Goal: Task Accomplishment & Management: Manage account settings

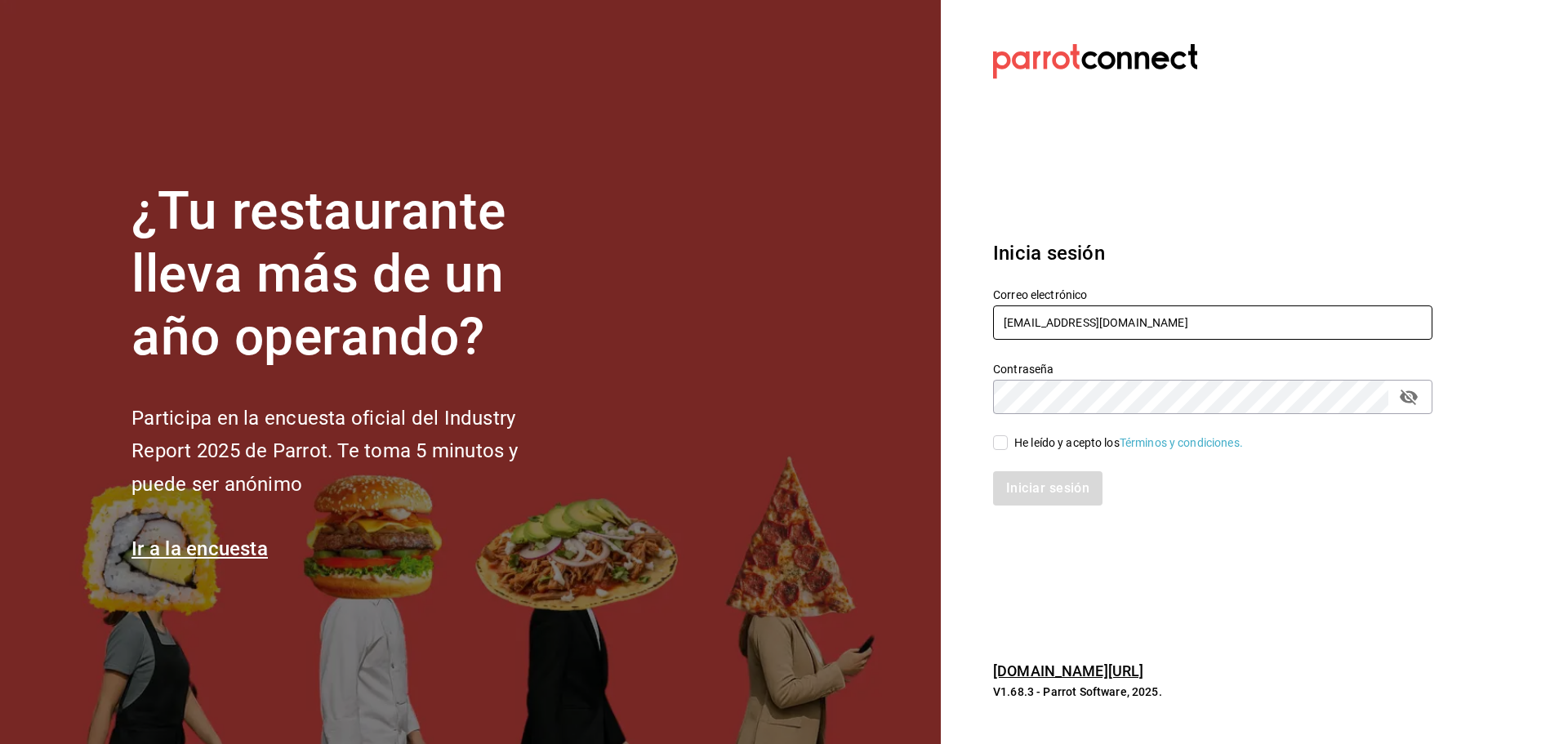
click at [1024, 317] on input "[EMAIL_ADDRESS][DOMAIN_NAME]" at bounding box center [1212, 322] width 440 height 35
type input "r"
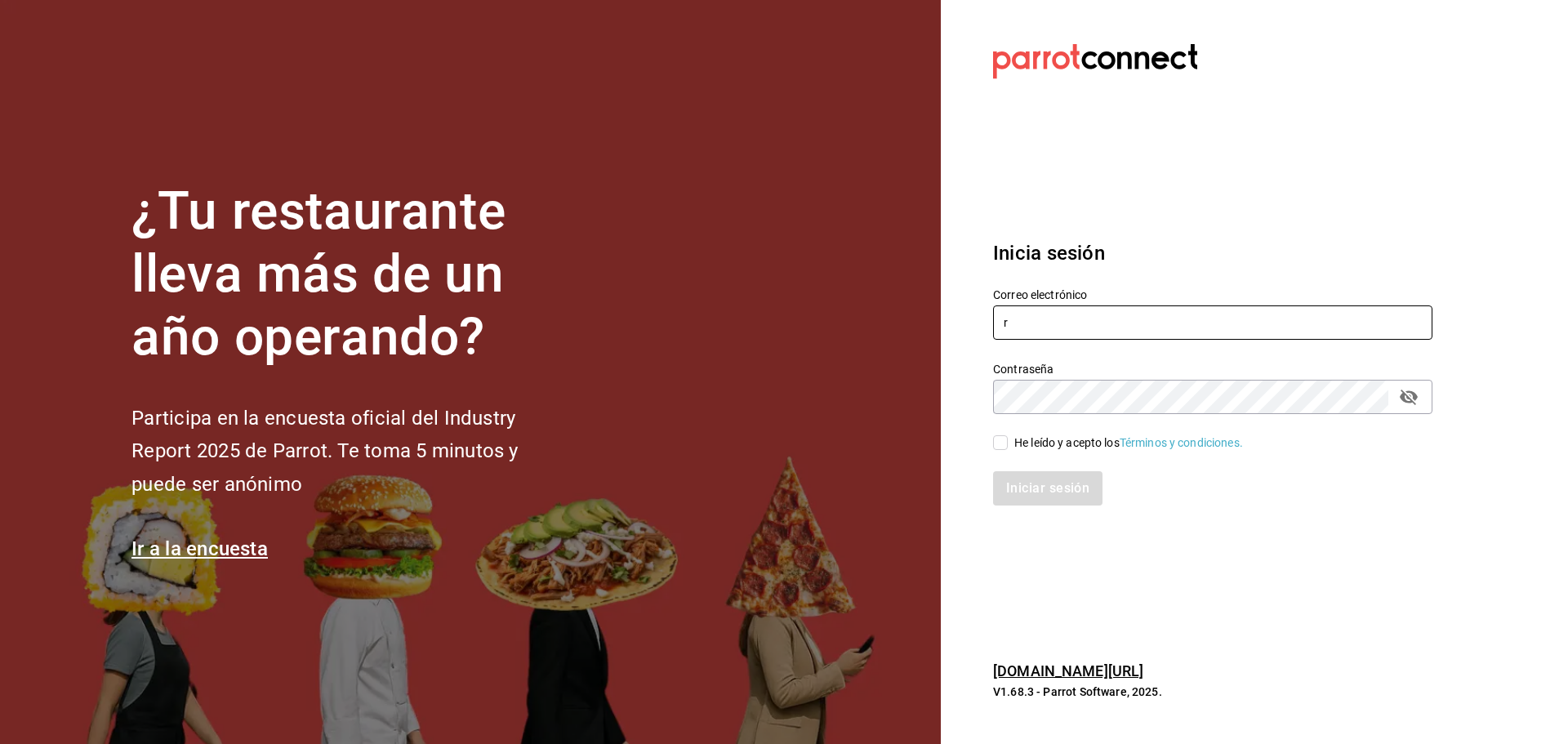
click at [1032, 332] on input "r" at bounding box center [1212, 322] width 440 height 35
paste input "[EMAIL_ADDRESS][DOMAIN_NAME]"
type input "[EMAIL_ADDRESS][DOMAIN_NAME]"
drag, startPoint x: 1024, startPoint y: 439, endPoint x: 1037, endPoint y: 467, distance: 30.9
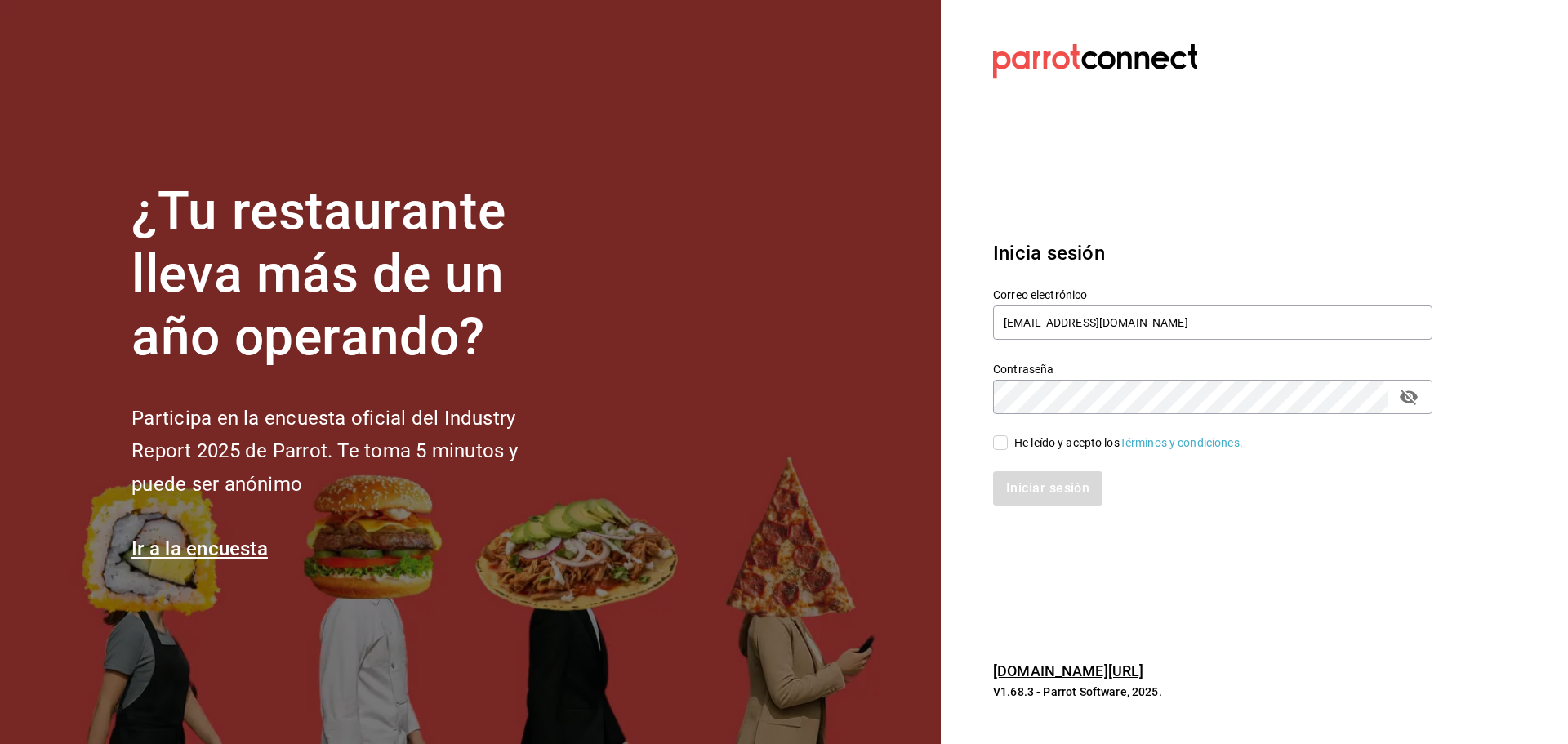
click at [1026, 440] on div "He leído y acepto los Términos y condiciones." at bounding box center [1128, 443] width 228 height 17
click at [1043, 482] on div "Iniciar sesión" at bounding box center [1212, 488] width 440 height 35
click at [1004, 450] on input "He leído y acepto los Términos y condiciones." at bounding box center [1000, 443] width 15 height 15
checkbox input "true"
click at [1018, 477] on button "Iniciar sesión" at bounding box center [1048, 488] width 111 height 35
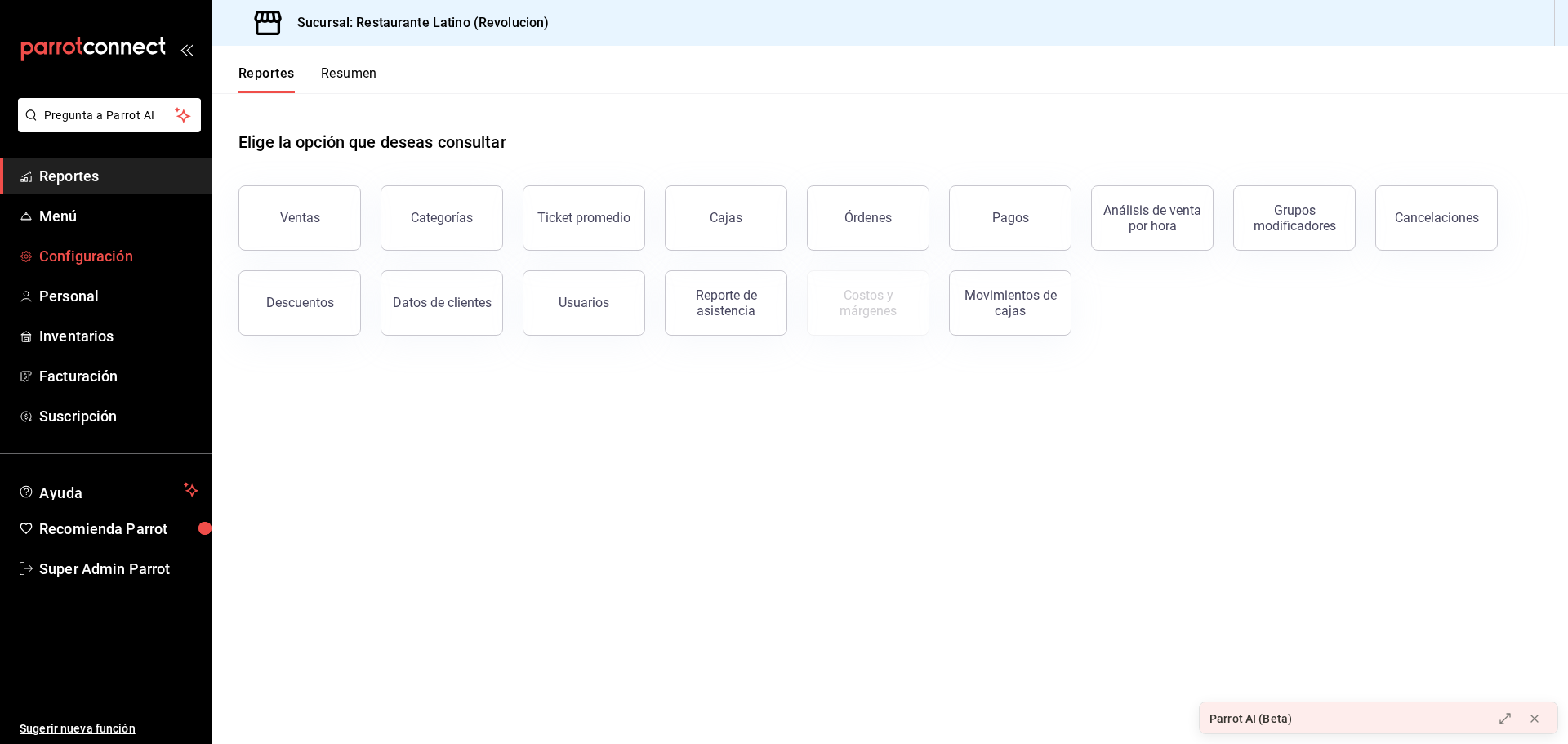
click at [97, 263] on span "Configuración" at bounding box center [119, 256] width 159 height 22
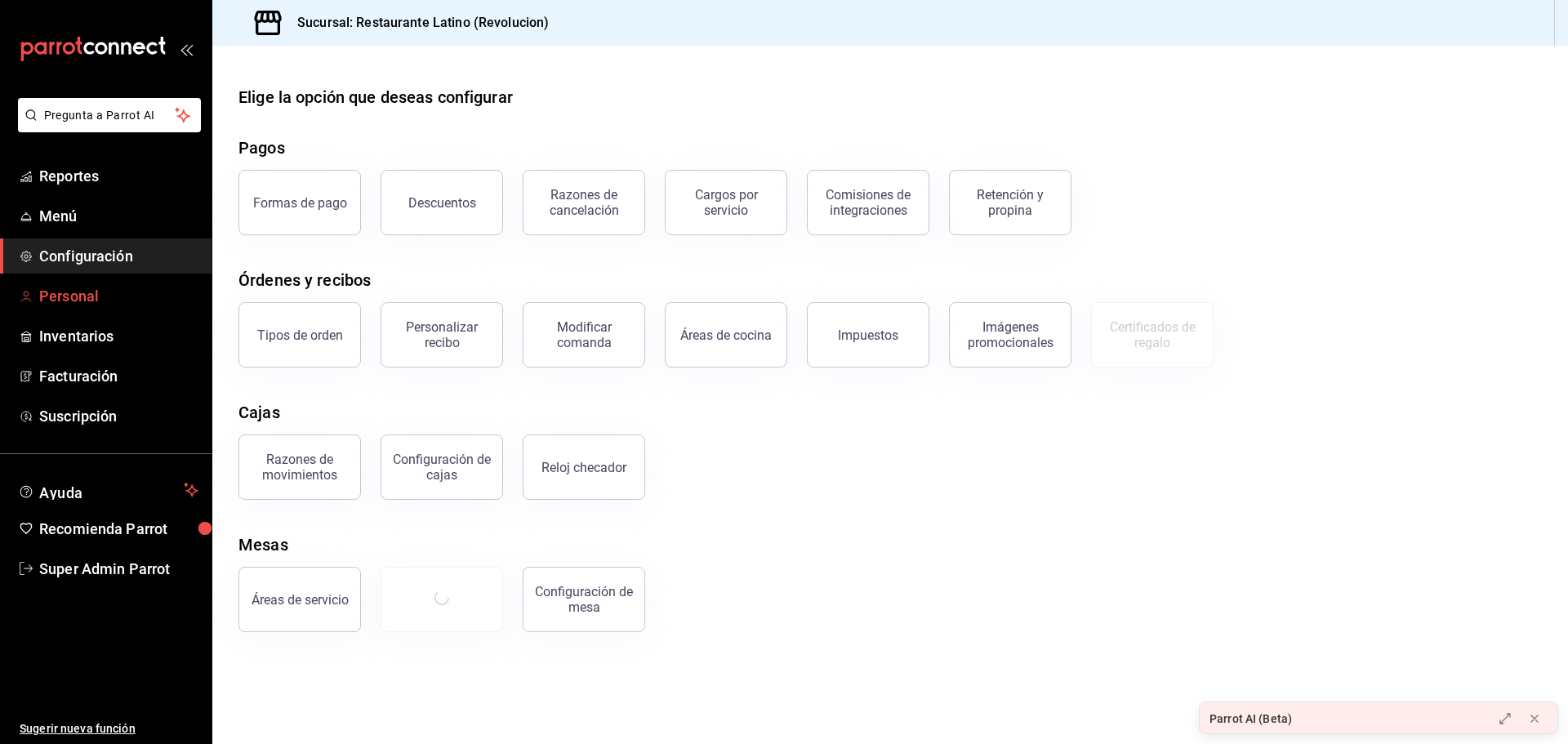
click at [101, 304] on span "Personal" at bounding box center [119, 295] width 159 height 22
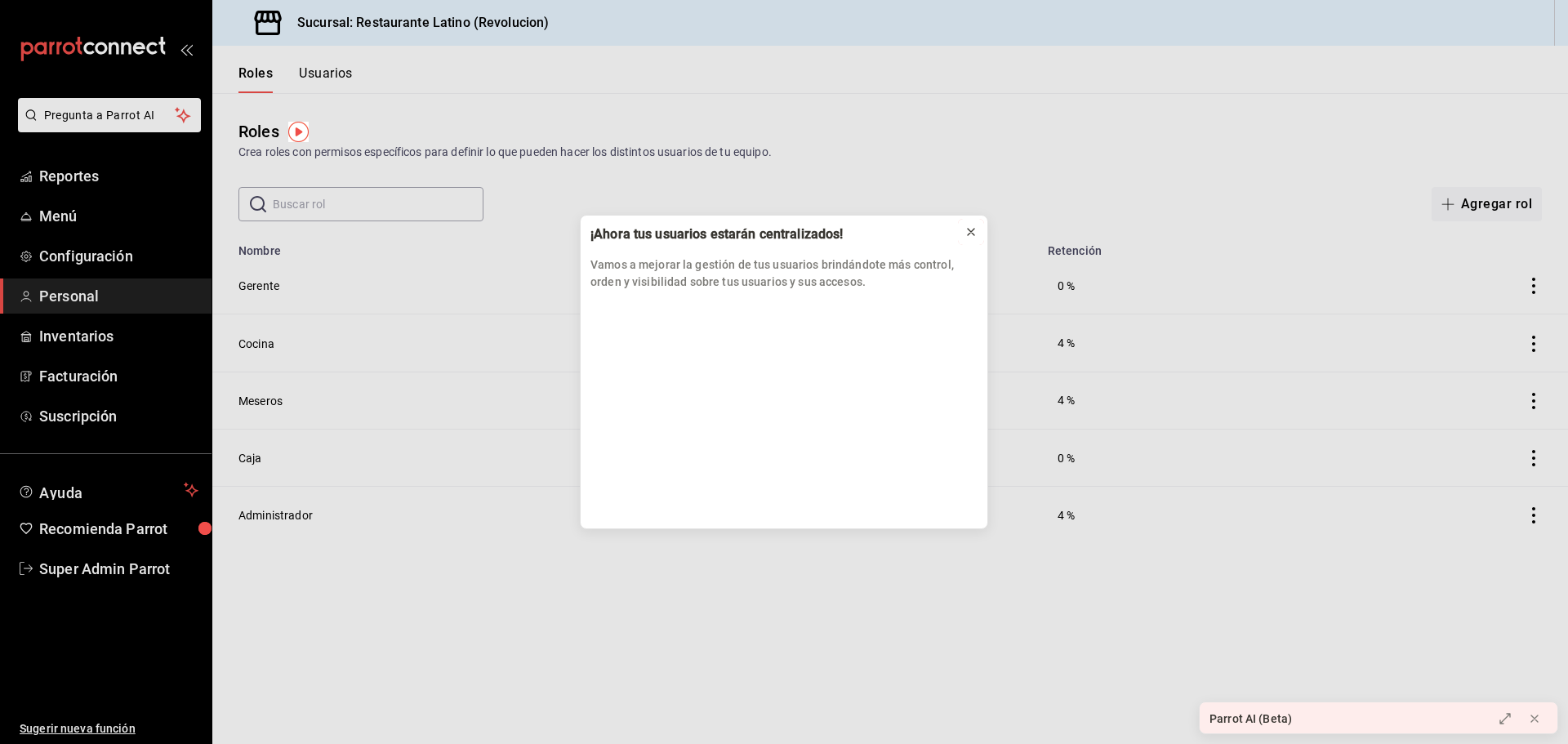
click at [977, 231] on icon at bounding box center [970, 231] width 13 height 13
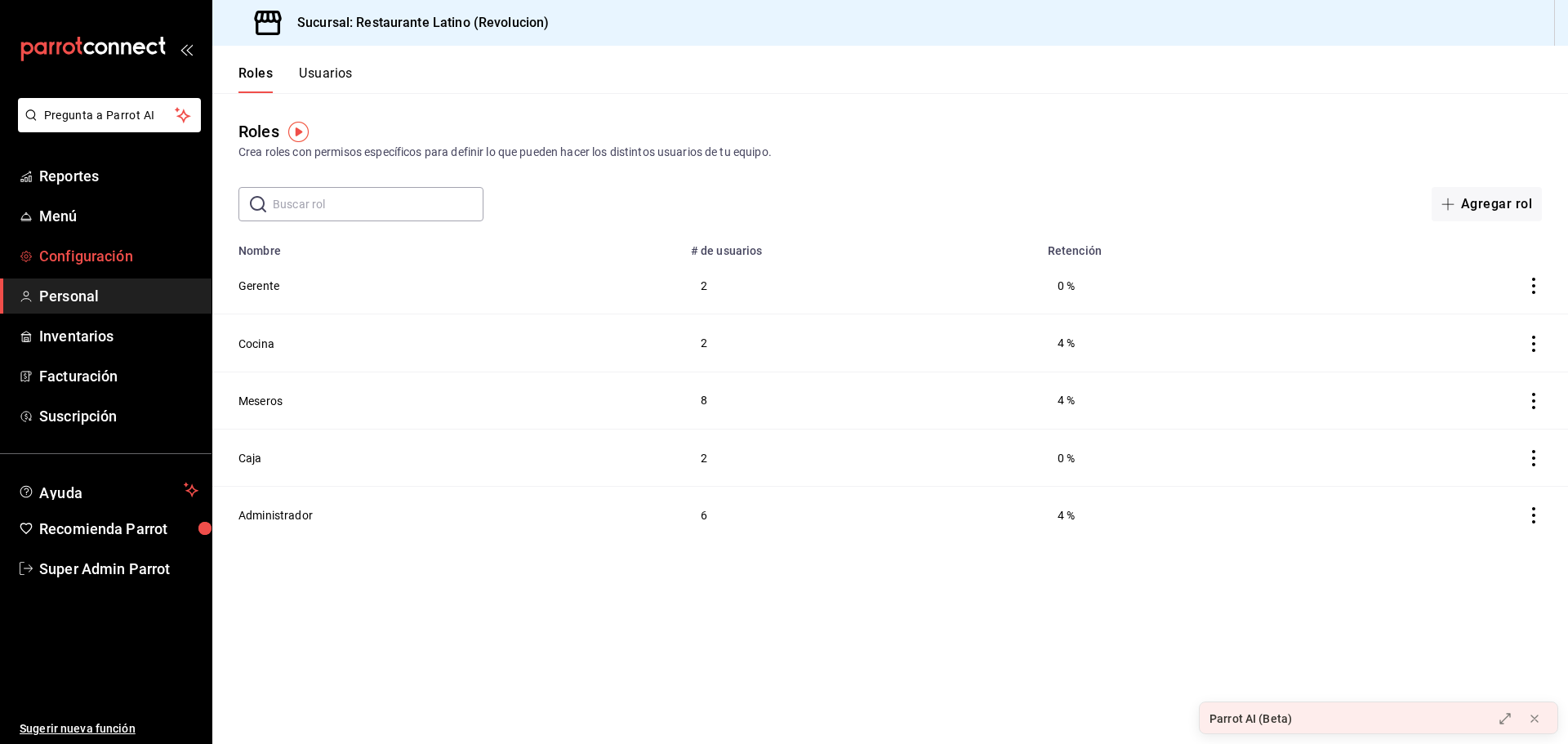
click at [107, 265] on span "Configuración" at bounding box center [119, 256] width 159 height 22
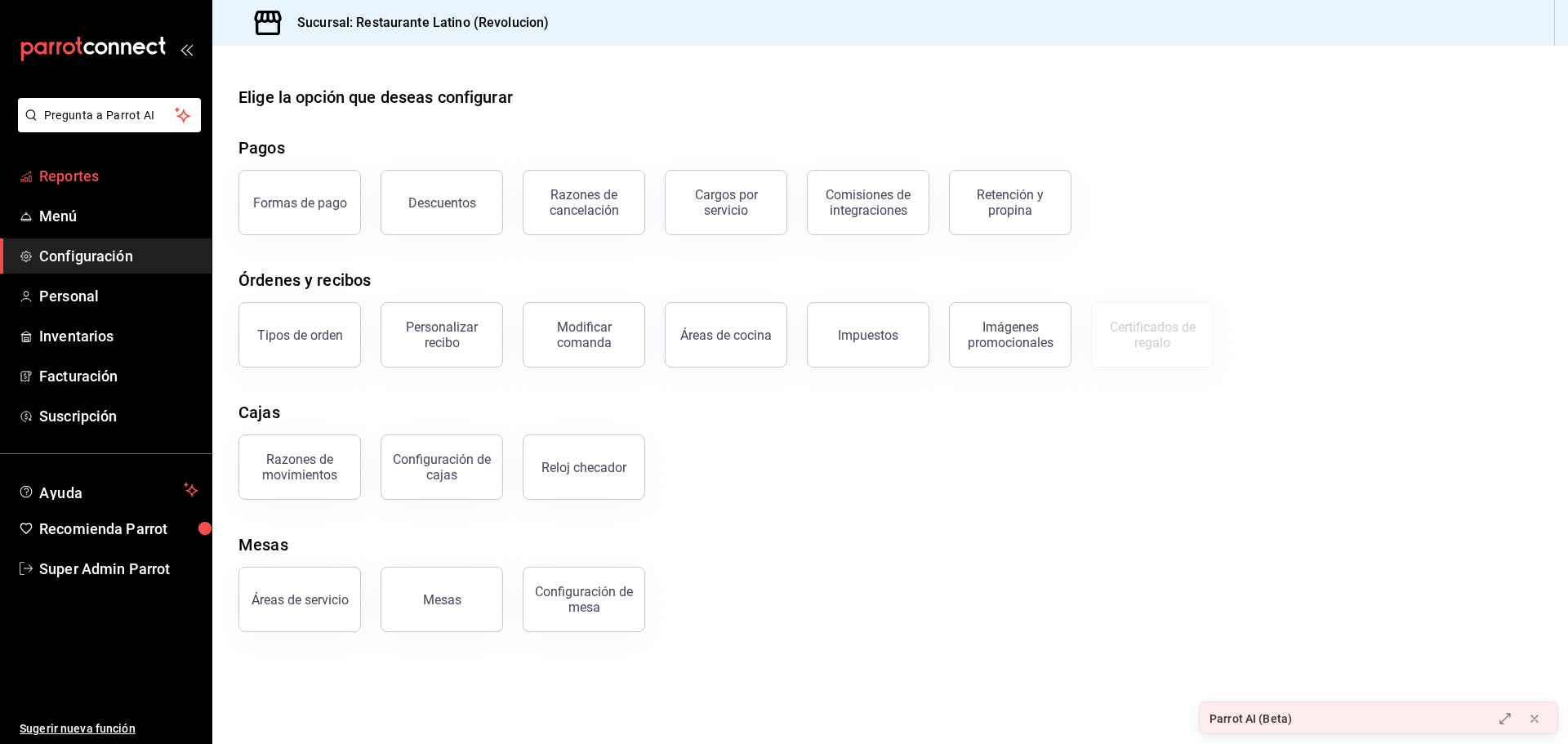
click at [97, 177] on span "Reportes" at bounding box center [119, 176] width 159 height 22
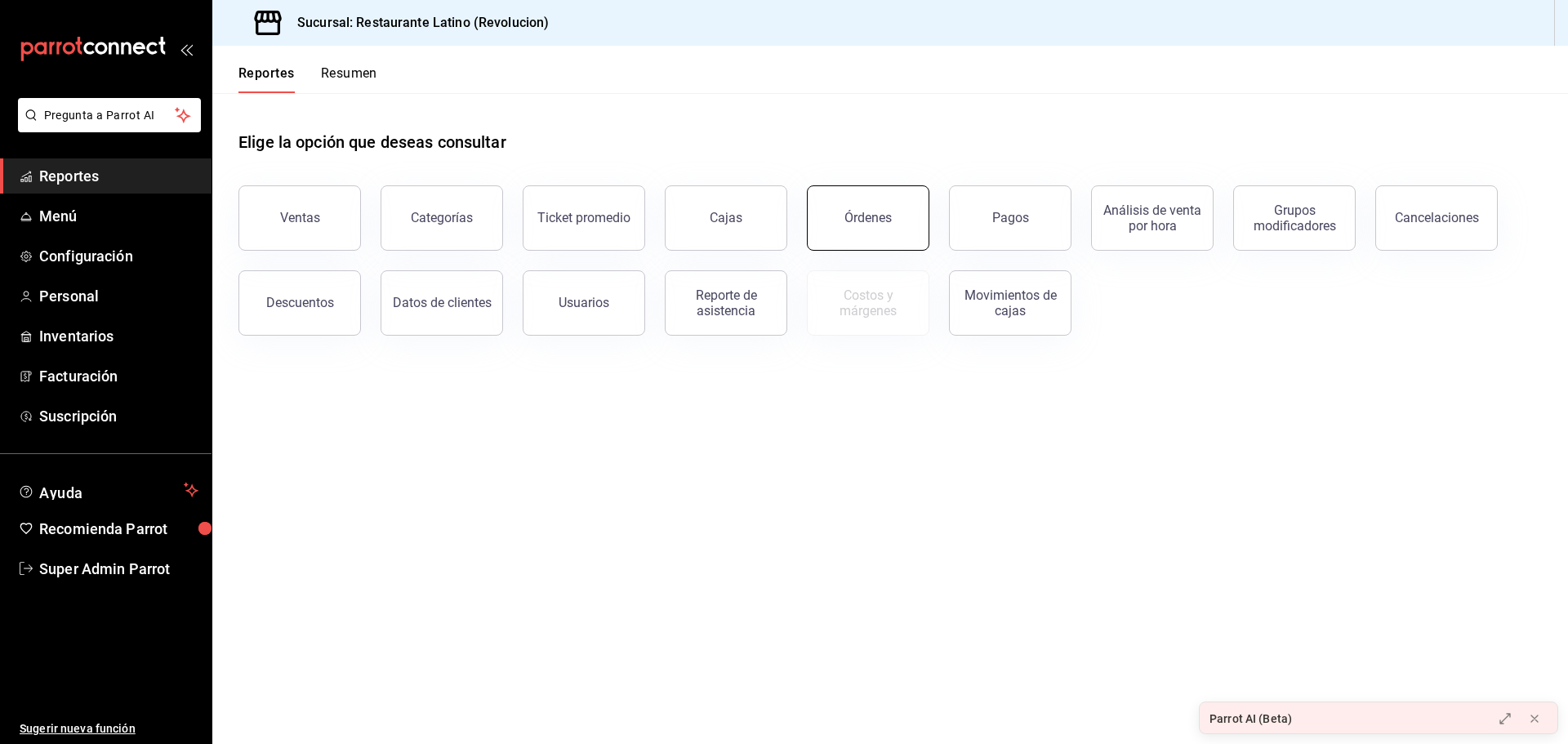
click at [867, 220] on div "Órdenes" at bounding box center [868, 217] width 47 height 16
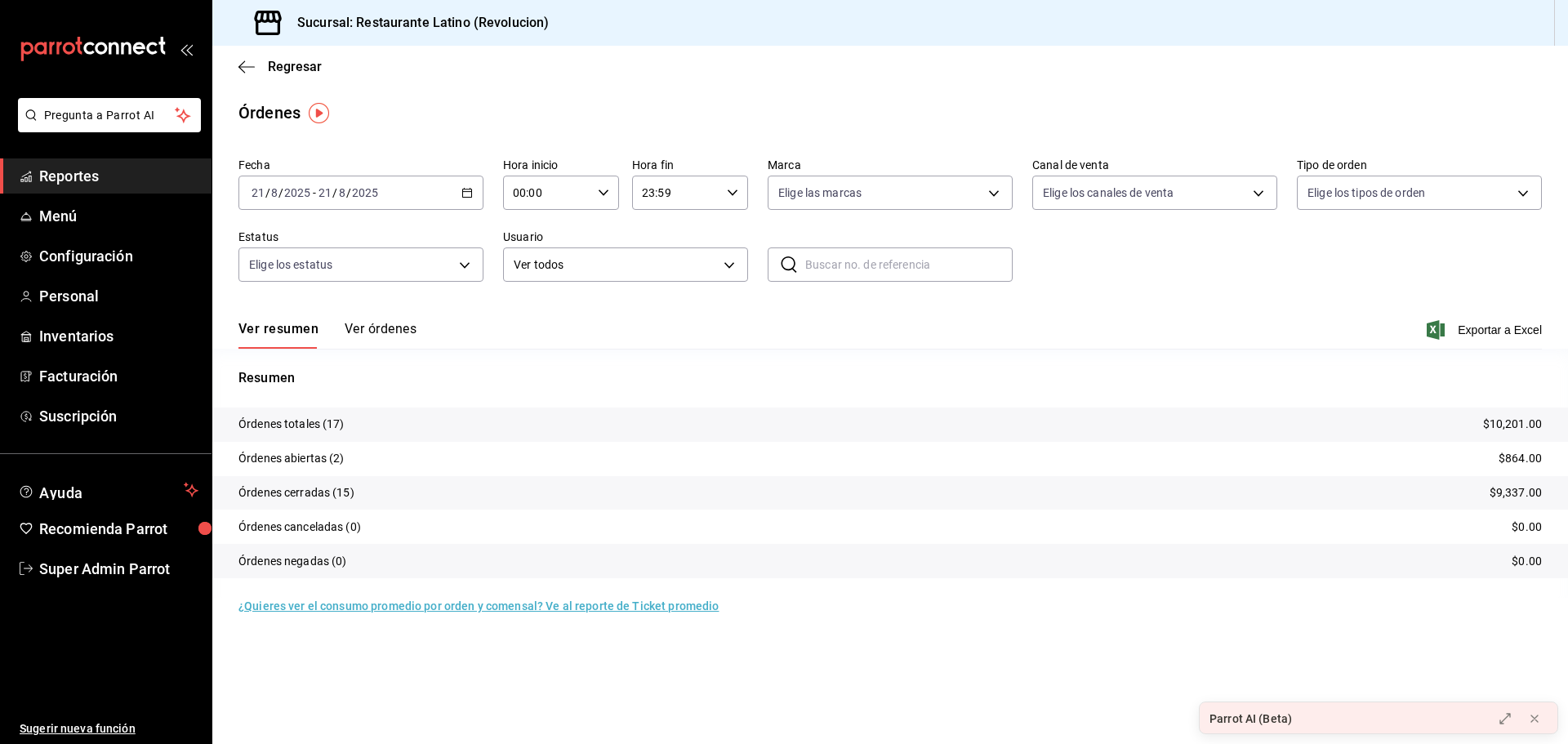
click at [383, 320] on div "Ver resumen Ver órdenes Exportar a Excel" at bounding box center [889, 325] width 1303 height 47
click at [387, 328] on button "Ver órdenes" at bounding box center [380, 335] width 72 height 28
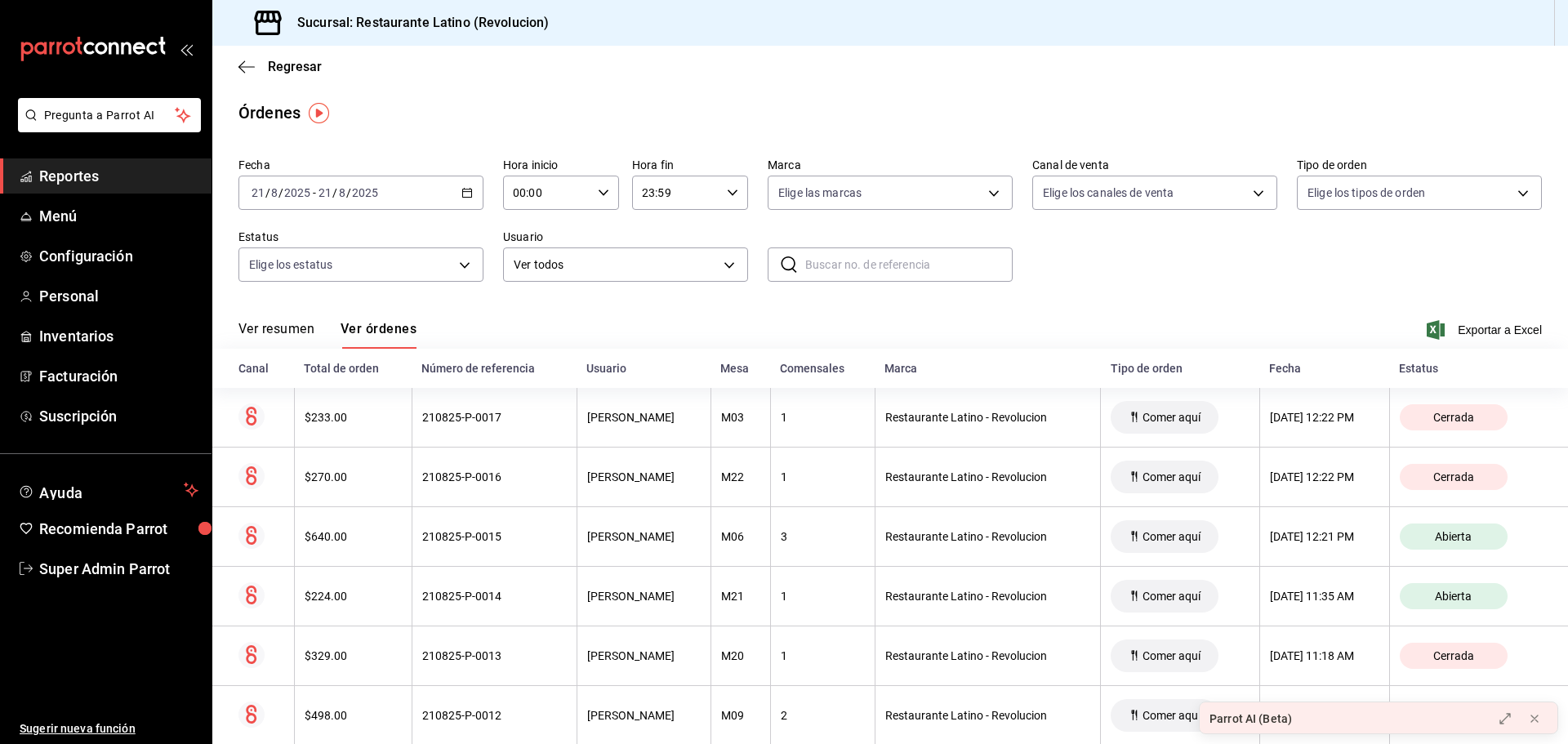
click at [300, 315] on div "Ver resumen Ver órdenes Exportar a Excel" at bounding box center [889, 325] width 1303 height 47
click at [322, 320] on div "Ver resumen Ver órdenes Exportar a Excel" at bounding box center [889, 325] width 1303 height 47
click at [318, 326] on div "Ver resumen Ver órdenes" at bounding box center [327, 335] width 178 height 28
click at [285, 331] on button "Ver resumen" at bounding box center [276, 335] width 76 height 28
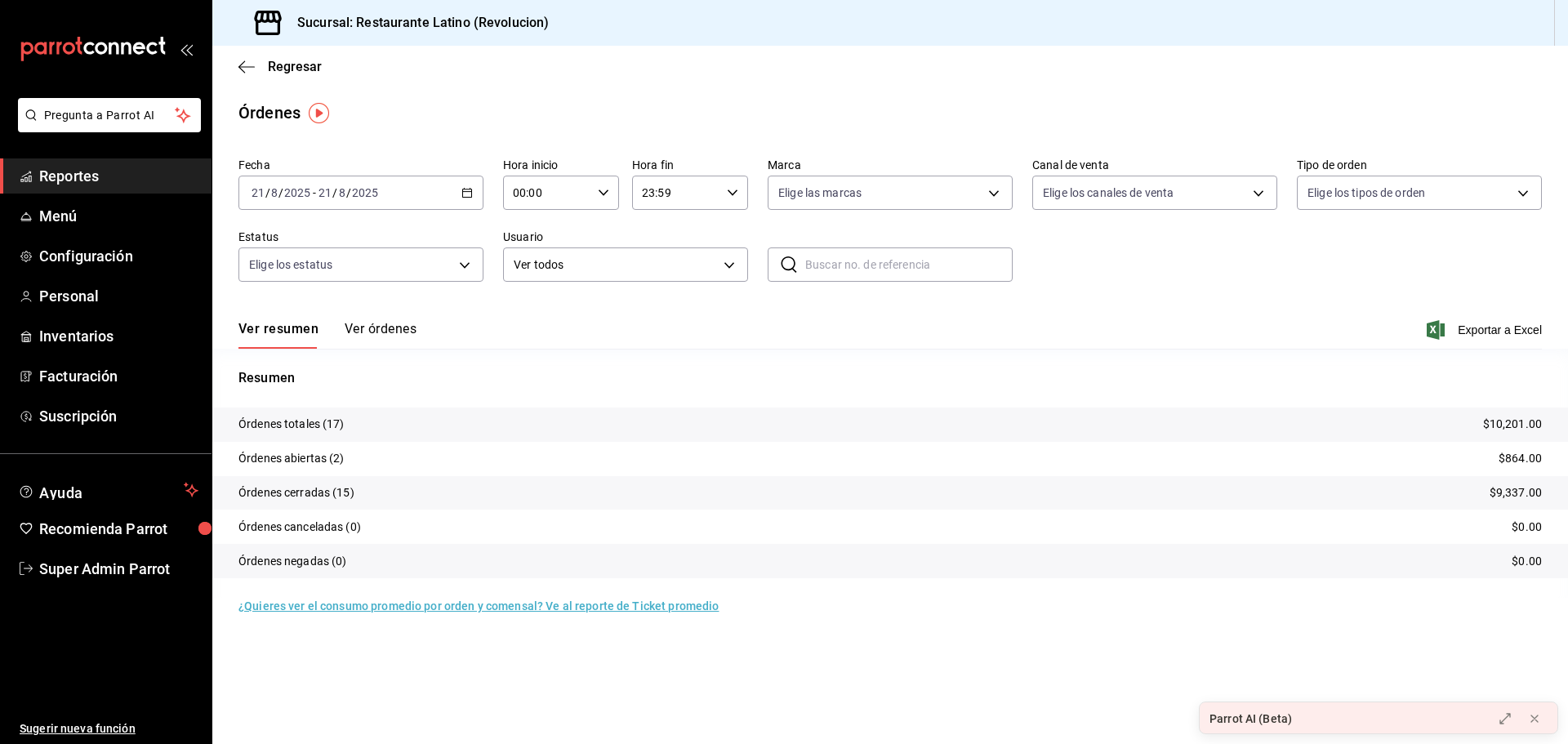
click at [371, 330] on button "Ver órdenes" at bounding box center [380, 335] width 72 height 28
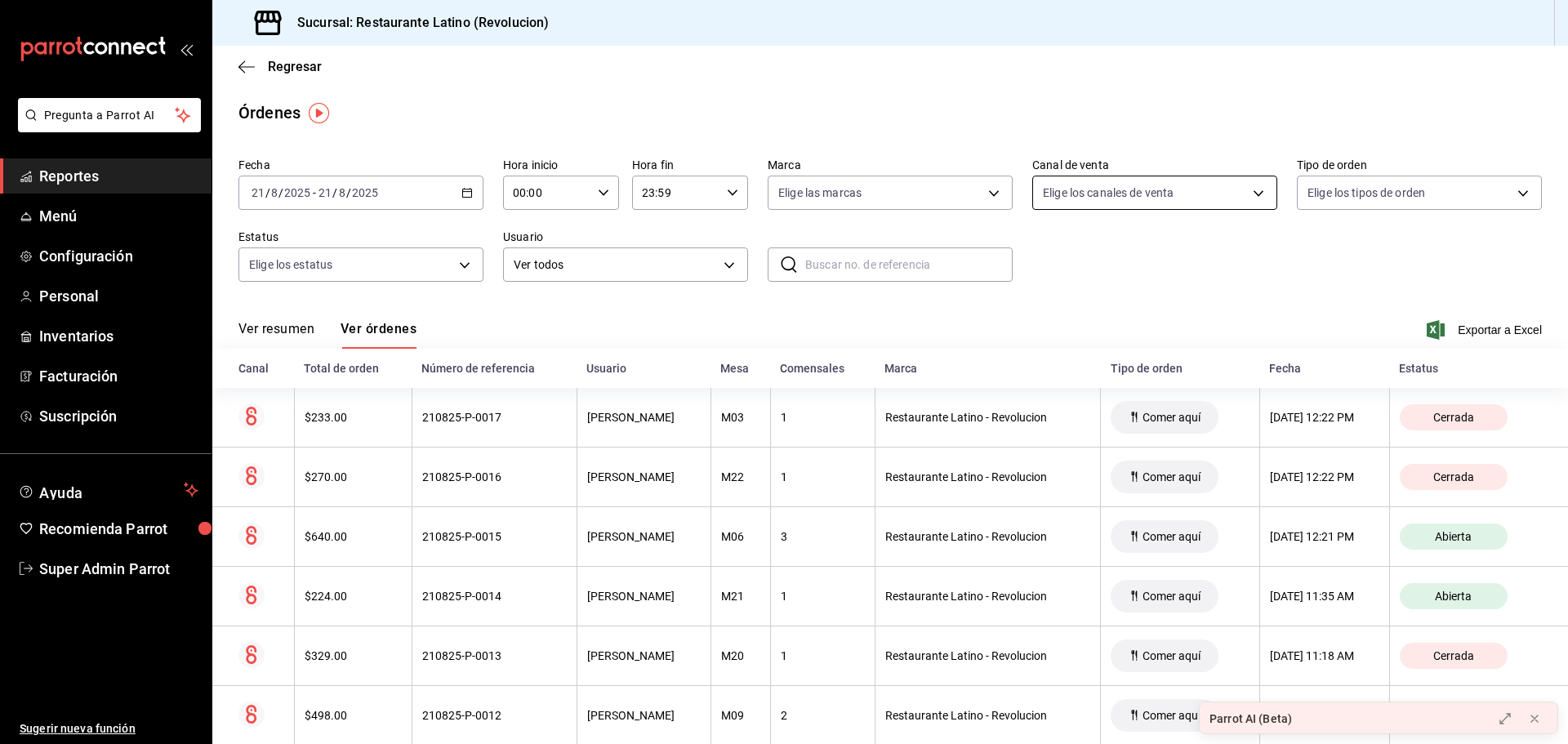
click at [1140, 194] on body "Pregunta a Parrot AI Reportes Menú Configuración Personal Inventarios Facturaci…" at bounding box center [784, 372] width 1568 height 744
click at [1113, 255] on span "Ver todos" at bounding box center [1095, 255] width 49 height 17
type input "PARROT,UBER_EATS,RAPPI,DIDI_FOOD,ONLINE"
checkbox input "true"
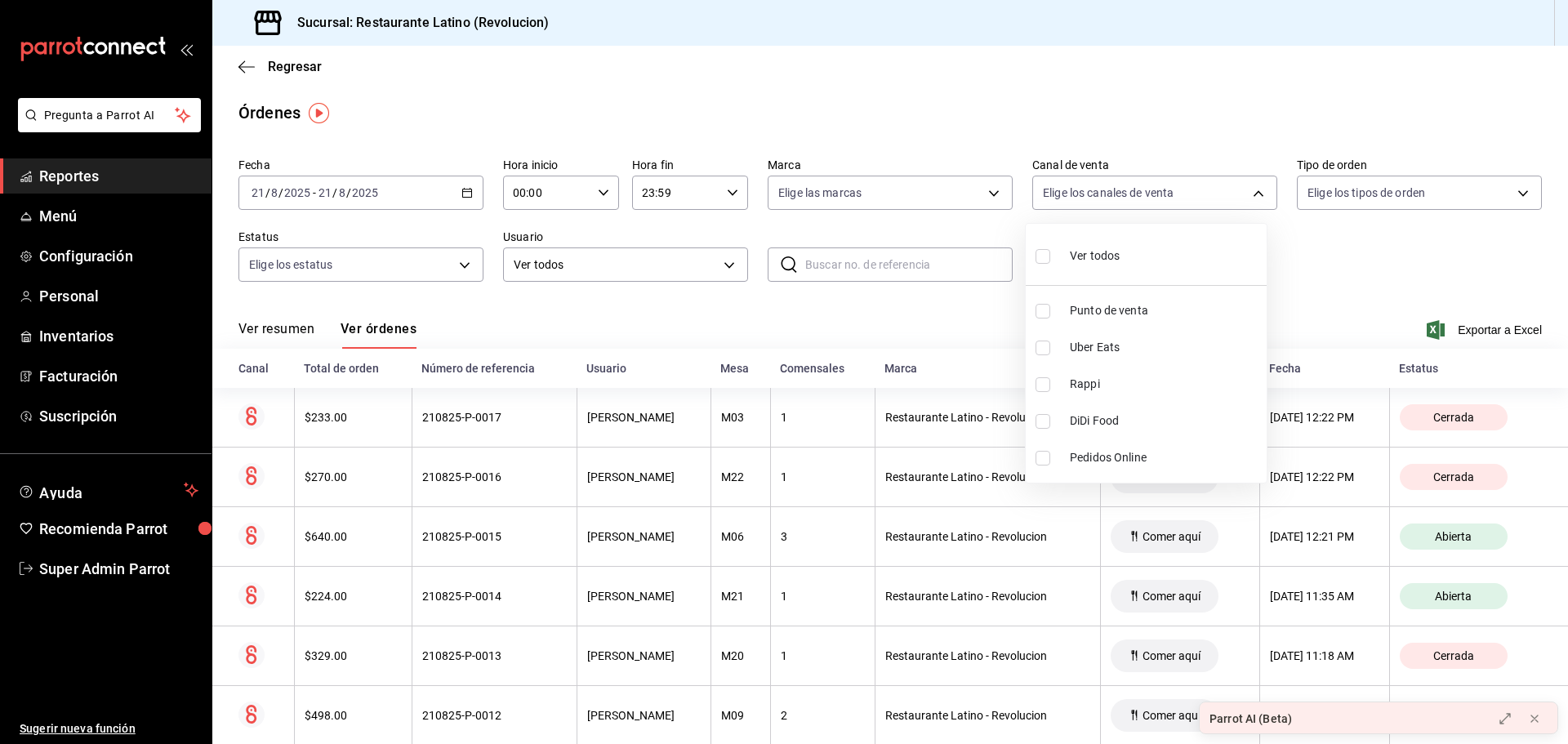
checkbox input "true"
click at [976, 316] on div at bounding box center [784, 372] width 1568 height 744
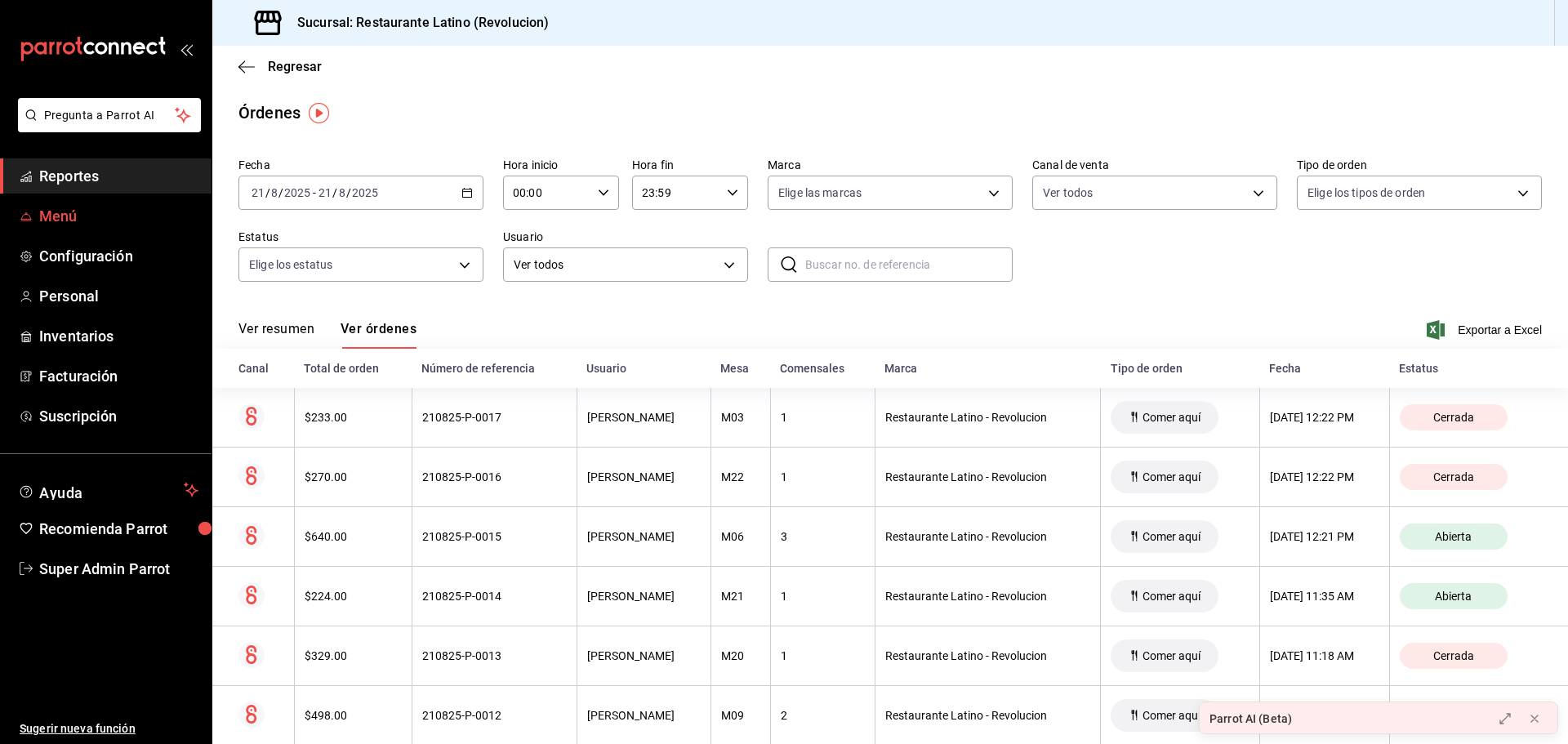
click at [79, 214] on span "Menú" at bounding box center [119, 215] width 159 height 22
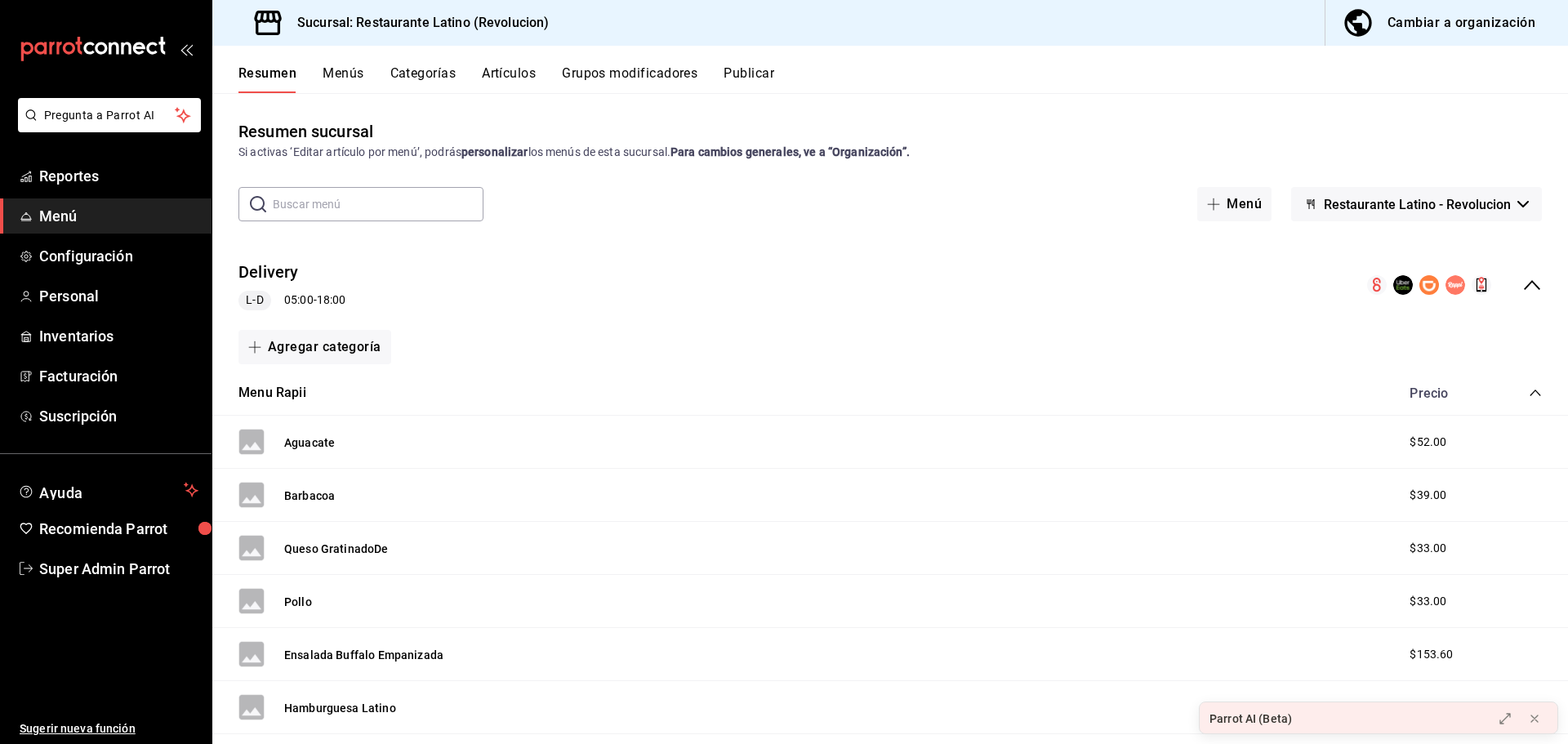
click at [1524, 276] on icon "collapse-menu-row" at bounding box center [1532, 286] width 20 height 20
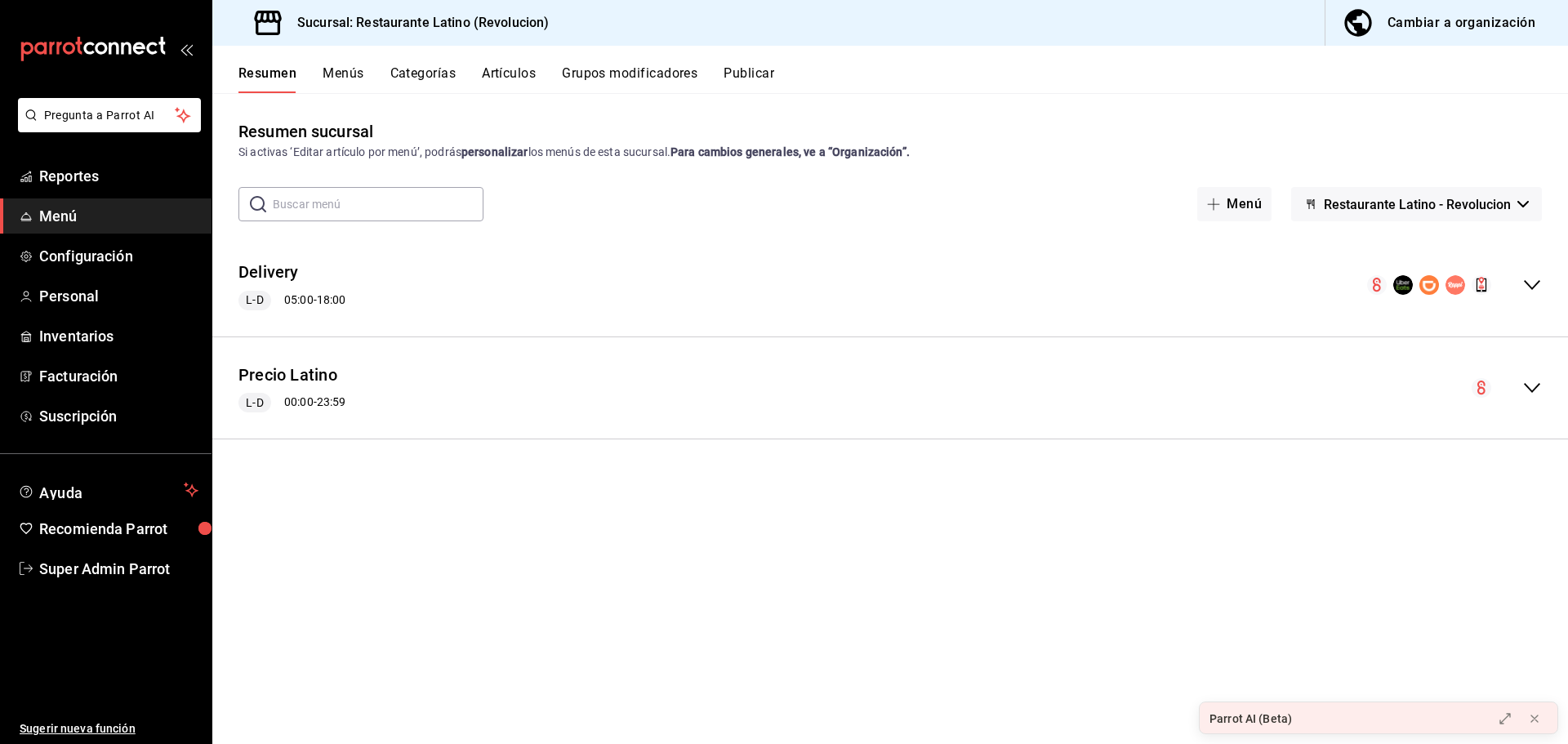
click at [756, 65] on button "Publicar" at bounding box center [748, 79] width 50 height 28
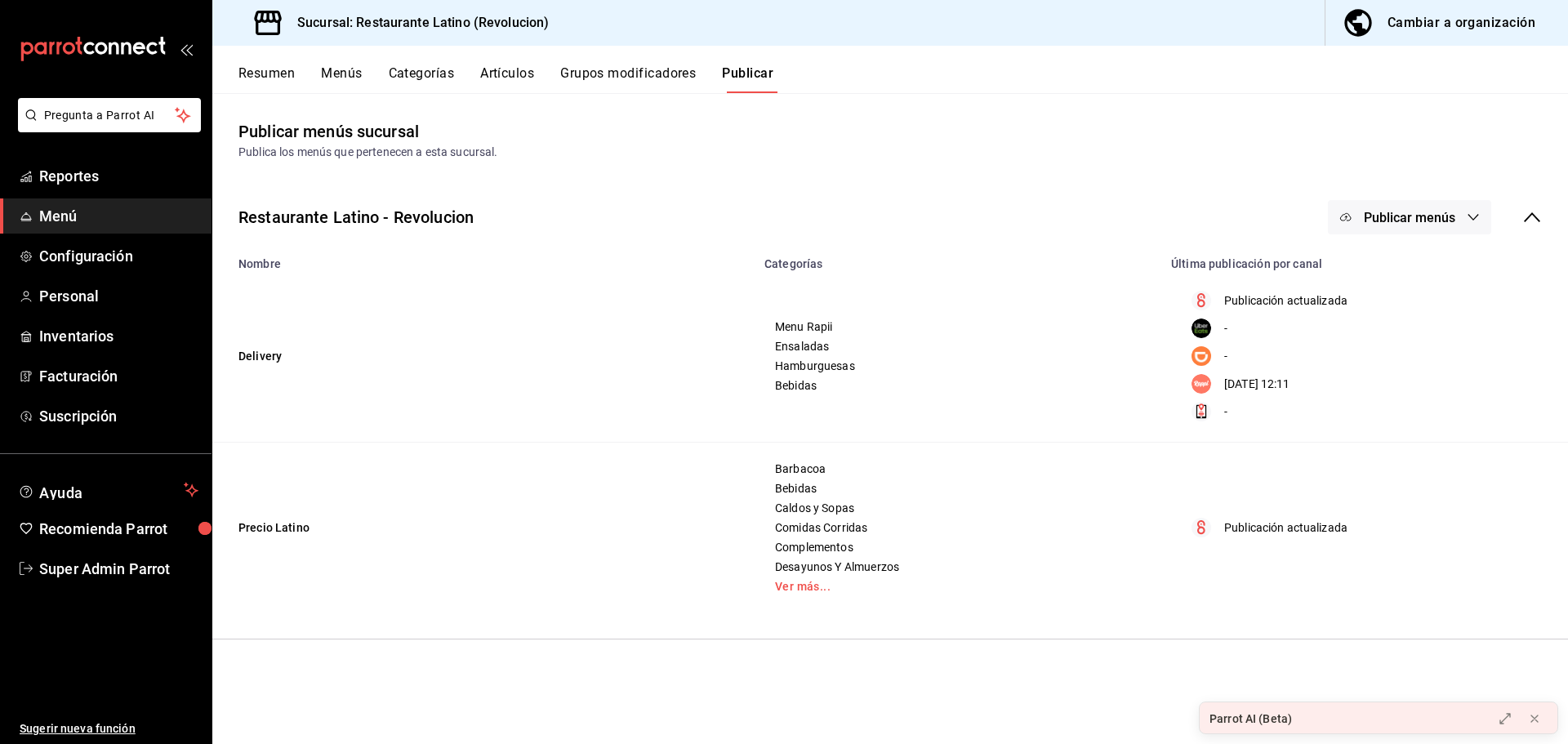
click at [321, 74] on button "Menús" at bounding box center [341, 79] width 41 height 28
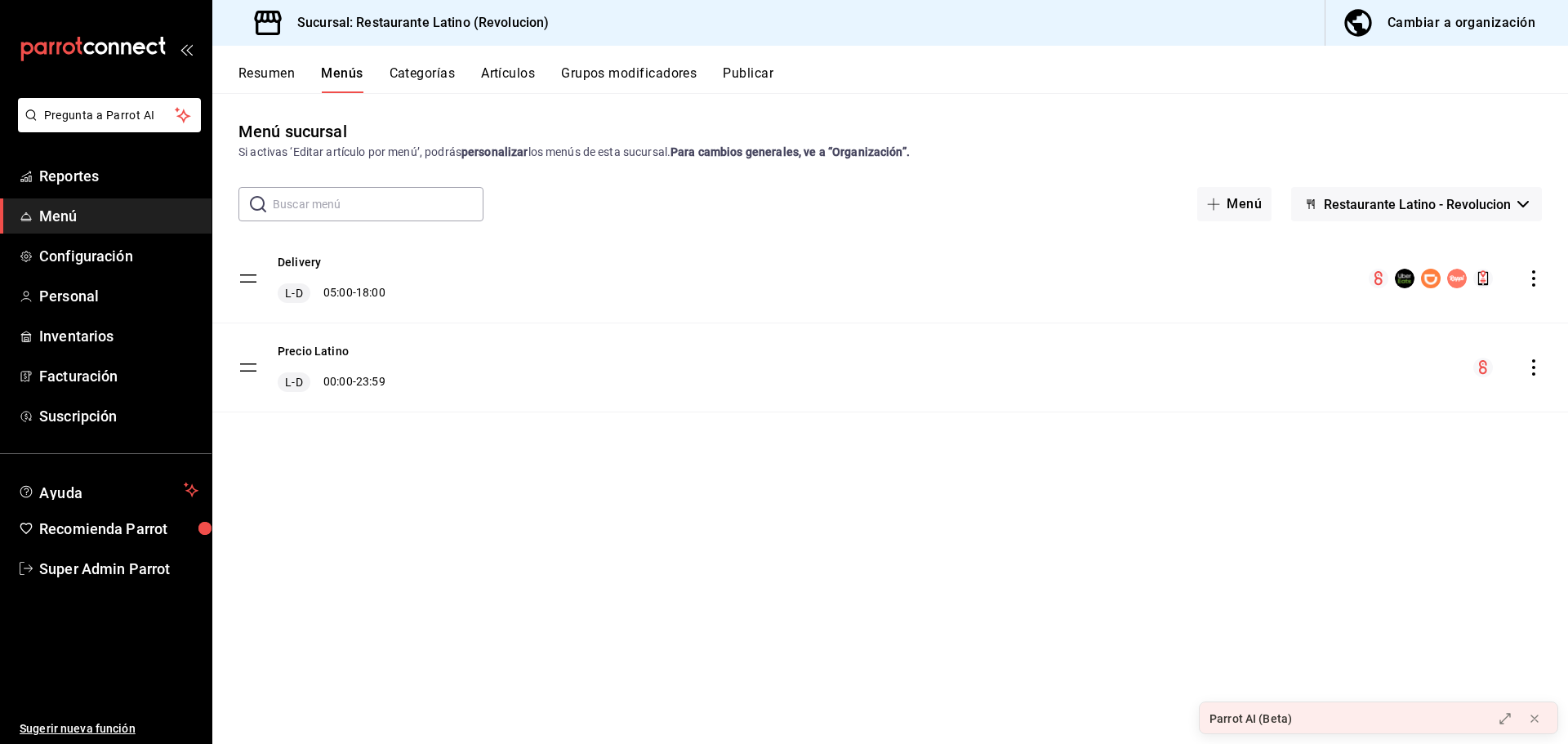
click at [268, 69] on button "Resumen" at bounding box center [266, 79] width 56 height 28
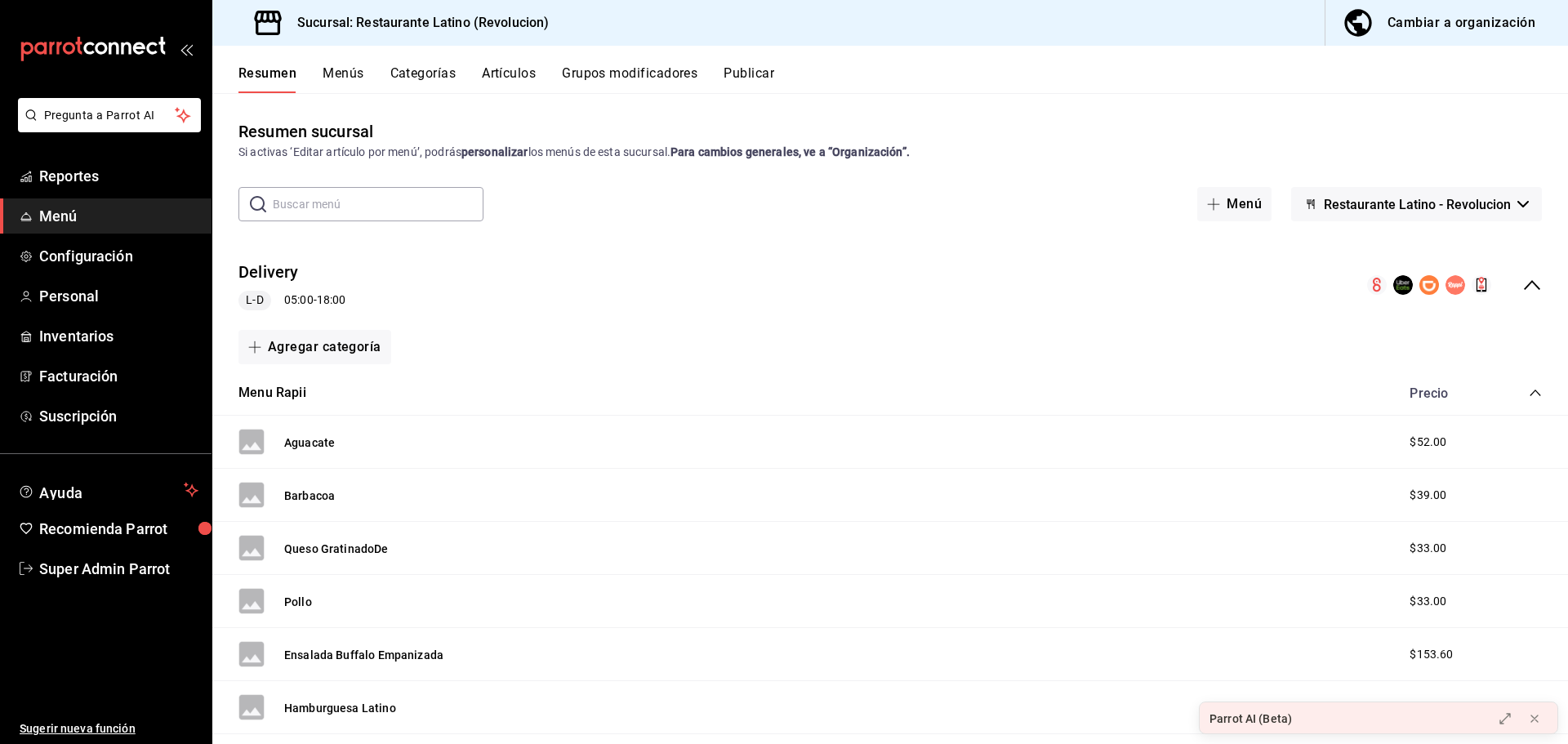
click at [1349, 209] on span "Restaurante Latino - Revolucion" at bounding box center [1417, 205] width 187 height 16
click at [1334, 172] on div at bounding box center [784, 372] width 1568 height 744
click at [1523, 285] on icon "collapse-menu-row" at bounding box center [1532, 286] width 20 height 20
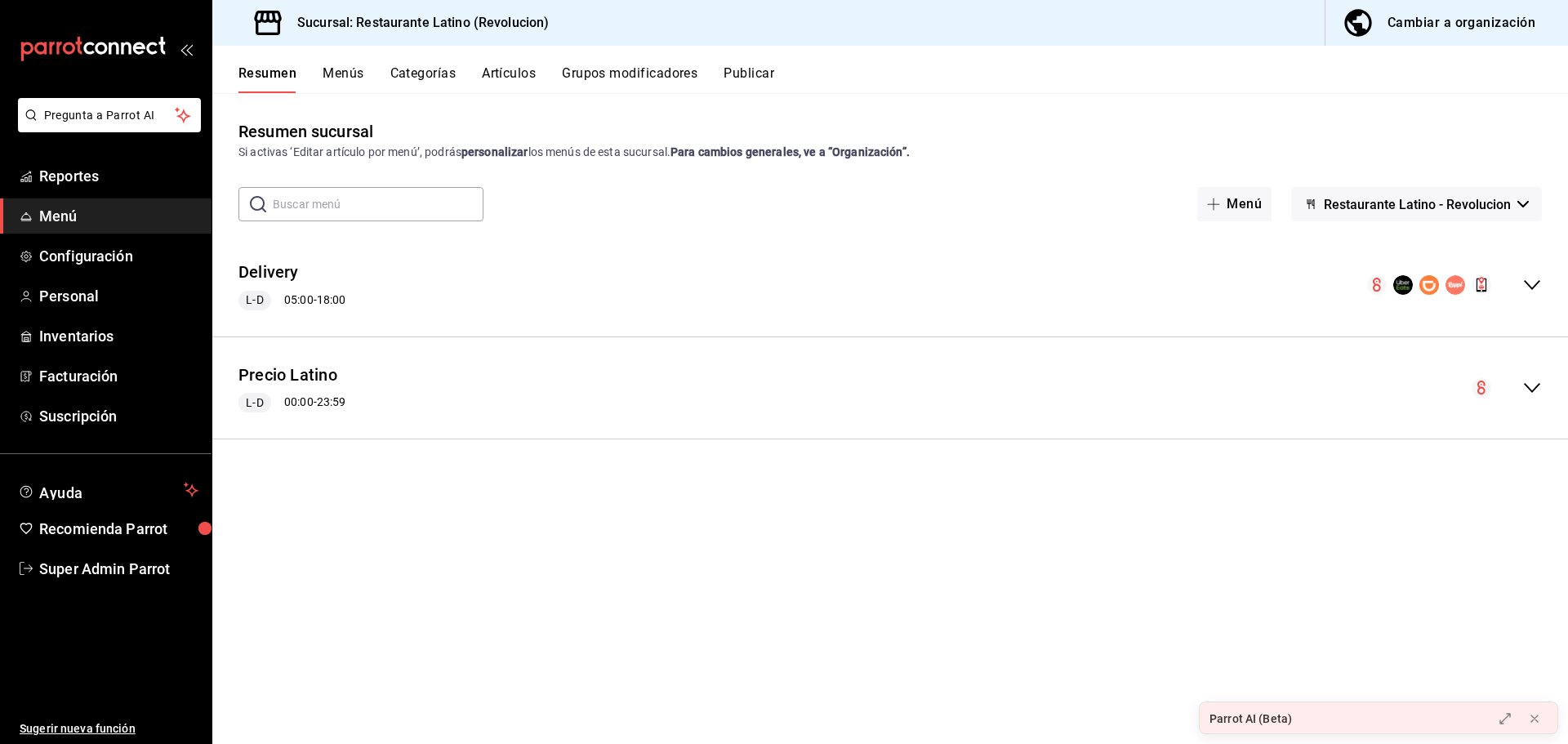
click at [353, 74] on button "Menús" at bounding box center [342, 79] width 41 height 28
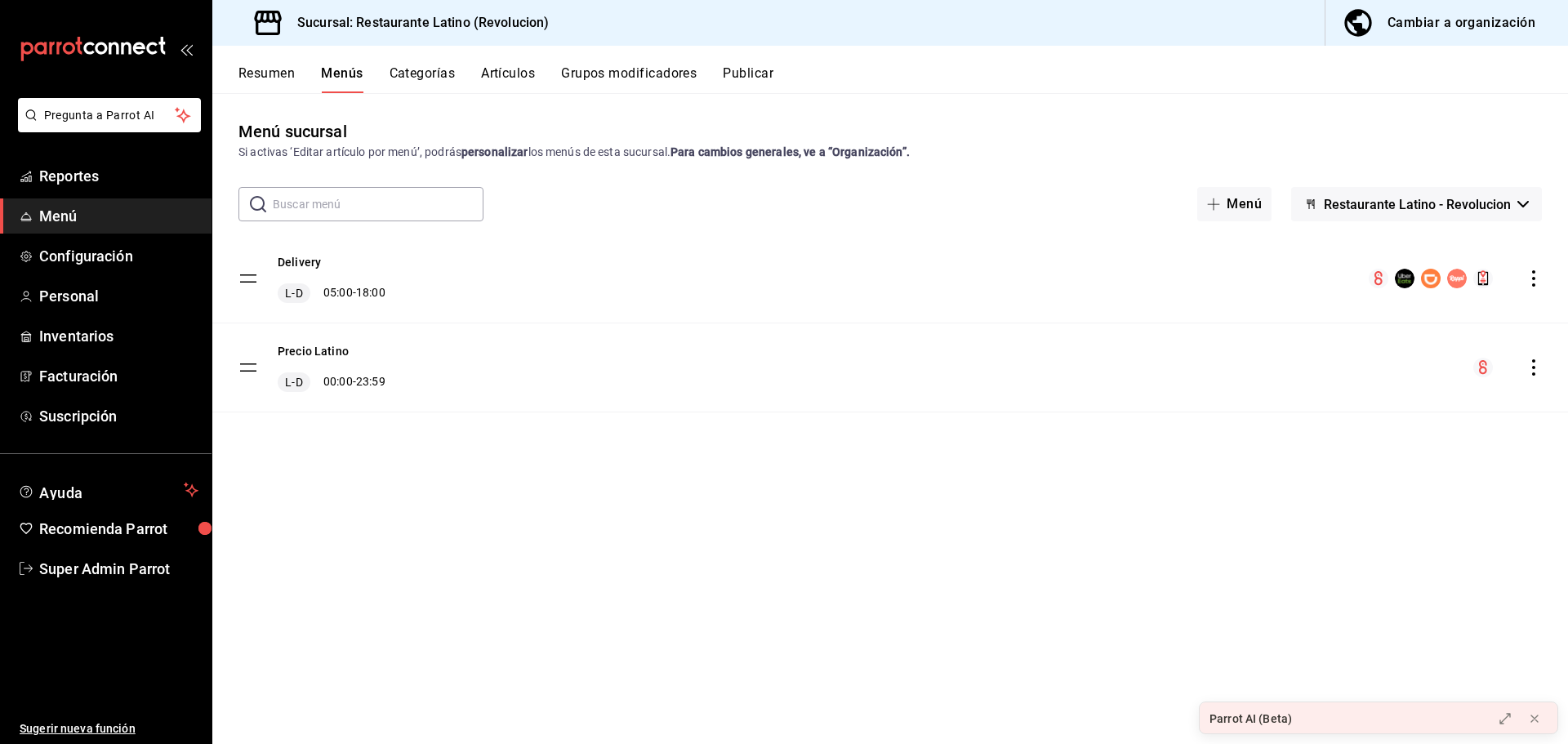
click at [284, 78] on button "Resumen" at bounding box center [266, 79] width 56 height 28
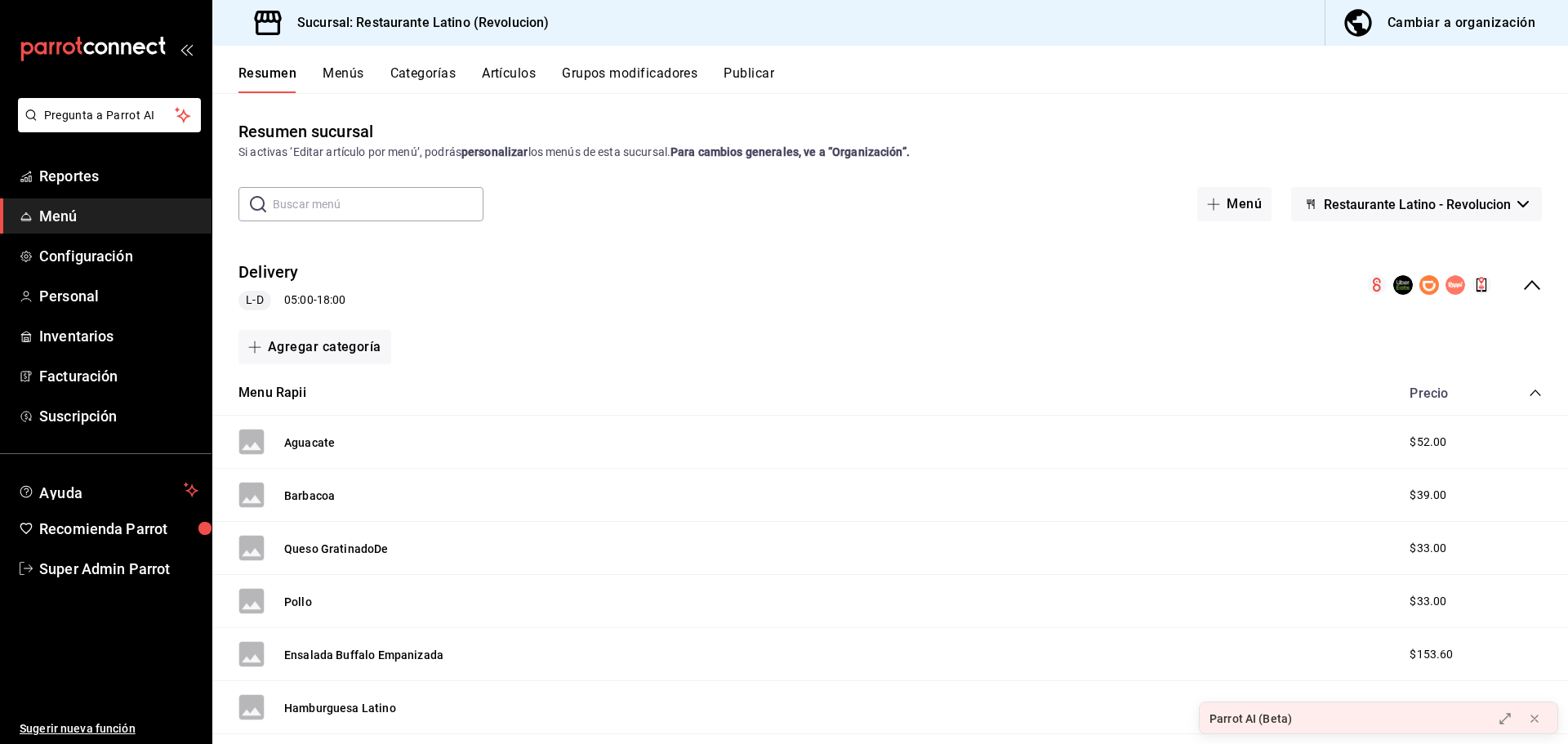
scroll to position [163, 0]
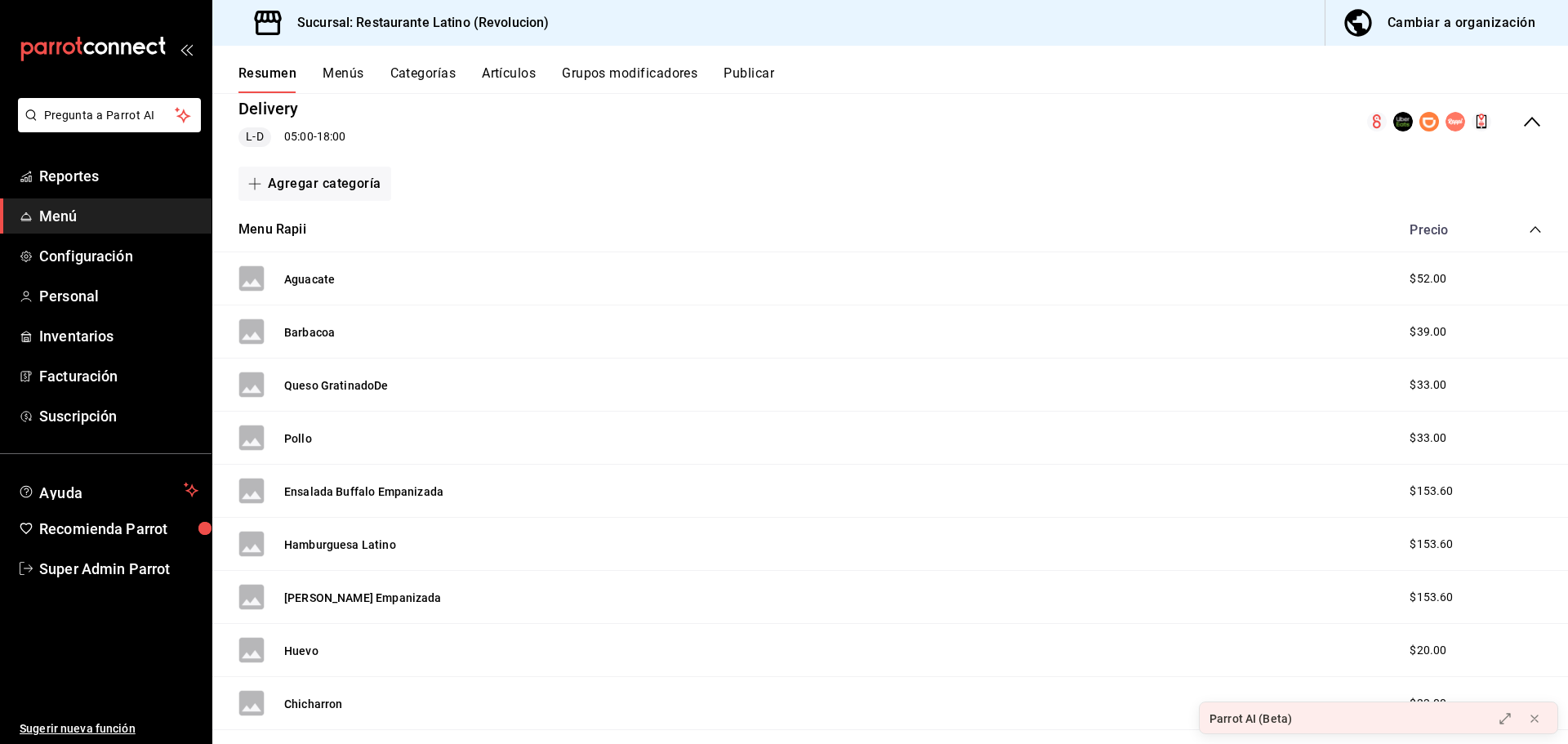
click at [1528, 232] on icon "collapse-category-row" at bounding box center [1534, 229] width 13 height 13
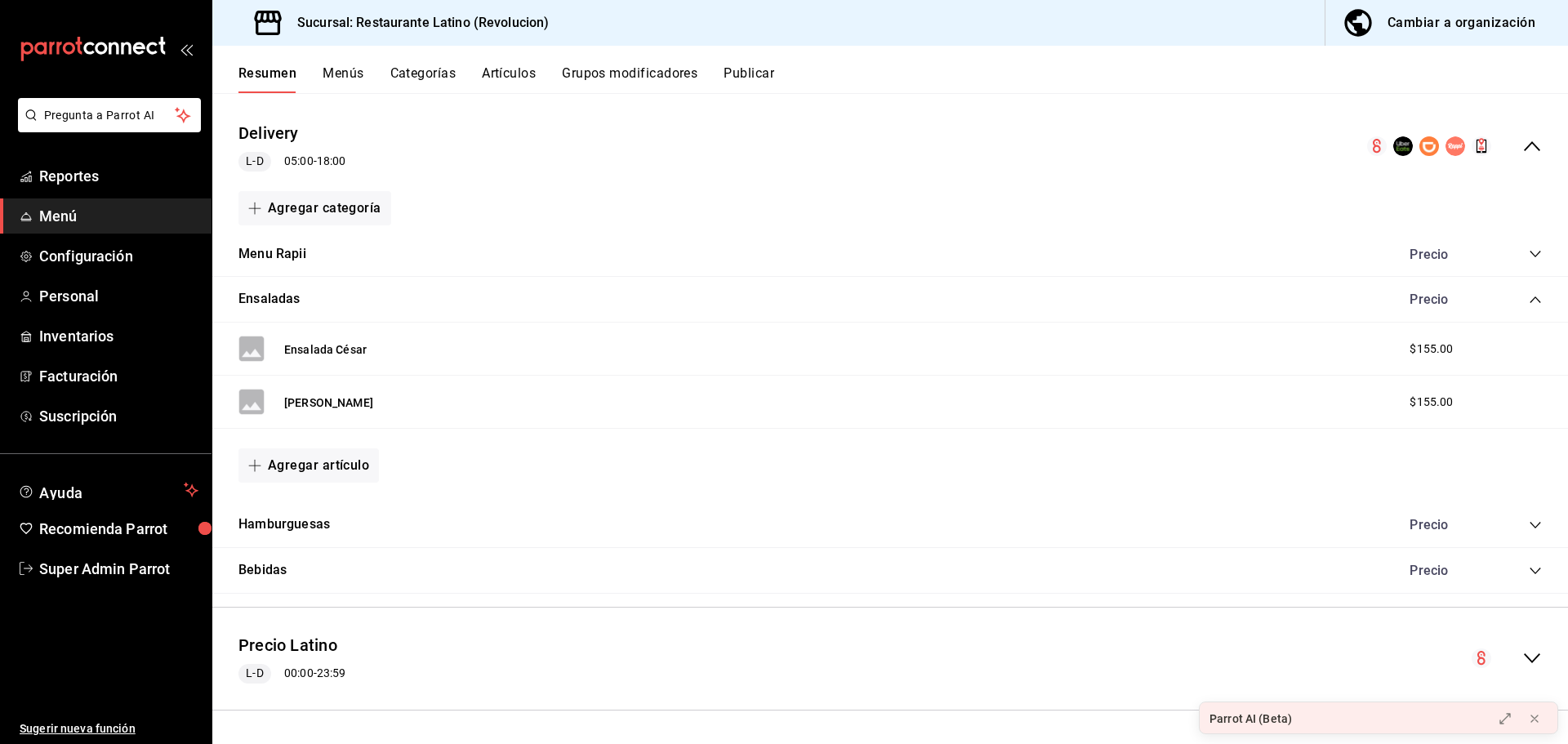
scroll to position [139, 0]
click at [1529, 300] on icon "collapse-category-row" at bounding box center [1534, 299] width 11 height 7
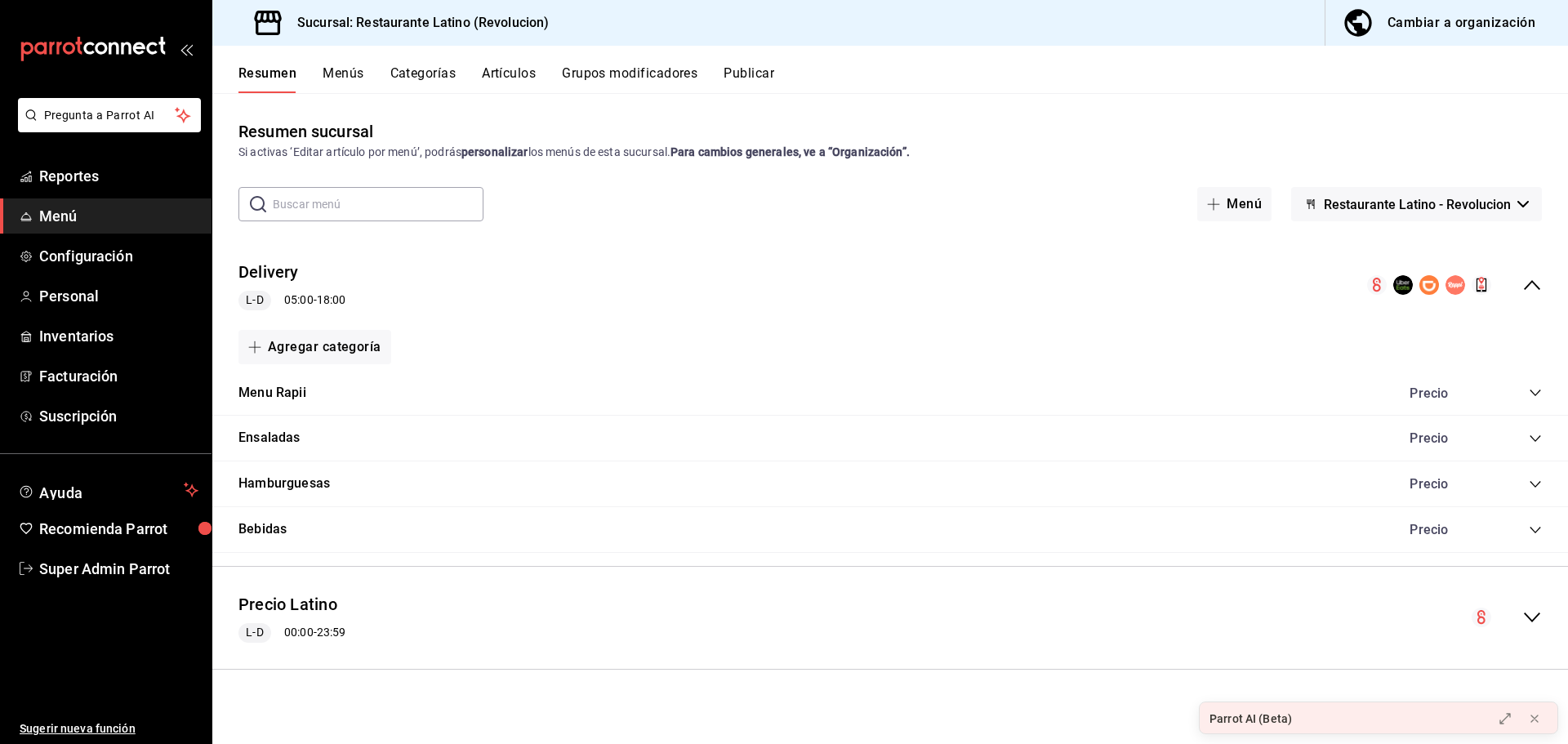
scroll to position [0, 0]
click at [1529, 527] on icon "collapse-category-row" at bounding box center [1534, 530] width 13 height 13
click at [1514, 294] on div "collapse-menu-row" at bounding box center [1454, 286] width 175 height 20
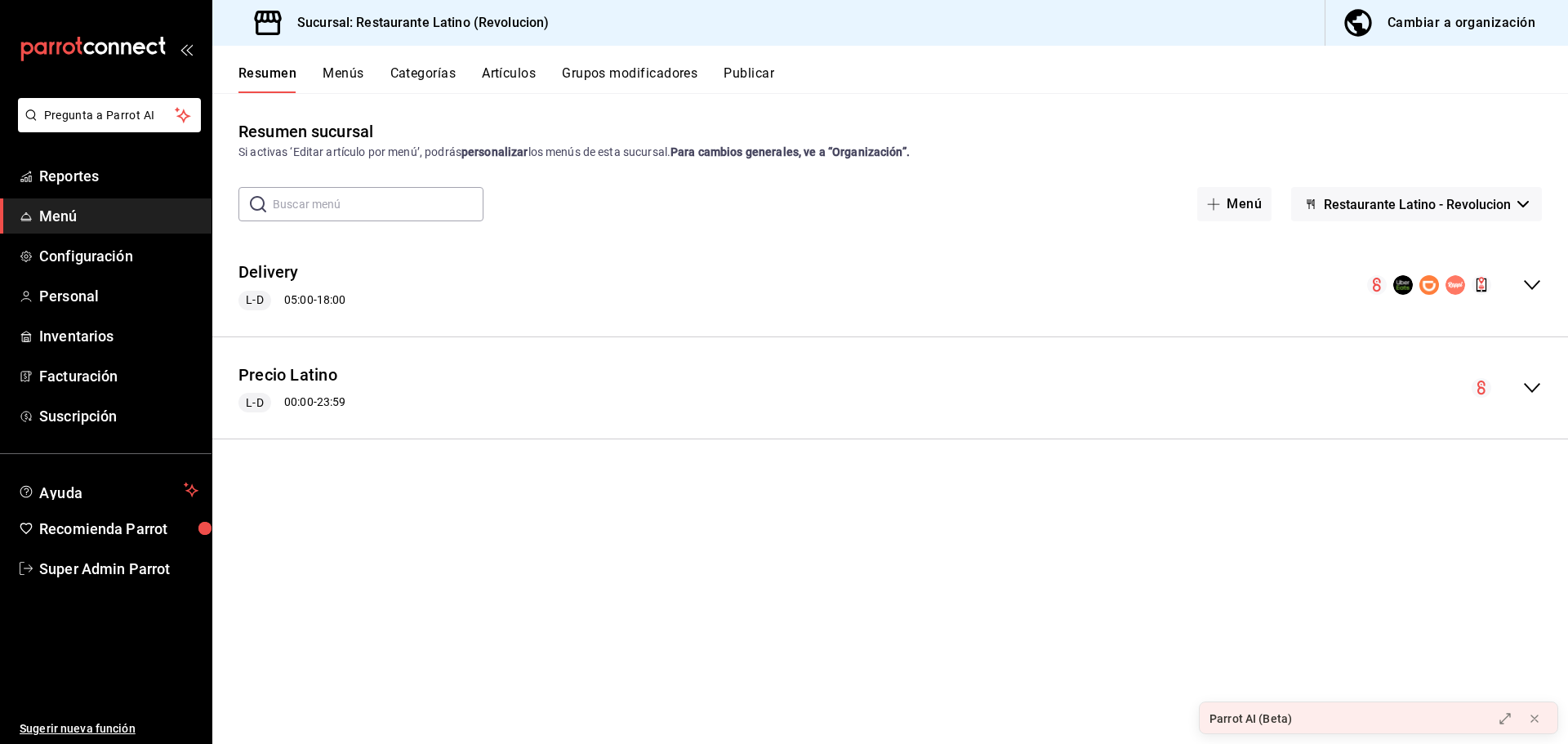
click at [348, 84] on button "Menús" at bounding box center [342, 79] width 41 height 28
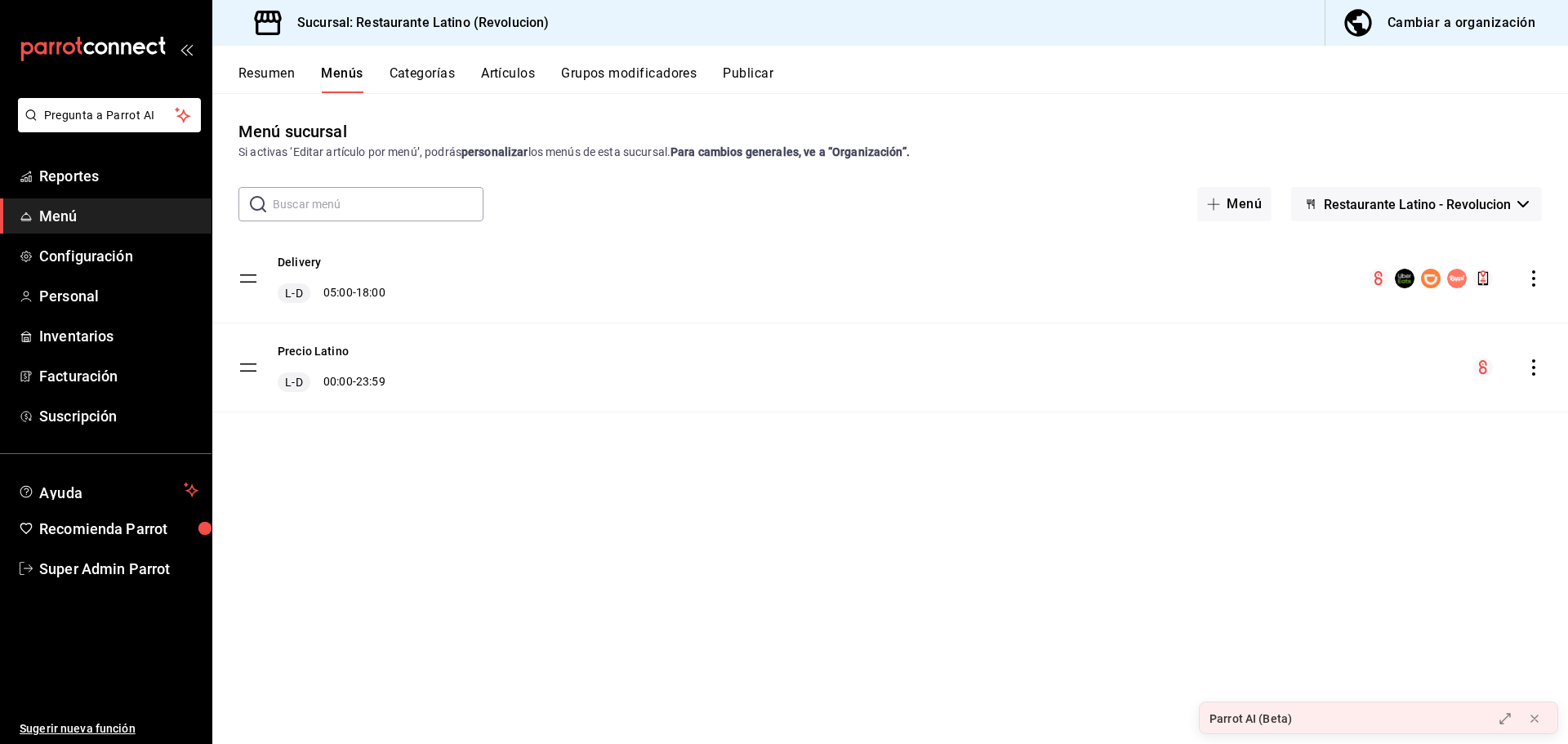
click at [425, 82] on button "Categorías" at bounding box center [422, 79] width 66 height 28
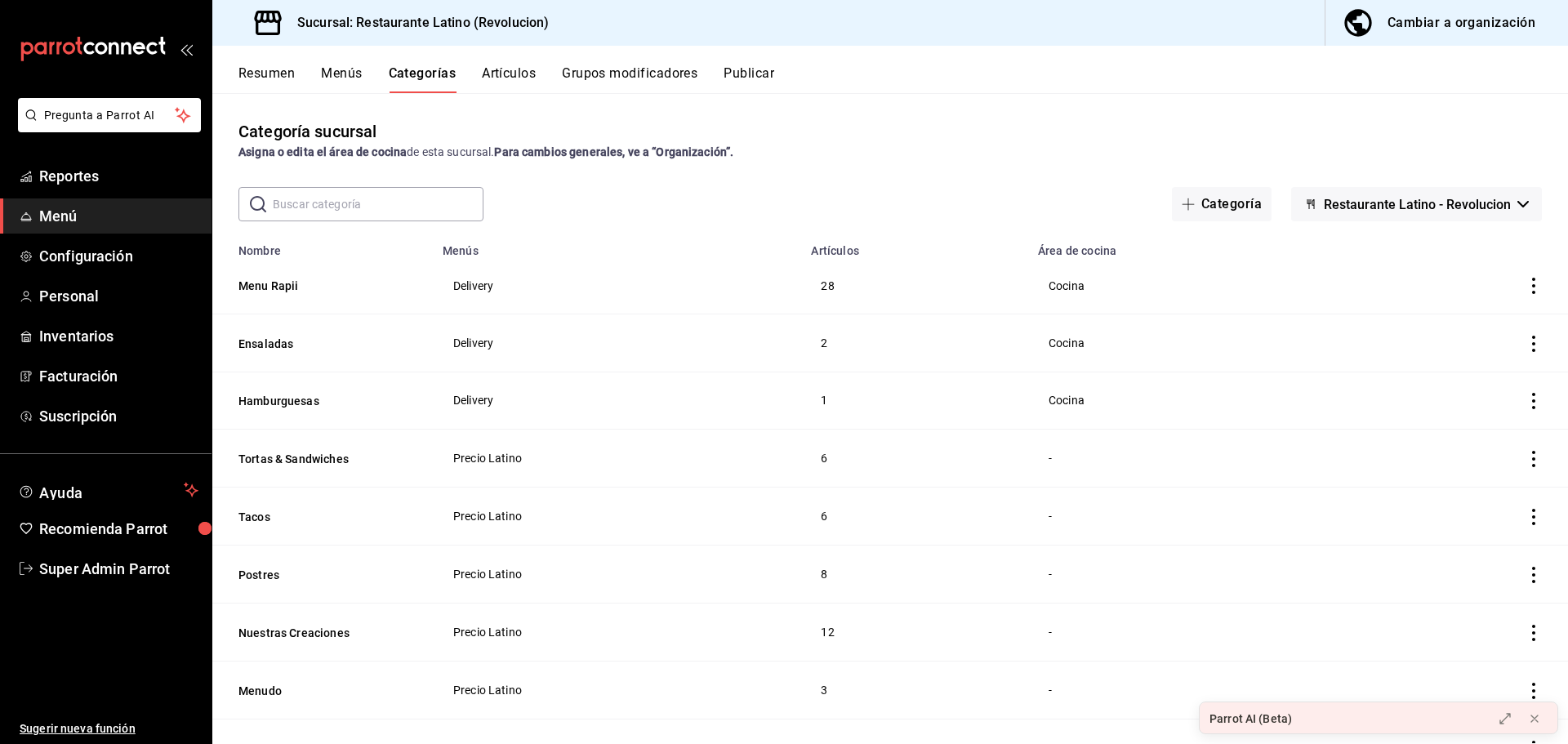
click at [514, 78] on button "Artículos" at bounding box center [509, 79] width 54 height 28
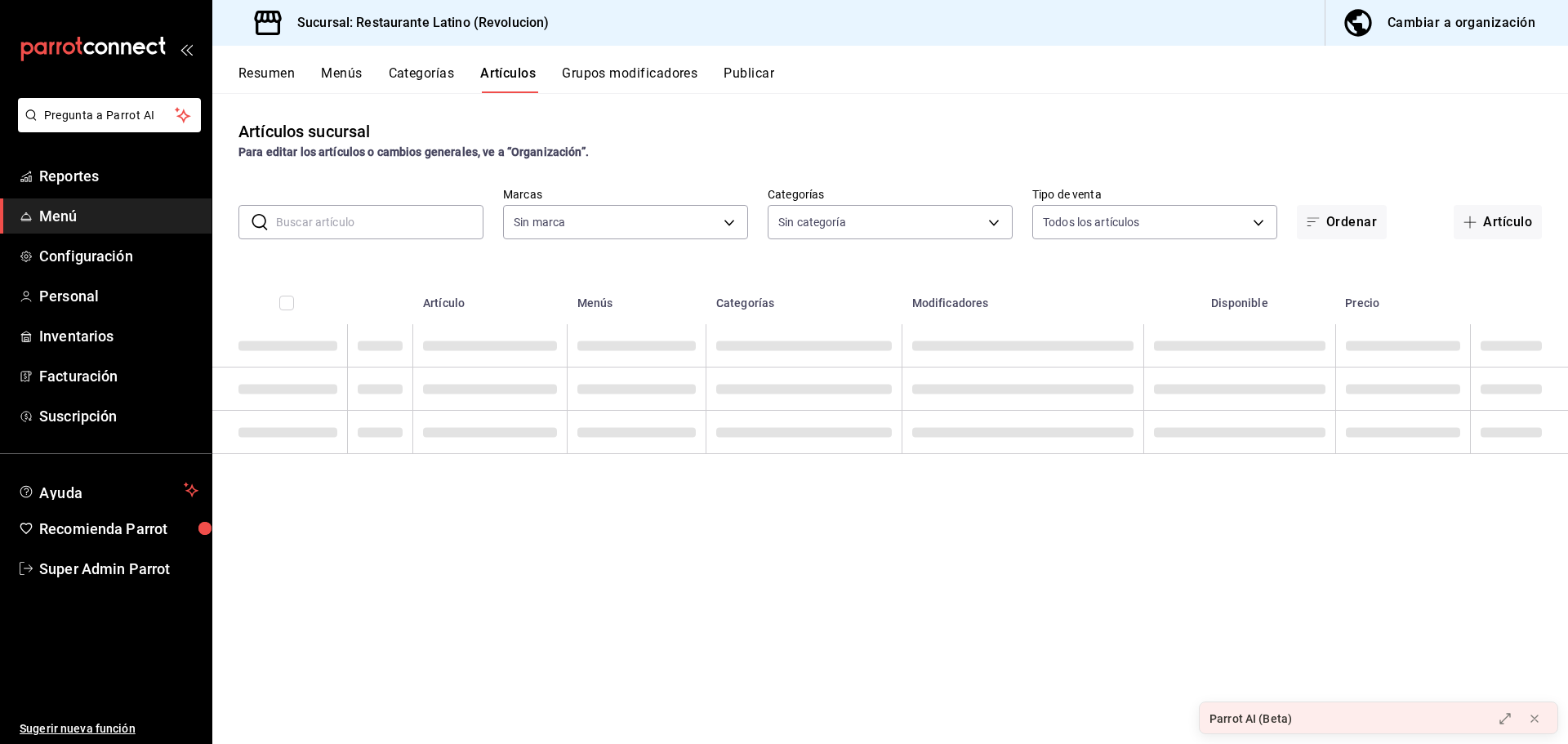
click at [666, 79] on button "Grupos modificadores" at bounding box center [629, 79] width 135 height 28
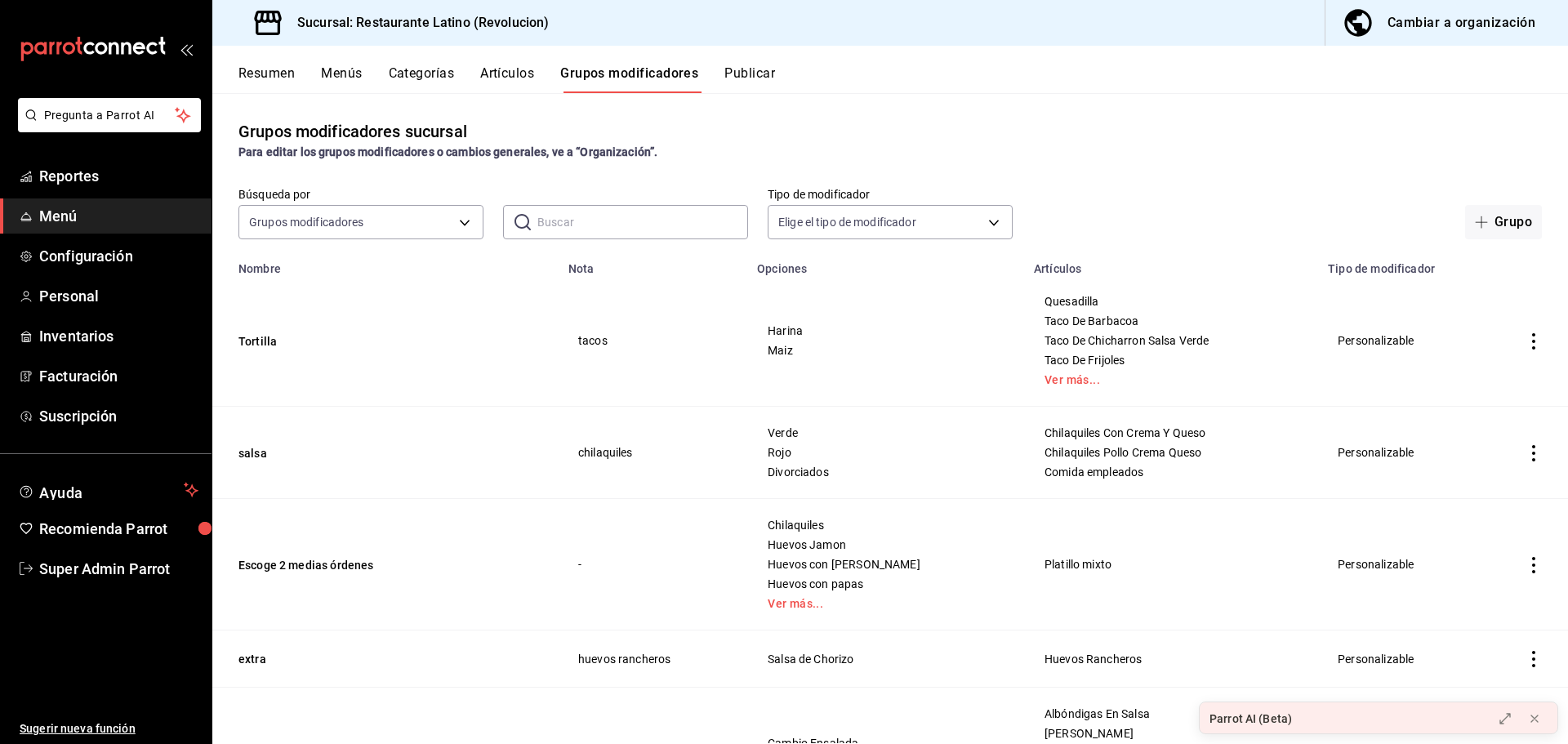
click at [754, 77] on button "Publicar" at bounding box center [749, 79] width 50 height 28
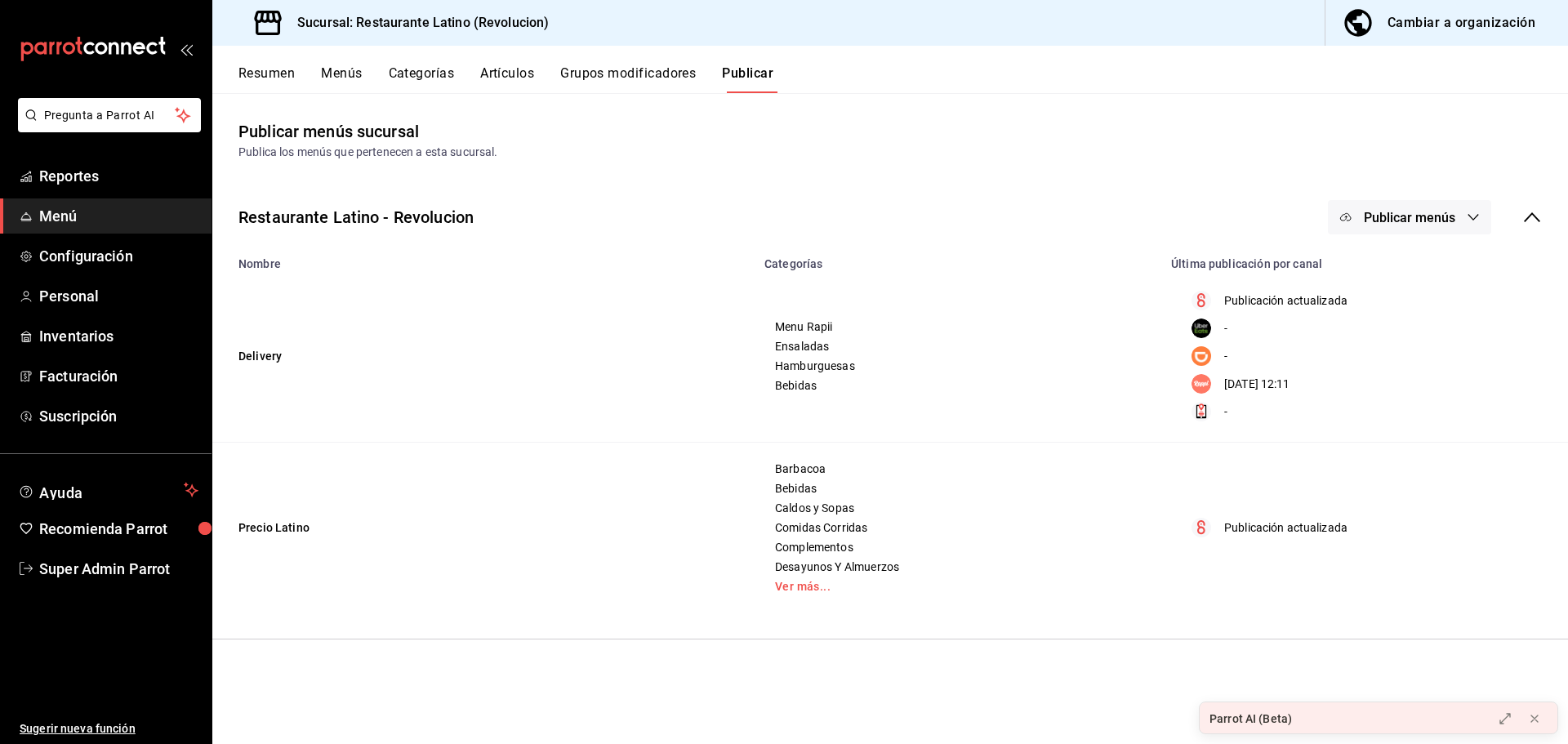
click at [1497, 26] on div "Cambiar a organización" at bounding box center [1461, 23] width 148 height 23
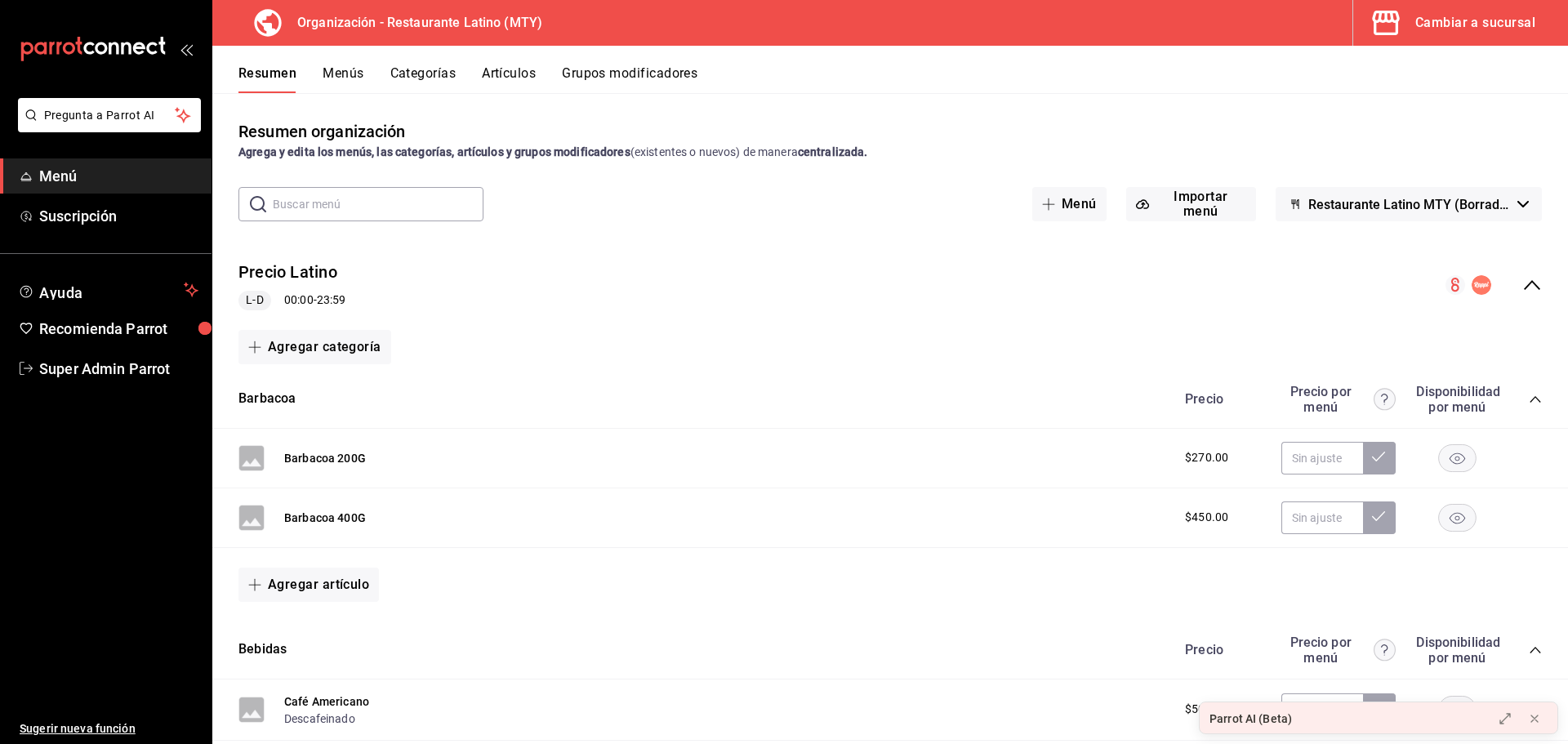
click at [1519, 273] on div "Precio Latino L-D 00:00 - 23:59" at bounding box center [890, 285] width 1356 height 76
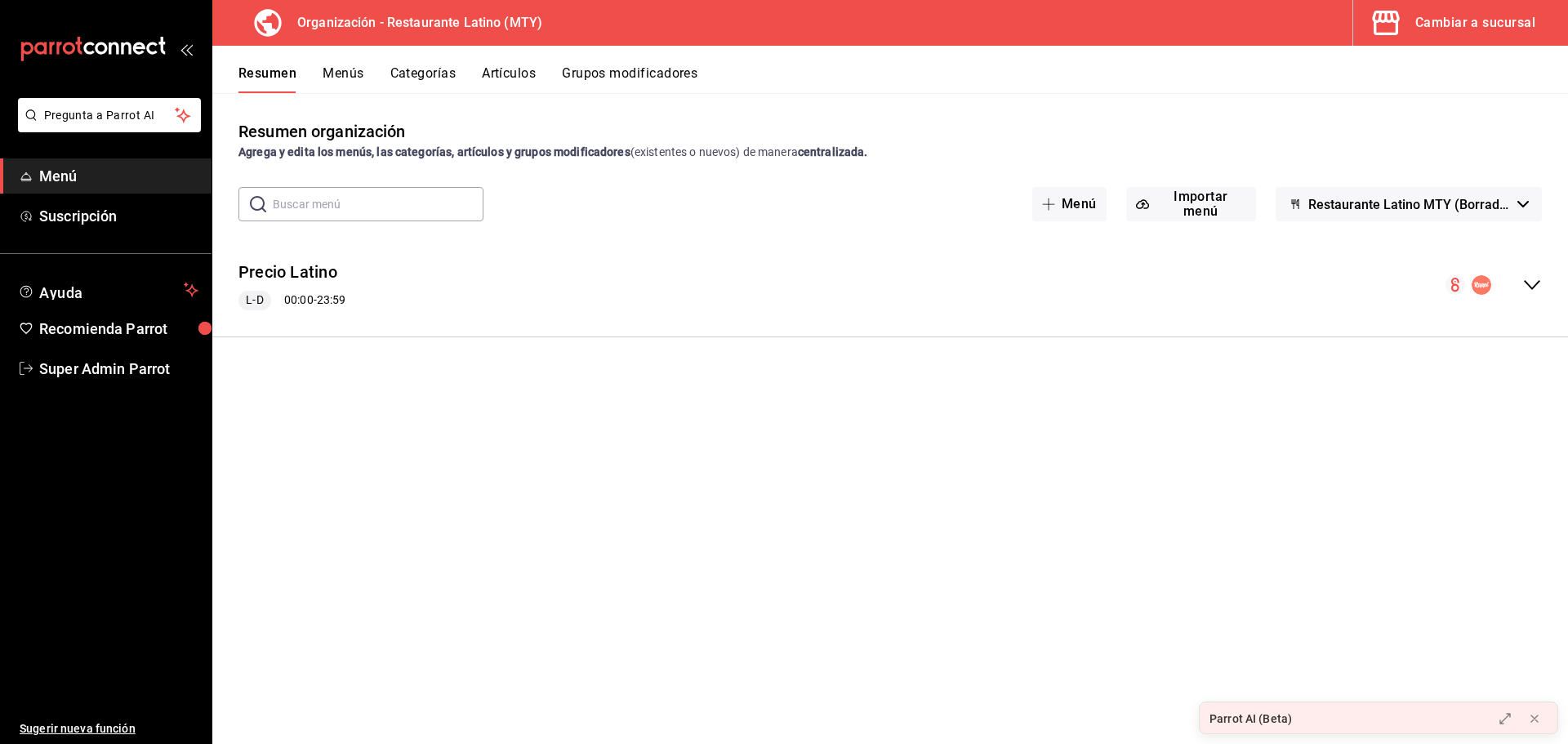
click at [1519, 273] on div "Precio Latino L-D 00:00 - 23:59" at bounding box center [890, 285] width 1356 height 76
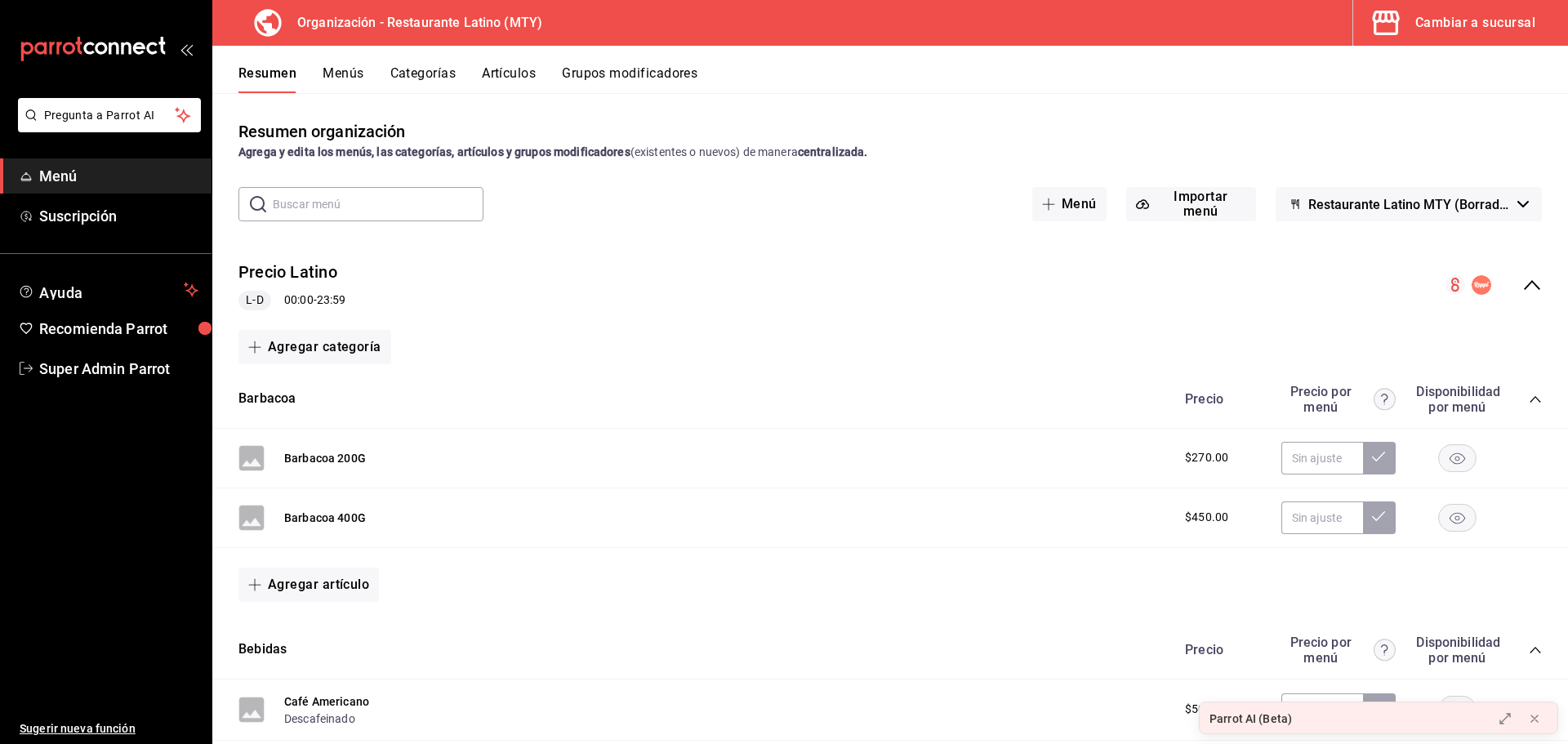
click at [1376, 197] on span "Restaurante Latino MTY (Borrador)" at bounding box center [1409, 205] width 203 height 16
click at [1376, 197] on div at bounding box center [784, 372] width 1568 height 744
click at [355, 75] on button "Menús" at bounding box center [342, 79] width 41 height 28
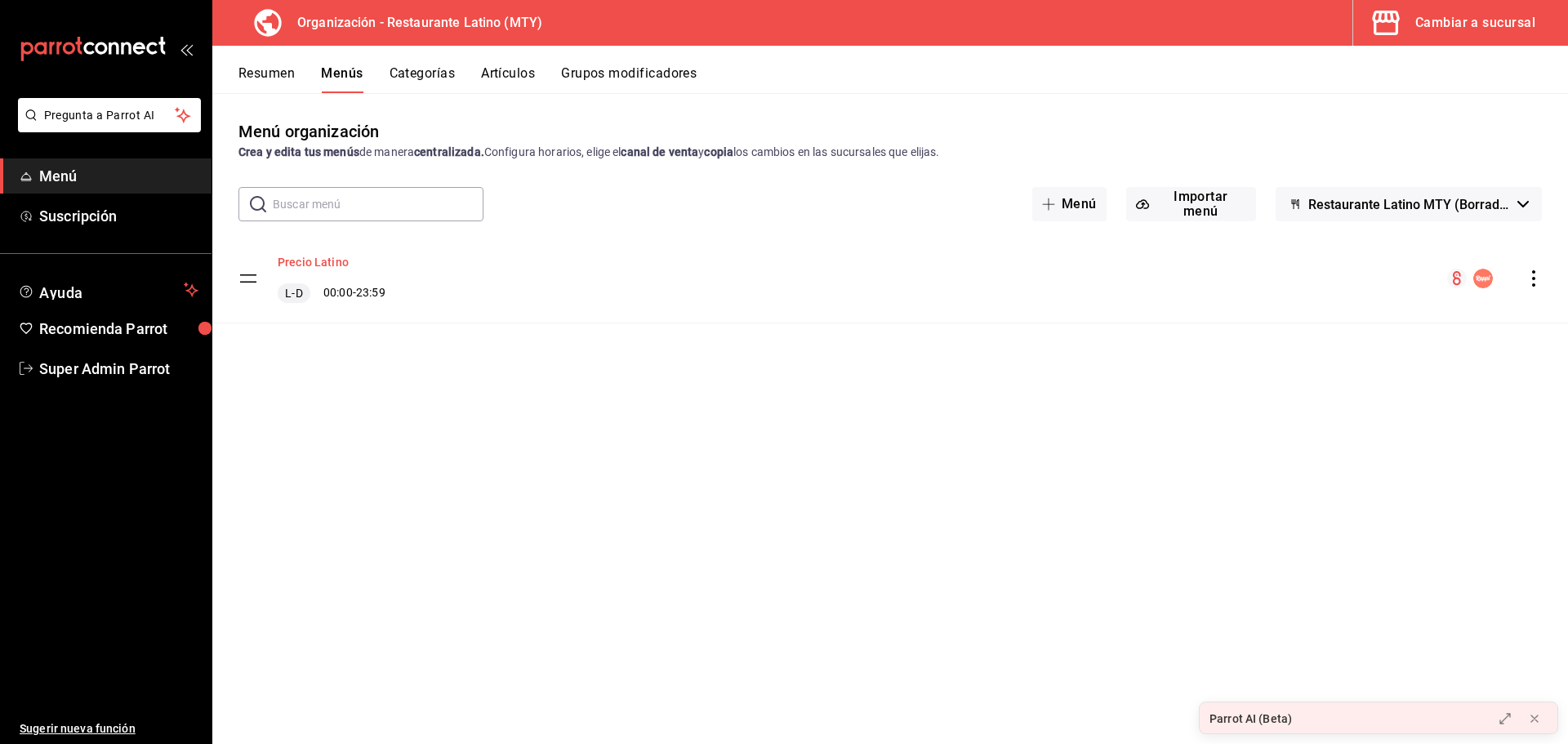
click at [335, 265] on button "Precio Latino" at bounding box center [313, 262] width 71 height 17
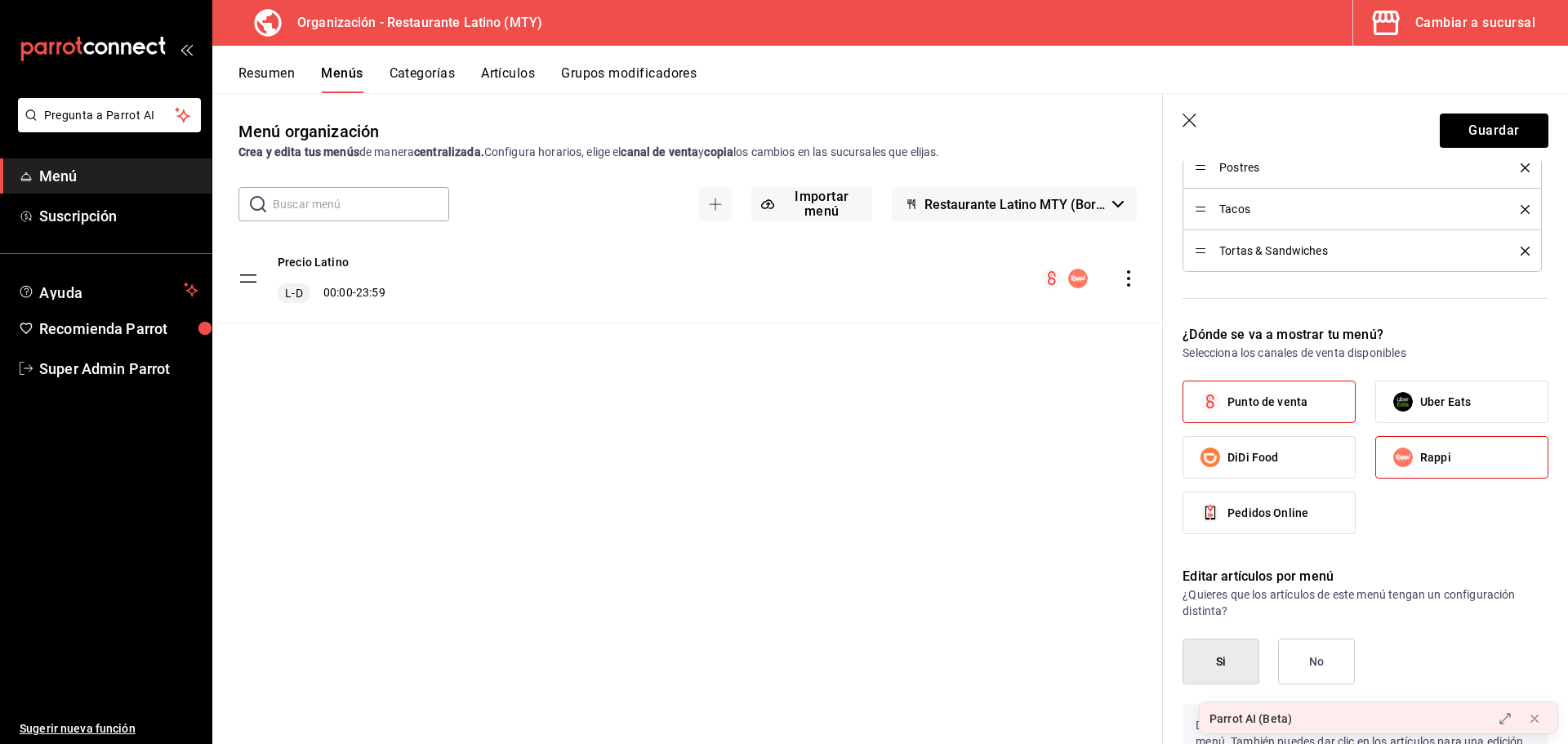
scroll to position [1062, 0]
click at [438, 81] on button "Categorías" at bounding box center [422, 79] width 66 height 28
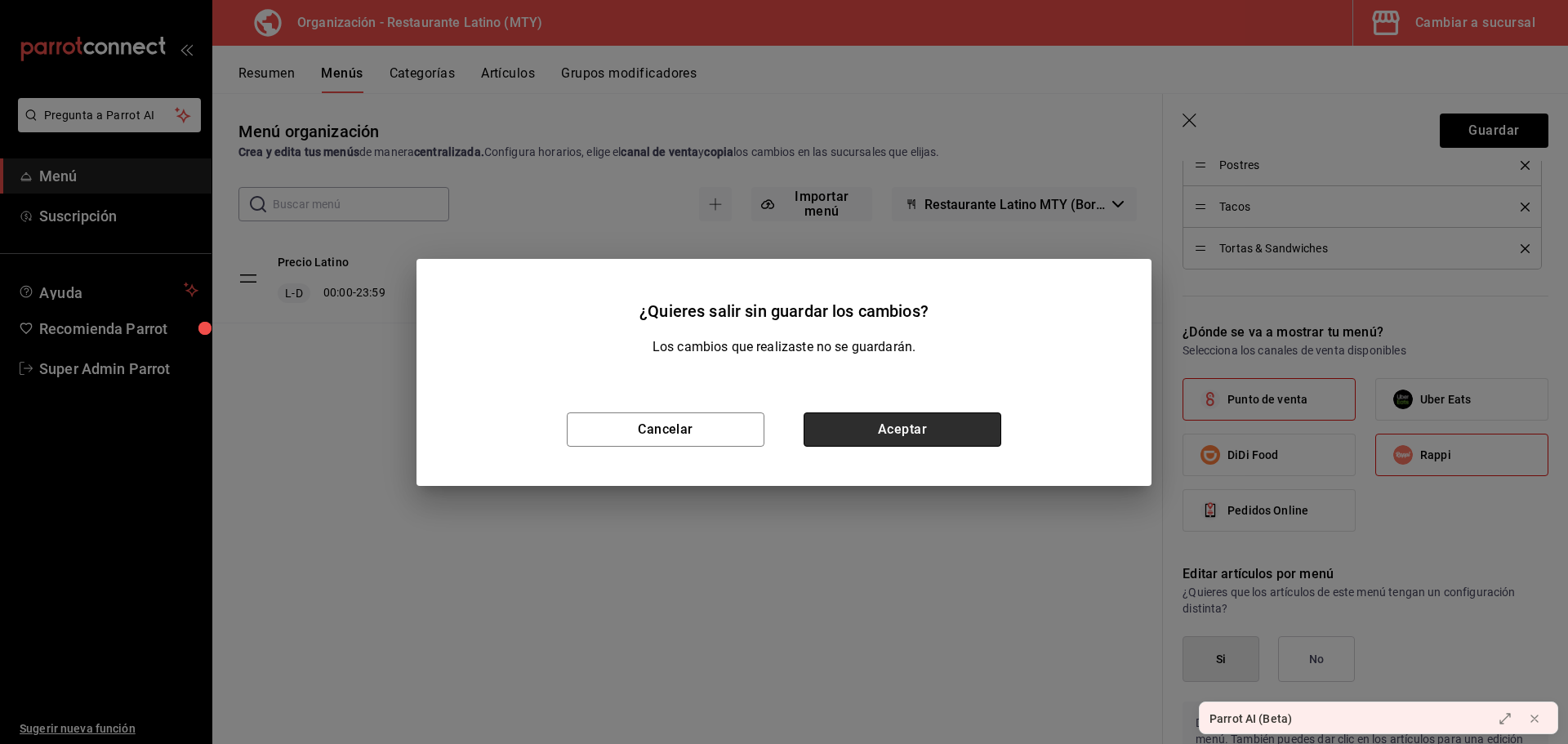
click at [935, 433] on button "Aceptar" at bounding box center [902, 429] width 198 height 35
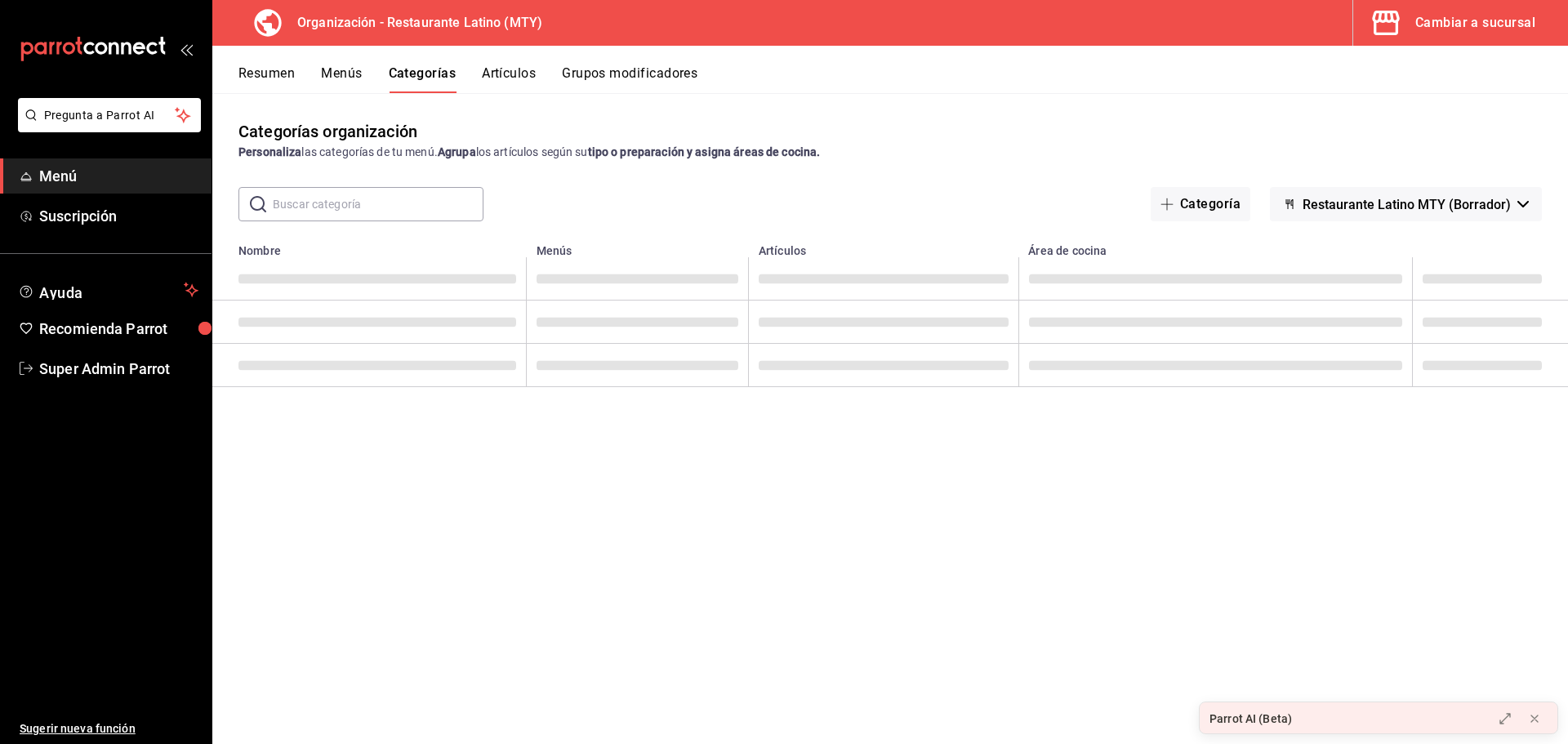
click at [266, 65] on button "Resumen" at bounding box center [266, 79] width 56 height 28
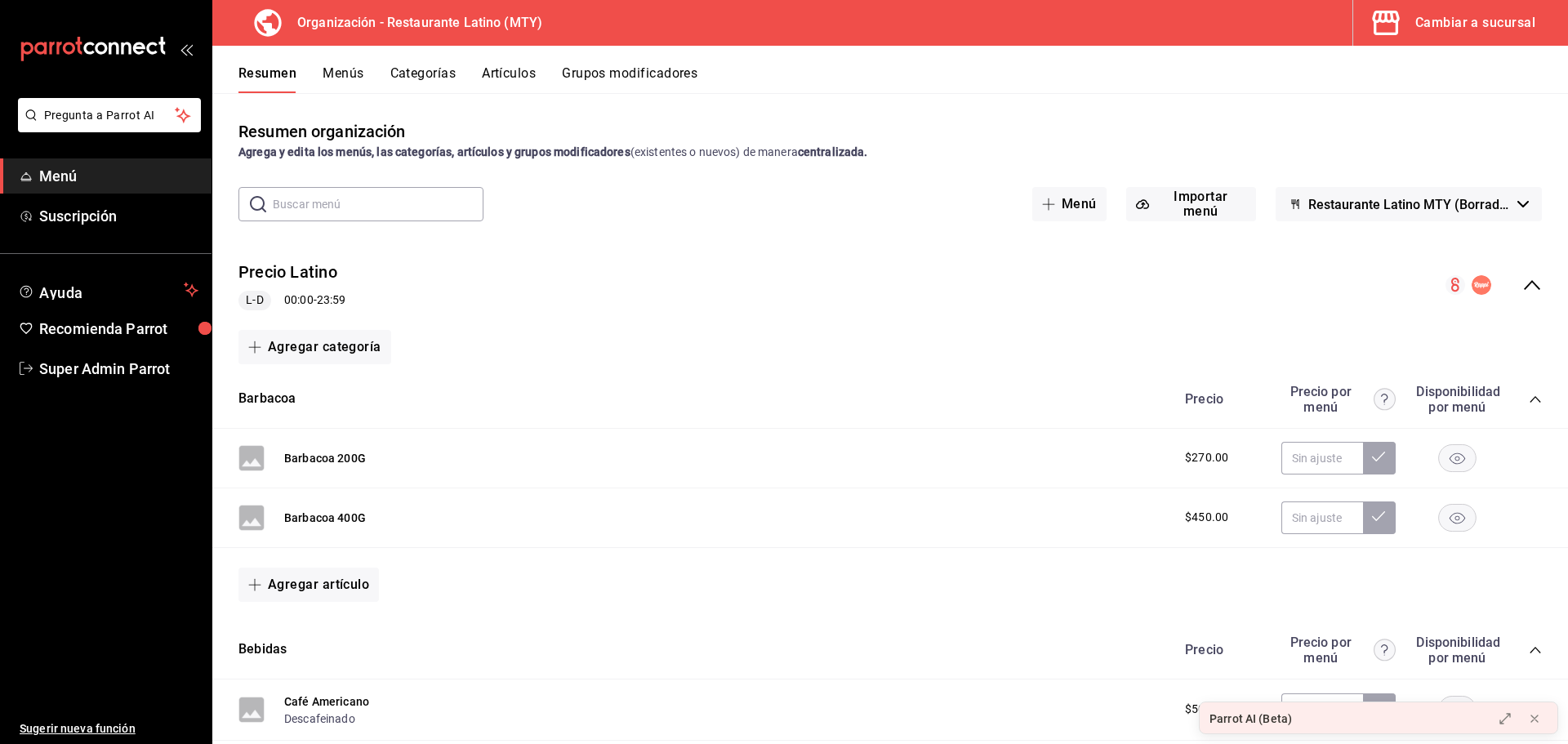
click at [1519, 295] on div "Precio Latino L-D 00:00 - 23:59" at bounding box center [890, 285] width 1356 height 76
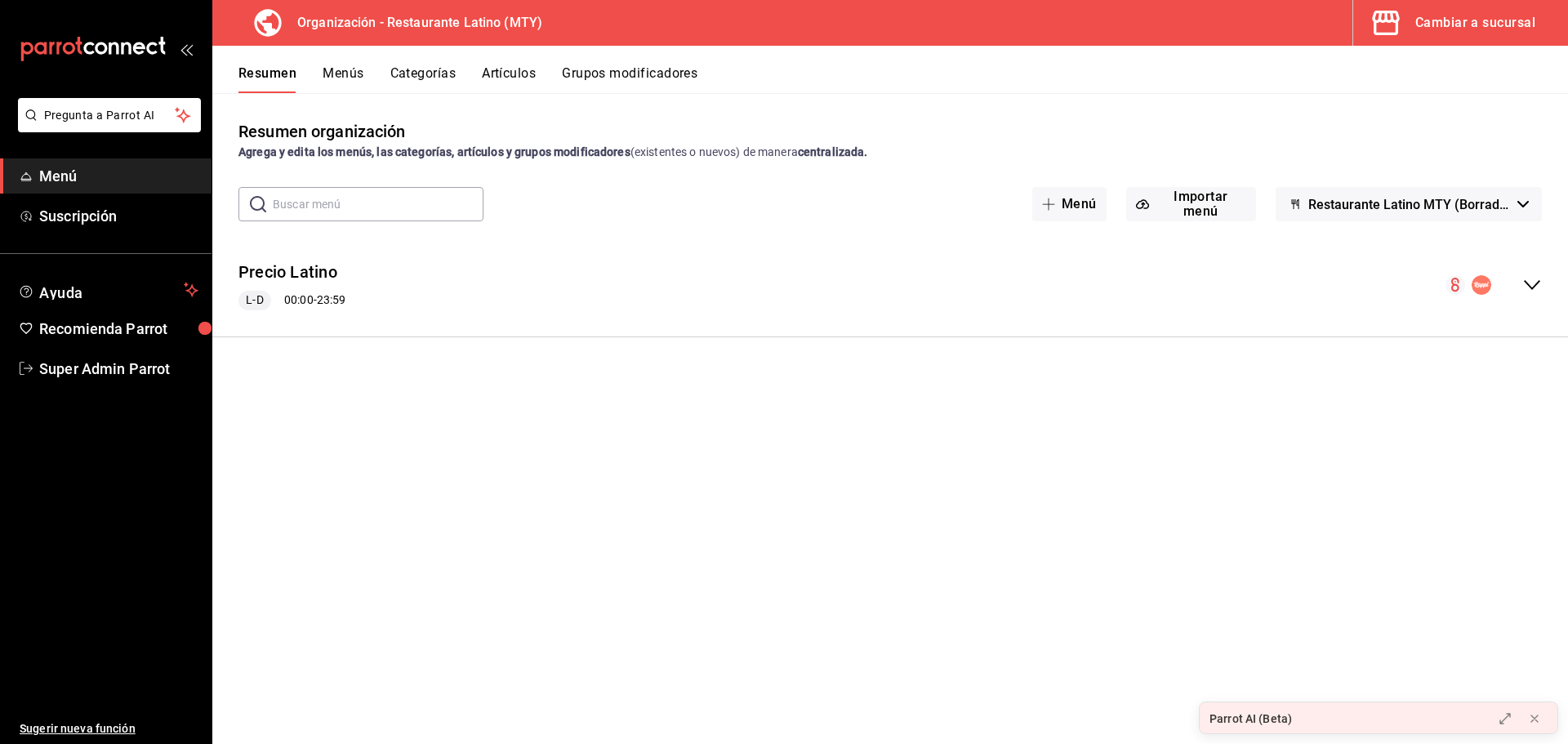
click at [343, 73] on button "Menús" at bounding box center [342, 79] width 41 height 28
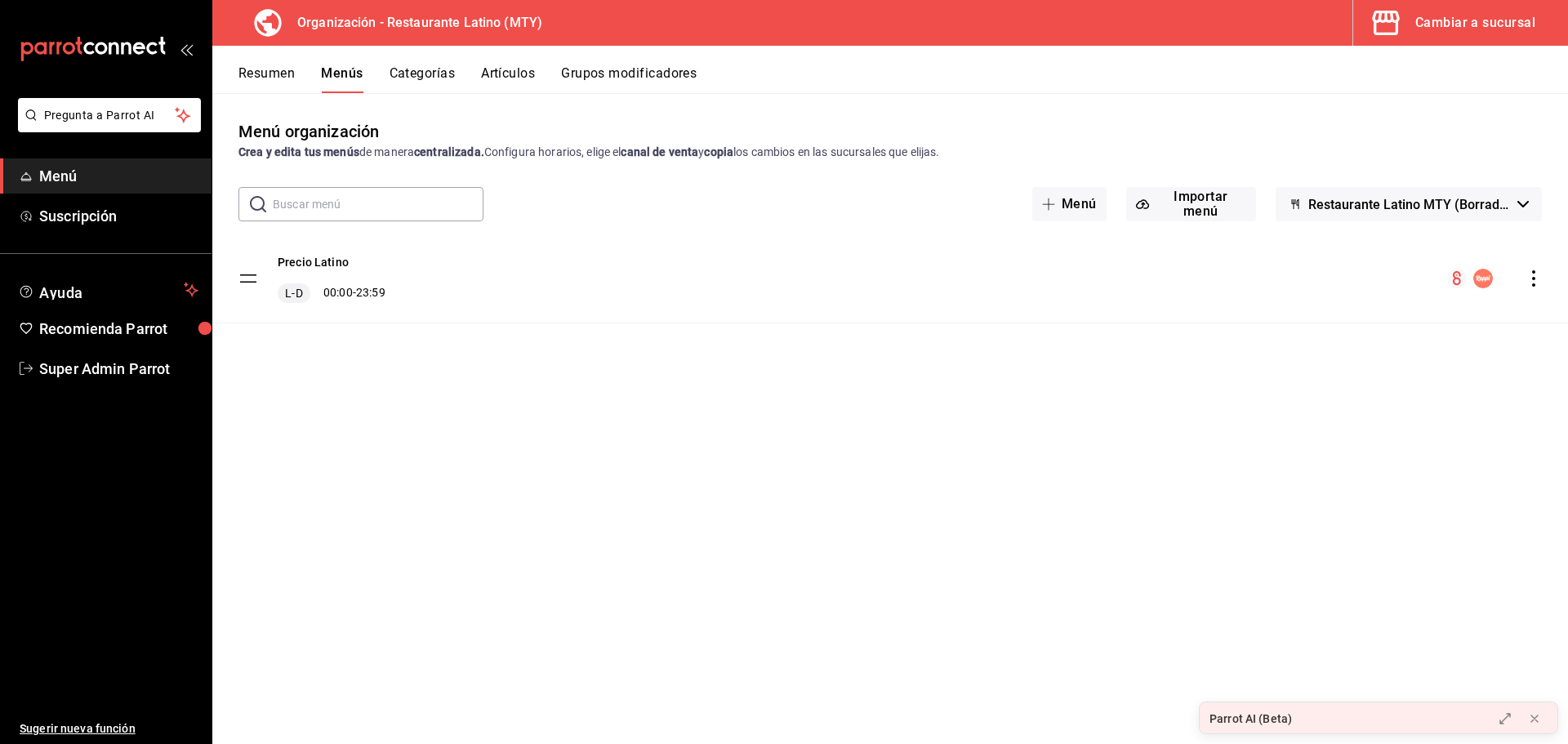
click at [409, 80] on button "Categorías" at bounding box center [422, 79] width 66 height 28
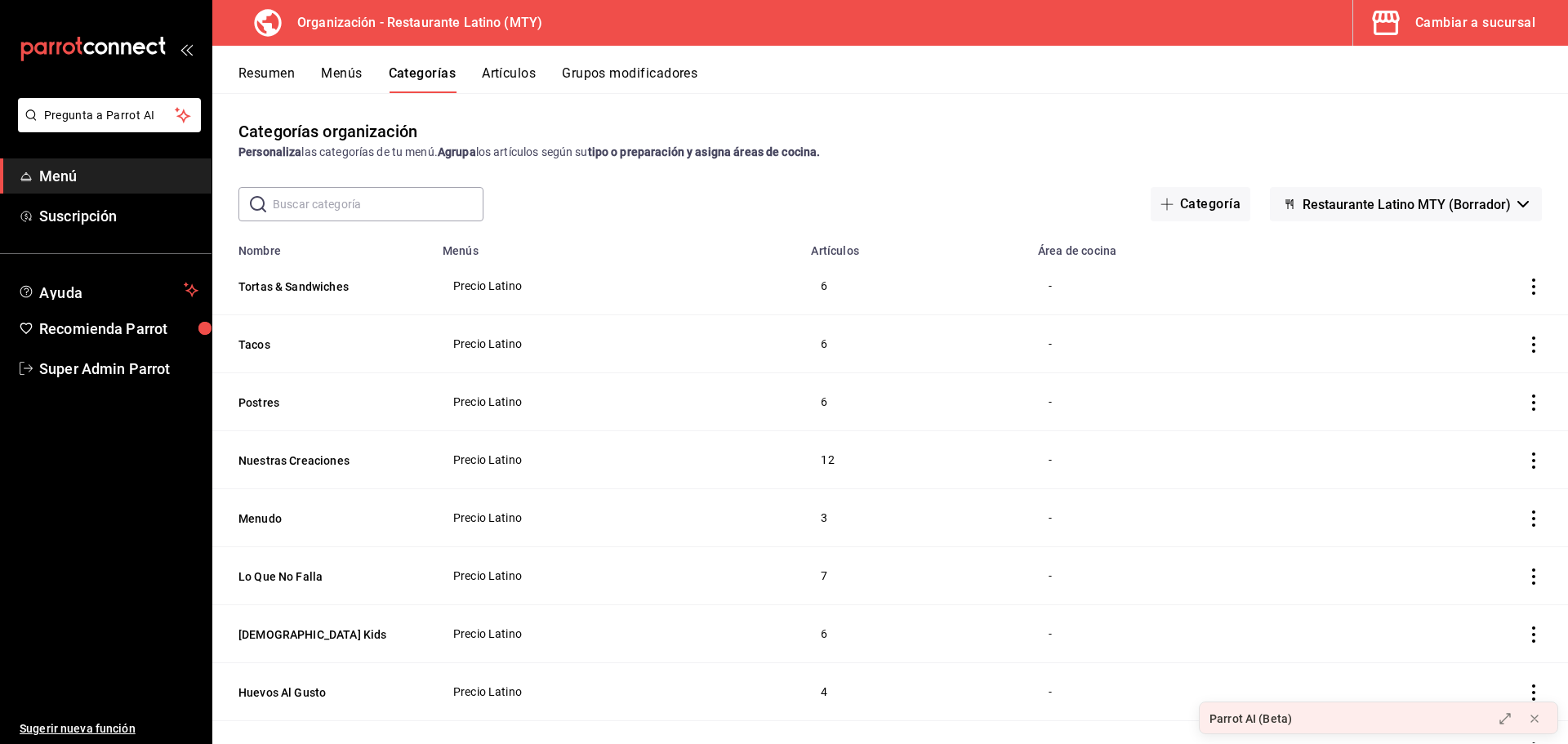
click at [497, 85] on button "Artículos" at bounding box center [509, 79] width 54 height 28
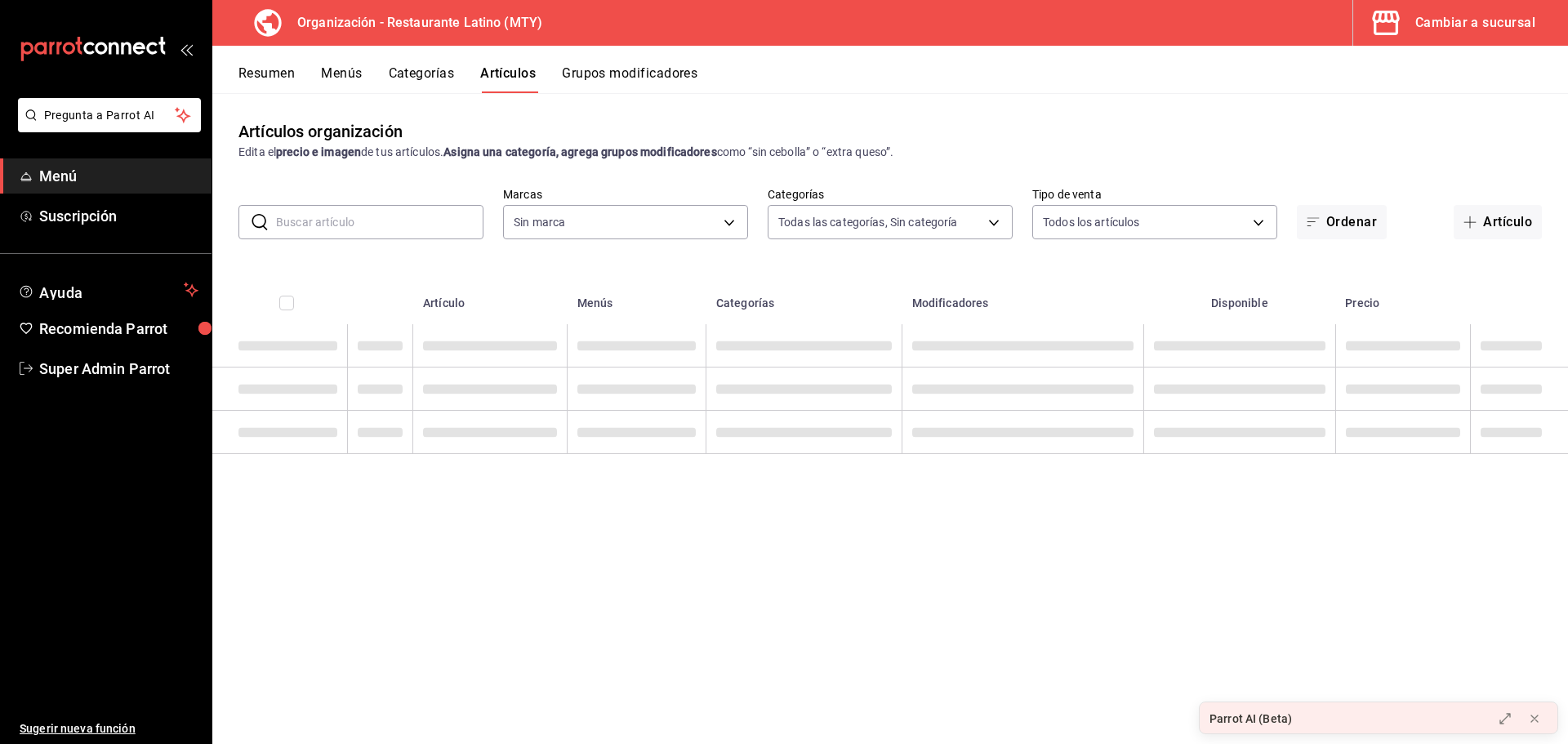
type input "9ea7431a-7243-4a5e-915c-0271b2f26ef4"
type input "2bfc769d-1de5-4841-b34f-ea02a4a5414b,26a0bc83-15e2-40e4-b50a-f63a7e5e2135,feb7b…"
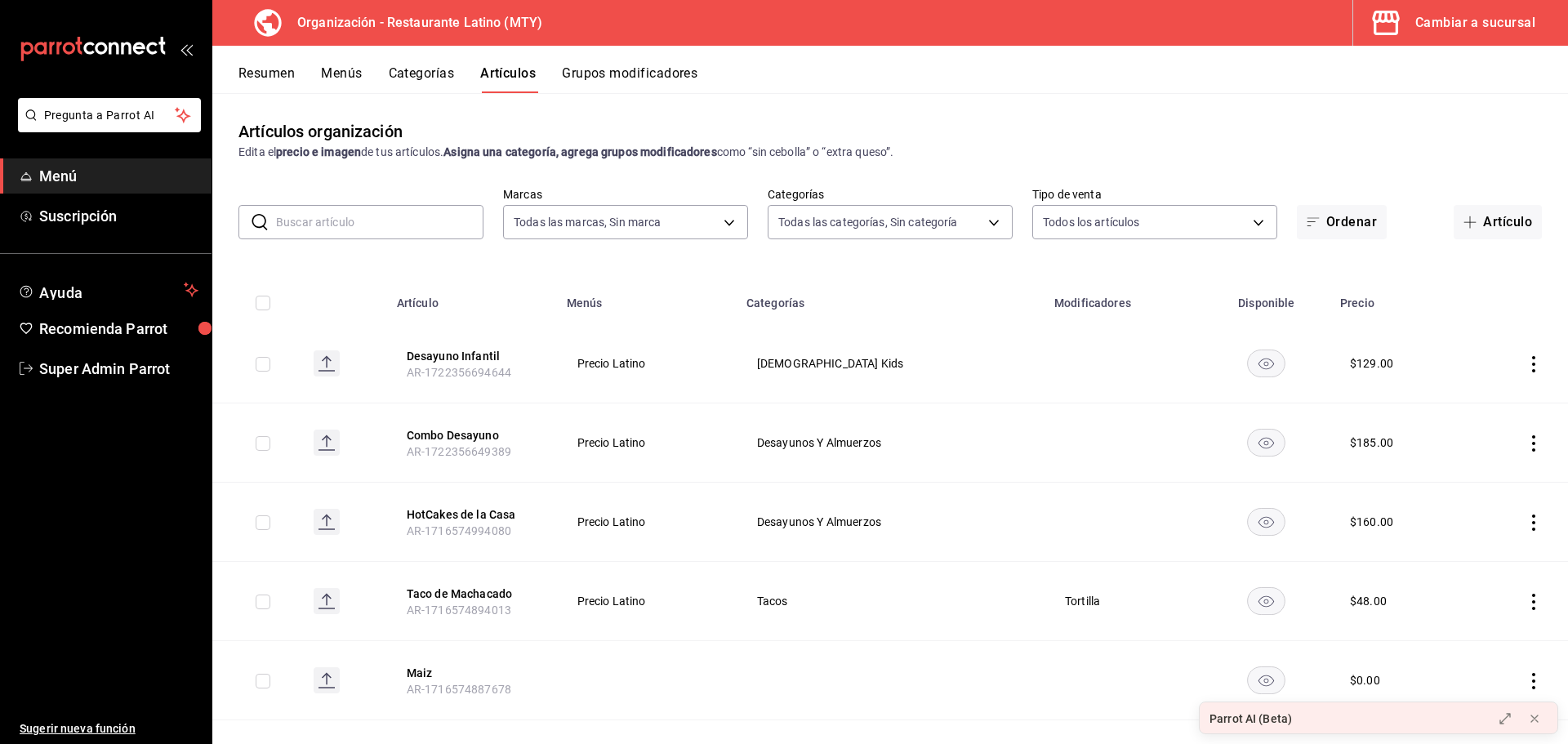
click at [417, 77] on button "Categorías" at bounding box center [421, 79] width 66 height 28
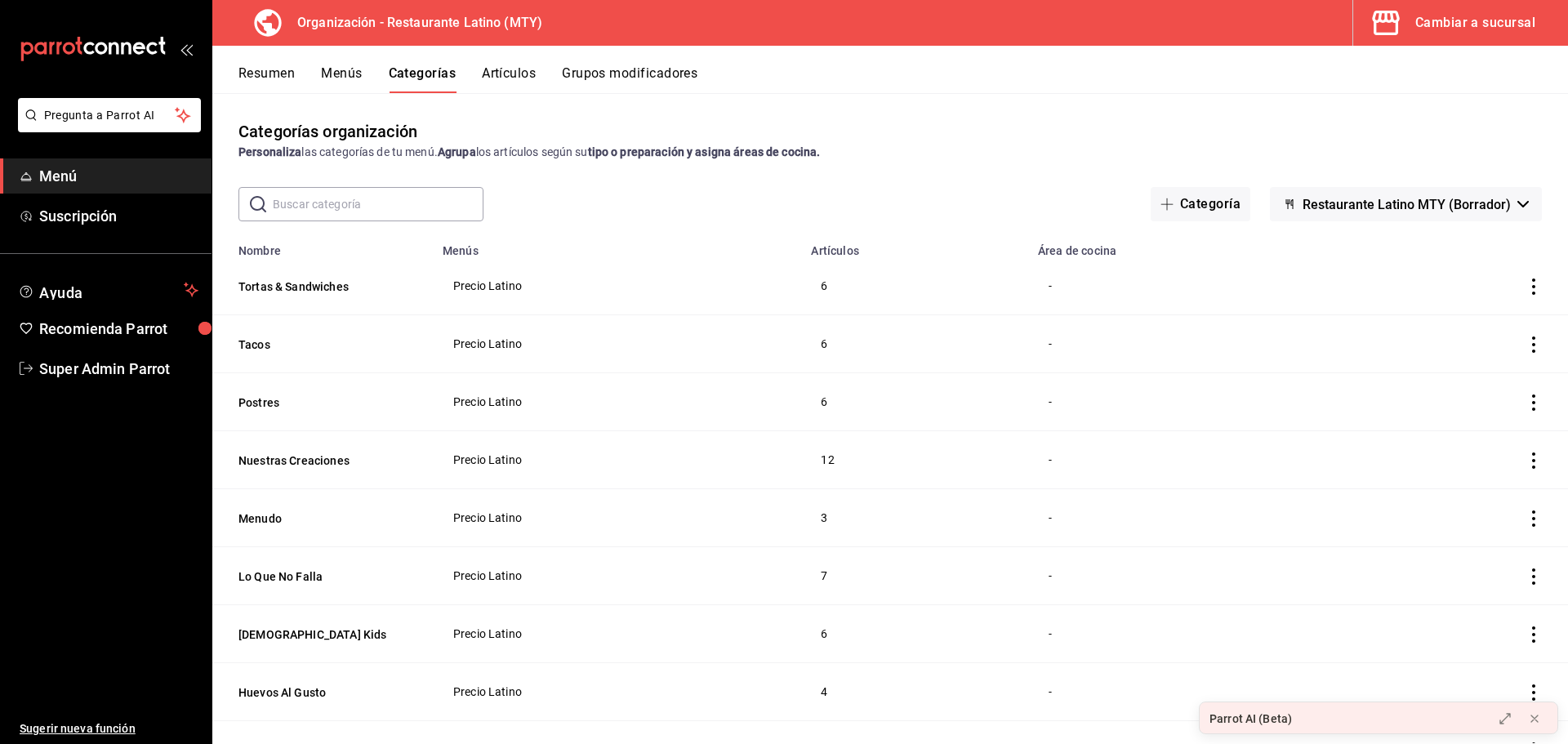
click at [1457, 30] on div "Cambiar a sucursal" at bounding box center [1475, 23] width 121 height 23
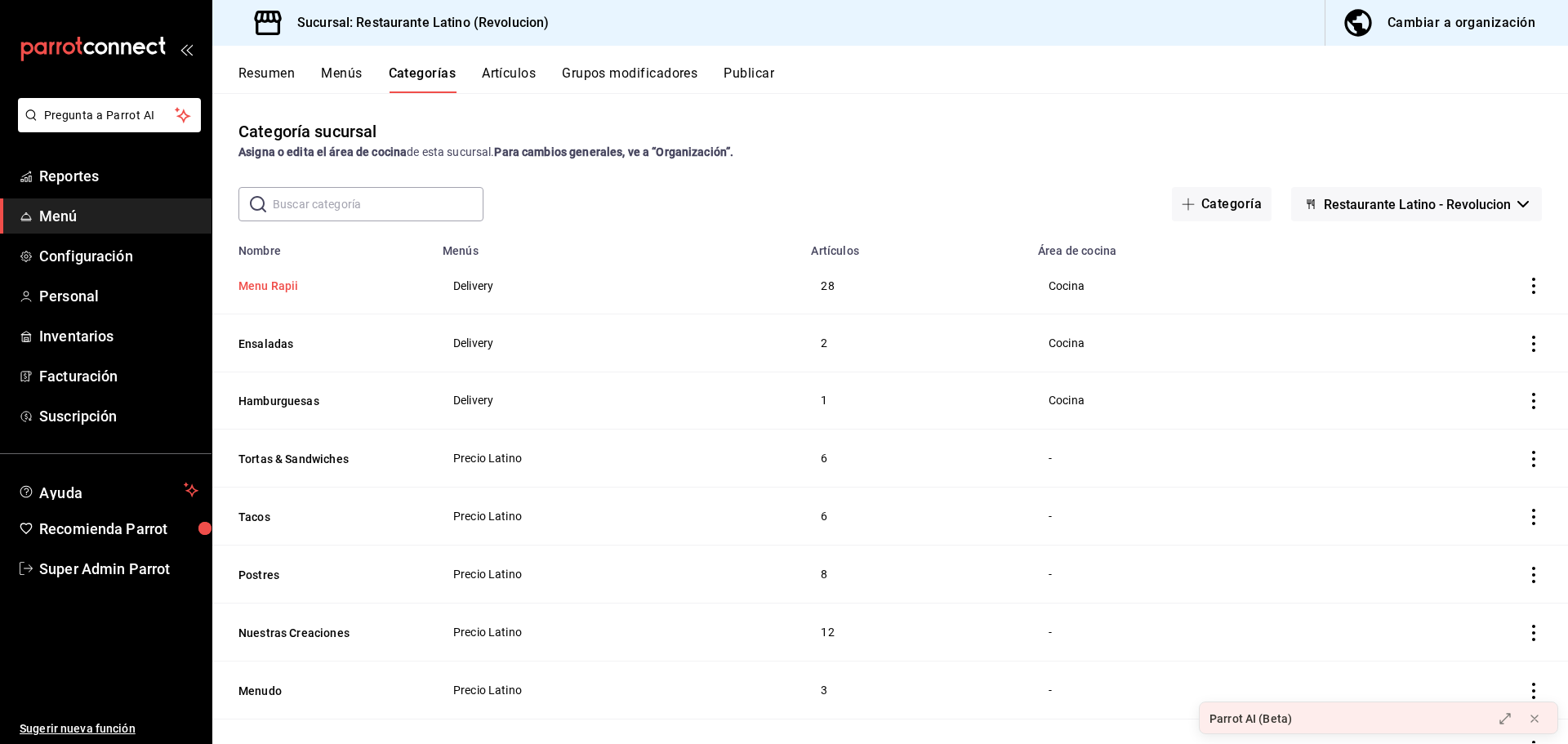
click at [289, 280] on button "Menu Rapii" at bounding box center [319, 286] width 163 height 17
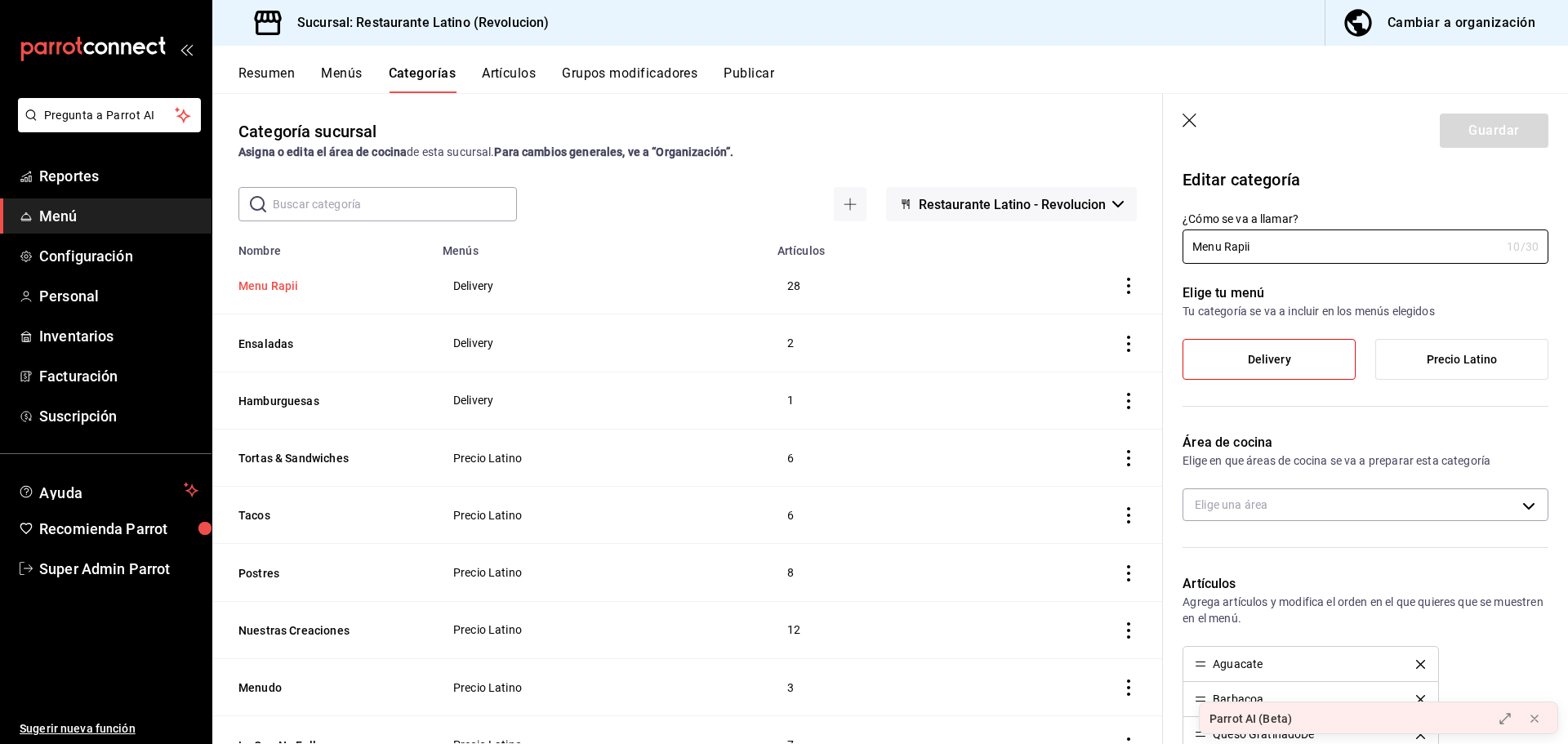
type input "efa50605-118c-4aea-9676-845e67c549e1"
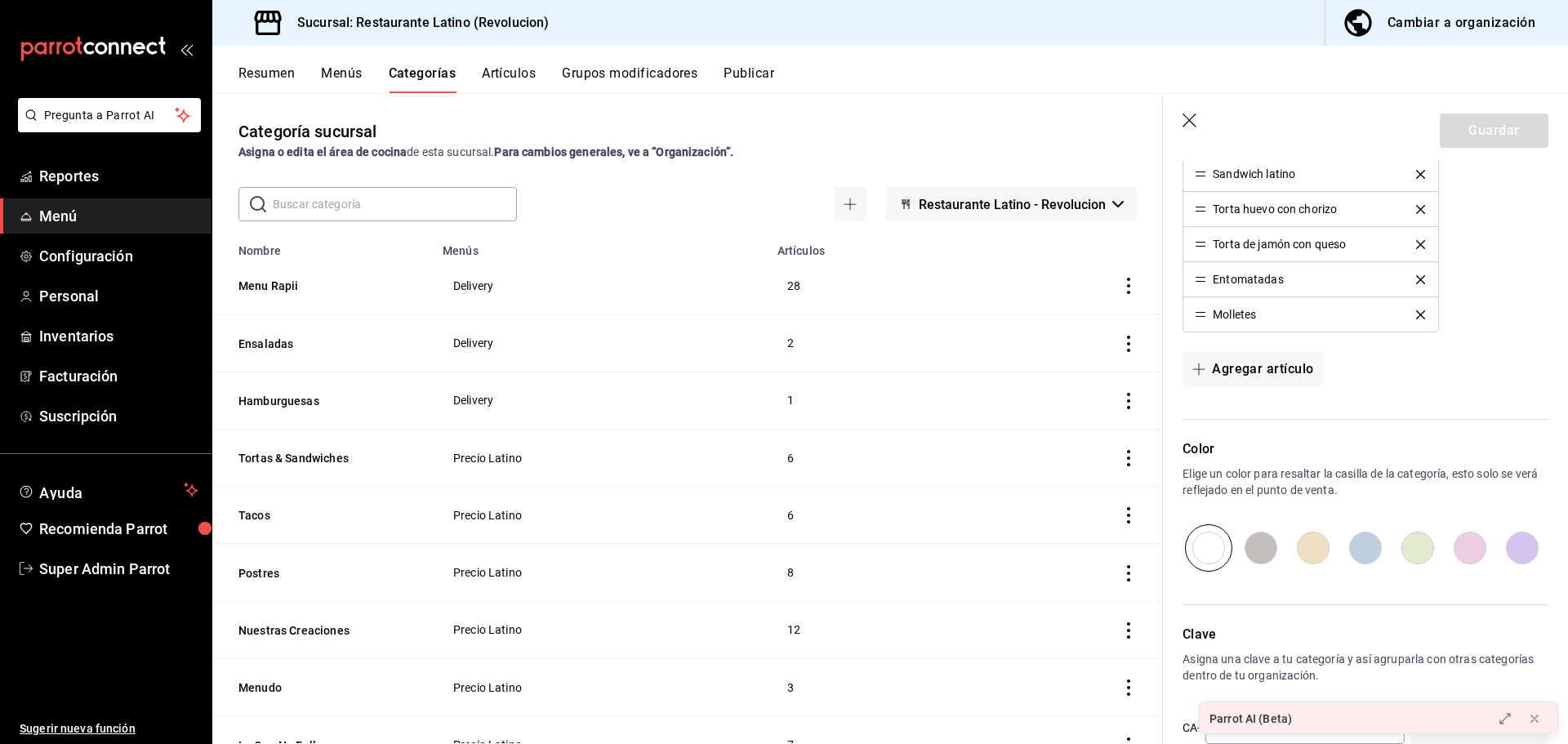
scroll to position [1332, 0]
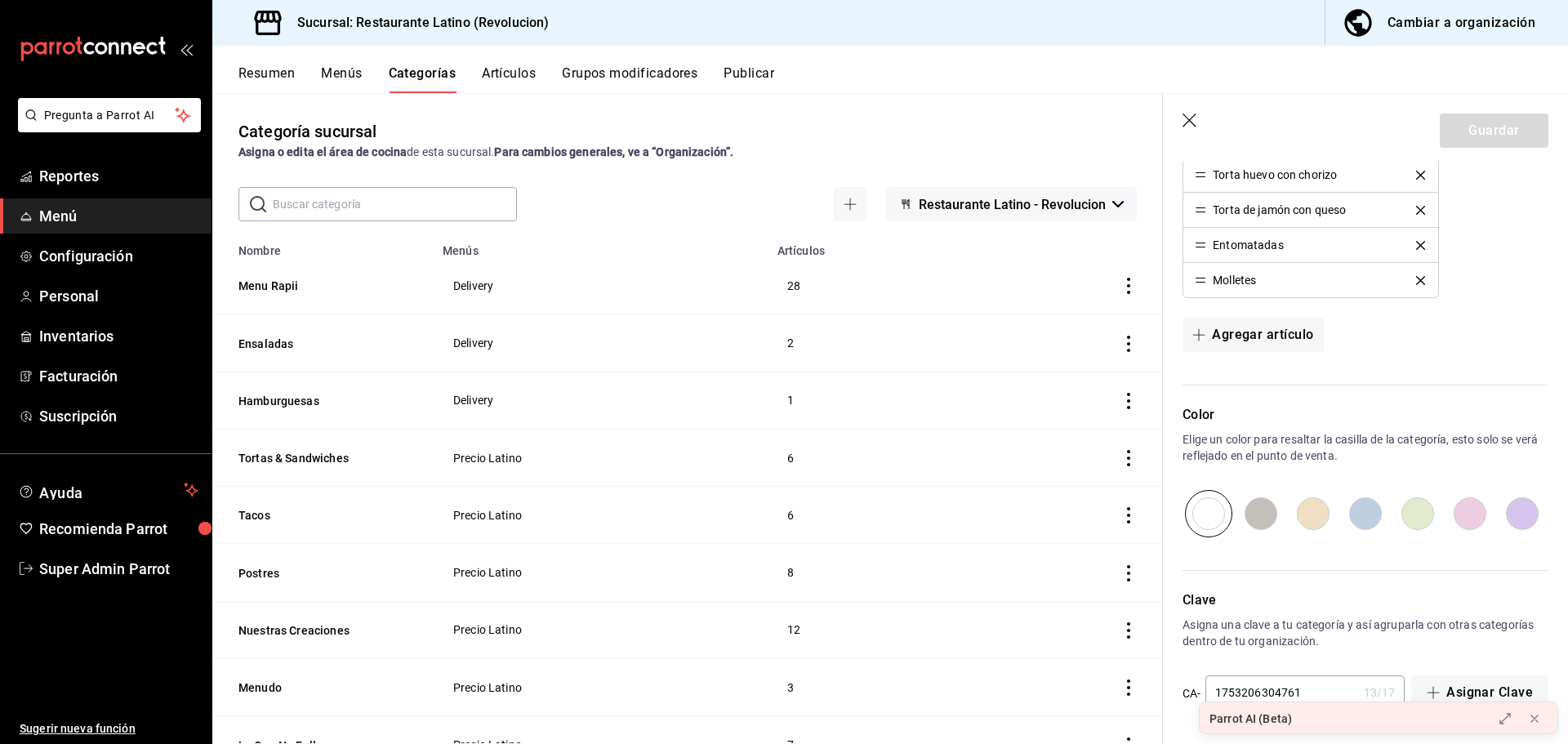
click at [1189, 118] on icon "button" at bounding box center [1191, 122] width 17 height 17
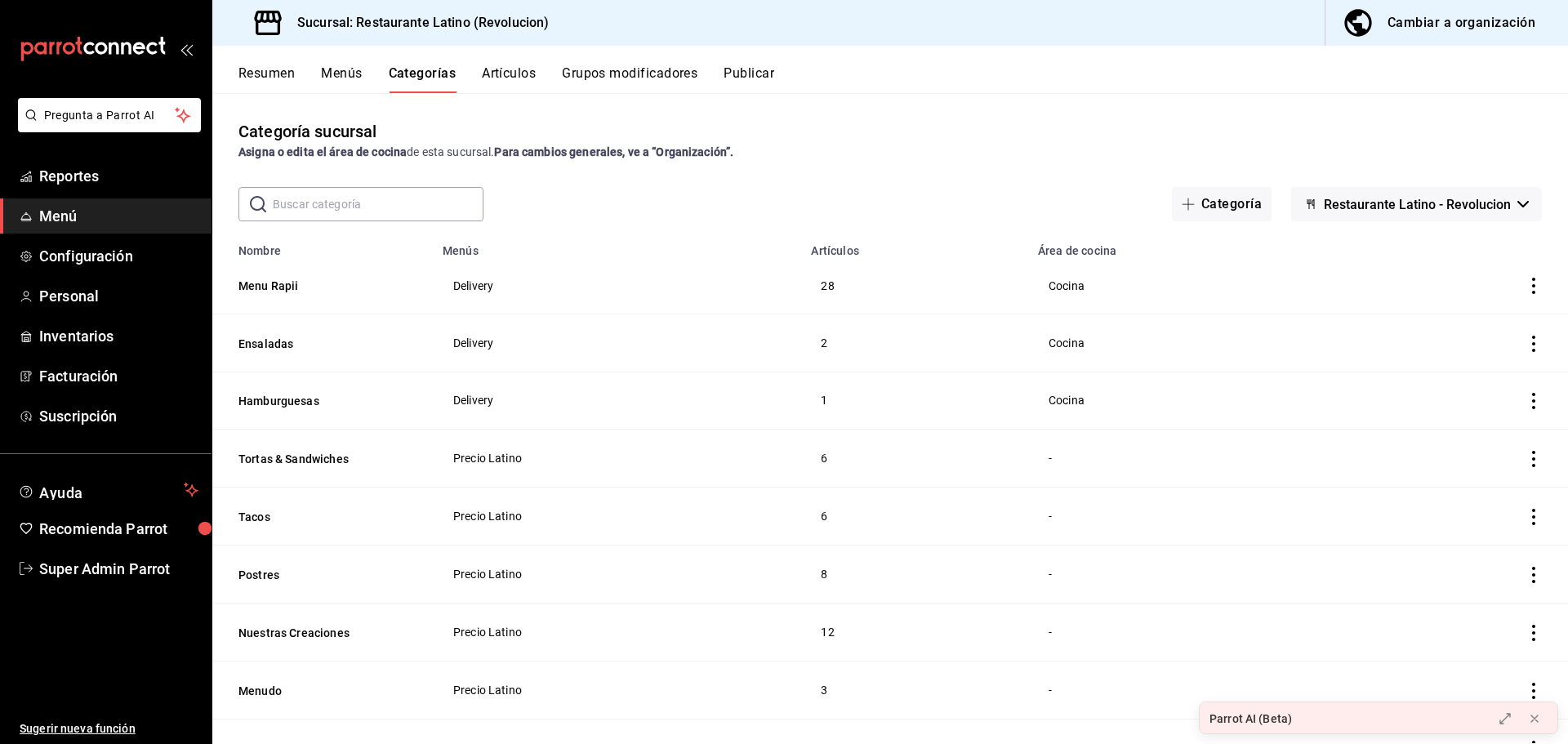
click at [514, 73] on button "Artículos" at bounding box center [509, 79] width 54 height 28
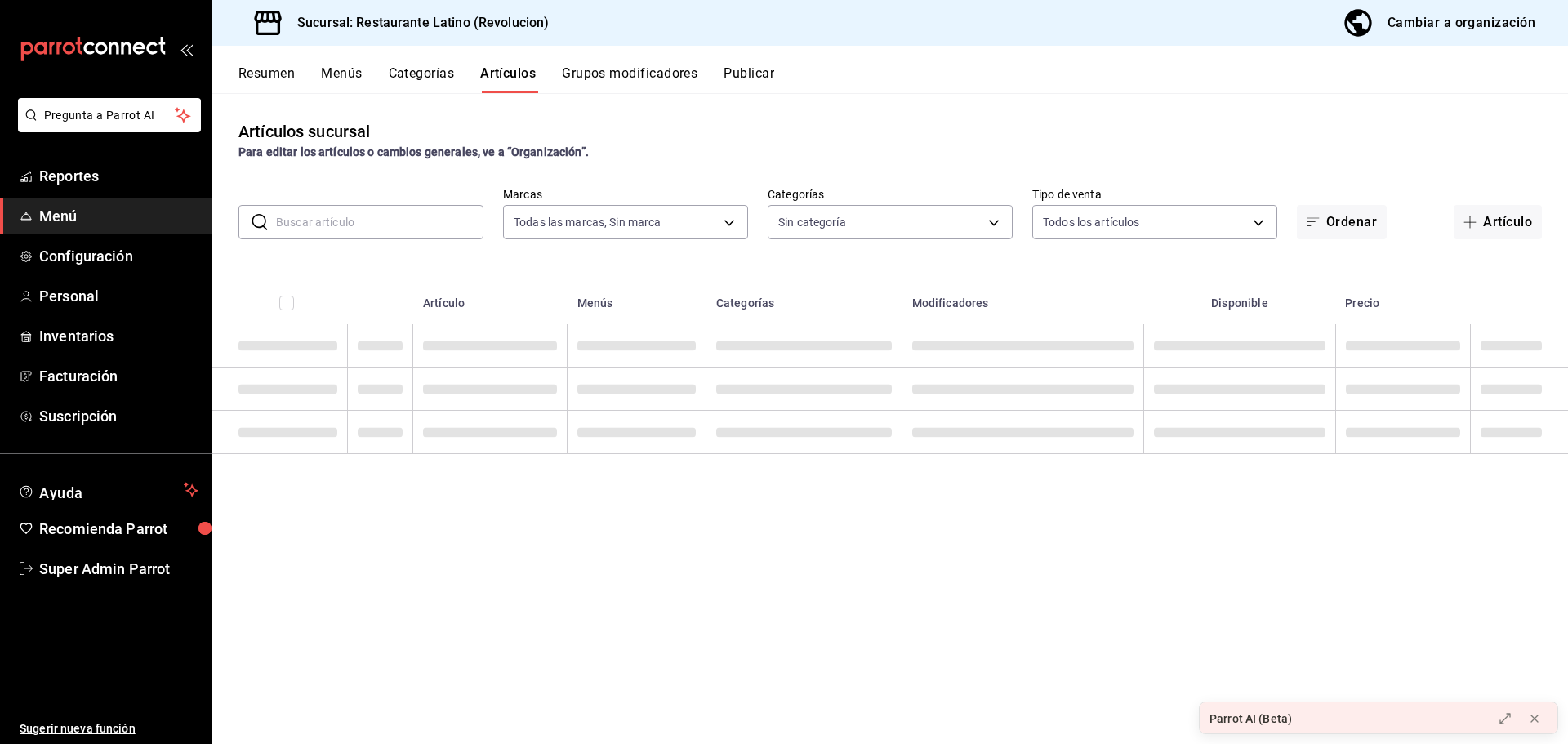
type input "a1738035-0362-438d-b93d-1d09bc7c56fa"
type input "c607454b-a3e3-4e15-bff3-f3d5afa665fb,bb0d1508-d548-4ca8-bd92-893004ce5b53,80d03…"
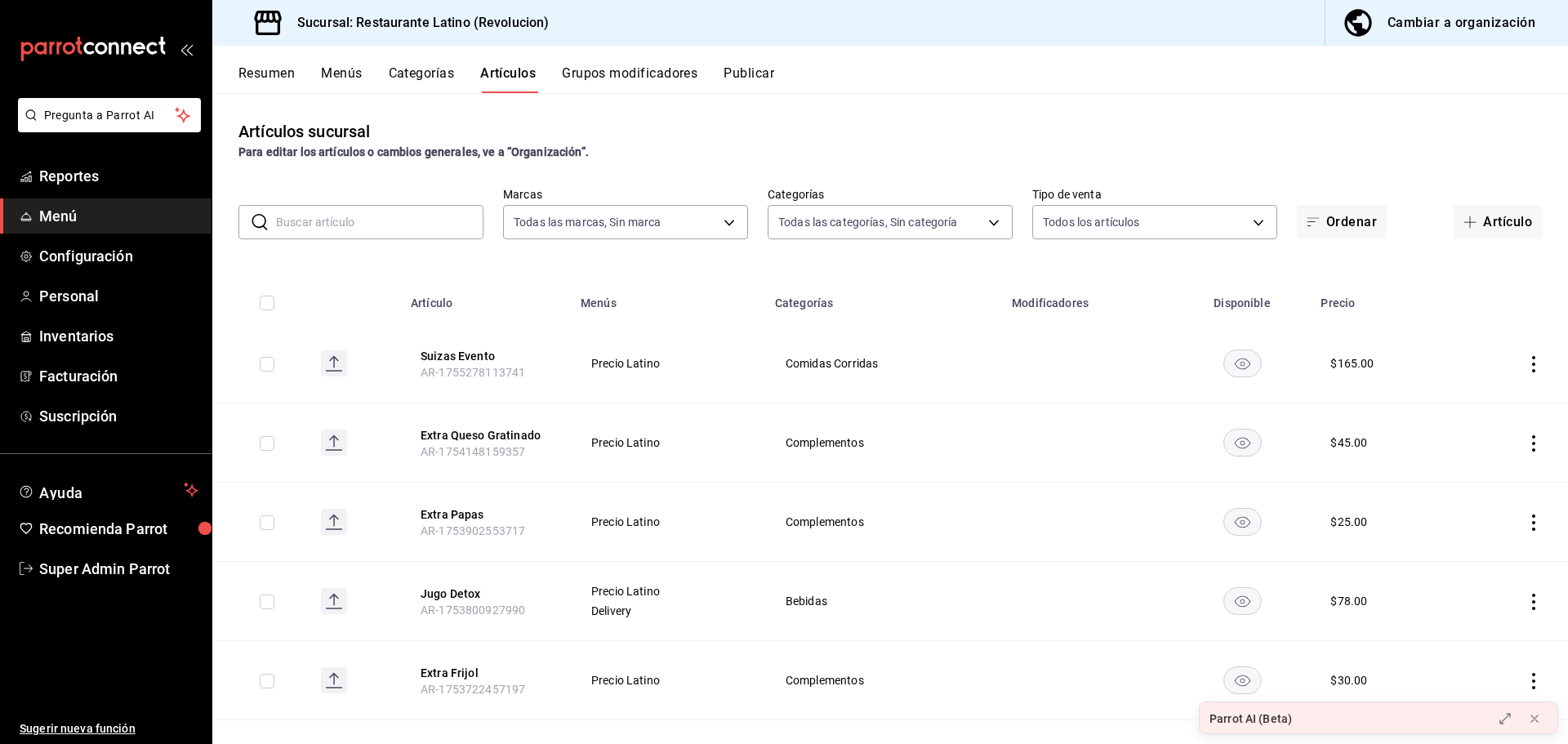
click at [342, 79] on button "Menús" at bounding box center [341, 79] width 41 height 28
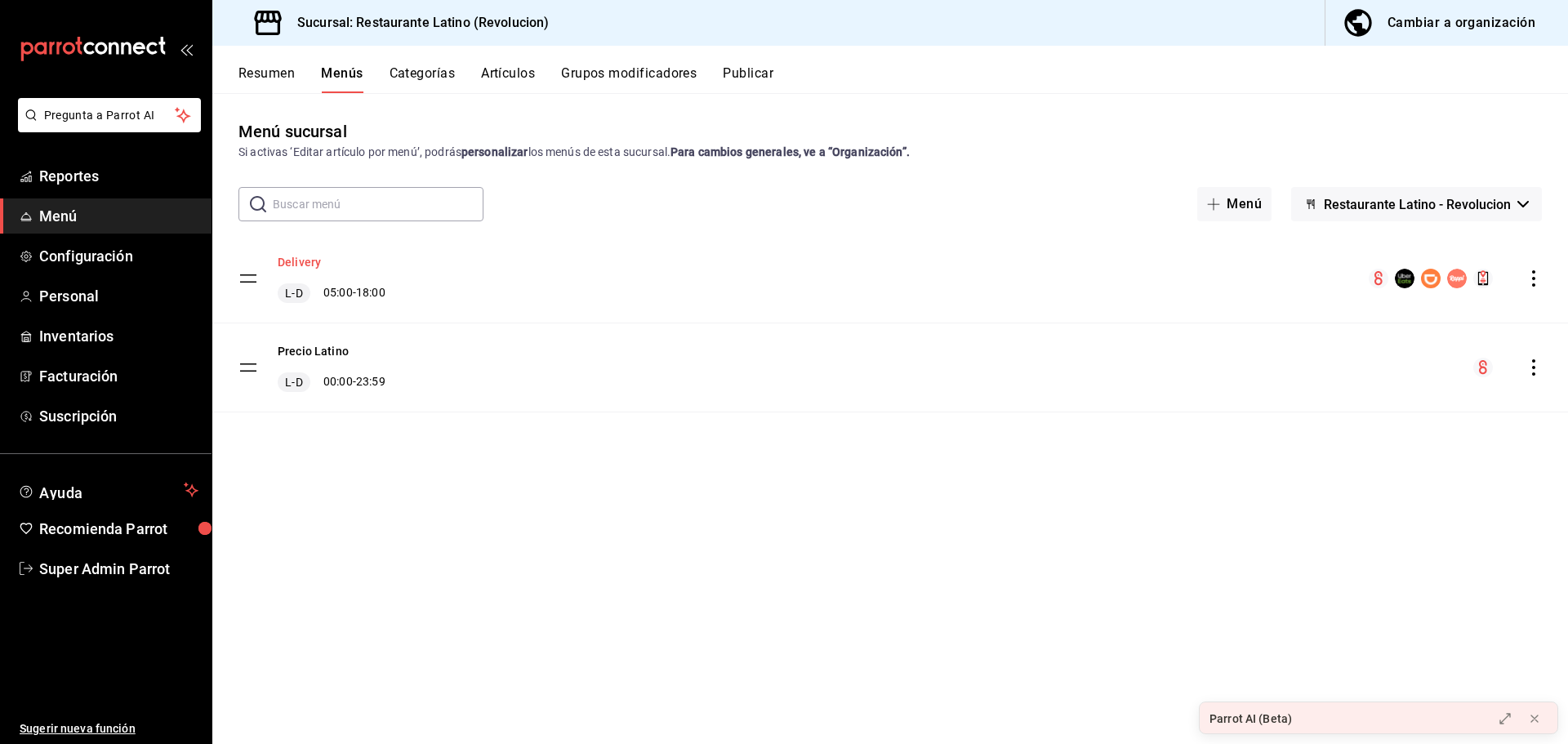
click at [313, 260] on button "Delivery" at bounding box center [299, 262] width 43 height 17
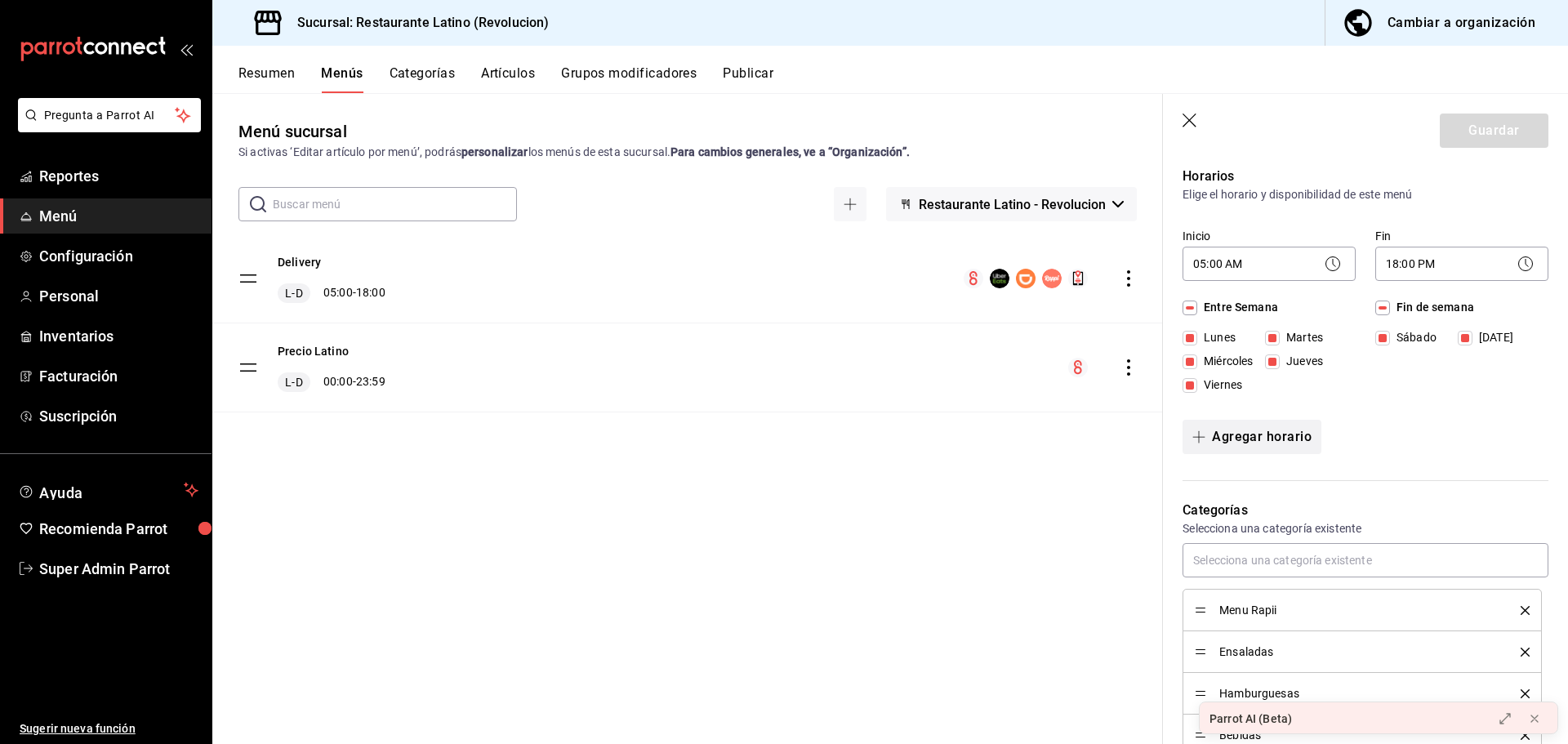
scroll to position [245, 0]
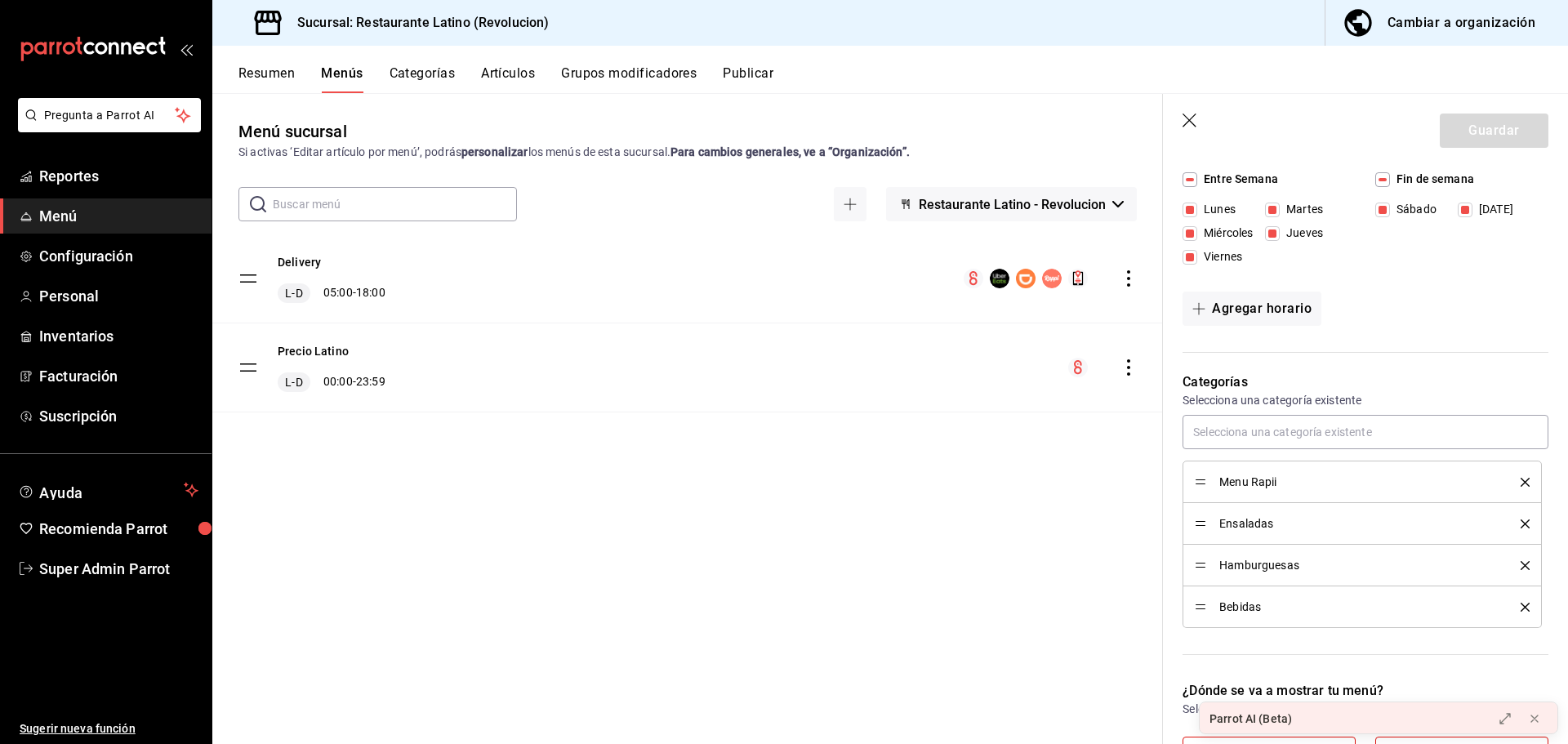
click at [548, 83] on div "Resumen Menús Categorías Artículos Grupos modificadores Publicar" at bounding box center [903, 79] width 1330 height 28
click at [520, 76] on button "Artículos" at bounding box center [508, 79] width 54 height 28
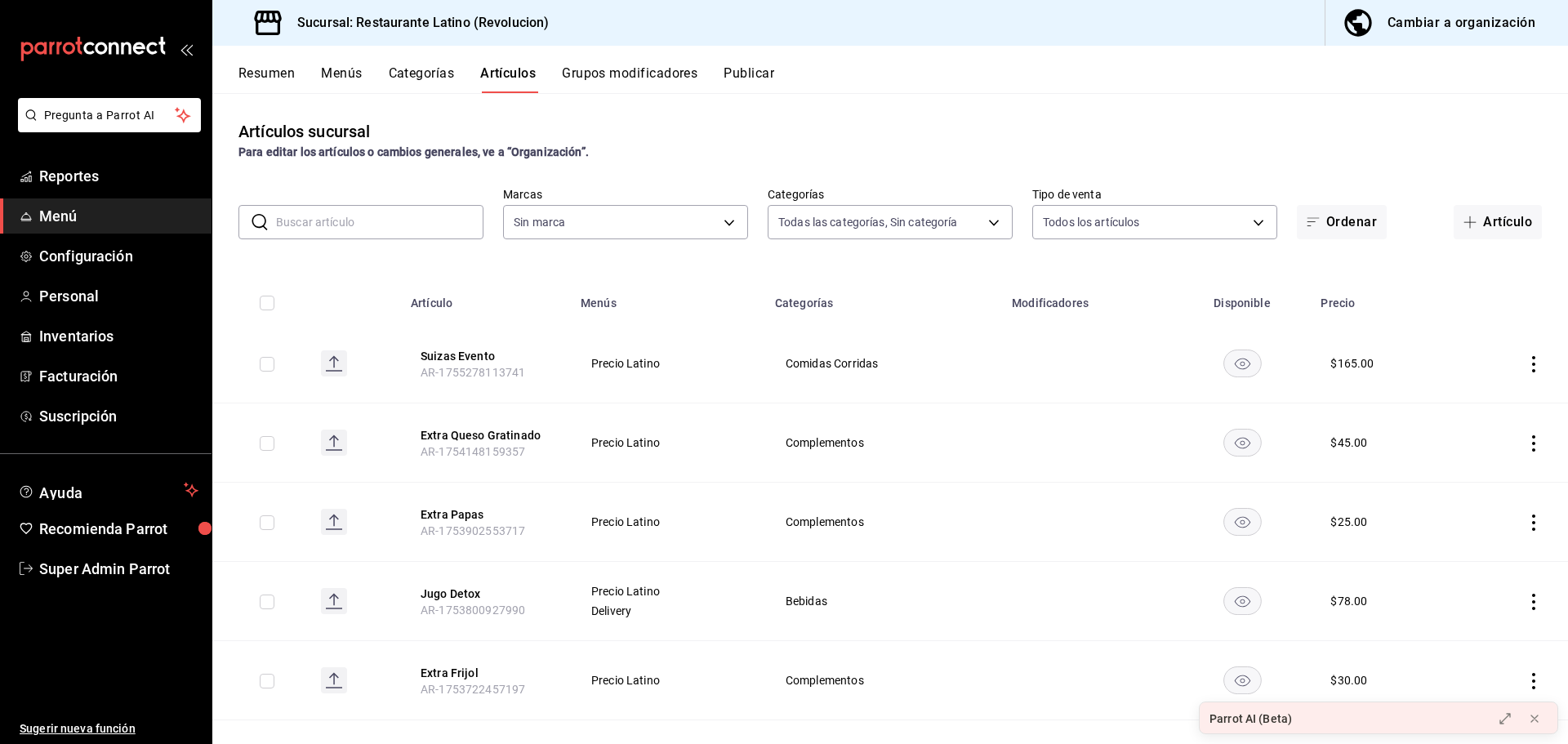
type input "c607454b-a3e3-4e15-bff3-f3d5afa665fb,bb0d1508-d548-4ca8-bd92-893004ce5b53,80d03…"
type input "a1738035-0362-438d-b93d-1d09bc7c56fa"
click at [387, 223] on input "text" at bounding box center [379, 221] width 207 height 33
type input "chilaquiles"
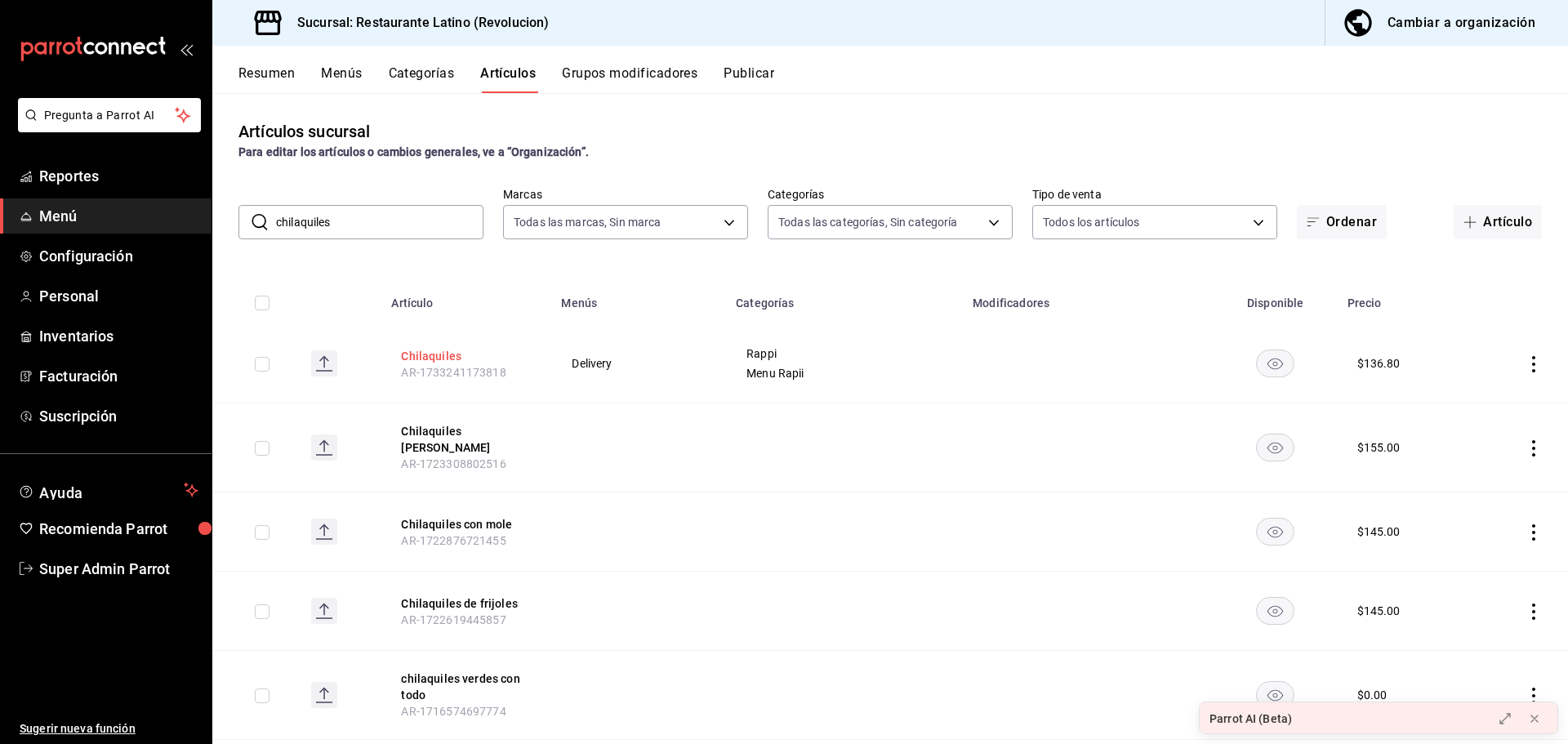
click at [408, 352] on button "Chilaquiles" at bounding box center [466, 356] width 130 height 17
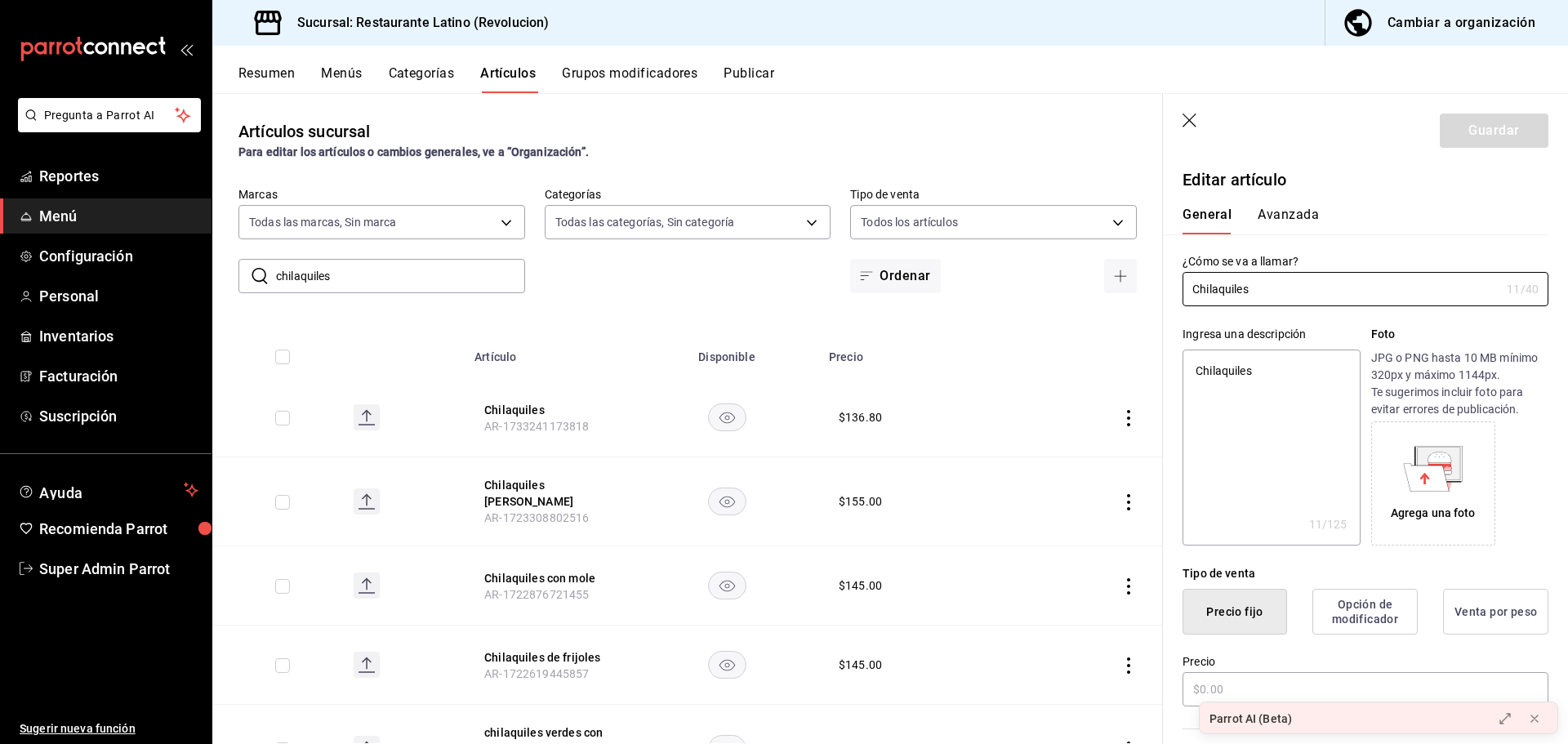
type textarea "x"
type input "$136.80"
radio input "false"
radio input "true"
click at [511, 78] on button "Artículos" at bounding box center [508, 79] width 55 height 28
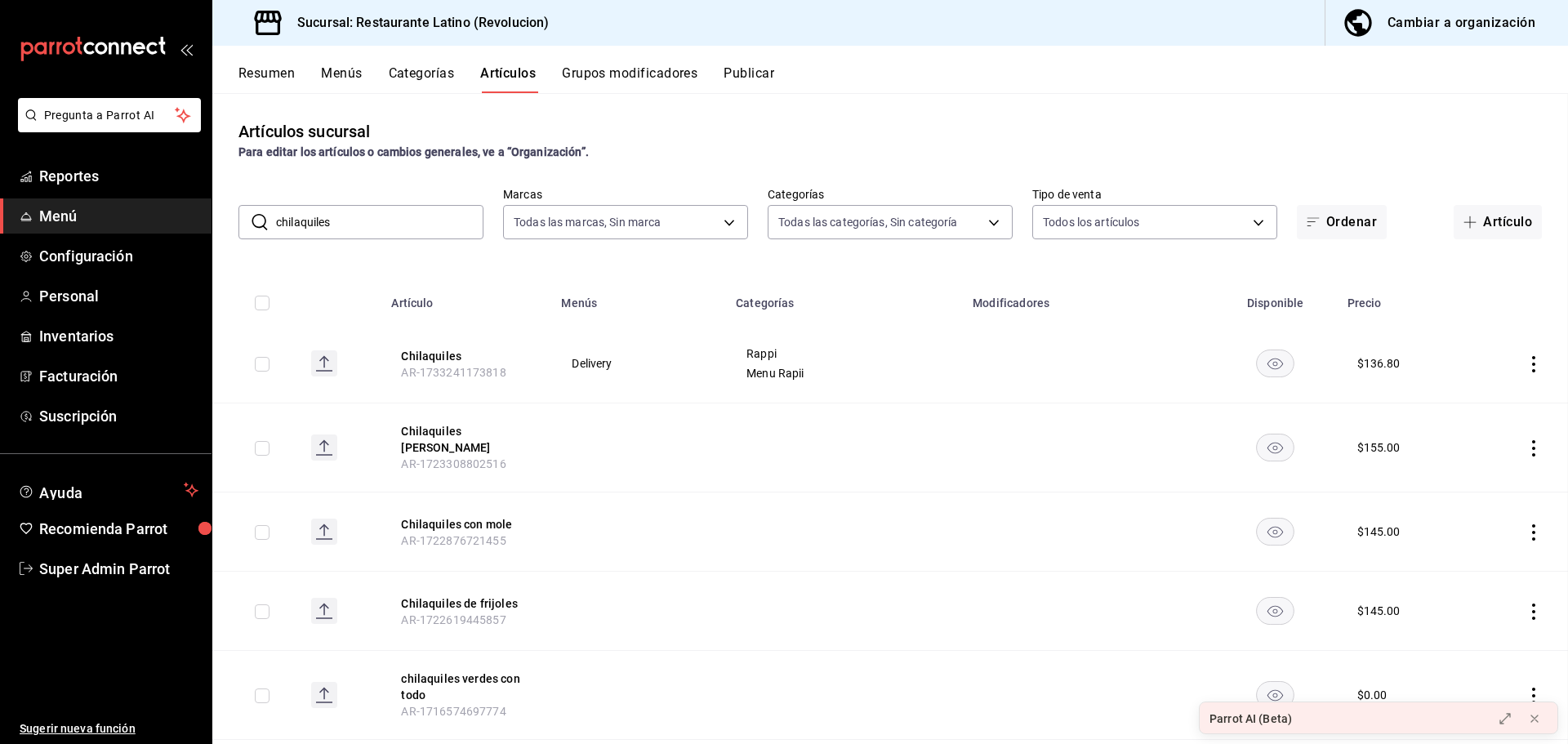
click at [422, 78] on button "Categorías" at bounding box center [421, 79] width 66 height 28
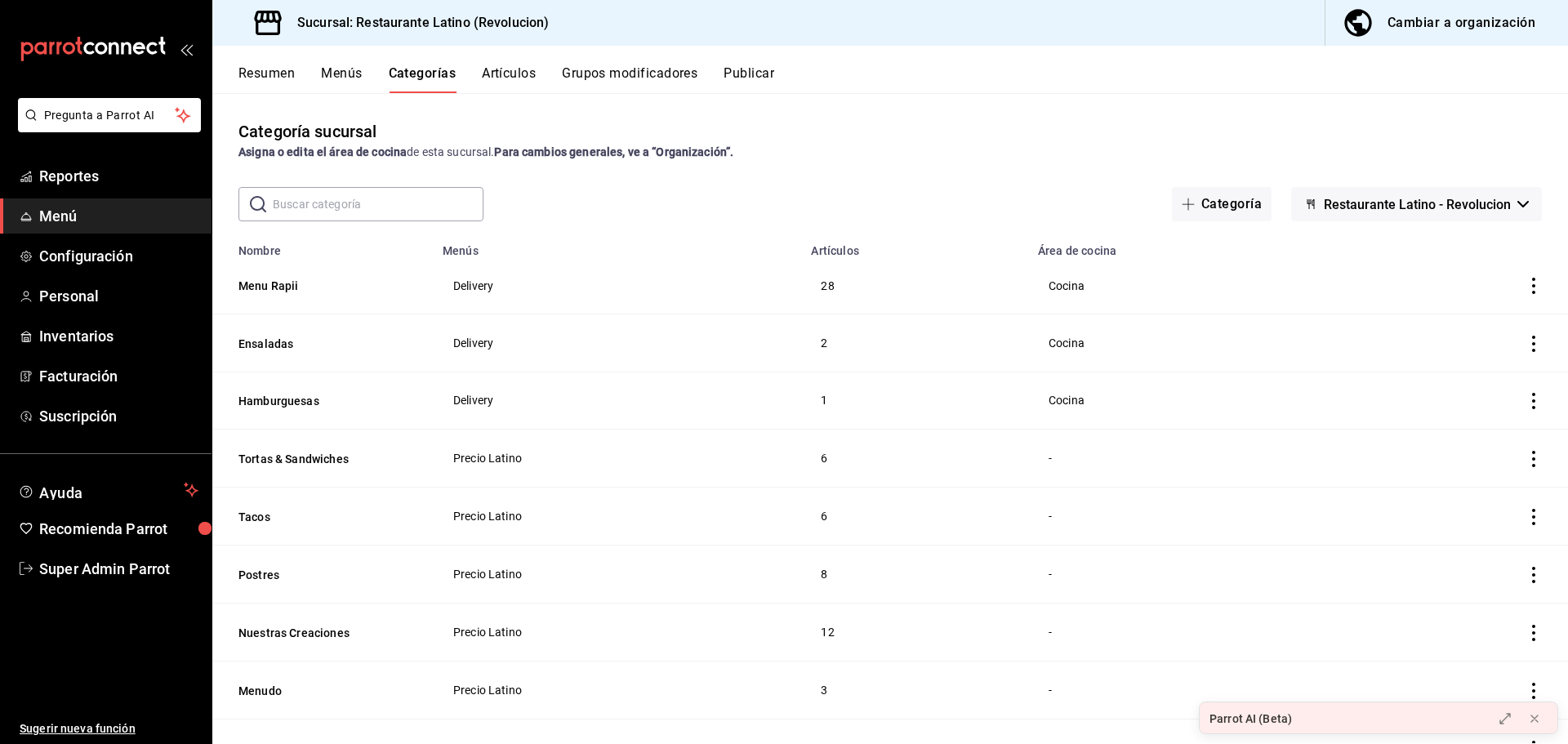
click at [499, 87] on button "Artículos" at bounding box center [509, 79] width 54 height 28
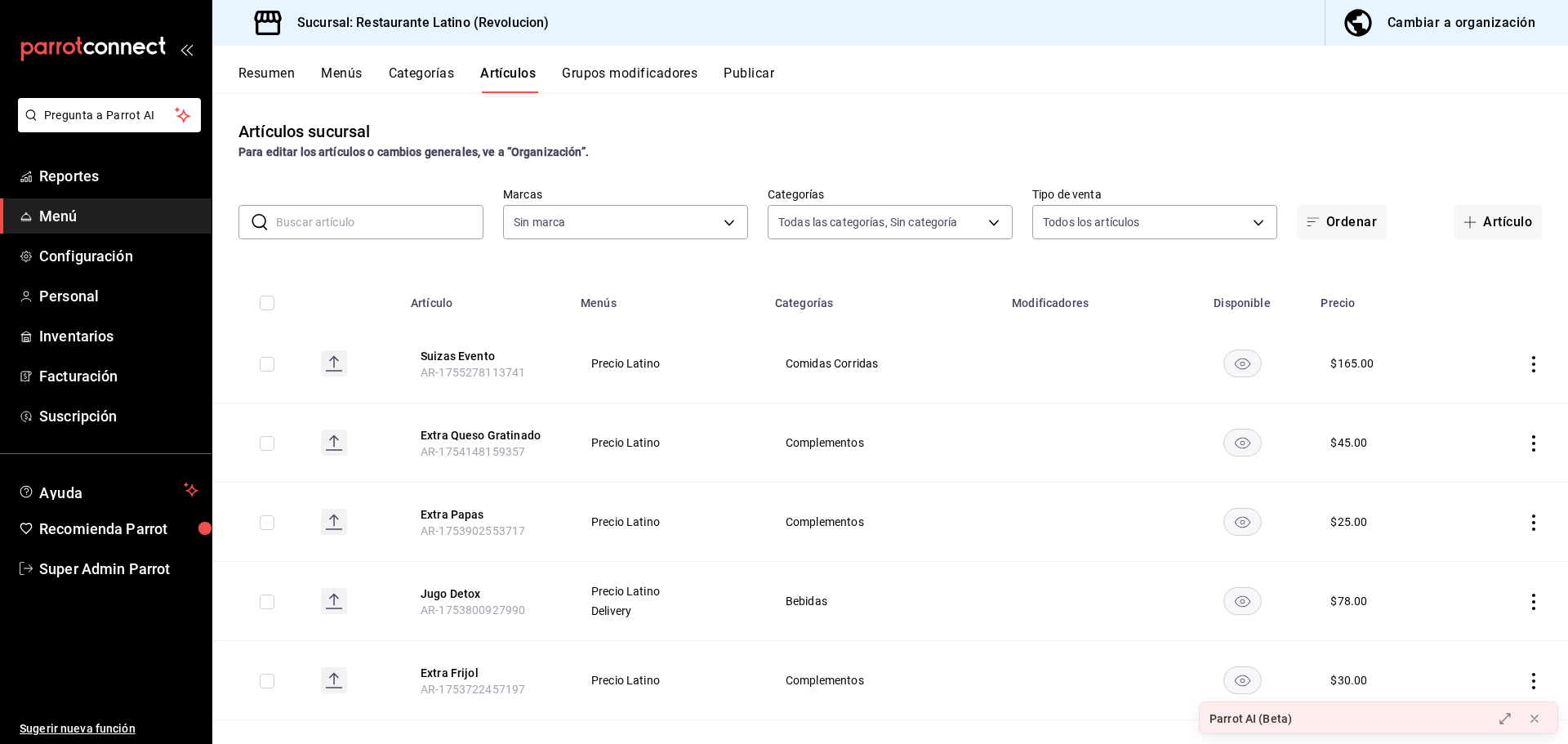
type input "c607454b-a3e3-4e15-bff3-f3d5afa665fb,bb0d1508-d548-4ca8-bd92-893004ce5b53,80d03…"
type input "a1738035-0362-438d-b93d-1d09bc7c56fa"
click at [407, 235] on input "text" at bounding box center [379, 221] width 207 height 33
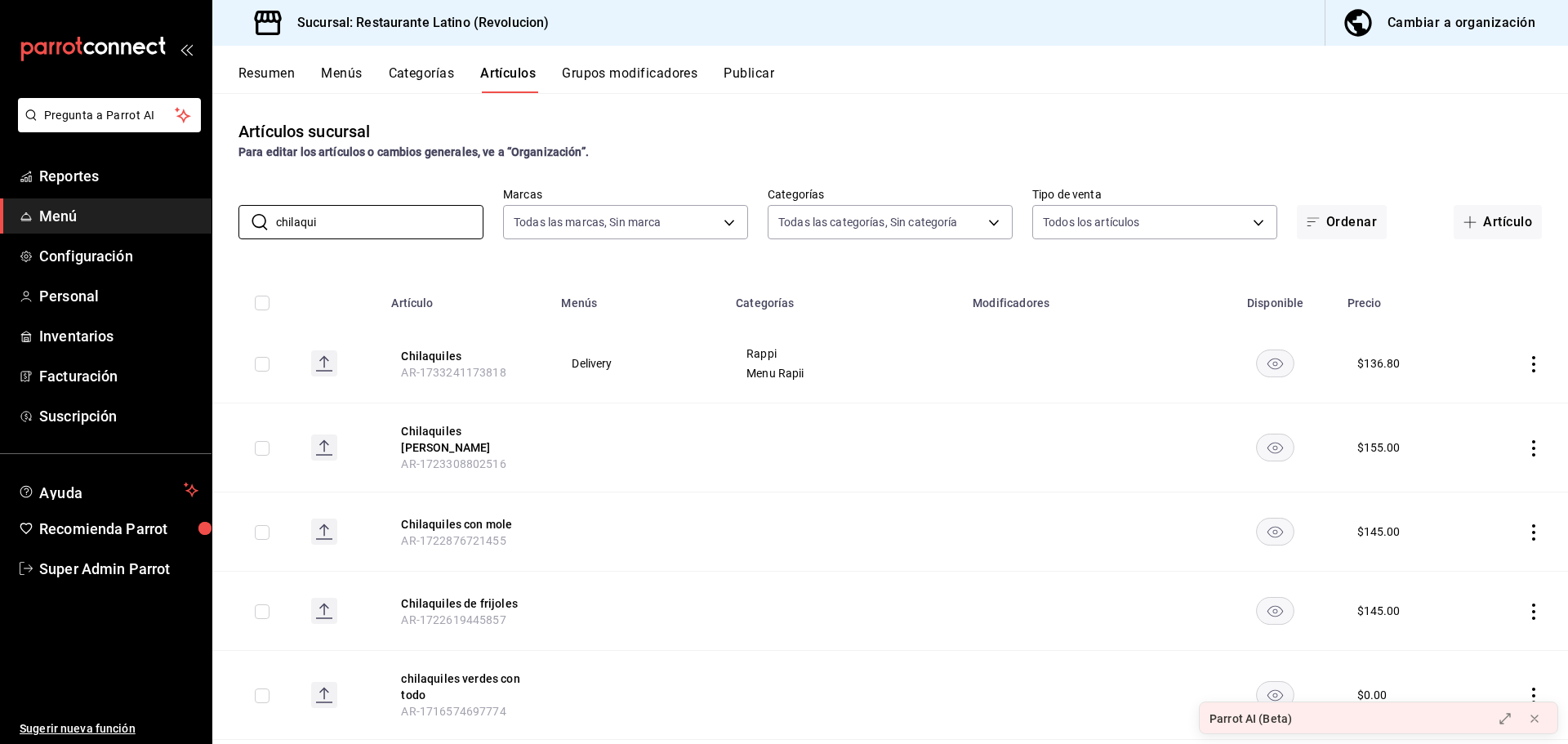
type input "chilaquiles"
click at [765, 362] on div "Rappi Menu Rapii" at bounding box center [845, 363] width 198 height 33
click at [419, 80] on button "Categorías" at bounding box center [421, 79] width 66 height 28
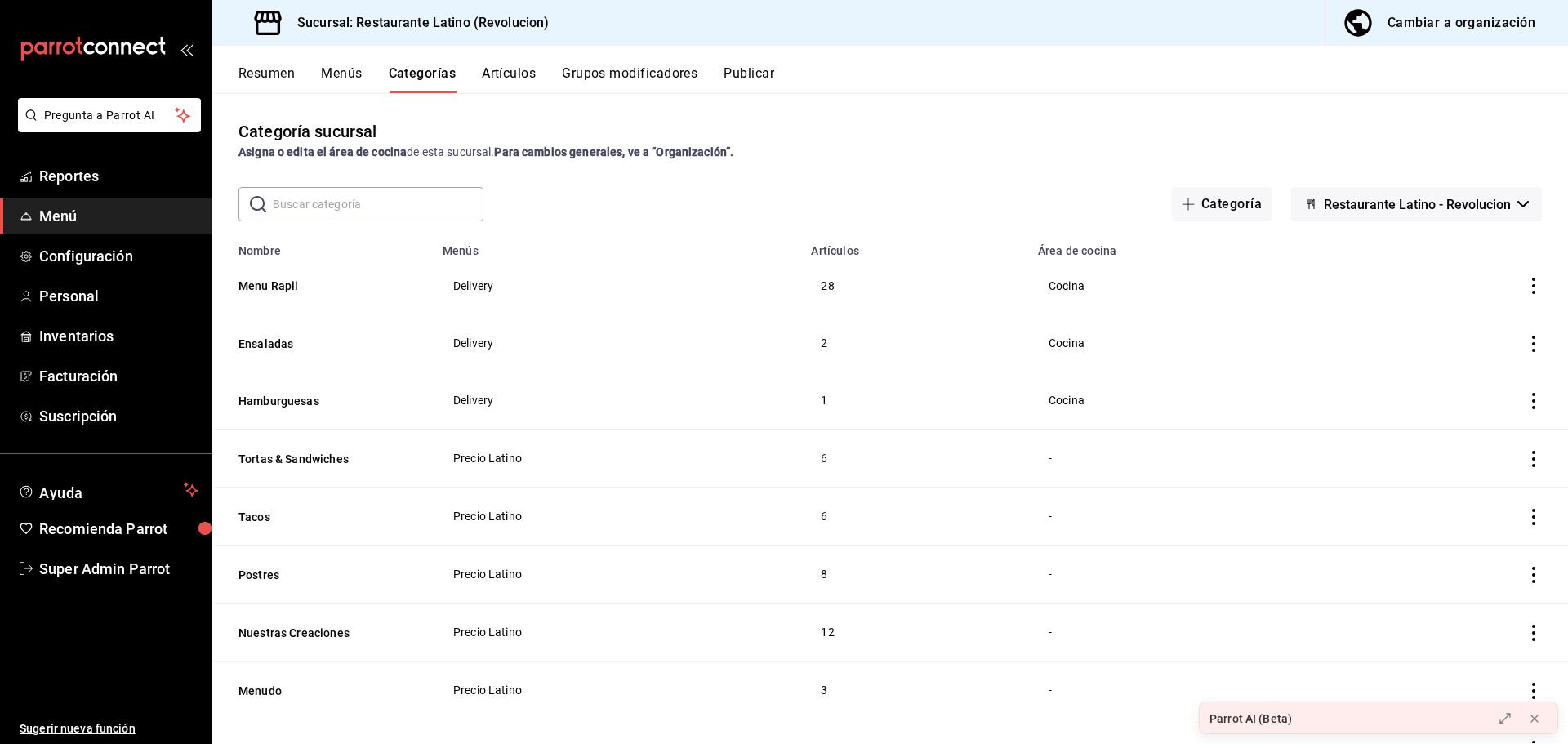
scroll to position [82, 0]
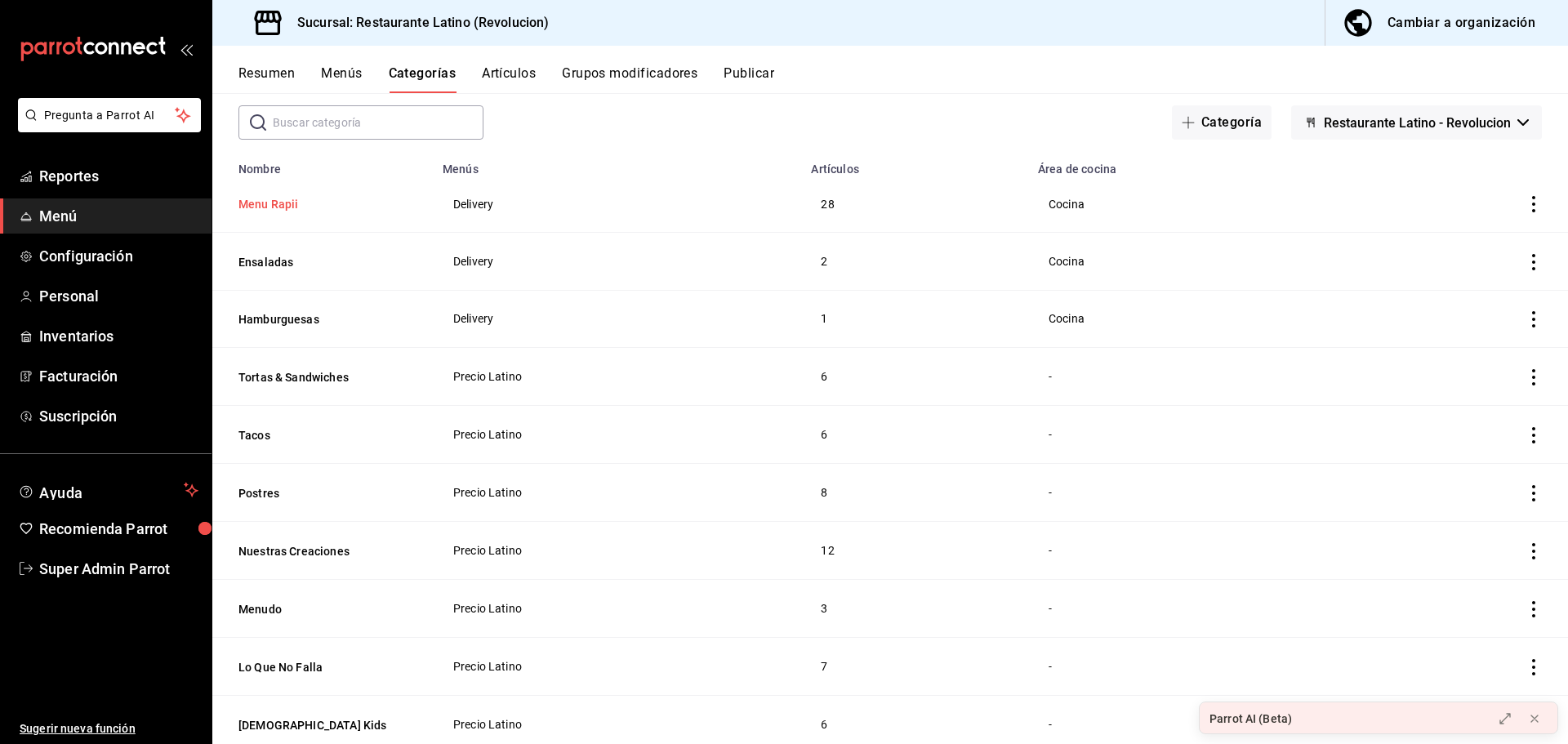
click at [259, 198] on button "Menu Rapii" at bounding box center [319, 204] width 163 height 17
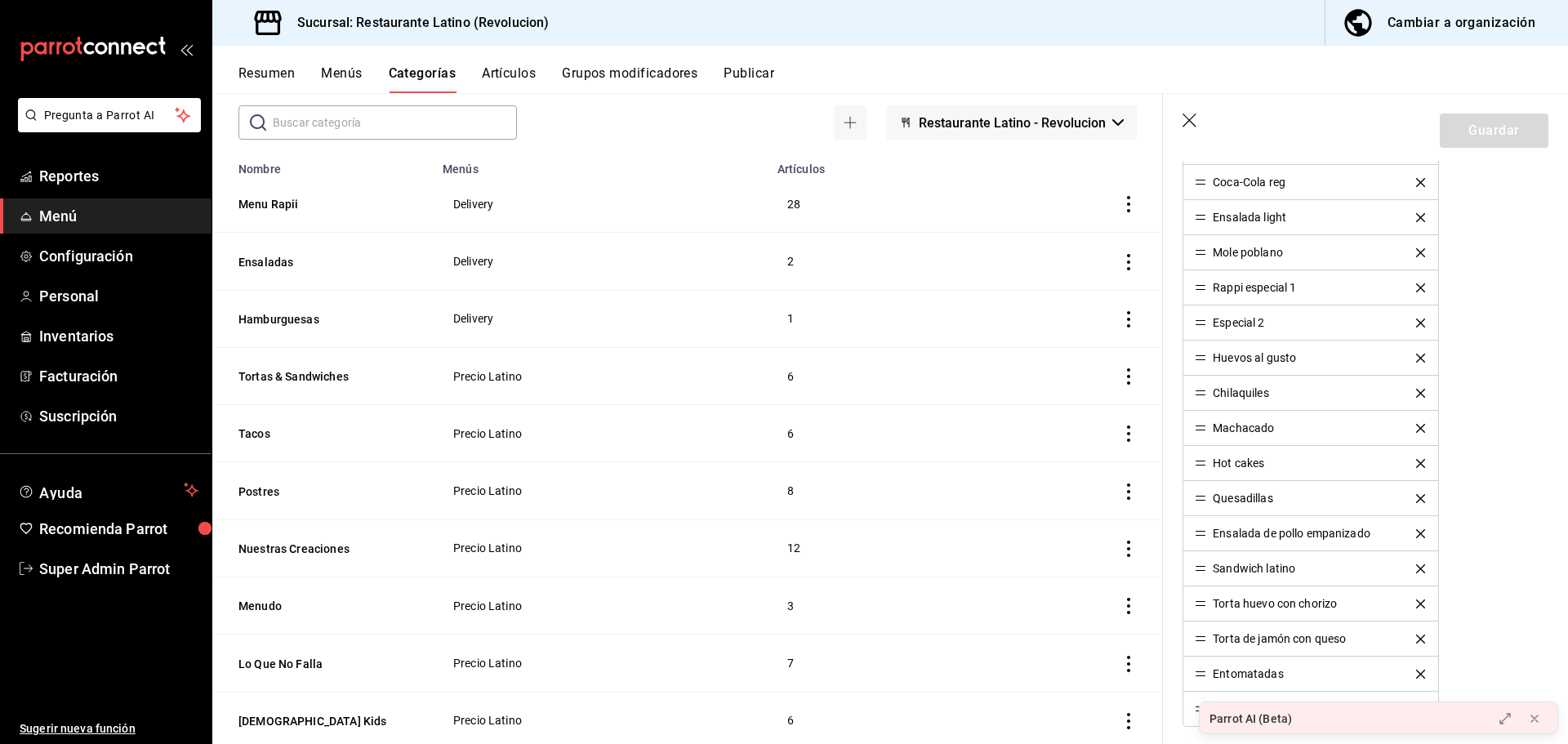
scroll to position [898, 0]
click at [1186, 124] on icon "button" at bounding box center [1191, 122] width 17 height 17
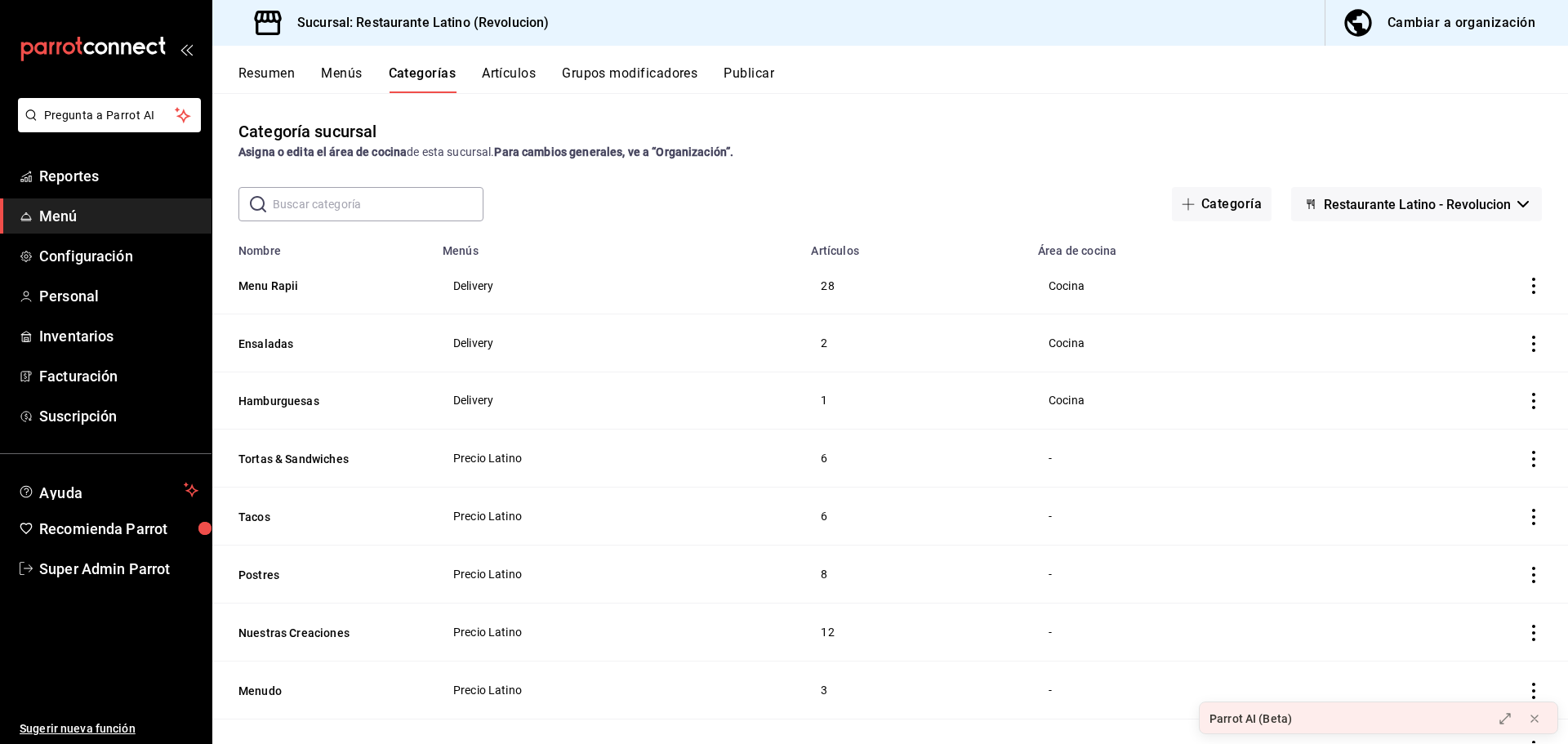
click at [1420, 33] on div "Cambiar a organización" at bounding box center [1461, 23] width 148 height 23
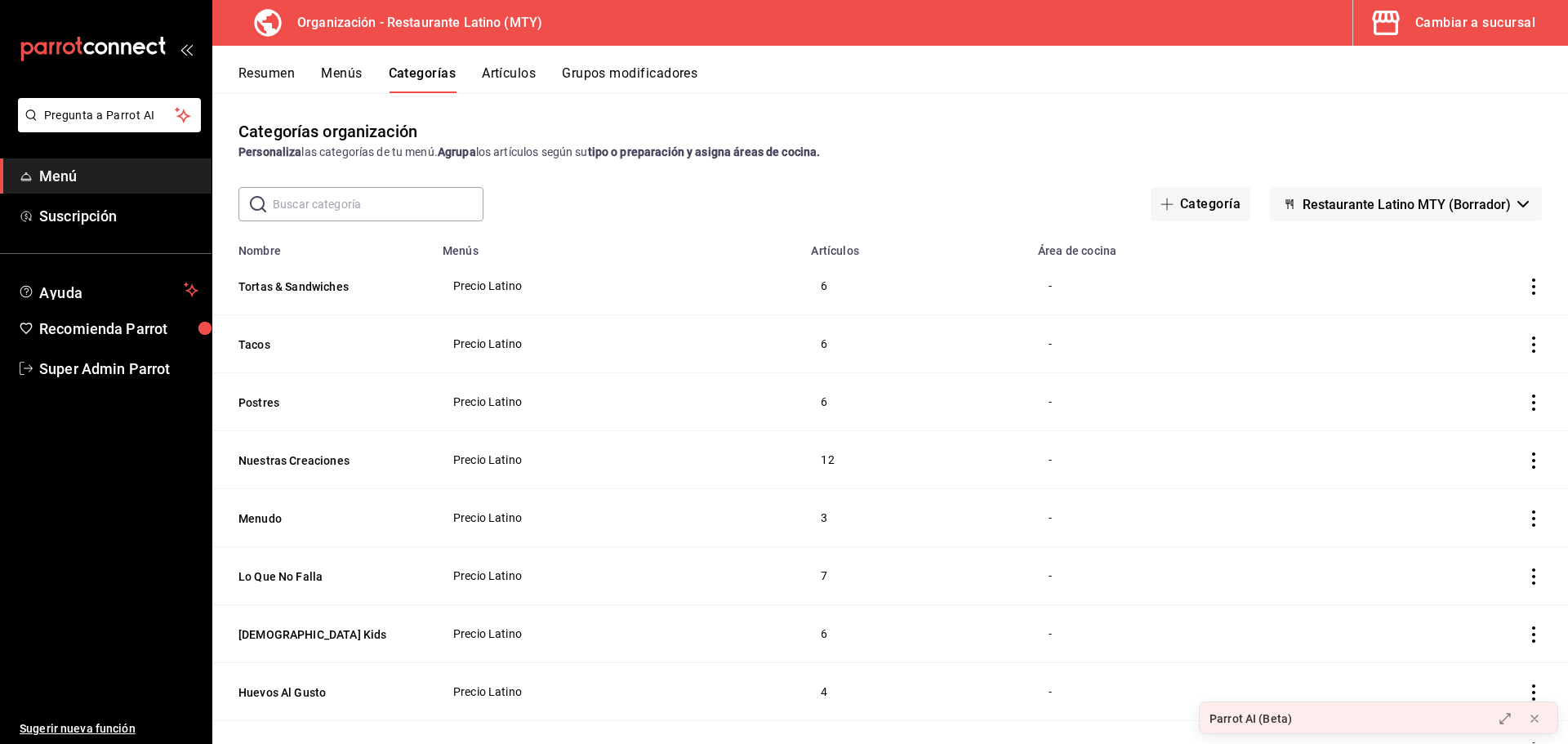
click at [348, 199] on input "text" at bounding box center [377, 204] width 210 height 33
type input "rappi"
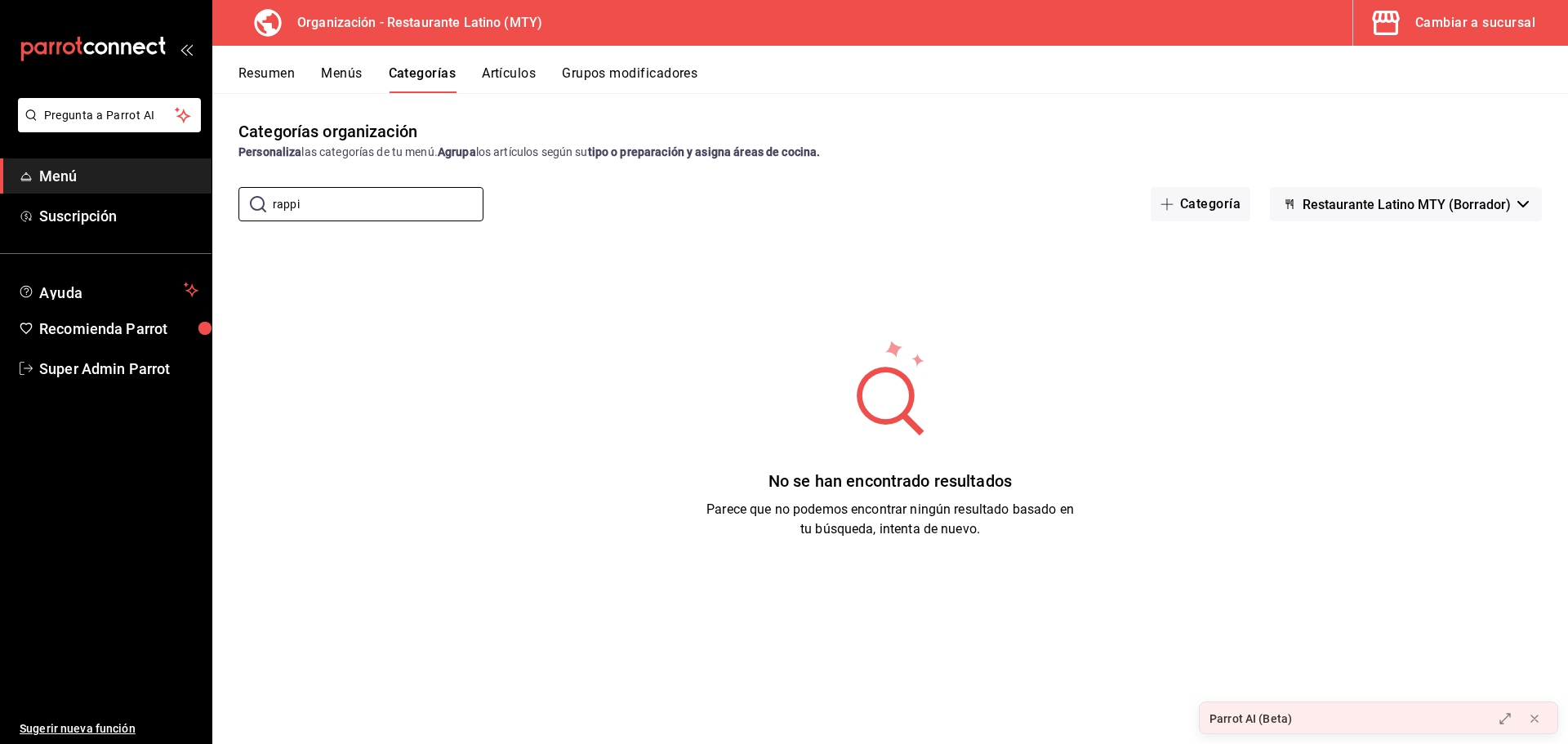
click at [1452, 38] on button "Cambiar a sucursal" at bounding box center [1454, 23] width 202 height 45
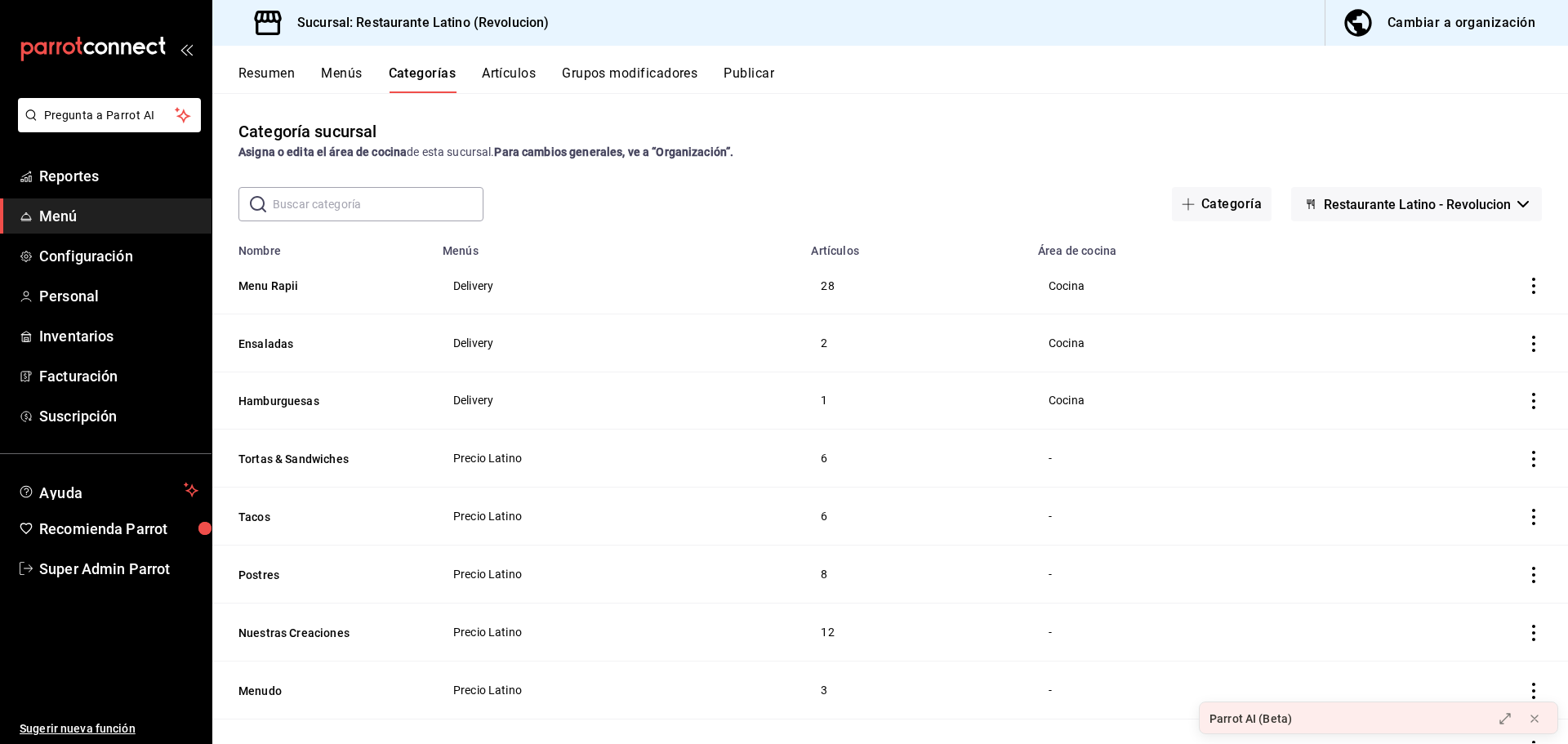
click at [1445, 218] on button "Restaurante Latino - Revolucion" at bounding box center [1417, 204] width 251 height 35
click at [1394, 252] on li "Sin marca" at bounding box center [1405, 248] width 213 height 40
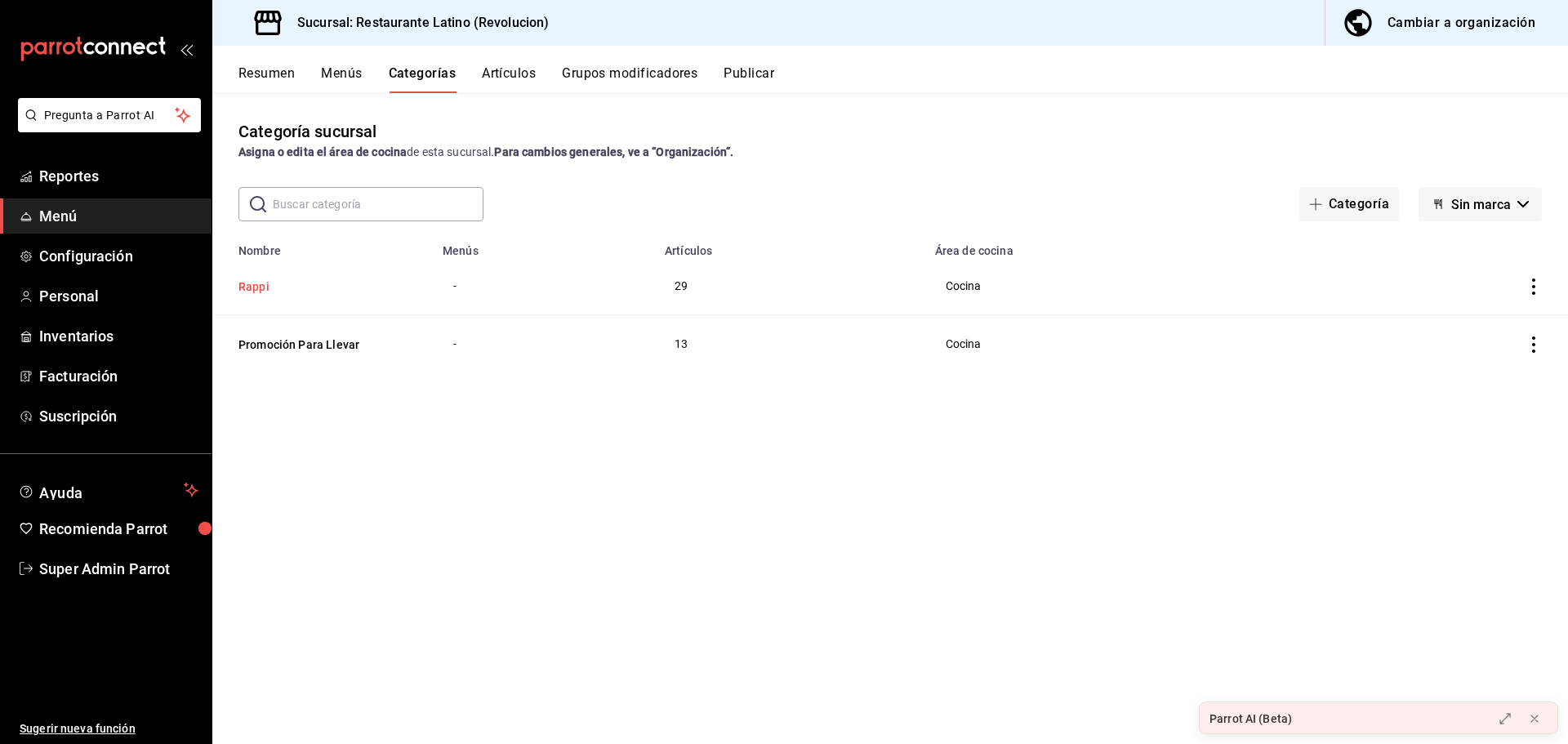
click at [274, 284] on button "Rappi" at bounding box center [319, 287] width 163 height 17
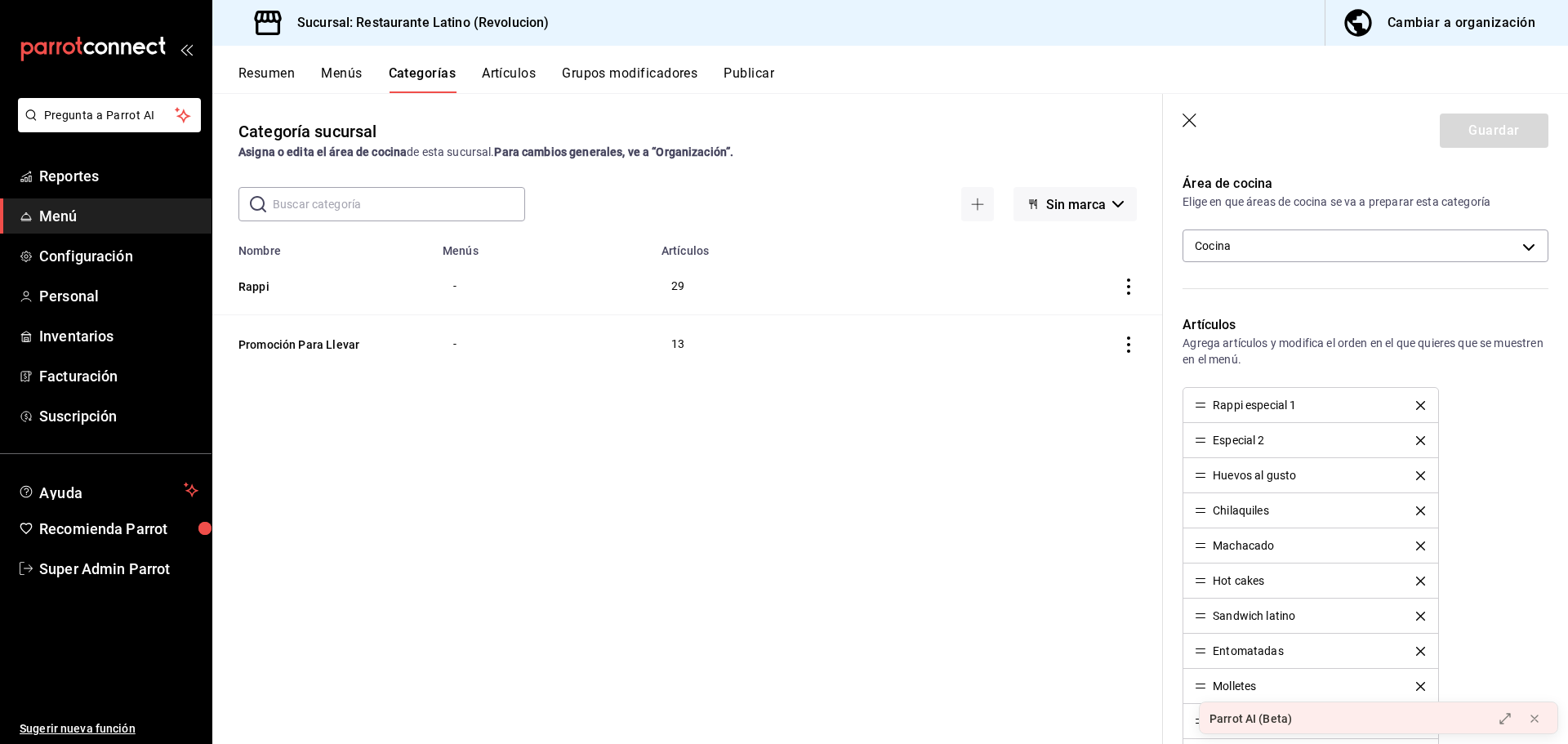
scroll to position [252, 0]
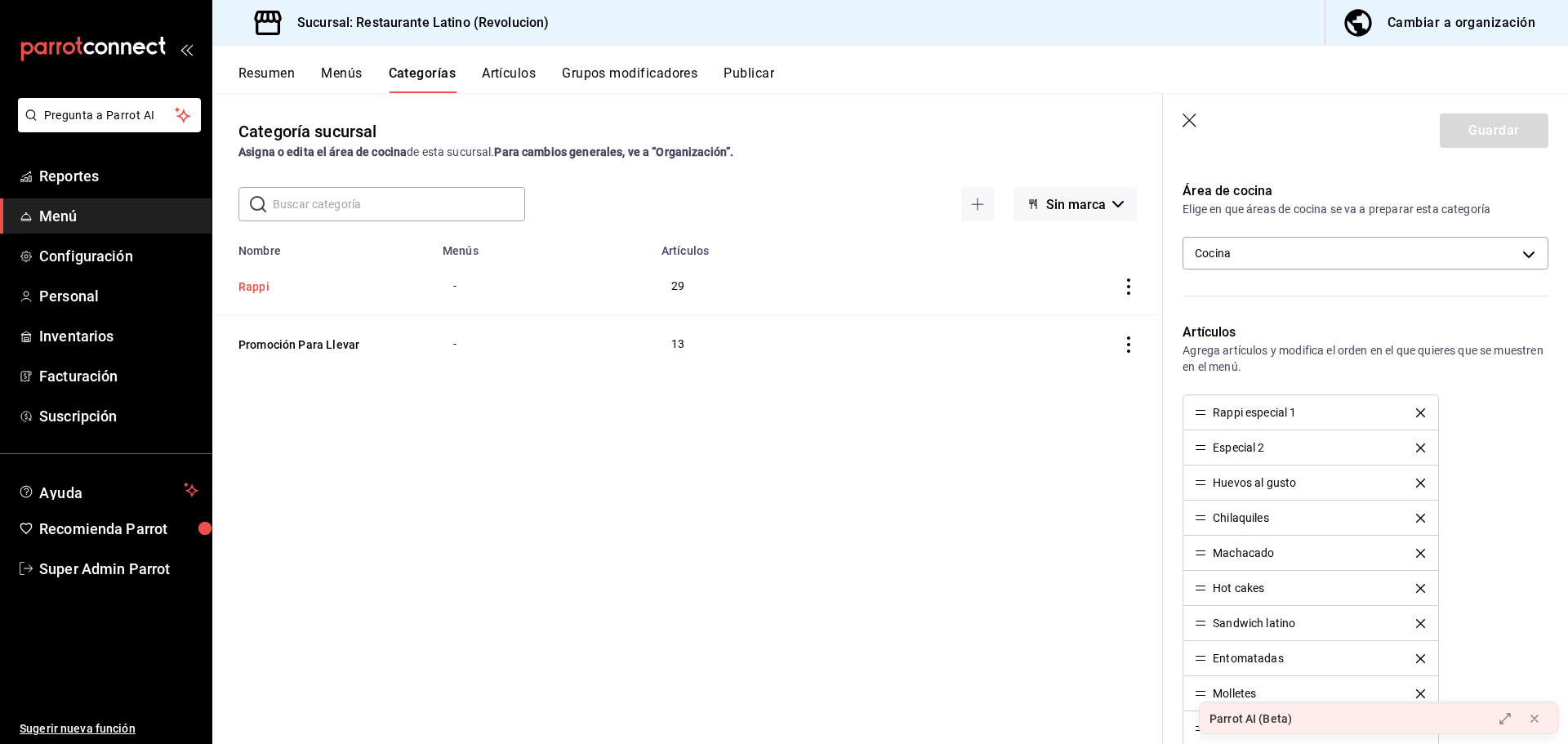
click at [281, 289] on button "Rappi" at bounding box center [319, 287] width 163 height 17
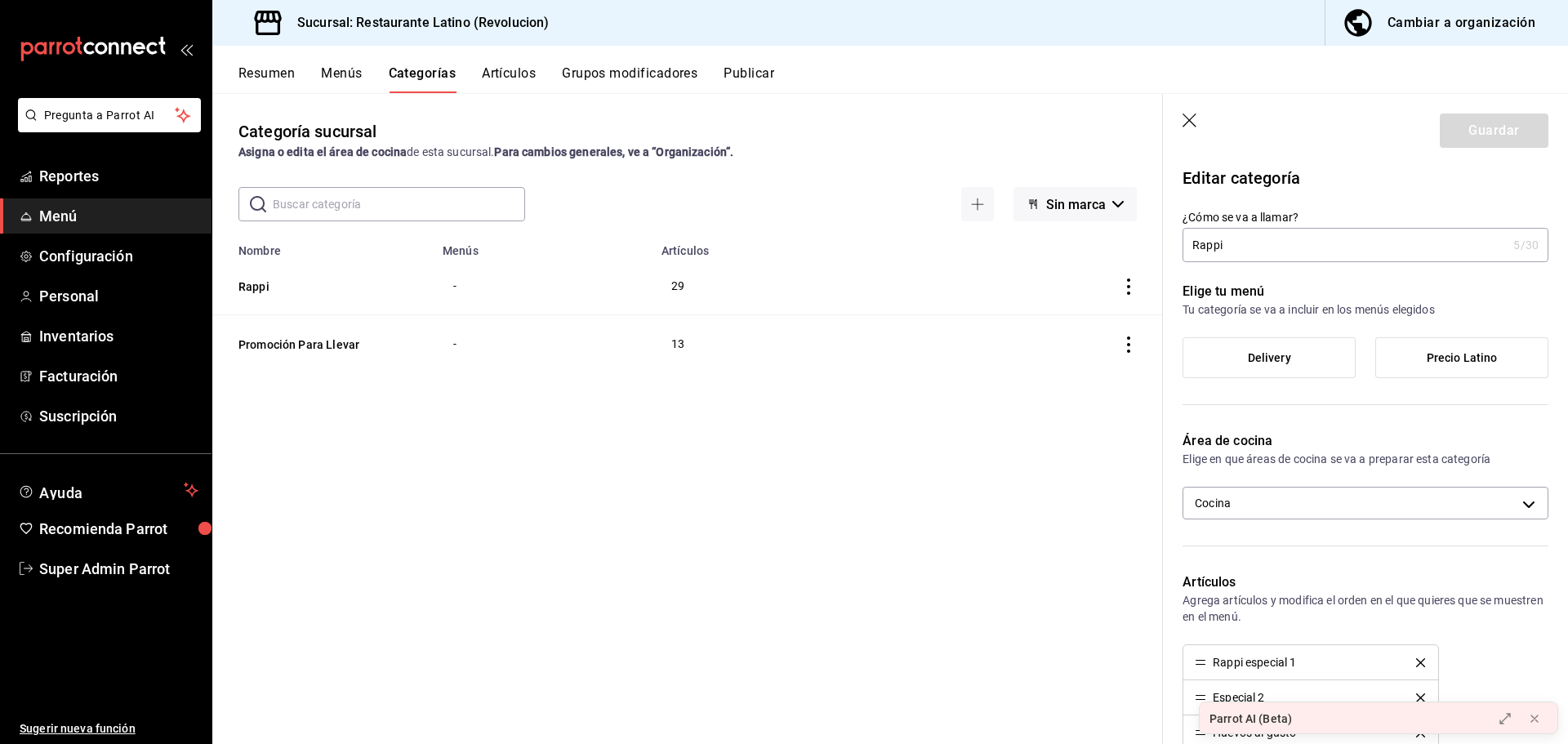
scroll to position [0, 0]
click at [1189, 124] on icon "button" at bounding box center [1191, 122] width 17 height 17
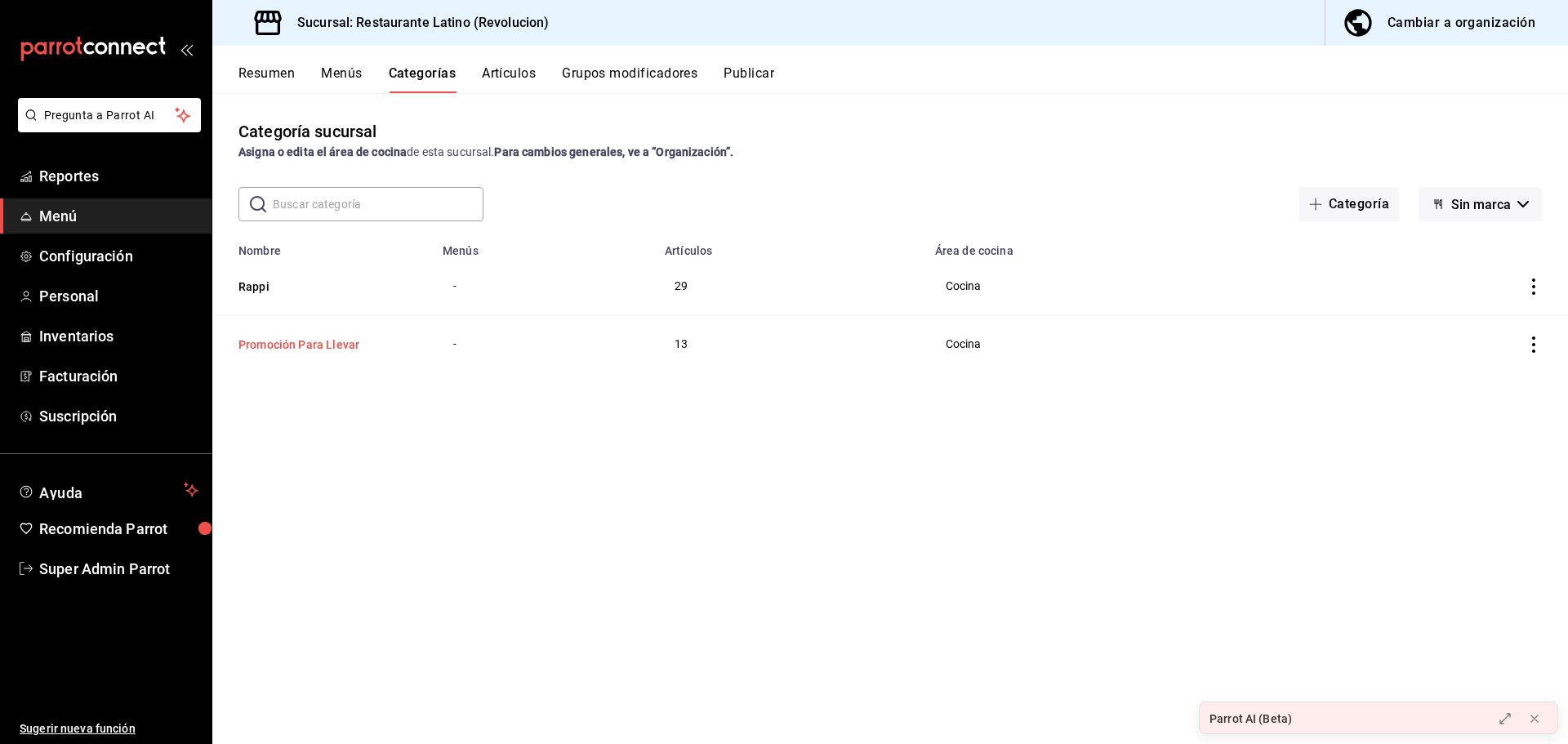
click at [322, 340] on button "Promoción Para Llevar" at bounding box center [319, 345] width 163 height 17
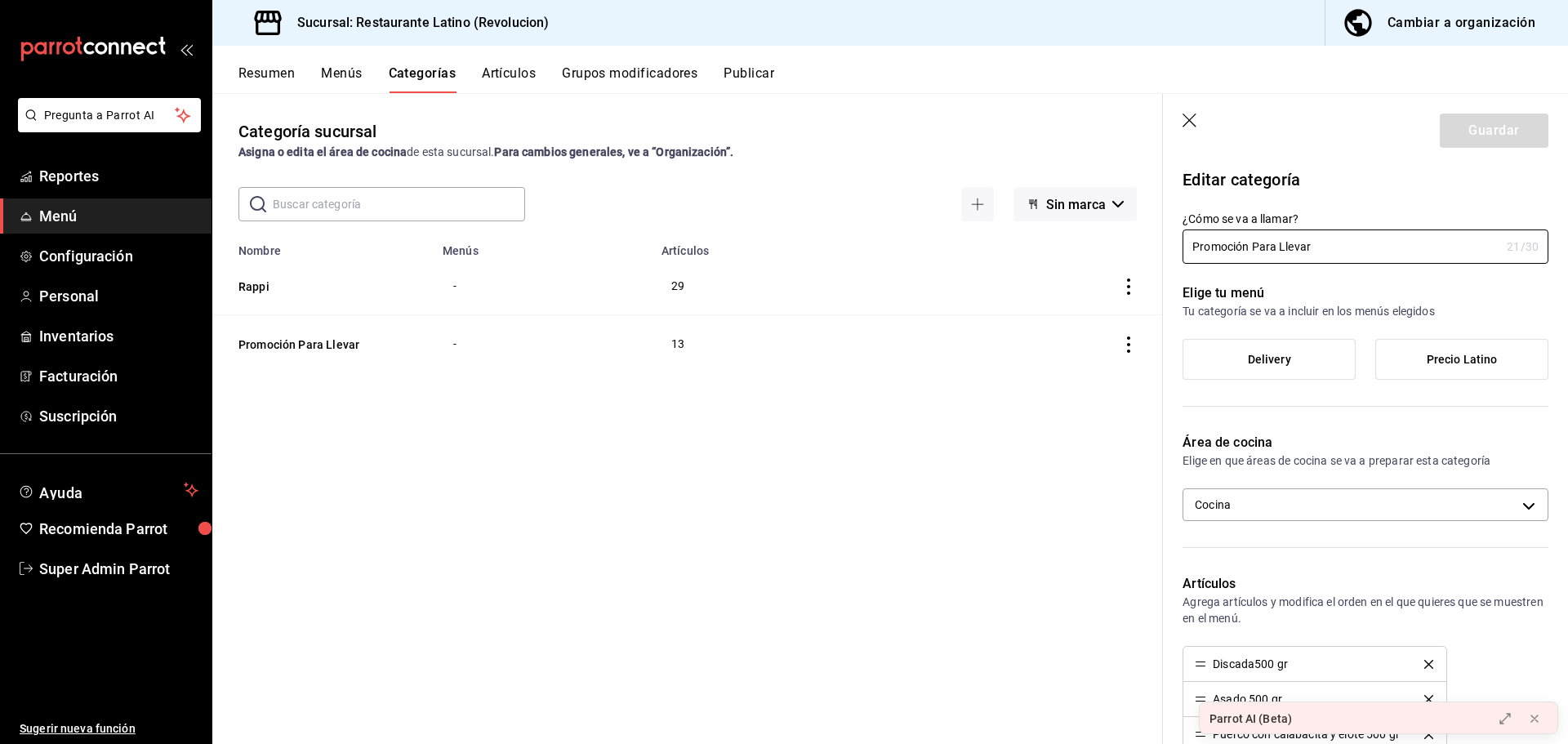
click at [1189, 123] on icon "button" at bounding box center [1191, 122] width 17 height 17
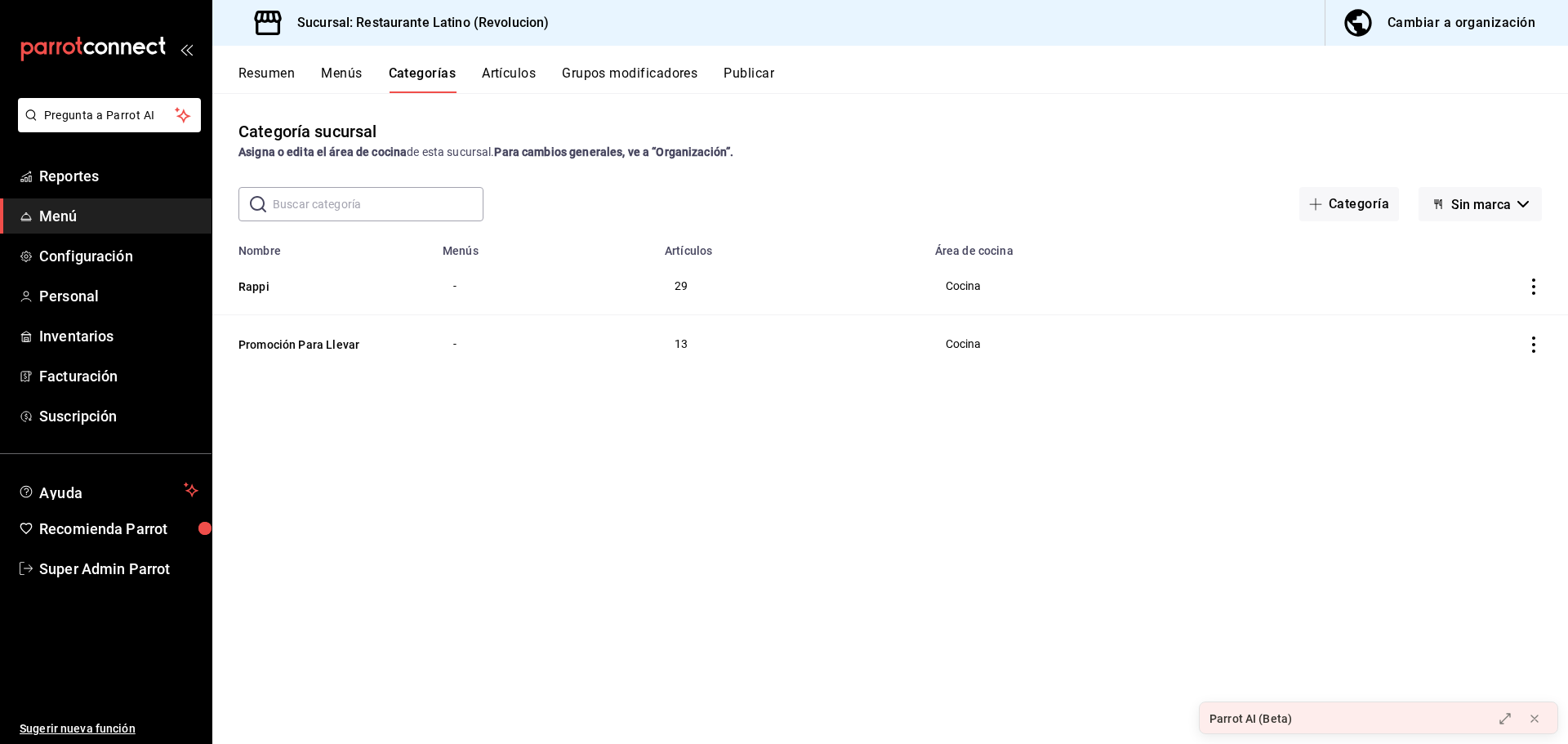
click at [359, 86] on button "Menús" at bounding box center [341, 79] width 41 height 28
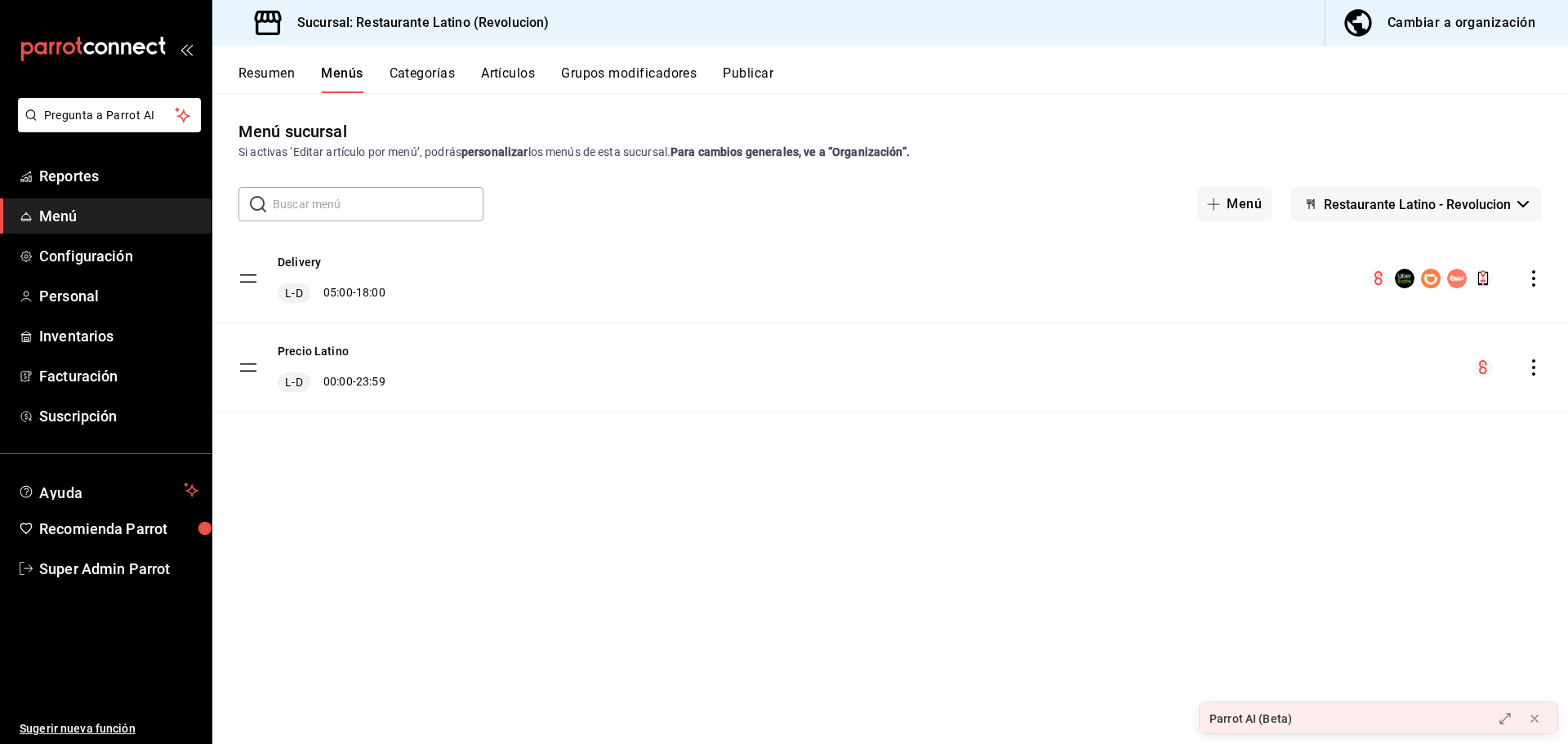
click at [271, 73] on button "Resumen" at bounding box center [266, 79] width 56 height 28
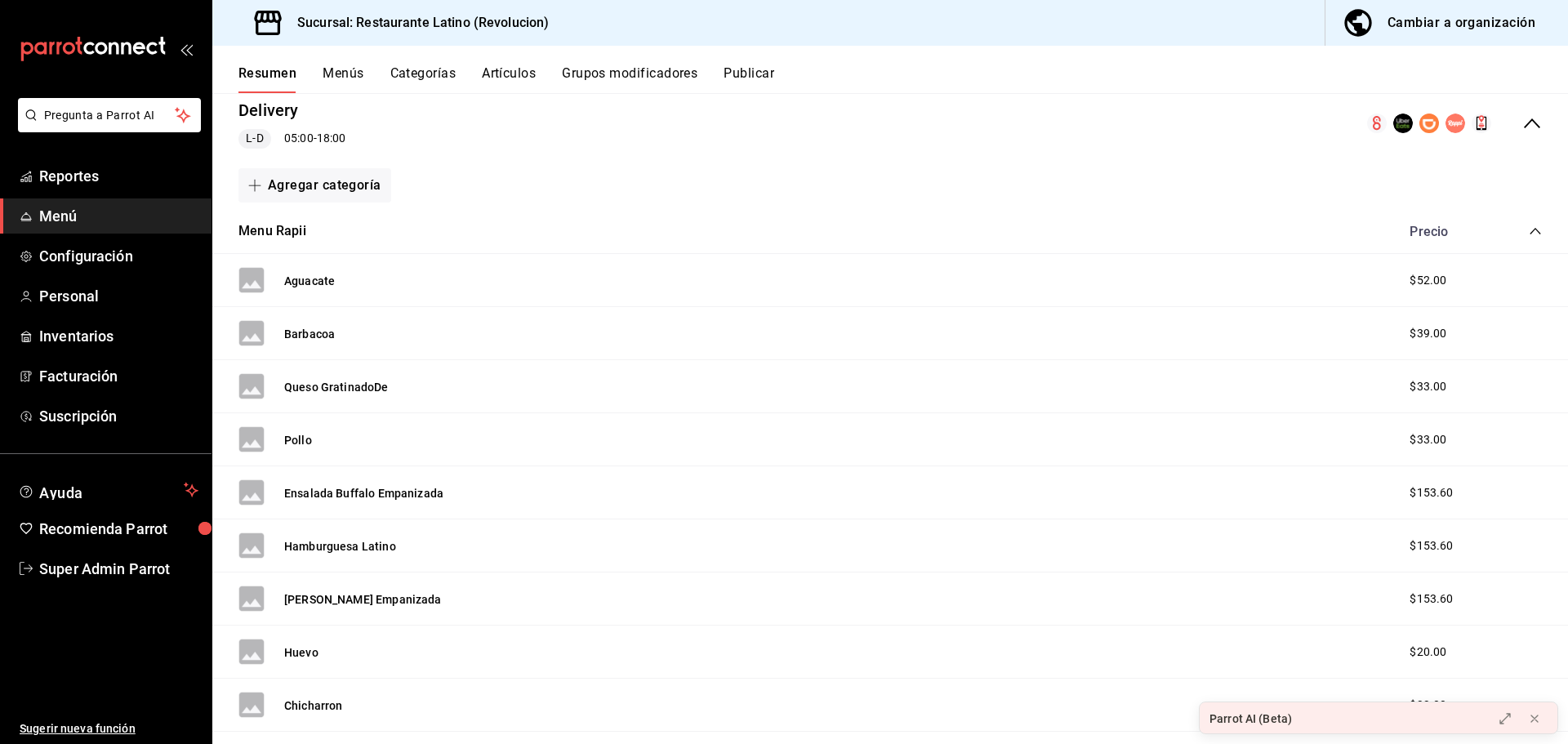
scroll to position [82, 0]
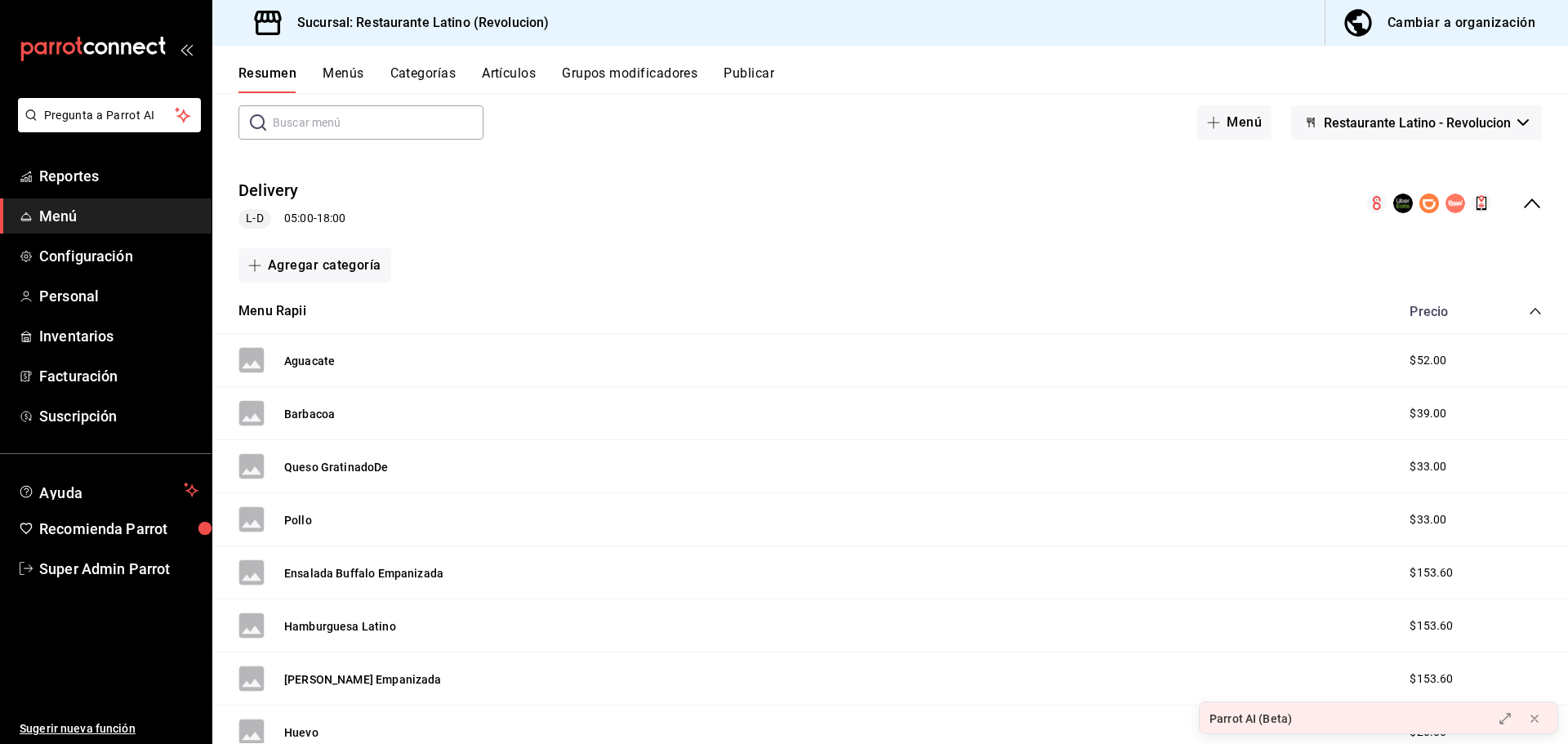
click at [1523, 208] on icon "collapse-menu-row" at bounding box center [1532, 204] width 20 height 20
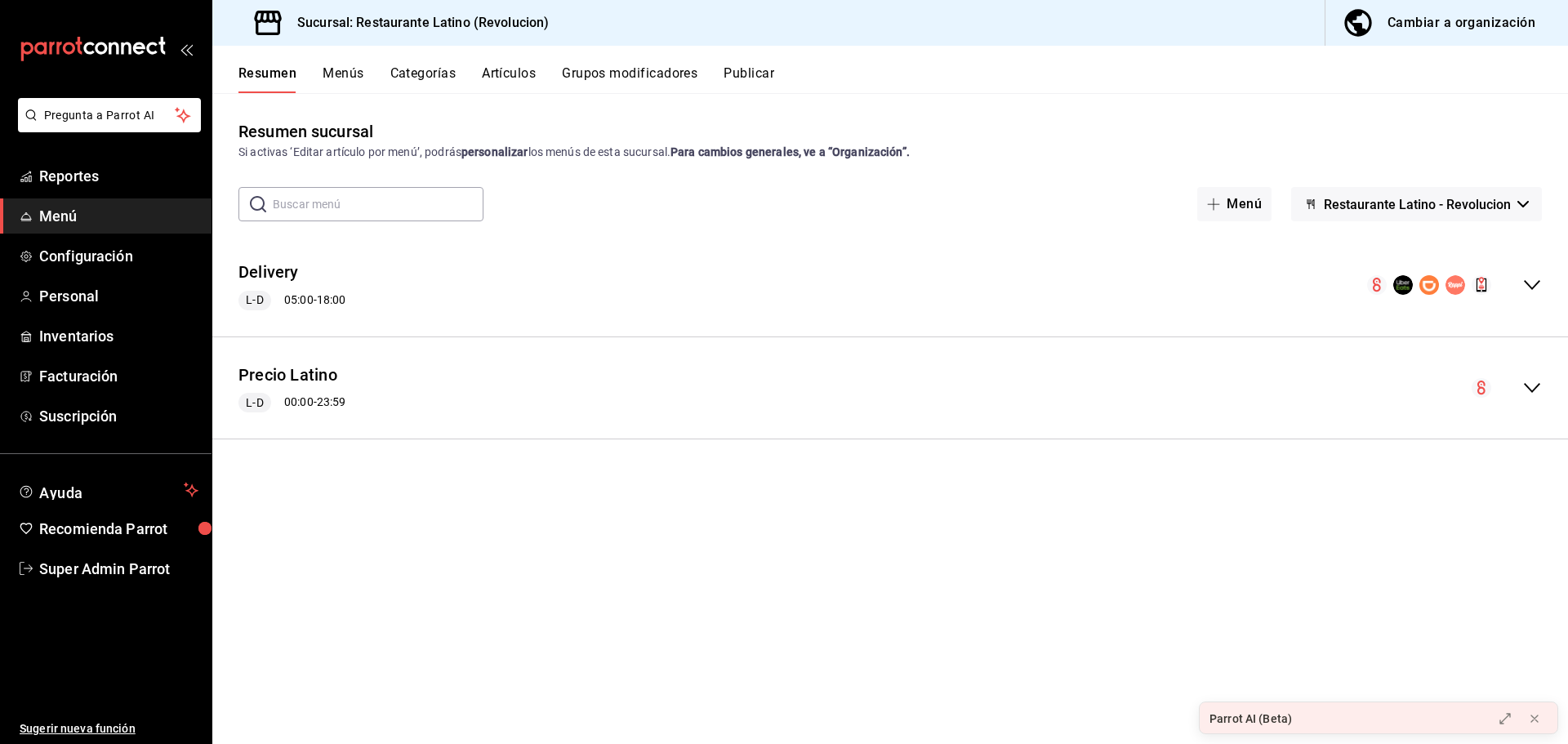
scroll to position [0, 0]
click at [1532, 277] on icon "collapse-menu-row" at bounding box center [1532, 286] width 20 height 20
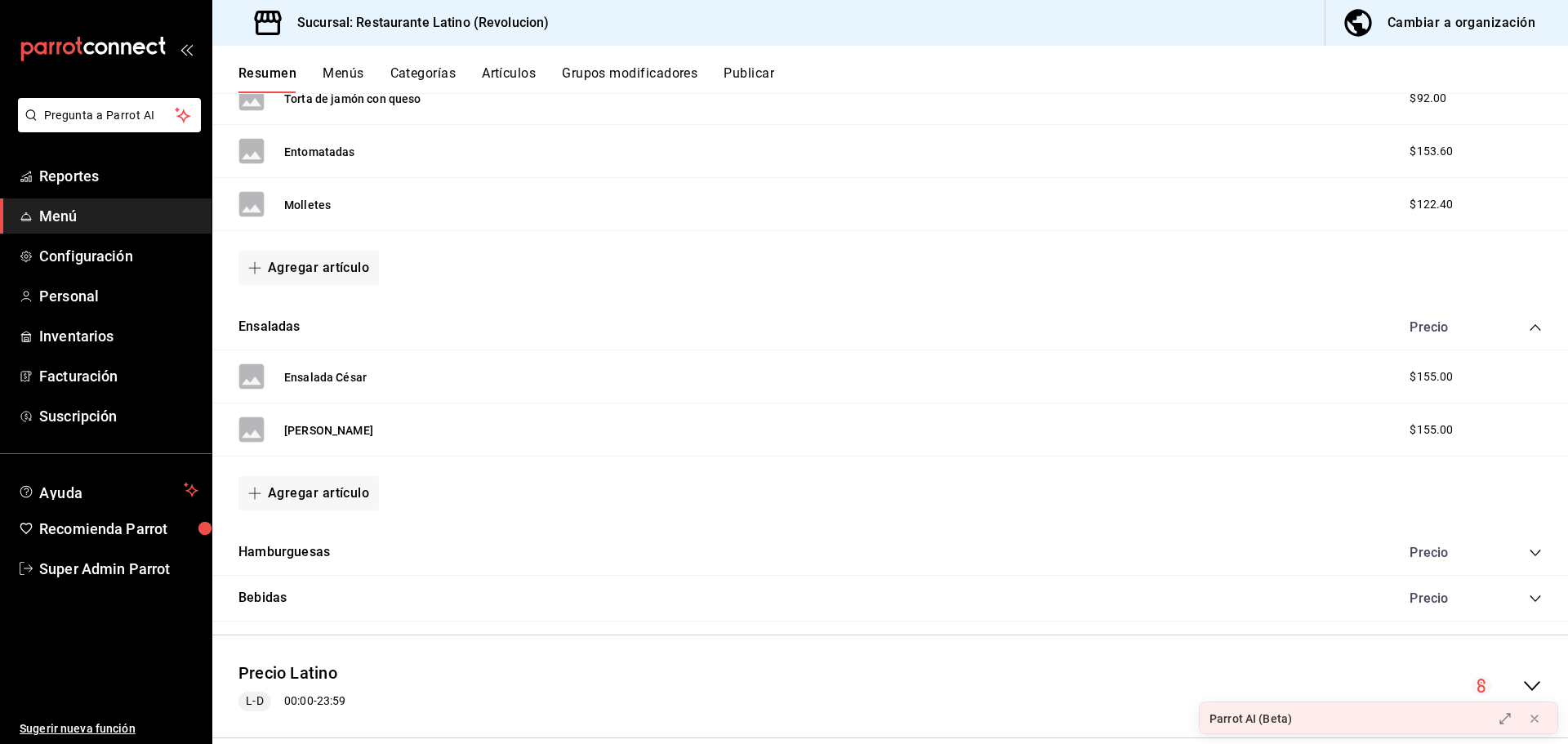
scroll to position [1698, 0]
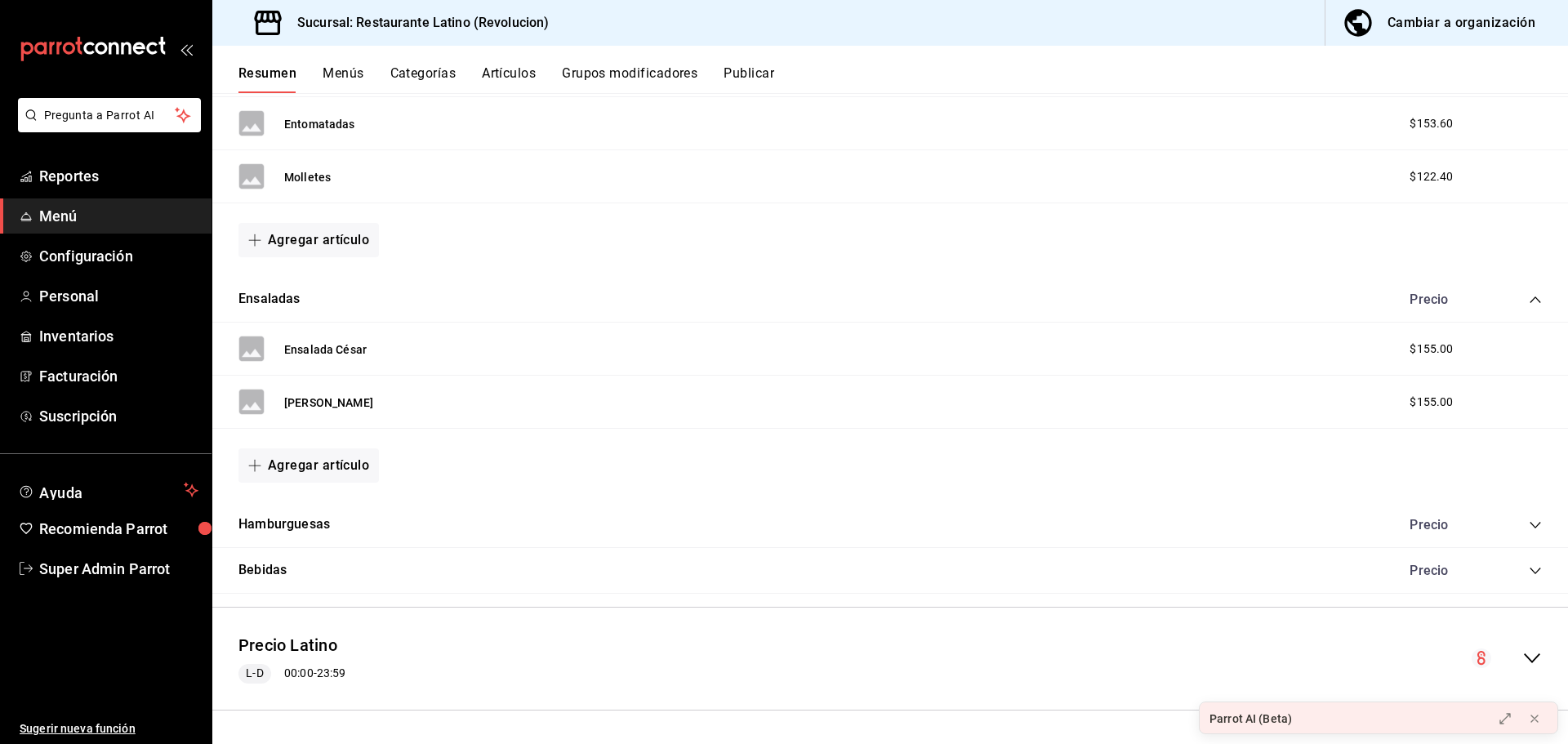
click at [87, 209] on span "Menú" at bounding box center [119, 215] width 159 height 22
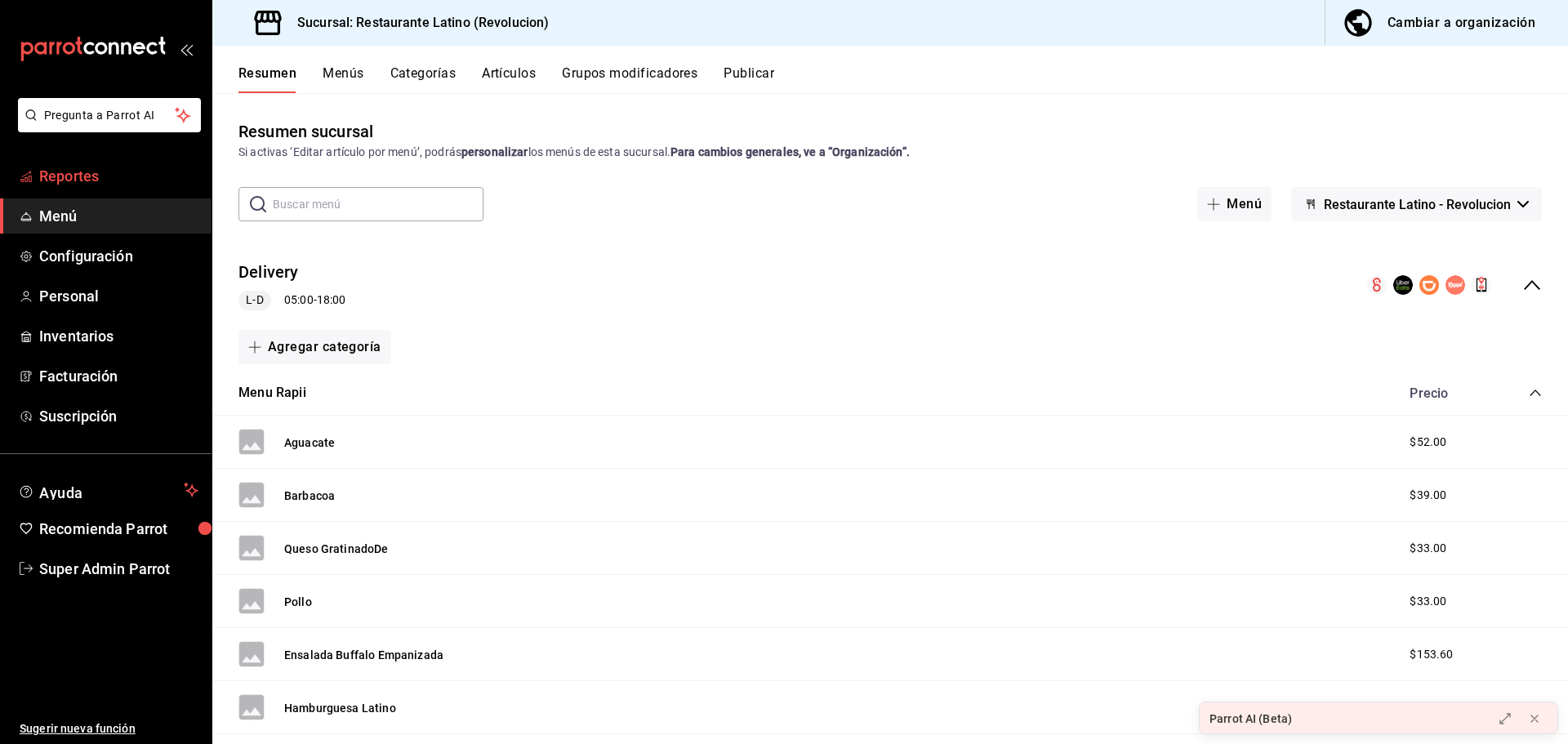
click at [44, 175] on span "Reportes" at bounding box center [119, 176] width 159 height 22
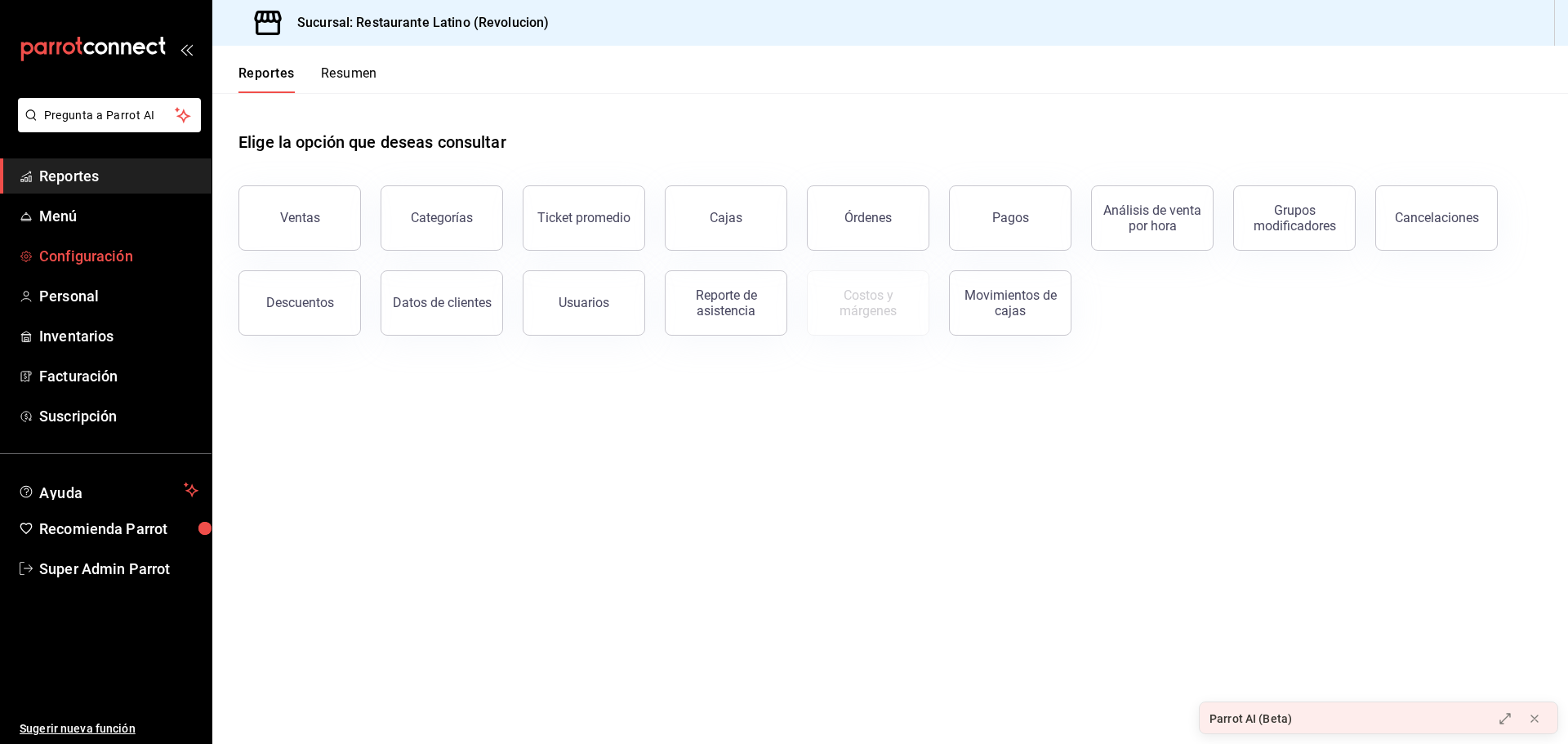
click at [101, 247] on span "Configuración" at bounding box center [119, 256] width 159 height 22
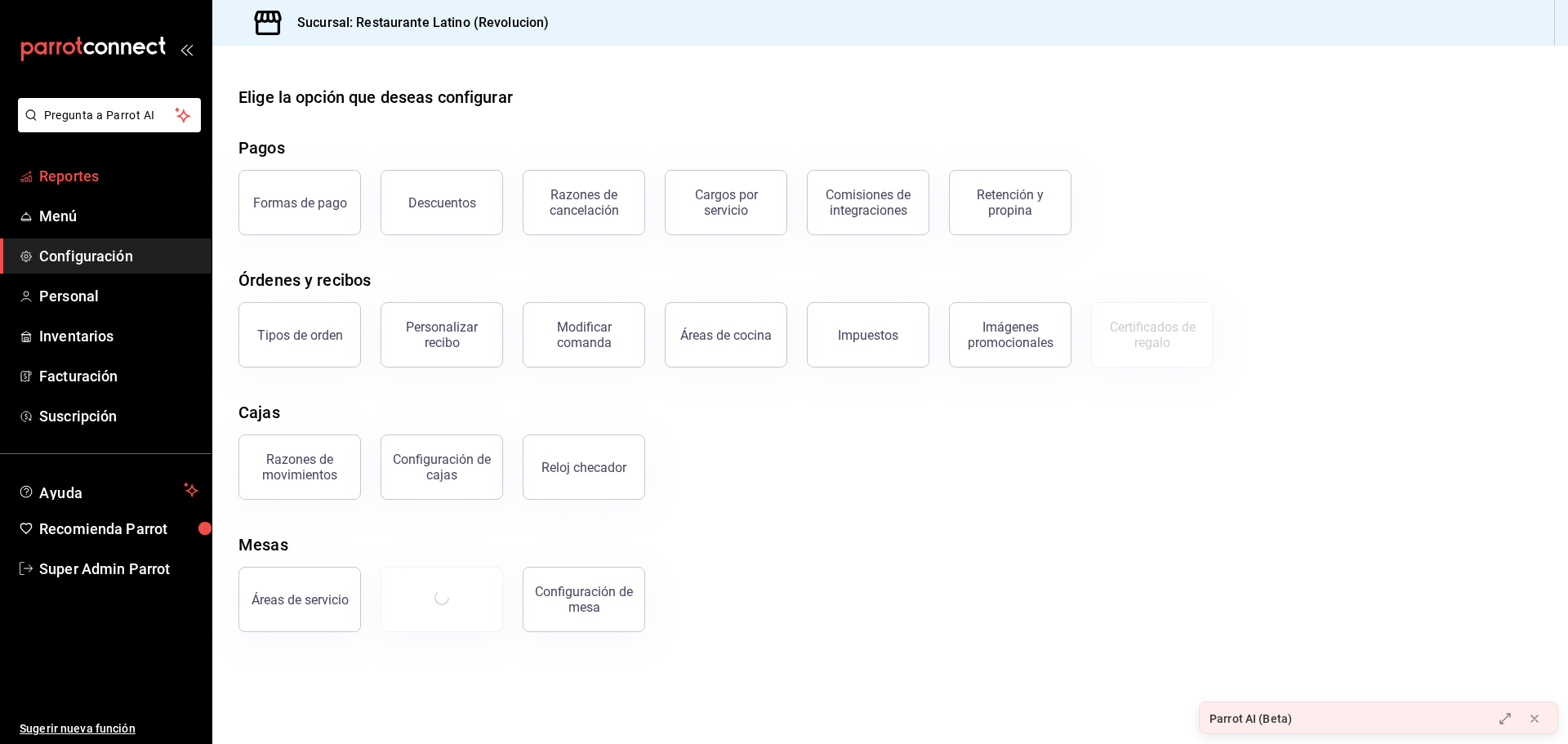
click at [103, 179] on span "Reportes" at bounding box center [119, 176] width 159 height 22
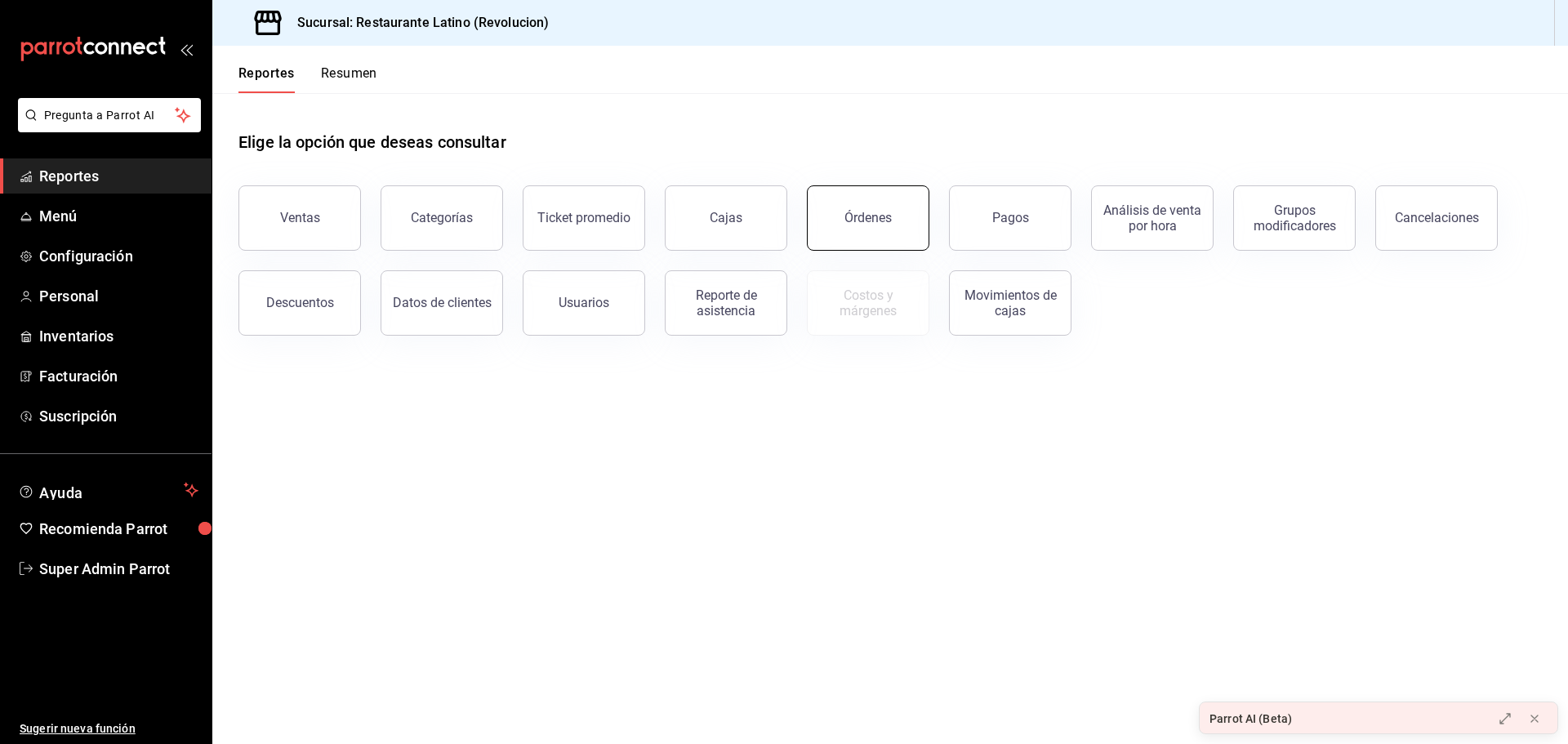
click at [903, 236] on button "Órdenes" at bounding box center [868, 218] width 123 height 65
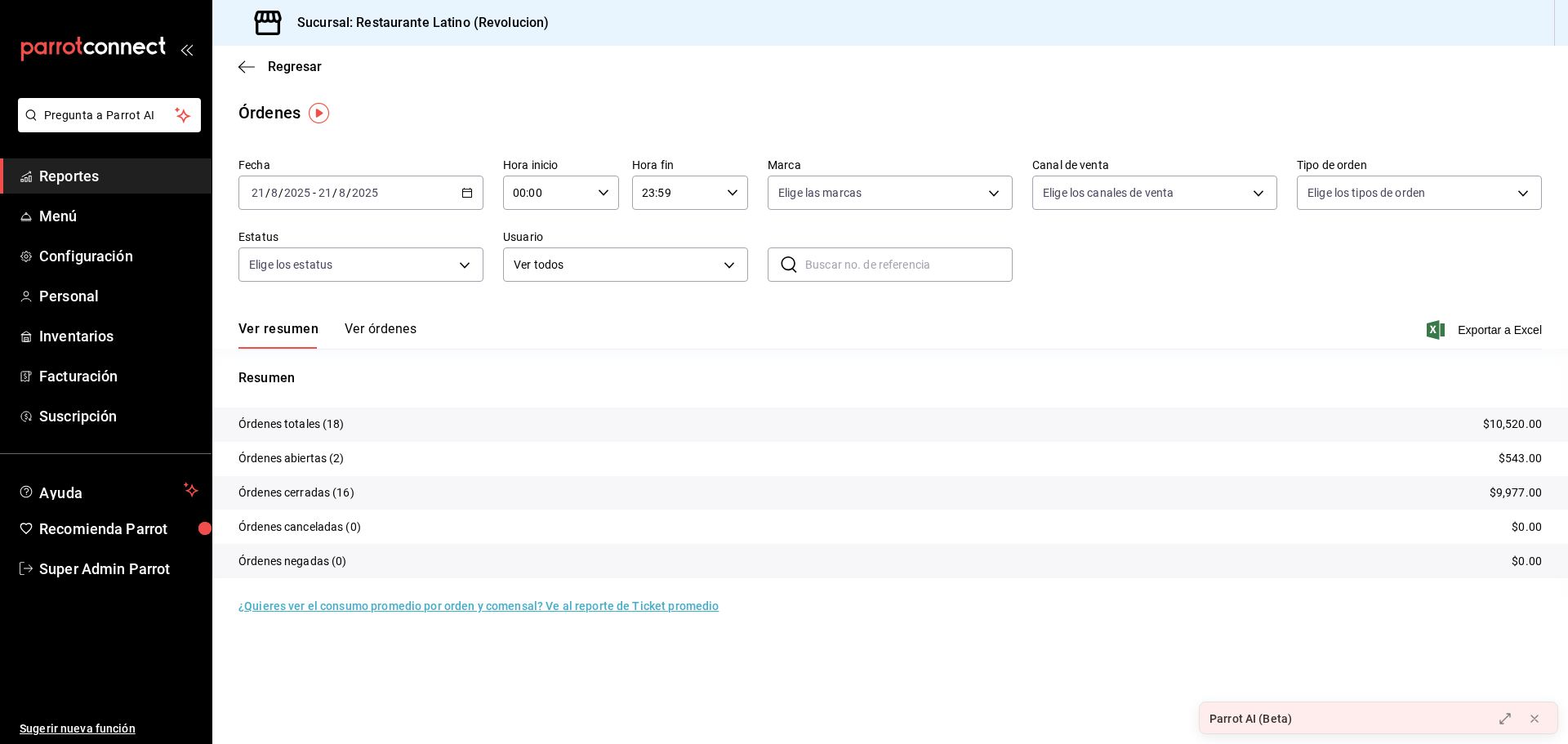
click at [395, 328] on button "Ver órdenes" at bounding box center [380, 335] width 72 height 28
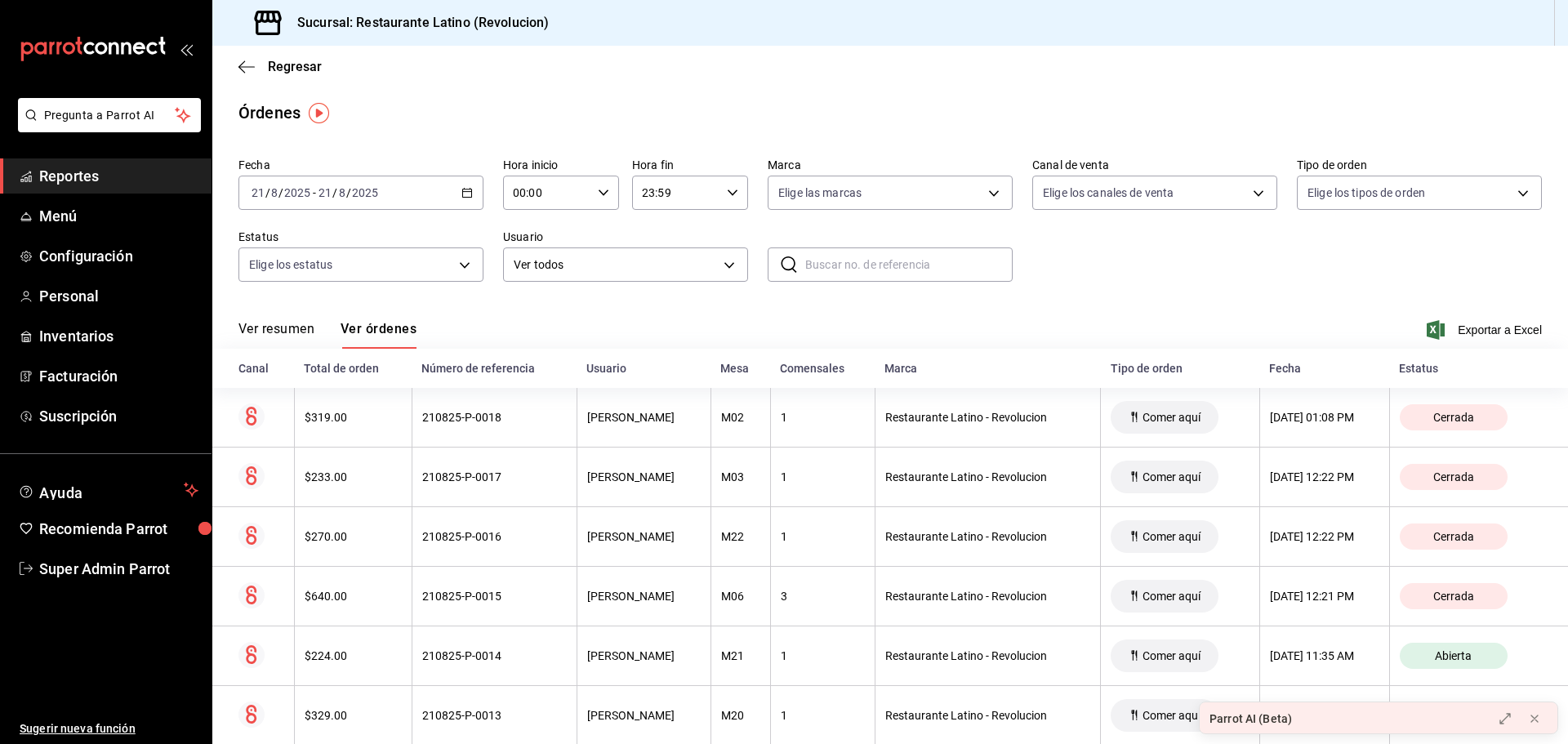
click at [797, 327] on div "Ver resumen Ver órdenes Exportar a Excel" at bounding box center [889, 325] width 1303 height 47
click at [143, 570] on span "Super Admin Parrot" at bounding box center [119, 569] width 159 height 22
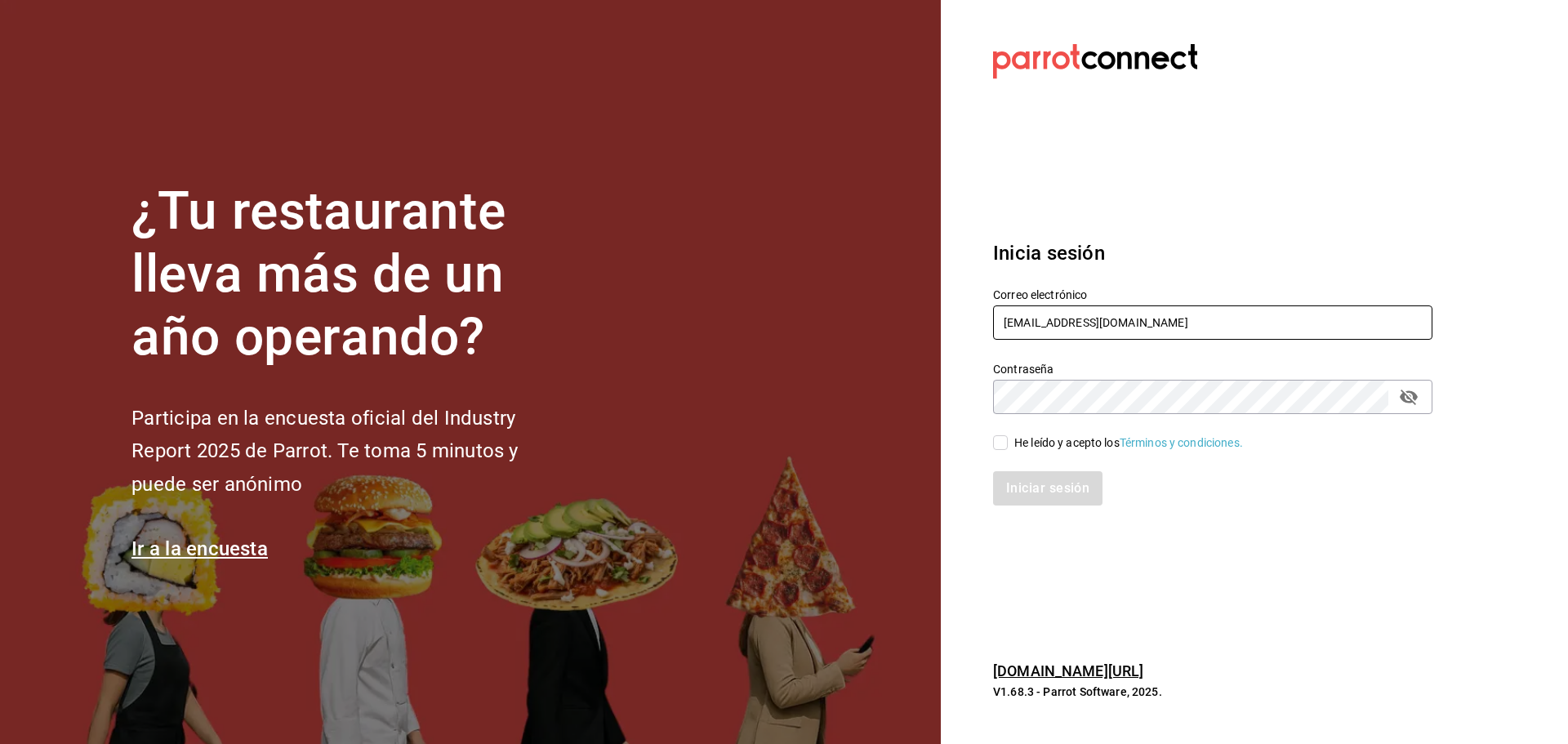
click at [1061, 329] on input "latino@revolucion.com" at bounding box center [1212, 322] width 440 height 35
click at [1053, 321] on input "latino@revolucion.com" at bounding box center [1212, 322] width 440 height 35
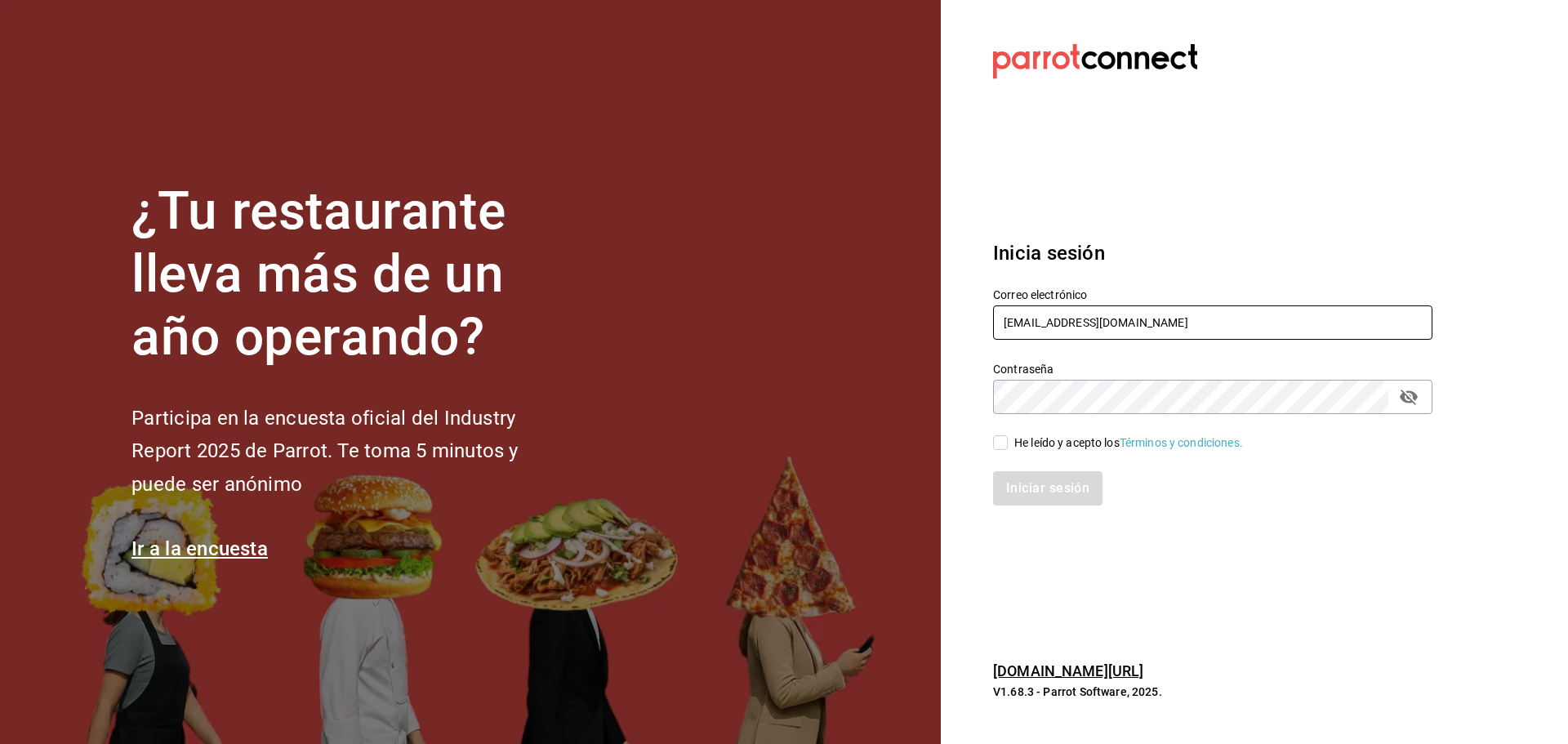
paste input "friloocafe@cdmx"
type input "[EMAIL_ADDRESS][DOMAIN_NAME]"
drag, startPoint x: 1004, startPoint y: 446, endPoint x: 1016, endPoint y: 455, distance: 15.0
click at [1004, 446] on input "He leído y acepto los Términos y condiciones." at bounding box center [1000, 443] width 15 height 15
checkbox input "true"
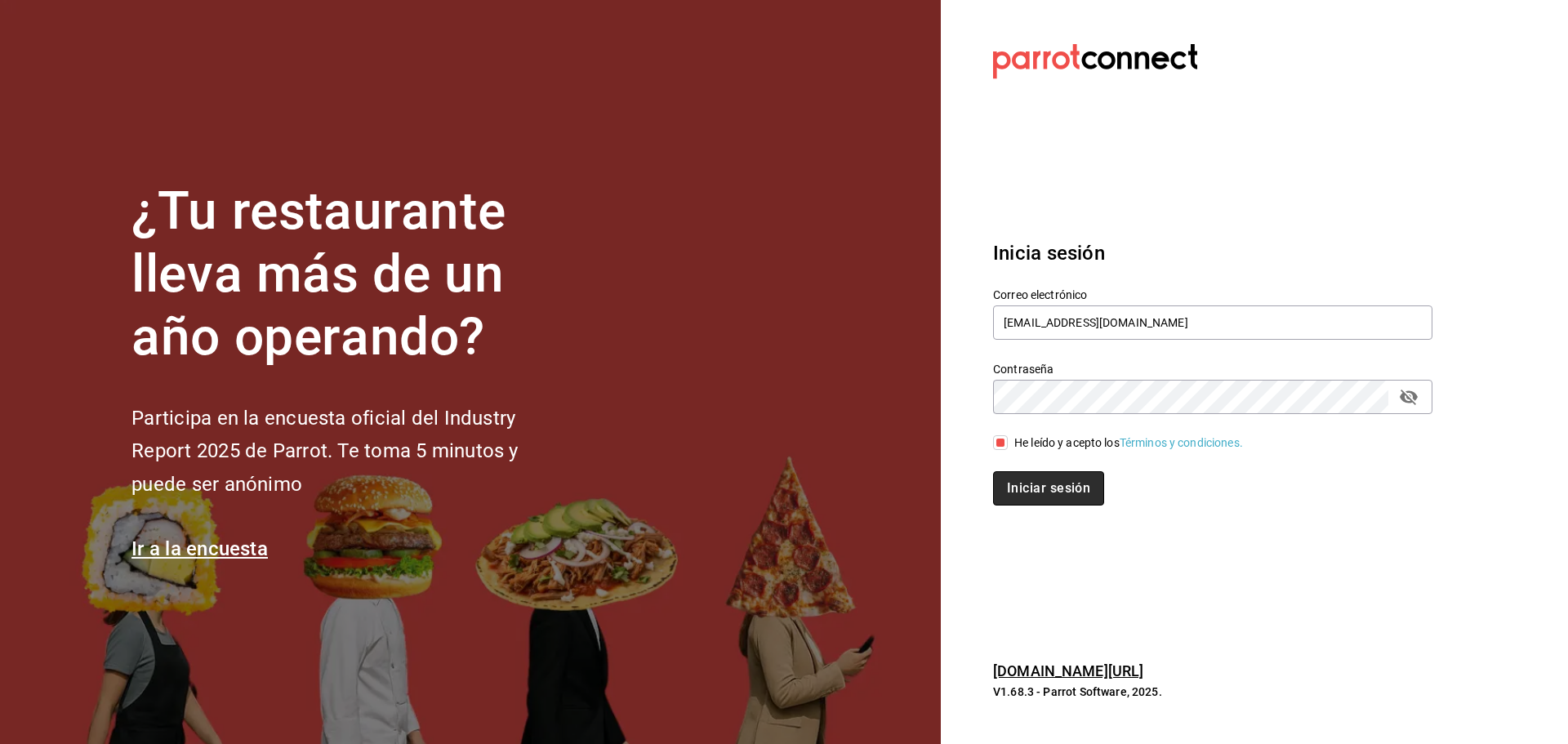
click at [1066, 476] on button "Iniciar sesión" at bounding box center [1048, 488] width 111 height 35
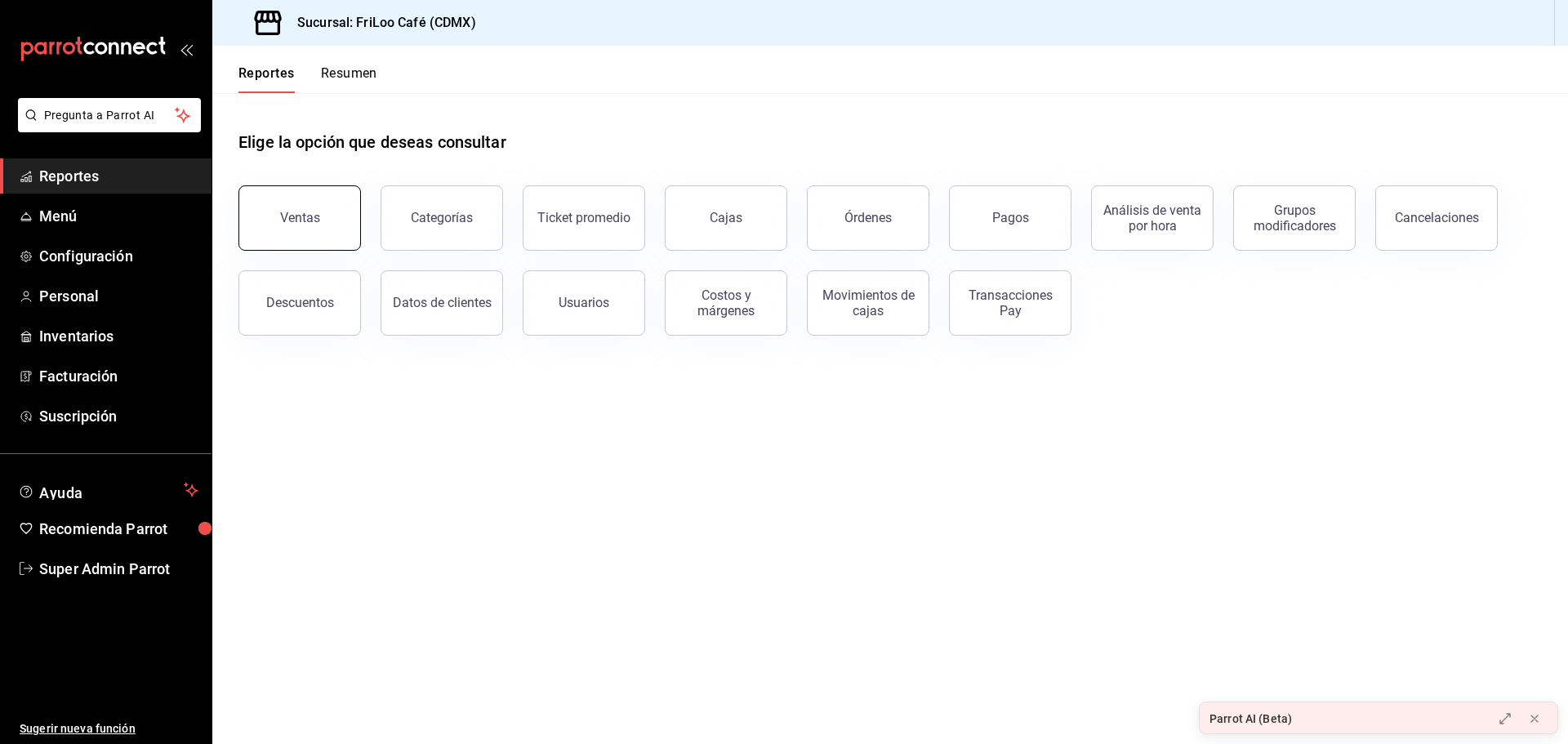
click at [336, 219] on button "Ventas" at bounding box center [299, 218] width 123 height 65
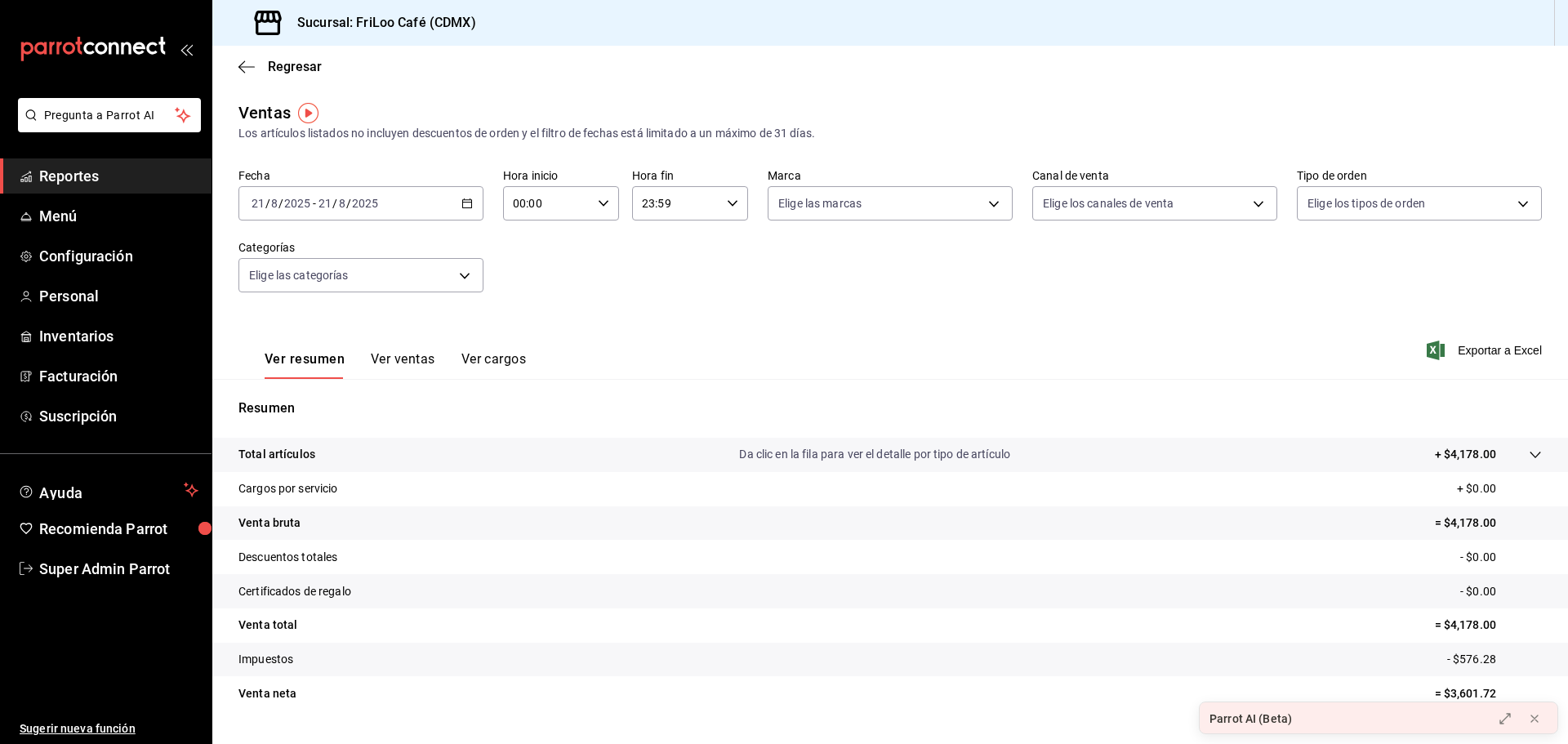
click at [390, 365] on button "Ver ventas" at bounding box center [402, 365] width 64 height 28
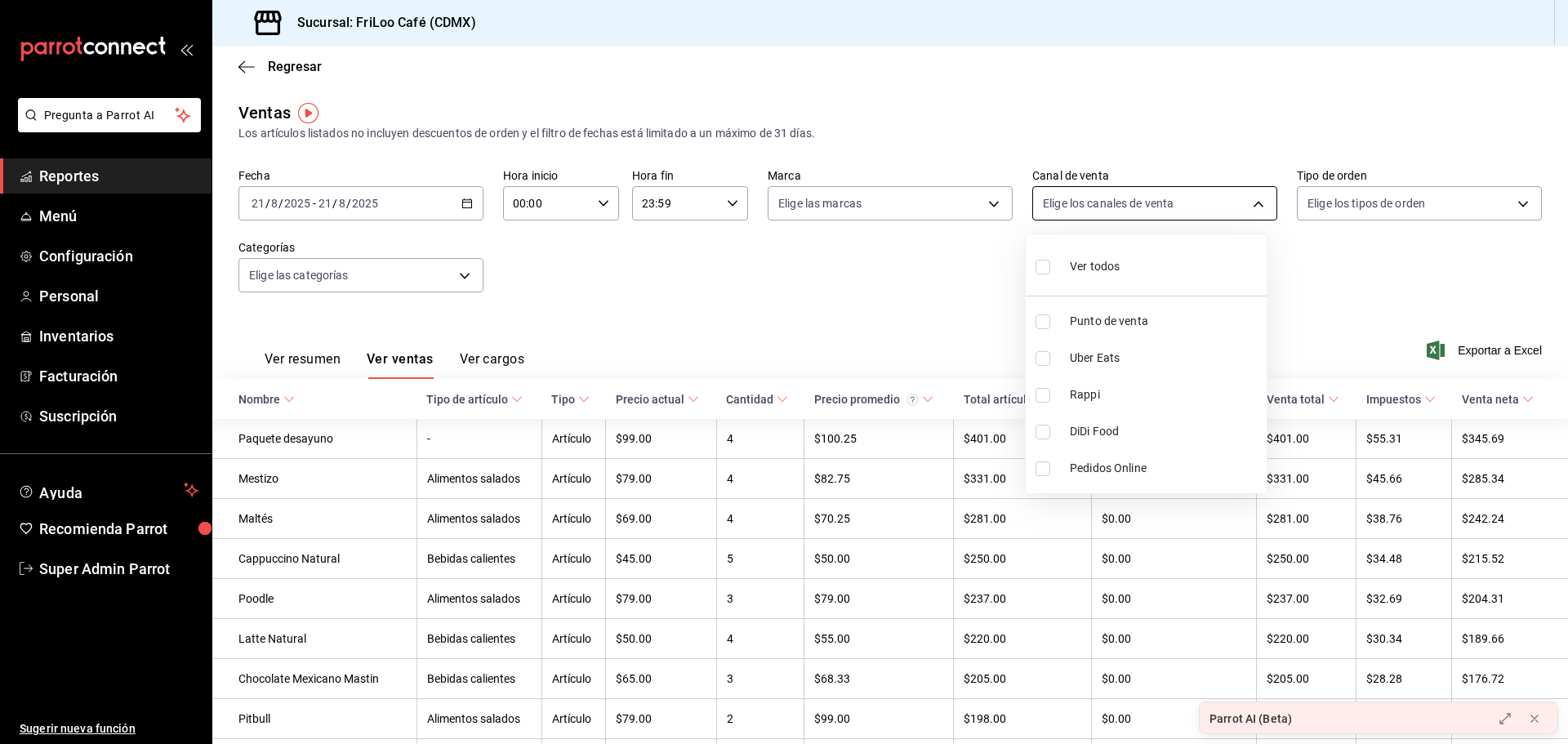
click at [1081, 207] on body "Pregunta a Parrot AI Reportes Menú Configuración Personal Inventarios Facturaci…" at bounding box center [784, 372] width 1568 height 744
click at [921, 308] on div at bounding box center [784, 372] width 1568 height 744
click at [1320, 196] on body "Pregunta a Parrot AI Reportes Menú Configuración Personal Inventarios Facturaci…" at bounding box center [784, 372] width 1568 height 744
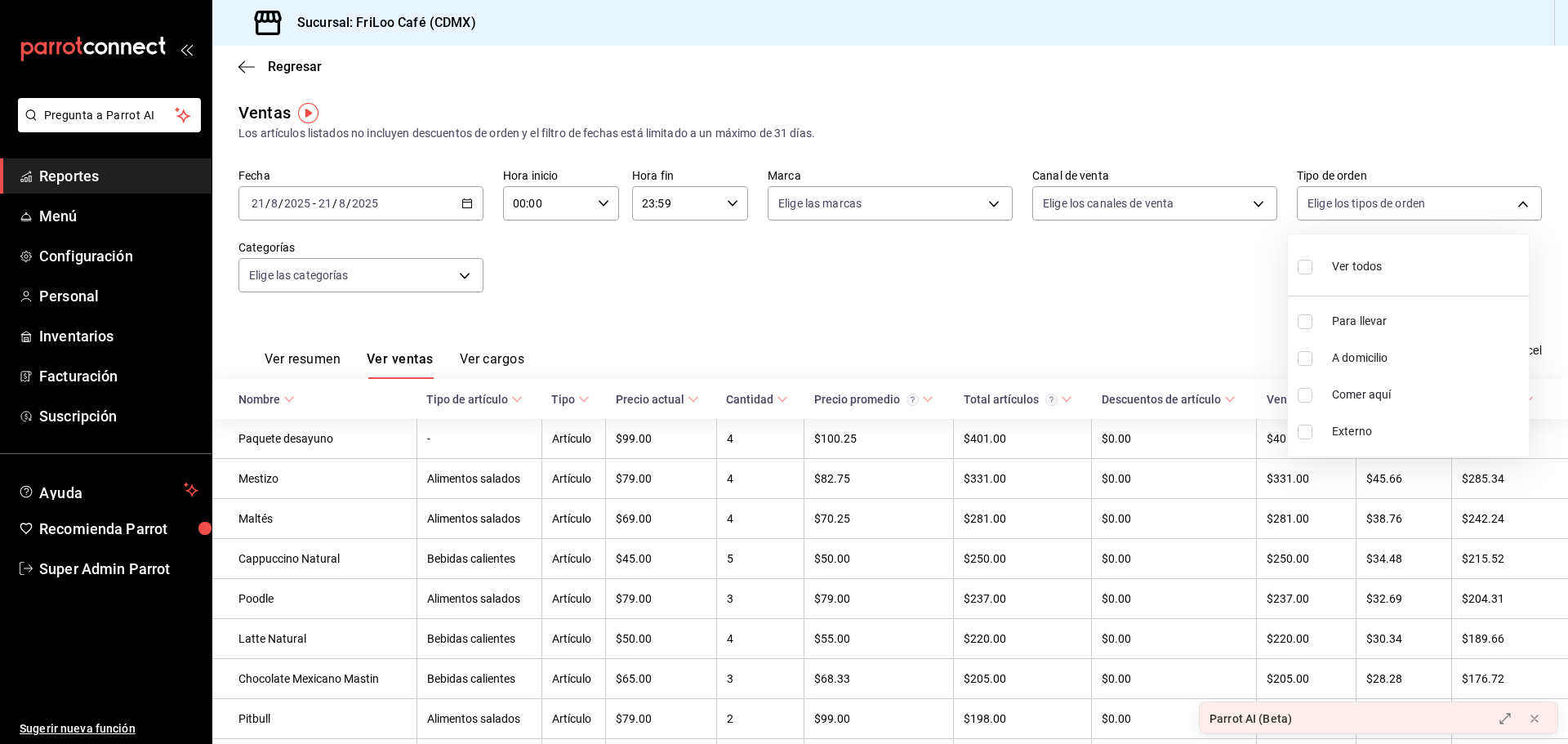
click at [1321, 196] on div at bounding box center [784, 372] width 1568 height 744
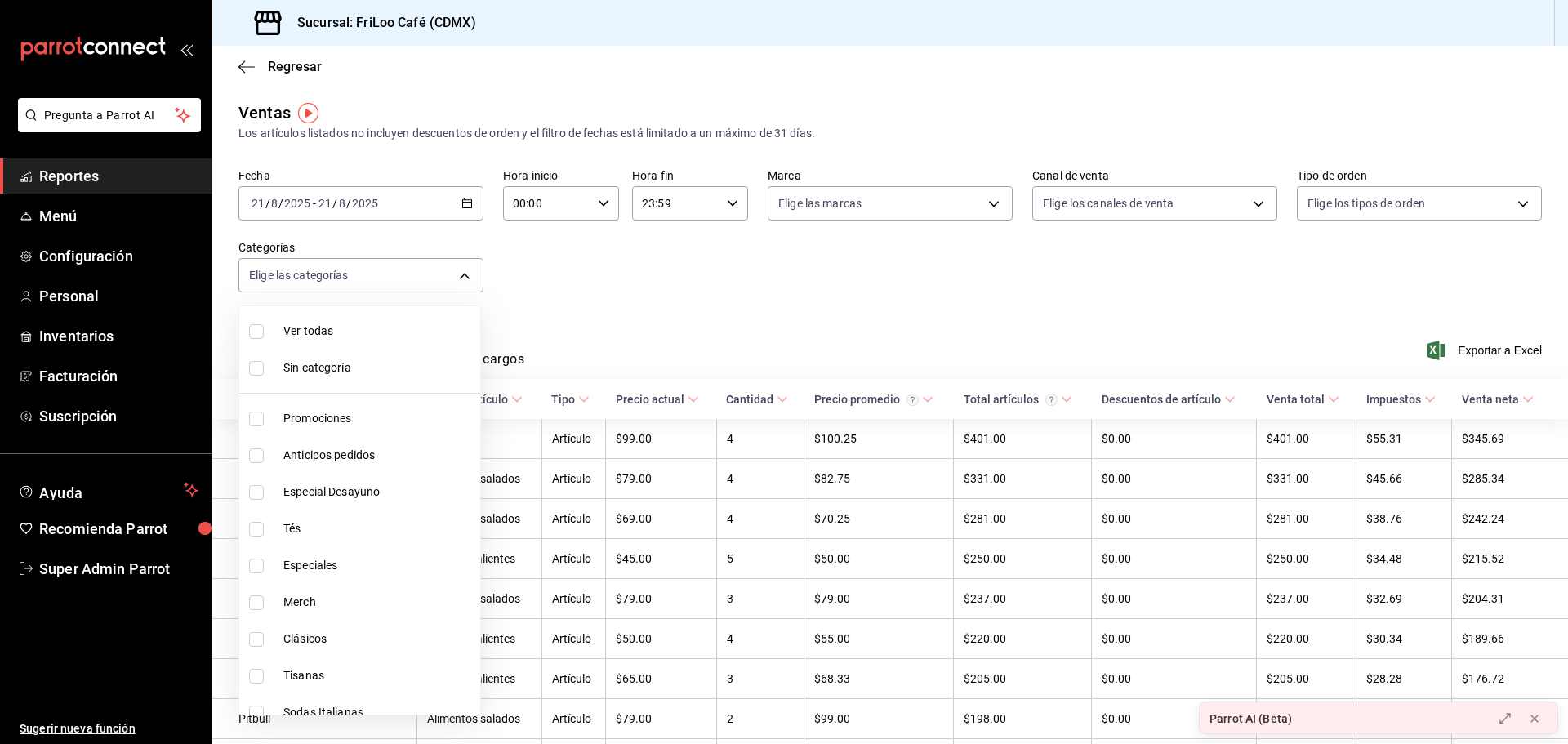
drag, startPoint x: 412, startPoint y: 289, endPoint x: 411, endPoint y: 278, distance: 11.0
click at [412, 287] on body "Pregunta a Parrot AI Reportes Menú Configuración Personal Inventarios Facturaci…" at bounding box center [784, 372] width 1568 height 744
click at [806, 305] on div at bounding box center [784, 372] width 1568 height 744
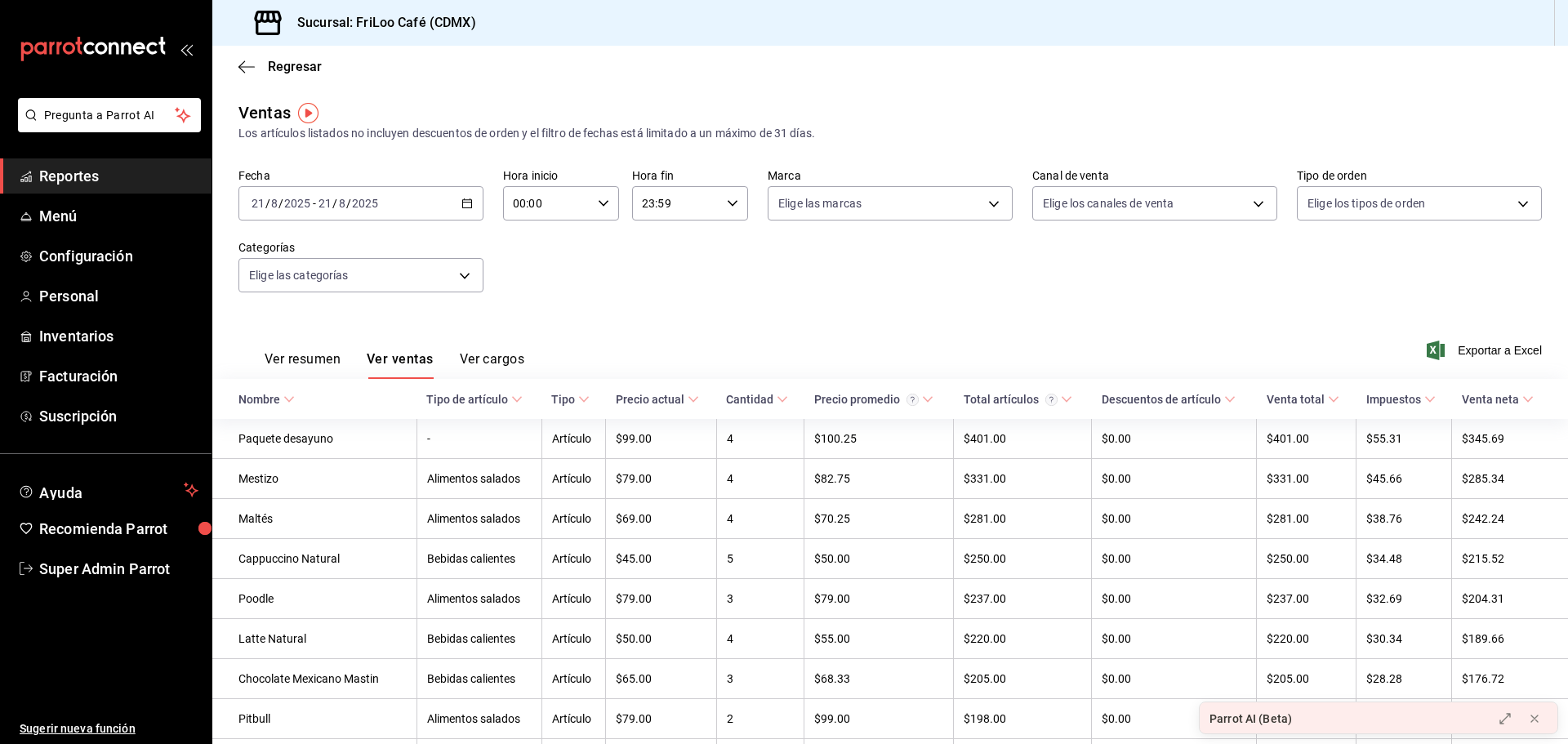
click at [806, 305] on div "Fecha 2025-08-21 21 / 8 / 2025 - 2025-08-21 21 / 8 / 2025 Hora inicio 00:00 Hor…" at bounding box center [889, 239] width 1303 height 143
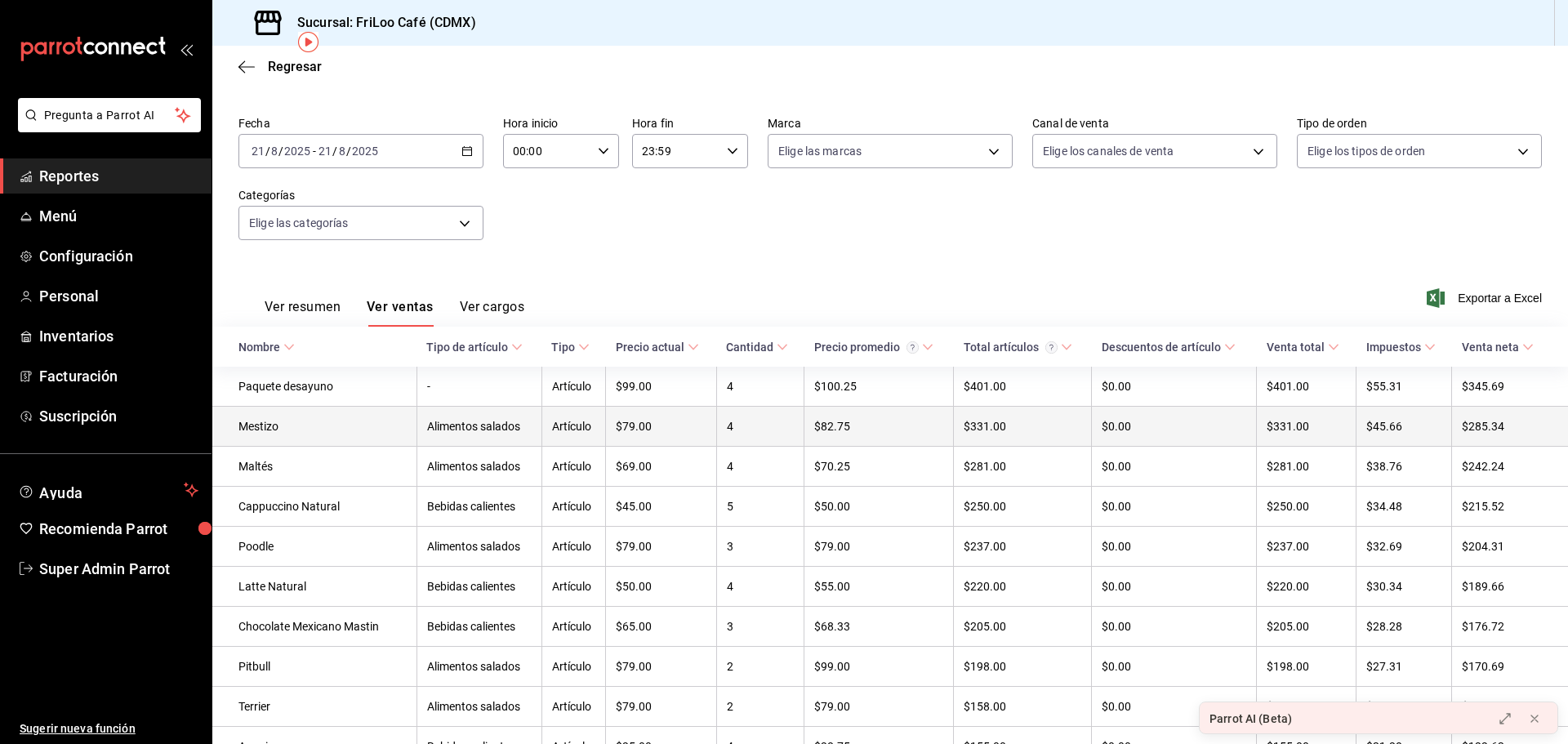
scroll to position [82, 0]
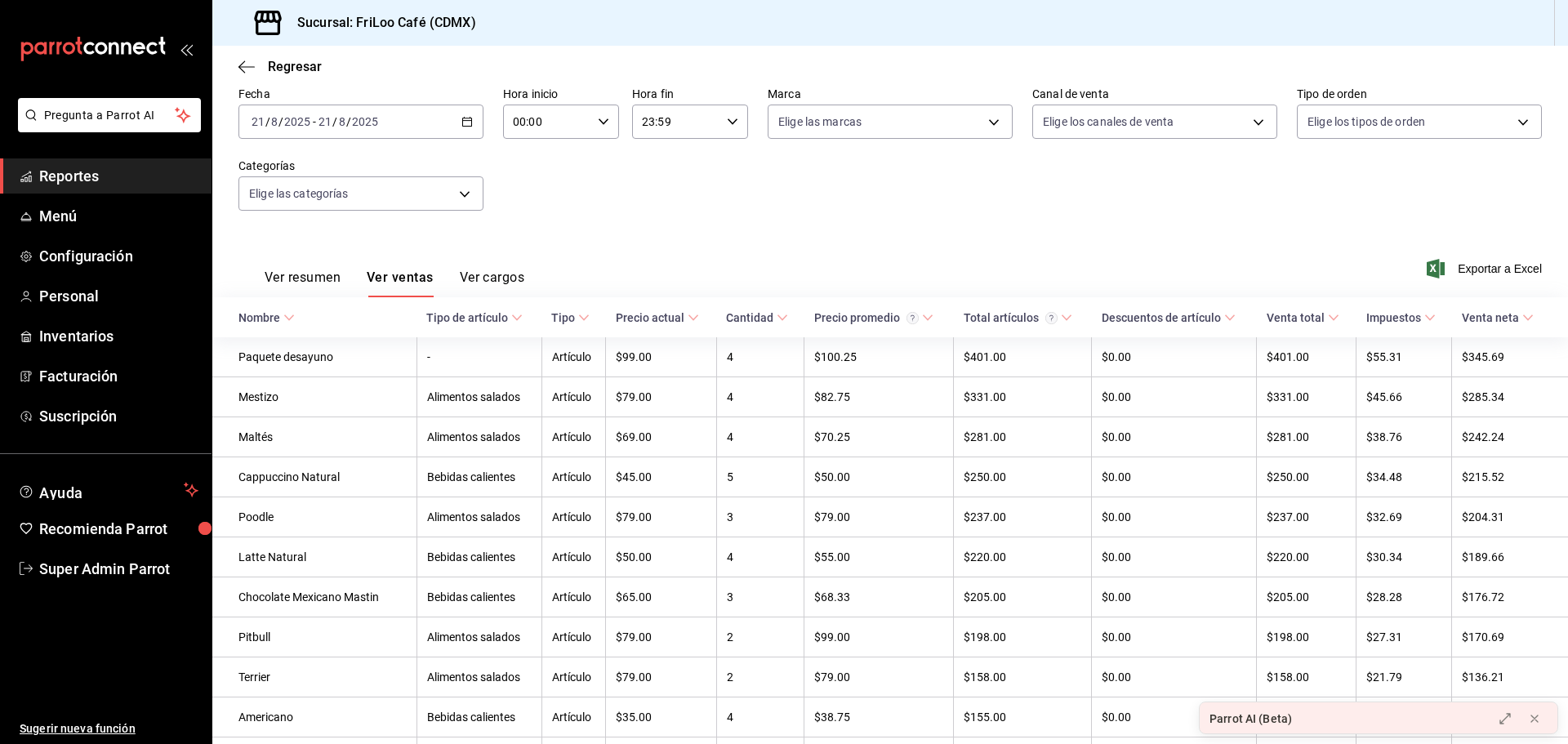
click at [492, 276] on button "Ver cargos" at bounding box center [492, 284] width 65 height 28
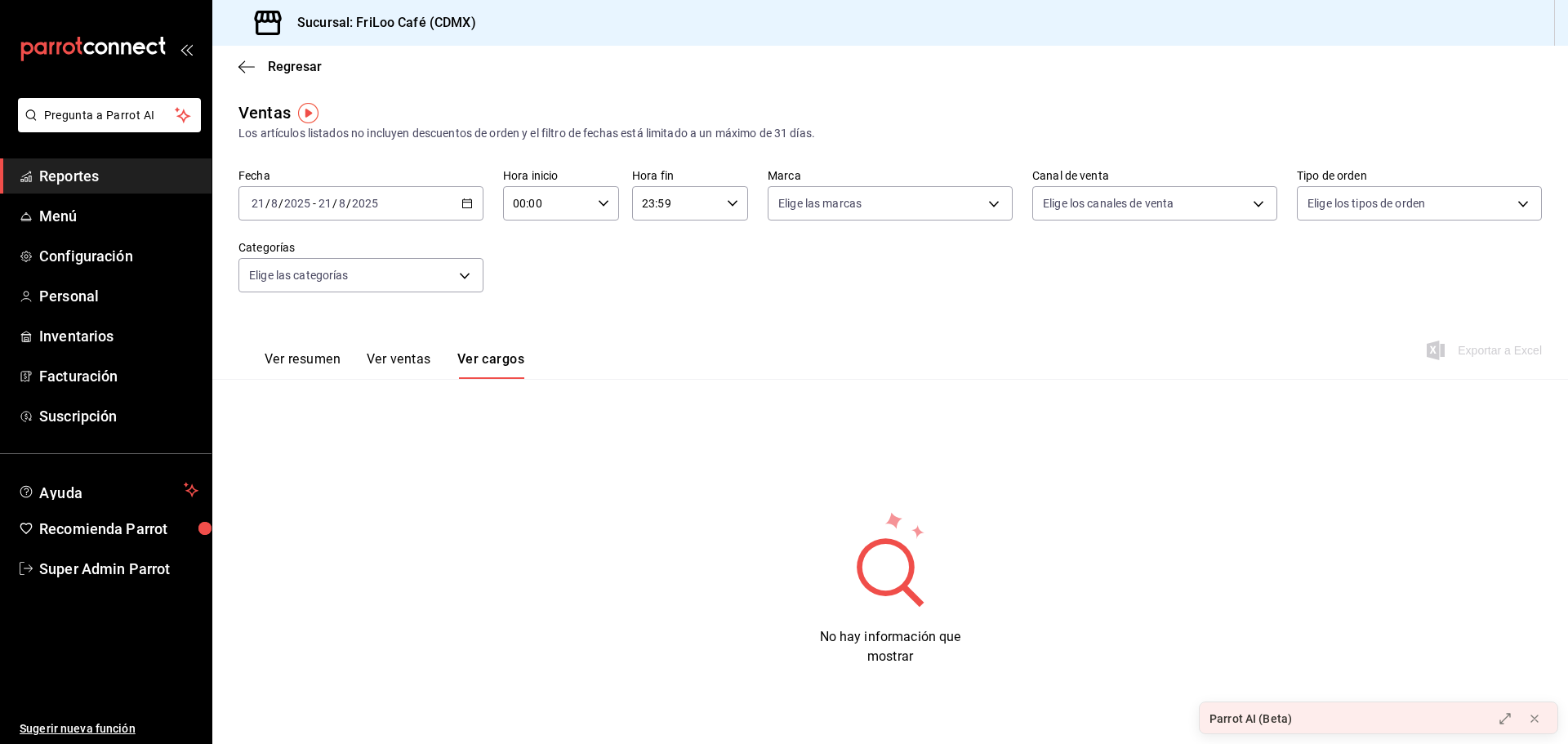
click at [426, 372] on button "Ver ventas" at bounding box center [398, 365] width 64 height 28
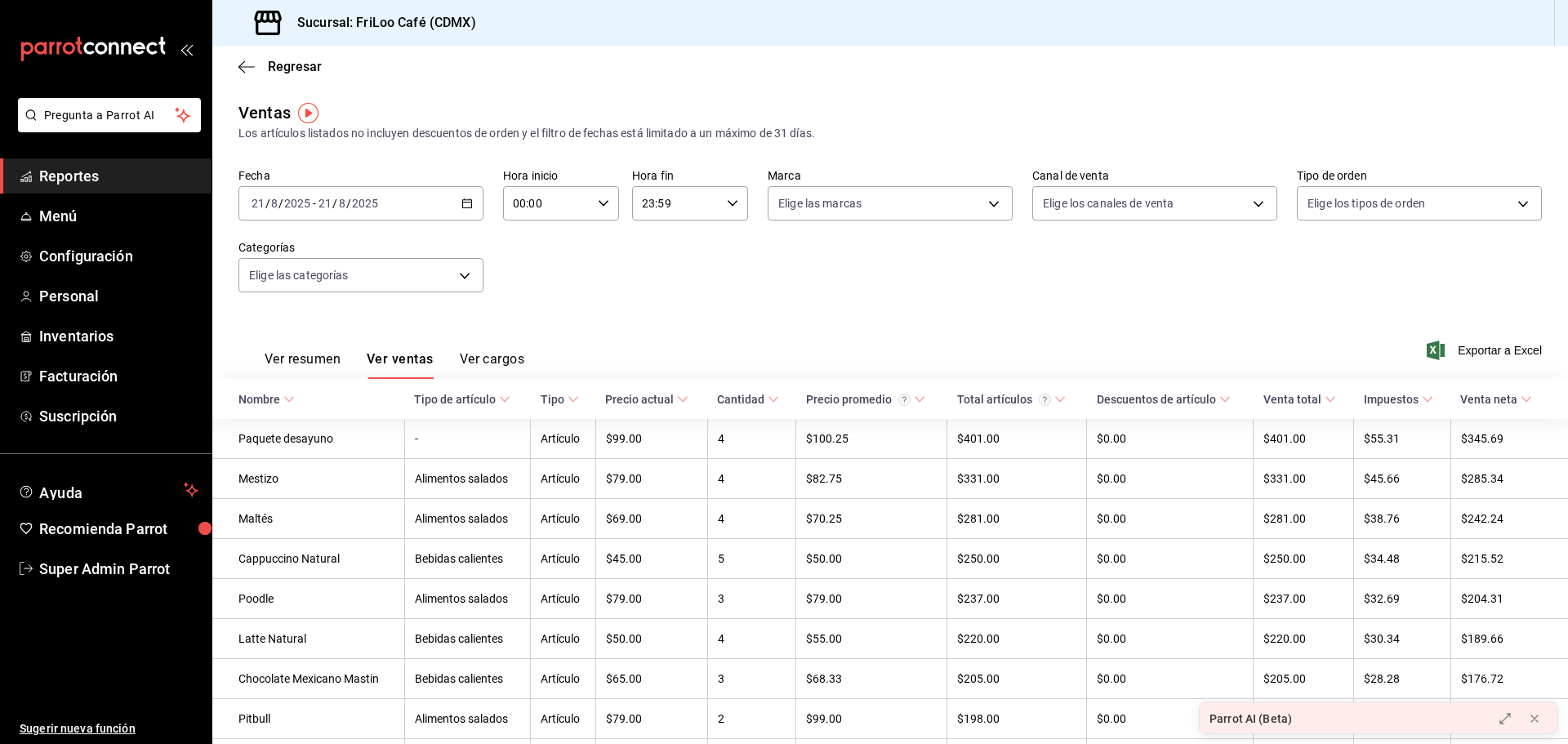
click at [478, 390] on th "Tipo de artículo" at bounding box center [466, 399] width 125 height 41
click at [466, 393] on div "Tipo de artículo" at bounding box center [454, 399] width 82 height 13
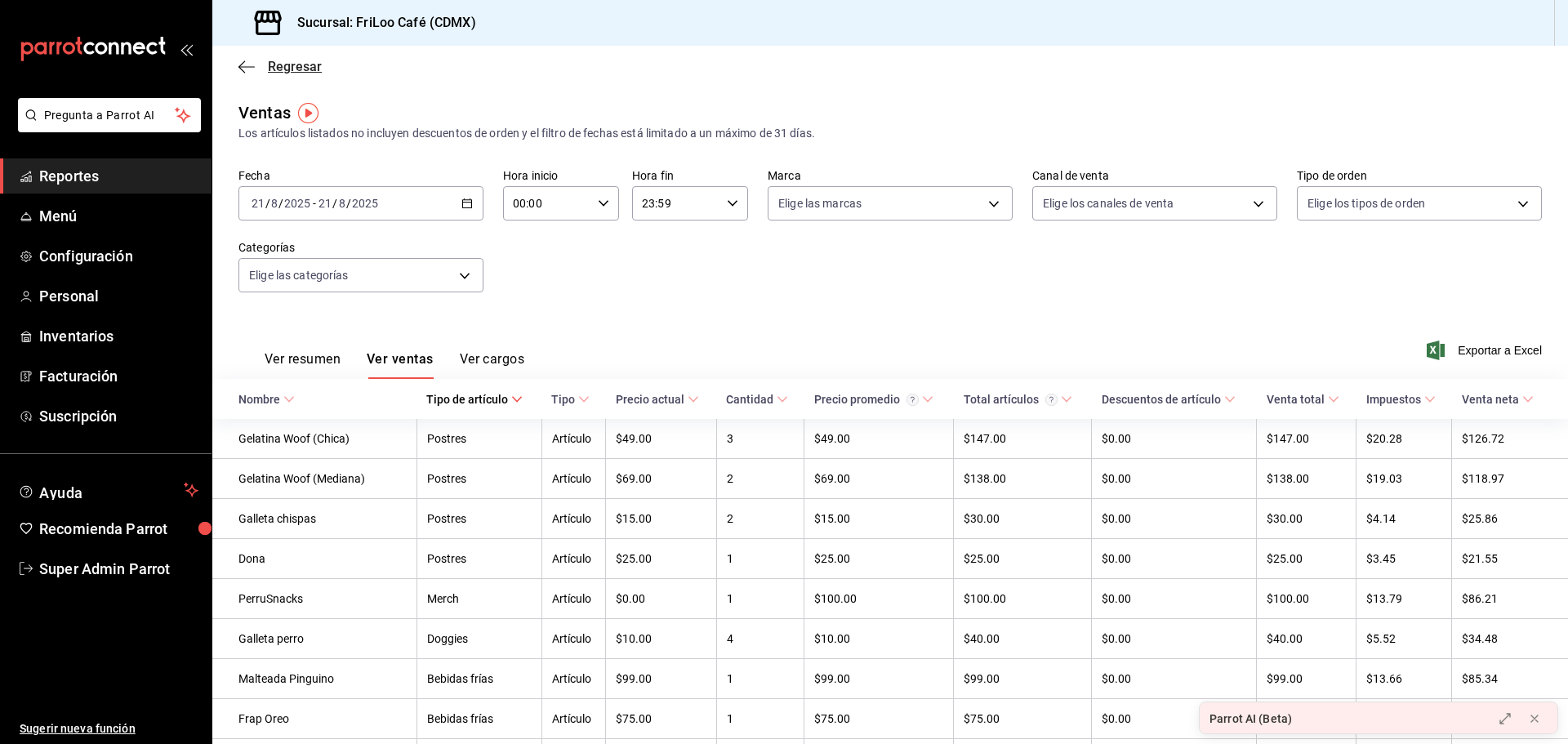
click at [243, 63] on icon "button" at bounding box center [241, 66] width 7 height 12
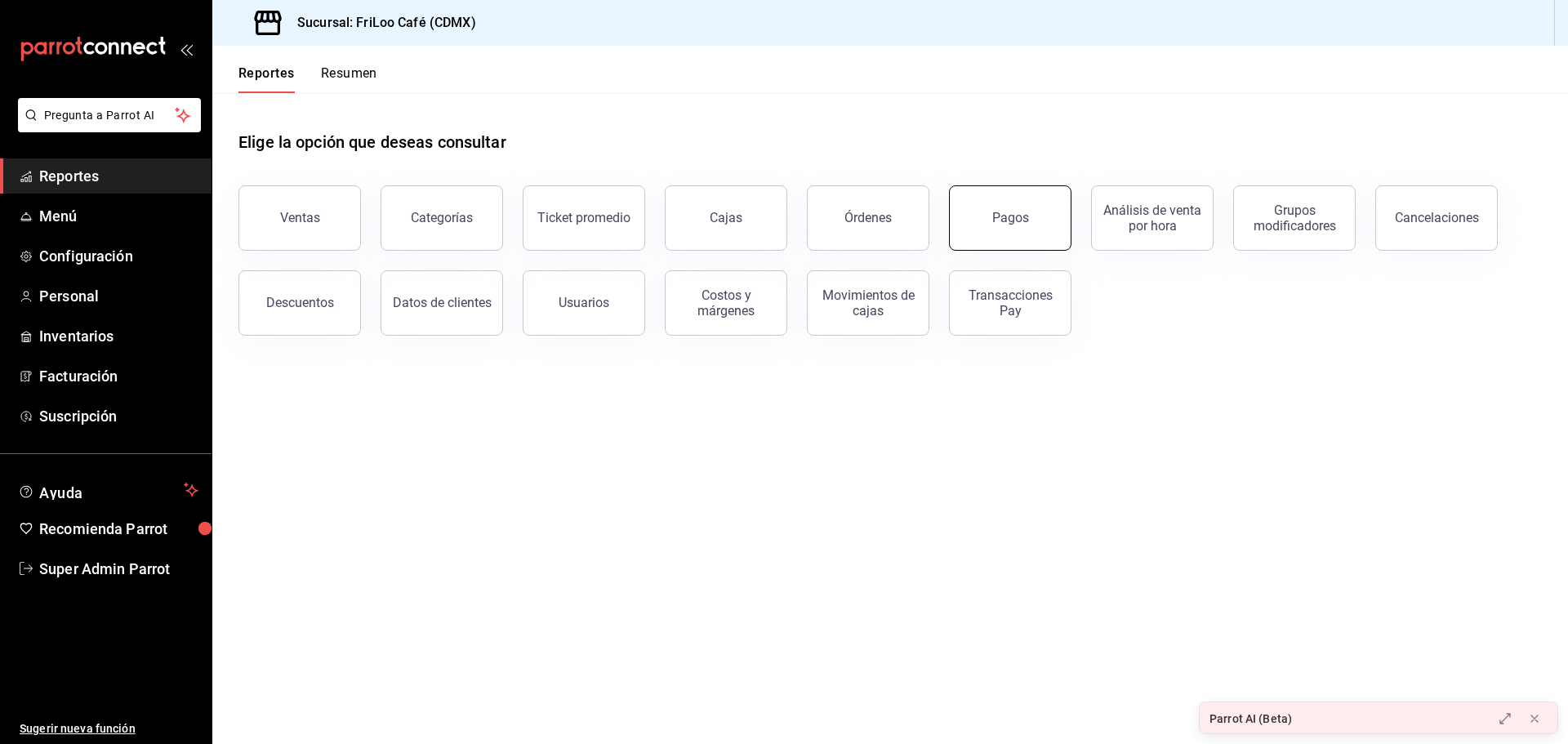
click at [1041, 212] on button "Pagos" at bounding box center [1010, 218] width 123 height 65
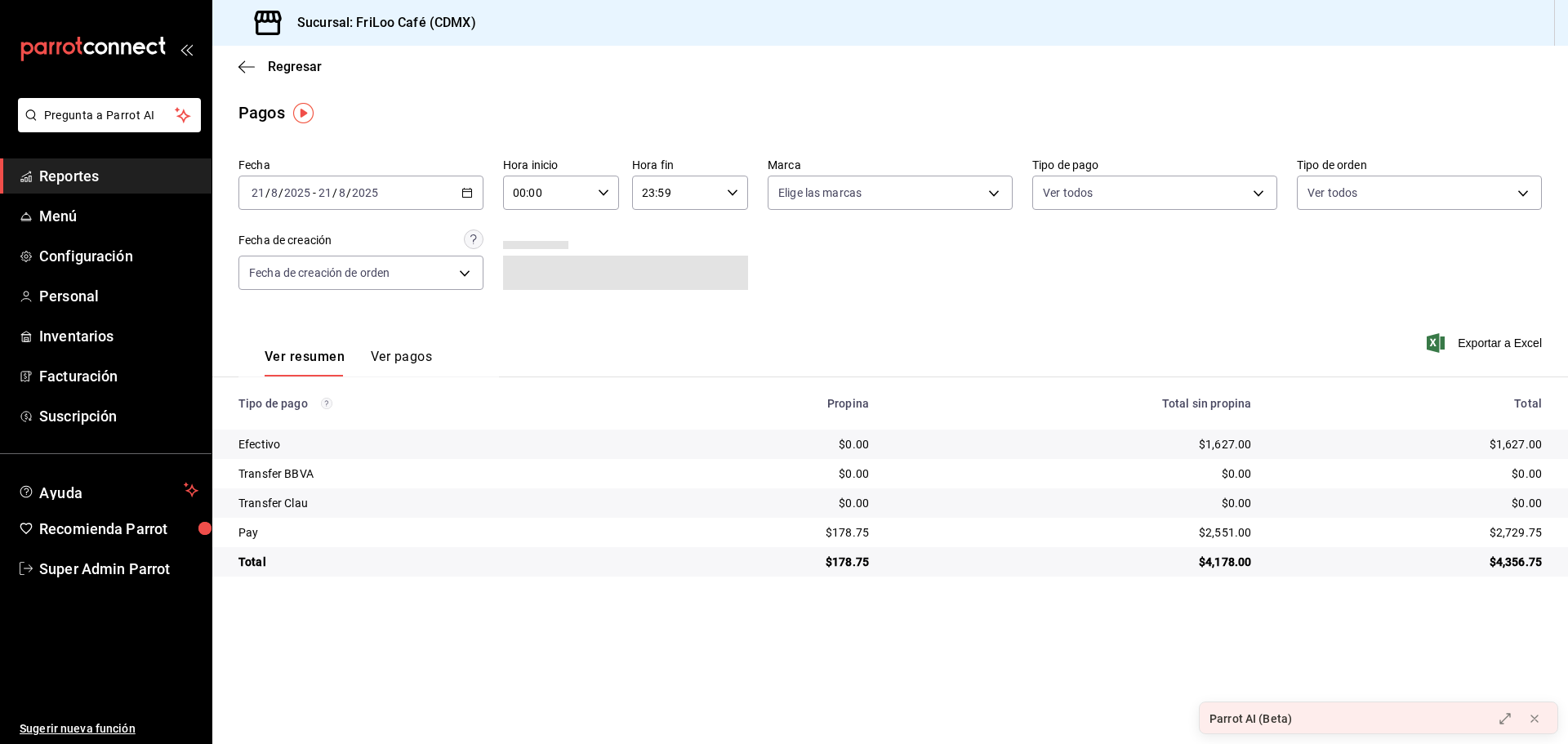
click at [431, 358] on div "Ver resumen Ver pagos" at bounding box center [369, 343] width 261 height 67
click at [422, 358] on button "Ver pagos" at bounding box center [401, 363] width 61 height 28
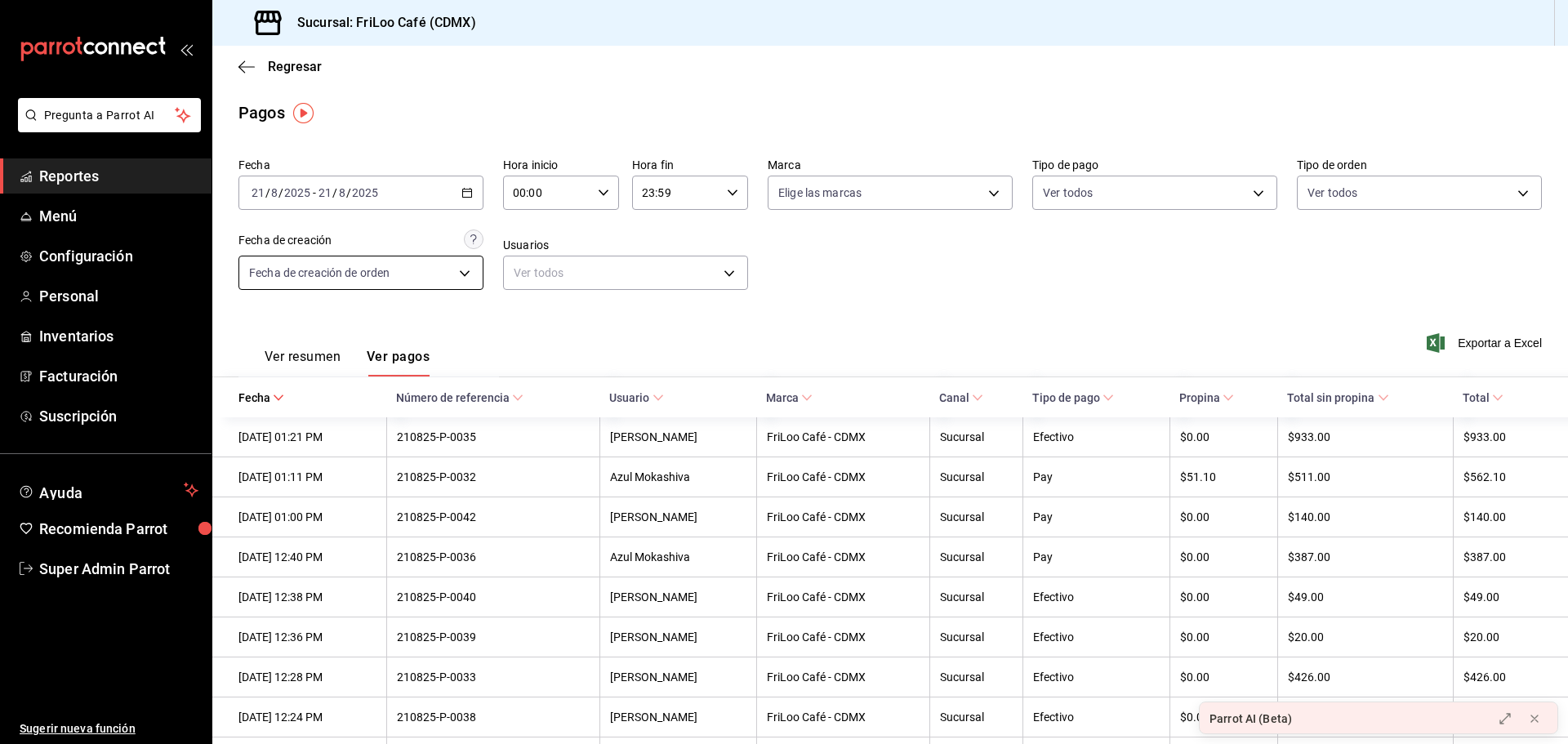
click at [455, 278] on body "Pregunta a Parrot AI Reportes Menú Configuración Personal Inventarios Facturaci…" at bounding box center [784, 372] width 1568 height 744
click at [864, 288] on div at bounding box center [784, 372] width 1568 height 744
click at [693, 285] on body "Pregunta a Parrot AI Reportes Menú Configuración Personal Inventarios Facturaci…" at bounding box center [784, 372] width 1568 height 744
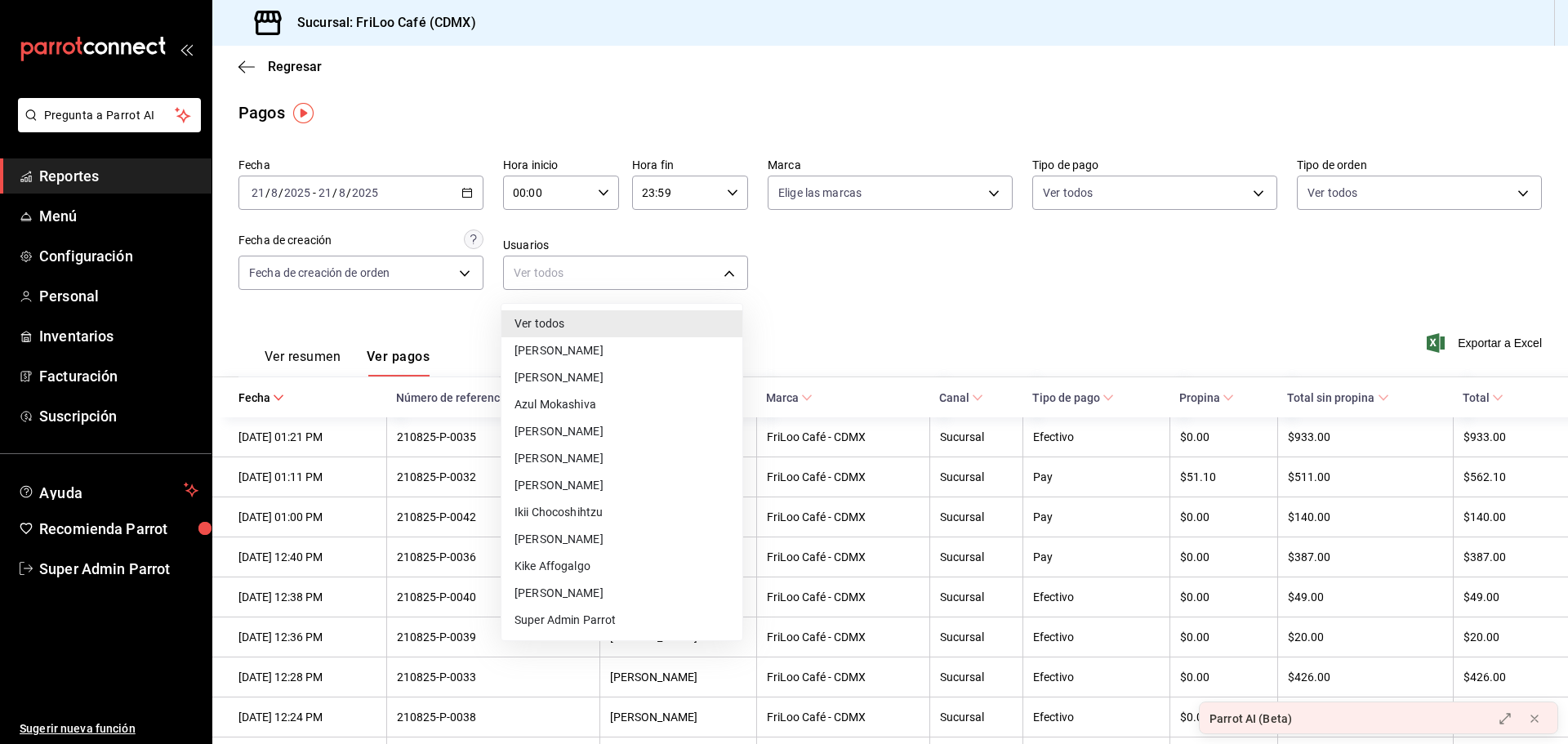
click at [845, 281] on div at bounding box center [784, 372] width 1568 height 744
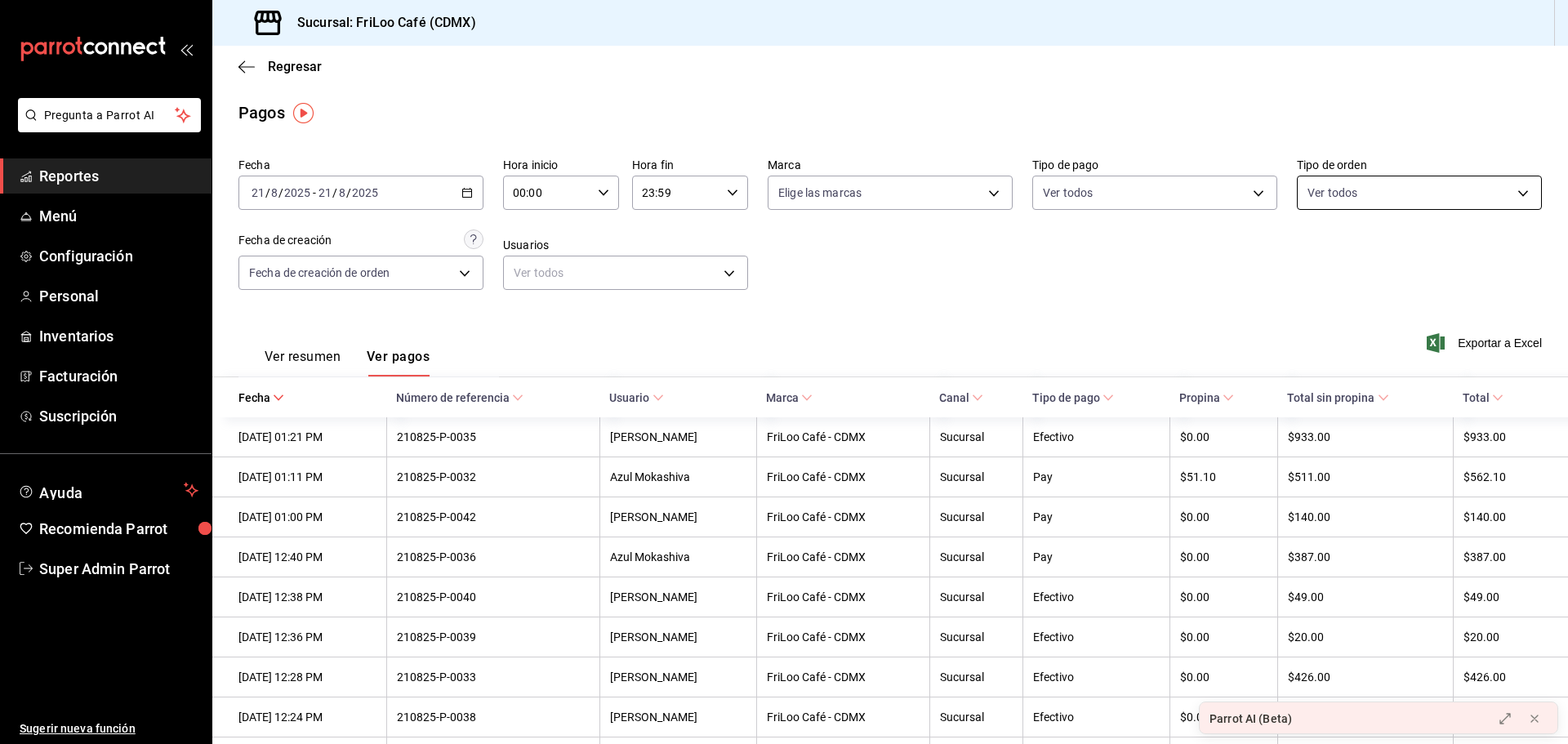
click at [1409, 206] on body "Pregunta a Parrot AI Reportes Menú Configuración Personal Inventarios Facturaci…" at bounding box center [784, 372] width 1568 height 744
click at [1065, 299] on div at bounding box center [784, 372] width 1568 height 744
click at [1471, 343] on span "Exportar a Excel" at bounding box center [1485, 343] width 112 height 20
click at [251, 61] on icon "button" at bounding box center [246, 66] width 17 height 15
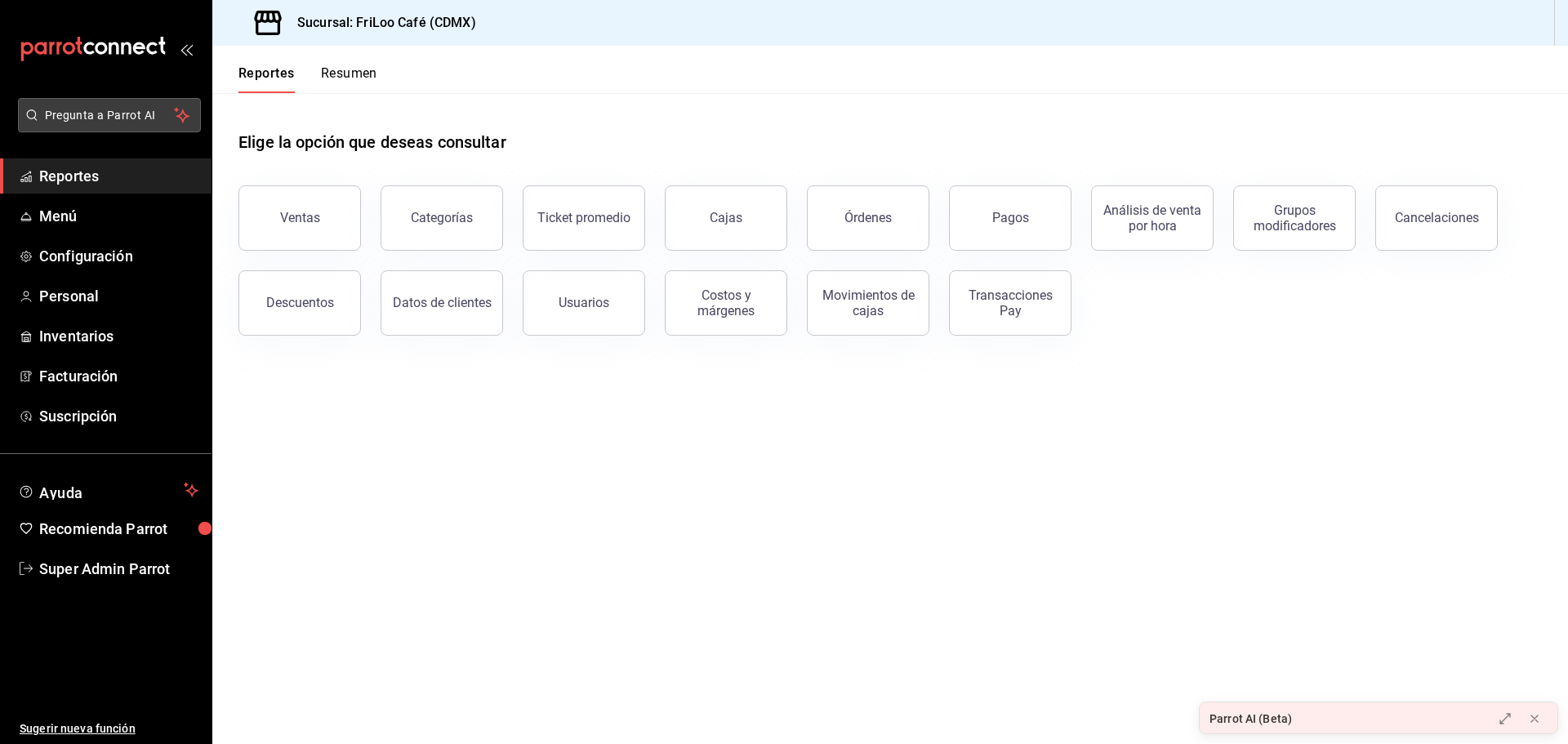
click at [156, 120] on span "Pregunta a Parrot AI" at bounding box center [109, 115] width 129 height 17
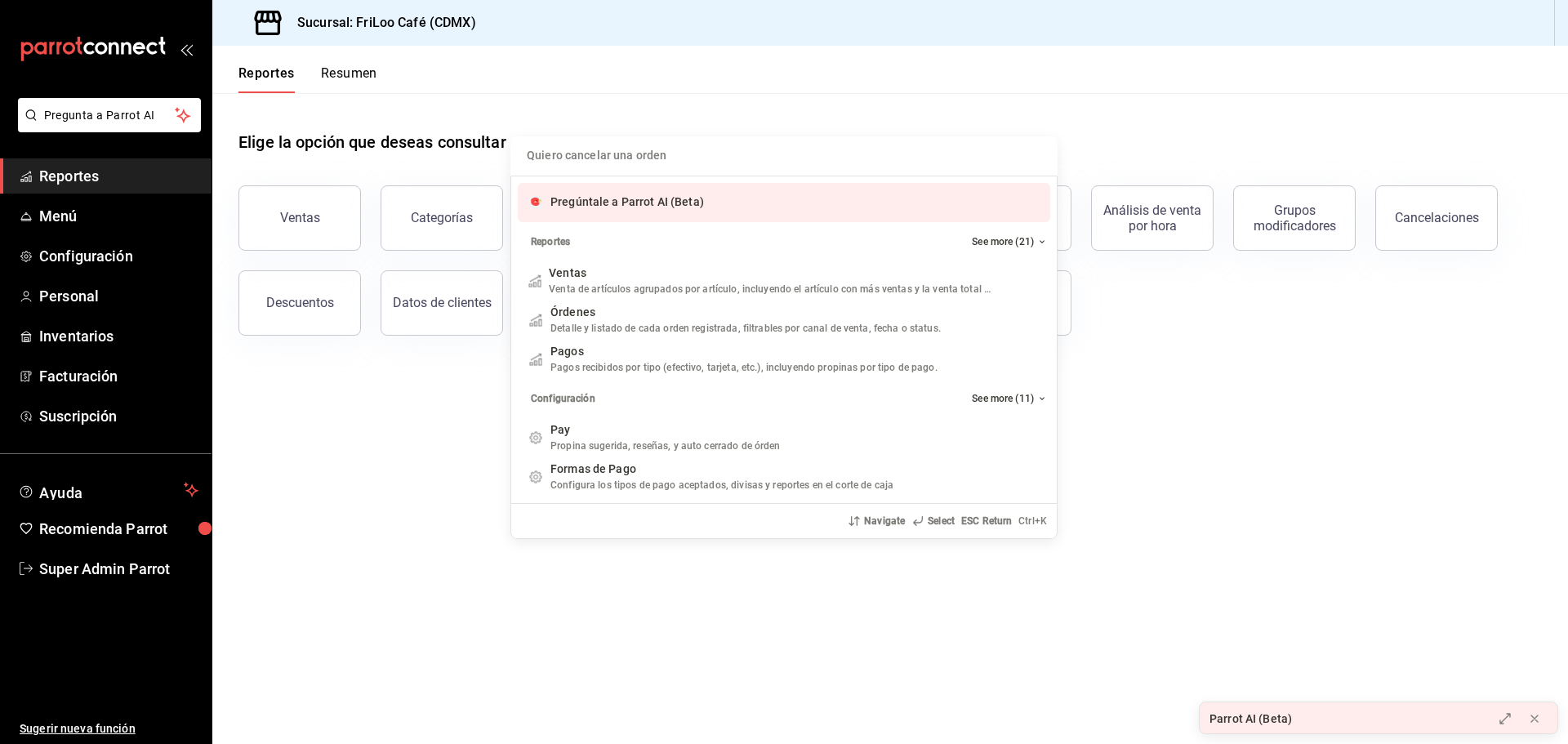
click at [619, 196] on div "Pregúntale a Parrot AI (Beta)" at bounding box center [626, 202] width 153 height 17
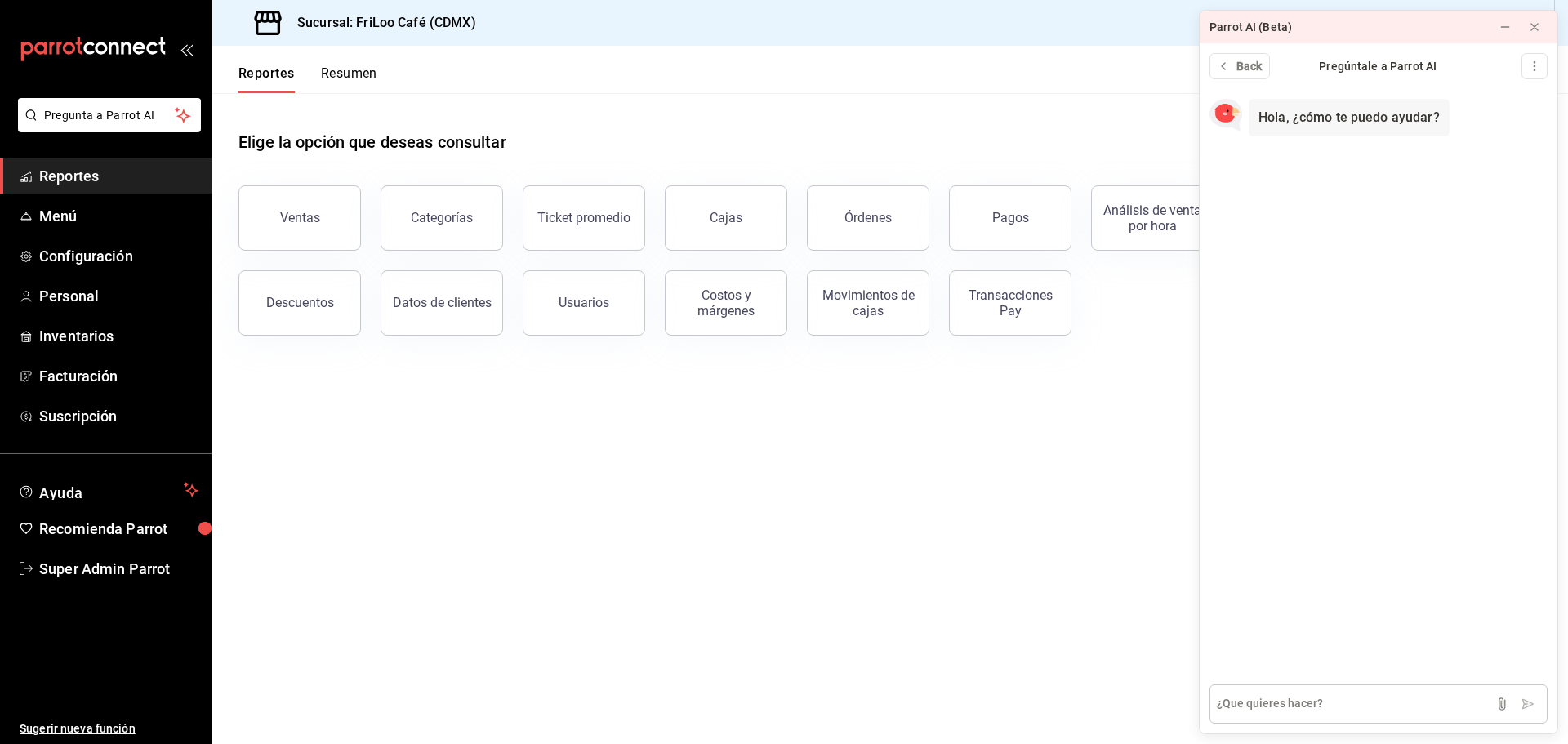
click at [1307, 700] on textarea at bounding box center [1378, 704] width 338 height 40
type textarea "Reporte de tipo de pago por articulo"
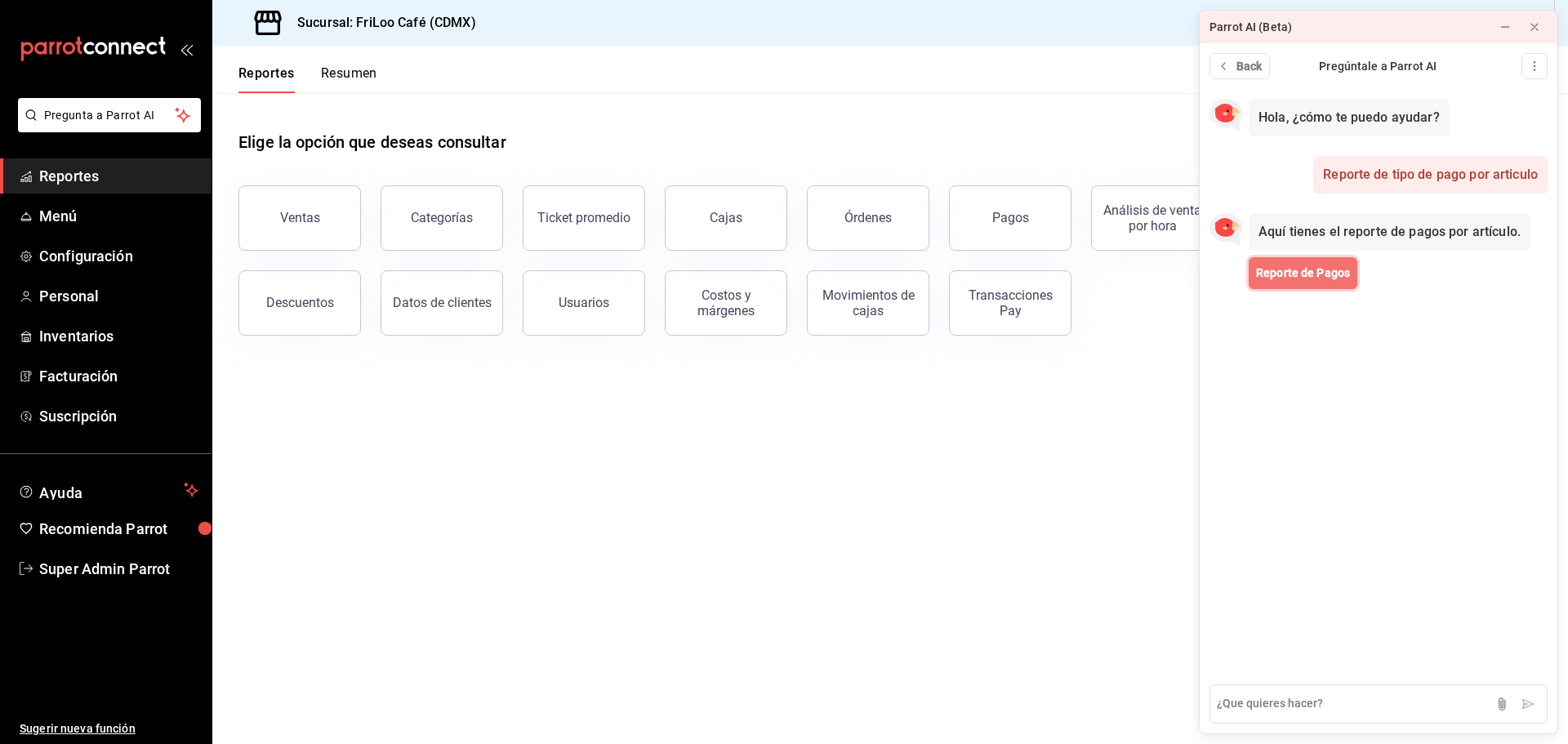
click at [1285, 270] on span "Reporte de Pagos" at bounding box center [1302, 273] width 94 height 17
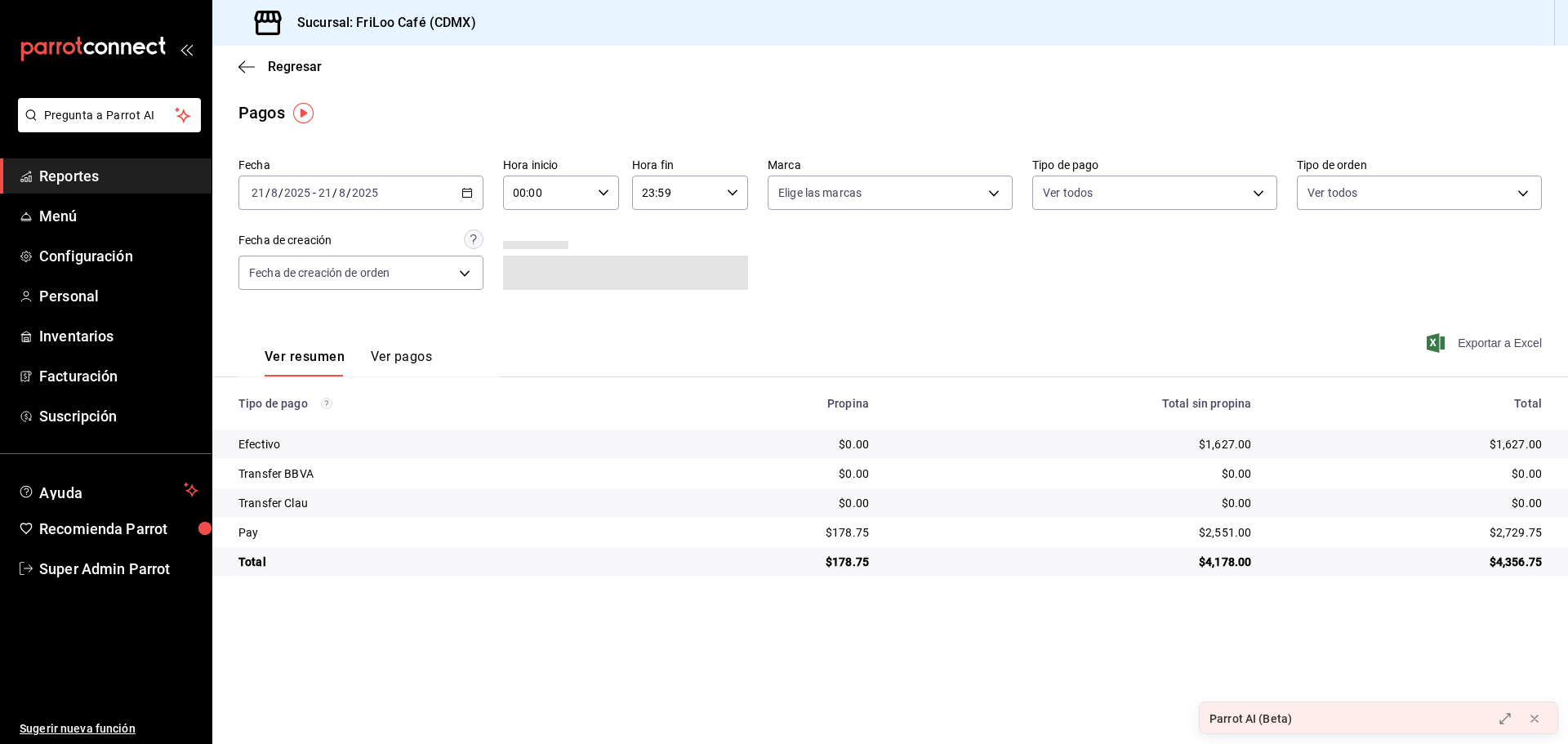
click at [1468, 341] on span "Exportar a Excel" at bounding box center [1485, 343] width 112 height 20
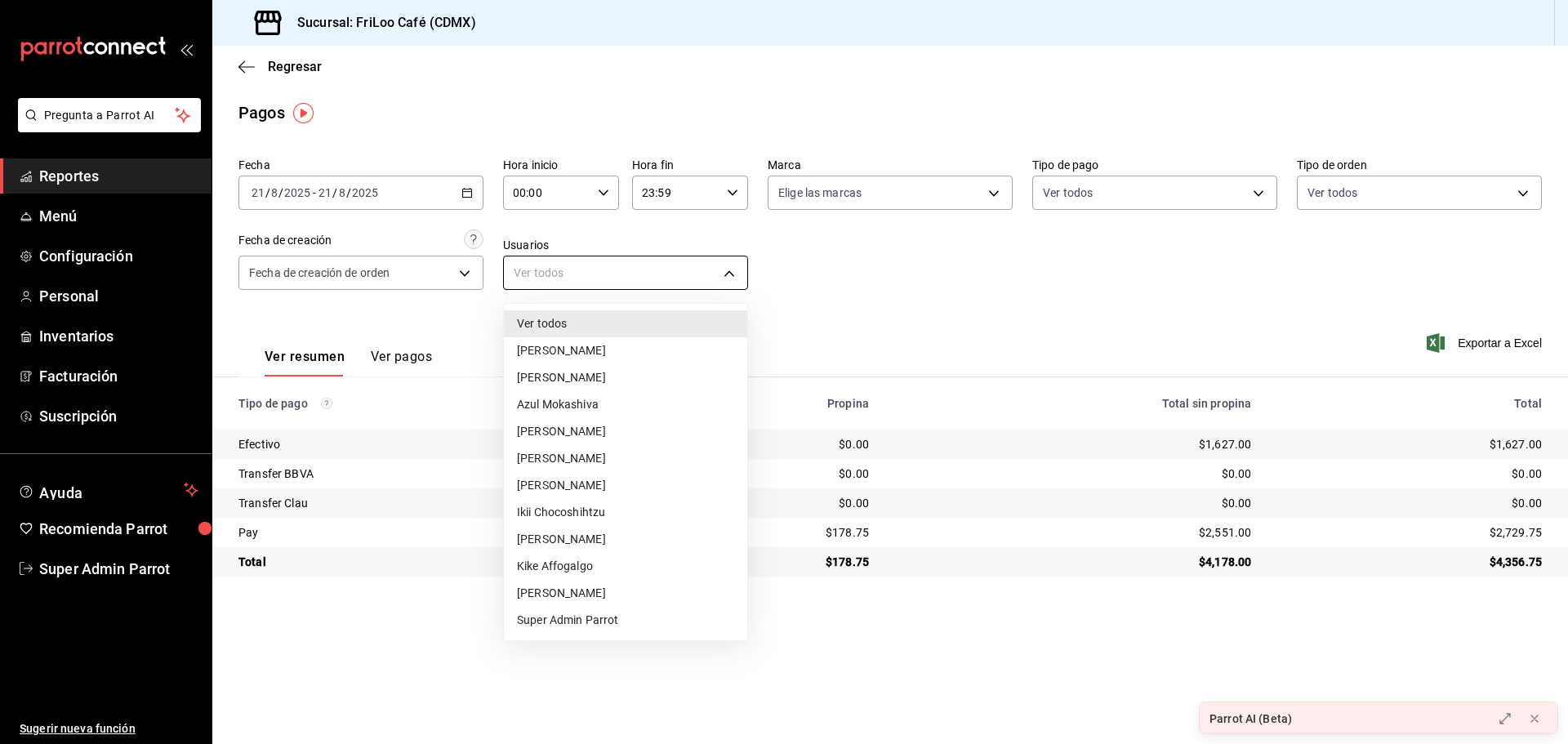
click at [638, 284] on body "Pregunta a Parrot AI Reportes Menú Configuración Personal Inventarios Facturaci…" at bounding box center [784, 372] width 1568 height 744
click at [609, 347] on li "Adriana Pugccino" at bounding box center [625, 350] width 243 height 27
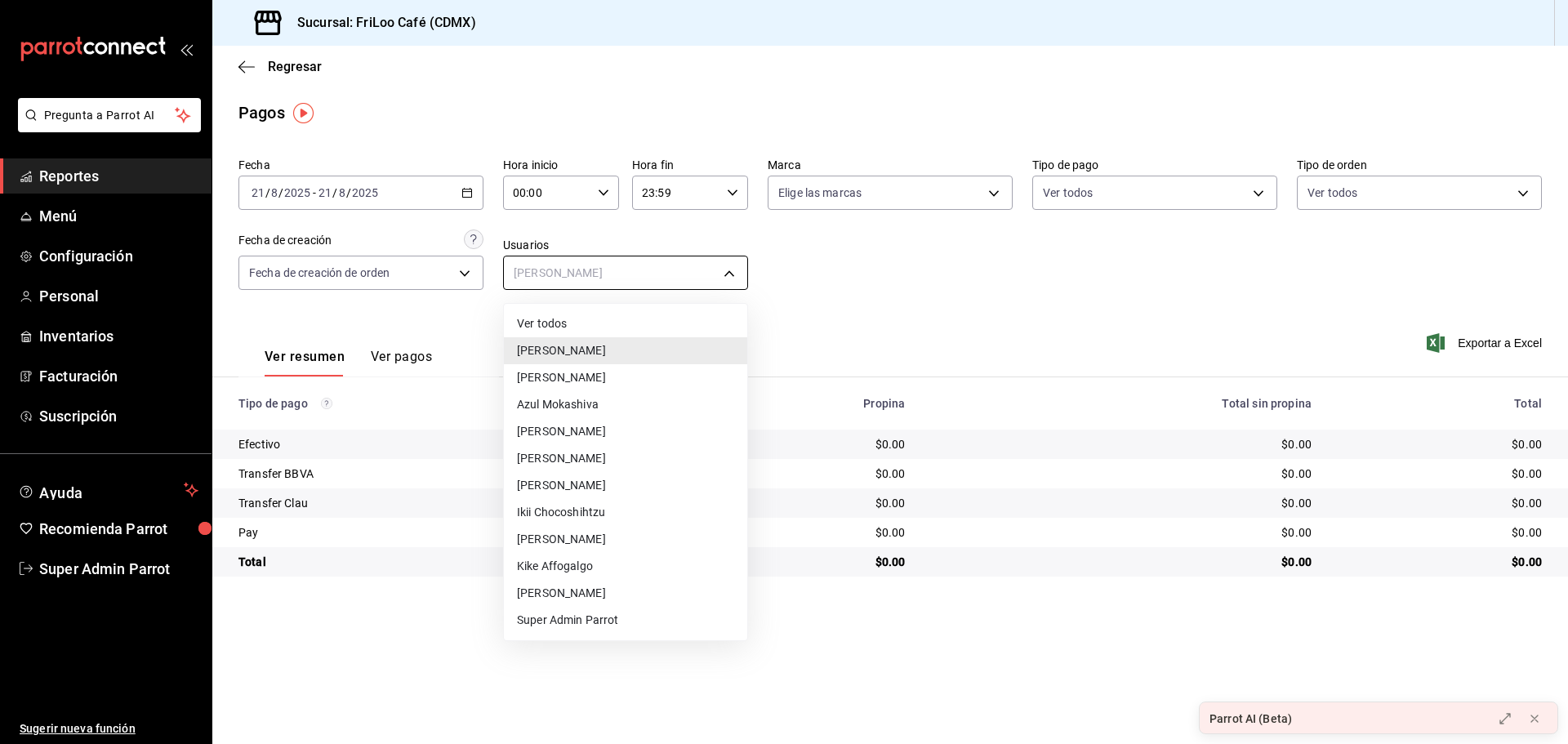
click at [518, 272] on body "Pregunta a Parrot AI Reportes Menú Configuración Personal Inventarios Facturaci…" at bounding box center [784, 372] width 1568 height 744
click at [535, 331] on li "Ver todos" at bounding box center [625, 323] width 243 height 27
type input "null"
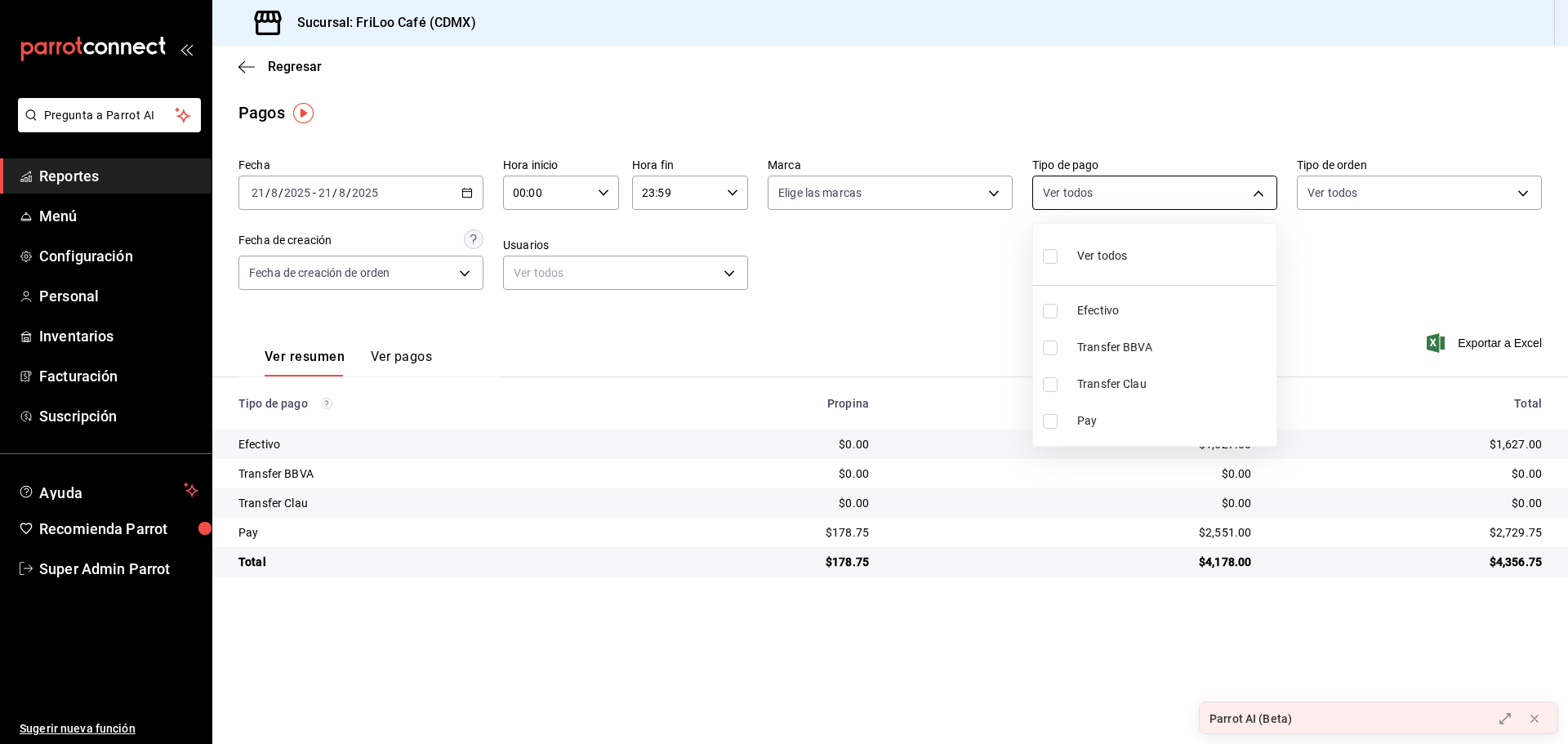
click at [1145, 194] on body "Pregunta a Parrot AI Reportes Menú Configuración Personal Inventarios Facturaci…" at bounding box center [784, 372] width 1568 height 744
click at [1118, 253] on span "Ver todos" at bounding box center [1102, 255] width 49 height 17
type input "7107f3d1-c164-479c-93bd-cbe8200d6c96,426975c0-aab0-43ec-a659-c8b02062438b,7ae69…"
checkbox input "true"
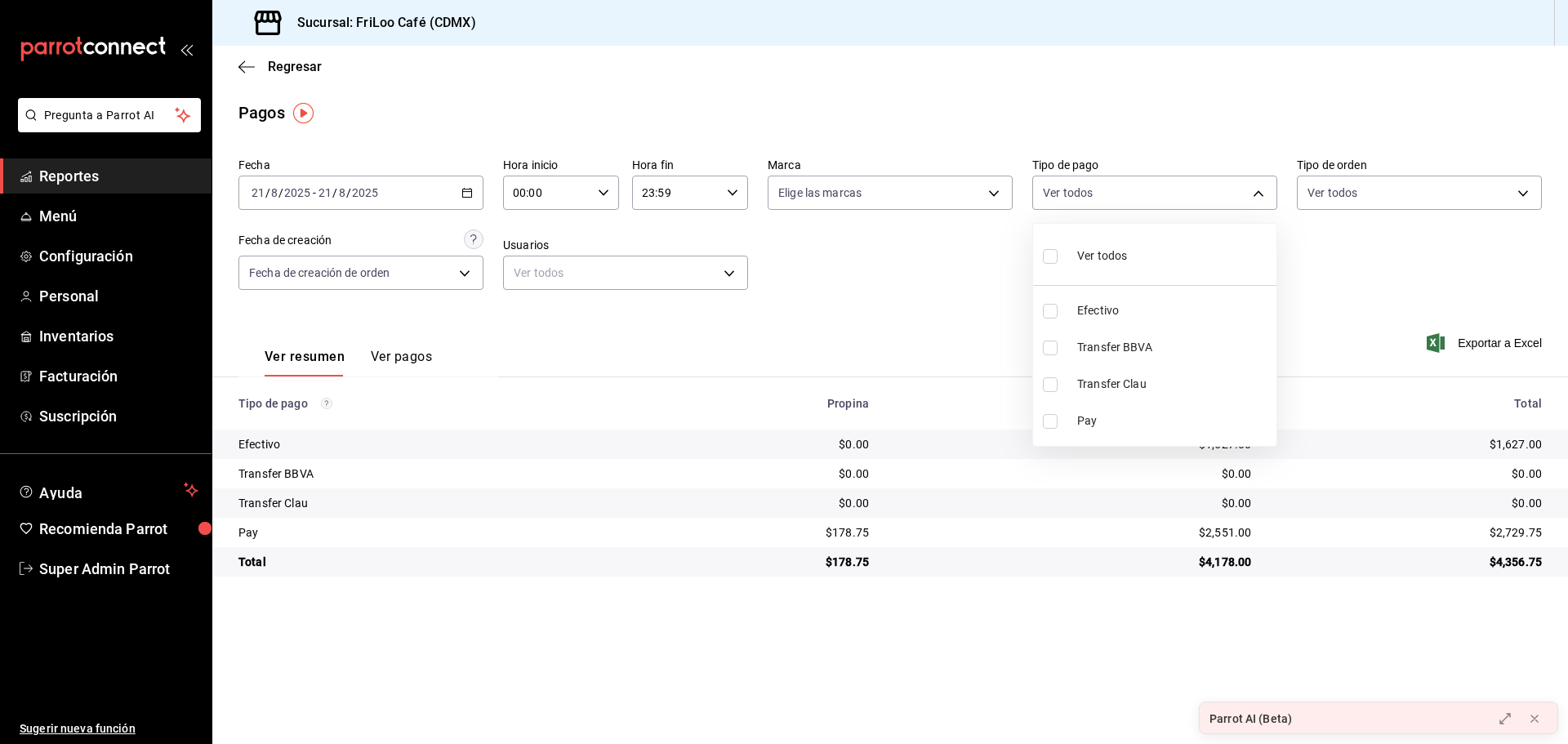
checkbox input "true"
click at [978, 305] on div at bounding box center [784, 372] width 1568 height 744
click at [253, 69] on icon "button" at bounding box center [246, 66] width 17 height 15
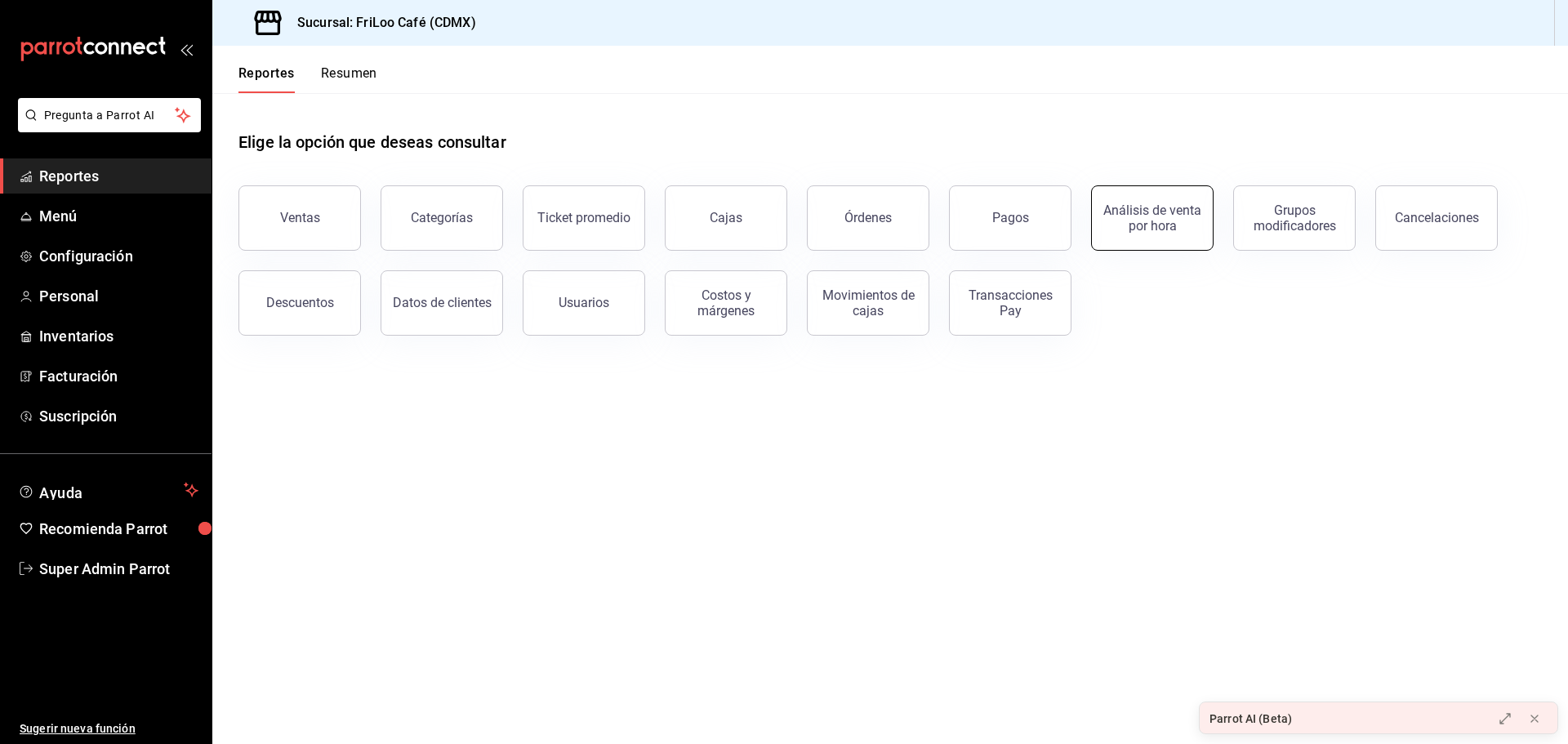
click at [1131, 198] on button "Análisis de venta por hora" at bounding box center [1152, 218] width 123 height 65
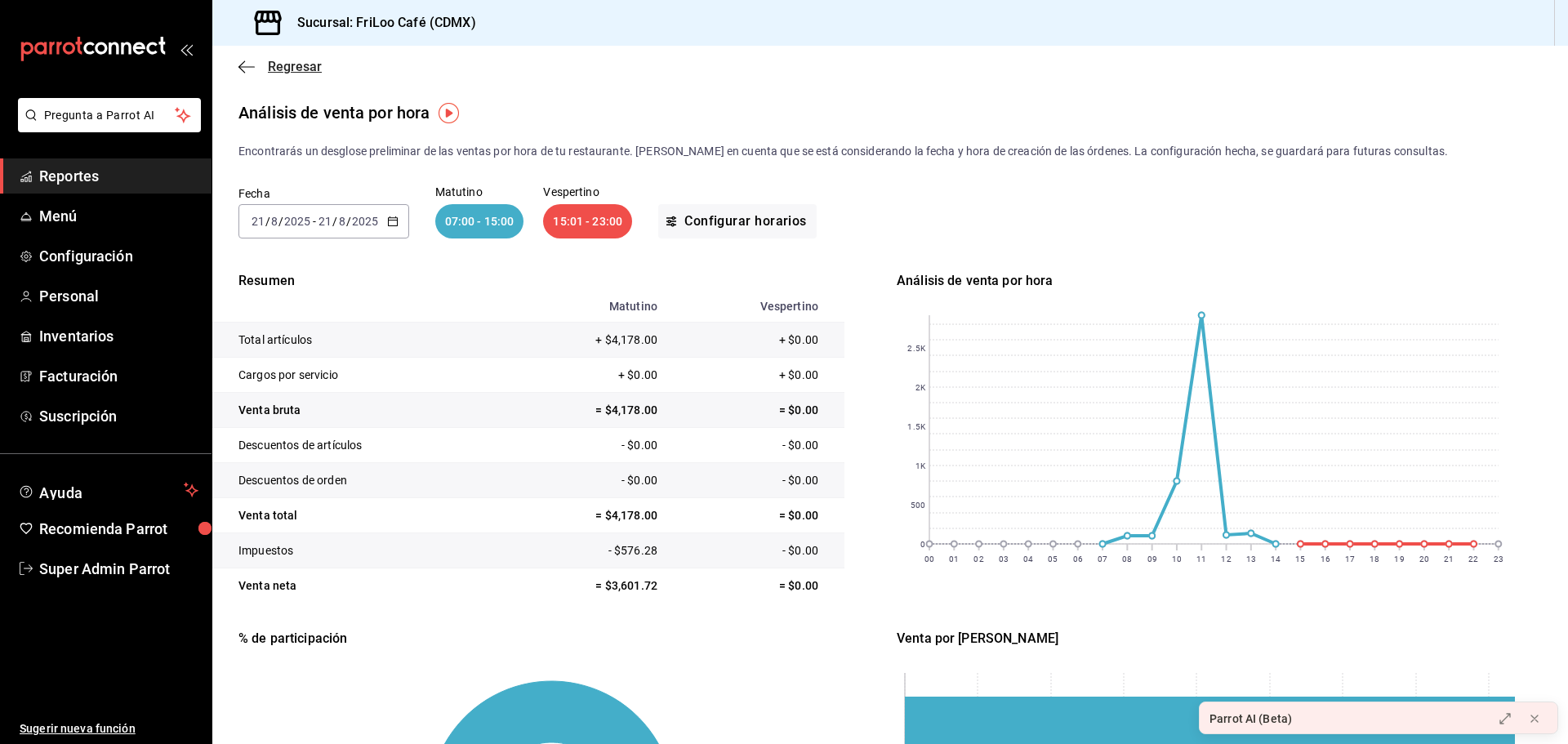
click at [250, 68] on icon "button" at bounding box center [246, 66] width 17 height 15
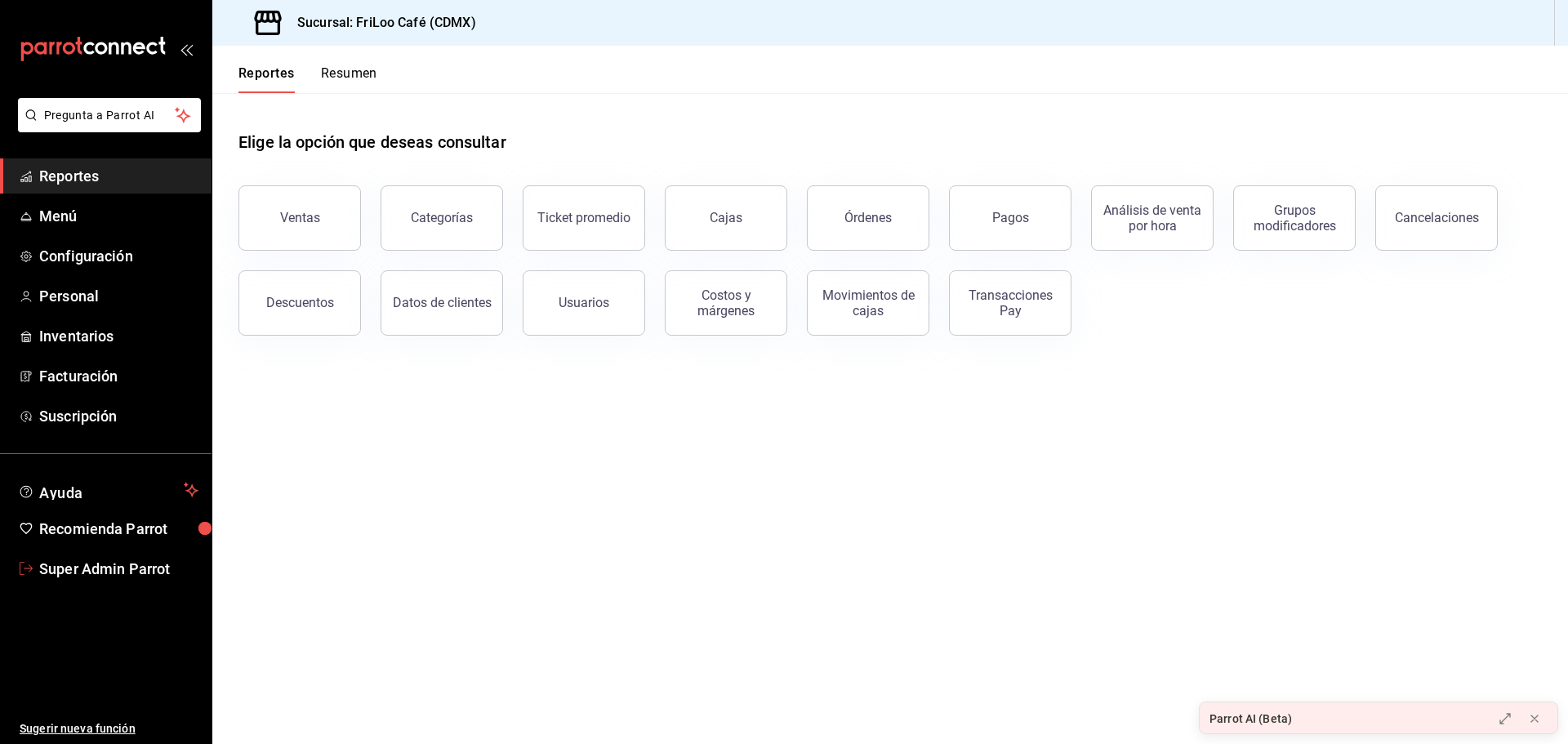
click at [102, 565] on span "Super Admin Parrot" at bounding box center [119, 569] width 159 height 22
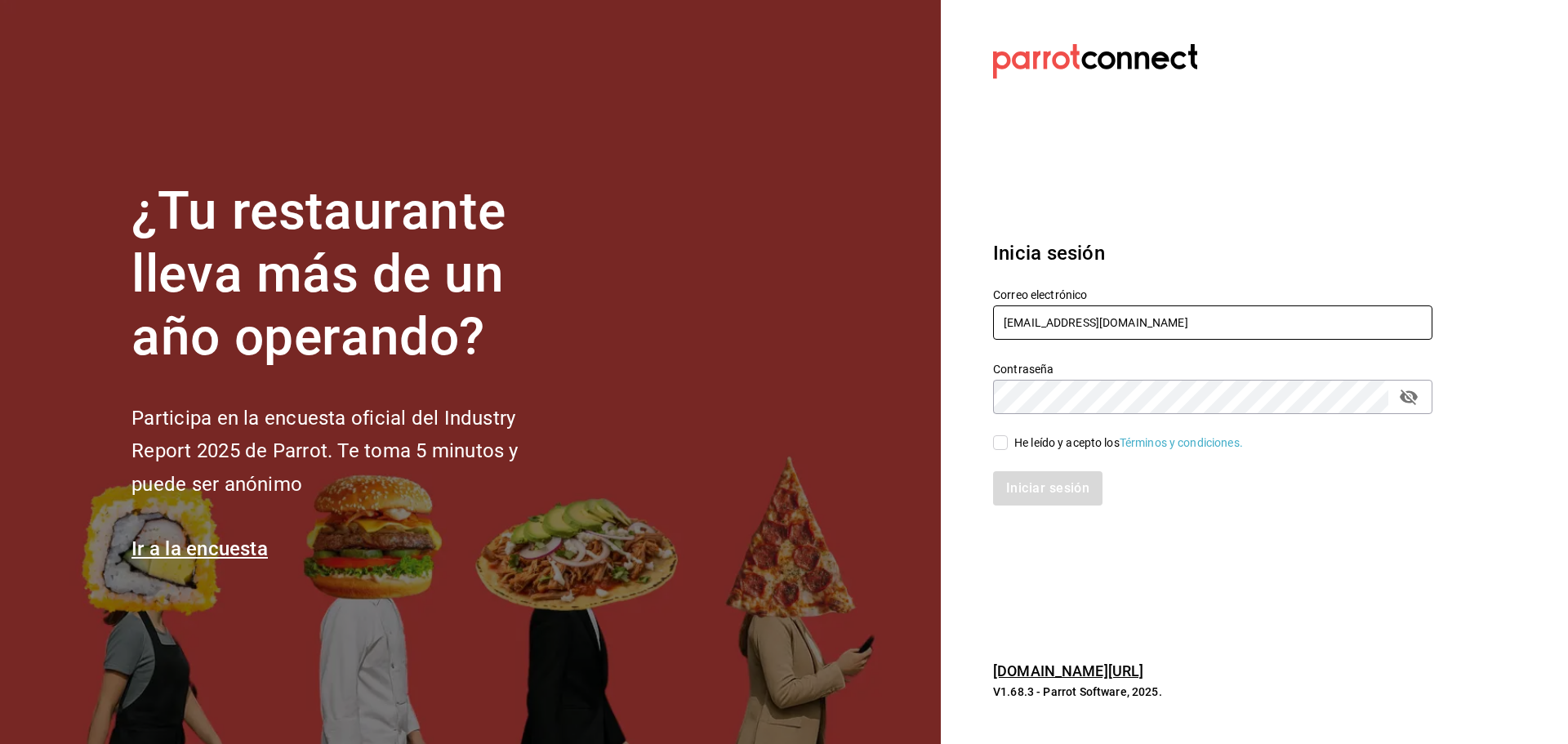
click at [1067, 331] on input "friloocafe@cdmx.com" at bounding box center [1212, 322] width 440 height 35
click at [1067, 330] on input "friloocafe@cdmx.com" at bounding box center [1212, 322] width 440 height 35
click at [1009, 312] on input "friloocafe@cdmx.com" at bounding box center [1212, 322] width 440 height 35
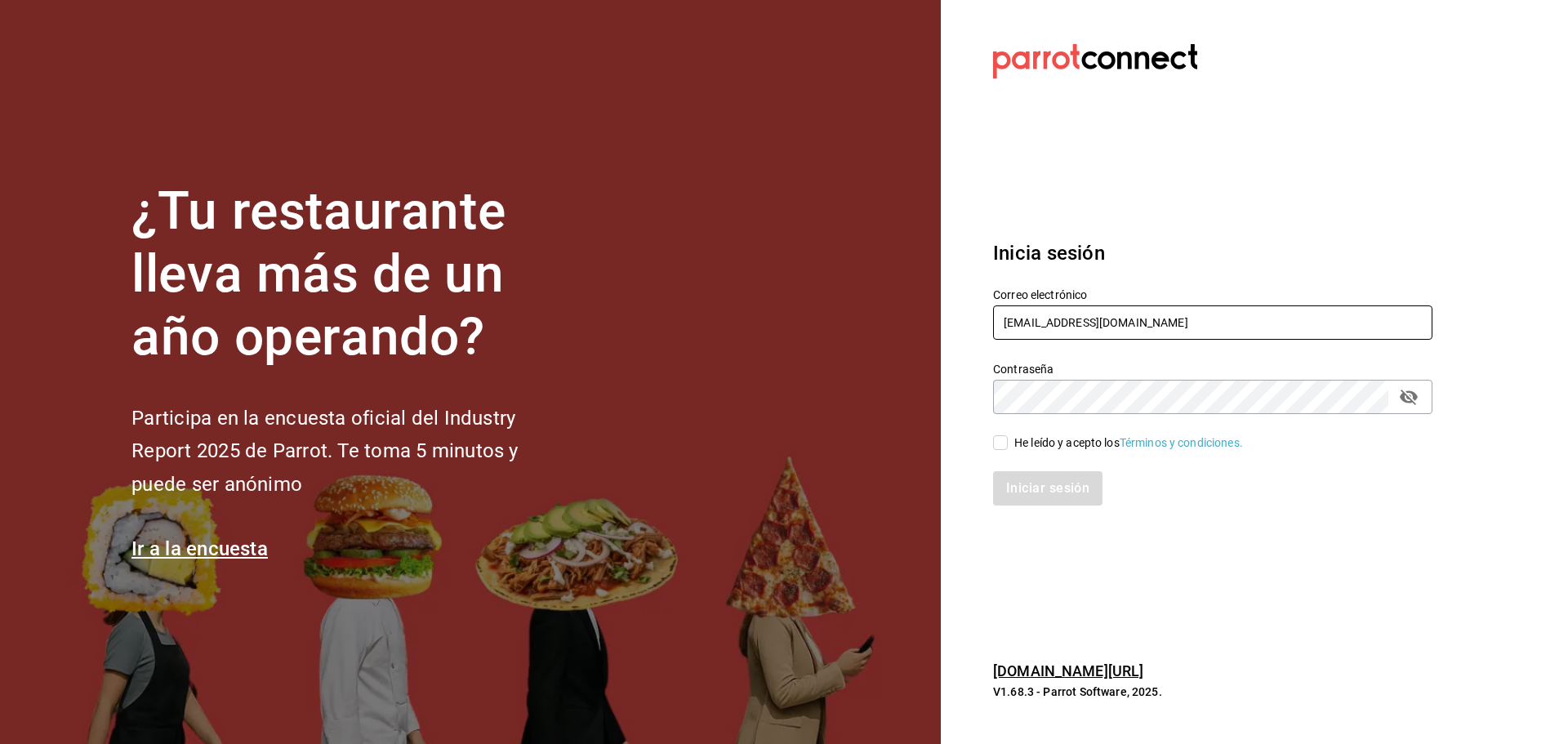
click at [1010, 311] on input "friloocafe@cdmx.com" at bounding box center [1212, 322] width 440 height 35
paste input "broka"
type input "[EMAIL_ADDRESS][DOMAIN_NAME]"
click at [1132, 327] on input "[EMAIL_ADDRESS][DOMAIN_NAME]" at bounding box center [1212, 322] width 440 height 35
click at [1029, 445] on div "He leído y acepto los Términos y condiciones." at bounding box center [1128, 443] width 228 height 17
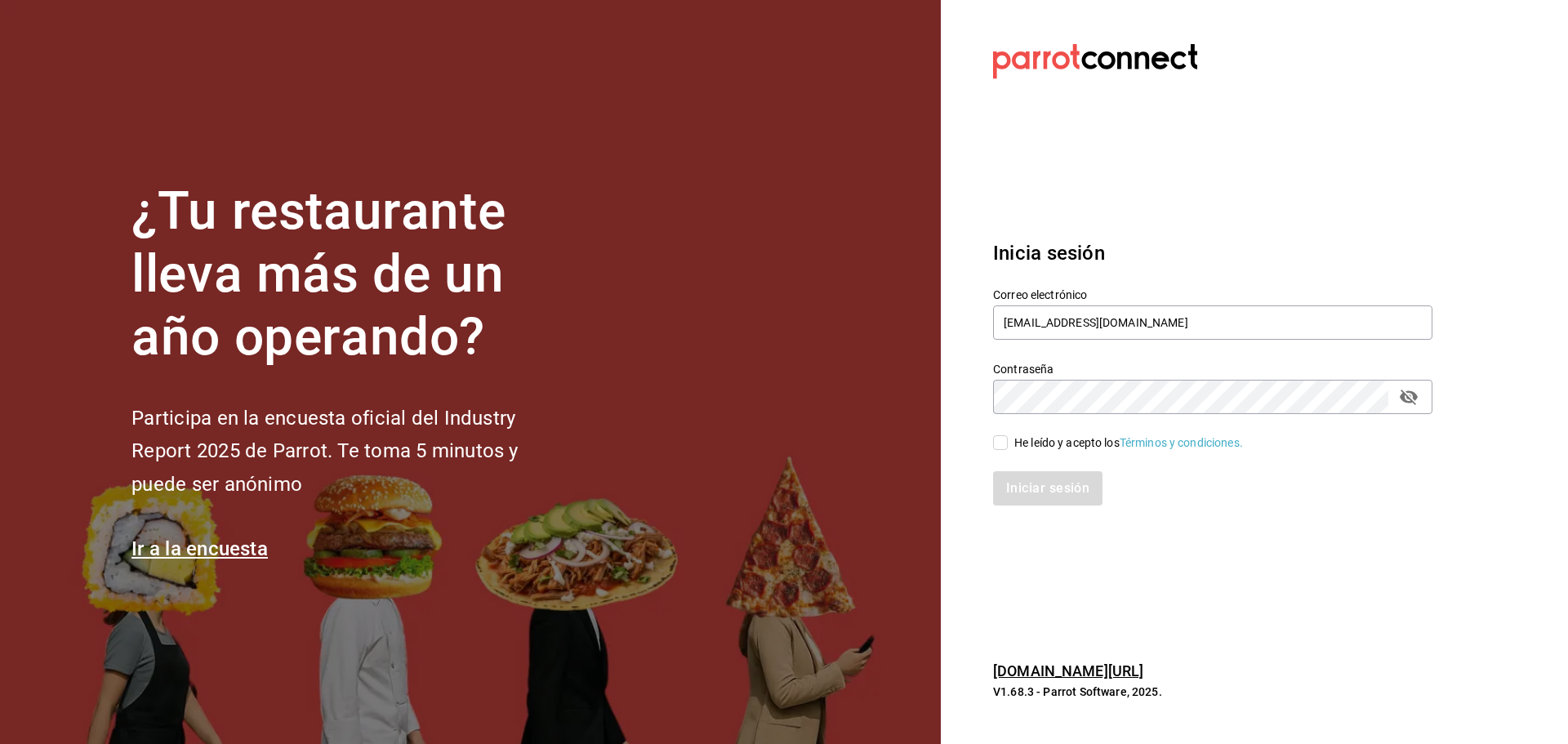
click at [1008, 445] on input "He leído y acepto los Términos y condiciones." at bounding box center [1000, 443] width 15 height 15
checkbox input "true"
drag, startPoint x: 1038, startPoint y: 482, endPoint x: 1046, endPoint y: 494, distance: 14.4
click at [1038, 487] on button "Iniciar sesión" at bounding box center [1048, 488] width 111 height 35
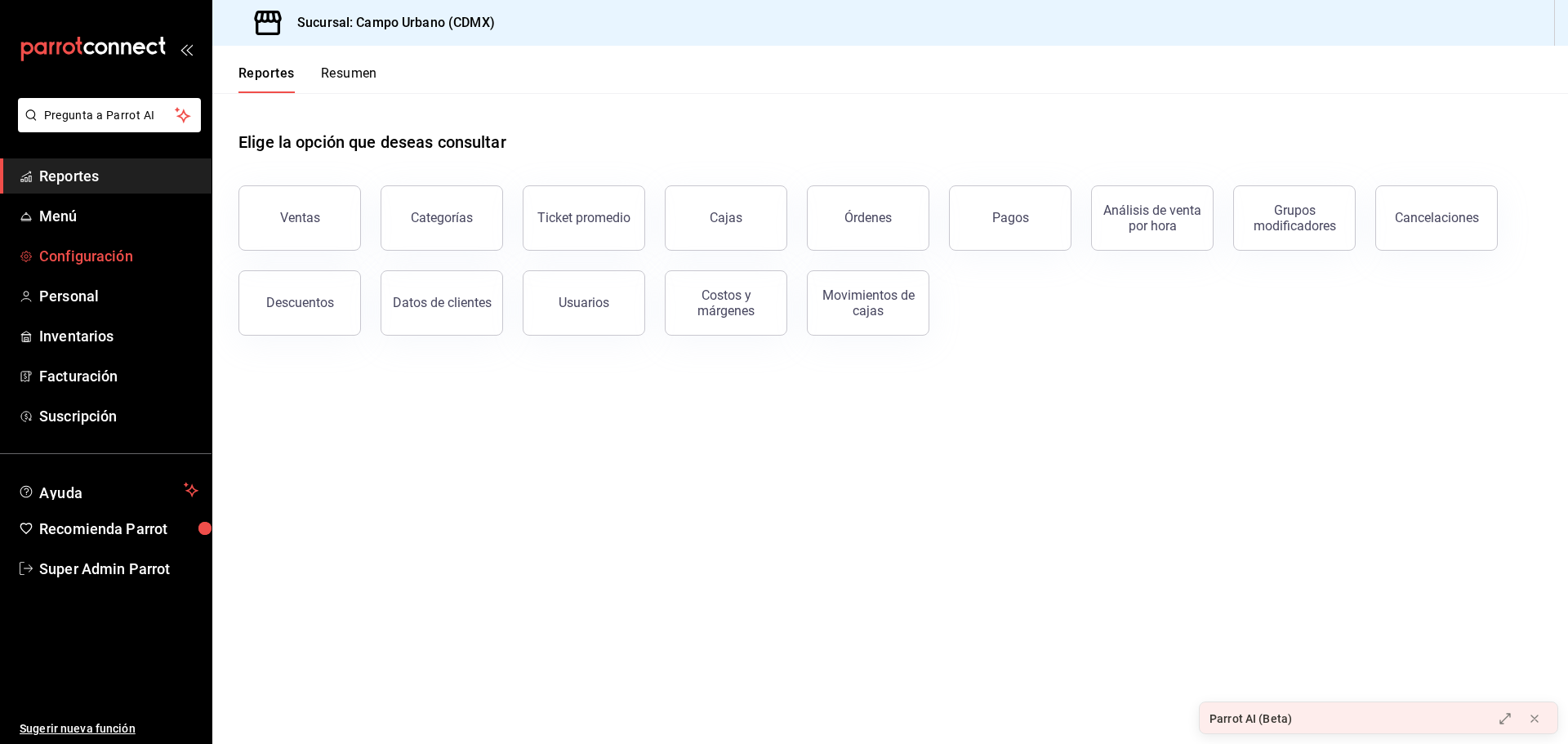
click at [82, 247] on span "Configuración" at bounding box center [119, 256] width 159 height 22
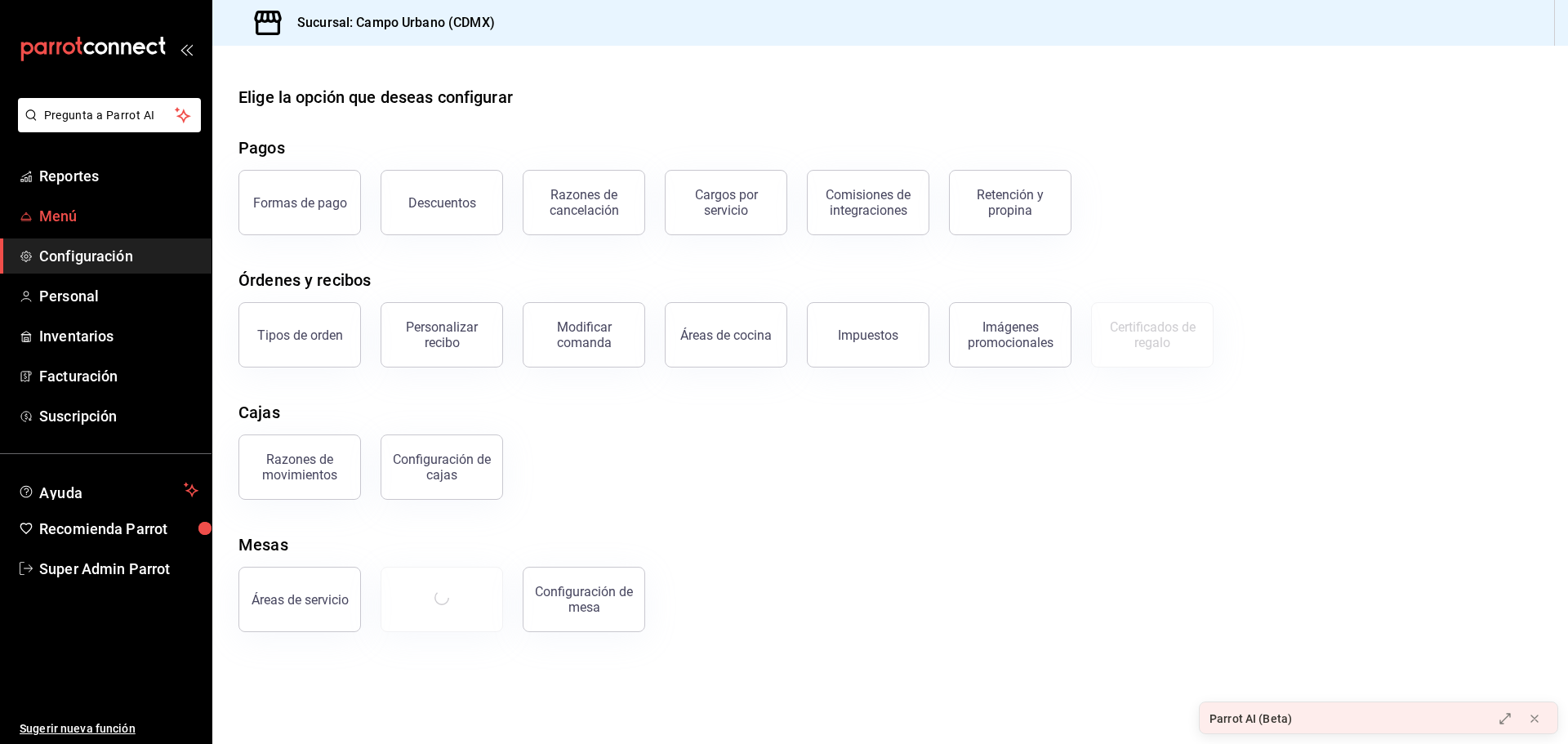
click at [80, 220] on span "Menú" at bounding box center [119, 215] width 159 height 22
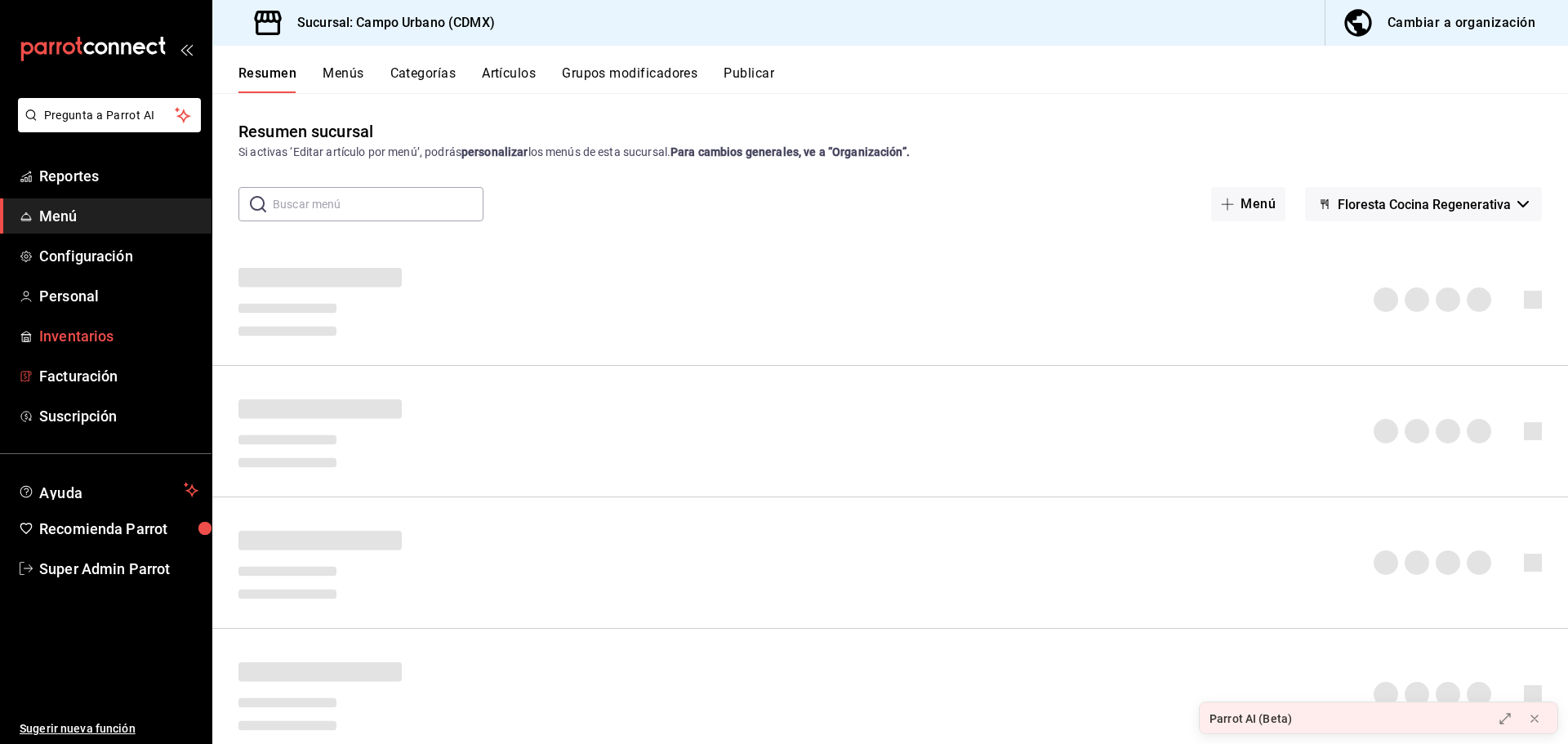
click at [99, 340] on span "Inventarios" at bounding box center [119, 336] width 159 height 22
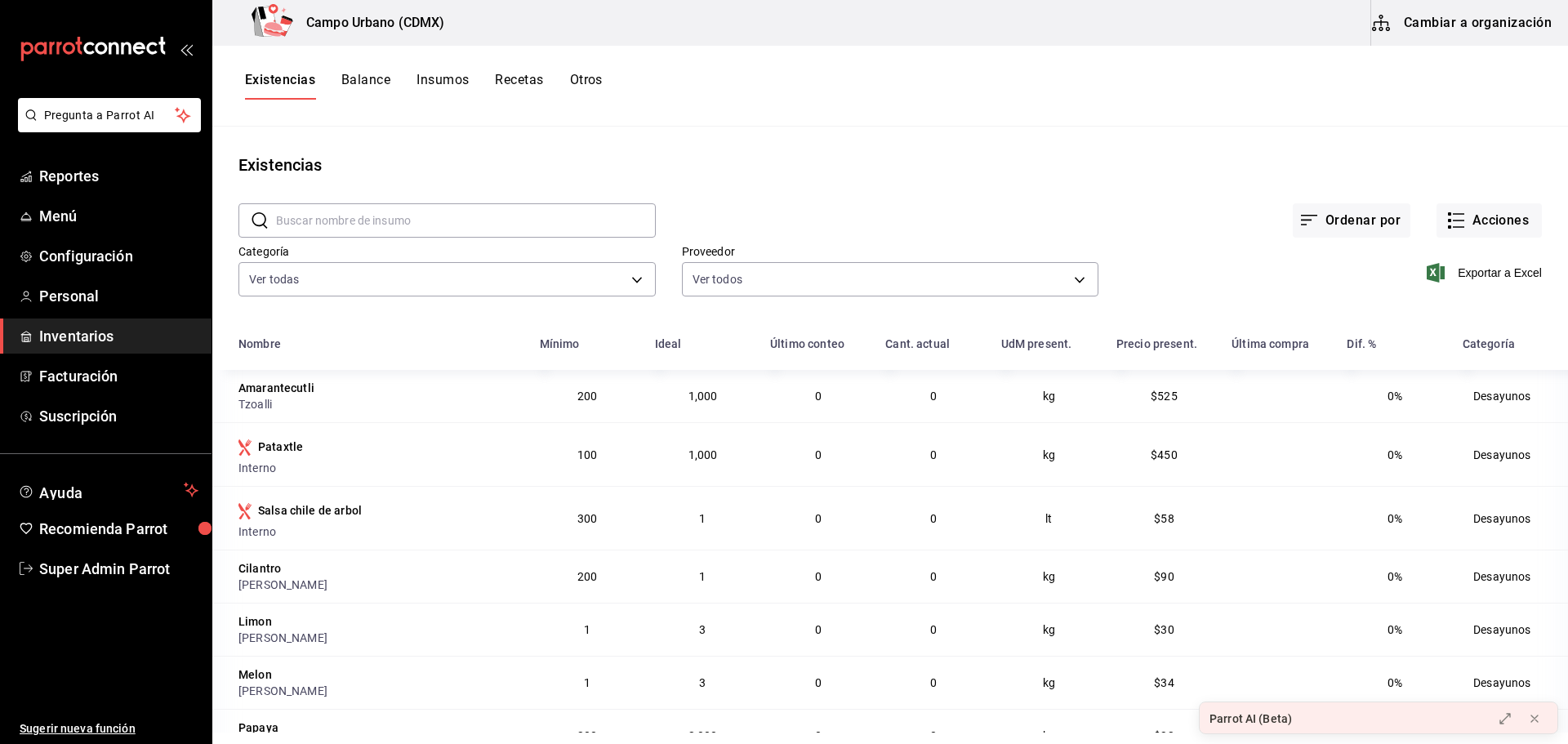
click at [516, 90] on button "Recetas" at bounding box center [519, 86] width 48 height 28
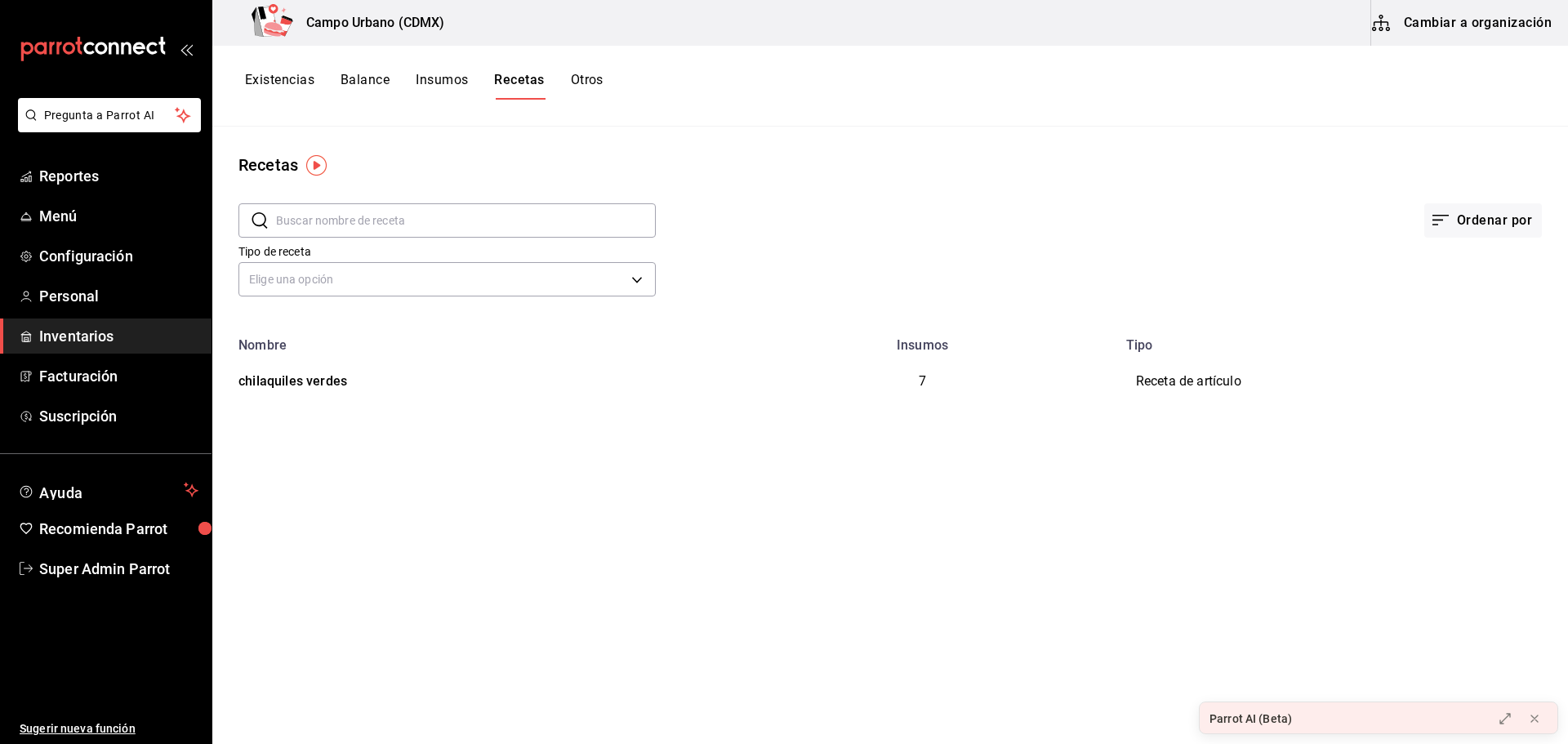
click at [296, 81] on button "Existencias" at bounding box center [280, 86] width 69 height 28
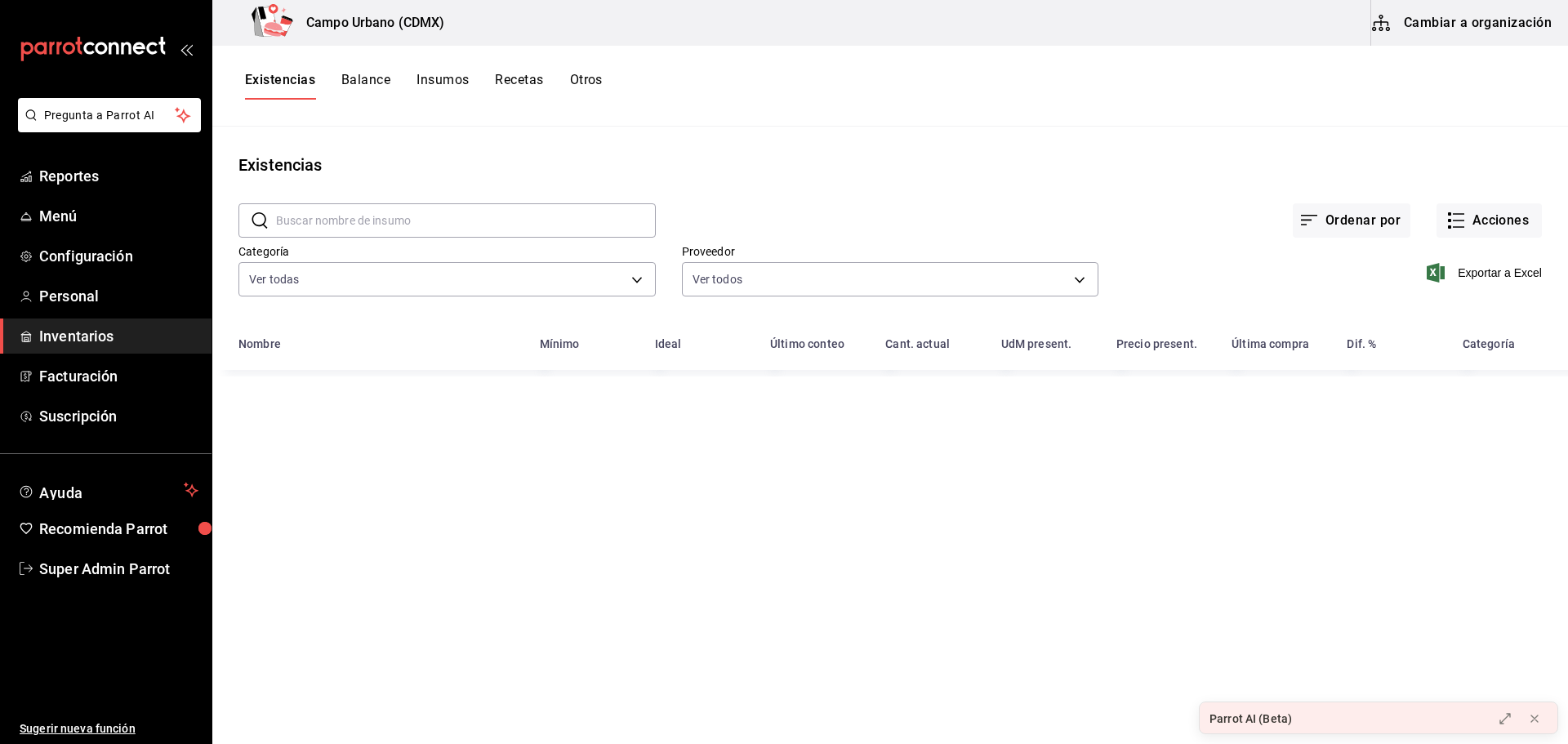
click at [499, 83] on button "Recetas" at bounding box center [519, 86] width 48 height 28
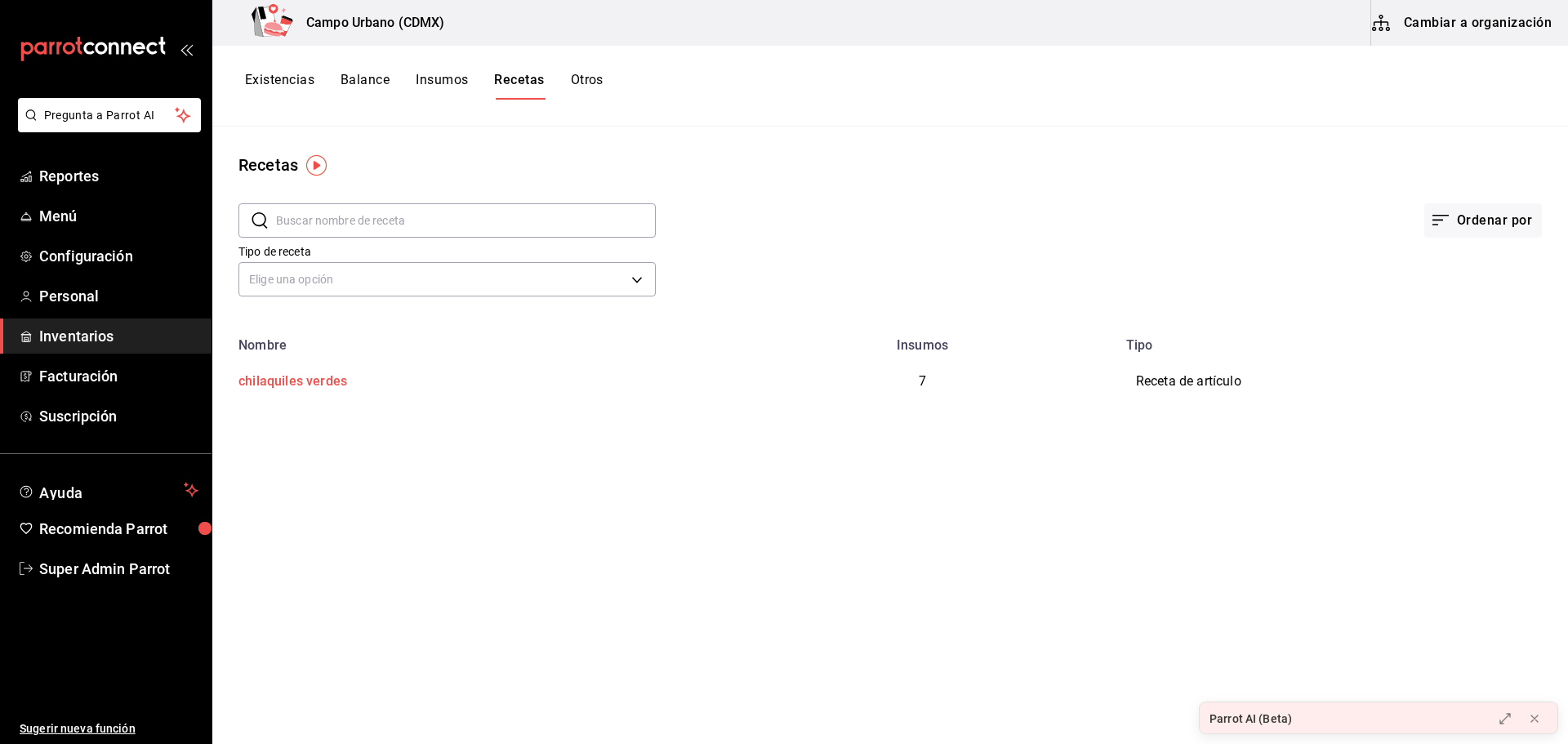
click at [321, 383] on div "chilaquiles verdes" at bounding box center [289, 378] width 116 height 26
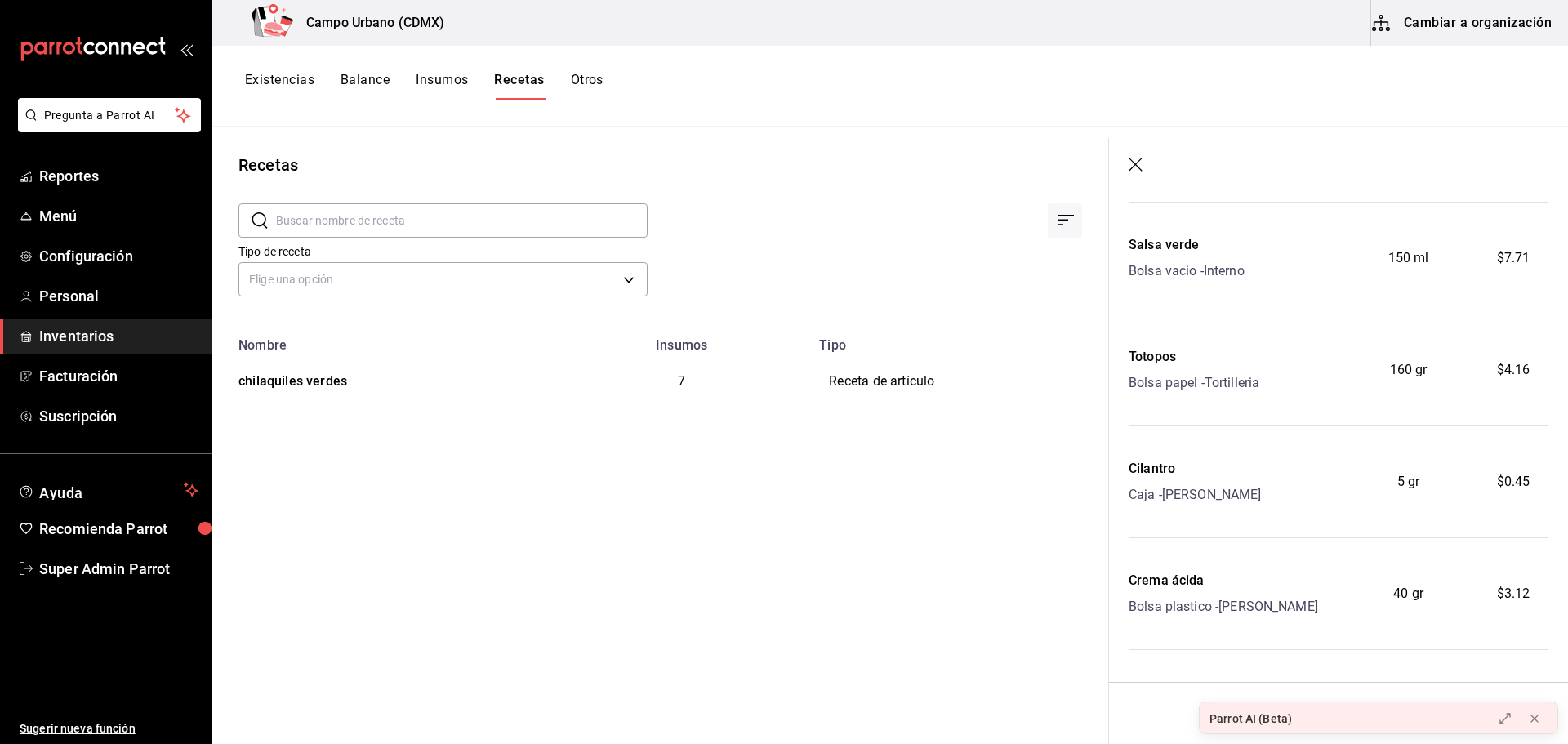
scroll to position [472, 0]
drag, startPoint x: 1141, startPoint y: 169, endPoint x: 1403, endPoint y: 68, distance: 280.8
click at [1142, 169] on icon "button" at bounding box center [1136, 166] width 17 height 17
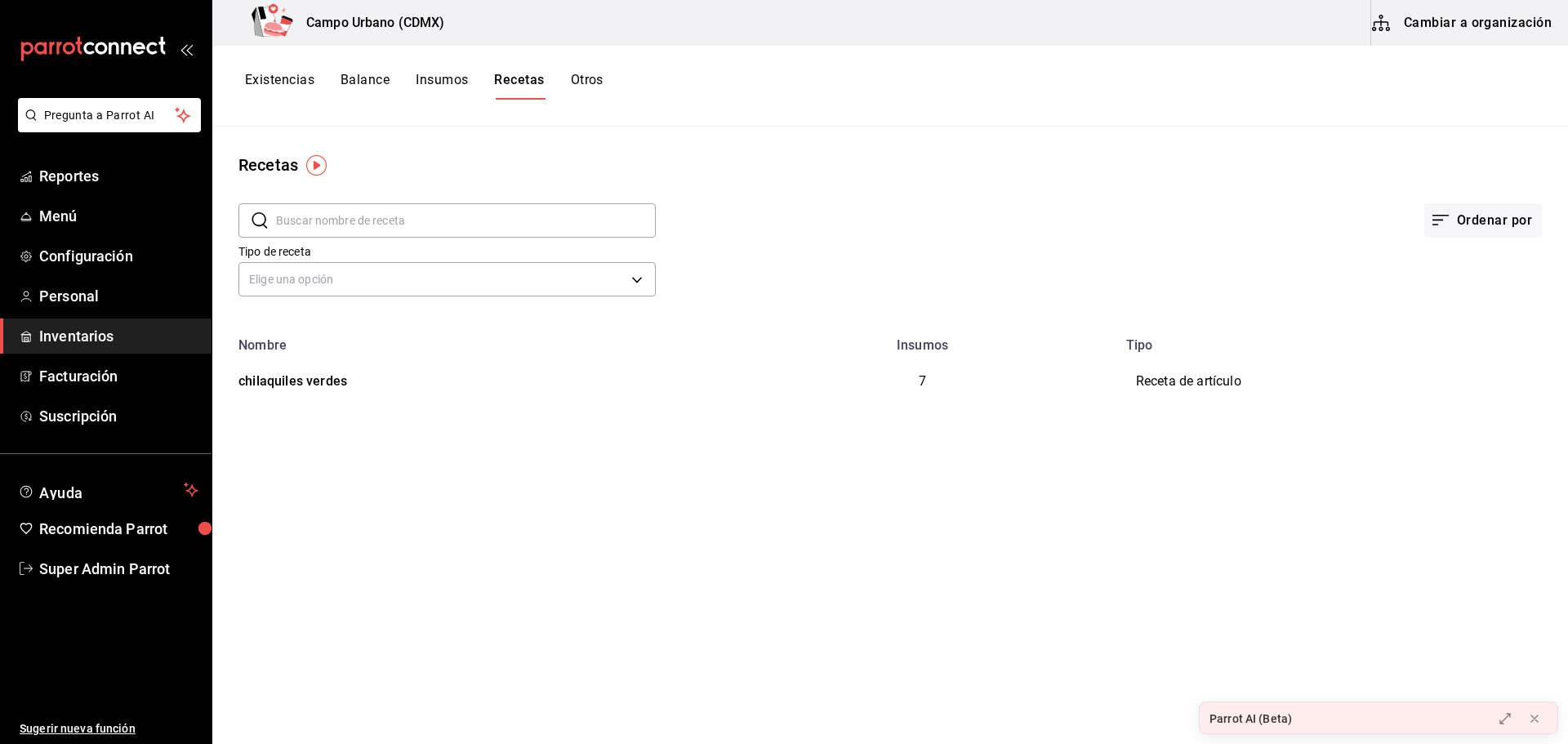
click at [1513, 29] on button "Cambiar a organización" at bounding box center [1463, 23] width 184 height 45
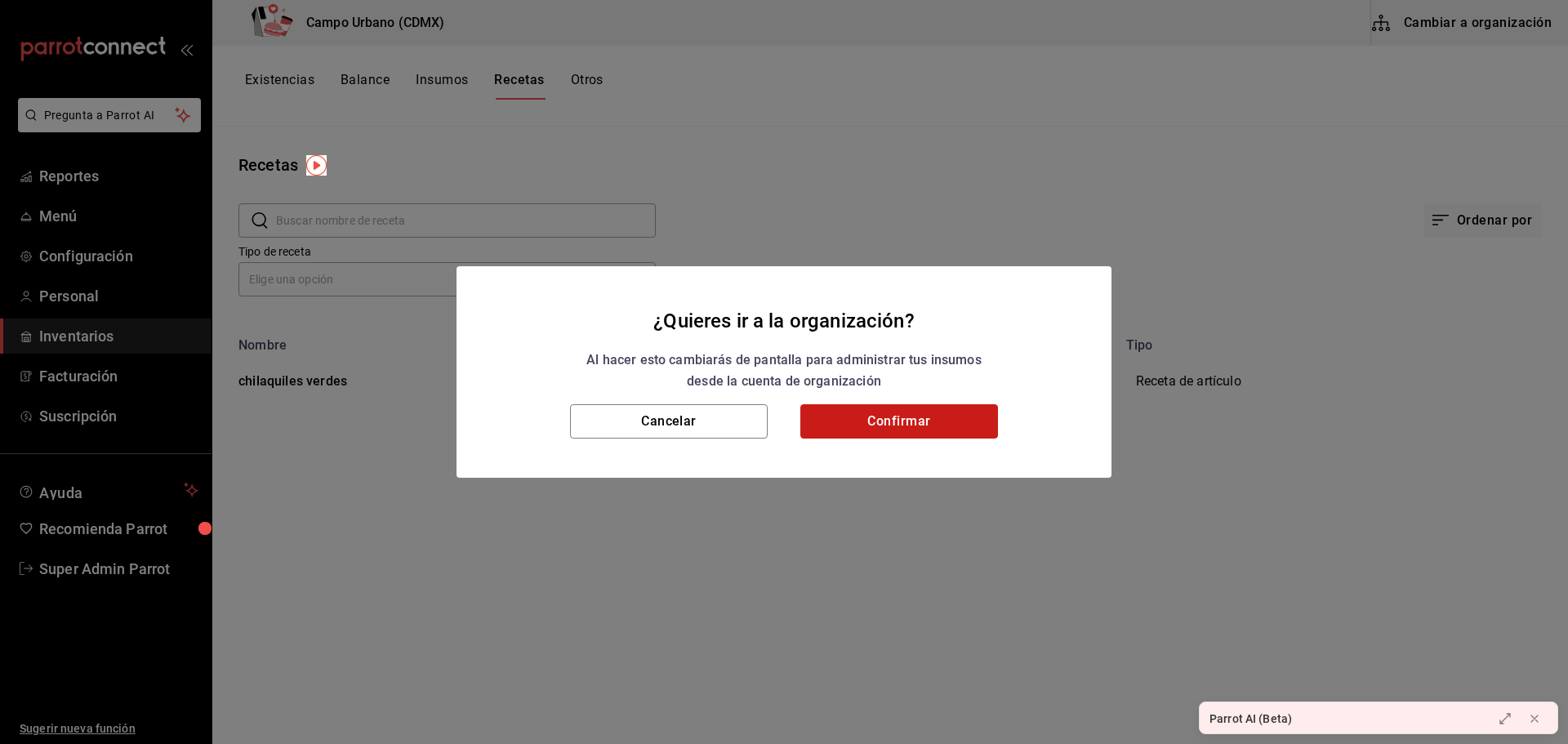
click at [952, 416] on button "Confirmar" at bounding box center [899, 421] width 198 height 35
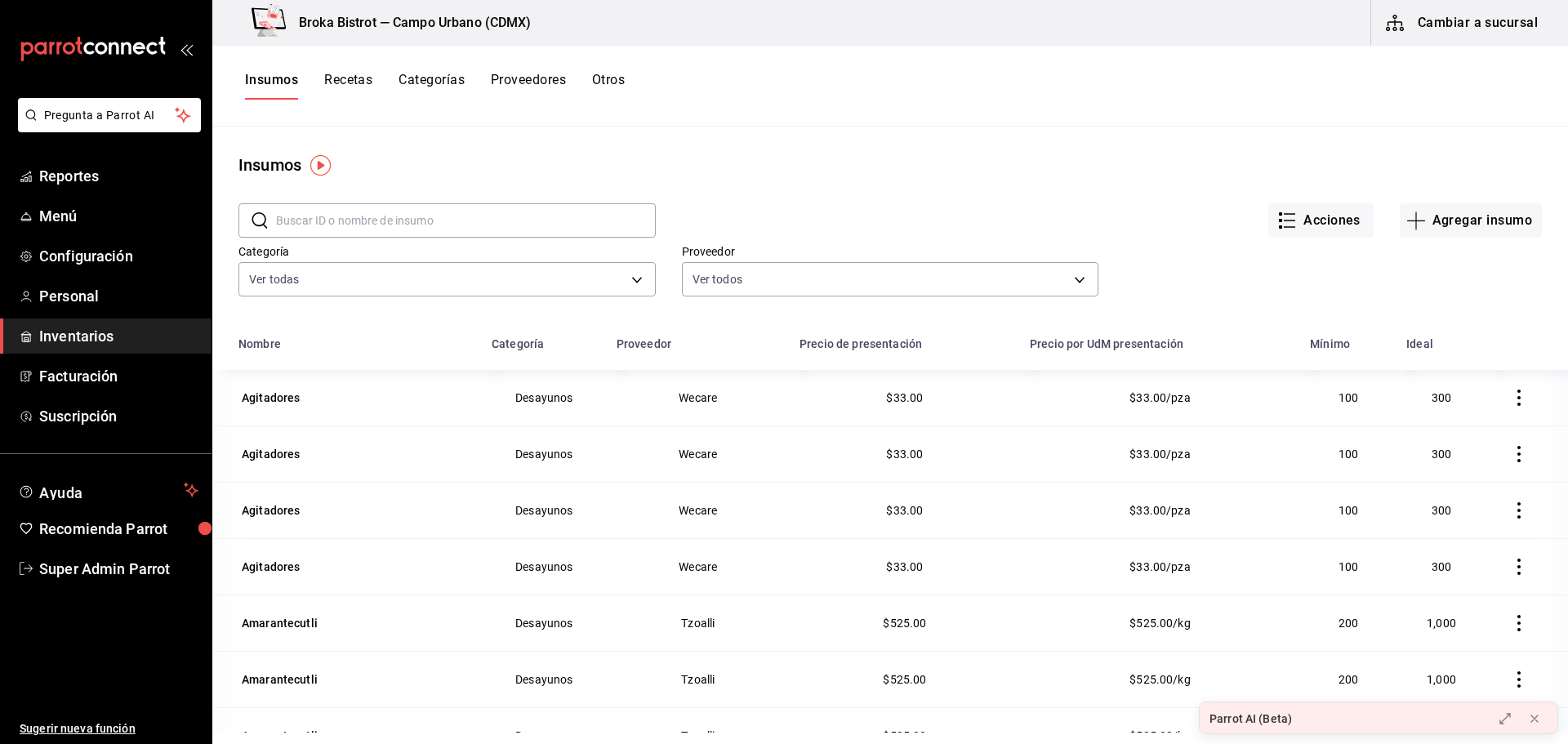
click at [436, 91] on button "Categorías" at bounding box center [431, 86] width 66 height 28
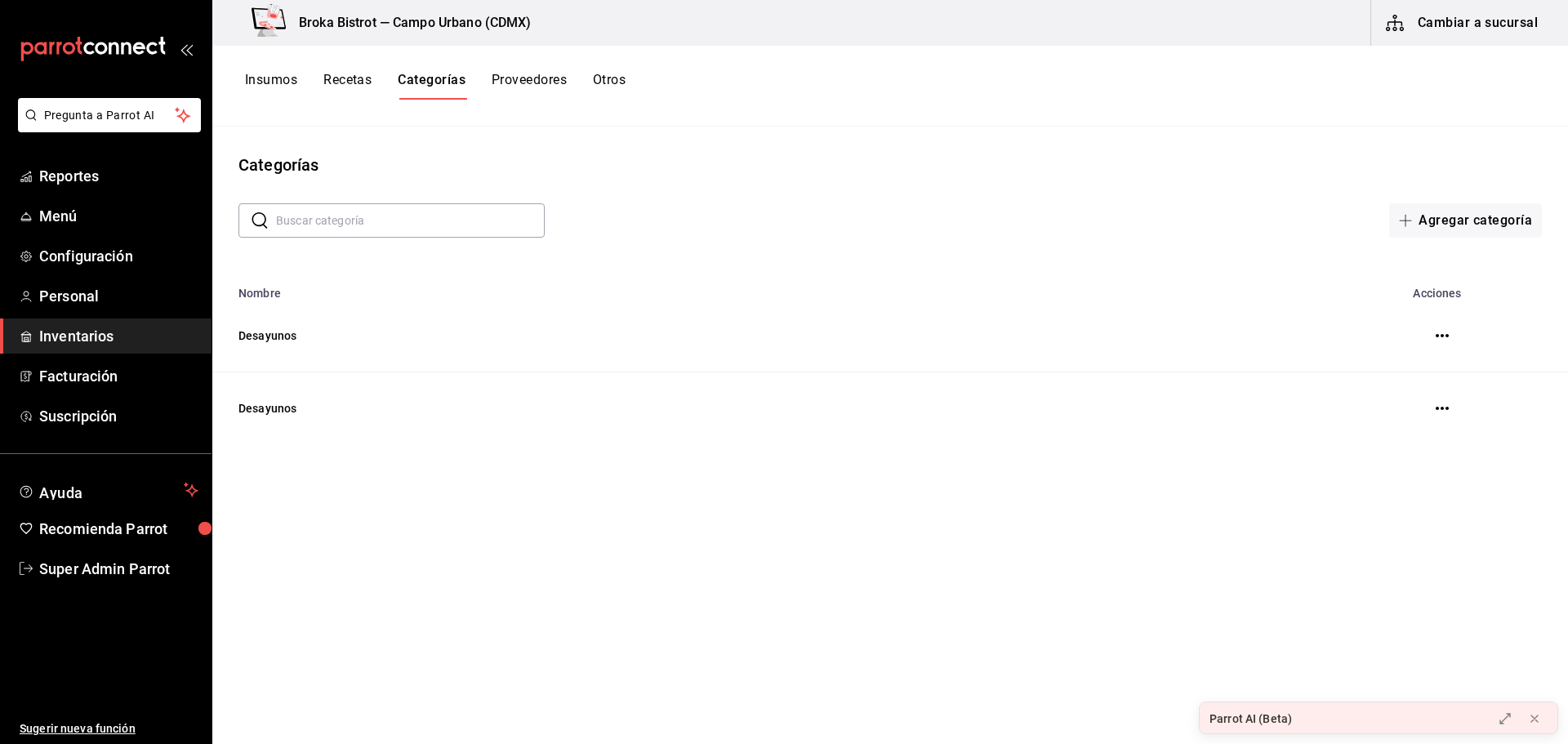
click at [505, 79] on button "Proveedores" at bounding box center [530, 86] width 75 height 28
click at [440, 79] on button "Categorías" at bounding box center [431, 86] width 66 height 28
click at [281, 85] on button "Insumos" at bounding box center [271, 86] width 52 height 28
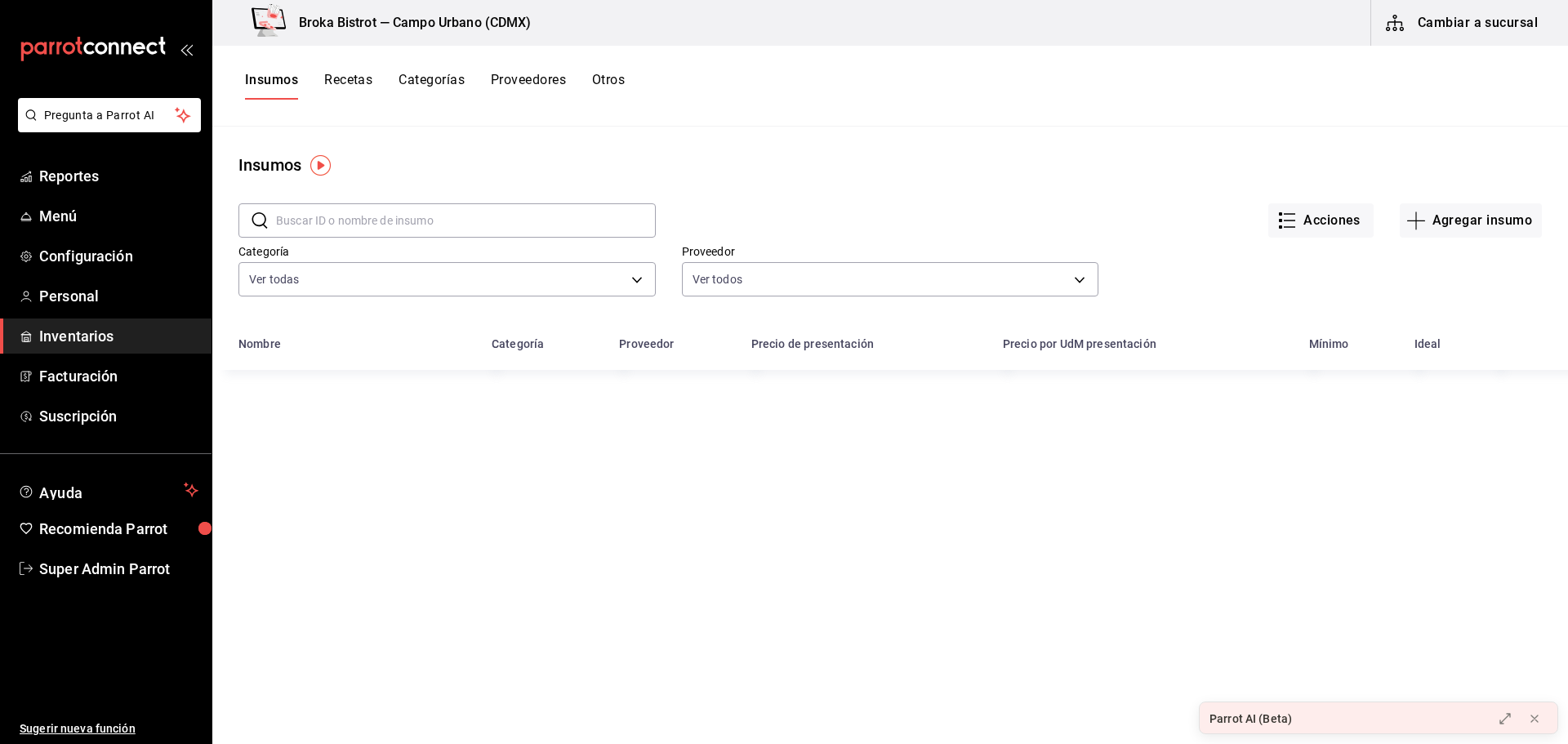
click at [358, 88] on button "Recetas" at bounding box center [348, 86] width 48 height 28
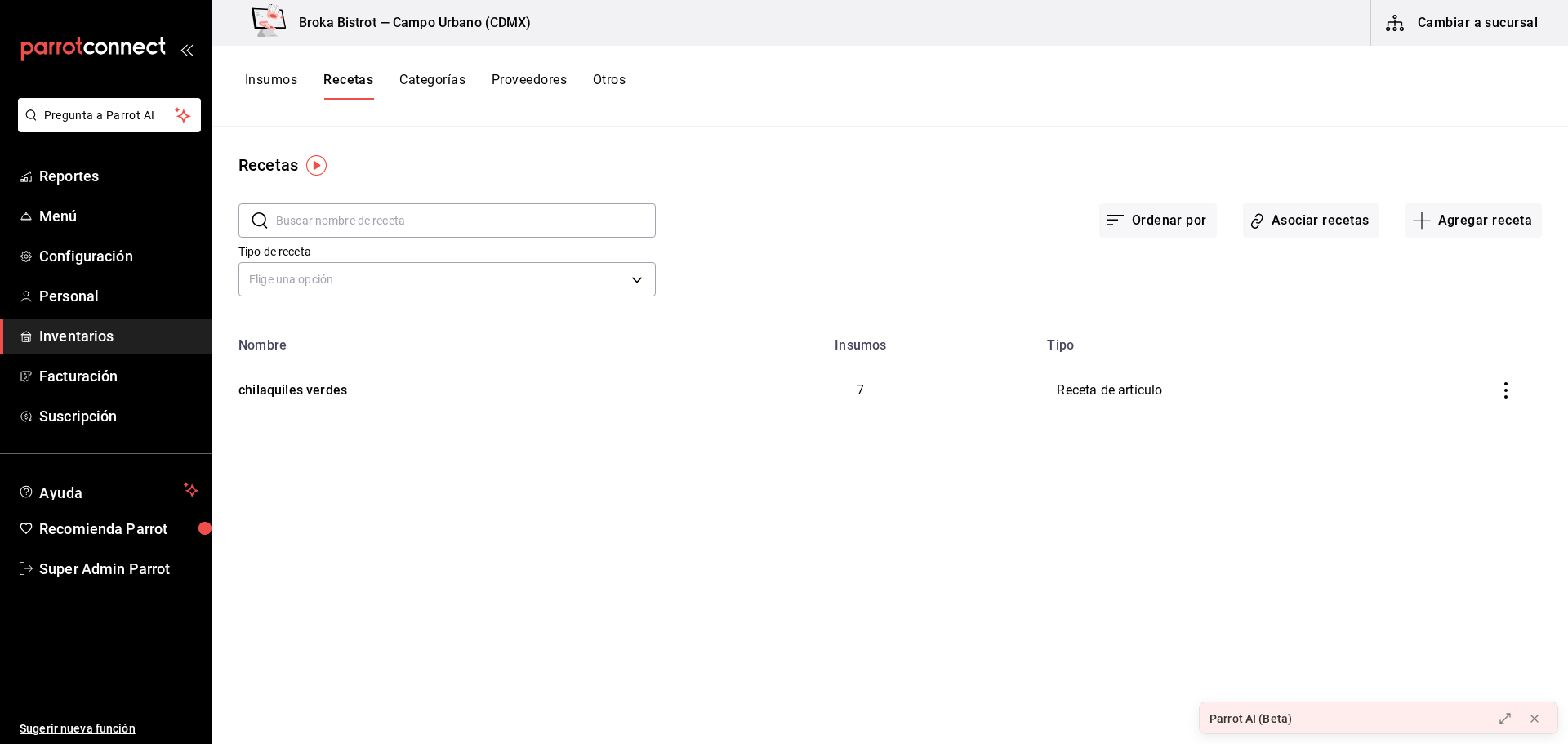
click at [284, 87] on button "Insumos" at bounding box center [271, 86] width 52 height 28
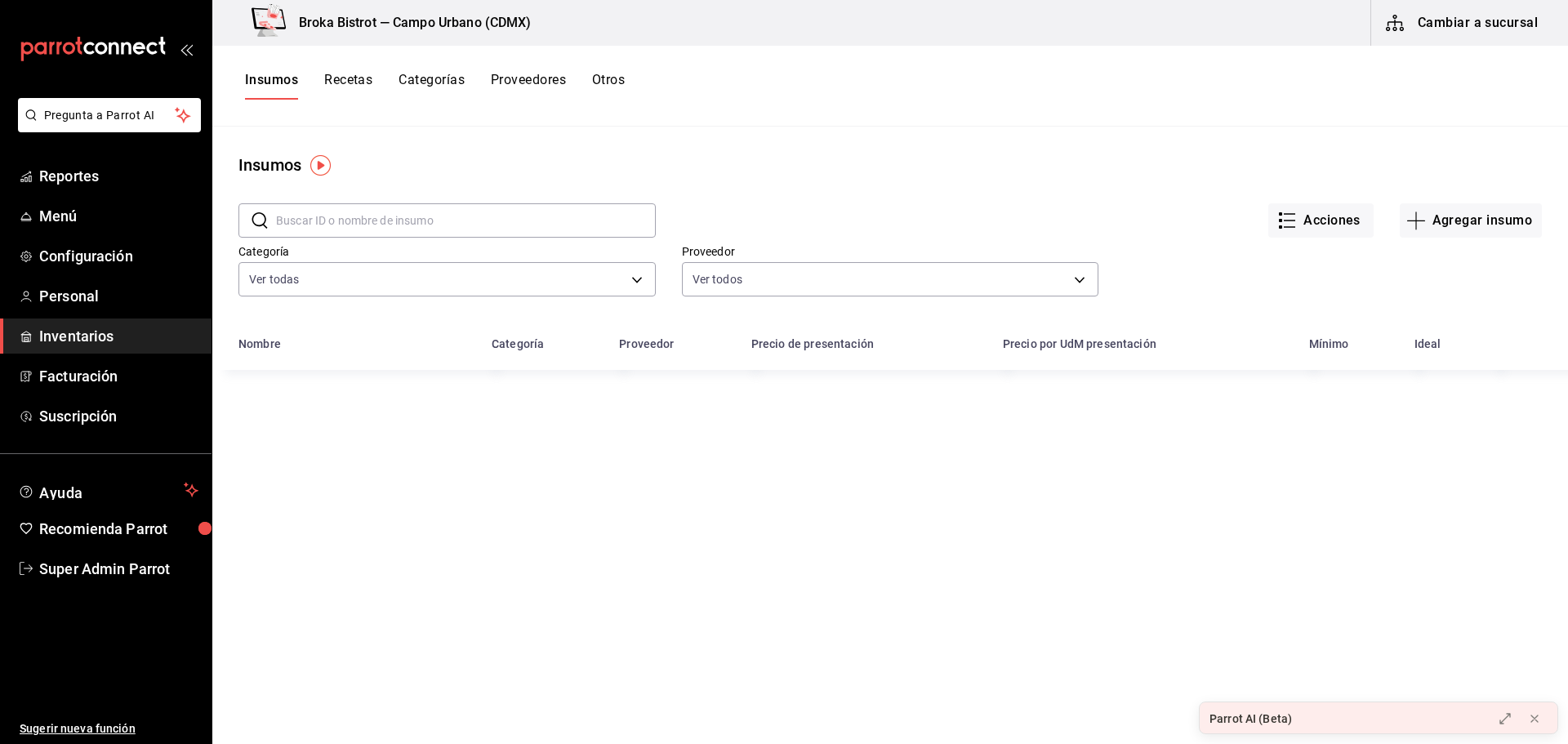
click at [349, 227] on input "text" at bounding box center [465, 220] width 379 height 33
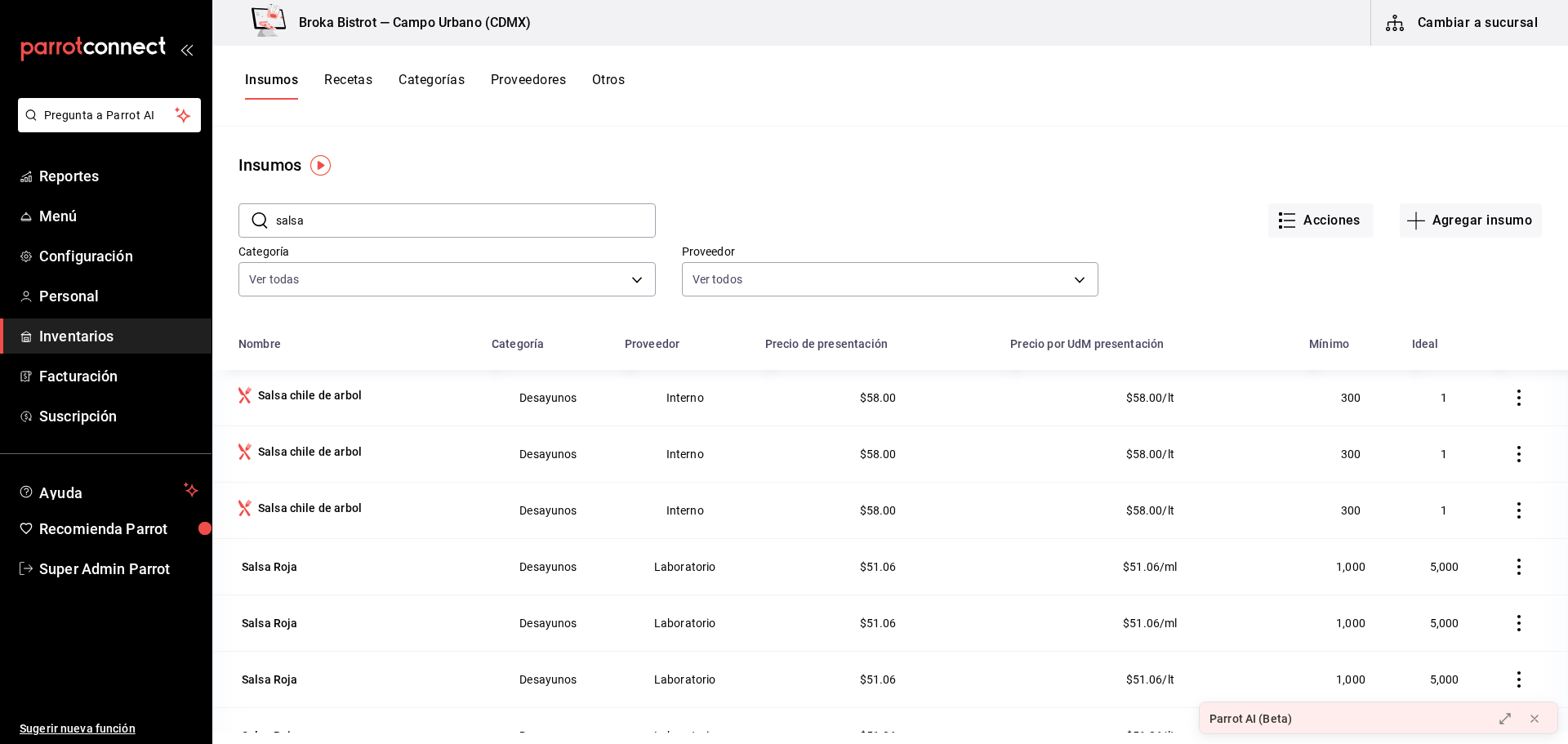
type input "salsa"
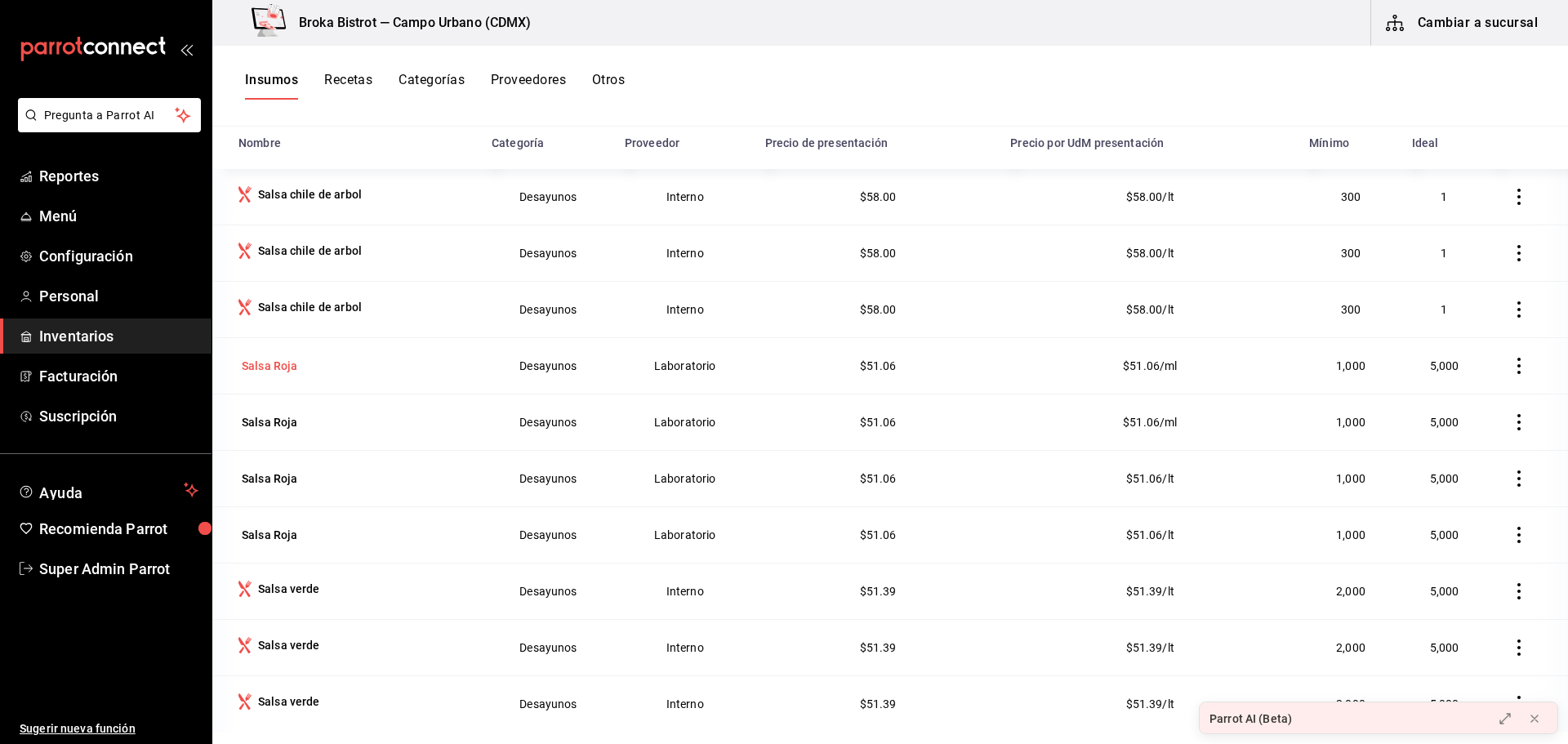
click at [247, 369] on div "Salsa Roja" at bounding box center [270, 366] width 56 height 17
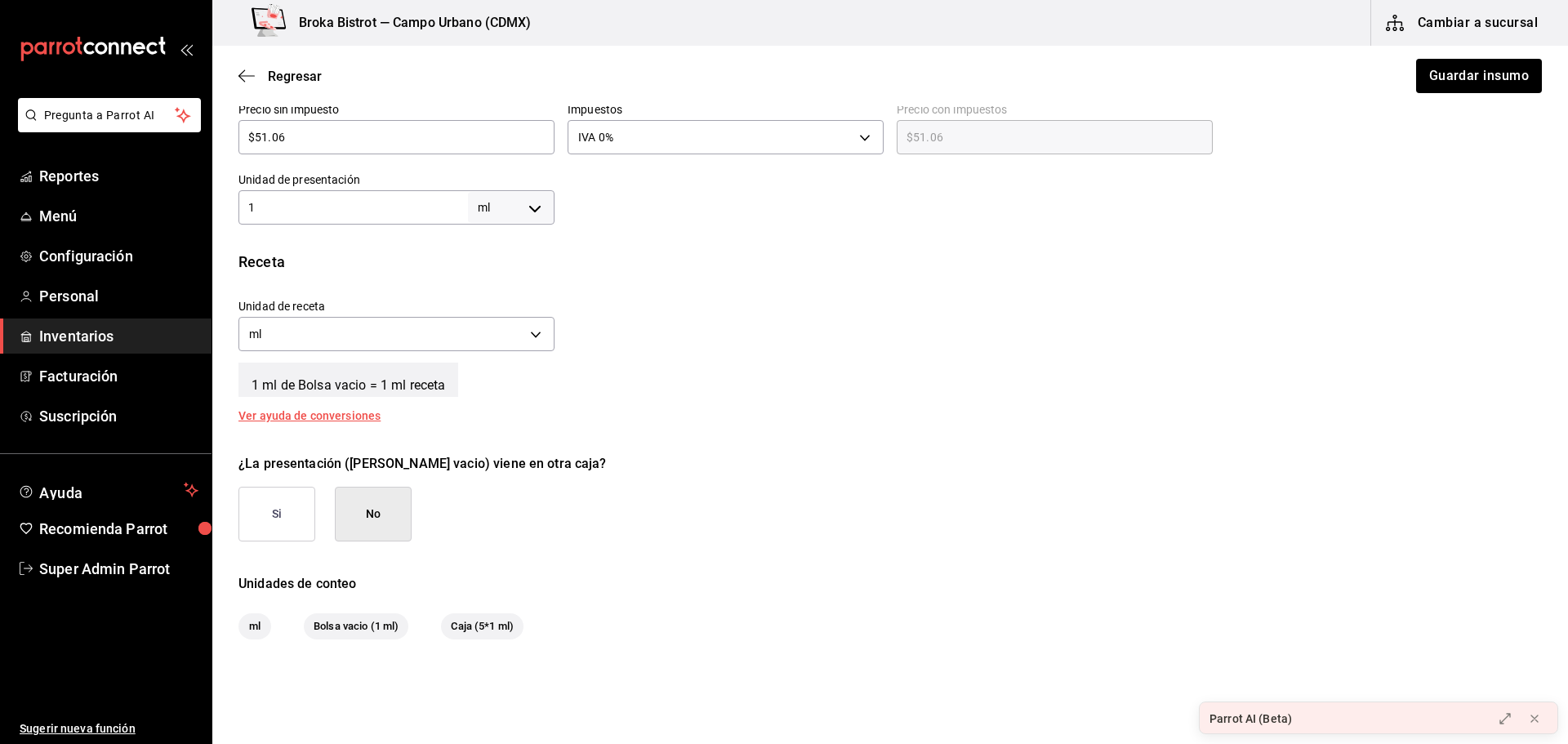
scroll to position [374, 0]
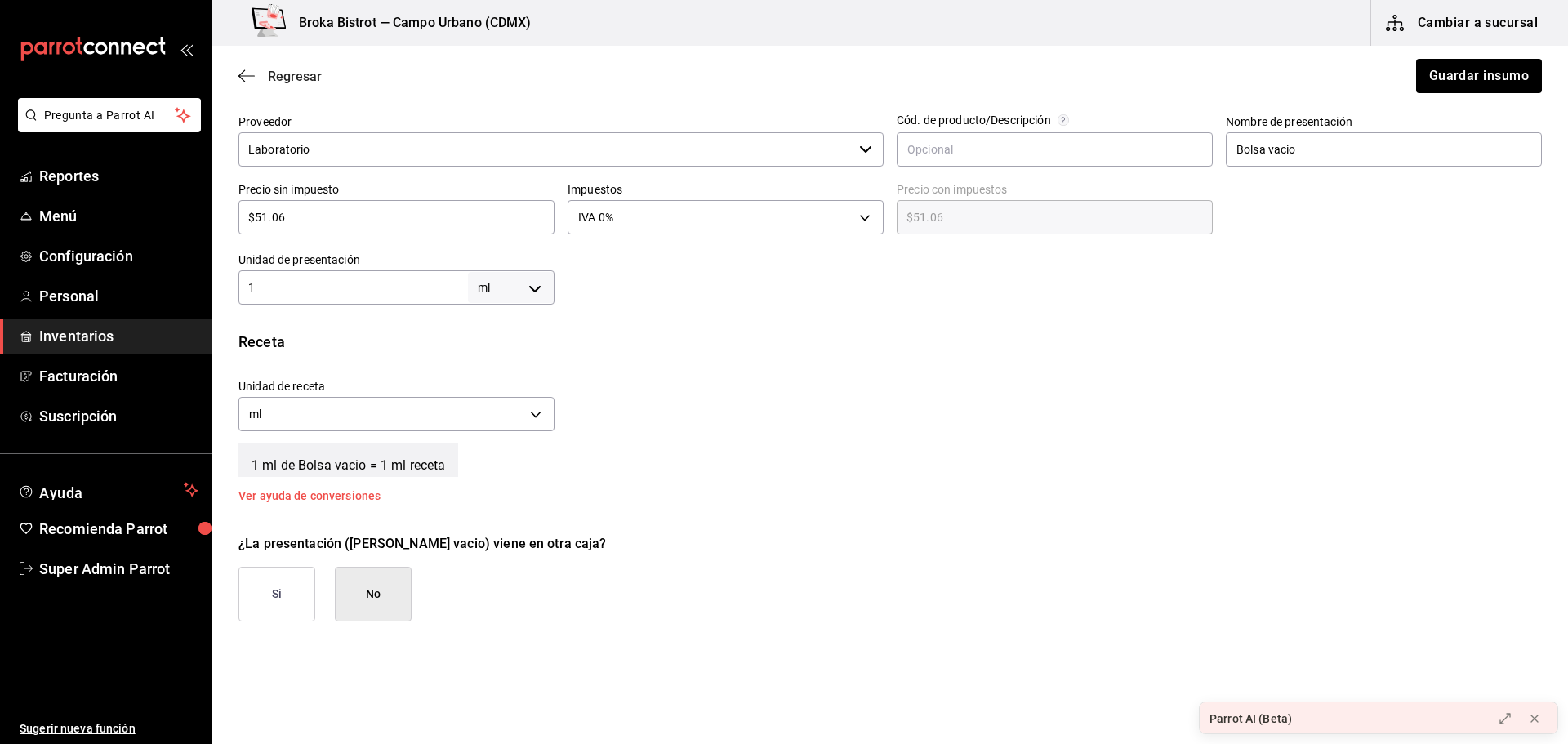
click at [250, 70] on icon "button" at bounding box center [246, 75] width 17 height 15
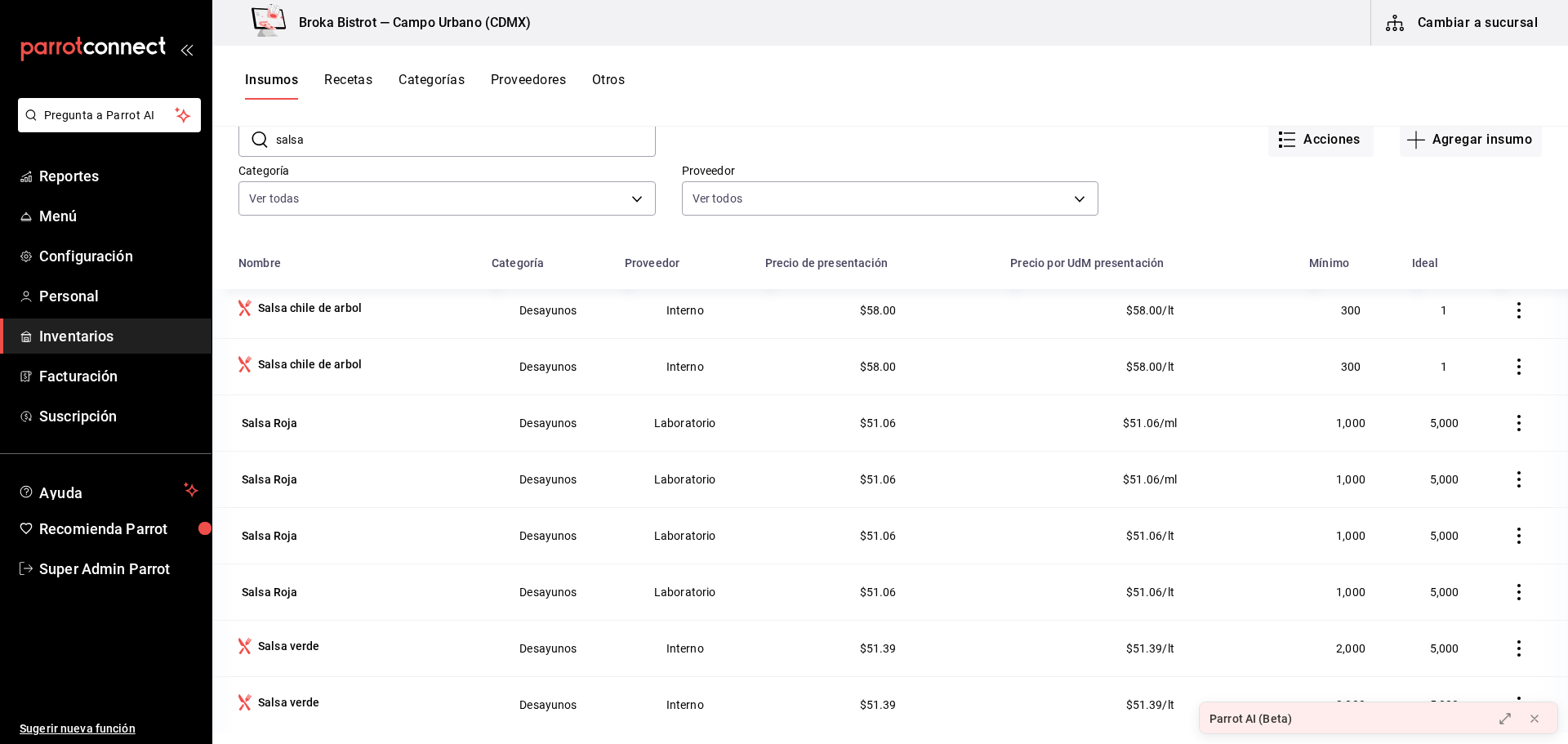
scroll to position [201, 0]
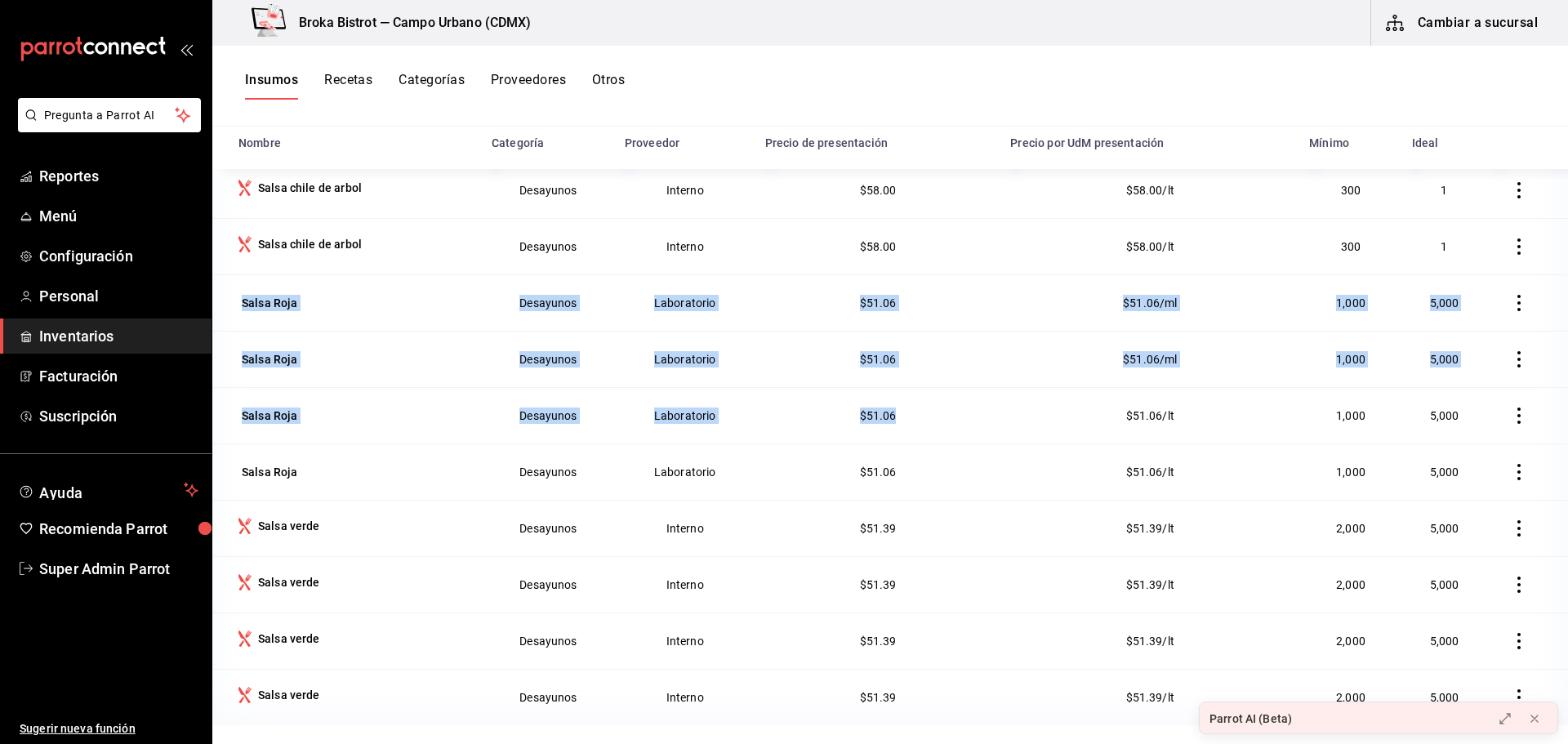
drag, startPoint x: 238, startPoint y: 292, endPoint x: 908, endPoint y: 412, distance: 680.7
click at [913, 414] on tbody "Salsa chile de arbol Desayunos Interno $58.00 $58.00/lt 300 1 Salsa chile de ar…" at bounding box center [890, 415] width 1356 height 620
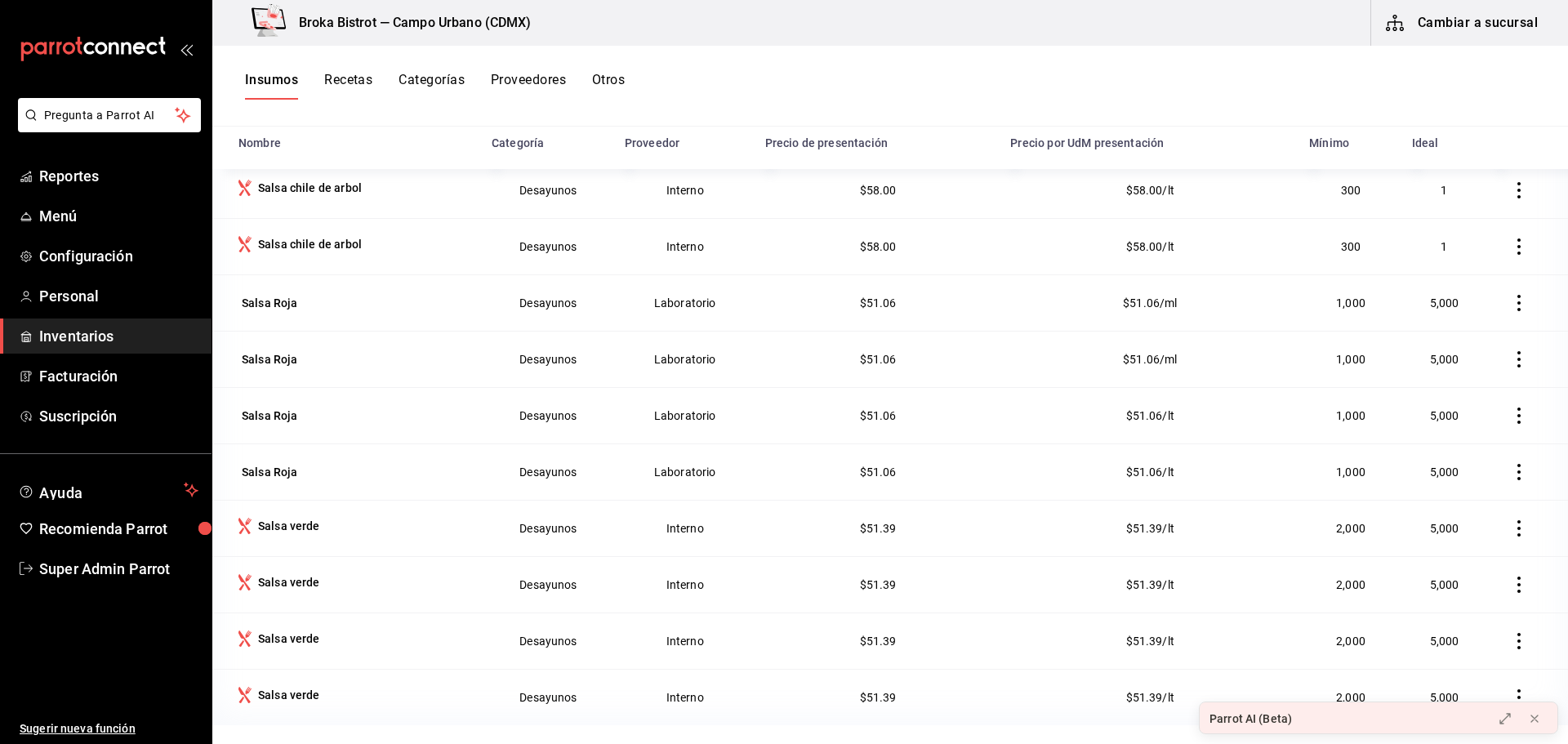
click at [769, 81] on div "Insumos Recetas Categorías Proveedores Otros" at bounding box center [890, 86] width 1356 height 28
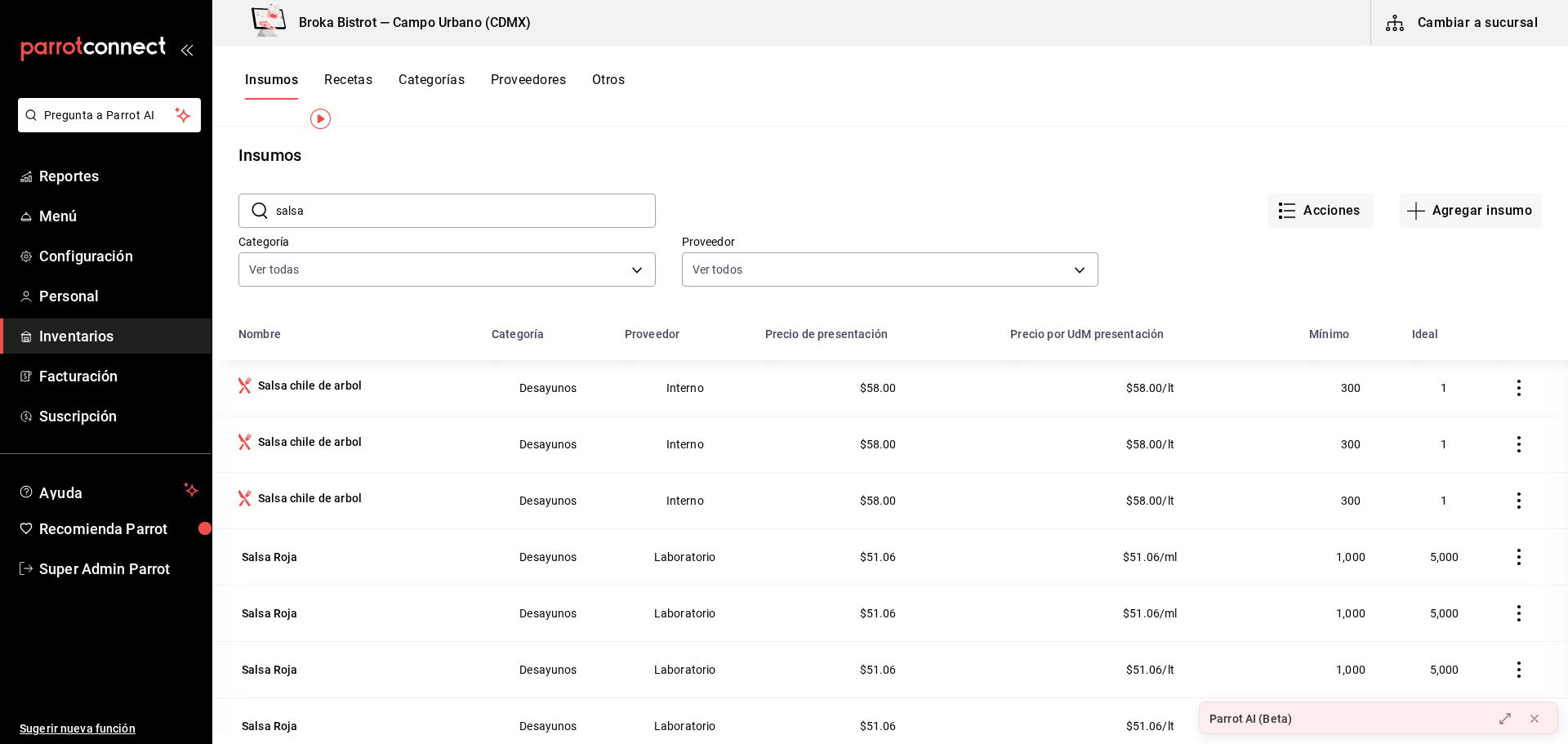
scroll to position [0, 0]
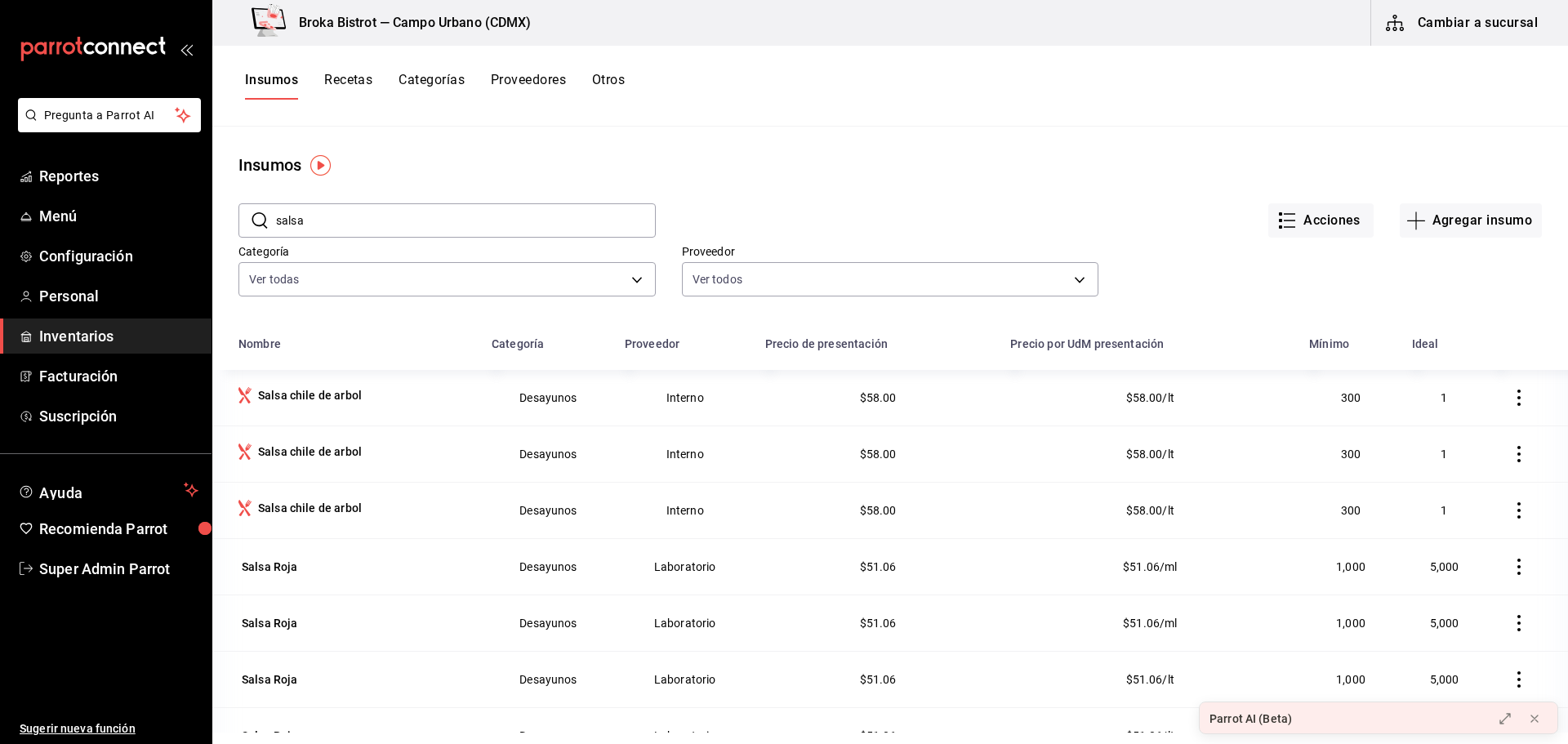
click at [407, 209] on input "salsa" at bounding box center [465, 220] width 379 height 33
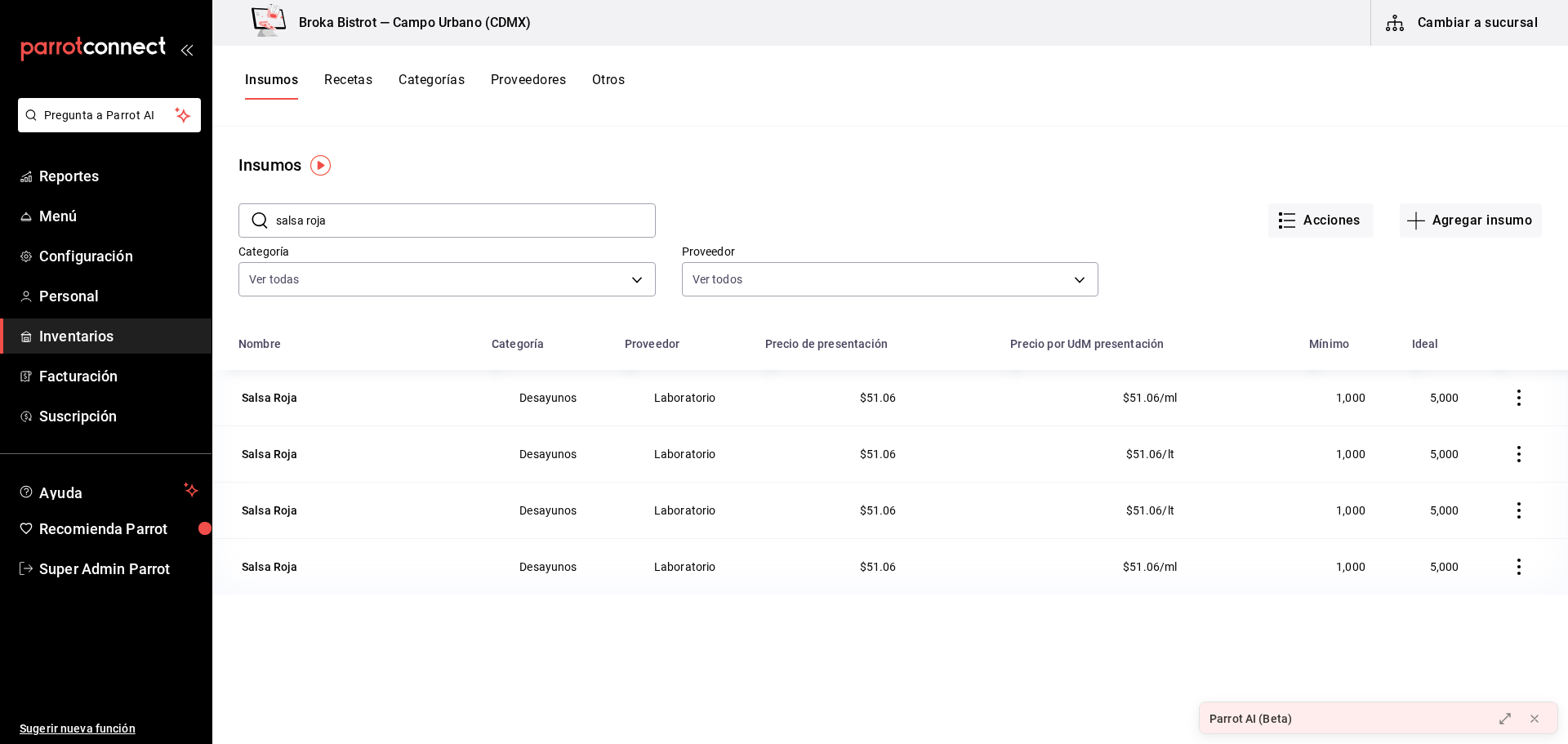
type input "salsa roja"
click at [654, 625] on div "Nombre Categoría Proveedor Precio de presentación Precio por UdM presentación M…" at bounding box center [890, 629] width 1356 height 605
click at [1533, 721] on icon at bounding box center [1533, 718] width 13 height 13
click at [738, 659] on div "Nombre Categoría Proveedor Precio de presentación Precio por UdM presentación M…" at bounding box center [890, 629] width 1356 height 605
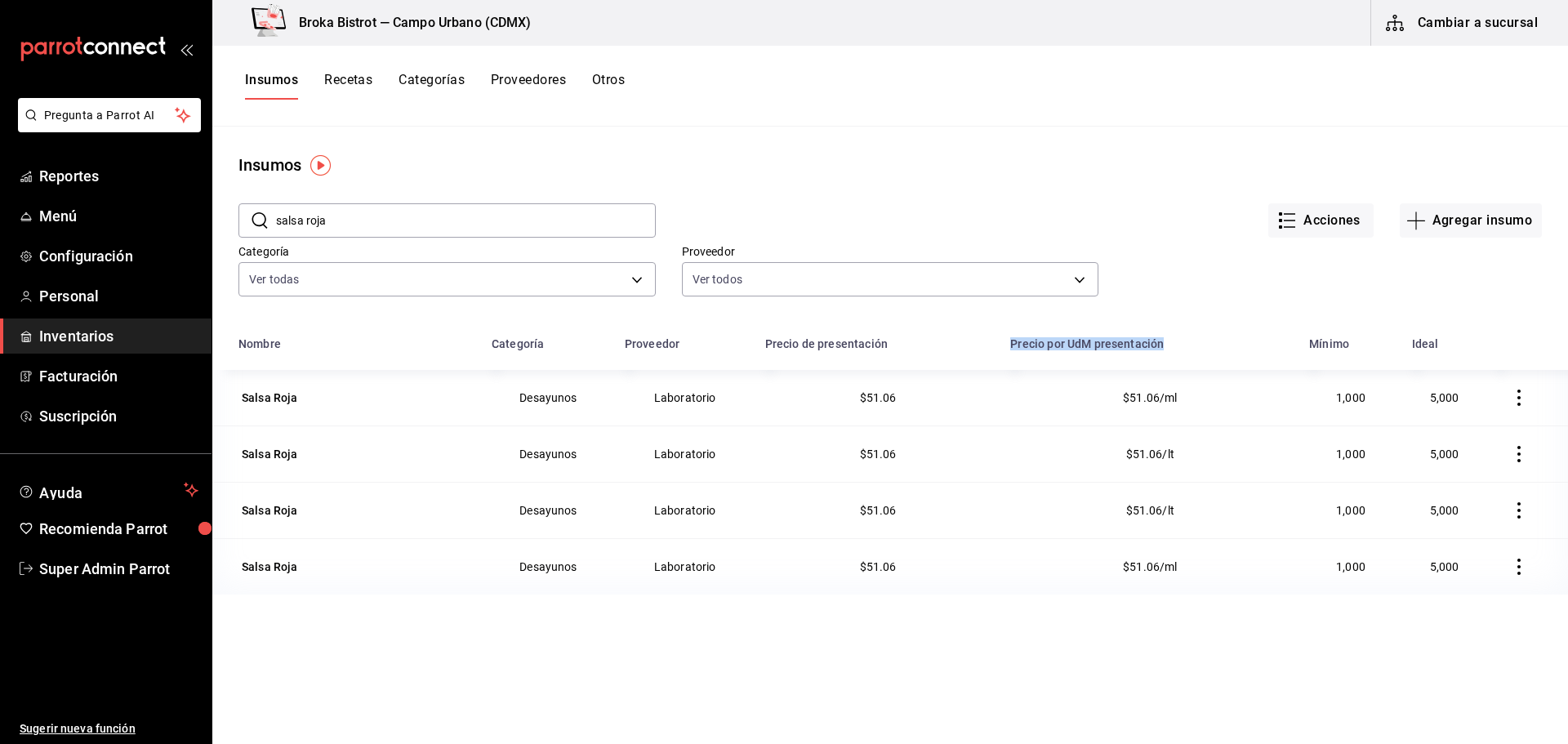
drag, startPoint x: 986, startPoint y: 346, endPoint x: 1172, endPoint y: 345, distance: 186.0
click at [1172, 345] on tr "Nombre Categoría Proveedor Precio de presentación Precio por UdM presentación M…" at bounding box center [890, 348] width 1356 height 42
click at [1189, 294] on div "Categoría Ver todas 2a2c0999-41da-4dc9-b67a-179ba86e6b91,812807fa-e8ff-4482-a88…" at bounding box center [877, 256] width 1330 height 90
drag, startPoint x: 1115, startPoint y: 398, endPoint x: 1189, endPoint y: 400, distance: 74.0
click at [1189, 400] on td "$51.06/ml" at bounding box center [1150, 397] width 299 height 55
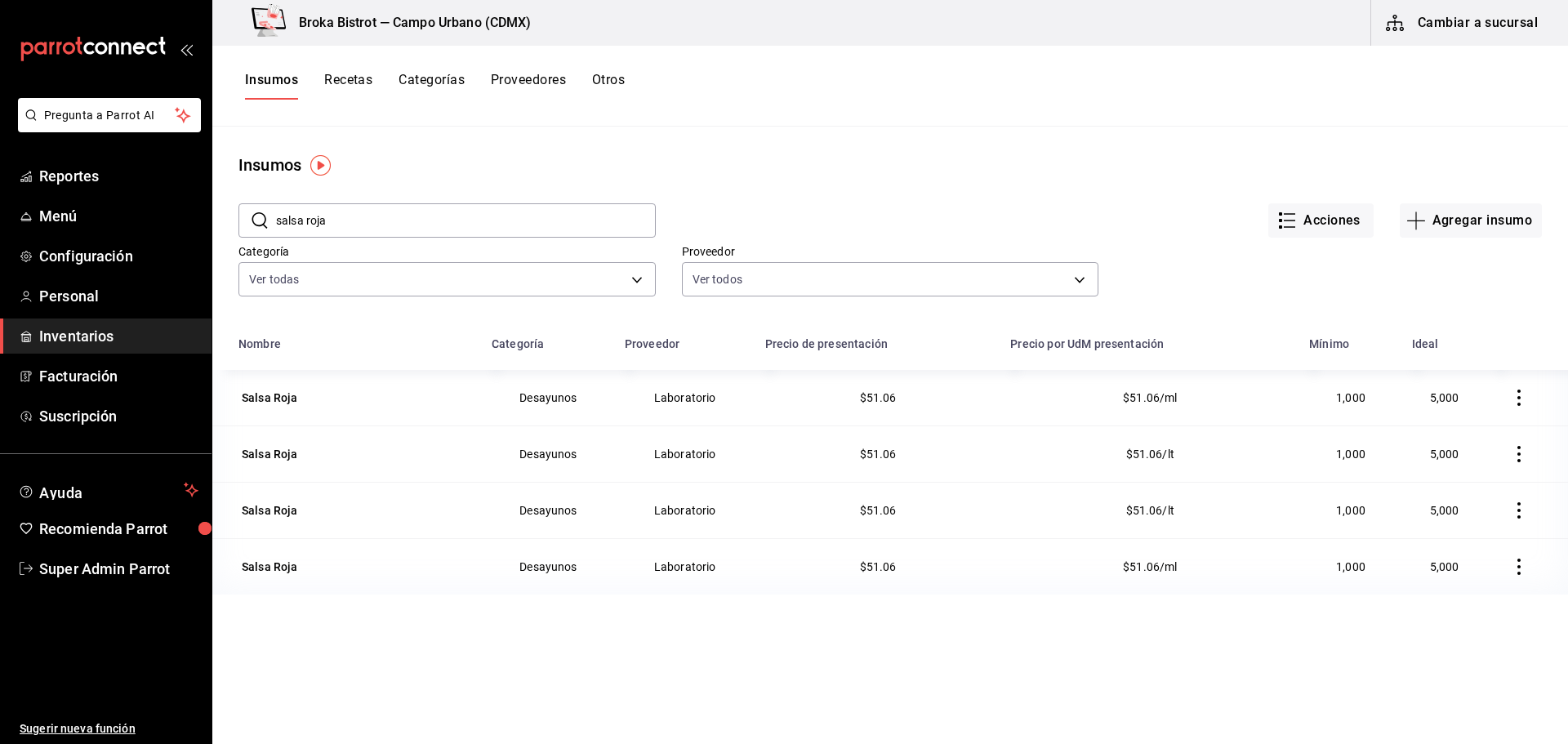
click at [1170, 312] on div "​ salsa roja ​ Acciones Agregar insumo Categoría Ver todas 2a2c0999-41da-4dc9-b…" at bounding box center [890, 252] width 1356 height 150
click at [1518, 392] on icon "button" at bounding box center [1519, 397] width 3 height 17
click at [1263, 322] on div at bounding box center [784, 372] width 1568 height 744
click at [1511, 398] on icon "button" at bounding box center [1519, 397] width 17 height 17
click at [1201, 291] on div at bounding box center [784, 372] width 1568 height 744
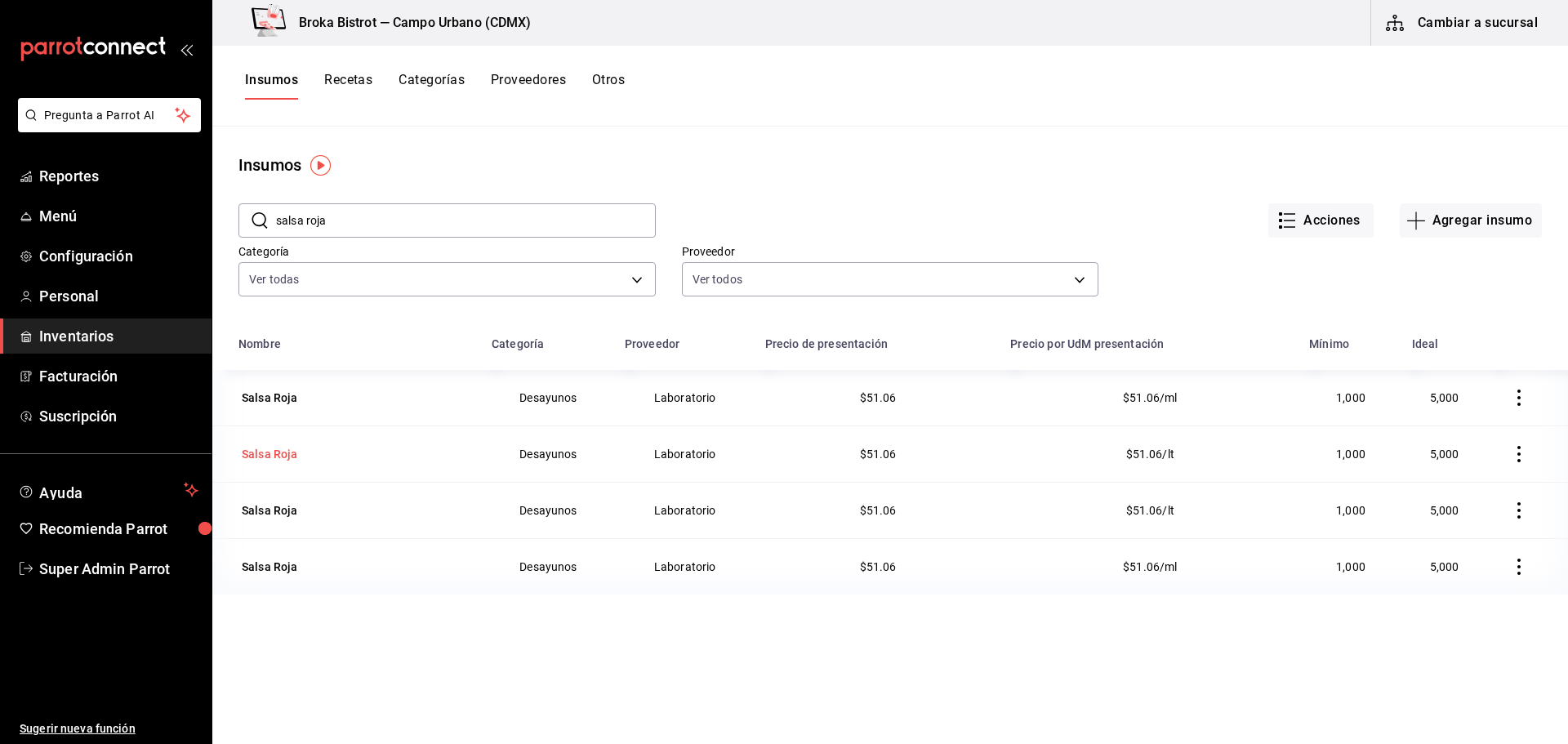
click at [279, 450] on div "Salsa Roja" at bounding box center [270, 454] width 56 height 17
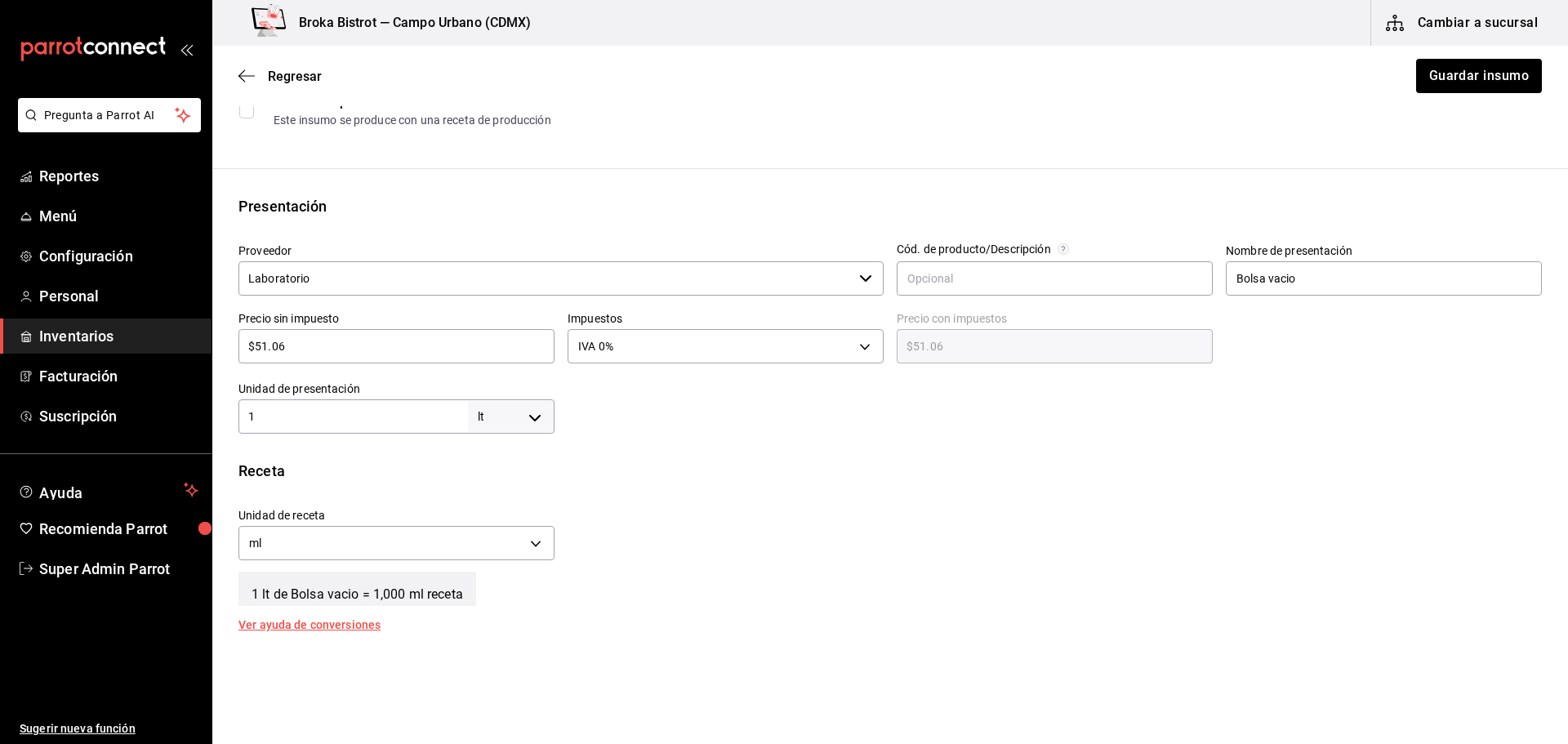
scroll to position [490, 0]
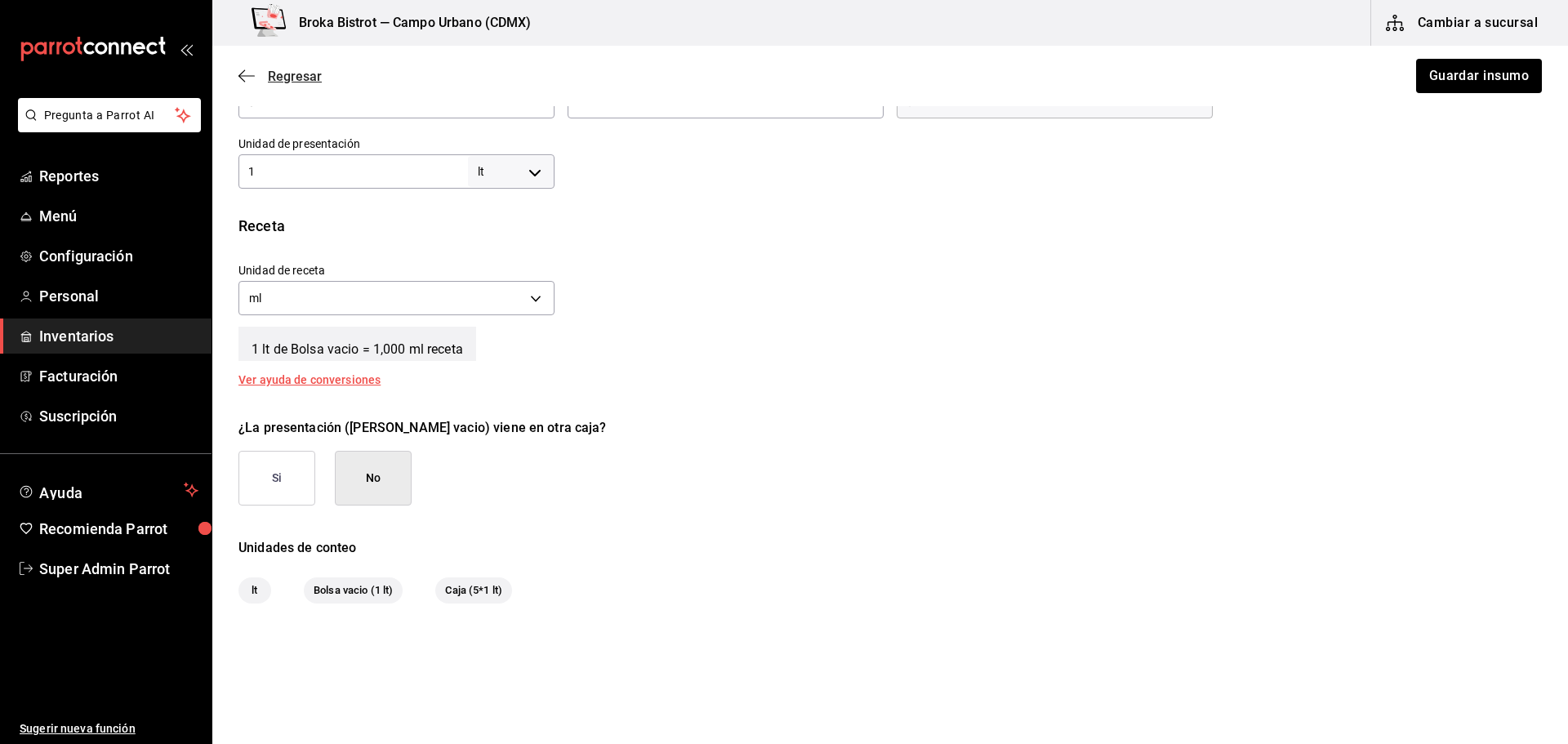
click at [242, 73] on icon "button" at bounding box center [241, 76] width 7 height 12
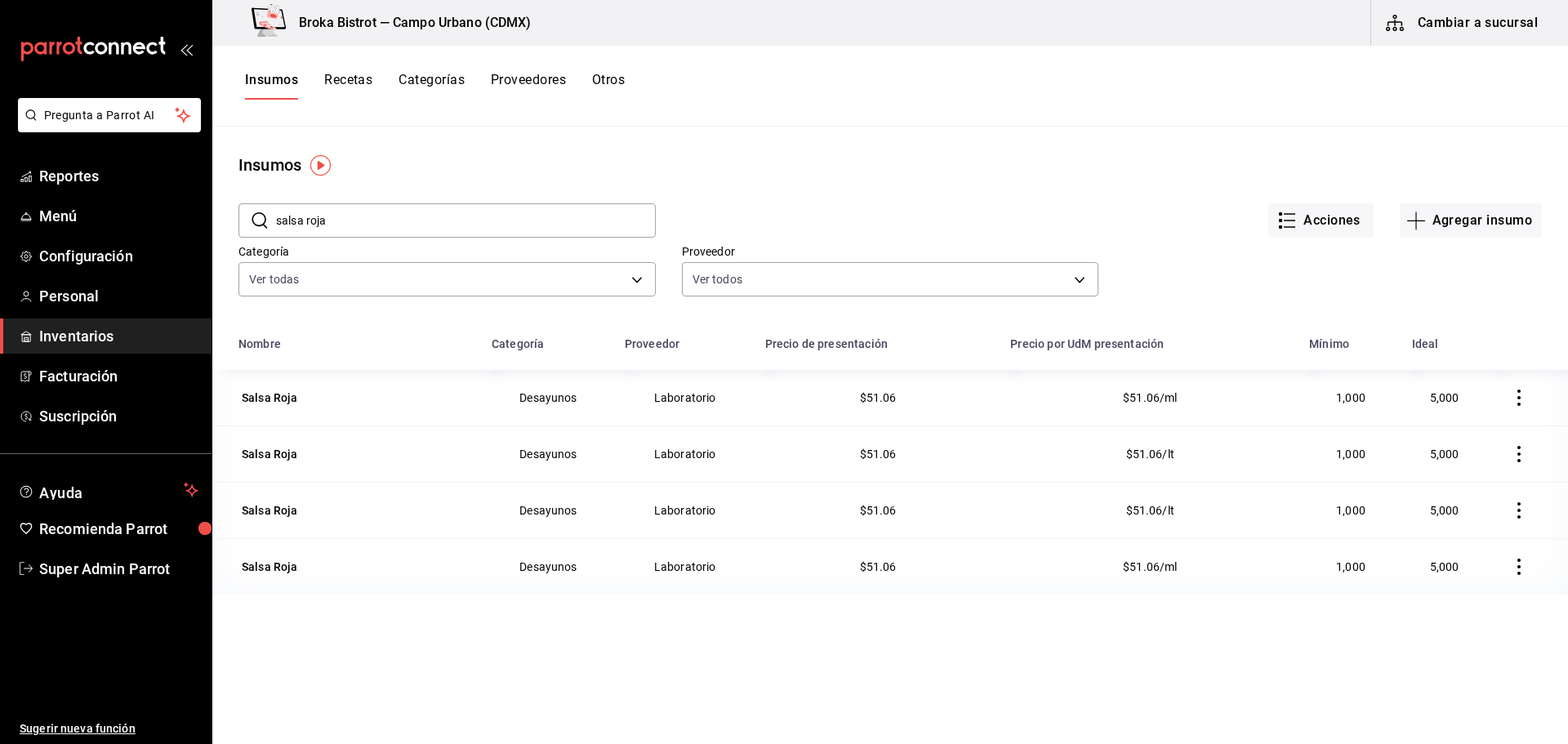
click at [425, 219] on input "salsa roja" at bounding box center [465, 220] width 379 height 33
click at [646, 177] on div "Insumos" at bounding box center [890, 165] width 1356 height 25
click at [273, 504] on div "Salsa Roja" at bounding box center [270, 510] width 56 height 17
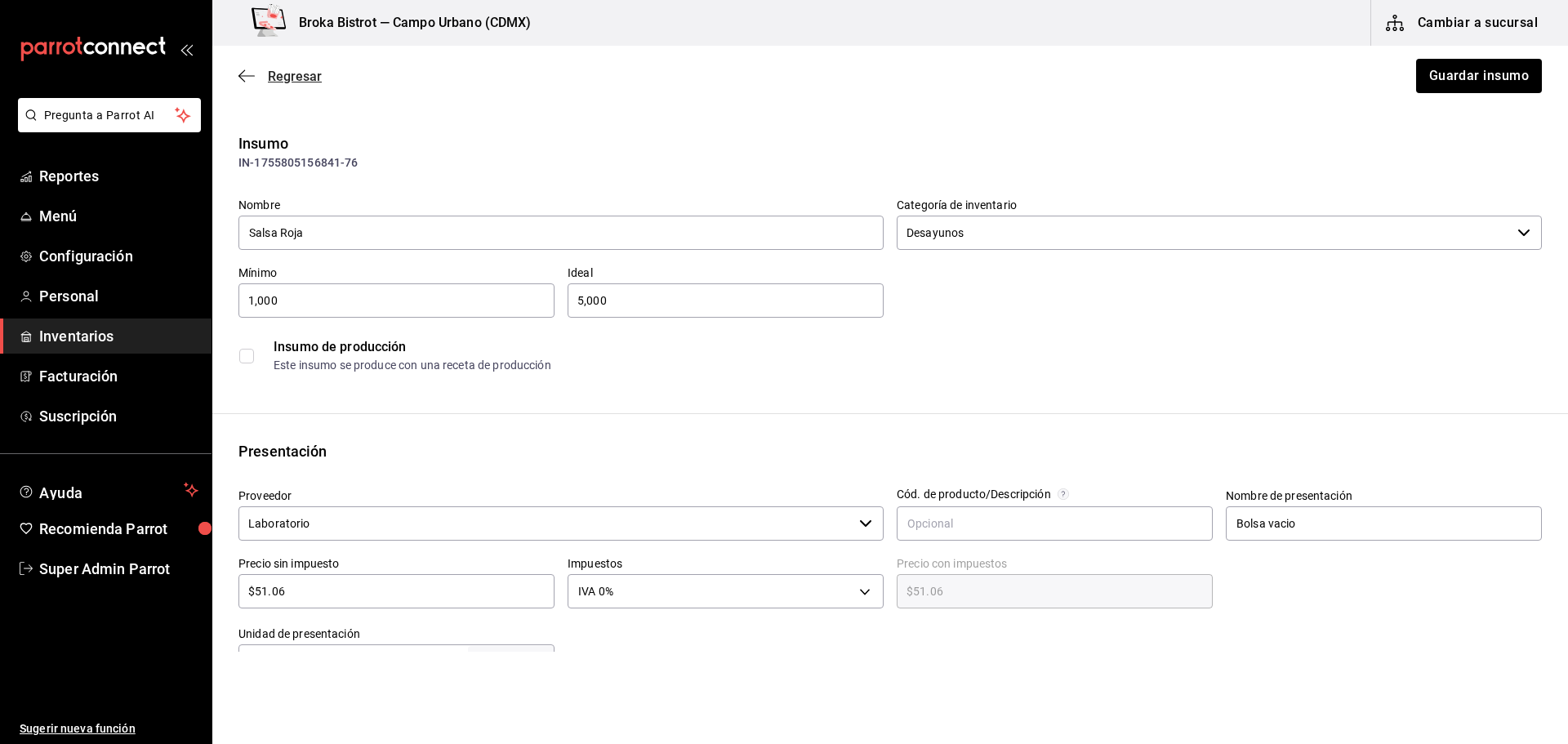
click at [242, 74] on icon "button" at bounding box center [246, 75] width 17 height 15
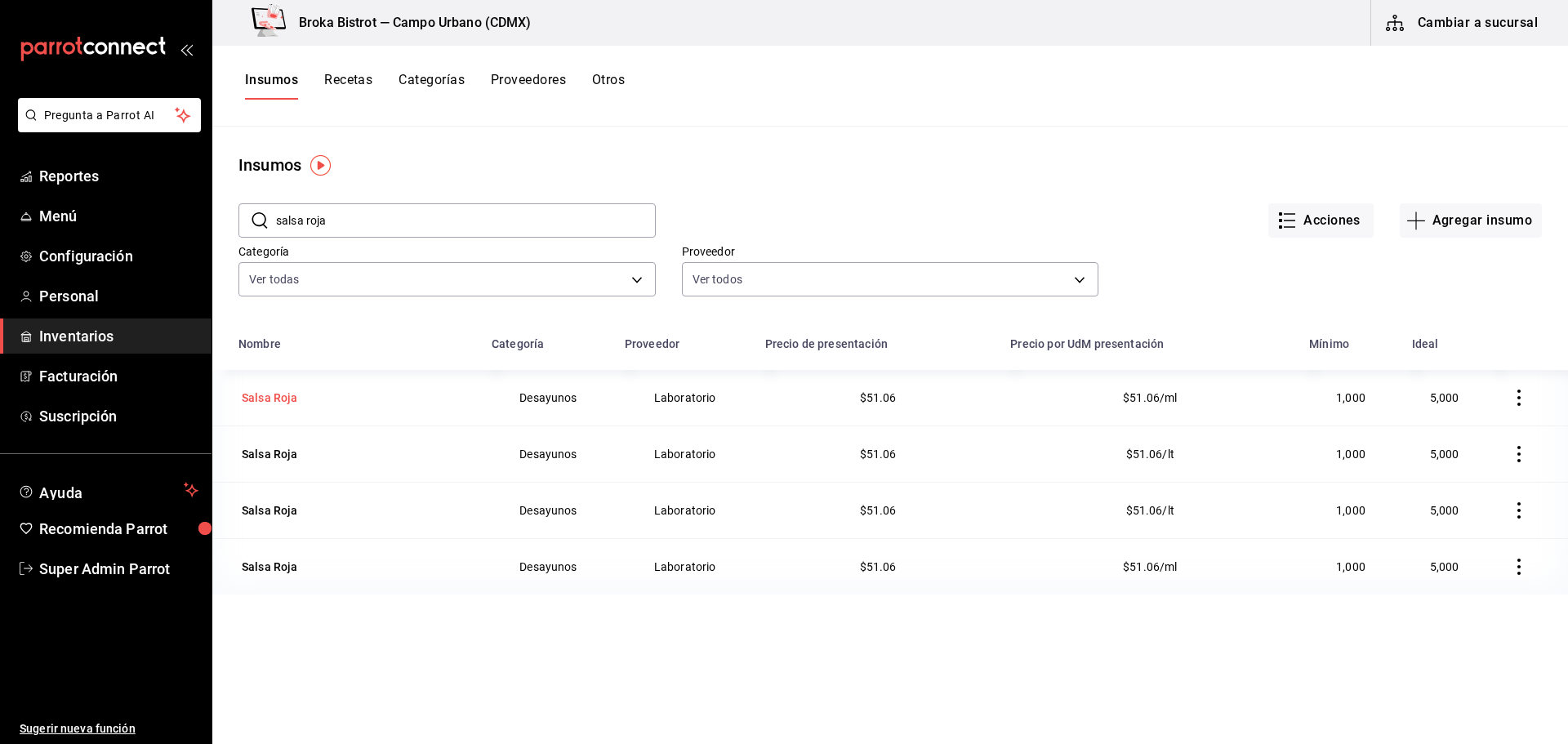
click at [293, 402] on div "Salsa Roja" at bounding box center [270, 397] width 56 height 17
click at [284, 509] on div "Salsa Roja" at bounding box center [270, 510] width 56 height 17
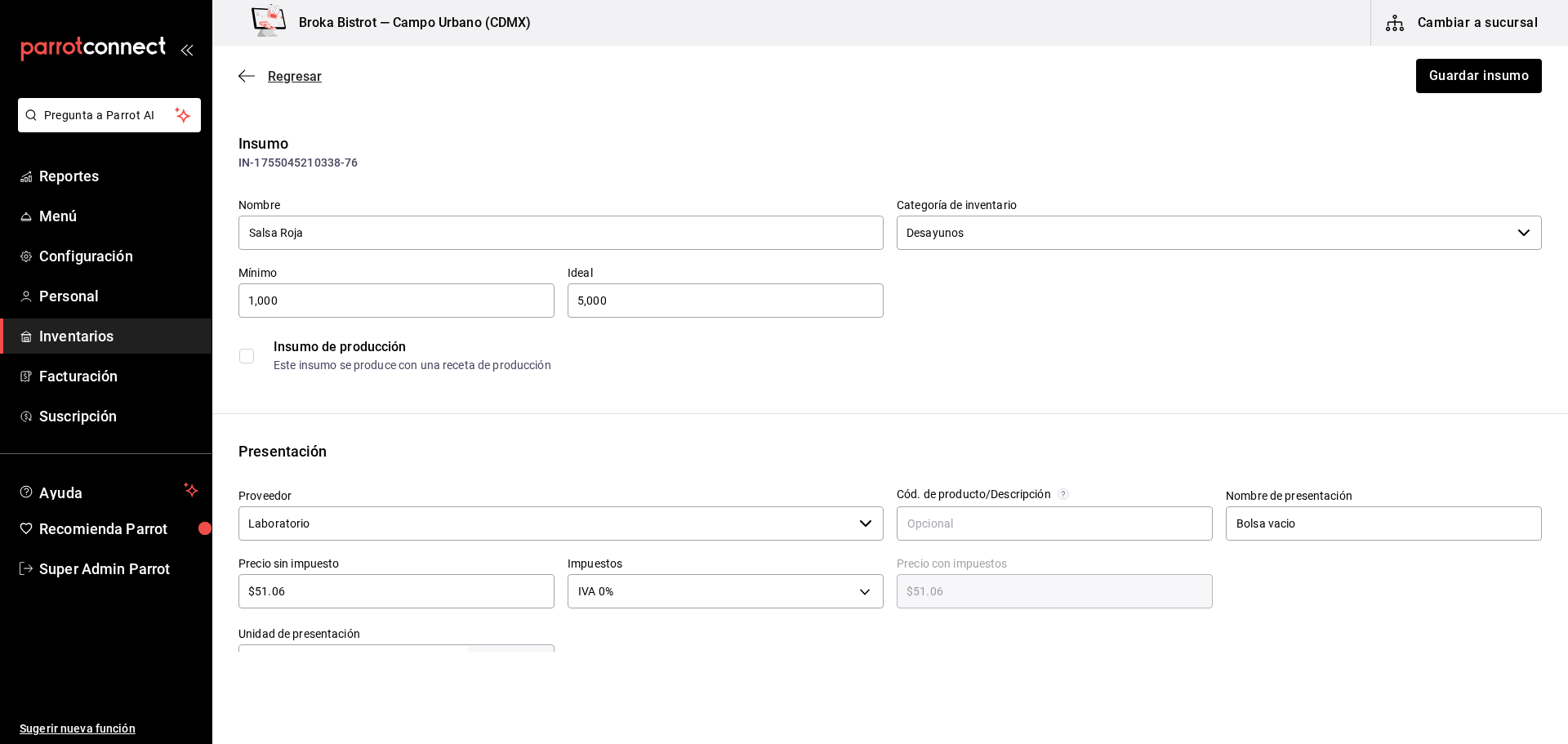
click at [241, 72] on icon "button" at bounding box center [246, 75] width 17 height 15
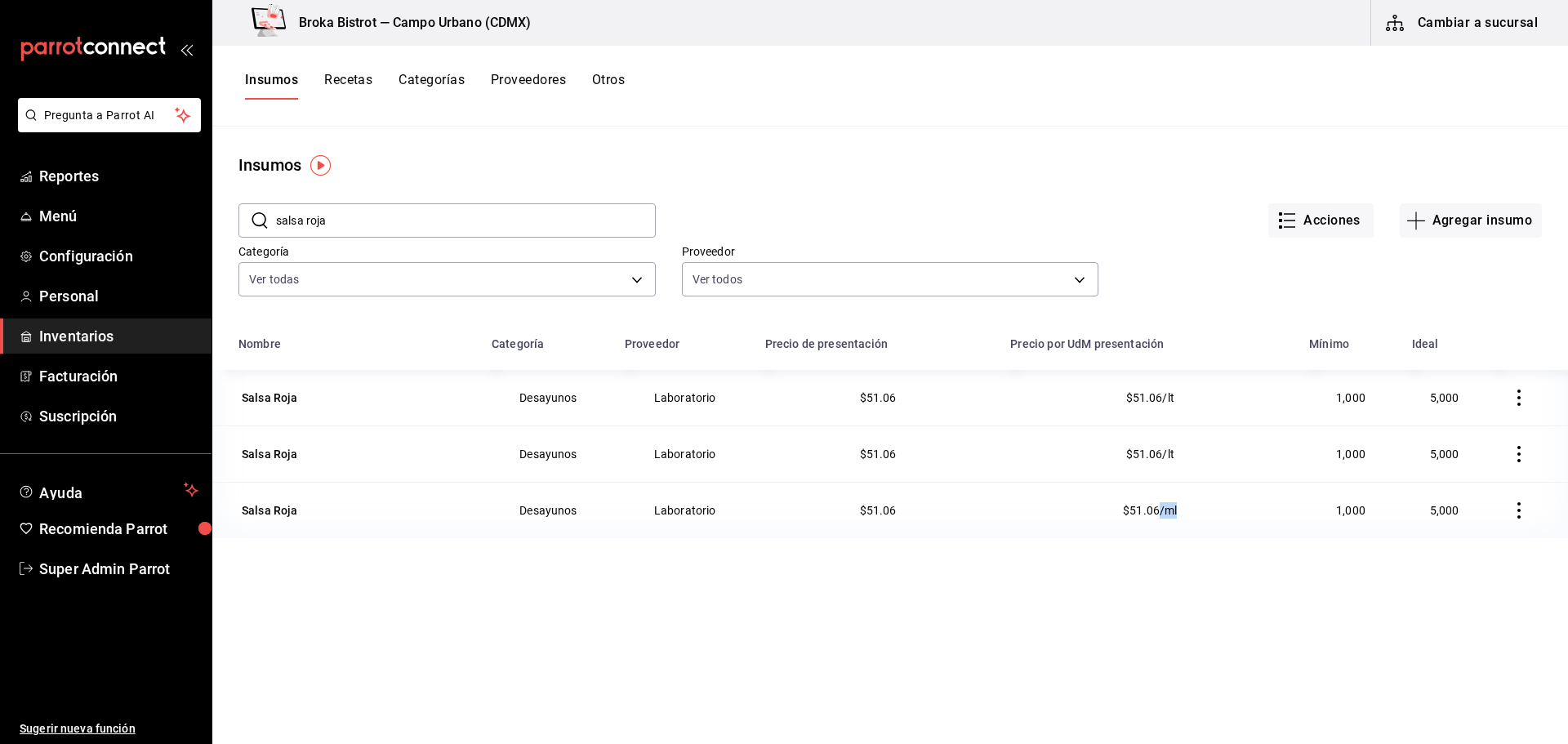
drag, startPoint x: 1151, startPoint y: 513, endPoint x: 1190, endPoint y: 528, distance: 41.8
click at [1191, 520] on td "$51.06/ml" at bounding box center [1150, 510] width 299 height 56
click at [1170, 563] on div "Nombre Categoría Proveedor Precio de presentación Precio por UdM presentación M…" at bounding box center [890, 629] width 1356 height 605
drag, startPoint x: 1114, startPoint y: 511, endPoint x: 1229, endPoint y: 516, distance: 115.1
click at [1229, 516] on td "$51.06/ml" at bounding box center [1150, 510] width 299 height 56
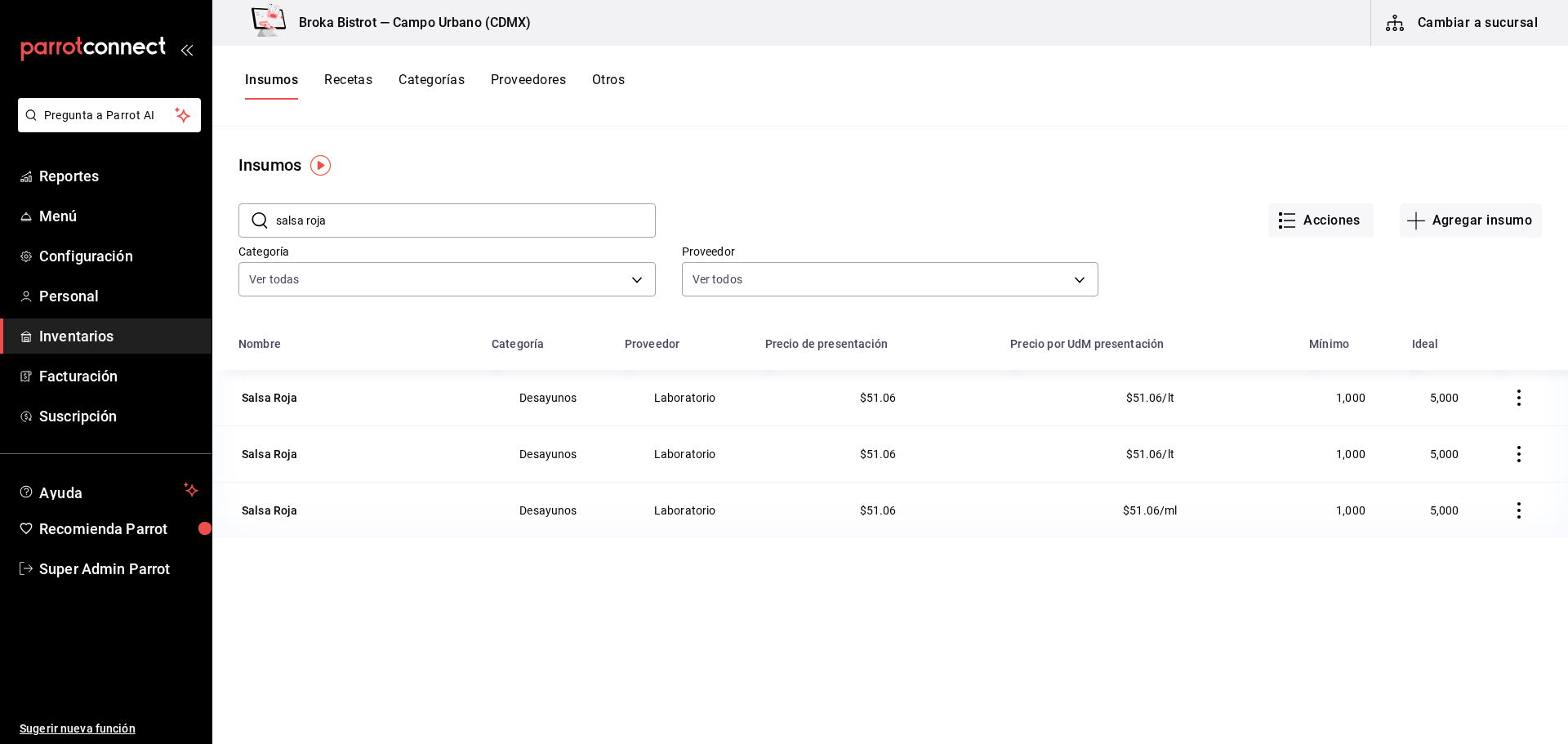
click at [1172, 556] on div "Nombre Categoría Proveedor Precio de presentación Precio por UdM presentación M…" at bounding box center [890, 629] width 1356 height 605
drag, startPoint x: 1114, startPoint y: 511, endPoint x: 1170, endPoint y: 511, distance: 56.0
click at [1170, 511] on td "$51.06/ml" at bounding box center [1150, 510] width 299 height 56
click at [1134, 514] on span "$51.06/ml" at bounding box center [1150, 510] width 54 height 13
drag, startPoint x: 1115, startPoint y: 506, endPoint x: 1181, endPoint y: 511, distance: 66.2
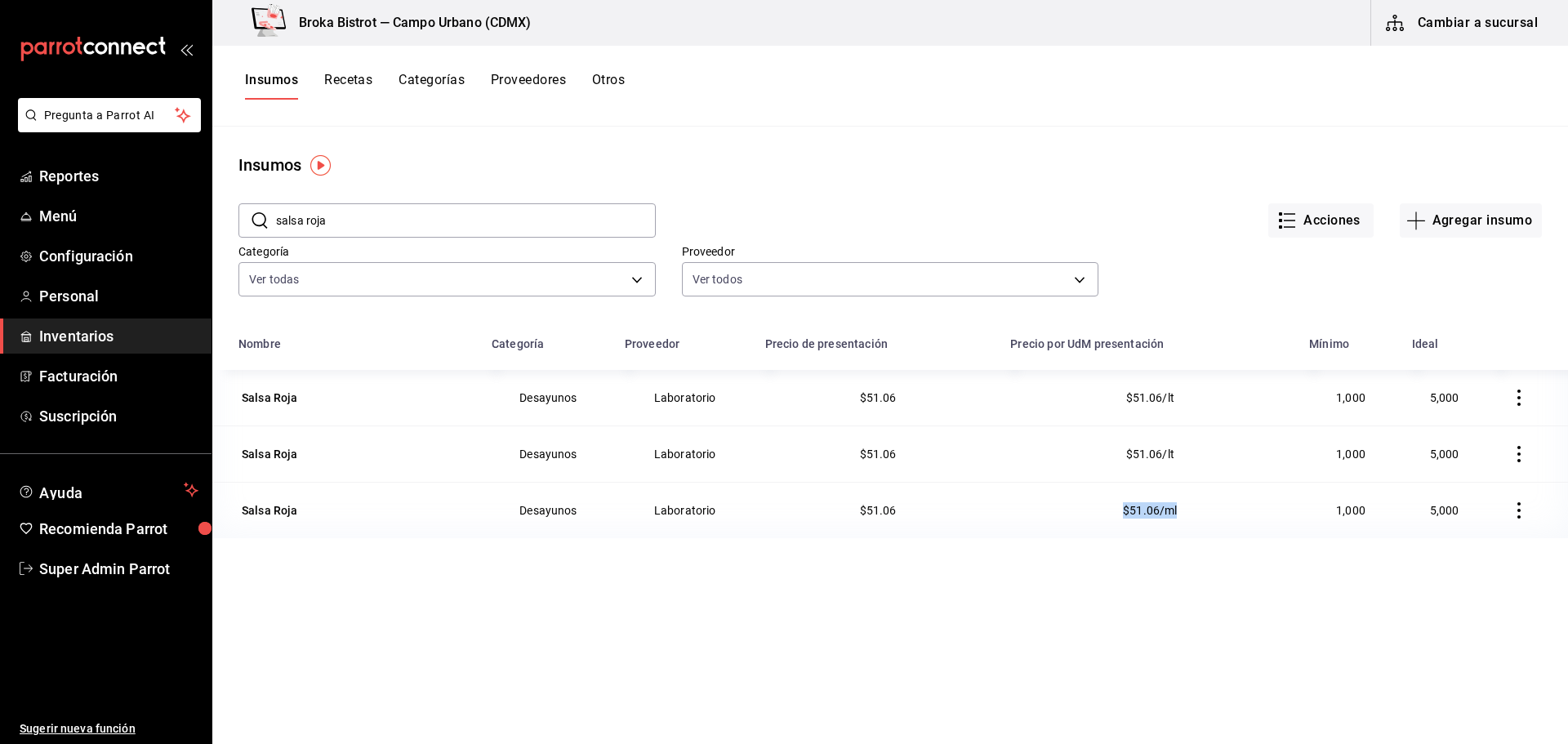
click at [1181, 511] on td "$51.06/ml" at bounding box center [1150, 510] width 299 height 56
click at [1142, 563] on div "Nombre Categoría Proveedor Precio de presentación Precio por UdM presentación M…" at bounding box center [890, 629] width 1356 height 605
drag, startPoint x: 1113, startPoint y: 511, endPoint x: 1176, endPoint y: 520, distance: 63.6
click at [1180, 511] on td "$51.06/ml" at bounding box center [1150, 510] width 299 height 56
click at [1137, 554] on div "Nombre Categoría Proveedor Precio de presentación Precio por UdM presentación M…" at bounding box center [890, 629] width 1356 height 605
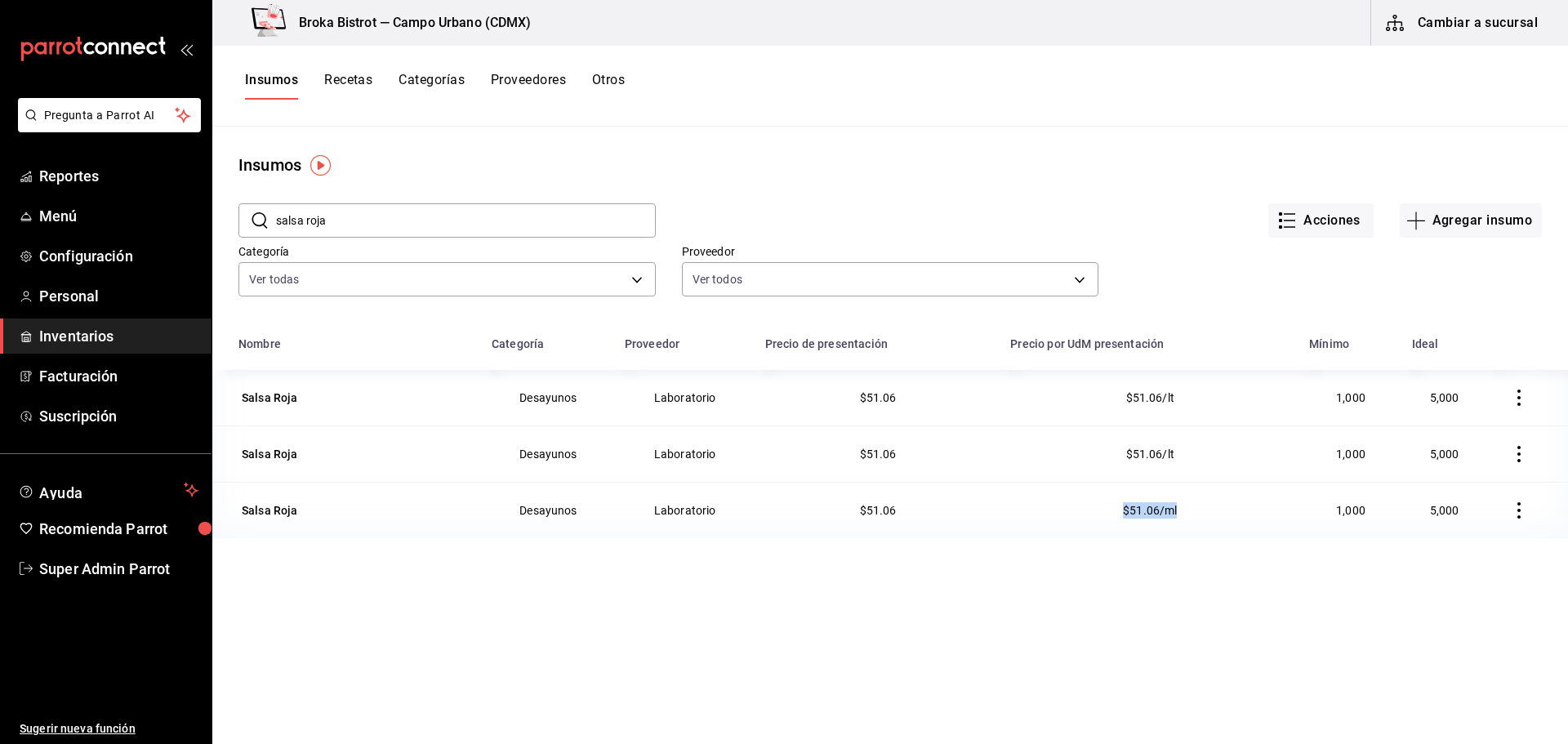
drag, startPoint x: 1113, startPoint y: 507, endPoint x: 1191, endPoint y: 525, distance: 80.0
click at [1191, 525] on td "$51.06/ml" at bounding box center [1150, 510] width 299 height 56
click at [1160, 552] on div "Nombre Categoría Proveedor Precio de presentación Precio por UdM presentación M…" at bounding box center [890, 629] width 1356 height 605
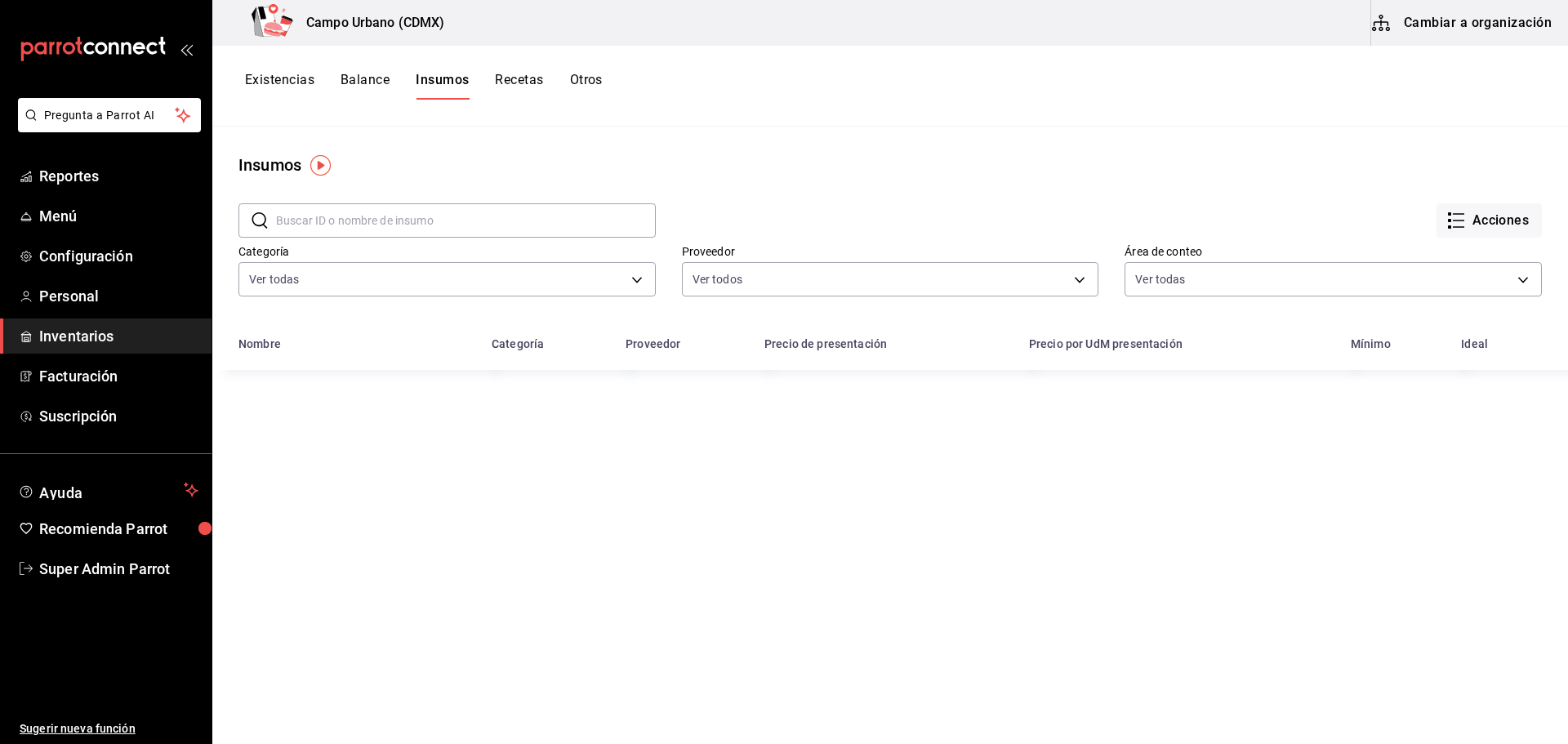
click at [507, 224] on input "text" at bounding box center [465, 220] width 379 height 33
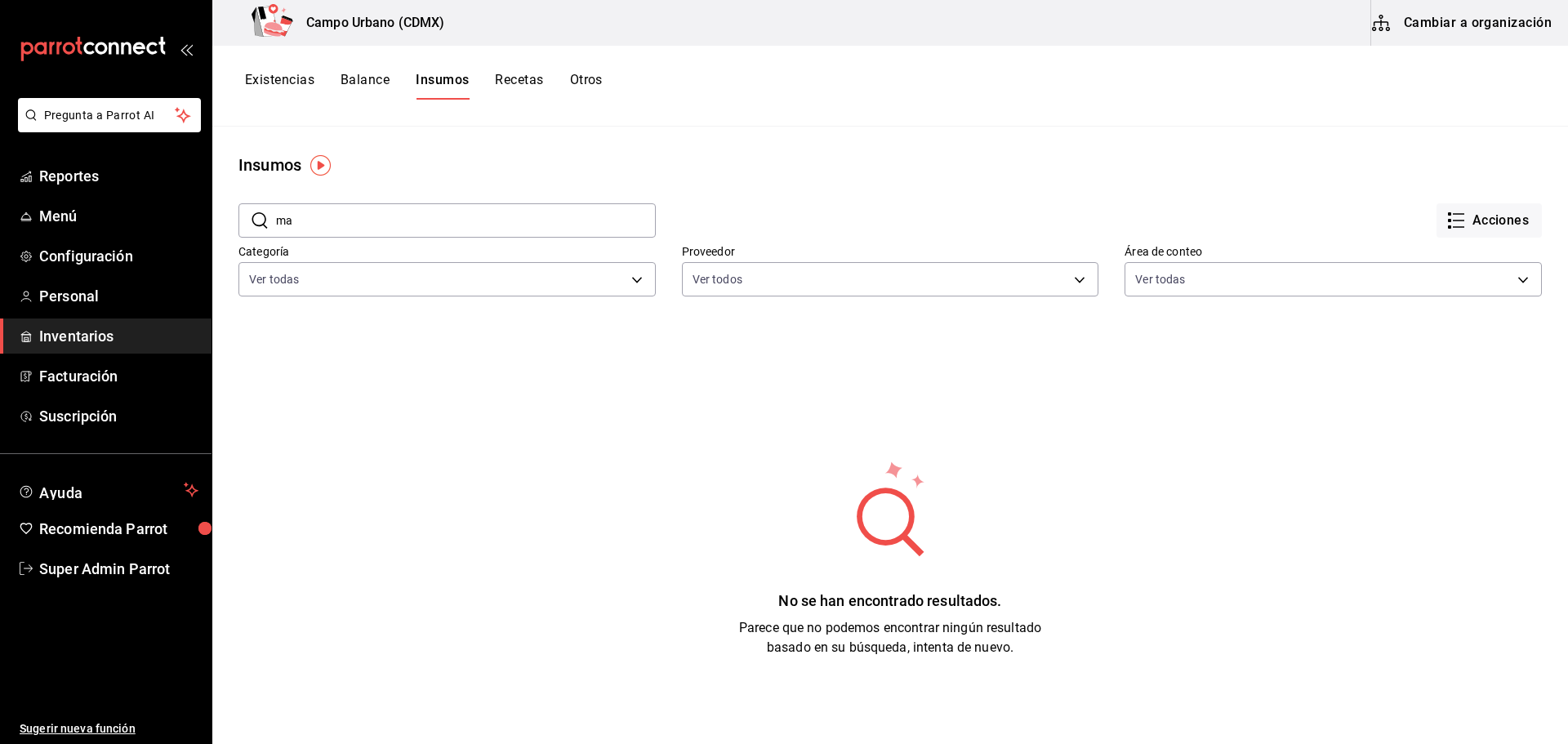
type input "m"
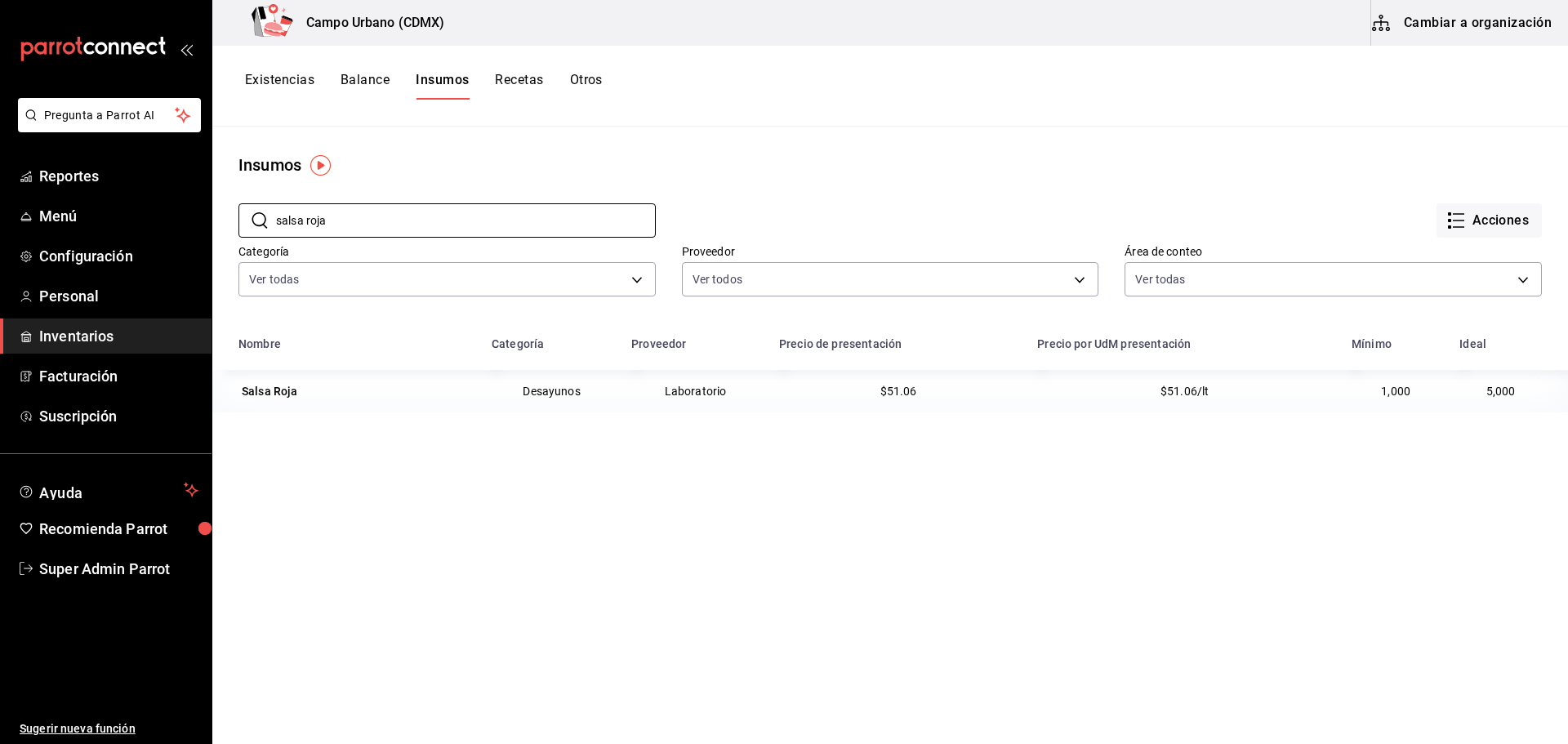
type input "salsa roja"
drag, startPoint x: 810, startPoint y: 510, endPoint x: 804, endPoint y: 502, distance: 10.0
click at [811, 509] on div "Nombre Categoría Proveedor Precio de presentación Precio por UdM presentación M…" at bounding box center [890, 629] width 1356 height 605
click at [506, 77] on button "Recetas" at bounding box center [519, 86] width 48 height 28
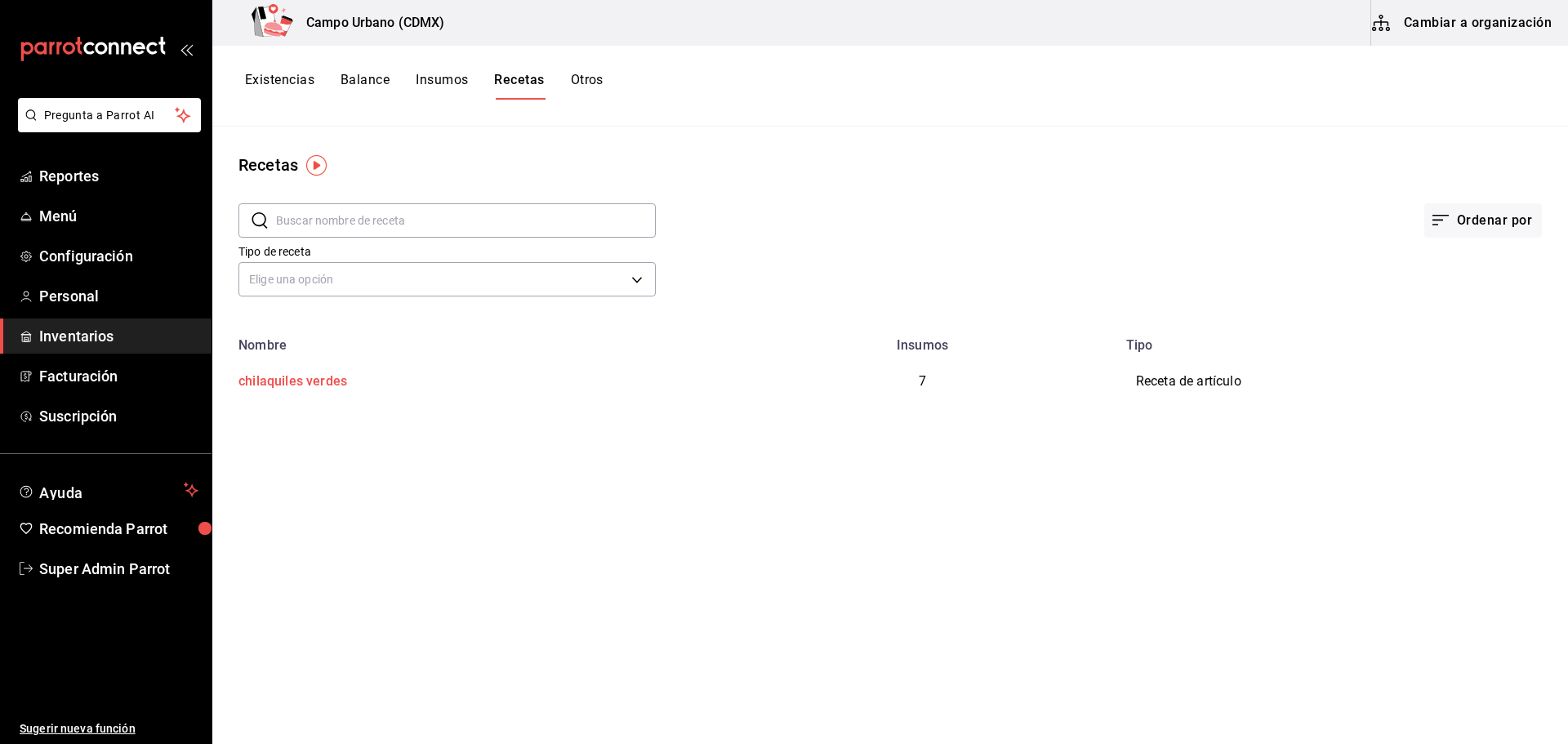
click at [317, 380] on div "chilaquiles verdes" at bounding box center [289, 378] width 116 height 26
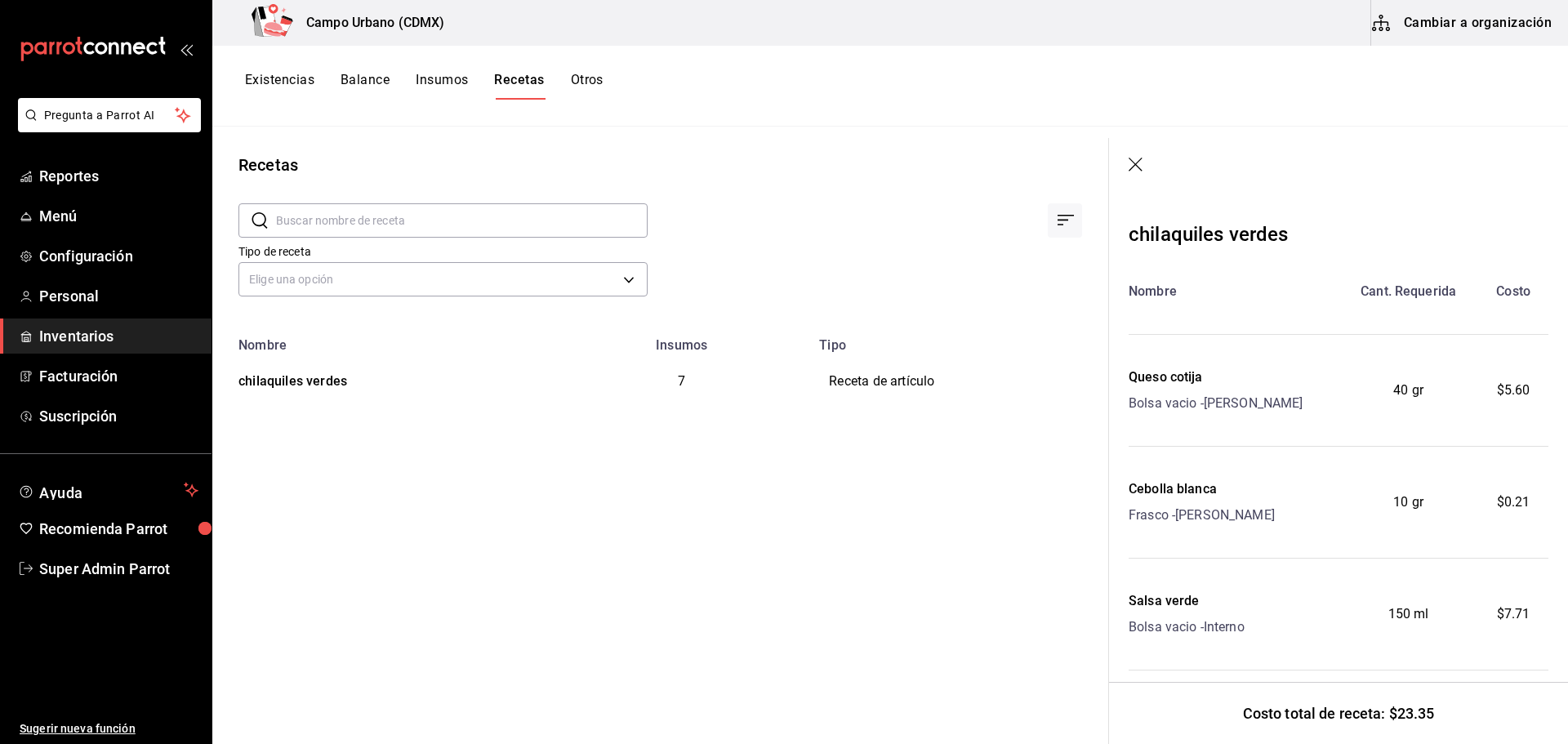
click at [1141, 148] on header at bounding box center [1338, 166] width 459 height 55
click at [1140, 168] on icon "button" at bounding box center [1136, 166] width 17 height 17
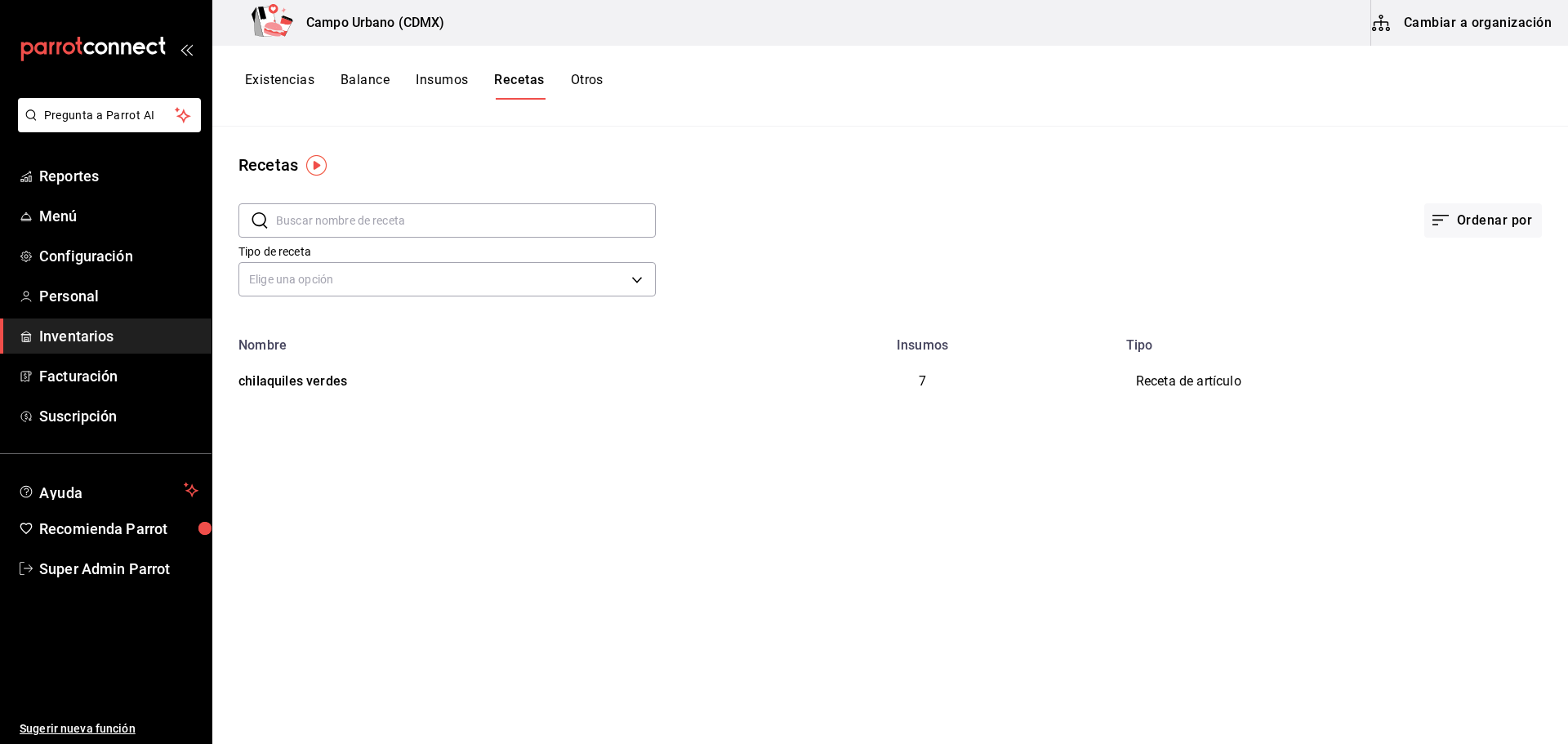
click at [1444, 30] on button "Cambiar a organización" at bounding box center [1463, 23] width 184 height 45
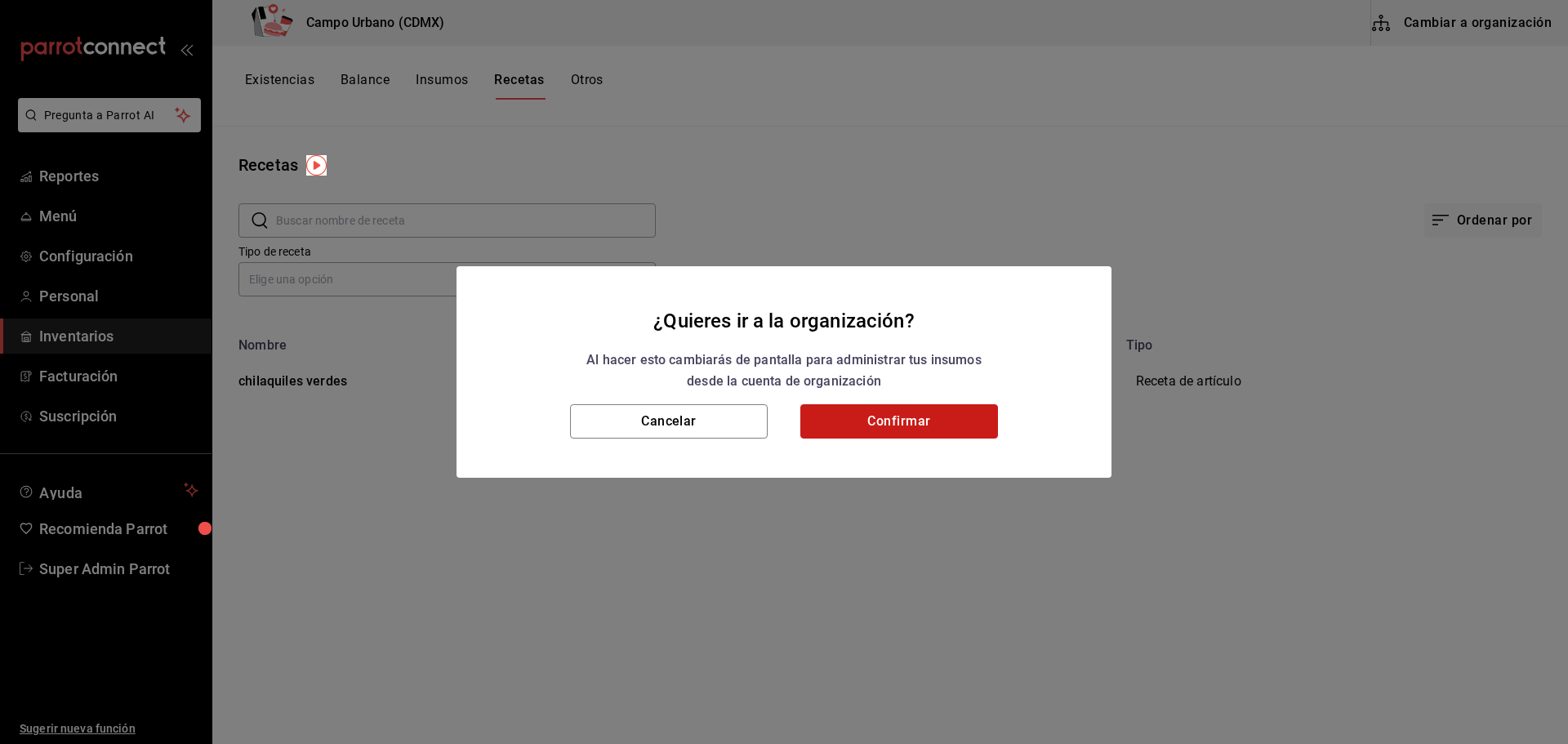
drag, startPoint x: 937, startPoint y: 417, endPoint x: 928, endPoint y: 415, distance: 9.2
click at [937, 416] on button "Confirmar" at bounding box center [899, 421] width 198 height 35
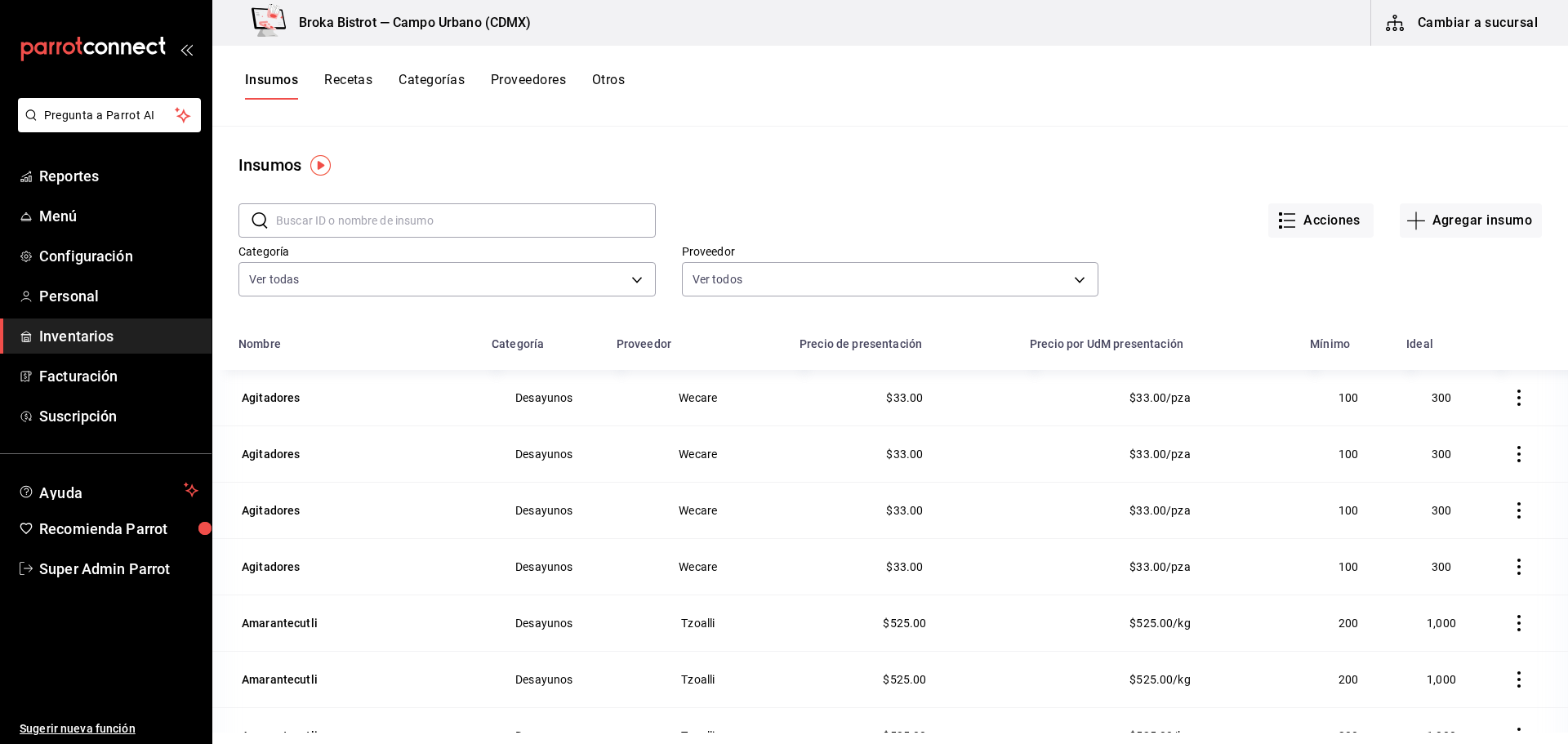
click at [327, 227] on input "text" at bounding box center [465, 220] width 379 height 33
type input "salsa roja"
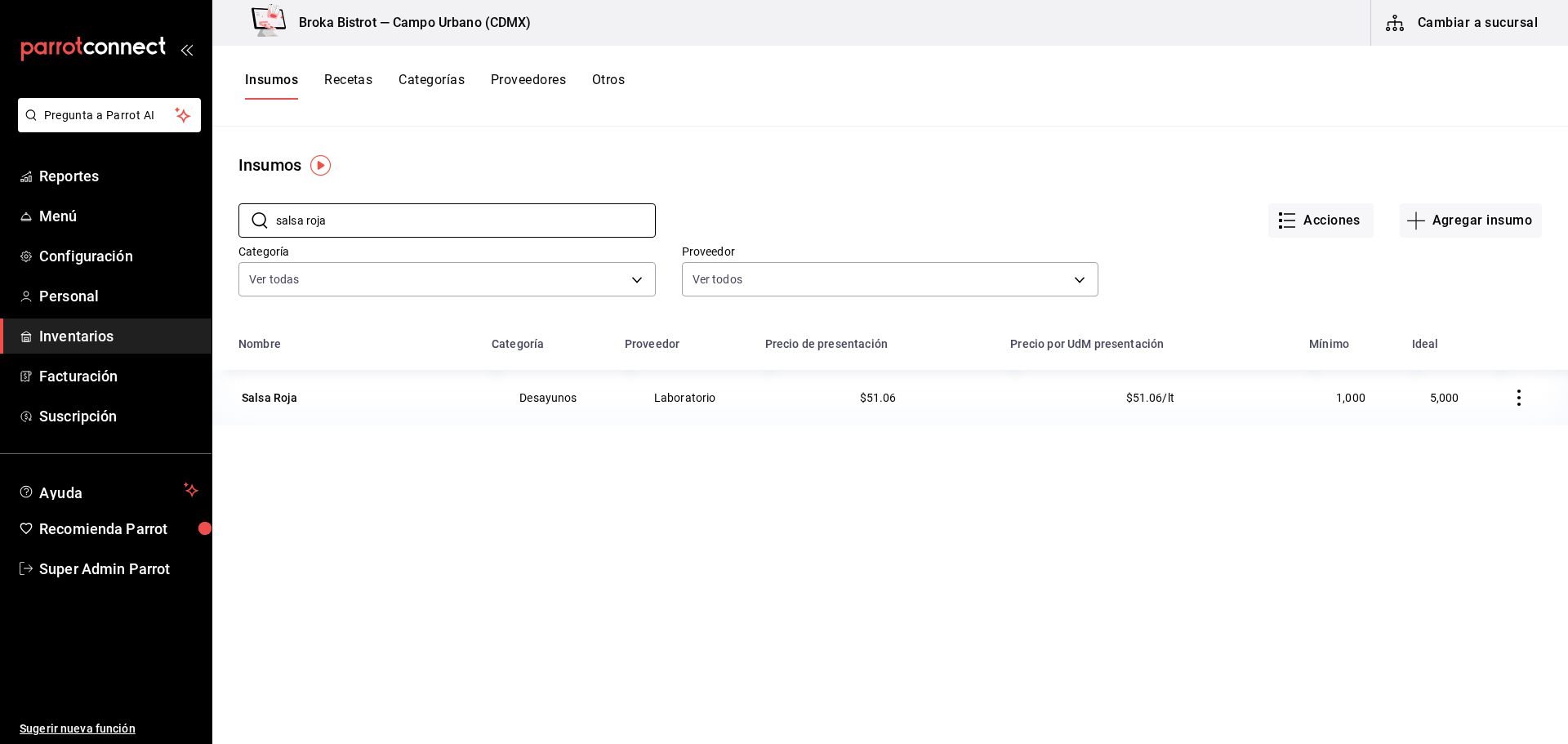
click at [468, 79] on div "Insumos Recetas Categorías Proveedores Otros" at bounding box center [435, 86] width 379 height 28
click at [487, 82] on div "Insumos Recetas Categorías Proveedores Otros" at bounding box center [435, 86] width 379 height 28
click at [339, 78] on button "Recetas" at bounding box center [348, 86] width 48 height 28
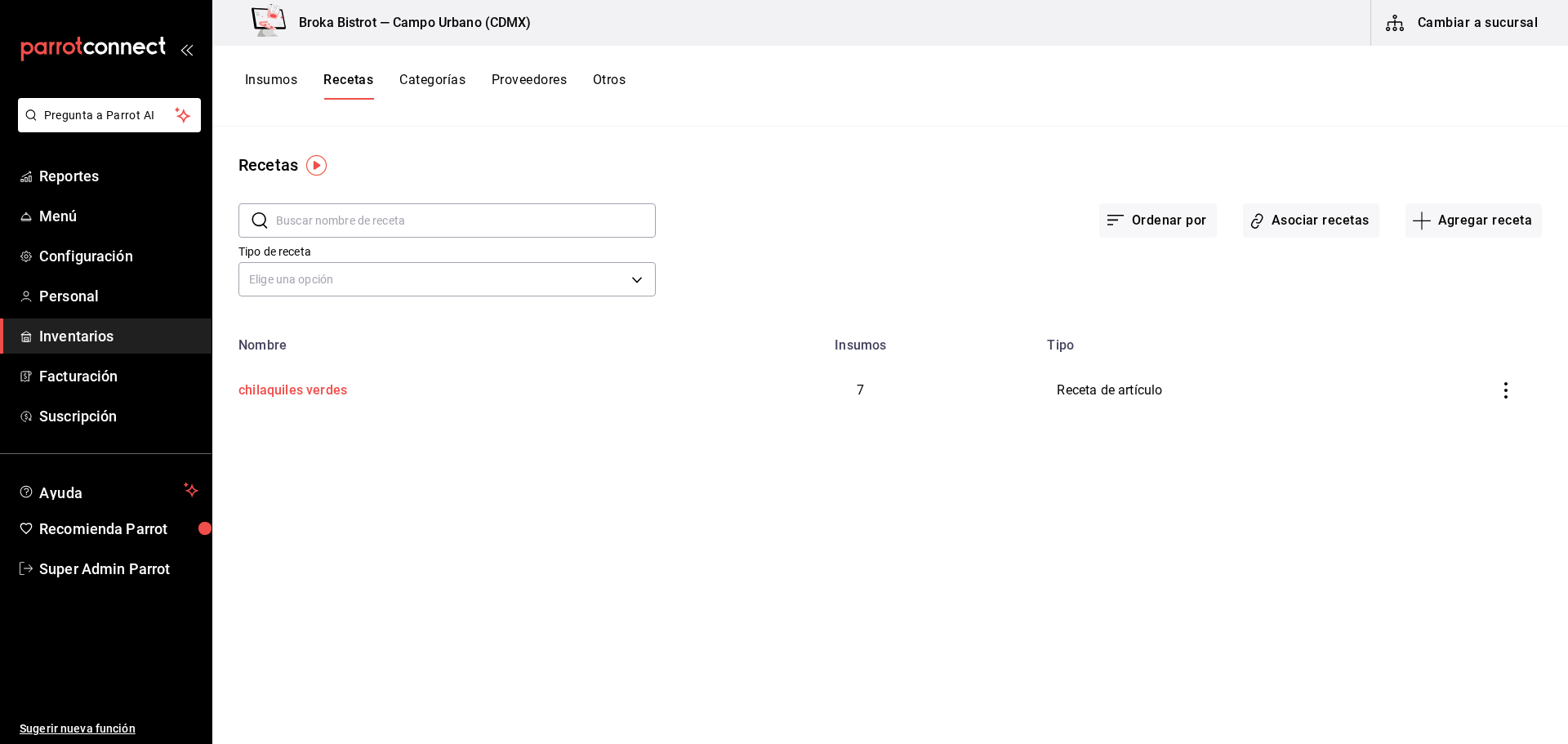
click at [372, 374] on div "chilaquiles verdes" at bounding box center [448, 387] width 432 height 26
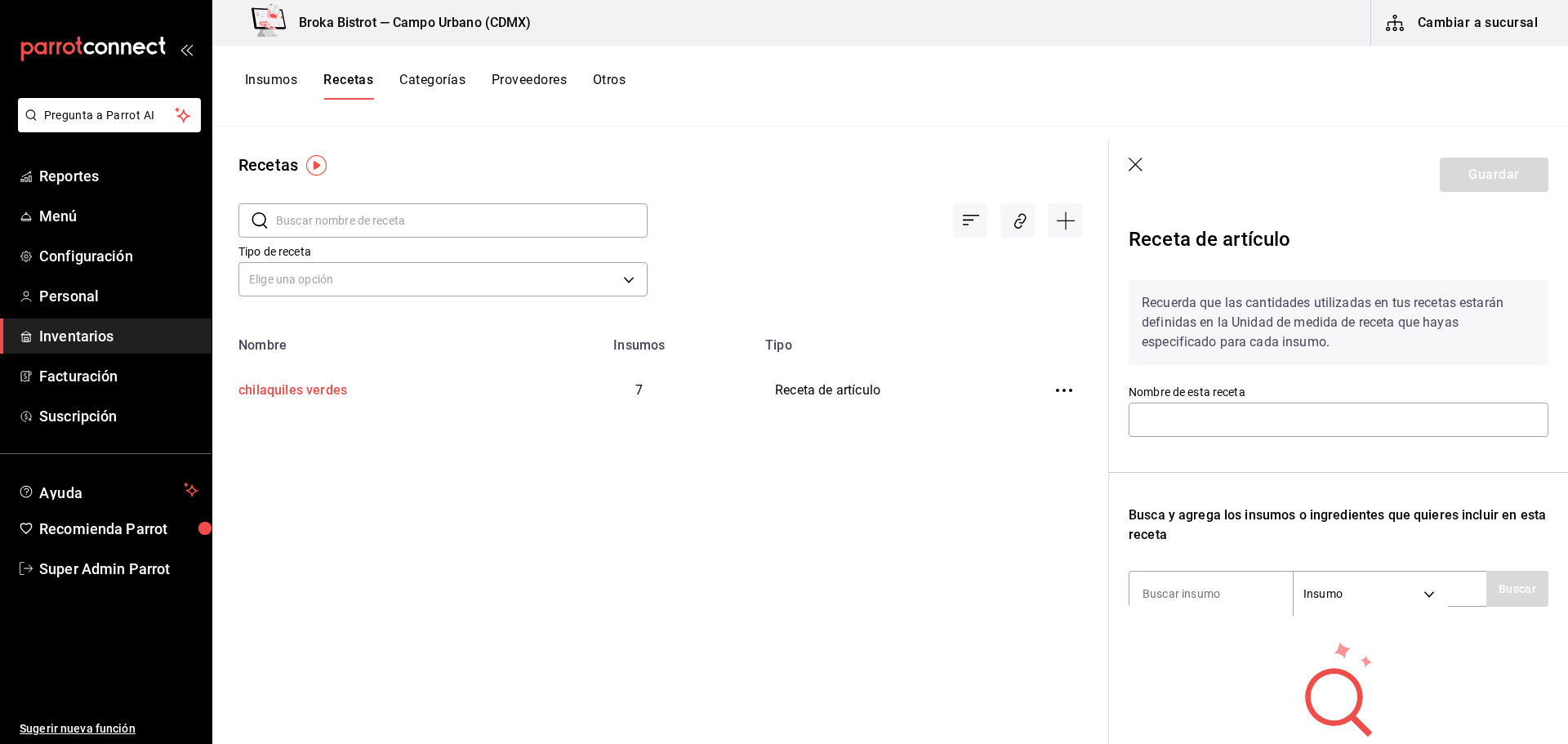
type input "chilaquiles verdes"
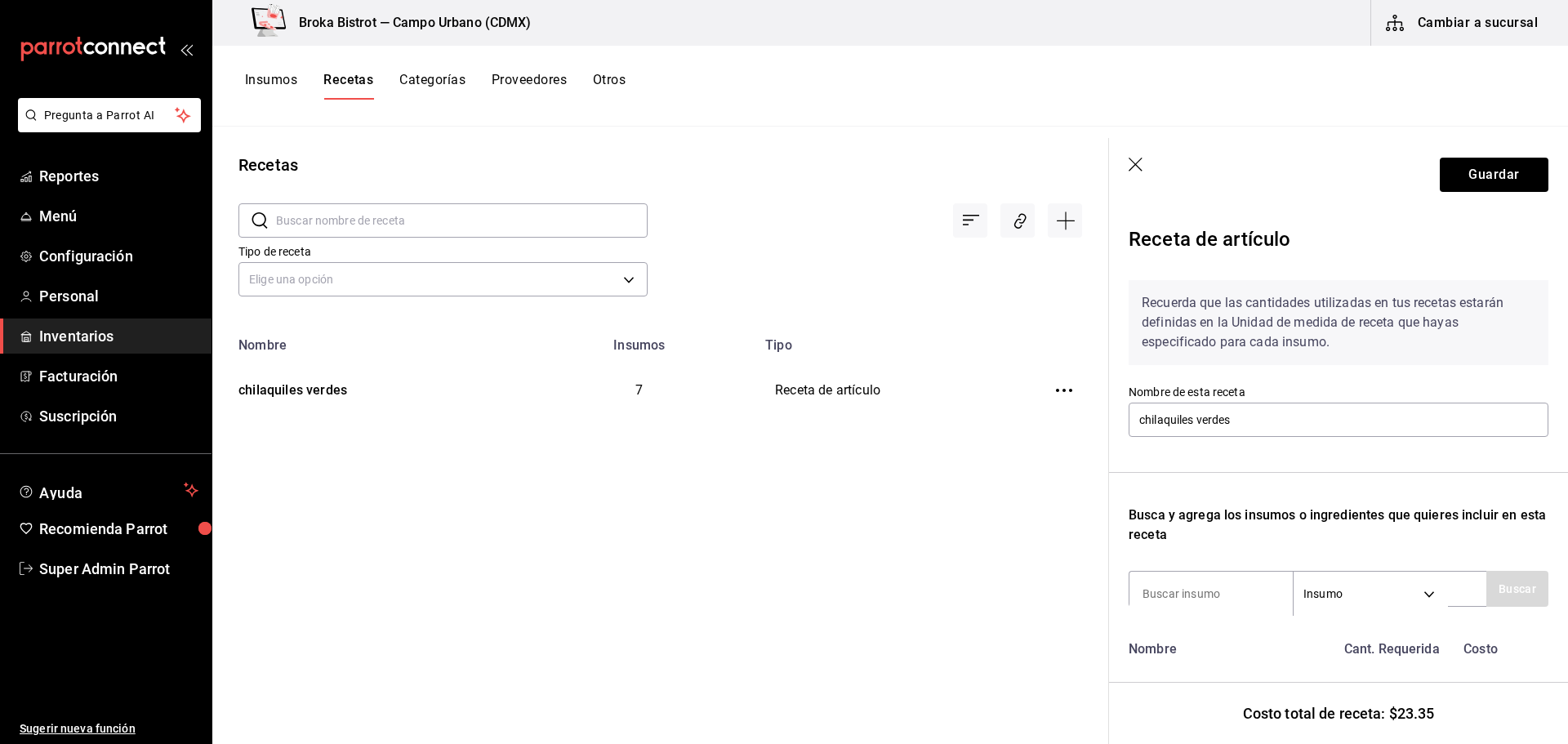
scroll to position [327, 0]
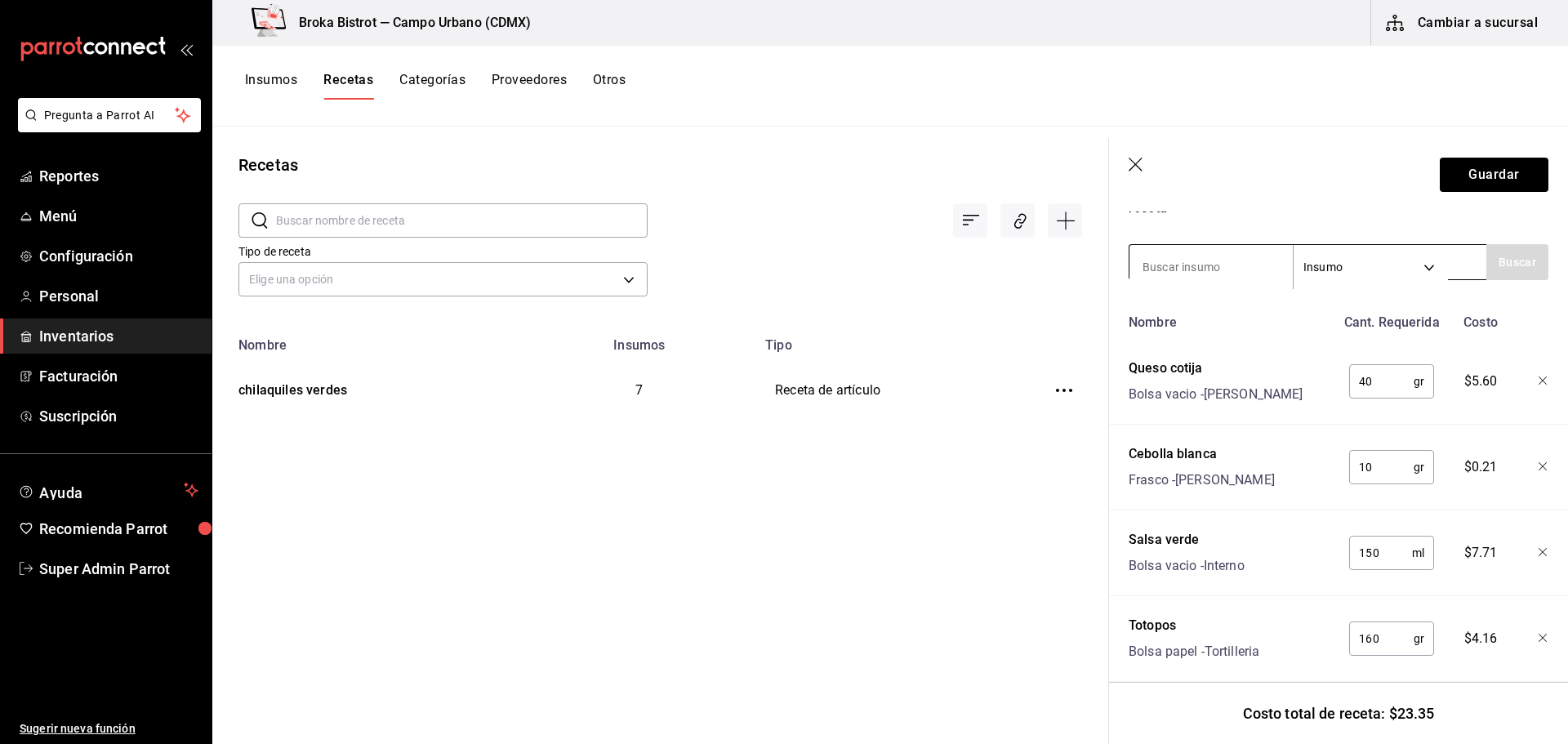
click at [1215, 261] on input at bounding box center [1210, 267] width 163 height 35
type input "SALSA ROJA"
click at [1495, 262] on button "Buscar" at bounding box center [1517, 262] width 62 height 36
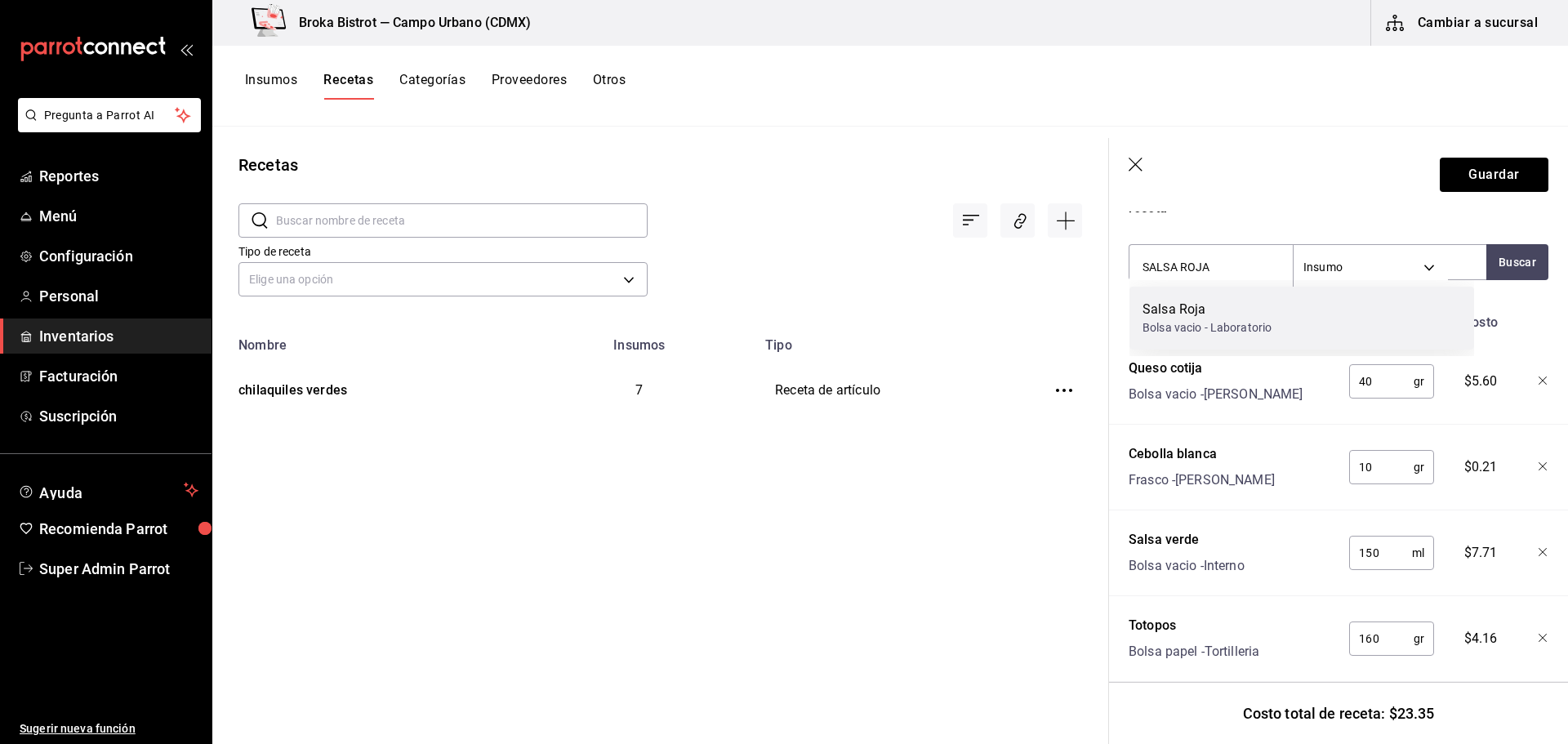
click at [1259, 300] on div "Salsa Roja" at bounding box center [1206, 309] width 129 height 20
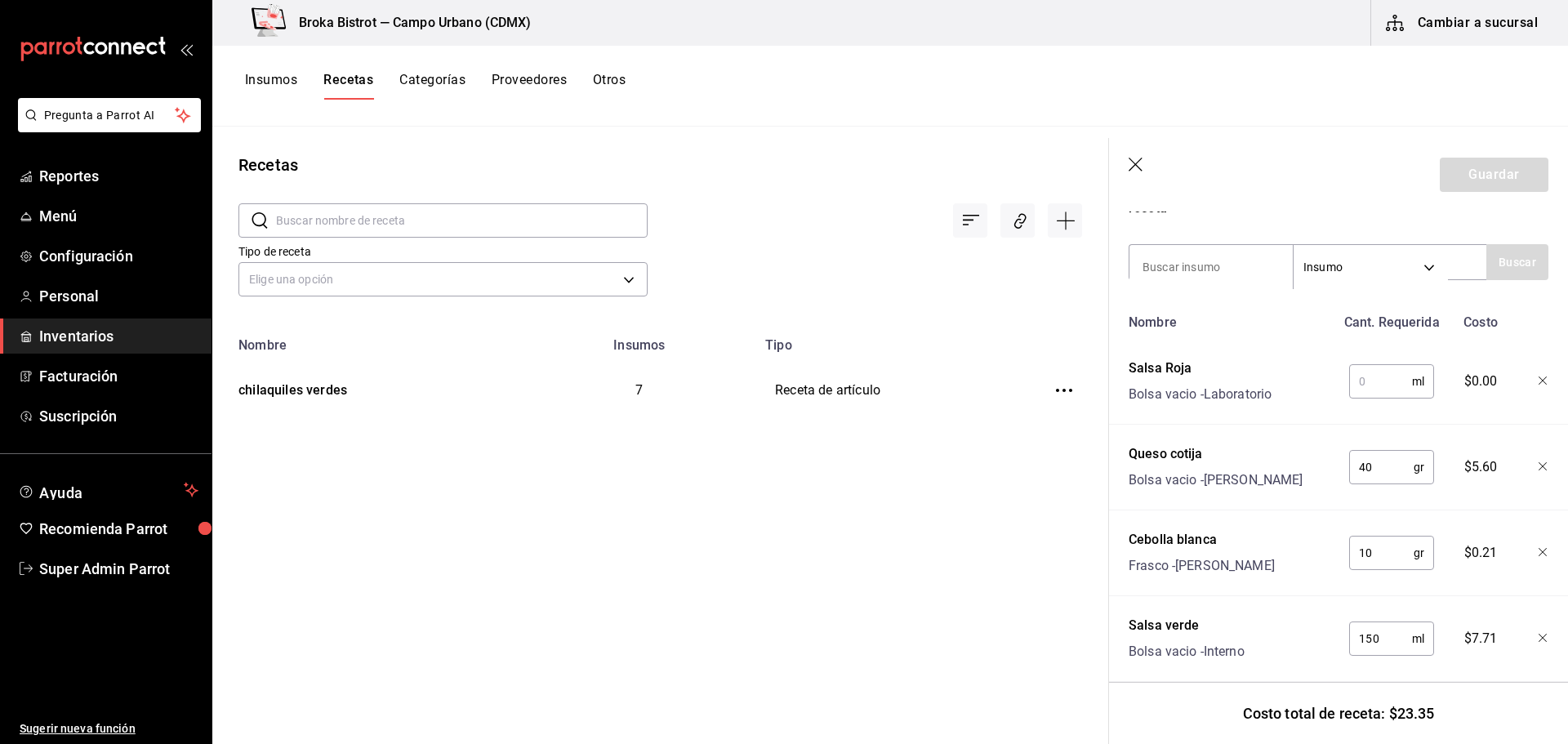
click at [1356, 381] on input "text" at bounding box center [1380, 380] width 63 height 33
type input "2"
type input "1"
click at [1538, 379] on icon "button" at bounding box center [1542, 380] width 8 height 8
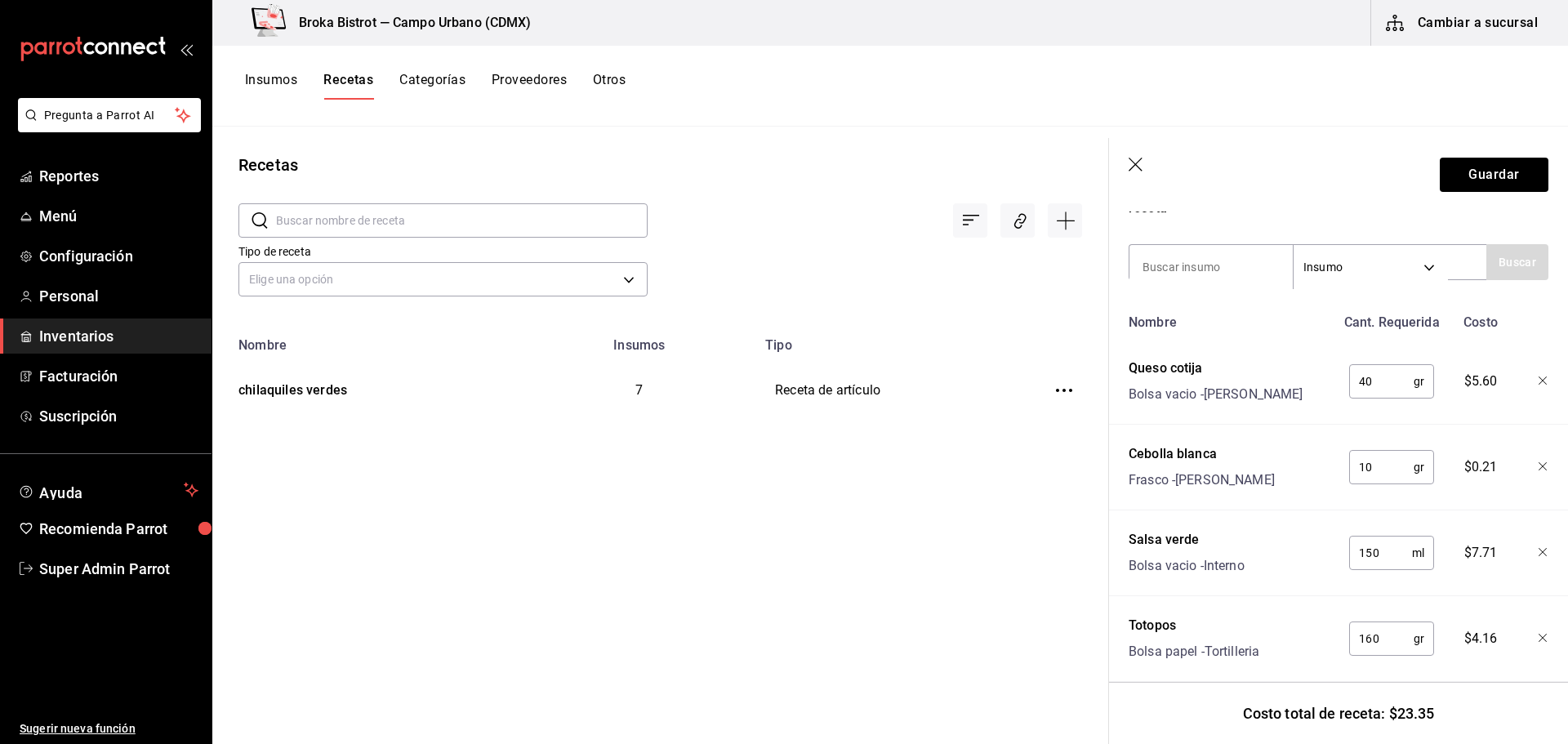
click at [1135, 162] on icon "button" at bounding box center [1136, 166] width 17 height 17
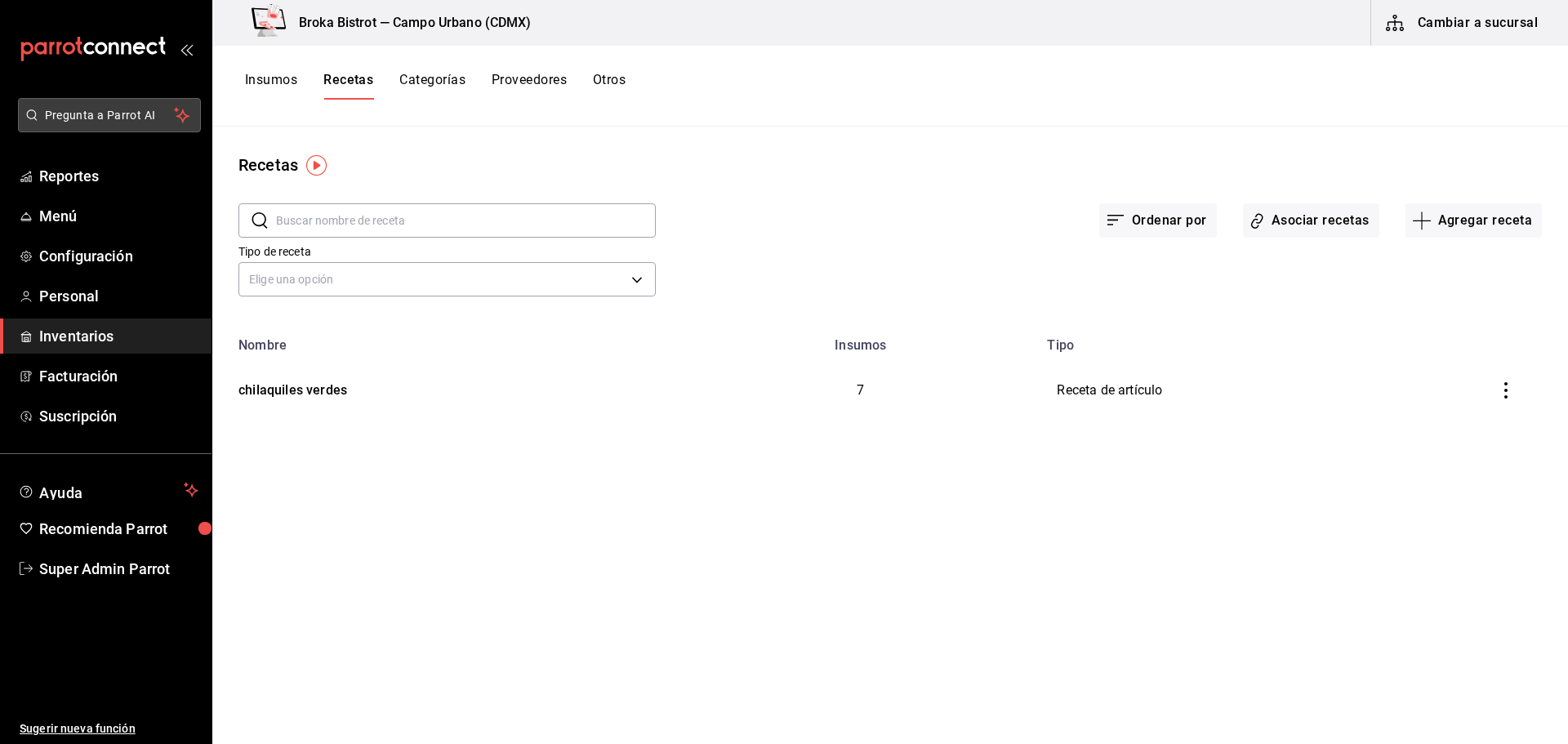
click at [115, 111] on span "Pregunta a Parrot AI" at bounding box center [109, 115] width 129 height 17
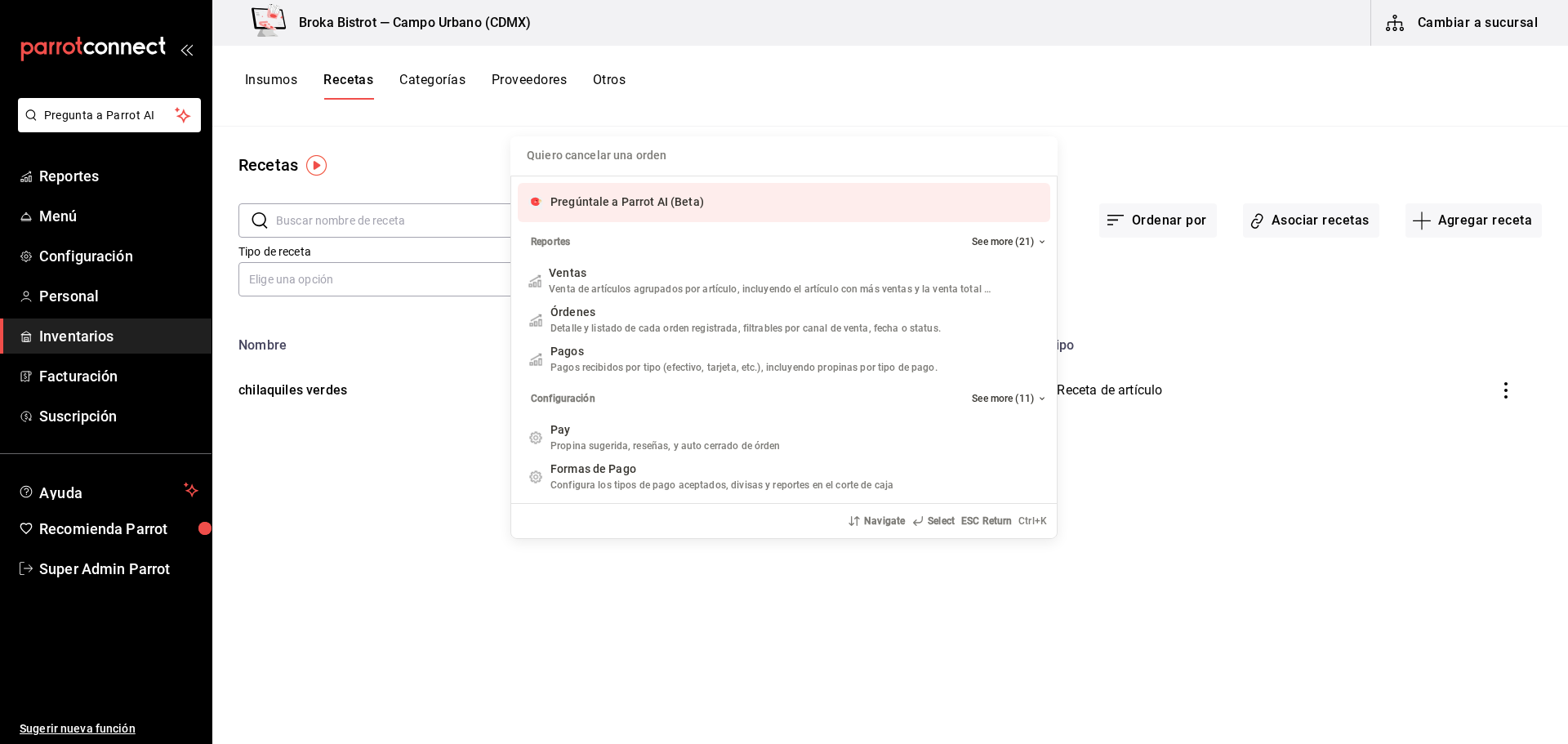
click at [593, 208] on span "Pregúntale a Parrot AI (Beta)" at bounding box center [626, 202] width 153 height 13
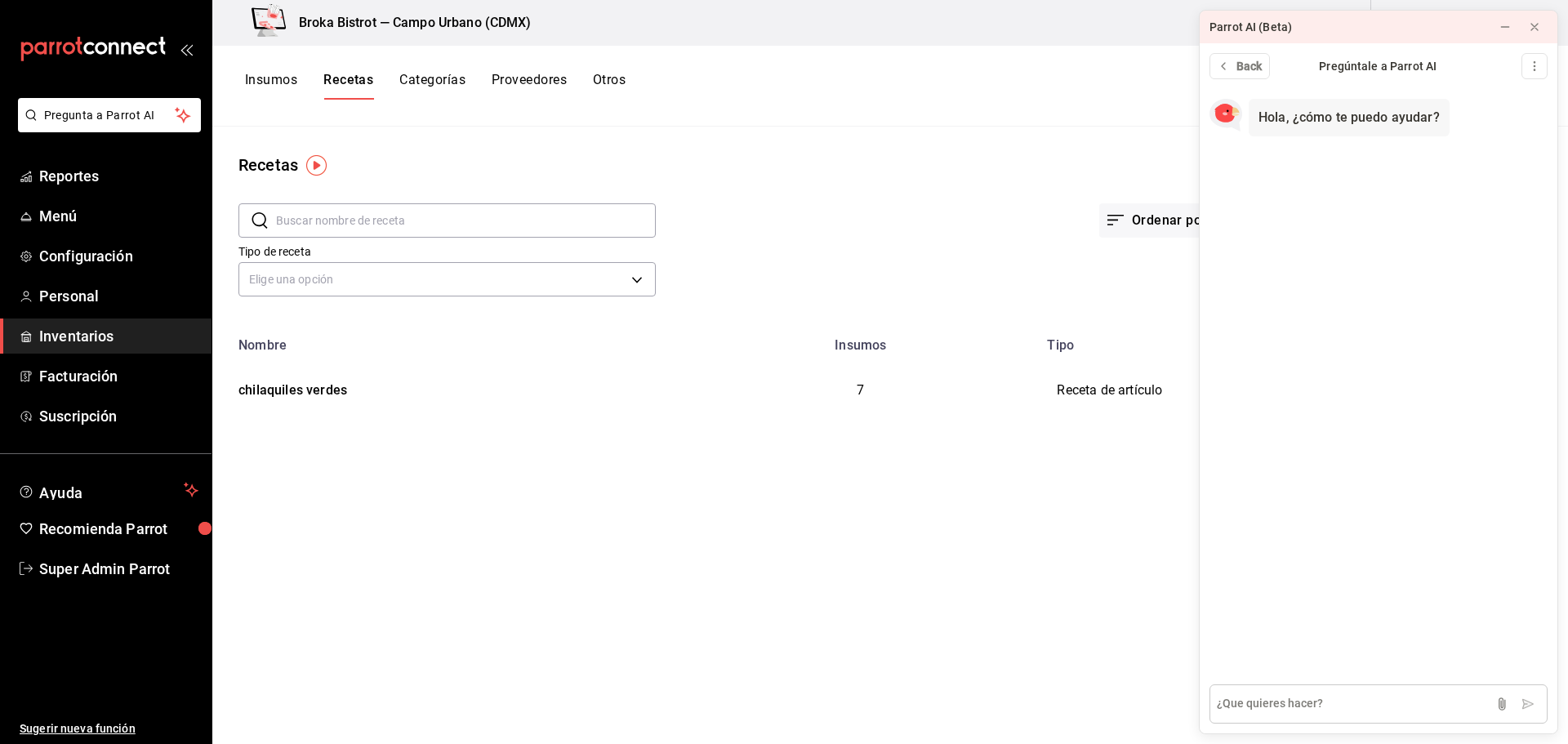
click at [1292, 706] on textarea at bounding box center [1378, 704] width 338 height 40
type textarea "QUIERO SABER cuantos articulos fueron pagados con tarjeta cuantos con efectivo"
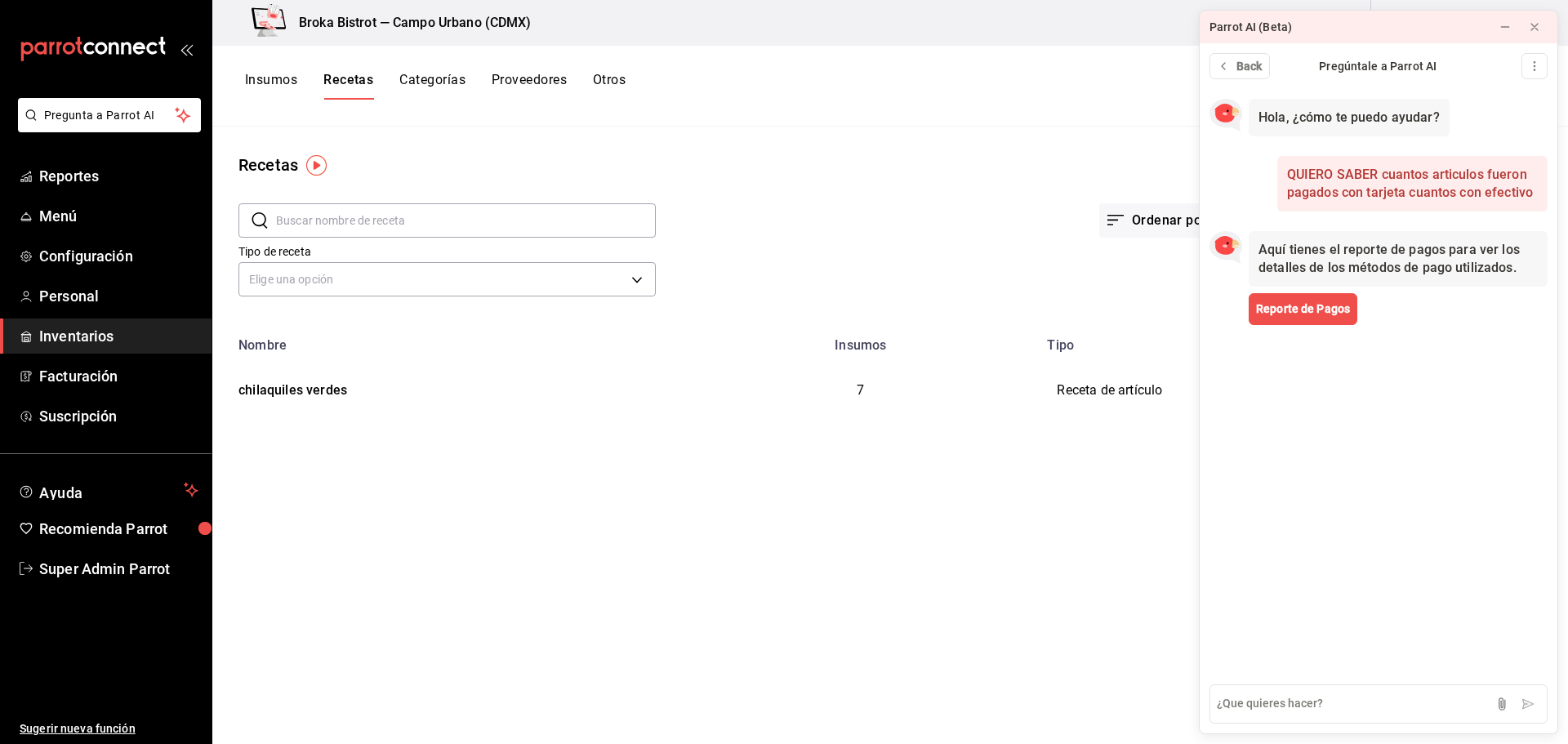
click at [1301, 326] on div "Aquí tienes el reporte de pagos para ver los detalles de los métodos de pago ut…" at bounding box center [1378, 281] width 358 height 120
click at [1307, 308] on span "Reporte de Pagos" at bounding box center [1302, 308] width 94 height 17
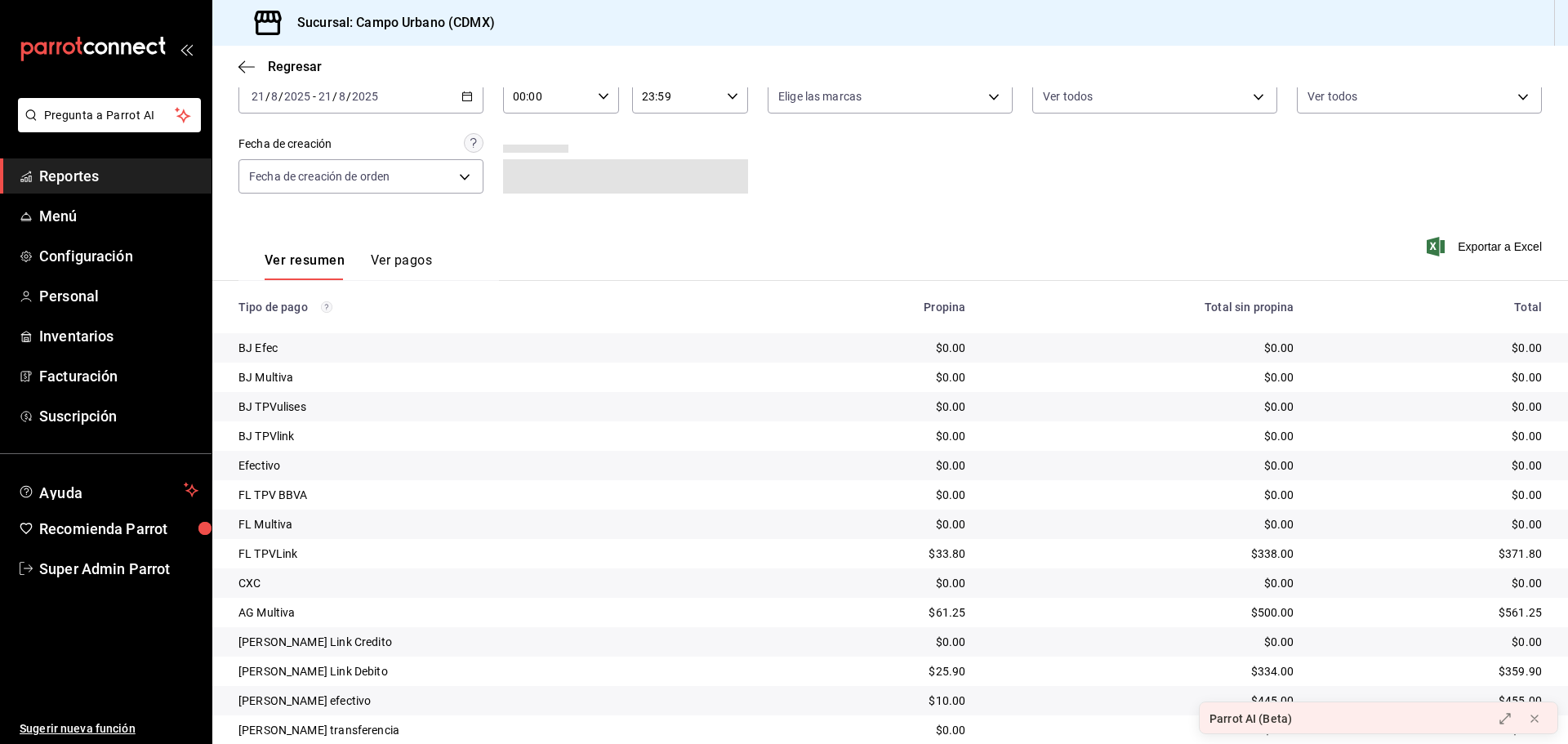
scroll to position [153, 0]
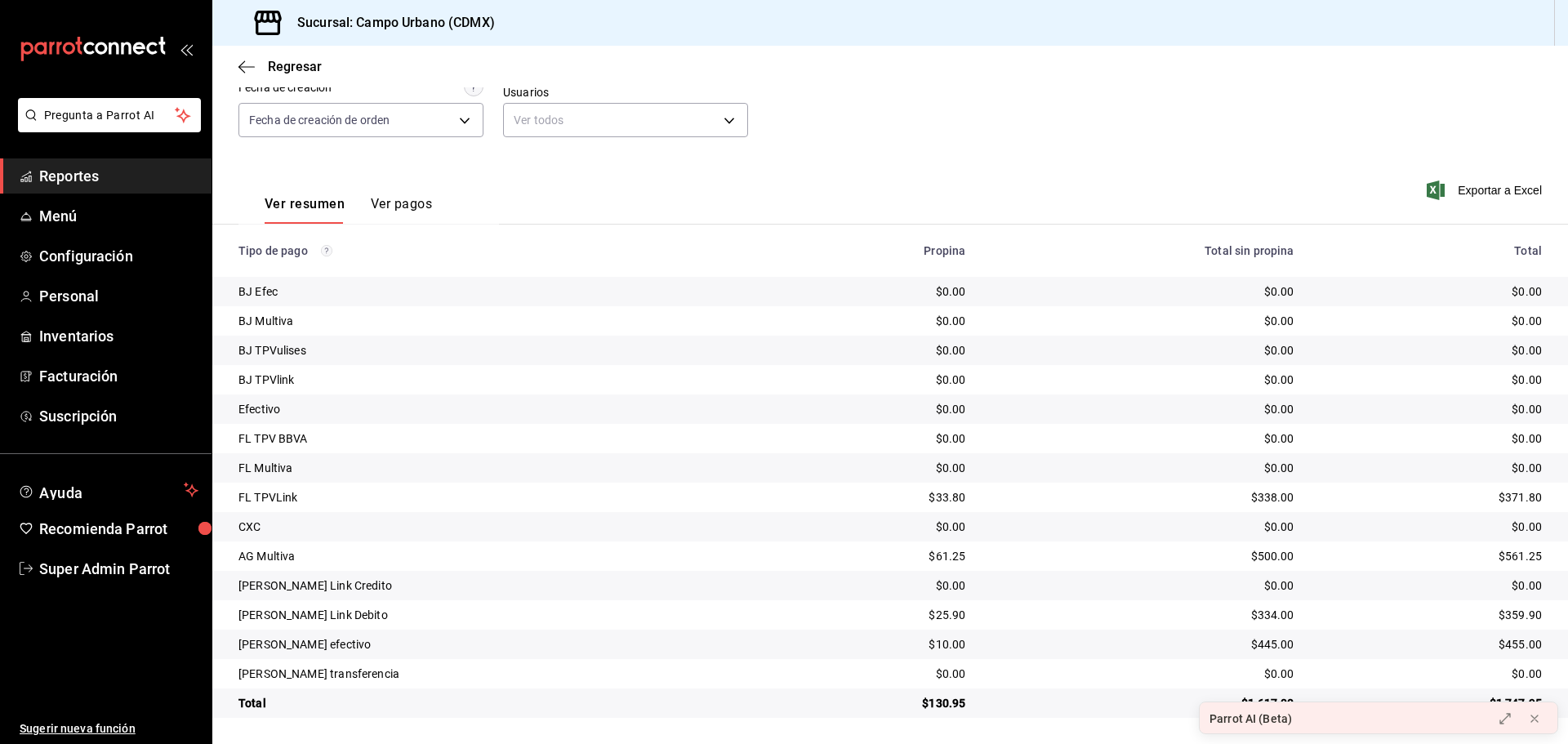
click at [405, 206] on button "Ver pagos" at bounding box center [401, 209] width 61 height 28
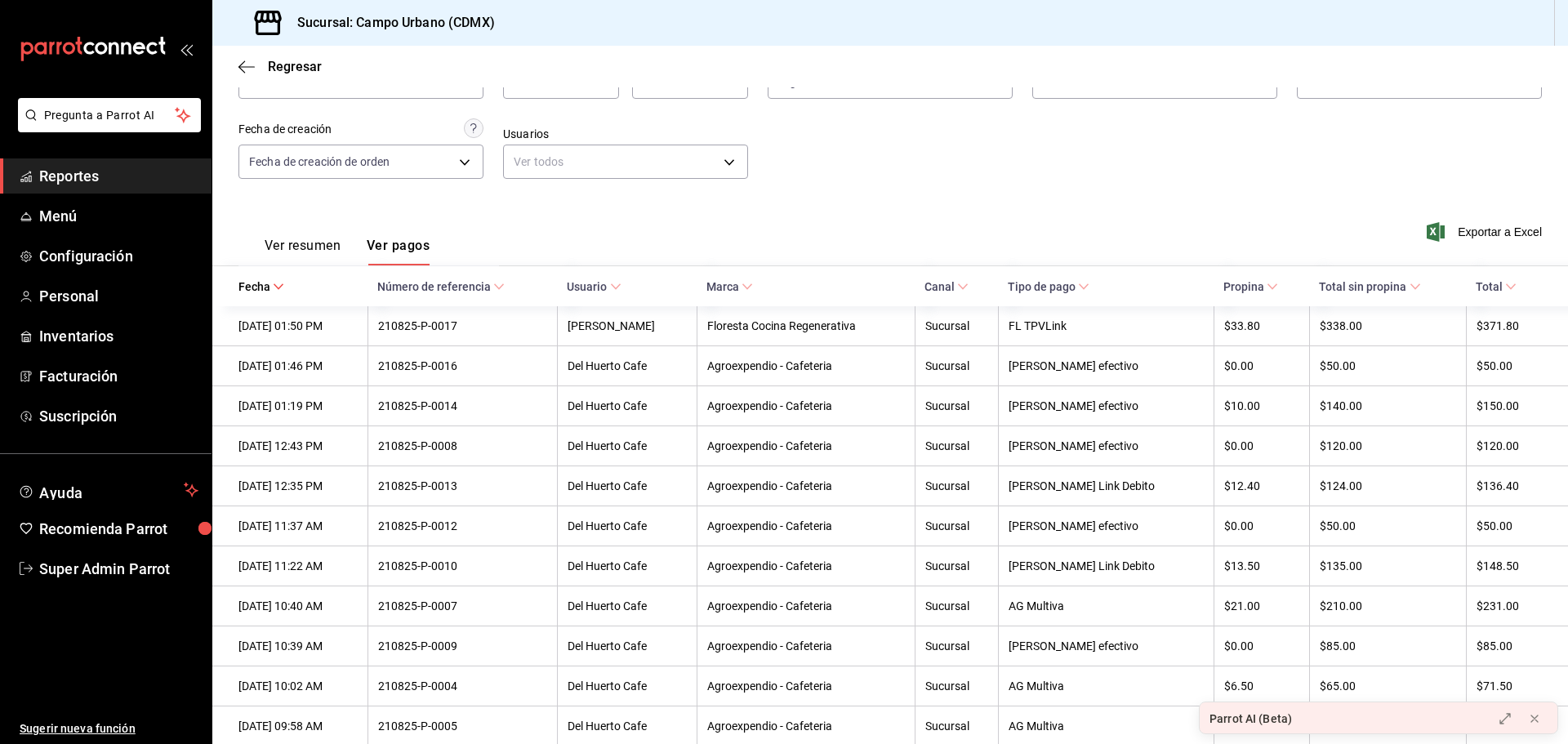
scroll to position [153, 0]
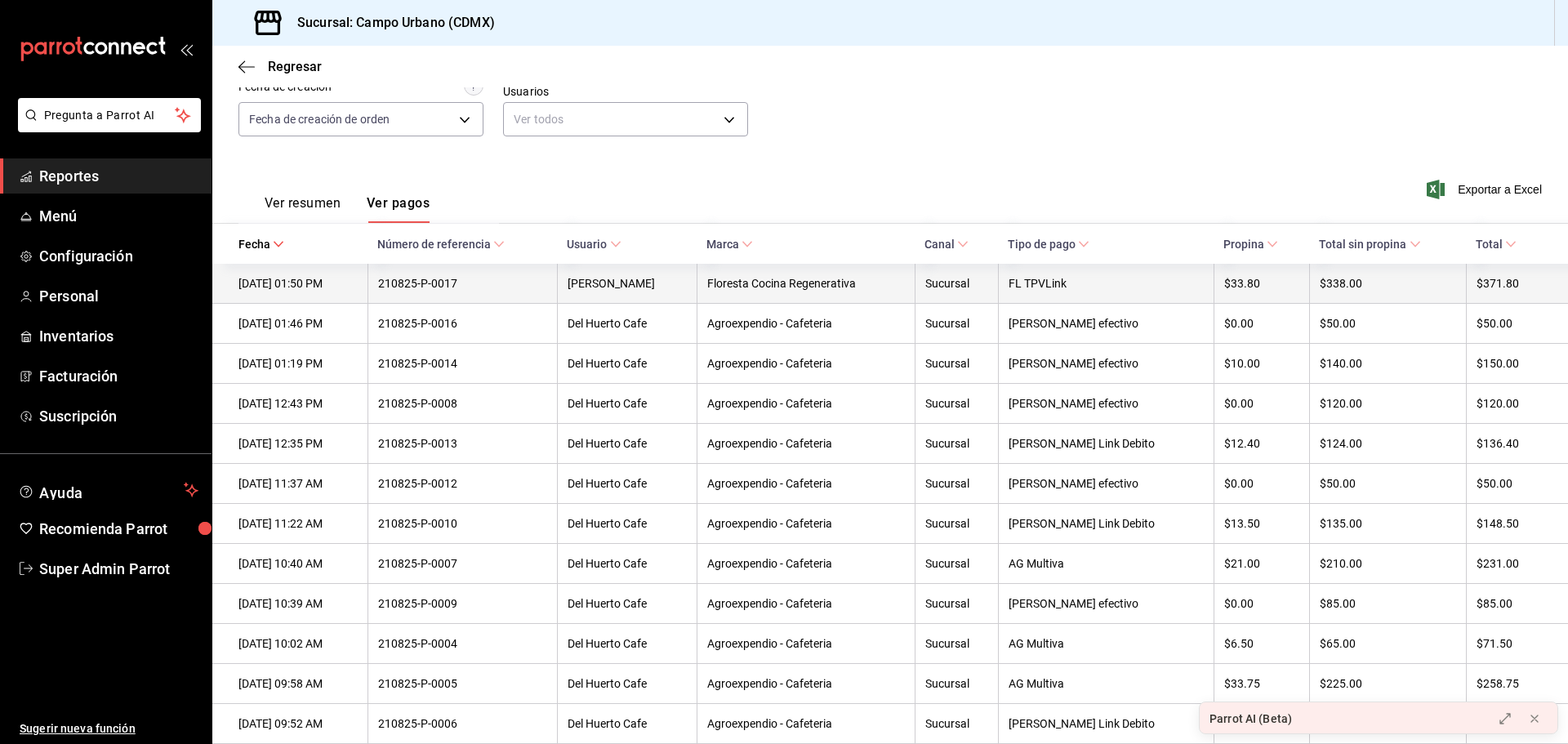
click at [332, 289] on div "21/08/2025 01:50 PM" at bounding box center [297, 283] width 120 height 13
click at [492, 292] on th "210825-P-0017" at bounding box center [462, 284] width 191 height 41
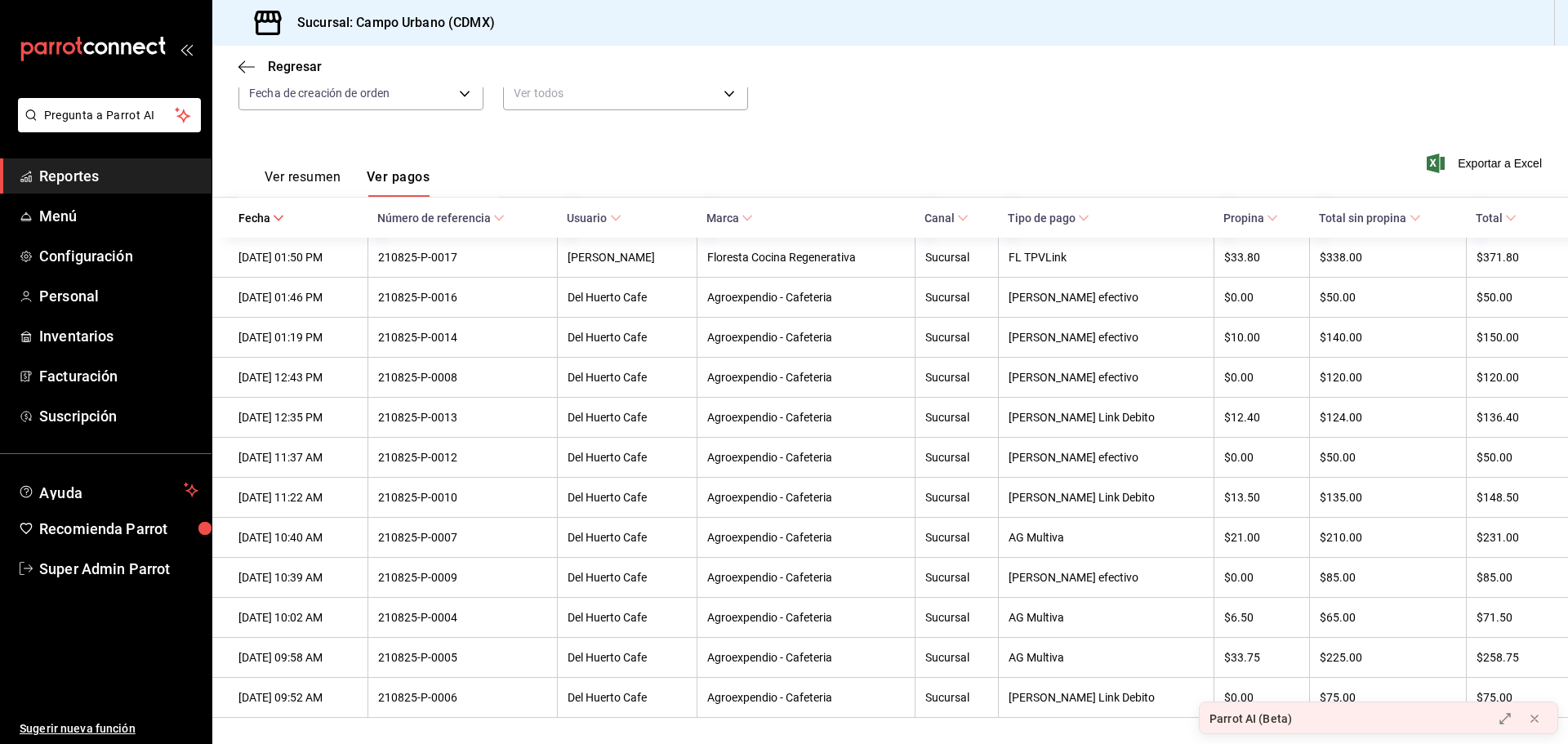
scroll to position [0, 0]
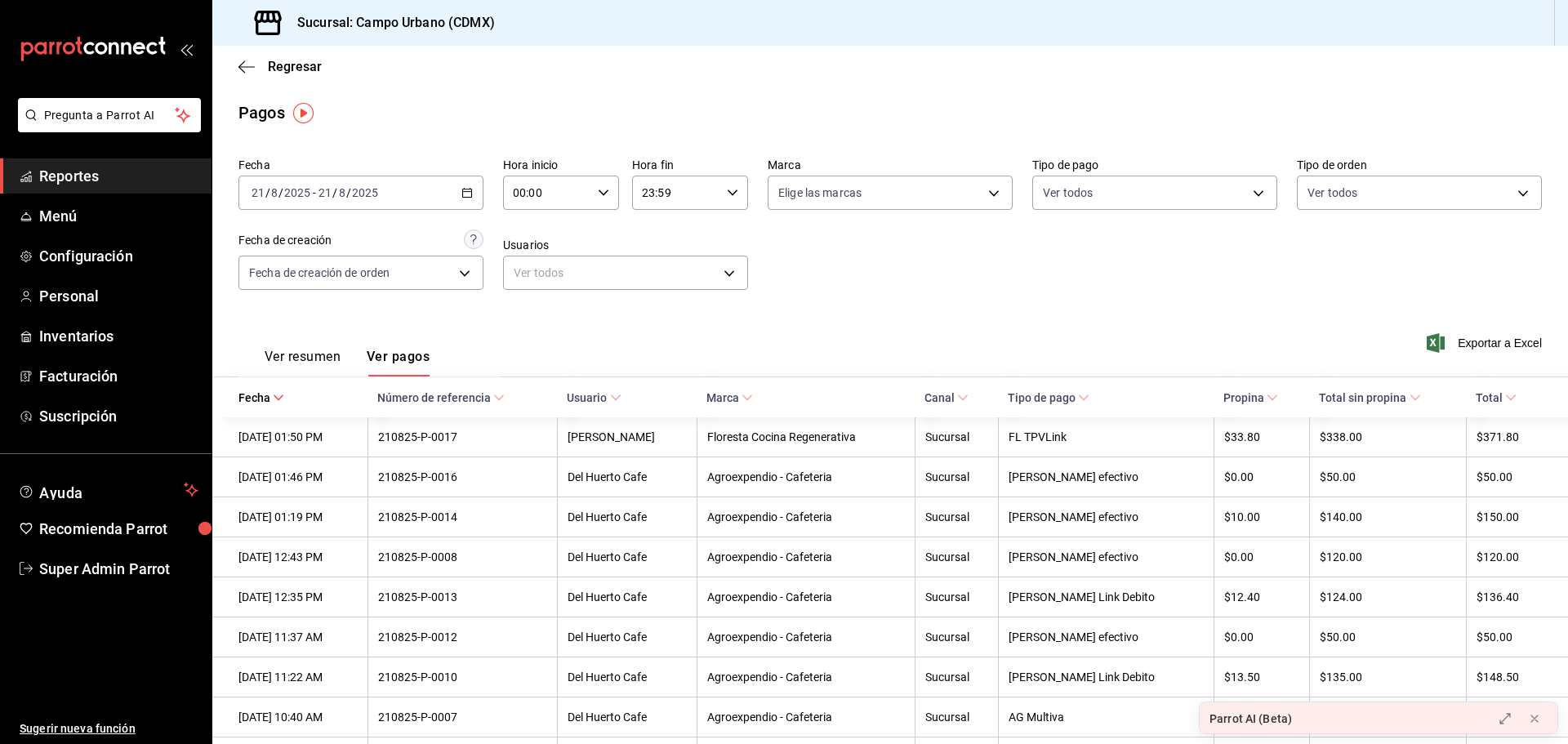
drag, startPoint x: 830, startPoint y: 311, endPoint x: 804, endPoint y: 300, distance: 28.2
click at [822, 309] on div "Ver resumen Ver pagos Exportar a Excel" at bounding box center [890, 353] width 1356 height 87
click at [249, 67] on icon "button" at bounding box center [246, 66] width 17 height 1
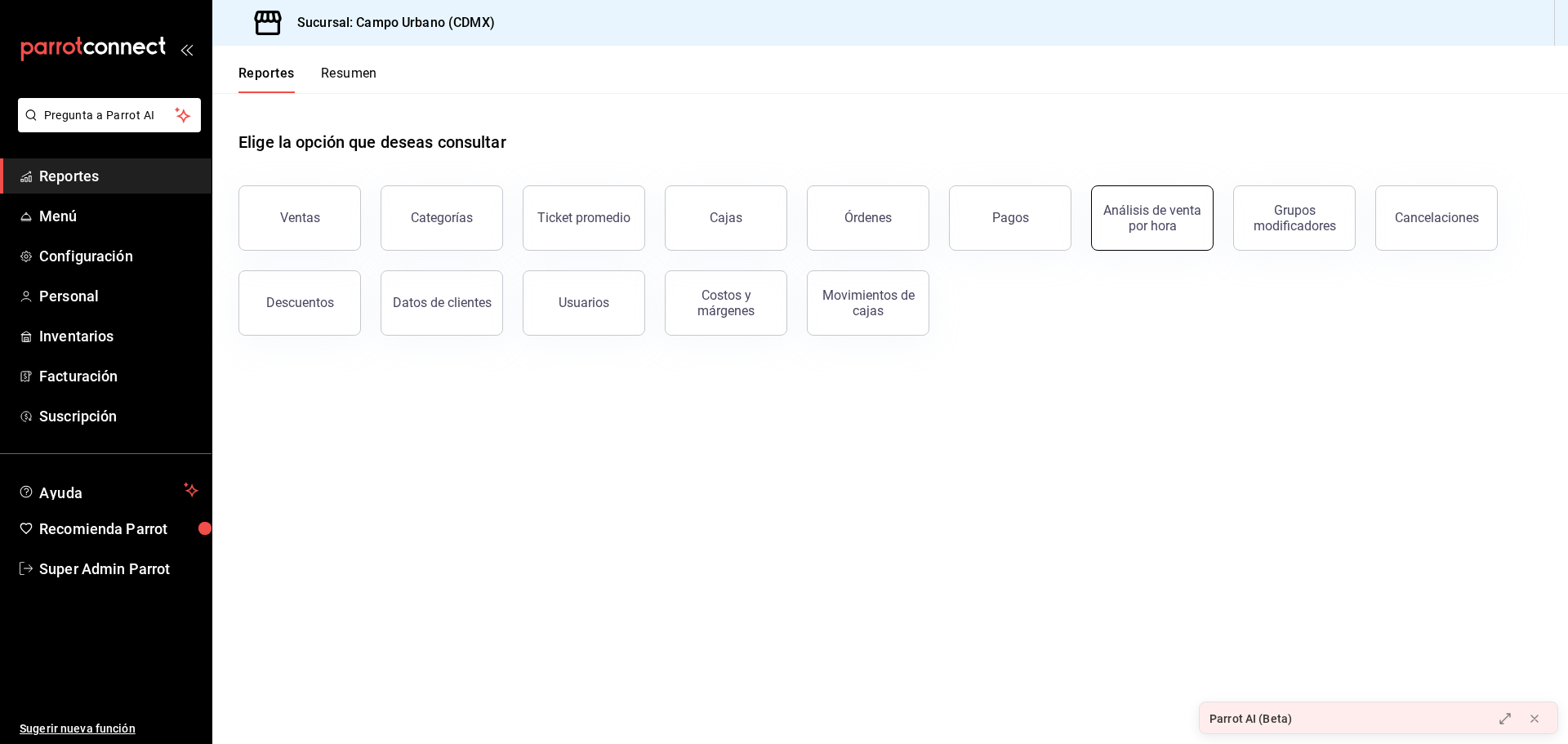
click at [1156, 228] on div "Análisis de venta por hora" at bounding box center [1152, 217] width 101 height 31
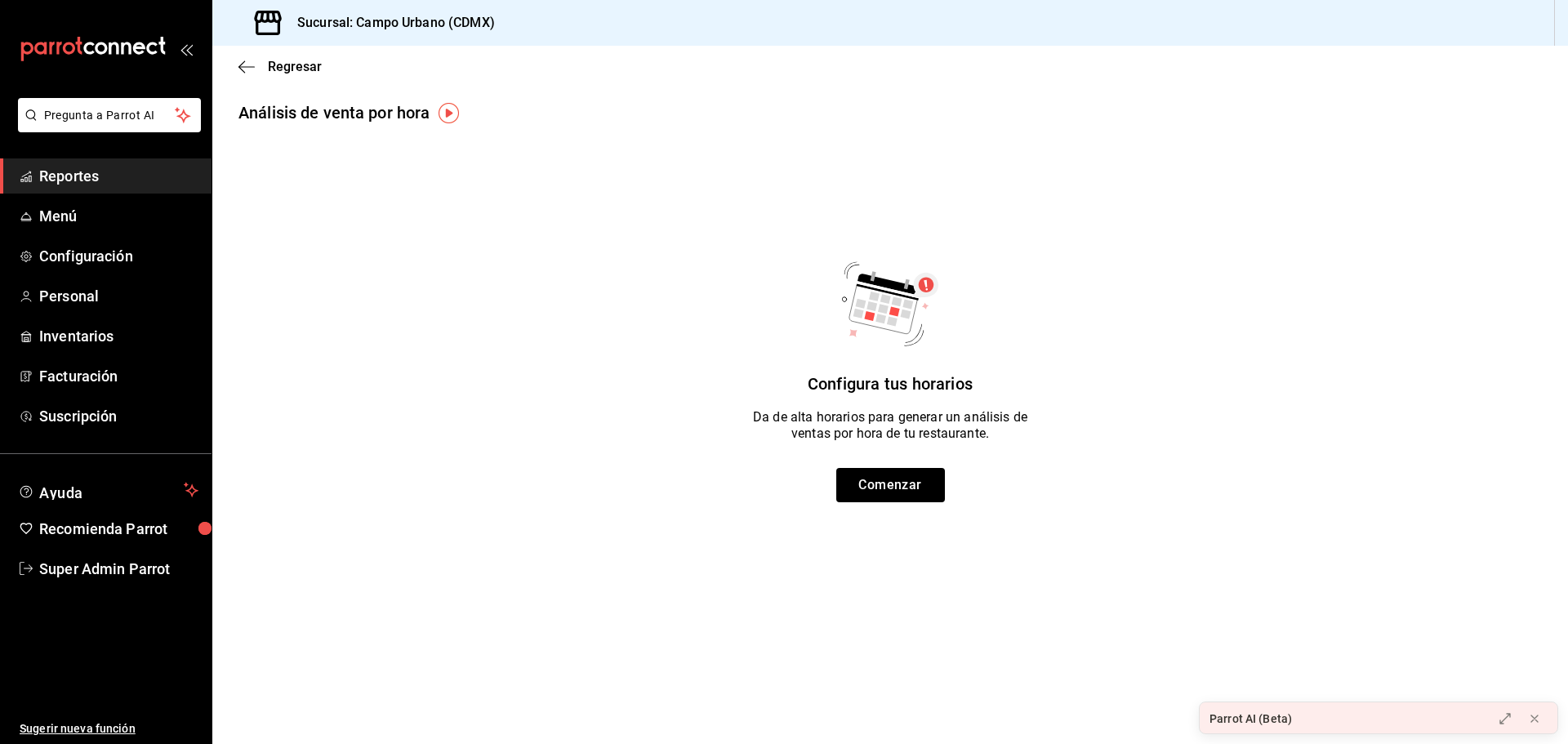
click at [236, 68] on div "Regresar" at bounding box center [890, 66] width 1356 height 41
click at [242, 63] on icon "button" at bounding box center [246, 66] width 17 height 15
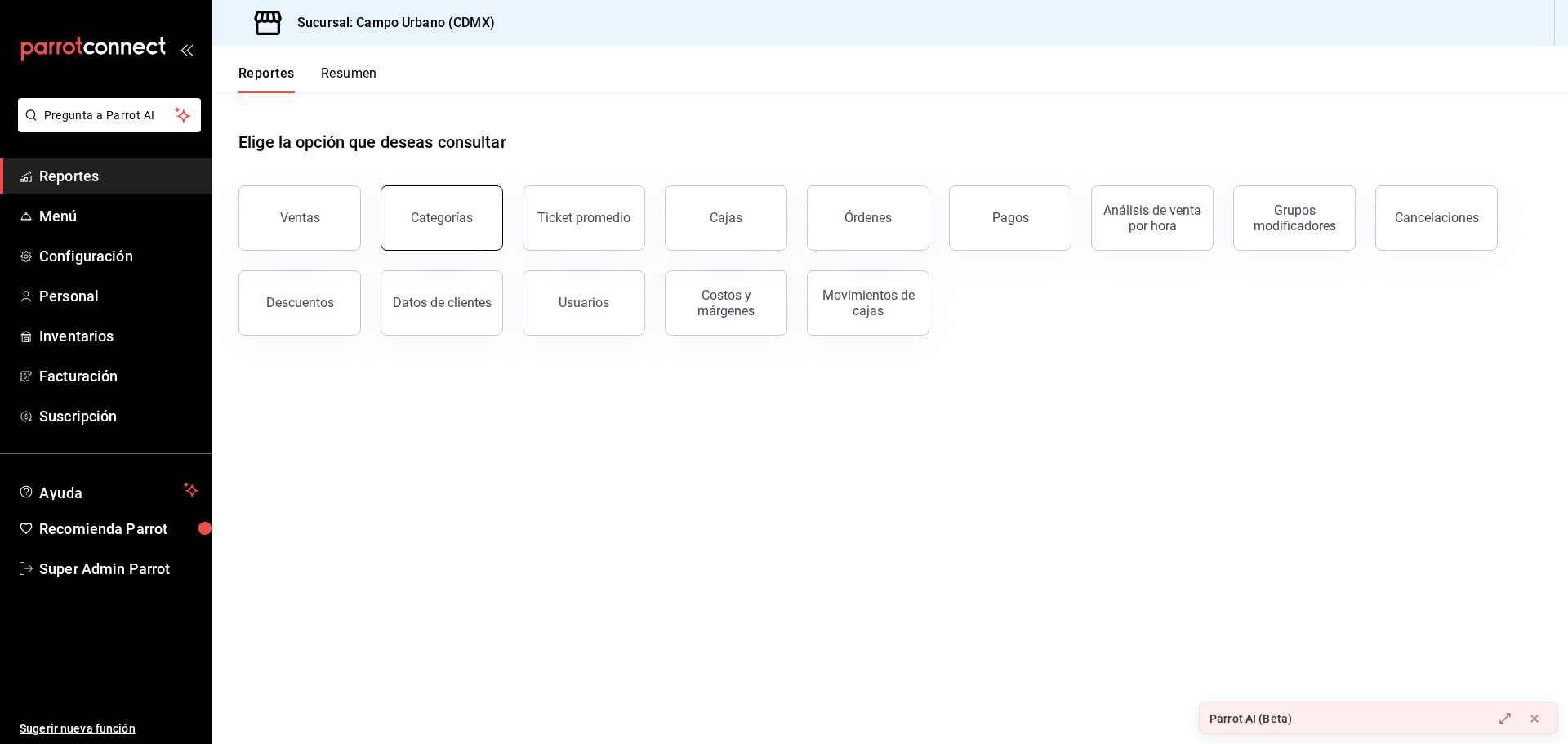
click at [408, 211] on button "Categorías" at bounding box center [442, 218] width 123 height 65
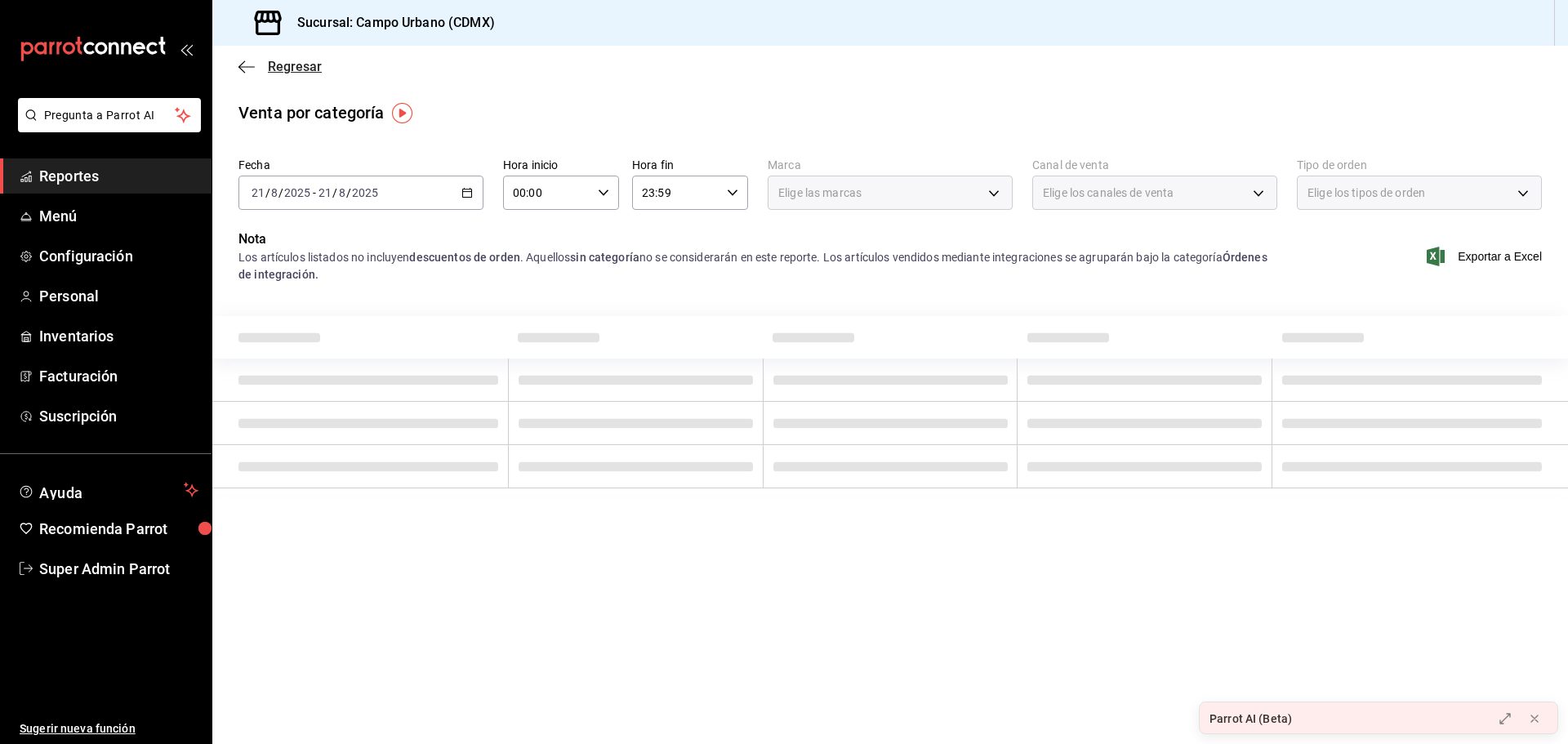
click at [243, 68] on icon "button" at bounding box center [246, 66] width 17 height 15
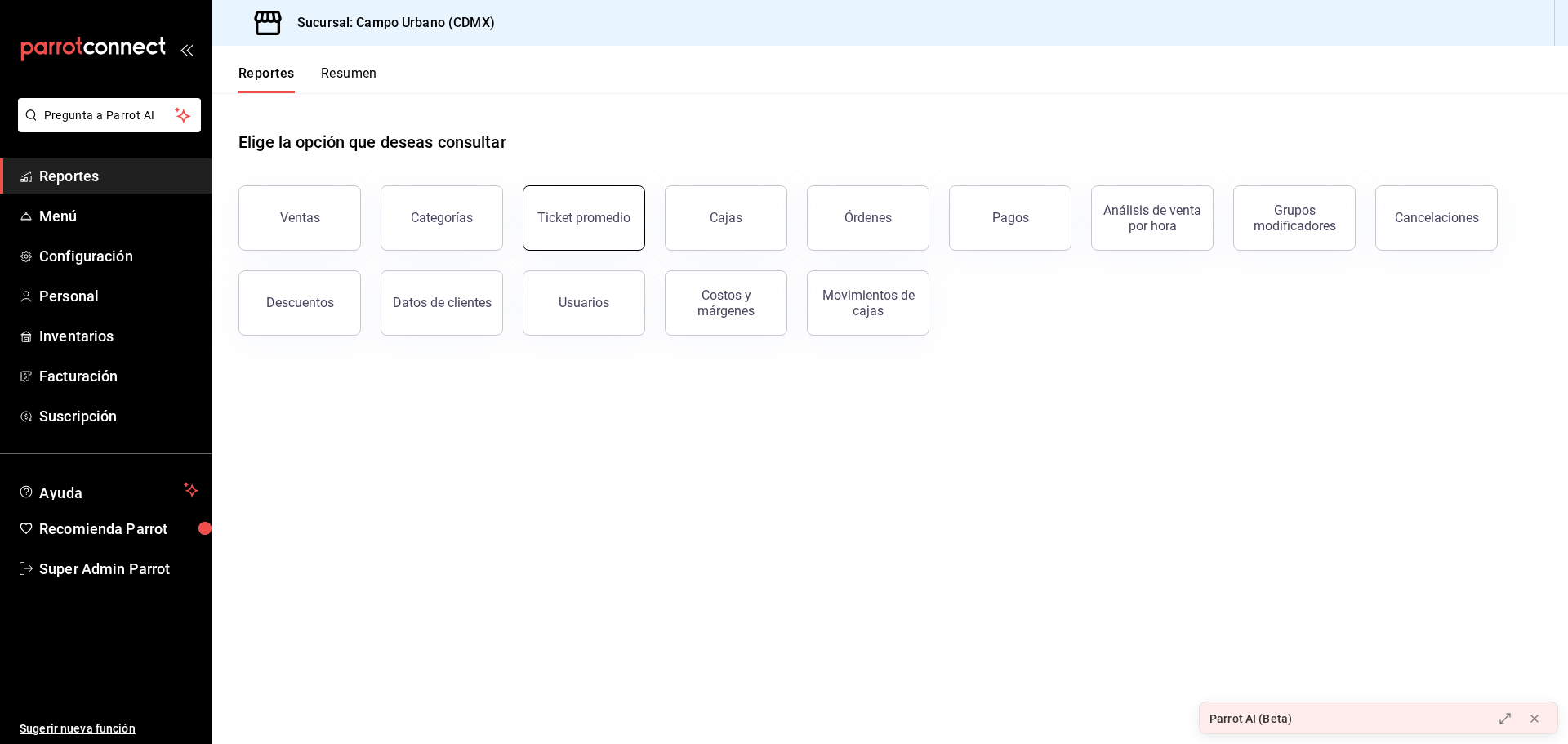
click at [570, 209] on button "Ticket promedio" at bounding box center [584, 218] width 123 height 65
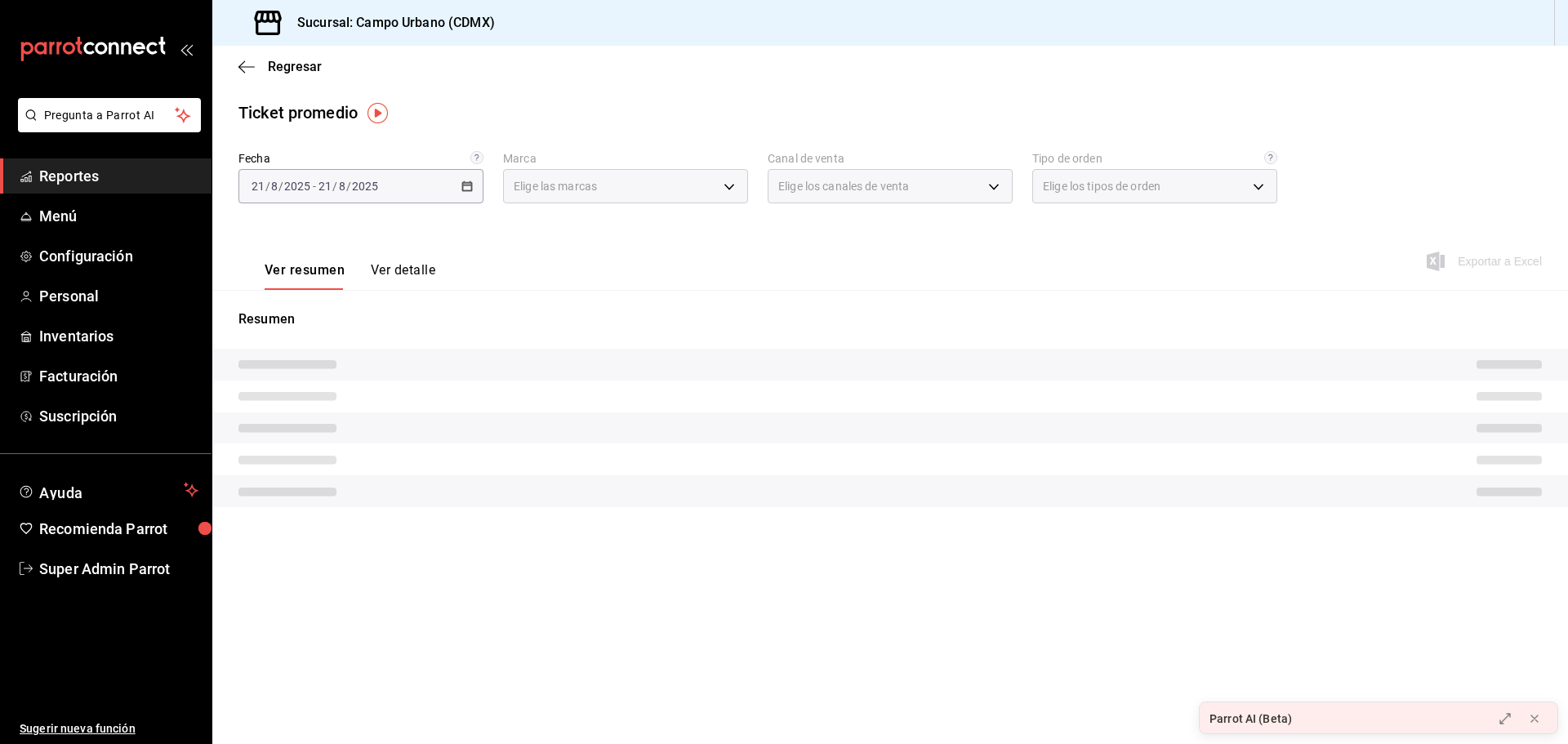
type input "f2e5bddf-476e-49d4-87ae-66ec6013e618,ebe00a7c-5dab-4e87-933b-f4517ba5e88c,3940b…"
type input "PARROT,UBER_EATS,RAPPI,DIDI_FOOD,ONLINE"
type input "4fc48629-8f20-4e1f-82cf-b1b27f0bd8f7,d0025e08-4f23-466f-9add-653301f80aa9,73a7c…"
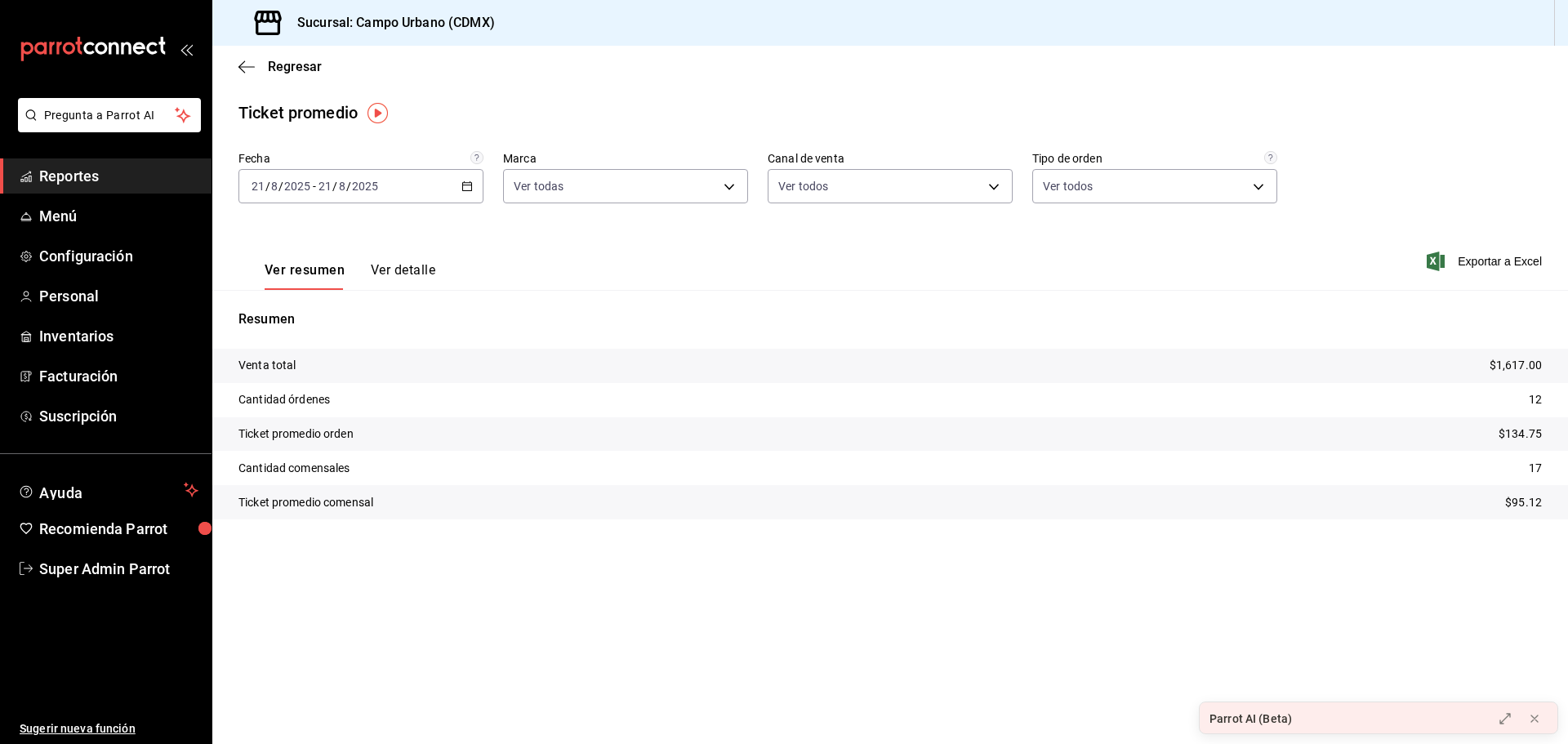
click at [396, 268] on button "Ver detalle" at bounding box center [402, 276] width 64 height 28
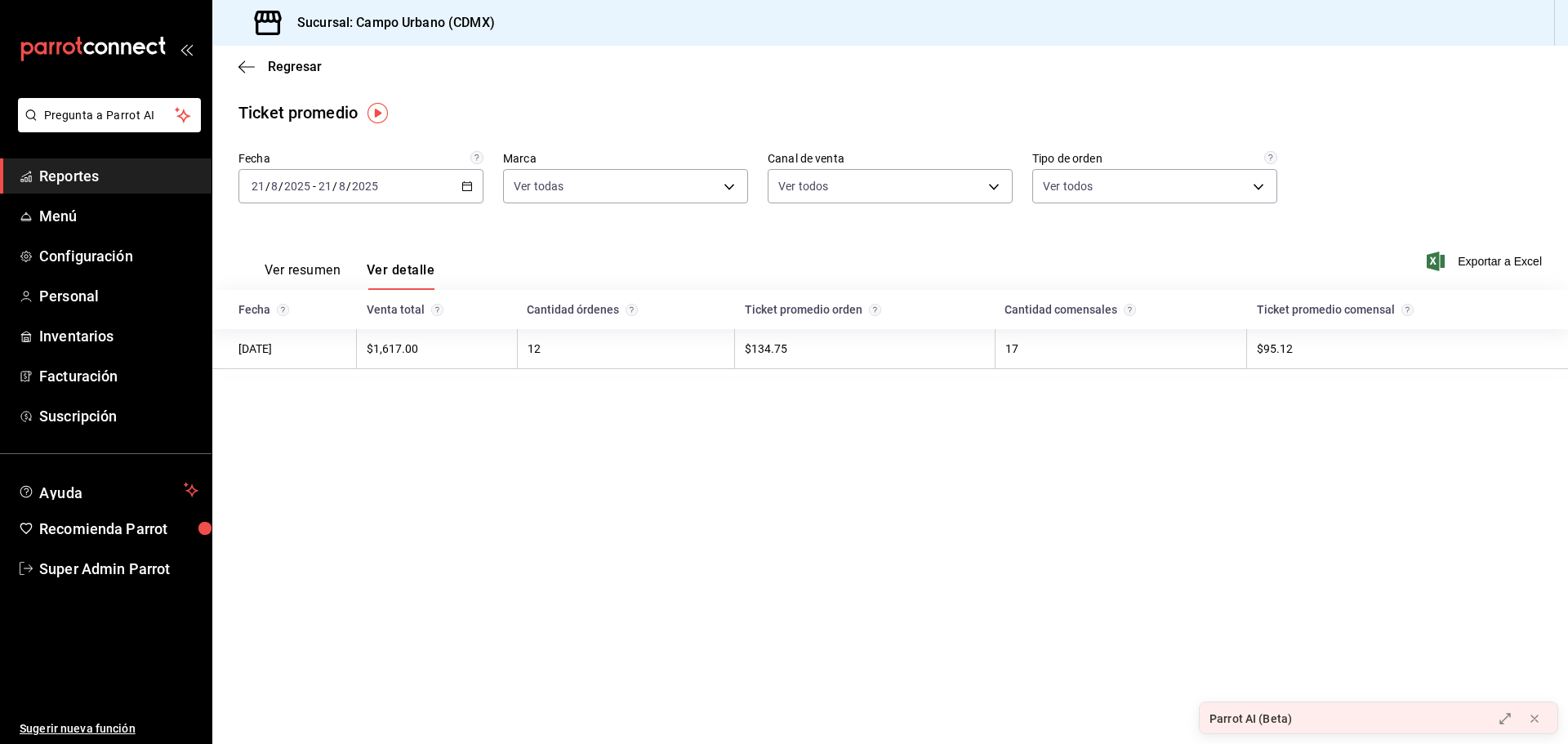
click at [242, 52] on div "Regresar" at bounding box center [890, 66] width 1356 height 41
click at [243, 62] on icon "button" at bounding box center [241, 66] width 7 height 12
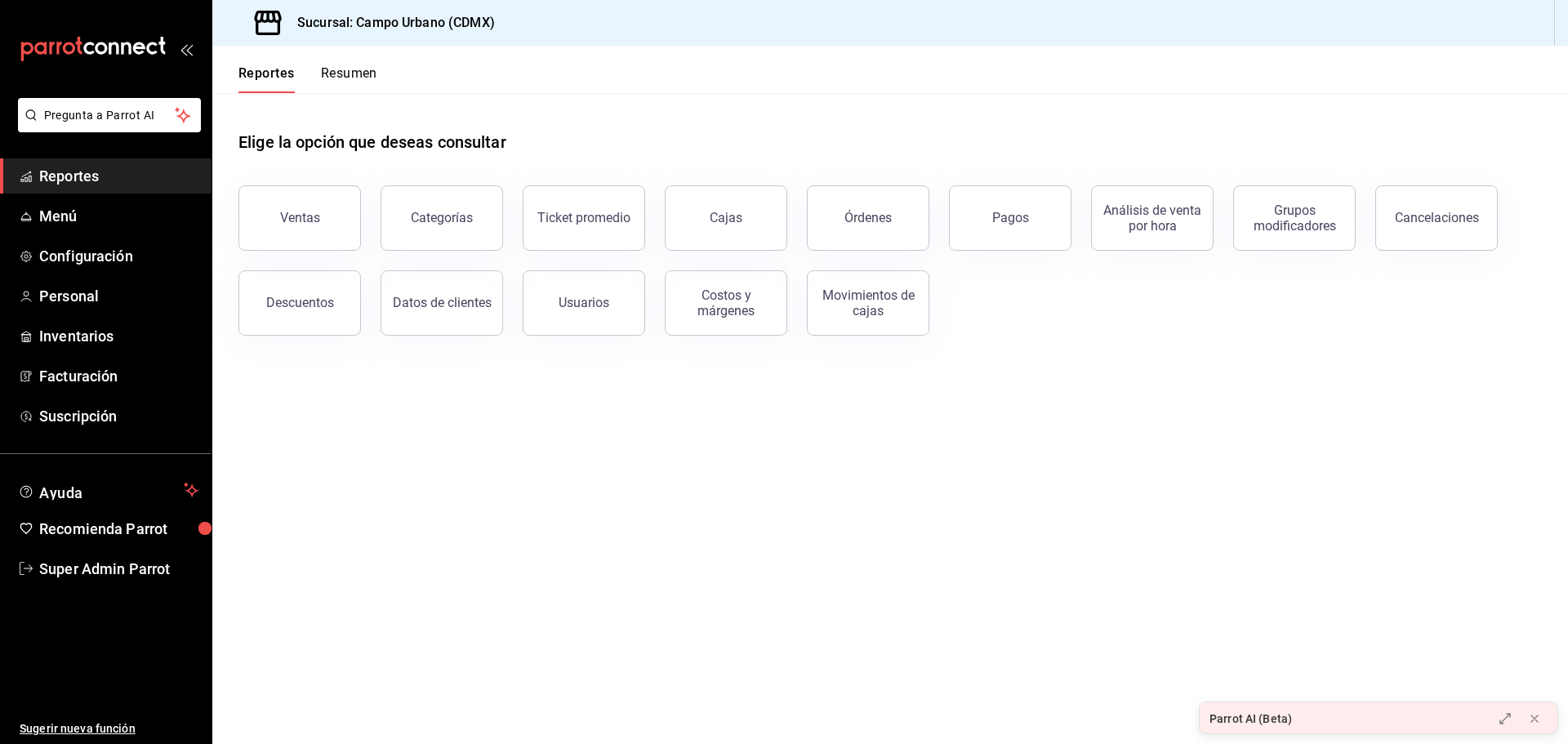
click at [82, 166] on span "Reportes" at bounding box center [119, 176] width 159 height 22
click at [86, 95] on div "mailbox folders" at bounding box center [106, 48] width 211 height 98
click at [99, 118] on span "Pregunta a Parrot AI" at bounding box center [109, 115] width 129 height 17
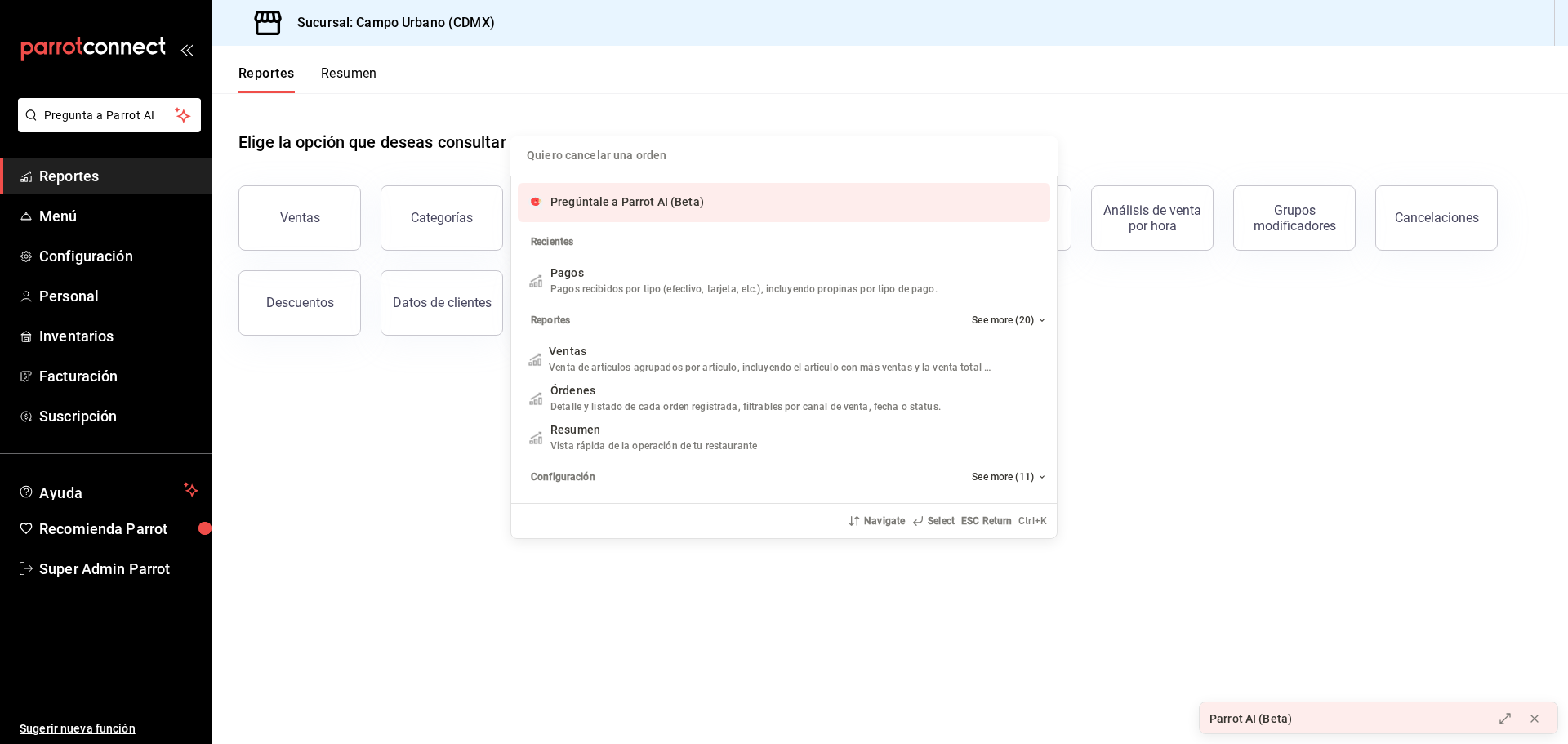
click at [628, 201] on span "Pregúntale a Parrot AI (Beta)" at bounding box center [626, 202] width 153 height 13
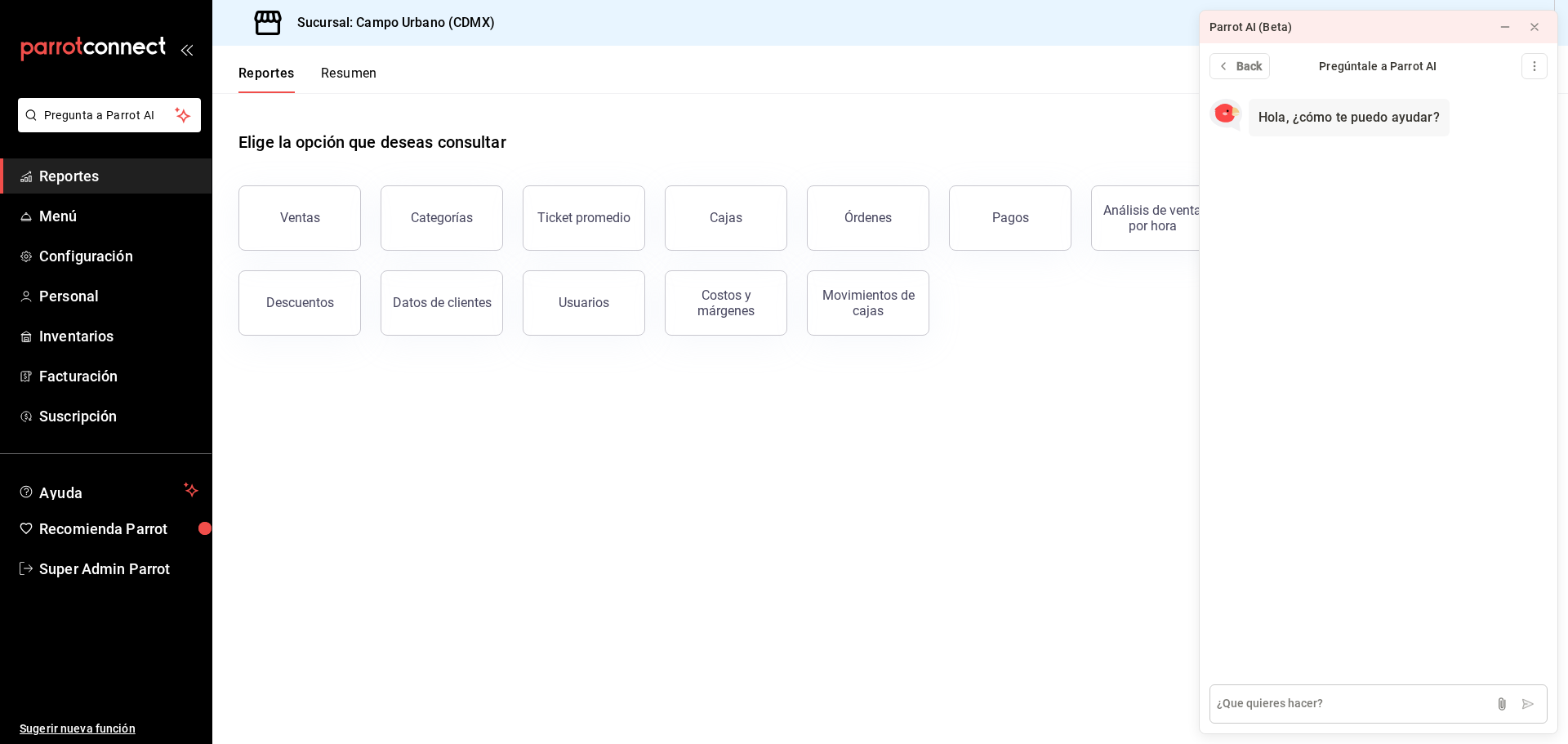
click at [1341, 695] on textarea at bounding box center [1378, 704] width 338 height 40
type textarea "existe un reporte de tipo de pago por articulo?"
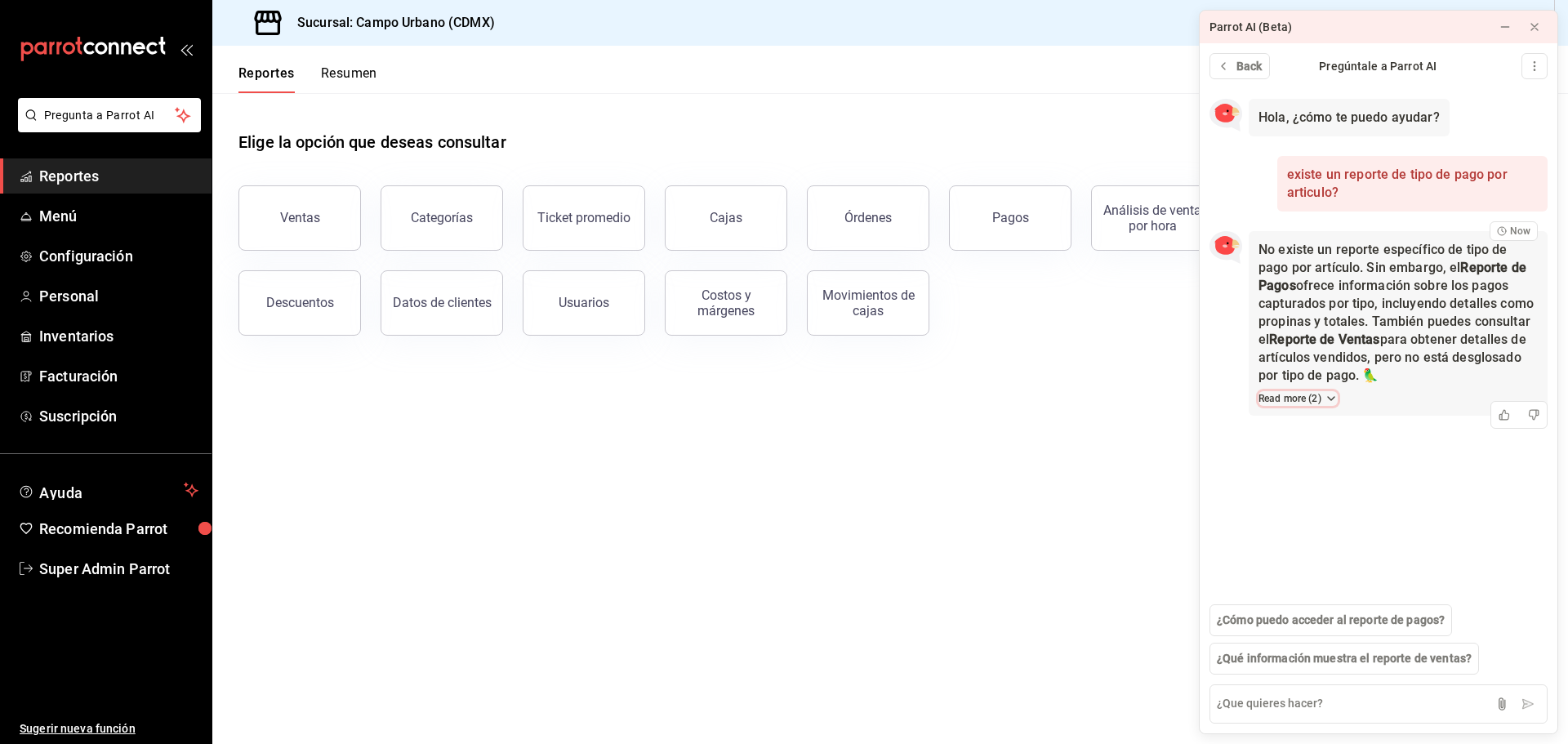
click at [1321, 396] on button "Read more ( 2 )" at bounding box center [1298, 398] width 79 height 15
click at [113, 555] on link "Super Admin Parrot" at bounding box center [106, 569] width 211 height 36
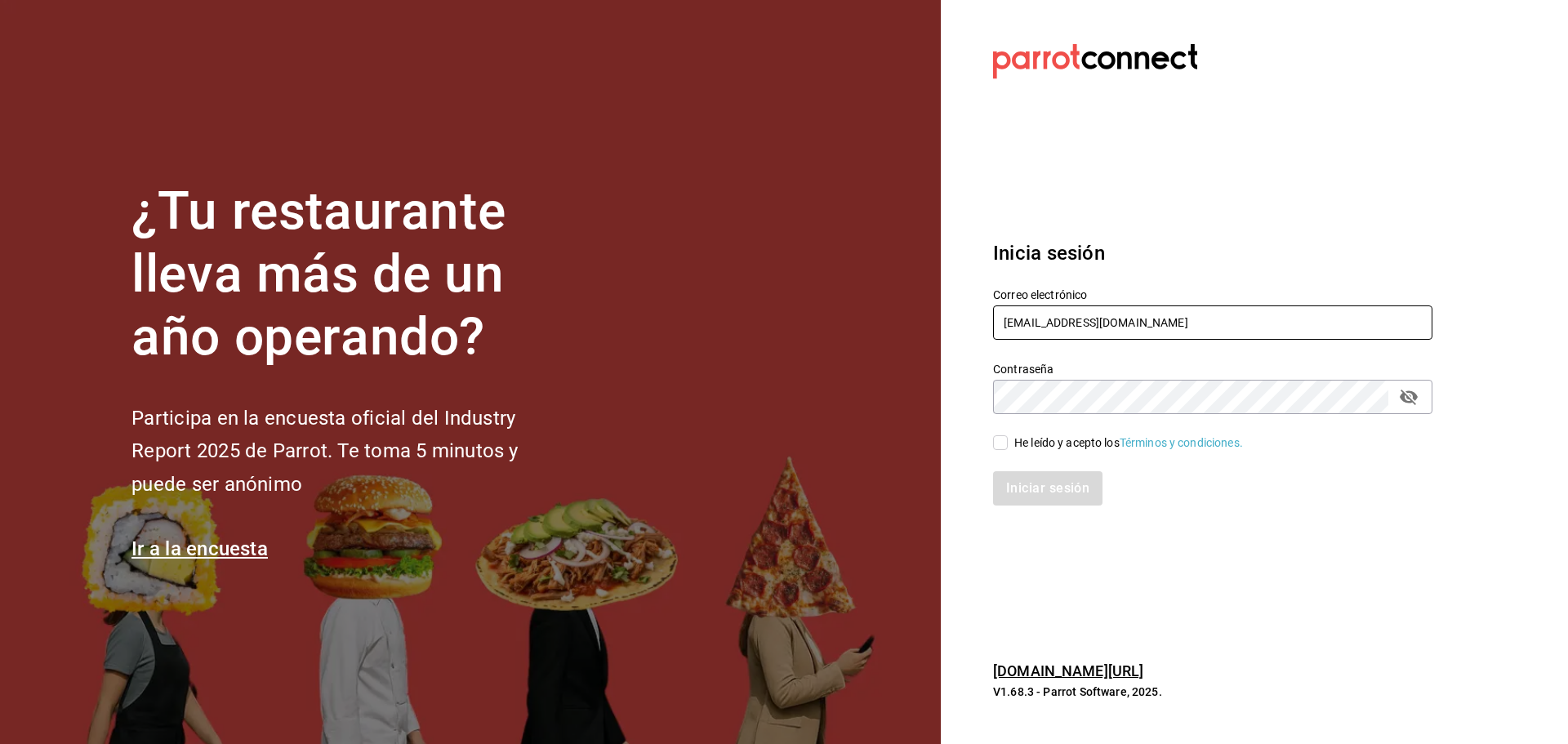
click at [1078, 330] on input "broka@cdmx.com" at bounding box center [1212, 322] width 440 height 35
click at [1118, 321] on input "broka@cdmx.com" at bounding box center [1212, 322] width 440 height 35
type input "r"
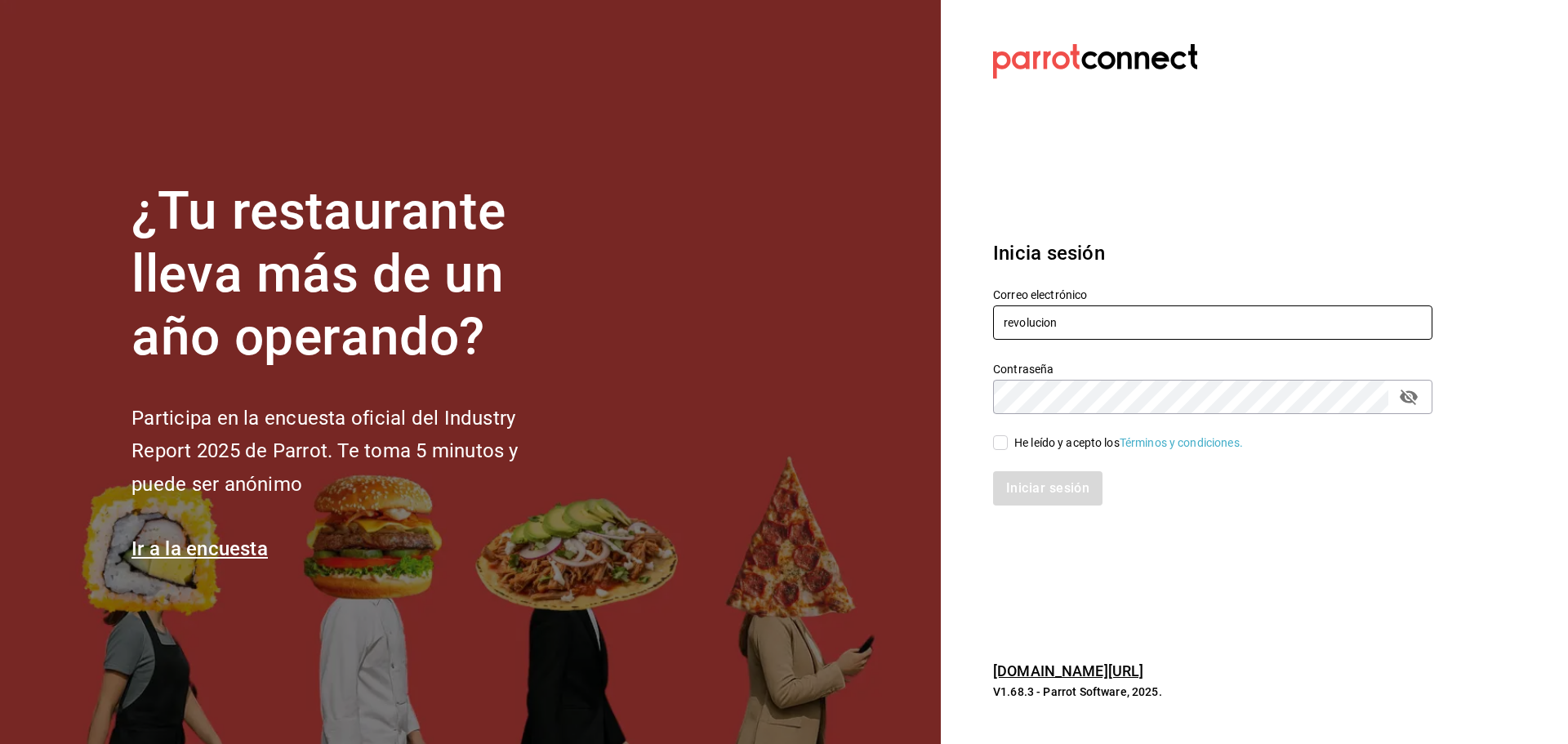
click at [1030, 321] on input "revolucion" at bounding box center [1212, 322] width 440 height 35
click at [1030, 323] on input "revolucion" at bounding box center [1212, 322] width 440 height 35
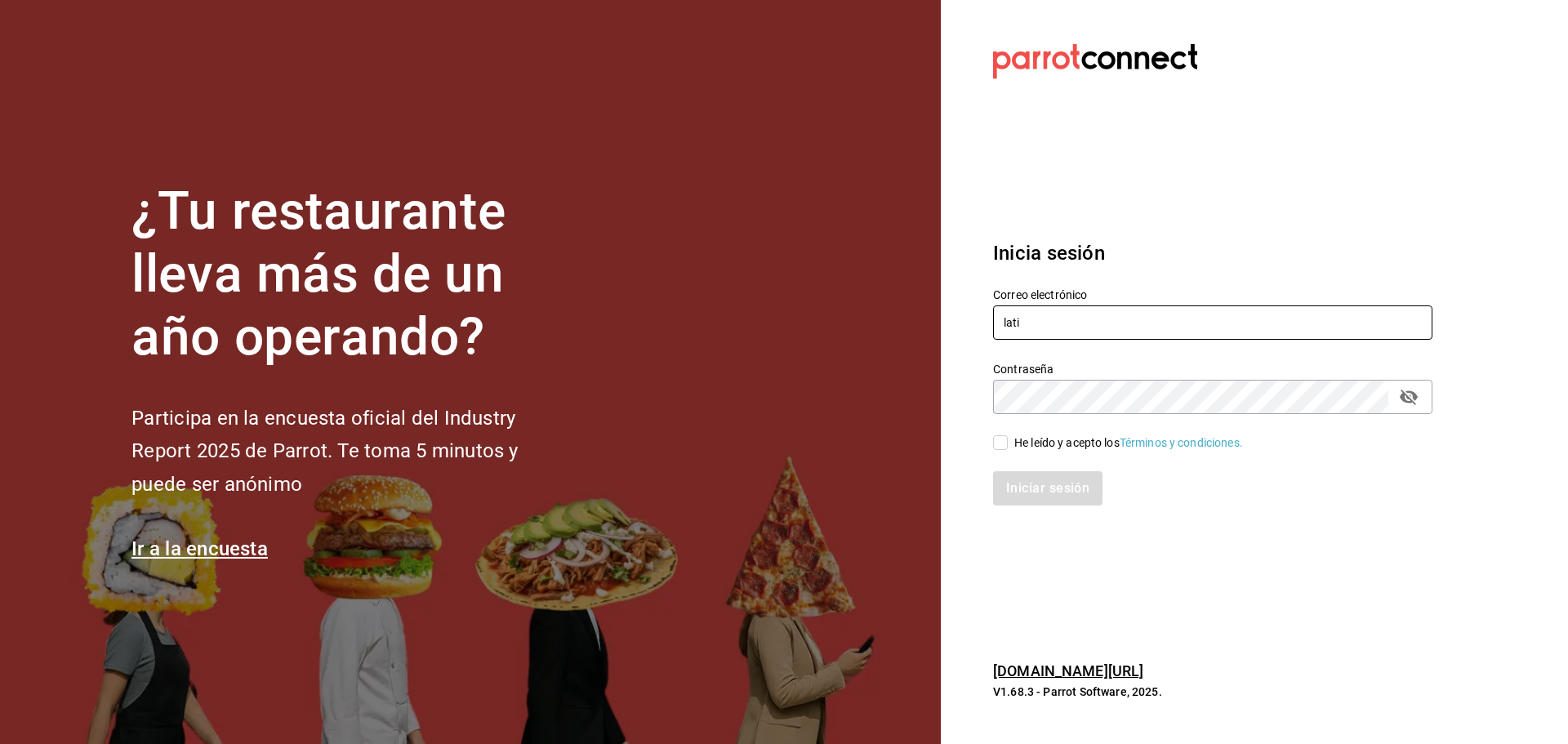
type input "latino@revolucion.com"
click at [1000, 443] on input "He leído y acepto los Términos y condiciones." at bounding box center [1000, 443] width 15 height 15
checkbox input "true"
click at [1043, 479] on button "Iniciar sesión" at bounding box center [1048, 488] width 111 height 35
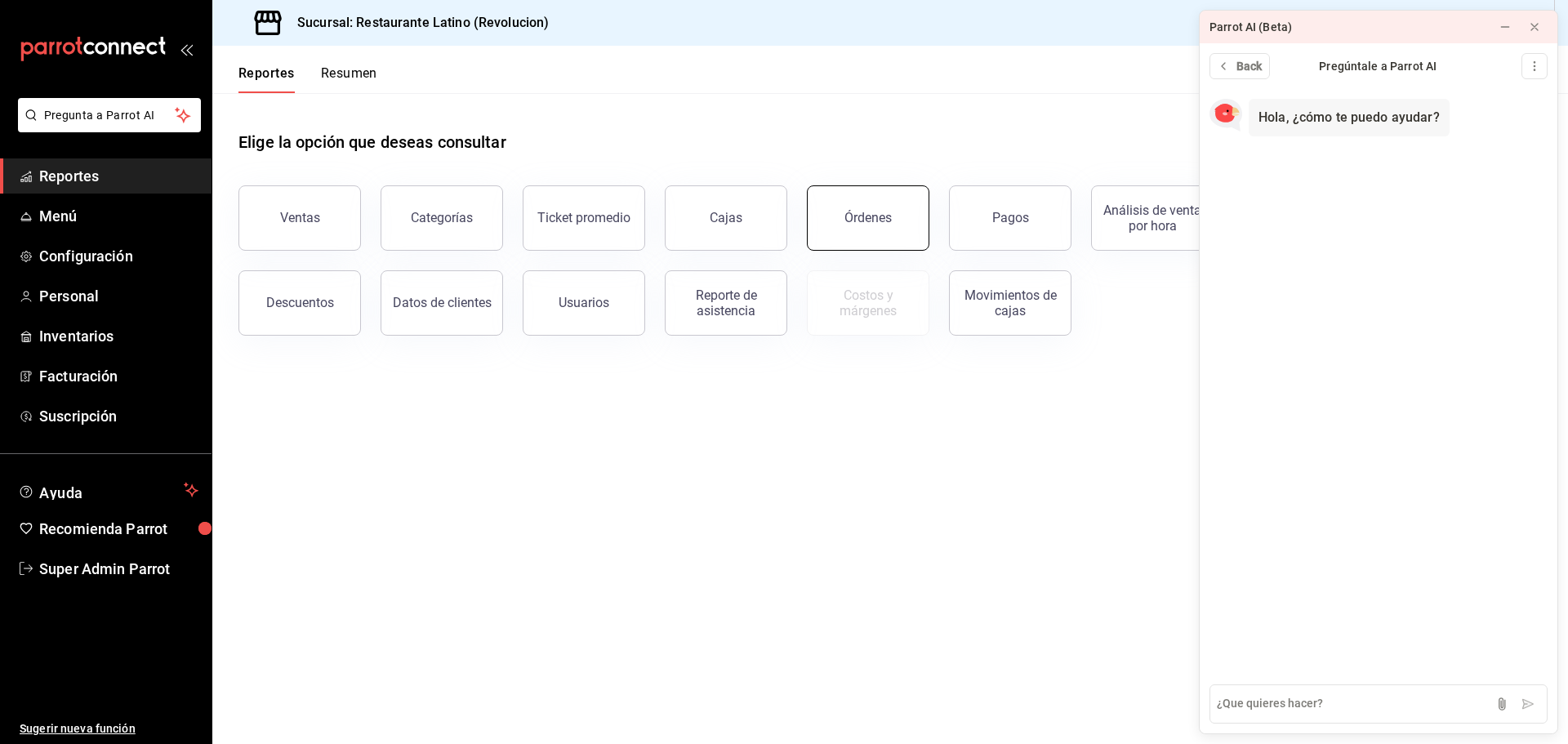
click at [888, 219] on div "Órdenes" at bounding box center [868, 217] width 47 height 16
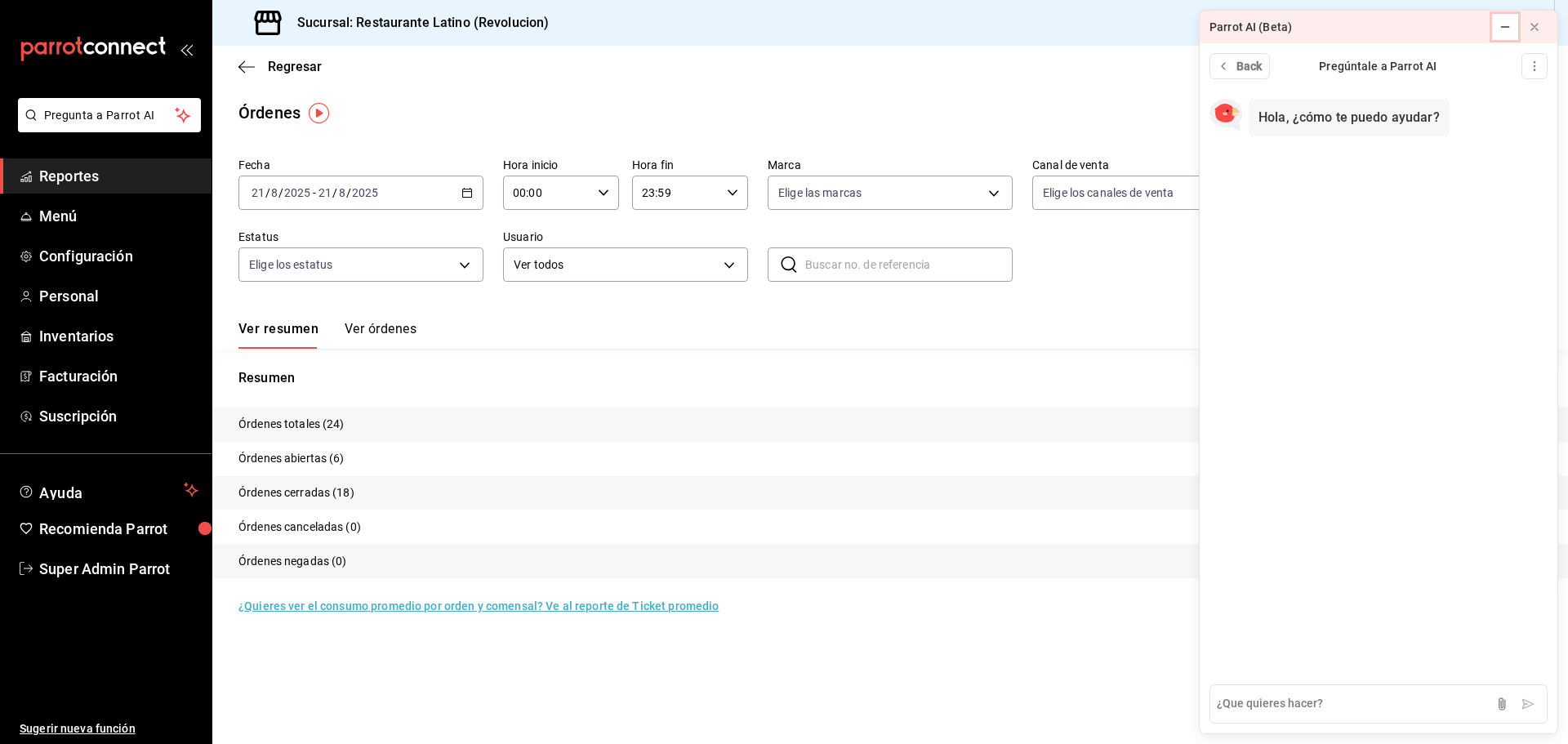
click at [1512, 29] on button at bounding box center [1505, 27] width 26 height 26
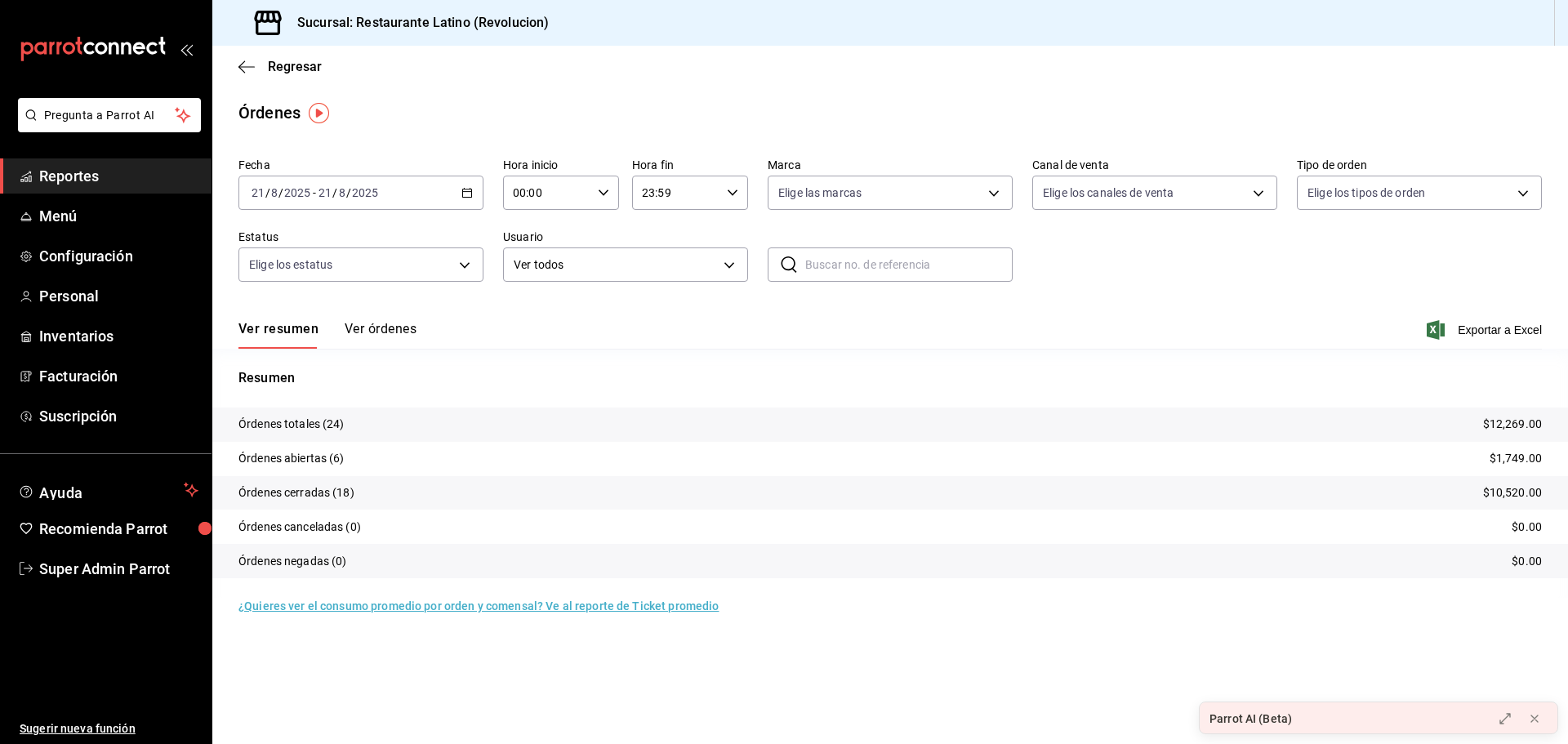
click at [399, 323] on button "Ver órdenes" at bounding box center [380, 335] width 72 height 28
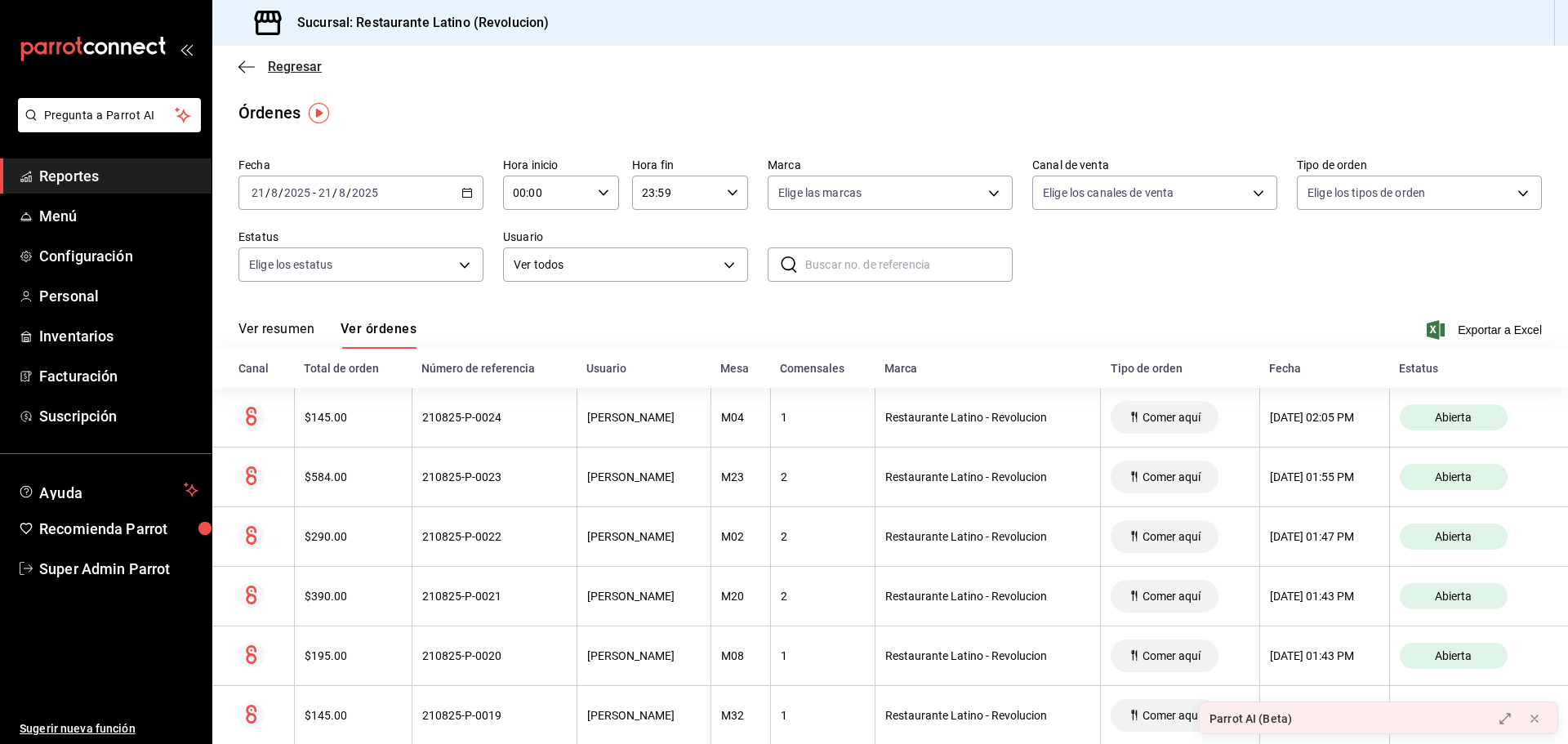
click at [244, 64] on icon "button" at bounding box center [246, 66] width 17 height 15
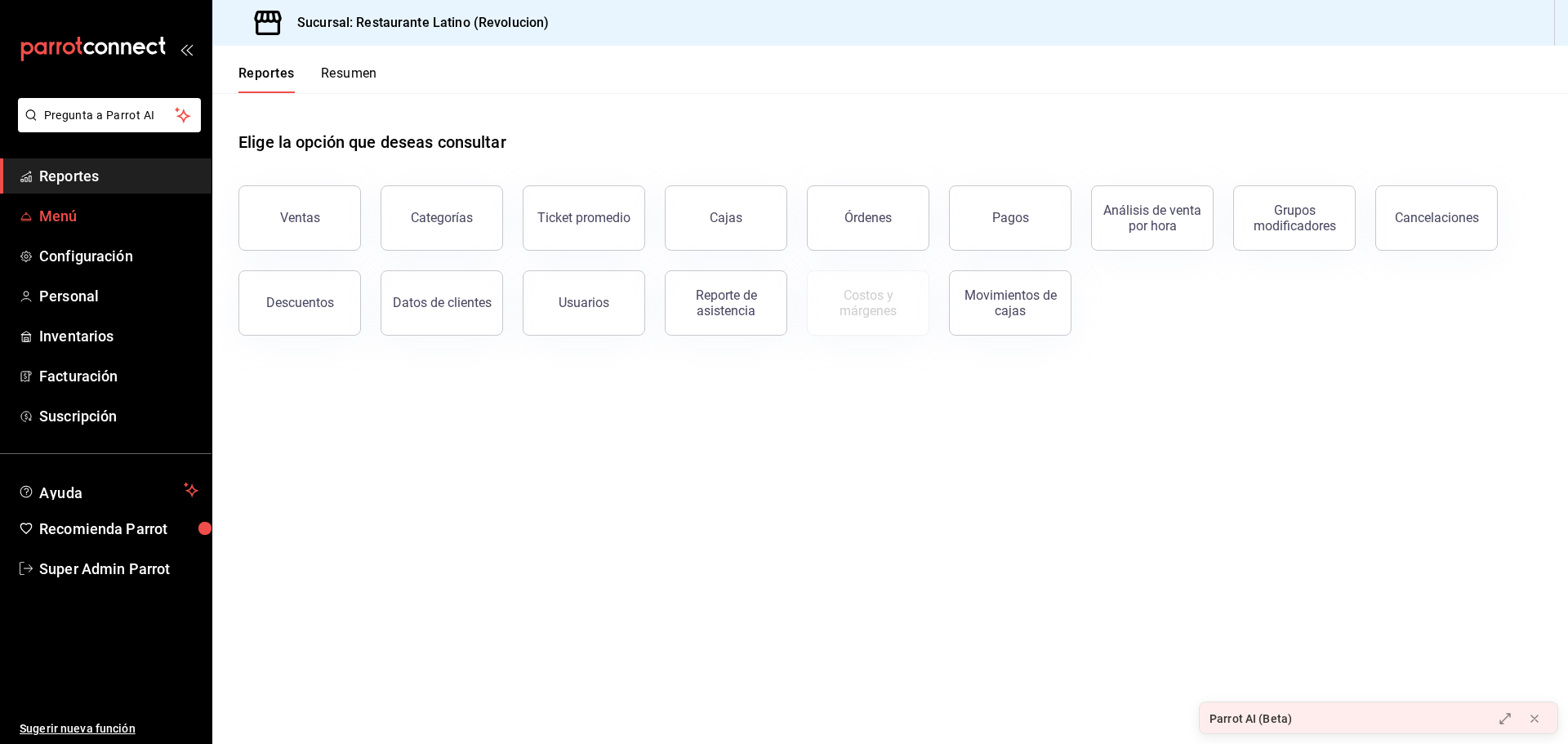
click at [109, 209] on span "Menú" at bounding box center [119, 215] width 159 height 22
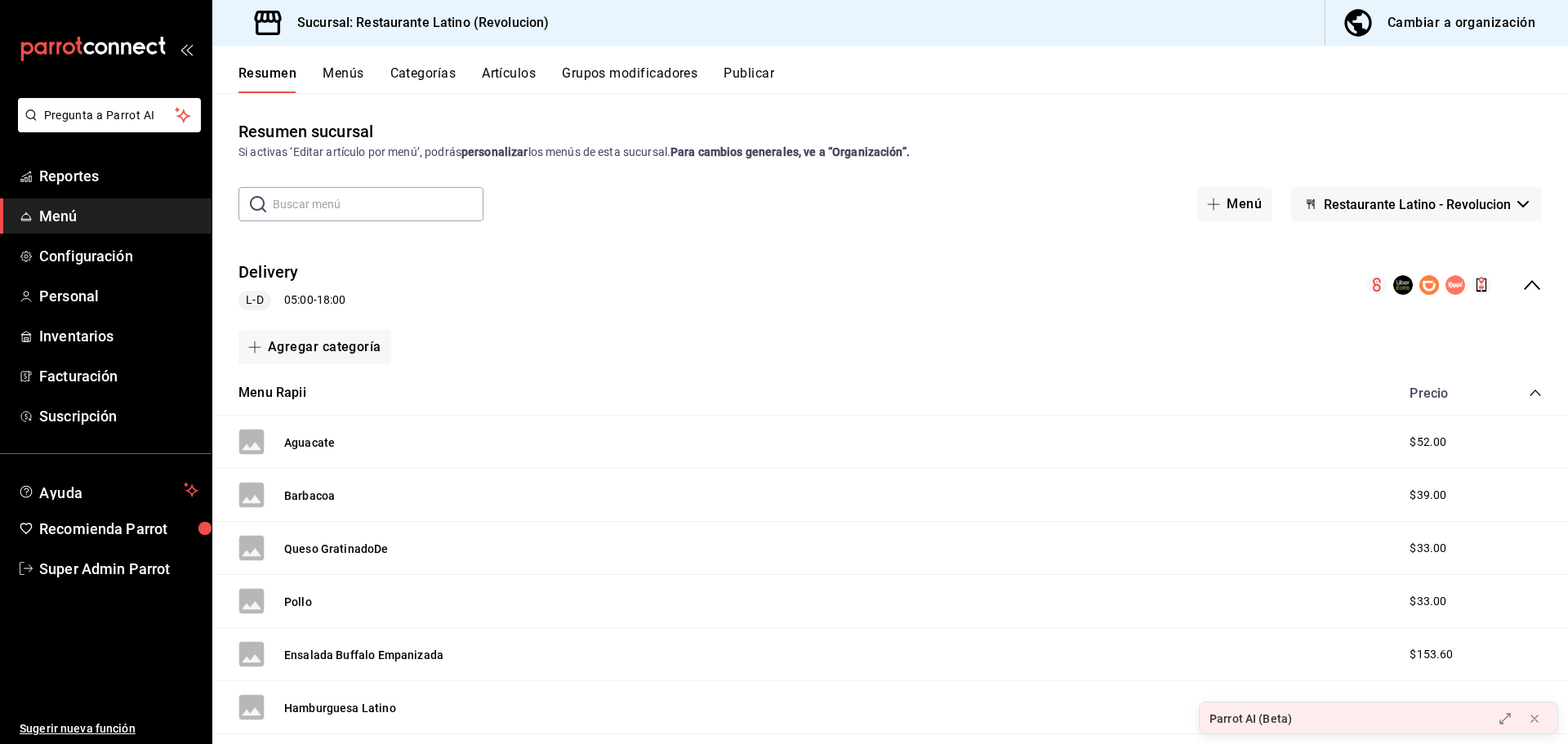
click at [359, 199] on input "text" at bounding box center [377, 204] width 210 height 33
type input "masaque"
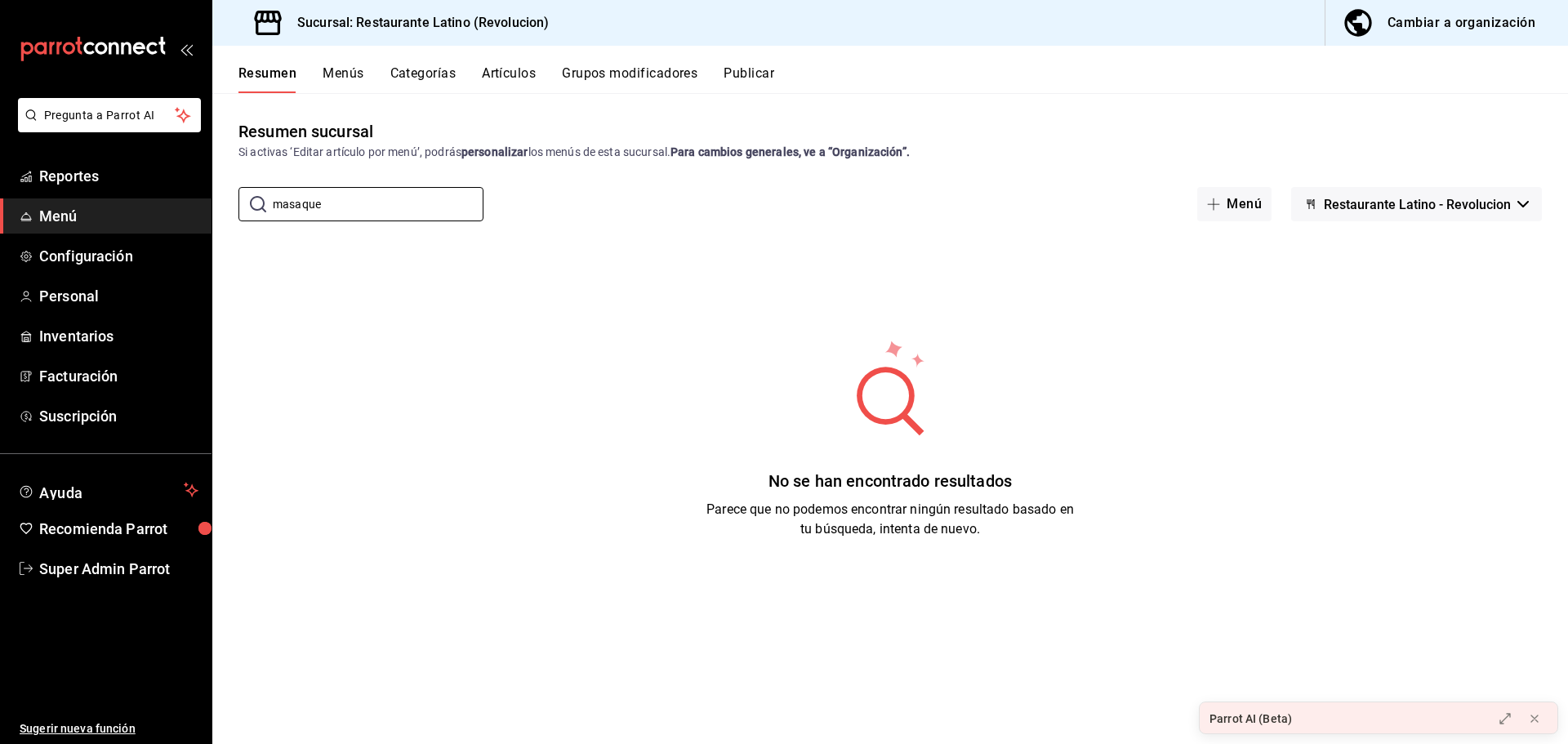
click at [332, 70] on button "Menús" at bounding box center [342, 79] width 41 height 28
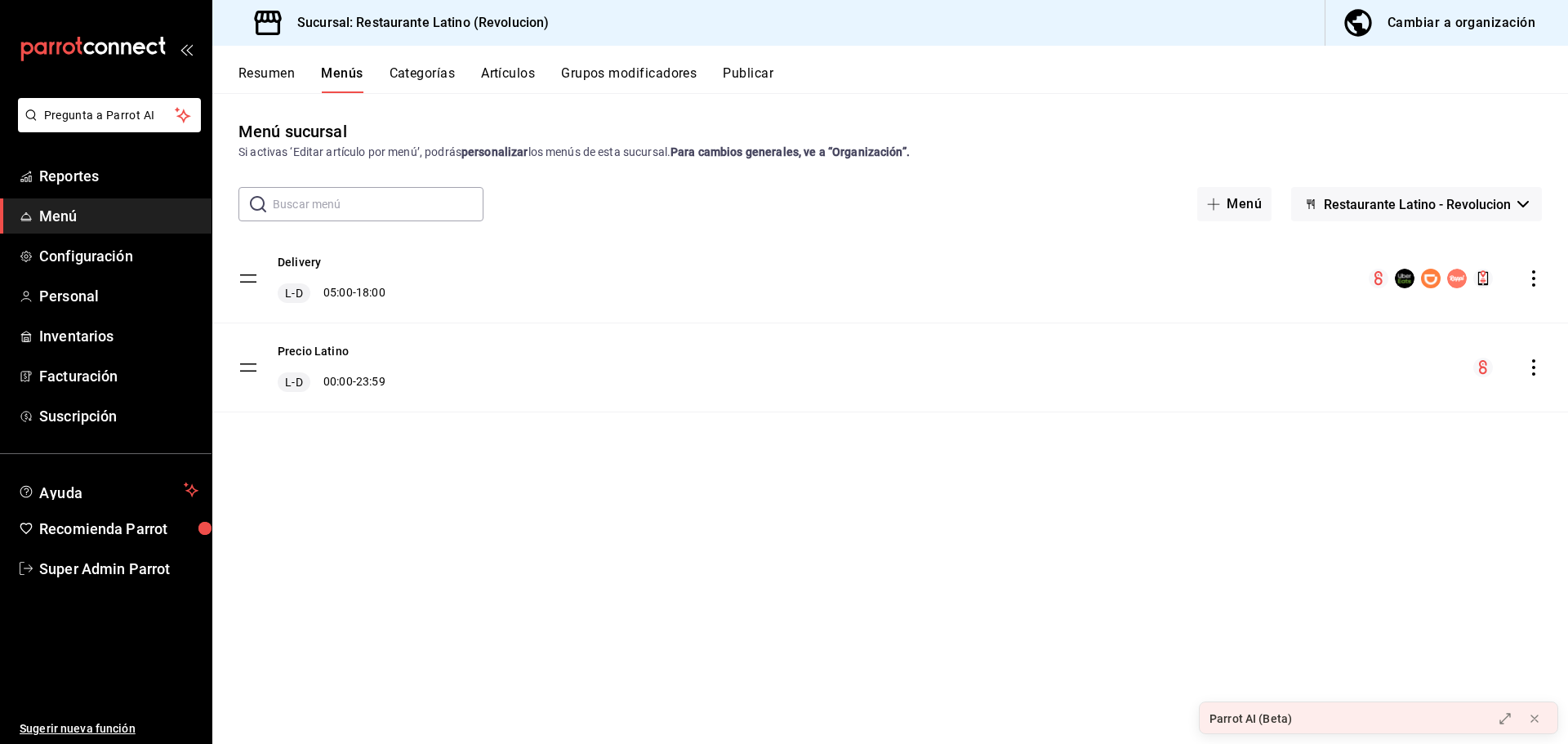
click at [345, 201] on input "text" at bounding box center [377, 204] width 210 height 33
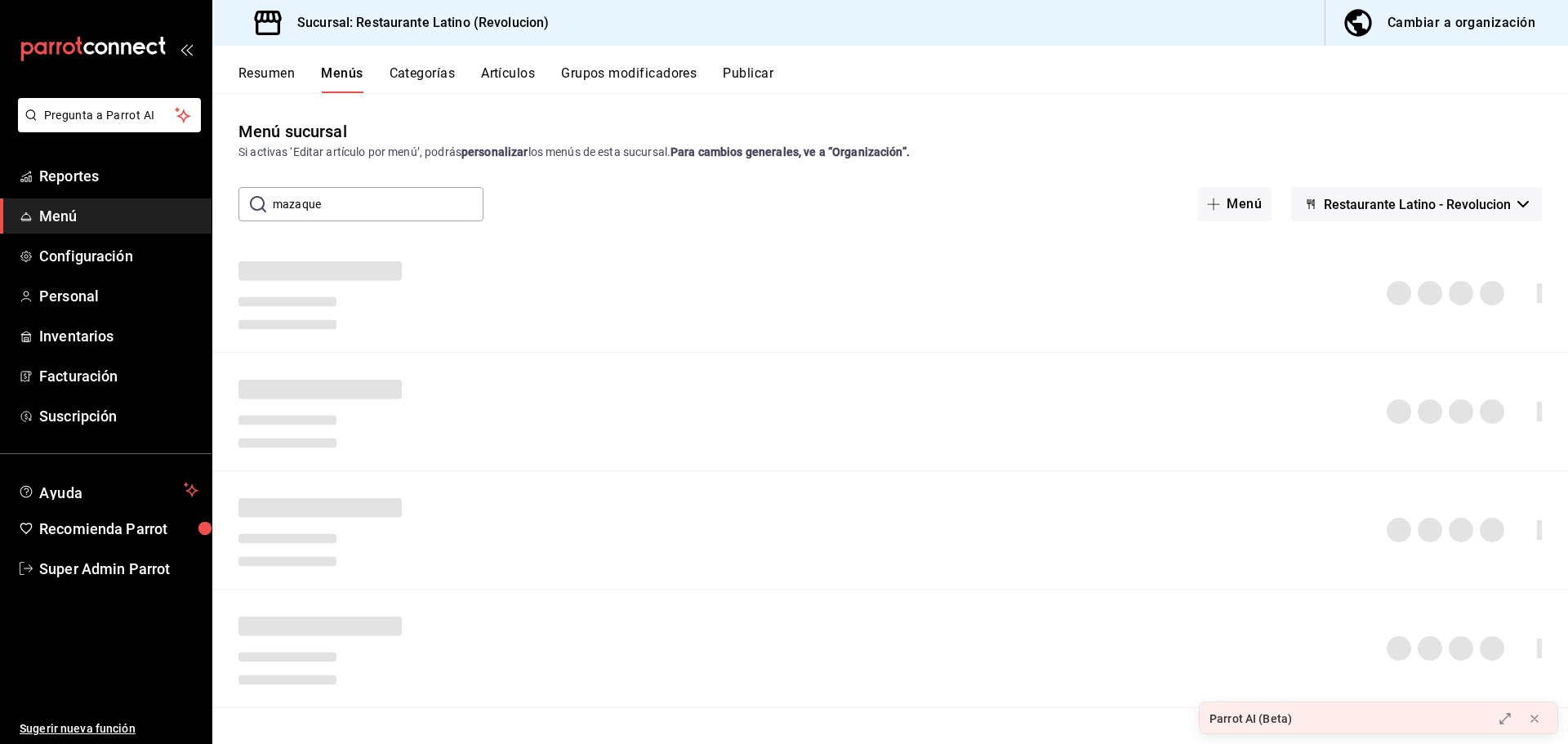
type input "mazaque"
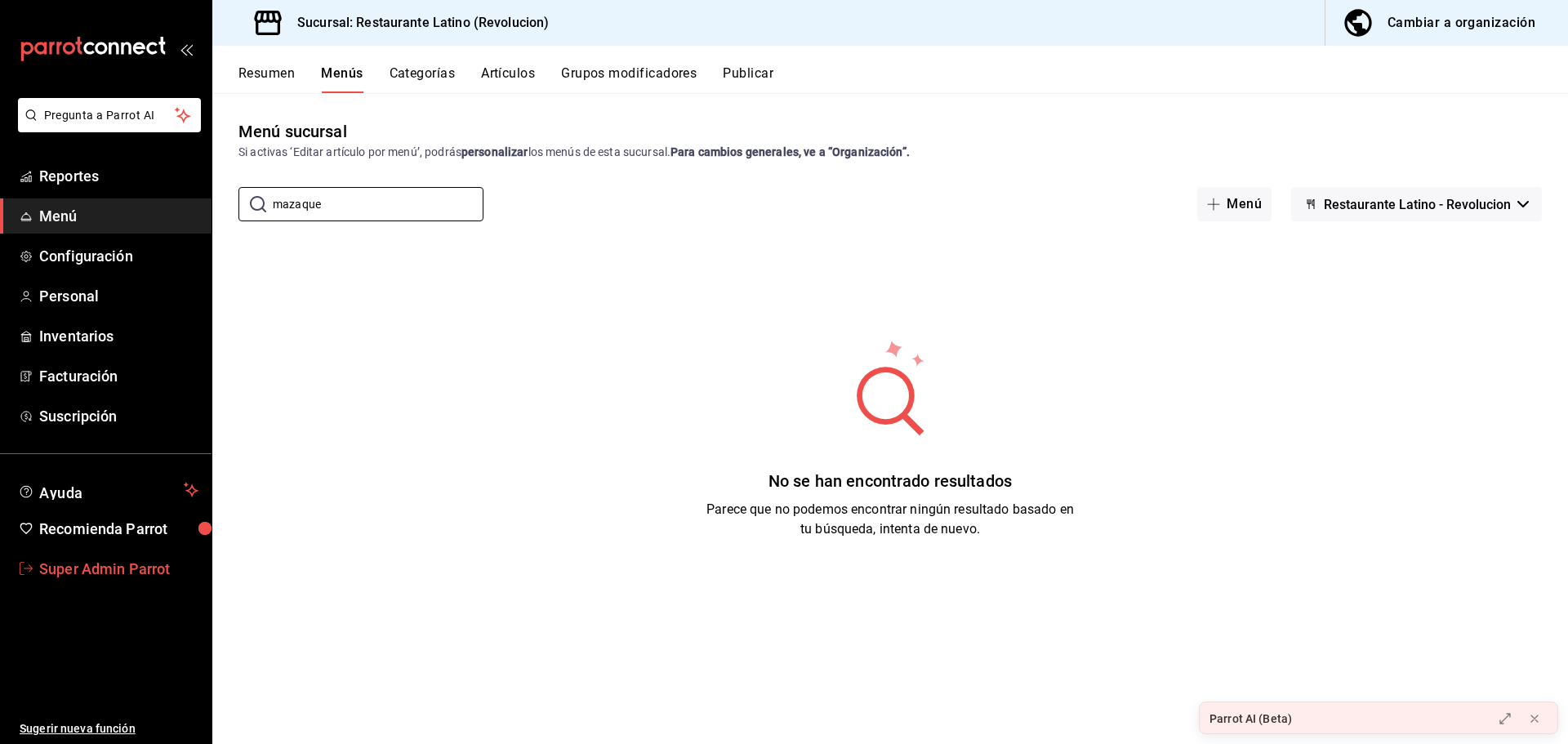
click at [85, 565] on span "Super Admin Parrot" at bounding box center [119, 569] width 159 height 22
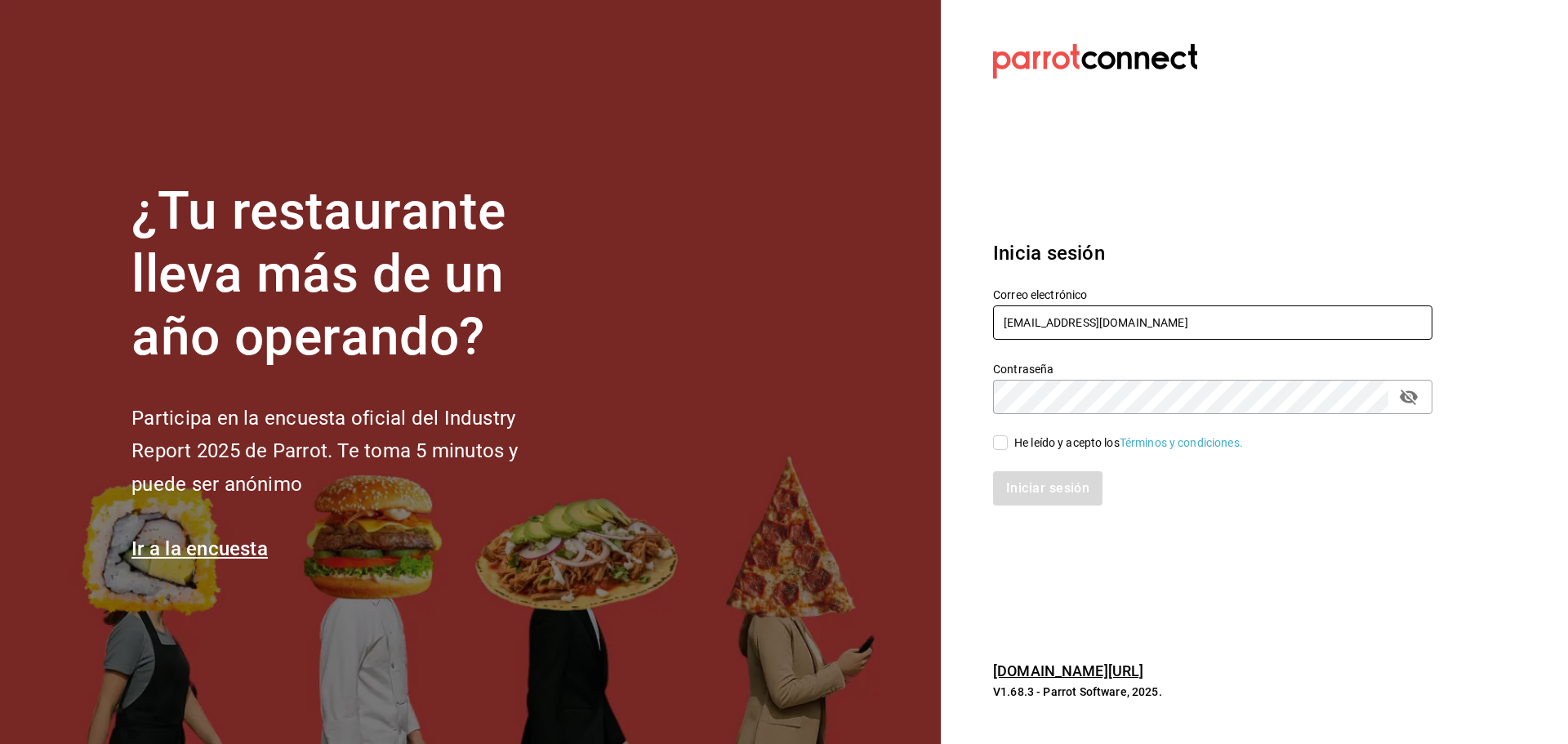
click at [1025, 315] on input "[EMAIL_ADDRESS][DOMAIN_NAME]" at bounding box center [1212, 322] width 440 height 35
drag, startPoint x: 1025, startPoint y: 315, endPoint x: 1023, endPoint y: 351, distance: 36.1
click at [1025, 316] on input "[EMAIL_ADDRESS][DOMAIN_NAME]" at bounding box center [1212, 322] width 440 height 35
paste input "amaterasu@costeno"
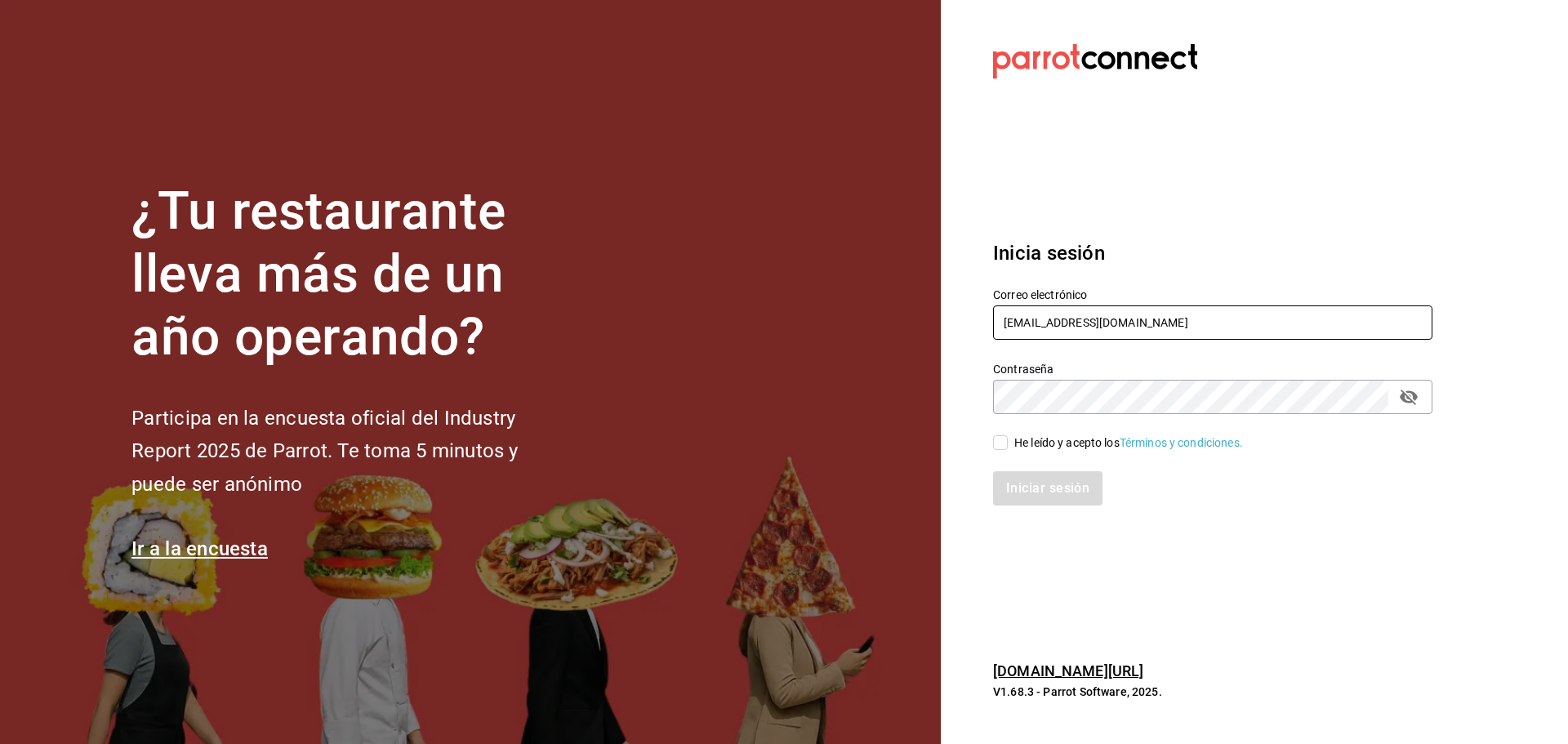
type input "[EMAIL_ADDRESS][DOMAIN_NAME]"
click at [1006, 443] on div "He leído y acepto los Términos y condiciones." at bounding box center [1202, 433] width 459 height 38
click at [1005, 443] on input "He leído y acepto los Términos y condiciones." at bounding box center [1000, 443] width 15 height 15
checkbox input "true"
click at [1026, 482] on button "Iniciar sesión" at bounding box center [1048, 488] width 111 height 35
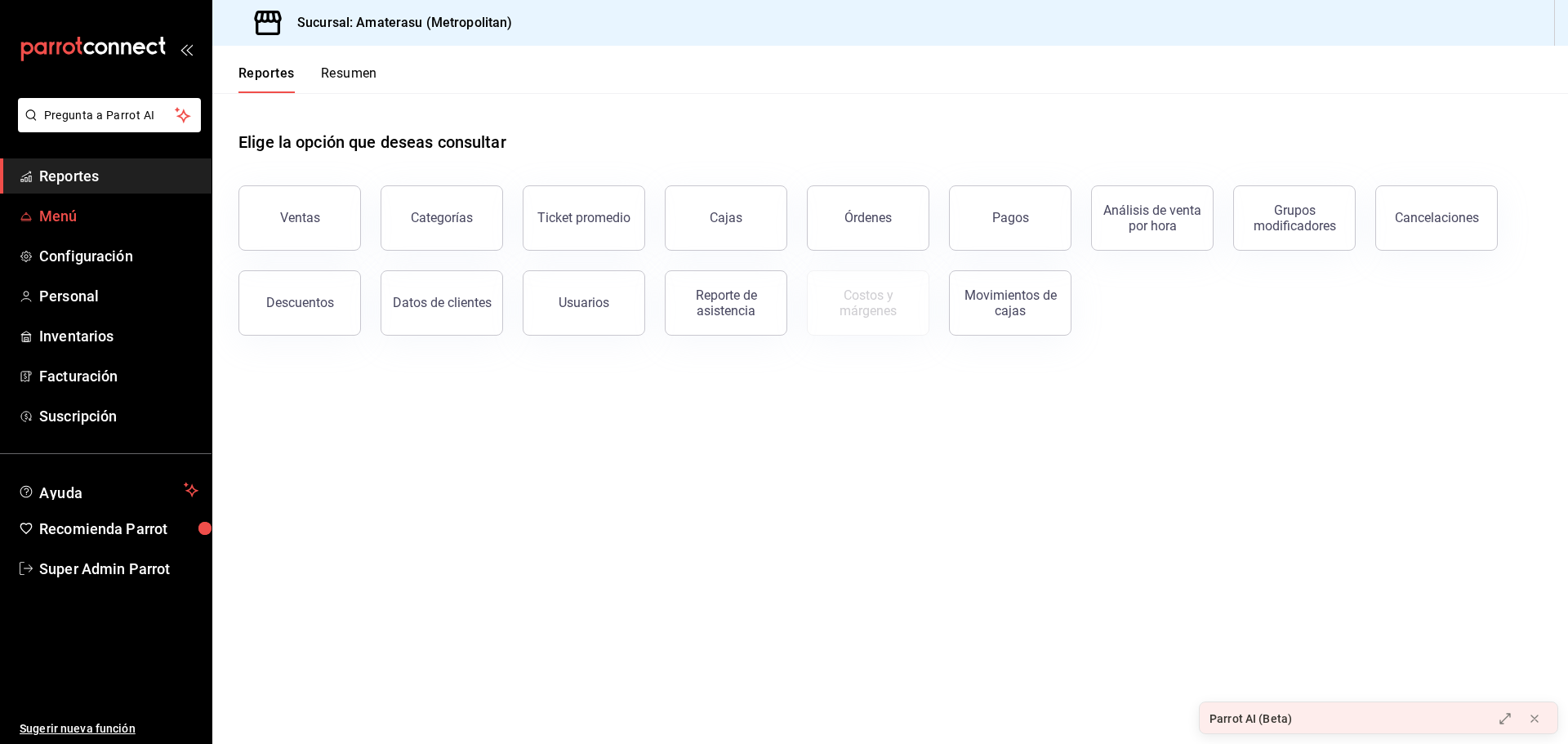
click at [116, 220] on span "Menú" at bounding box center [119, 215] width 159 height 22
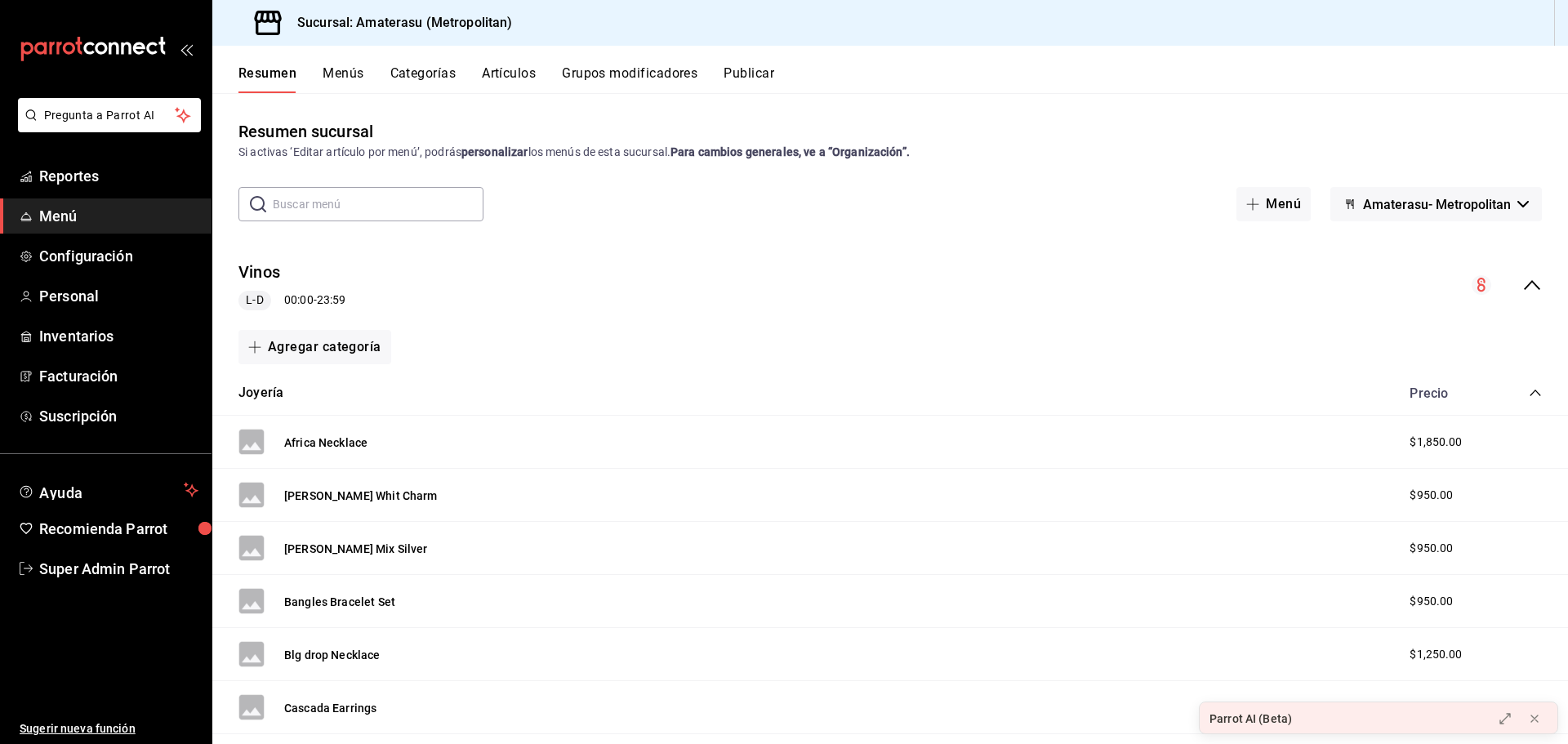
click at [346, 203] on input "text" at bounding box center [377, 204] width 210 height 33
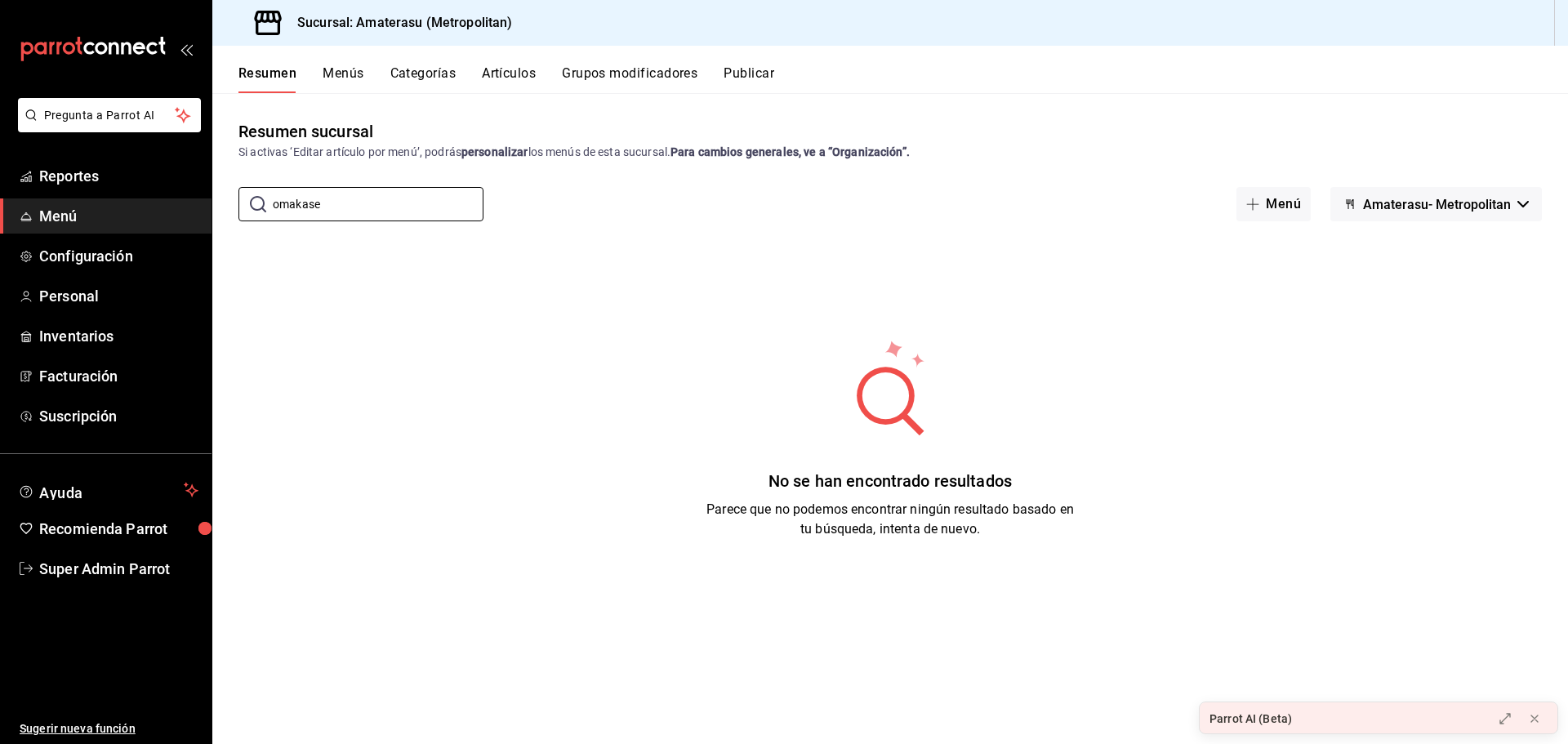
type input "omakase"
click at [335, 68] on button "Menús" at bounding box center [342, 79] width 41 height 28
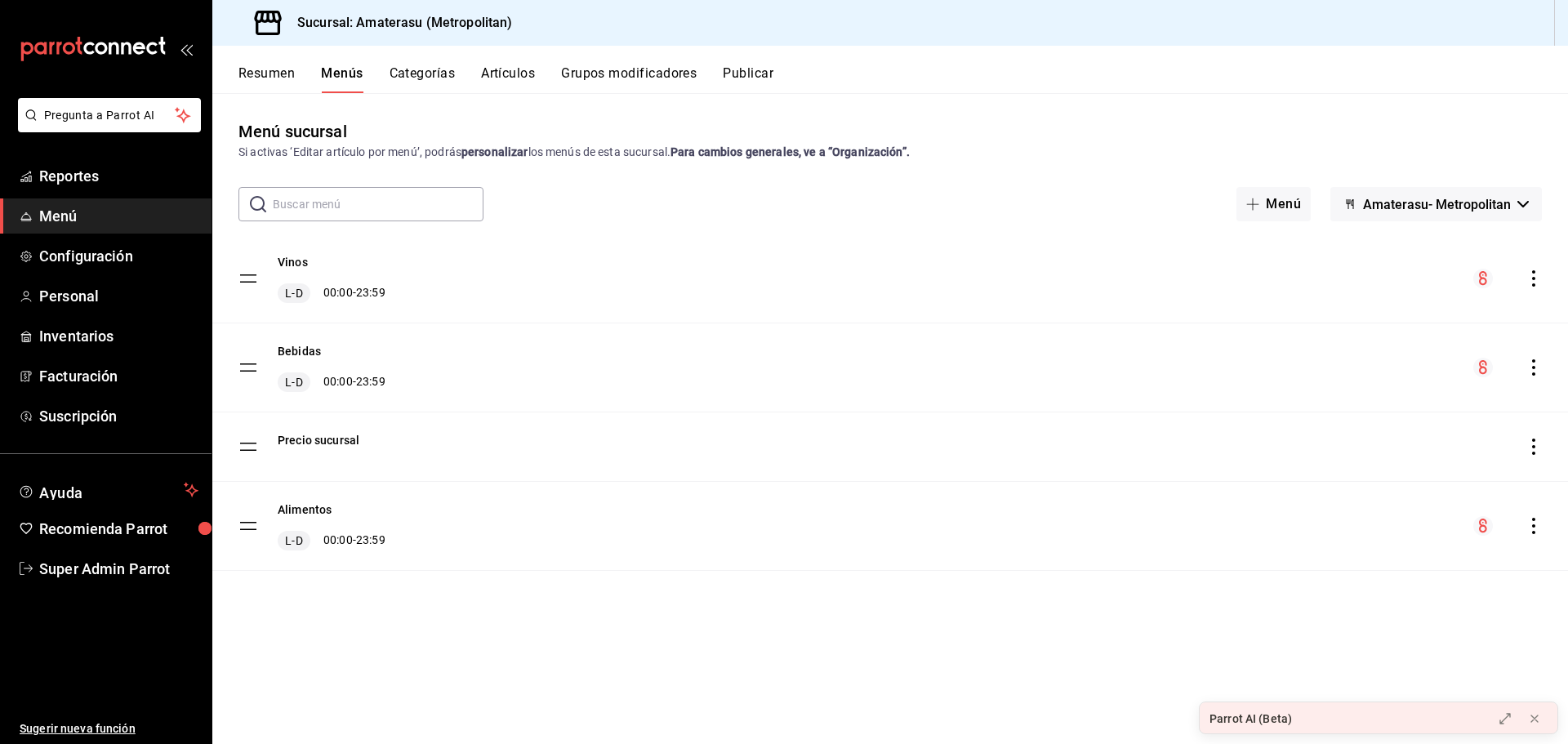
click at [423, 91] on button "Categorías" at bounding box center [422, 79] width 66 height 28
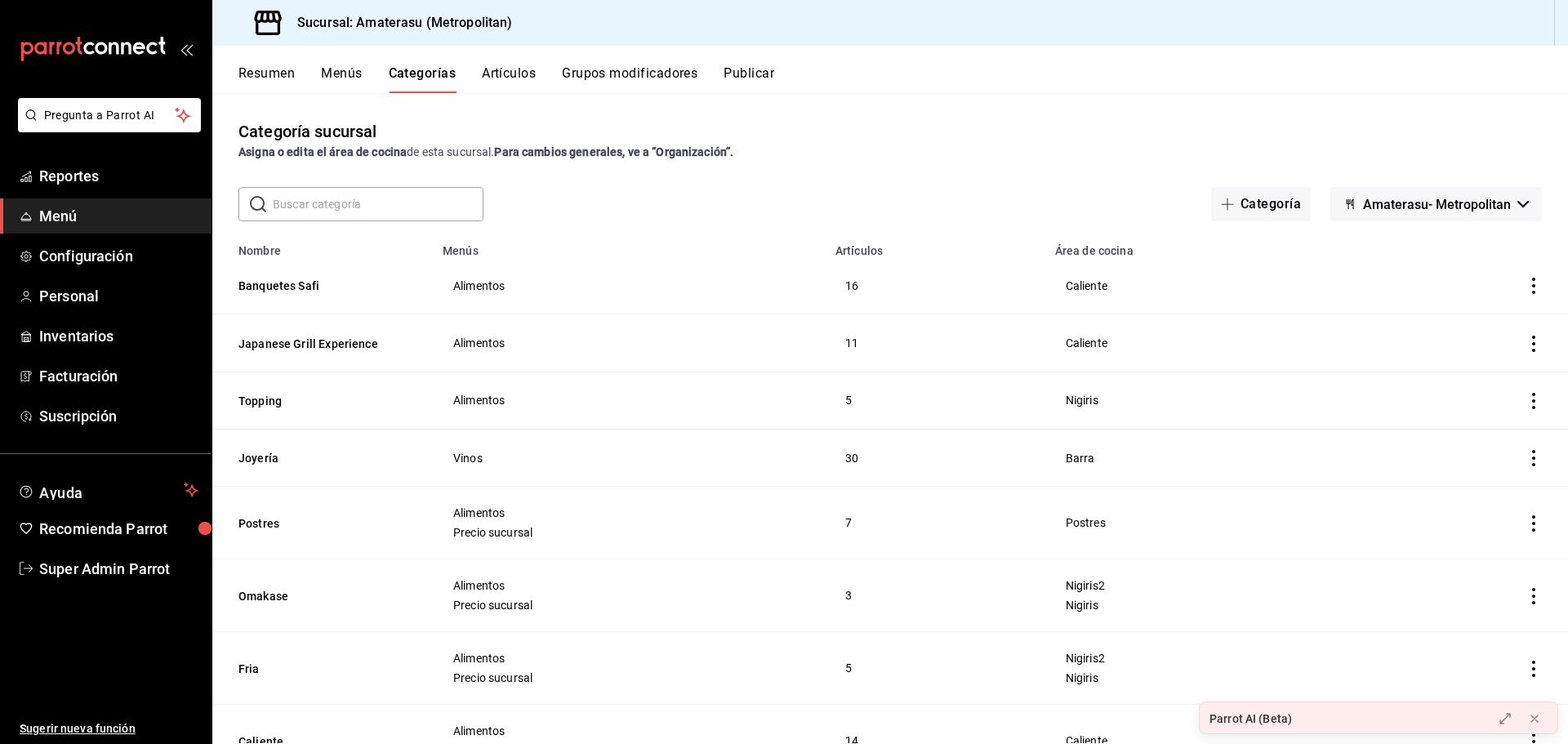
click at [349, 196] on input "text" at bounding box center [377, 204] width 210 height 33
click at [527, 76] on button "Artículos" at bounding box center [509, 79] width 54 height 28
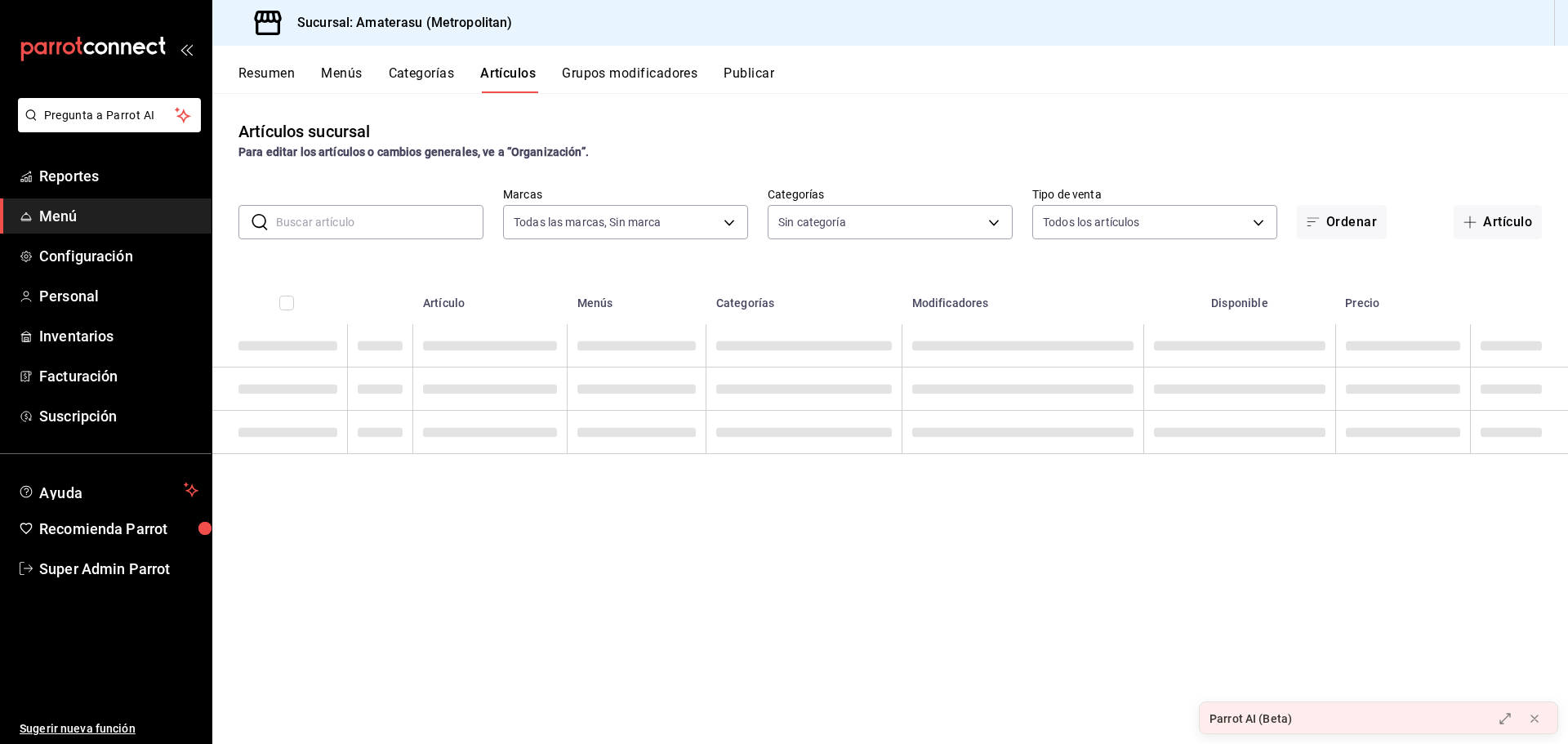
type input "e4cd7fcb-d45b-43ae-a99f-ad4ccfcd9032,f3afaab8-8c3d-4e49-a299-af9bdf6027b2"
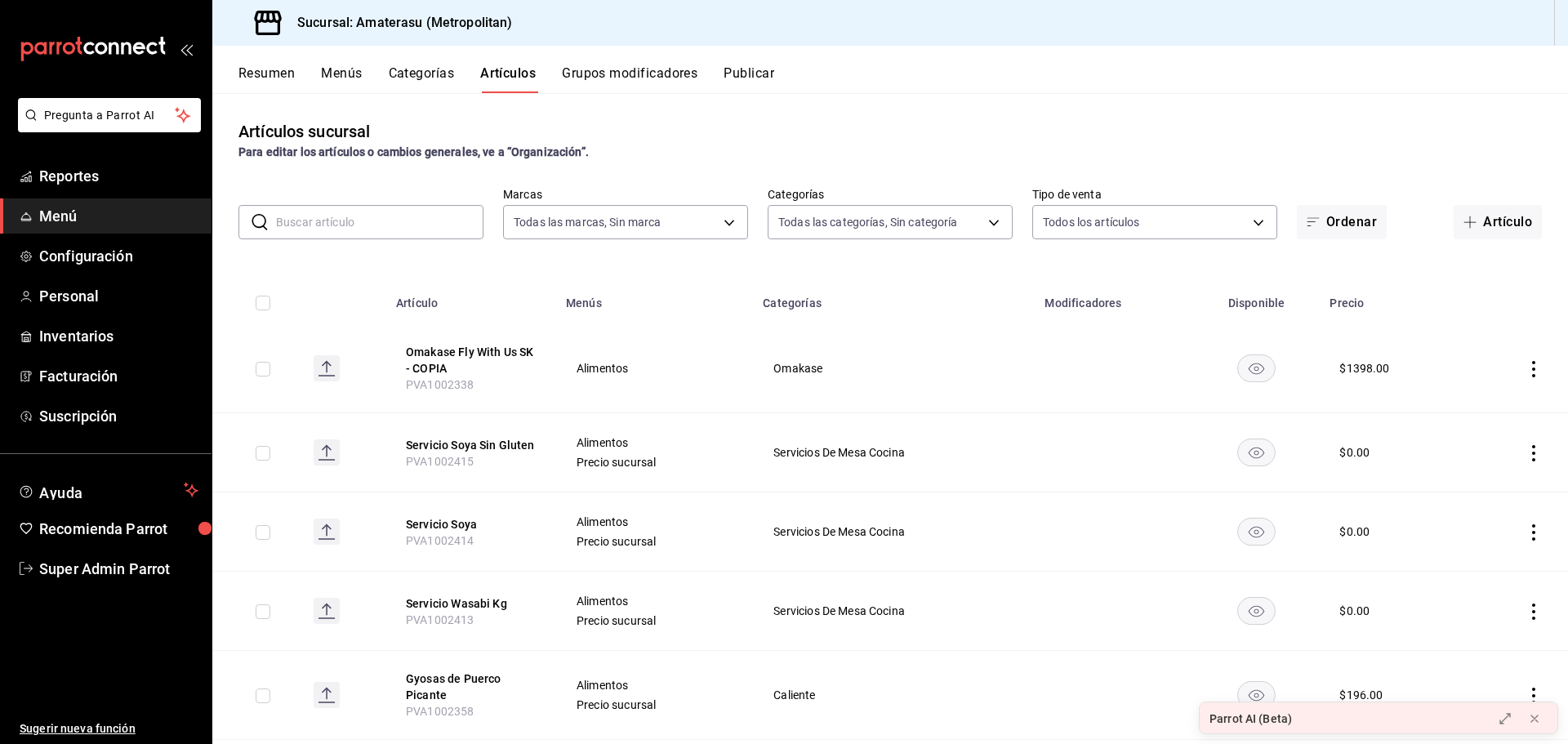
type input "087d9878-8a04-48ff-ab24-0b3ef0fdf69f,f9a59ea1-282a-4f27-8dee-44d2a5bc8fe2,3473a…"
click at [356, 228] on input "text" at bounding box center [379, 221] width 207 height 33
paste input "omakase"
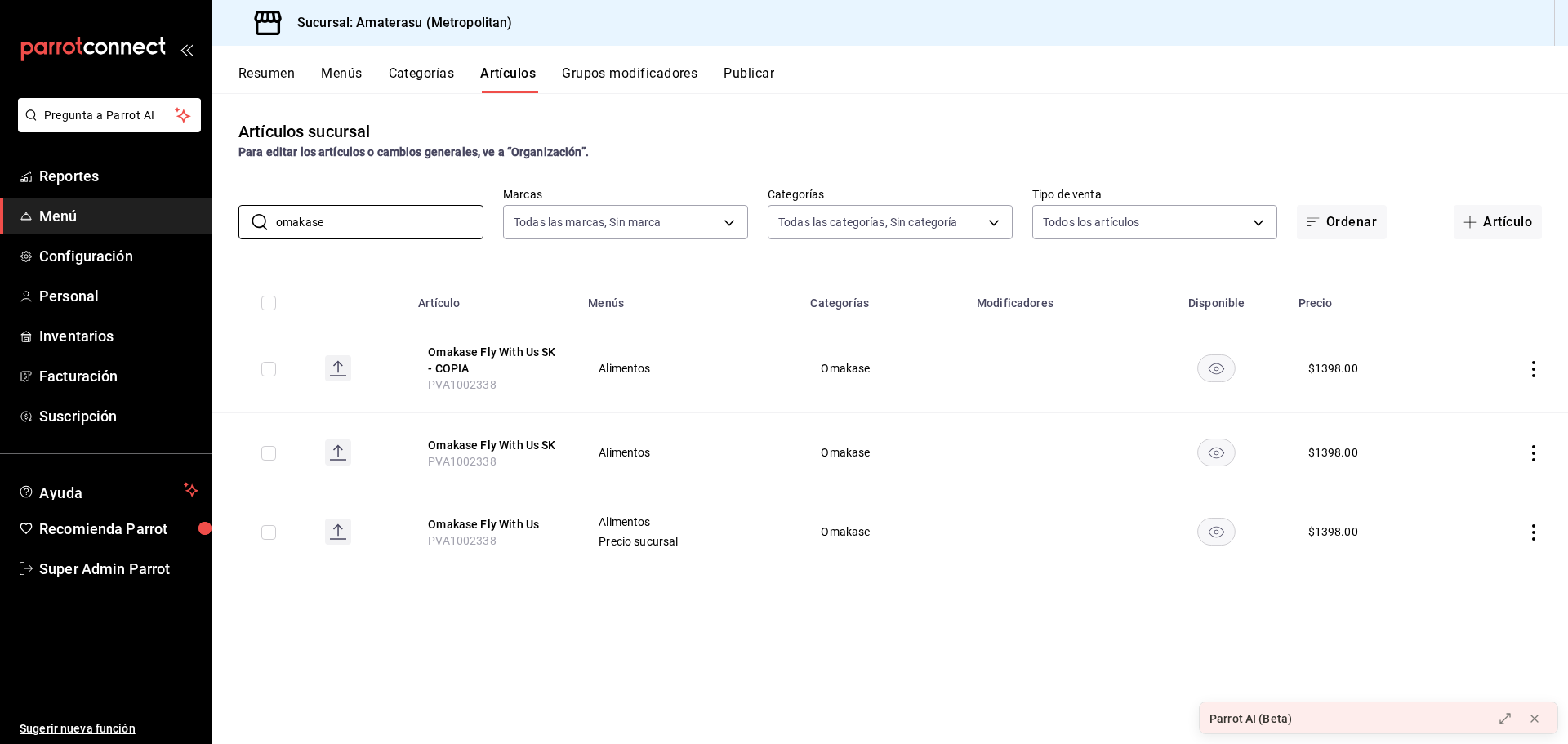
type input "omakase"
click at [432, 219] on input "omakase" at bounding box center [379, 221] width 207 height 33
click at [647, 158] on div "Para editar los artículos o cambios generales, ve a “Organización”." at bounding box center [889, 151] width 1303 height 17
drag, startPoint x: 598, startPoint y: 364, endPoint x: 662, endPoint y: 201, distance: 175.1
click at [674, 362] on div "Alimentos" at bounding box center [689, 368] width 183 height 13
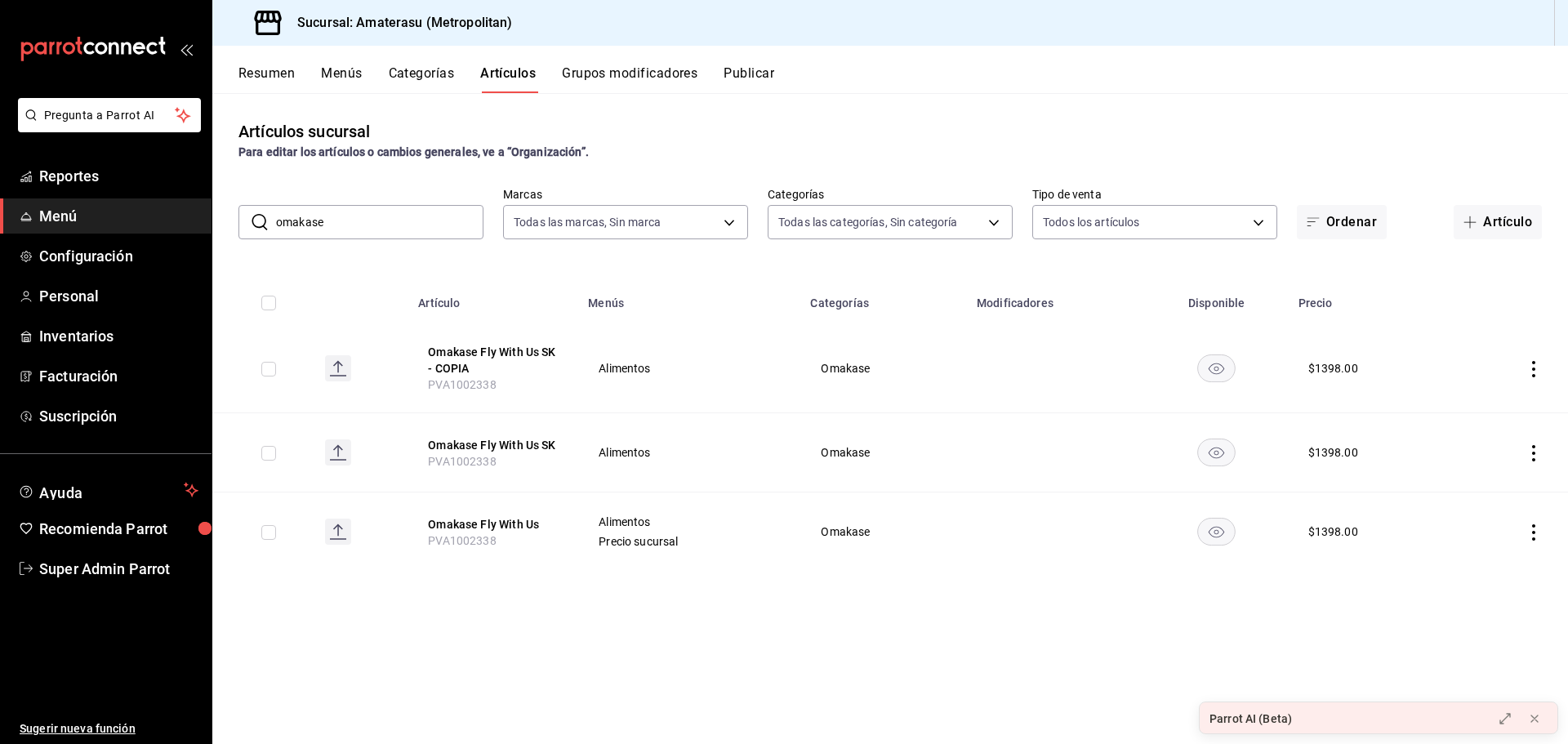
click at [674, 153] on div "Para editar los artículos o cambios generales, ve a “Organización”." at bounding box center [889, 151] width 1303 height 17
drag, startPoint x: 595, startPoint y: 372, endPoint x: 681, endPoint y: 383, distance: 86.7
click at [681, 383] on td "Alimentos" at bounding box center [689, 369] width 222 height 89
drag, startPoint x: 601, startPoint y: 683, endPoint x: 603, endPoint y: 582, distance: 101.0
click at [601, 678] on div "Artículos sucursal Para editar los artículos o cambios generales, ve a “Organiz…" at bounding box center [890, 418] width 1356 height 650
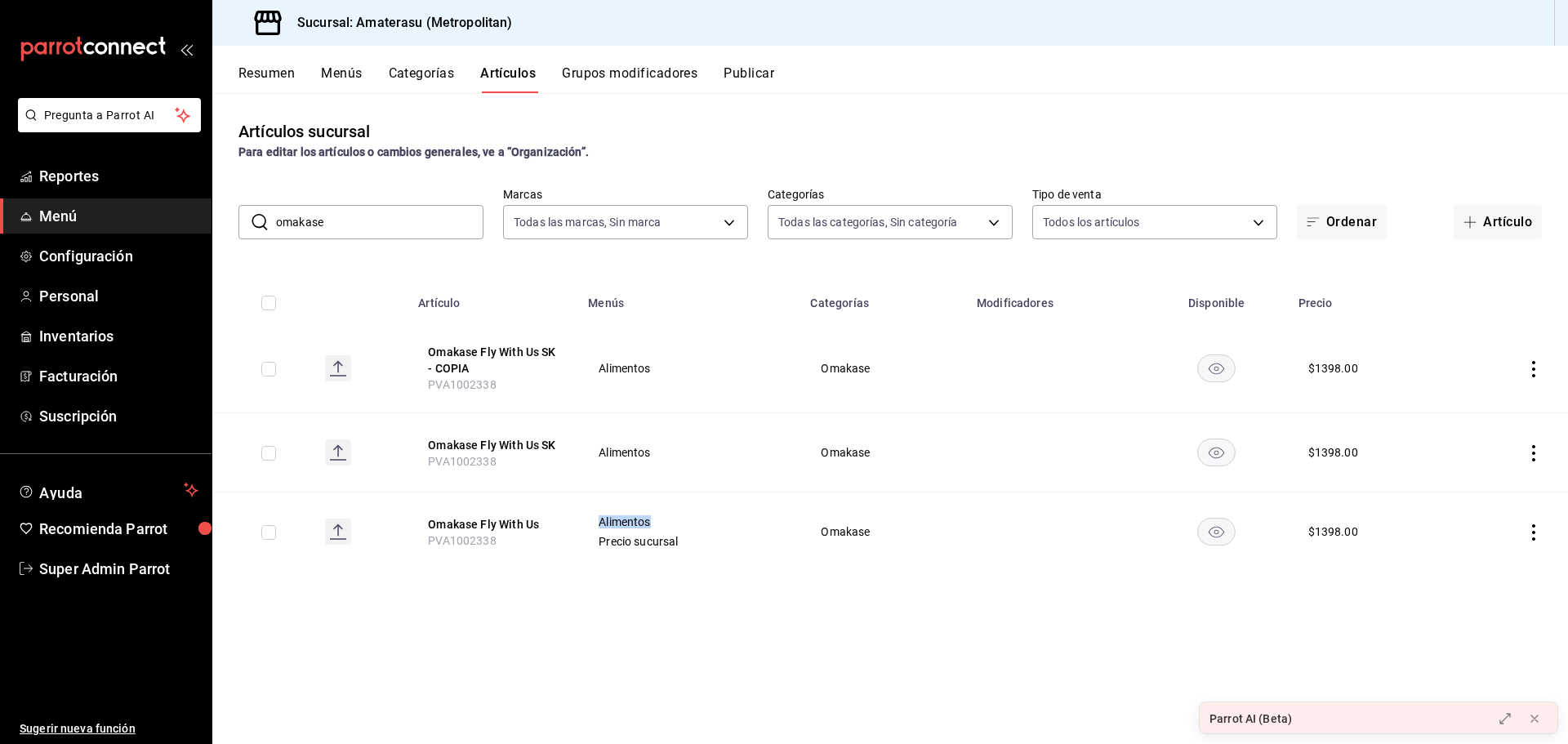
drag, startPoint x: 598, startPoint y: 526, endPoint x: 666, endPoint y: 525, distance: 68.0
click at [666, 525] on div "Alimentos Precio sucursal" at bounding box center [689, 532] width 183 height 33
click at [628, 550] on td "Alimentos Precio sucursal" at bounding box center [689, 532] width 222 height 79
drag, startPoint x: 594, startPoint y: 531, endPoint x: 686, endPoint y: 546, distance: 93.2
click at [686, 546] on td "Alimentos Precio sucursal" at bounding box center [689, 532] width 222 height 79
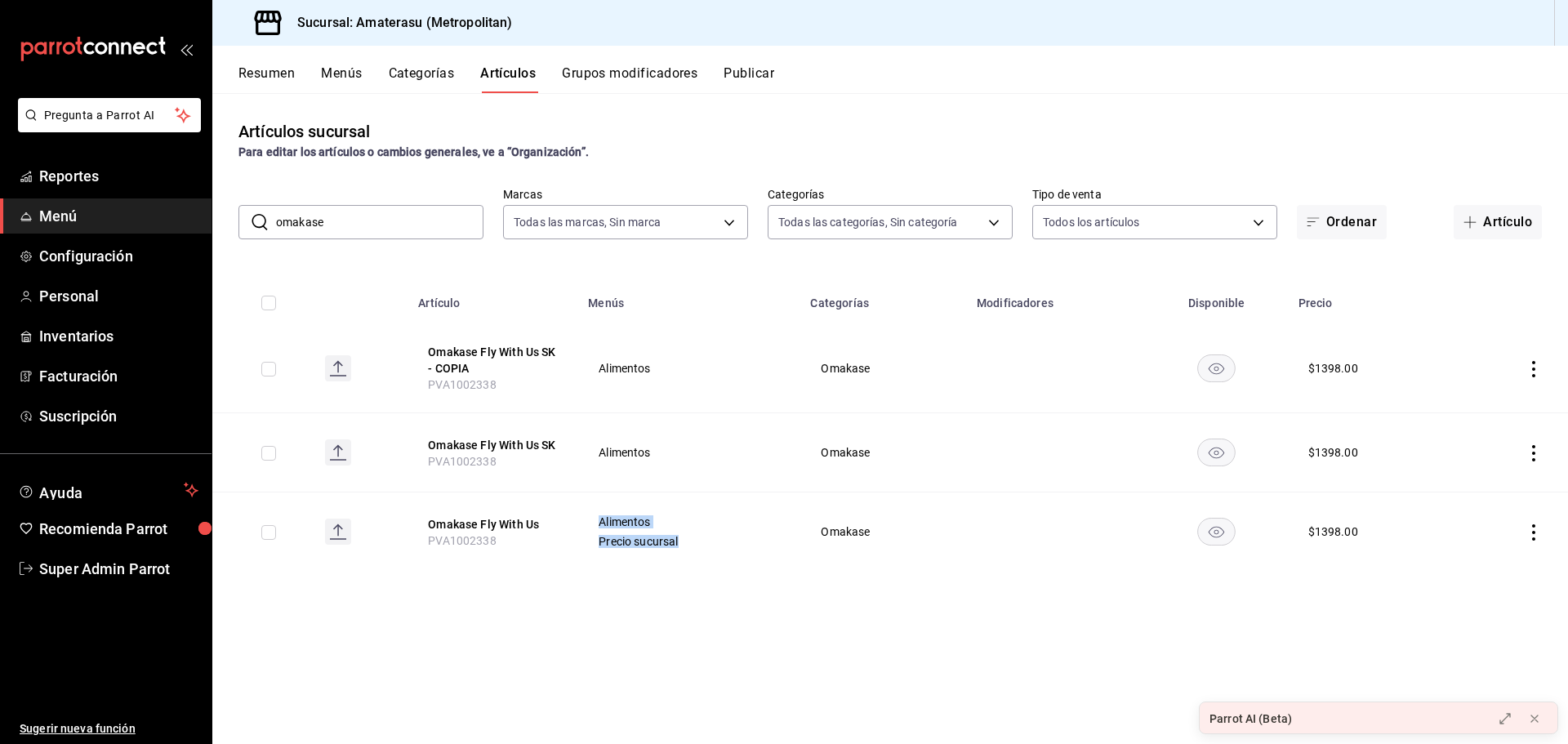
click at [650, 553] on td "Alimentos Precio sucursal" at bounding box center [689, 532] width 222 height 79
click at [530, 522] on button "Omakase Fly With Us" at bounding box center [493, 524] width 130 height 17
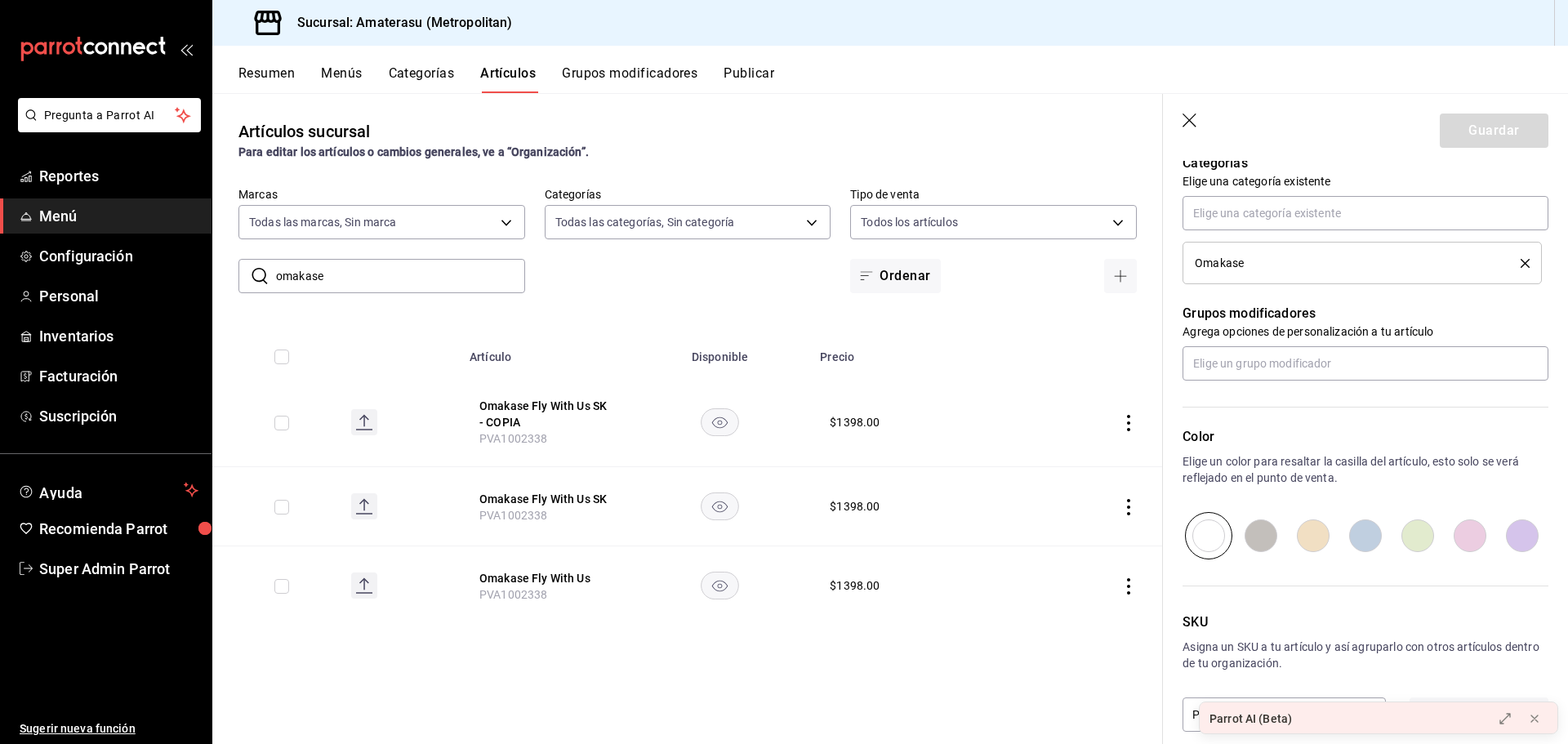
scroll to position [616, 0]
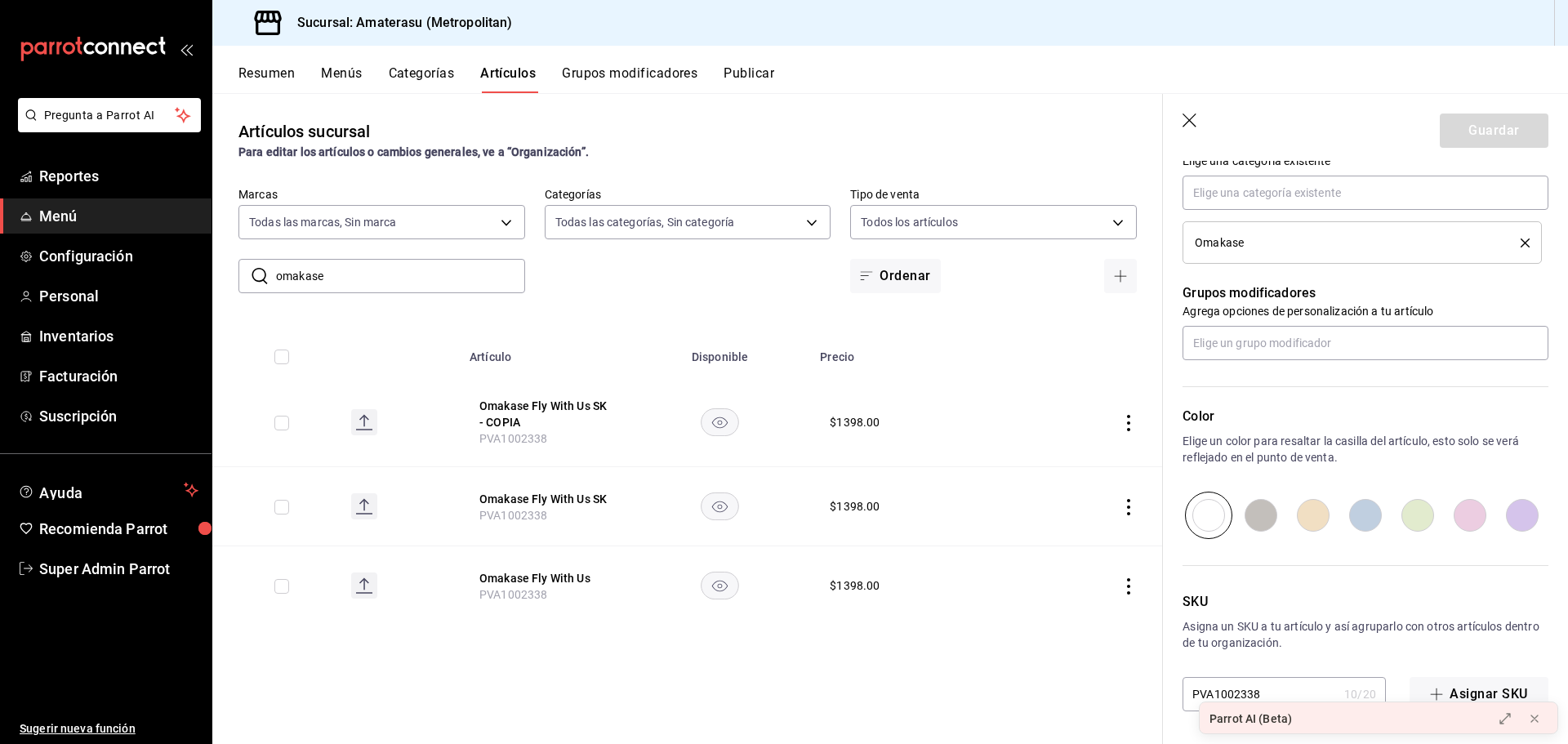
click at [413, 78] on button "Categorías" at bounding box center [421, 79] width 66 height 28
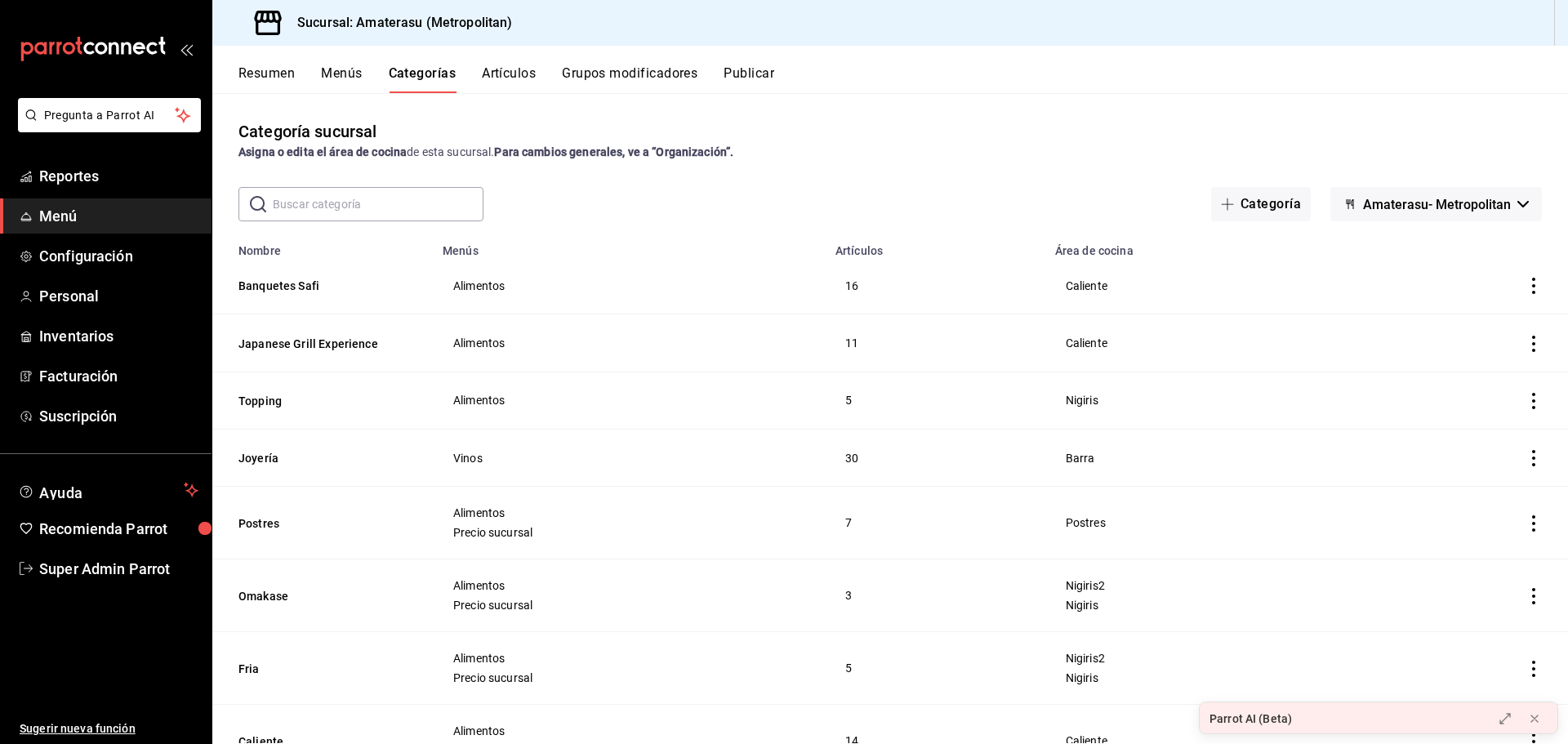
click at [389, 201] on input "text" at bounding box center [377, 204] width 210 height 33
type input "omakase"
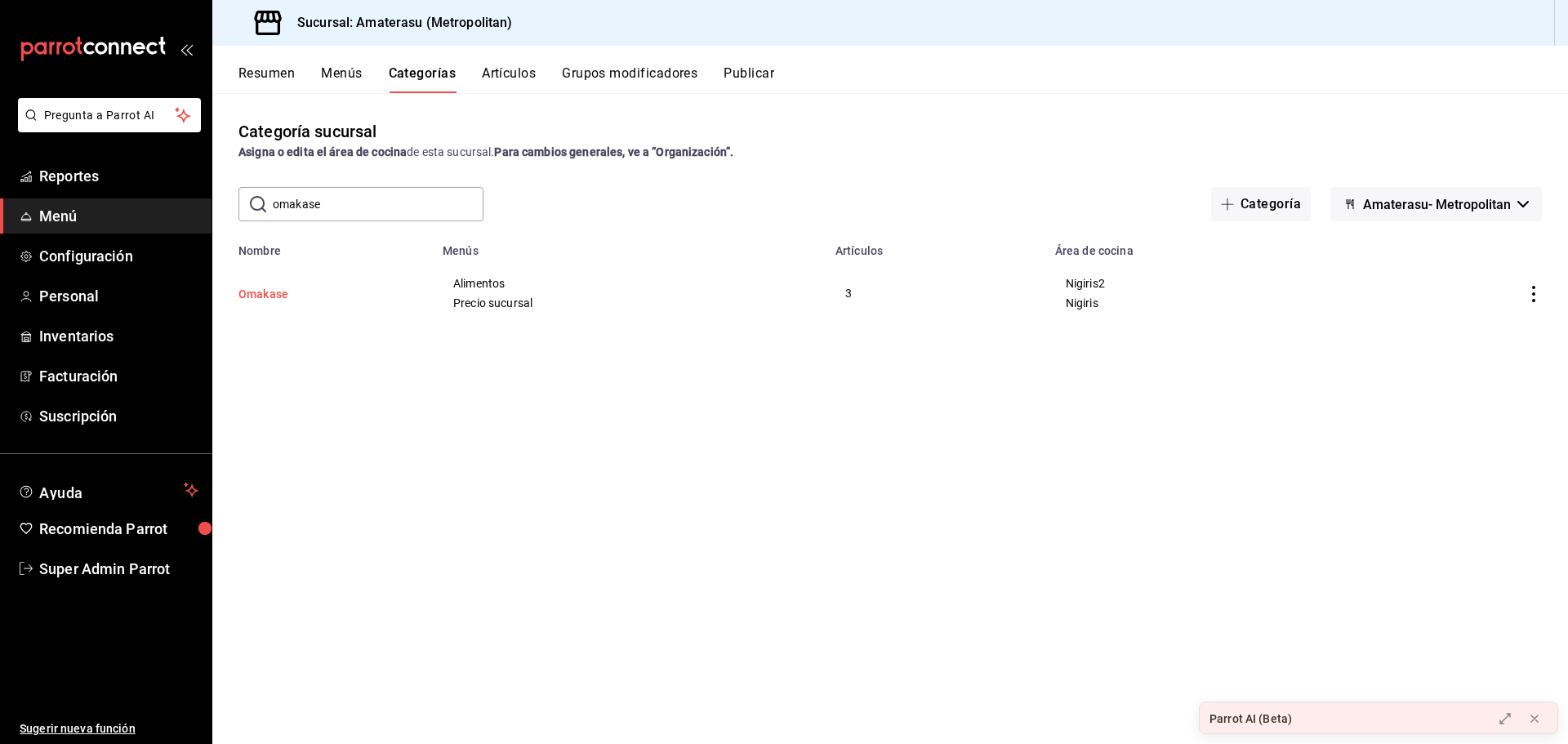
click at [289, 298] on button "Omakase" at bounding box center [319, 293] width 163 height 17
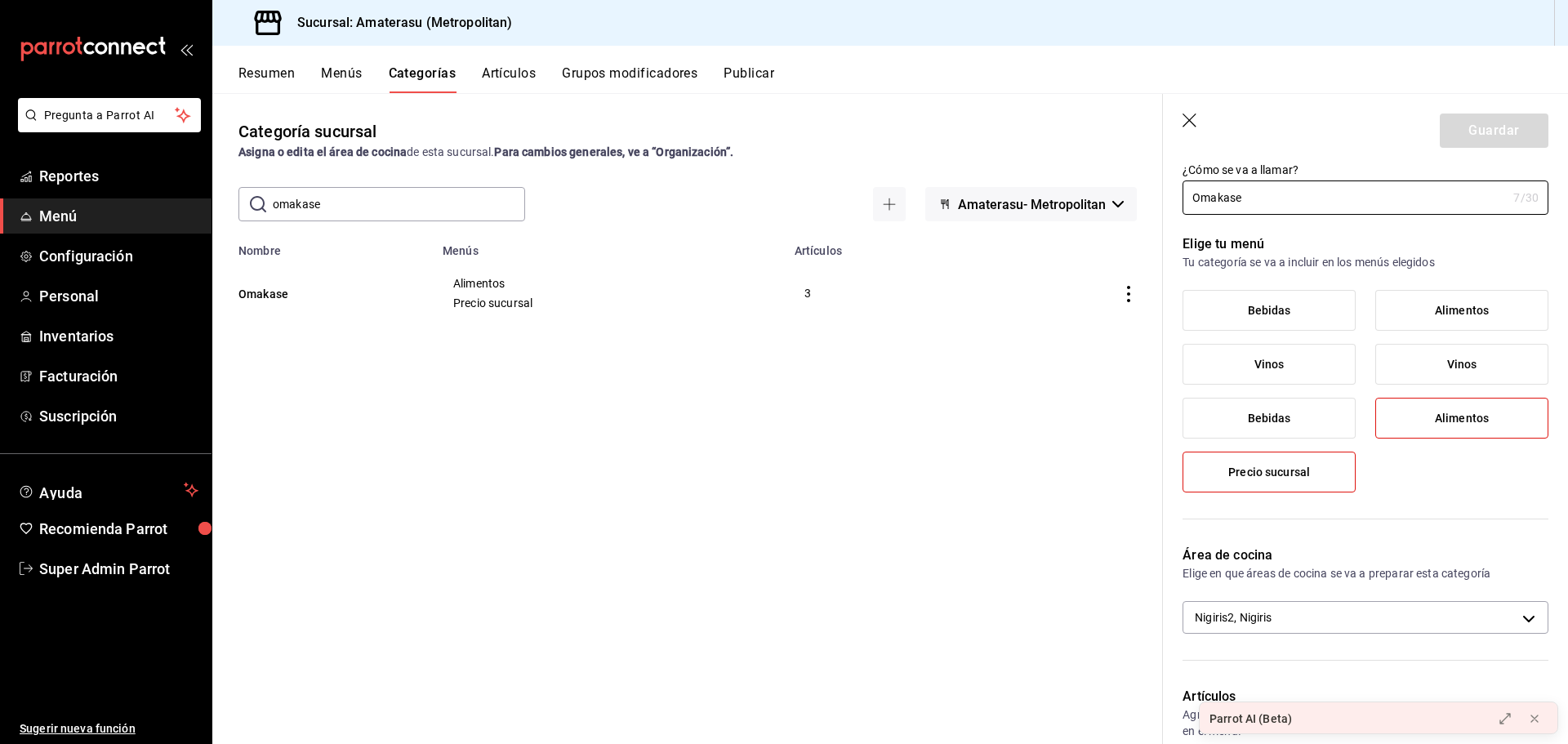
scroll to position [44, 0]
click at [1189, 123] on icon "button" at bounding box center [1191, 122] width 17 height 17
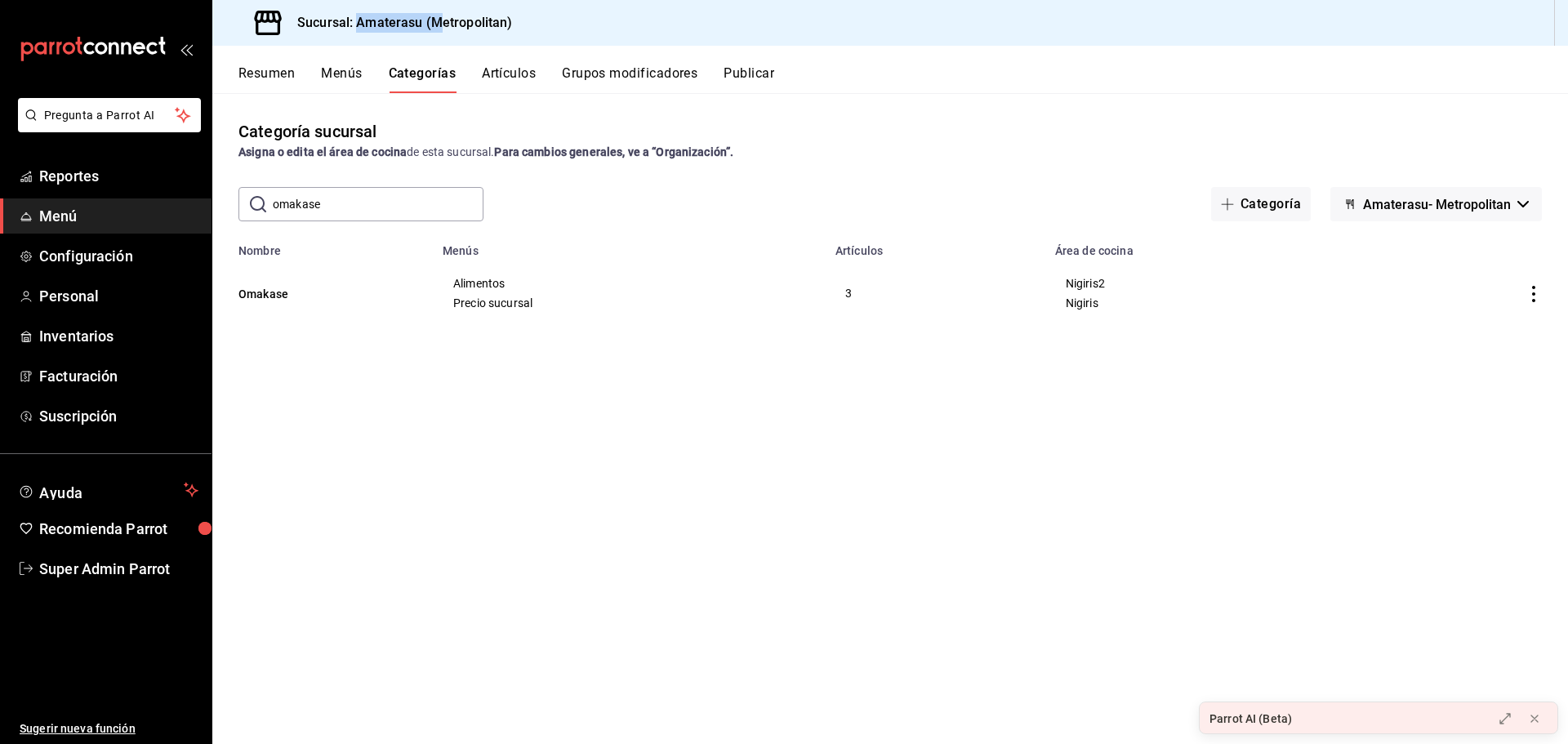
drag, startPoint x: 356, startPoint y: 24, endPoint x: 436, endPoint y: 33, distance: 80.5
click at [436, 33] on div "Sucursal: Amaterasu (Metropolitan)" at bounding box center [371, 23] width 293 height 45
drag, startPoint x: 377, startPoint y: 32, endPoint x: 335, endPoint y: 26, distance: 42.4
click at [376, 33] on div "Sucursal: Amaterasu (Metropolitan)" at bounding box center [371, 23] width 293 height 45
click at [625, 121] on div "Categoría sucursal Asigna o edita el área de cocina de esta sucursal. Para camb…" at bounding box center [890, 140] width 1356 height 41
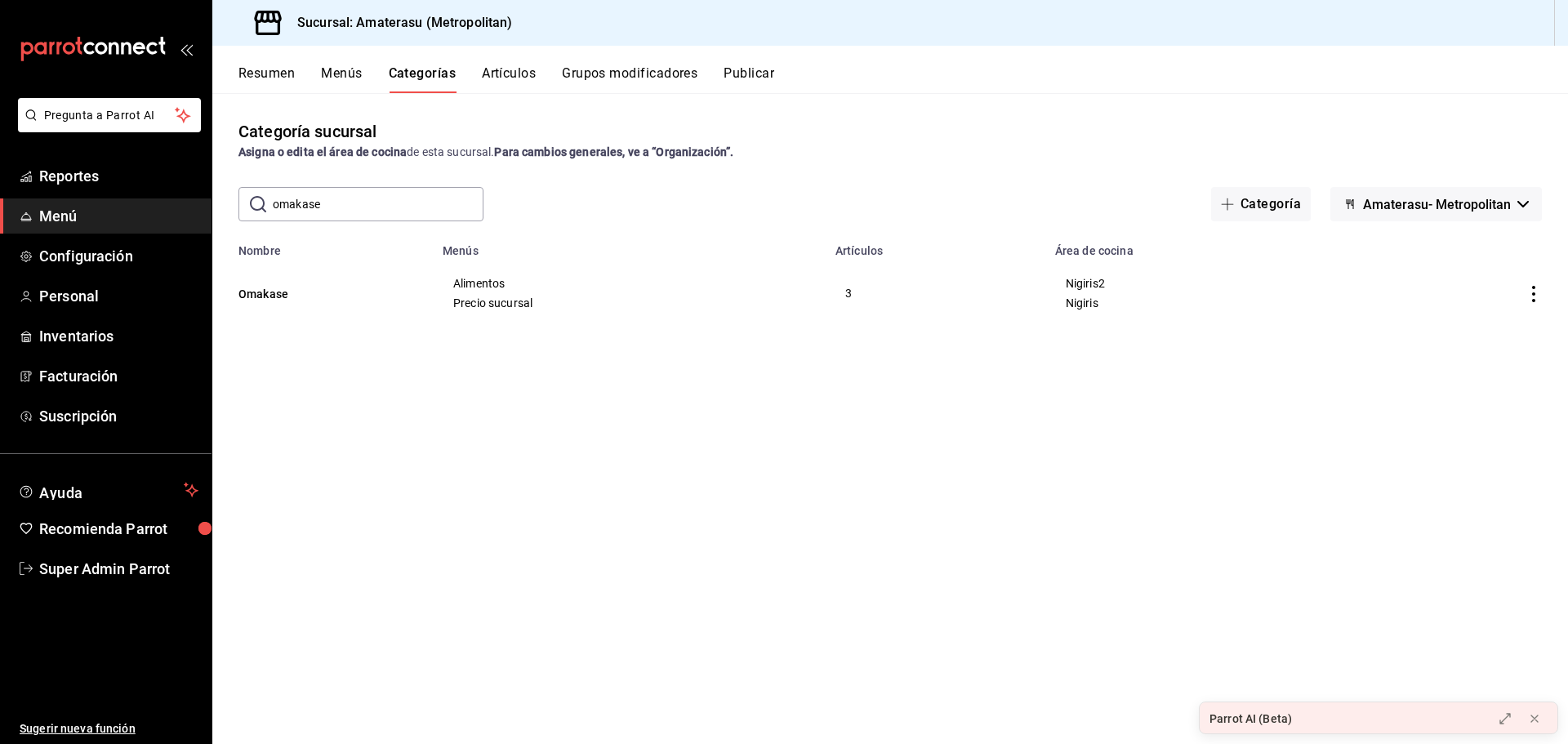
click at [1544, 290] on td "categoriesTable" at bounding box center [1466, 292] width 203 height 72
click at [1532, 294] on icon "actions" at bounding box center [1533, 293] width 3 height 17
click at [864, 146] on div at bounding box center [784, 372] width 1568 height 744
click at [503, 80] on button "Artículos" at bounding box center [509, 79] width 54 height 28
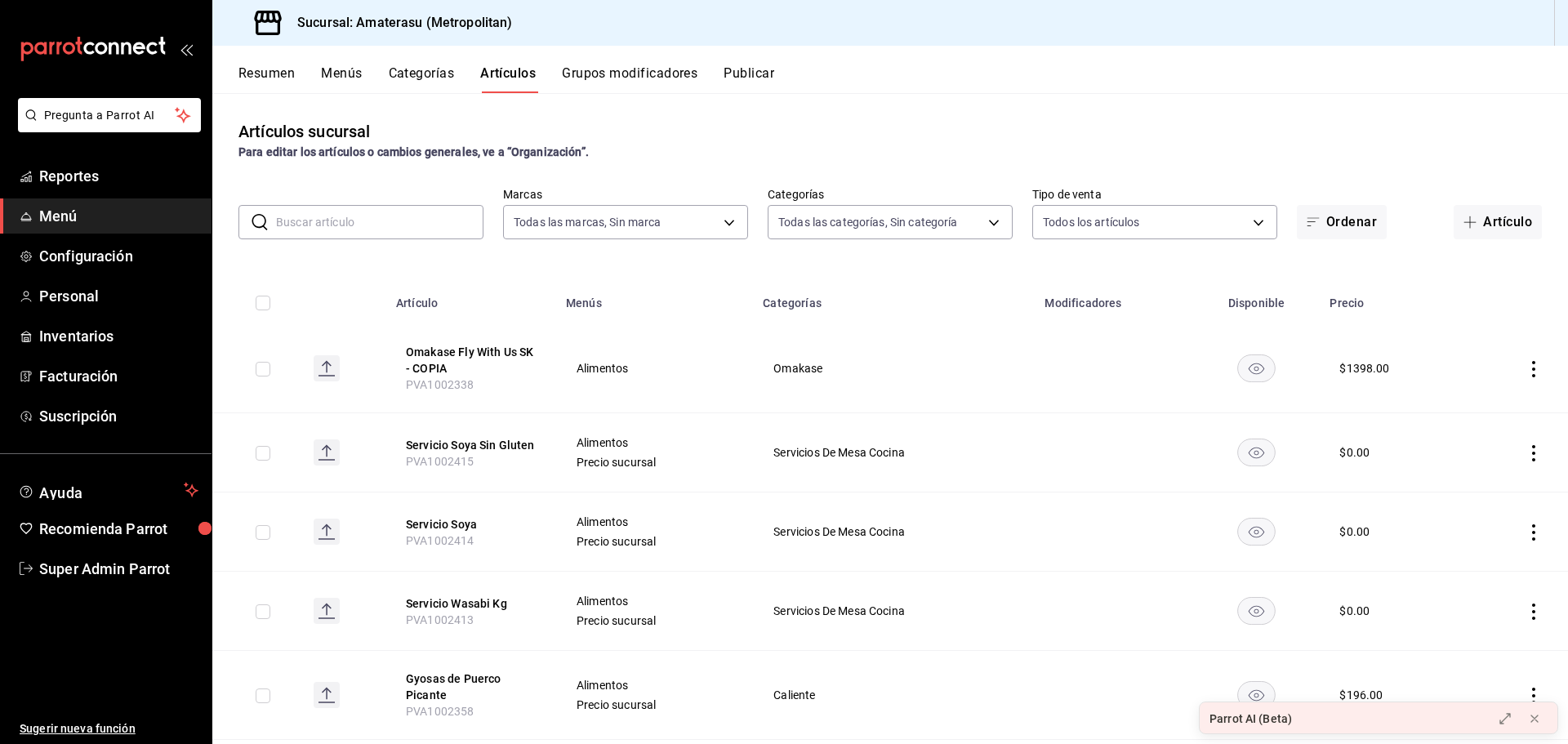
type input "e4cd7fcb-d45b-43ae-a99f-ad4ccfcd9032,f3afaab8-8c3d-4e49-a299-af9bdf6027b2"
type input "087d9878-8a04-48ff-ab24-0b3ef0fdf69f,f9a59ea1-282a-4f27-8dee-44d2a5bc8fe2,3473a…"
click at [370, 208] on input "text" at bounding box center [379, 221] width 207 height 33
type input "omakase"
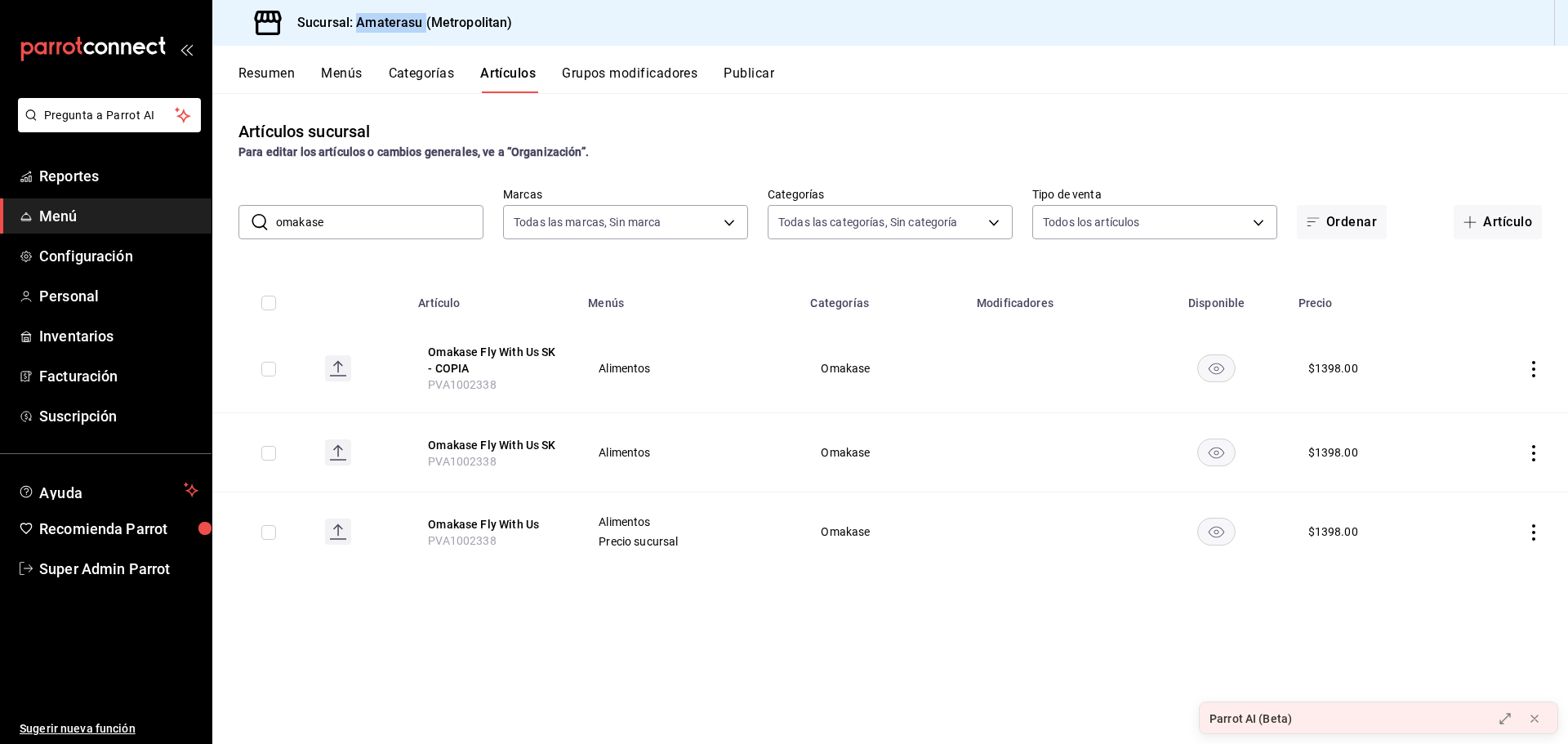
drag, startPoint x: 356, startPoint y: 23, endPoint x: 426, endPoint y: 23, distance: 70.0
click at [426, 23] on h3 "Sucursal: Amaterasu (Metropolitan)" at bounding box center [398, 23] width 228 height 20
click at [404, 23] on h3 "Sucursal: Amaterasu (Metropolitan)" at bounding box center [398, 23] width 228 height 20
drag, startPoint x: 357, startPoint y: 21, endPoint x: 424, endPoint y: 26, distance: 67.2
click at [424, 26] on h3 "Sucursal: Amaterasu (Metropolitan)" at bounding box center [398, 23] width 228 height 20
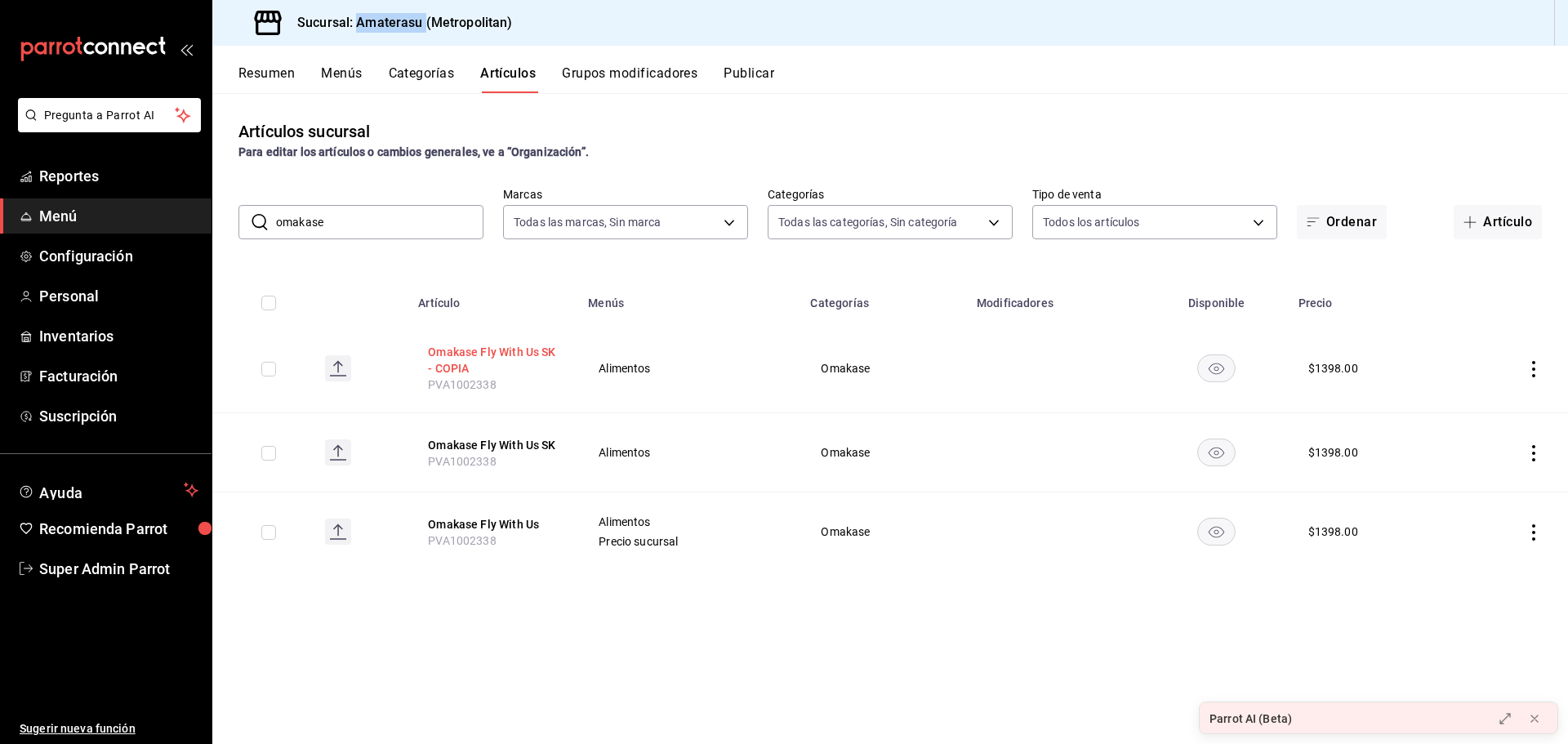
click at [448, 352] on button "Omakase Fly With Us SK - COPIA" at bounding box center [493, 360] width 130 height 33
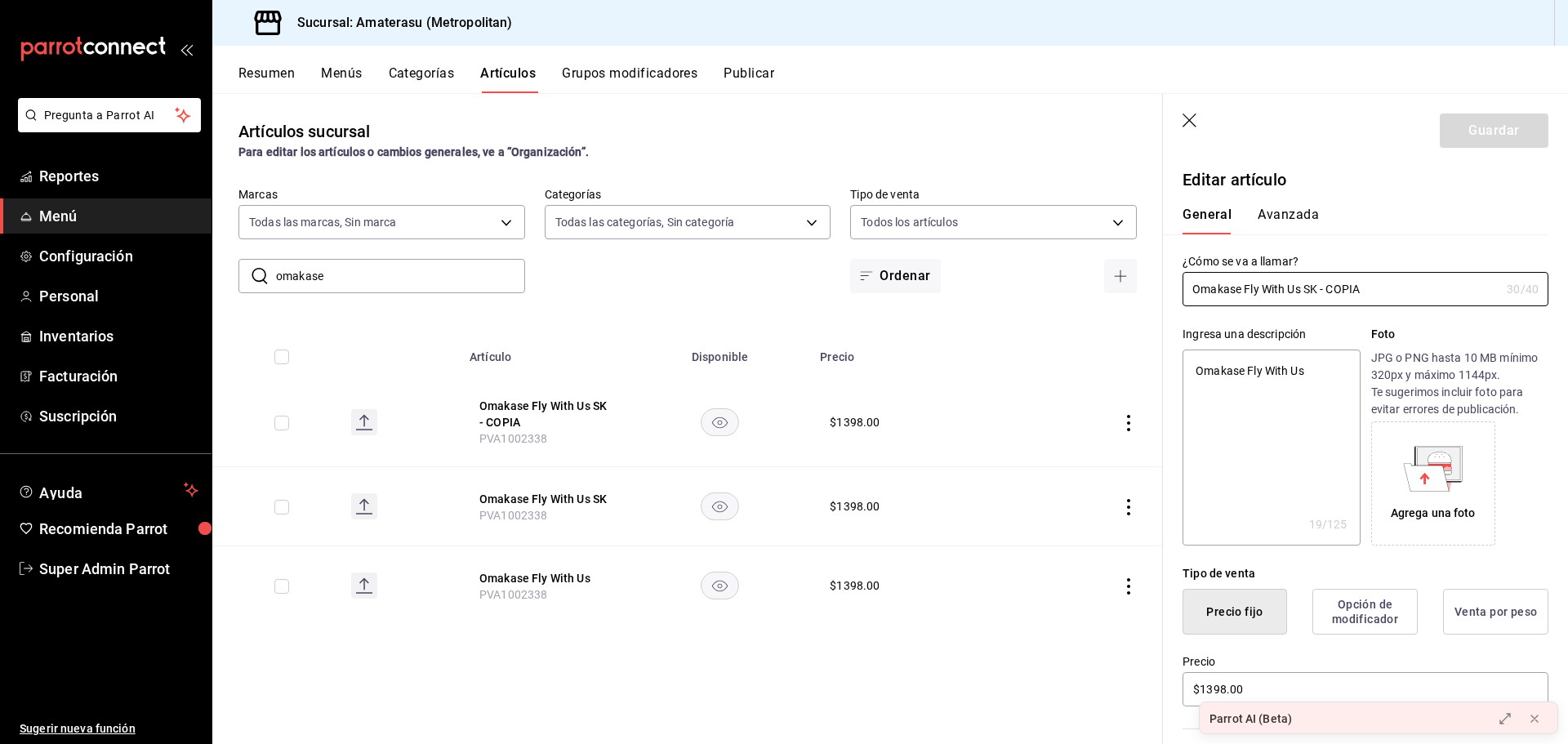
click at [1188, 125] on icon "button" at bounding box center [1191, 122] width 17 height 17
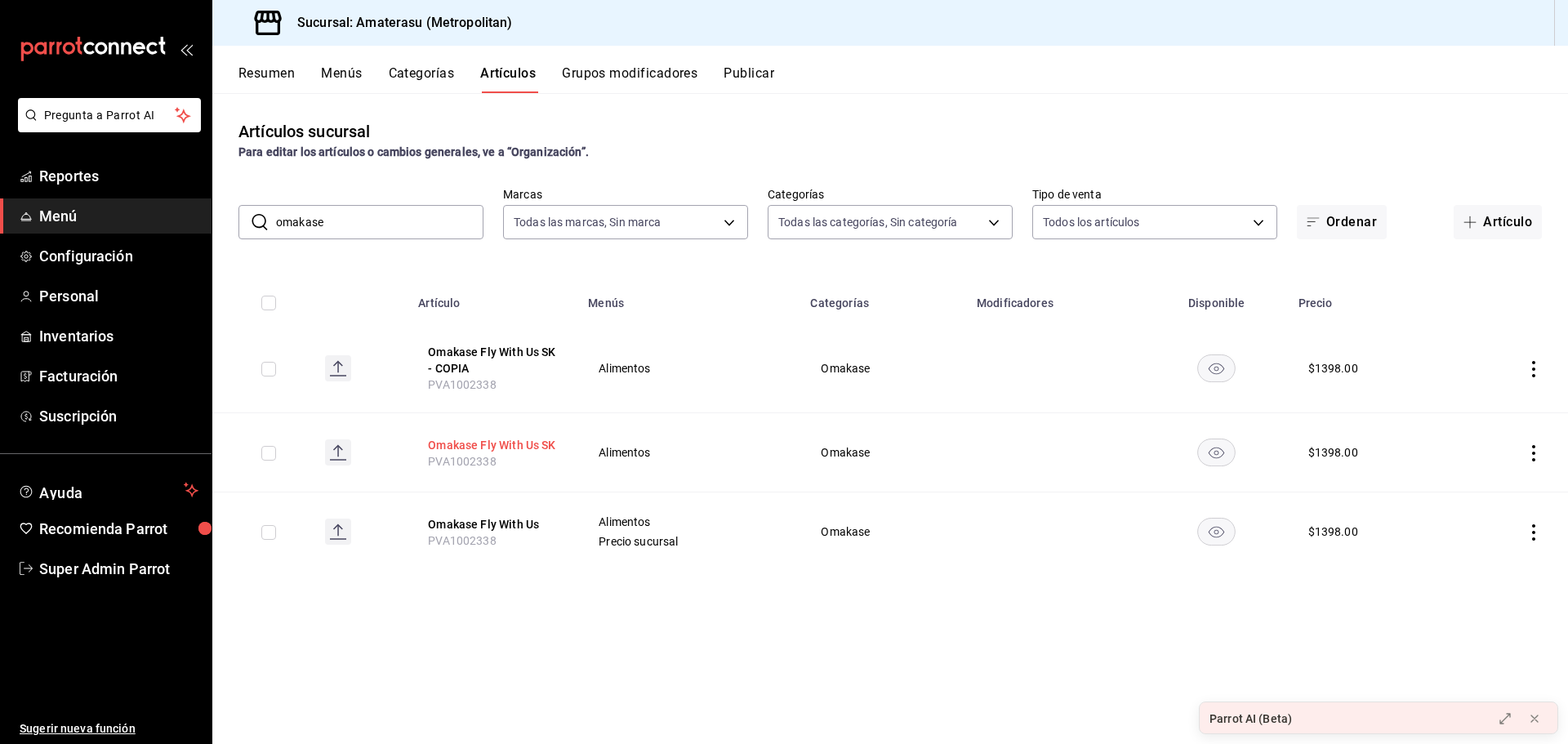
click at [543, 441] on button "Omakase Fly With Us SK" at bounding box center [493, 445] width 130 height 17
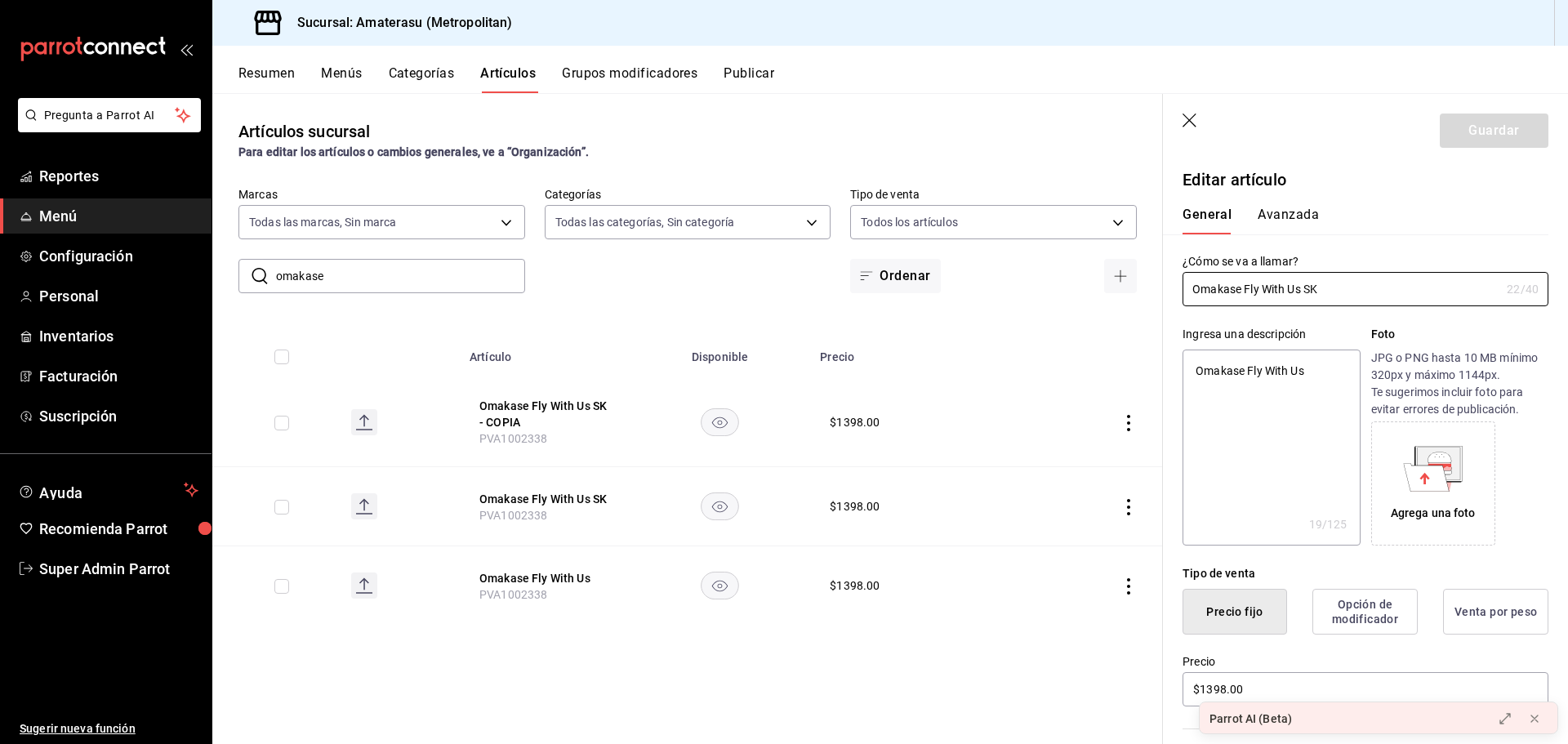
click at [1198, 125] on icon "button" at bounding box center [1191, 122] width 17 height 17
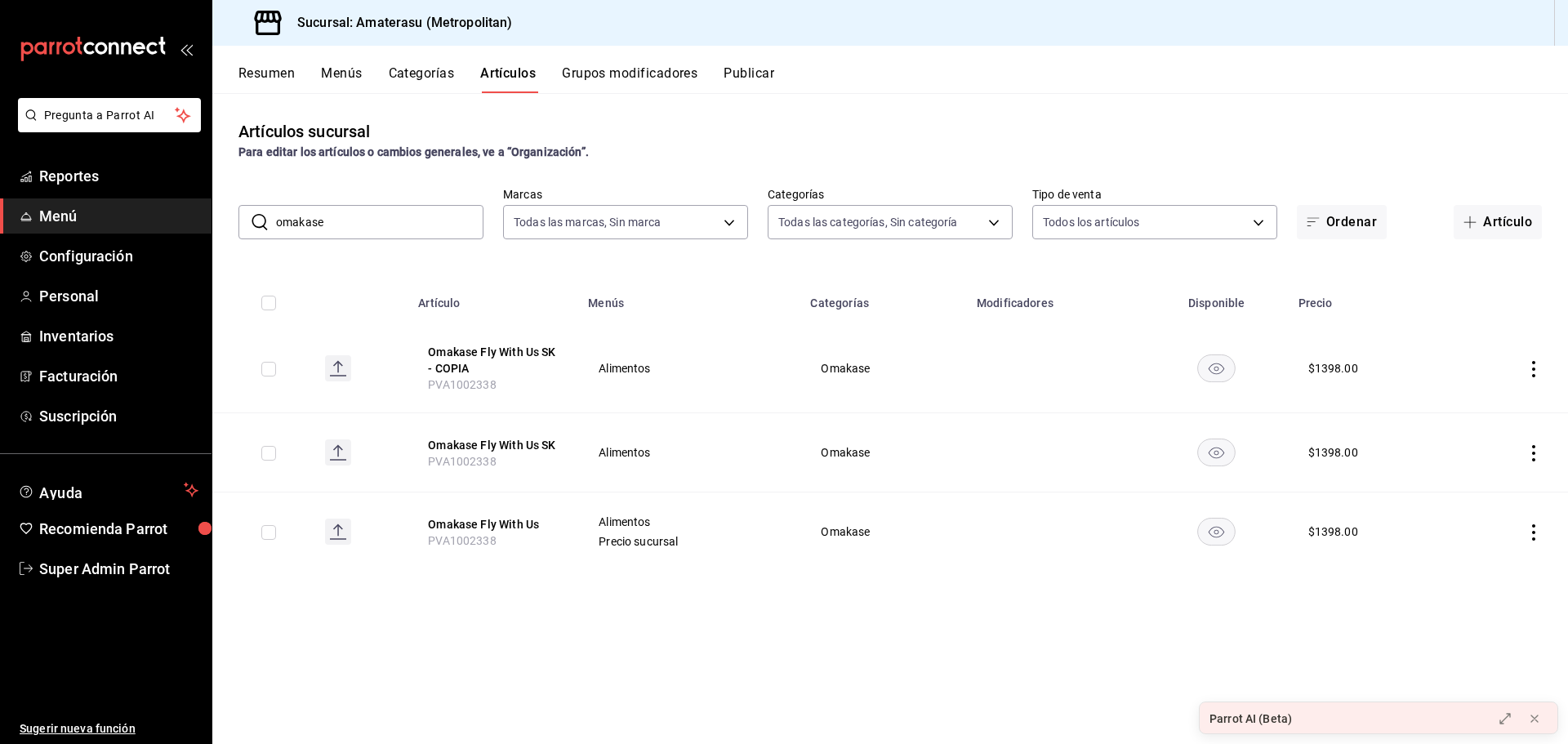
click at [410, 73] on button "Categorías" at bounding box center [421, 79] width 66 height 28
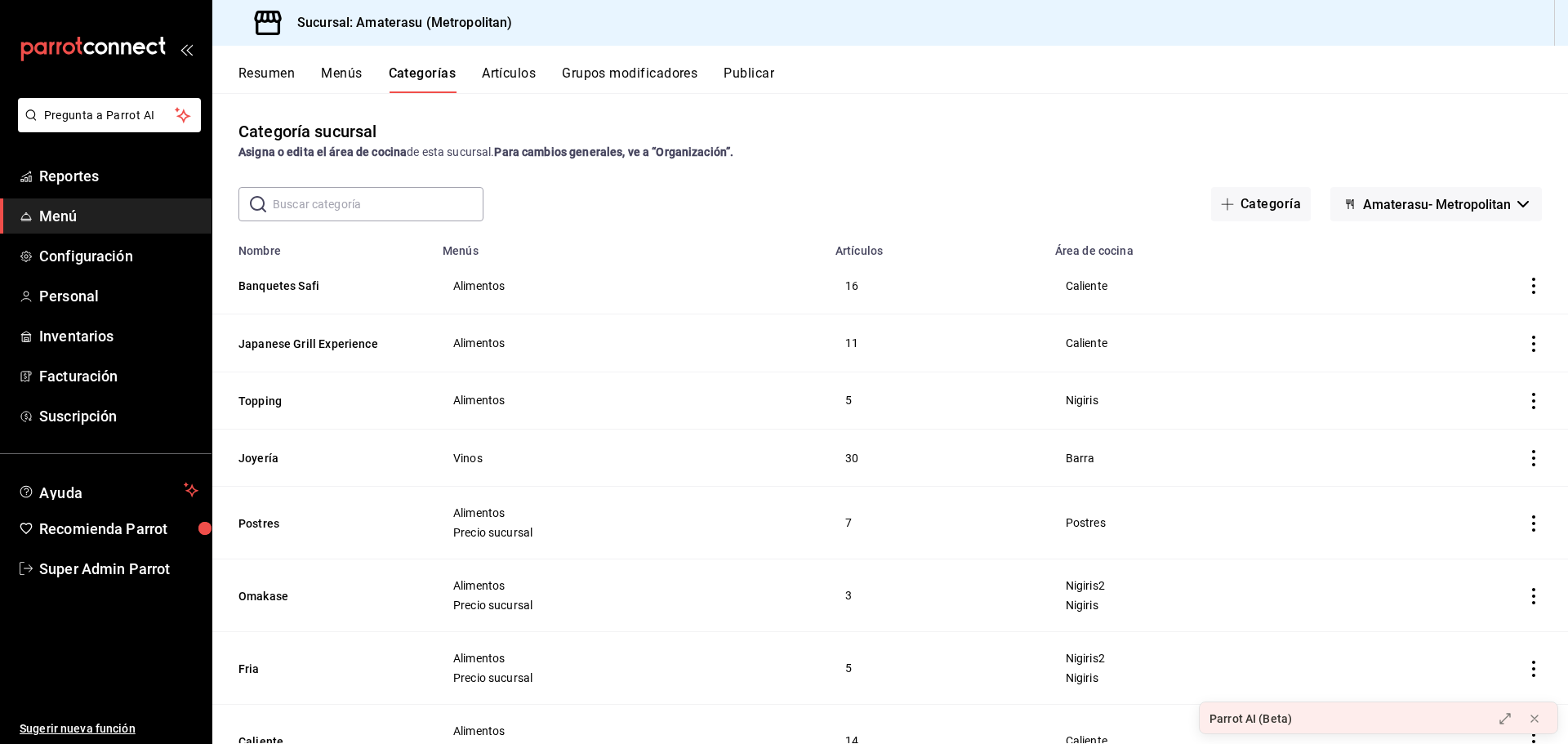
click at [417, 208] on input "text" at bounding box center [377, 204] width 210 height 33
type input "m"
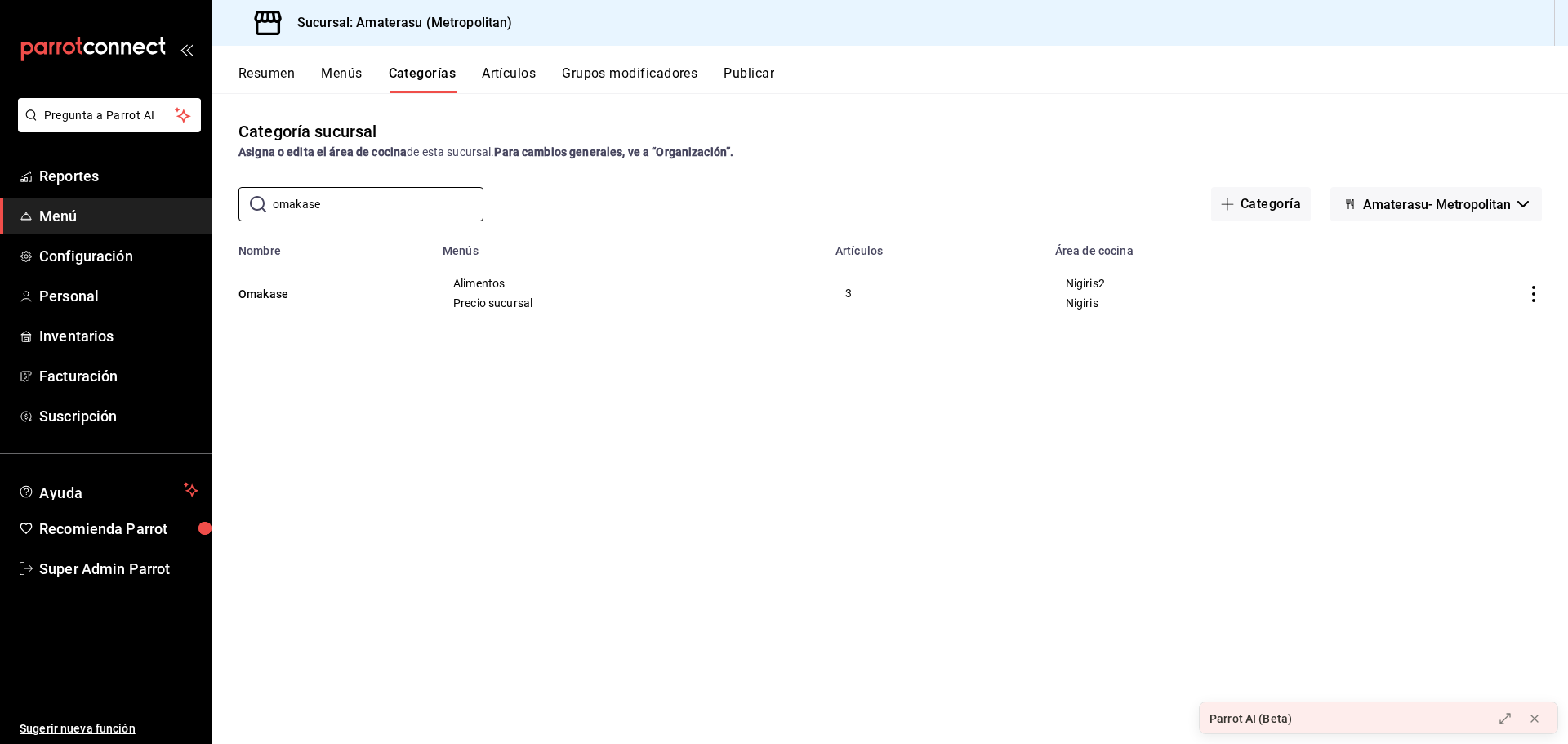
type input "omakase"
drag, startPoint x: 327, startPoint y: 297, endPoint x: 242, endPoint y: 322, distance: 88.6
click at [228, 312] on th "Omakase" at bounding box center [322, 292] width 220 height 72
click at [262, 288] on button "Omakase" at bounding box center [319, 293] width 163 height 17
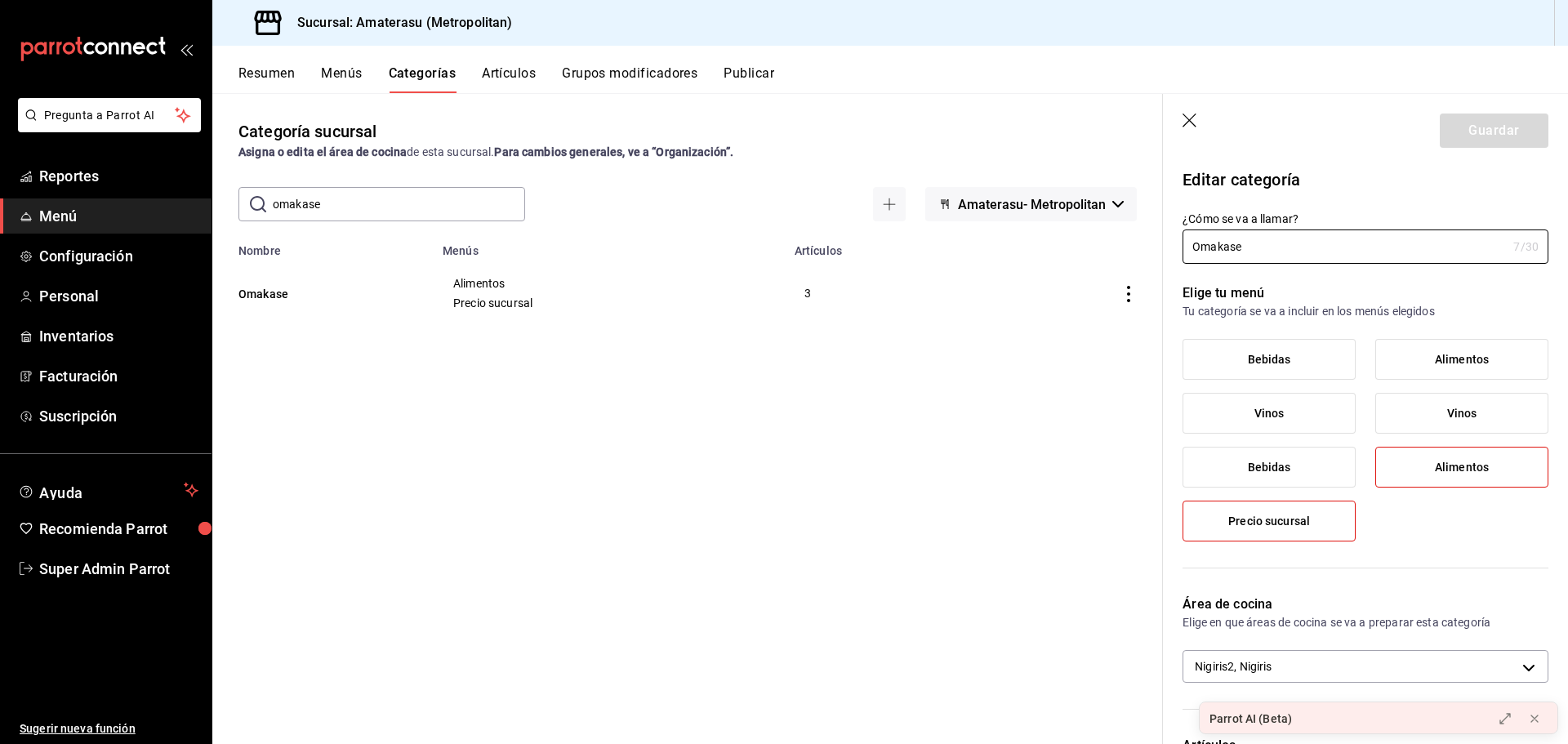
click at [1192, 119] on icon "button" at bounding box center [1190, 121] width 14 height 14
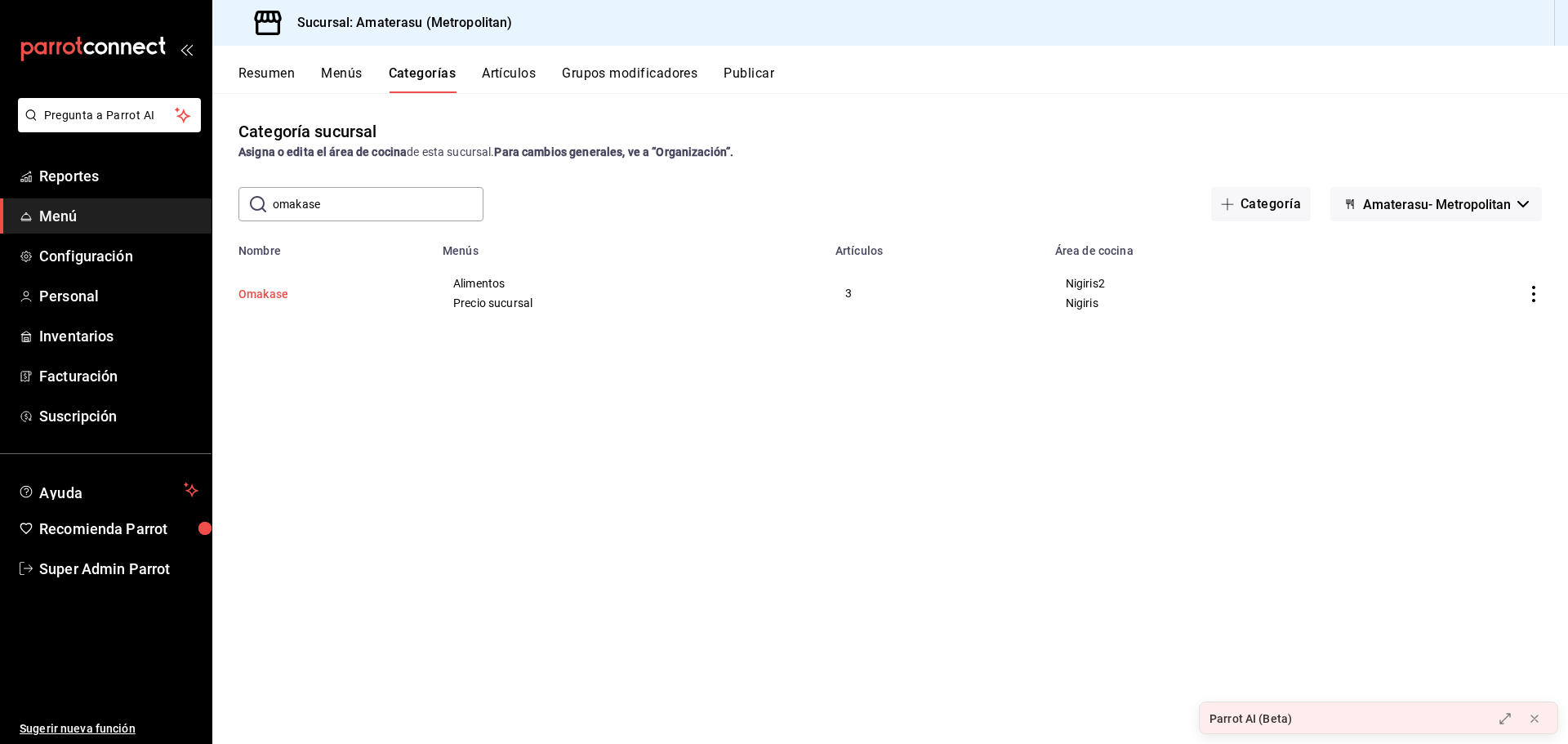
click at [277, 294] on button "Omakase" at bounding box center [319, 293] width 163 height 17
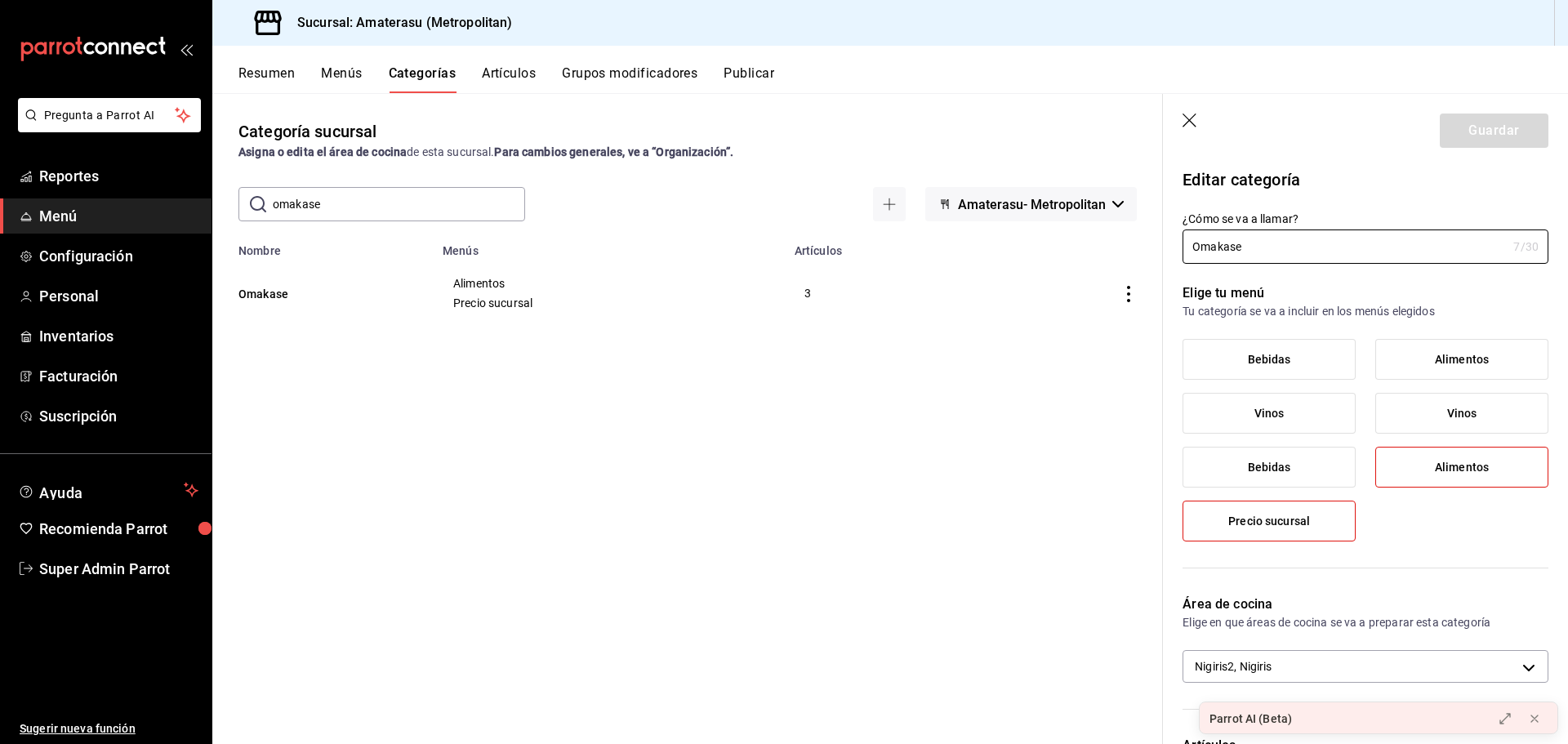
click at [1192, 115] on icon "button" at bounding box center [1191, 122] width 17 height 17
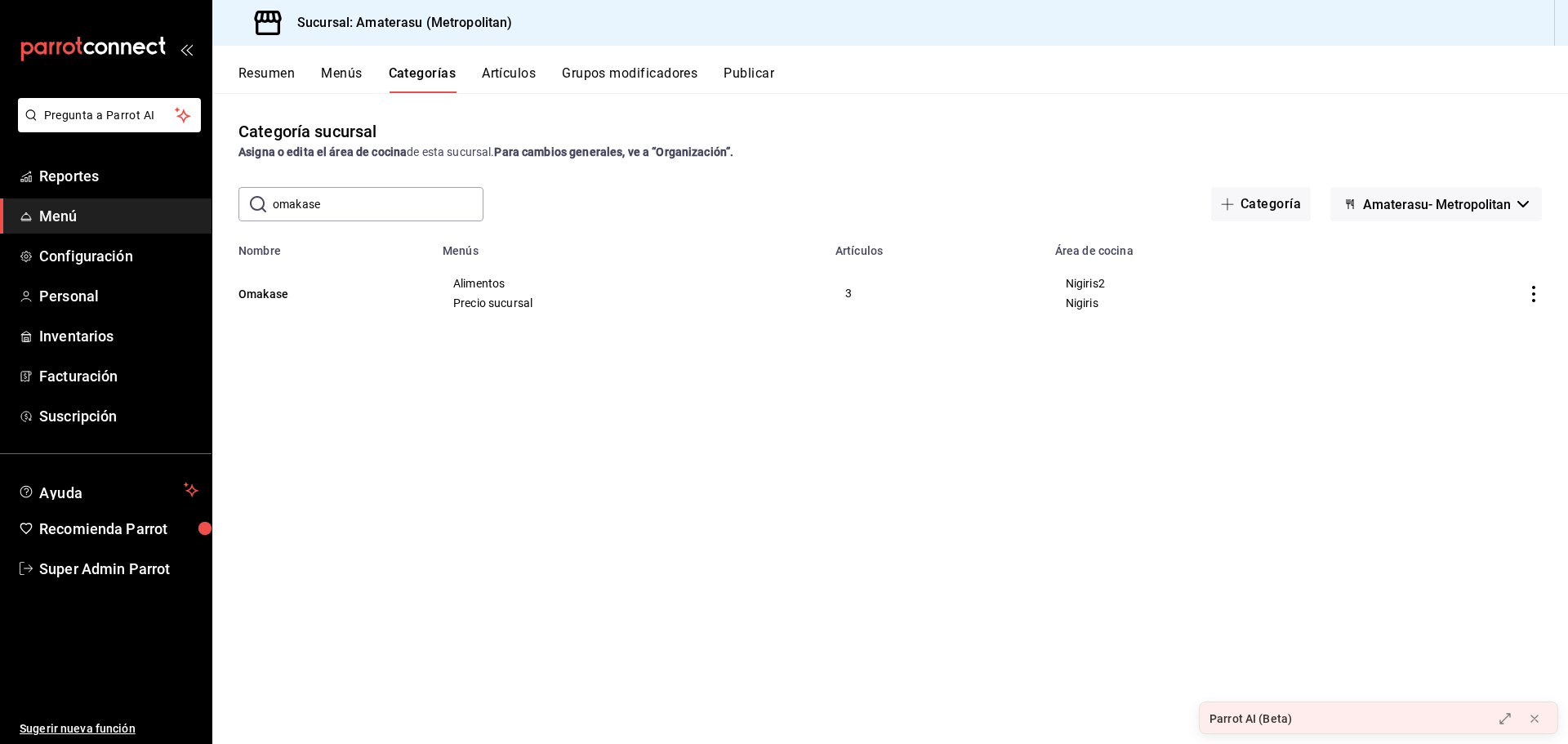
click at [499, 63] on div "Resumen Menús Categorías Artículos Grupos modificadores Publicar" at bounding box center [890, 69] width 1356 height 47
click at [503, 63] on div "Resumen Menús Categorías Artículos Grupos modificadores Publicar" at bounding box center [890, 69] width 1356 height 47
click at [510, 73] on button "Artículos" at bounding box center [509, 79] width 54 height 28
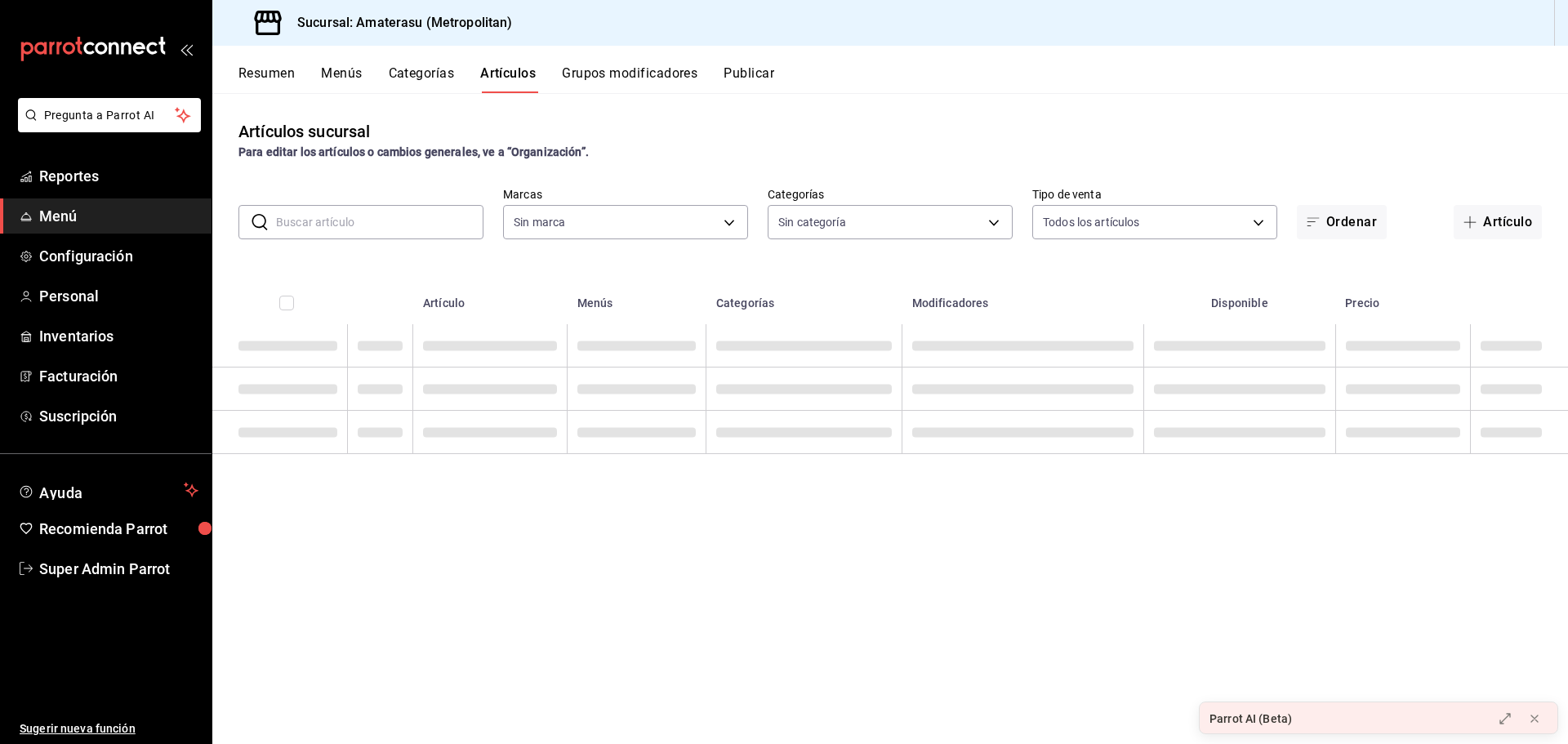
click at [405, 228] on input "text" at bounding box center [379, 221] width 207 height 33
type input "e4cd7fcb-d45b-43ae-a99f-ad4ccfcd9032,f3afaab8-8c3d-4e49-a299-af9bdf6027b2"
type input "087d9878-8a04-48ff-ab24-0b3ef0fdf69f,f9a59ea1-282a-4f27-8dee-44d2a5bc8fe2,3473a…"
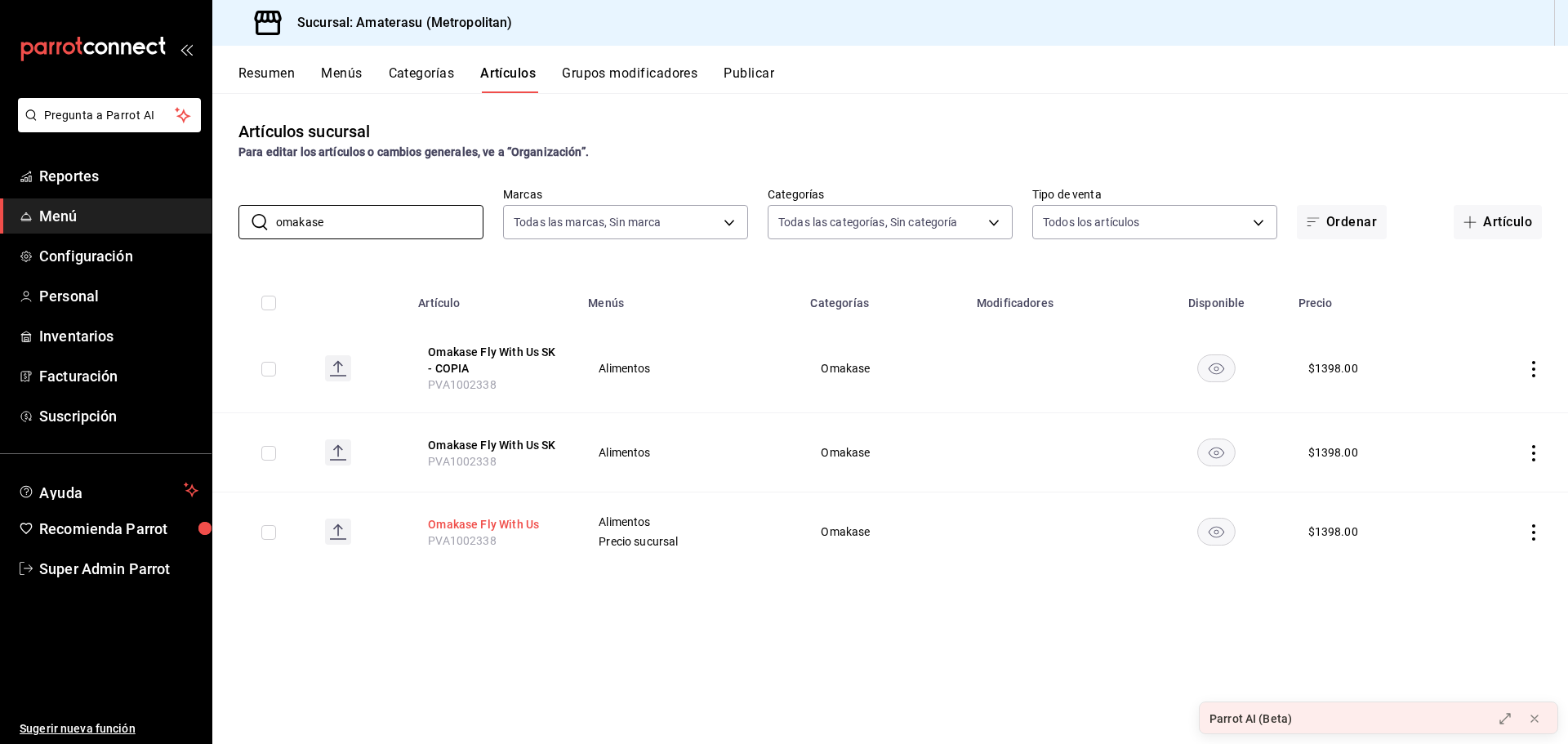
type input "omakase"
click at [532, 527] on button "Omakase Fly With Us" at bounding box center [493, 524] width 130 height 17
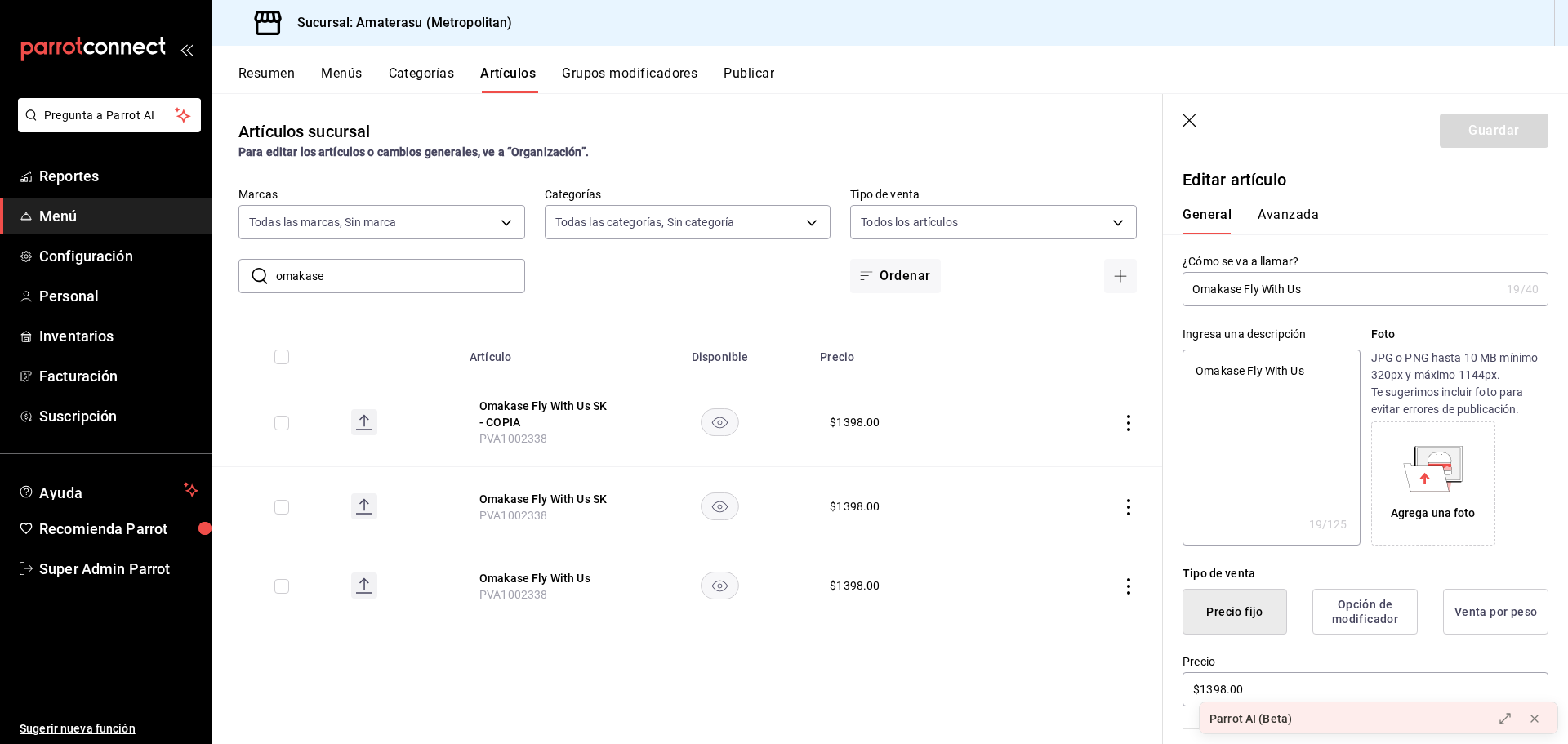
type textarea "x"
click at [1299, 216] on button "Avanzada" at bounding box center [1288, 220] width 61 height 28
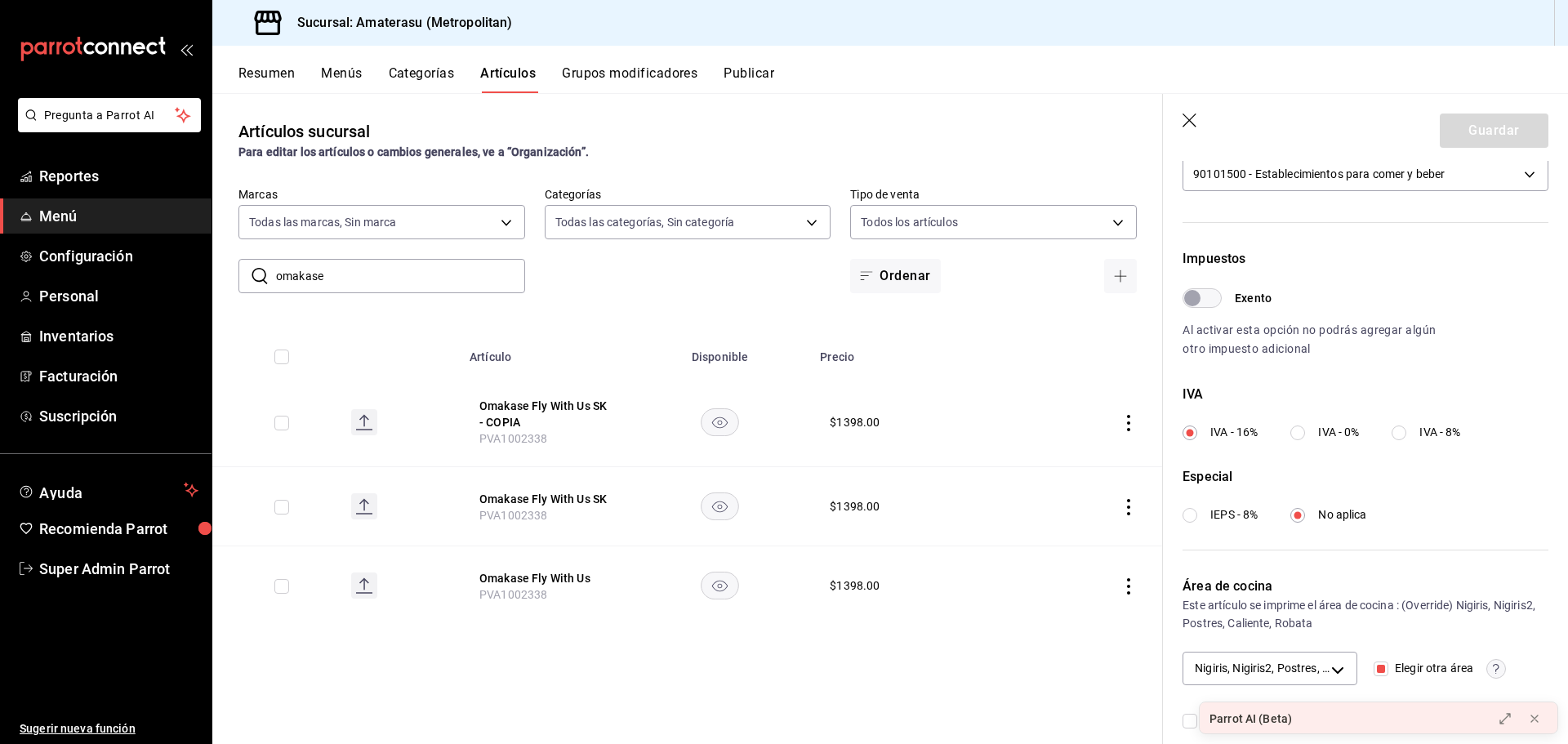
scroll to position [428, 0]
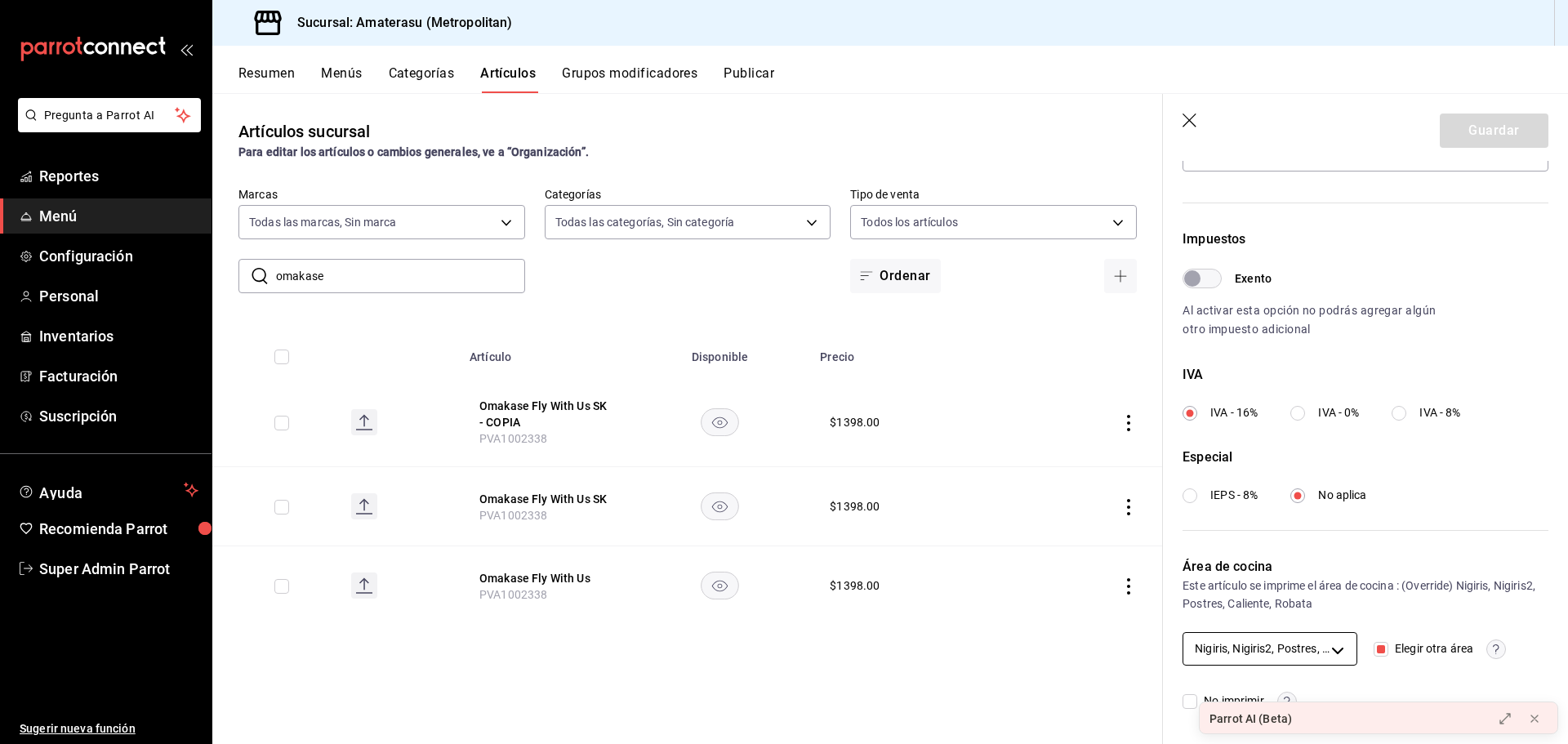
click at [1333, 648] on body "Pregunta a Parrot AI Reportes Menú Configuración Personal Inventarios Facturaci…" at bounding box center [784, 372] width 1568 height 744
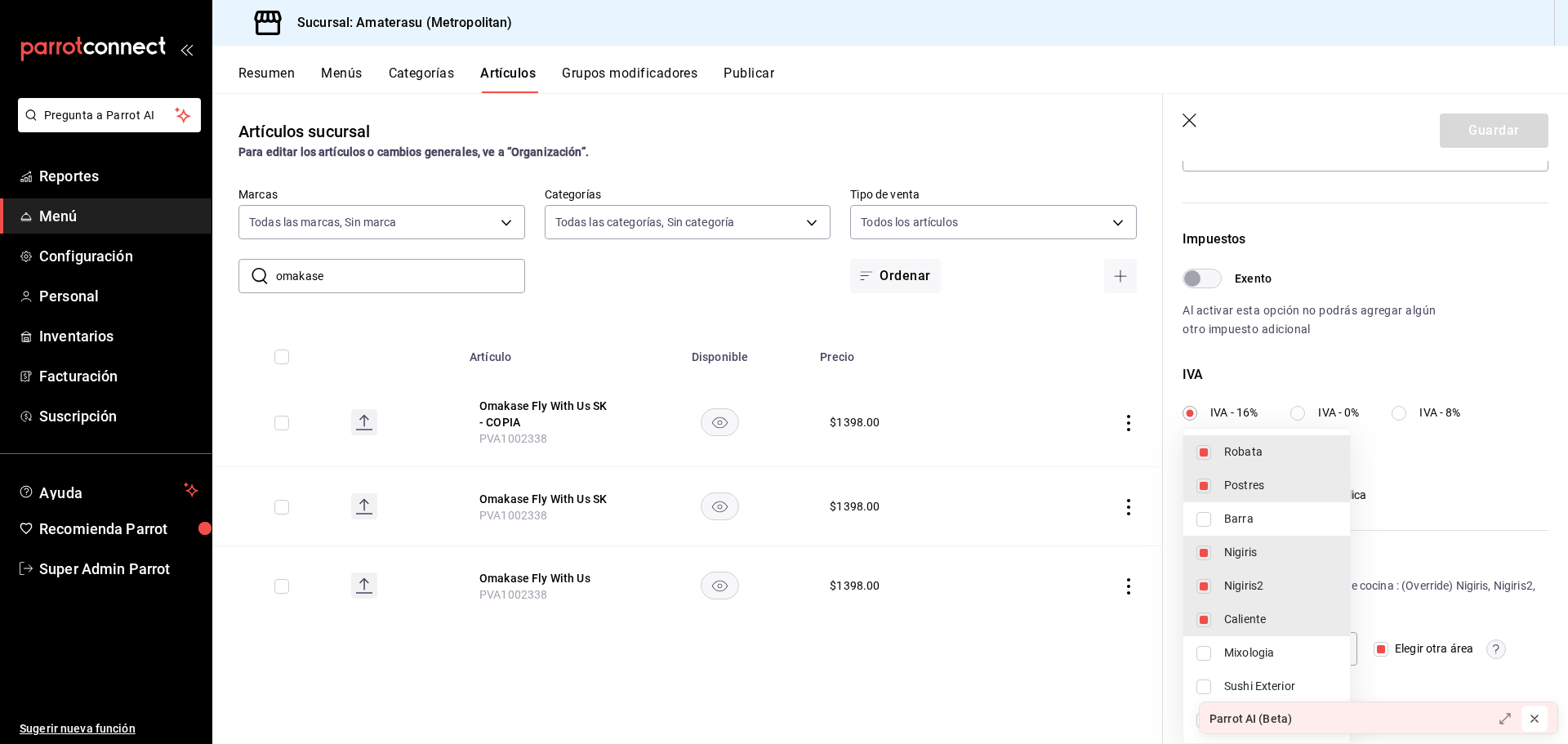
click at [1536, 716] on icon at bounding box center [1533, 718] width 13 height 13
click at [1434, 710] on div at bounding box center [784, 372] width 1568 height 744
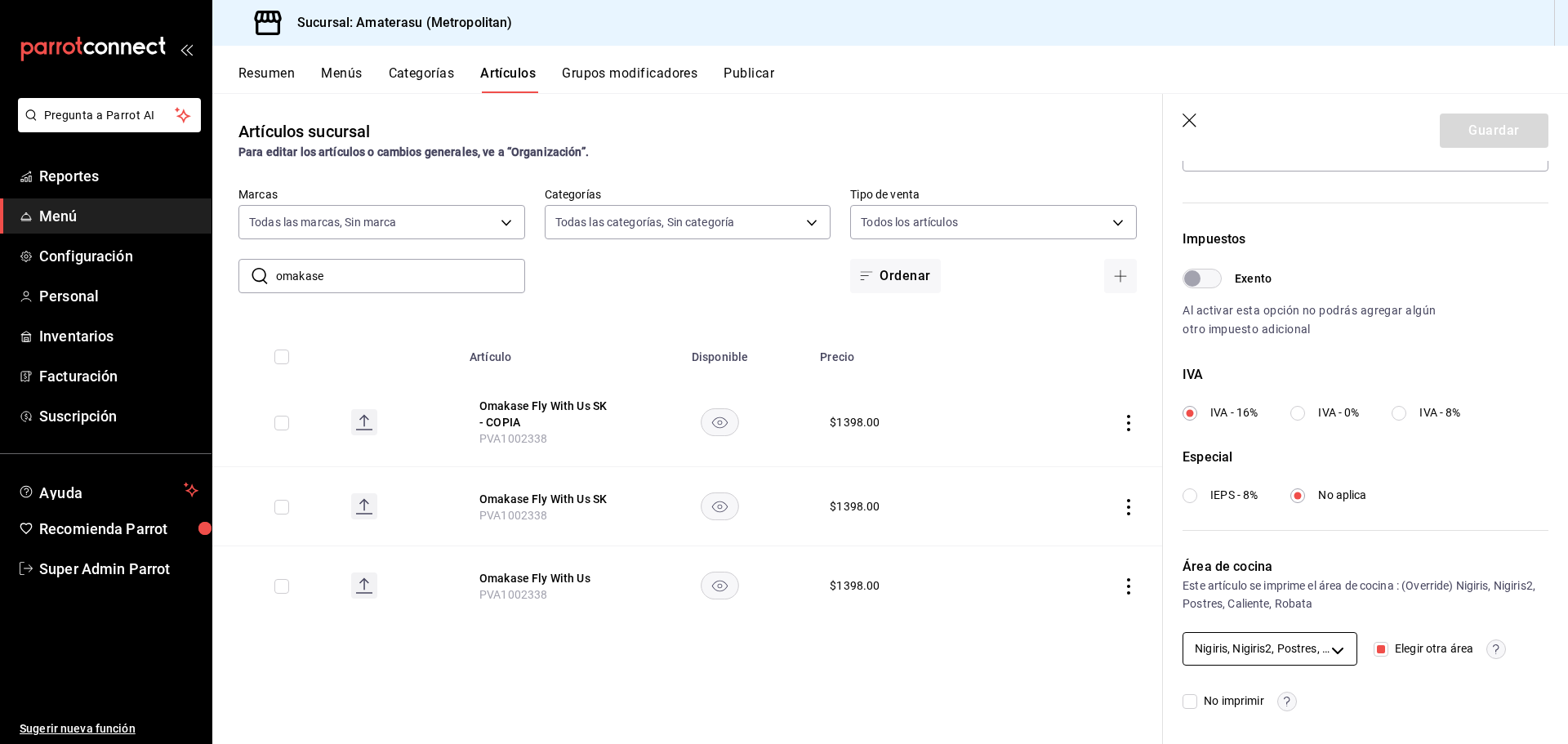
click at [1328, 651] on body "Pregunta a Parrot AI Reportes Menú Configuración Personal Inventarios Facturaci…" at bounding box center [784, 372] width 1568 height 744
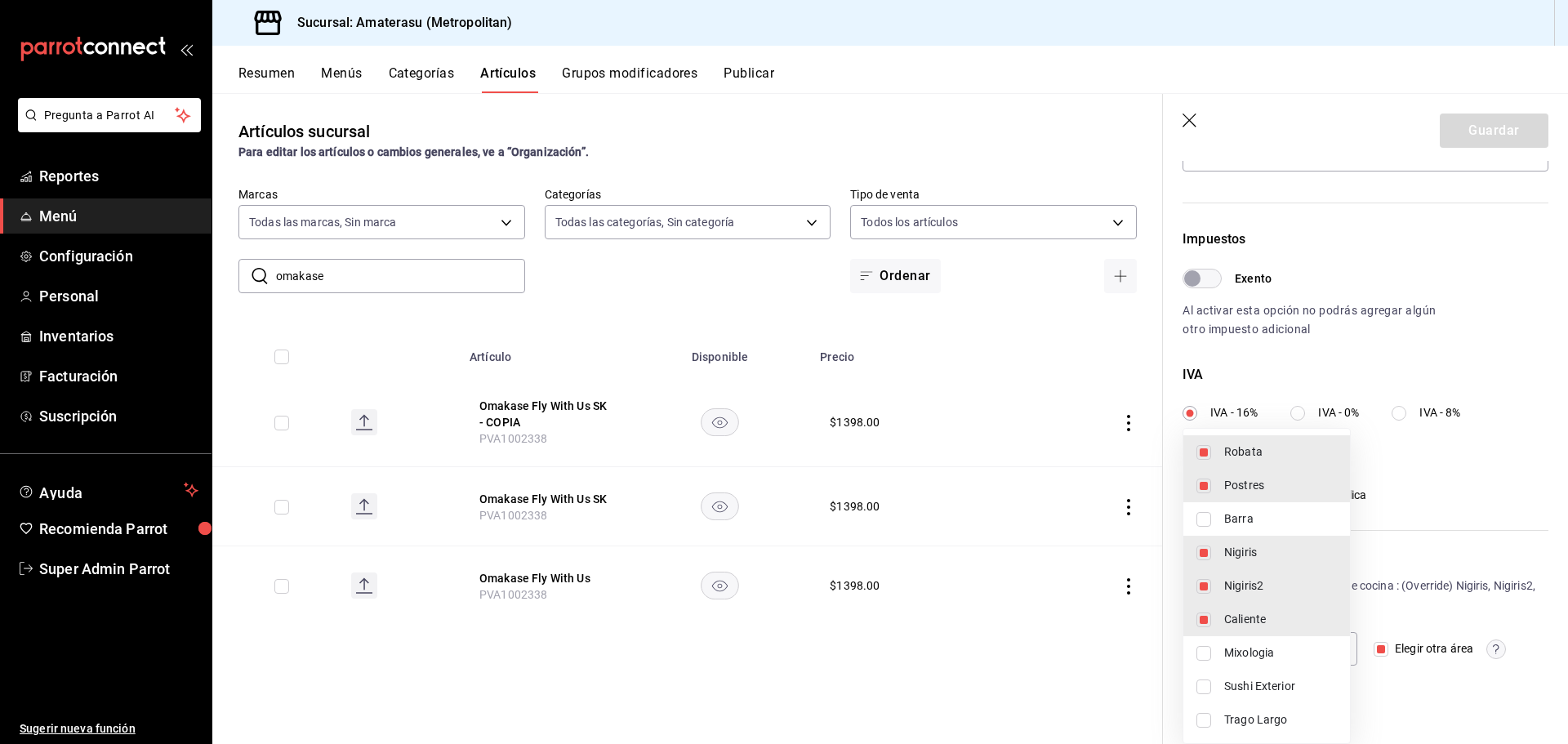
click at [1415, 689] on div at bounding box center [784, 372] width 1568 height 744
click at [1309, 649] on body "Pregunta a Parrot AI Reportes Menú Configuración Personal Inventarios Facturaci…" at bounding box center [784, 372] width 1568 height 744
click at [1420, 594] on div at bounding box center [784, 372] width 1568 height 744
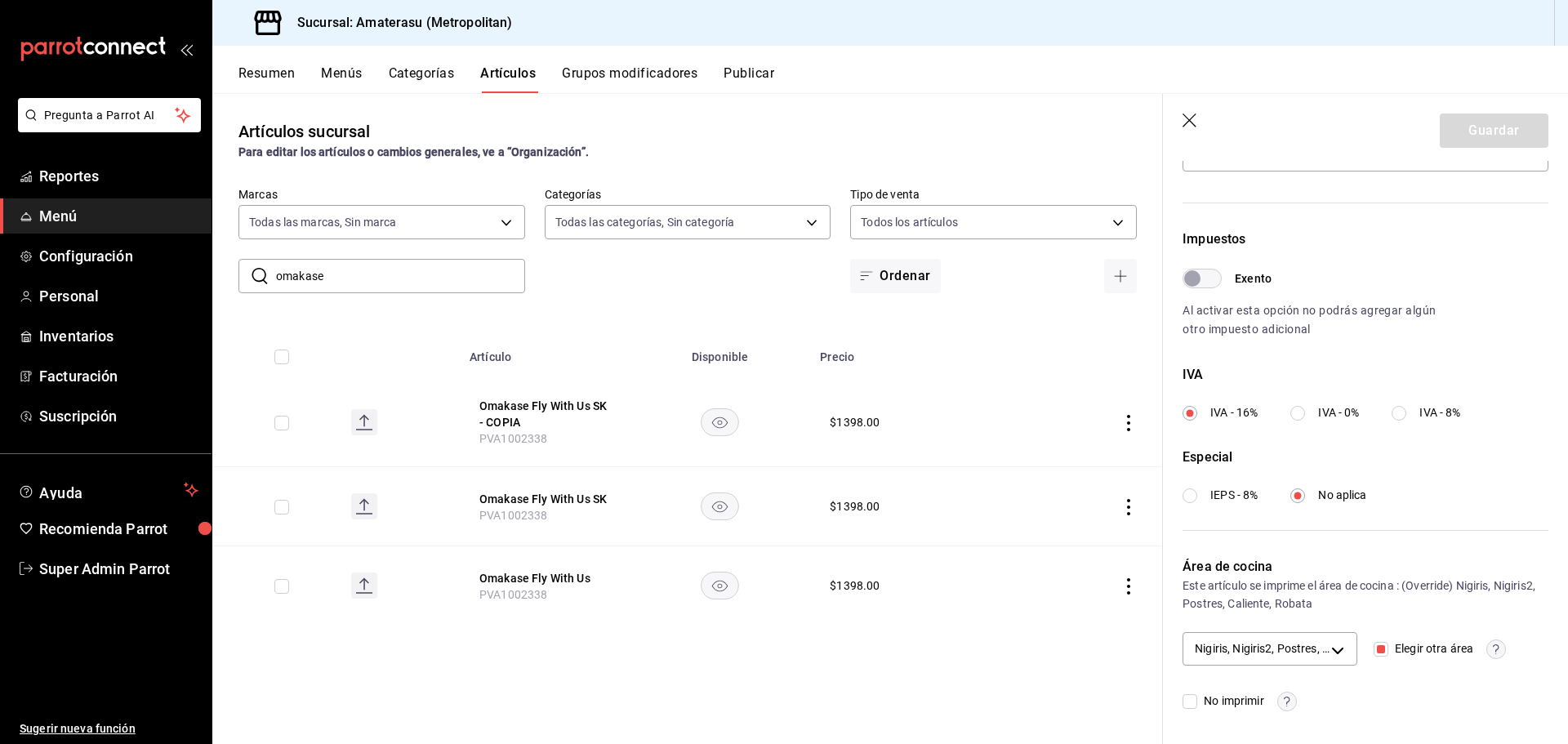
click at [1284, 703] on circle "button" at bounding box center [1286, 701] width 19 height 19
click at [1284, 703] on div at bounding box center [784, 372] width 1568 height 744
click at [1296, 652] on body "Pregunta a Parrot AI Reportes Menú Configuración Personal Inventarios Facturaci…" at bounding box center [784, 372] width 1568 height 744
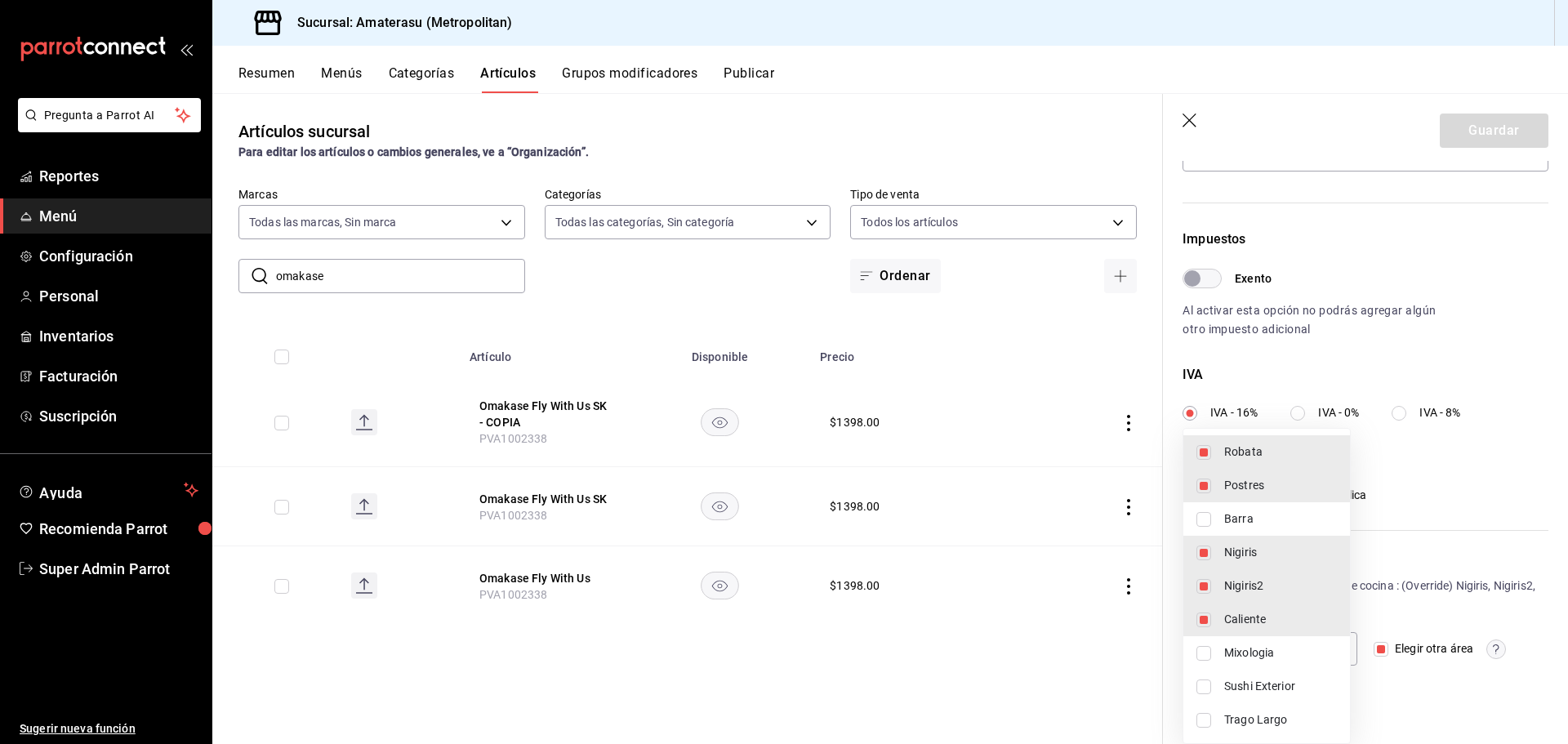
click at [1407, 578] on div at bounding box center [784, 372] width 1568 height 744
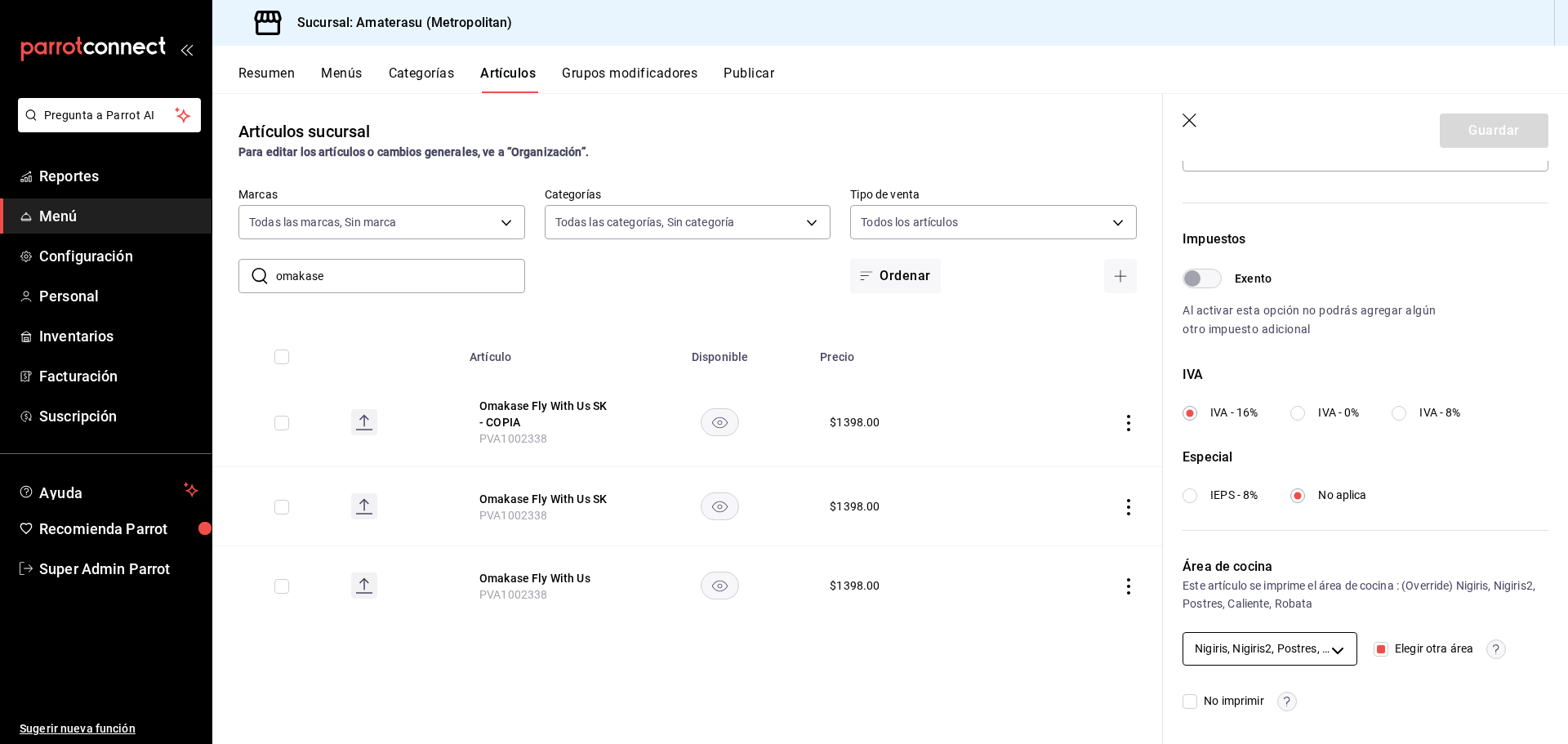
click at [1331, 638] on body "Pregunta a Parrot AI Reportes Menú Configuración Personal Inventarios Facturaci…" at bounding box center [784, 372] width 1568 height 744
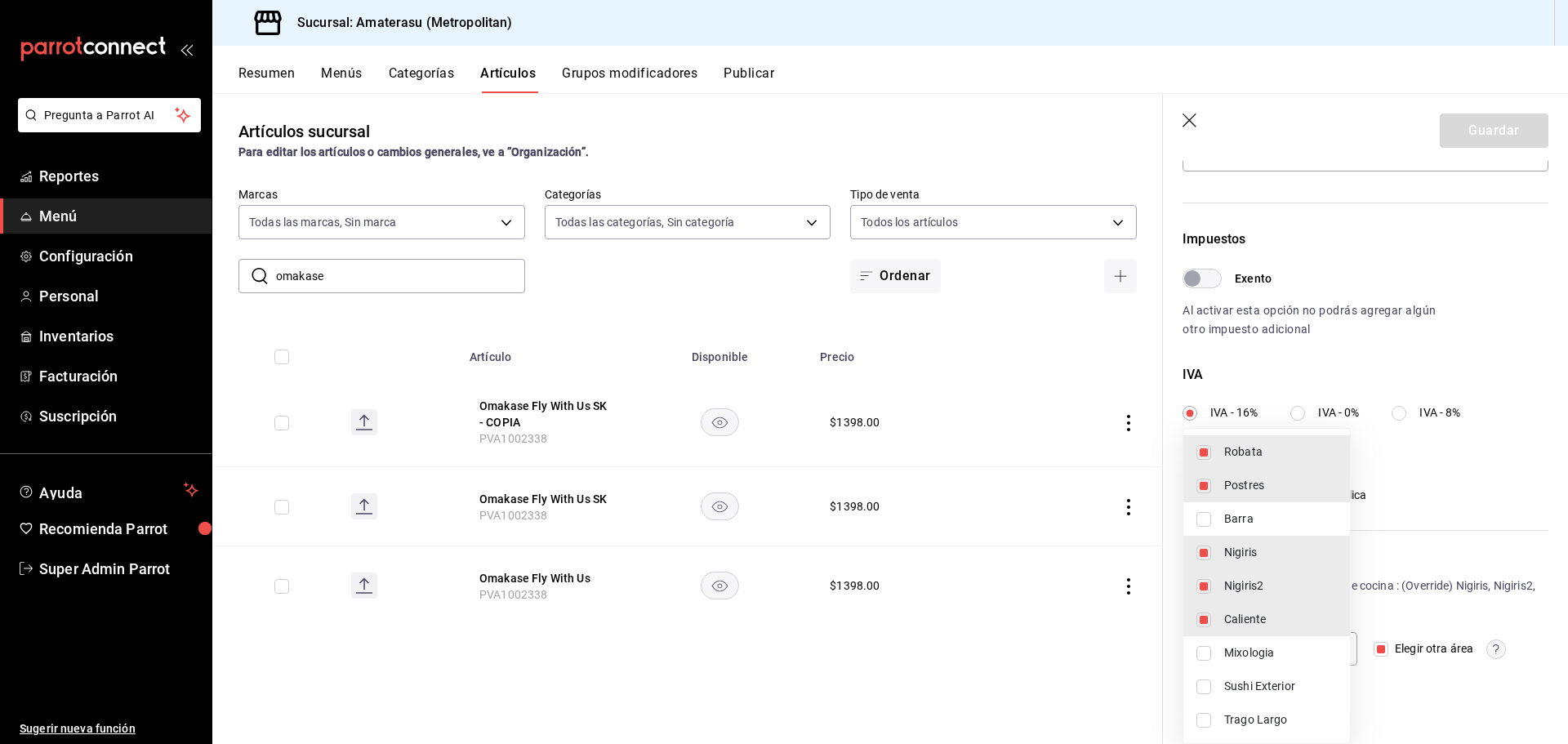
click at [1438, 580] on div at bounding box center [784, 372] width 1568 height 744
click at [1309, 638] on body "Pregunta a Parrot AI Reportes Menú Configuración Personal Inventarios Facturaci…" at bounding box center [784, 372] width 1568 height 744
click at [1410, 579] on div at bounding box center [784, 372] width 1568 height 744
click at [1306, 644] on body "Pregunta a Parrot AI Reportes Menú Configuración Personal Inventarios Facturaci…" at bounding box center [784, 372] width 1568 height 744
click at [1408, 602] on div at bounding box center [784, 372] width 1568 height 744
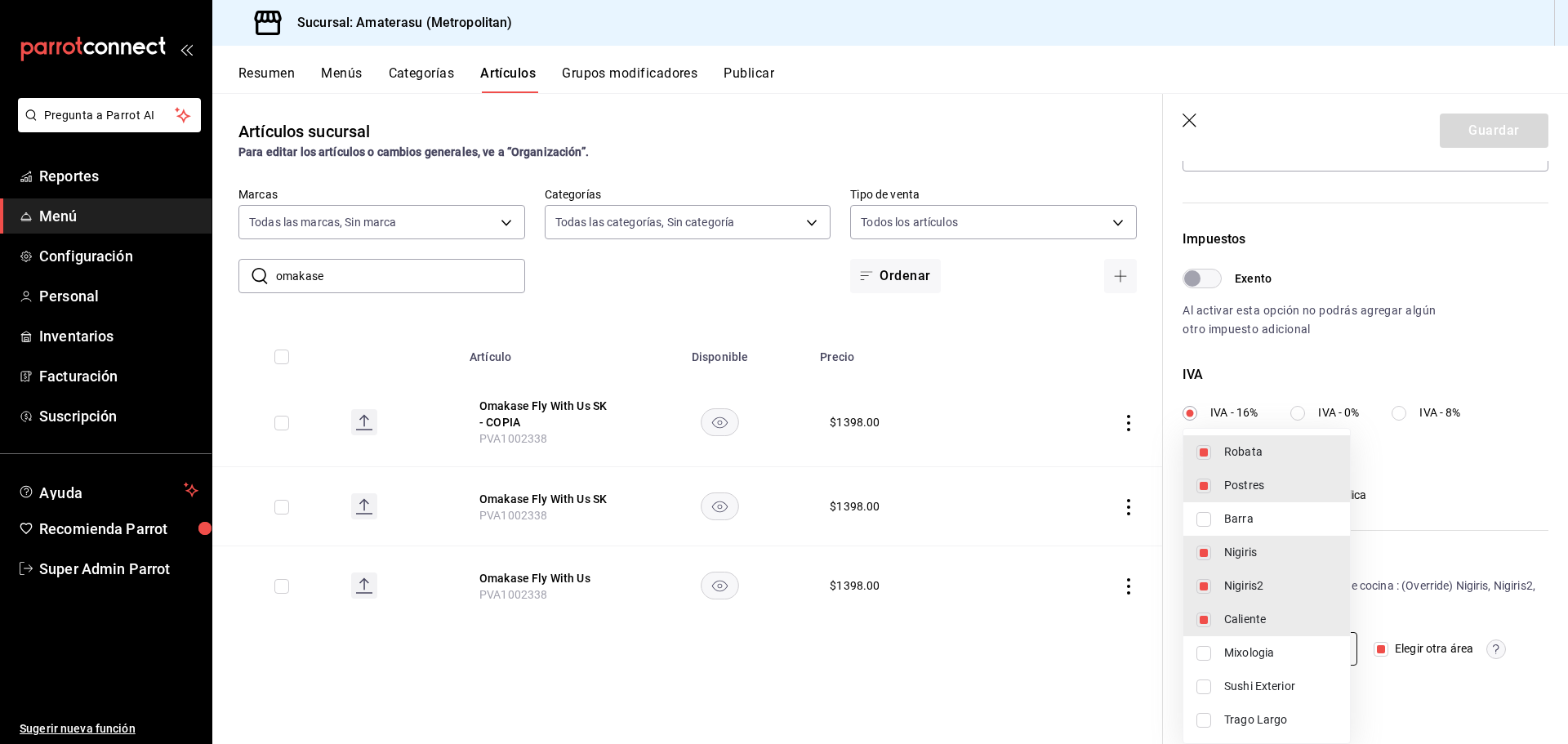
click at [1315, 645] on body "Pregunta a Parrot AI Reportes Menú Configuración Personal Inventarios Facturaci…" at bounding box center [784, 372] width 1568 height 744
click at [1393, 585] on div at bounding box center [784, 372] width 1568 height 744
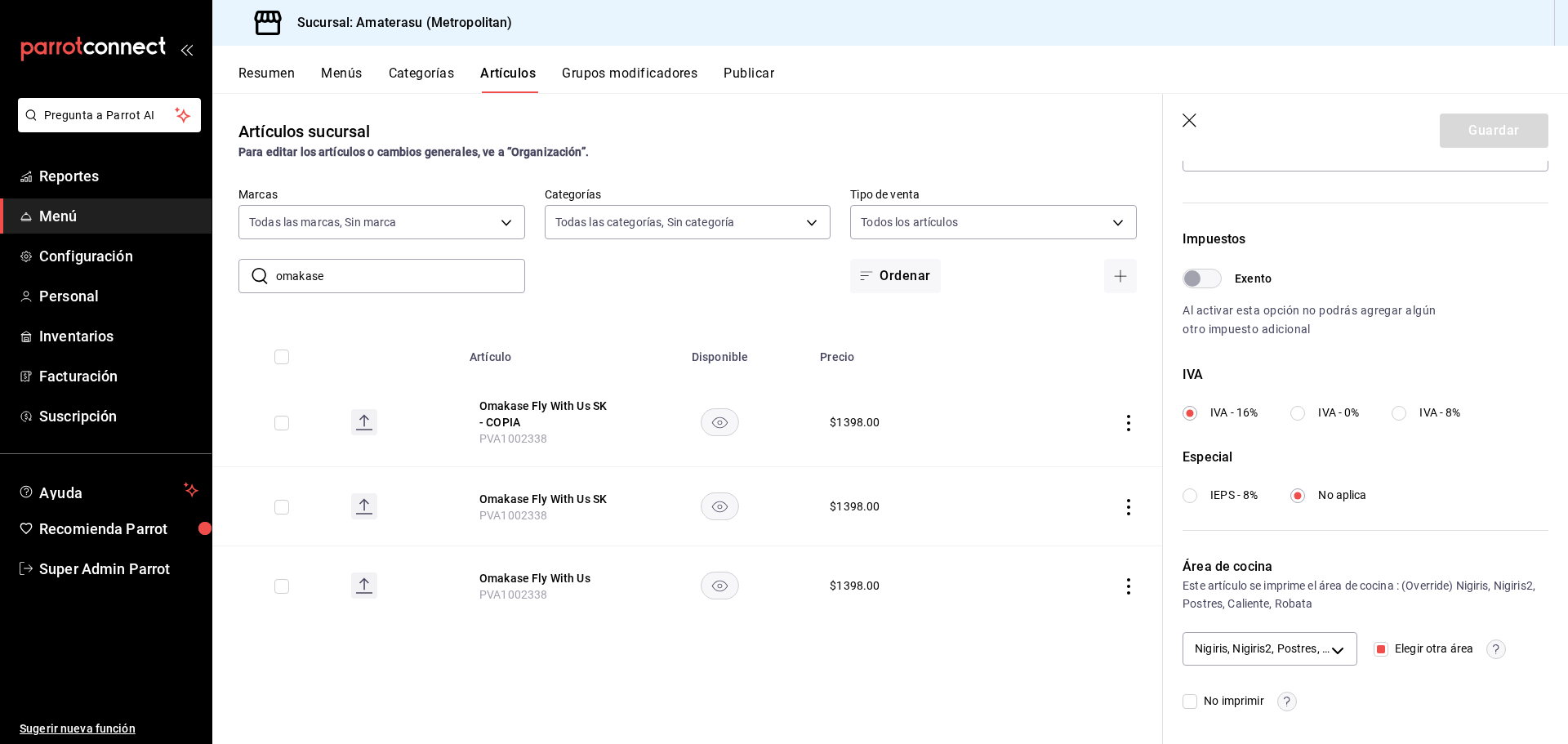
click at [388, 675] on div "Artículos sucursal Para editar los artículos o cambios generales, ve a “Organiz…" at bounding box center [688, 418] width 950 height 650
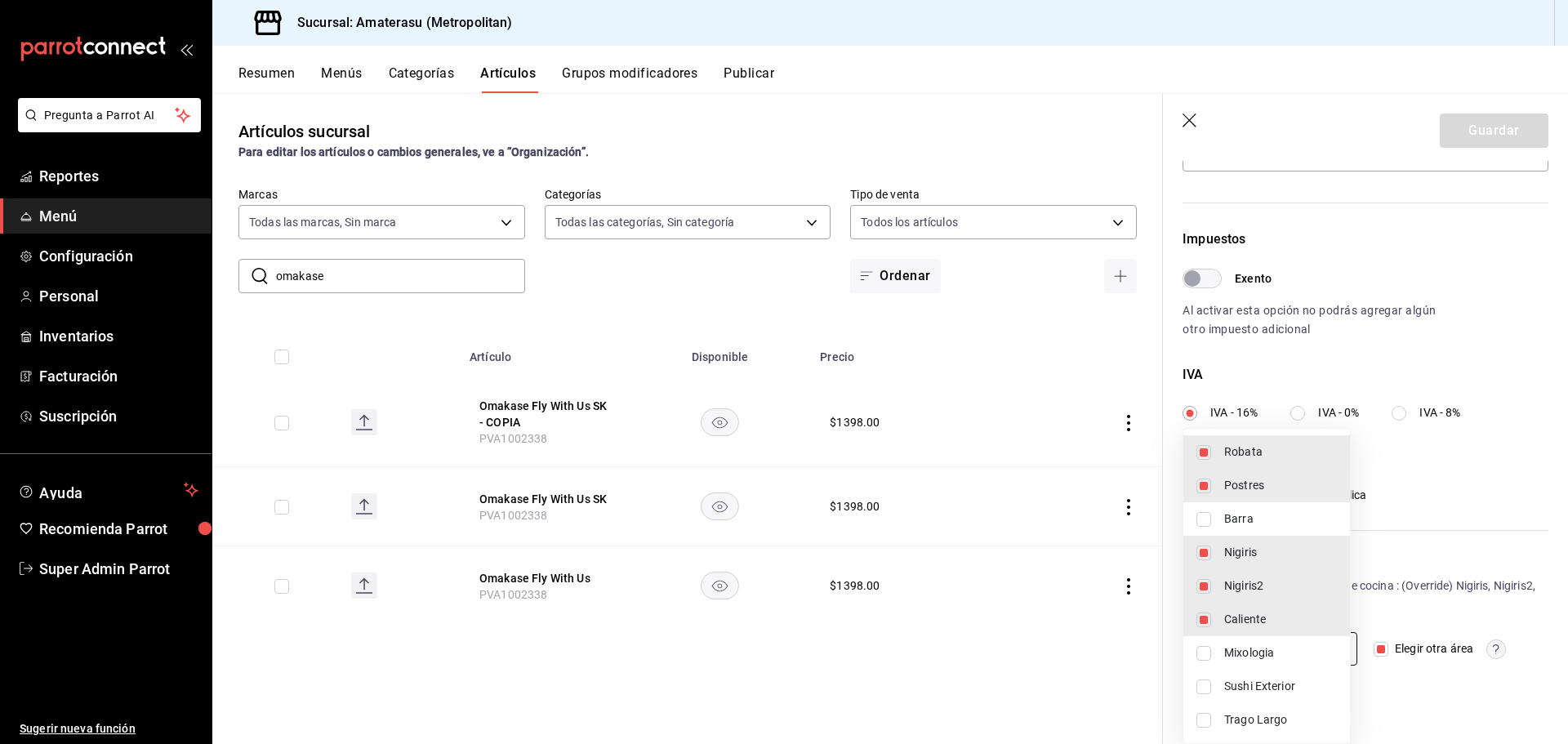
click at [1322, 649] on body "Pregunta a Parrot AI Reportes Menú Configuración Personal Inventarios Facturaci…" at bounding box center [784, 372] width 1568 height 744
click at [1425, 587] on div at bounding box center [784, 372] width 1568 height 744
click at [1279, 639] on body "Pregunta a Parrot AI Reportes Menú Configuración Personal Inventarios Facturaci…" at bounding box center [784, 372] width 1568 height 744
drag, startPoint x: 1213, startPoint y: 455, endPoint x: 1217, endPoint y: 497, distance: 42.2
click at [1213, 455] on li "Robata" at bounding box center [1267, 453] width 167 height 34
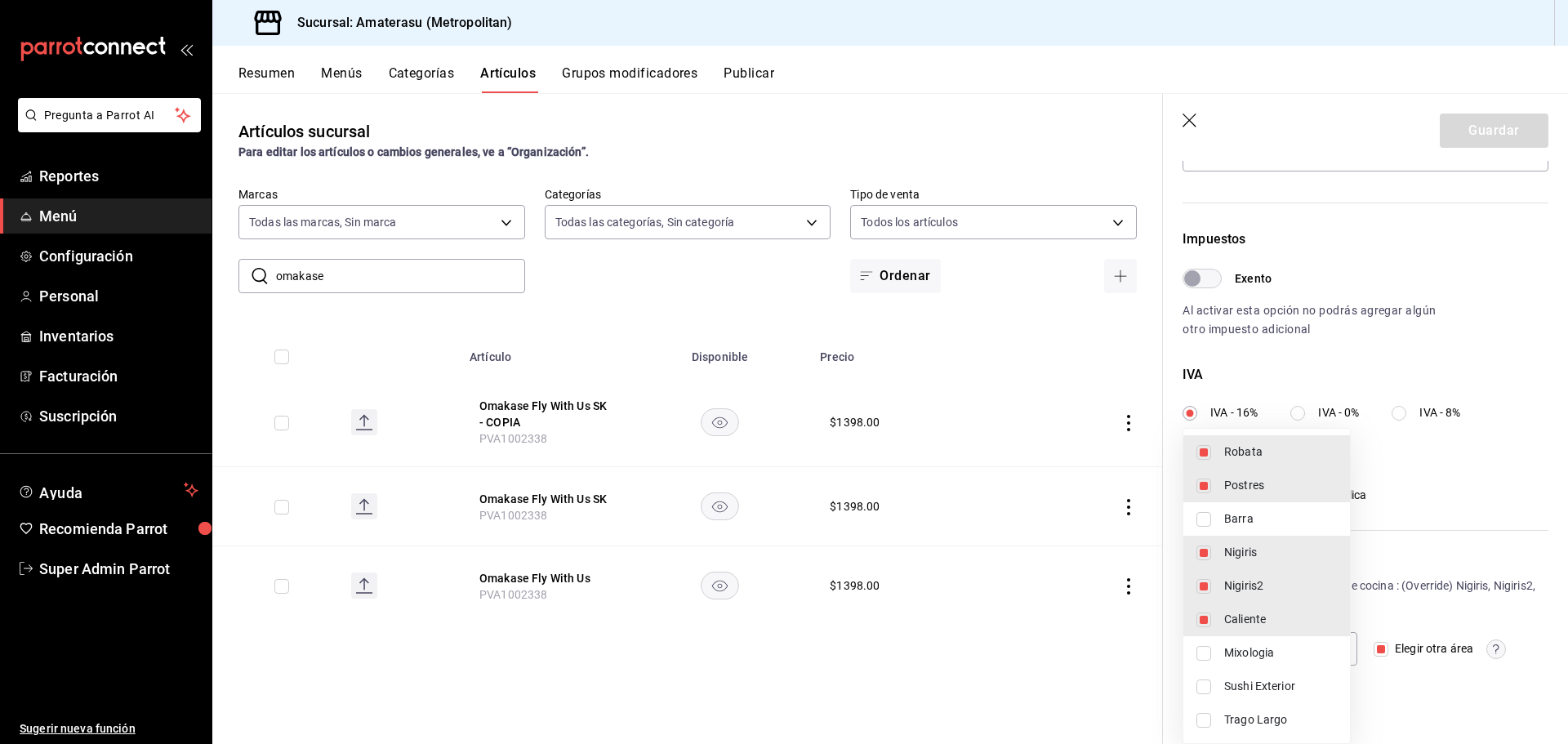
type input "21bd2212-c03c-4fdc-a7a7-128866a2837d,808fc089-436b-456a-b6cb-ba244fb1f66e,83ea9…"
checkbox input "false"
click at [1217, 492] on li "Postres" at bounding box center [1267, 485] width 167 height 34
type input "21bd2212-c03c-4fdc-a7a7-128866a2837d,808fc089-436b-456a-b6cb-ba244fb1f66e,a76c9…"
checkbox input "false"
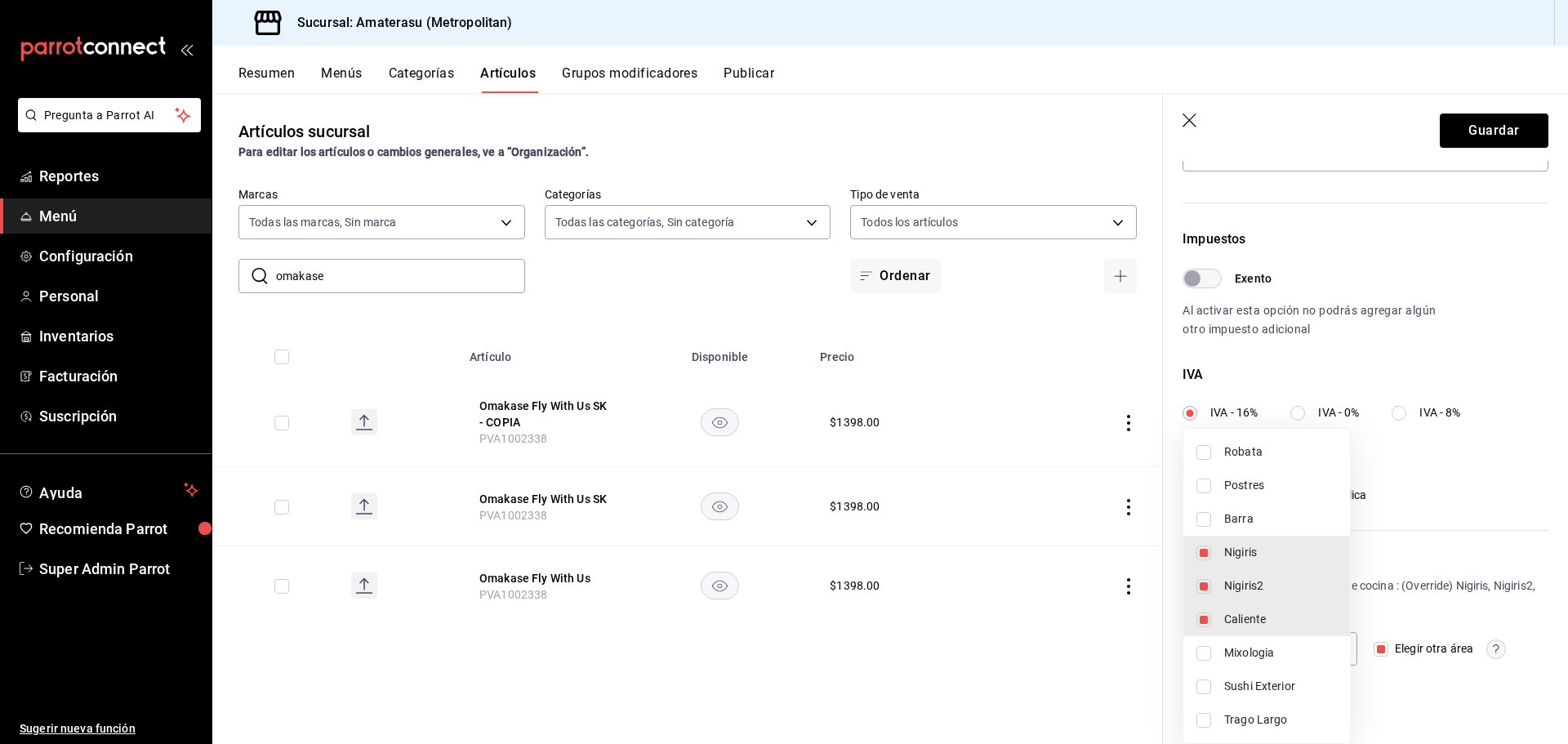
click at [1217, 553] on li "Nigiris" at bounding box center [1267, 552] width 167 height 34
type input "808fc089-436b-456a-b6cb-ba244fb1f66e,a76c9a18-a900-425a-9789-f0ba6b19ecad"
checkbox input "false"
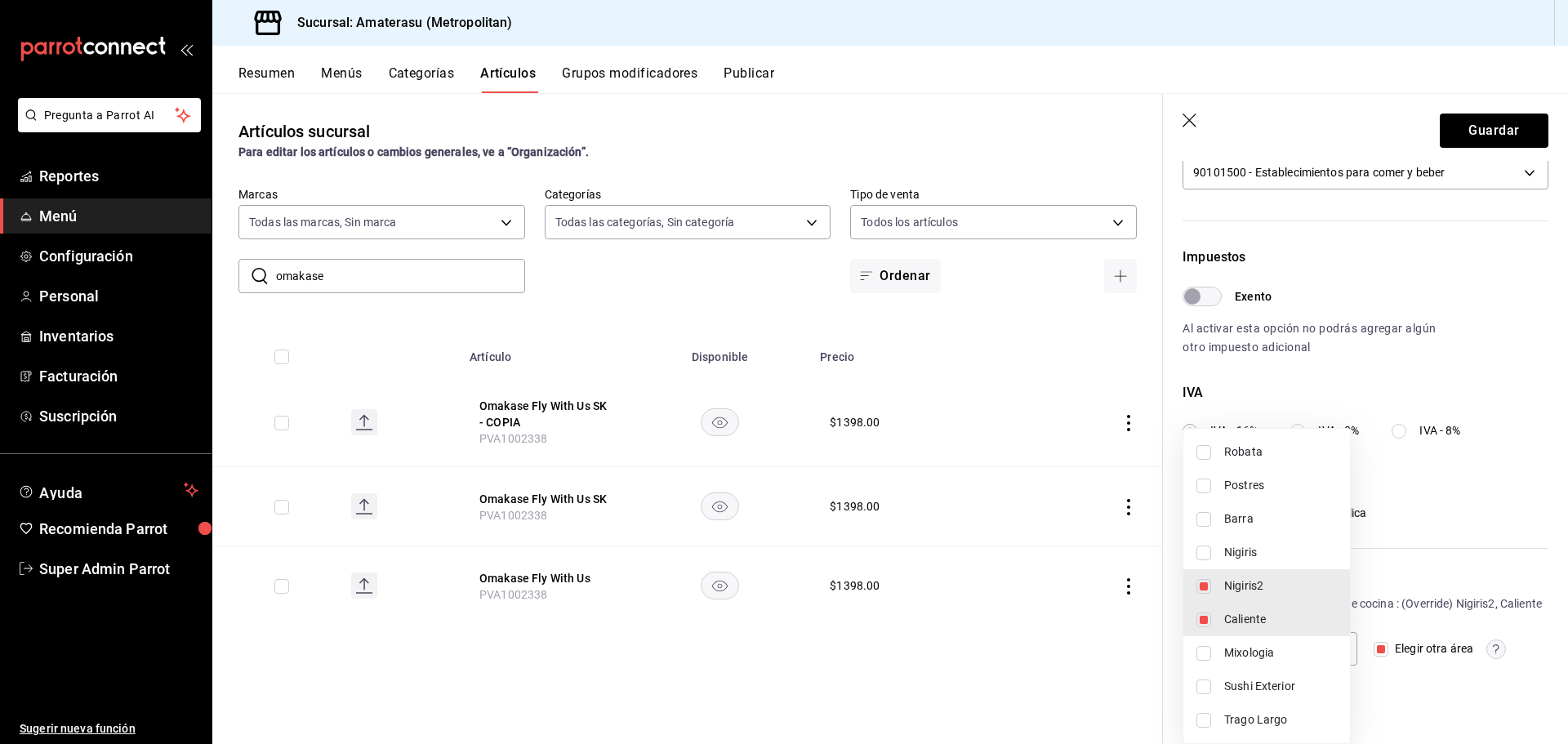
click at [1219, 580] on li "Nigiris2" at bounding box center [1267, 586] width 167 height 34
type input "a76c9a18-a900-425a-9789-f0ba6b19ecad"
checkbox input "false"
click at [1222, 611] on li "Caliente" at bounding box center [1267, 620] width 167 height 34
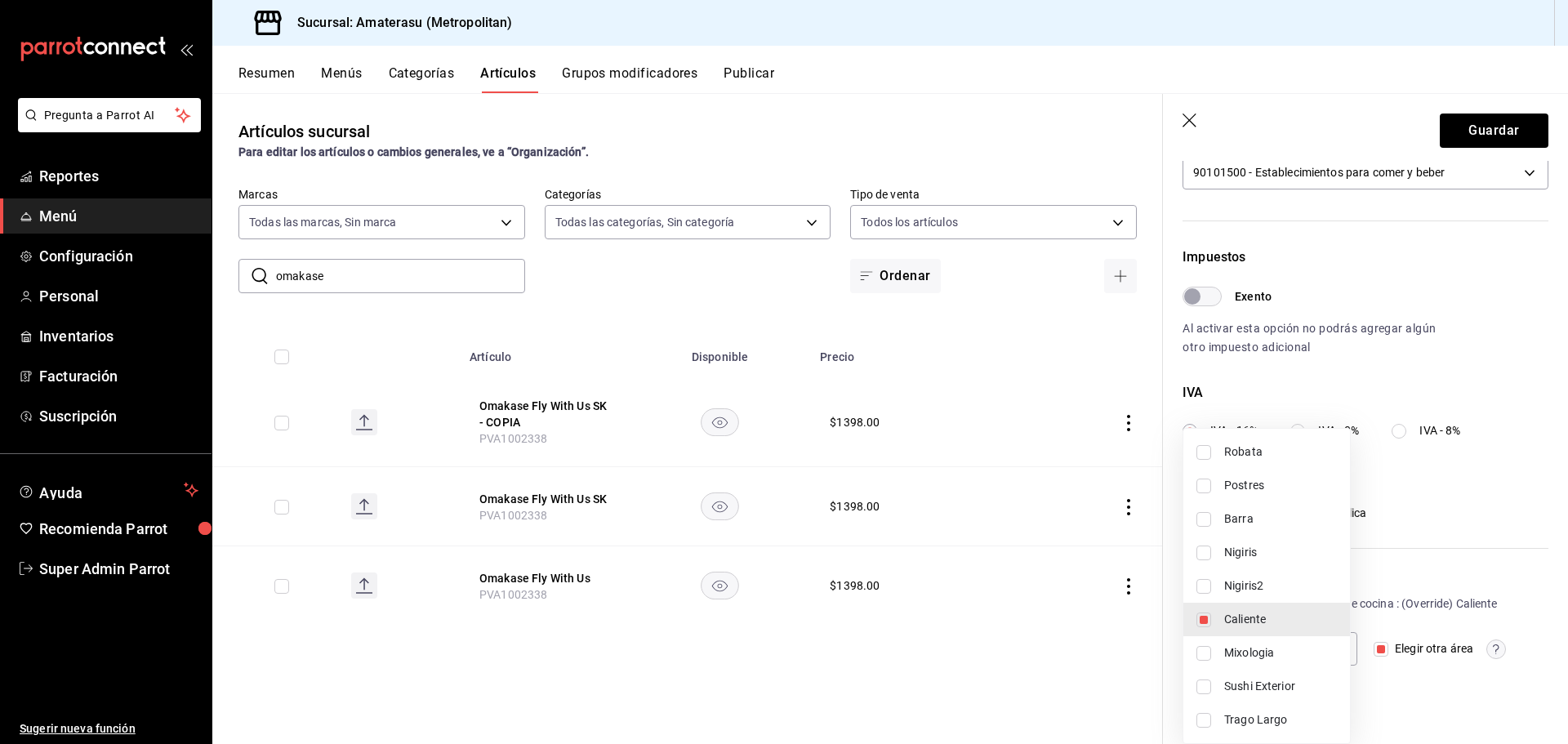
checkbox input "false"
click at [1458, 585] on div at bounding box center [784, 372] width 1568 height 744
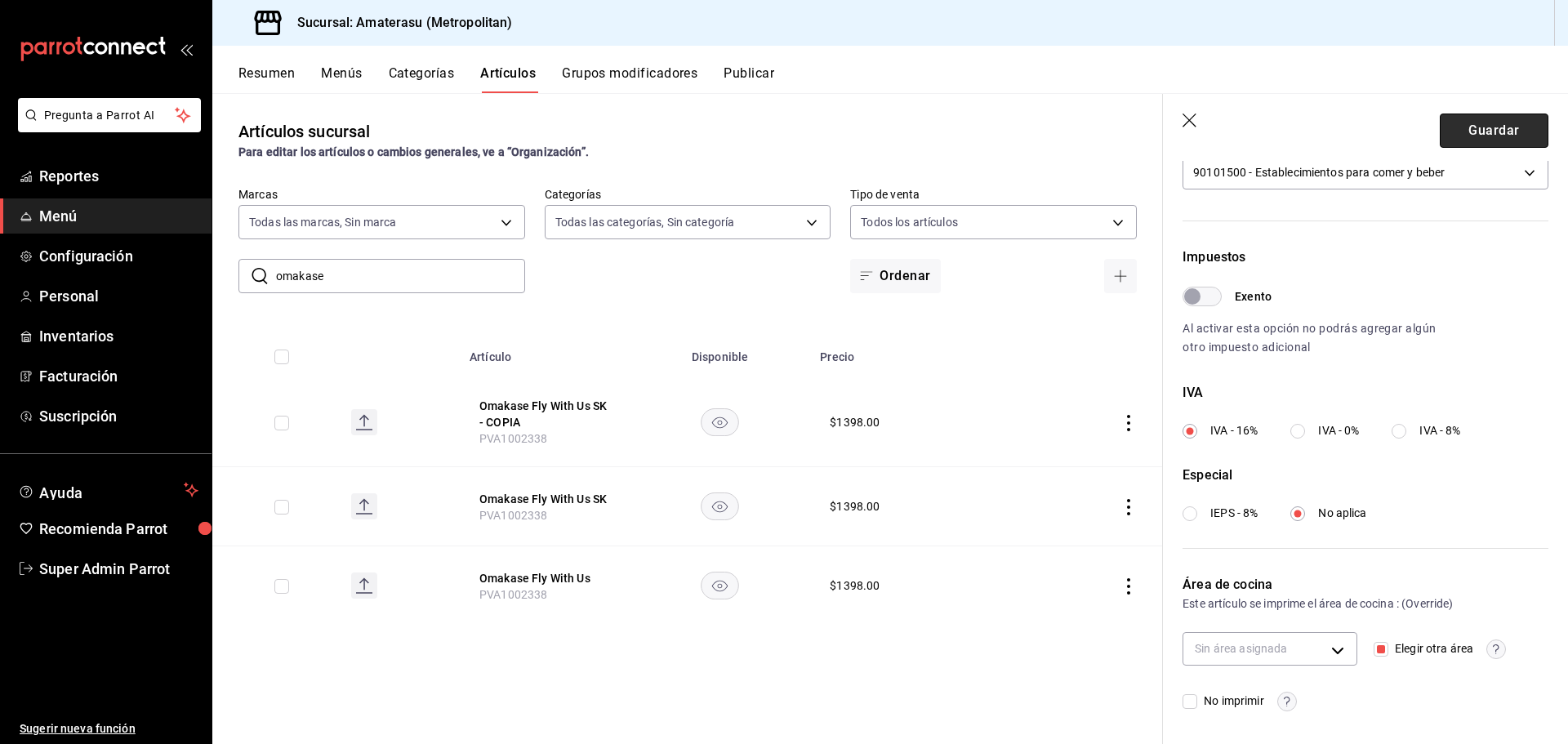
click at [1469, 128] on button "Guardar" at bounding box center [1494, 130] width 109 height 35
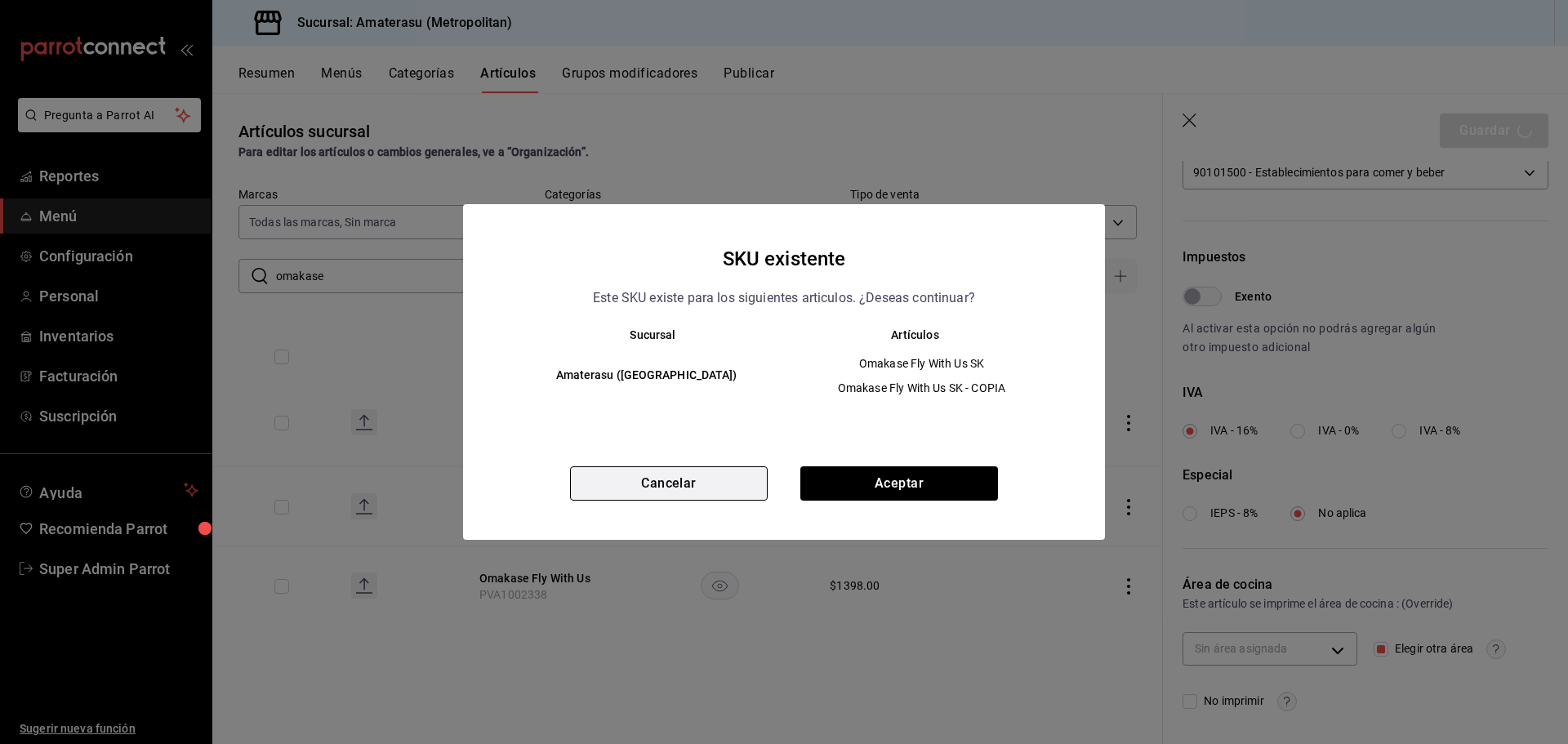
click at [696, 489] on button "Cancelar" at bounding box center [669, 483] width 198 height 35
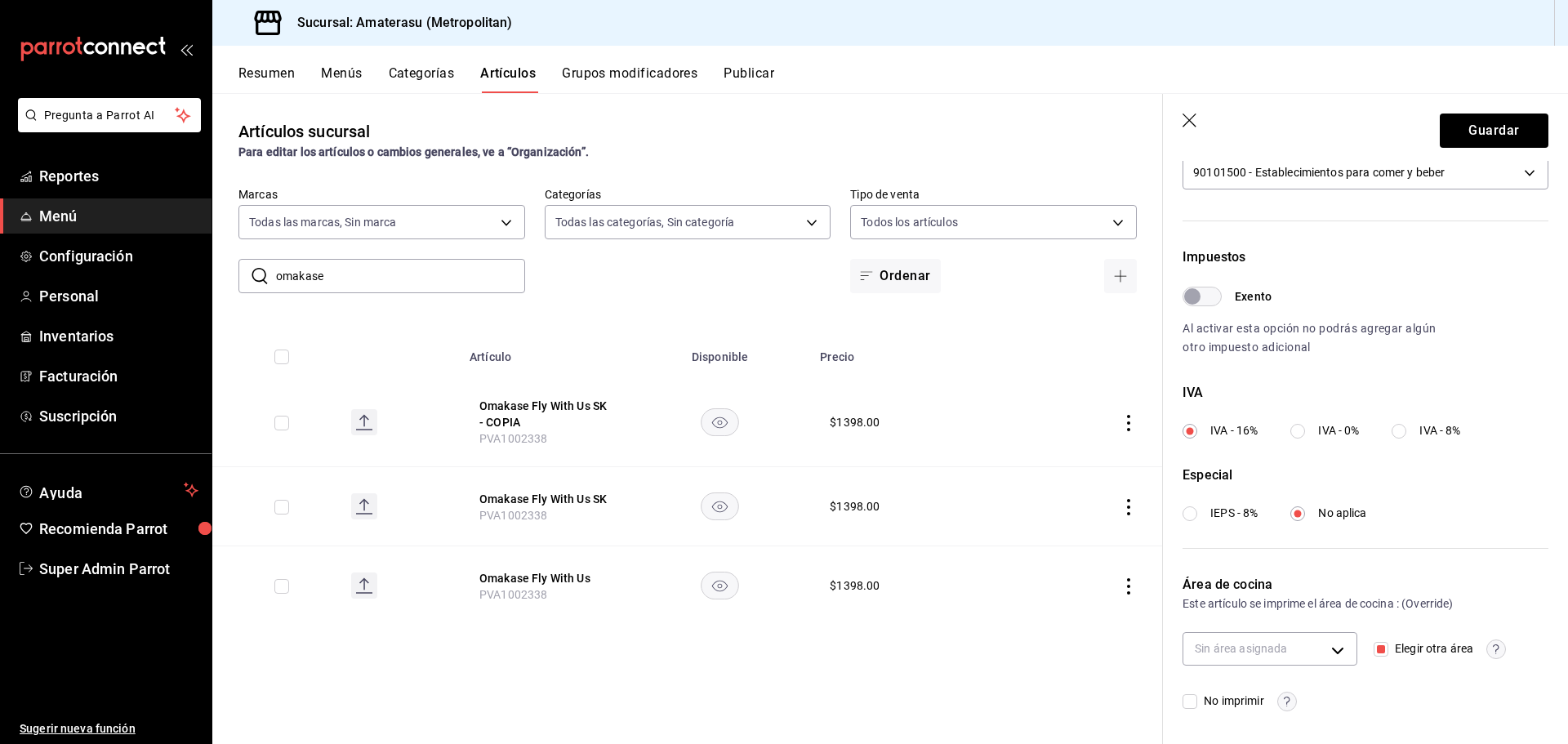
click at [1376, 655] on input "Elegir otra área" at bounding box center [1380, 649] width 15 height 15
checkbox input "false"
type input "21bd2212-c03c-4fdc-a7a7-128866a2837d,808fc089-436b-456a-b6cb-ba244fb1f66e"
drag, startPoint x: 1408, startPoint y: 602, endPoint x: 1474, endPoint y: 605, distance: 66.1
click at [1474, 605] on div "Este artículo se imprime el área de cocina : Nigiris, Nigiris2" at bounding box center [1365, 604] width 366 height 18
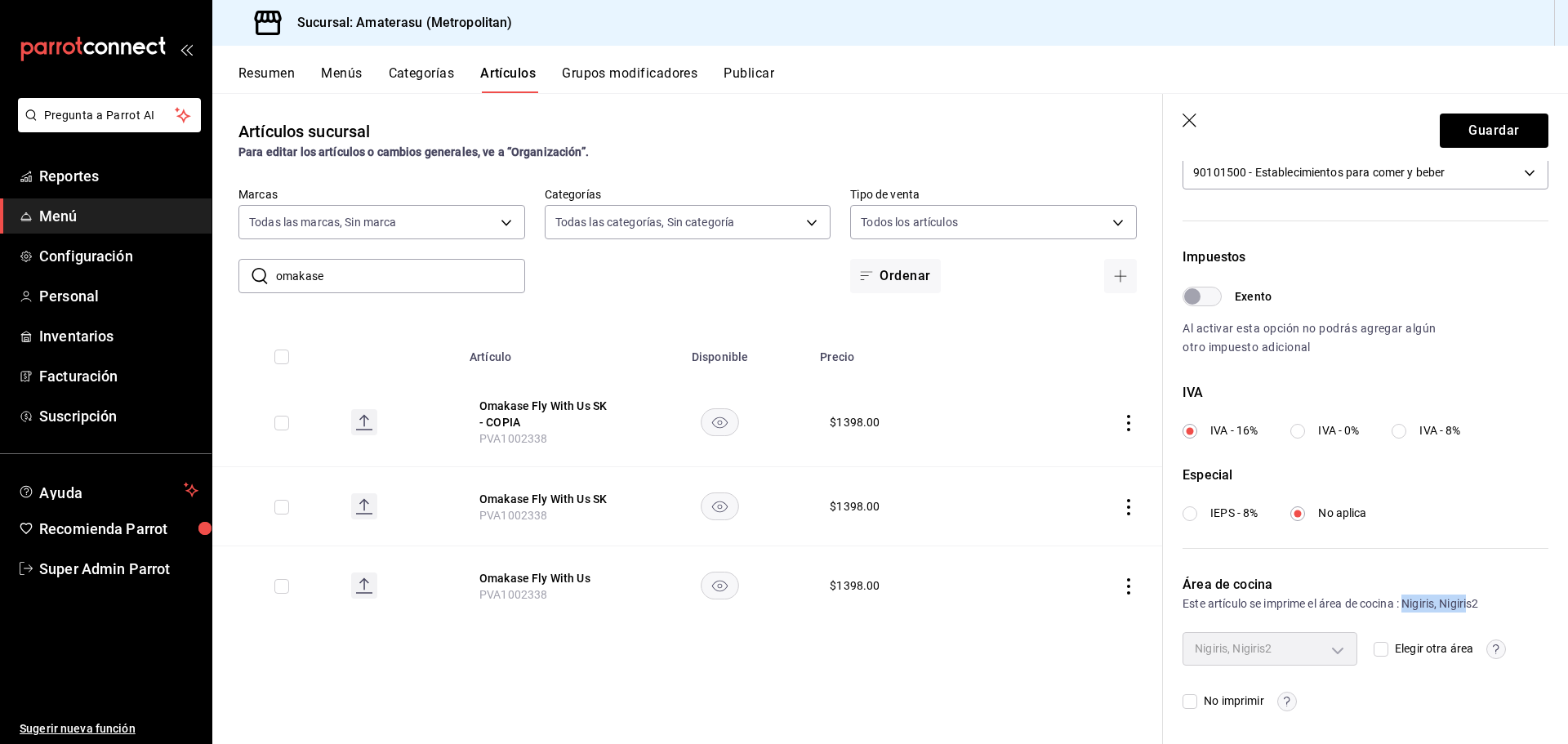
click at [1459, 608] on div "Este artículo se imprime el área de cocina : Nigiris, Nigiris2" at bounding box center [1365, 604] width 366 height 18
click at [1476, 131] on button "Guardar" at bounding box center [1494, 130] width 109 height 35
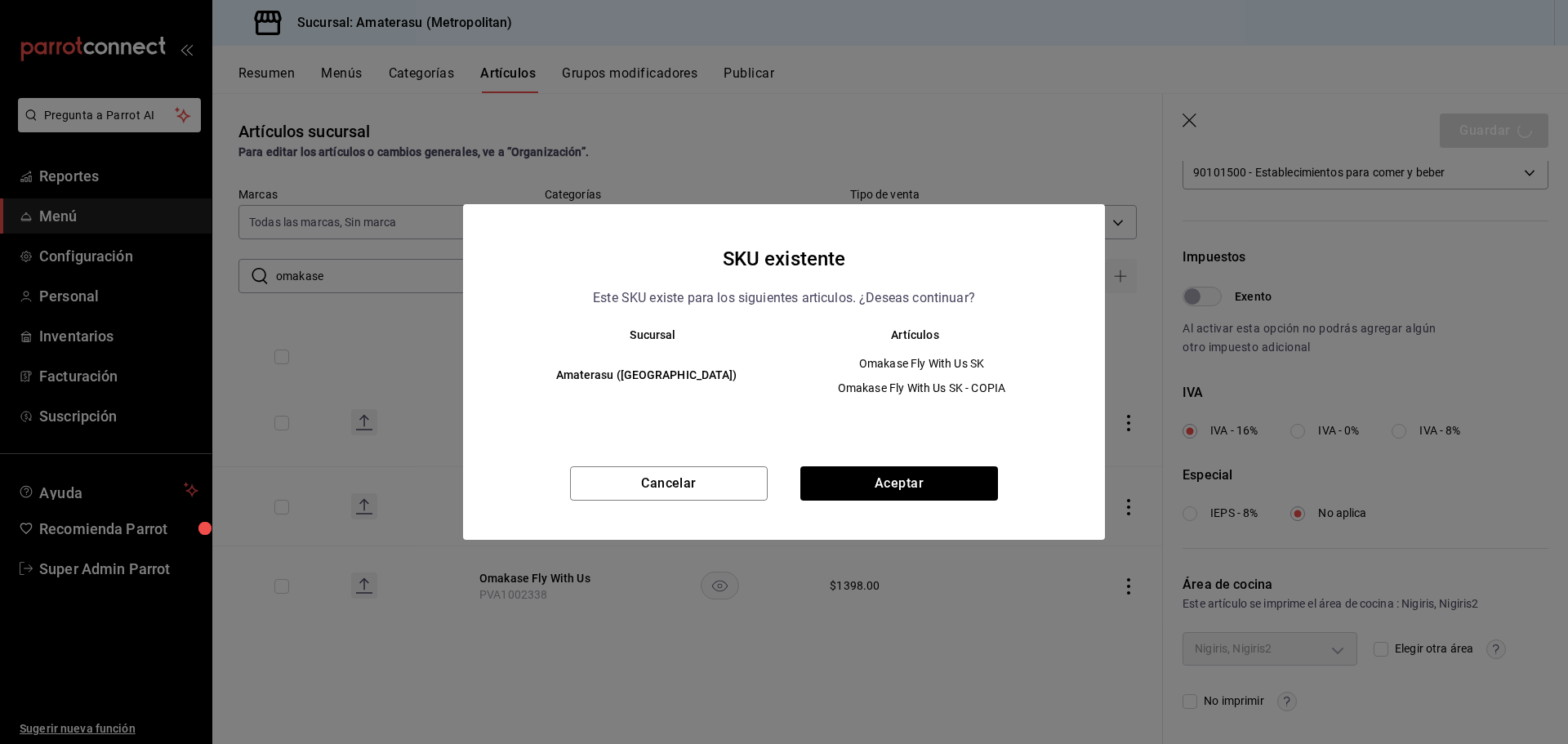
click at [888, 503] on div "Cancelar Aceptar" at bounding box center [784, 503] width 642 height 73
click at [906, 479] on button "Aceptar" at bounding box center [899, 483] width 198 height 35
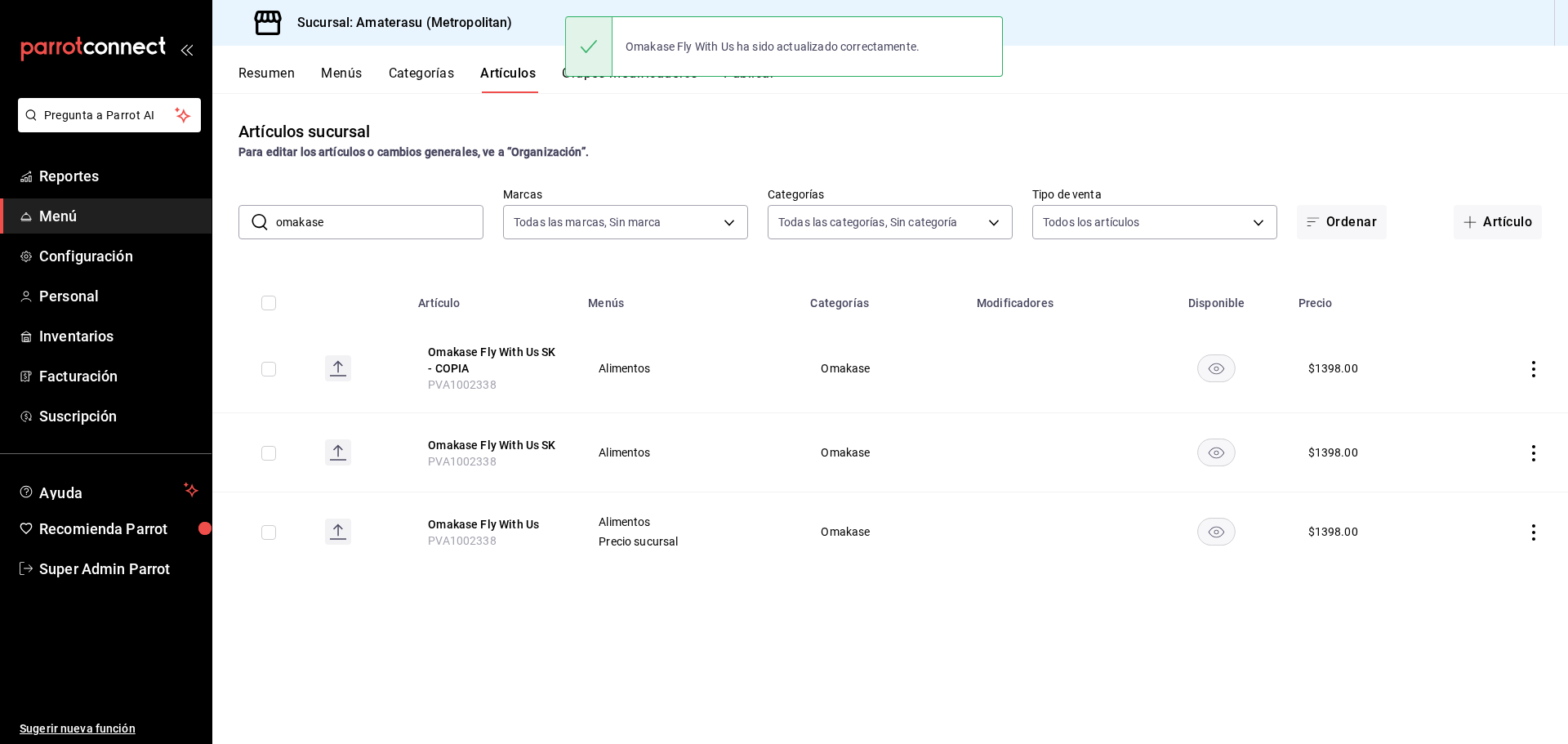
click at [398, 75] on button "Categorías" at bounding box center [421, 79] width 66 height 28
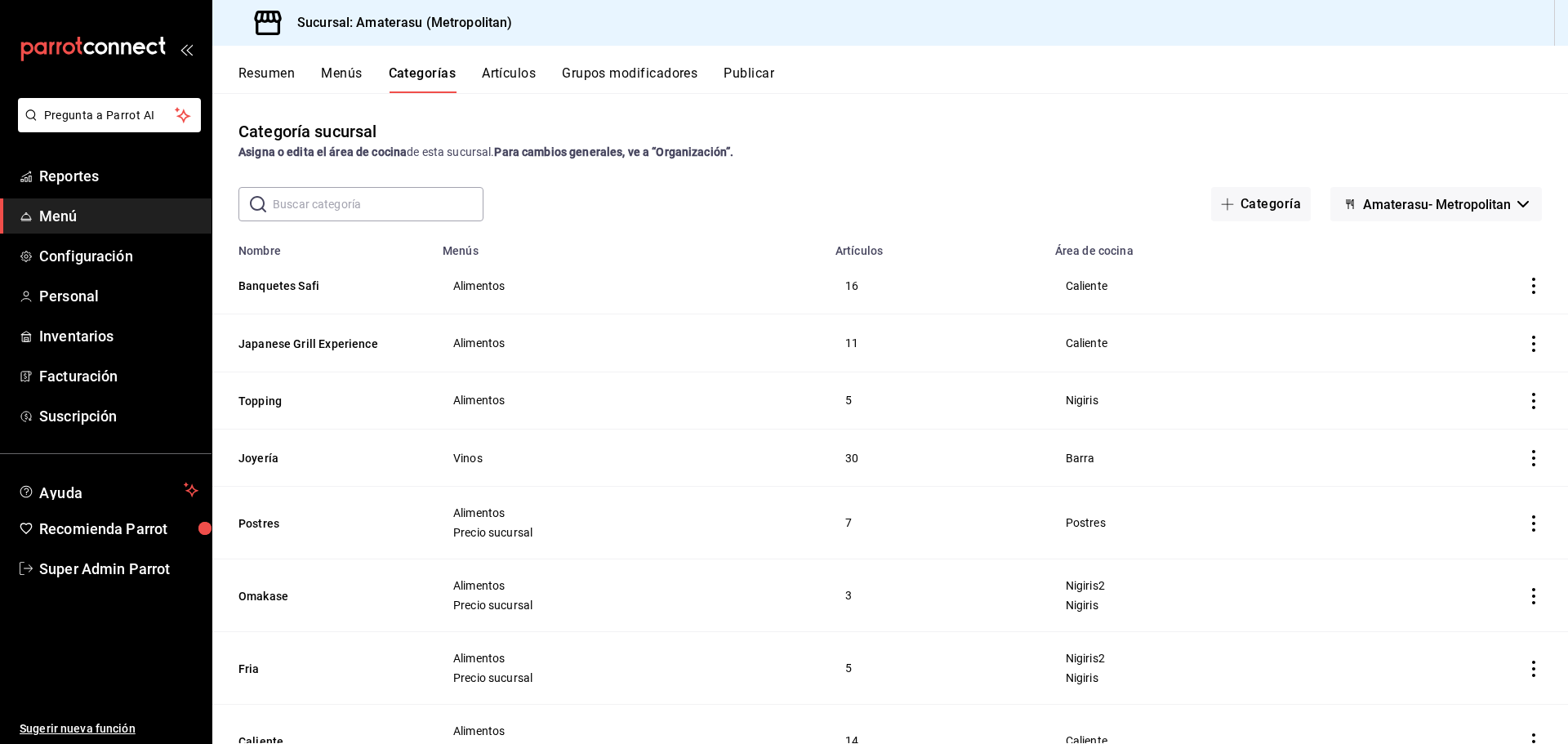
click at [390, 212] on input "text" at bounding box center [377, 204] width 210 height 33
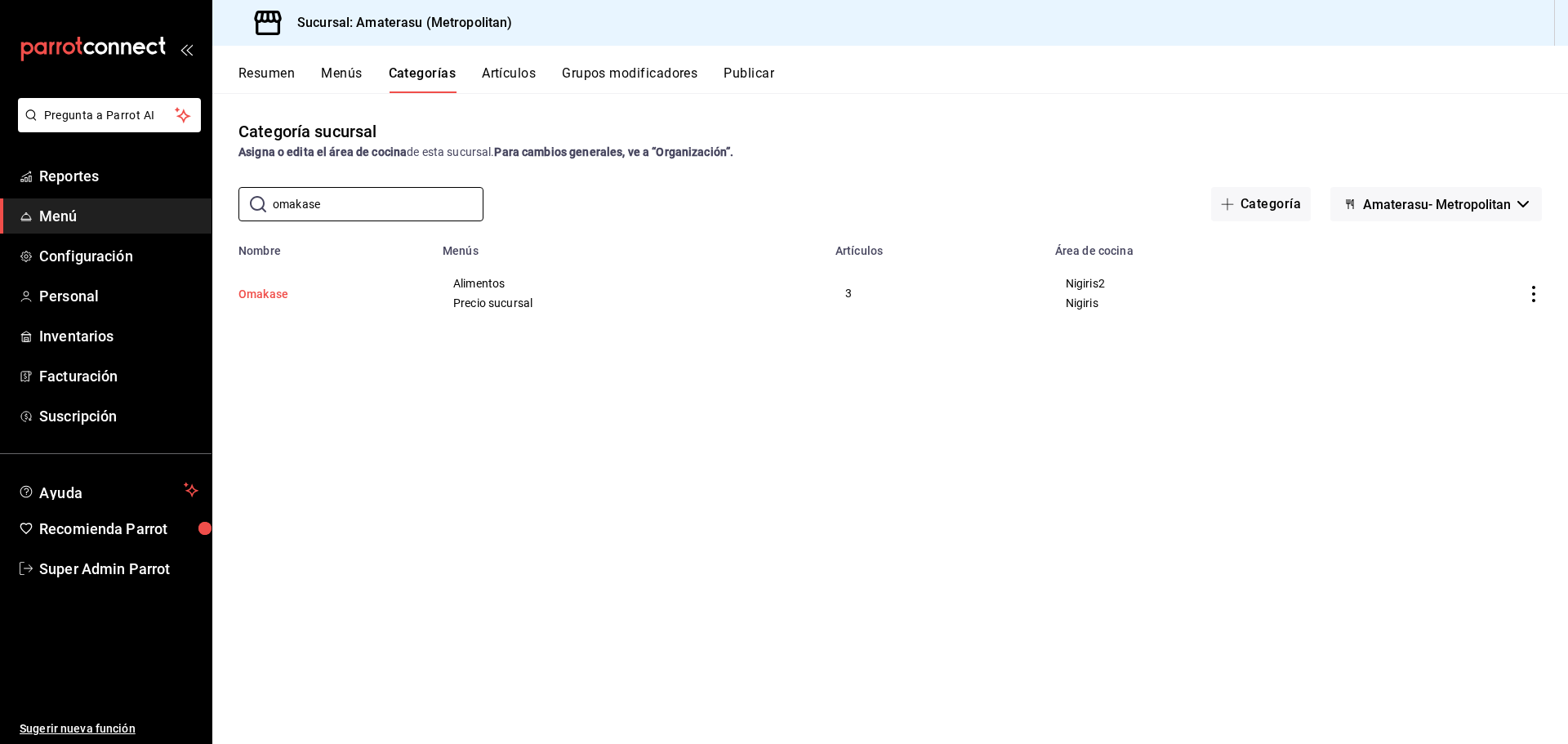
type input "omakase"
click at [288, 291] on button "Omakase" at bounding box center [319, 293] width 163 height 17
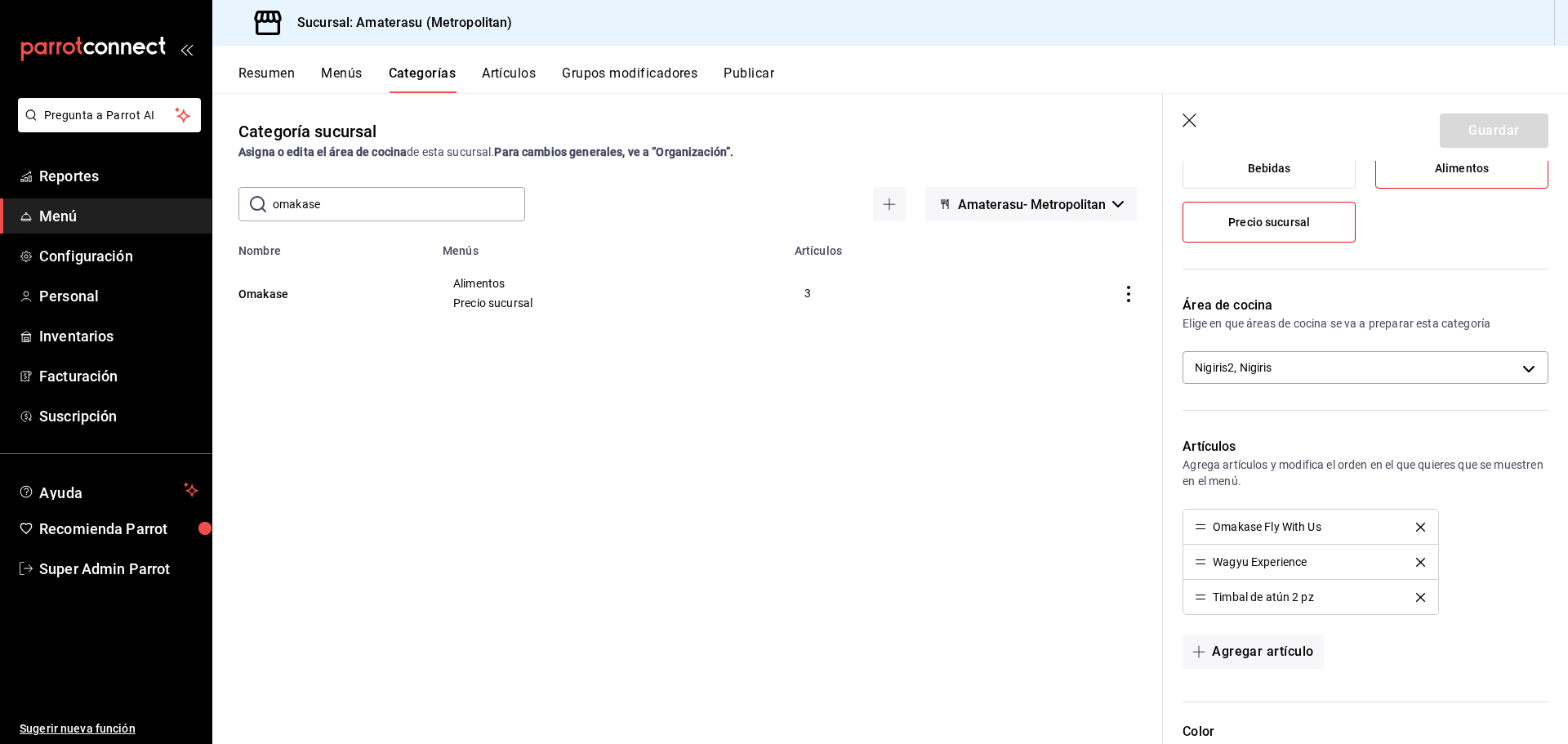
scroll to position [327, 0]
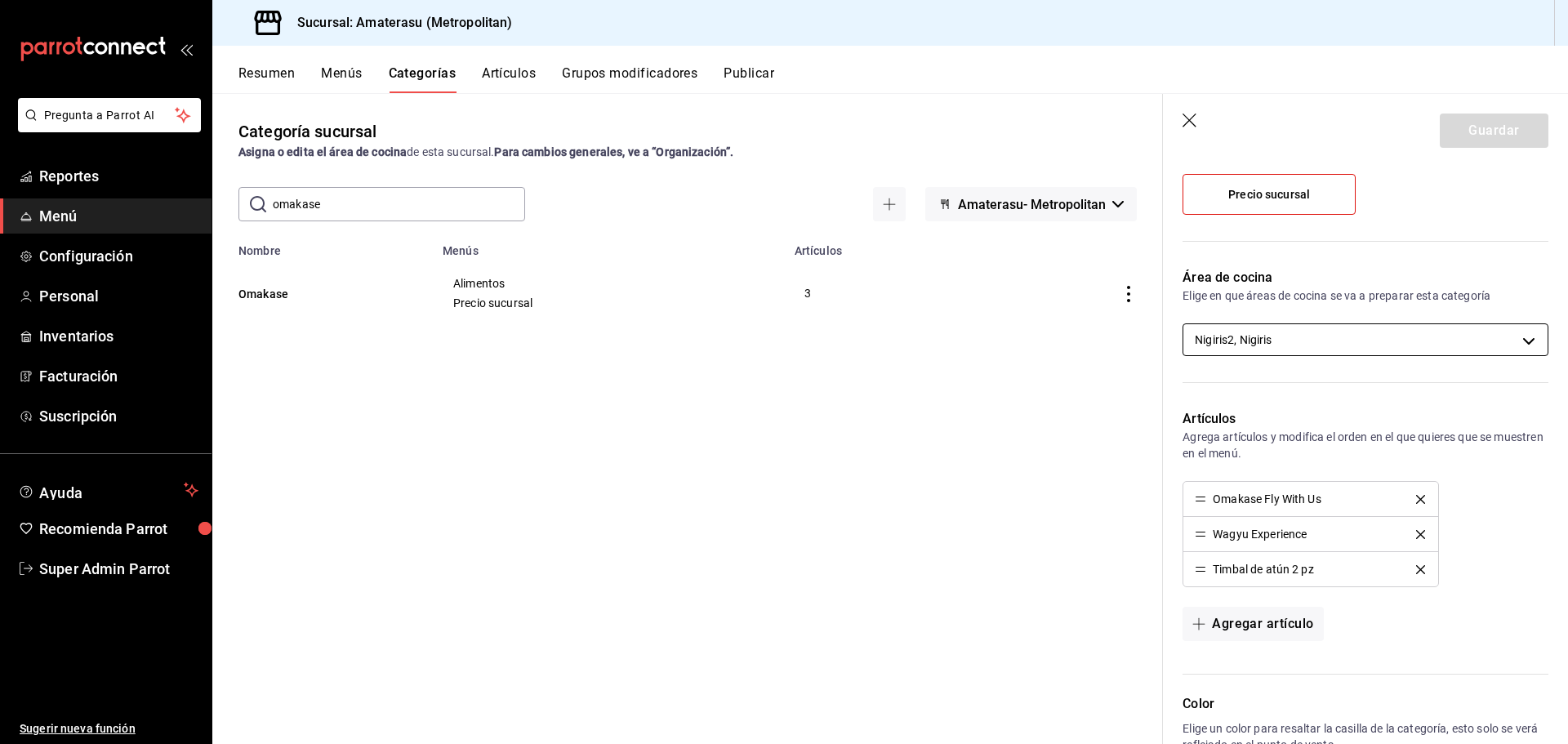
click at [1269, 341] on body "Pregunta a Parrot AI Reportes Menú Configuración Personal Inventarios Facturaci…" at bounding box center [784, 372] width 1568 height 744
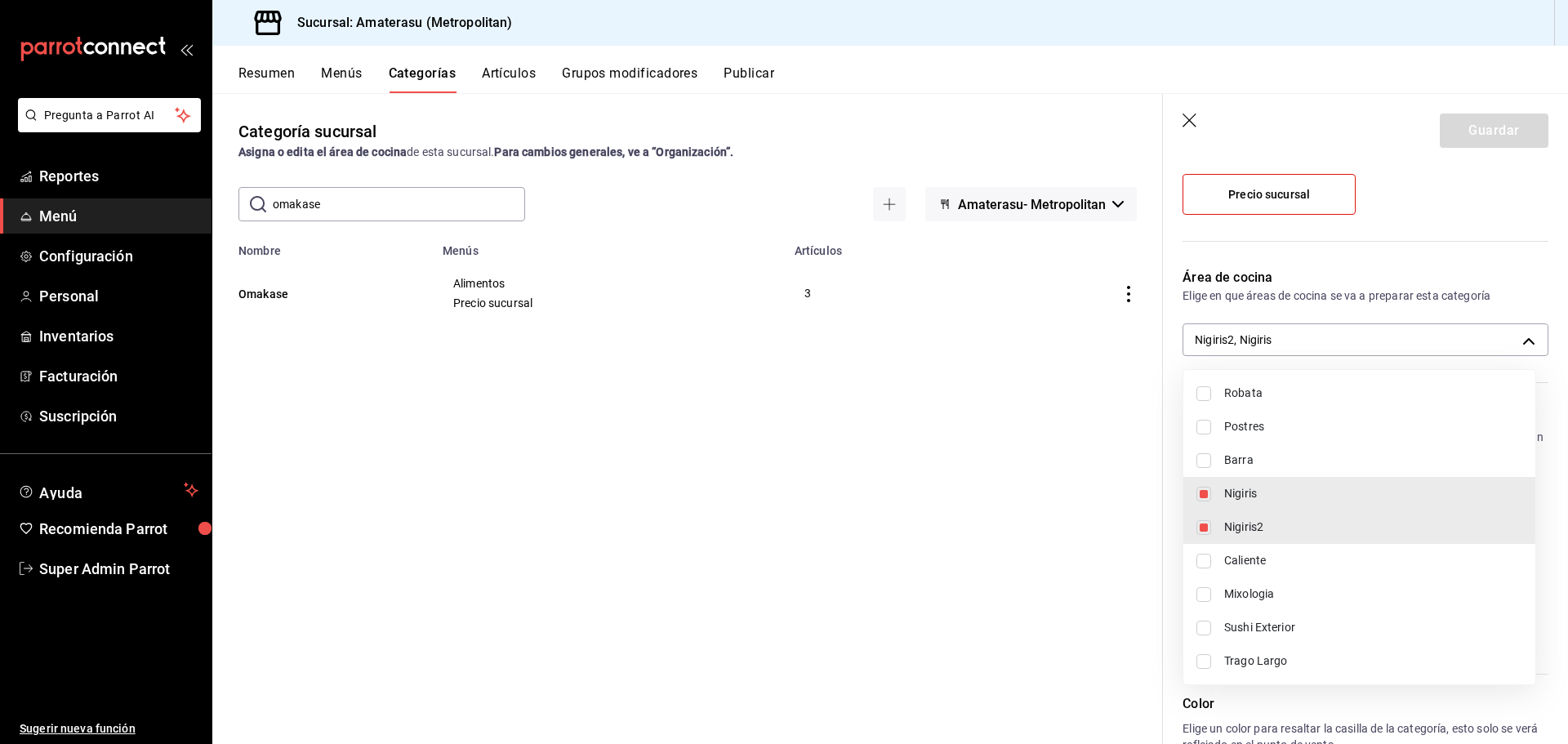
click at [1262, 387] on span "Robata" at bounding box center [1373, 392] width 298 height 17
type input "808fc089-436b-456a-b6cb-ba244fb1f66e,21bd2212-c03c-4fdc-a7a7-128866a2837d,fb3d8…"
checkbox input "true"
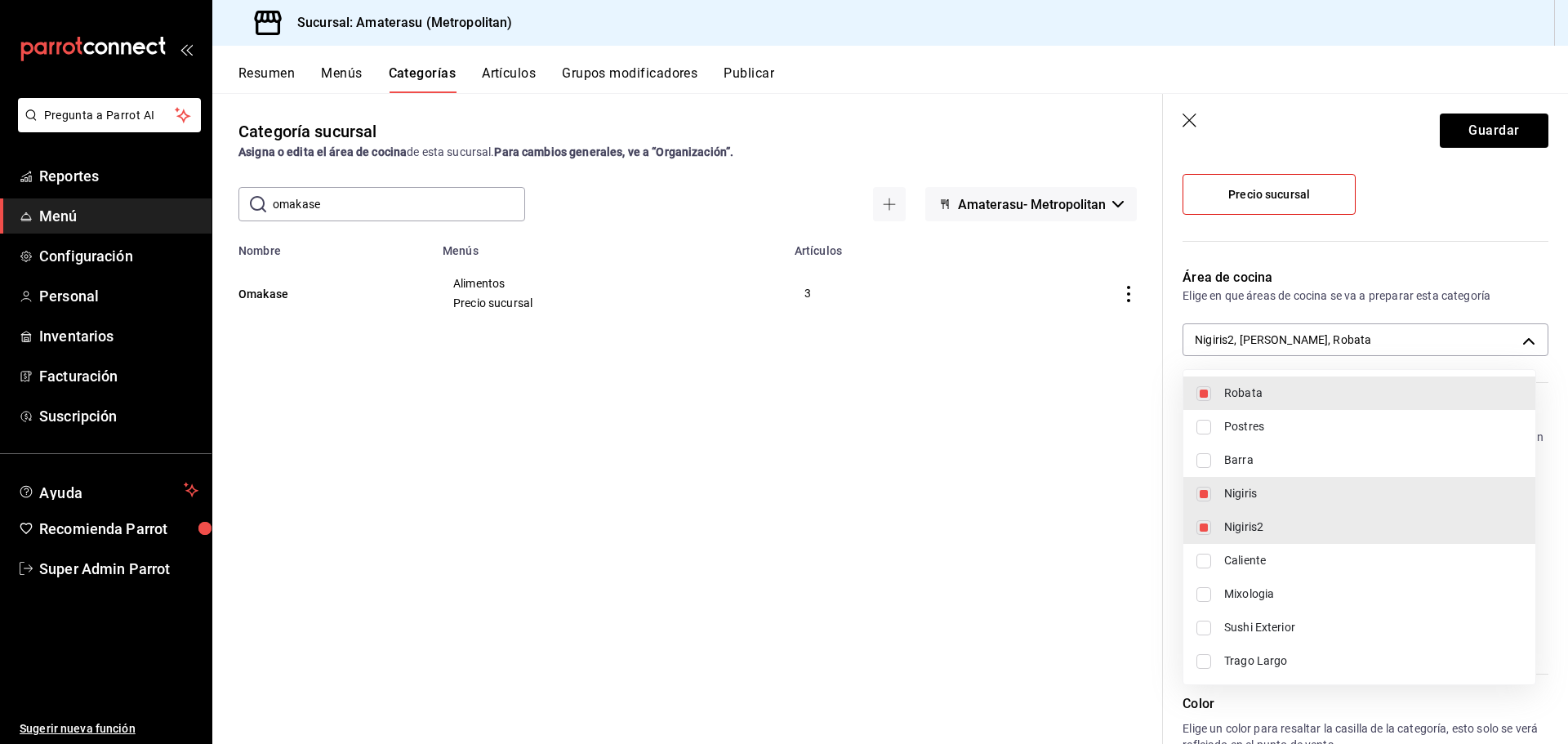
click at [1265, 431] on span "Postres" at bounding box center [1373, 426] width 298 height 17
type input "808fc089-436b-456a-b6cb-ba244fb1f66e,21bd2212-c03c-4fdc-a7a7-128866a2837d,fb3d8…"
checkbox input "true"
click at [1256, 557] on span "Caliente" at bounding box center [1373, 560] width 298 height 17
type input "808fc089-436b-456a-b6cb-ba244fb1f66e,21bd2212-c03c-4fdc-a7a7-128866a2837d,fb3d8…"
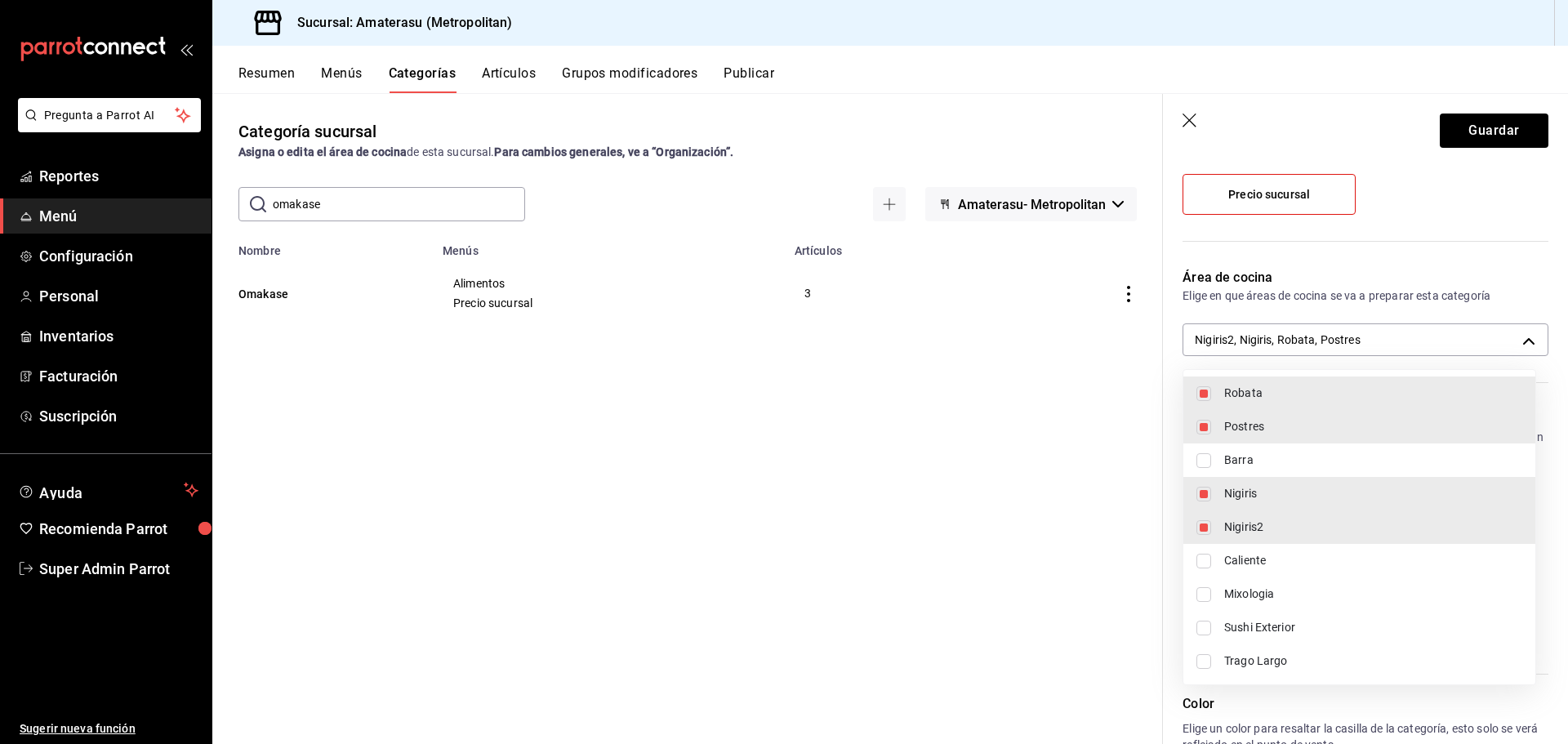
checkbox input "true"
click at [1476, 131] on div at bounding box center [784, 372] width 1568 height 744
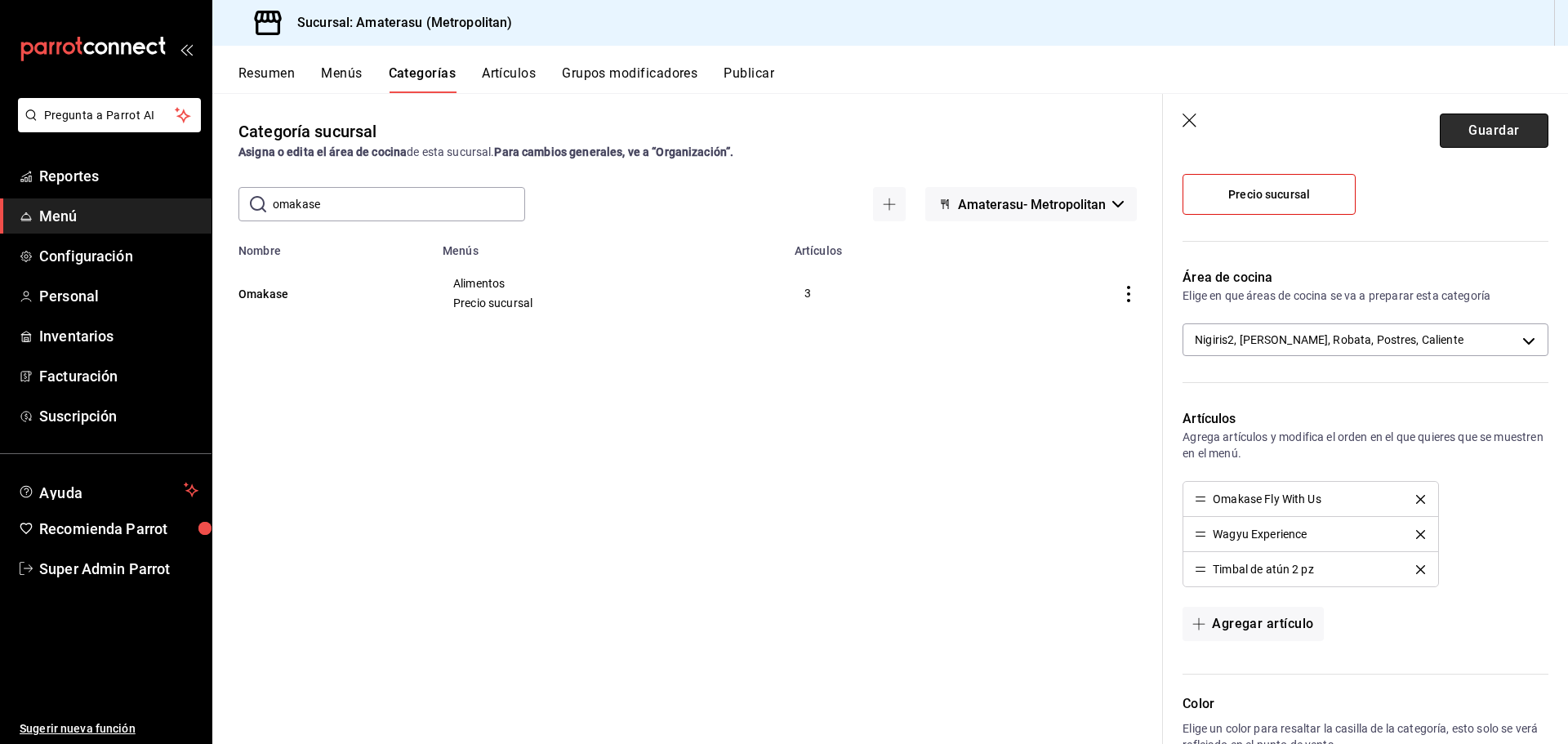
click at [1481, 126] on button "Guardar" at bounding box center [1494, 130] width 109 height 35
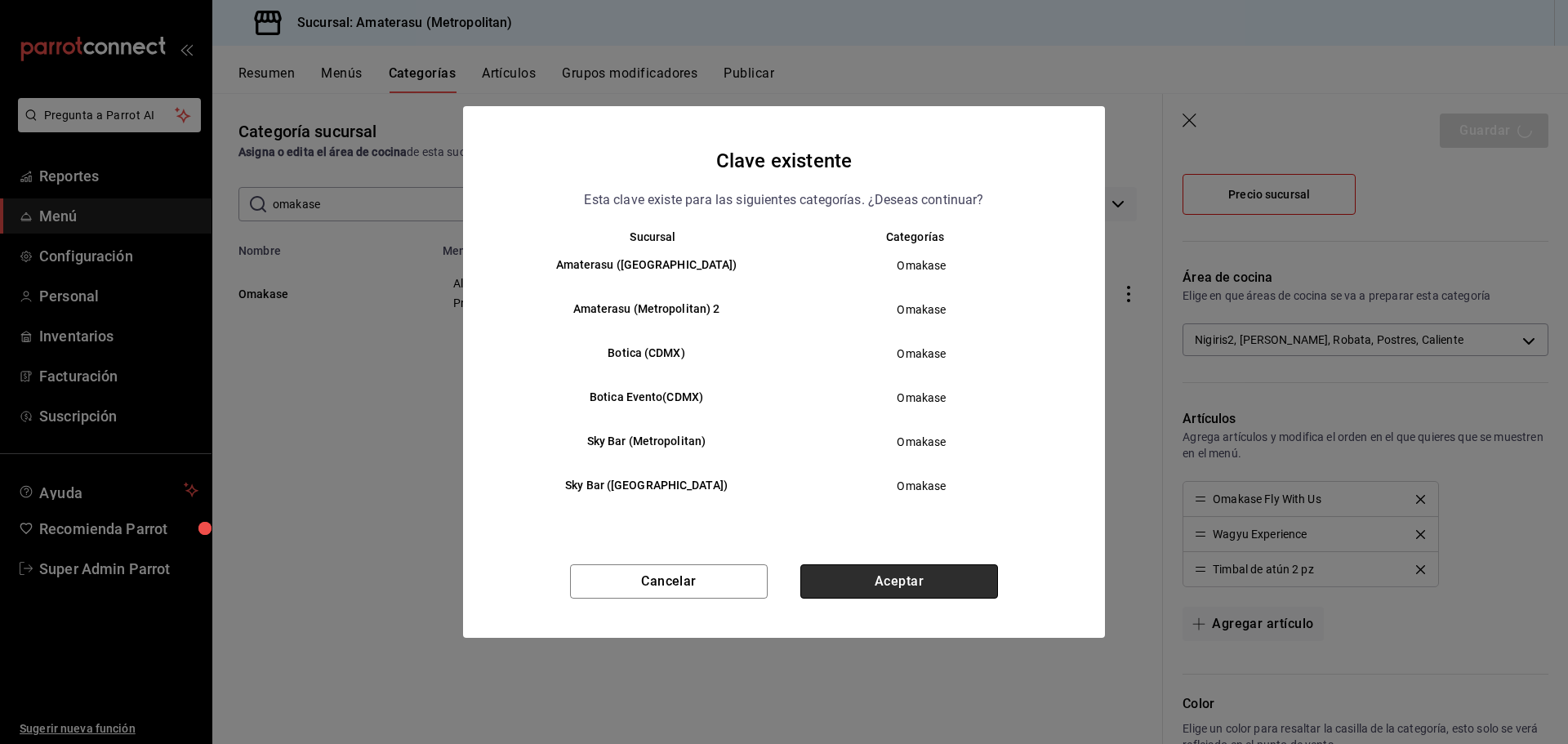
click at [929, 586] on button "Aceptar" at bounding box center [899, 581] width 198 height 35
click at [706, 582] on button "Cancelar" at bounding box center [669, 581] width 198 height 35
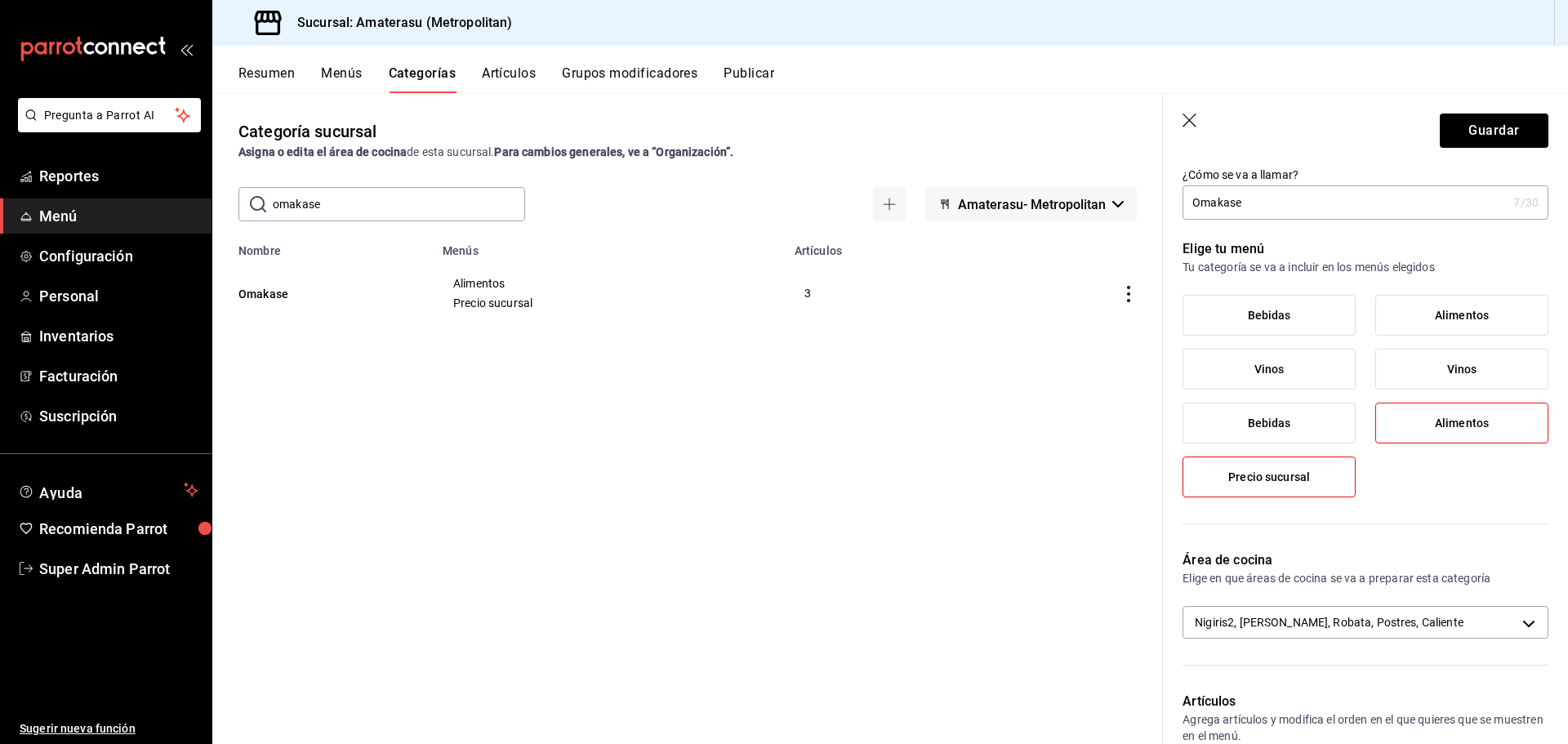
scroll to position [0, 0]
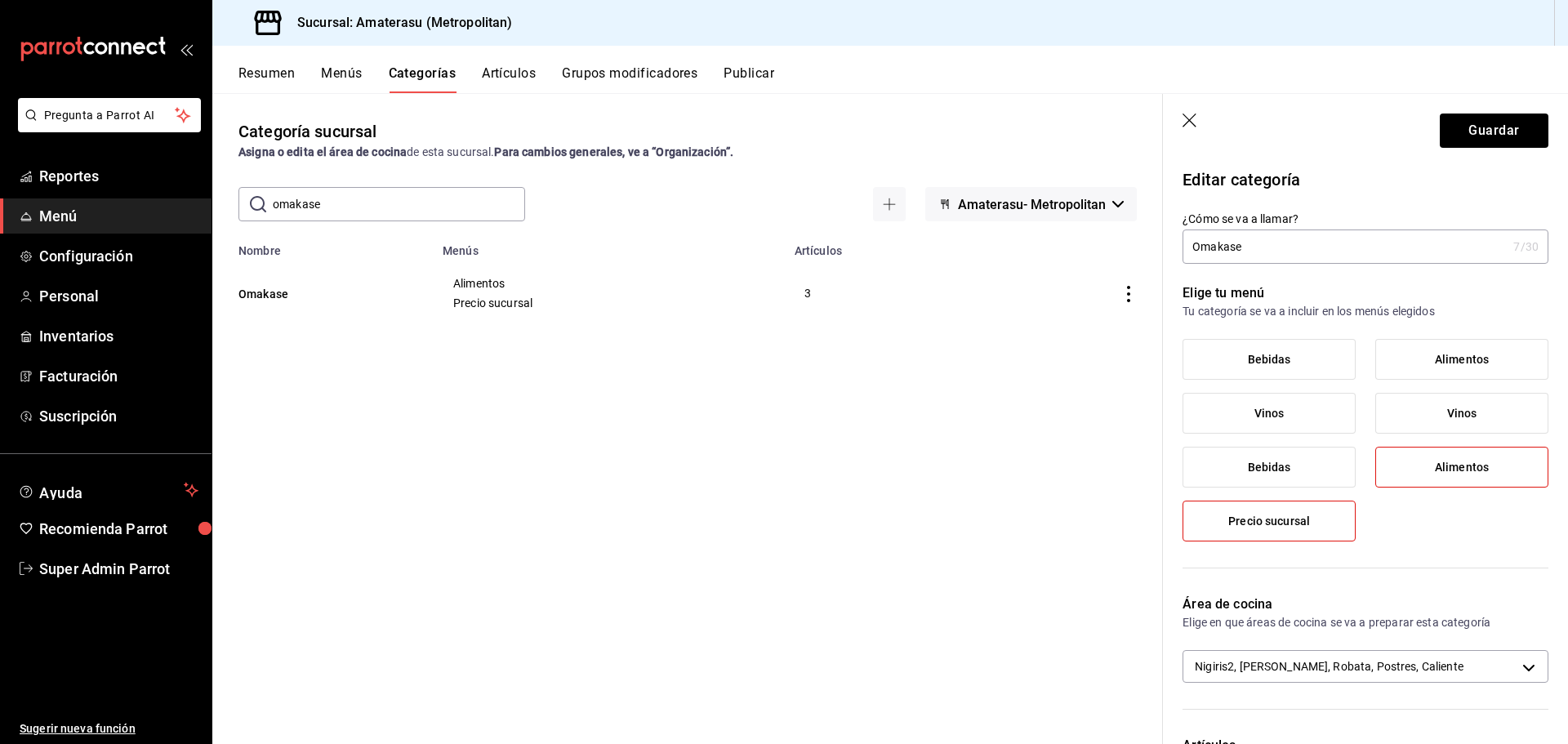
click at [1284, 249] on input "Omakase" at bounding box center [1345, 246] width 324 height 33
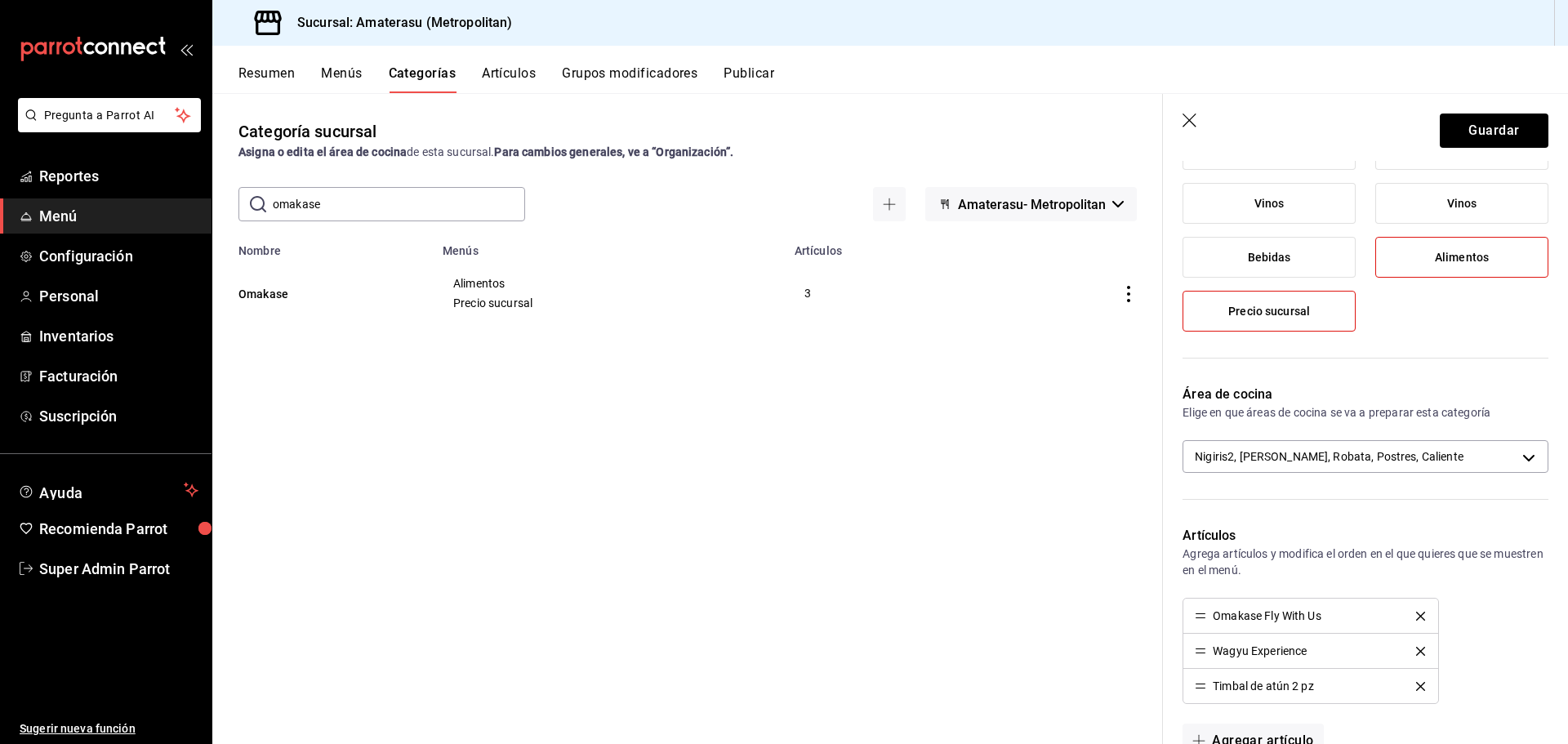
scroll to position [327, 0]
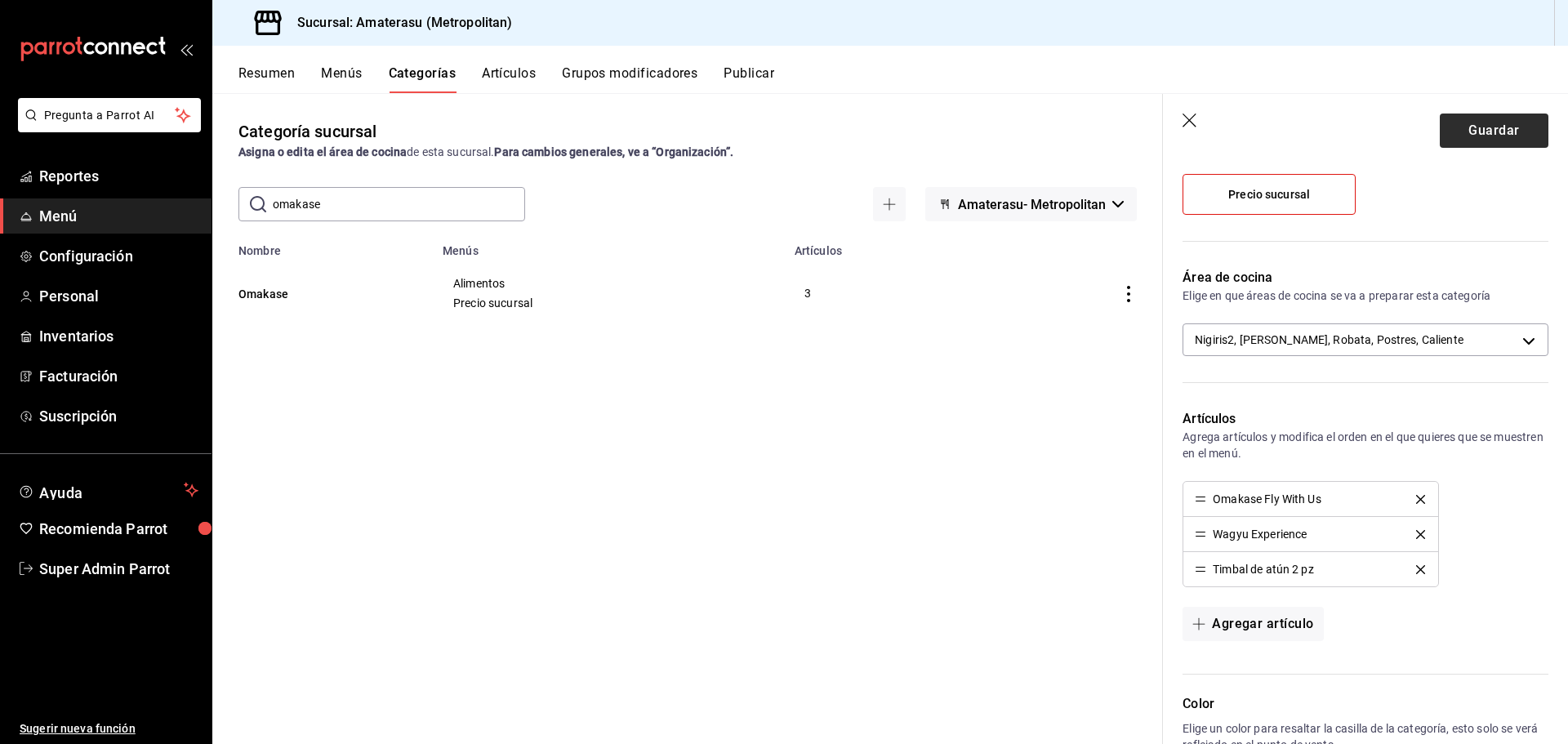
type input "Omakase."
click at [1467, 124] on button "Guardar" at bounding box center [1494, 130] width 109 height 35
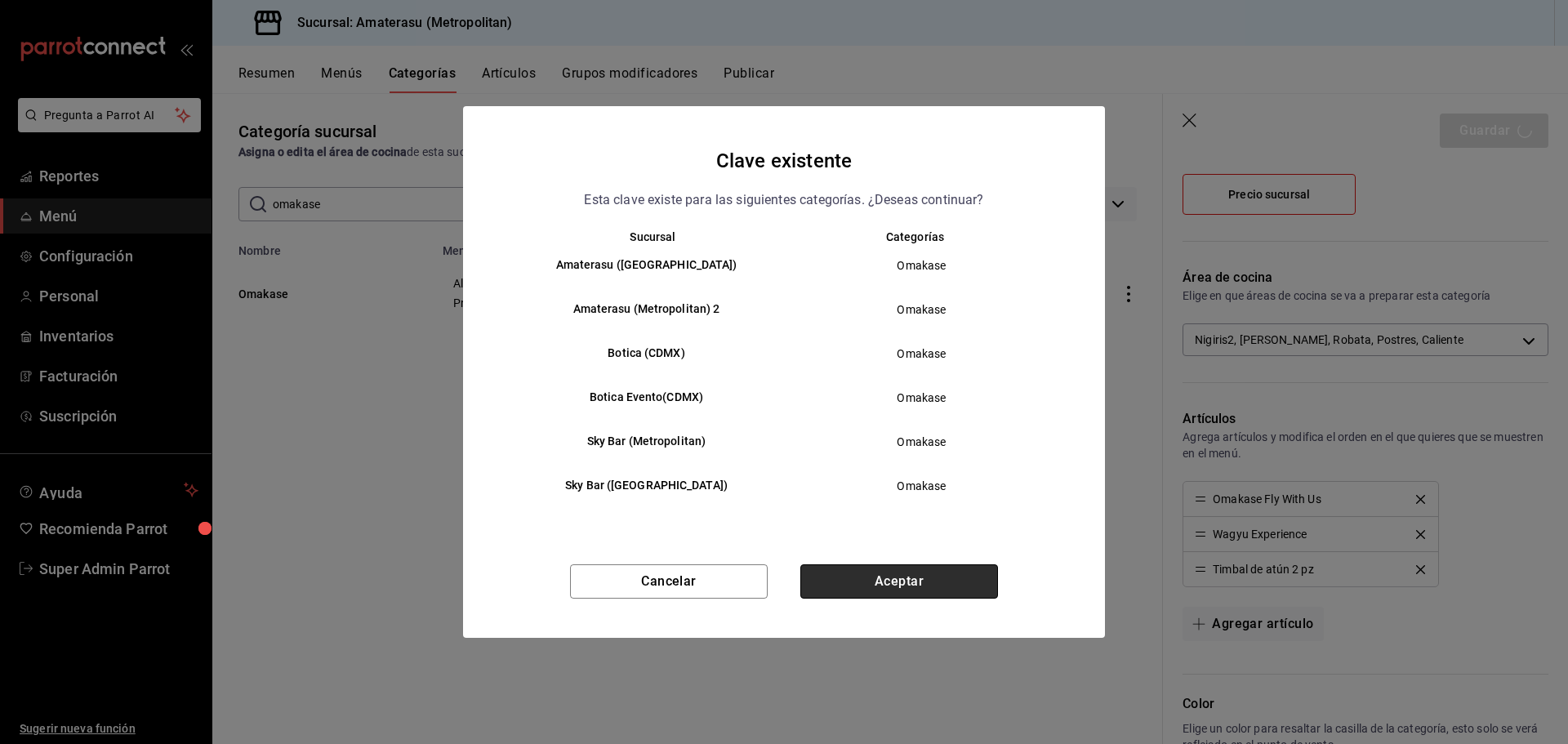
click at [880, 583] on button "Aceptar" at bounding box center [899, 581] width 198 height 35
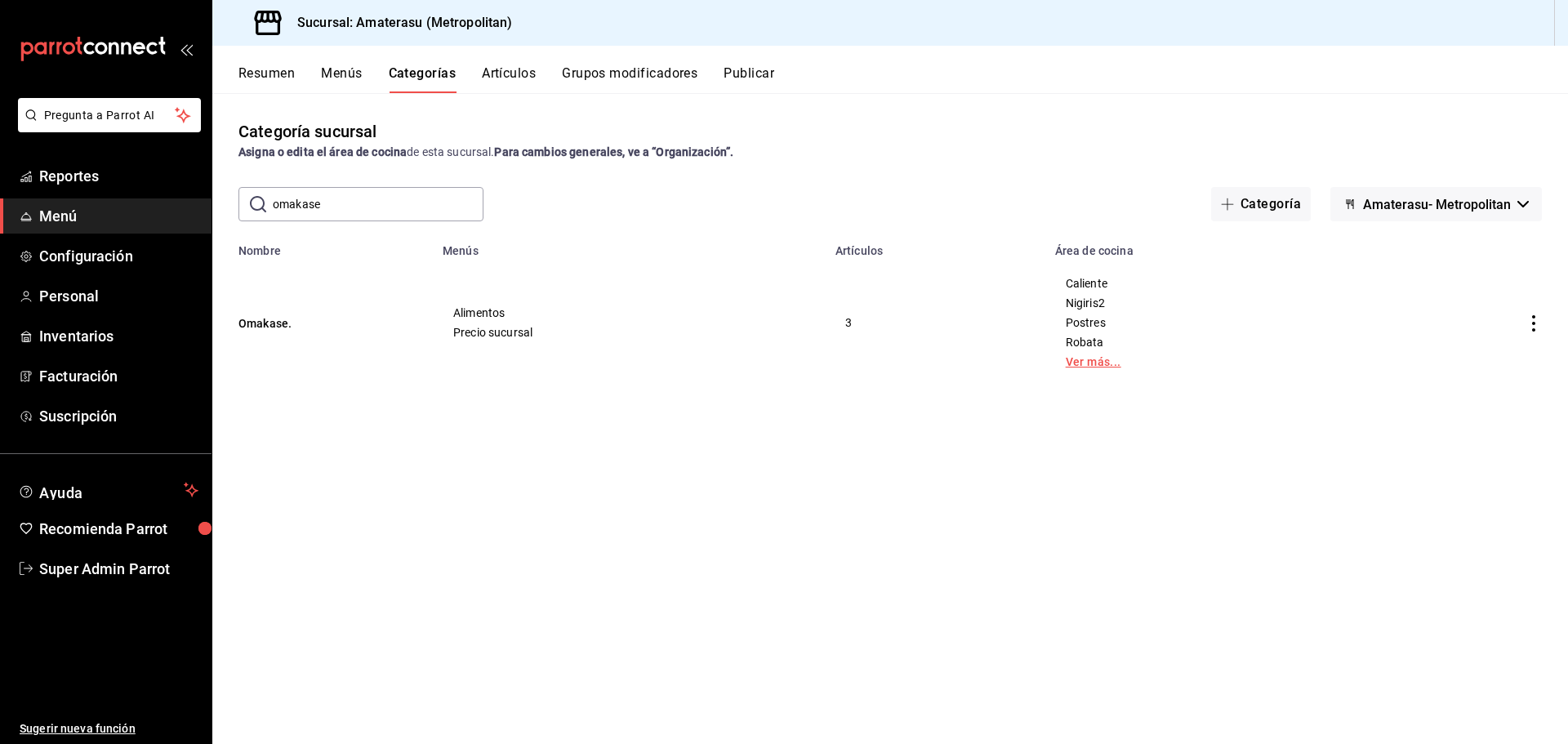
click at [1090, 367] on link "Ver más..." at bounding box center [1205, 362] width 280 height 12
drag, startPoint x: 1064, startPoint y: 282, endPoint x: 1132, endPoint y: 289, distance: 68.4
click at [1132, 289] on td "Caliente Nigiris2 Postres Robata Nigiris" at bounding box center [1205, 322] width 320 height 130
click at [1071, 287] on span "Caliente" at bounding box center [1205, 284] width 280 height 12
drag, startPoint x: 1067, startPoint y: 365, endPoint x: 1109, endPoint y: 365, distance: 42.0
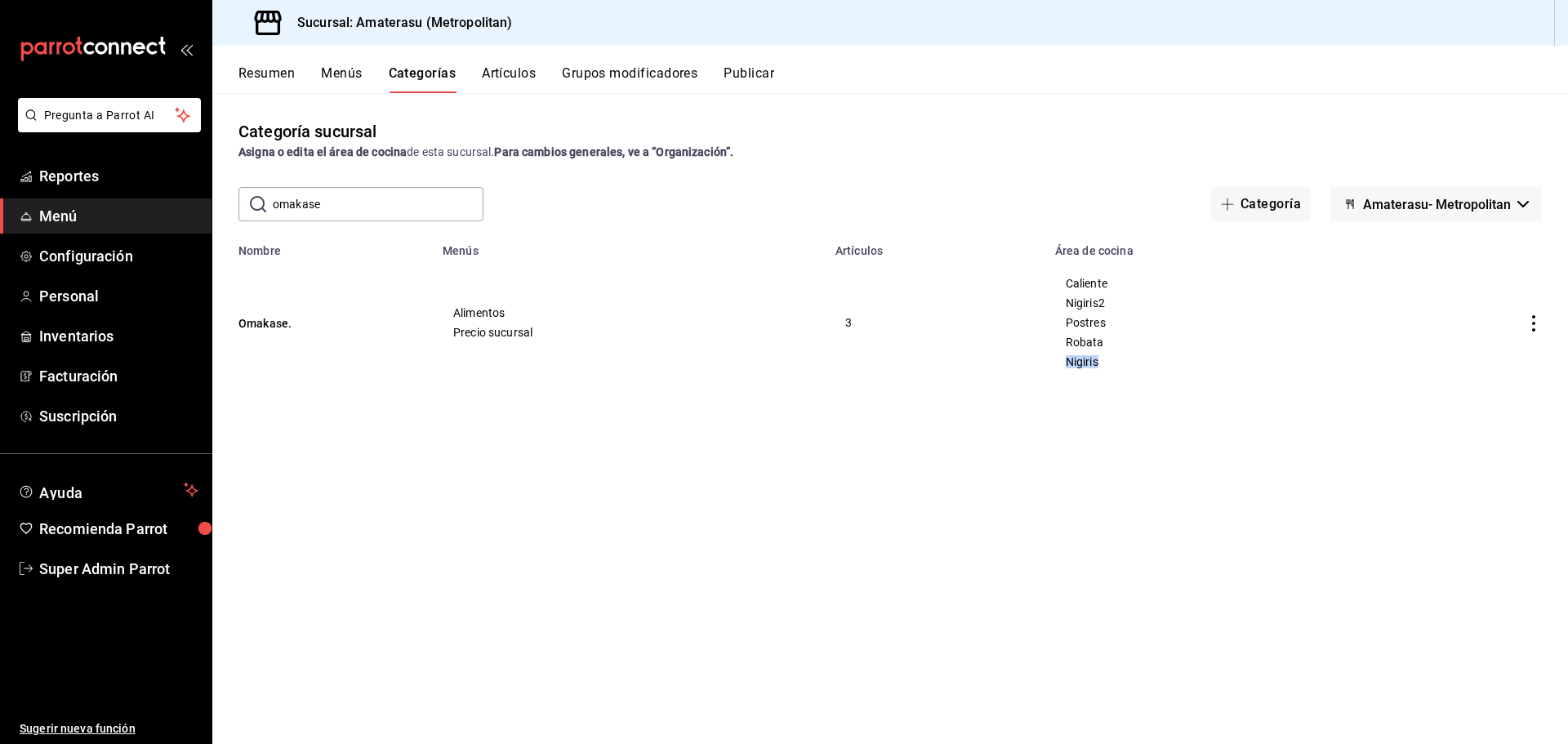
click at [1109, 365] on span "Nigiris" at bounding box center [1205, 362] width 280 height 12
click at [1113, 379] on td "Caliente Nigiris2 Postres Robata Nigiris" at bounding box center [1205, 322] width 320 height 130
click at [1027, 412] on div "Categoría sucursal Asigna o edita el área de cocina de esta sucursal. Para camb…" at bounding box center [890, 418] width 1356 height 650
drag, startPoint x: 450, startPoint y: 685, endPoint x: 465, endPoint y: 669, distance: 21.9
click at [459, 674] on div "Categoría sucursal Asigna o edita el área de cocina de esta sucursal. Para camb…" at bounding box center [890, 418] width 1356 height 650
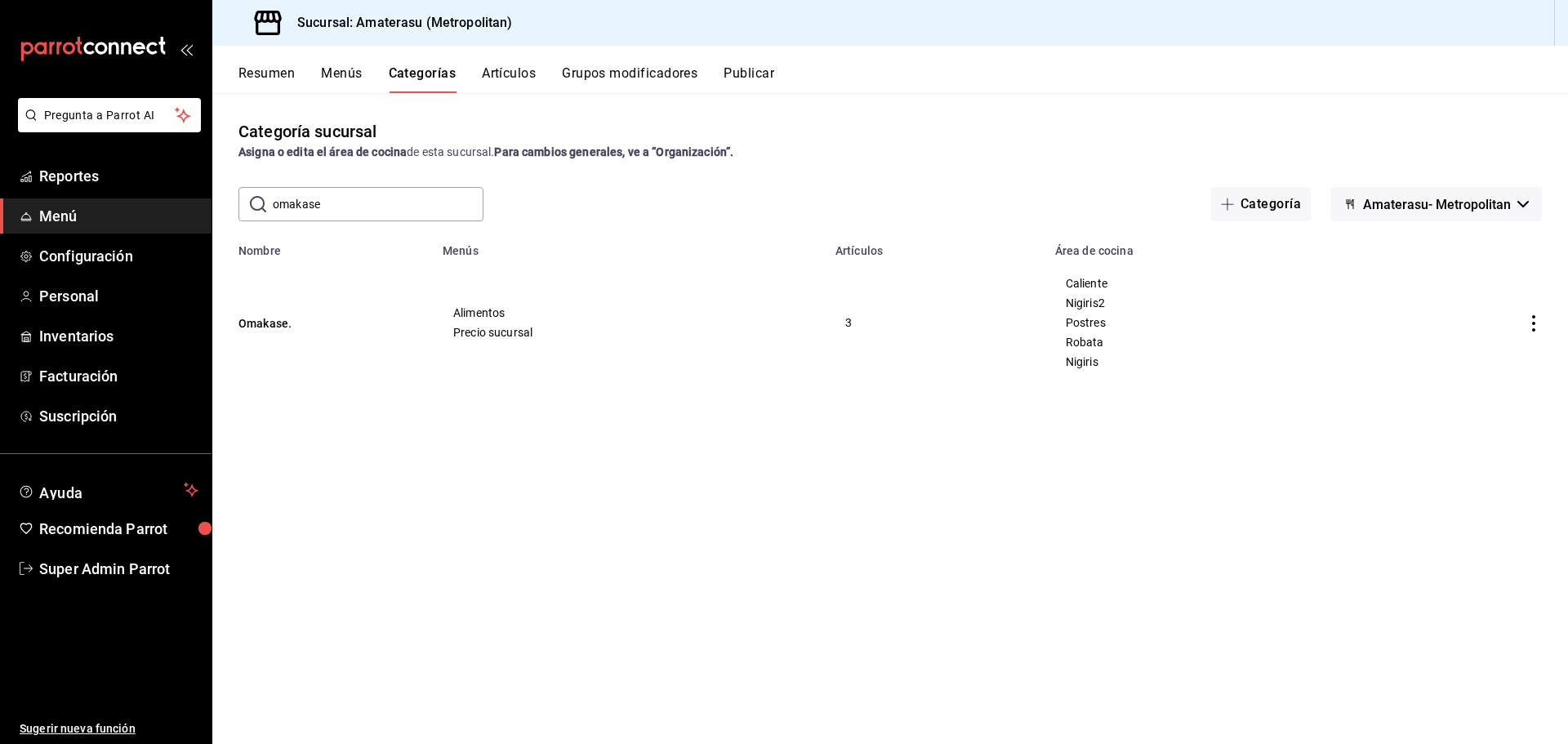
click at [744, 73] on button "Publicar" at bounding box center [748, 79] width 50 height 28
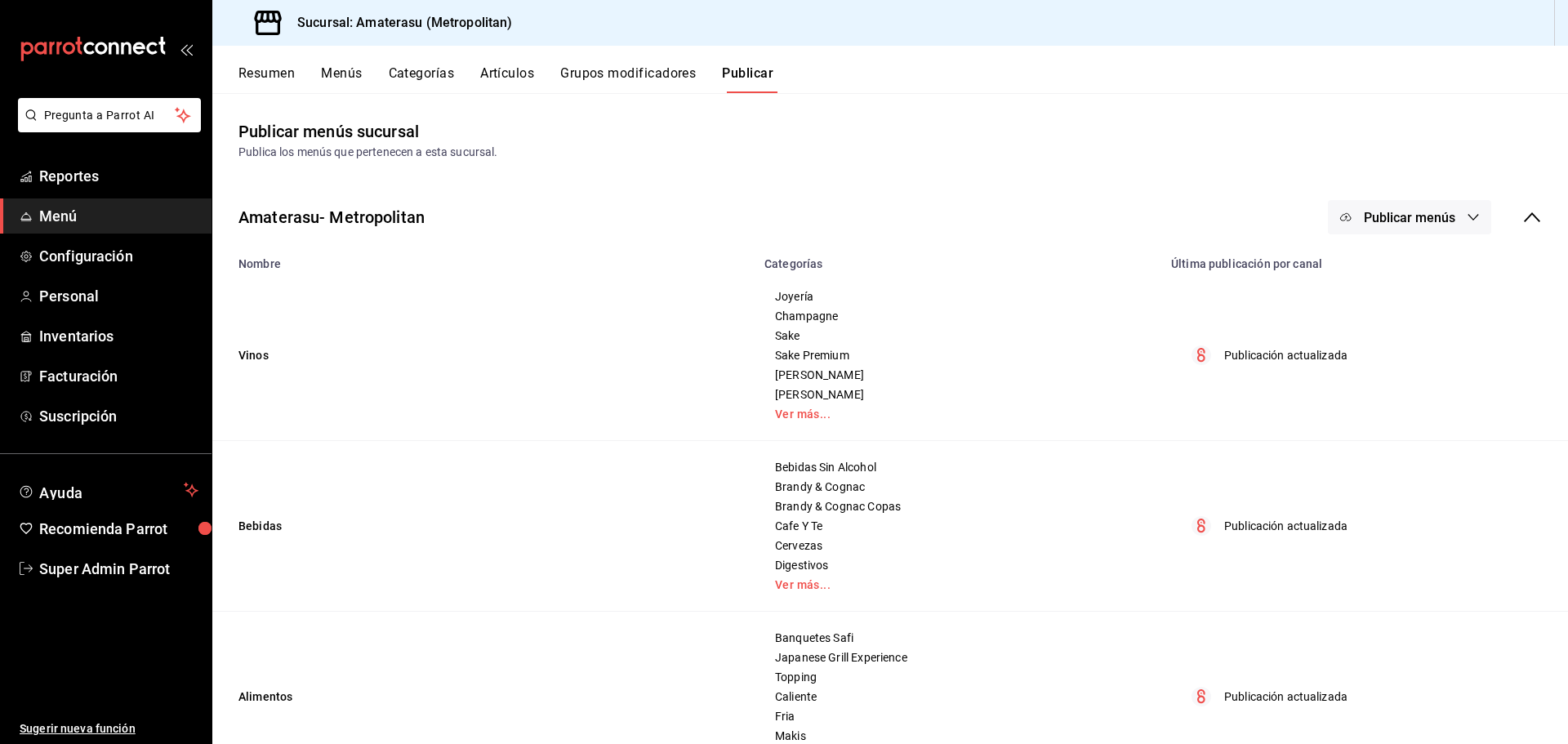
click at [749, 66] on button "Publicar" at bounding box center [748, 79] width 51 height 28
click at [1431, 213] on span "Publicar menús" at bounding box center [1409, 217] width 92 height 16
click at [1385, 274] on span "Punto de venta" at bounding box center [1421, 270] width 78 height 17
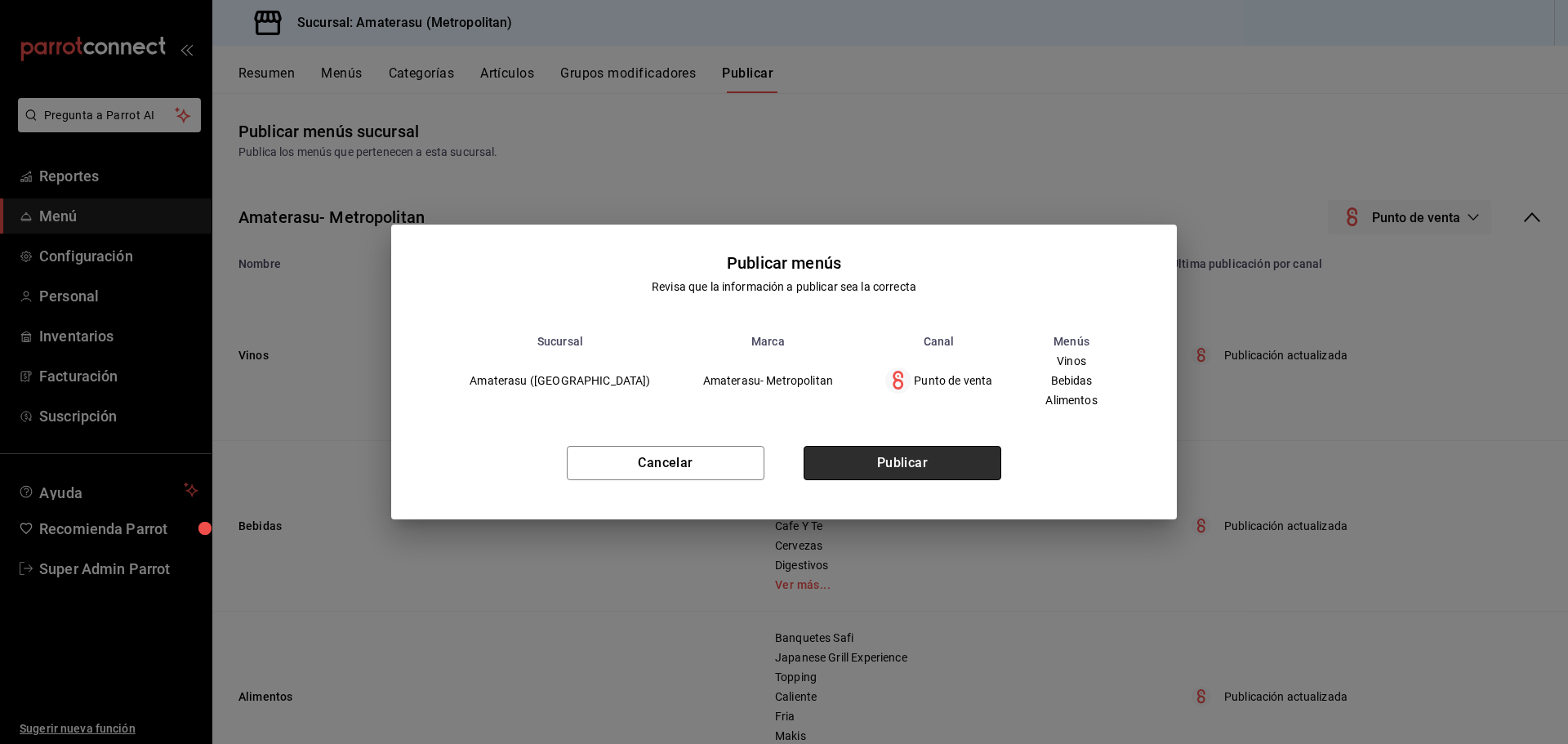
click at [884, 450] on button "Publicar" at bounding box center [902, 462] width 198 height 35
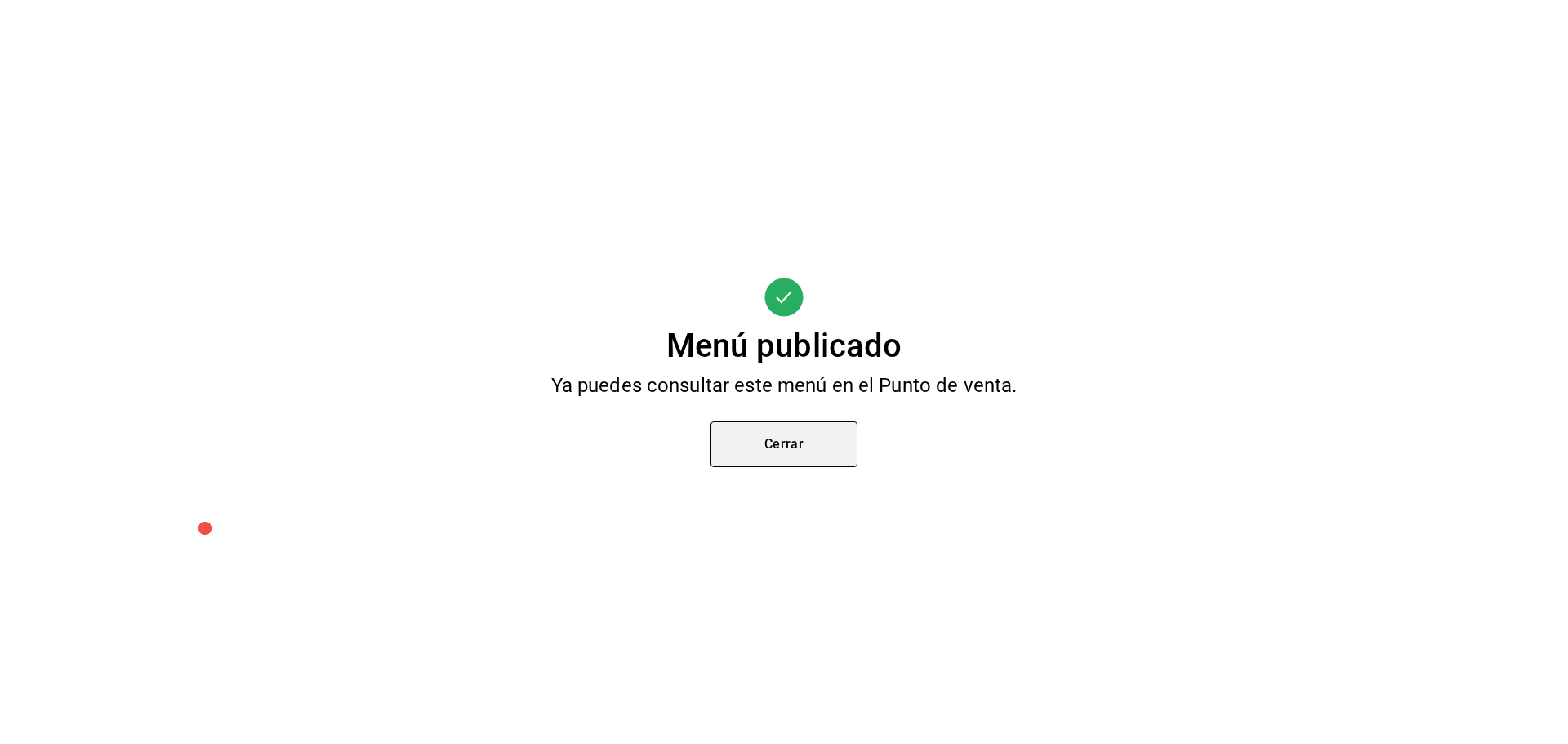
click at [792, 455] on button "Cerrar" at bounding box center [784, 445] width 147 height 45
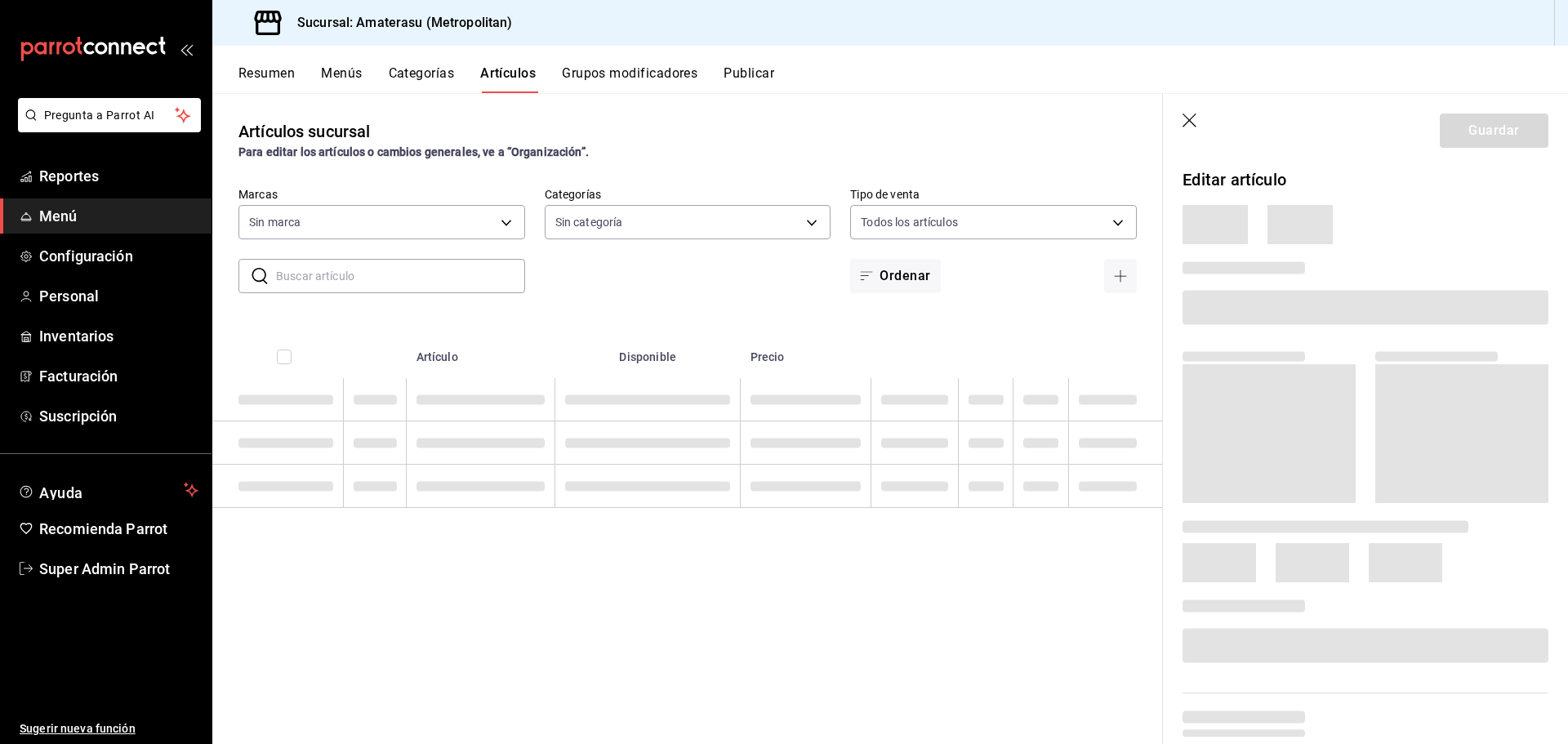
click at [432, 82] on button "Categorías" at bounding box center [421, 79] width 66 height 28
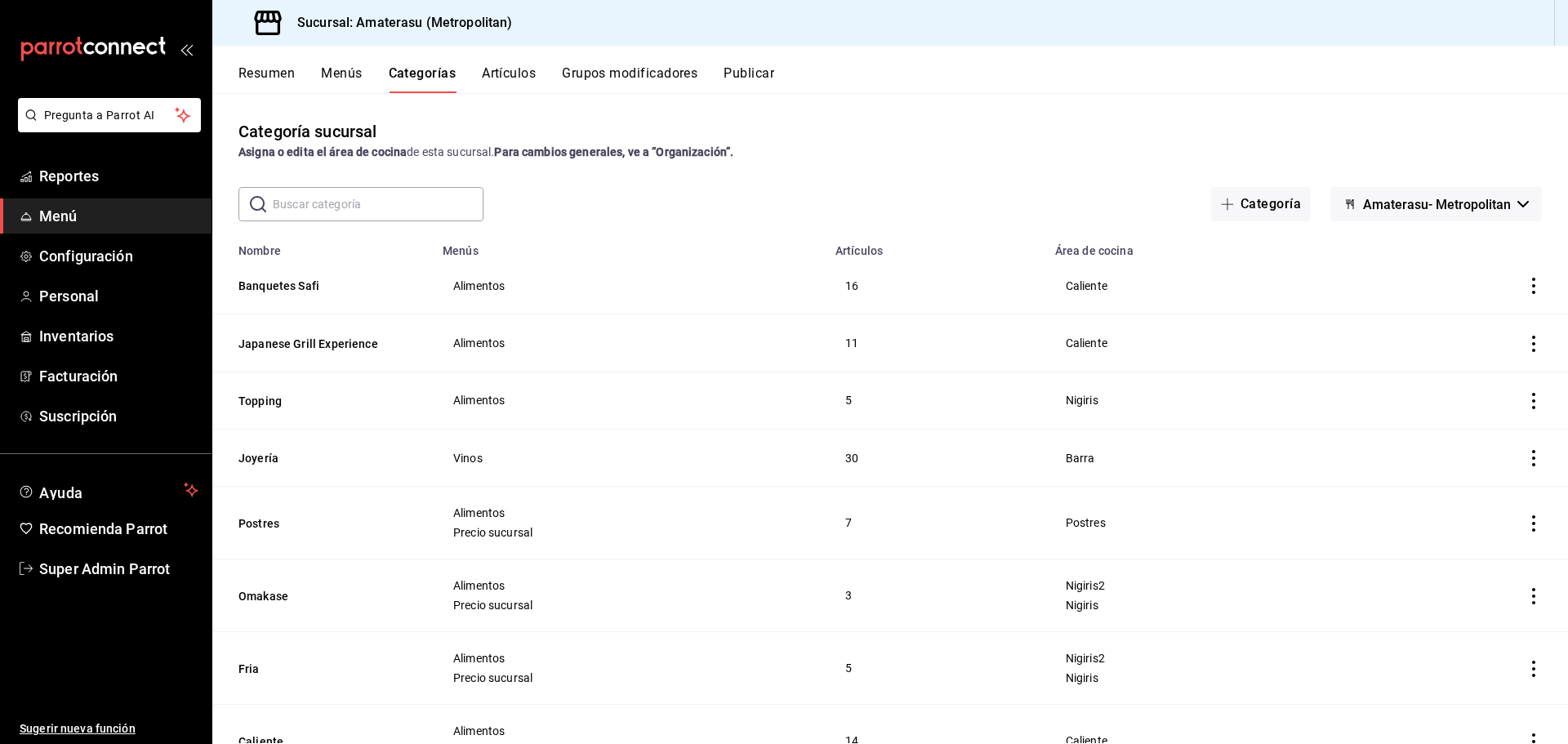
click at [365, 214] on input "text" at bounding box center [377, 204] width 210 height 33
type input "omakase"
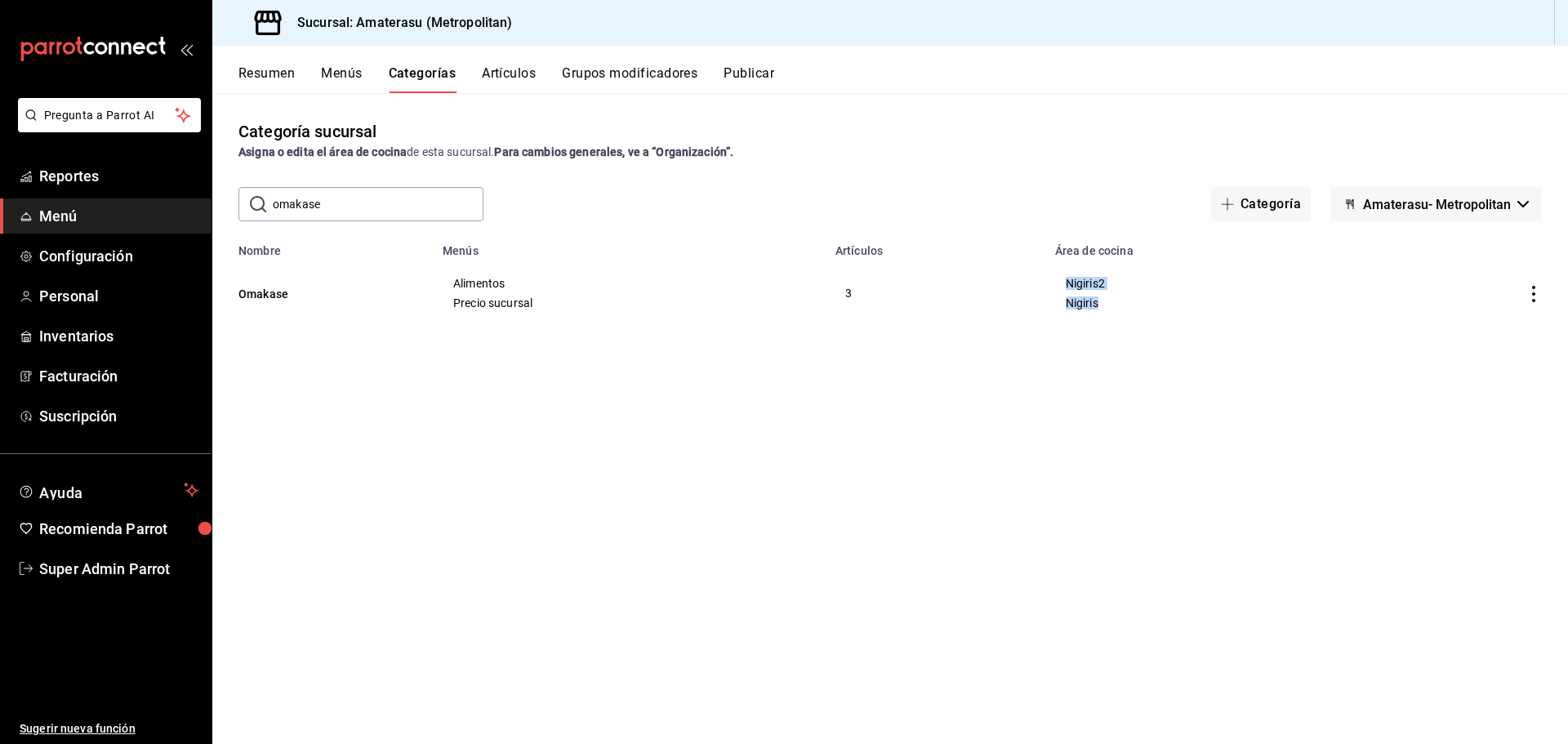
drag, startPoint x: 1073, startPoint y: 286, endPoint x: 1109, endPoint y: 310, distance: 43.3
click at [1109, 310] on td "Nigiris2 Nigiris" at bounding box center [1205, 292] width 320 height 72
click at [275, 295] on button "Omakase" at bounding box center [319, 293] width 163 height 17
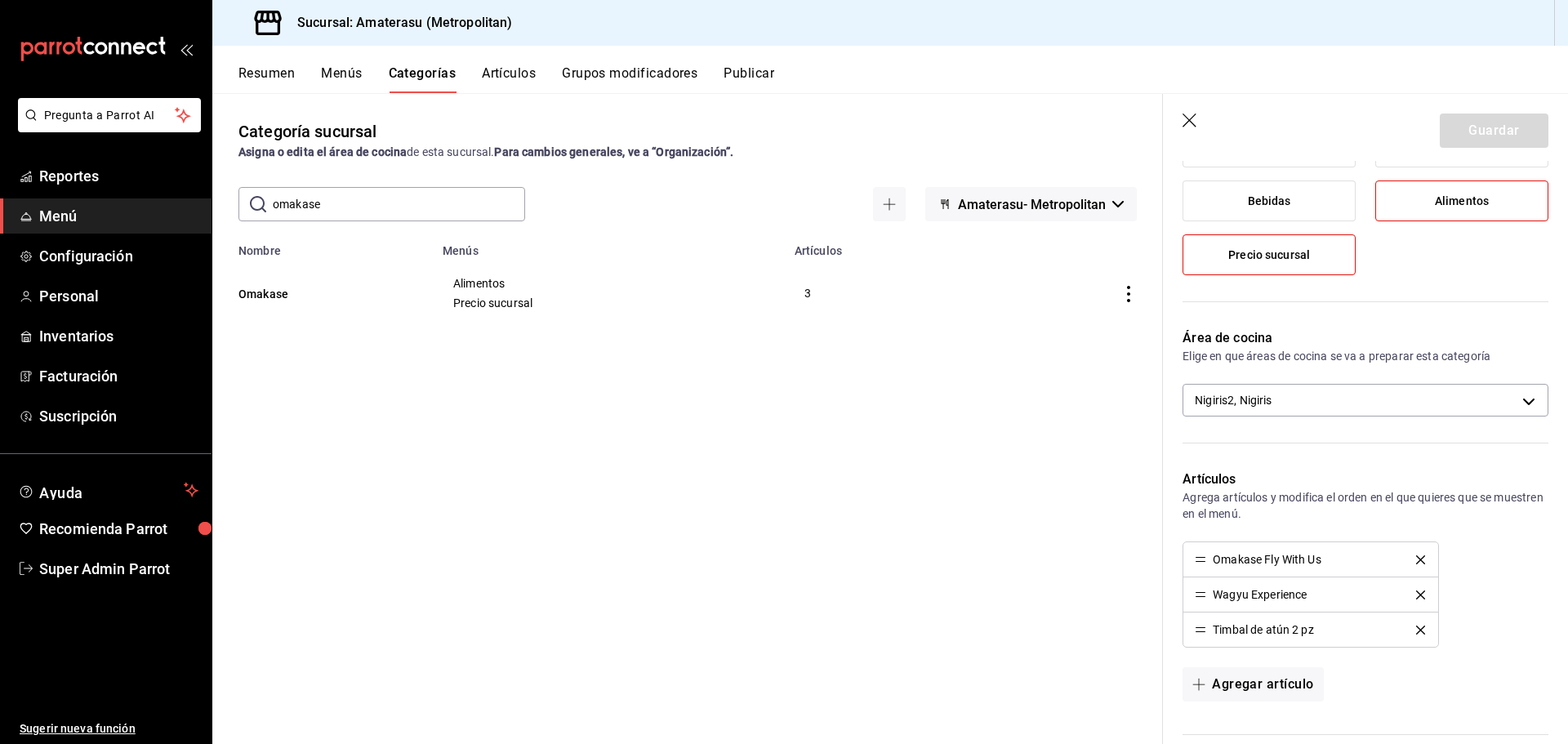
scroll to position [245, 0]
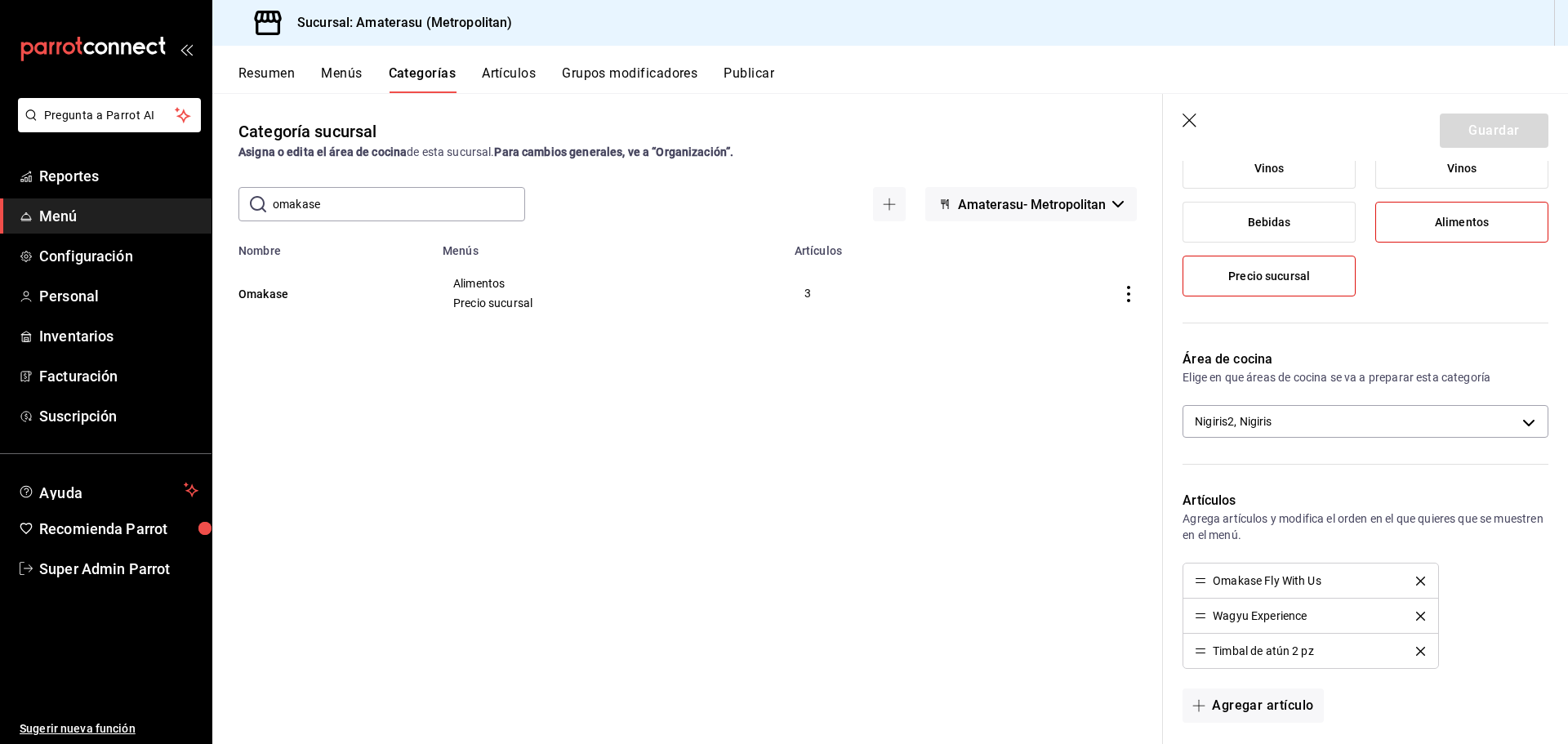
click at [1185, 134] on header "Guardar" at bounding box center [1365, 127] width 405 height 67
click at [1189, 120] on icon "button" at bounding box center [1190, 121] width 14 height 14
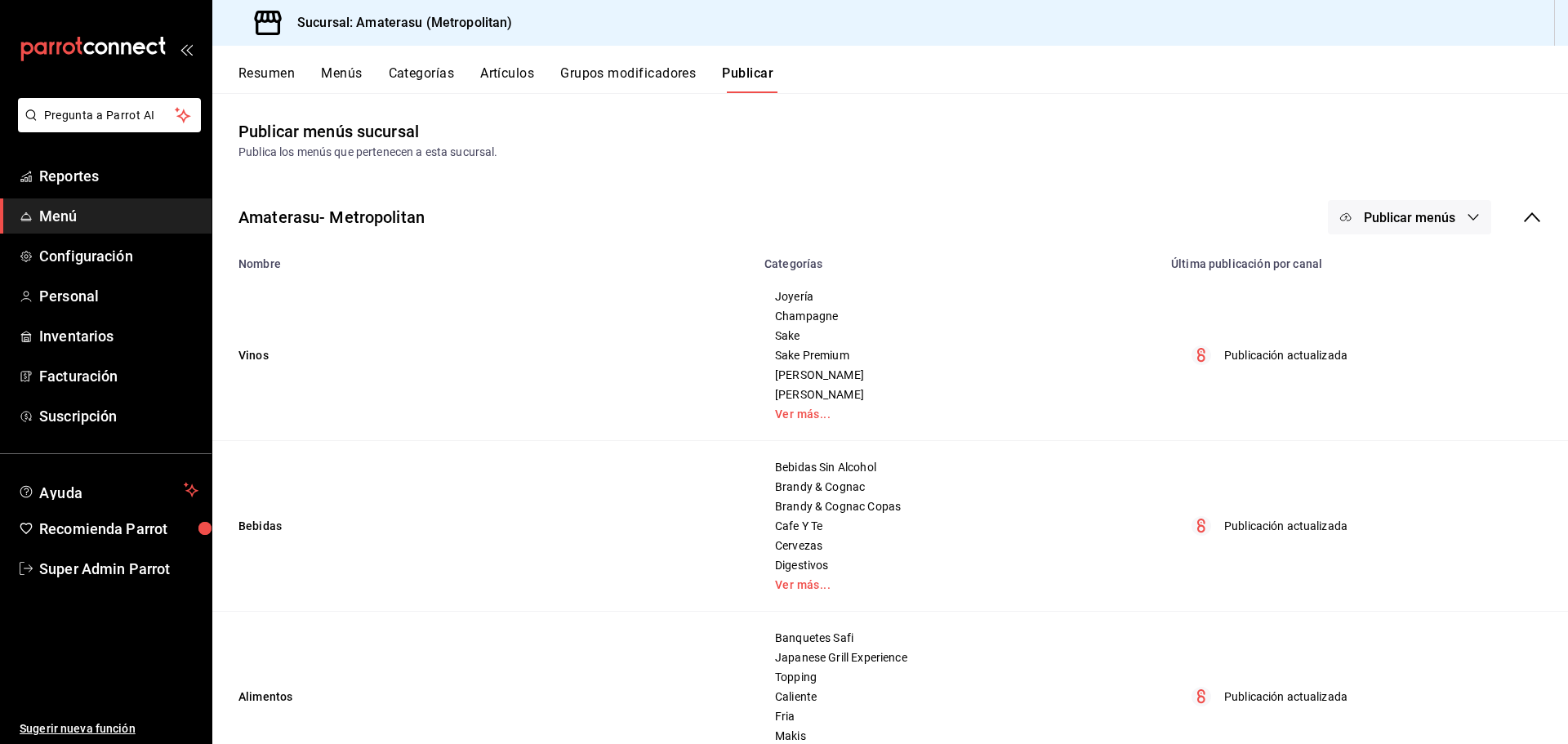
click at [418, 76] on button "Categorías" at bounding box center [421, 79] width 66 height 28
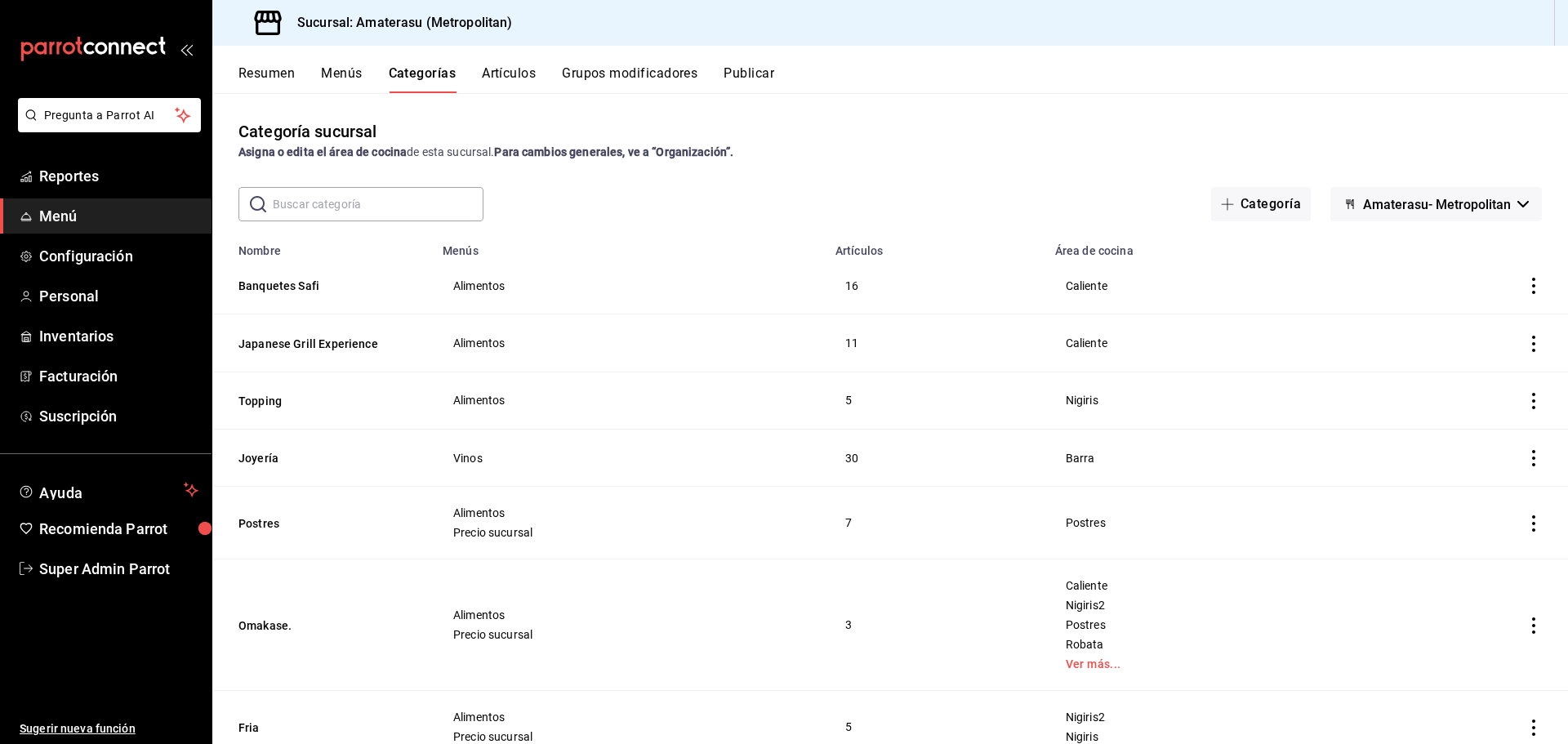
click at [364, 195] on input "text" at bounding box center [377, 204] width 210 height 33
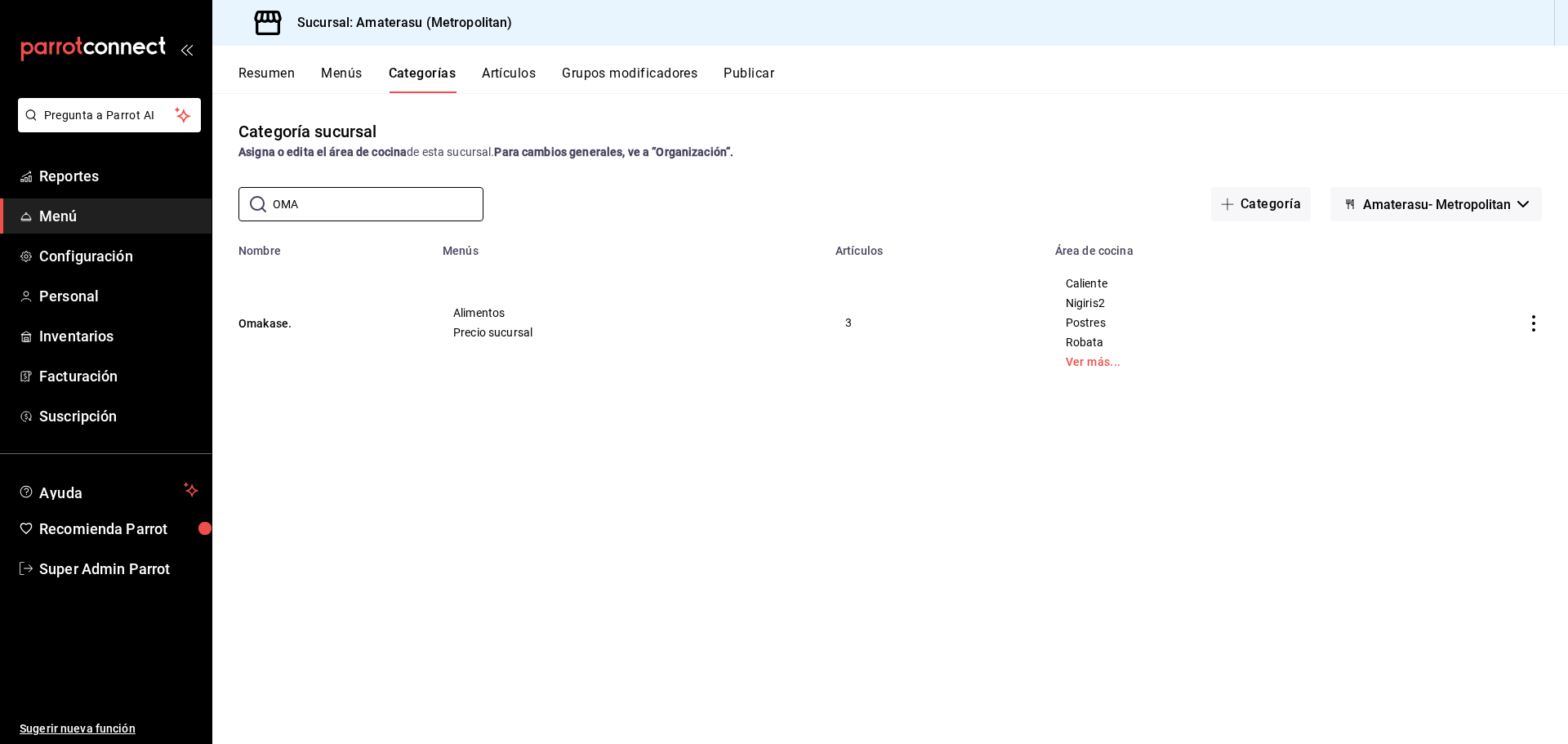
type input "omakase"
click at [748, 78] on button "Publicar" at bounding box center [748, 79] width 50 height 28
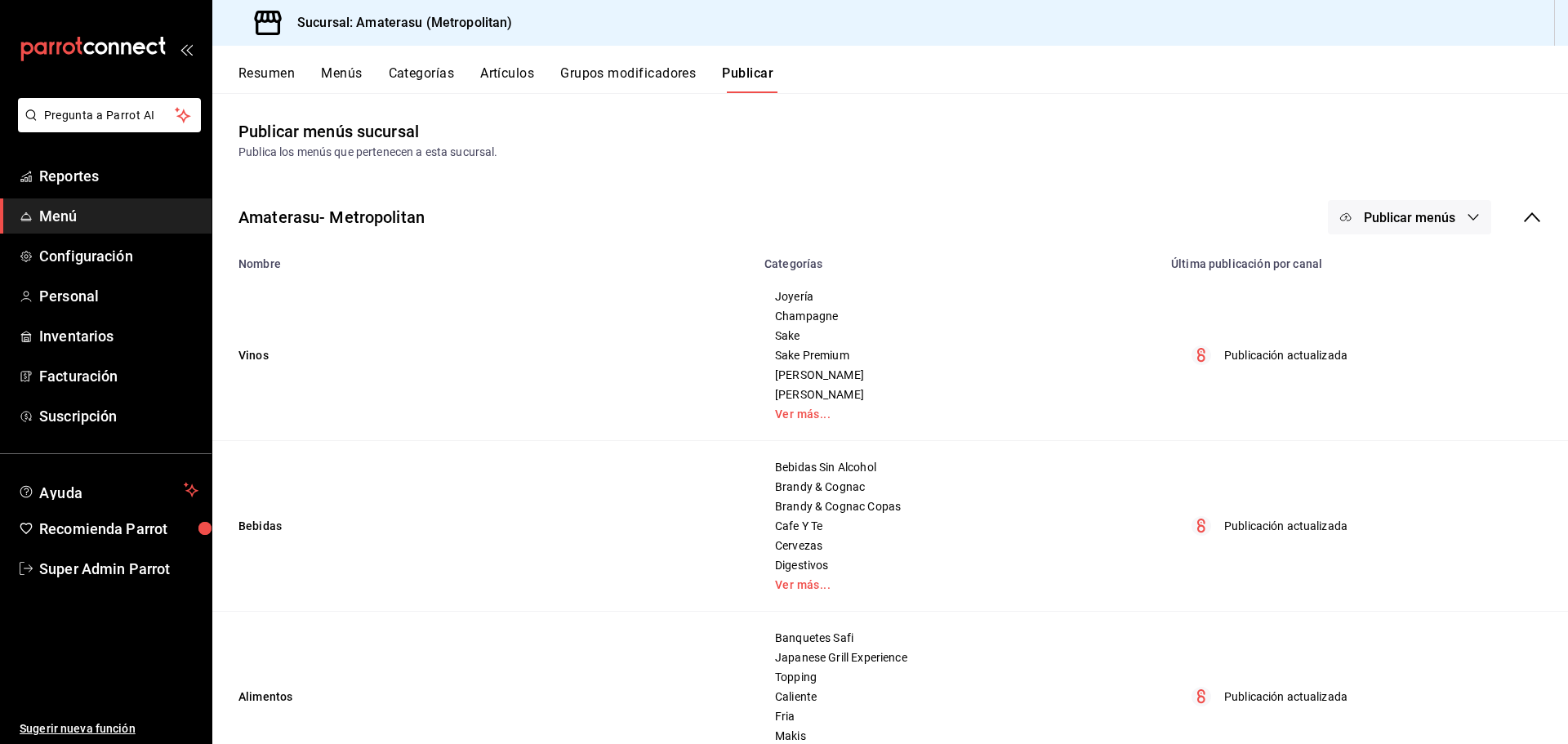
click at [1432, 207] on button "Publicar menús" at bounding box center [1409, 217] width 163 height 35
click at [1396, 261] on li "Punto de venta" at bounding box center [1398, 270] width 150 height 45
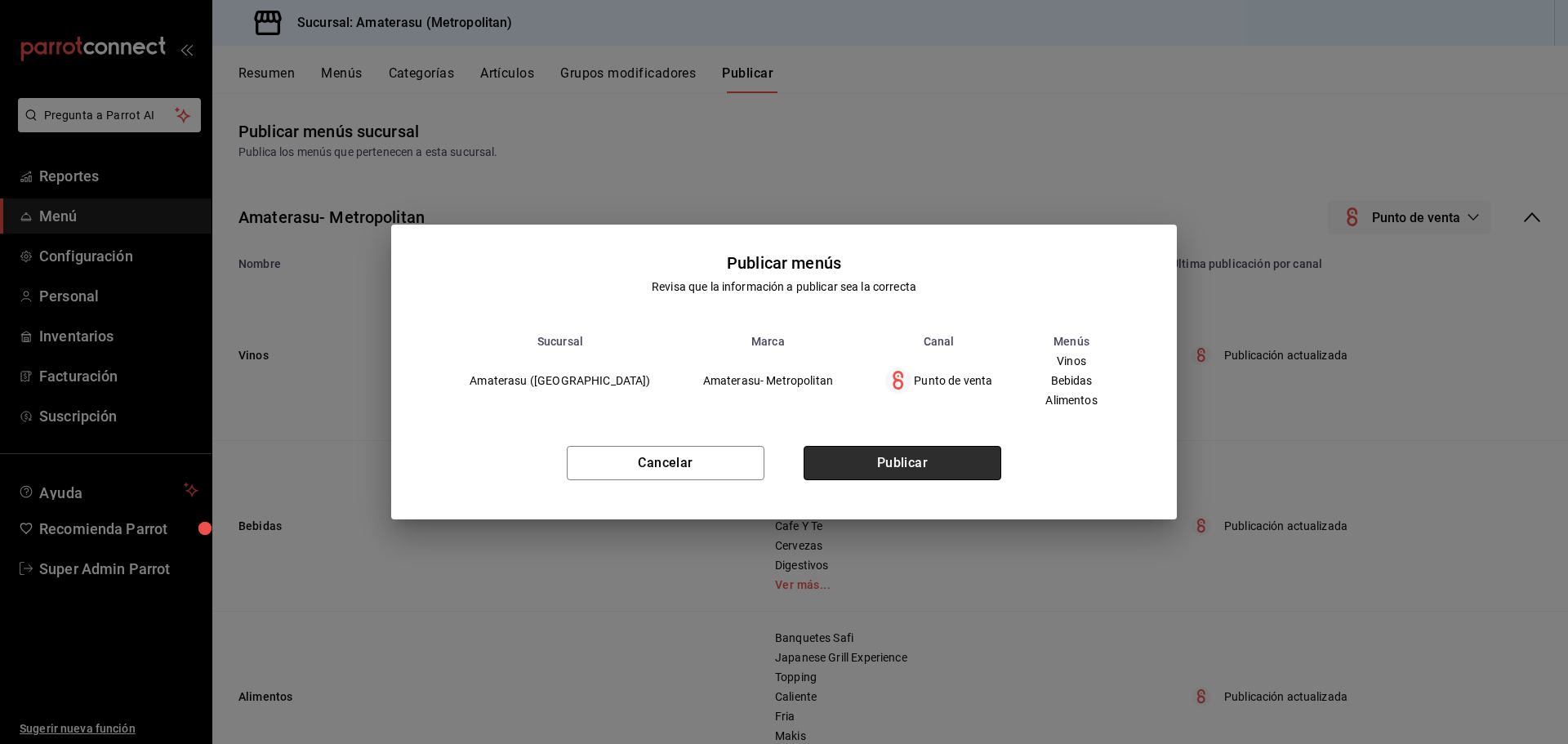
click at [897, 464] on button "Publicar" at bounding box center [902, 462] width 198 height 35
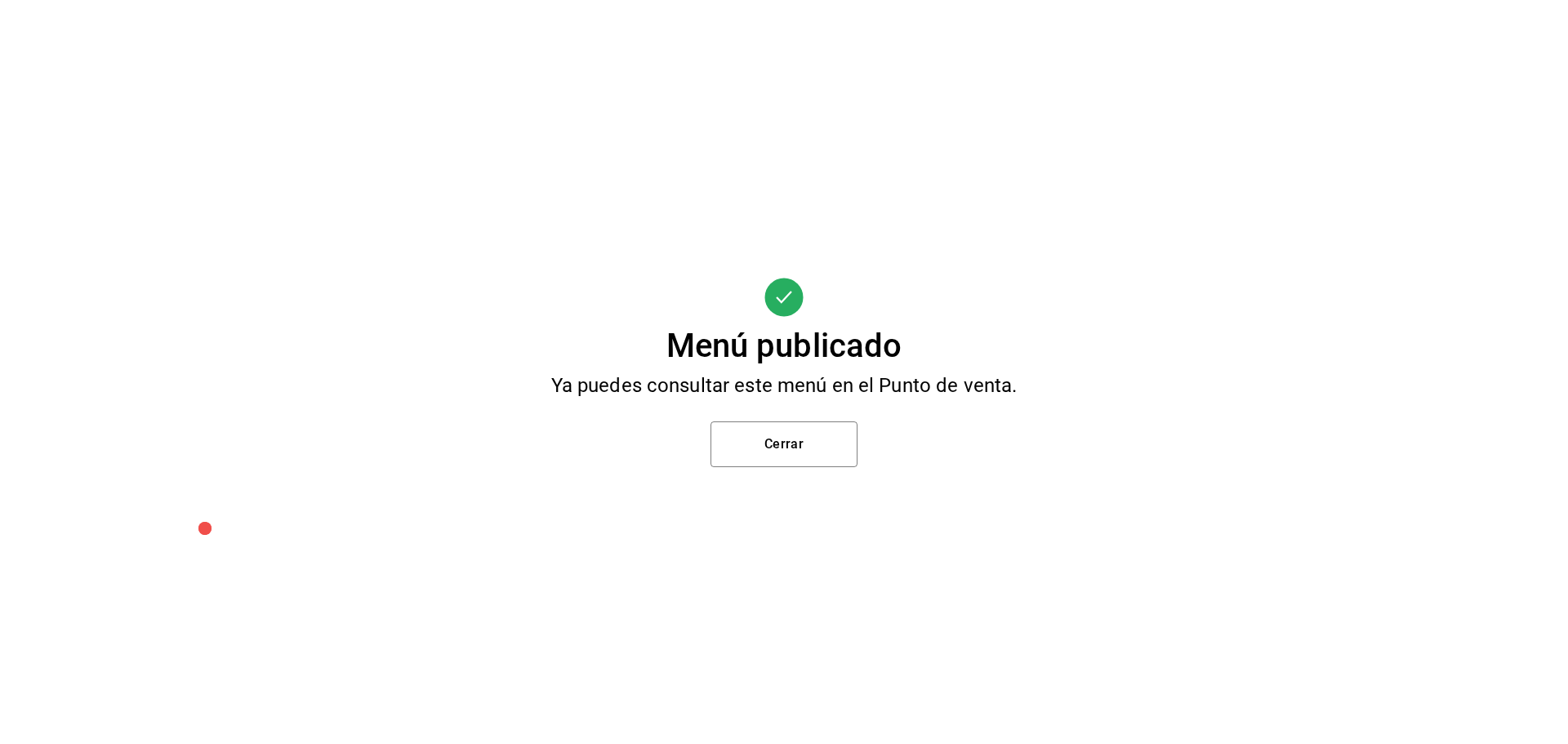
click at [1481, 274] on div "Menú publicado Ya puedes consultar este menú en el Punto de venta. Cerrar" at bounding box center [784, 372] width 1568 height 744
click at [816, 435] on button "Cerrar" at bounding box center [784, 445] width 147 height 45
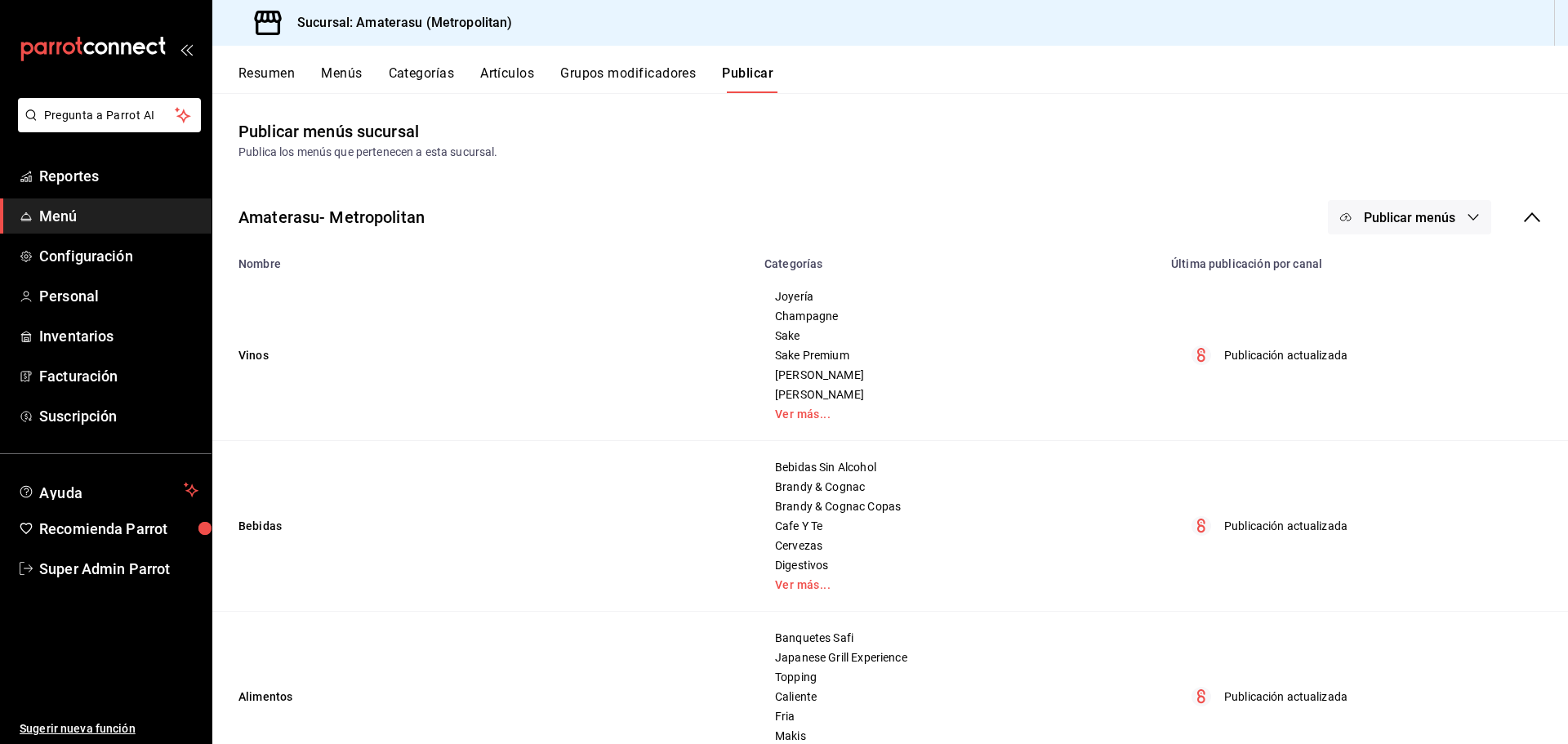
click at [437, 68] on button "Categorías" at bounding box center [421, 79] width 66 height 28
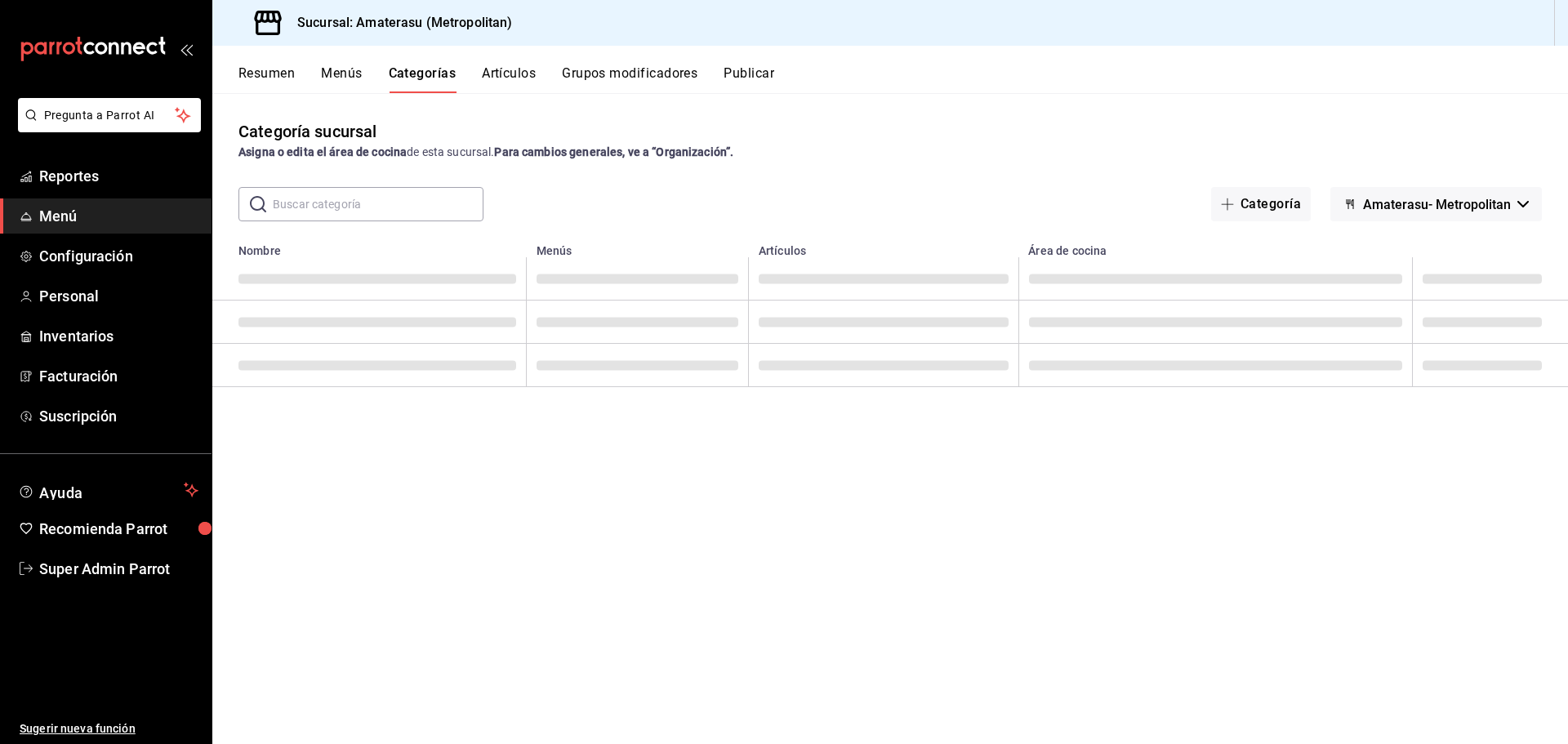
click at [530, 76] on button "Artículos" at bounding box center [509, 79] width 54 height 28
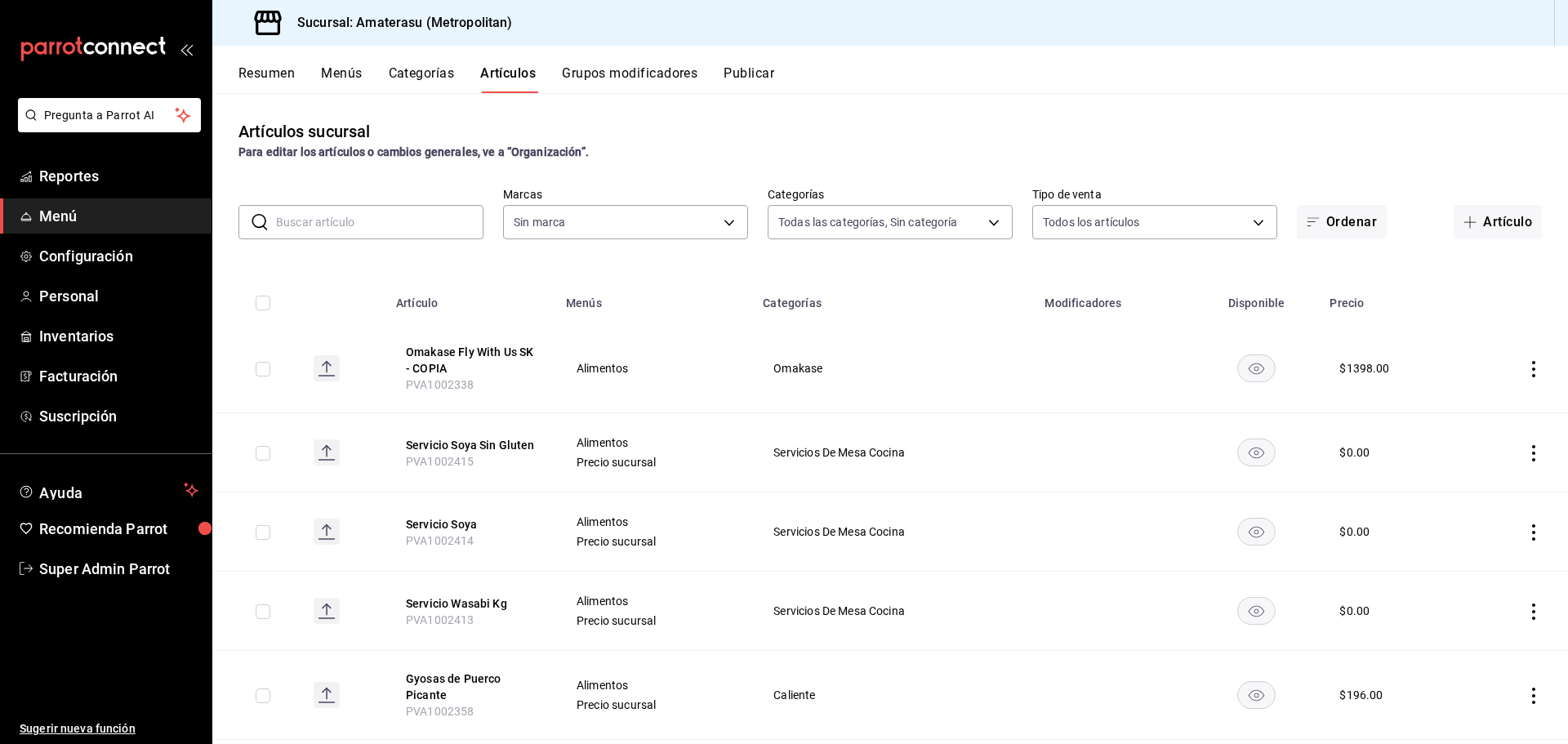
type input "087d9878-8a04-48ff-ab24-0b3ef0fdf69f,f9a59ea1-282a-4f27-8dee-44d2a5bc8fe2,3473a…"
type input "e4cd7fcb-d45b-43ae-a99f-ad4ccfcd9032,f3afaab8-8c3d-4e49-a299-af9bdf6027b2"
click at [394, 224] on input "text" at bounding box center [379, 221] width 207 height 33
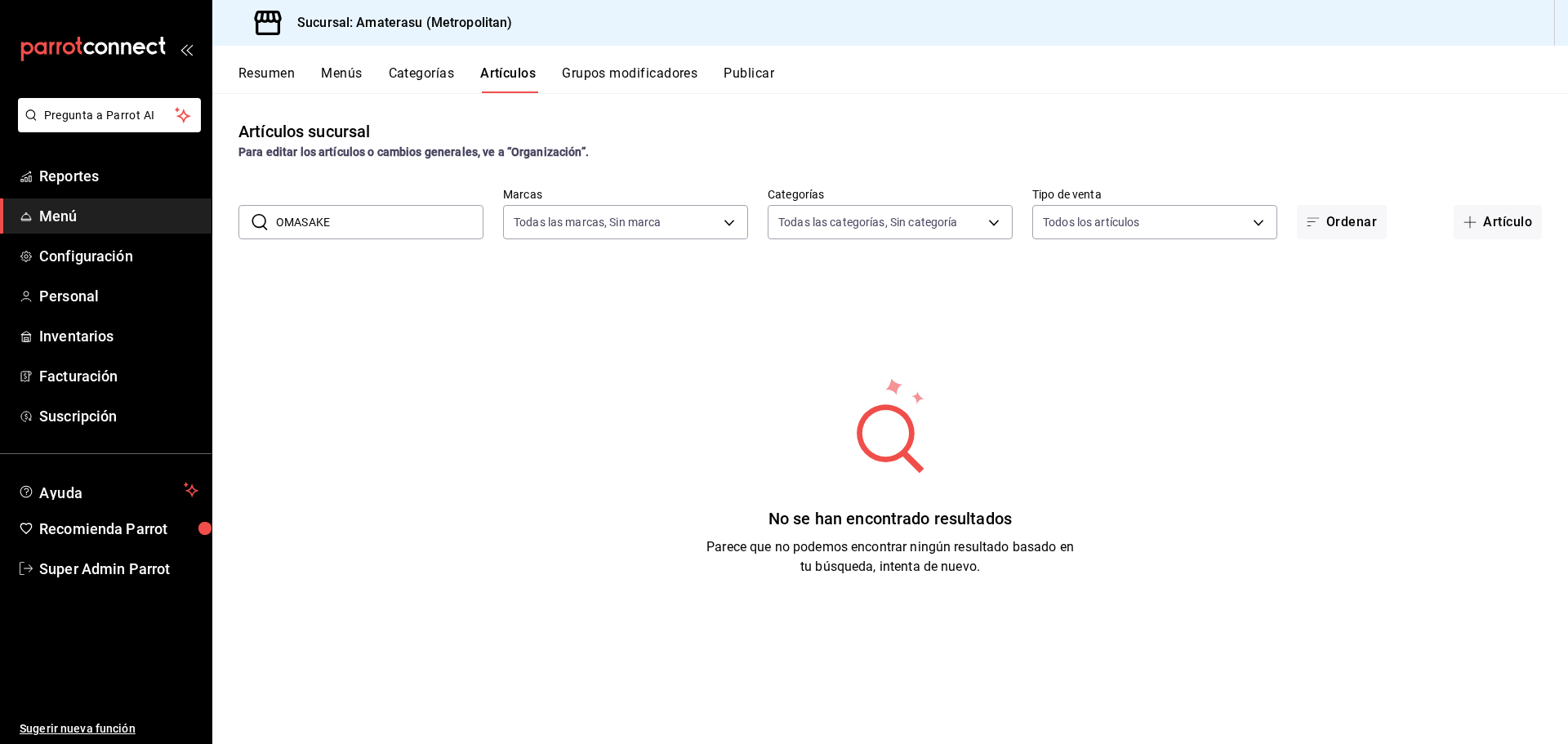
click at [394, 224] on input "OMASAKE" at bounding box center [379, 221] width 207 height 33
type input "omakase"
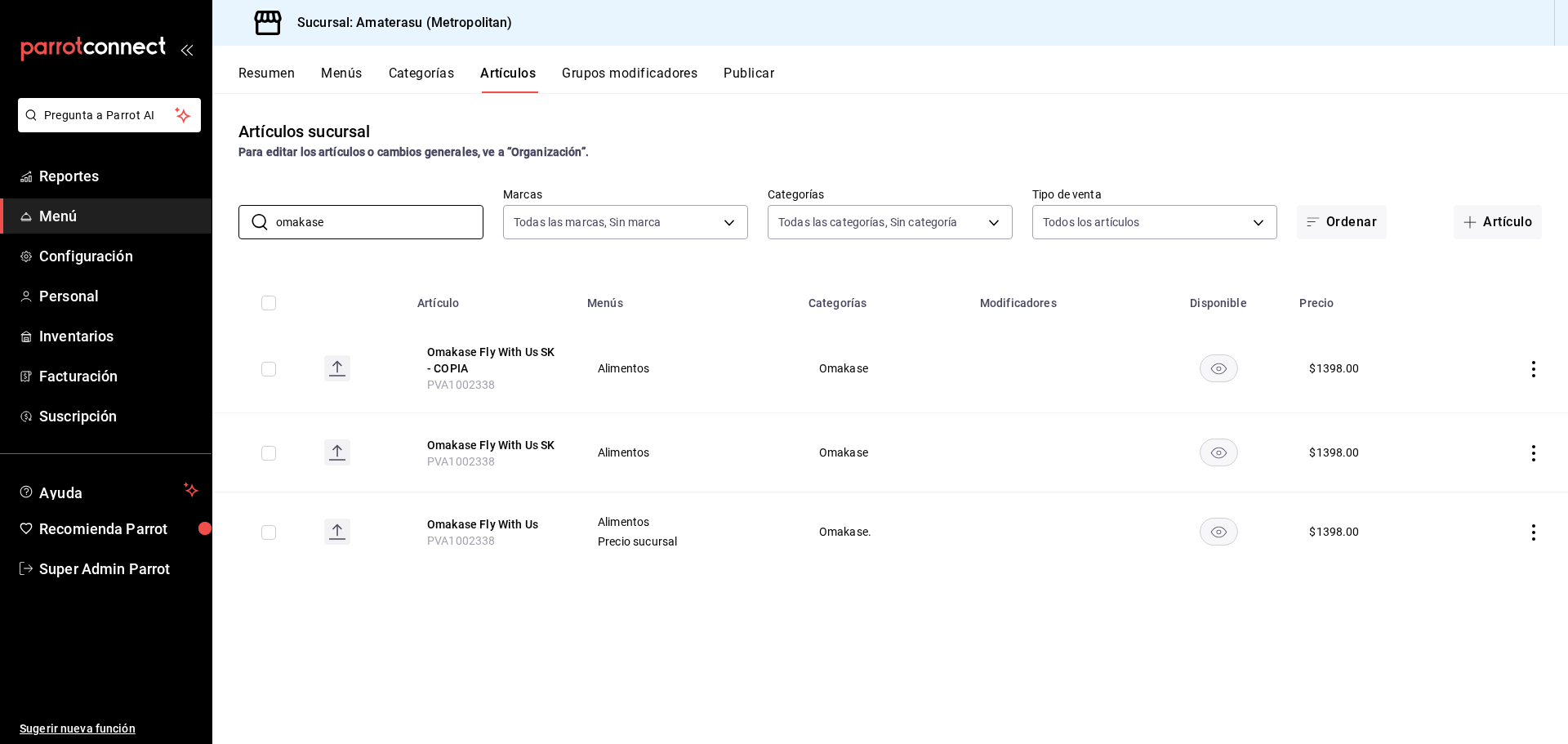
drag, startPoint x: 454, startPoint y: 332, endPoint x: 490, endPoint y: 216, distance: 121.5
click at [463, 318] on table "Artículo Menús Categorías Modificadores Disponible Precio Omakase Fly With Us S…" at bounding box center [890, 421] width 1356 height 299
click at [678, 610] on div "Artículos sucursal Para editar los artículos o cambios generales, ve a “Organiz…" at bounding box center [890, 418] width 1356 height 650
click at [431, 80] on button "Categorías" at bounding box center [421, 79] width 66 height 28
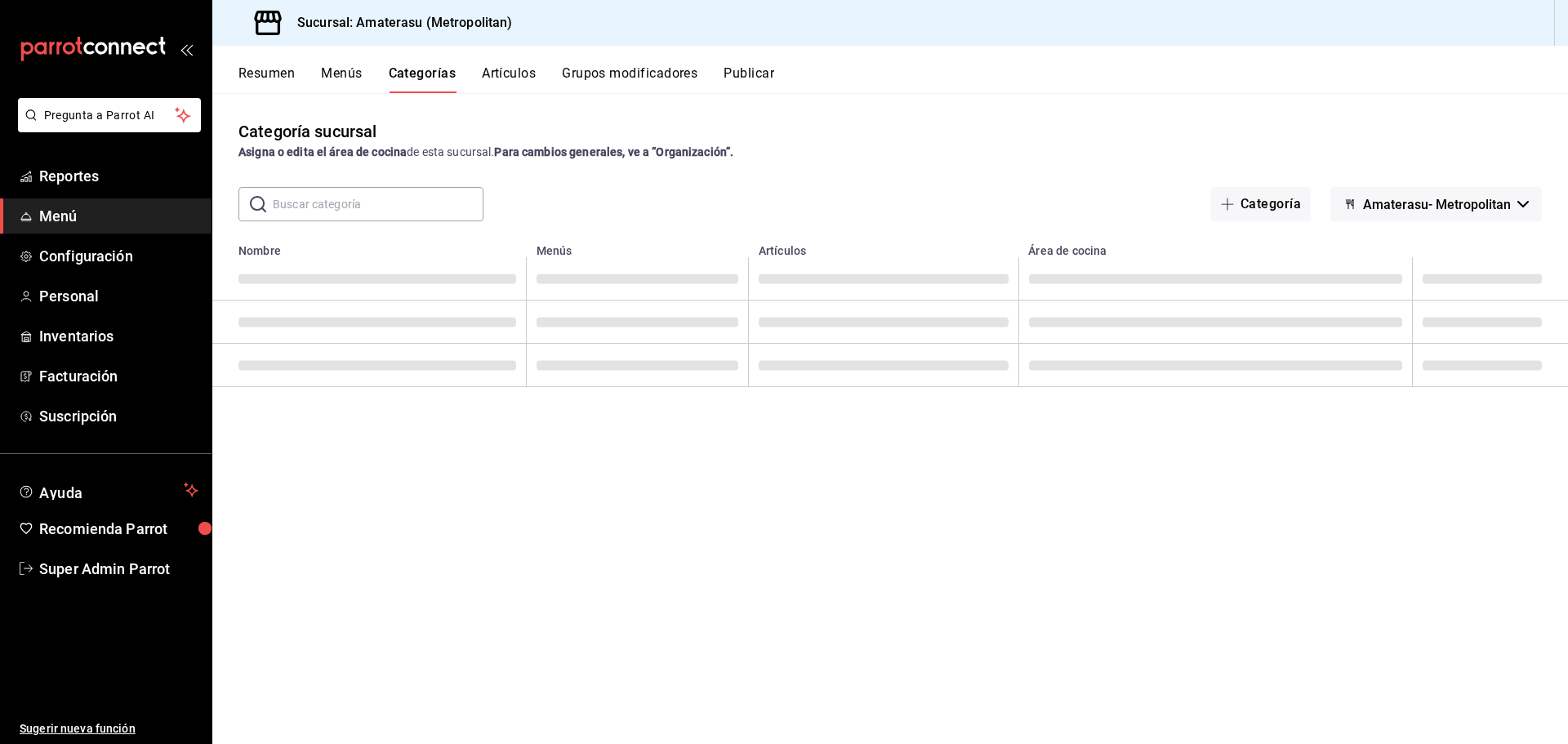
click at [436, 202] on input "text" at bounding box center [377, 204] width 210 height 33
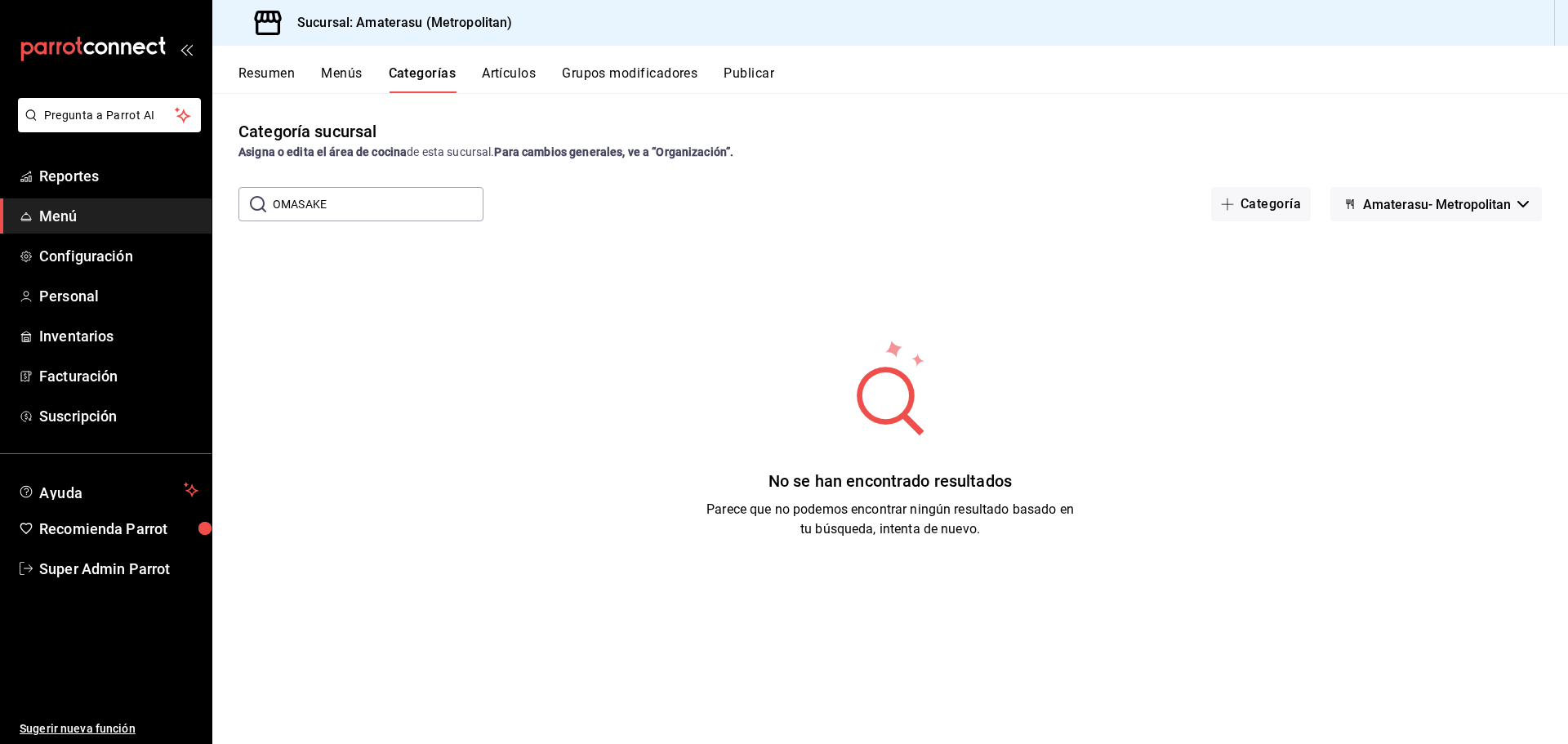
click at [419, 207] on input "OMASAKE" at bounding box center [377, 204] width 210 height 33
type input "O"
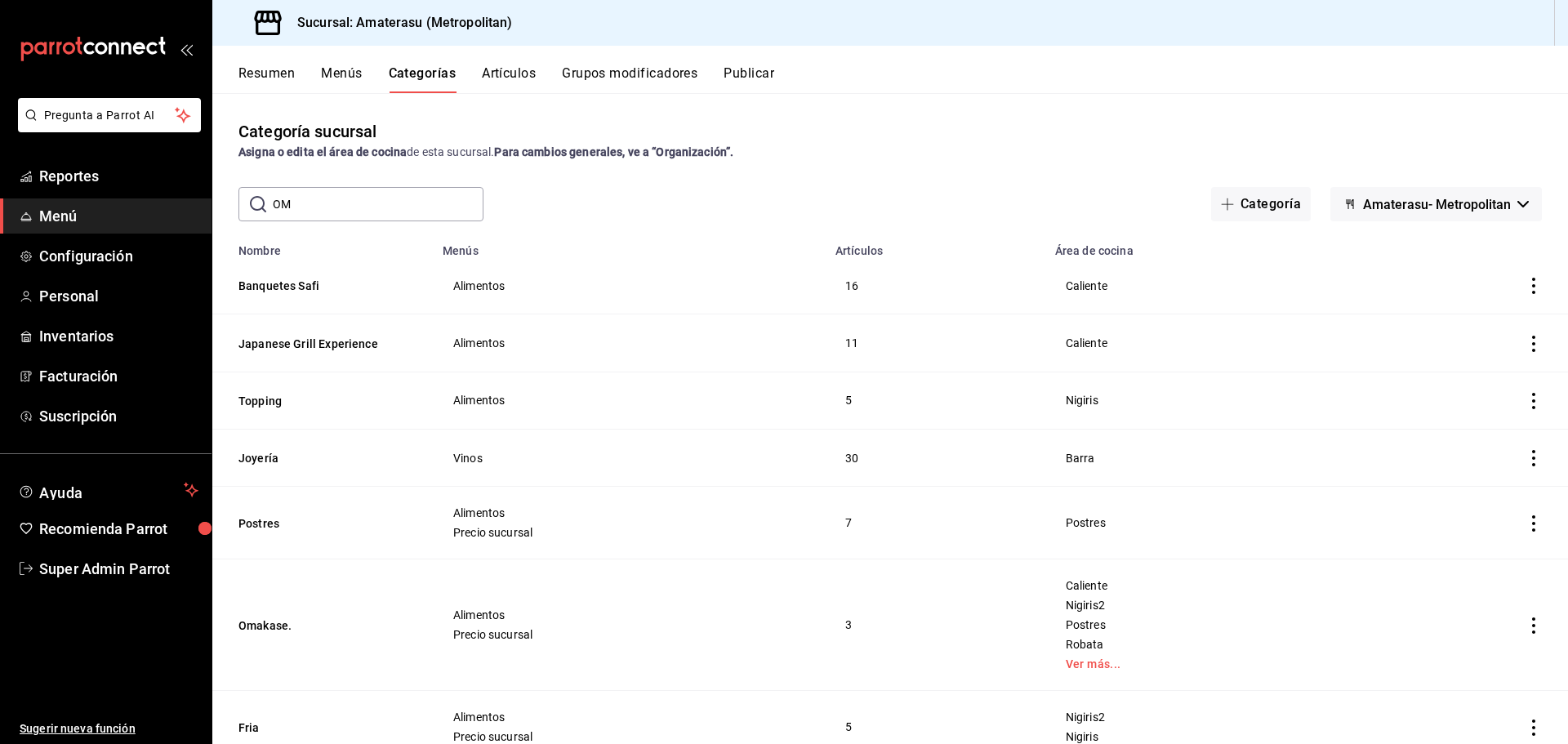
type input "omakase"
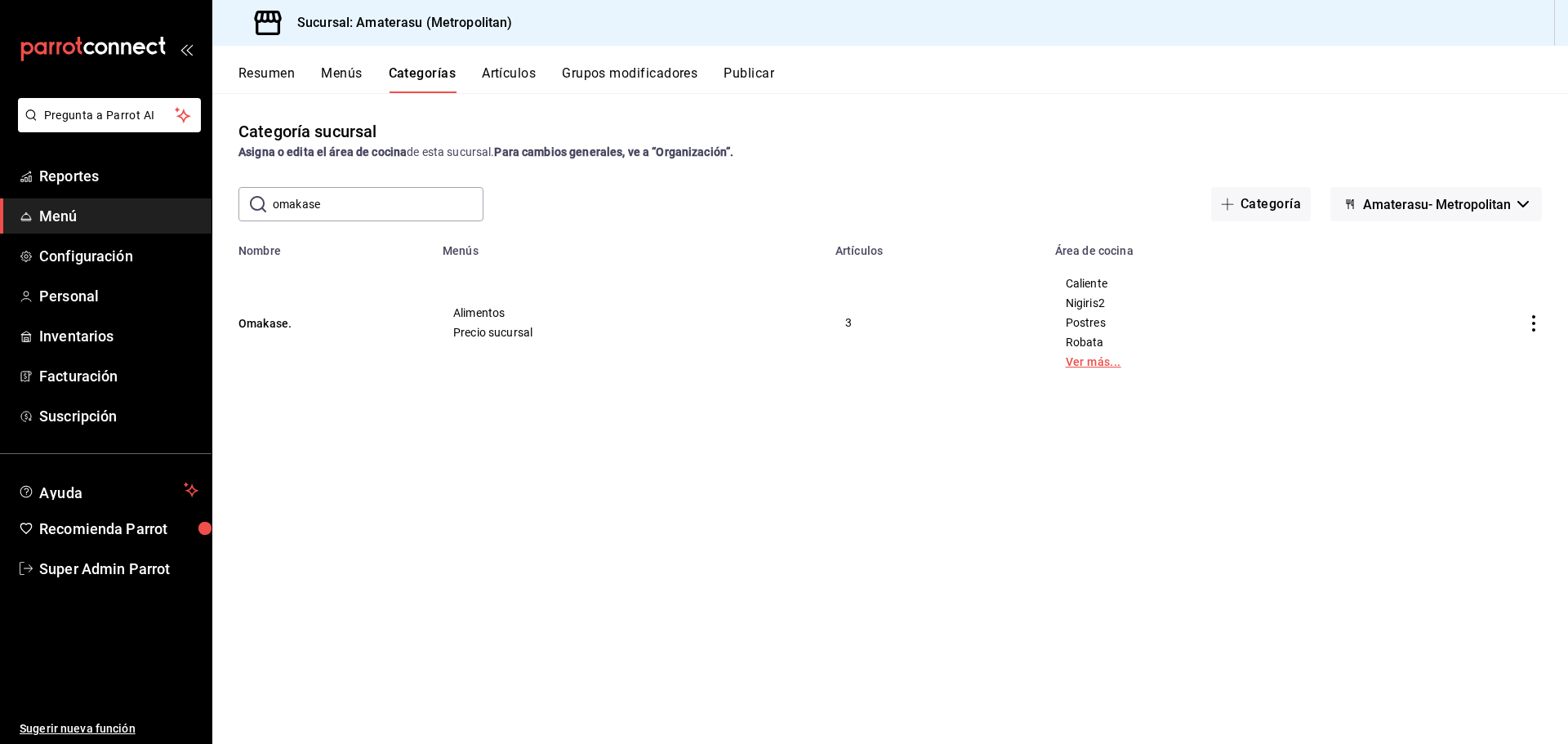
click at [1120, 361] on link "Ver más..." at bounding box center [1205, 362] width 280 height 12
click at [266, 322] on button "Omakase." at bounding box center [319, 323] width 163 height 17
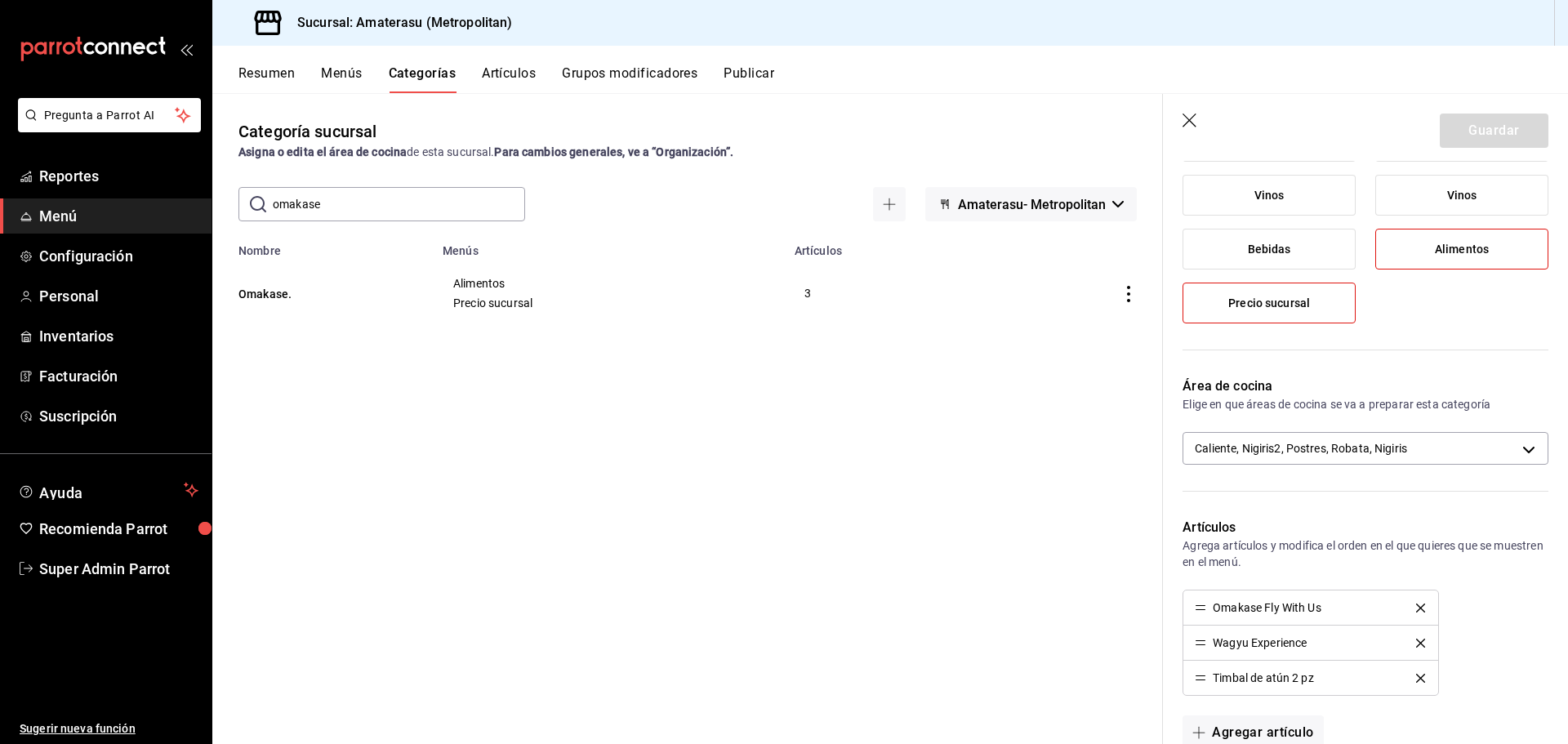
scroll to position [207, 0]
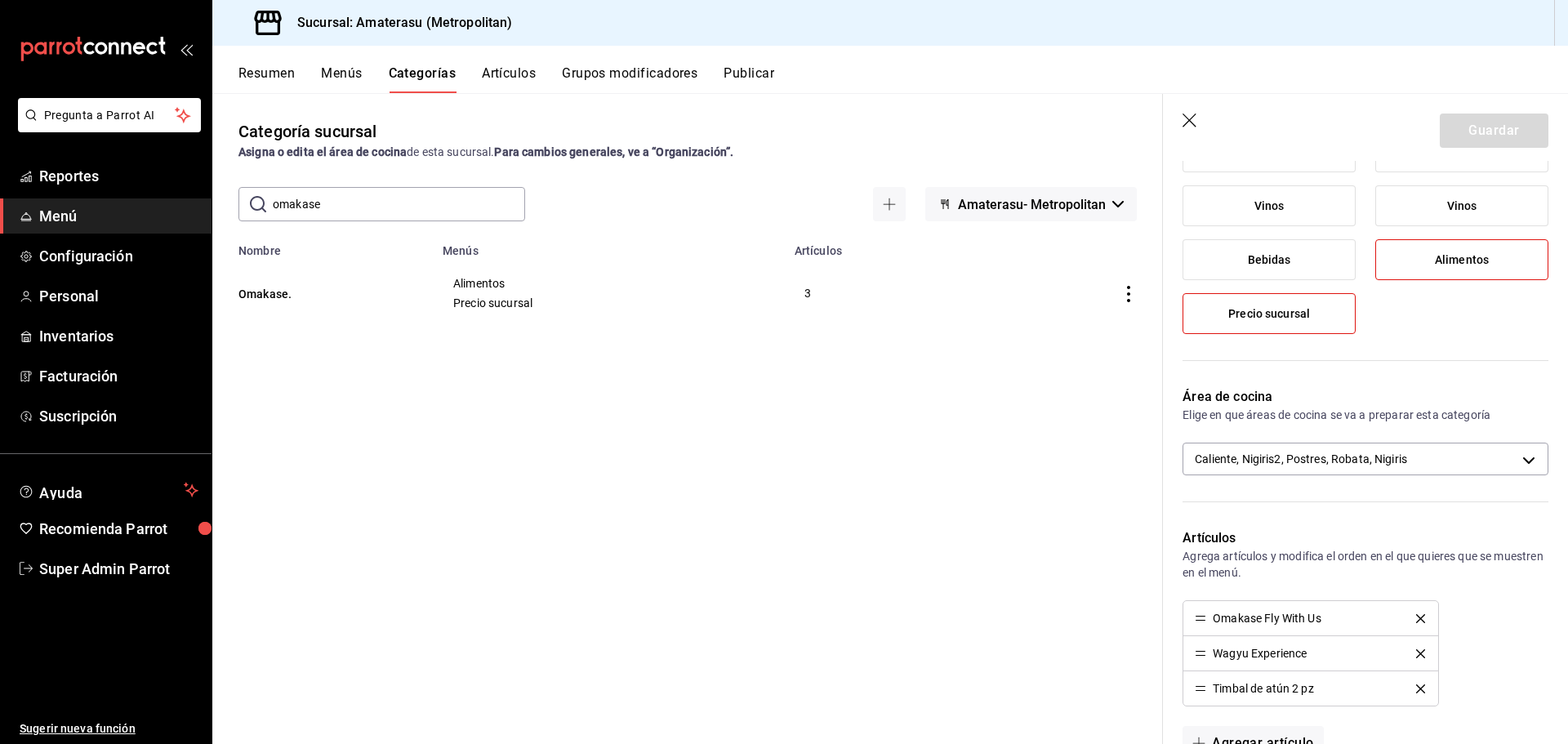
click at [1189, 125] on icon "button" at bounding box center [1191, 122] width 17 height 17
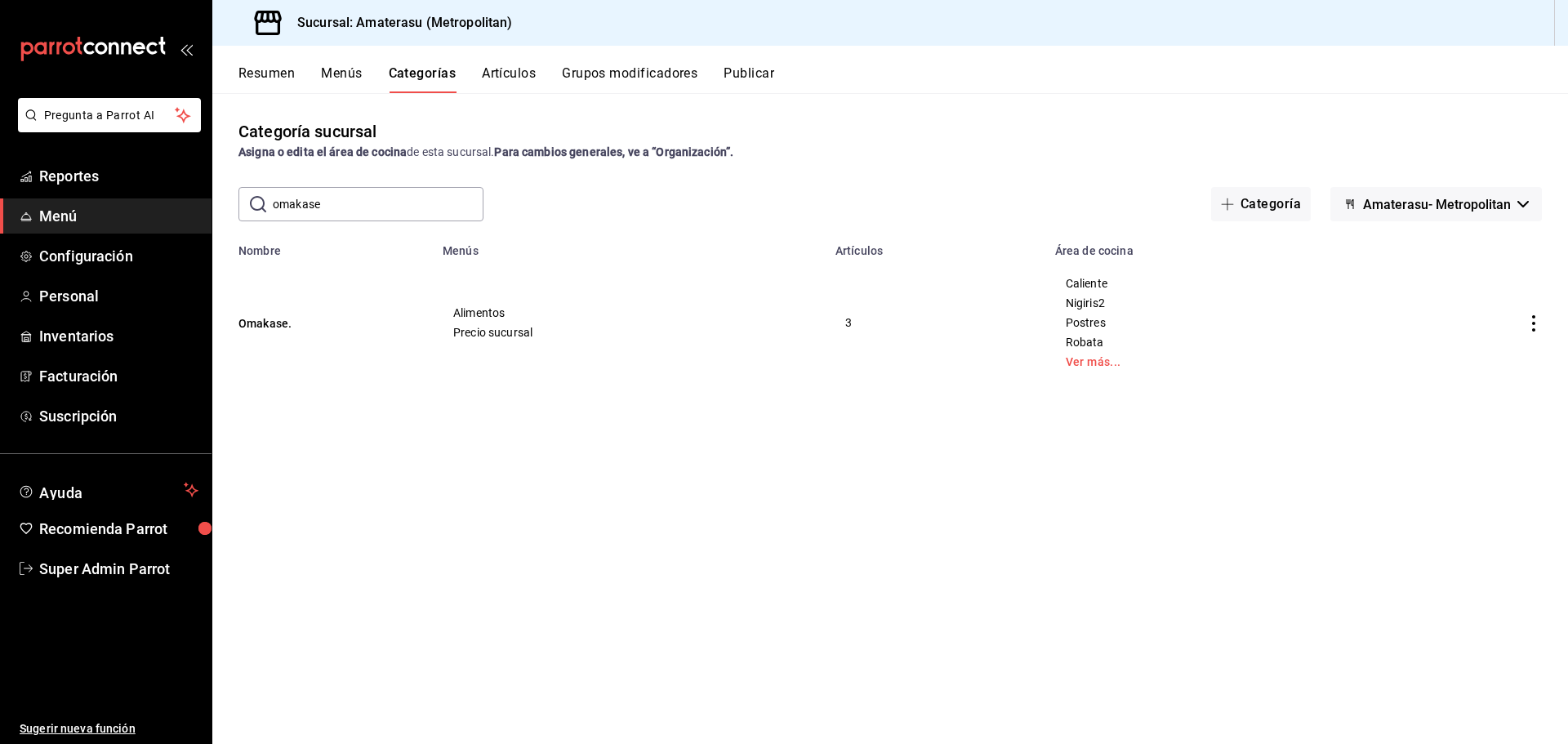
click at [500, 72] on button "Artículos" at bounding box center [509, 79] width 54 height 28
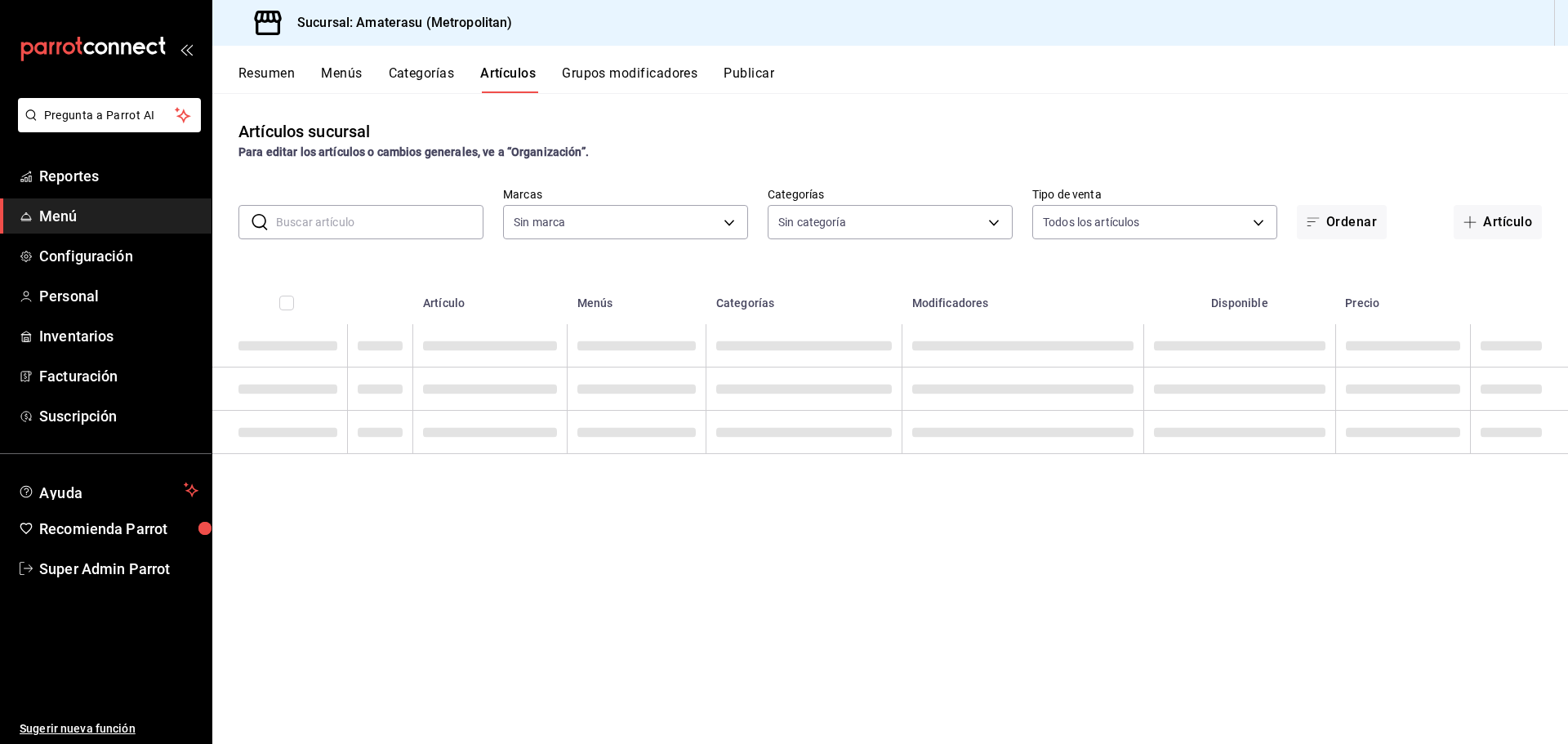
type input "e4cd7fcb-d45b-43ae-a99f-ad4ccfcd9032,f3afaab8-8c3d-4e49-a299-af9bdf6027b2"
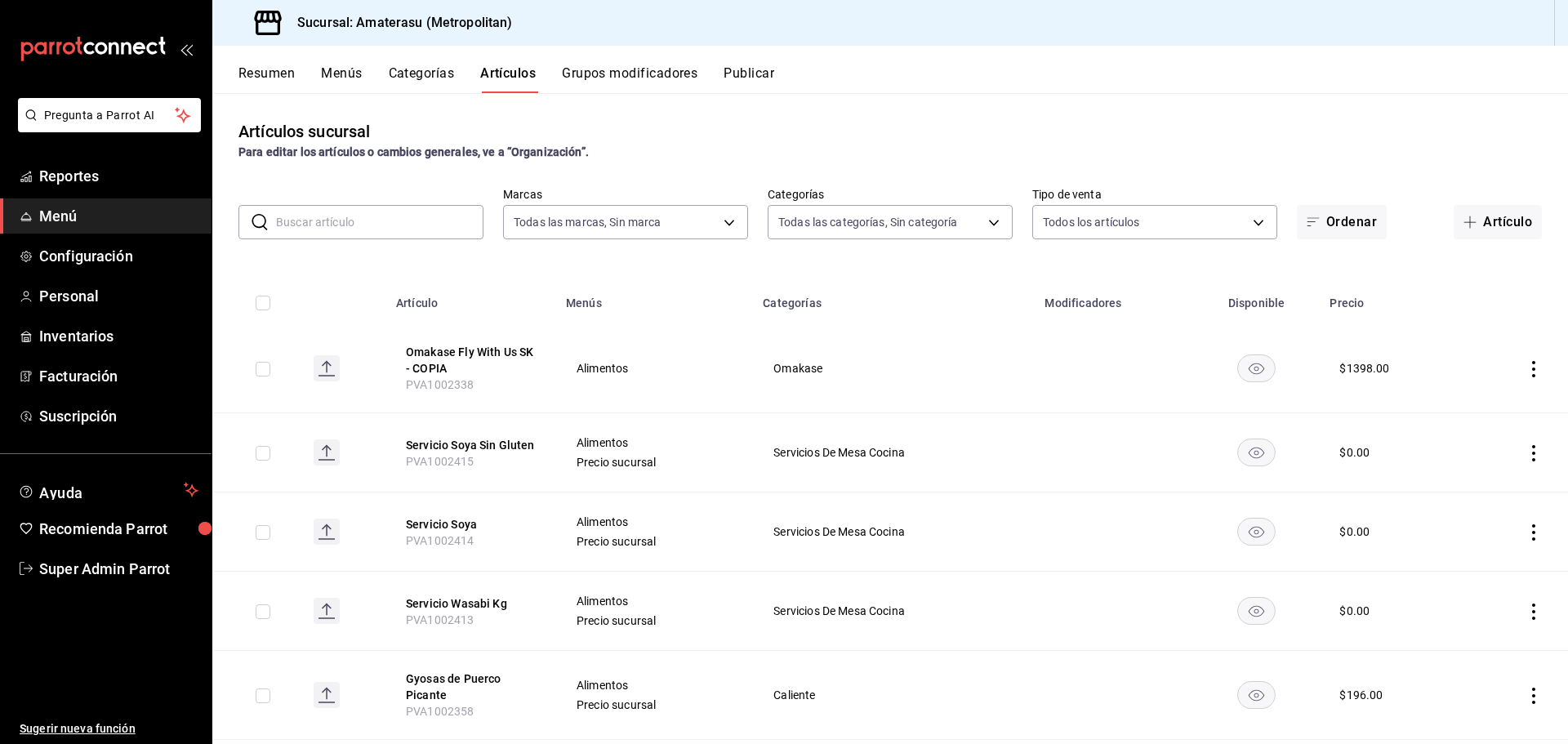
type input "087d9878-8a04-48ff-ab24-0b3ef0fdf69f,f9a59ea1-282a-4f27-8dee-44d2a5bc8fe2,3473a…"
click at [401, 74] on button "Categorías" at bounding box center [421, 79] width 66 height 28
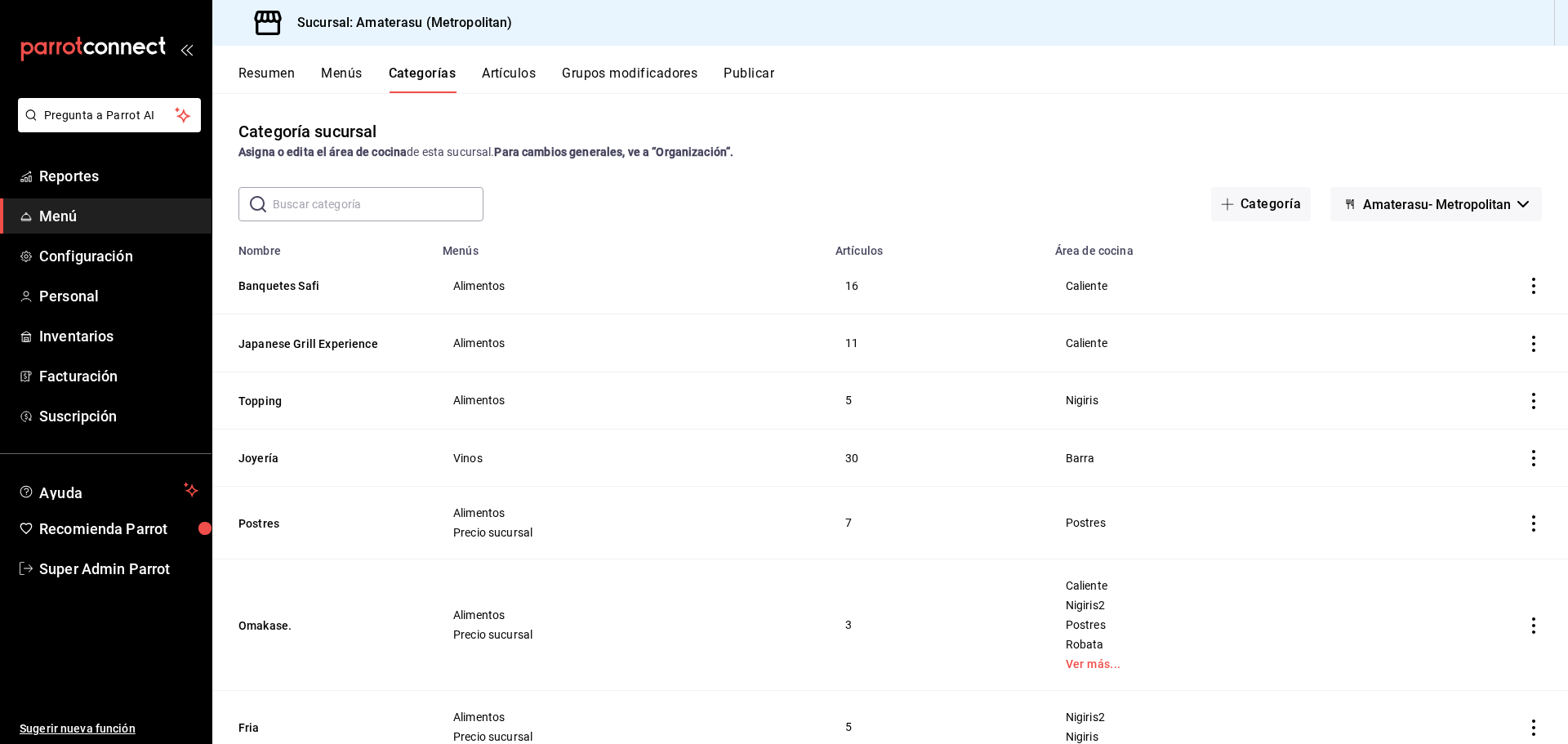
click at [1417, 207] on span "Amaterasu- Metropolitan" at bounding box center [1438, 205] width 148 height 16
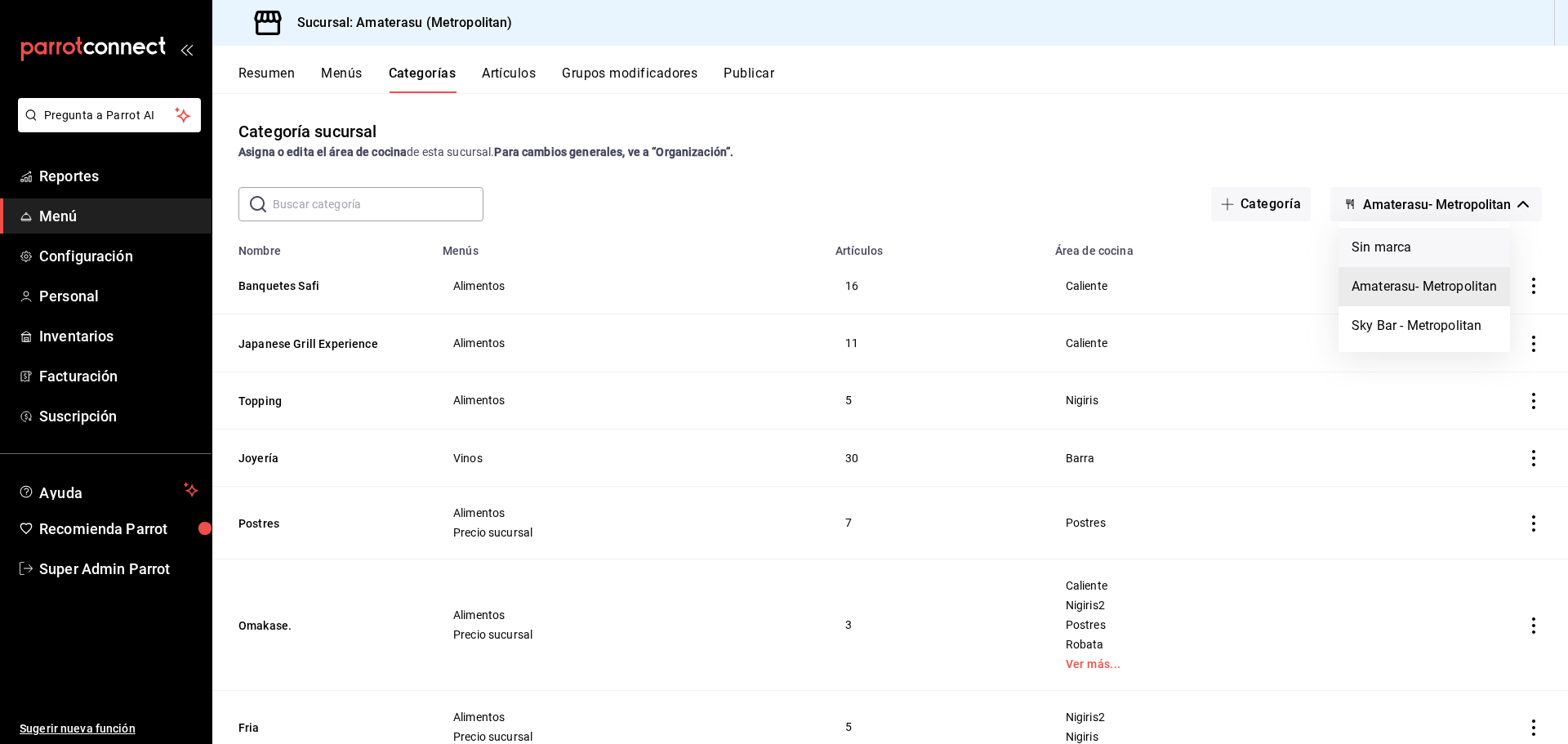
click at [1405, 247] on li "Sin marca" at bounding box center [1425, 248] width 172 height 40
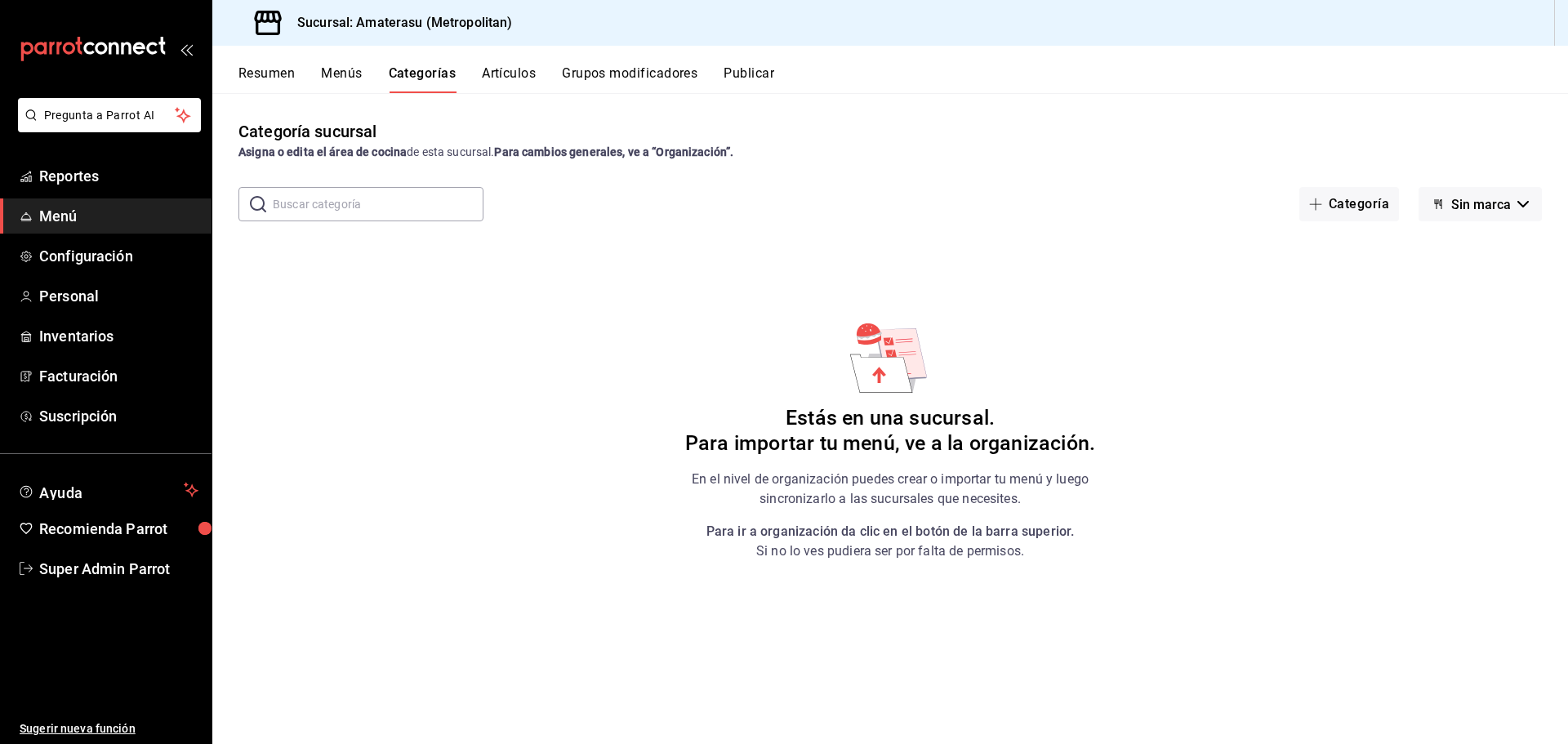
click at [1467, 205] on span "Sin marca" at bounding box center [1481, 205] width 59 height 16
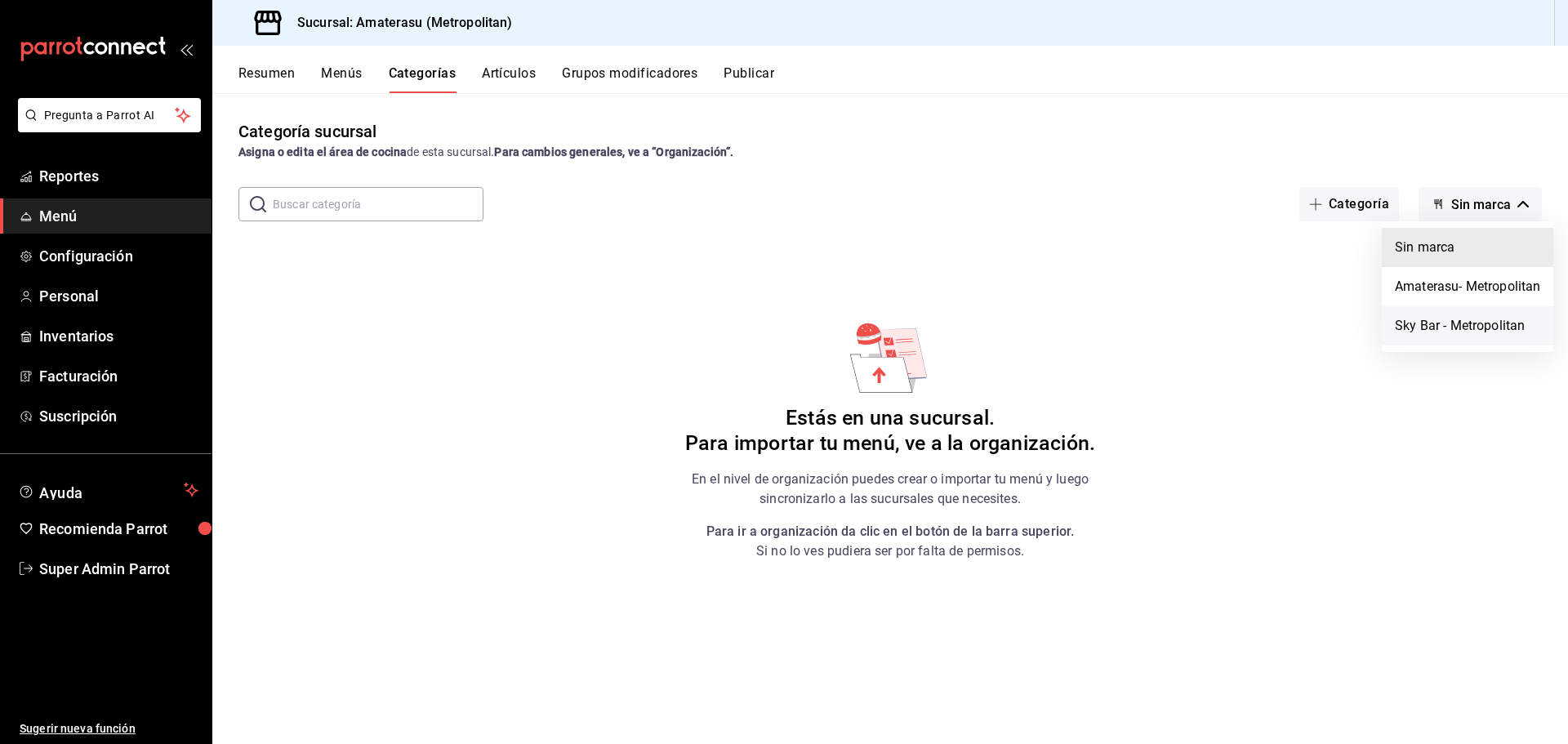
click at [1479, 310] on li "Sky Bar - Metropolitan" at bounding box center [1468, 326] width 172 height 40
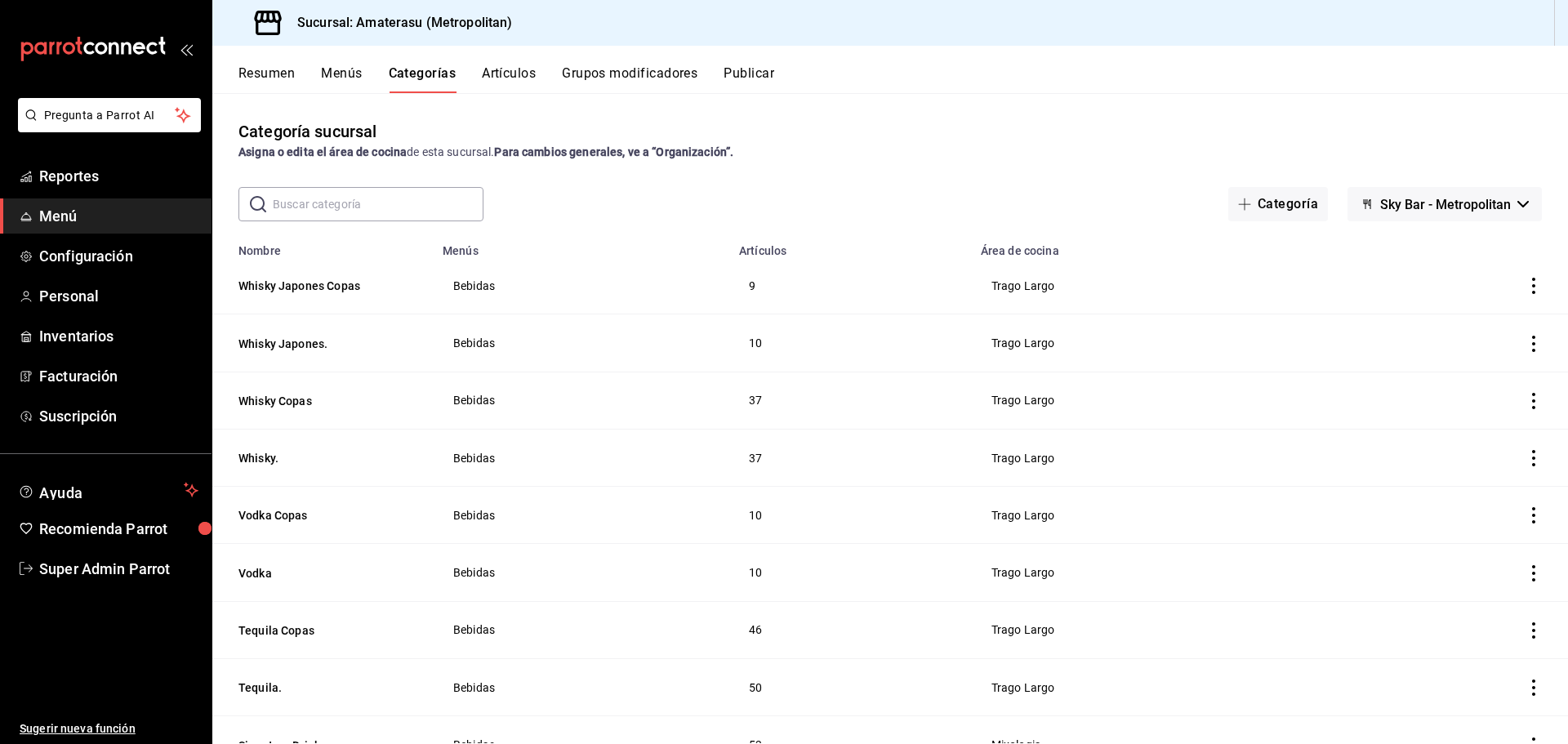
click at [379, 207] on input "text" at bounding box center [377, 204] width 210 height 33
type input "OMAKASE"
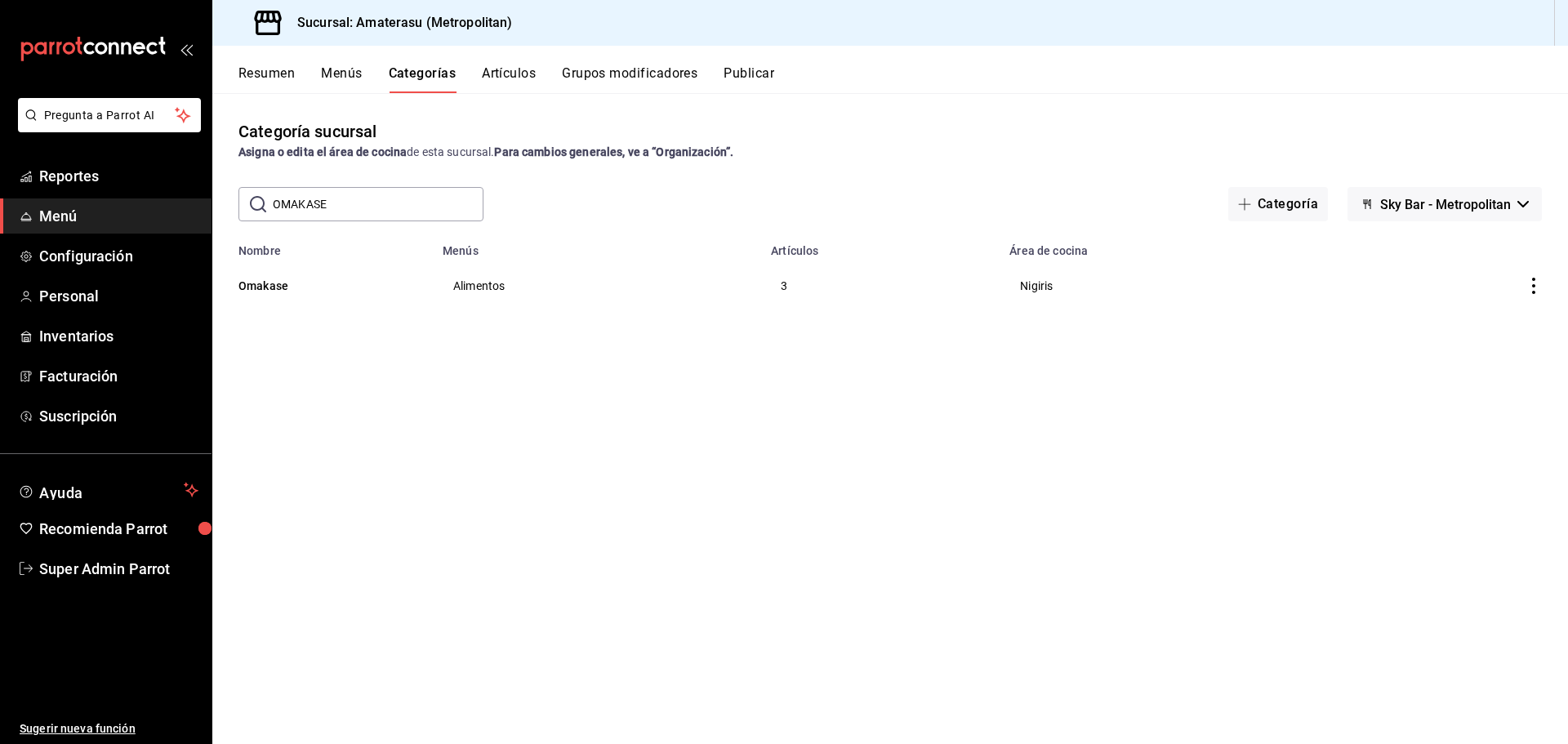
click at [420, 361] on div "Categoría sucursal Asigna o edita el área de cocina de esta sucursal. Para camb…" at bounding box center [890, 418] width 1356 height 650
click at [301, 287] on button "Omakase" at bounding box center [319, 286] width 163 height 17
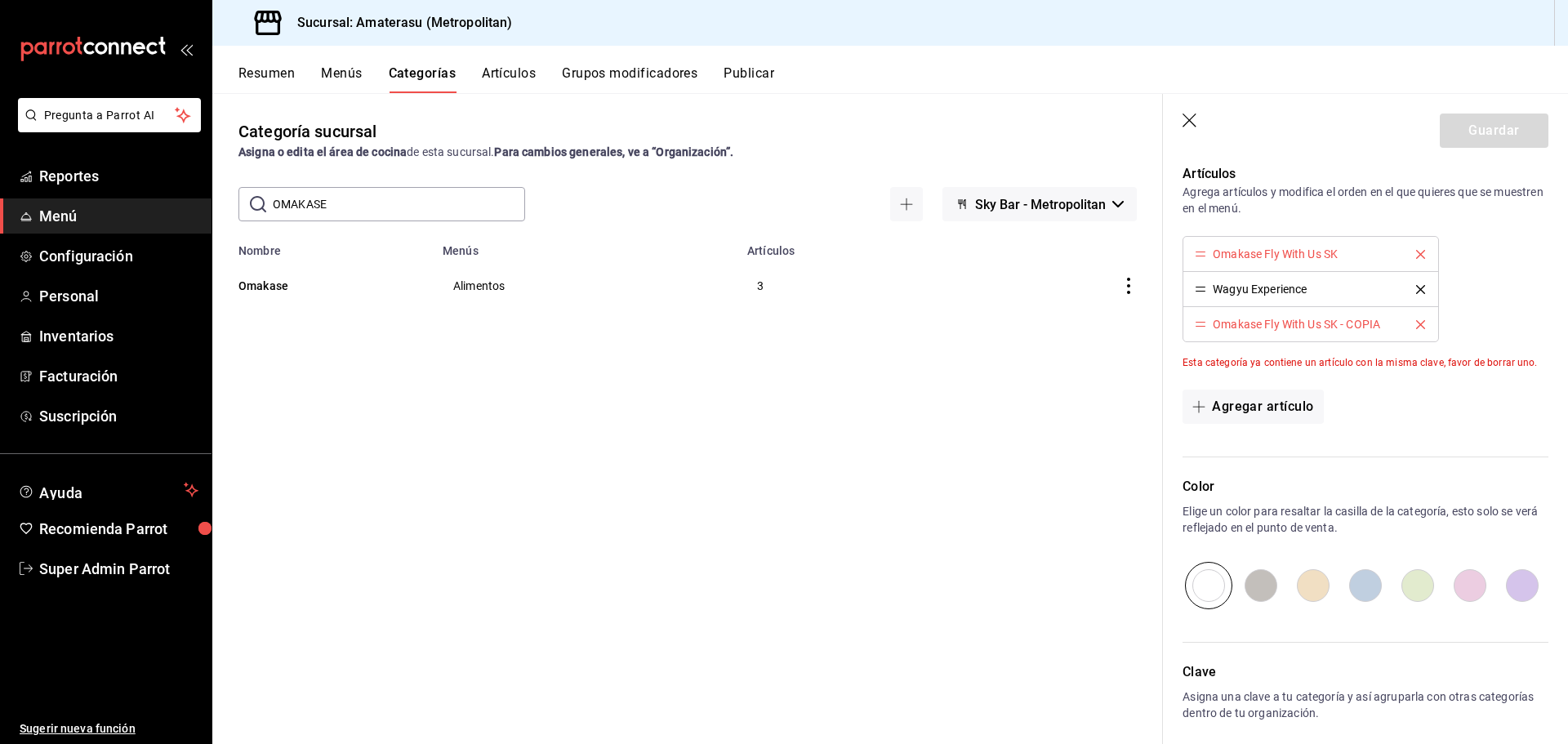
scroll to position [643, 0]
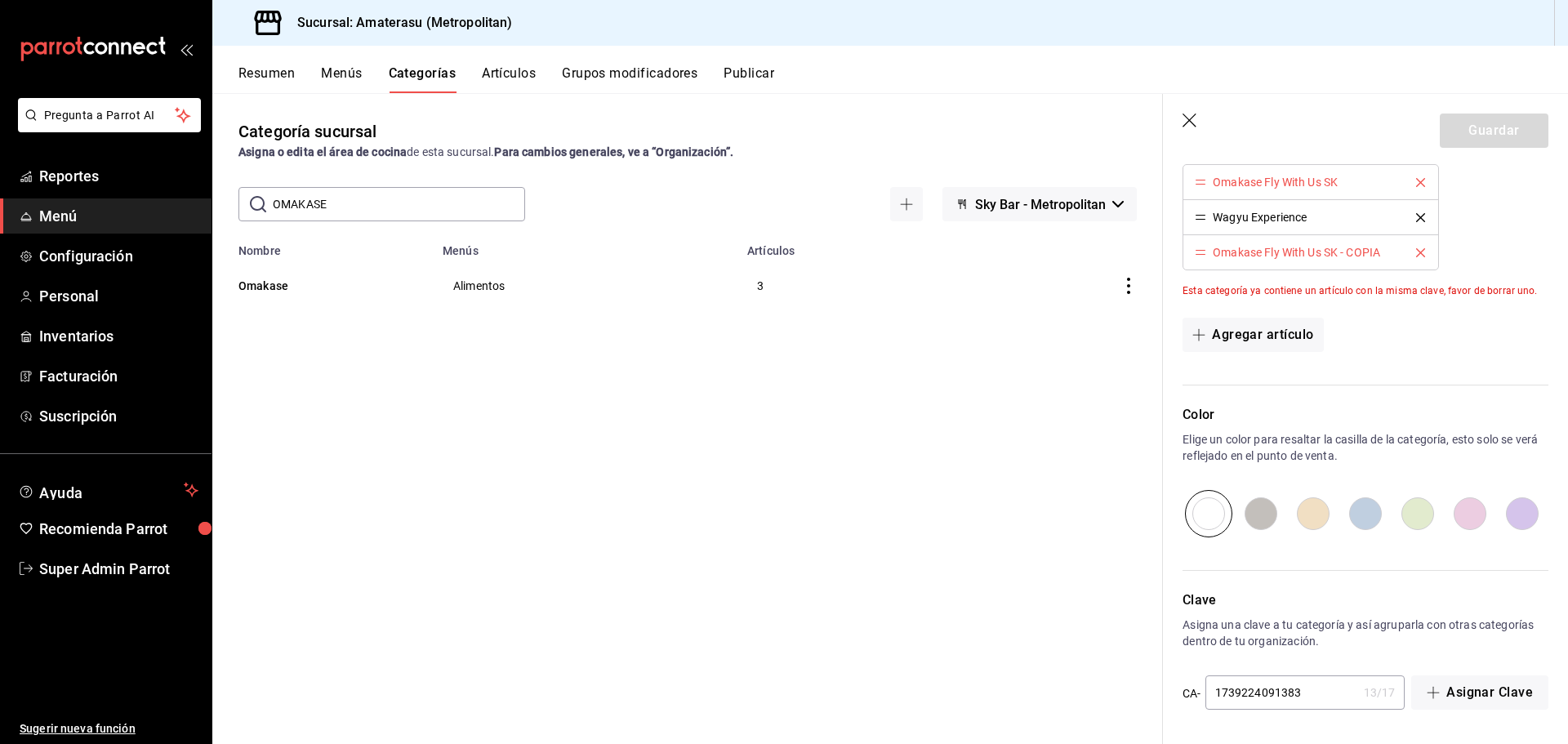
click at [1191, 125] on icon "button" at bounding box center [1191, 122] width 17 height 17
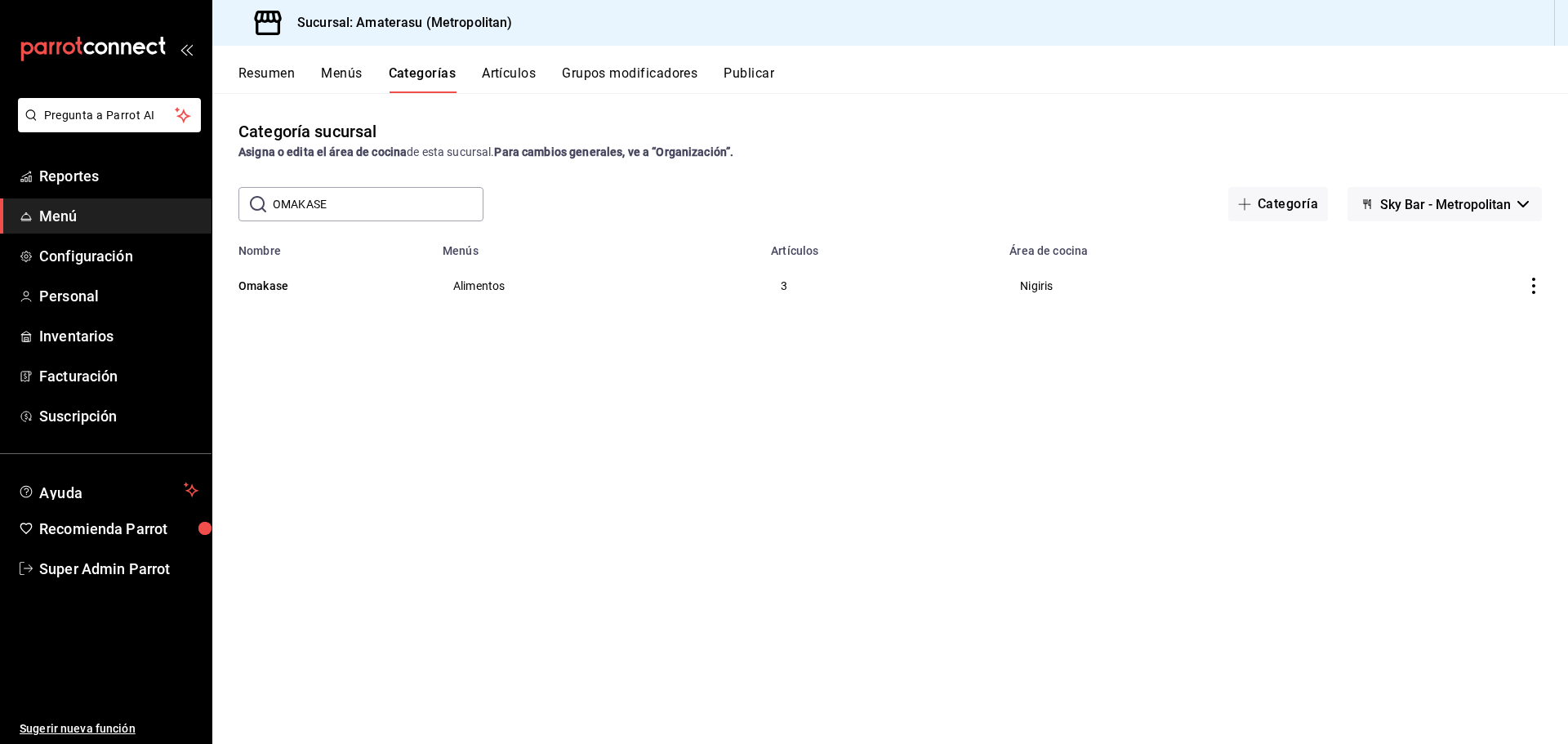
click at [1457, 204] on span "Sky Bar - Metropolitan" at bounding box center [1445, 205] width 130 height 16
click at [1433, 280] on li "Amaterasu- Metropolitan" at bounding box center [1444, 287] width 172 height 40
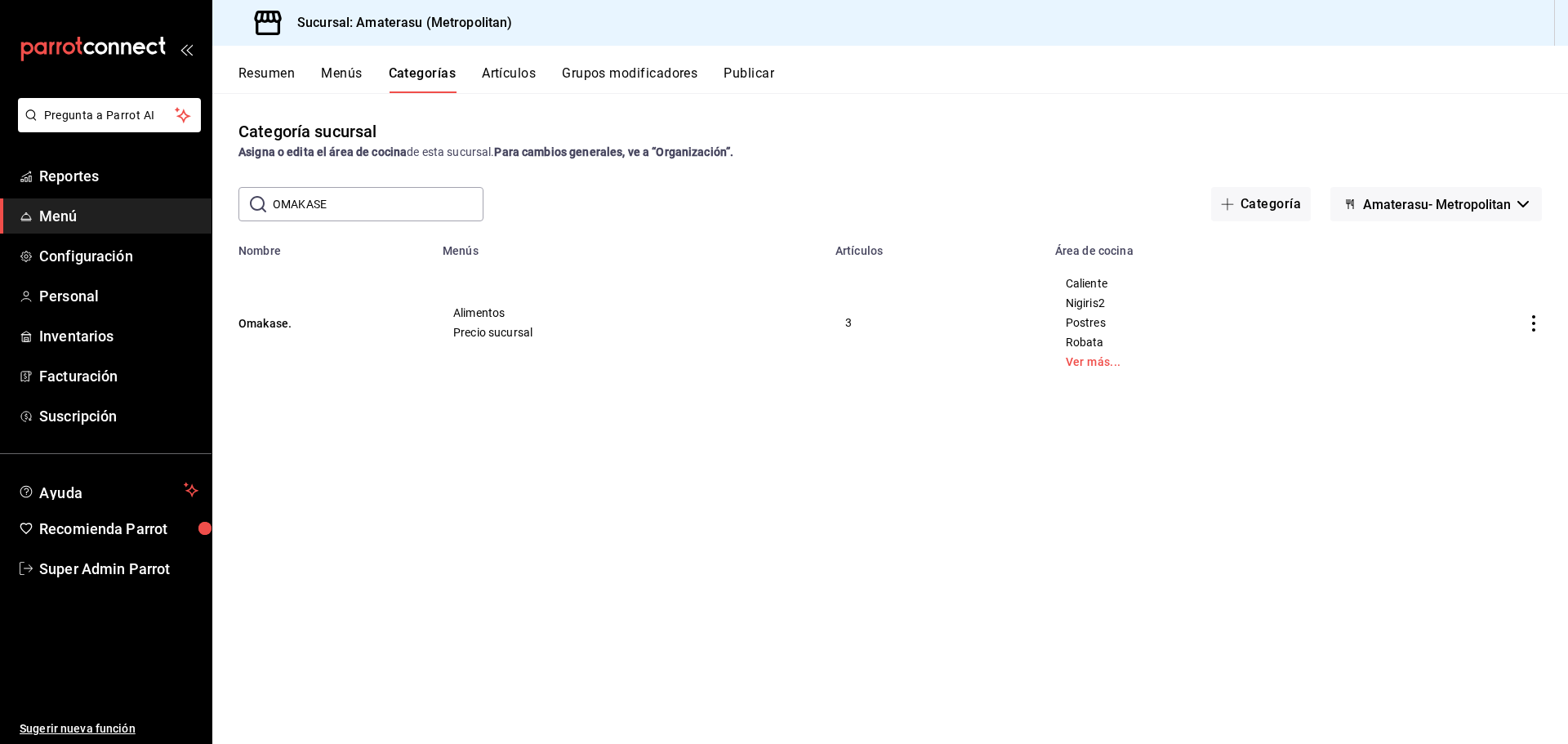
click at [529, 83] on button "Artículos" at bounding box center [509, 79] width 54 height 28
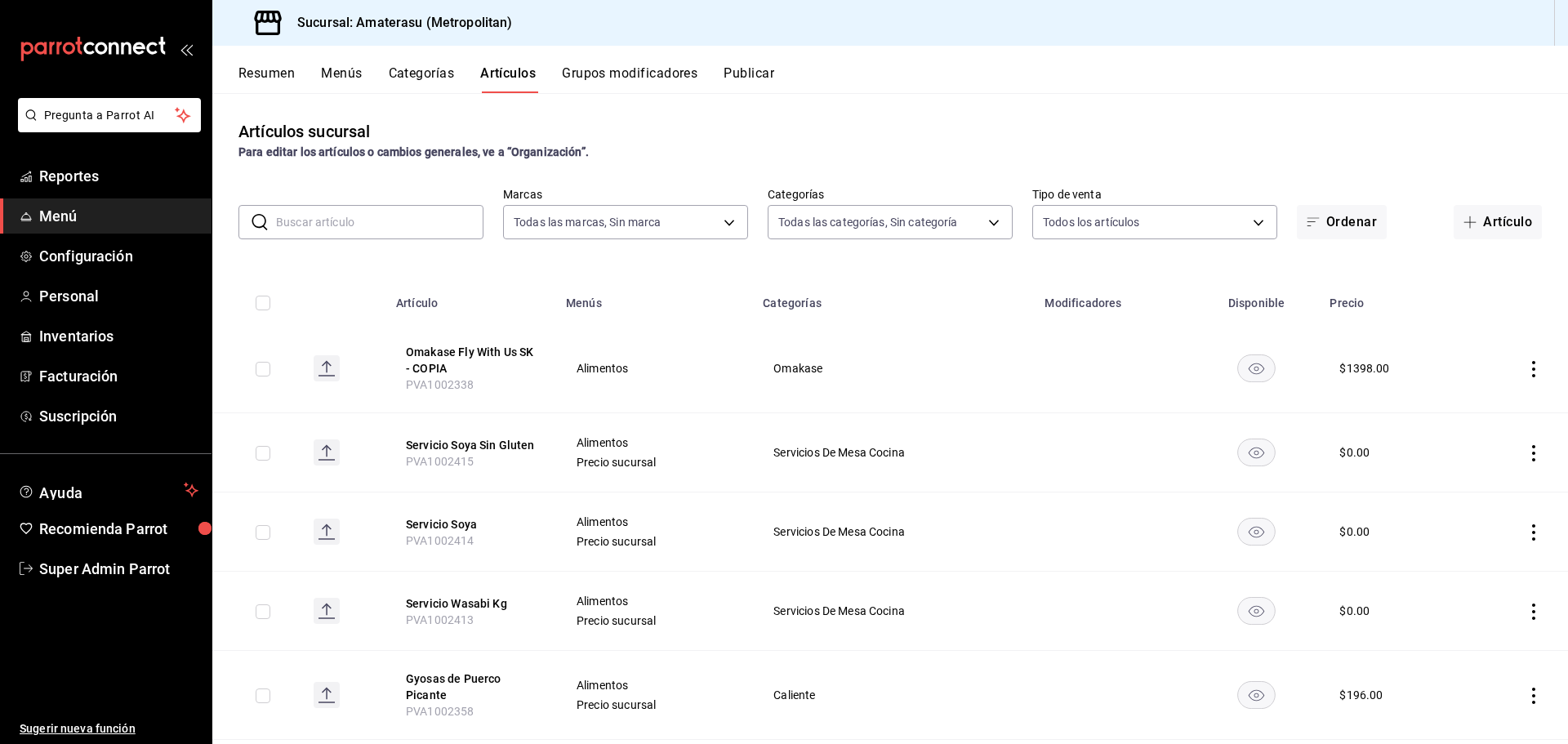
type input "e4cd7fcb-d45b-43ae-a99f-ad4ccfcd9032,f3afaab8-8c3d-4e49-a299-af9bdf6027b2"
type input "087d9878-8a04-48ff-ab24-0b3ef0fdf69f,f9a59ea1-282a-4f27-8dee-44d2a5bc8fe2,3473a…"
click at [359, 221] on input "text" at bounding box center [379, 221] width 207 height 33
type input "OMAKASE"
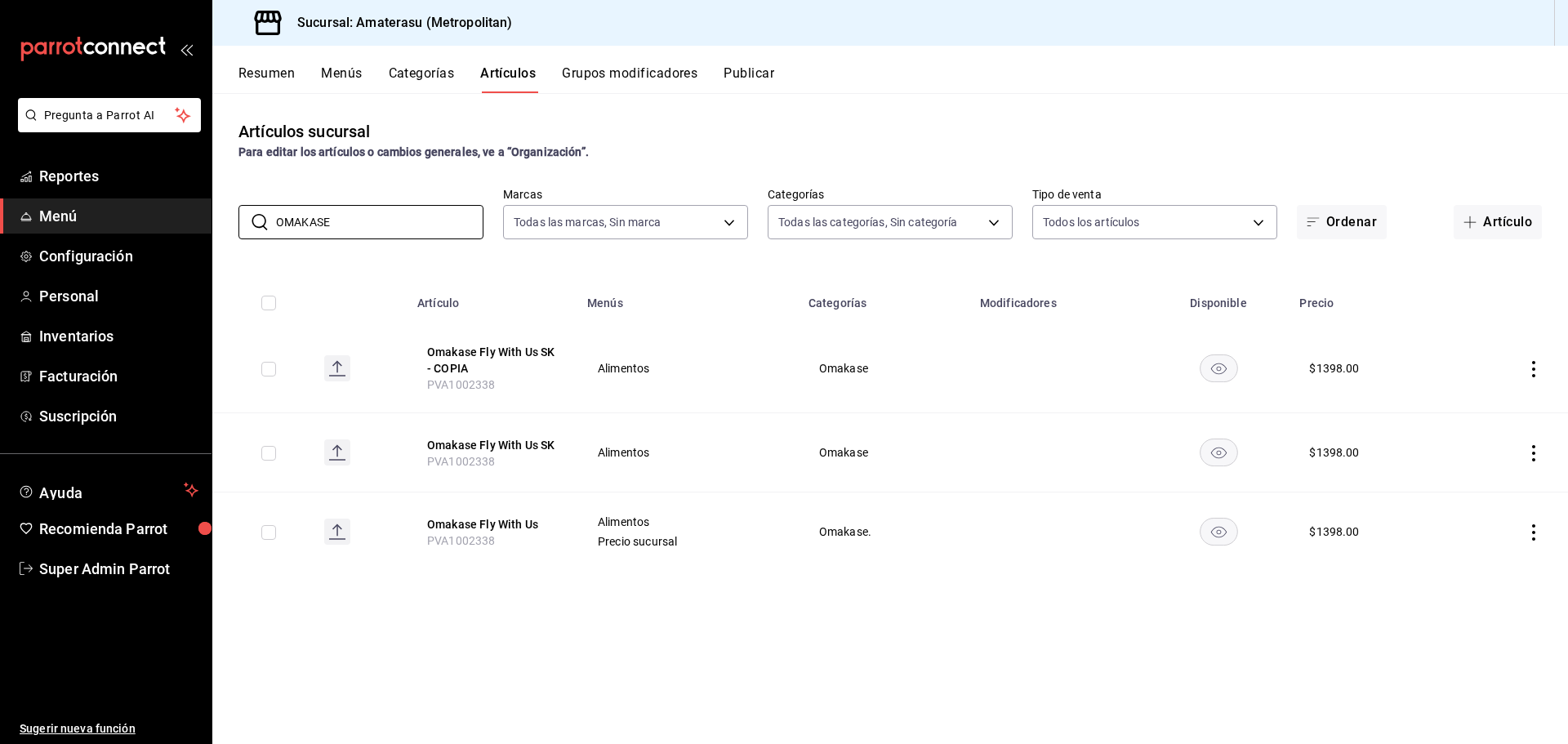
click at [490, 631] on div "Artículos sucursal Para editar los artículos o cambios generales, ve a “Organiz…" at bounding box center [890, 418] width 1356 height 650
click at [1532, 536] on icon "actions" at bounding box center [1533, 533] width 17 height 17
drag, startPoint x: 871, startPoint y: 653, endPoint x: 642, endPoint y: 603, distance: 234.4
click at [864, 652] on div at bounding box center [784, 372] width 1568 height 744
drag, startPoint x: 430, startPoint y: 383, endPoint x: 538, endPoint y: 391, distance: 108.3
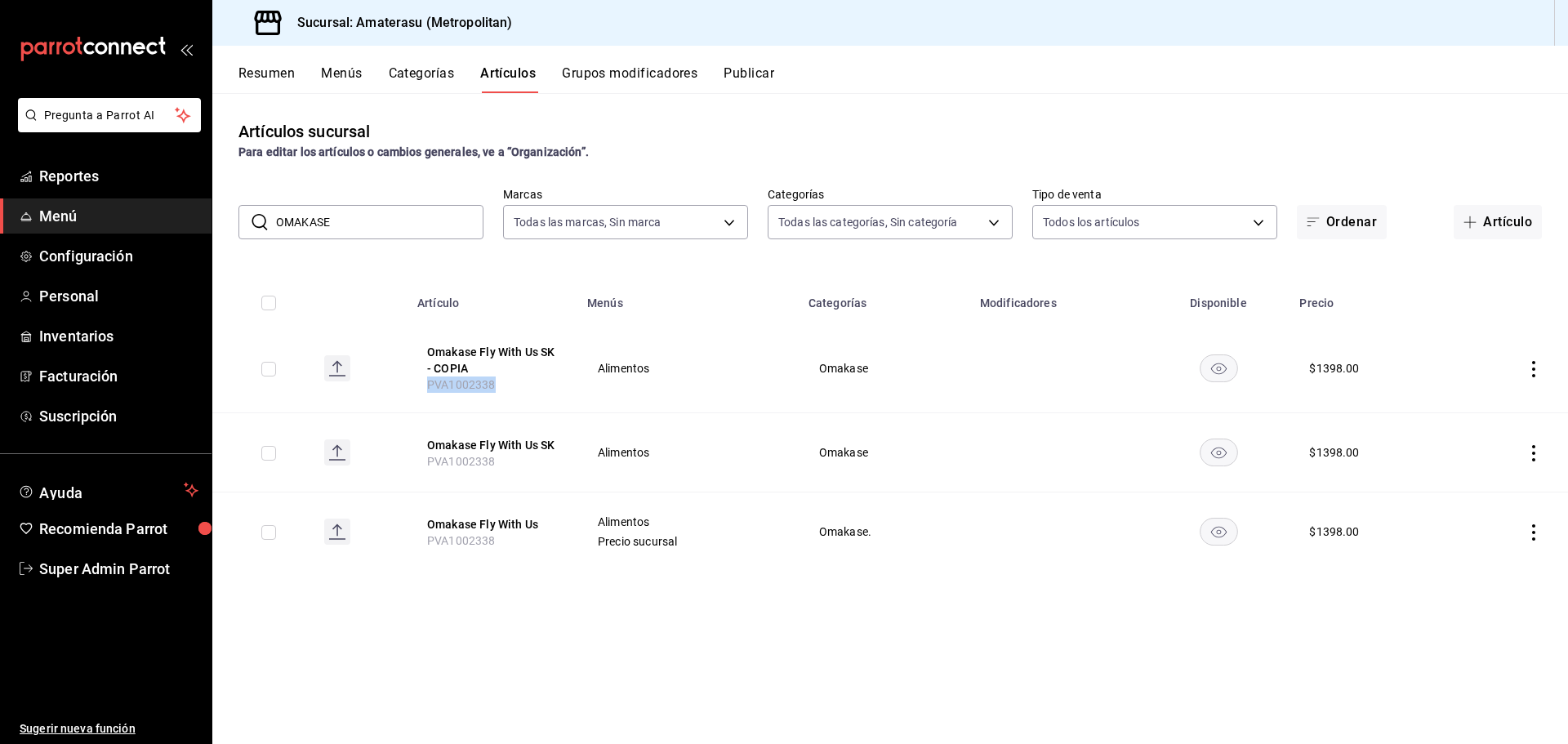
click at [538, 391] on th "Omakase Fly With Us SK - COPIA PVA1002338" at bounding box center [492, 369] width 170 height 89
click at [534, 355] on button "Omakase Fly With Us SK - COPIA" at bounding box center [492, 360] width 130 height 33
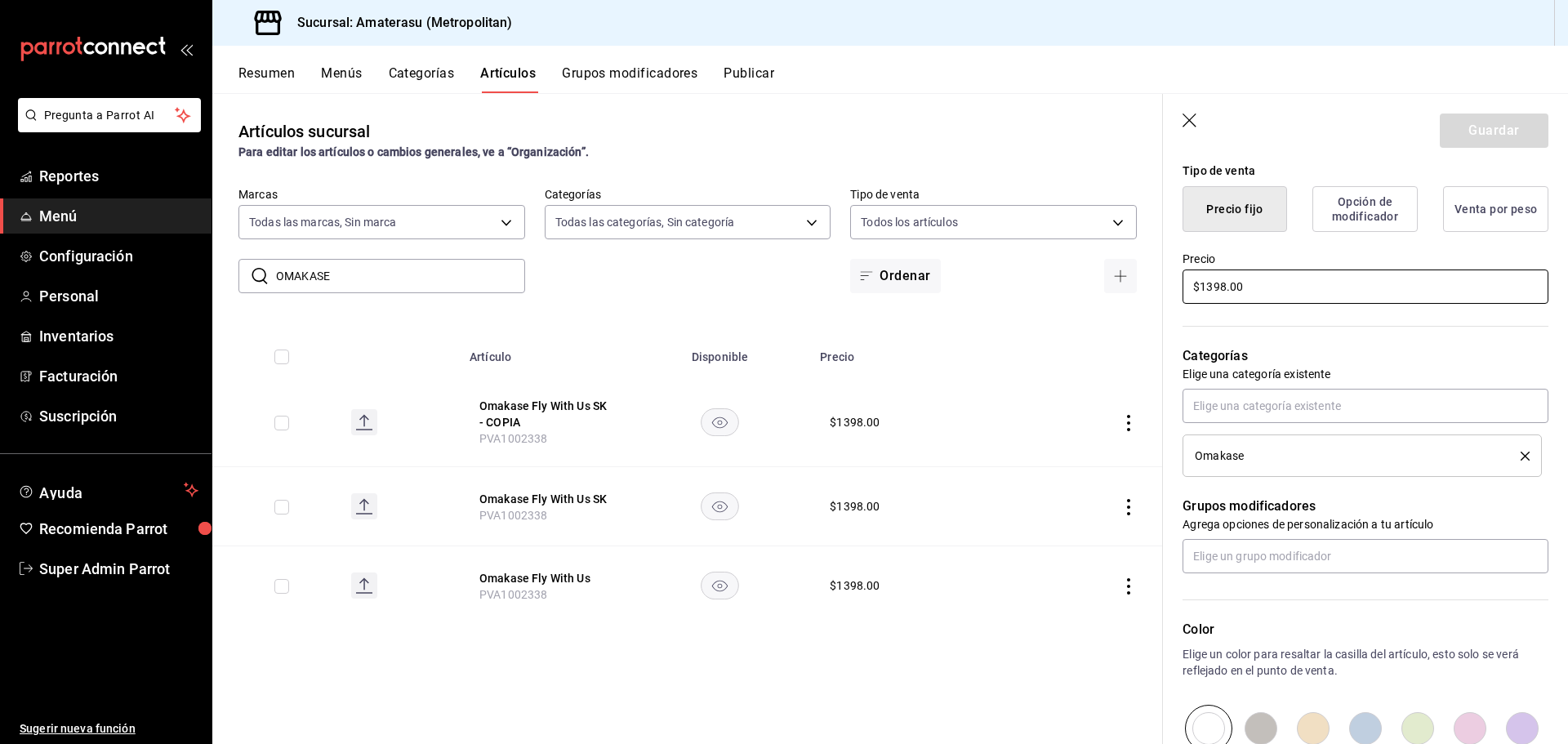
scroll to position [616, 0]
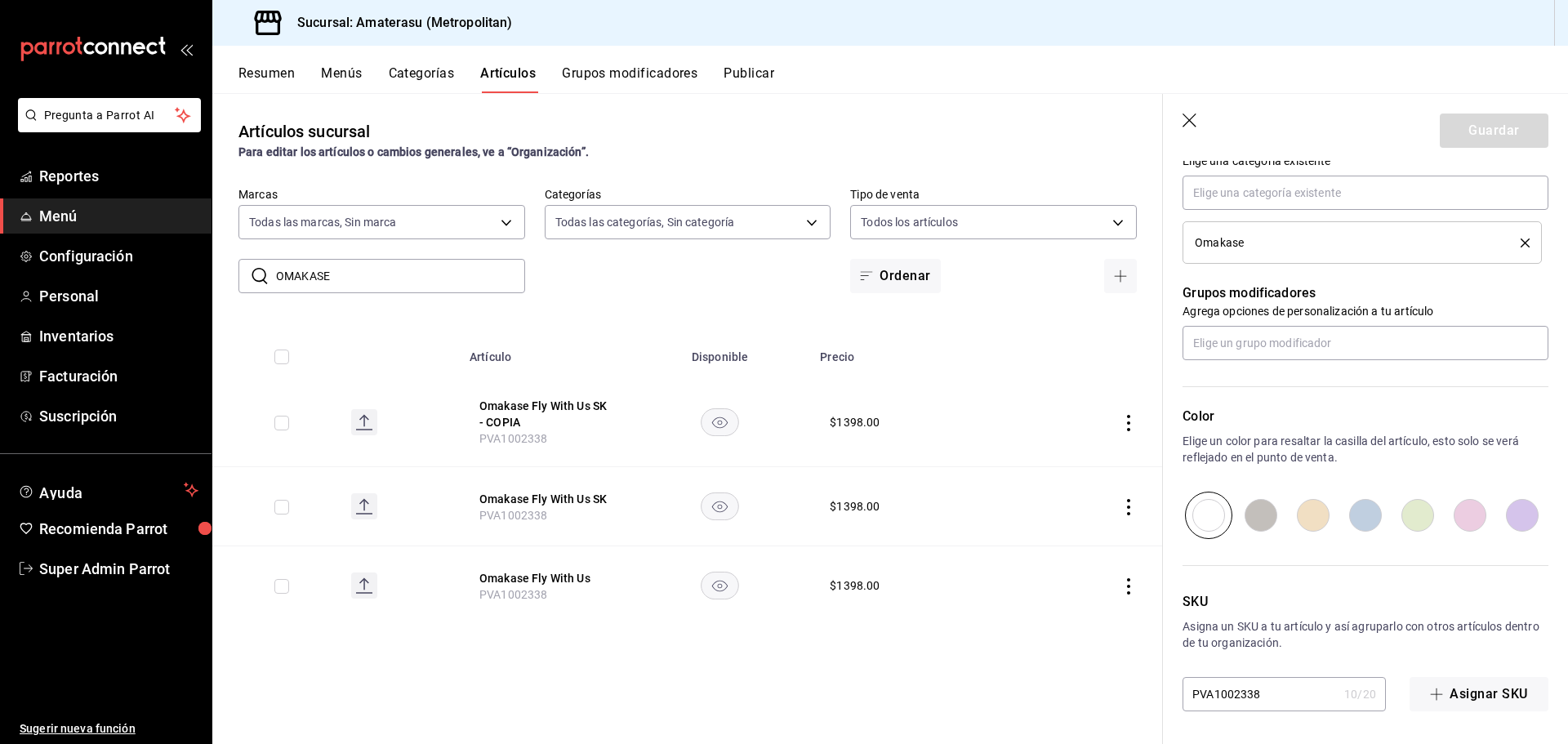
click at [1354, 692] on div "10 / 20" at bounding box center [1361, 694] width 32 height 17
click at [581, 504] on button "Omakase Fly With Us SK" at bounding box center [544, 499] width 130 height 17
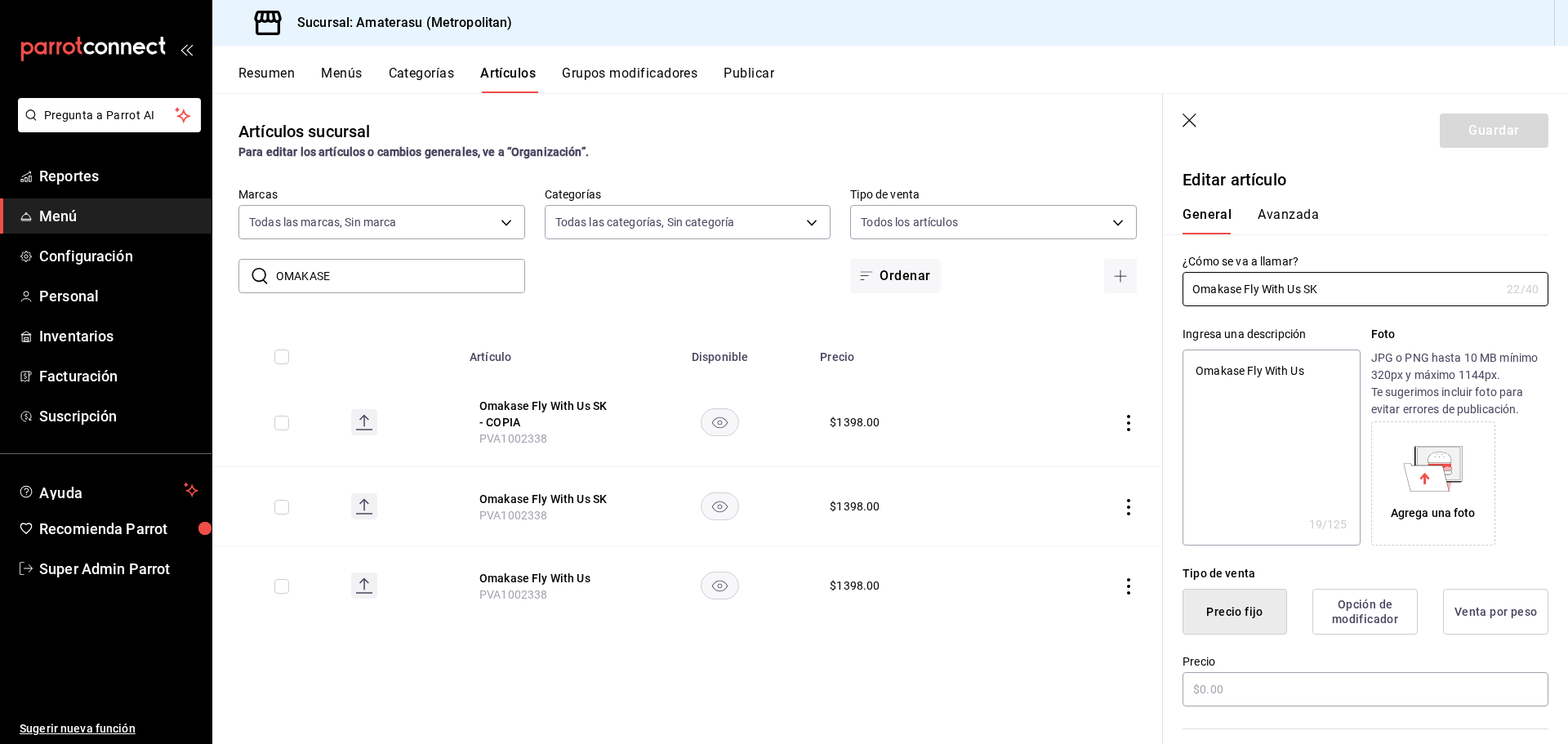
type textarea "x"
type input "$1398.00"
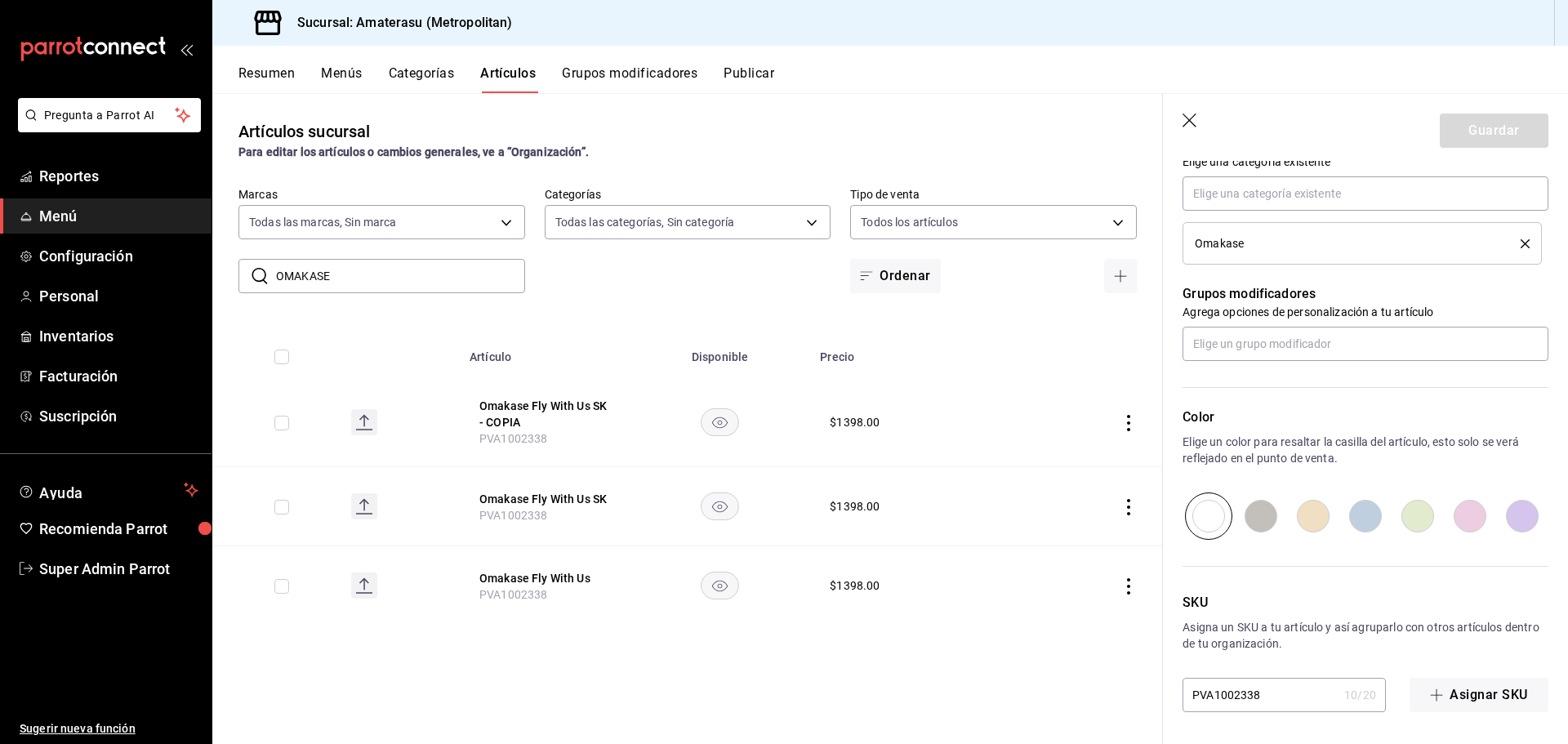
scroll to position [616, 0]
click at [539, 405] on button "Omakase Fly With Us SK - COPIA" at bounding box center [544, 414] width 130 height 33
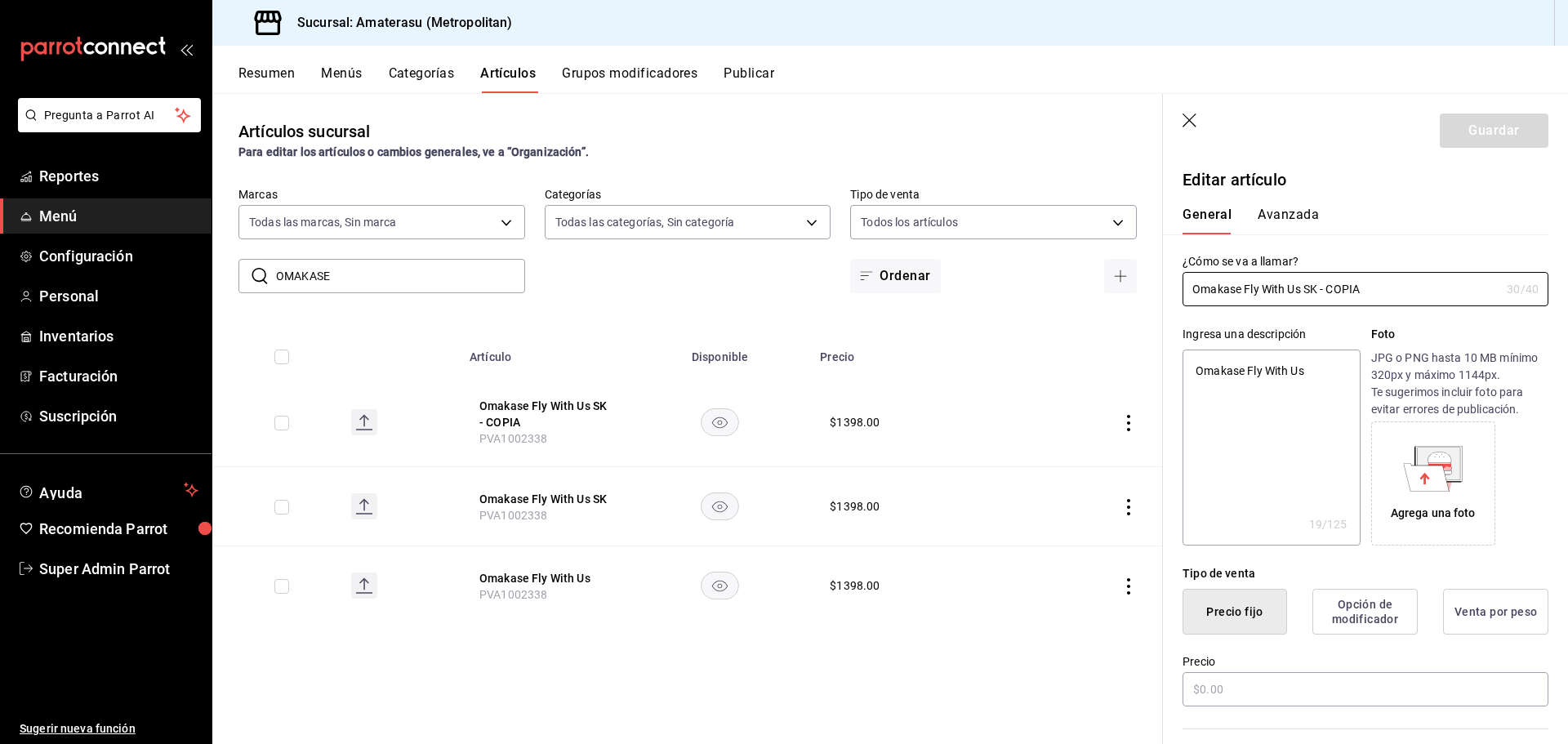
type textarea "x"
type input "$1398.00"
click at [1299, 227] on button "Avanzada" at bounding box center [1288, 220] width 61 height 28
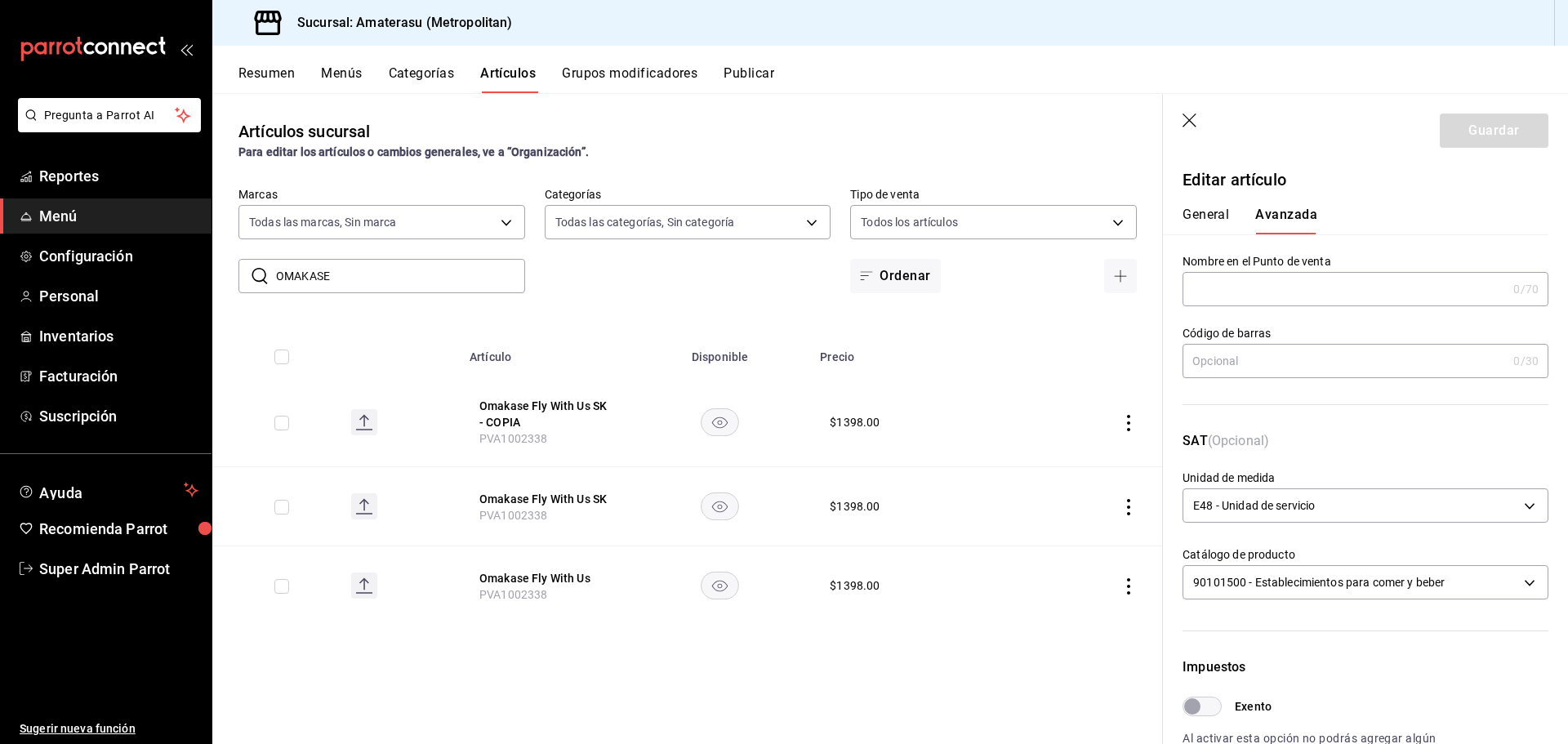
click at [1206, 213] on button "General" at bounding box center [1205, 220] width 46 height 28
type textarea "x"
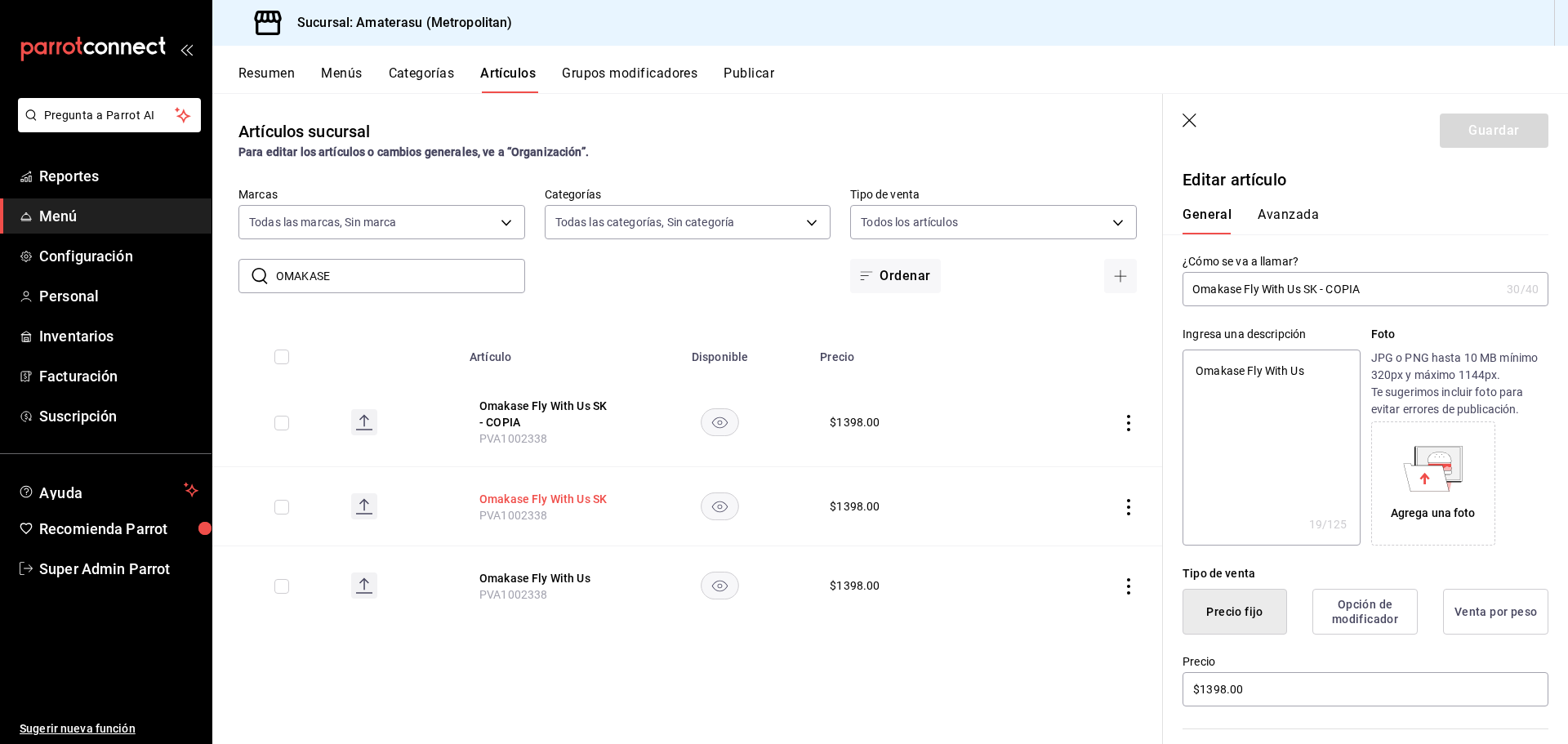
click at [588, 492] on button "Omakase Fly With Us SK" at bounding box center [544, 499] width 130 height 17
type textarea "x"
type input "$1398.00"
click at [1274, 214] on button "Avanzada" at bounding box center [1288, 220] width 61 height 28
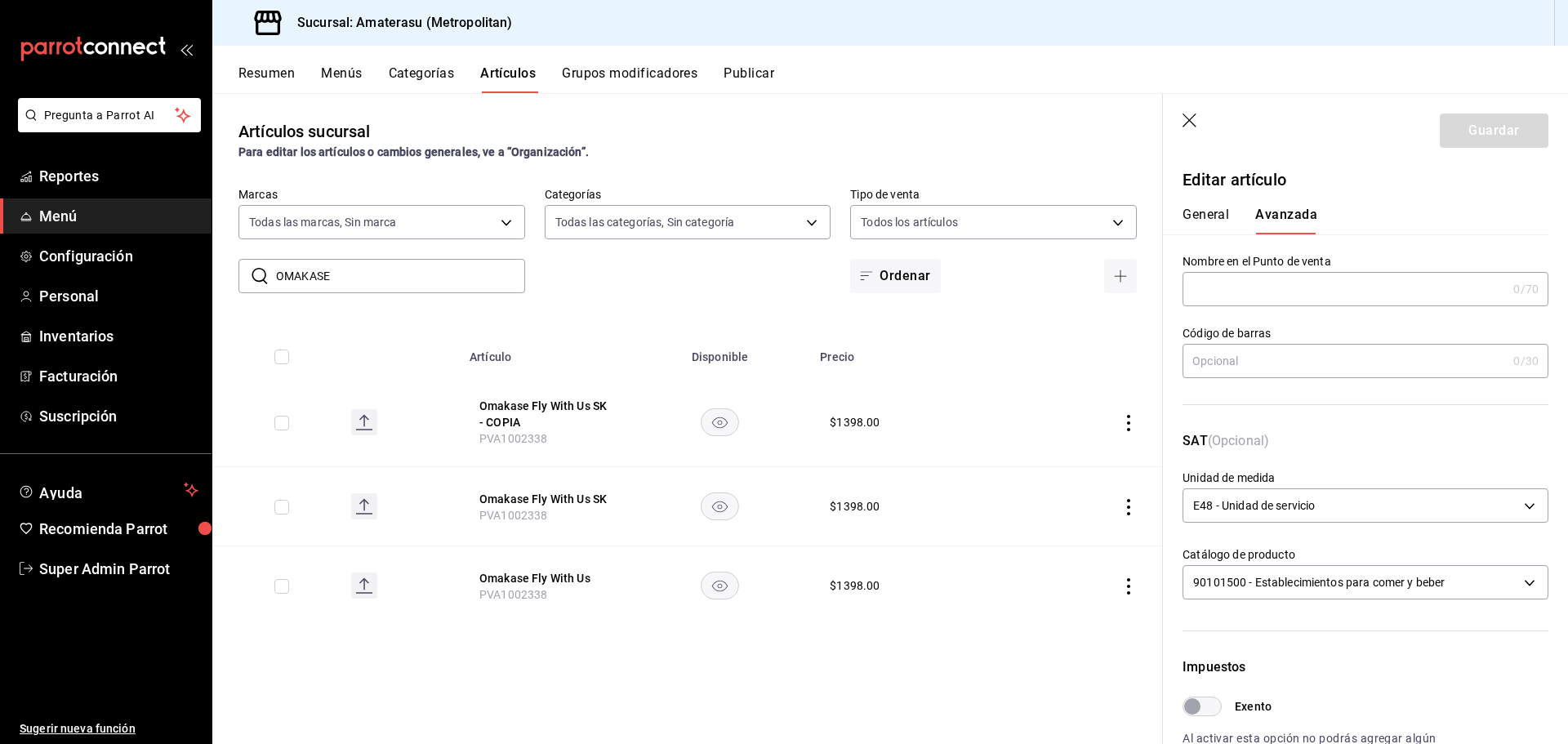
click at [1217, 225] on button "General" at bounding box center [1205, 220] width 46 height 28
type textarea "x"
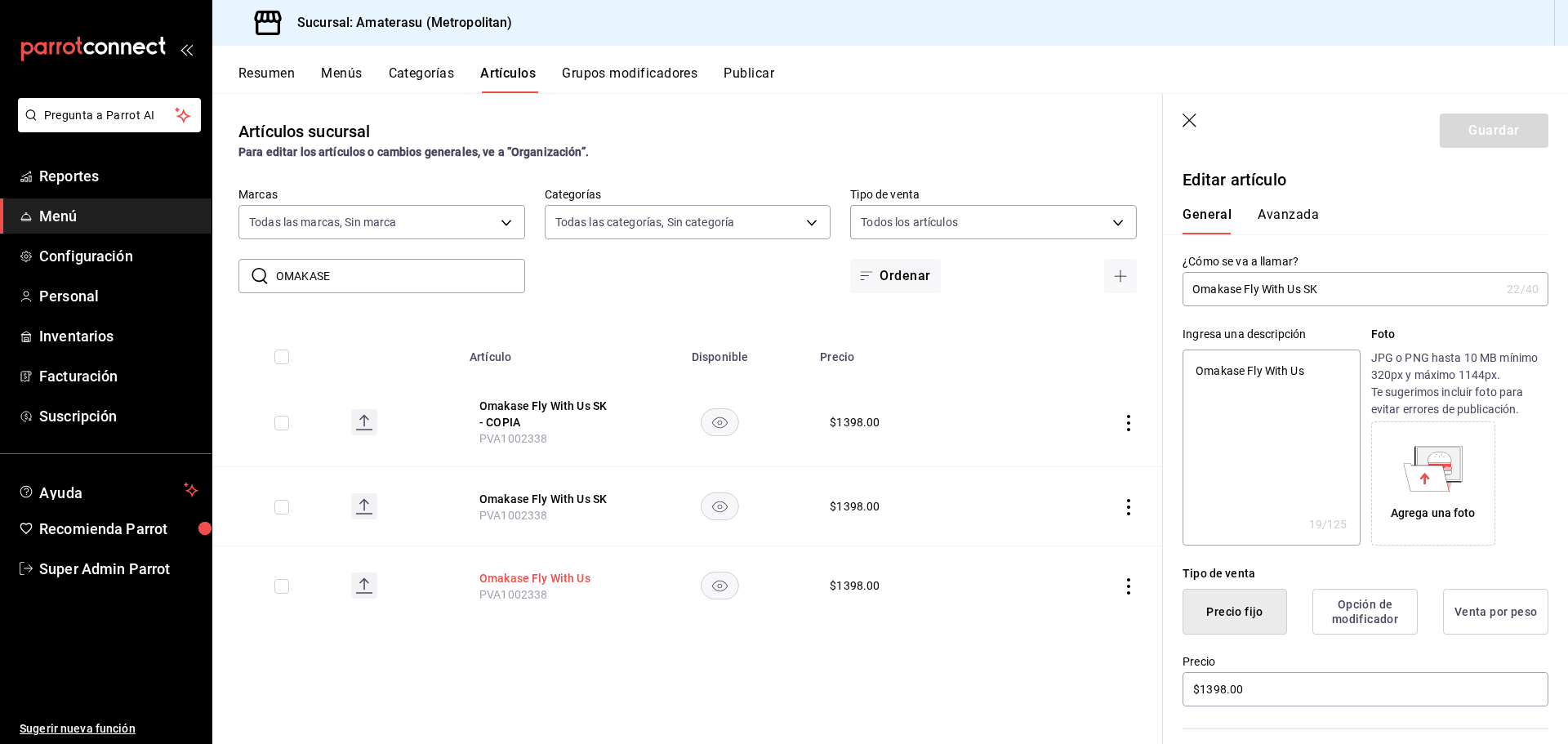
click at [553, 577] on button "Omakase Fly With Us" at bounding box center [544, 578] width 130 height 17
type textarea "x"
type input "$1398.00"
type input "E48"
type input "90101500"
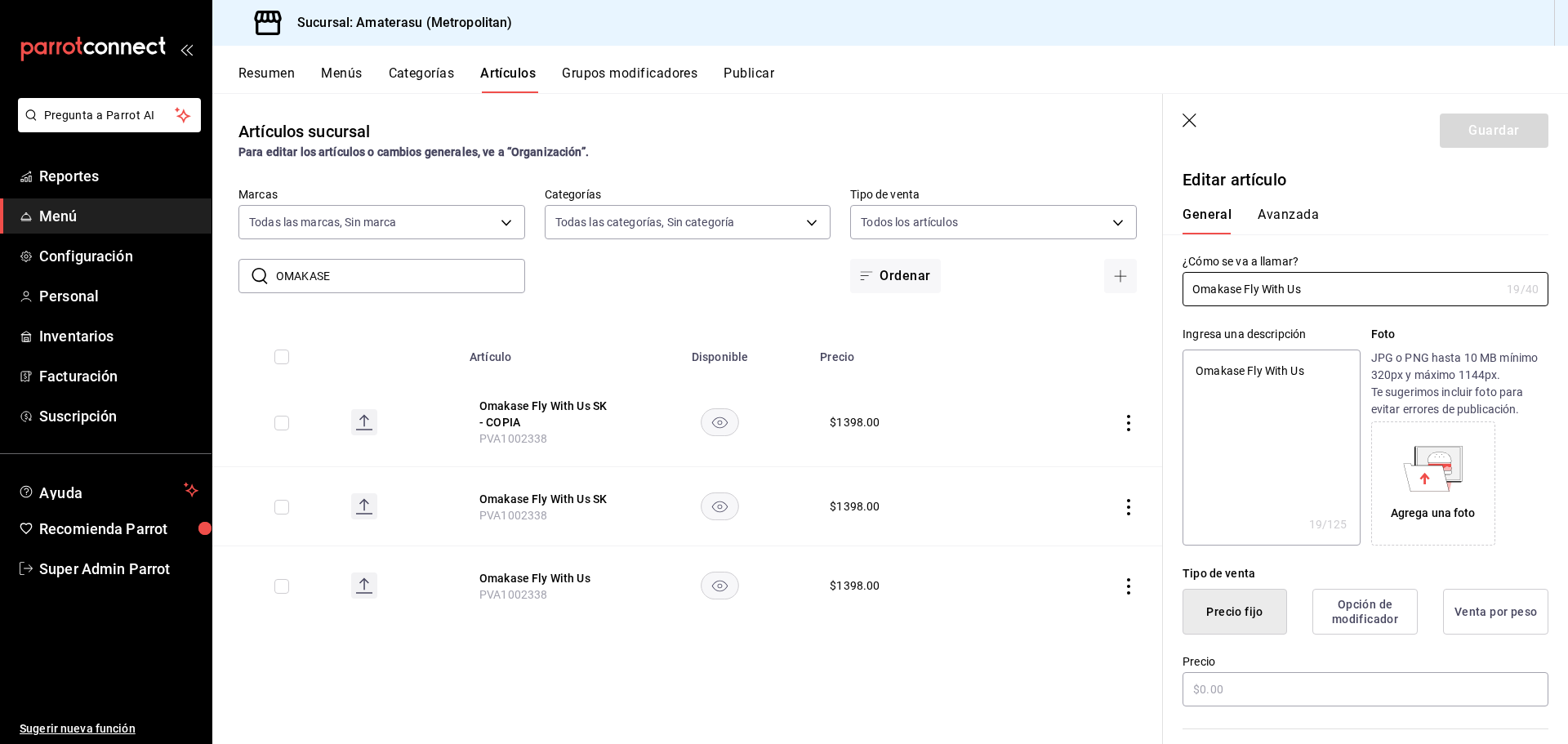
radio input "true"
type input "21bd2212-c03c-4fdc-a7a7-128866a2837d,808fc089-436b-456a-b6cb-ba244fb1f66e,83ea9…"
click at [1298, 216] on button "Avanzada" at bounding box center [1288, 220] width 61 height 28
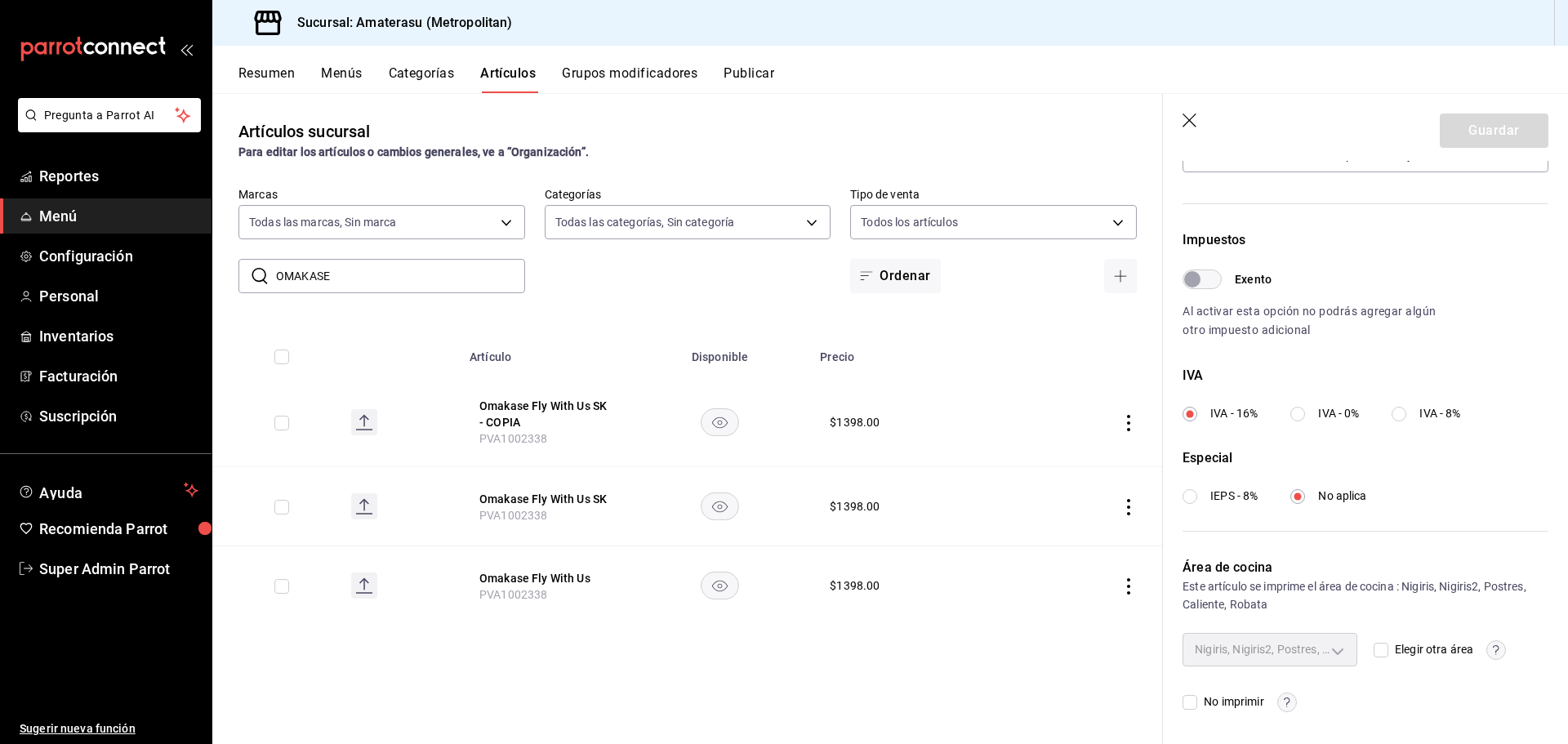
scroll to position [428, 0]
drag, startPoint x: 555, startPoint y: 508, endPoint x: 475, endPoint y: 511, distance: 80.1
click at [475, 511] on th "Omakase Fly With Us SK PVA1002338" at bounding box center [544, 507] width 170 height 79
click at [502, 516] on span "PVA1002338" at bounding box center [513, 515] width 68 height 13
click at [564, 497] on button "Omakase Fly With Us SK" at bounding box center [544, 499] width 130 height 17
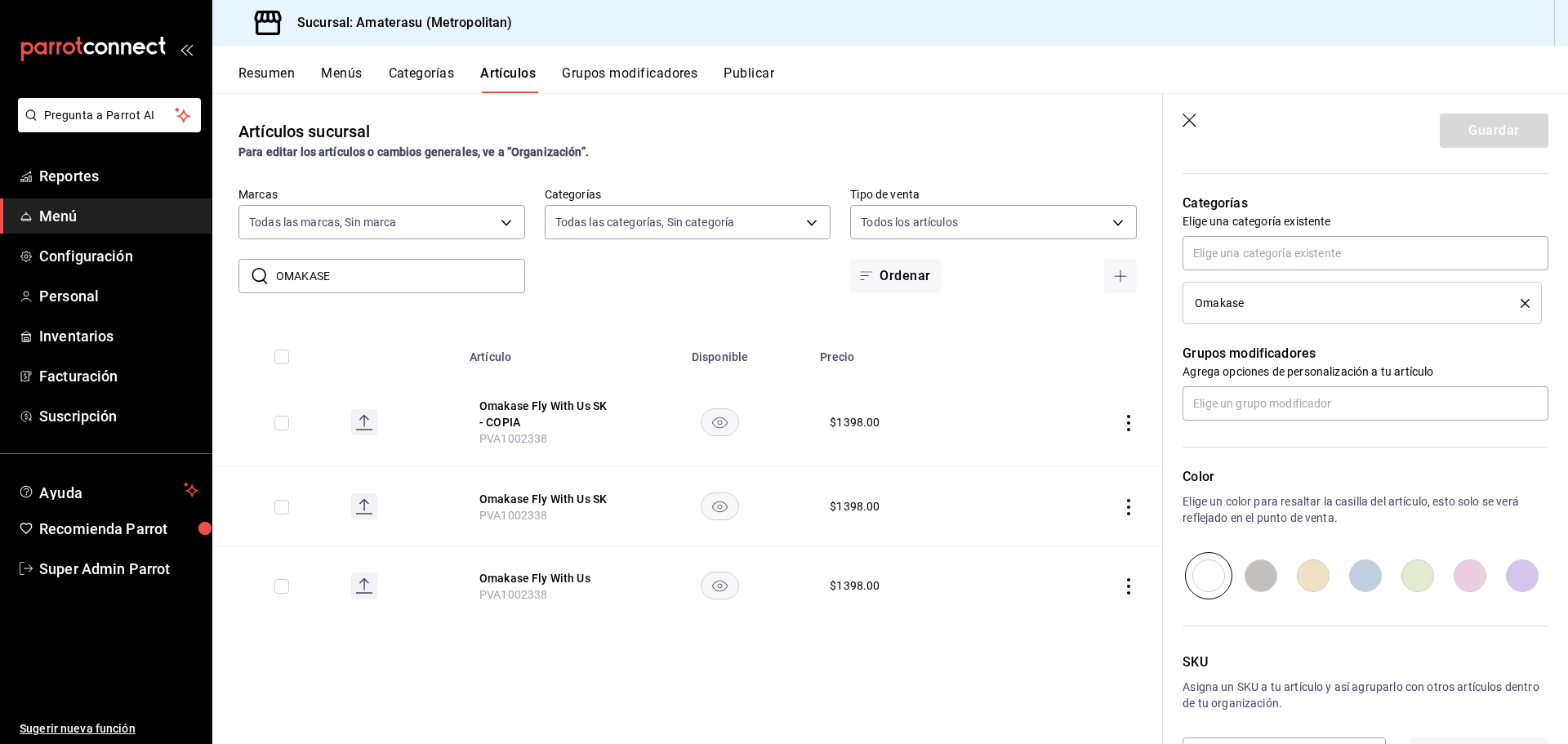
scroll to position [616, 0]
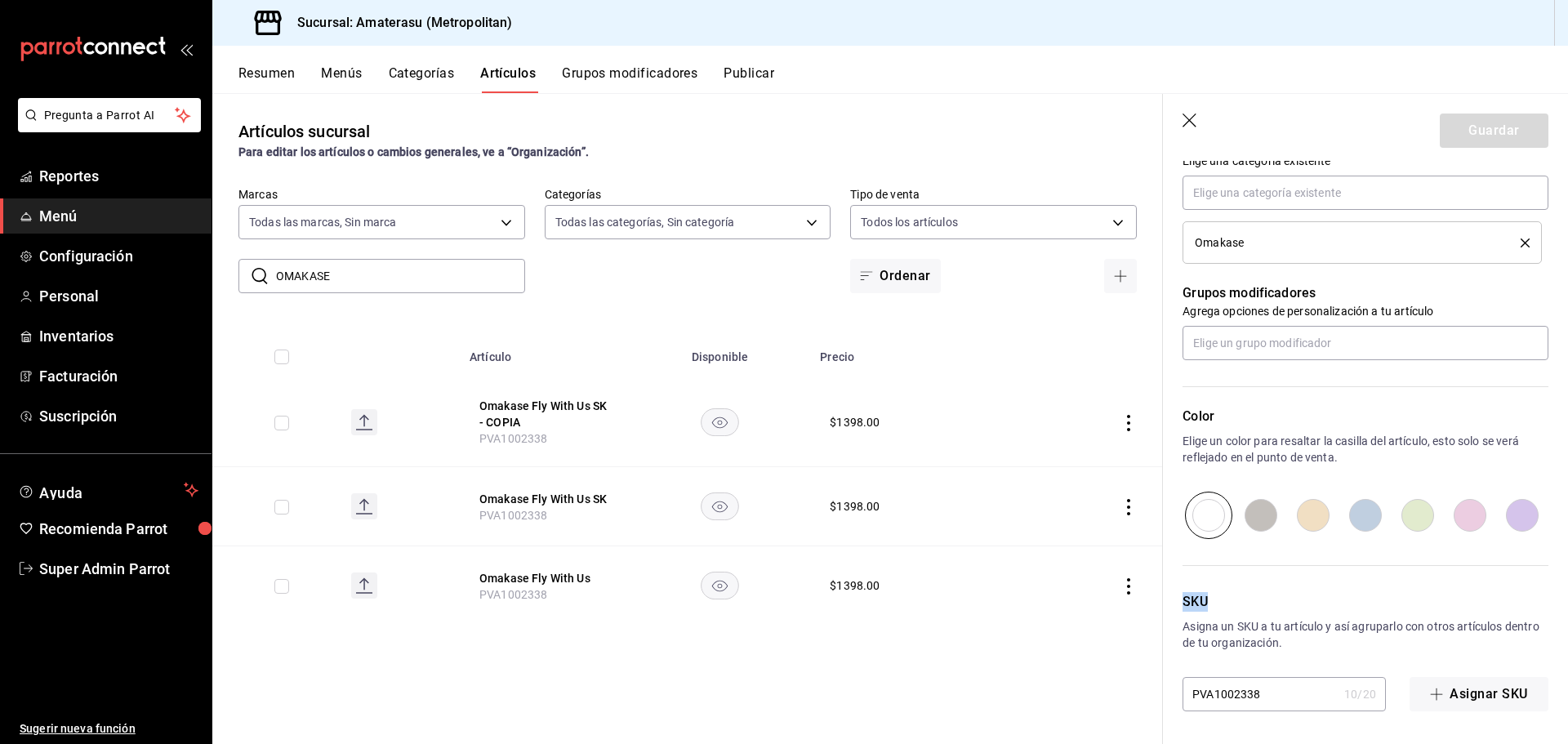
drag, startPoint x: 1180, startPoint y: 601, endPoint x: 1217, endPoint y: 605, distance: 37.2
click at [1217, 605] on div "SKU Asigna un SKU a tu artículo y así agruparlo con otros artículos dentro de t…" at bounding box center [1356, 625] width 385 height 172
click at [1217, 605] on p "SKU" at bounding box center [1365, 602] width 366 height 20
click at [581, 501] on button "Omakase Fly With Us SK" at bounding box center [544, 499] width 130 height 17
type textarea "x"
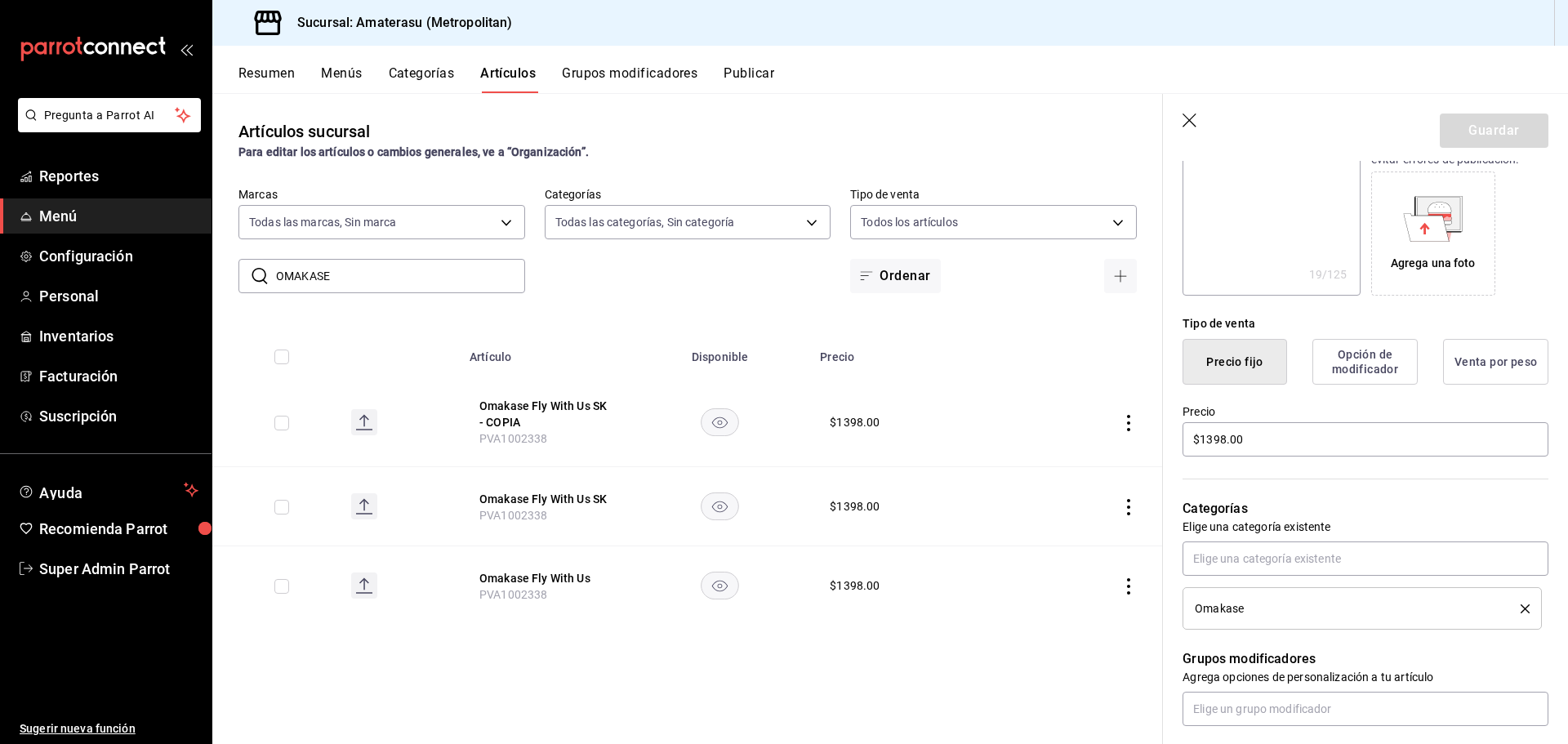
scroll to position [44, 0]
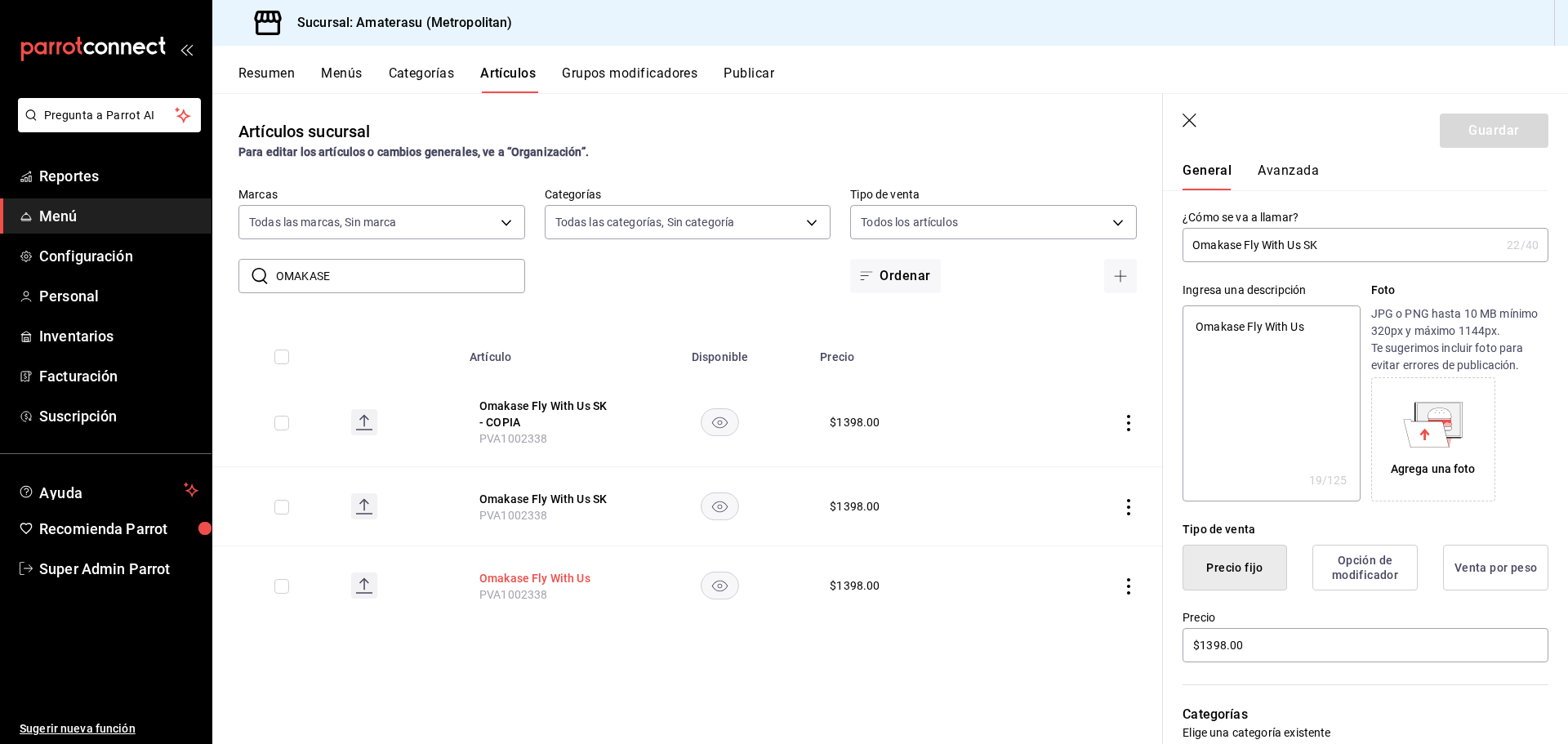
click at [564, 573] on button "Omakase Fly With Us" at bounding box center [544, 578] width 130 height 17
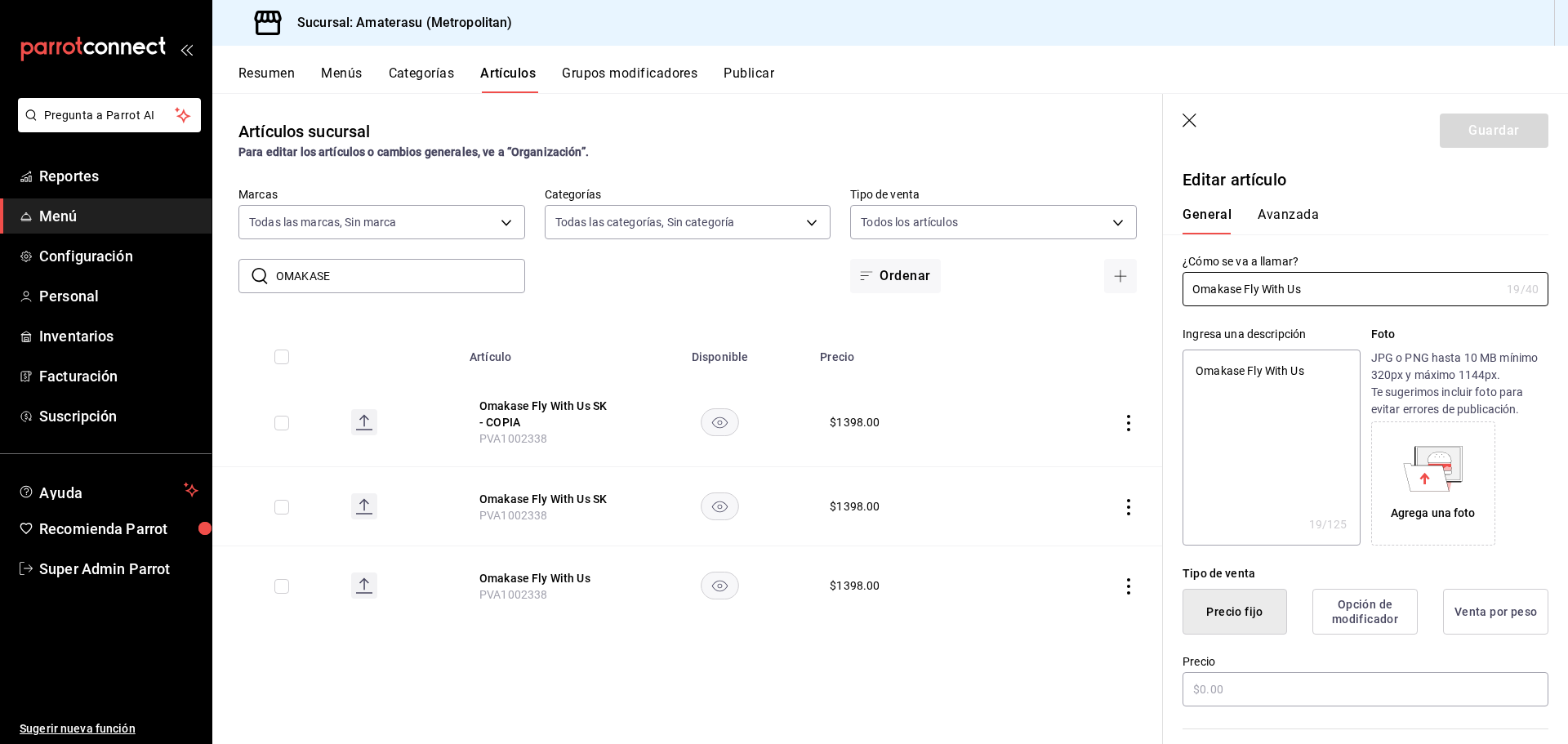
type textarea "x"
type input "$1398.00"
type input "E48"
type input "90101500"
radio input "true"
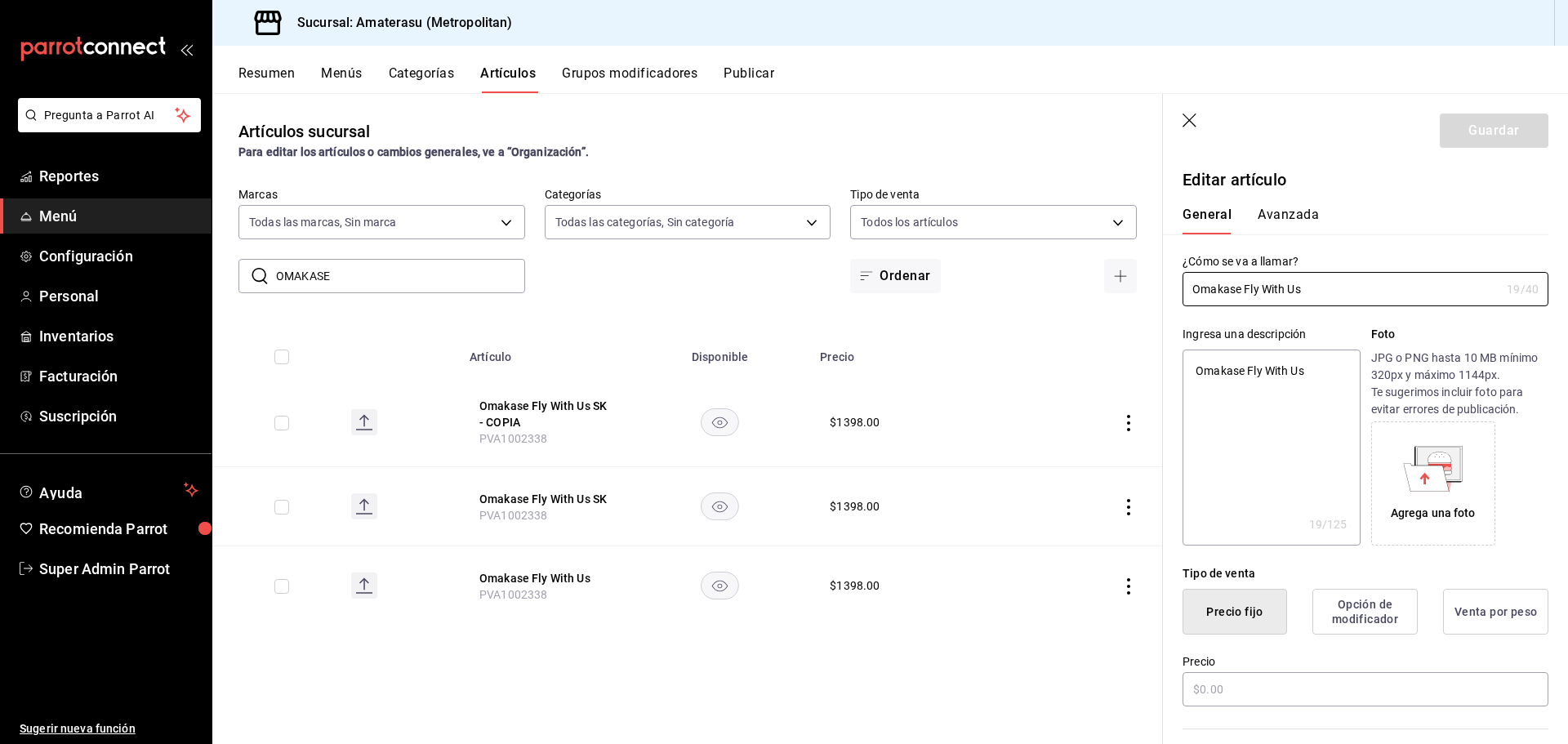
radio input "true"
type input "21bd2212-c03c-4fdc-a7a7-128866a2837d,808fc089-436b-456a-b6cb-ba244fb1f66e,83ea9…"
click at [1287, 215] on button "Avanzada" at bounding box center [1288, 220] width 61 height 28
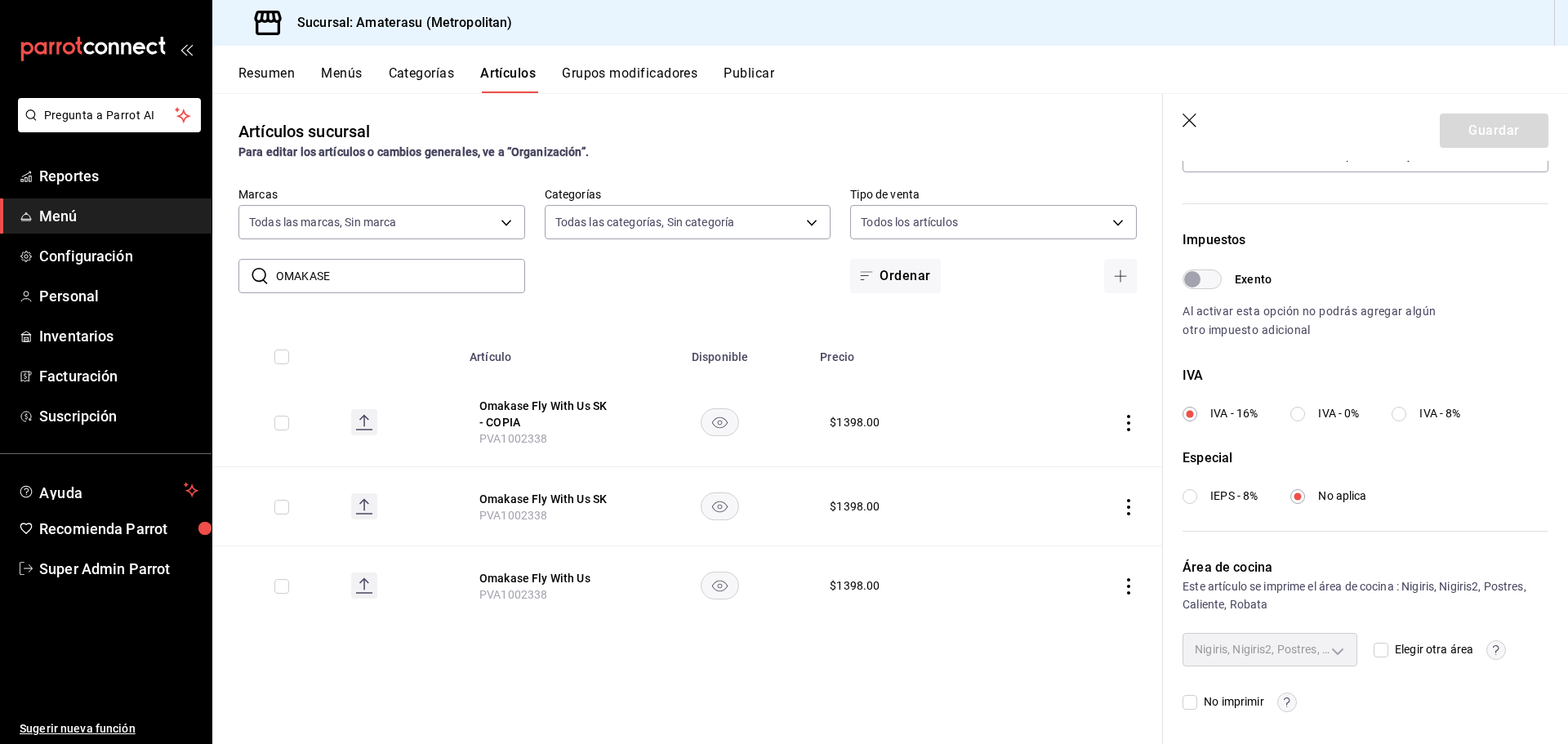
scroll to position [428, 0]
click at [1285, 701] on circle "button" at bounding box center [1286, 701] width 19 height 19
click at [1285, 701] on div at bounding box center [784, 372] width 1568 height 744
click at [1494, 652] on circle "button" at bounding box center [1496, 648] width 19 height 19
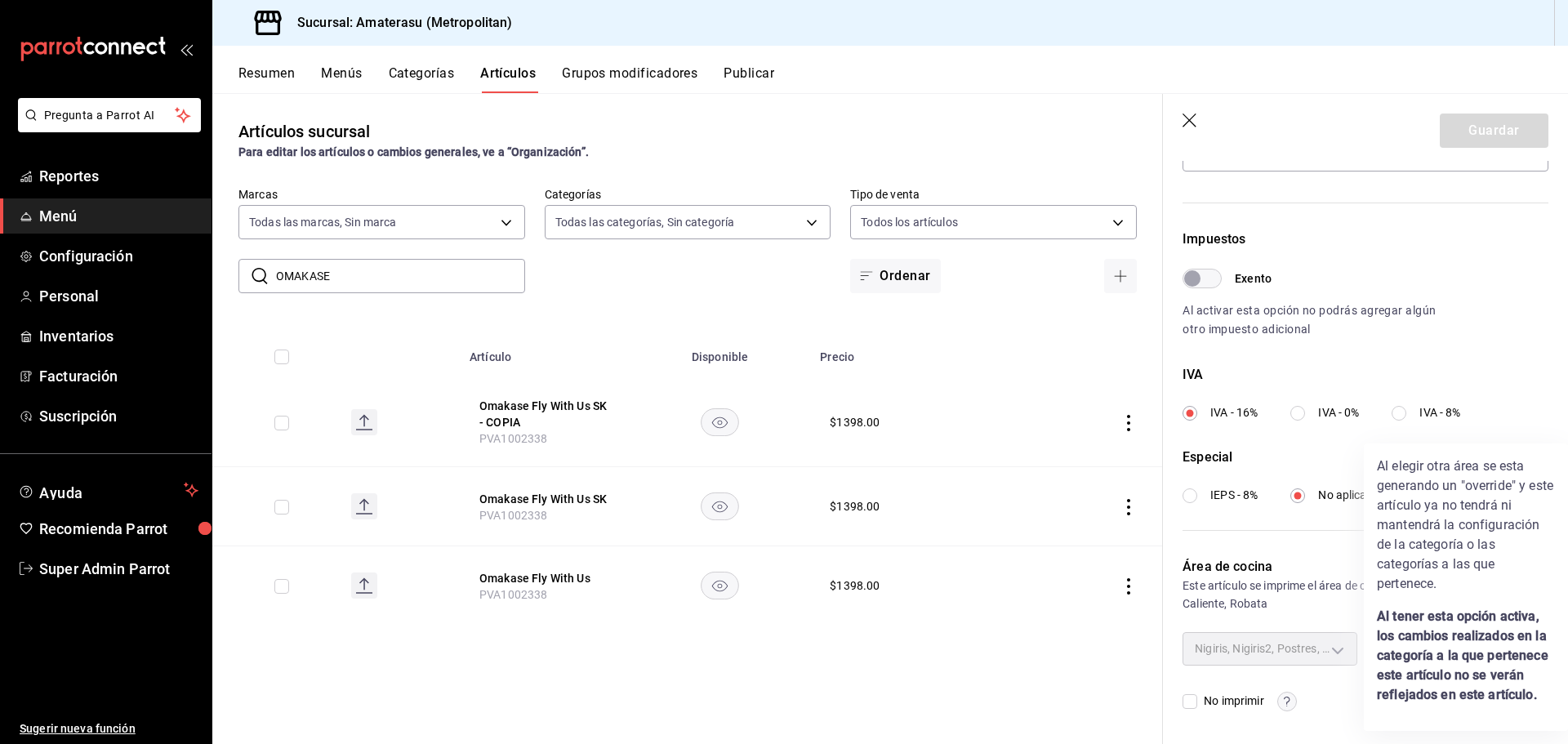
click at [1302, 611] on div at bounding box center [784, 372] width 1568 height 744
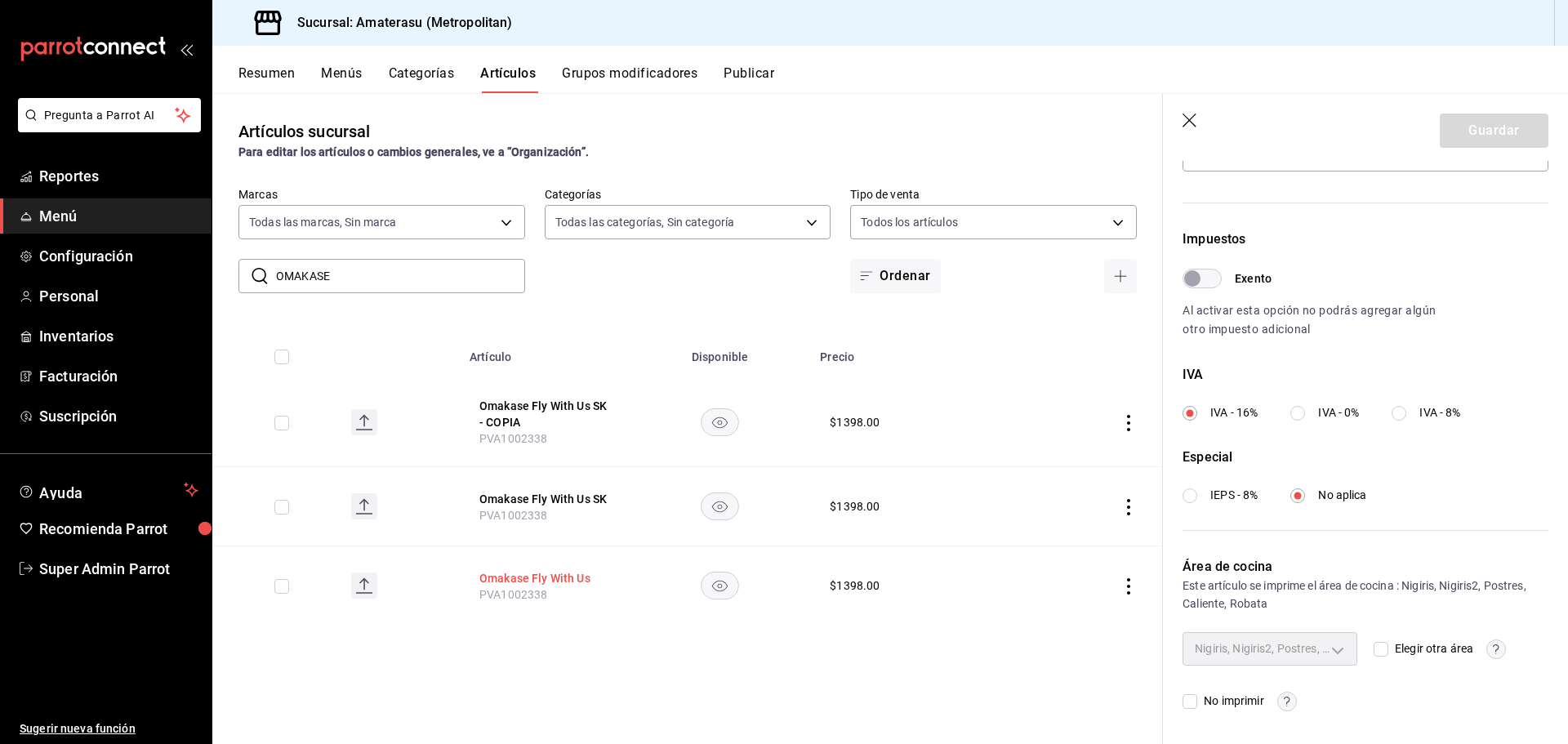
click at [548, 577] on button "Omakase Fly With Us" at bounding box center [544, 578] width 130 height 17
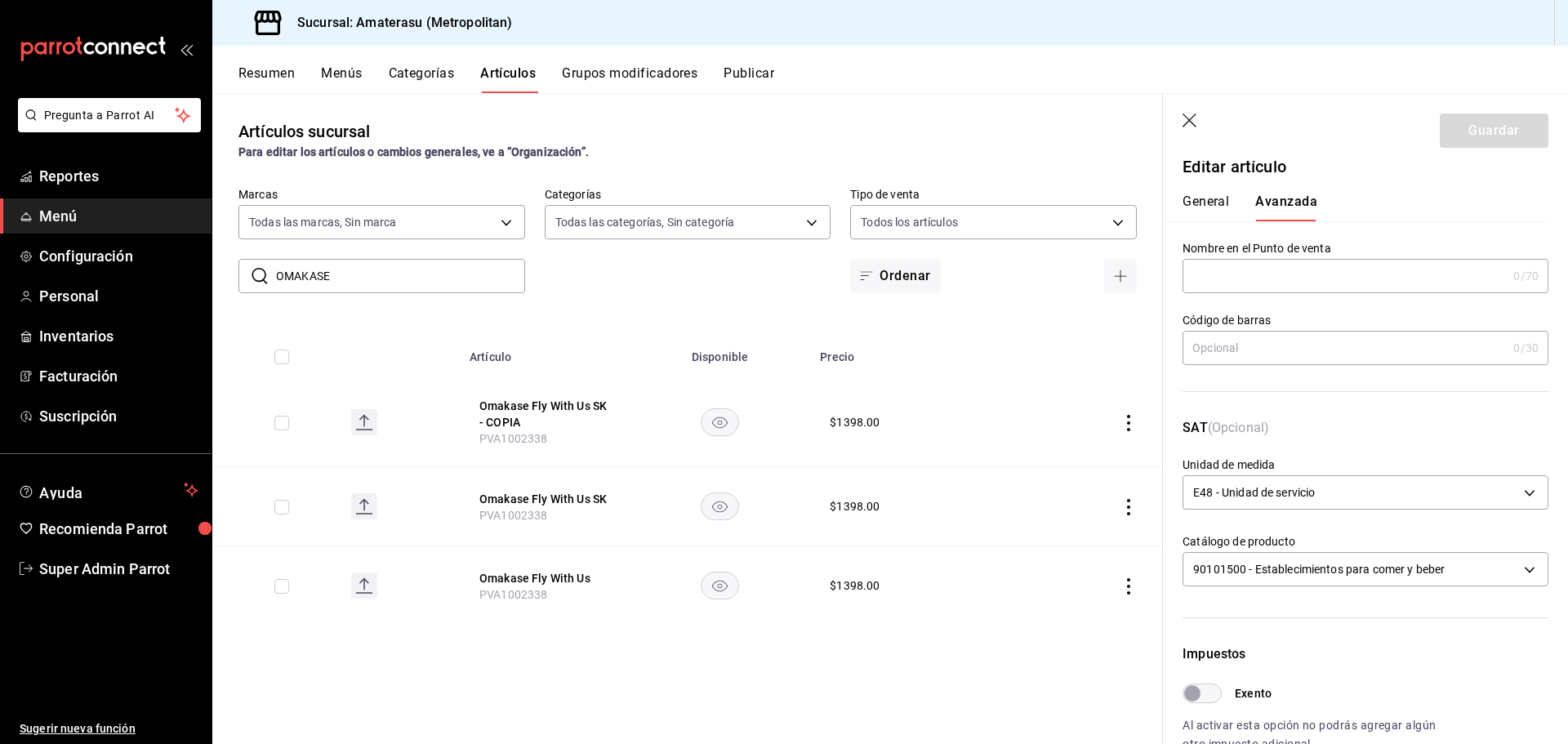
scroll to position [0, 0]
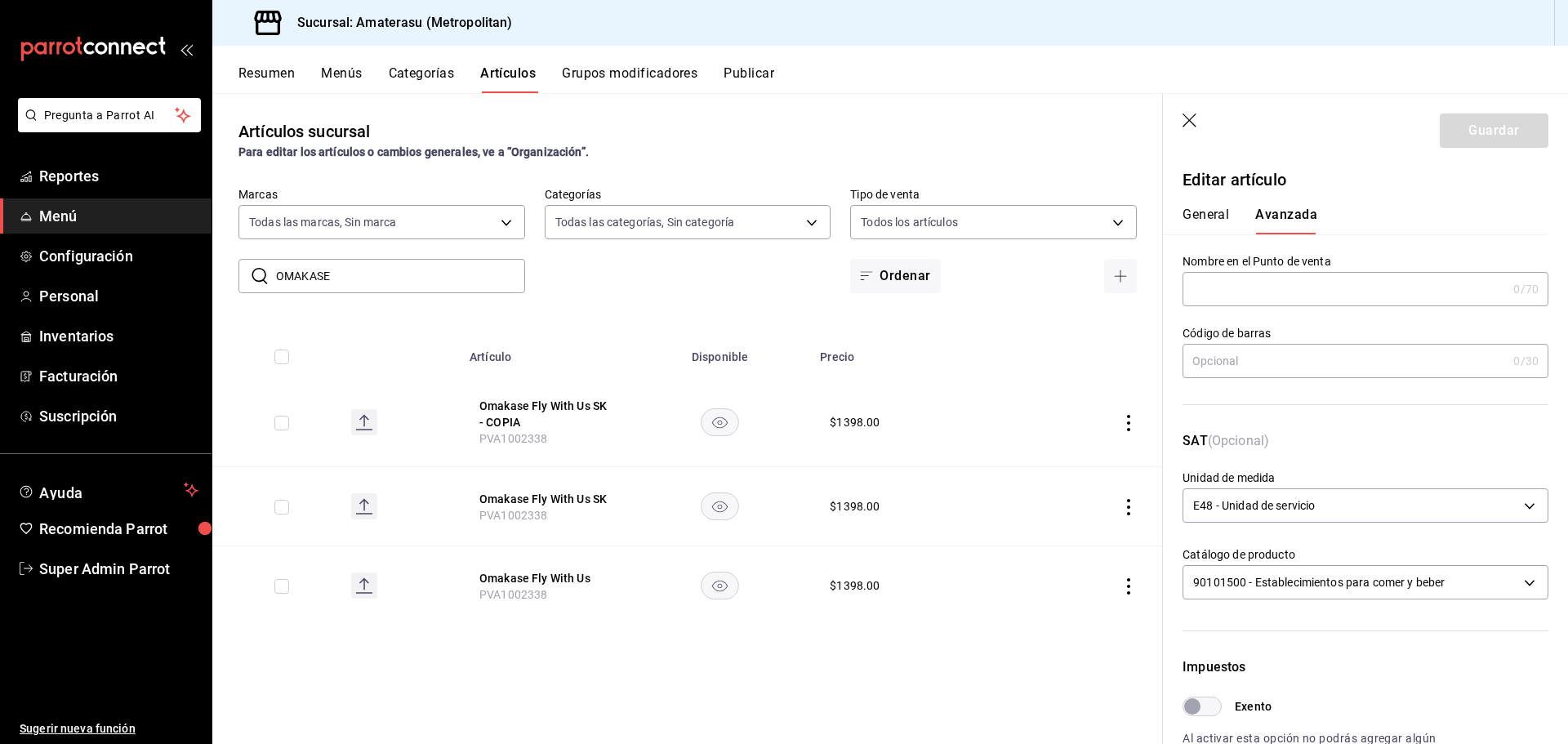
click at [1202, 211] on button "General" at bounding box center [1205, 220] width 46 height 28
type textarea "x"
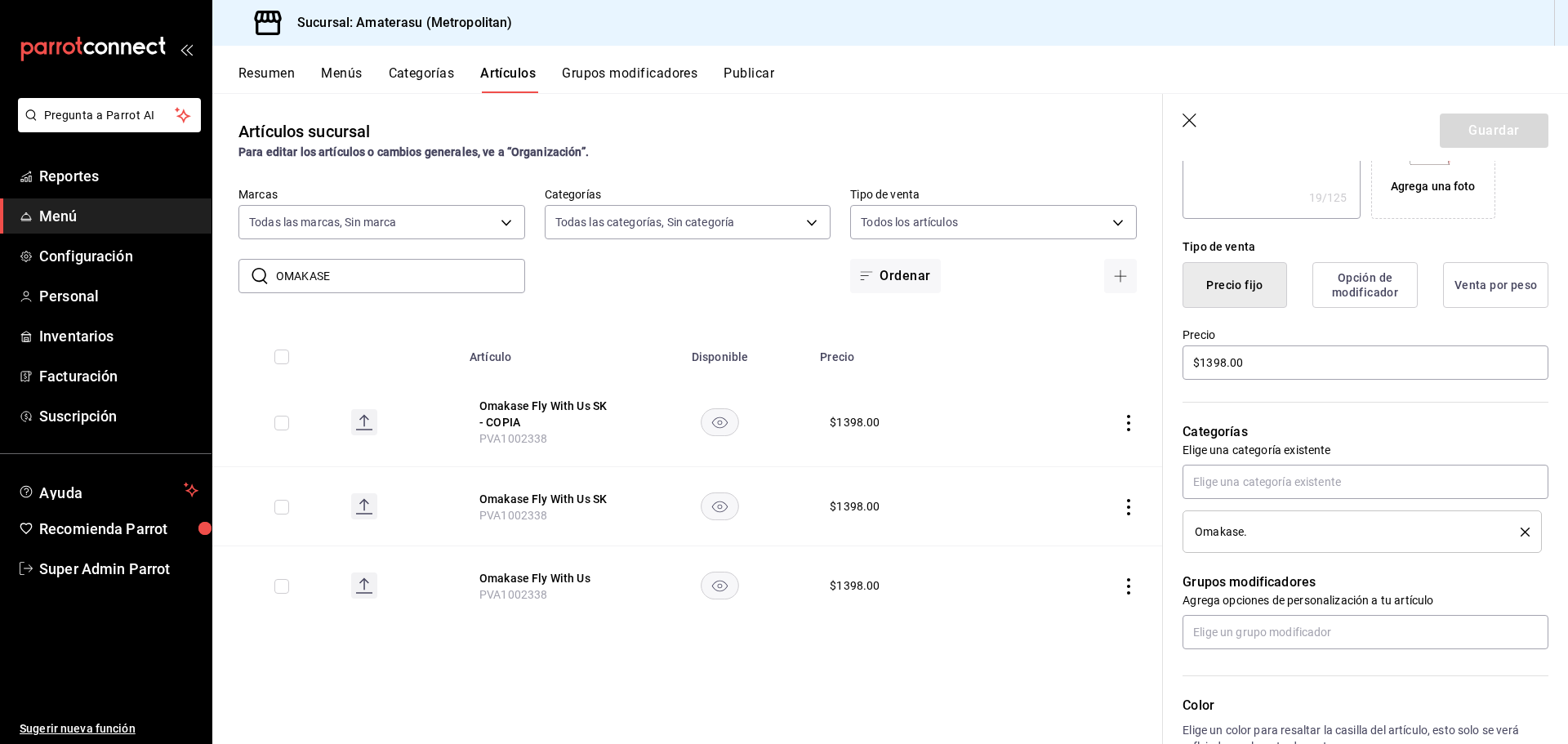
scroll to position [408, 0]
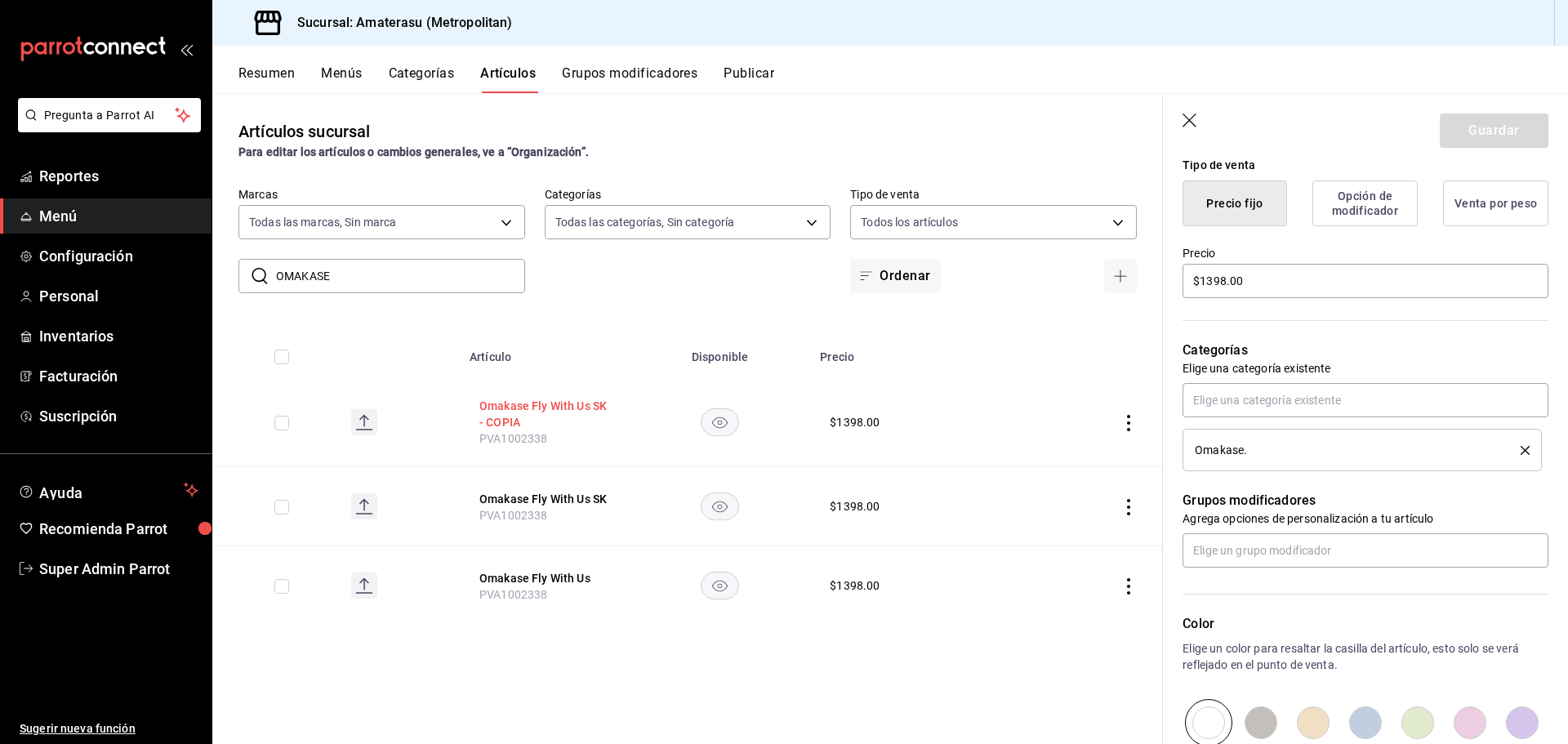
click at [579, 415] on button "Omakase Fly With Us SK - COPIA" at bounding box center [544, 414] width 130 height 33
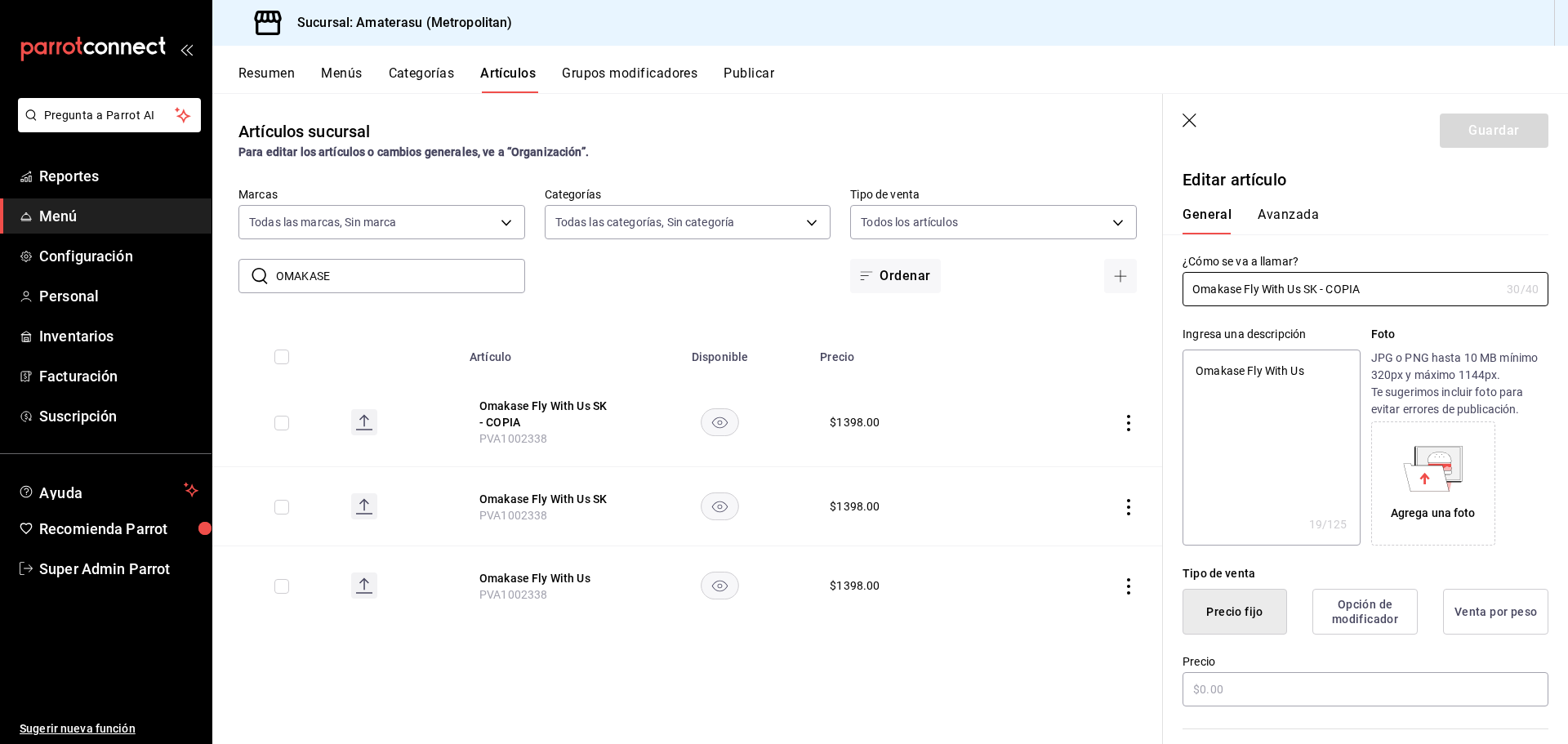
type textarea "x"
type input "$1398.00"
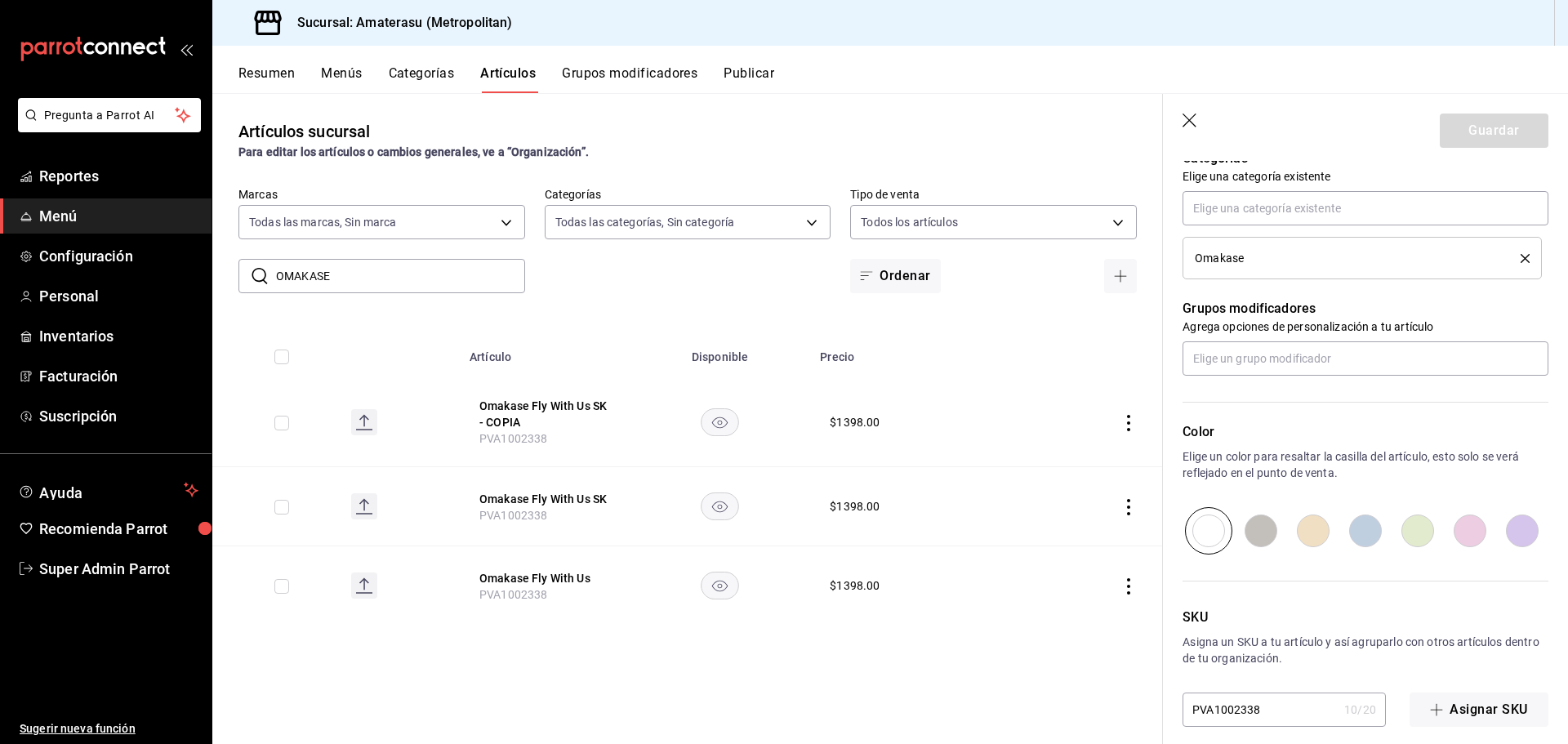
scroll to position [616, 0]
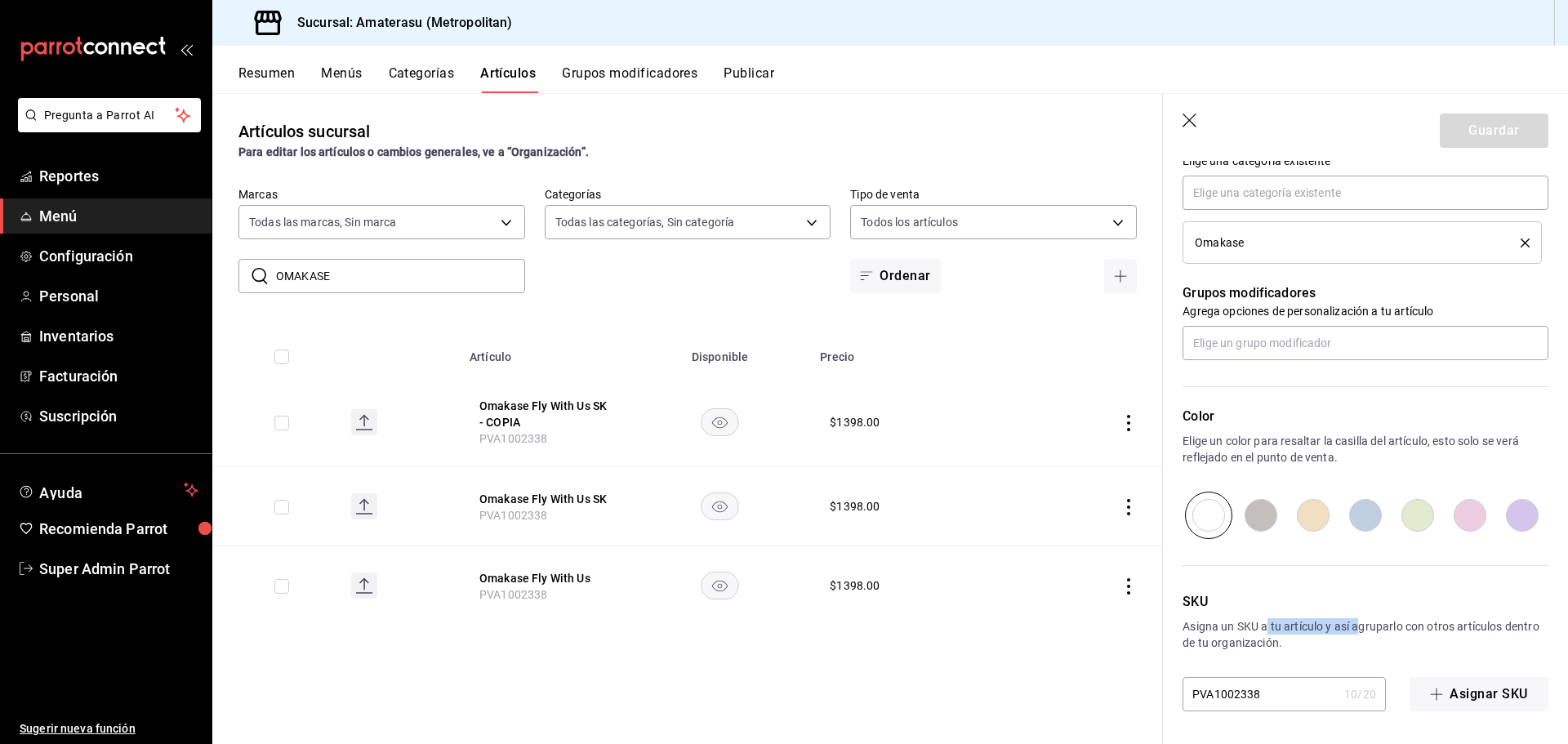
drag, startPoint x: 1268, startPoint y: 613, endPoint x: 1362, endPoint y: 631, distance: 95.7
click at [1362, 631] on div "SKU Asigna un SKU a tu artículo y así agruparlo con otros artículos dentro de t…" at bounding box center [1356, 625] width 385 height 172
click at [1311, 632] on p "Asigna un SKU a tu artículo y así agruparlo con otros artículos dentro de tu or…" at bounding box center [1365, 634] width 366 height 33
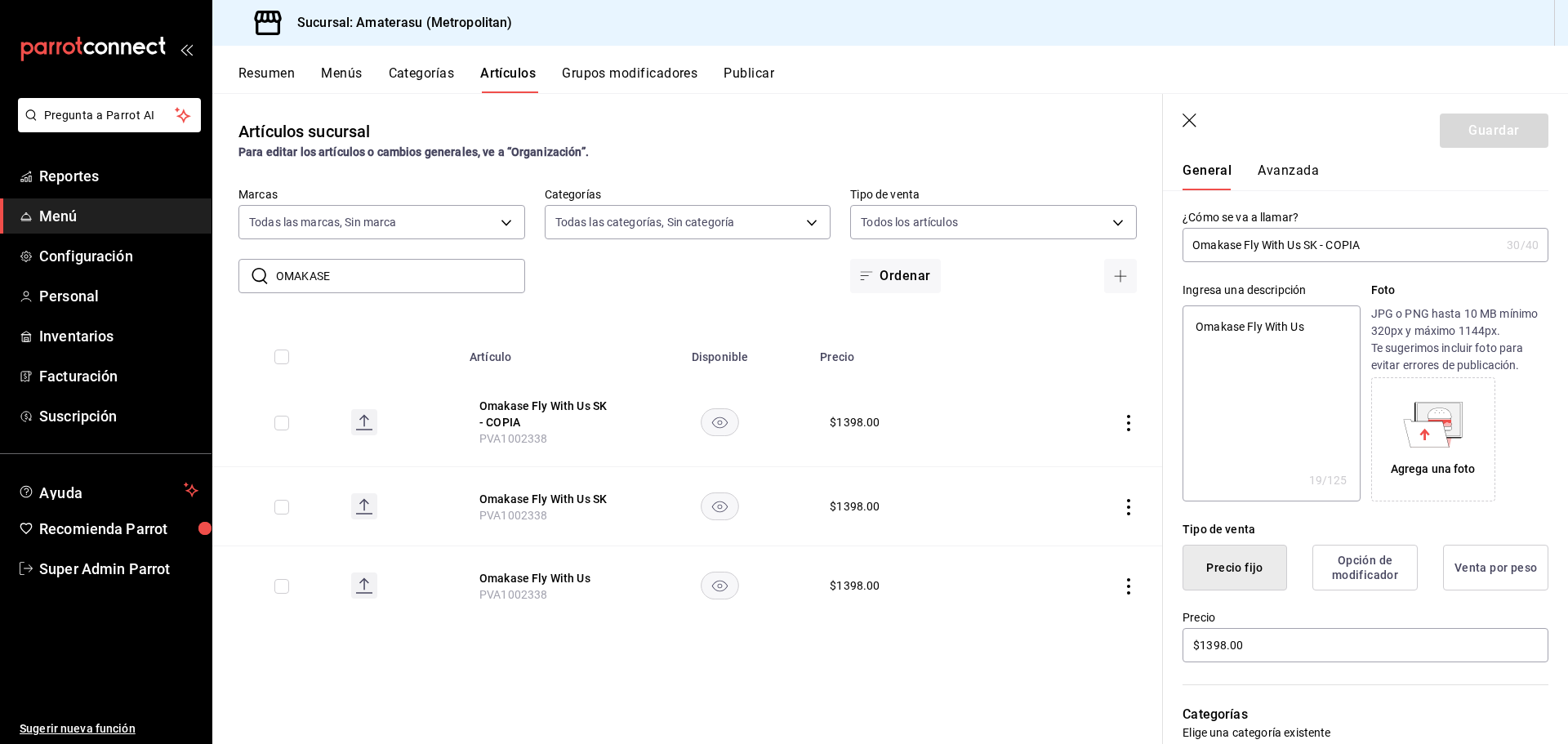
scroll to position [0, 0]
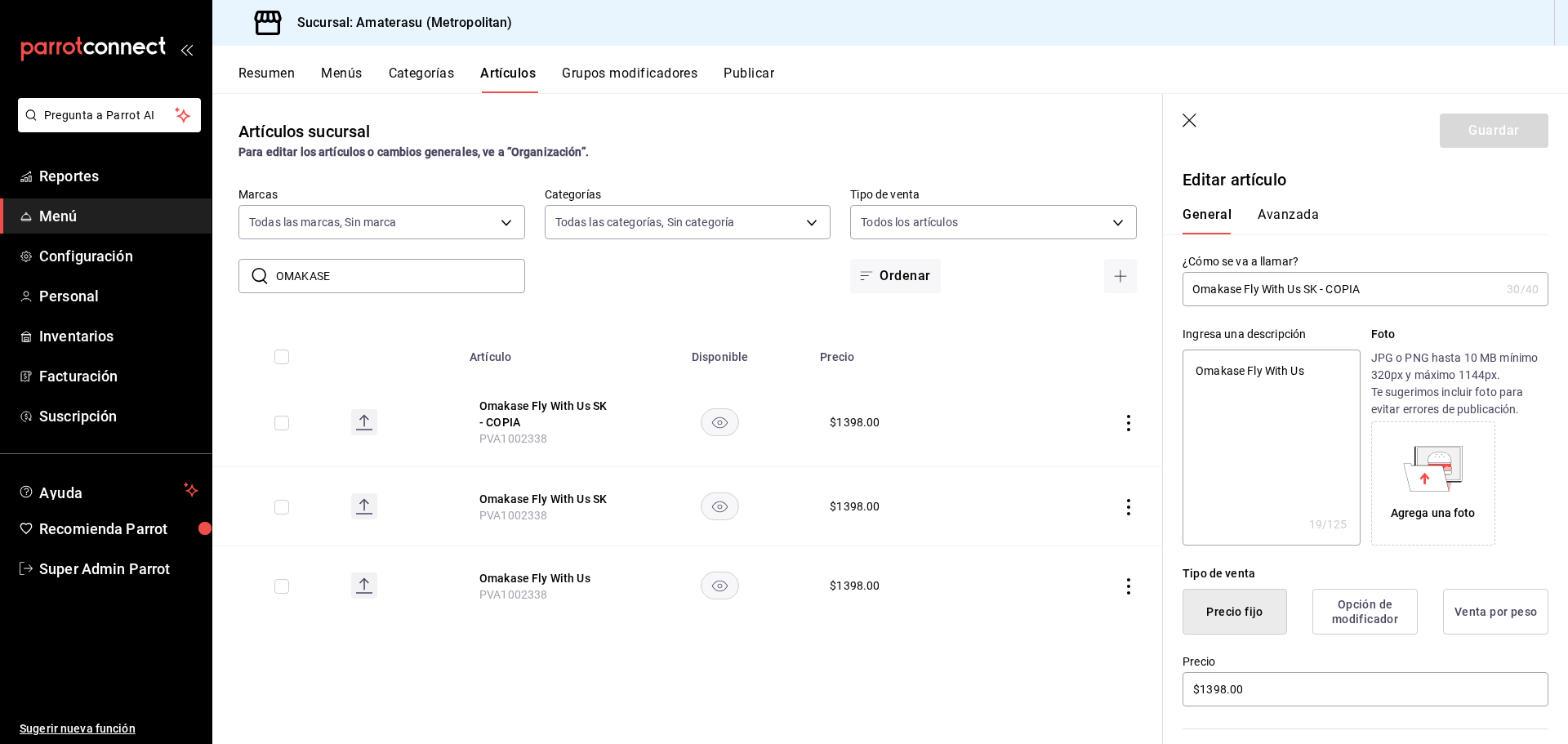
click at [1285, 223] on button "Avanzada" at bounding box center [1288, 220] width 61 height 28
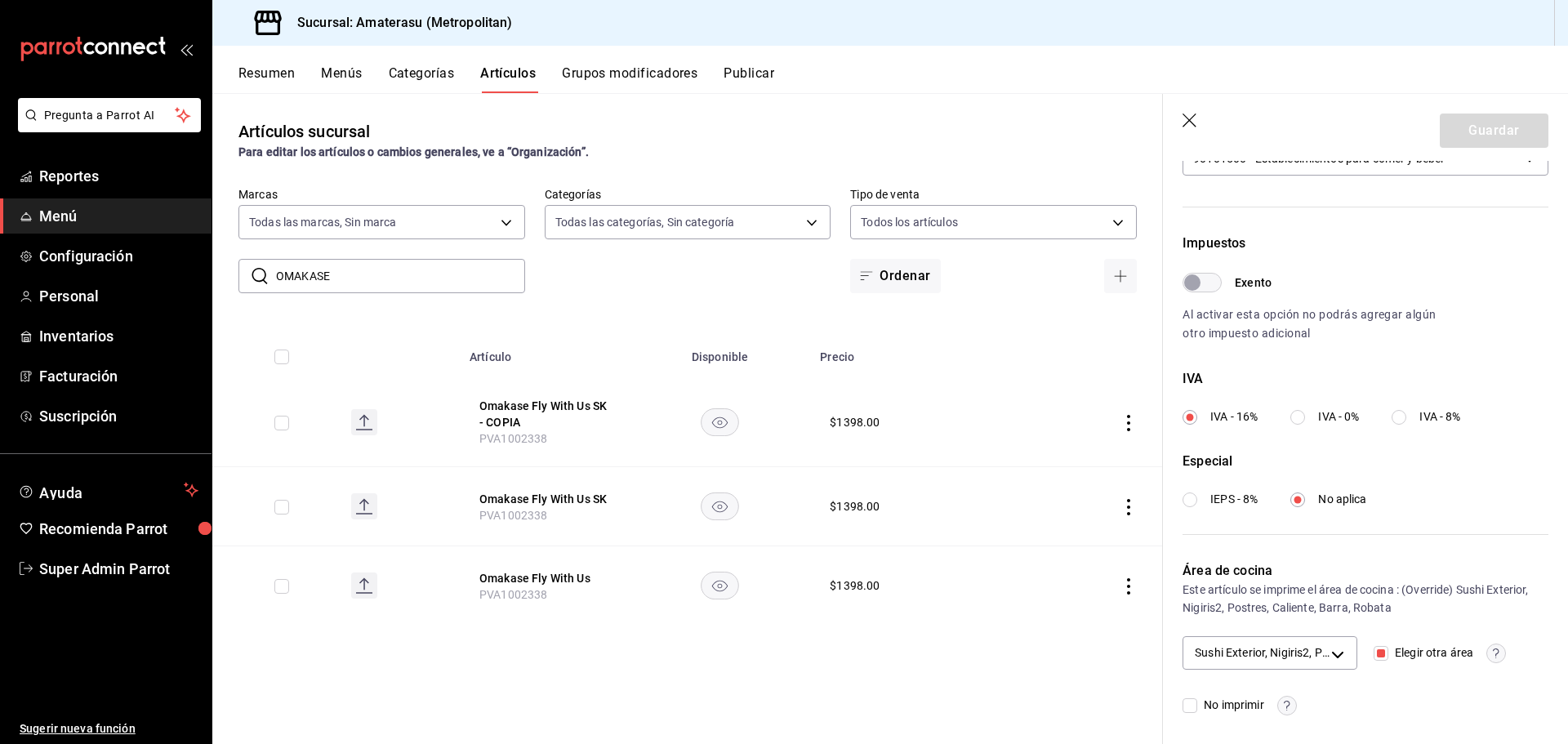
scroll to position [428, 0]
click at [548, 419] on button "Omakase Fly With Us SK - COPIA" at bounding box center [544, 414] width 130 height 33
click at [594, 412] on button "Omakase Fly With Us SK - COPIA" at bounding box center [544, 414] width 130 height 33
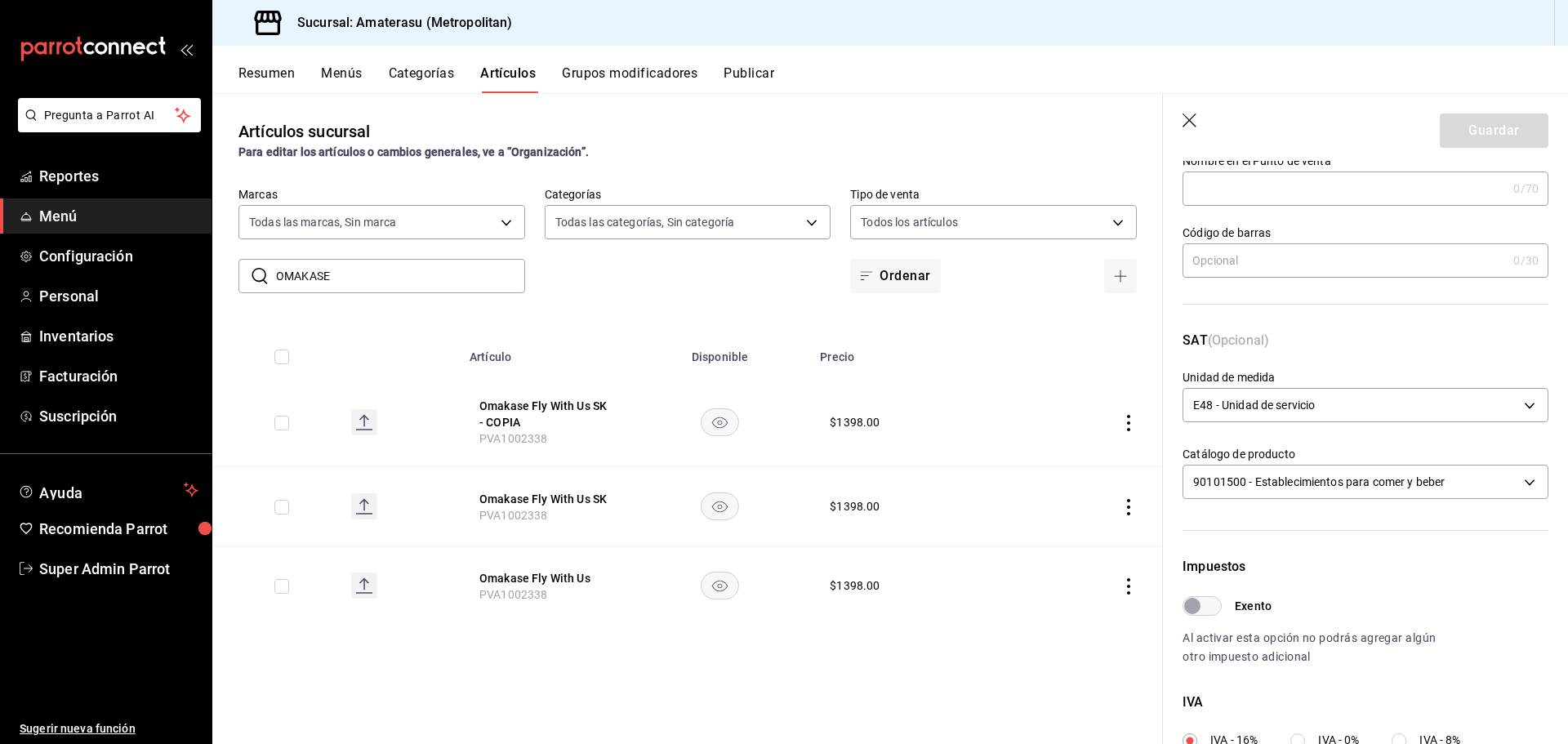
scroll to position [0, 0]
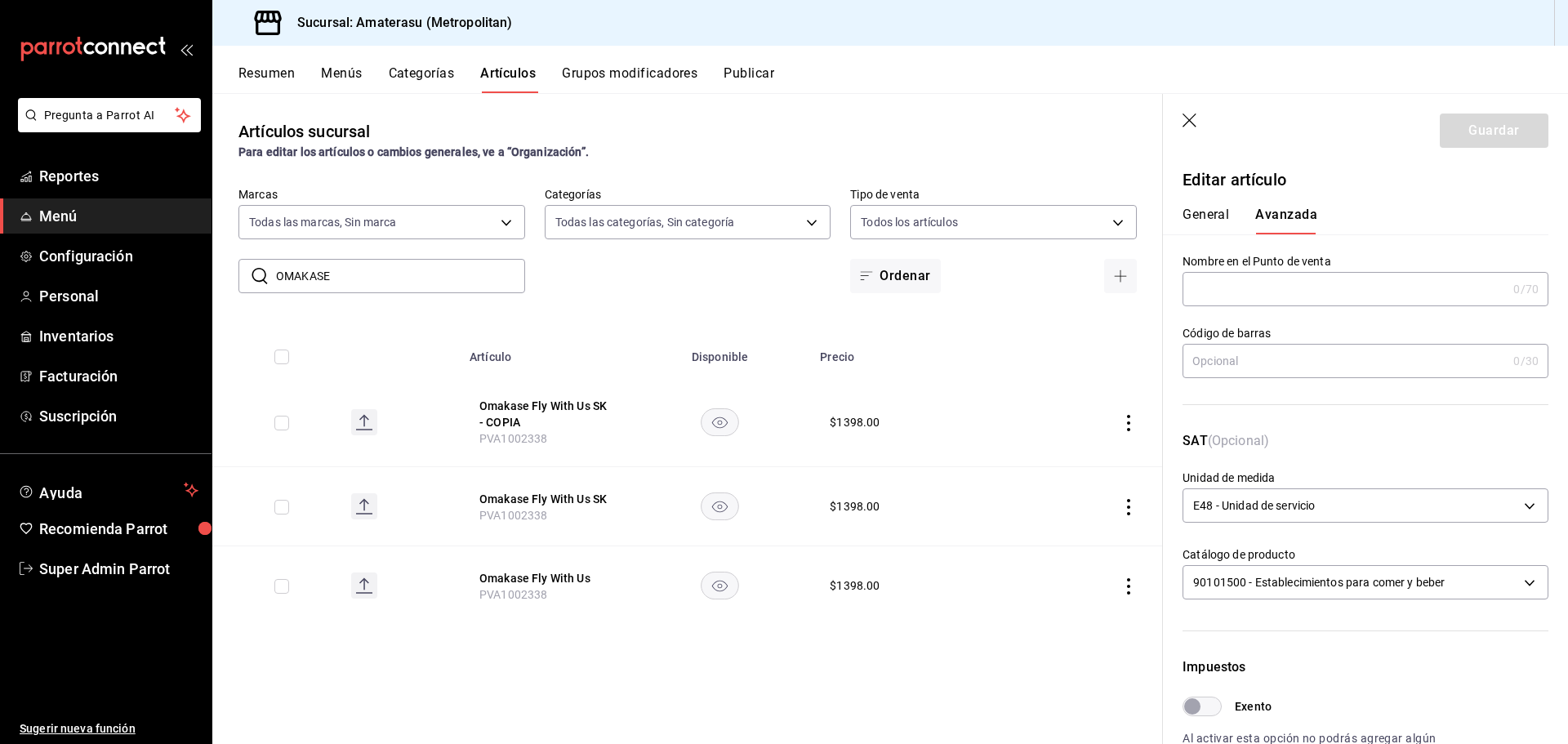
click at [1218, 215] on button "General" at bounding box center [1205, 220] width 46 height 28
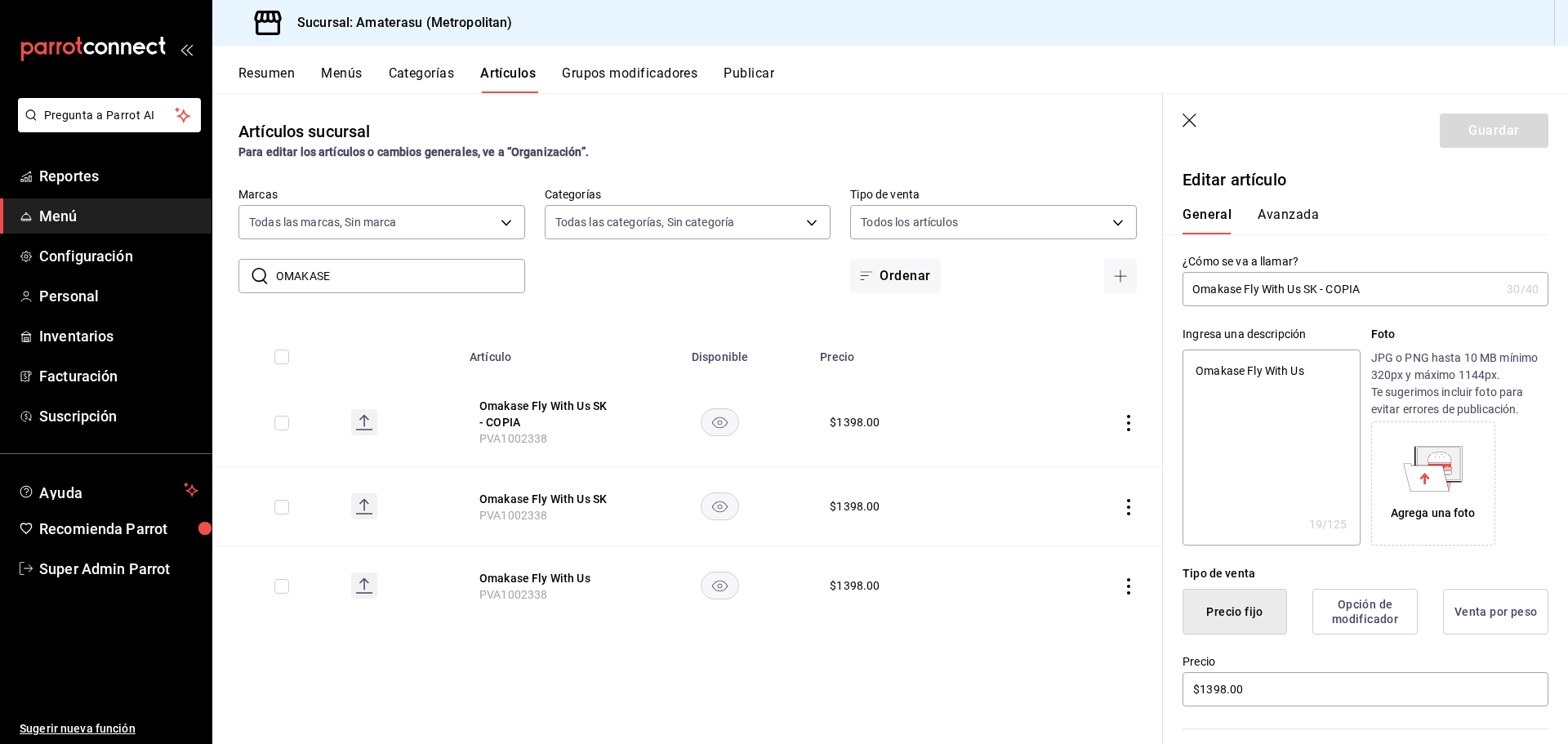
click at [1292, 221] on button "Avanzada" at bounding box center [1288, 220] width 61 height 28
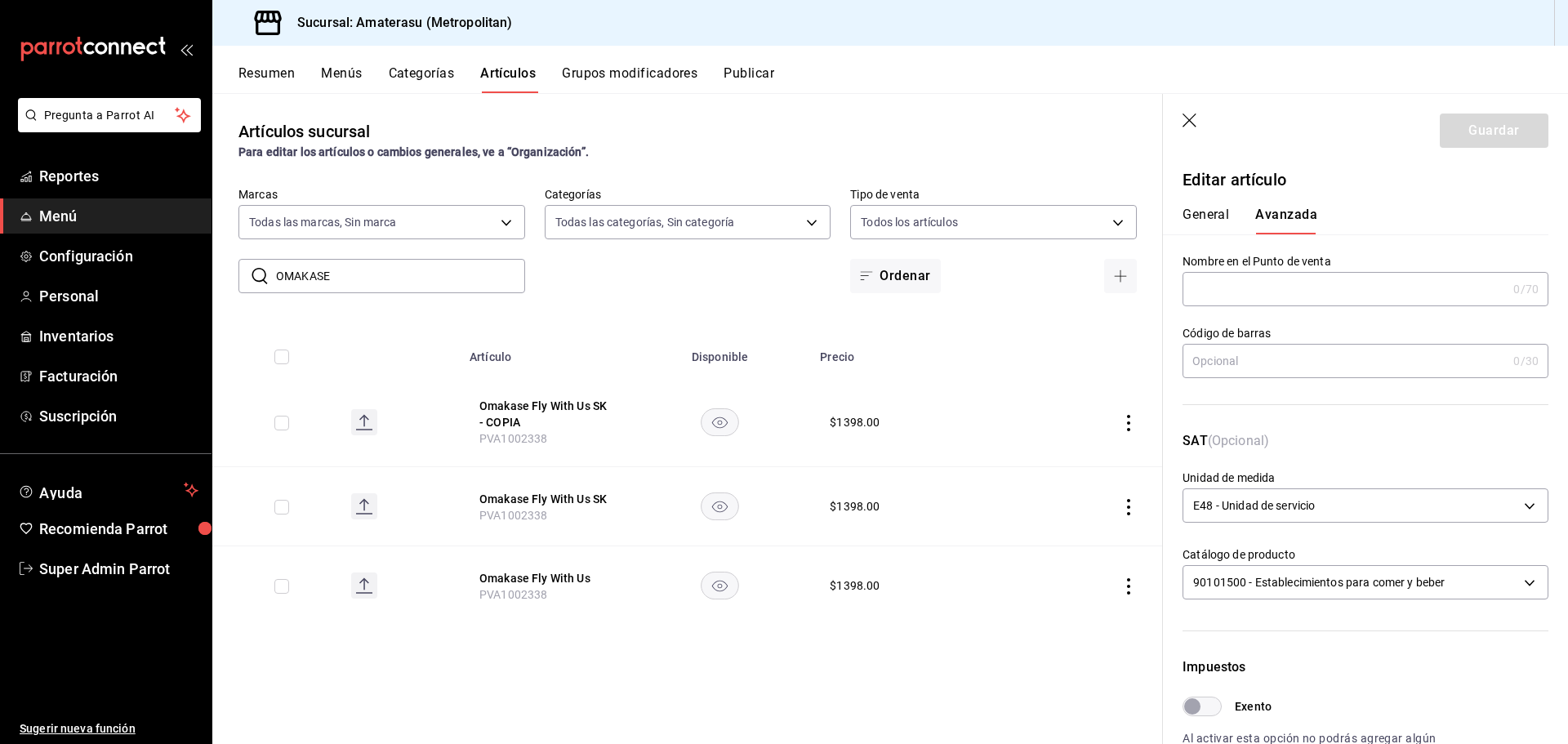
click at [1214, 213] on button "General" at bounding box center [1205, 220] width 46 height 28
type textarea "x"
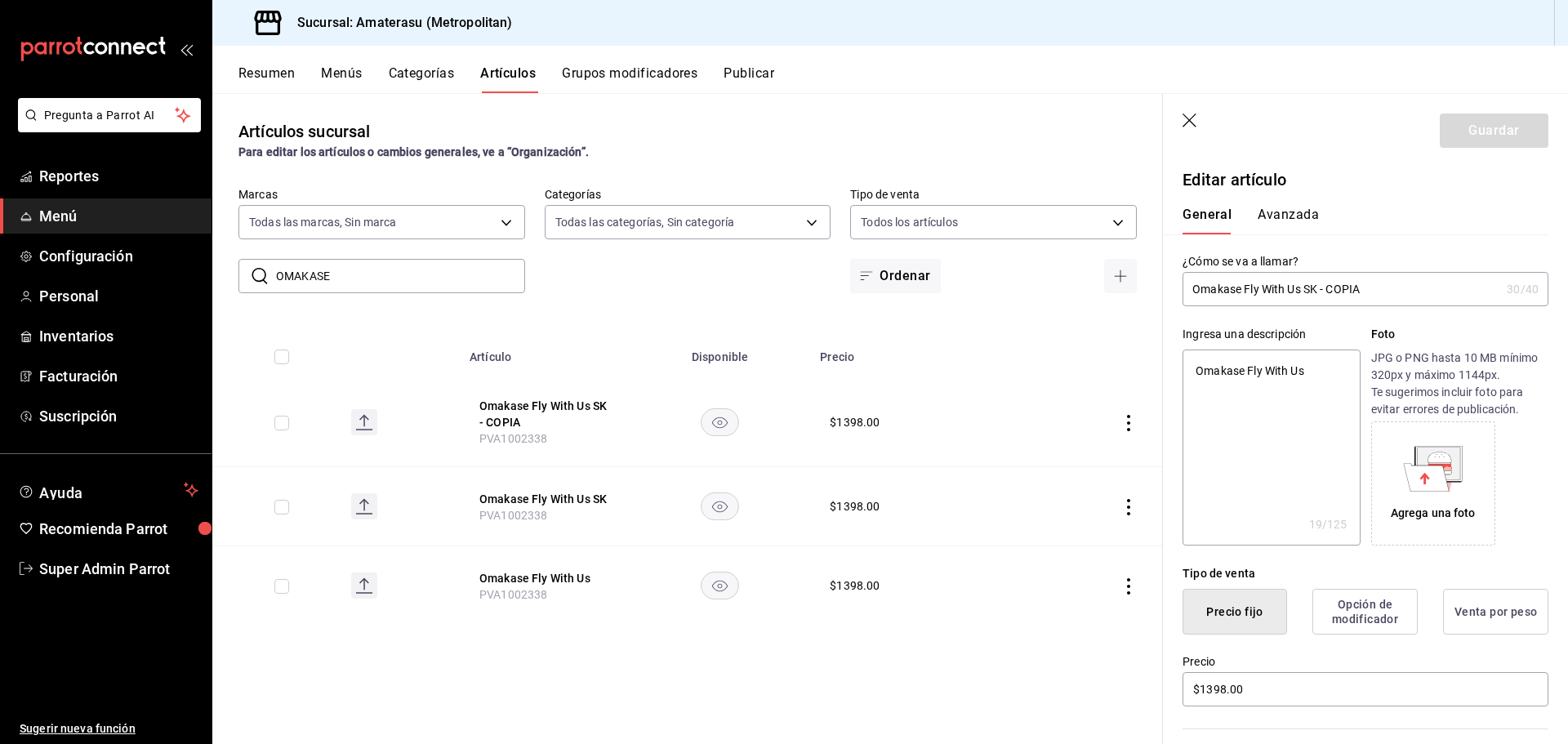
click at [1292, 226] on button "Avanzada" at bounding box center [1288, 220] width 61 height 28
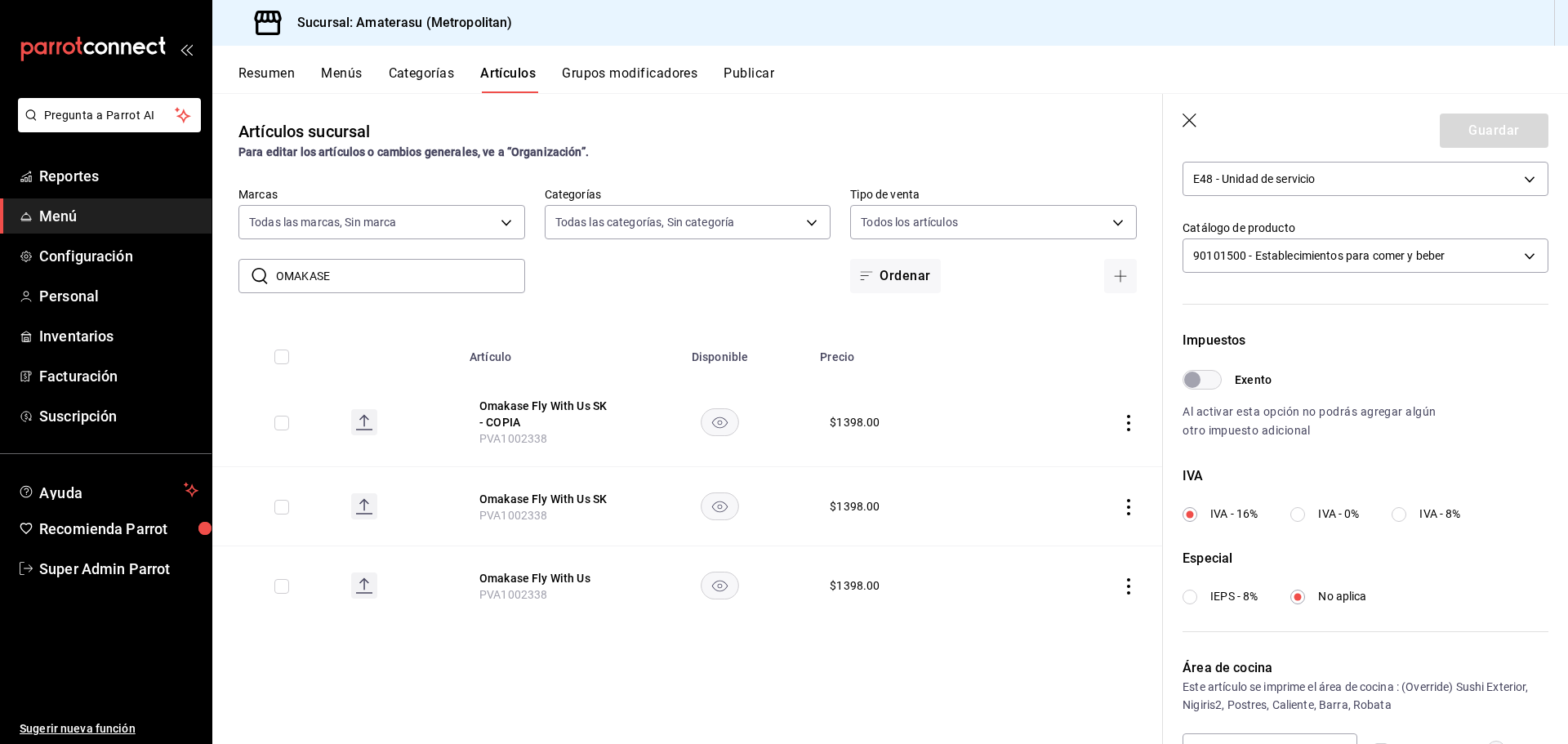
scroll to position [428, 0]
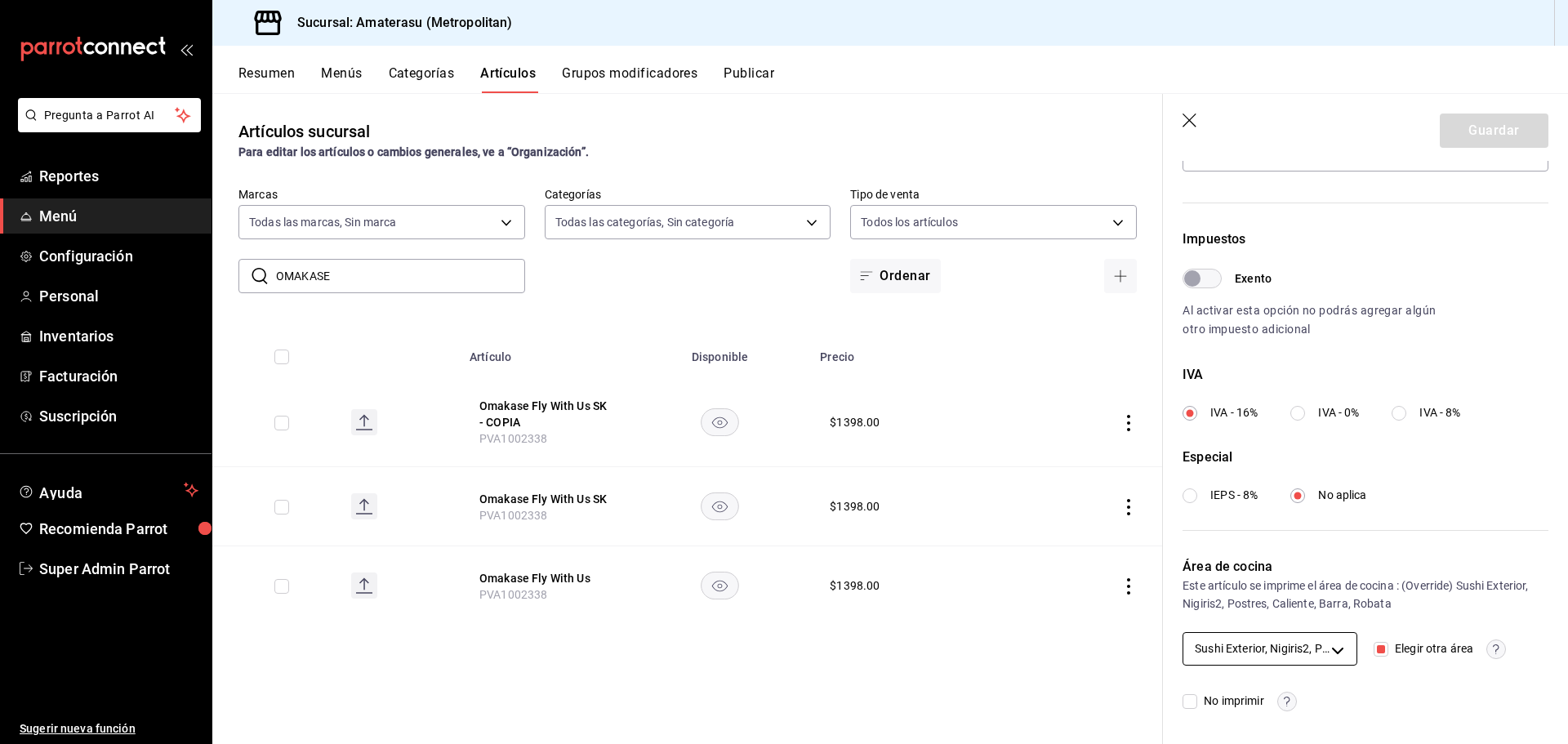
click at [1326, 645] on body "Pregunta a Parrot AI Reportes Menú Configuración Personal Inventarios Facturaci…" at bounding box center [784, 372] width 1568 height 744
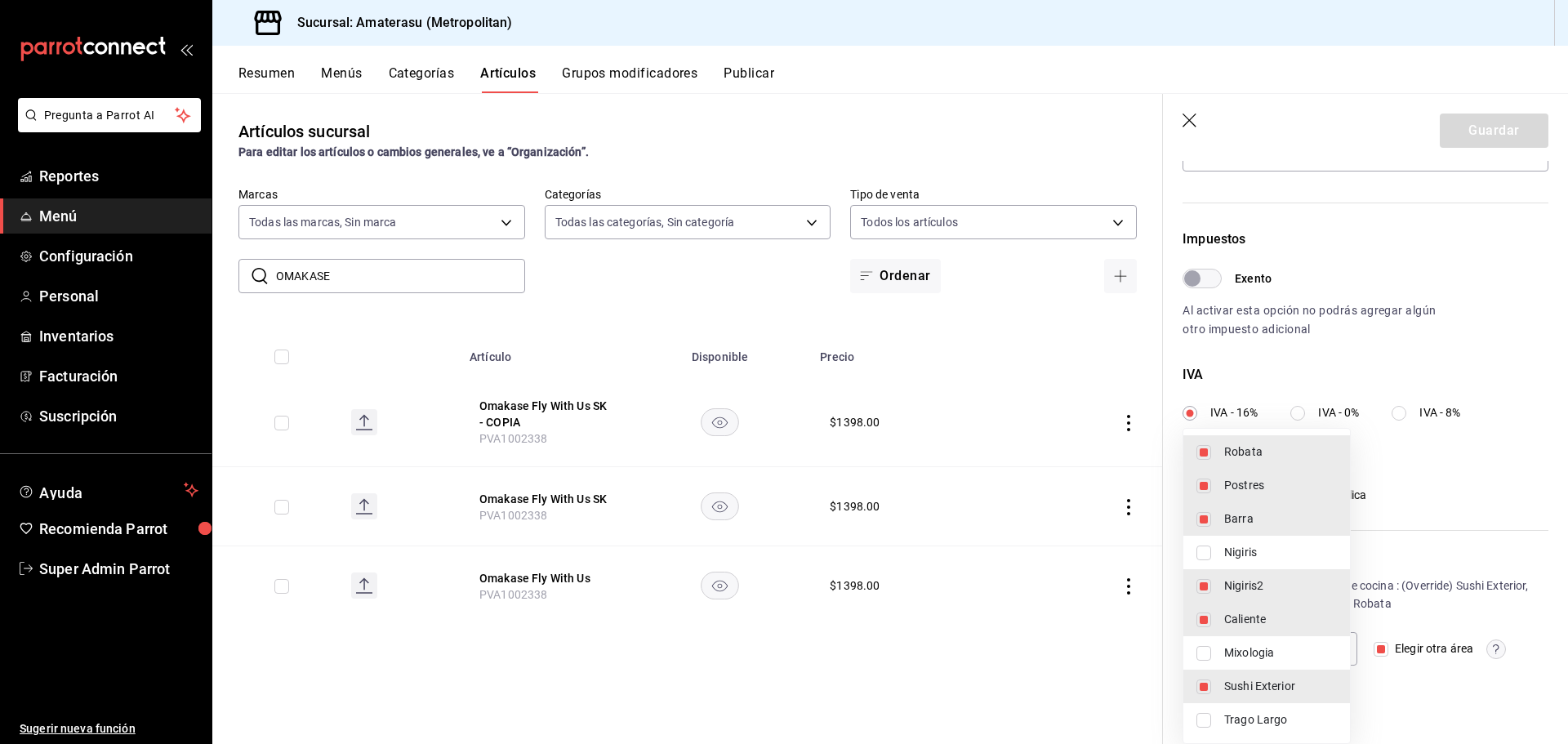
click at [1452, 605] on div at bounding box center [784, 372] width 1568 height 744
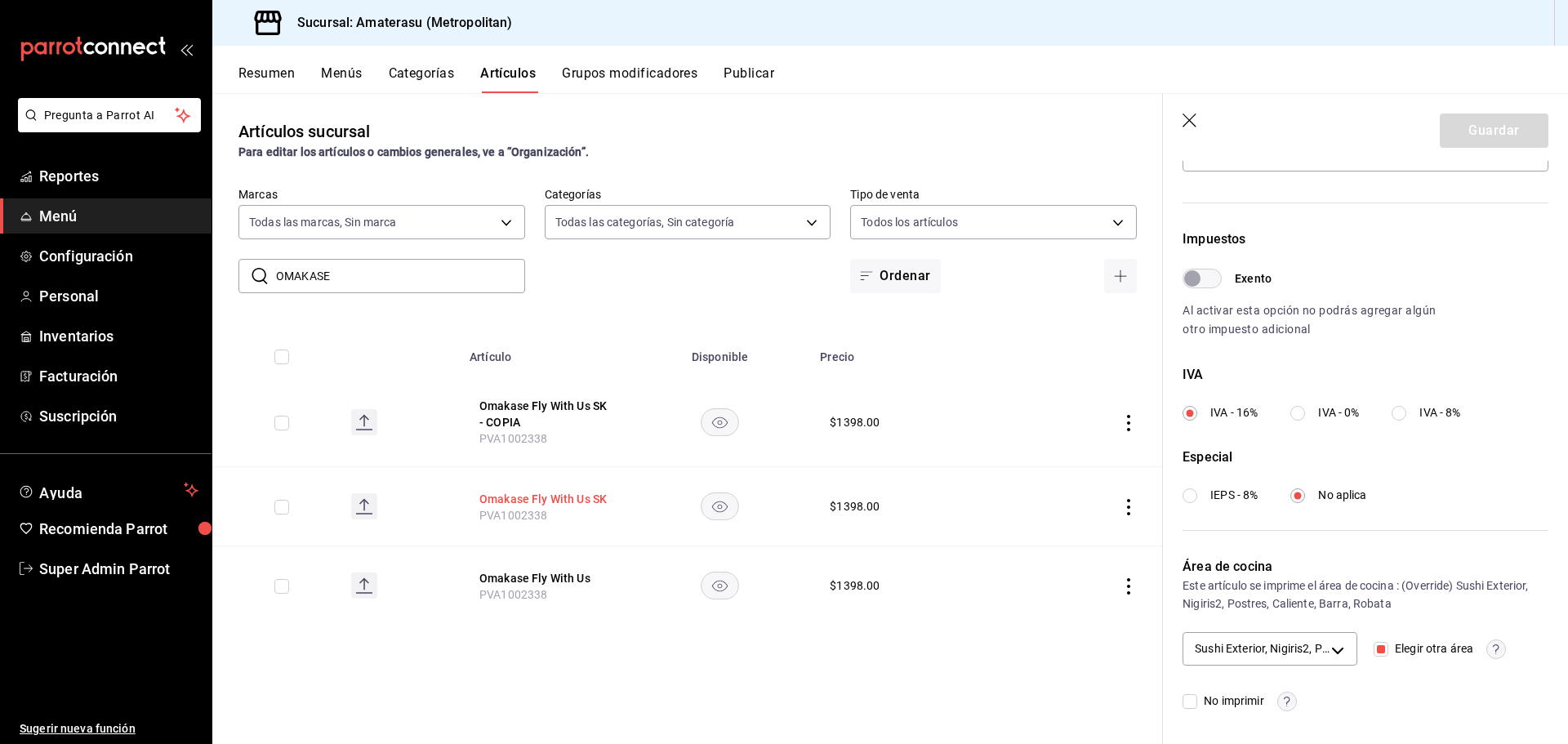
click at [584, 493] on button "Omakase Fly With Us SK" at bounding box center [544, 499] width 130 height 17
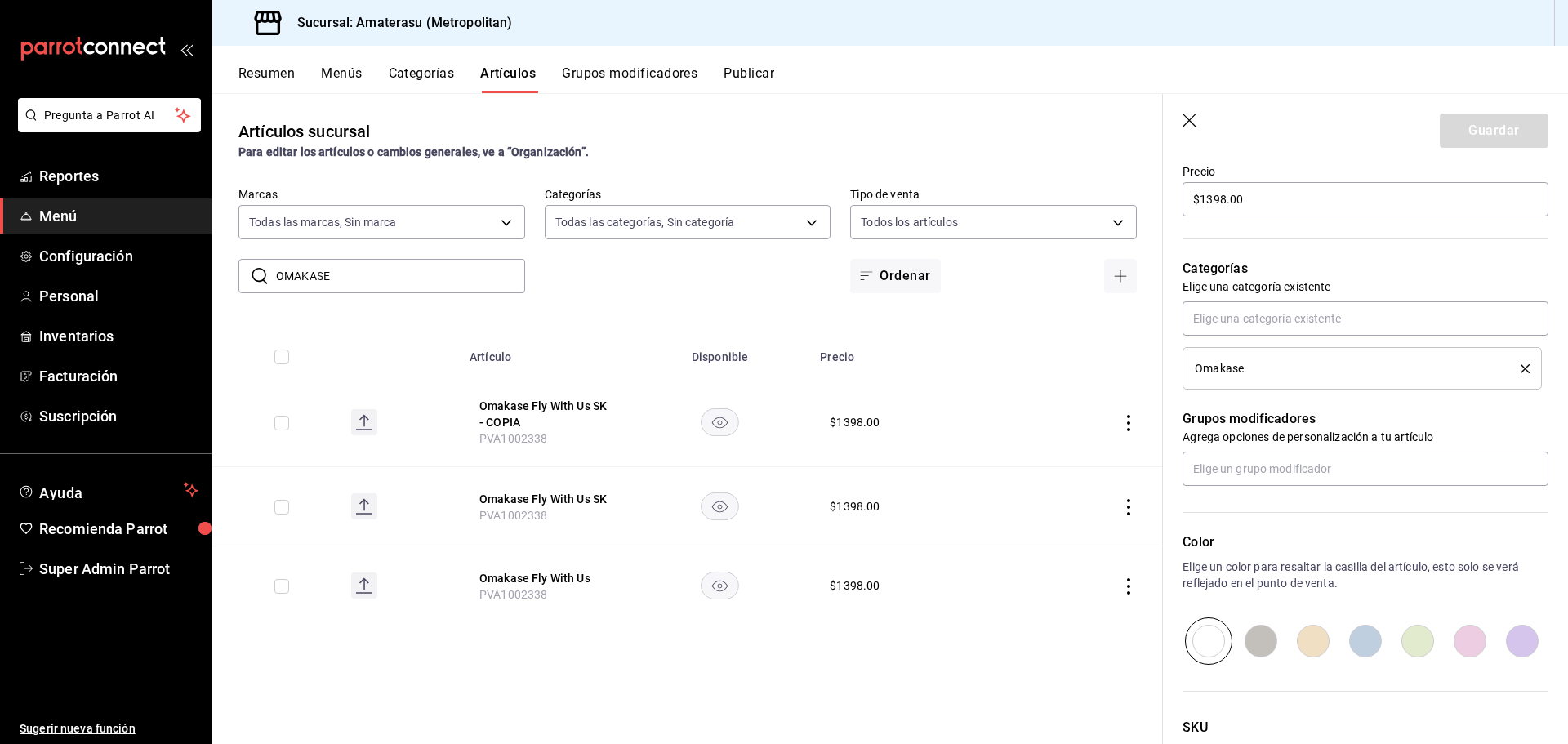
scroll to position [616, 0]
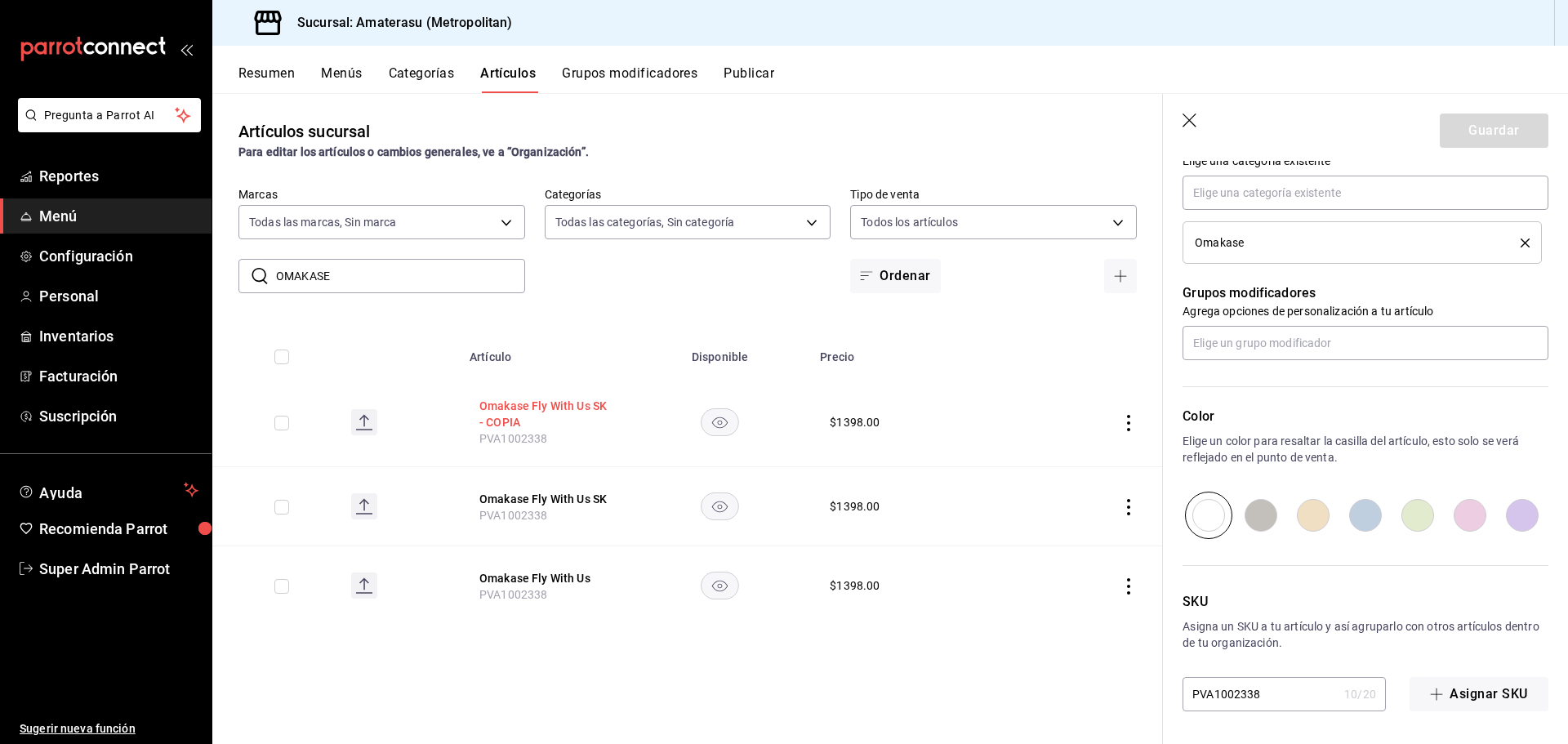
click at [560, 412] on button "Omakase Fly With Us SK - COPIA" at bounding box center [544, 414] width 130 height 33
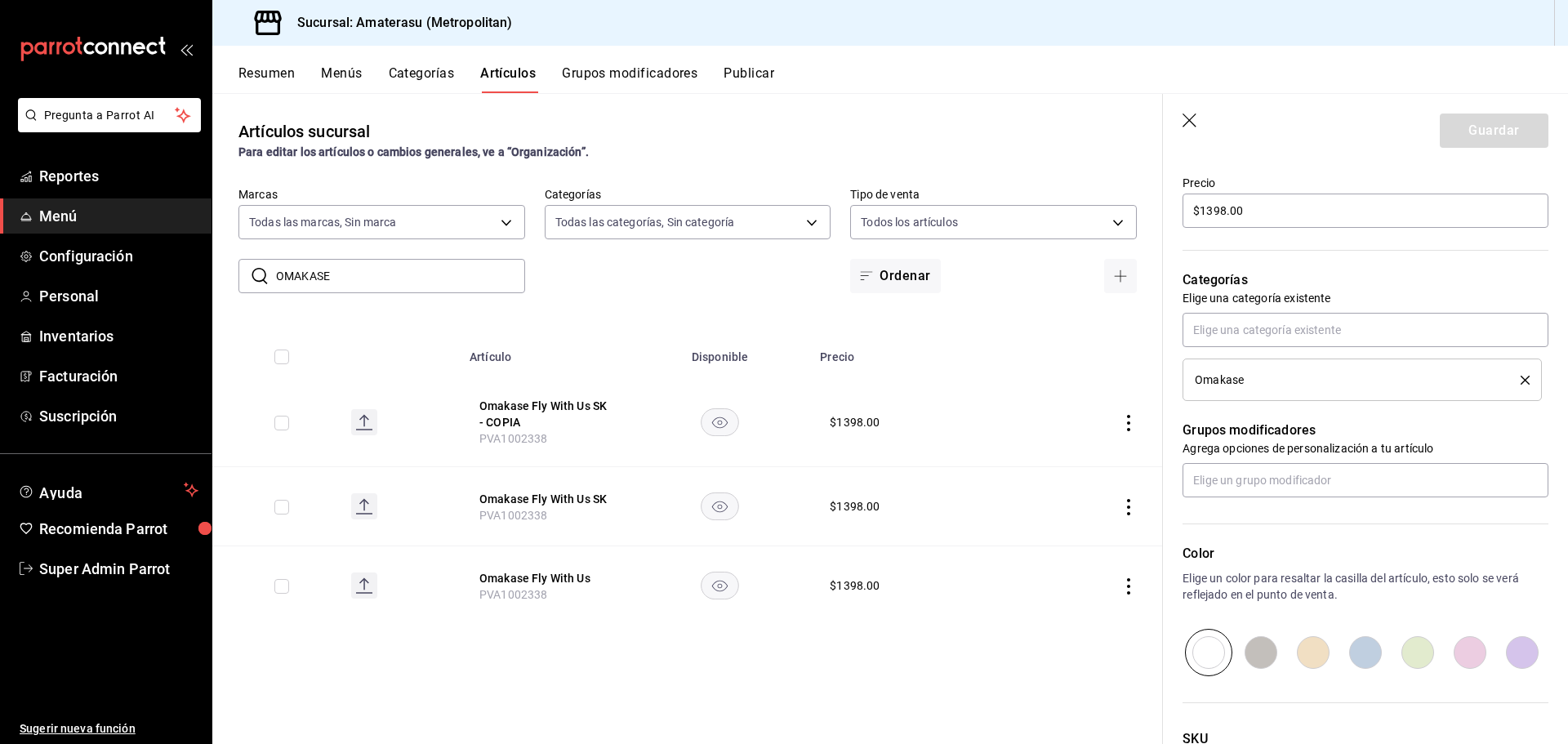
scroll to position [490, 0]
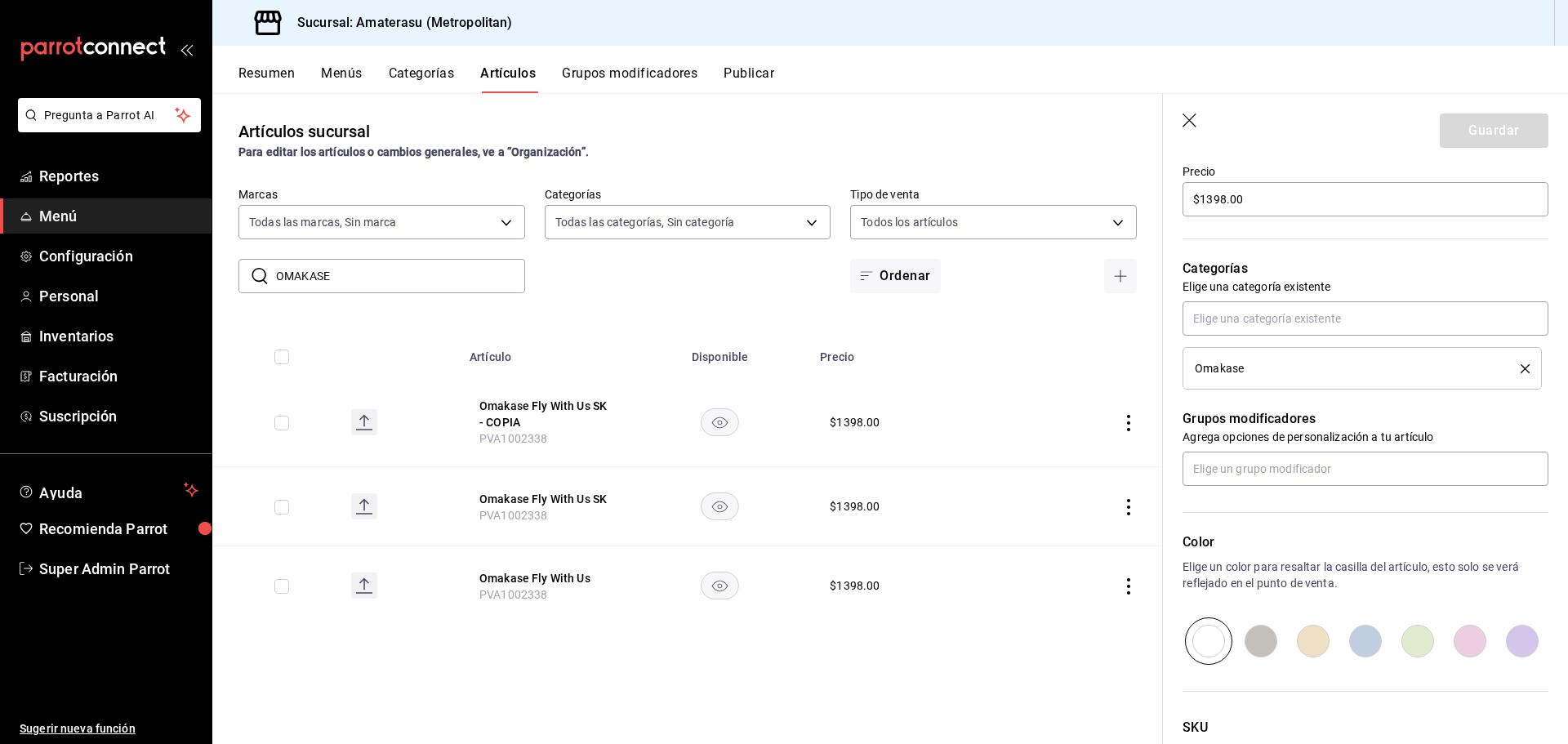
click at [565, 568] on th "Omakase Fly With Us PVA1002338" at bounding box center [544, 586] width 170 height 79
click at [569, 577] on button "Omakase Fly With Us" at bounding box center [544, 578] width 130 height 17
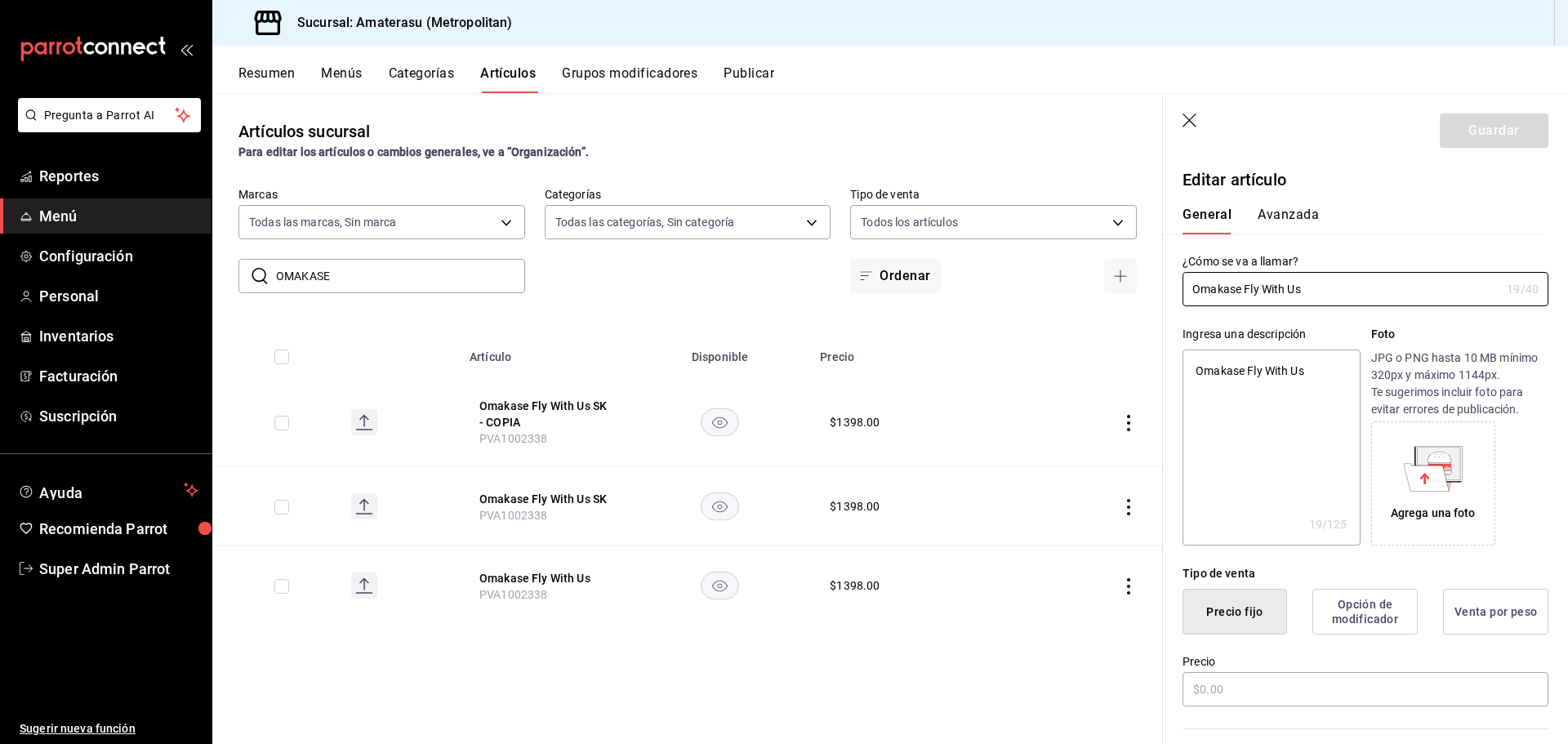
type textarea "x"
type input "$1398.00"
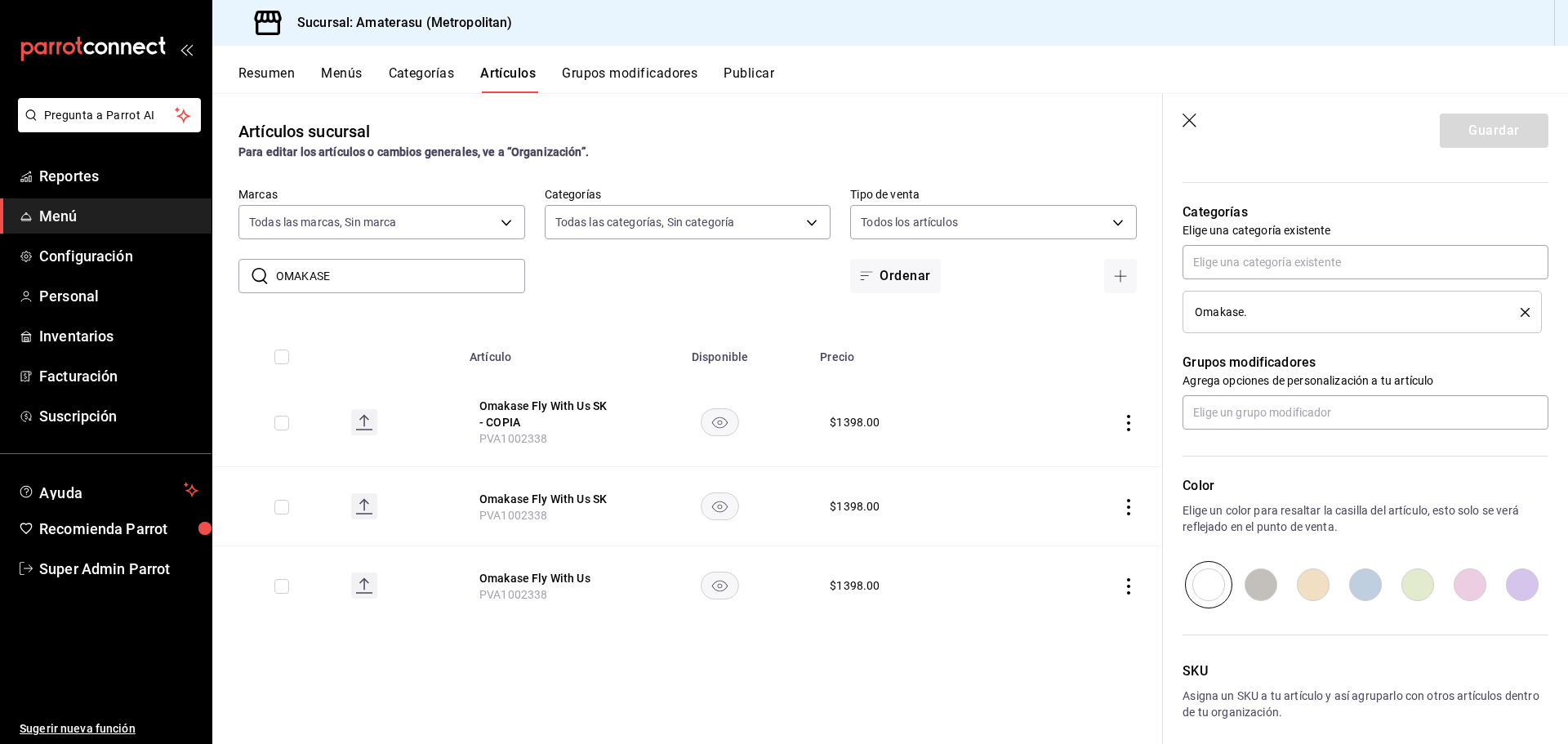
scroll to position [616, 0]
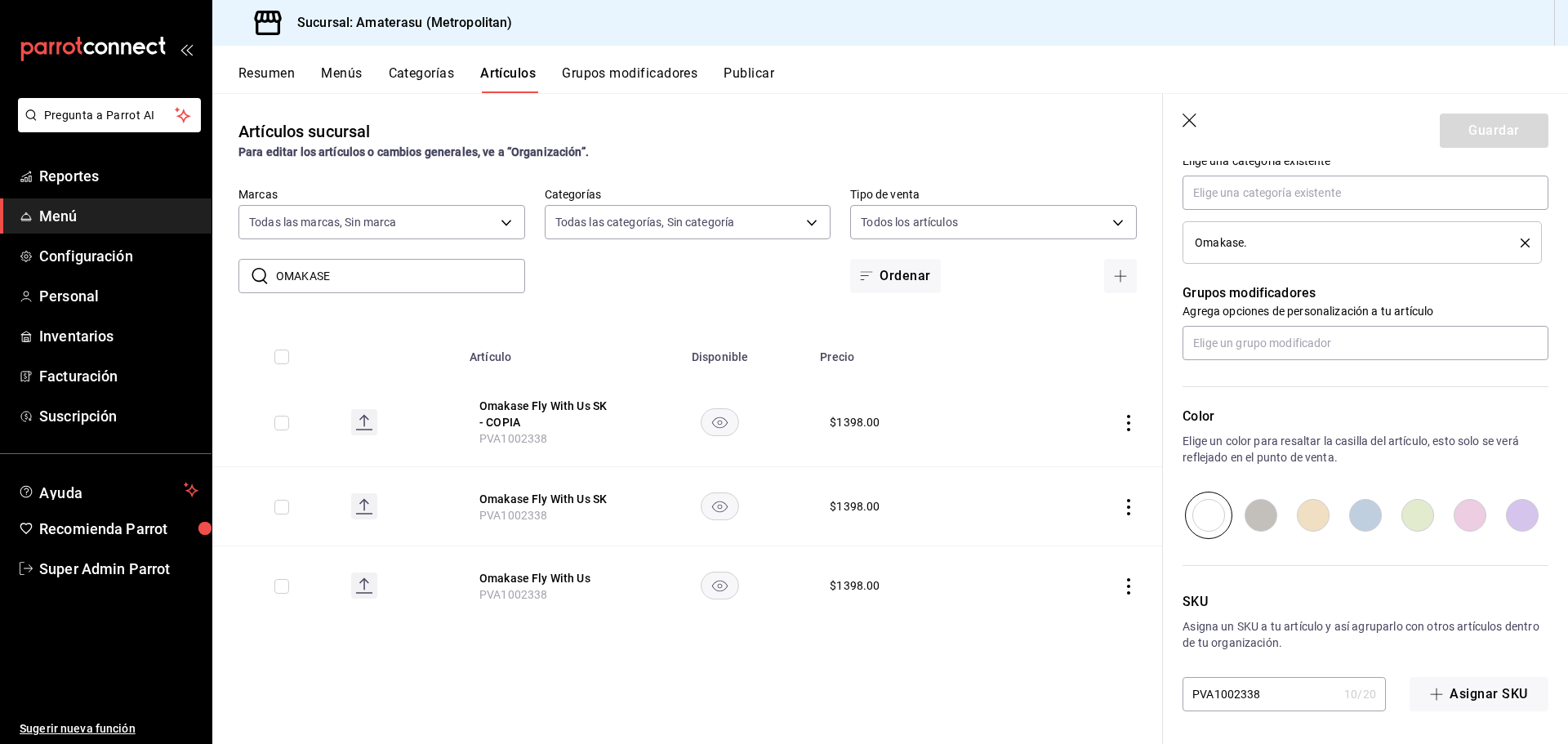
click at [1349, 641] on p "Asigna un SKU a tu artículo y así agruparlo con otros artículos dentro de tu or…" at bounding box center [1365, 634] width 366 height 33
click at [1271, 695] on input "PVA1002338" at bounding box center [1260, 694] width 155 height 33
click at [626, 281] on div "​ OMAKASE ​ Marcas Todas las marcas, Sin marca e4cd7fcb-d45b-43ae-a99f-ad4ccfcd…" at bounding box center [688, 239] width 950 height 106
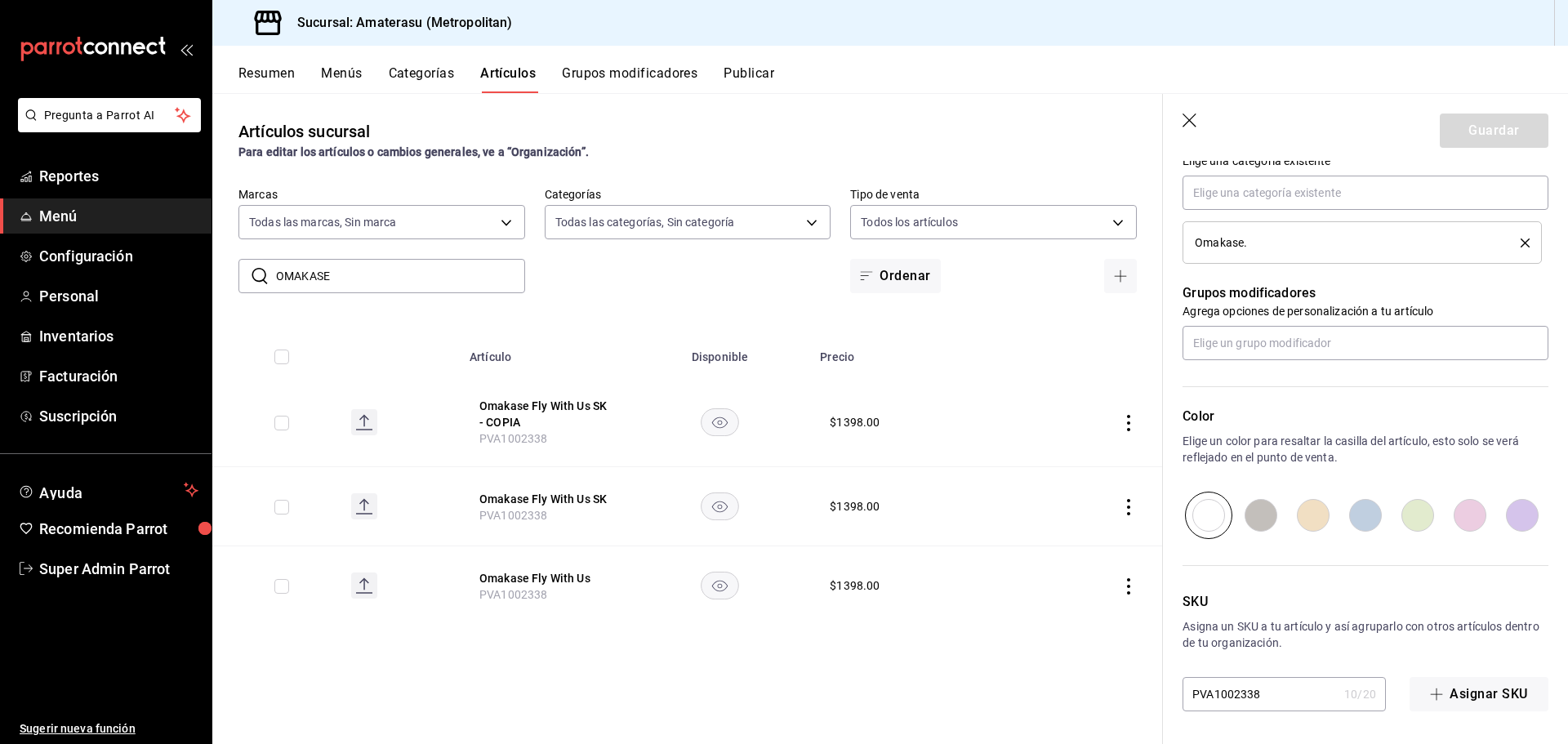
click at [479, 271] on input "OMAKASE" at bounding box center [400, 276] width 249 height 33
paste input "PVA1002338"
type input "PVA1002338"
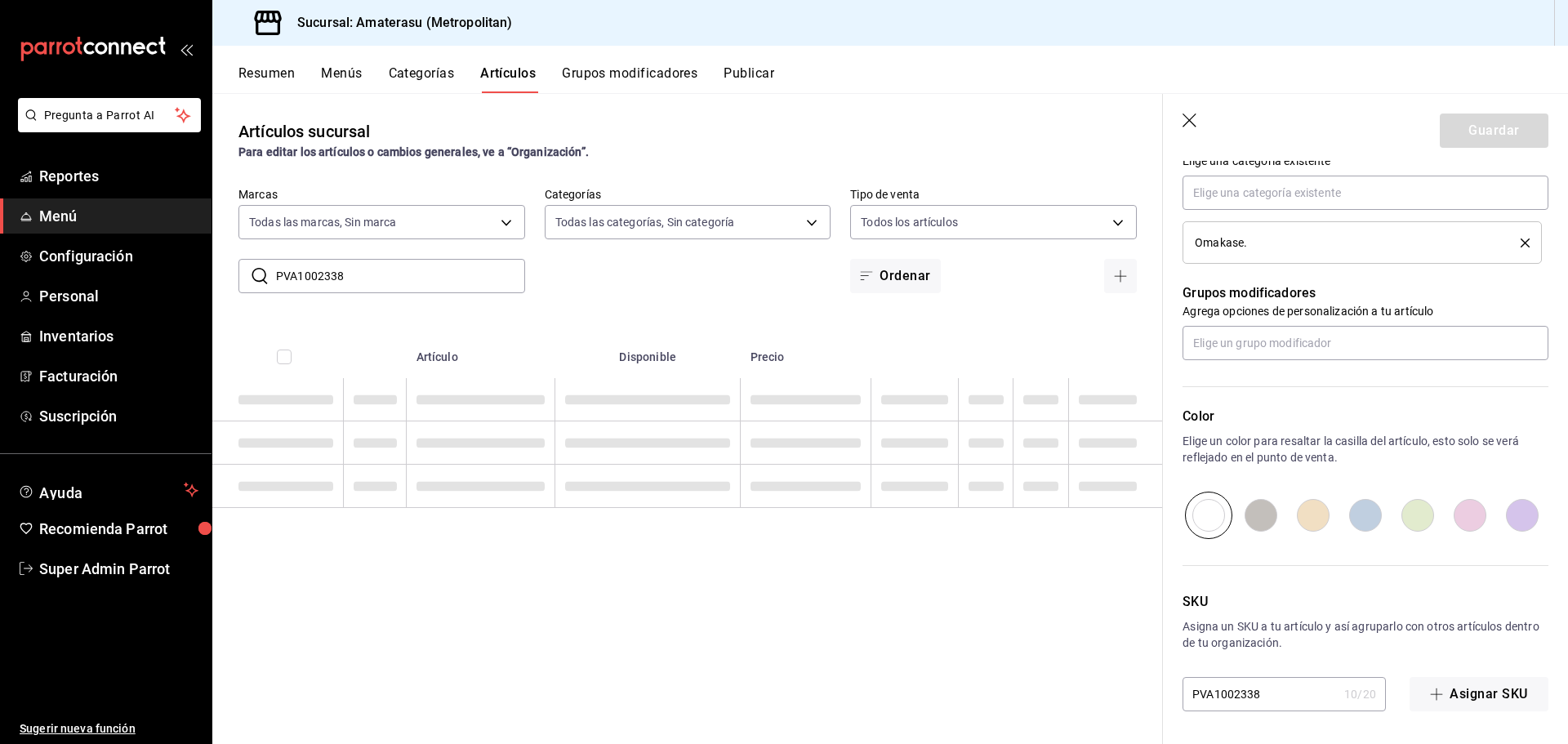
type textarea "x"
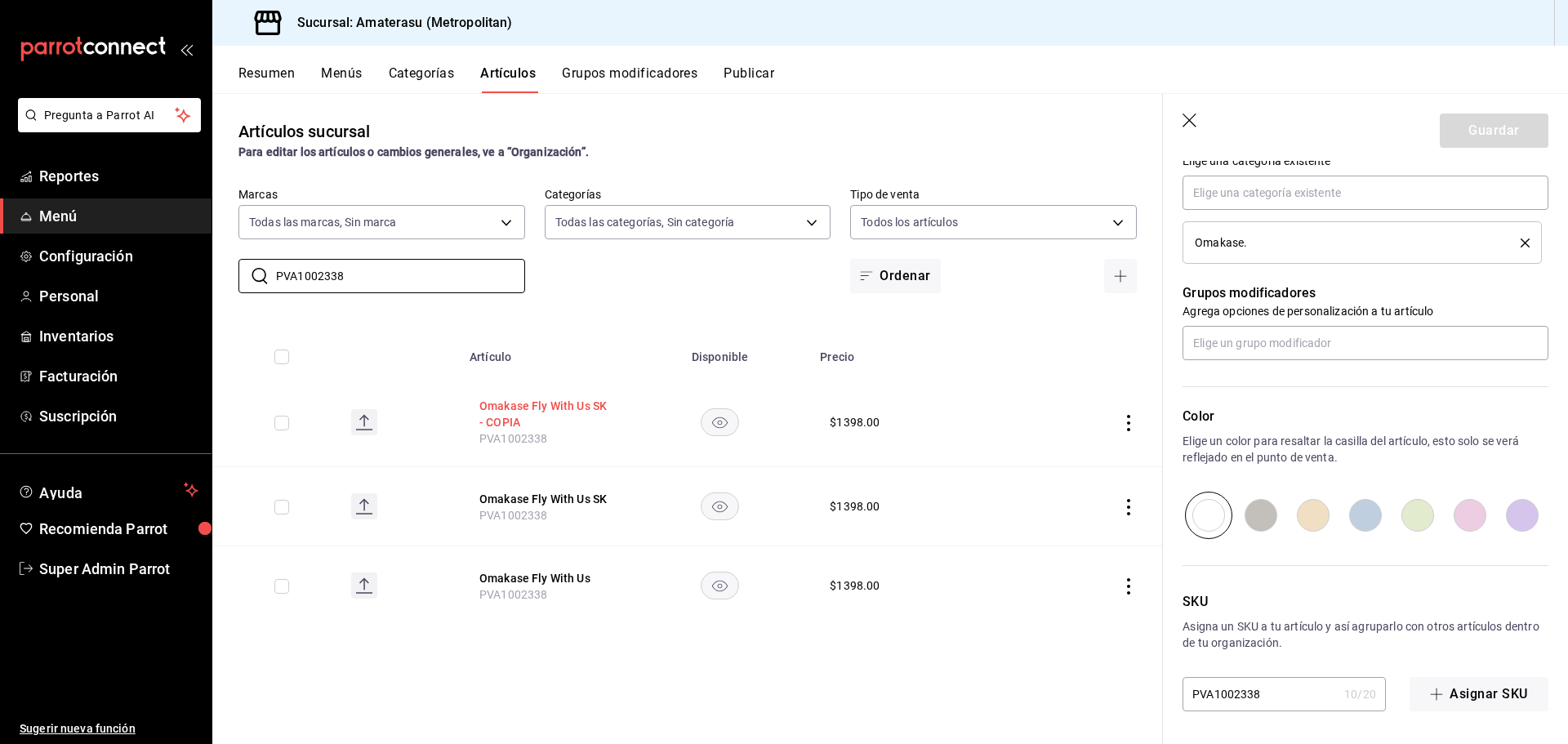
type input "PVA1002338"
click at [543, 400] on button "Omakase Fly With Us SK - COPIA" at bounding box center [544, 414] width 130 height 33
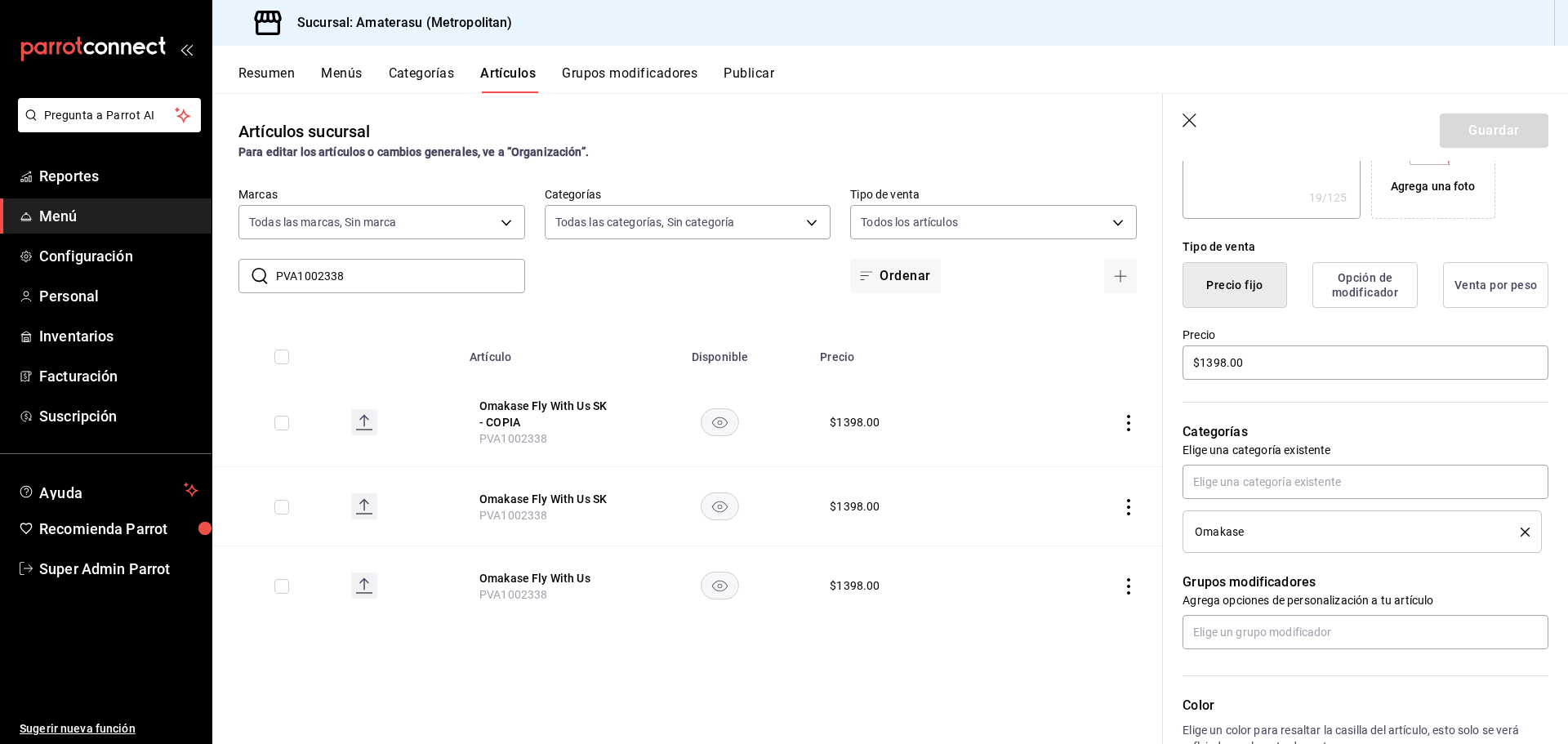
scroll to position [616, 0]
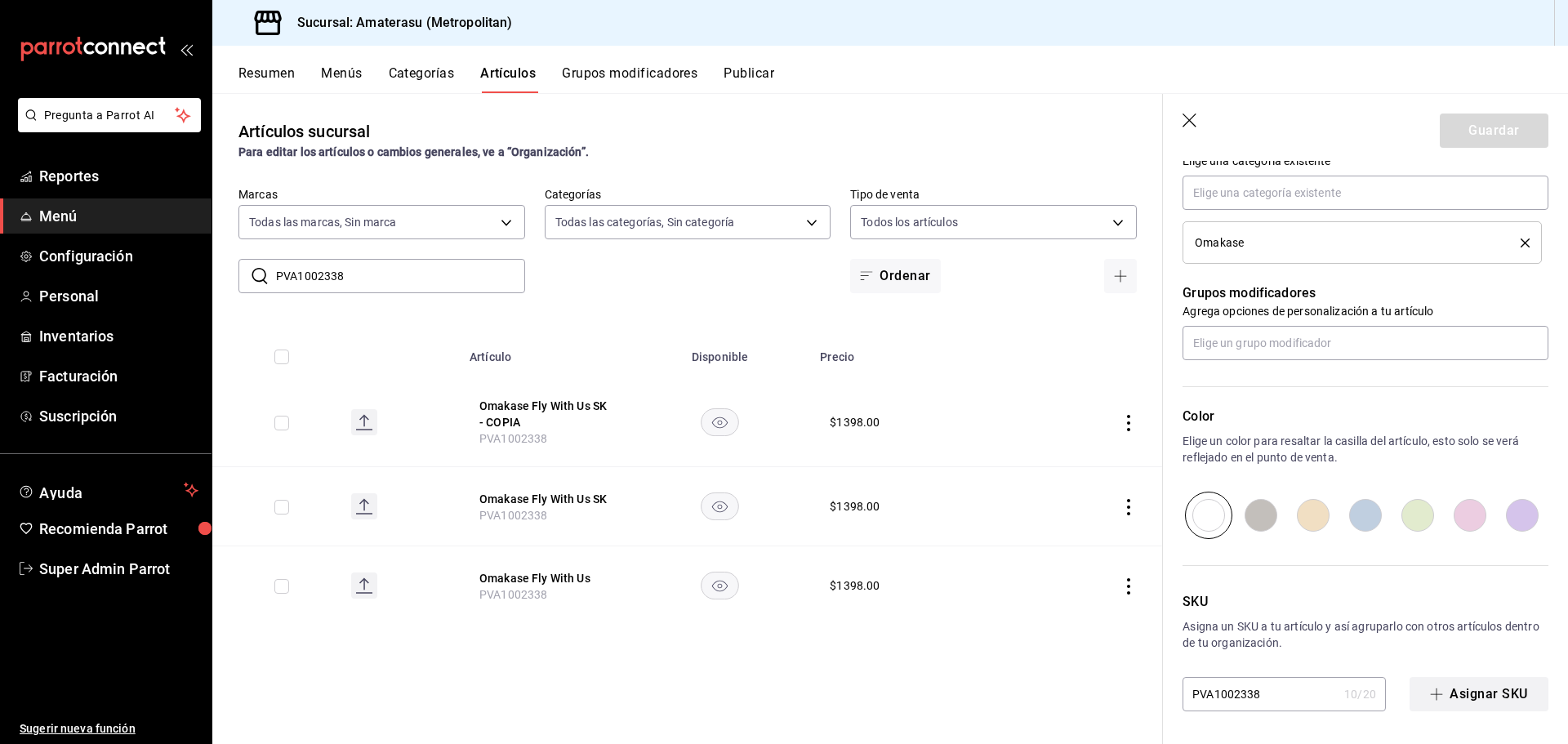
click at [1465, 688] on button "Asignar SKU" at bounding box center [1479, 694] width 139 height 35
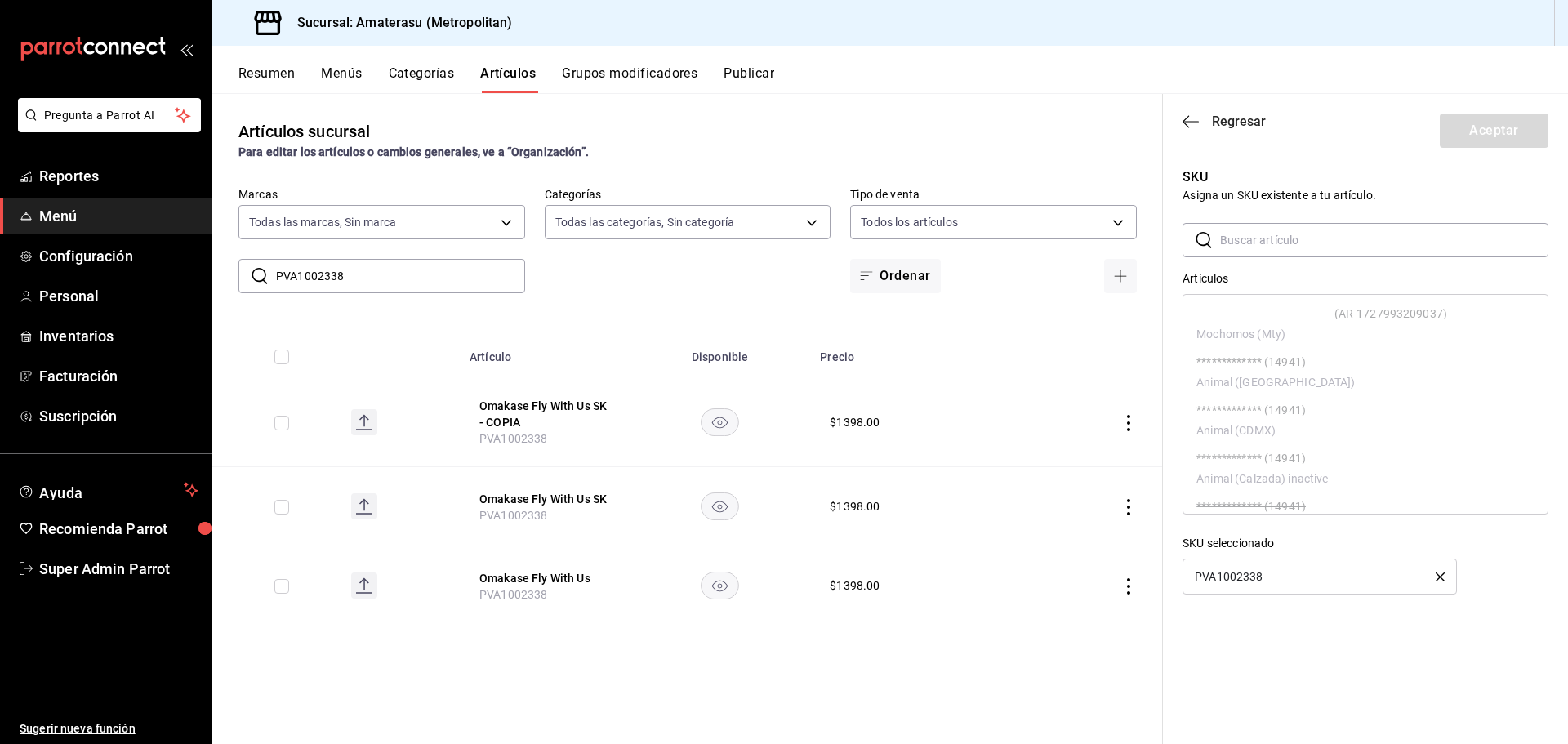
click at [1185, 122] on icon "button" at bounding box center [1191, 121] width 17 height 1
type textarea "x"
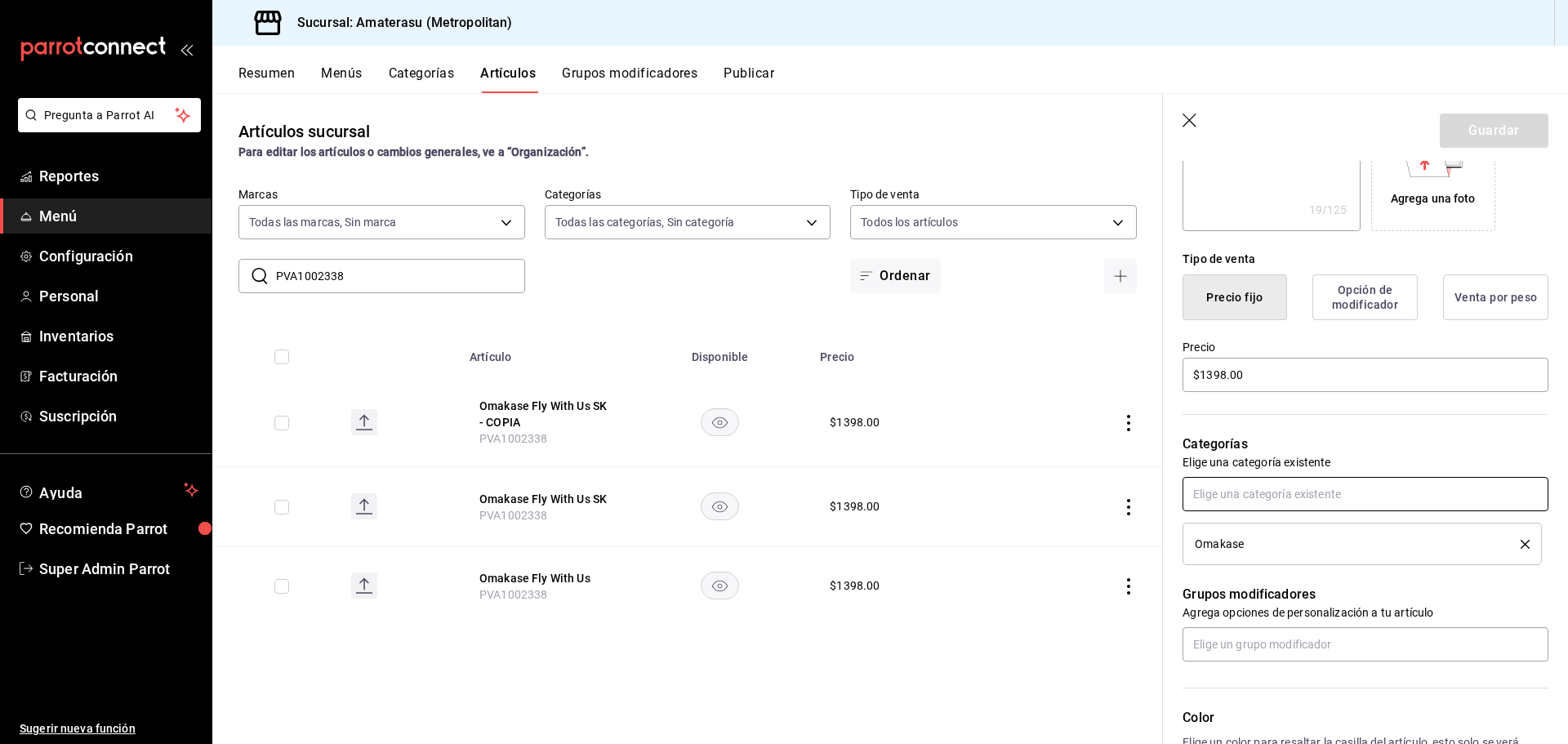
scroll to position [289, 0]
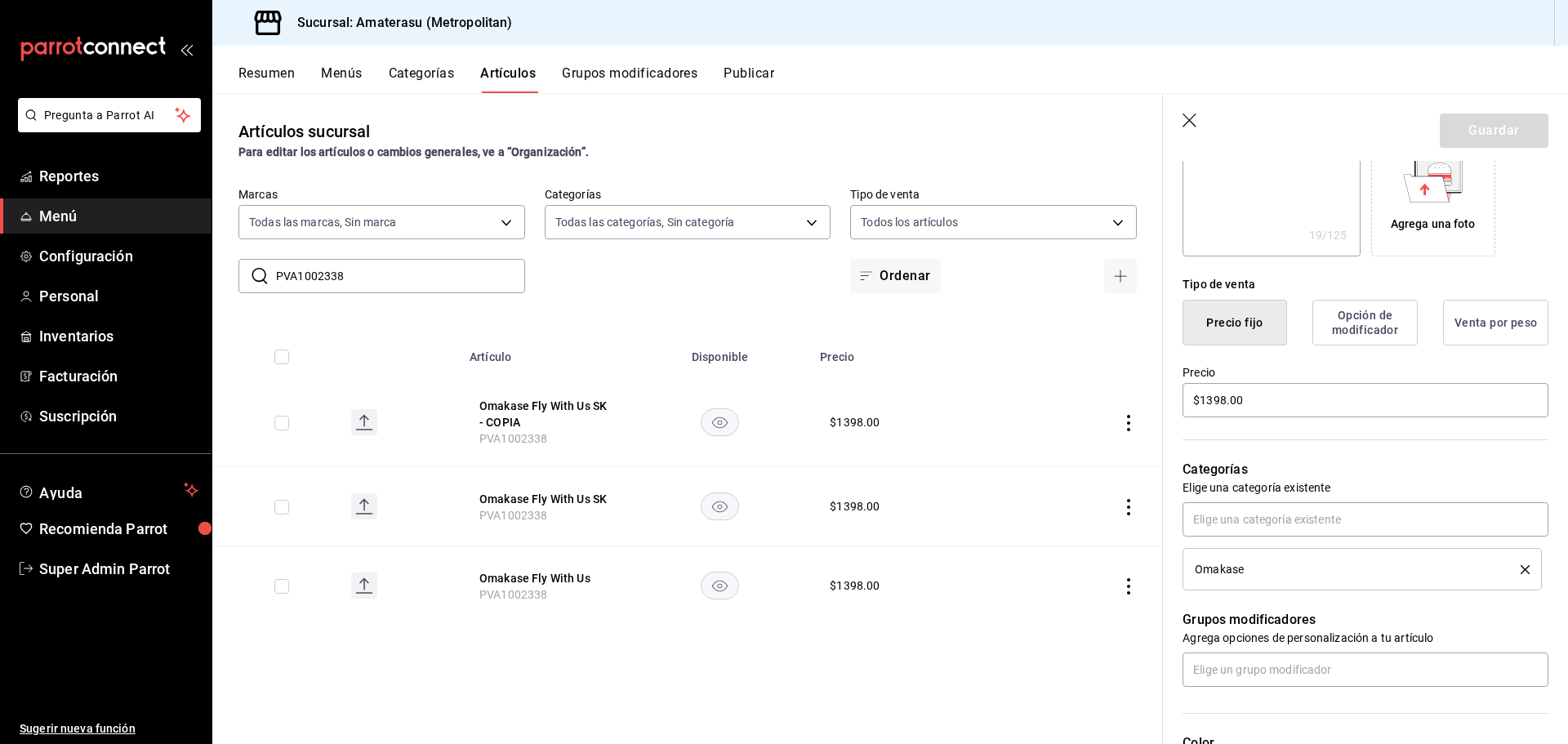
click at [580, 572] on button "Omakase Fly With Us" at bounding box center [544, 578] width 130 height 17
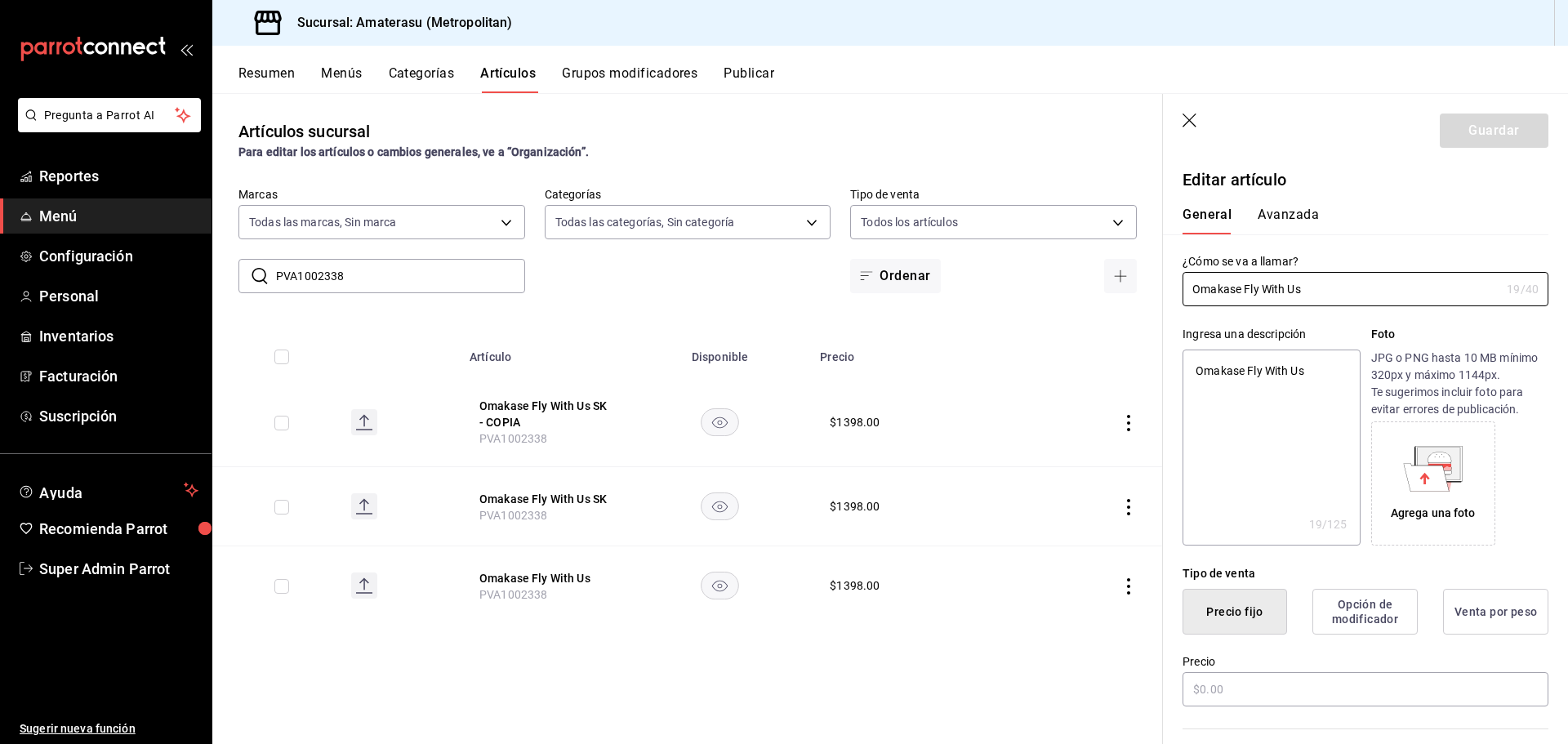
type textarea "x"
type input "$1398.00"
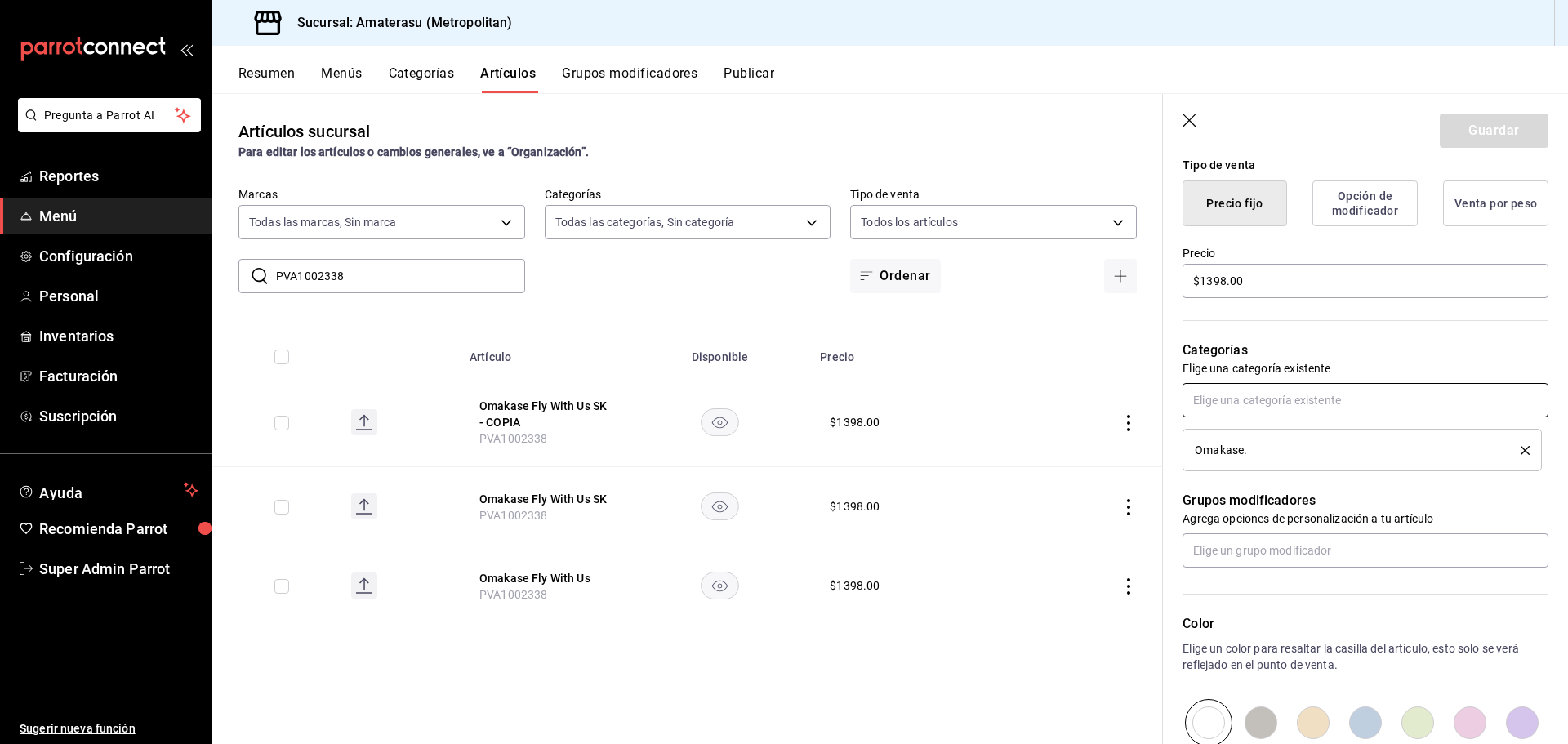
scroll to position [616, 0]
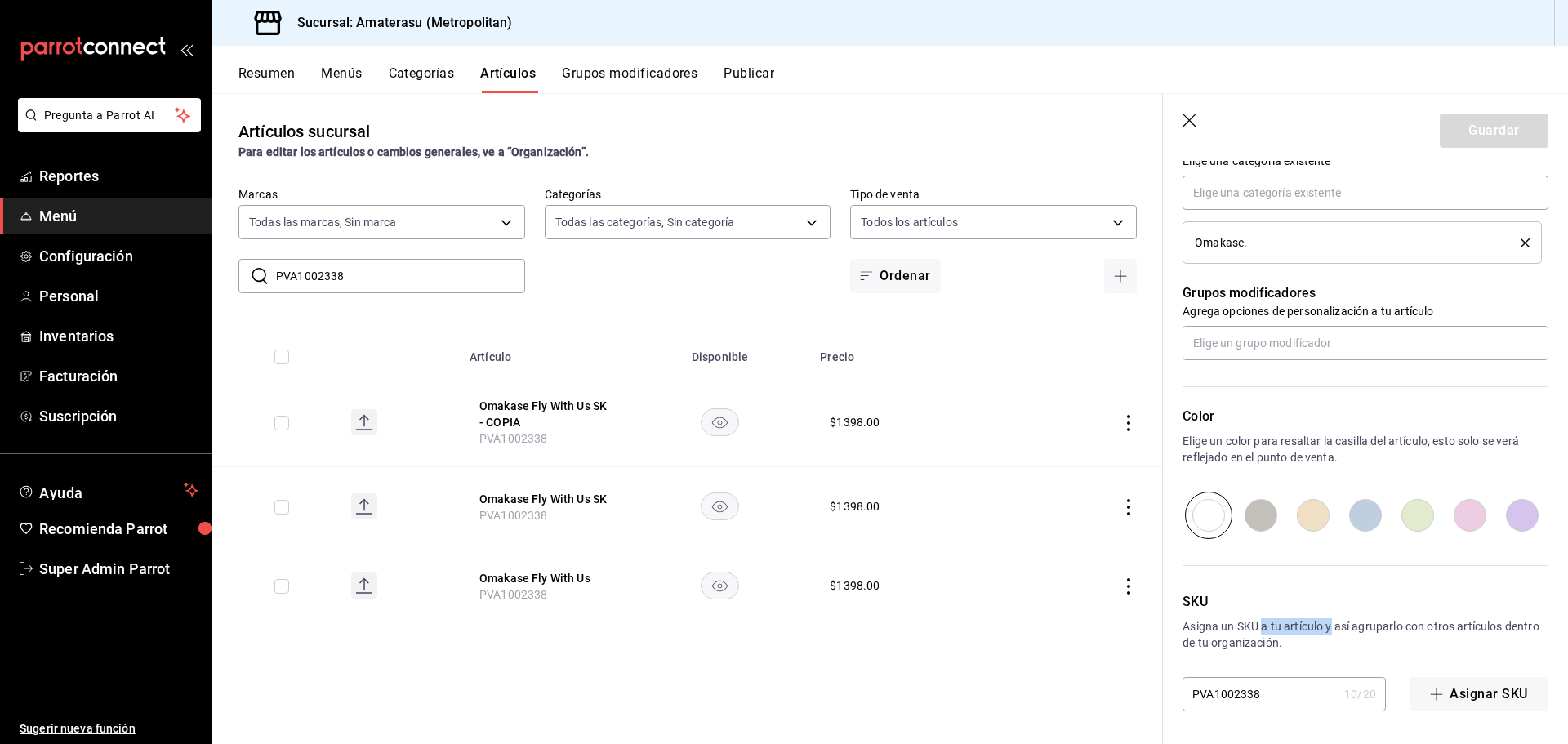
drag, startPoint x: 1264, startPoint y: 633, endPoint x: 1331, endPoint y: 622, distance: 67.9
click at [1331, 622] on p "Asigna un SKU a tu artículo y así agruparlo con otros artículos dentro de tu or…" at bounding box center [1365, 634] width 366 height 33
click at [436, 276] on input "PVA1002338" at bounding box center [400, 276] width 249 height 33
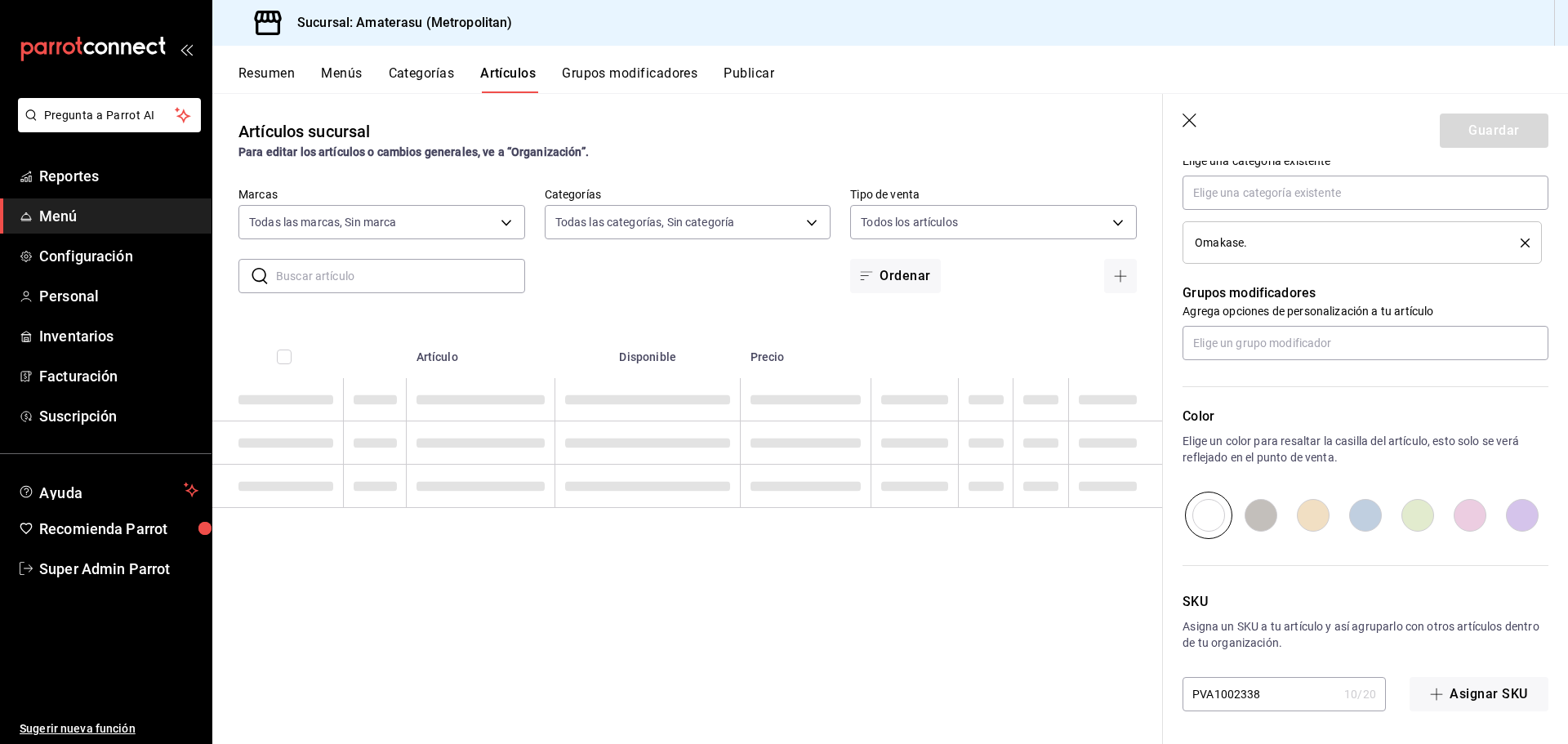
type textarea "x"
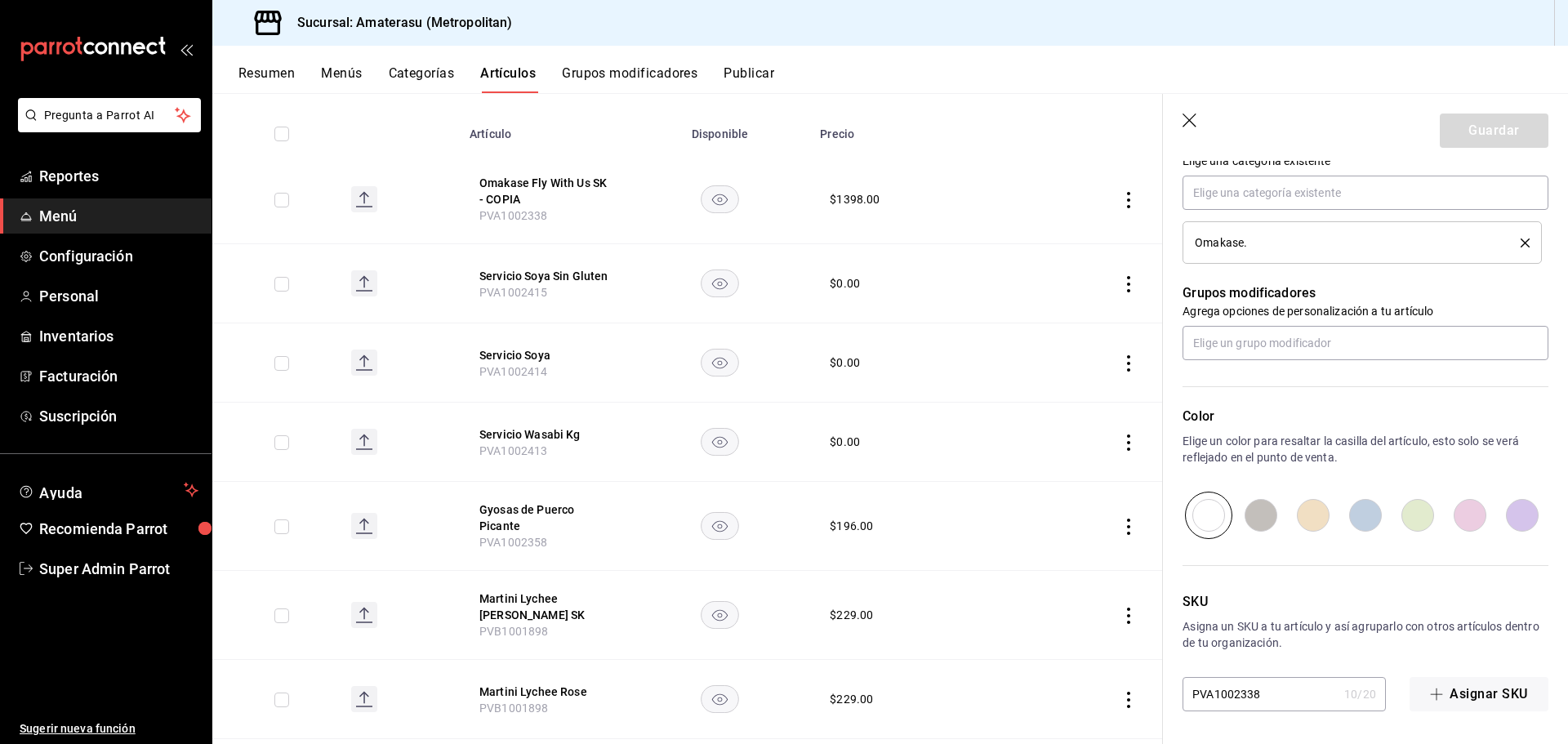
scroll to position [0, 0]
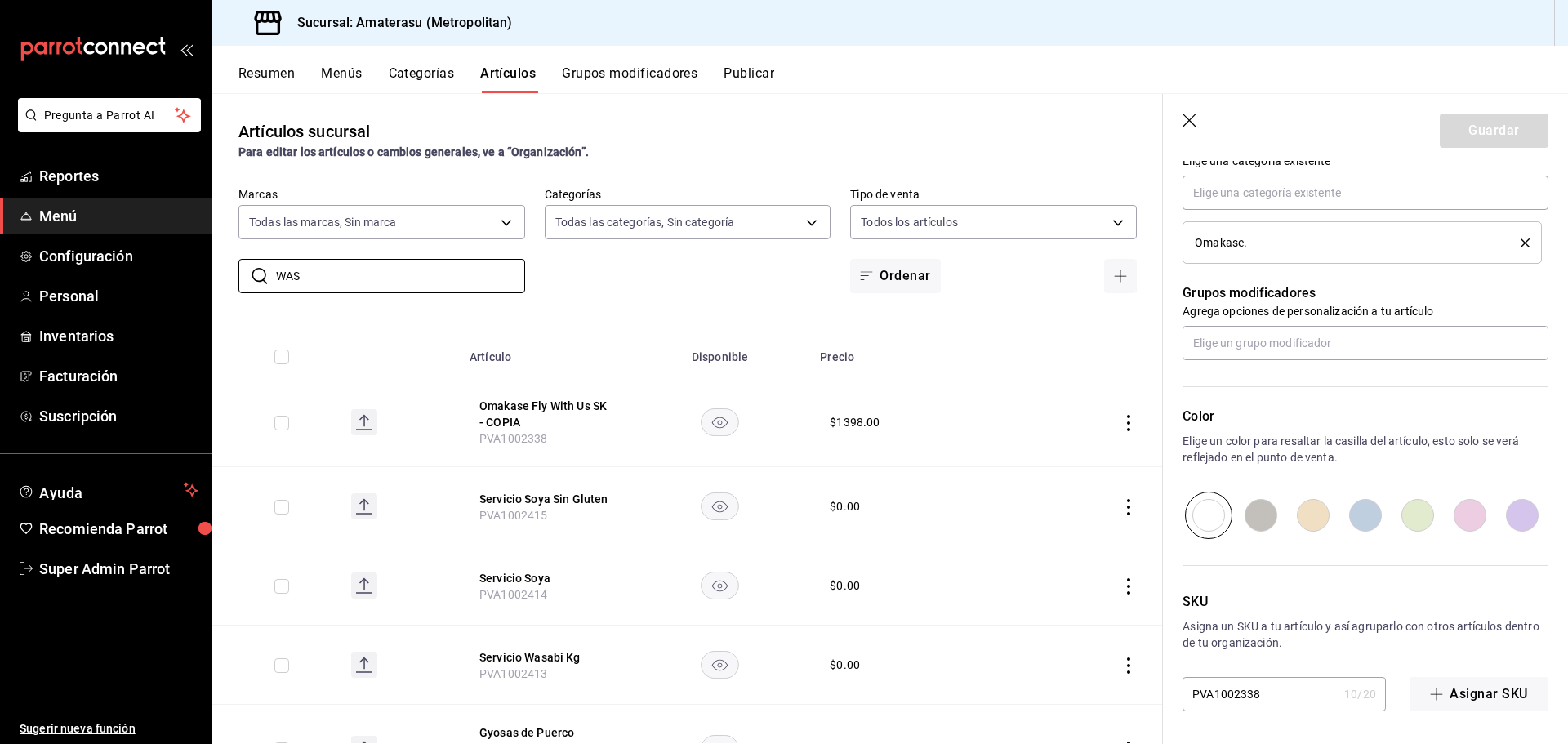
type input "WASA"
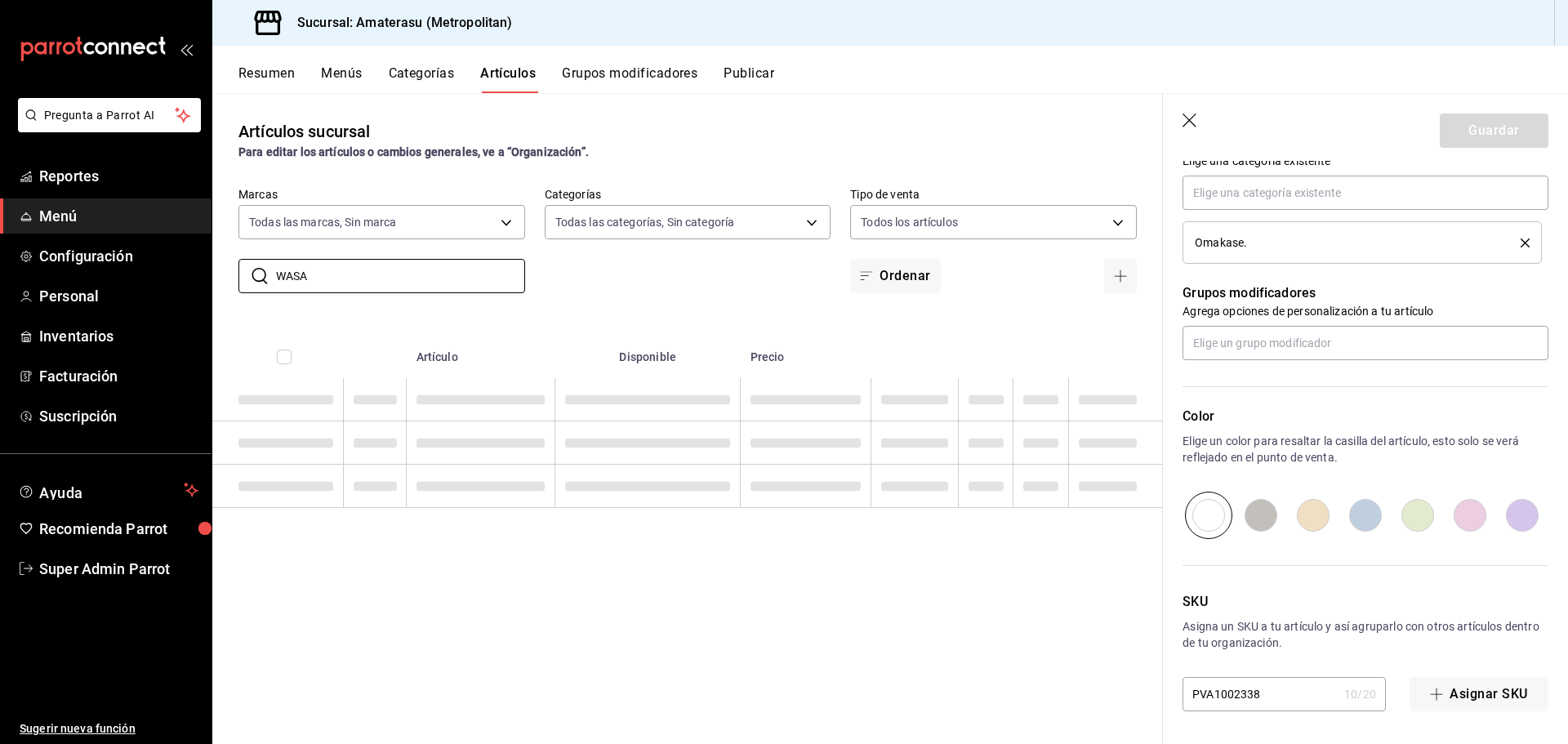
type textarea "x"
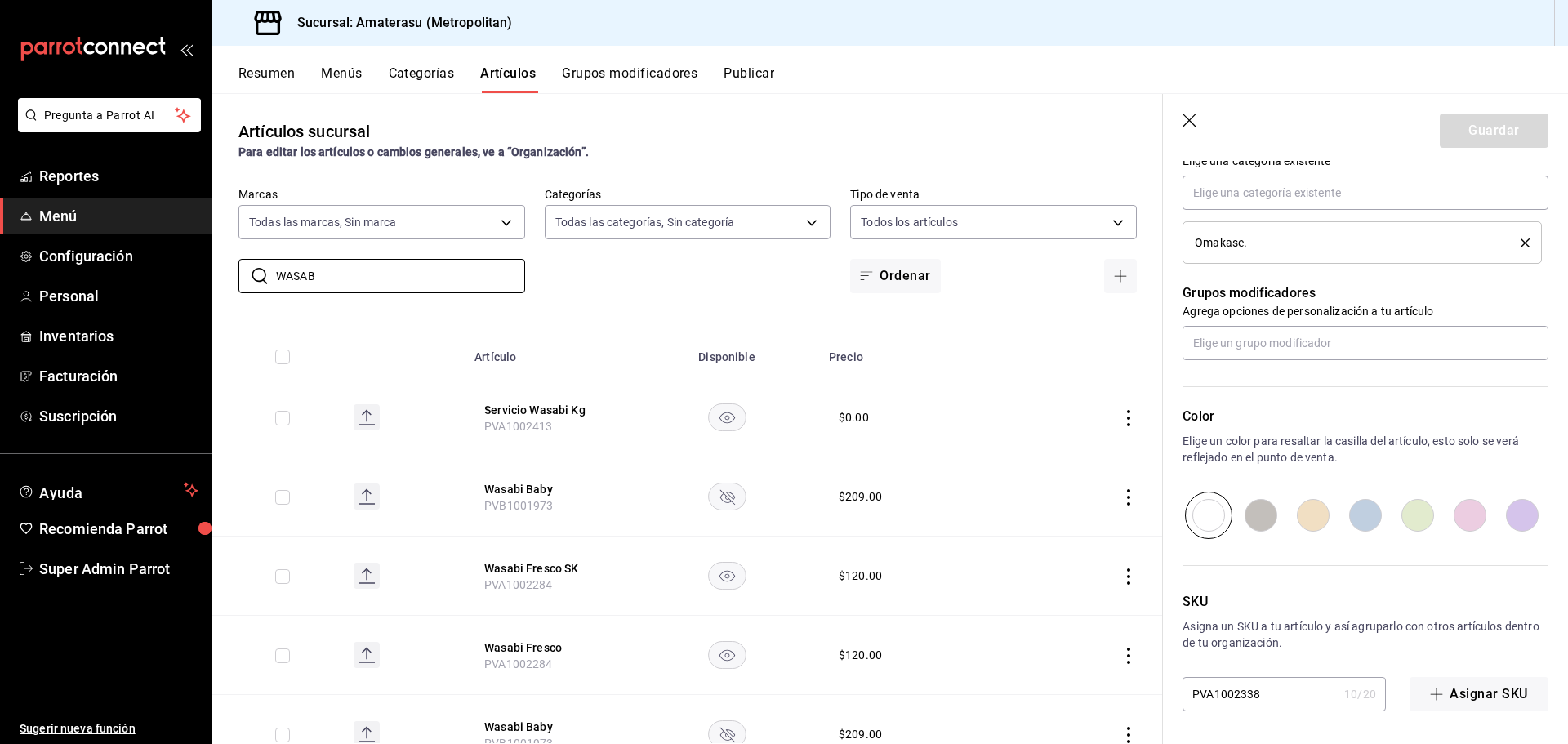
type input "WASABI"
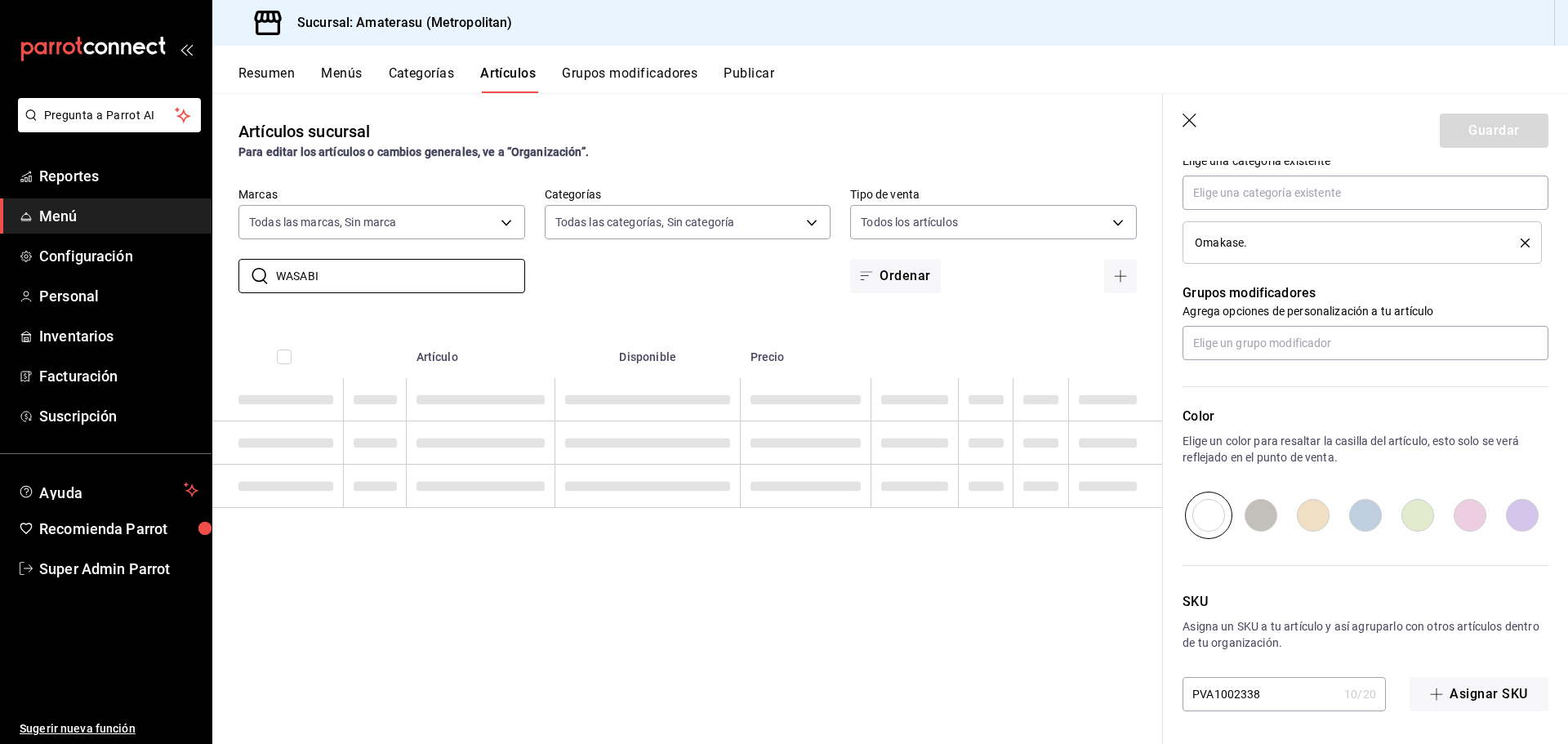
type textarea "x"
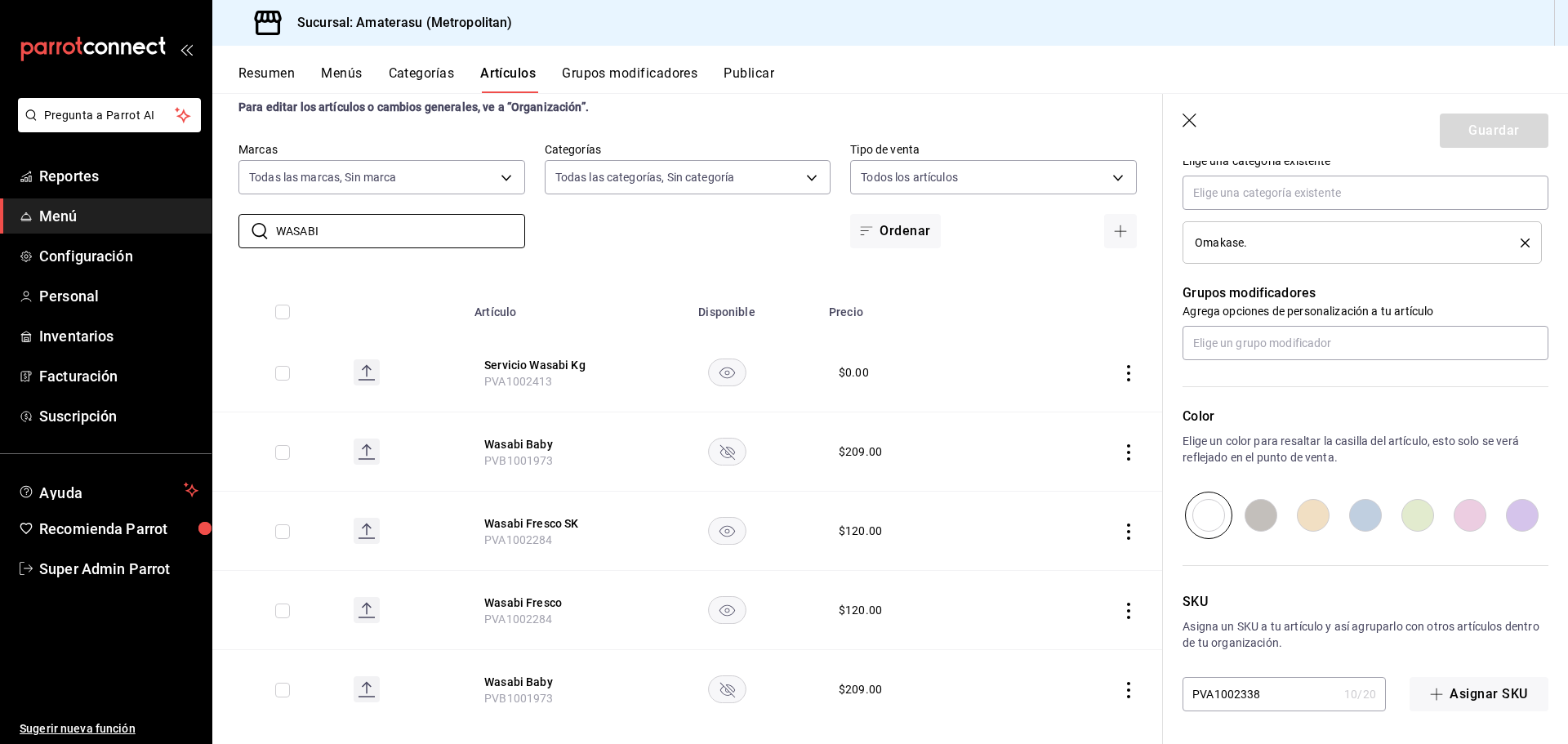
scroll to position [69, 0]
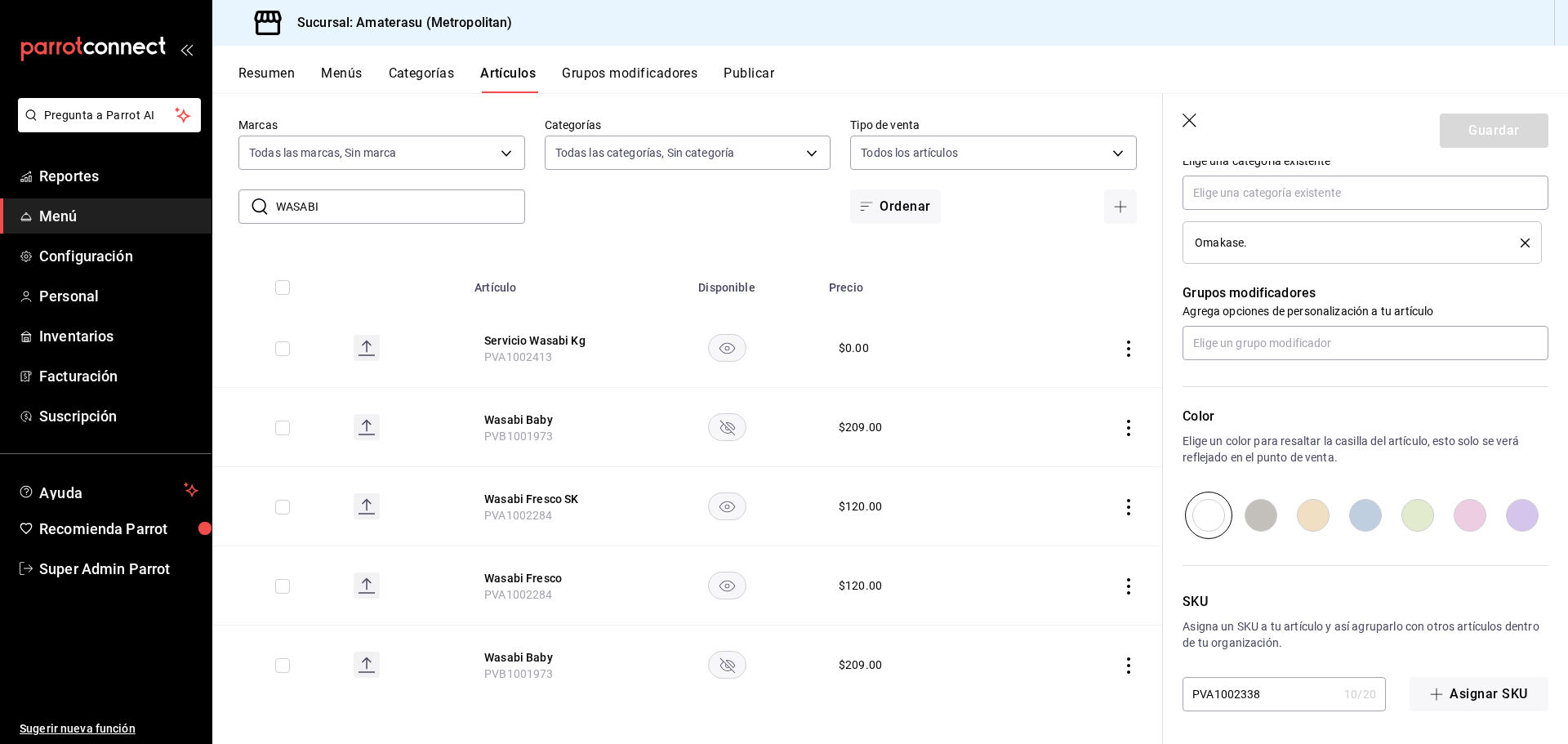
click at [407, 206] on input "WASABI" at bounding box center [400, 207] width 249 height 33
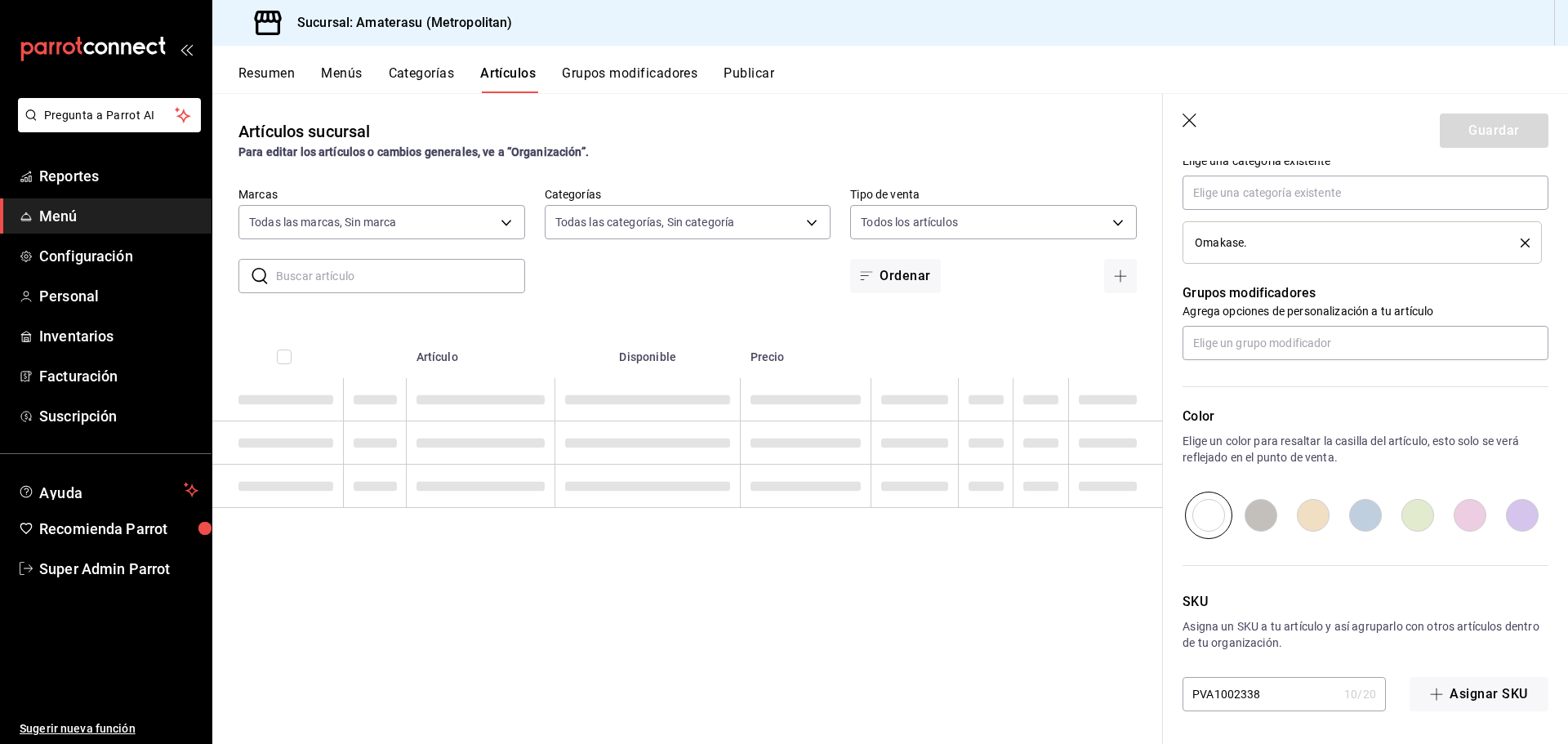
scroll to position [0, 0]
type textarea "x"
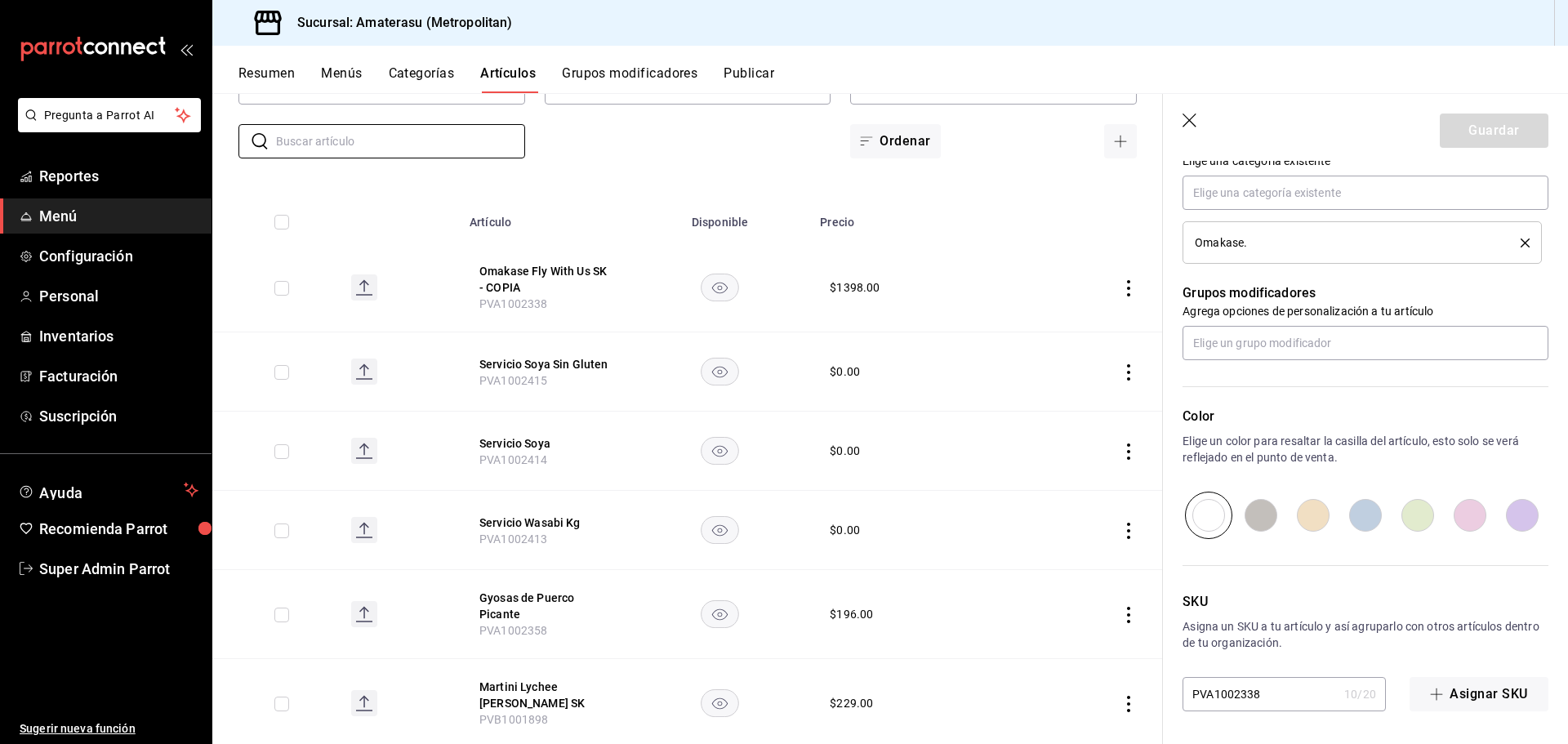
scroll to position [163, 0]
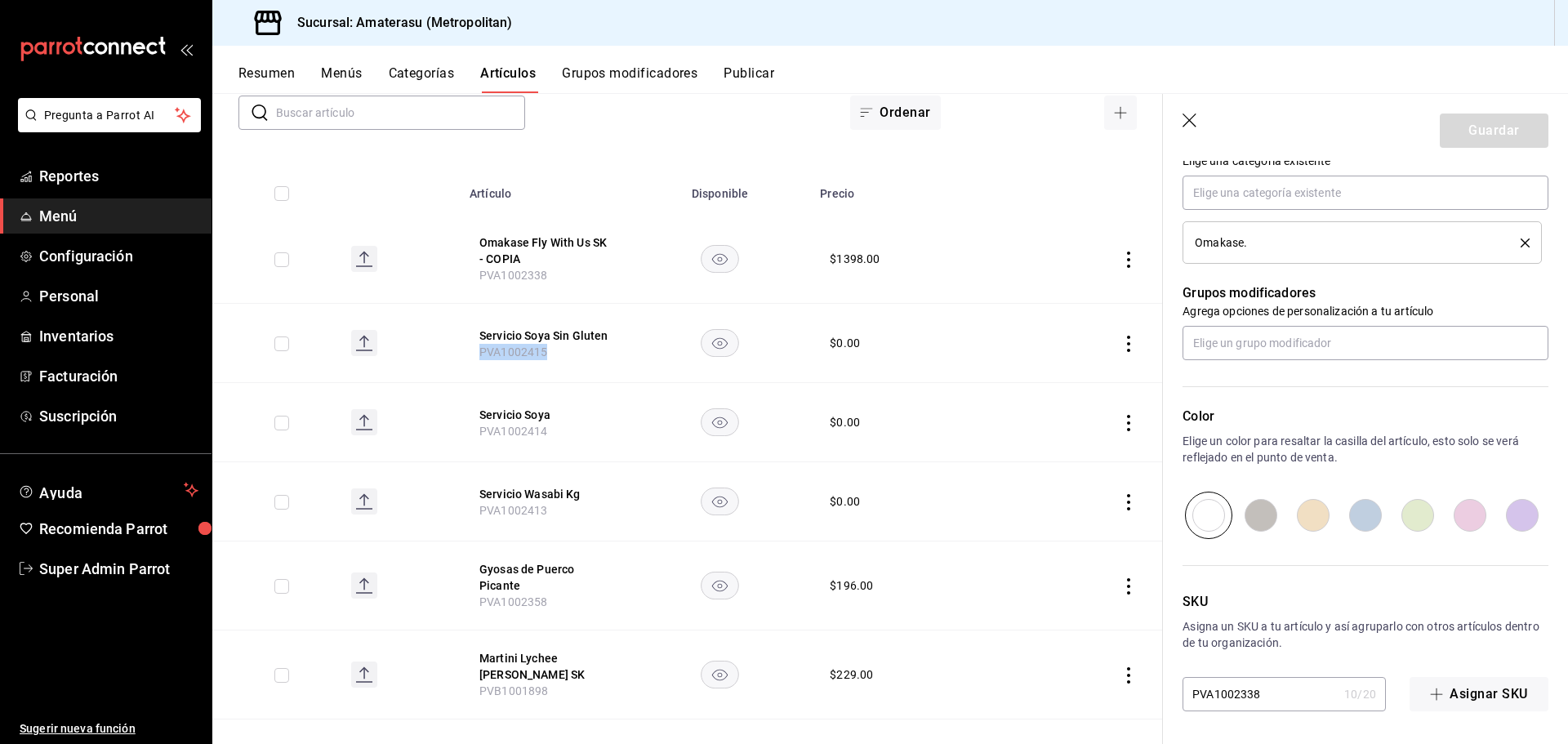
drag, startPoint x: 556, startPoint y: 358, endPoint x: 436, endPoint y: 347, distance: 120.5
click at [436, 347] on tr "Servicio Soya Sin Gluten PVA1002415 $ 0.00" at bounding box center [688, 343] width 950 height 79
copy span "PVA1002415"
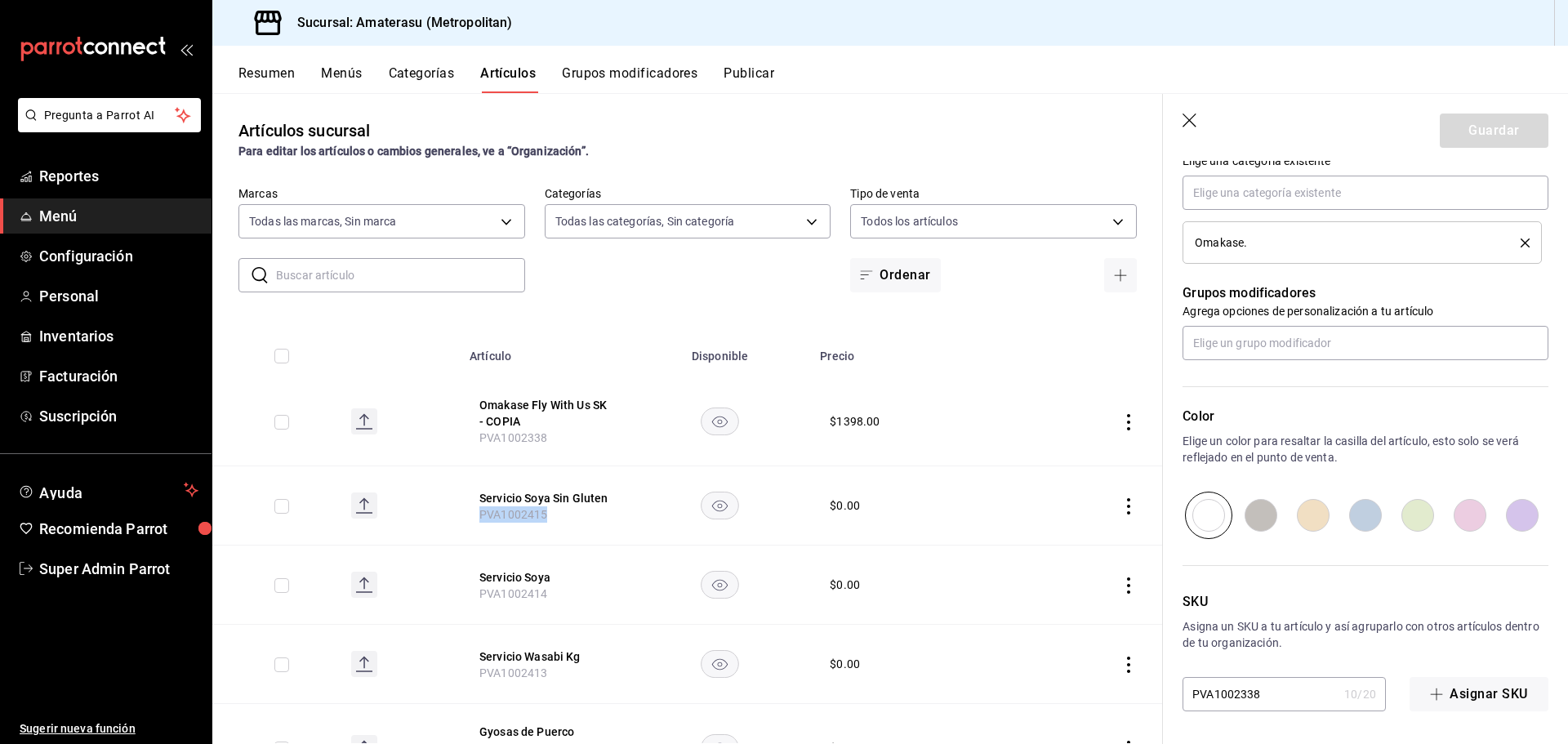
scroll to position [0, 0]
click at [401, 285] on input "text" at bounding box center [400, 276] width 249 height 33
paste input "PVA1002415"
type input "PVA1002415"
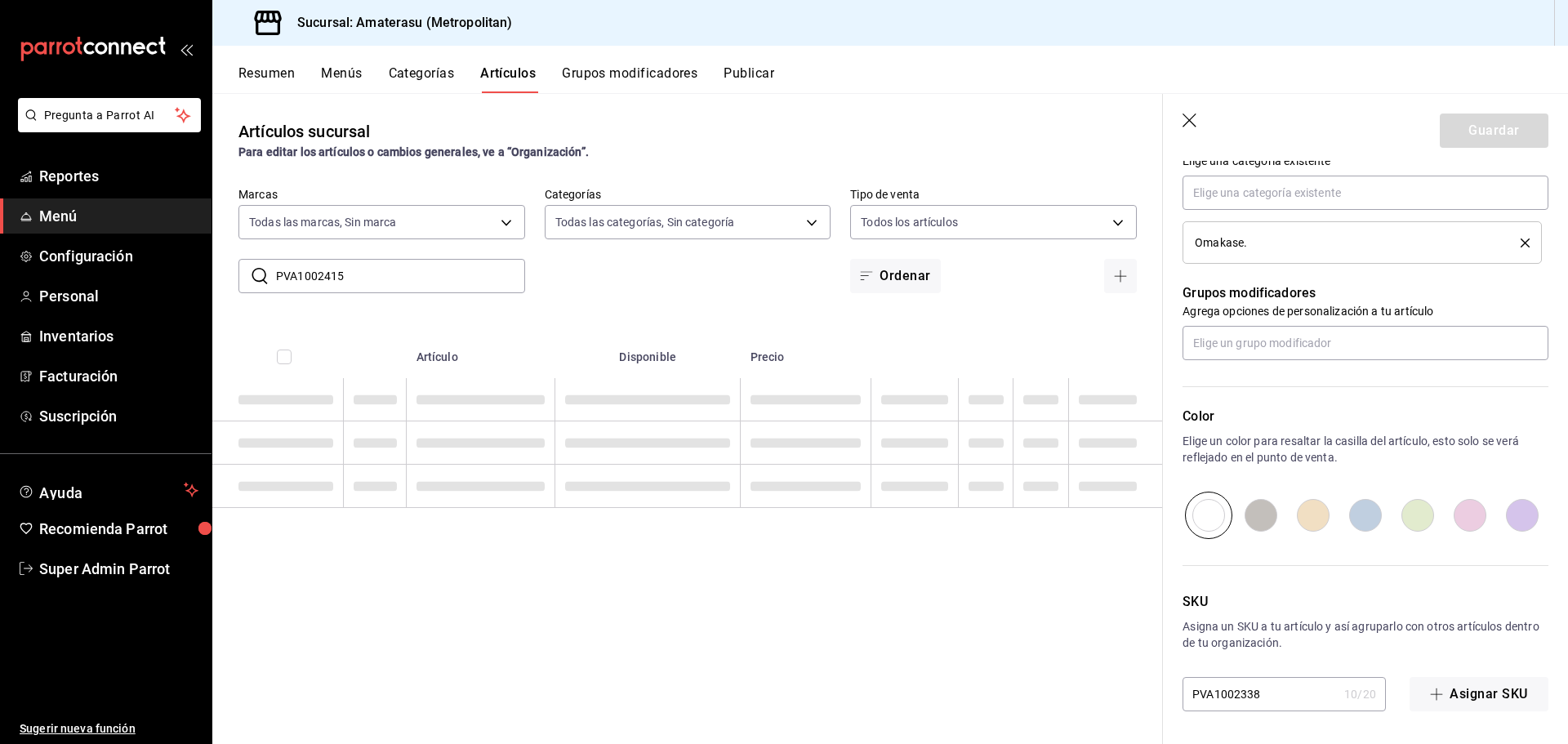
type textarea "x"
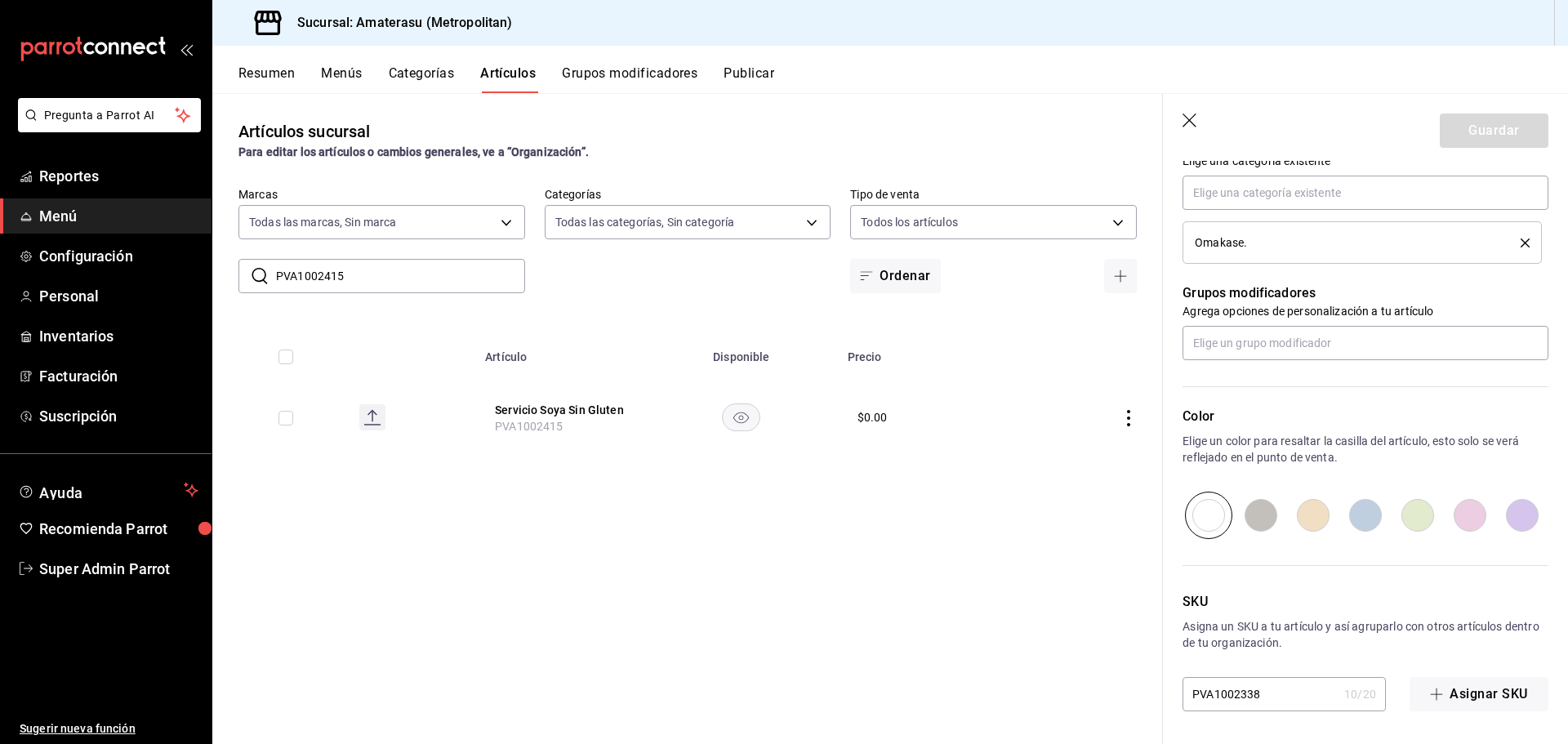
click at [406, 278] on input "PVA1002415" at bounding box center [400, 276] width 249 height 33
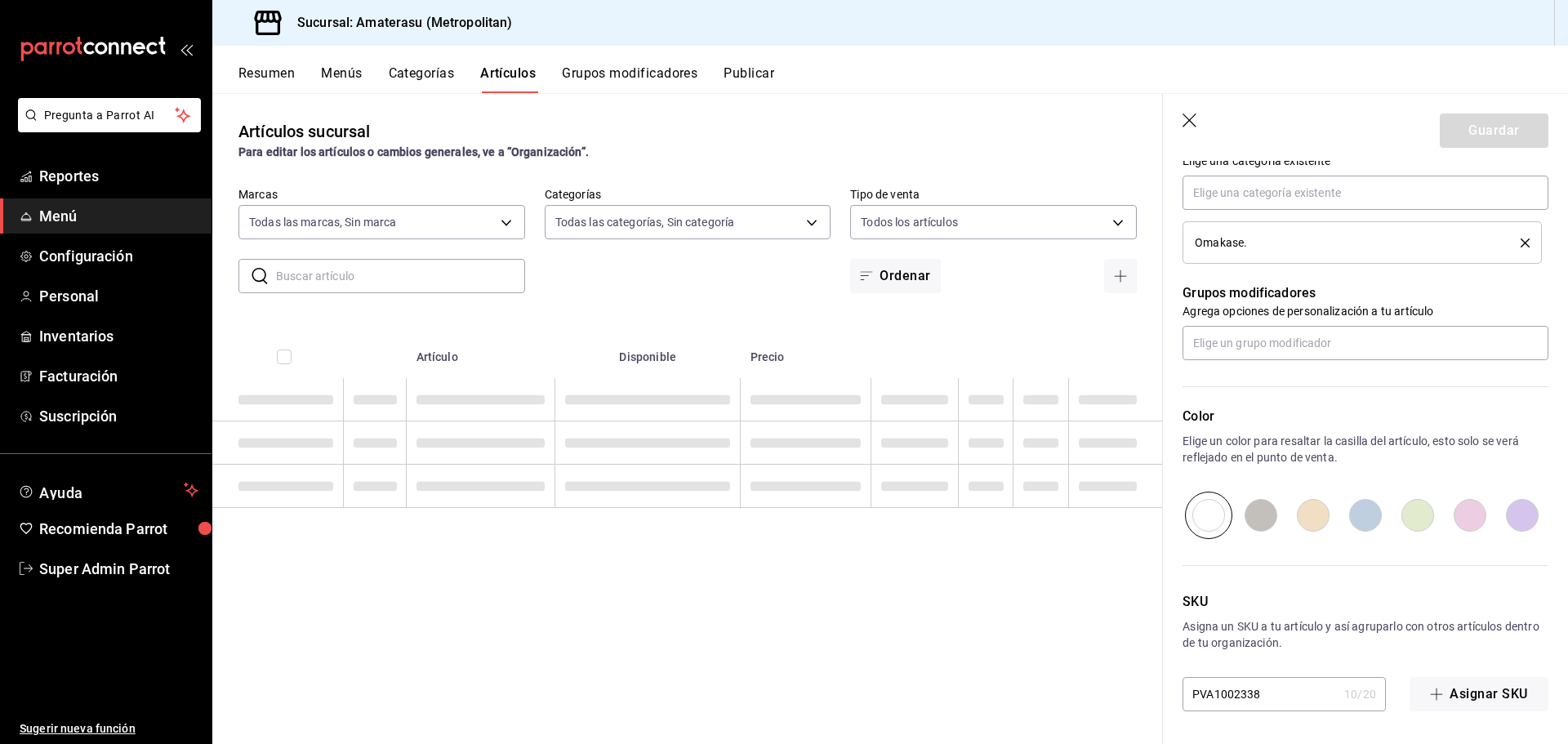
type textarea "x"
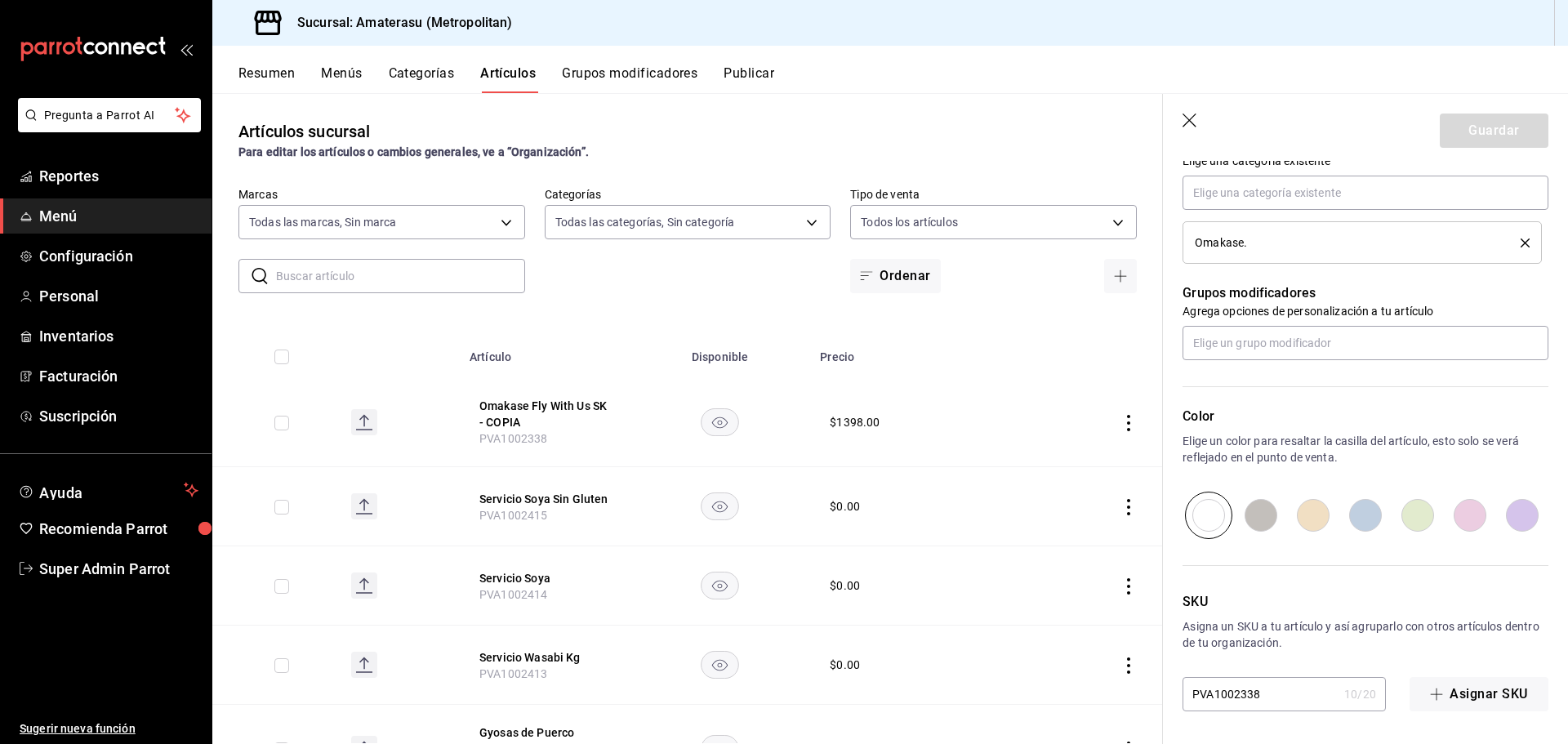
click at [452, 287] on input "text" at bounding box center [400, 276] width 249 height 33
type input "OMAKASE"
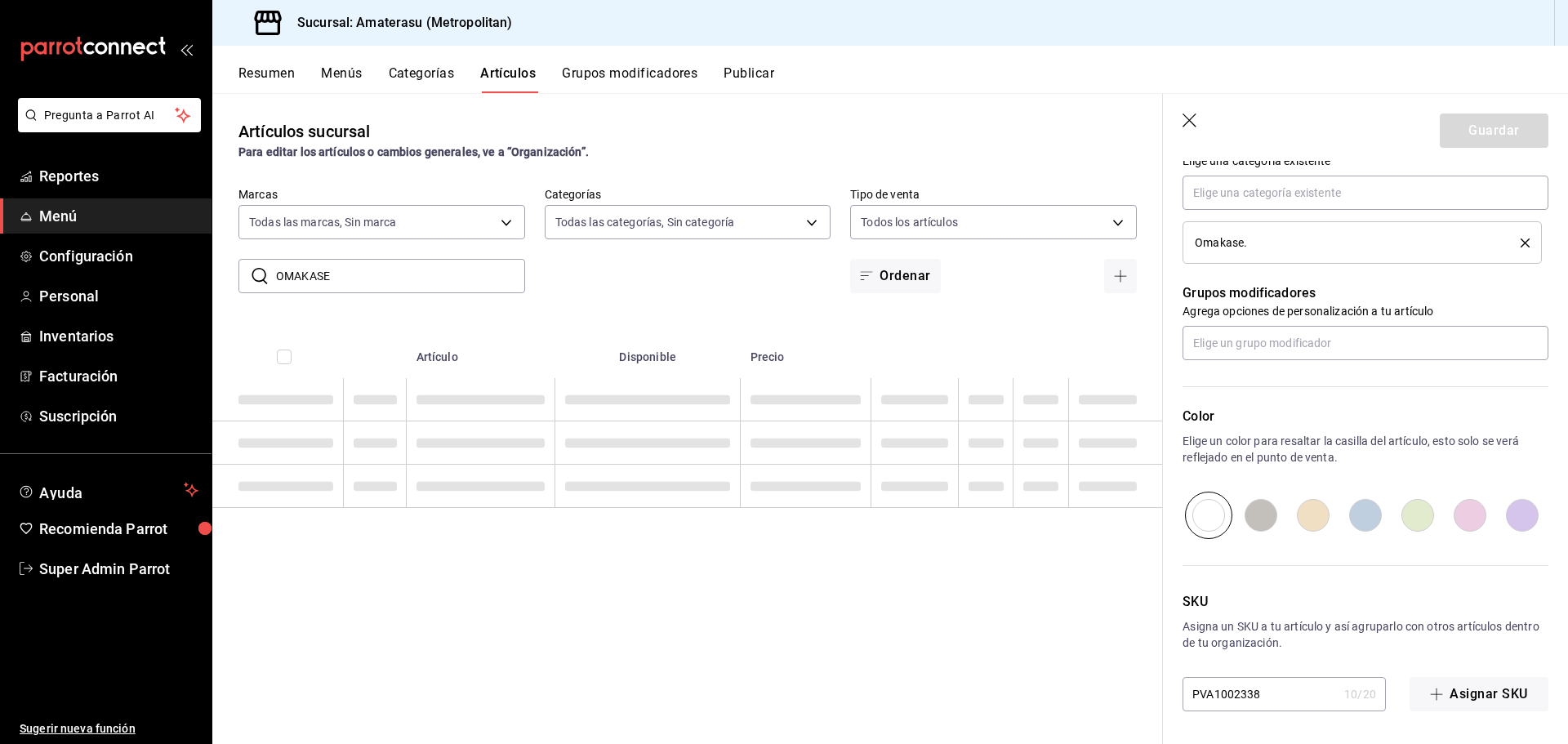
type textarea "x"
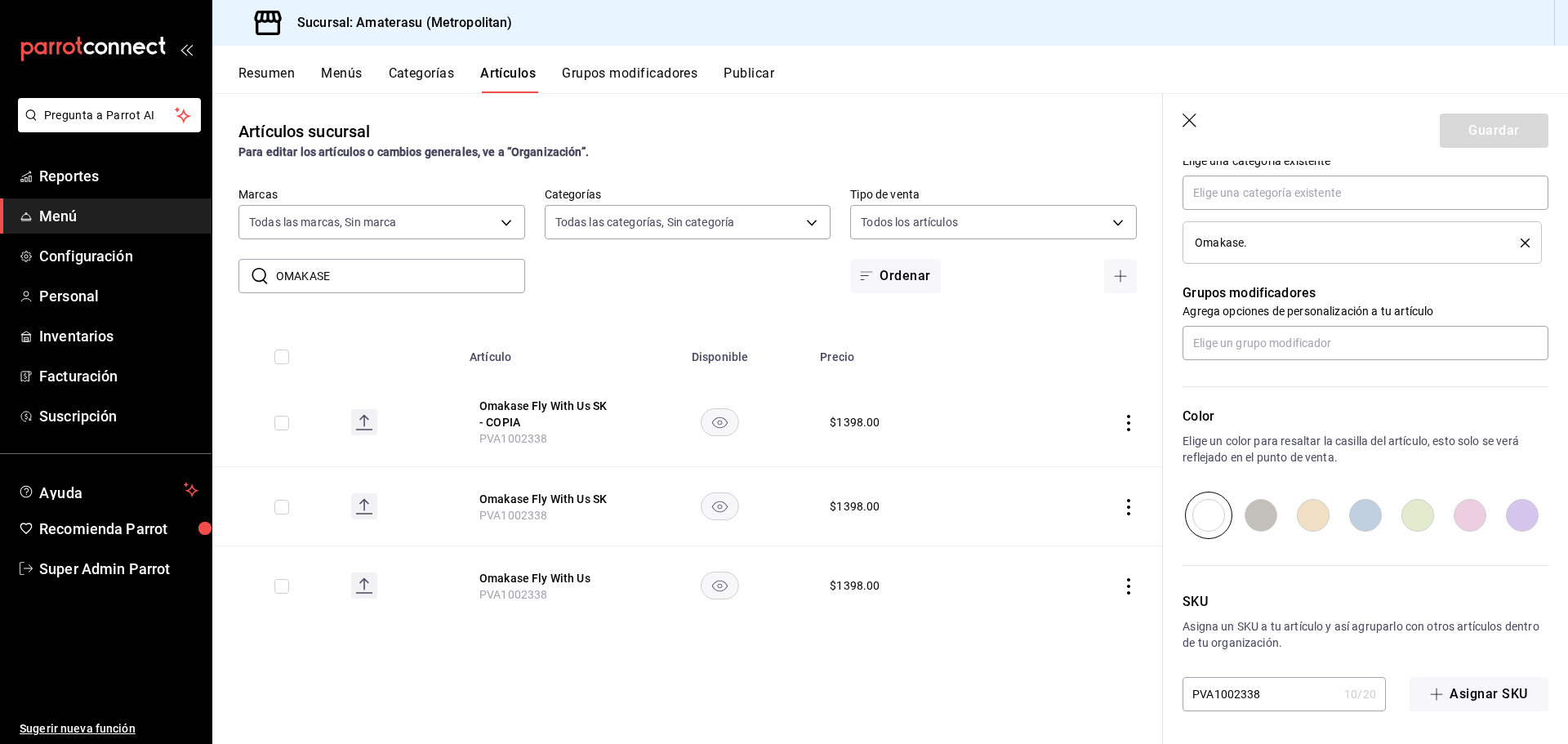
click at [620, 295] on div "Artículos sucursal Para editar los artículos o cambios generales, ve a “Organiz…" at bounding box center [688, 418] width 950 height 650
click at [574, 398] on button "Omakase Fly With Us SK - COPIA" at bounding box center [544, 414] width 130 height 33
click at [1292, 695] on input "PVA1002338" at bounding box center [1260, 694] width 155 height 33
type textarea "x"
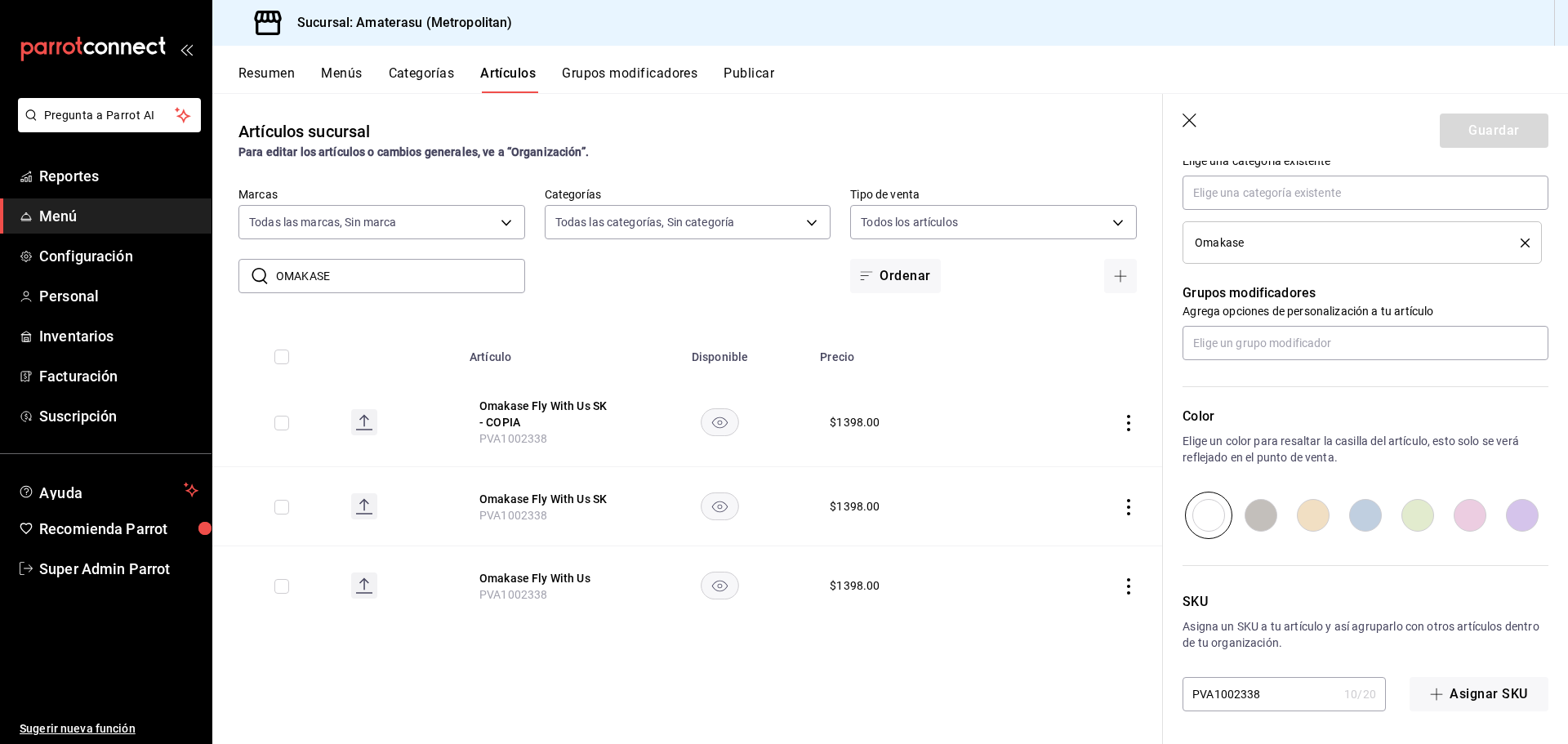
type input "PVA100233"
type textarea "x"
type input "PVA1002339"
type textarea "x"
type input "PVA1002339"
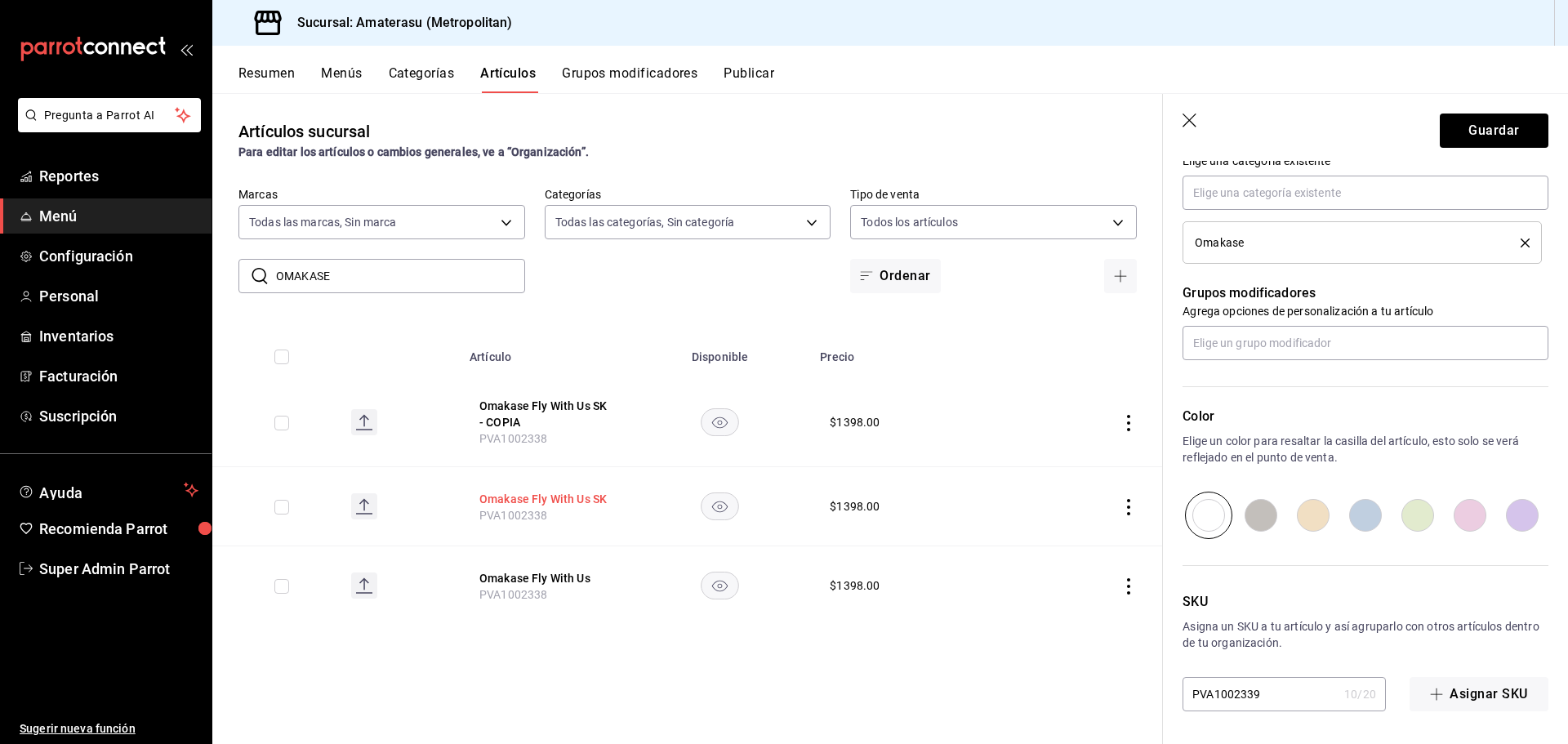
click at [586, 496] on button "Omakase Fly With Us SK" at bounding box center [544, 499] width 130 height 17
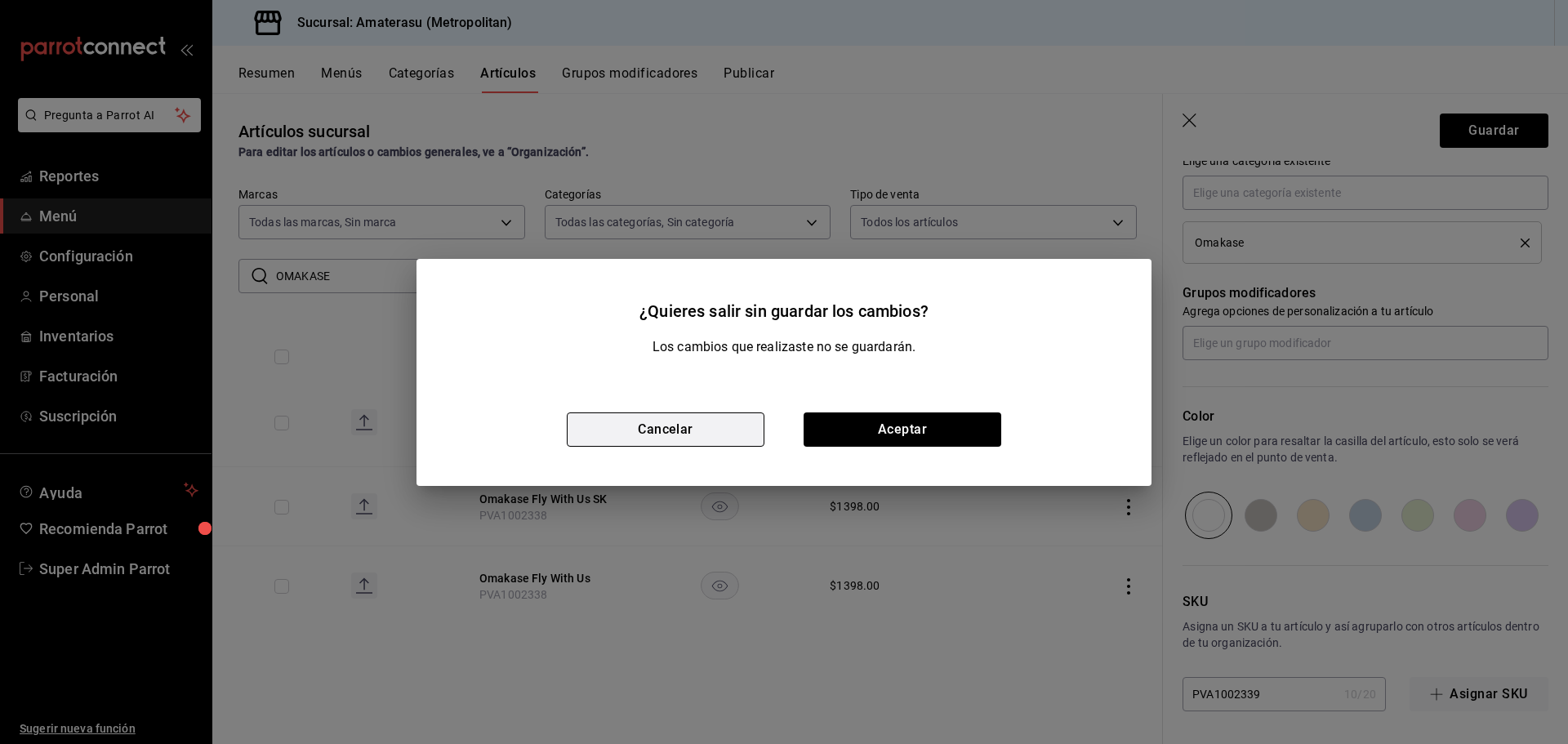
click at [671, 428] on button "Cancelar" at bounding box center [666, 429] width 198 height 35
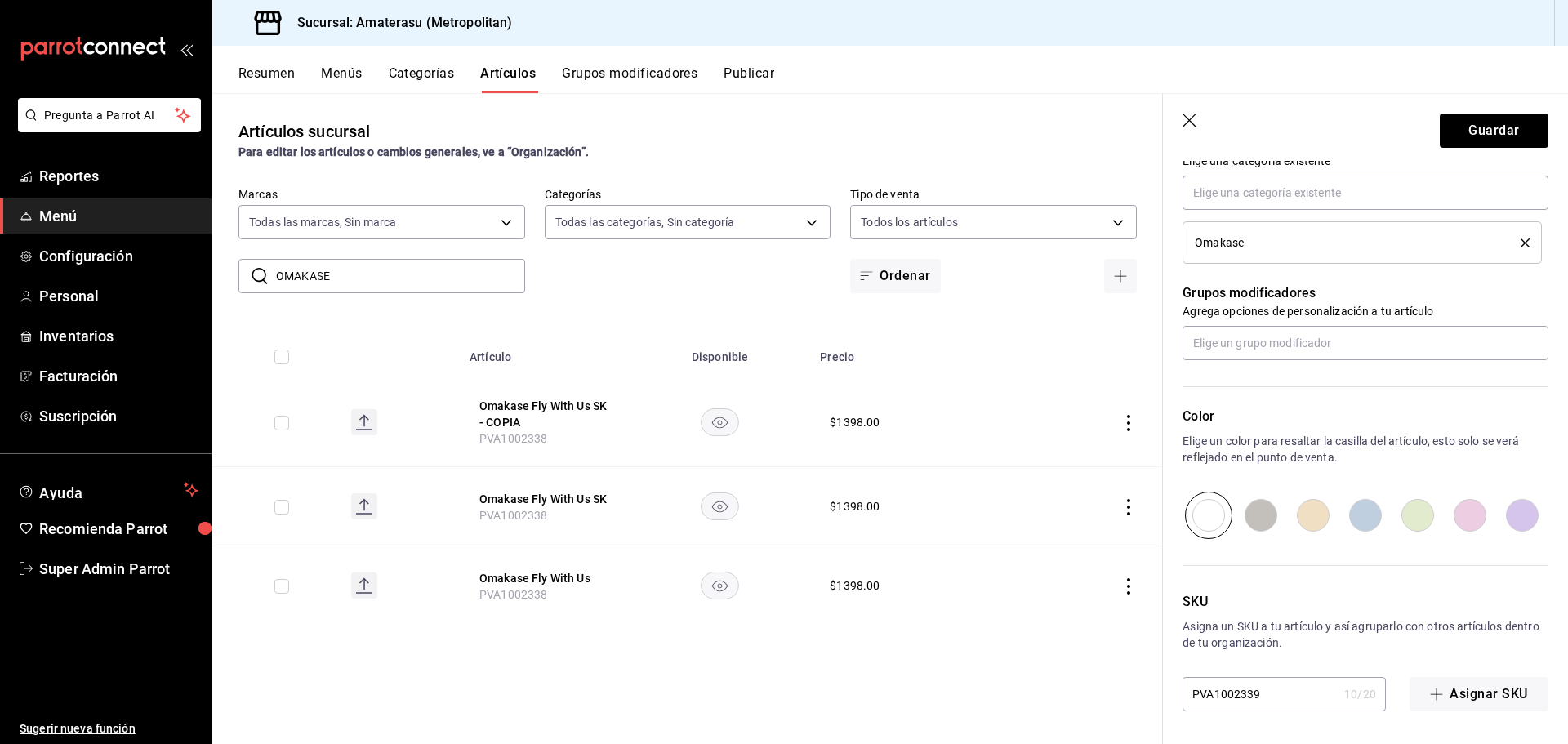
click at [624, 392] on th "Omakase Fly With Us SK - COPIA PVA1002338" at bounding box center [544, 423] width 170 height 89
click at [594, 406] on button "Omakase Fly With Us SK - COPIA" at bounding box center [544, 414] width 130 height 33
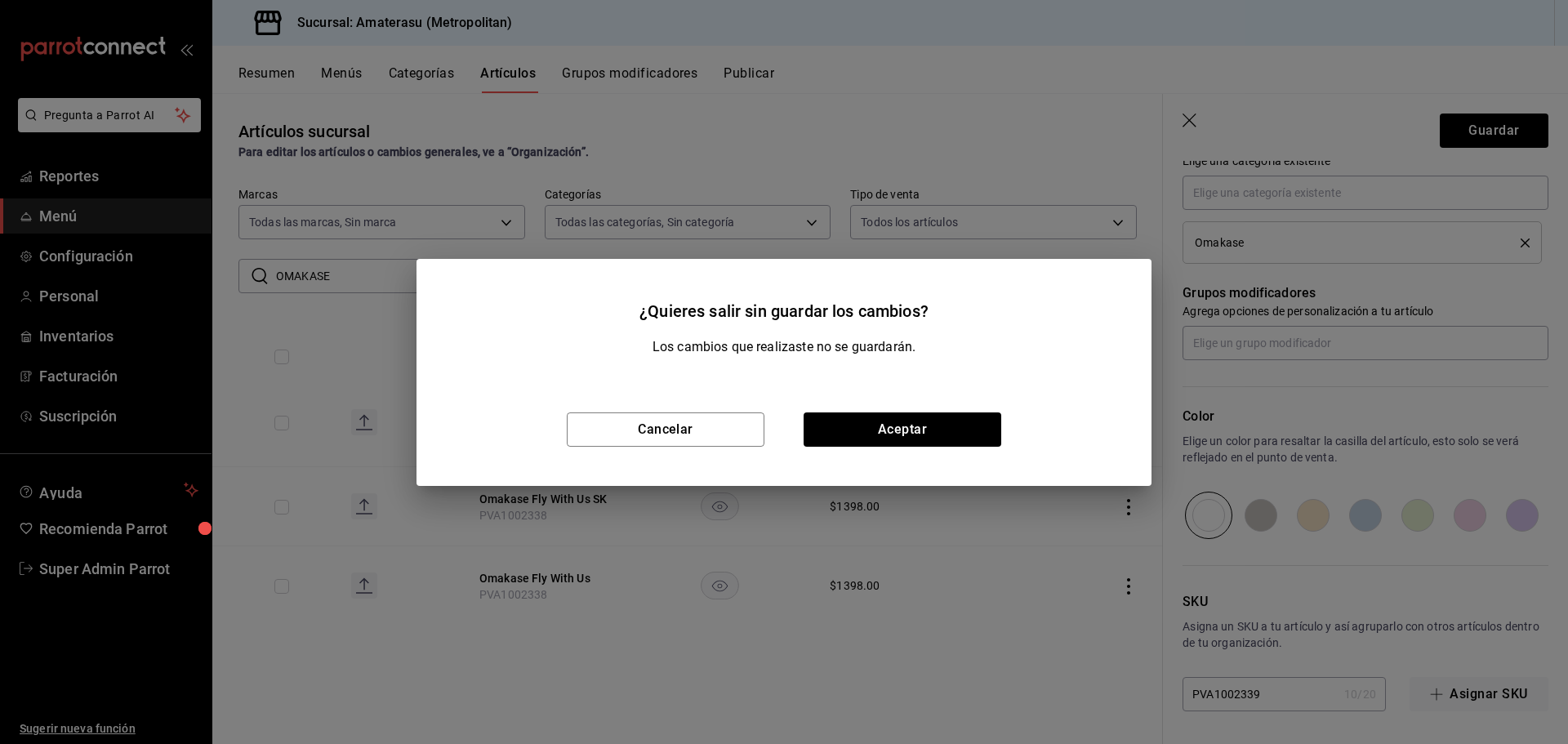
click at [898, 453] on div "Cancelar Aceptar" at bounding box center [784, 430] width 735 height 113
click at [905, 439] on button "Aceptar" at bounding box center [902, 429] width 198 height 35
type textarea "x"
type input "PVA1002338"
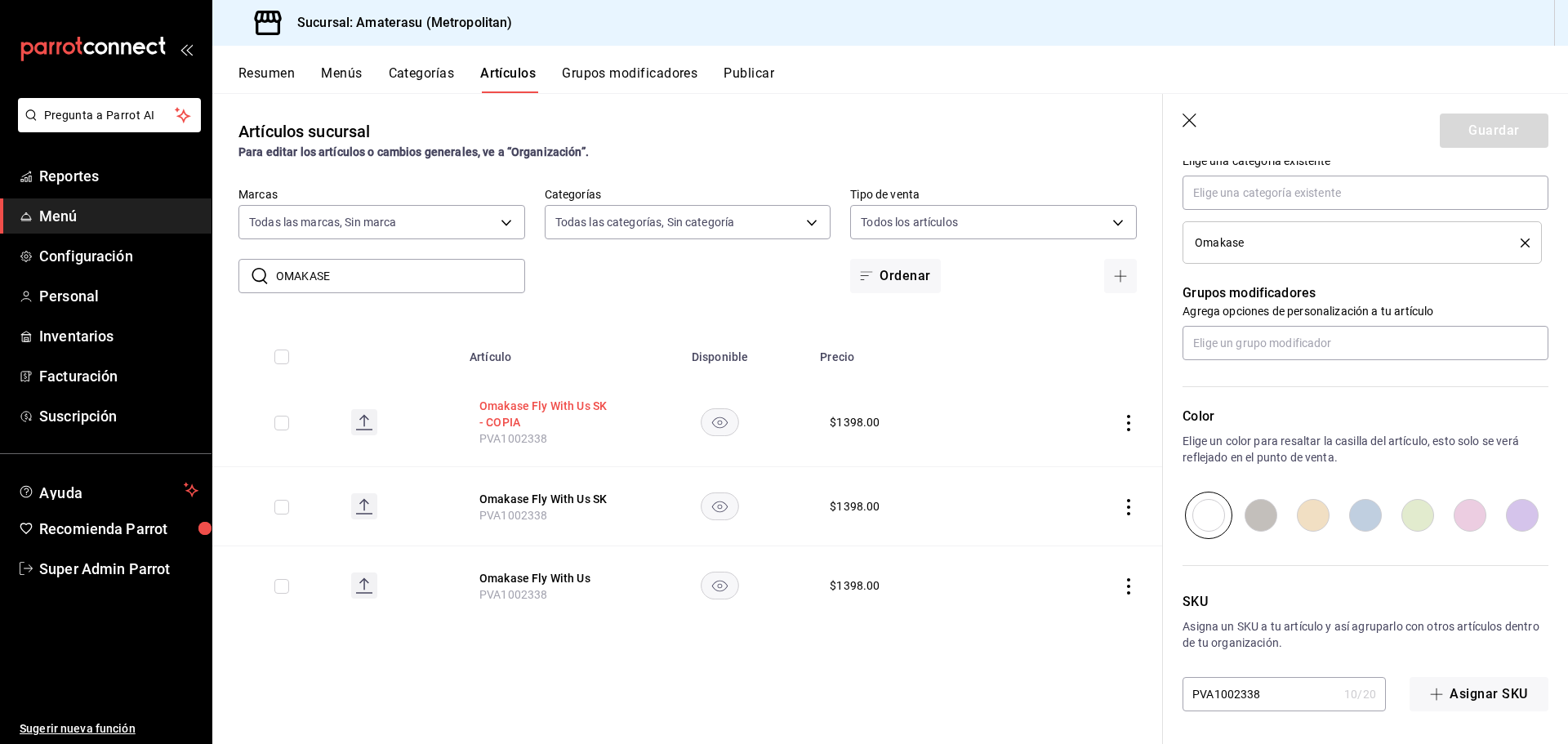
click at [584, 402] on button "Omakase Fly With Us SK - COPIA" at bounding box center [544, 414] width 130 height 33
type textarea "x"
click at [586, 500] on button "Omakase Fly With Us SK" at bounding box center [544, 499] width 130 height 17
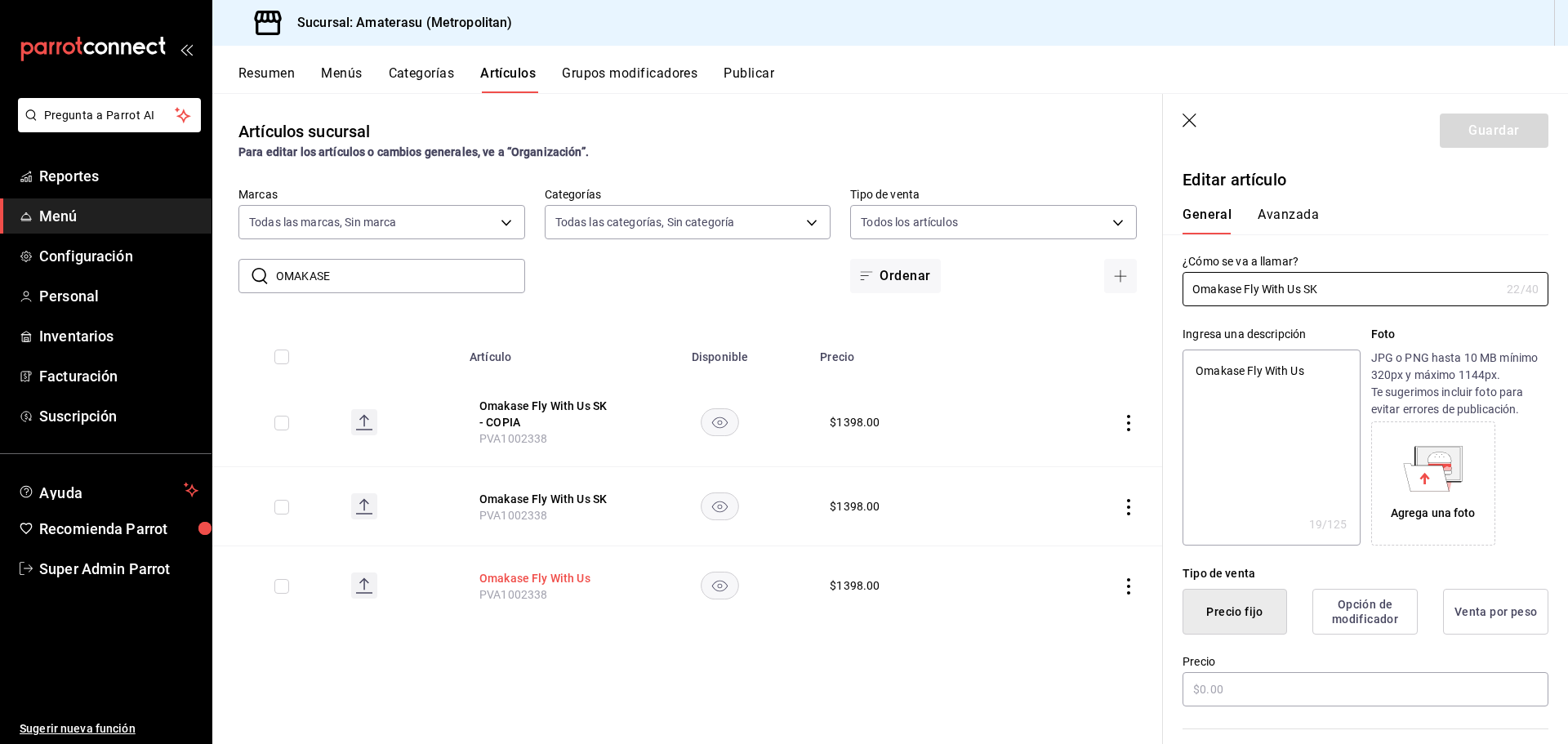
type textarea "x"
type input "$1398.00"
click at [581, 575] on button "Omakase Fly With Us" at bounding box center [544, 578] width 130 height 17
click at [592, 497] on button "Omakase Fly With Us SK" at bounding box center [544, 499] width 130 height 17
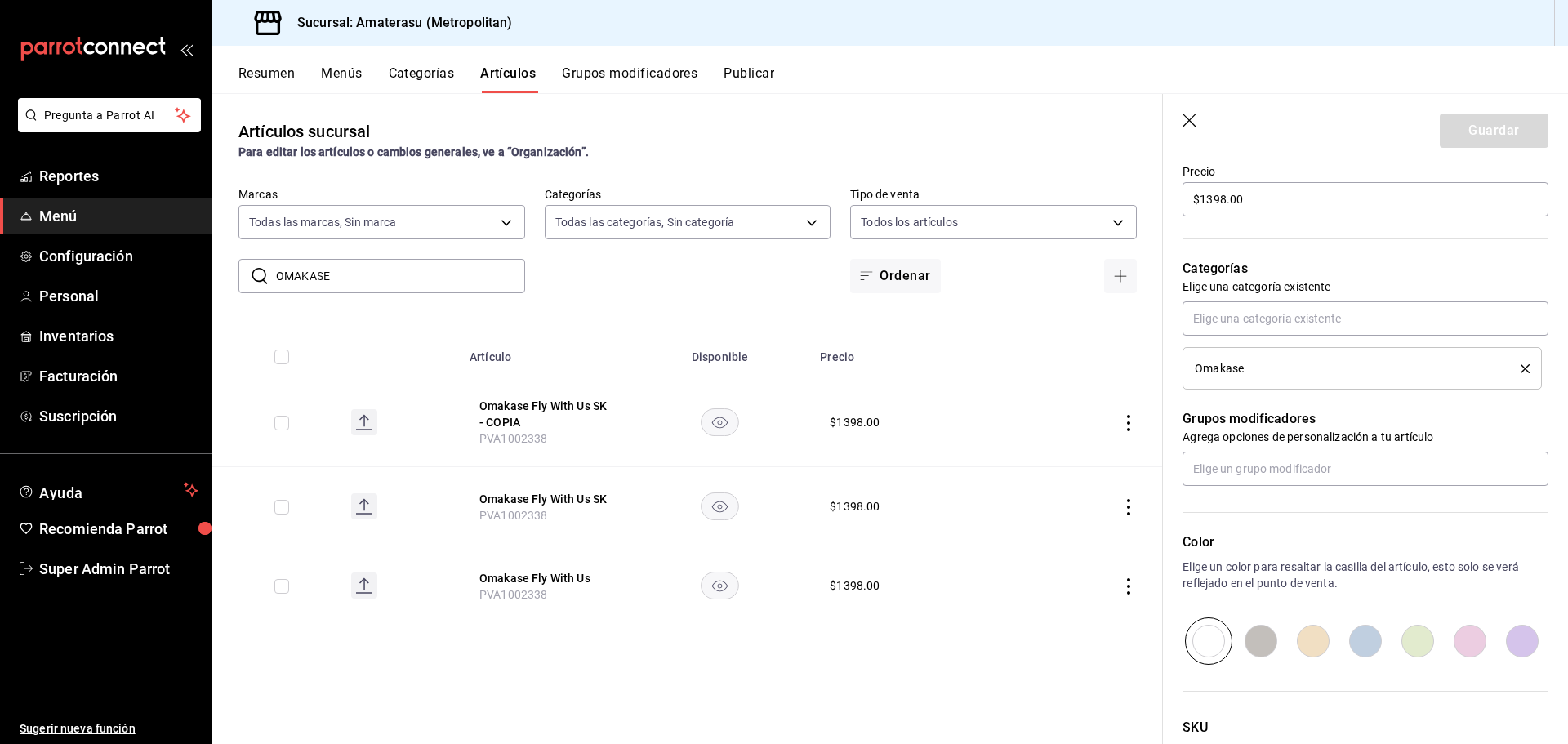
scroll to position [616, 0]
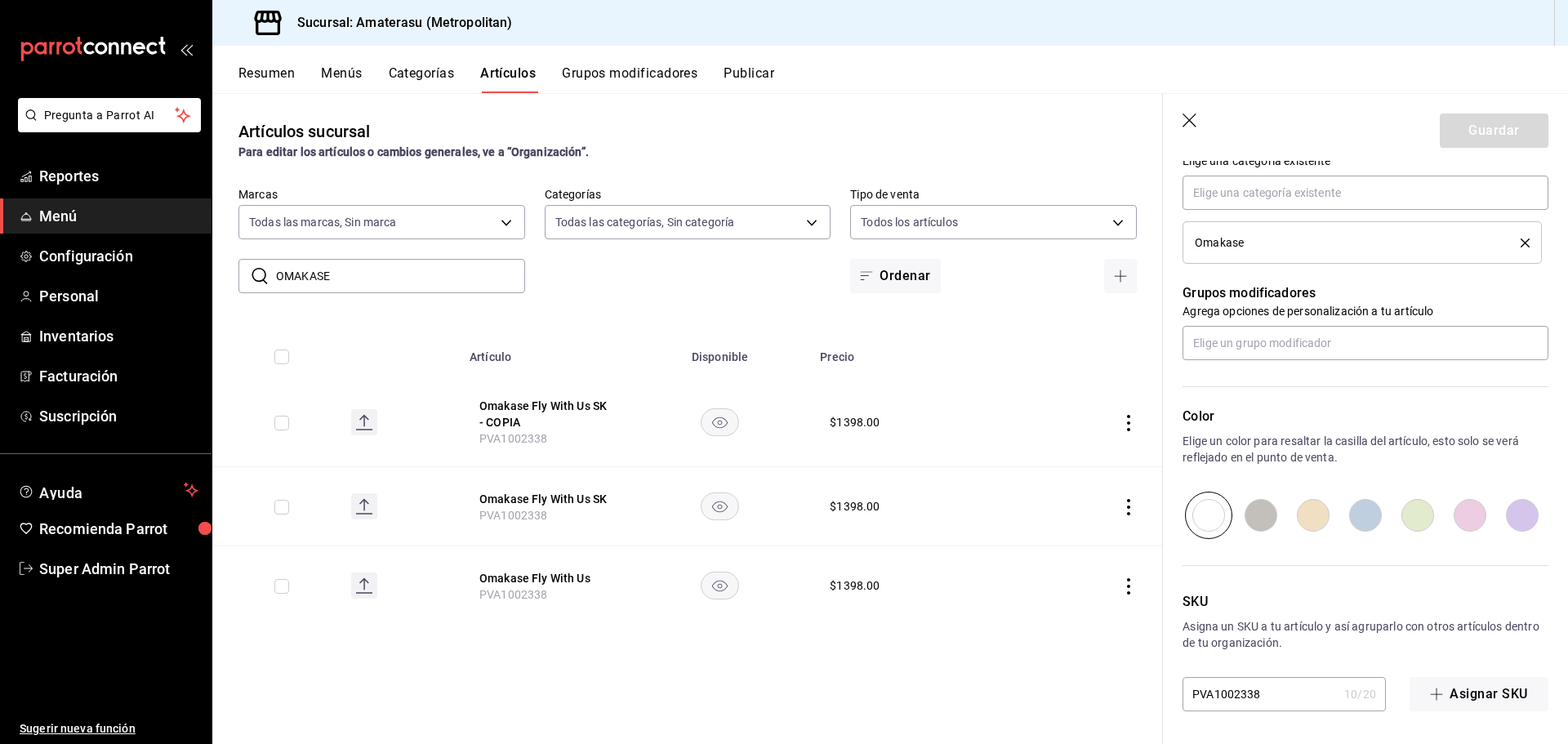
click at [1289, 691] on input "PVA1002338" at bounding box center [1260, 694] width 155 height 33
type textarea "x"
type input "PVA100233"
type textarea "x"
type input "PVA1002339"
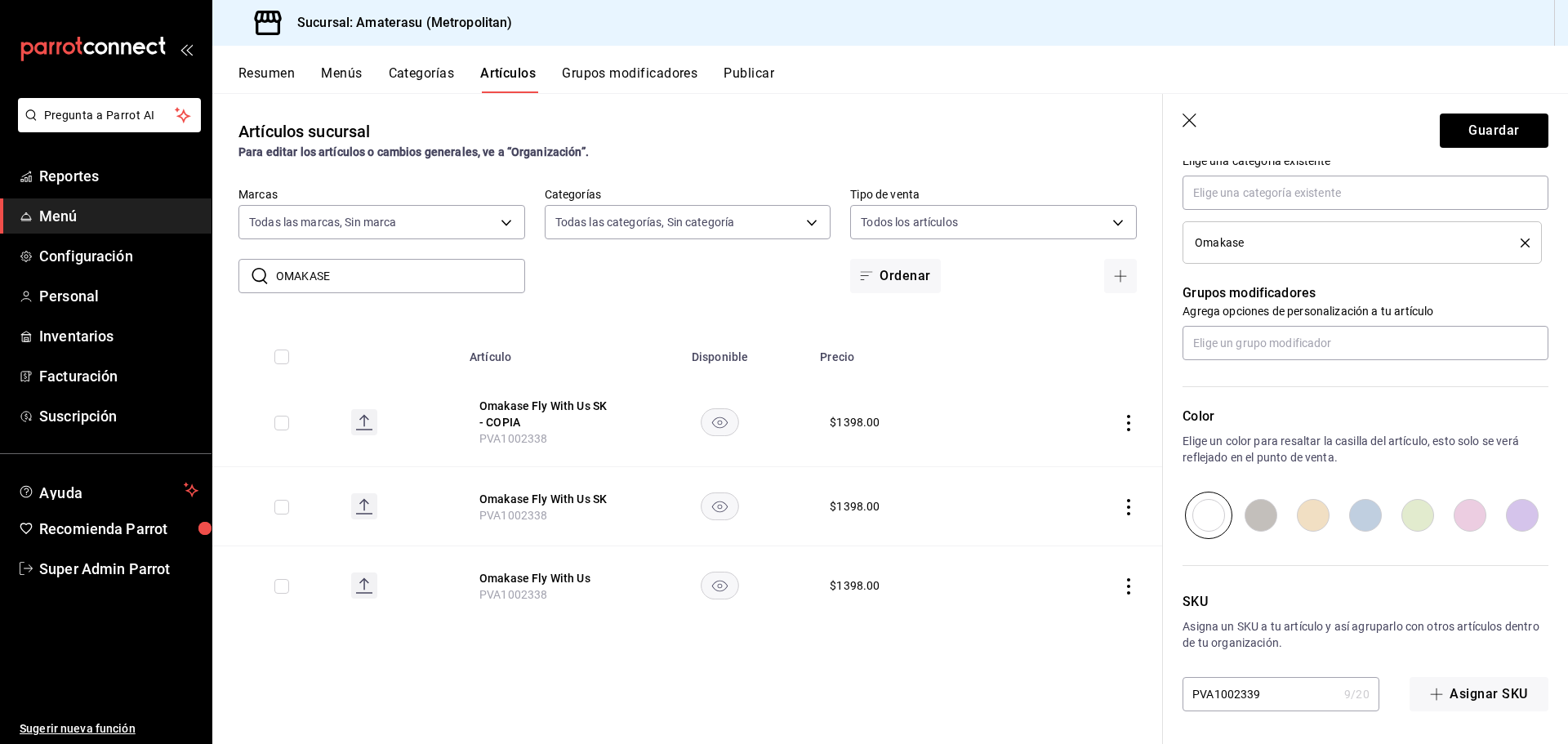
type textarea "x"
type input "PVA1002339"
click at [1468, 124] on button "Guardar" at bounding box center [1494, 130] width 109 height 35
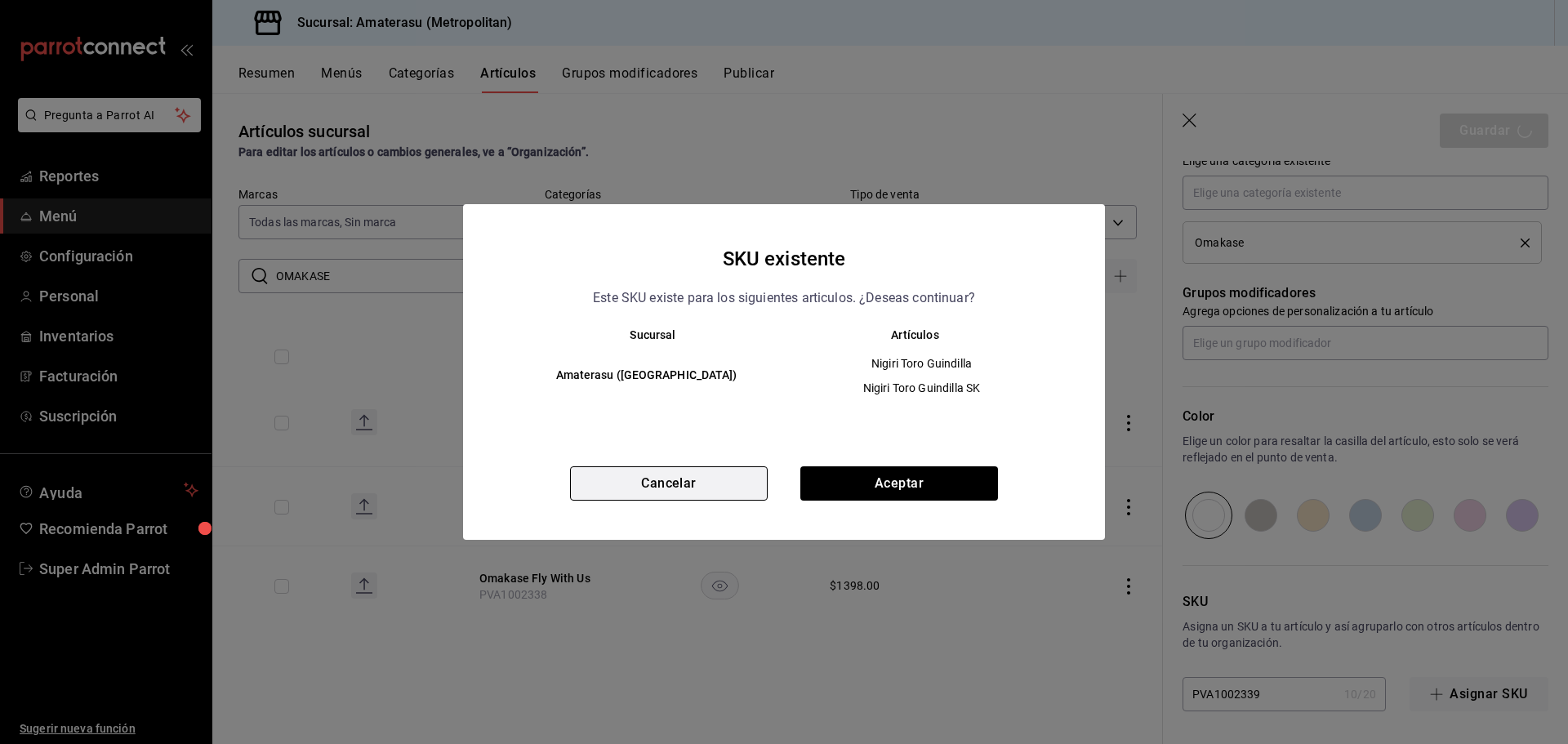
click at [664, 487] on button "Cancelar" at bounding box center [669, 483] width 198 height 35
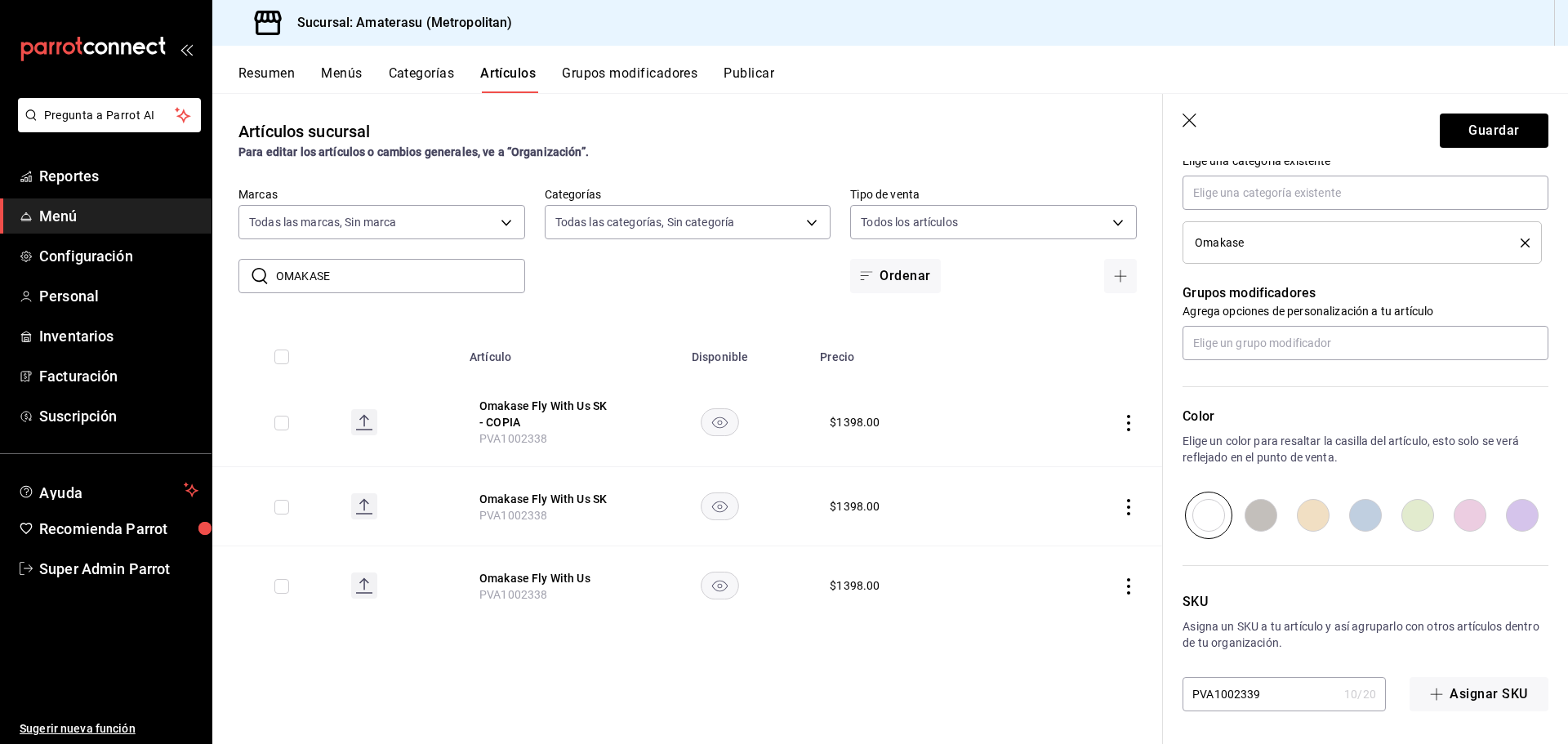
click at [1291, 697] on input "PVA1002339" at bounding box center [1260, 694] width 155 height 33
type textarea "x"
type input "PVA10023399"
type textarea "x"
type input "PVA10023399"
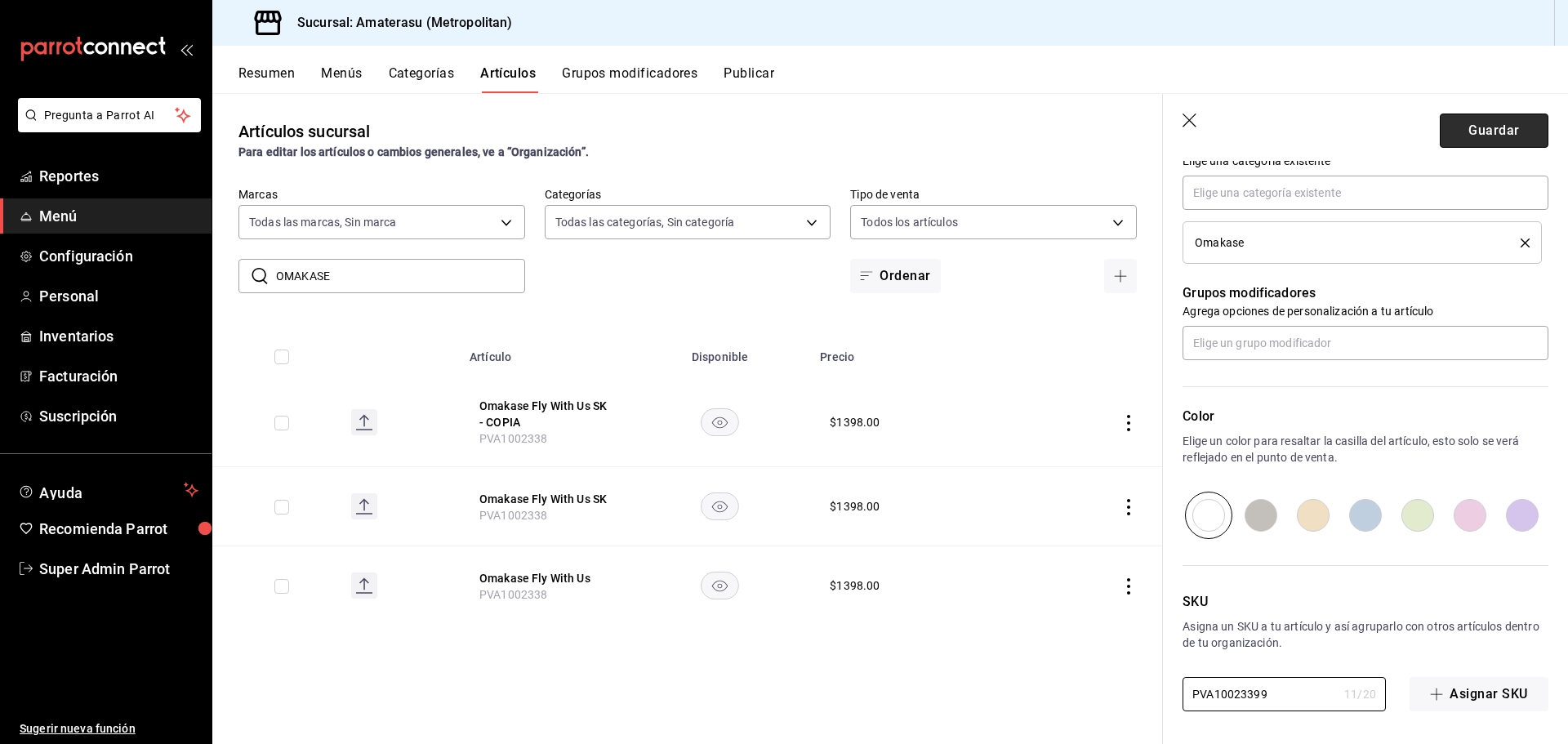
click at [1456, 137] on button "Guardar" at bounding box center [1494, 130] width 109 height 35
type textarea "x"
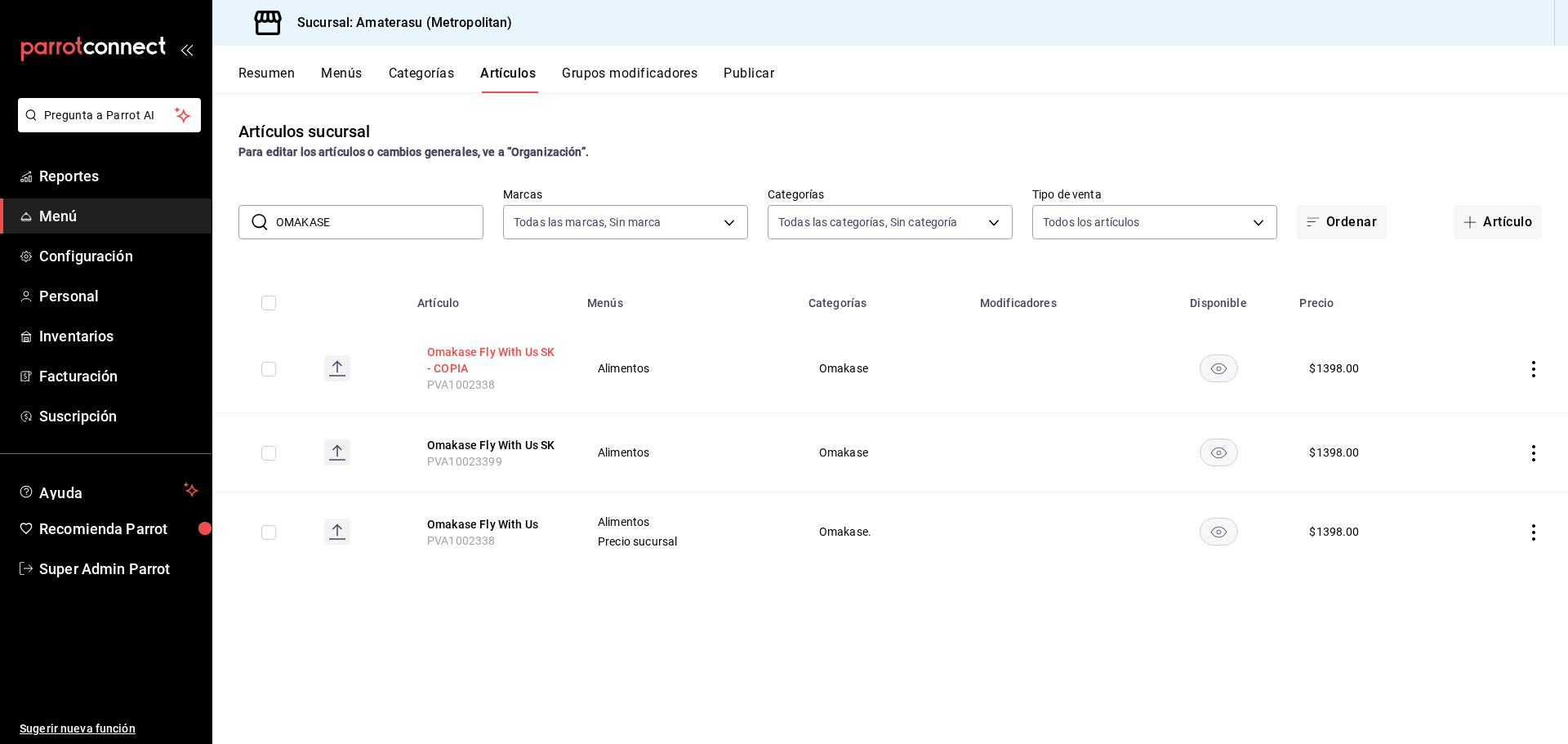
click at [537, 355] on button "Omakase Fly With Us SK - COPIA" at bounding box center [492, 360] width 130 height 33
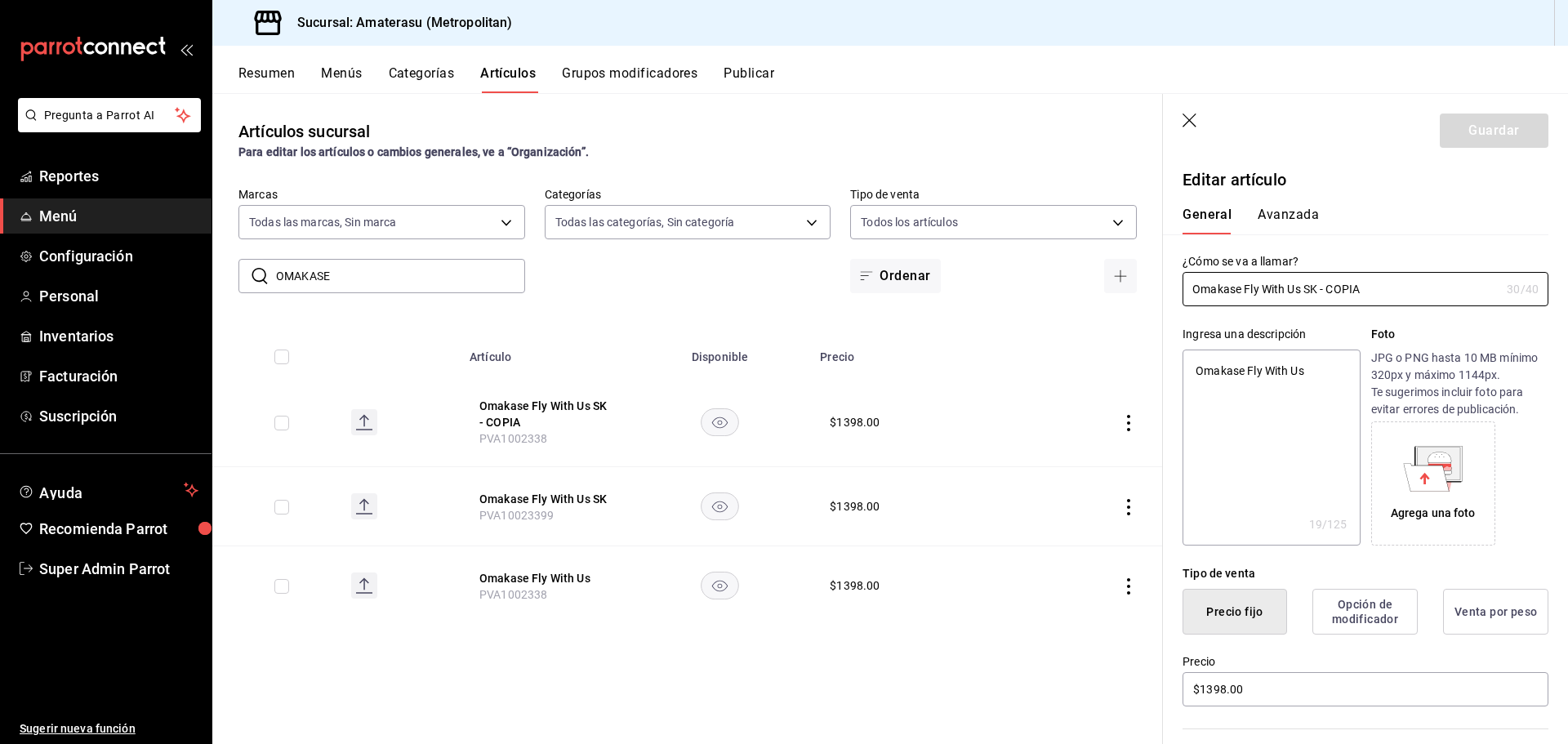
click at [1191, 120] on icon "button" at bounding box center [1190, 121] width 14 height 14
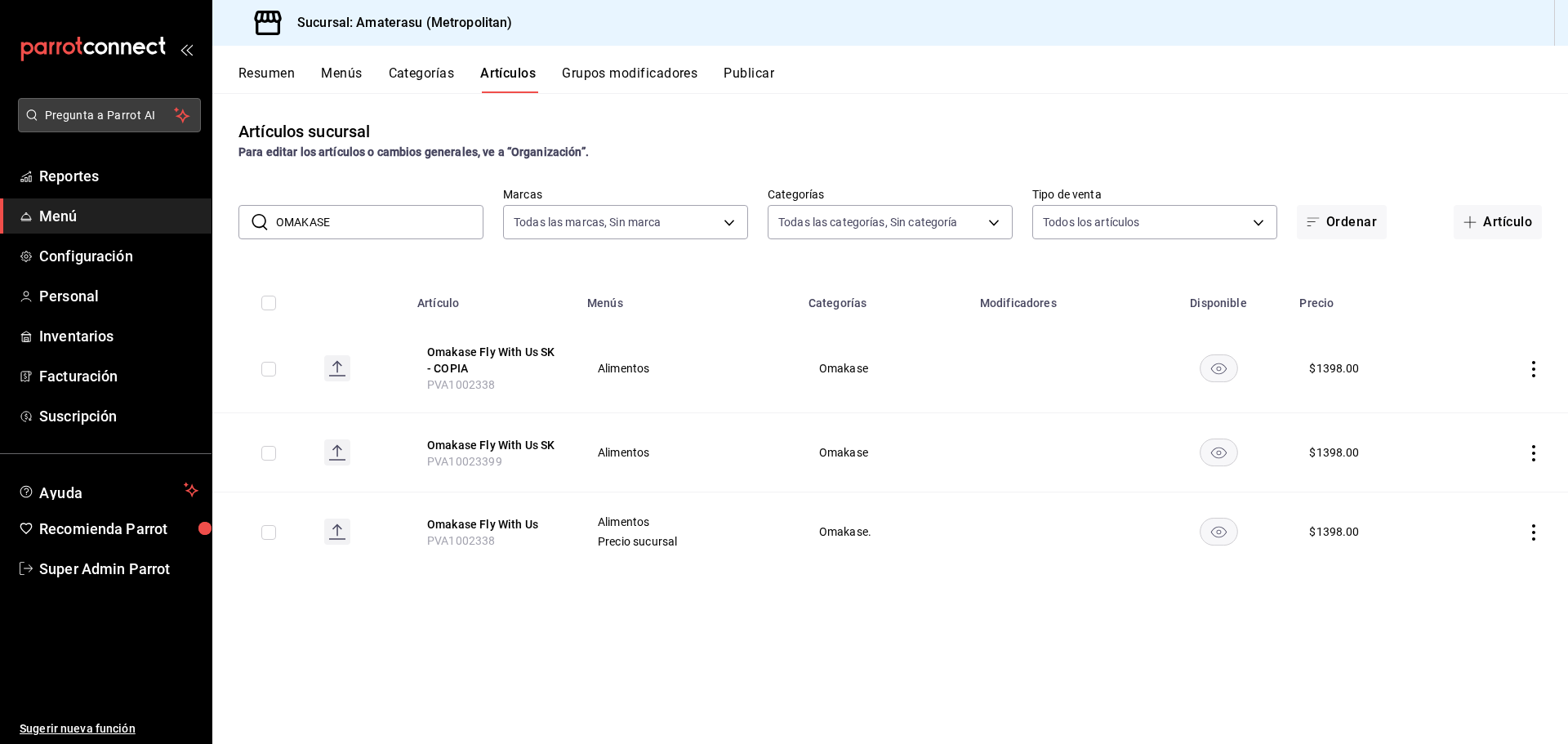
click at [132, 110] on span "Pregunta a Parrot AI" at bounding box center [109, 115] width 129 height 17
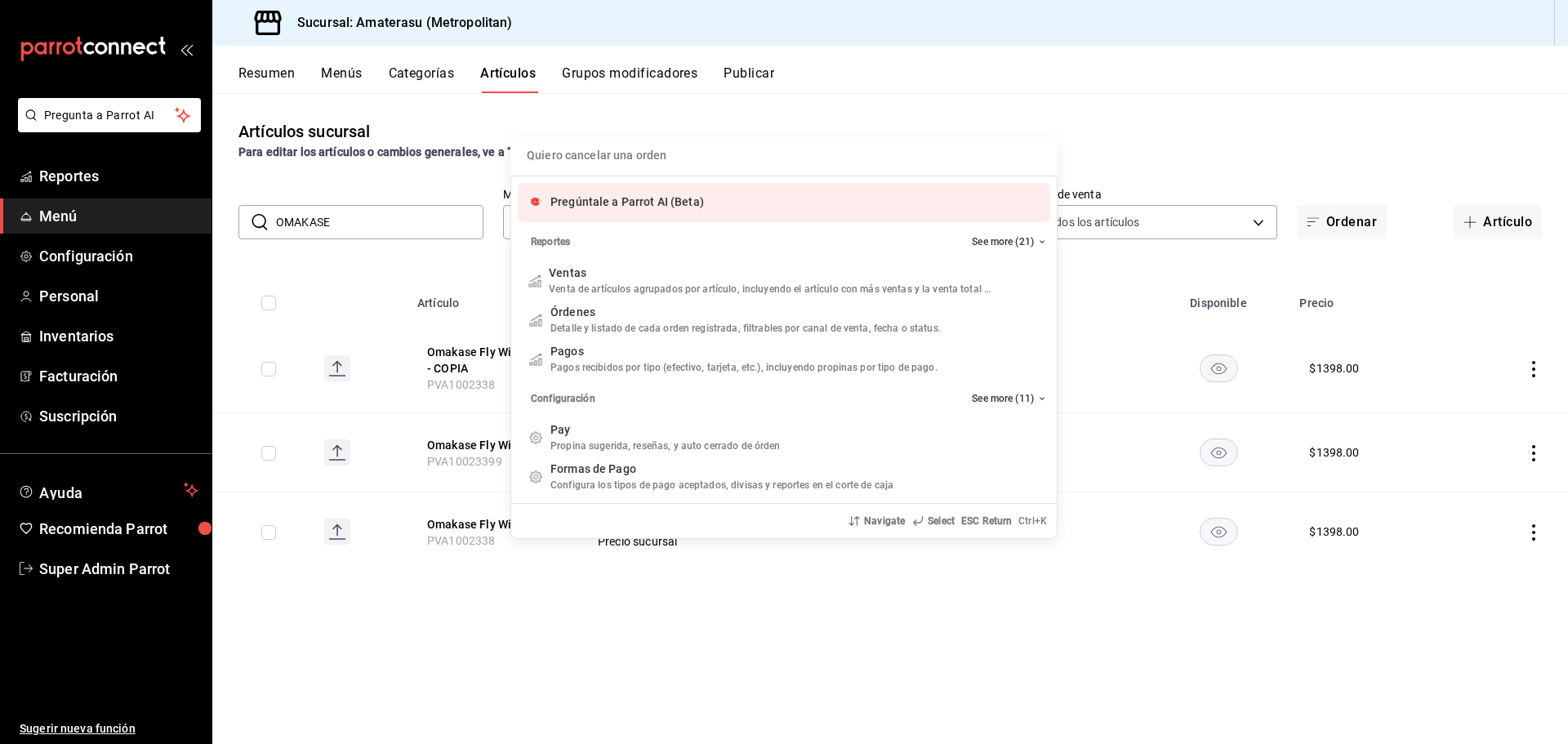
click at [603, 205] on span "Pregúntale a Parrot AI (Beta)" at bounding box center [626, 202] width 153 height 13
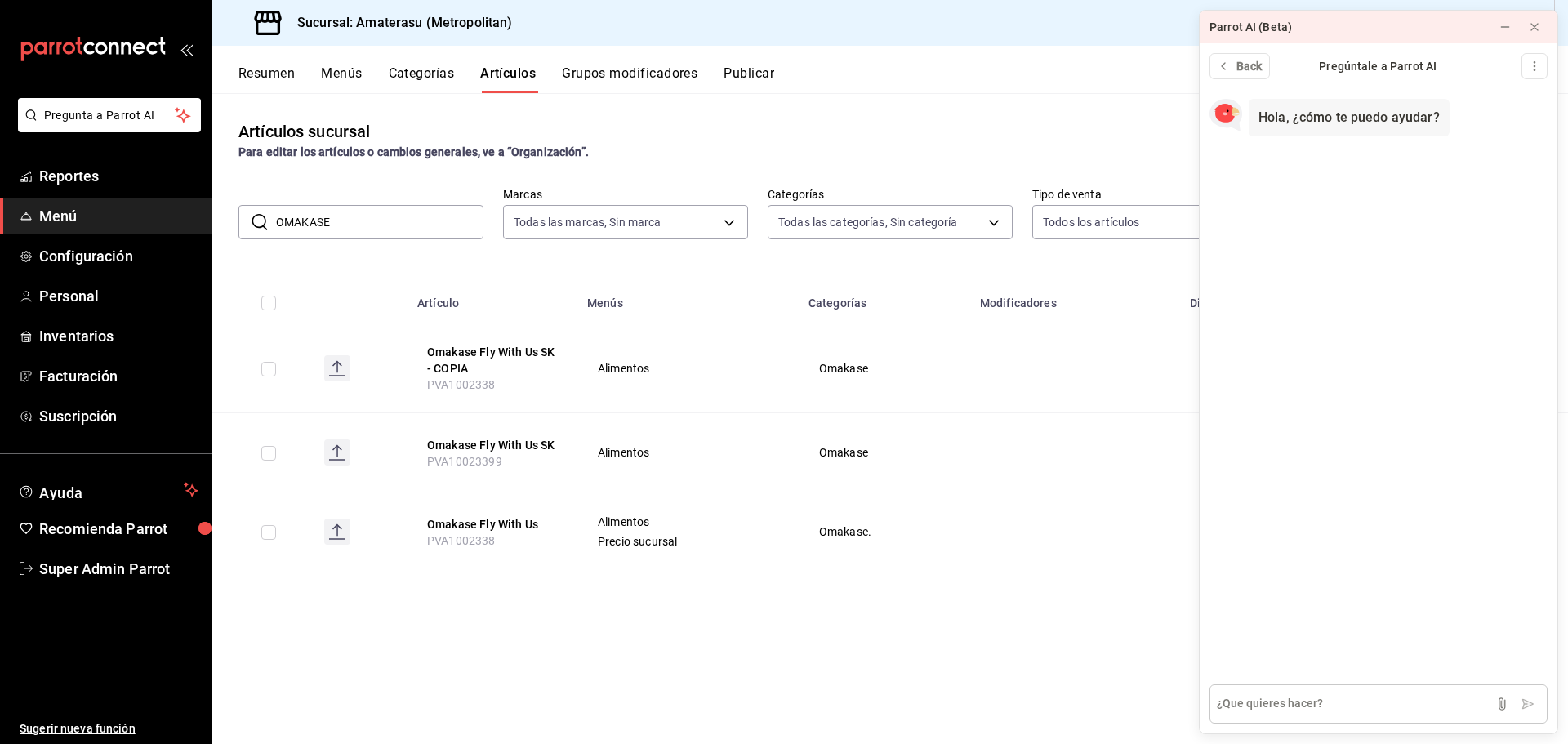
click at [1269, 703] on textarea at bounding box center [1378, 704] width 338 height 40
type textarea "P"
type textarea "QUE PASE SI 3 ARTICULOS TIENEN EL MISMO SKU?"
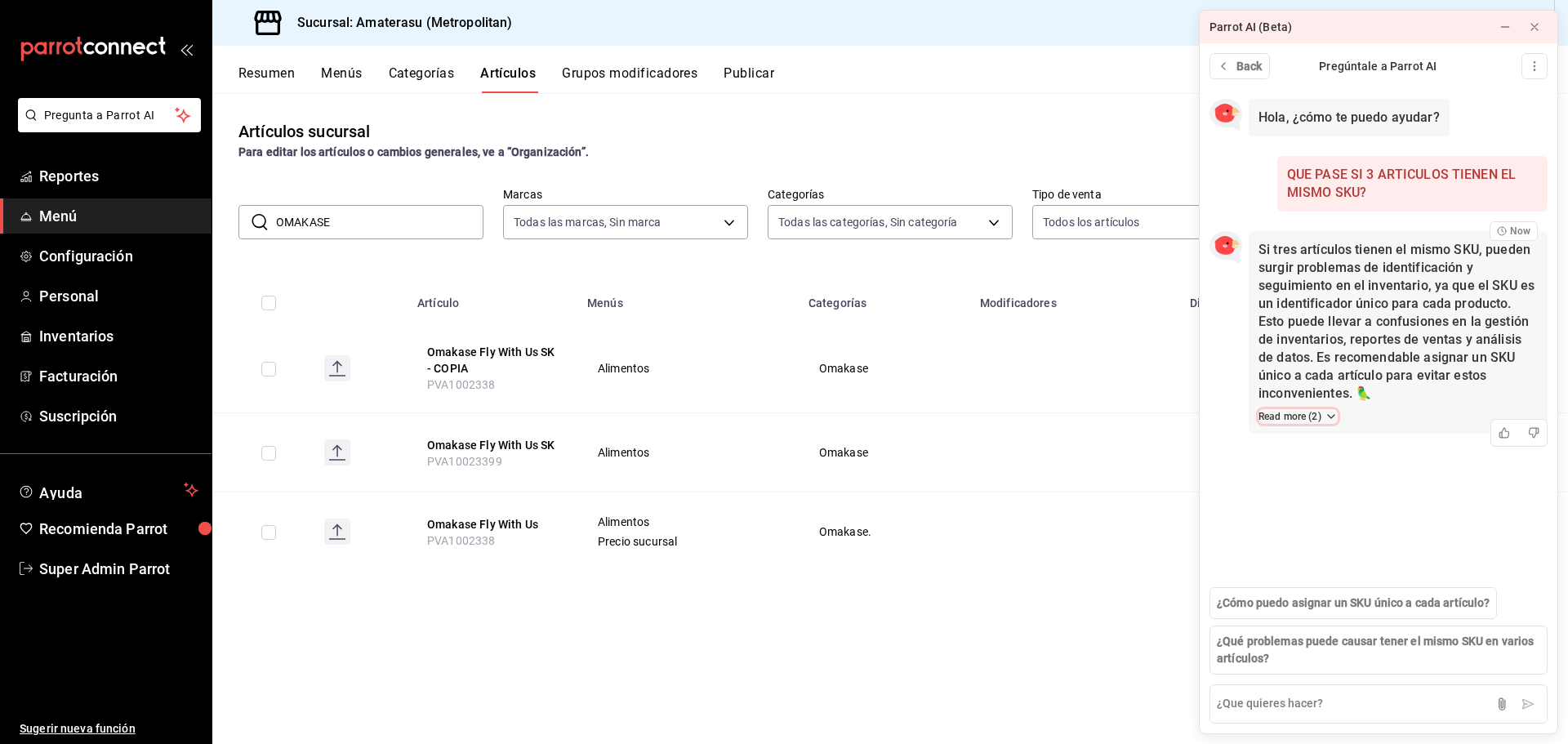
click at [1308, 415] on button "Read more ( 2 )" at bounding box center [1298, 416] width 79 height 15
click at [1349, 654] on span "¿Qué problemas puede causar tener el mismo SKU en varios artículos?" at bounding box center [1378, 650] width 323 height 35
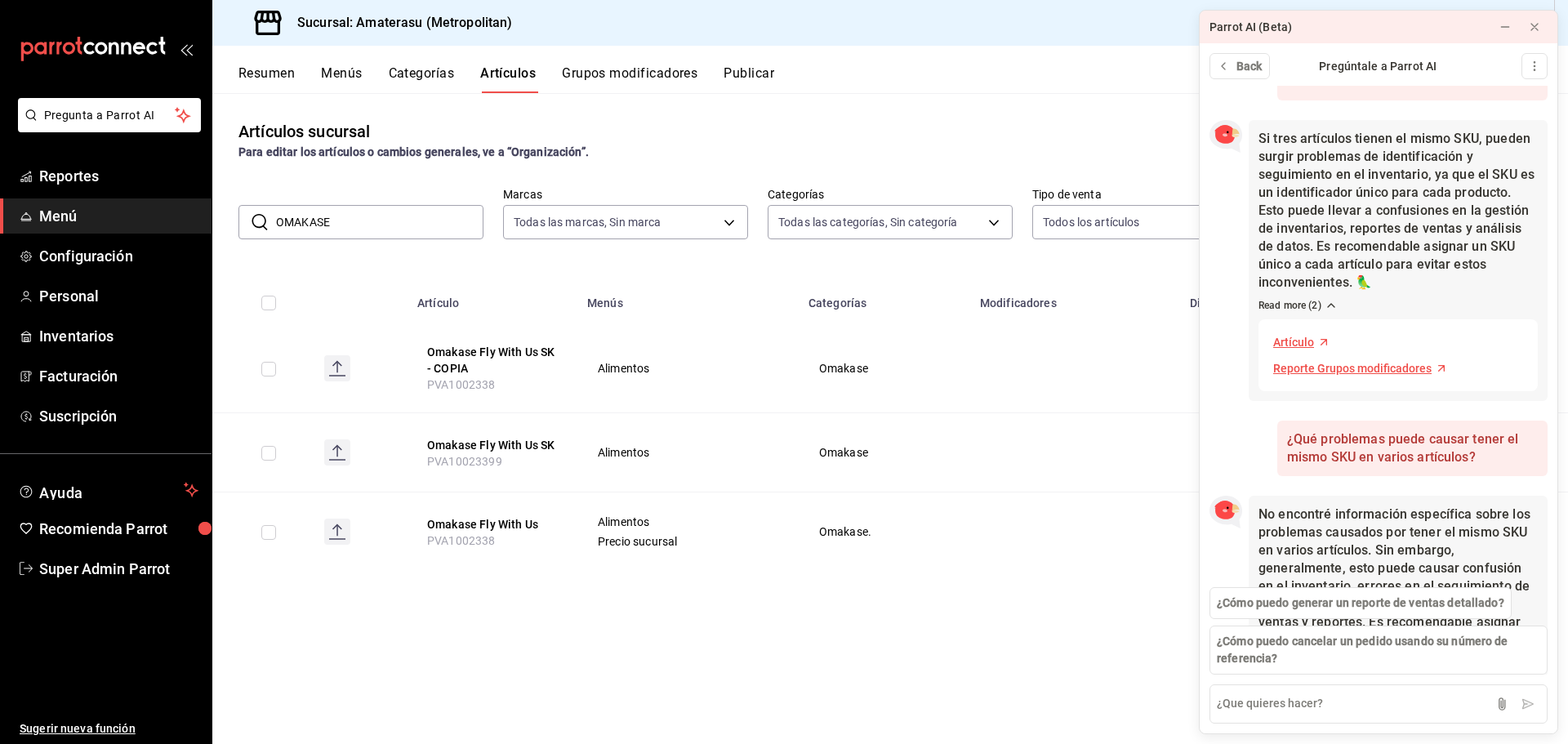
scroll to position [216, 0]
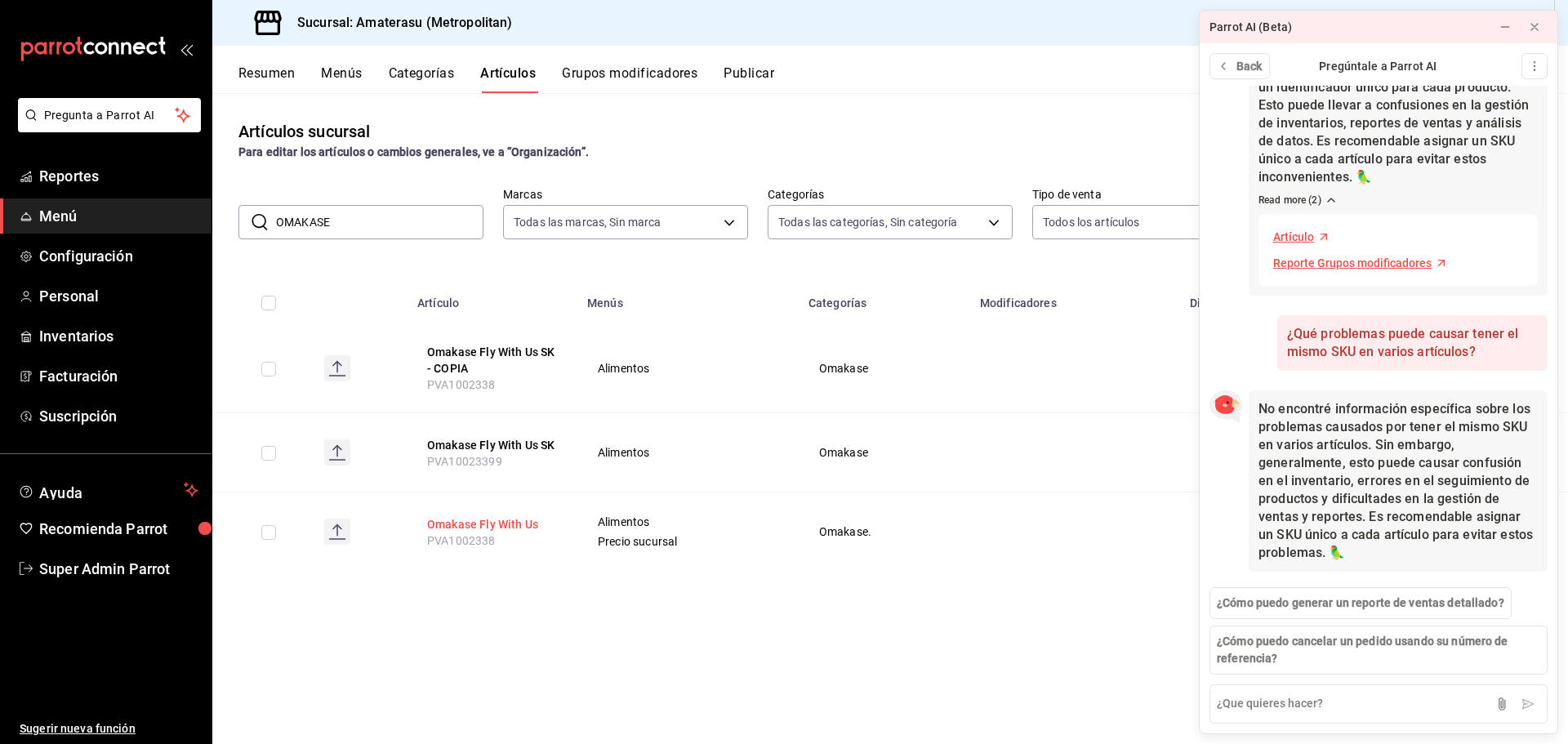
click at [511, 519] on button "Omakase Fly With Us" at bounding box center [492, 524] width 130 height 17
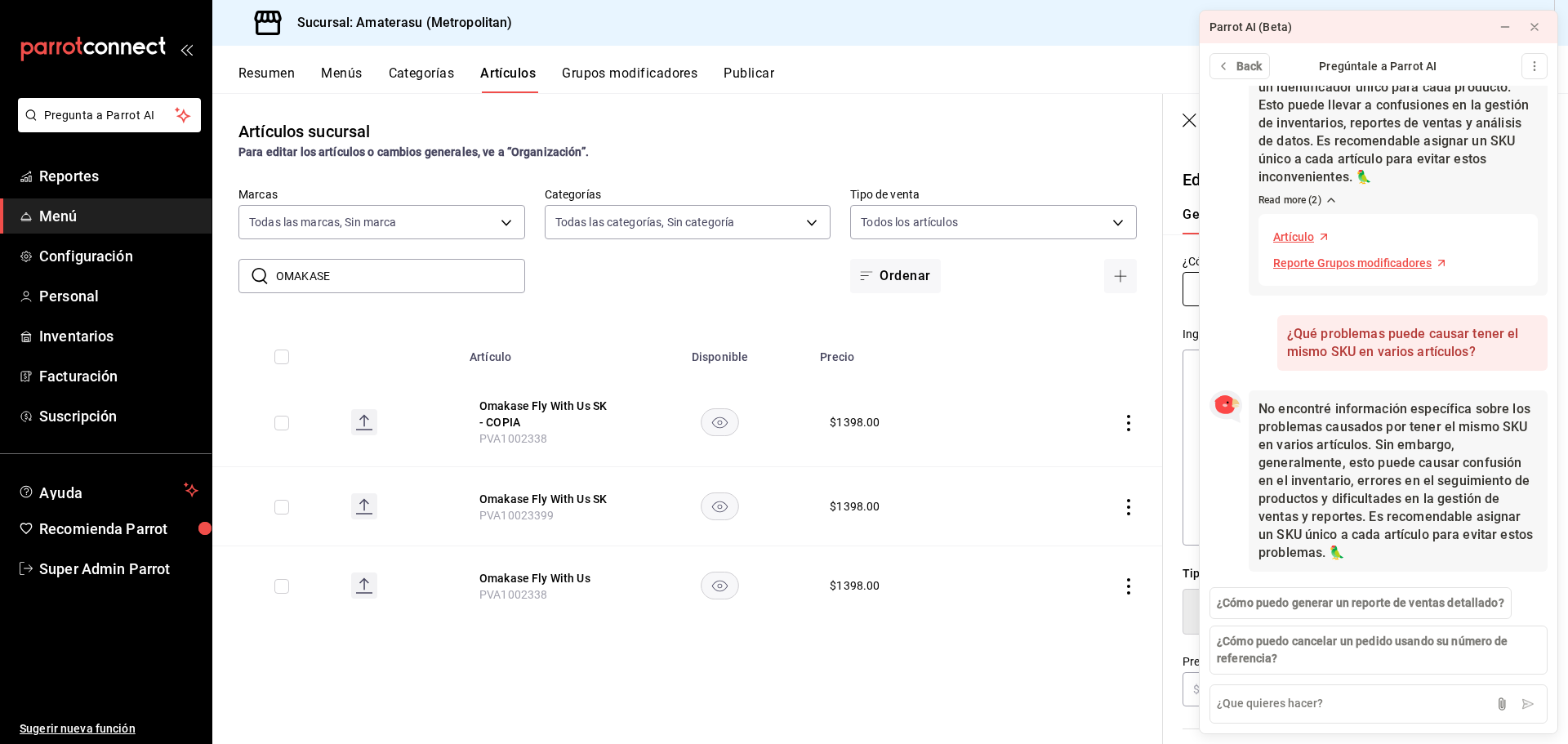
type input "Omakase Fly With Us"
type textarea "Omakase Fly With Us"
type textarea "x"
type input "PVA1002338"
type textarea "x"
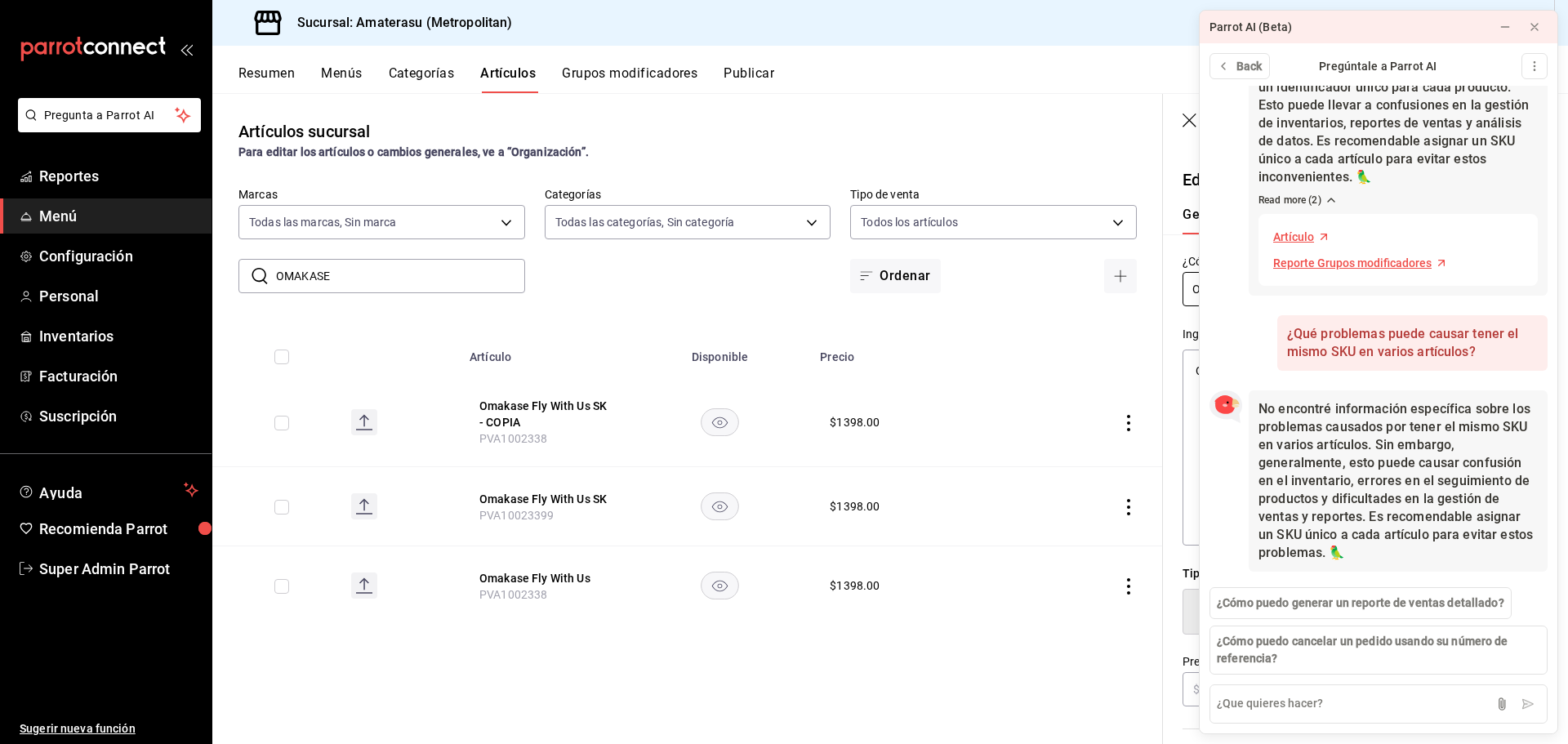
type input "$1398.00"
click at [1509, 32] on icon at bounding box center [1505, 27] width 13 height 13
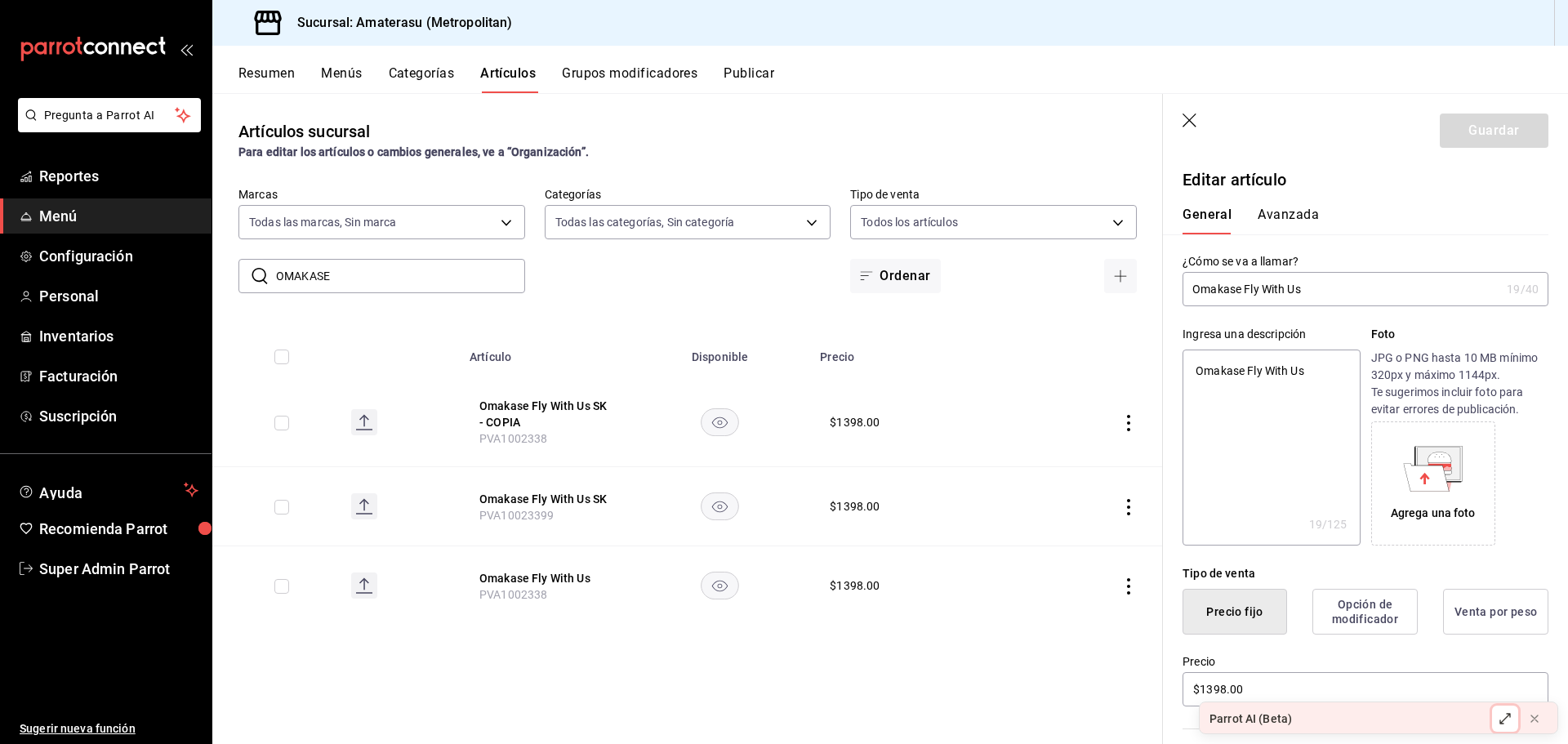
scroll to position [245, 0]
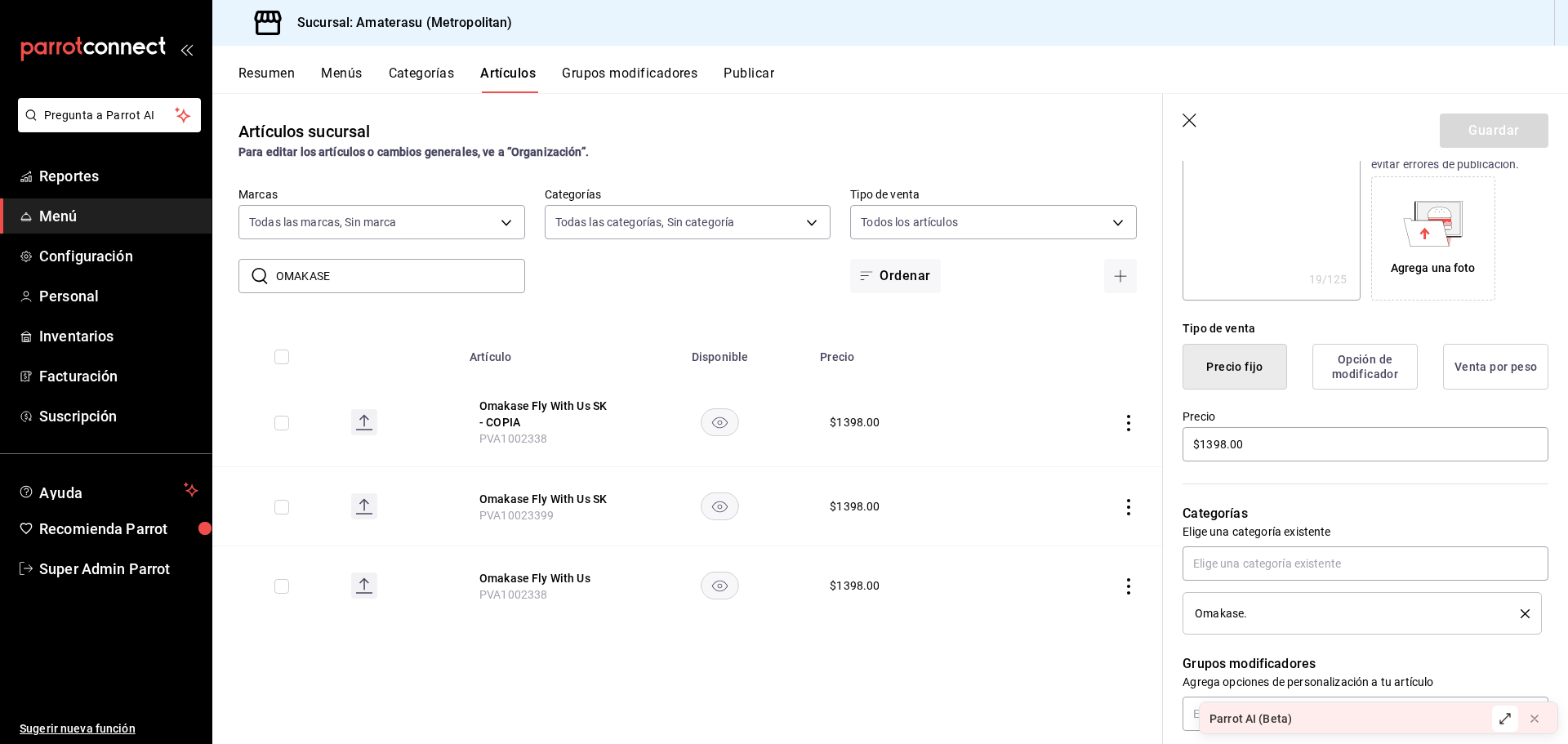
click at [1190, 118] on icon "button" at bounding box center [1191, 122] width 17 height 17
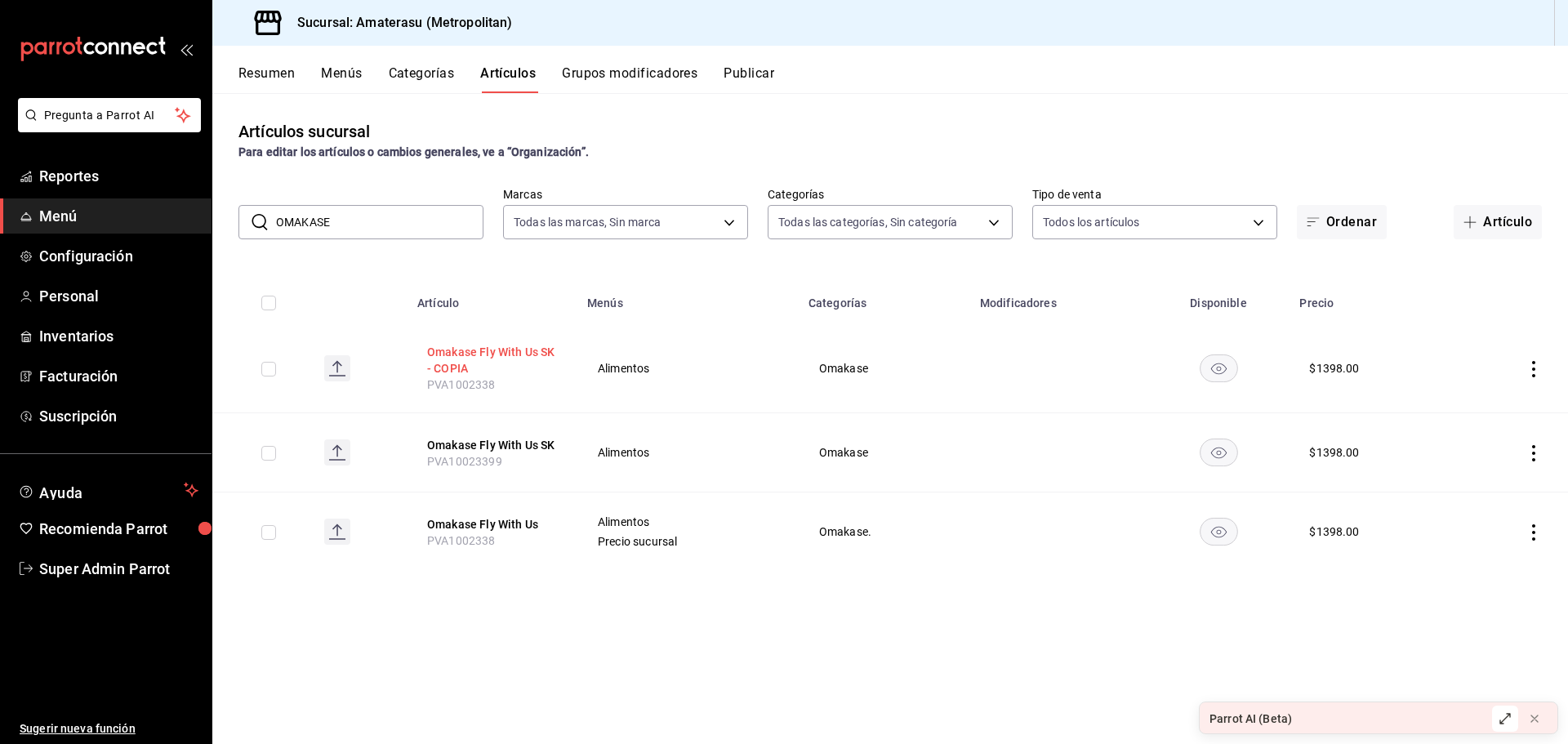
click at [541, 356] on button "Omakase Fly With Us SK - COPIA" at bounding box center [492, 360] width 130 height 33
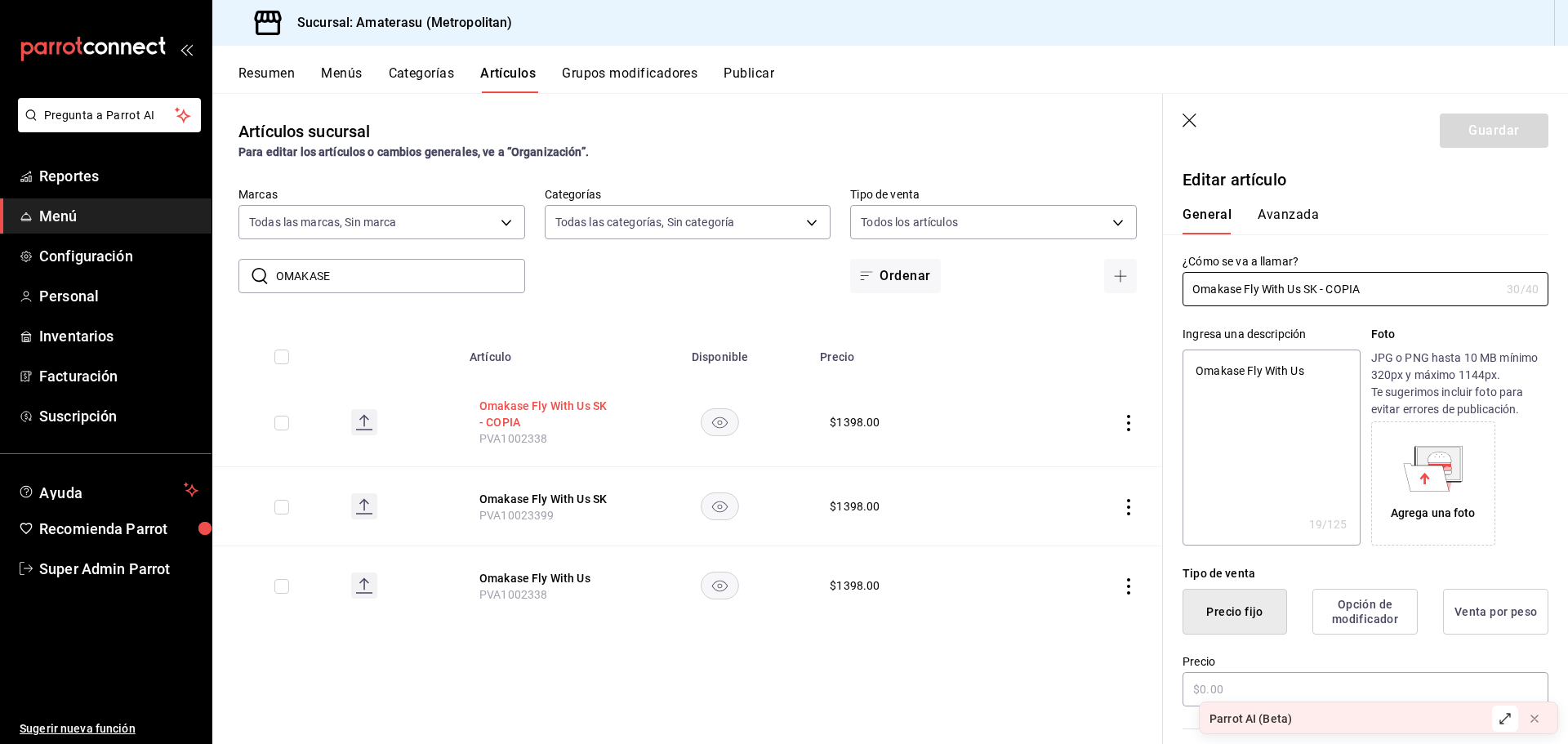
type textarea "x"
type input "$1398.00"
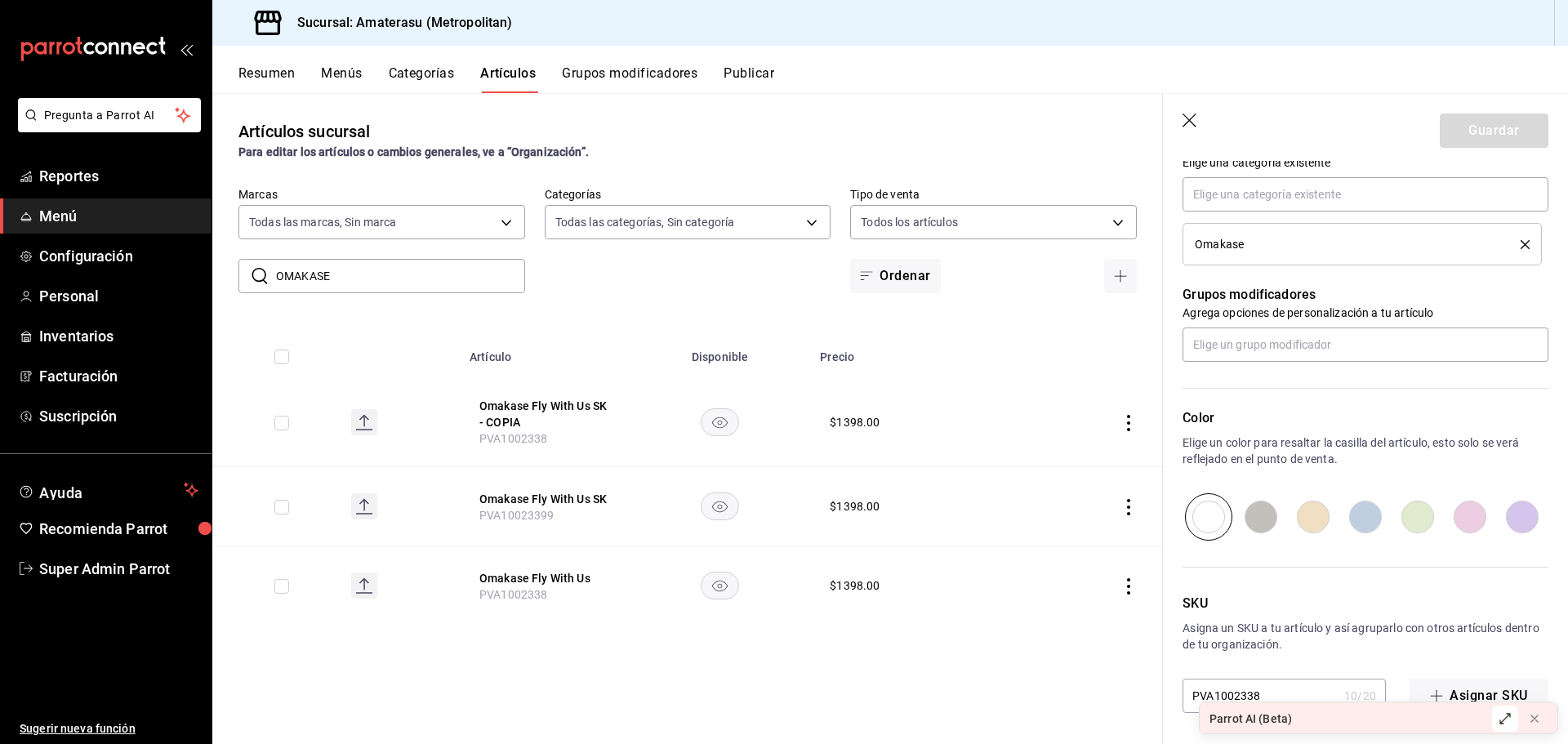
scroll to position [616, 0]
click at [568, 492] on button "Omakase Fly With Us SK" at bounding box center [544, 499] width 130 height 17
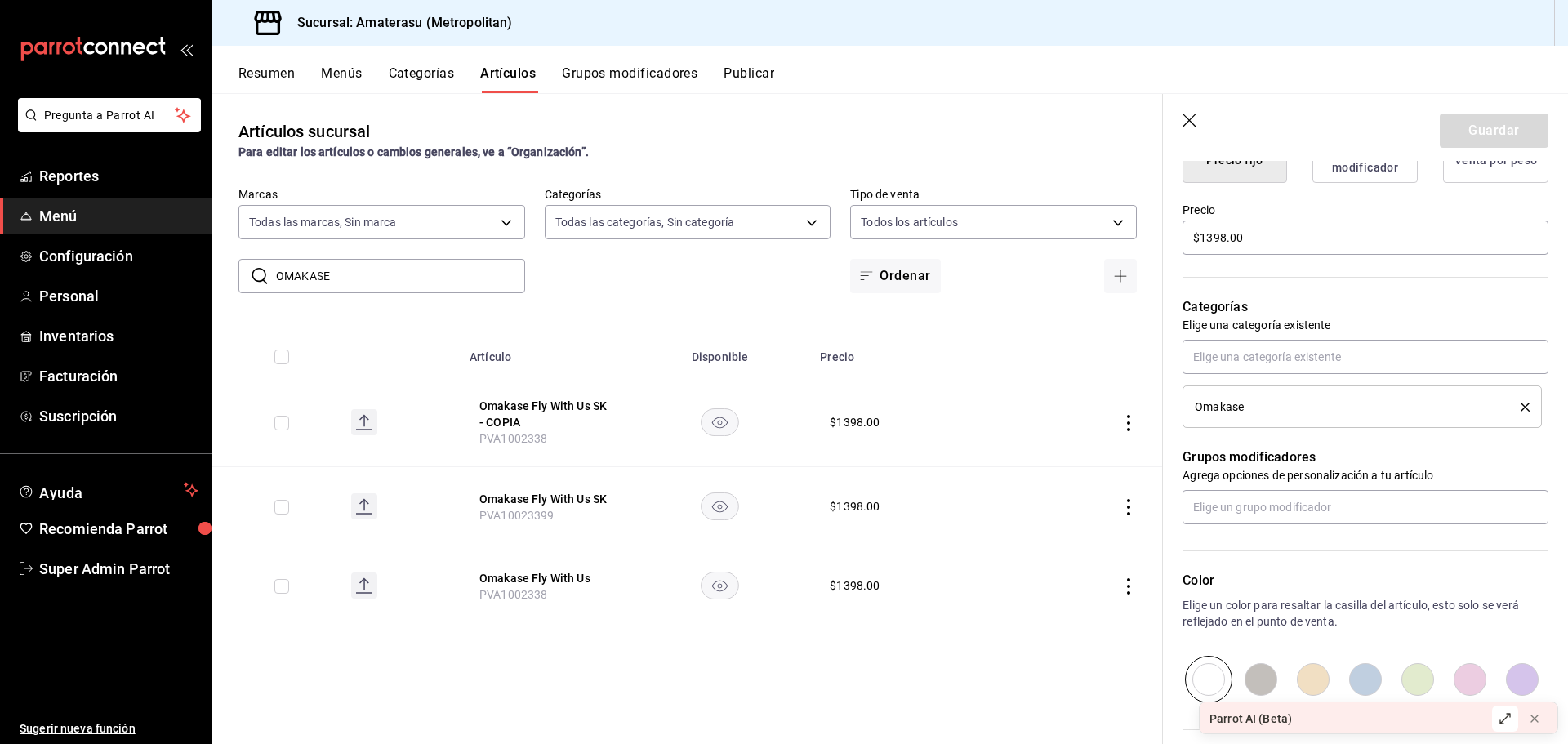
scroll to position [572, 0]
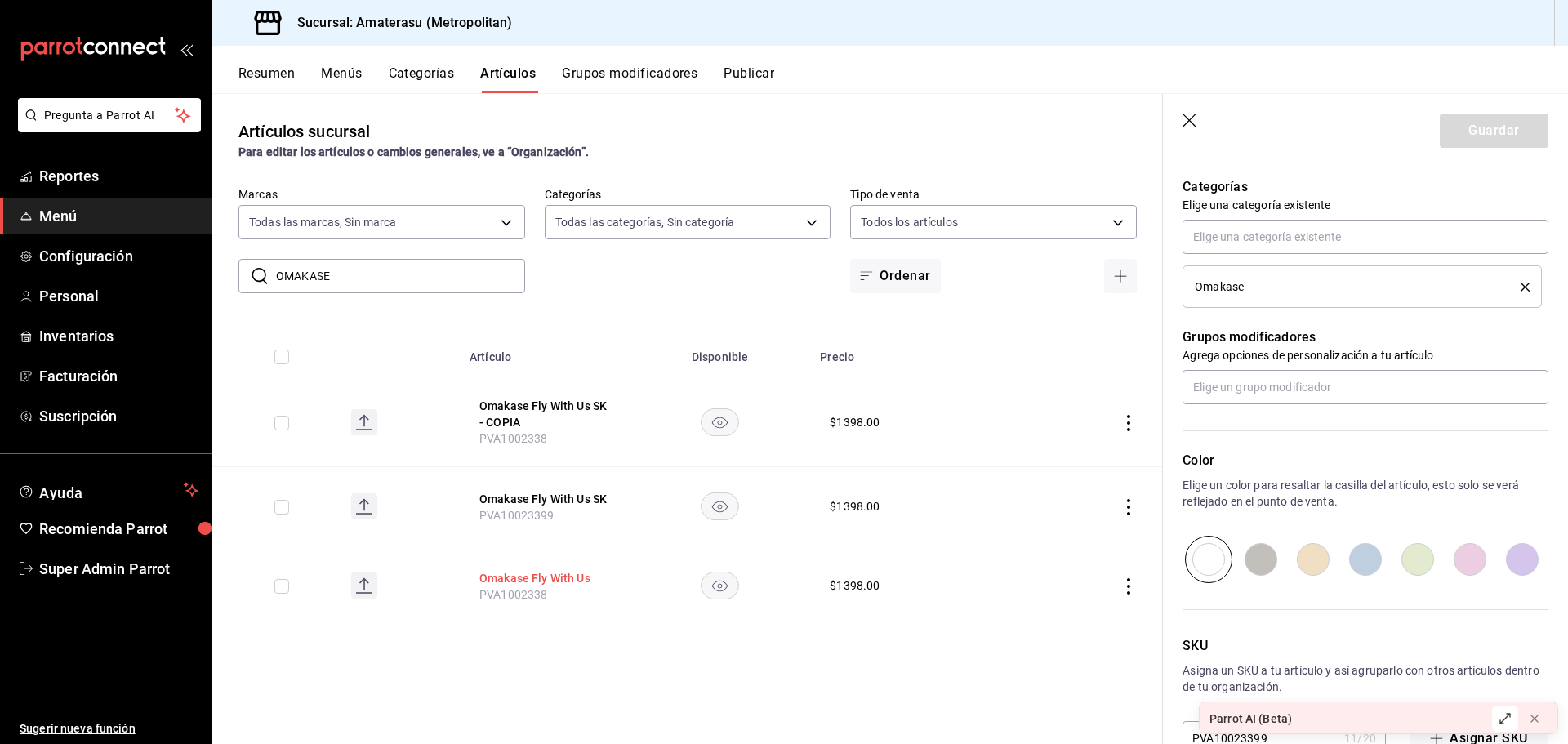
click at [560, 572] on button "Omakase Fly With Us" at bounding box center [544, 578] width 130 height 17
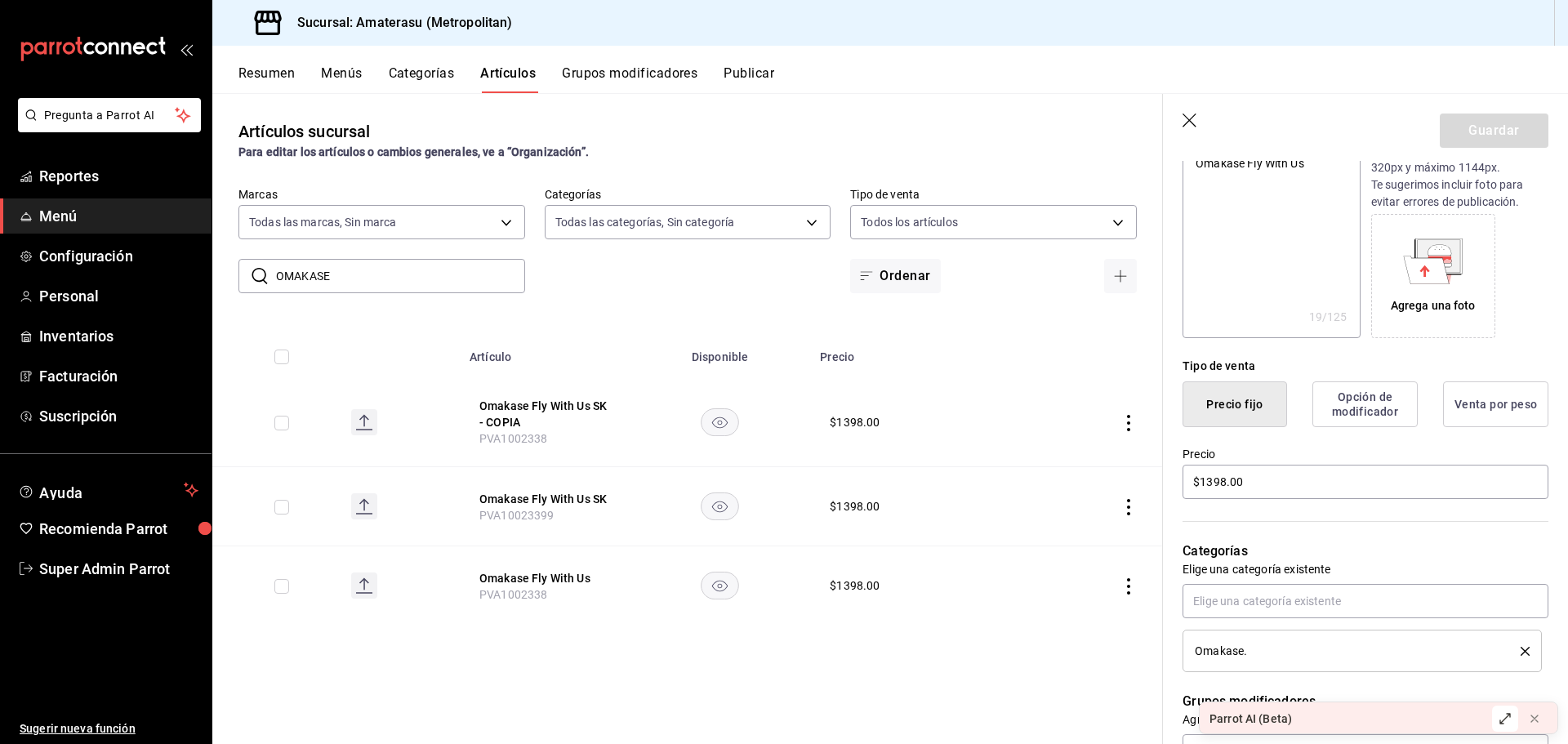
scroll to position [616, 0]
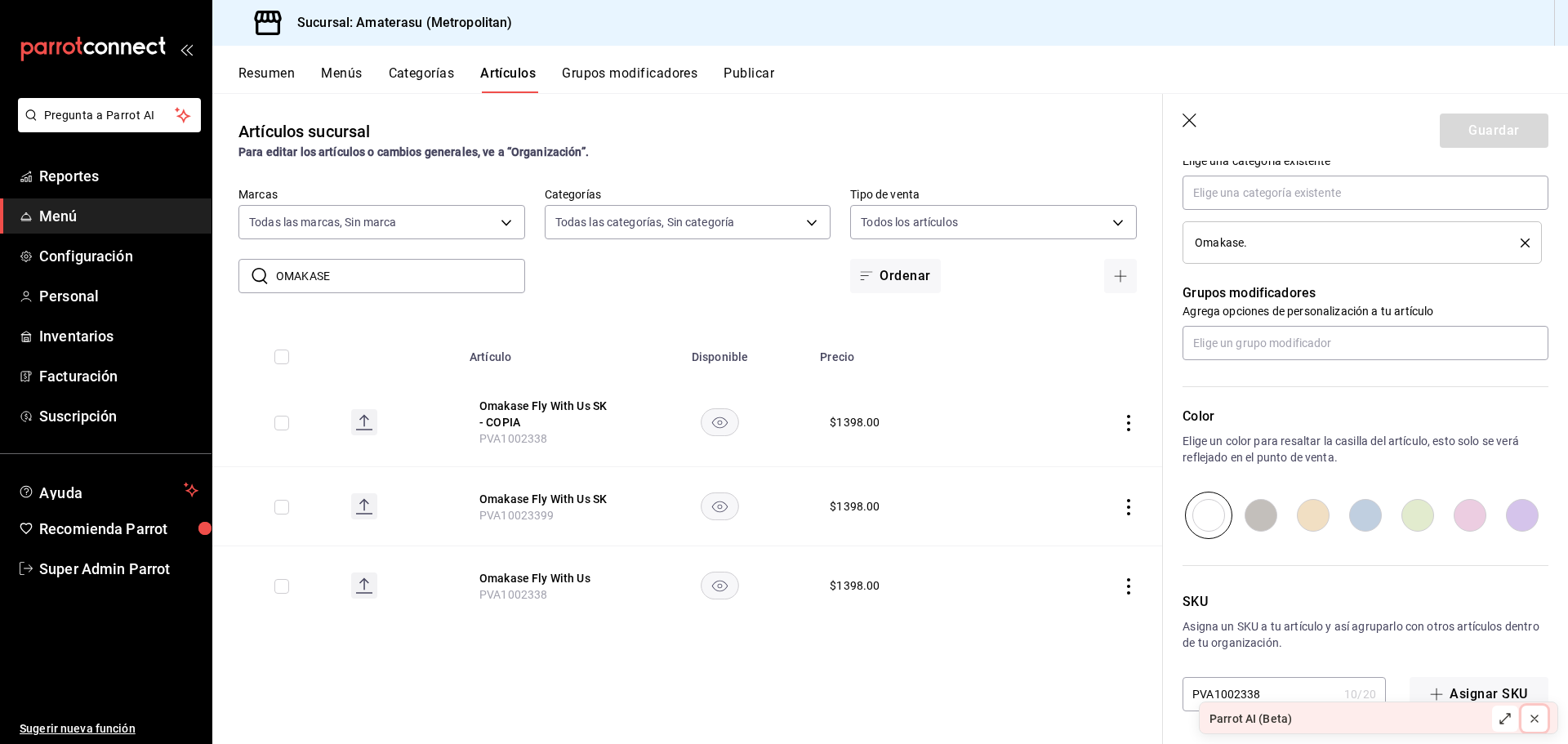
click at [1534, 718] on icon at bounding box center [1534, 718] width 7 height 7
click at [1125, 416] on icon "actions" at bounding box center [1128, 423] width 17 height 17
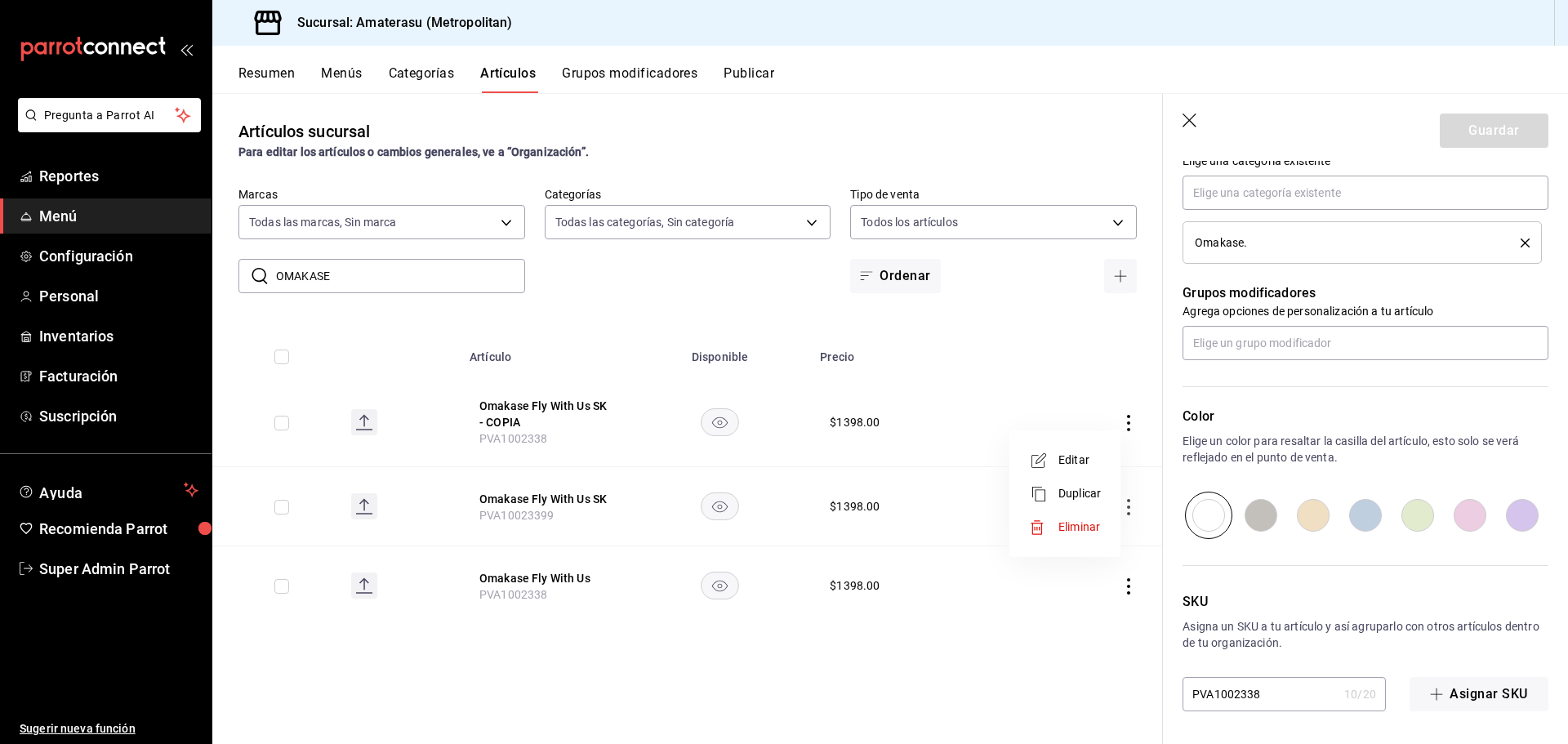
click at [1125, 412] on div at bounding box center [784, 372] width 1568 height 744
click at [538, 401] on button "Omakase Fly With Us SK - COPIA" at bounding box center [544, 414] width 130 height 33
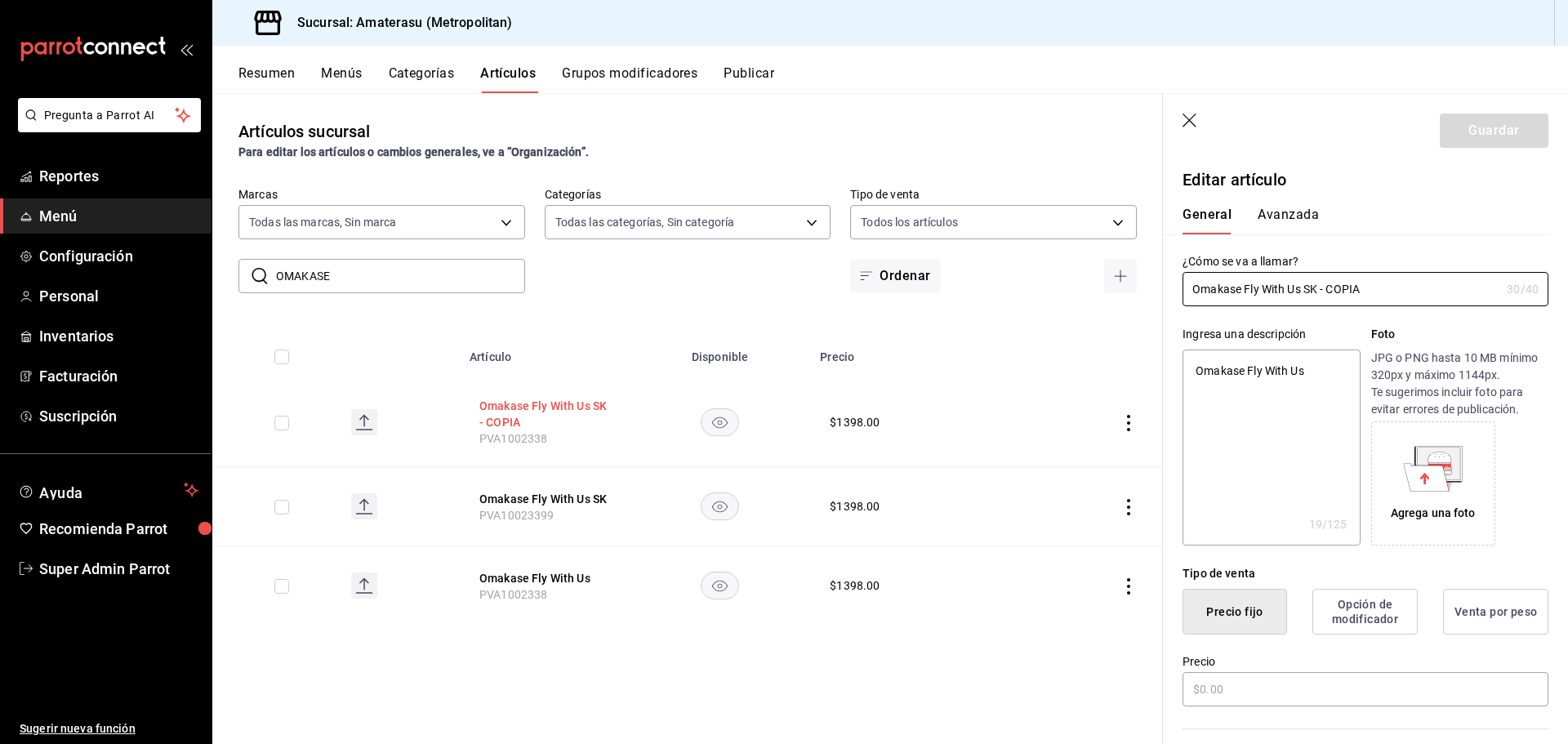
type textarea "x"
type input "$1398.00"
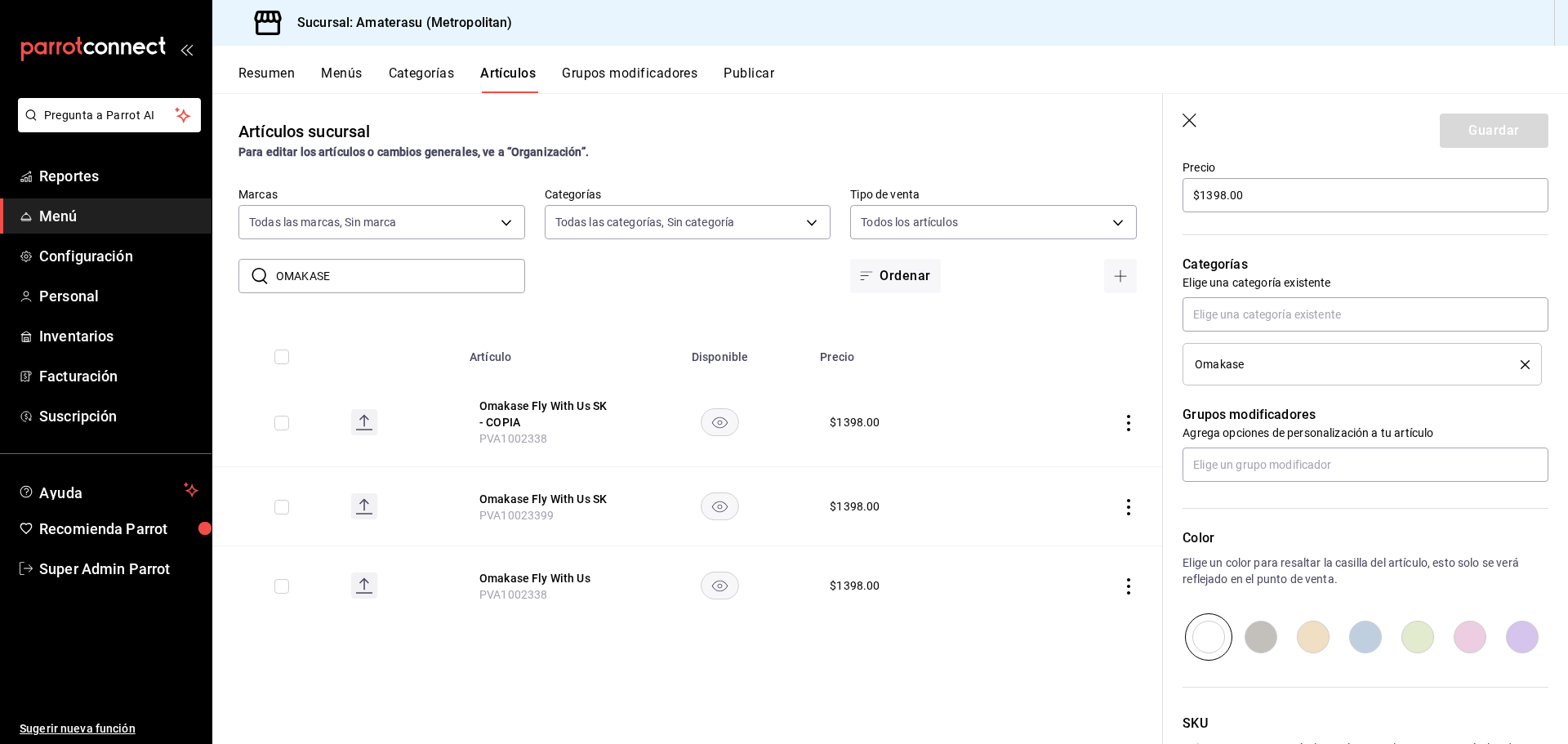
scroll to position [616, 0]
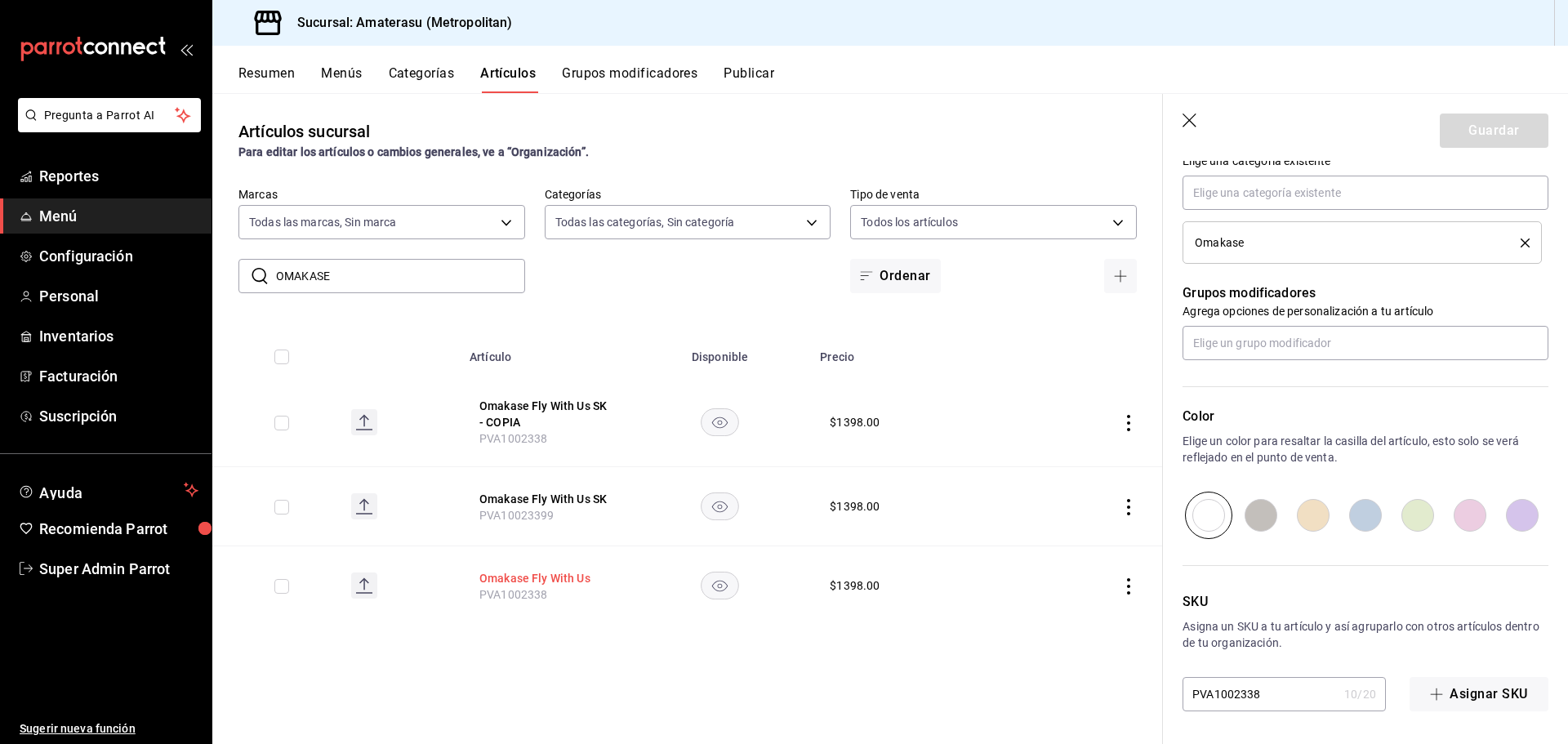
click at [576, 570] on button "Omakase Fly With Us" at bounding box center [544, 578] width 130 height 17
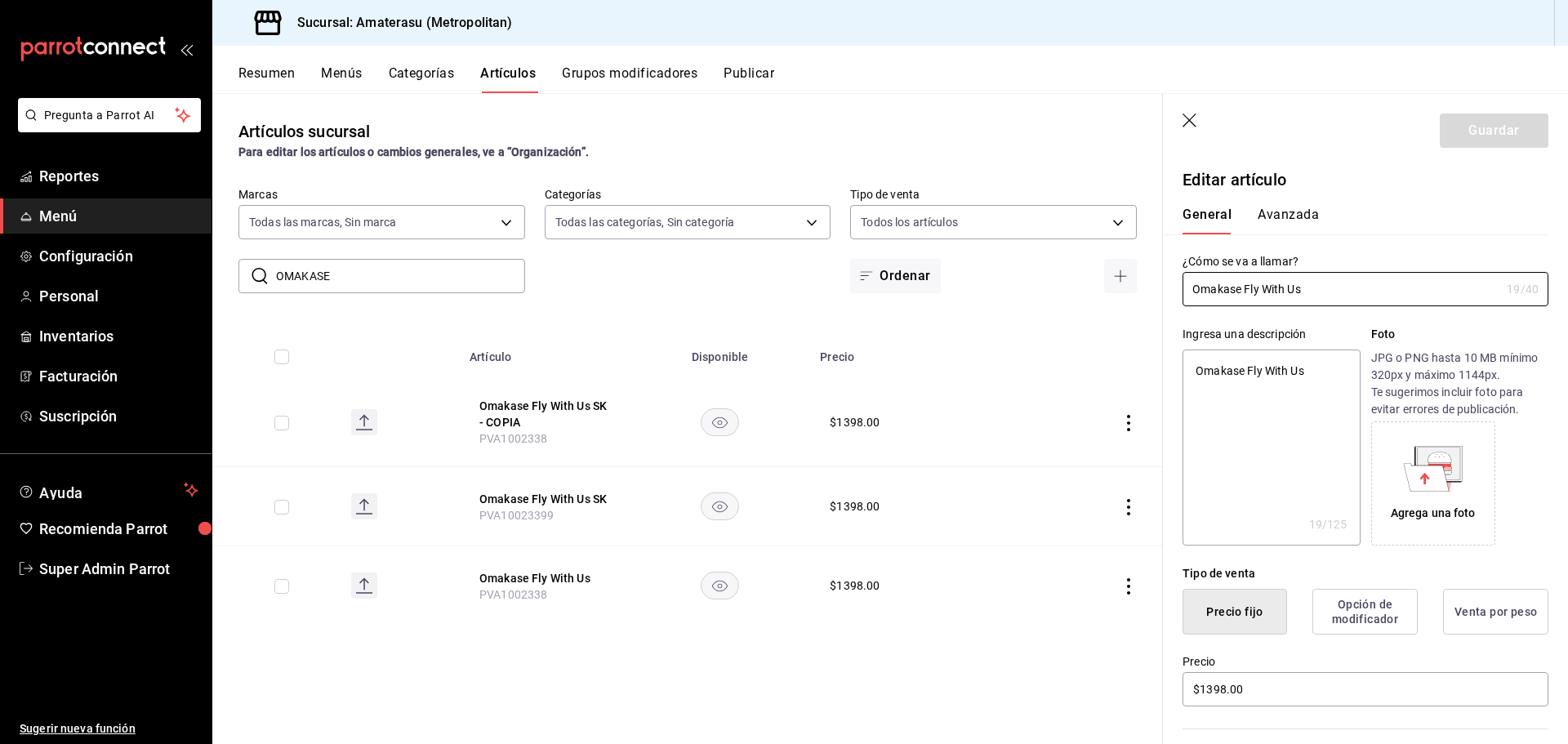
click at [735, 78] on button "Publicar" at bounding box center [748, 79] width 50 height 28
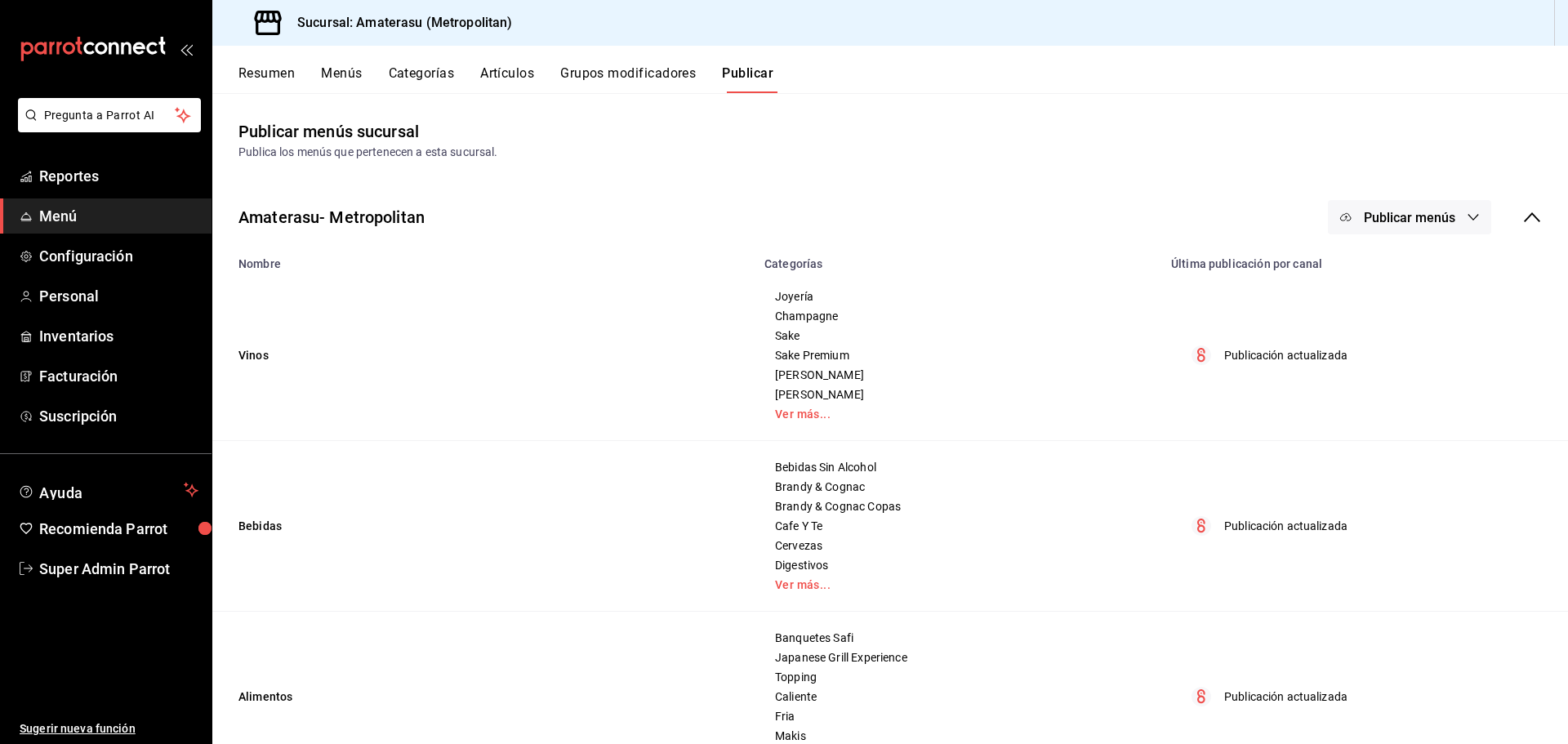
click at [1422, 211] on span "Publicar menús" at bounding box center [1409, 217] width 92 height 16
click at [1419, 260] on li "Punto de venta" at bounding box center [1398, 270] width 150 height 45
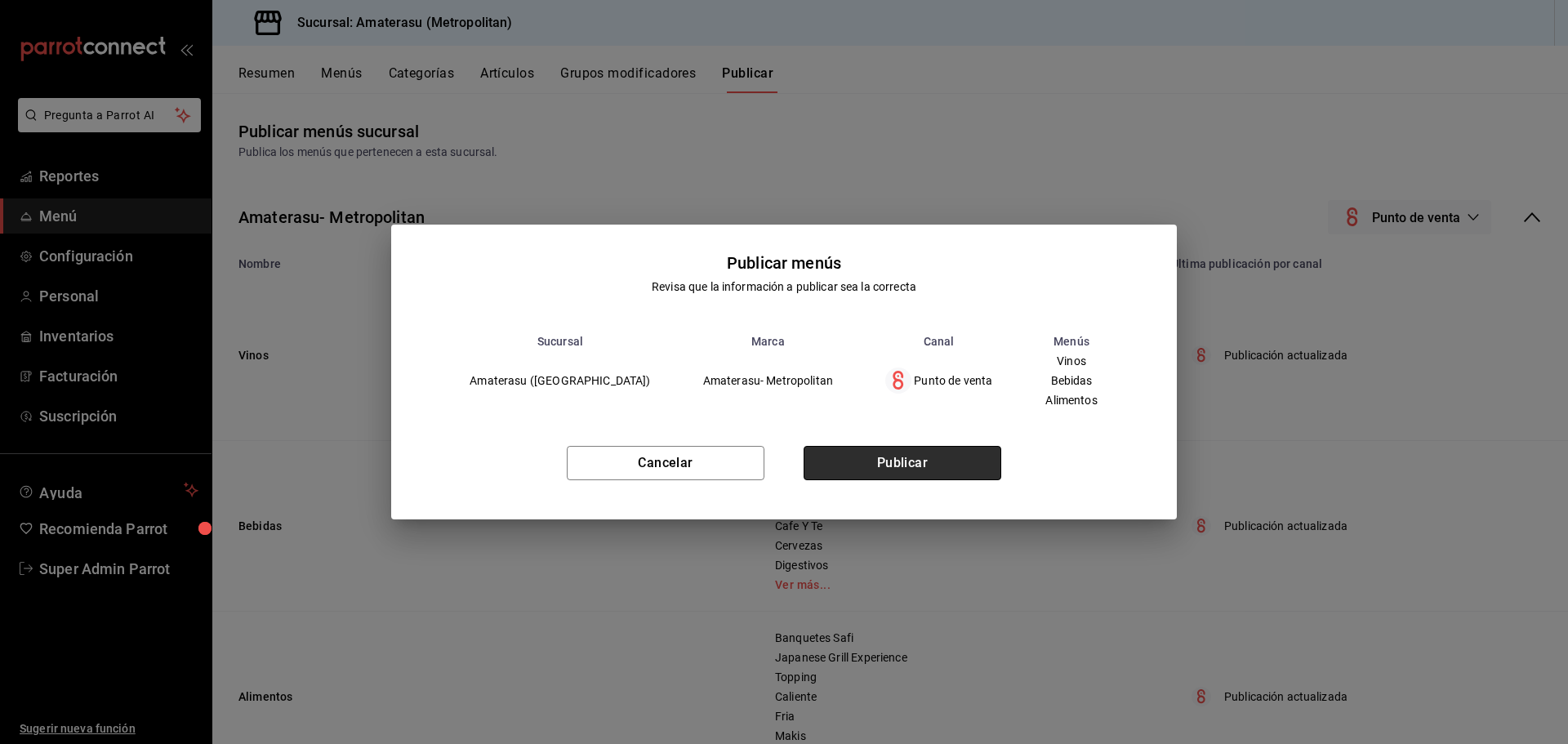
click at [954, 464] on button "Publicar" at bounding box center [902, 462] width 198 height 35
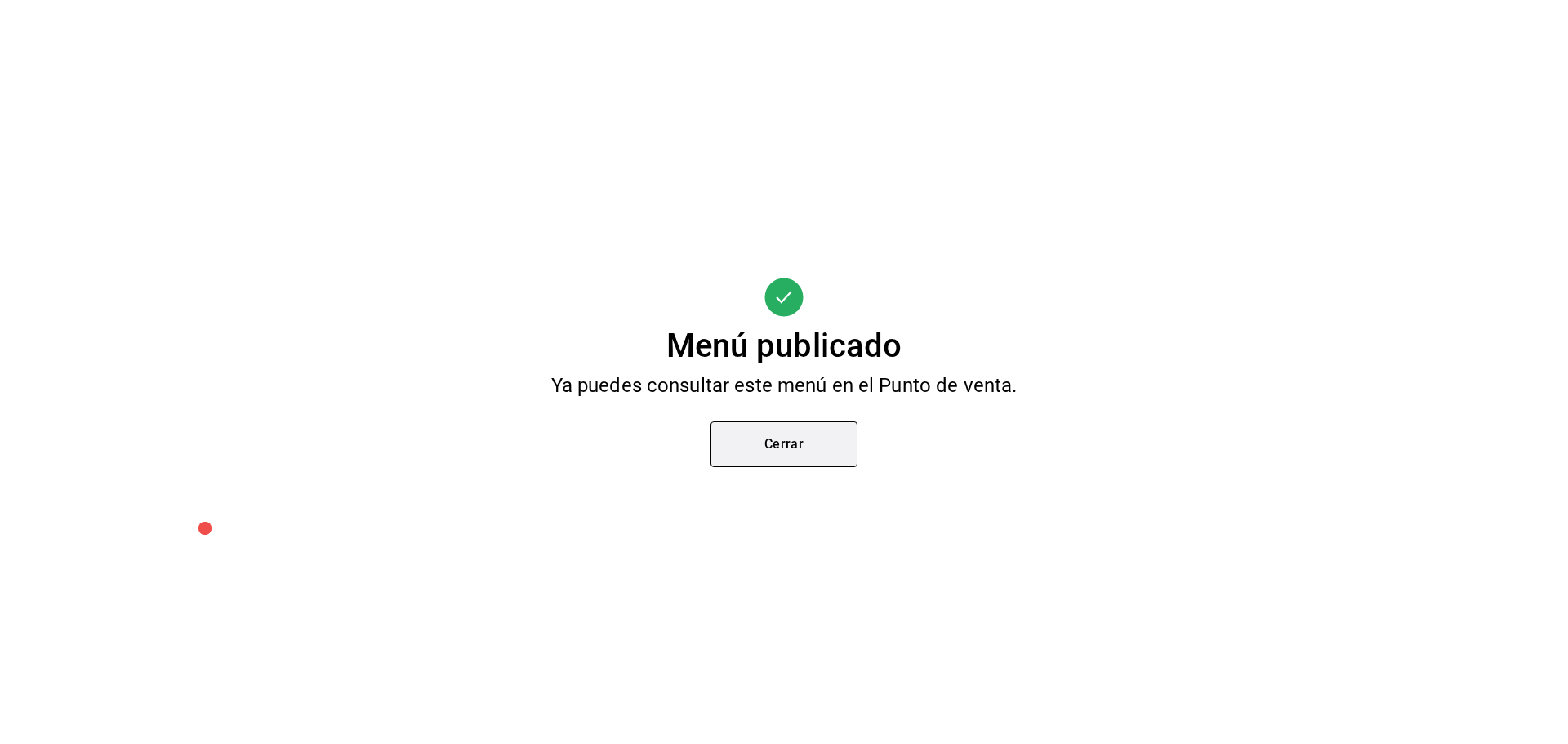
click at [798, 447] on button "Cerrar" at bounding box center [784, 445] width 147 height 45
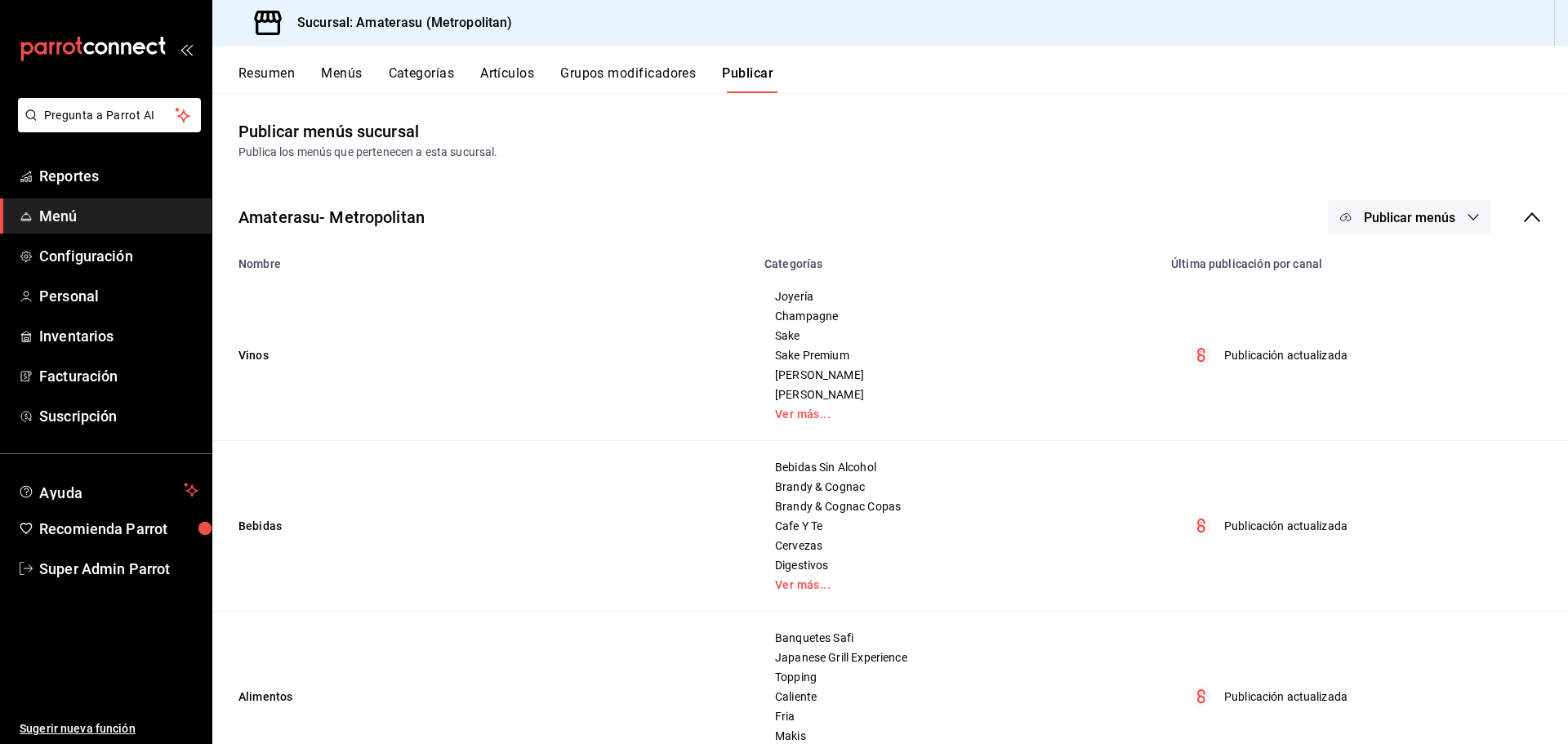
click at [1524, 212] on icon at bounding box center [1531, 217] width 17 height 10
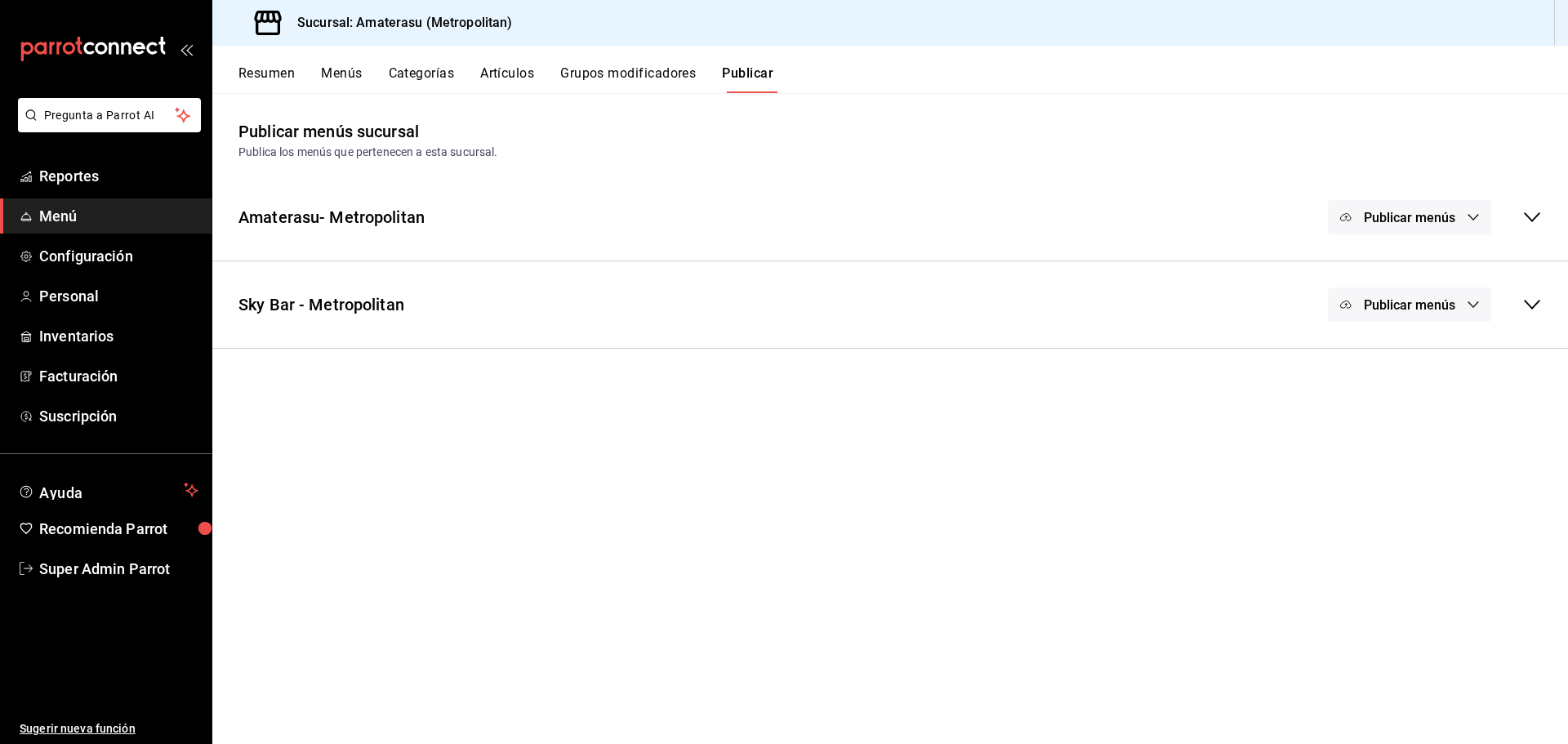
click at [633, 69] on button "Grupos modificadores" at bounding box center [627, 79] width 135 height 28
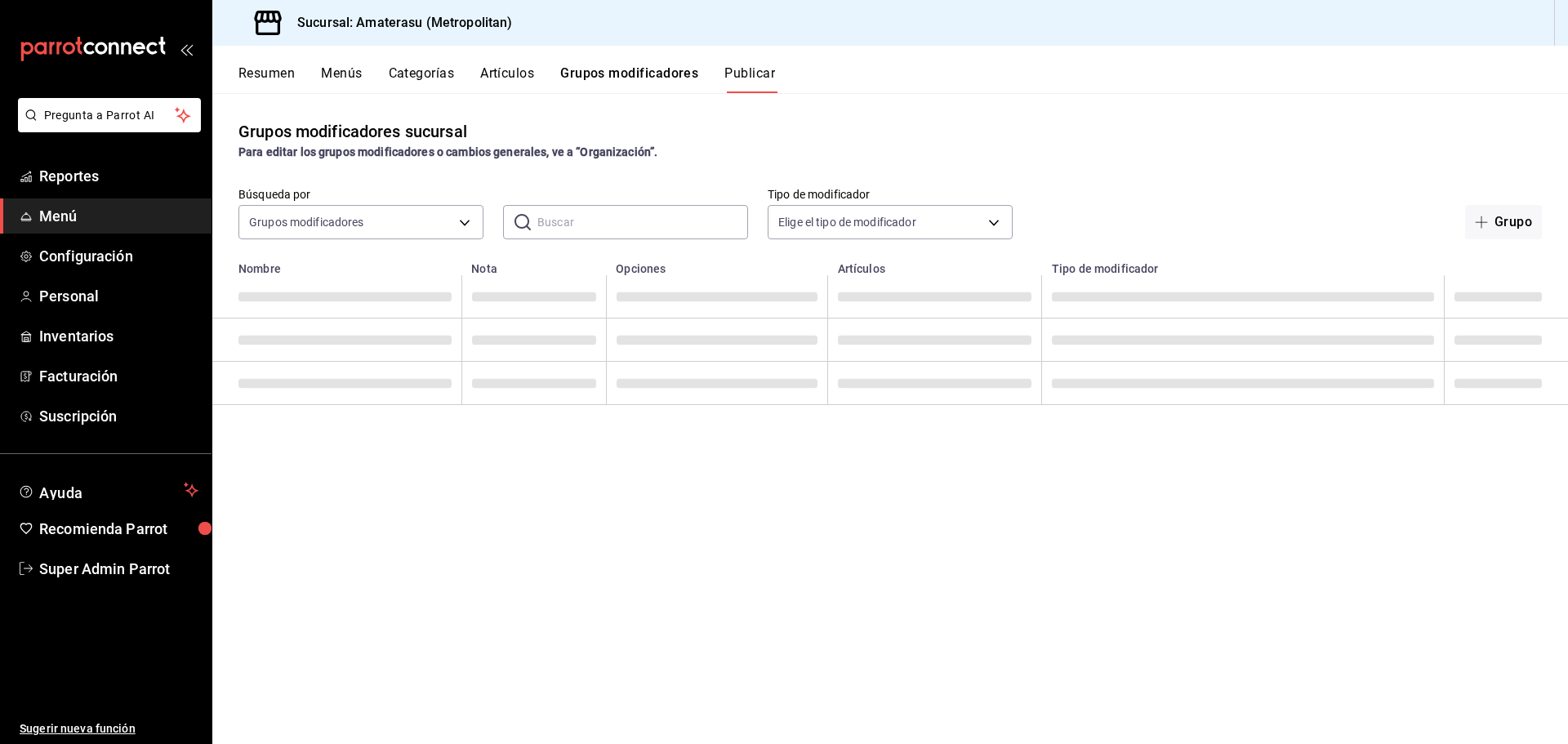
click at [506, 69] on button "Artículos" at bounding box center [507, 79] width 54 height 28
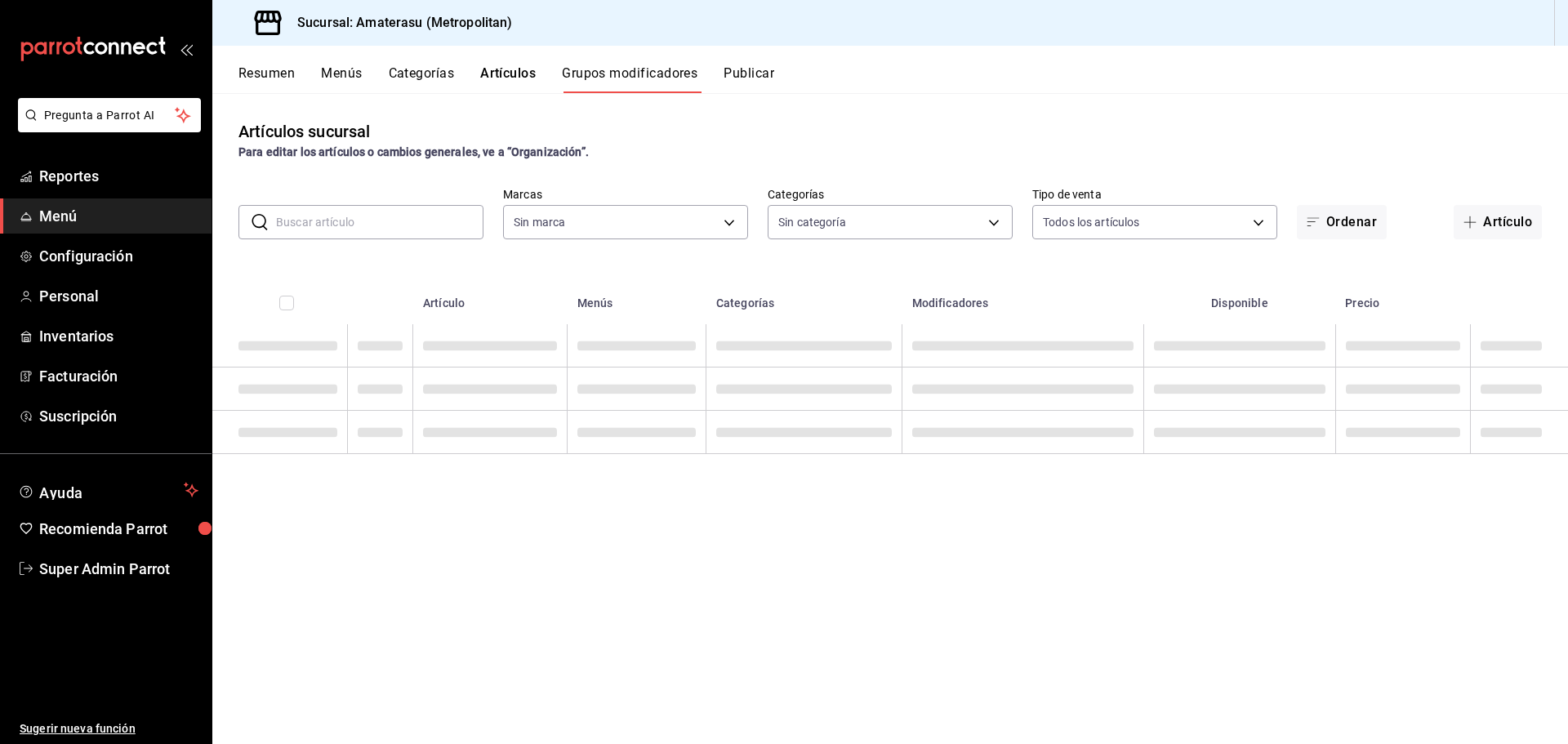
type input "e4cd7fcb-d45b-43ae-a99f-ad4ccfcd9032,f3afaab8-8c3d-4e49-a299-af9bdf6027b2"
type input "087d9878-8a04-48ff-ab24-0b3ef0fdf69f,f9a59ea1-282a-4f27-8dee-44d2a5bc8fe2,3473a…"
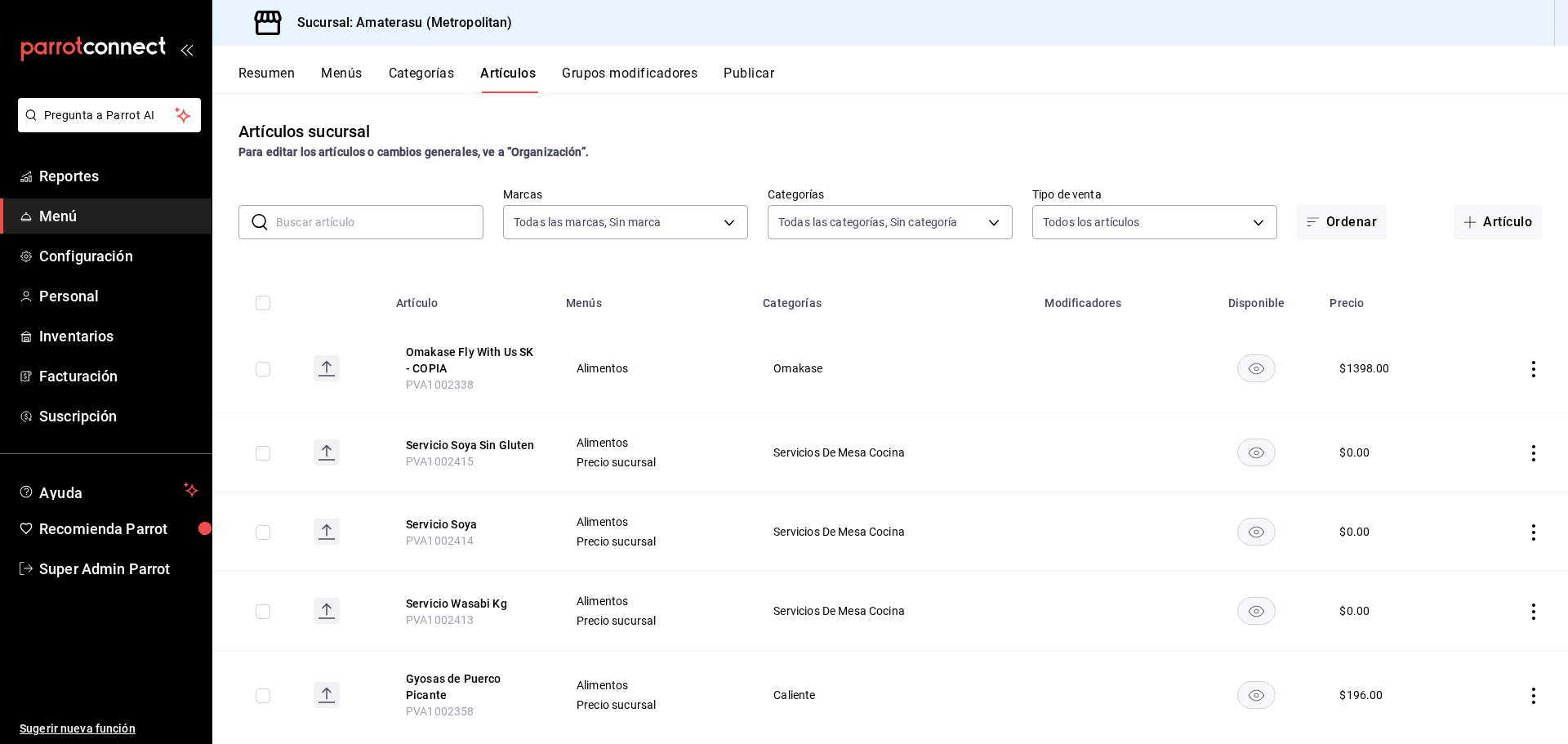
click at [345, 220] on input "text" at bounding box center [379, 221] width 207 height 33
type input "OMAKASE"
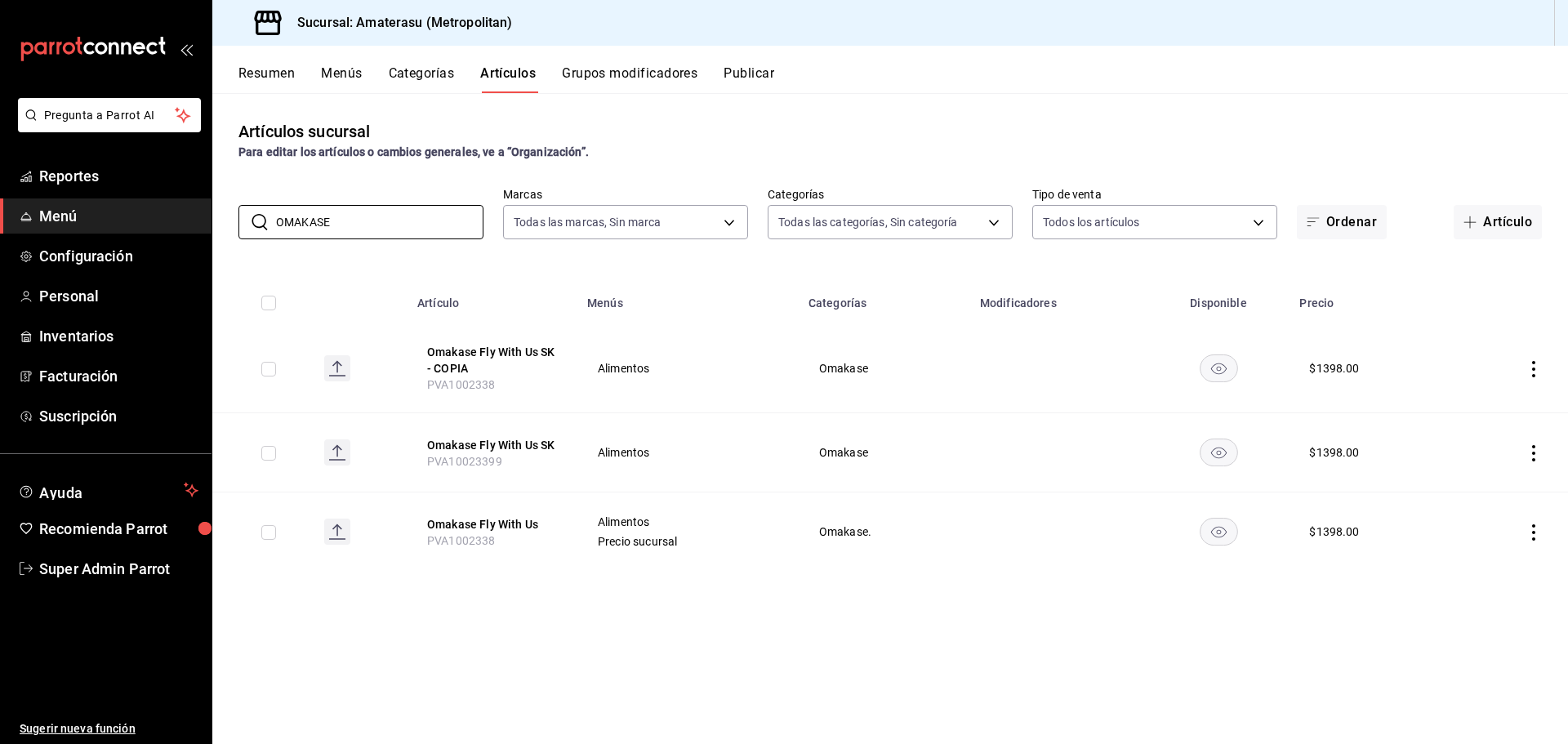
click at [587, 618] on div "Artículos sucursal Para editar los artículos o cambios generales, ve a “Organiz…" at bounding box center [890, 418] width 1356 height 650
click at [536, 529] on button "Omakase Fly With Us" at bounding box center [492, 524] width 130 height 17
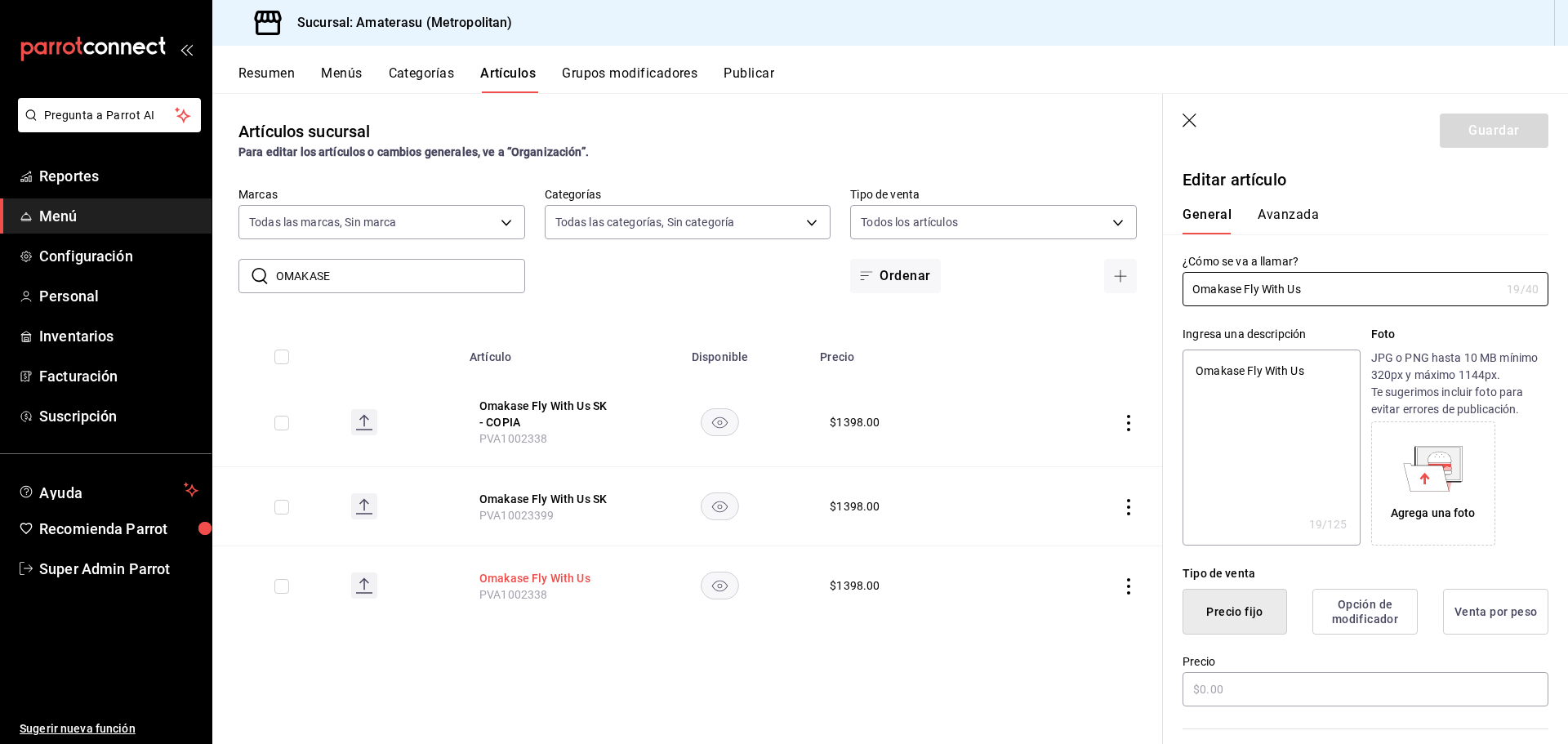
type textarea "x"
type input "$1398.00"
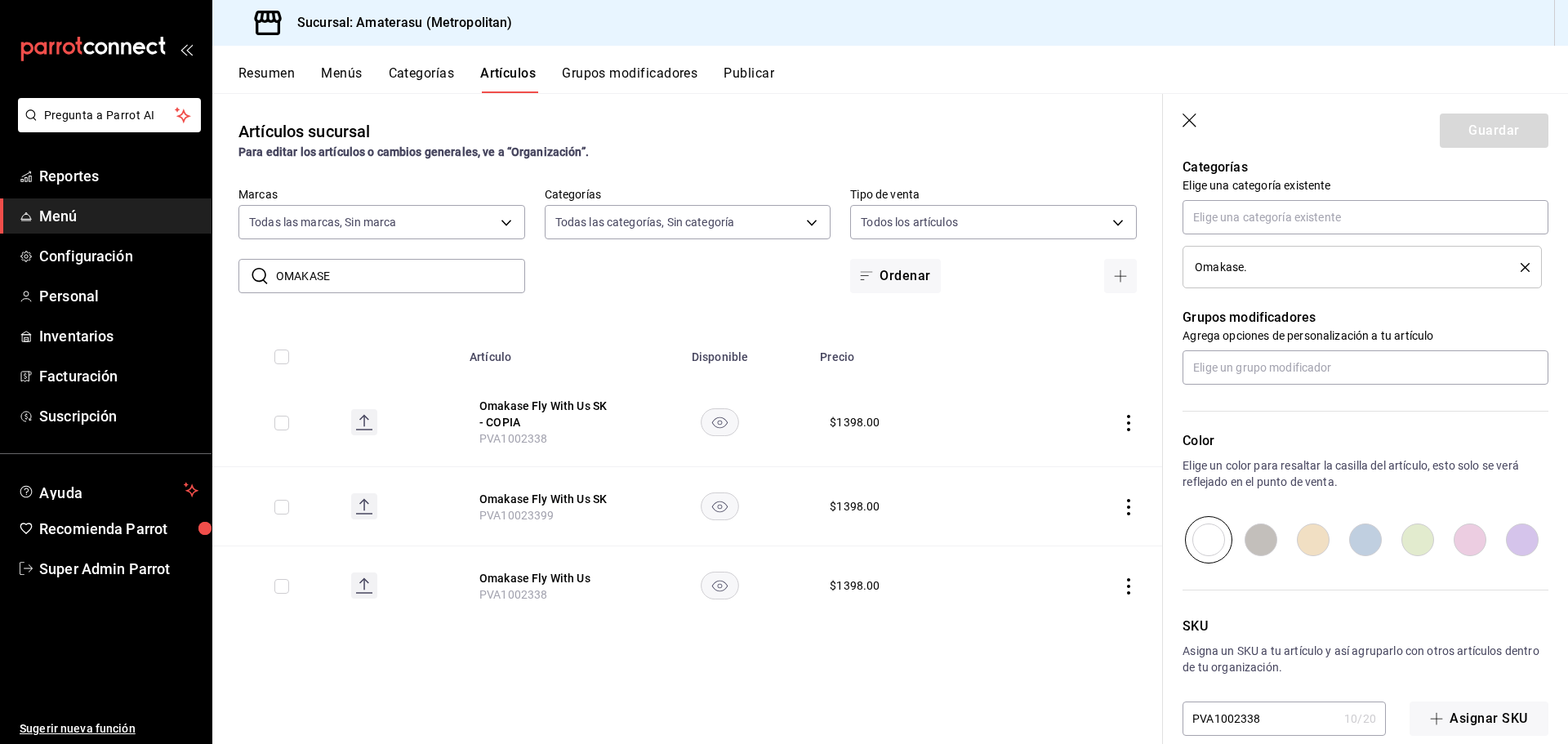
scroll to position [616, 0]
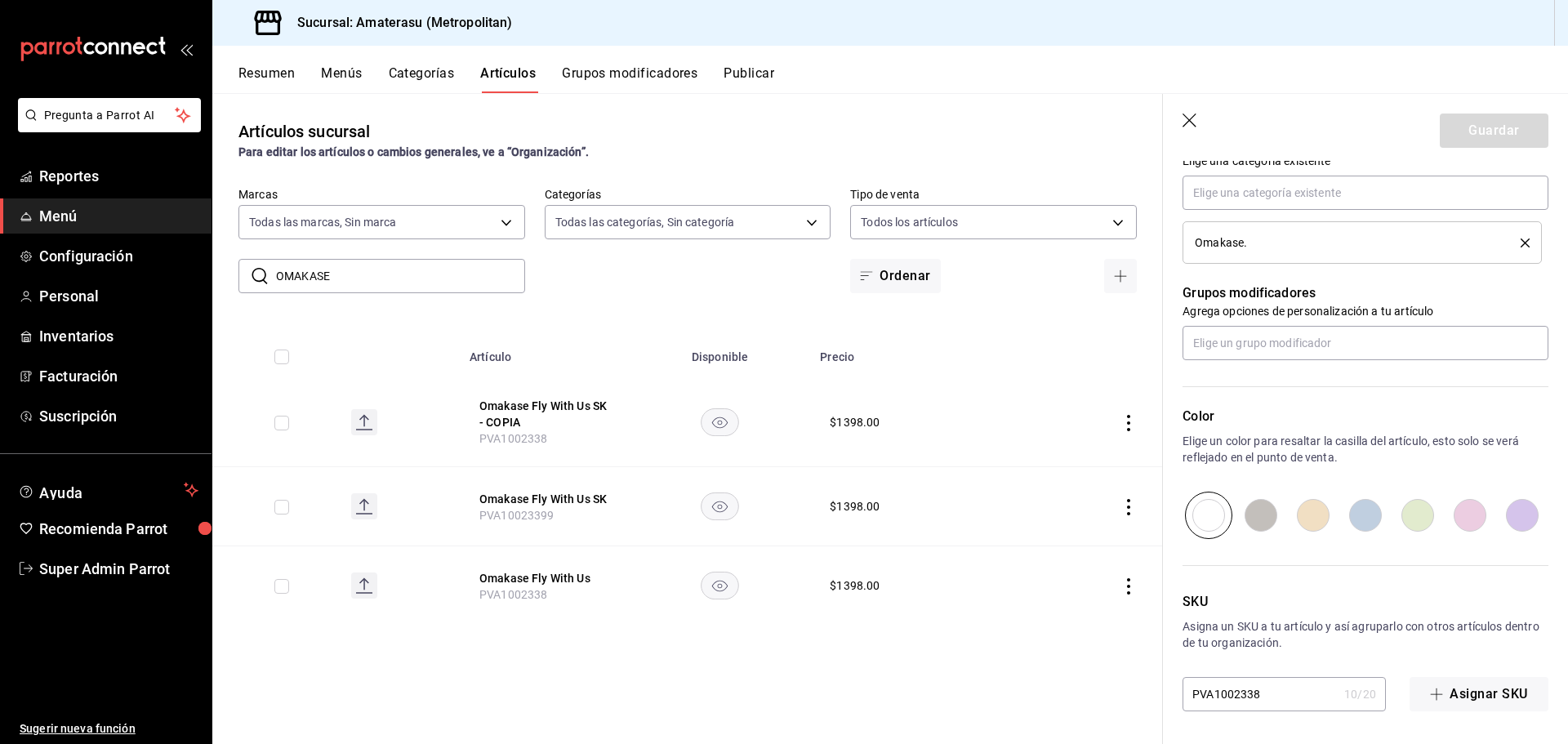
click at [1290, 694] on input "PVA1002338" at bounding box center [1260, 694] width 155 height 33
type textarea "x"
type input "PVA100233"
type textarea "x"
type input "PVA10023"
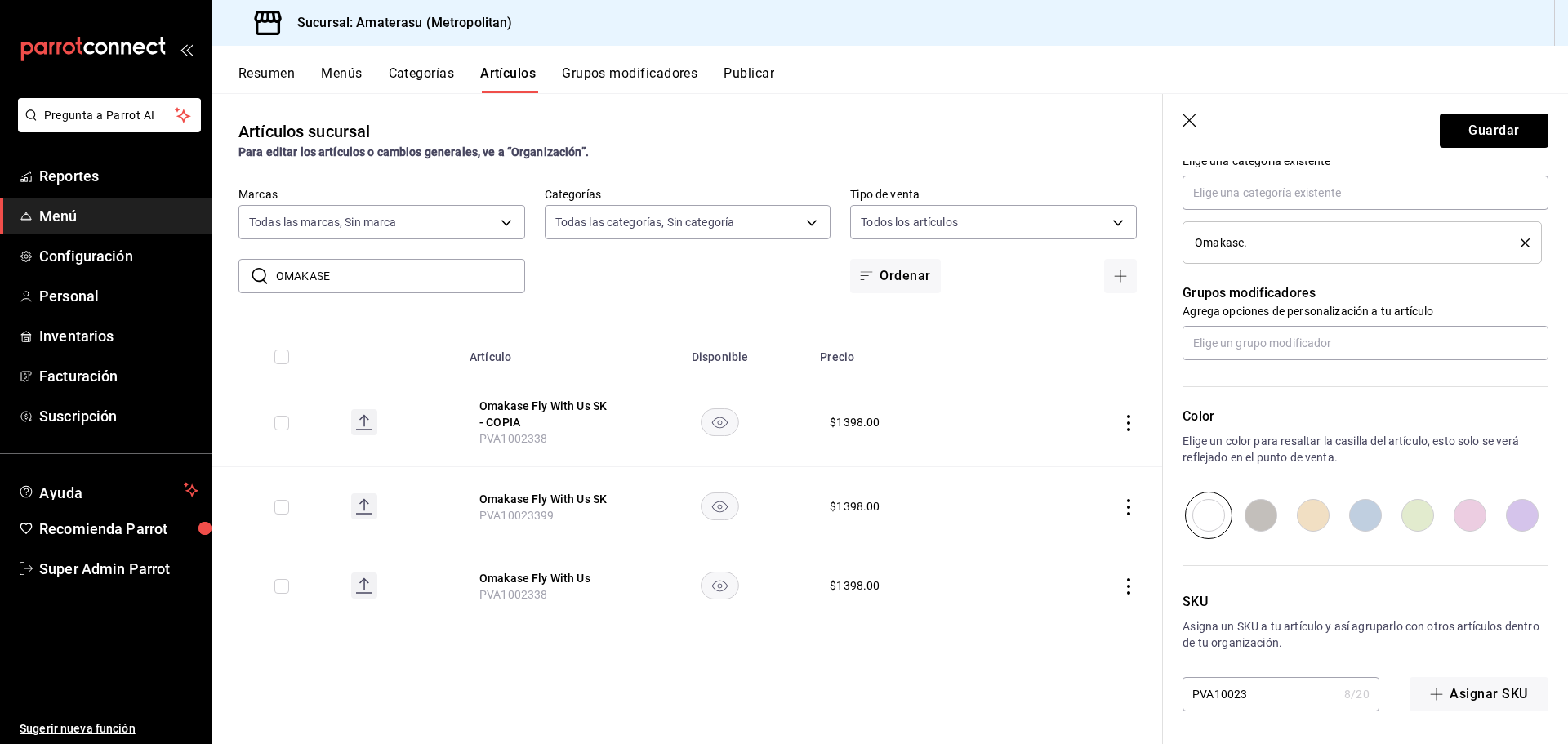
type textarea "x"
type input "PVA100234"
type textarea "x"
type input "PVA1002340"
type textarea "x"
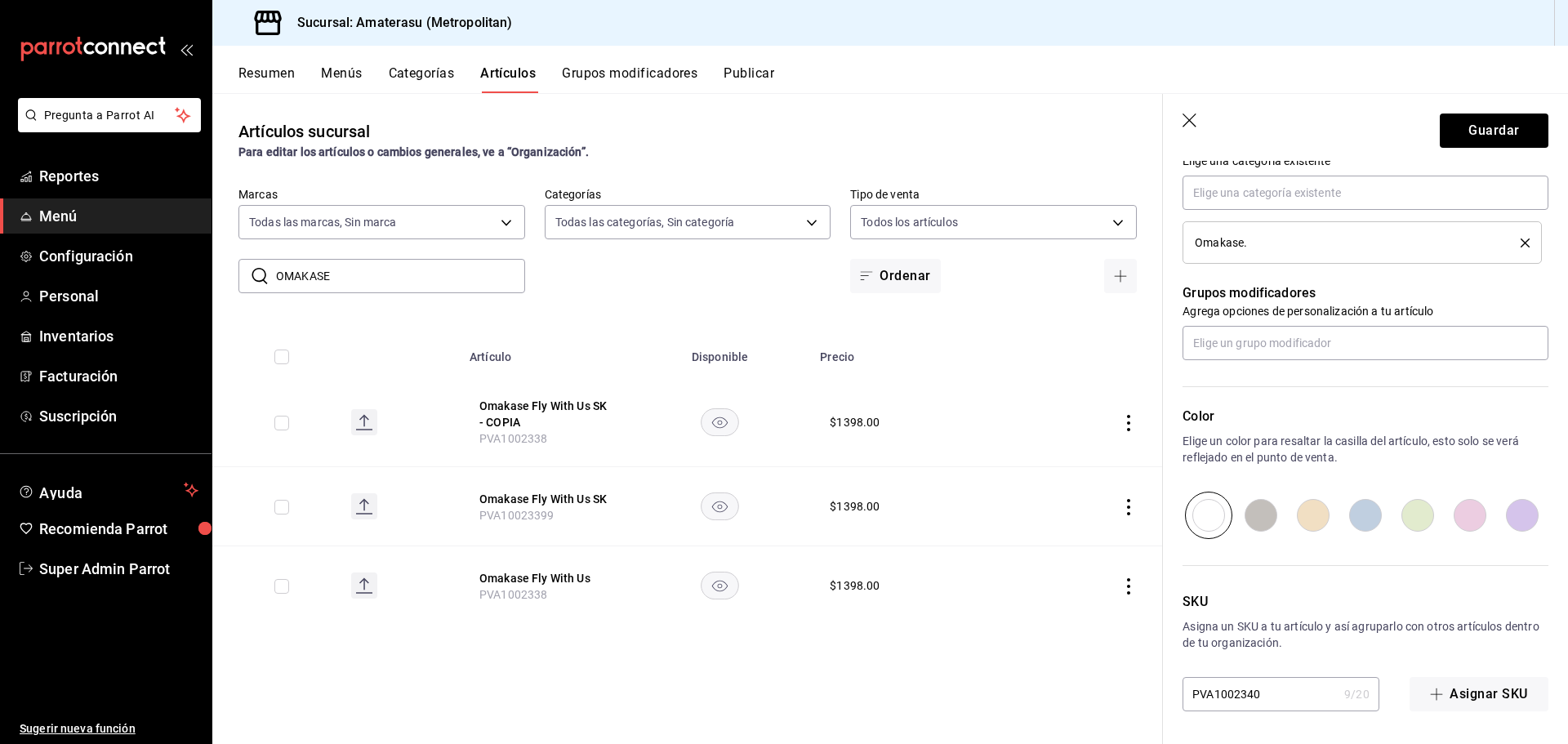
type input "PVA10023400"
type textarea "x"
type input "PVA10023400"
click at [1459, 142] on button "Guardar" at bounding box center [1494, 130] width 109 height 35
type textarea "x"
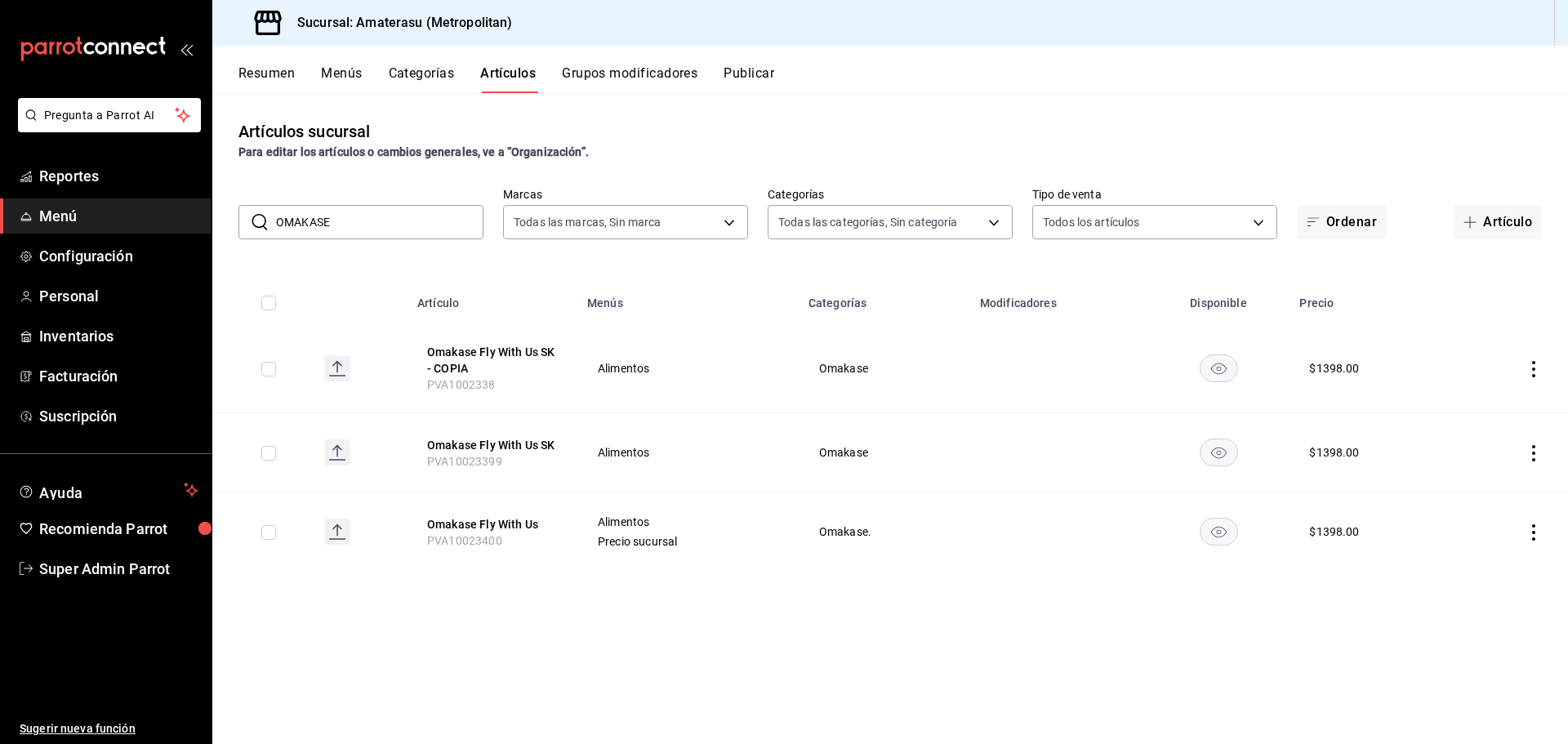
click at [568, 592] on div "Artículos sucursal Para editar los artículos o cambios generales, ve a “Organiz…" at bounding box center [890, 418] width 1356 height 650
click at [750, 666] on div "Artículos sucursal Para editar los artículos o cambios generales, ve a “Organiz…" at bounding box center [890, 418] width 1356 height 650
click at [728, 70] on button "Publicar" at bounding box center [748, 79] width 50 height 28
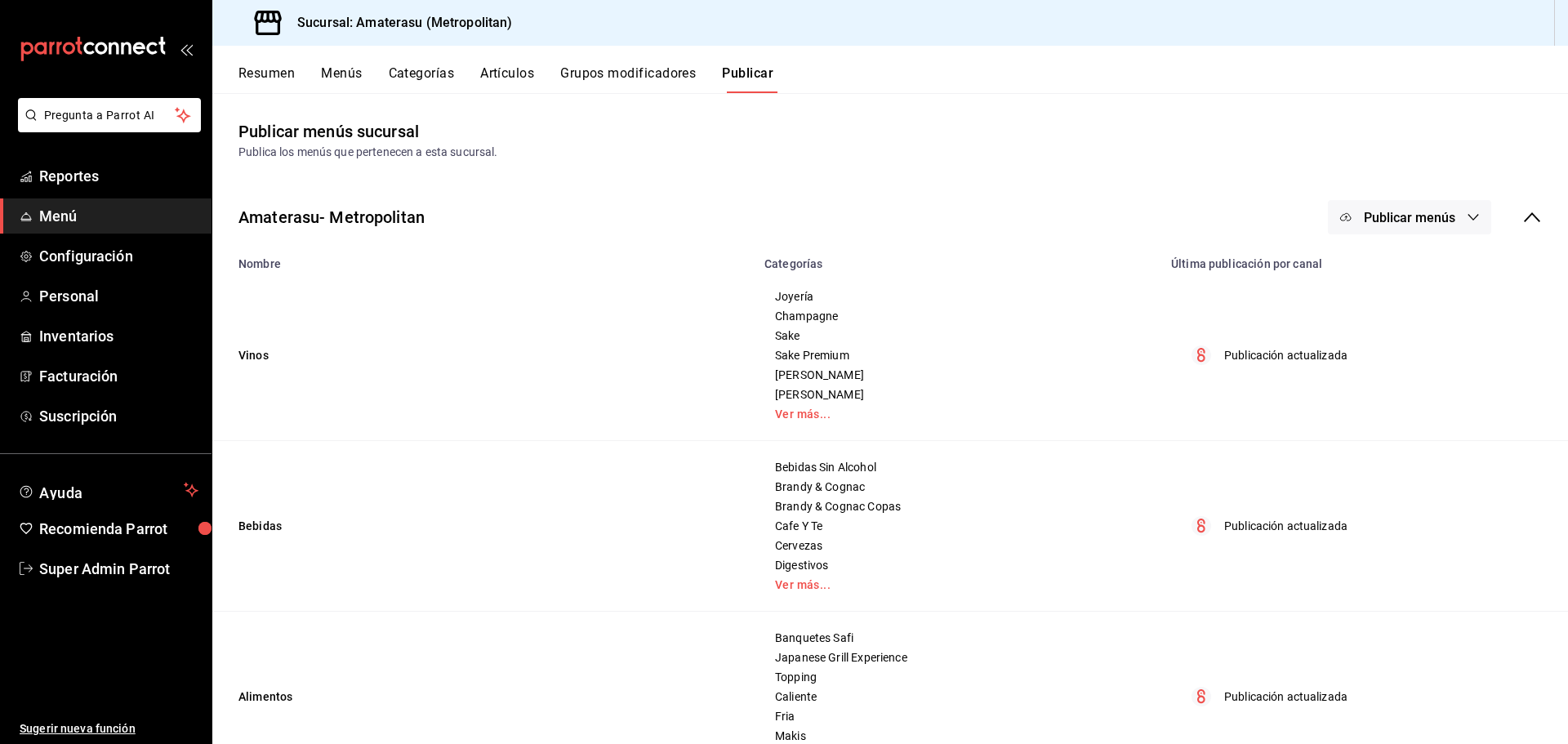
drag, startPoint x: 1419, startPoint y: 206, endPoint x: 1416, endPoint y: 214, distance: 8.5
click at [1419, 205] on button "Publicar menús" at bounding box center [1409, 217] width 163 height 35
click at [1405, 269] on span "Punto de venta" at bounding box center [1421, 270] width 78 height 17
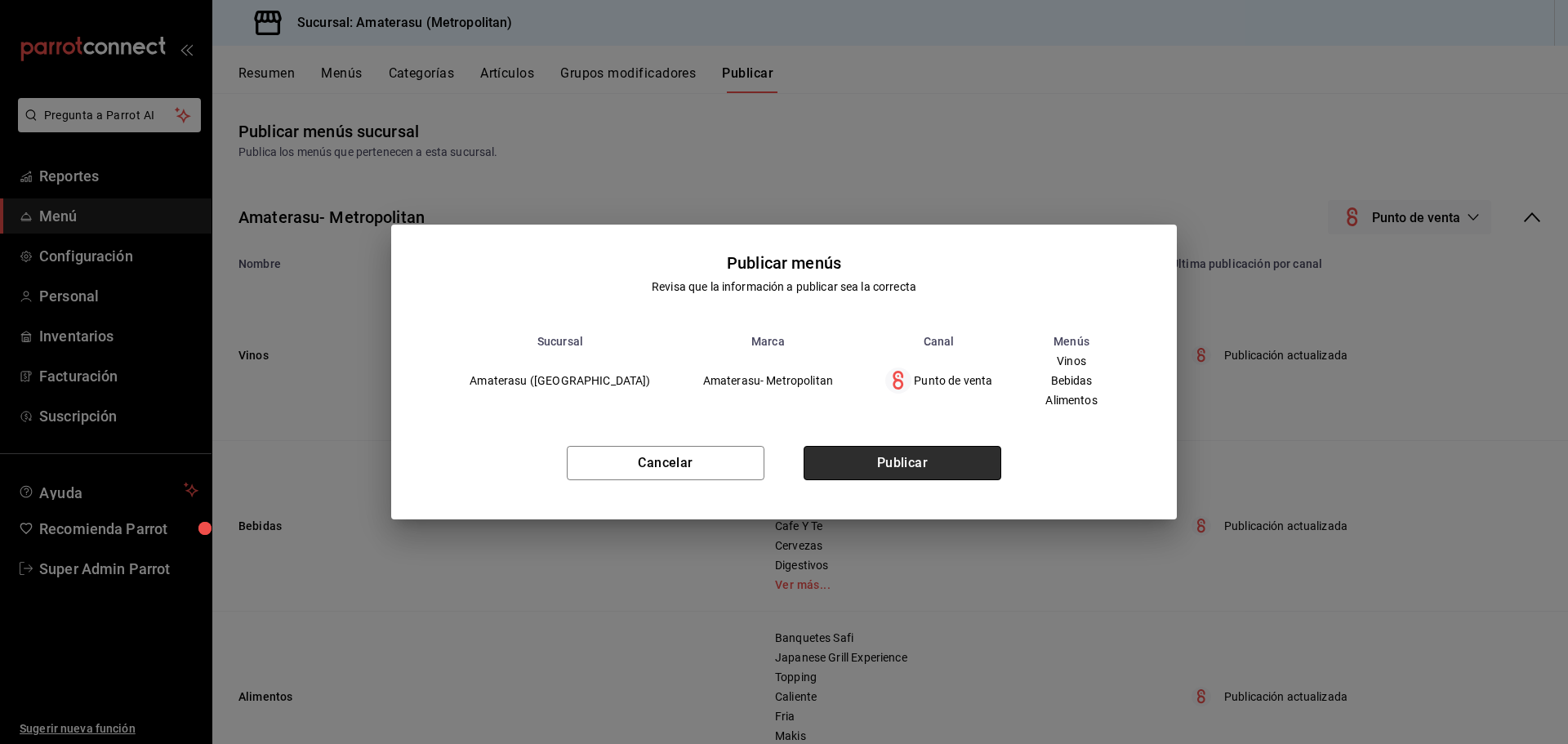
click at [878, 455] on button "Publicar" at bounding box center [902, 462] width 198 height 35
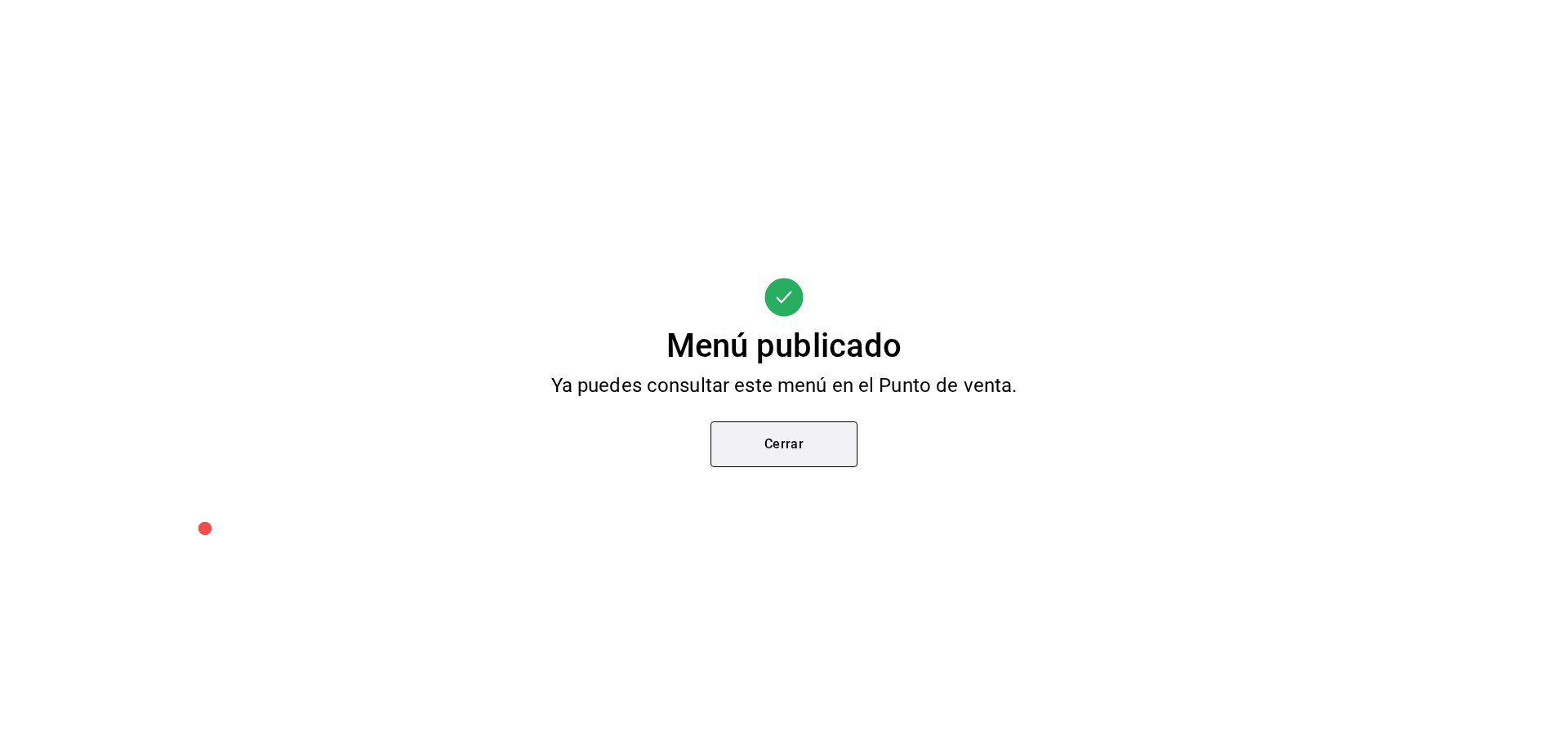
click at [756, 439] on button "Cerrar" at bounding box center [784, 445] width 147 height 45
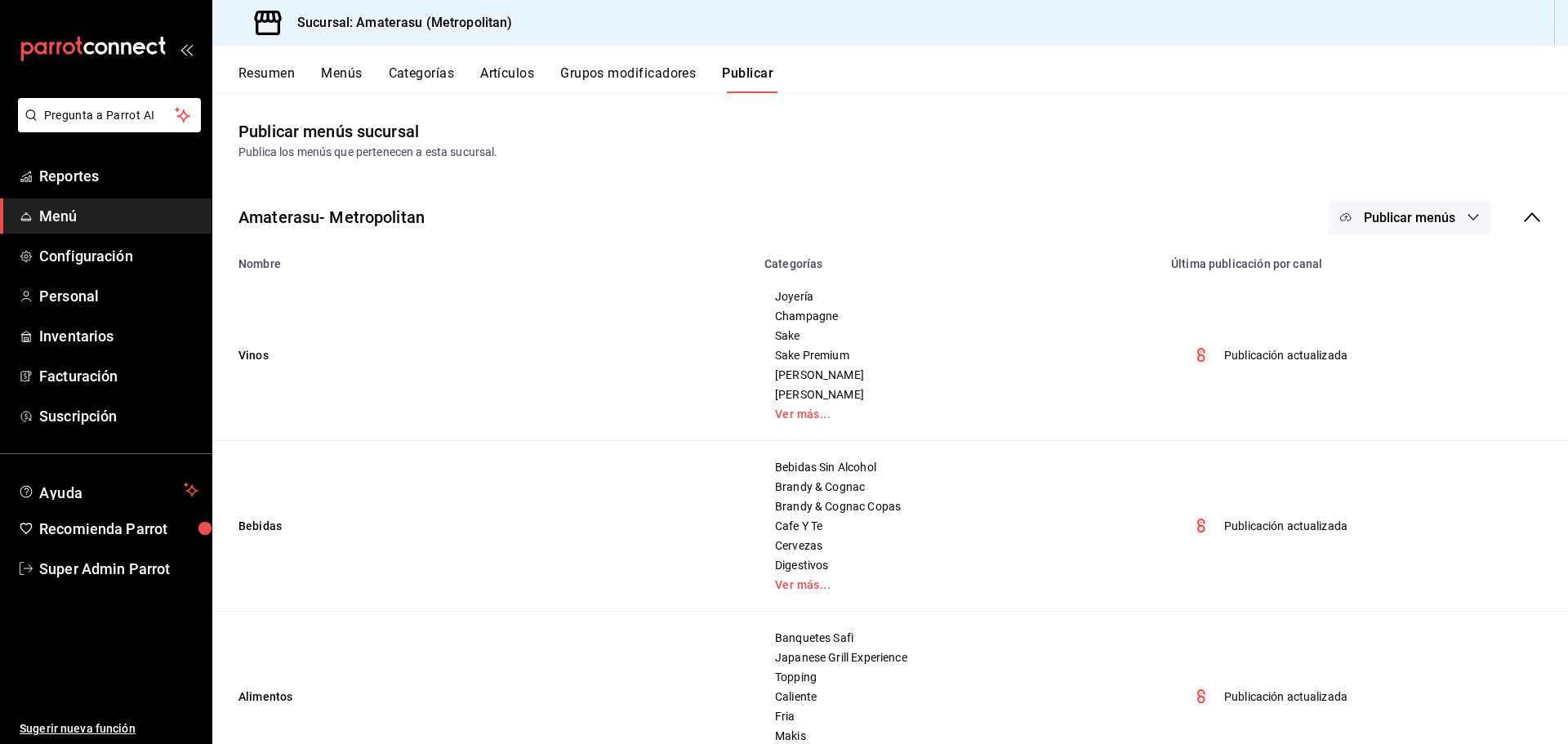
click at [412, 66] on button "Categorías" at bounding box center [421, 79] width 66 height 28
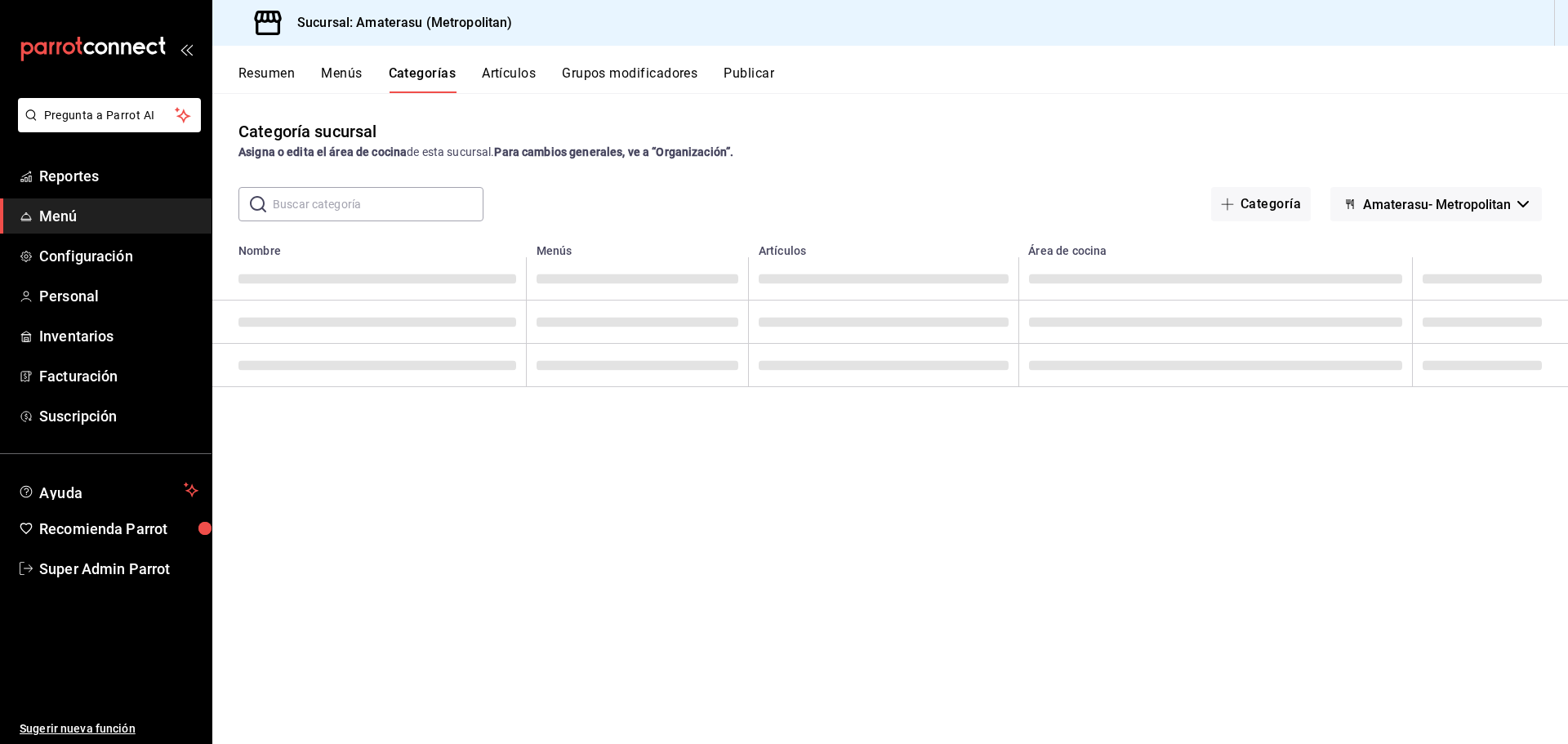
click at [503, 69] on button "Artículos" at bounding box center [509, 79] width 54 height 28
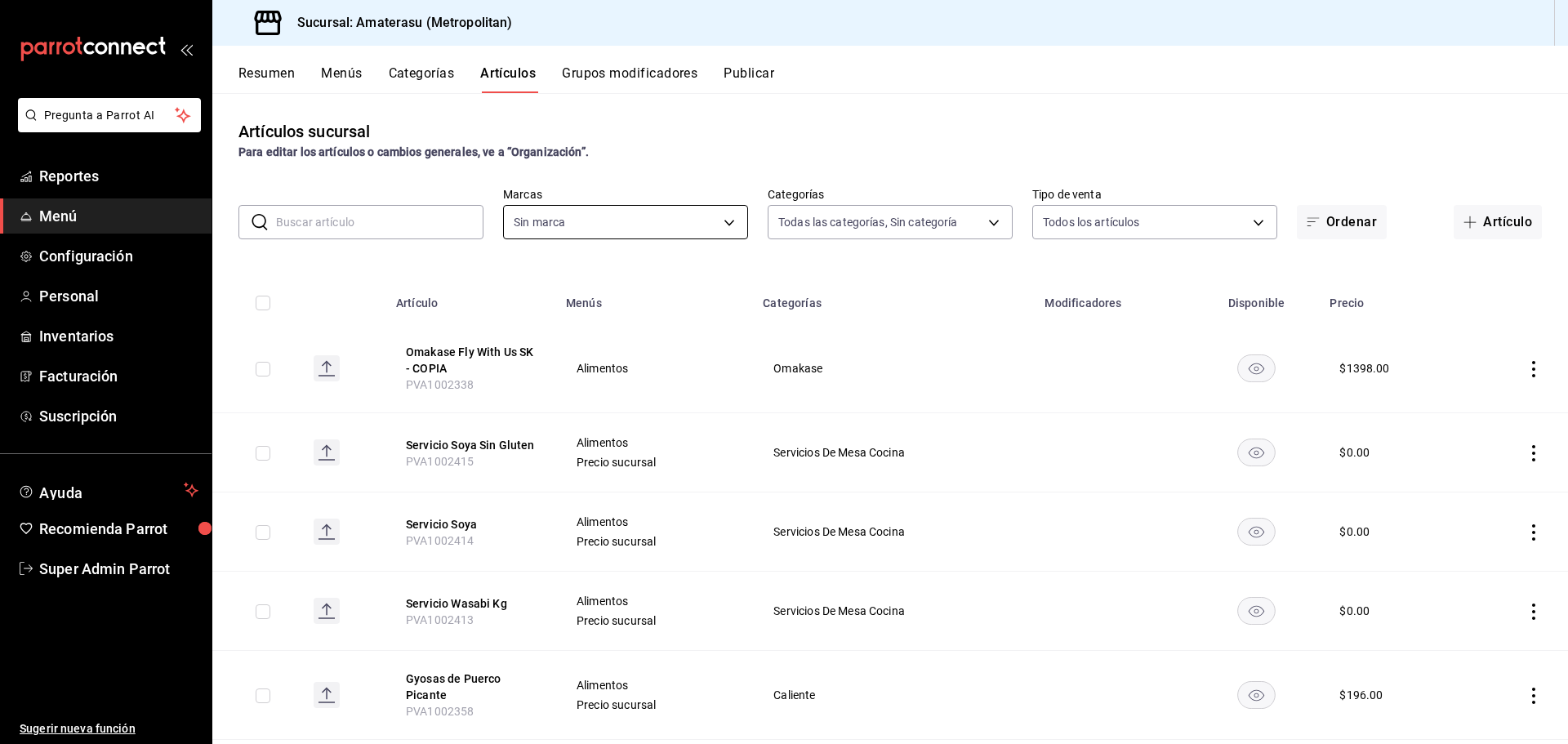
type input "087d9878-8a04-48ff-ab24-0b3ef0fdf69f,f9a59ea1-282a-4f27-8dee-44d2a5bc8fe2,3473a…"
type input "e4cd7fcb-d45b-43ae-a99f-ad4ccfcd9032,f3afaab8-8c3d-4e49-a299-af9bdf6027b2"
click at [1439, 173] on div "Artículos sucursal Para editar los artículos o cambios generales, ve a “Organiz…" at bounding box center [890, 418] width 1356 height 650
drag, startPoint x: 1505, startPoint y: 142, endPoint x: 1478, endPoint y: 139, distance: 27.2
click at [1505, 141] on div "Artículos sucursal Para editar los artículos o cambios generales, ve a “Organiz…" at bounding box center [890, 140] width 1356 height 41
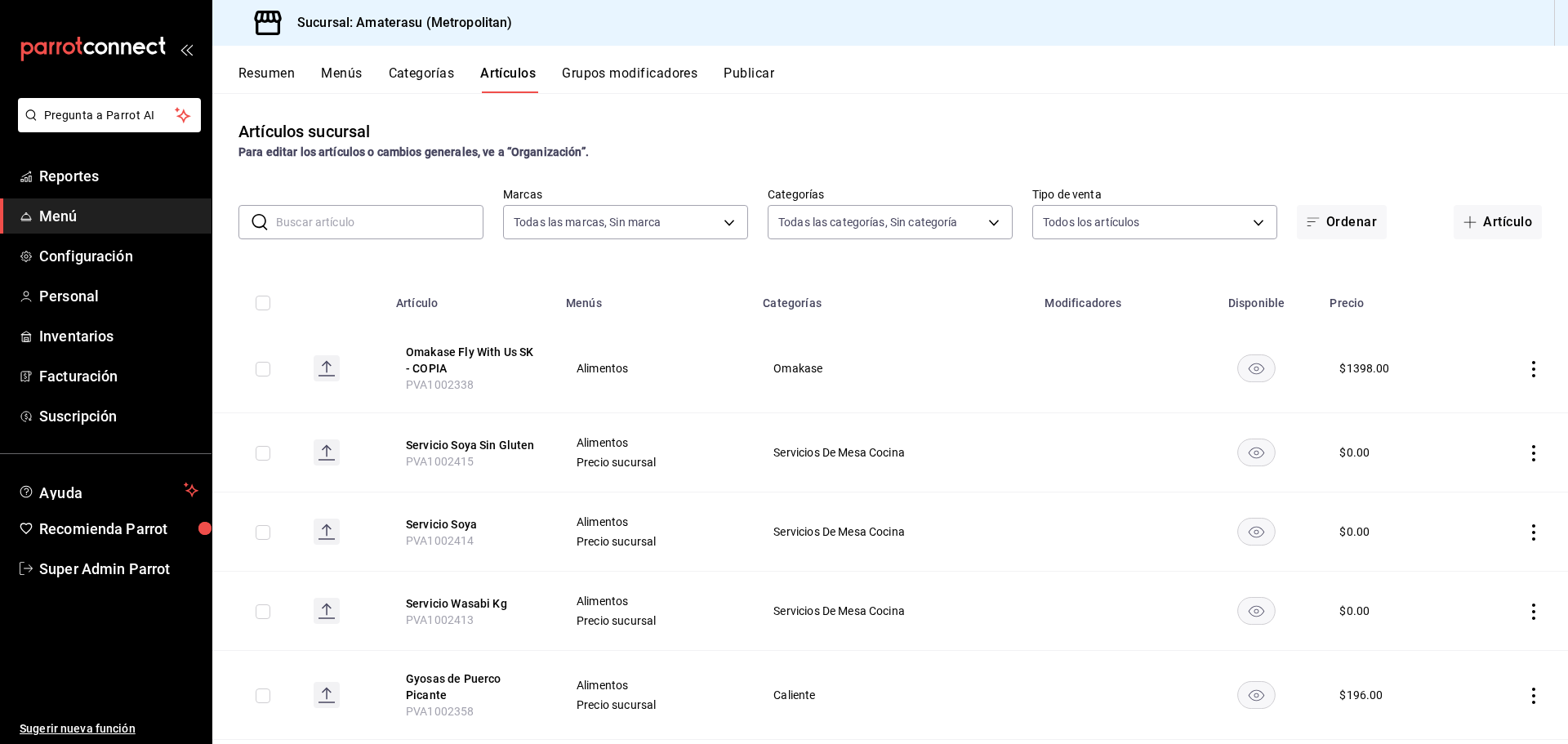
click at [428, 207] on input "text" at bounding box center [379, 221] width 207 height 33
type input "OMAKASE"
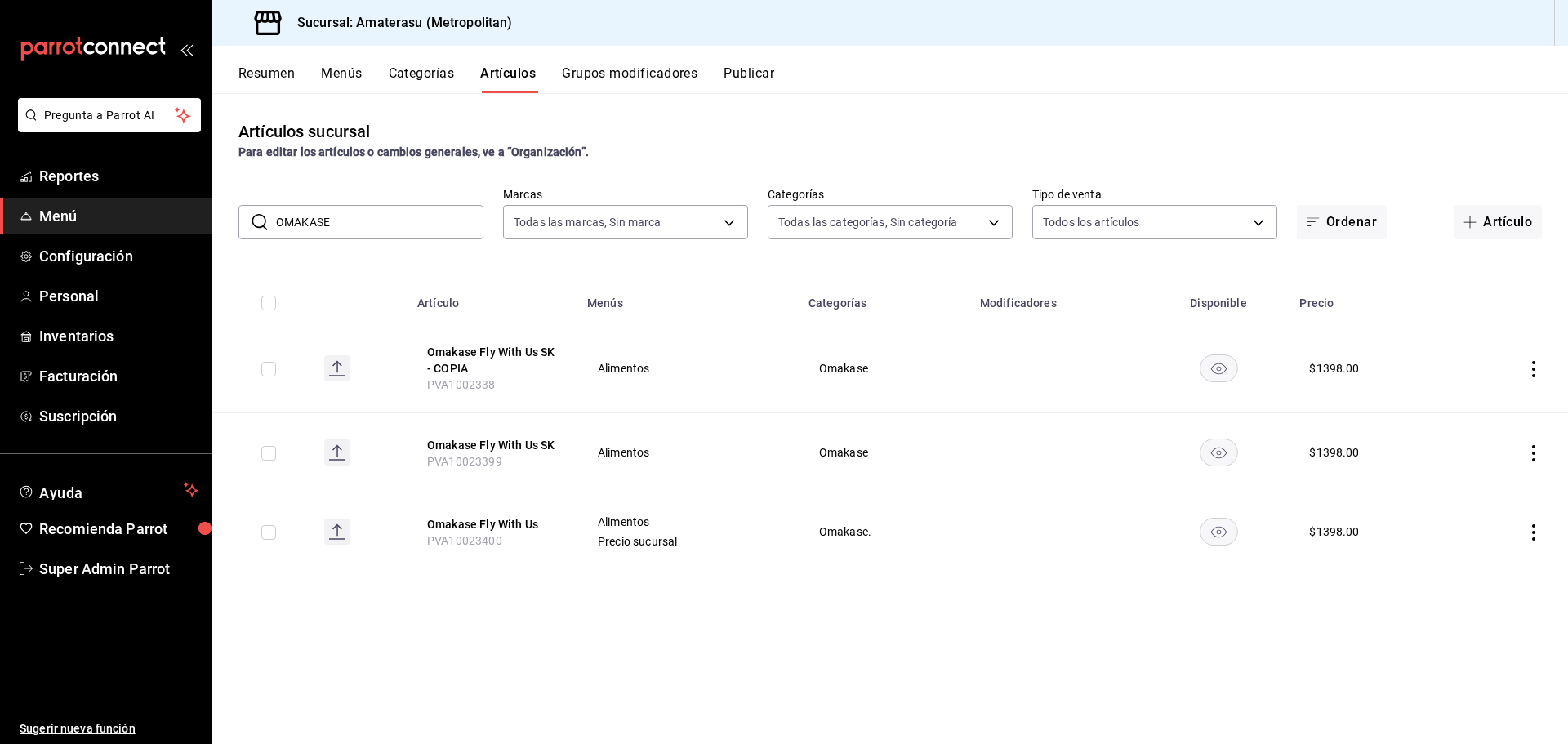
click at [770, 68] on button "Publicar" at bounding box center [748, 79] width 50 height 28
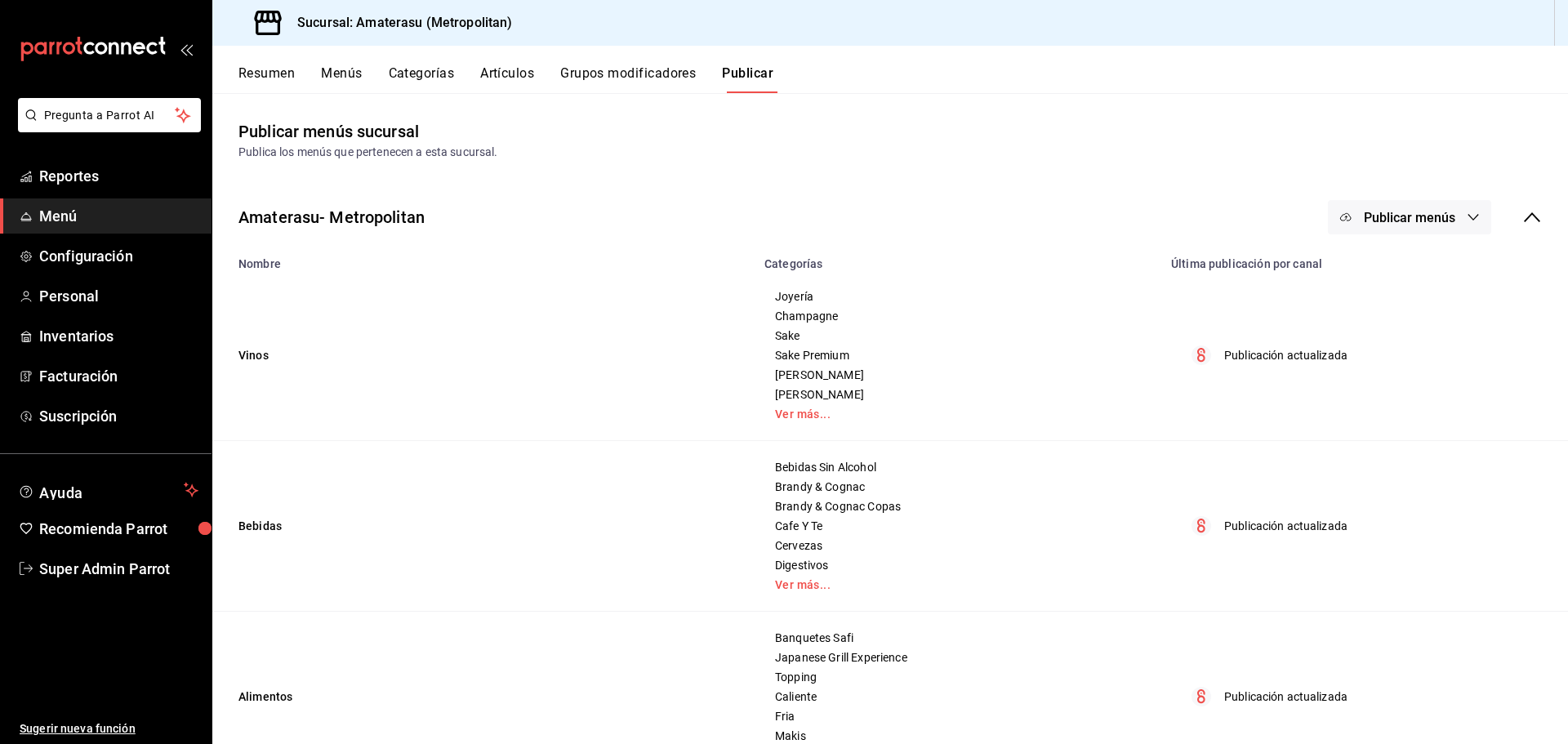
click at [1448, 205] on button "Publicar menús" at bounding box center [1409, 217] width 163 height 35
click at [1418, 268] on span "Punto de venta" at bounding box center [1421, 270] width 78 height 17
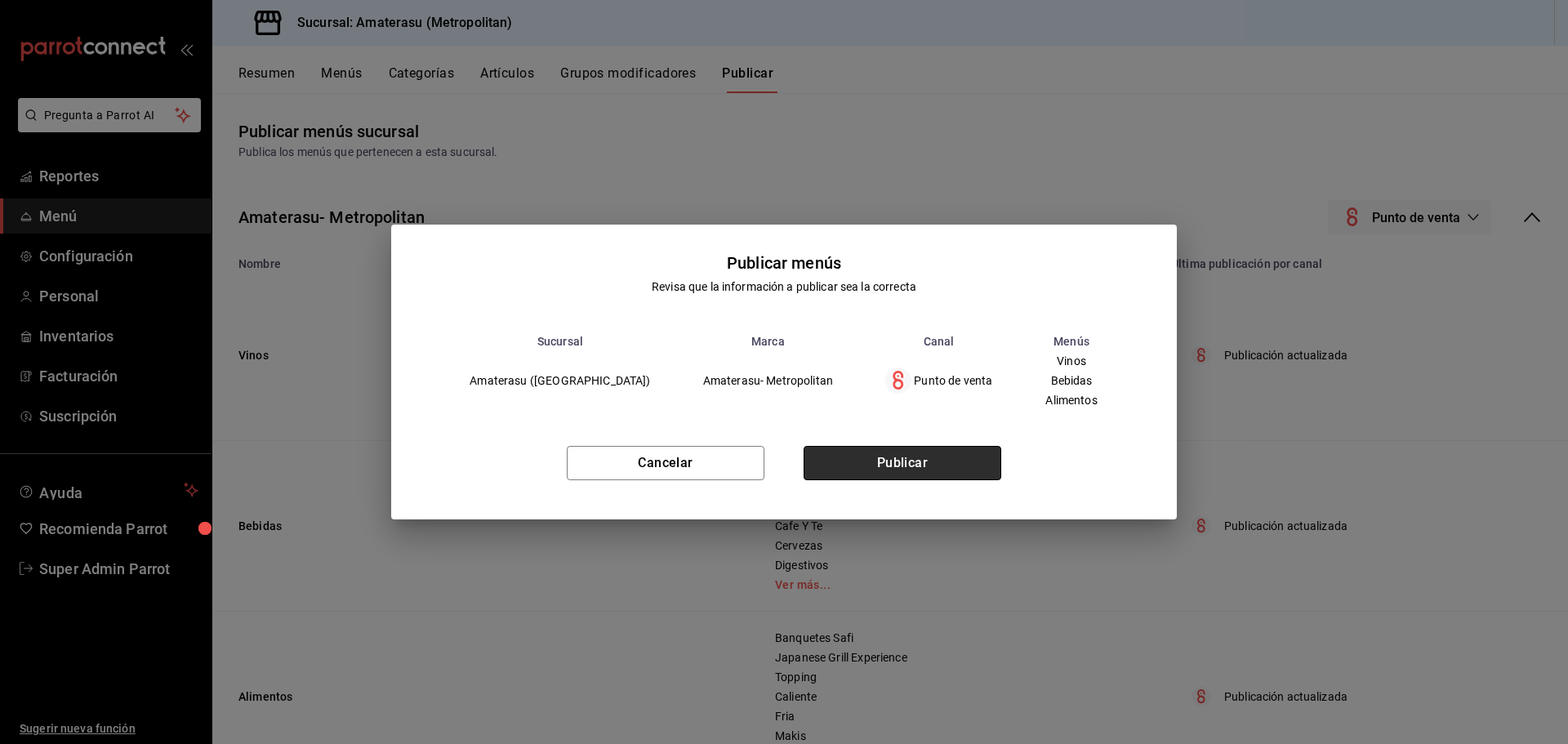
click at [918, 455] on button "Publicar" at bounding box center [902, 462] width 198 height 35
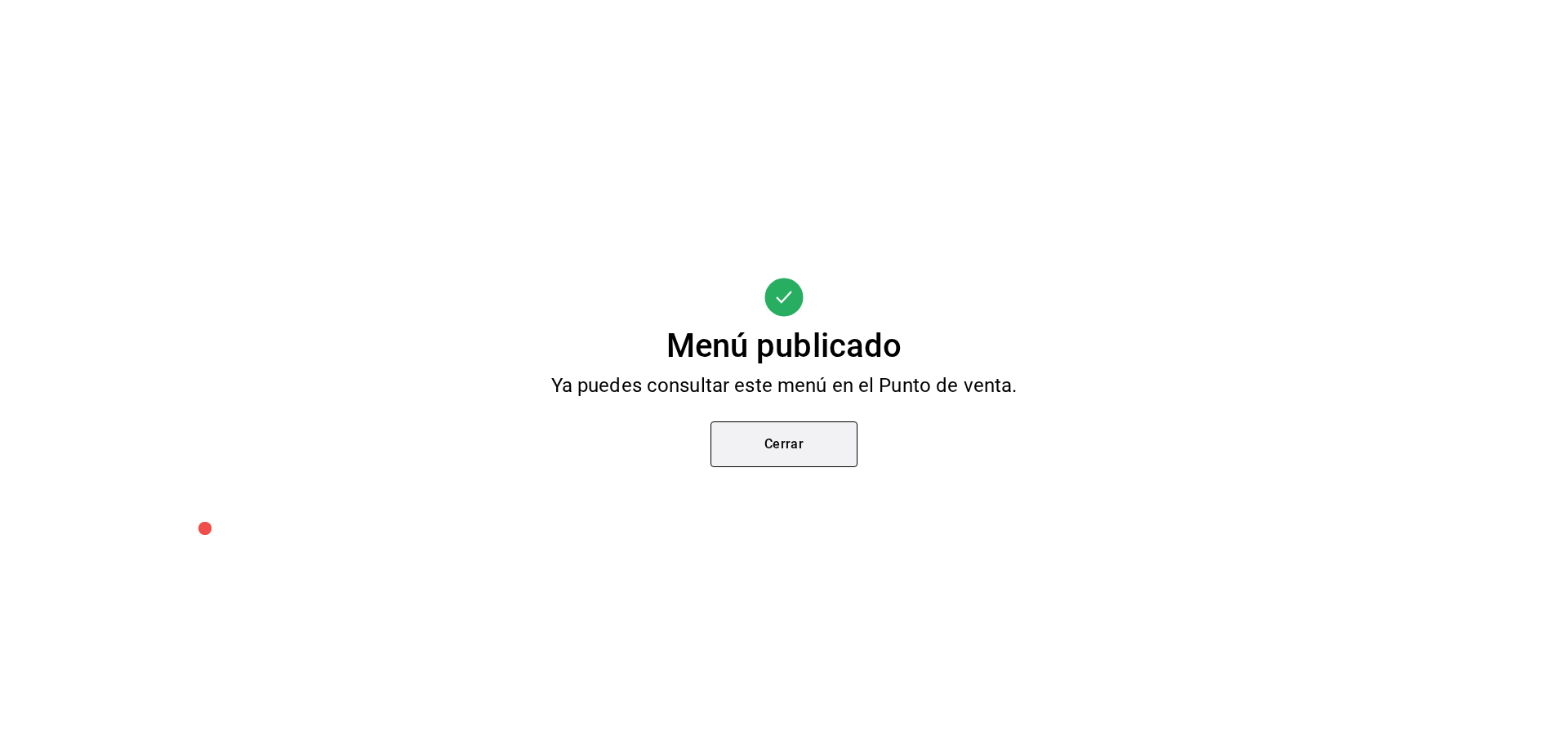
click at [788, 451] on button "Cerrar" at bounding box center [784, 445] width 147 height 45
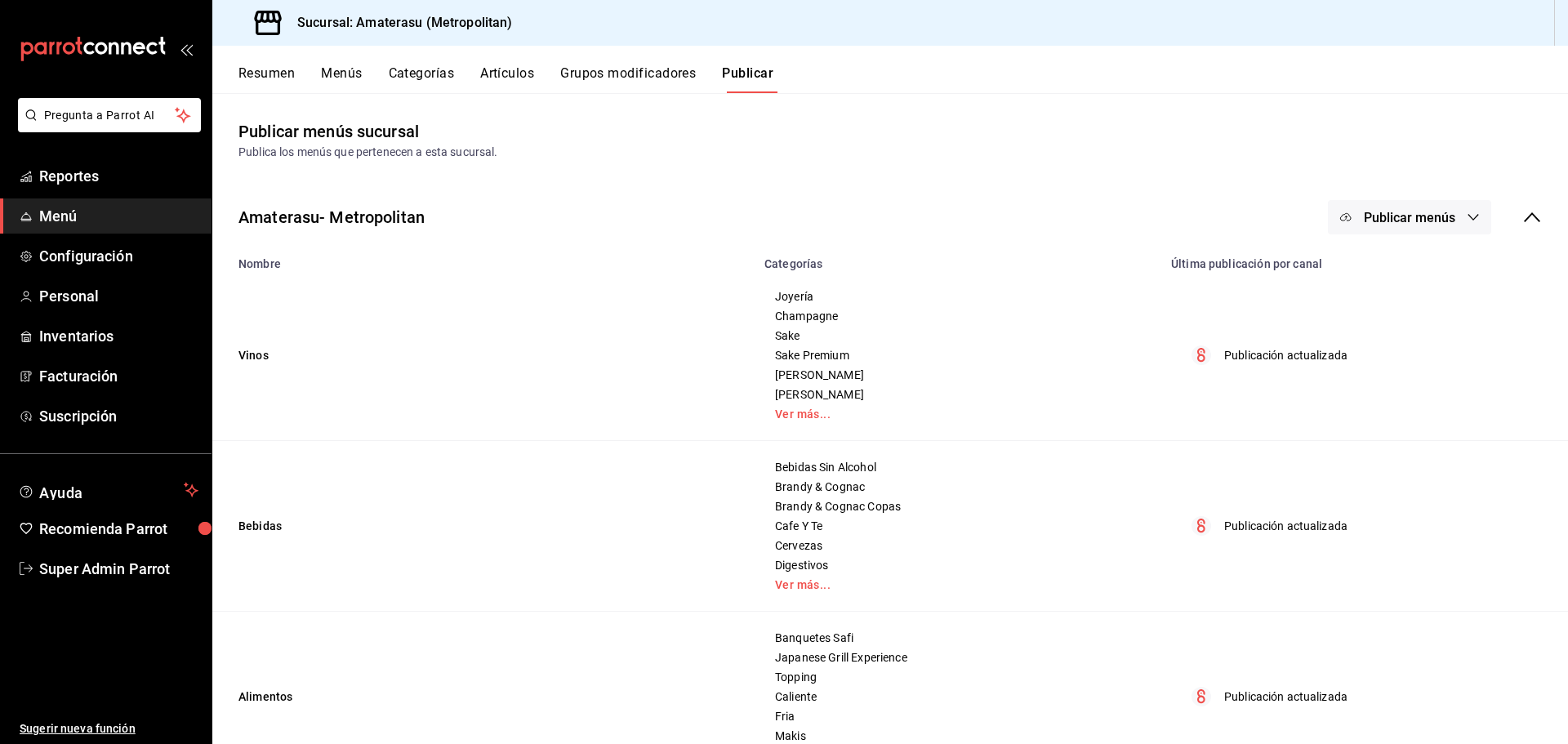
click at [516, 78] on button "Artículos" at bounding box center [507, 79] width 54 height 28
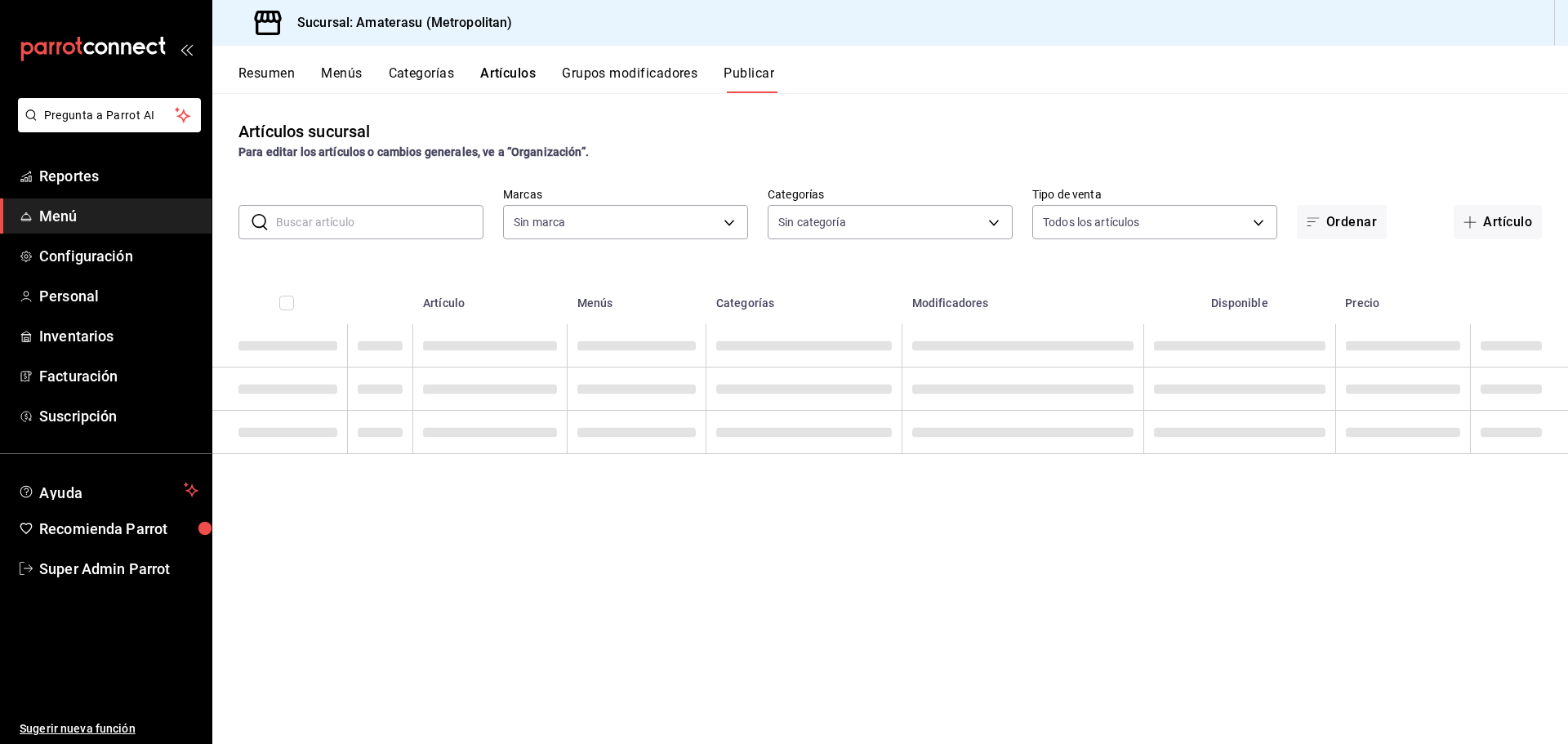
type input "e4cd7fcb-d45b-43ae-a99f-ad4ccfcd9032,f3afaab8-8c3d-4e49-a299-af9bdf6027b2"
type input "087d9878-8a04-48ff-ab24-0b3ef0fdf69f,f9a59ea1-282a-4f27-8dee-44d2a5bc8fe2,3473a…"
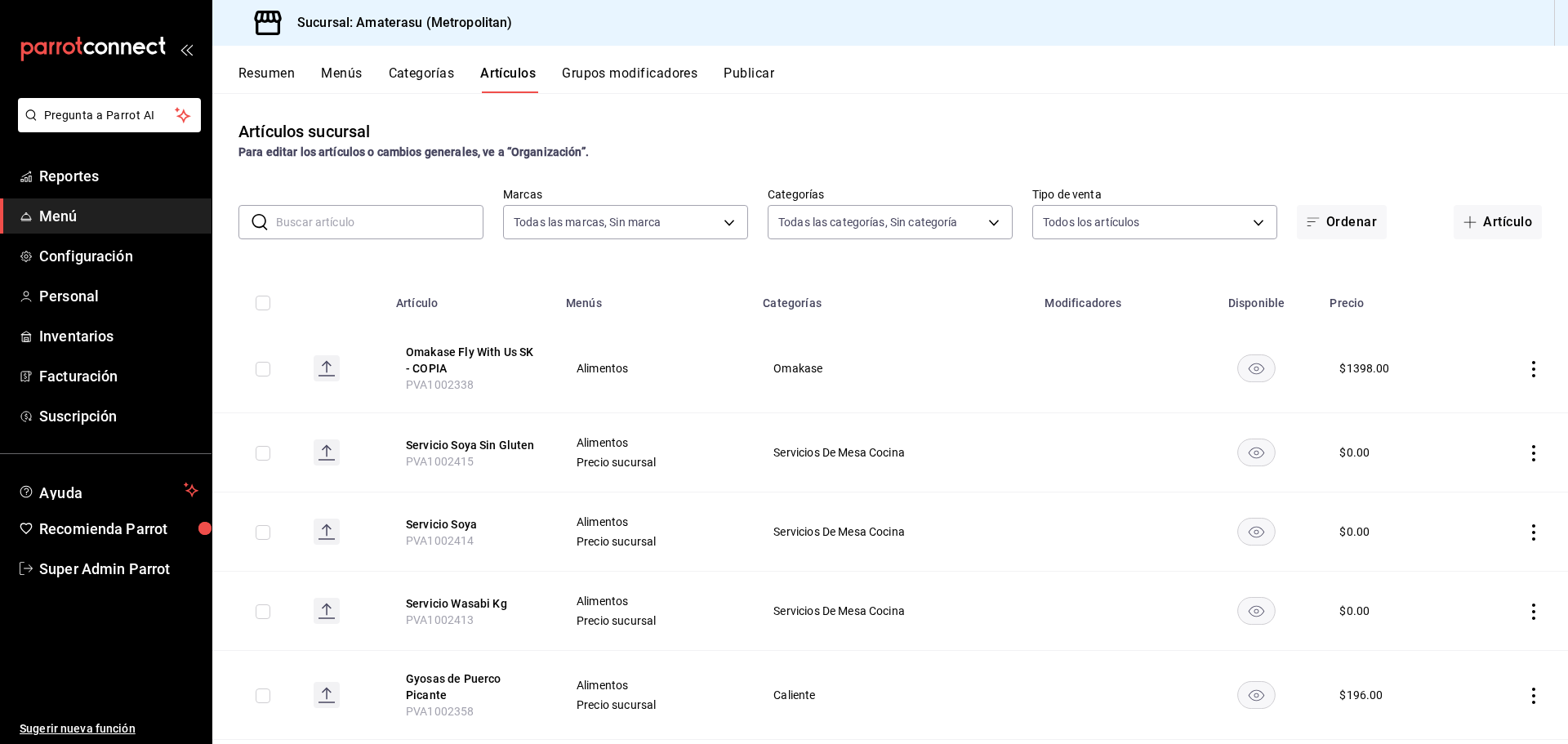
type input "e4cd7fcb-d45b-43ae-a99f-ad4ccfcd9032,f3afaab8-8c3d-4e49-a299-af9bdf6027b2"
drag, startPoint x: 153, startPoint y: 630, endPoint x: 170, endPoint y: 610, distance: 26.2
click at [153, 630] on ul "Sugerir nueva función" at bounding box center [106, 665] width 211 height 158
click at [430, 226] on input "text" at bounding box center [379, 221] width 207 height 33
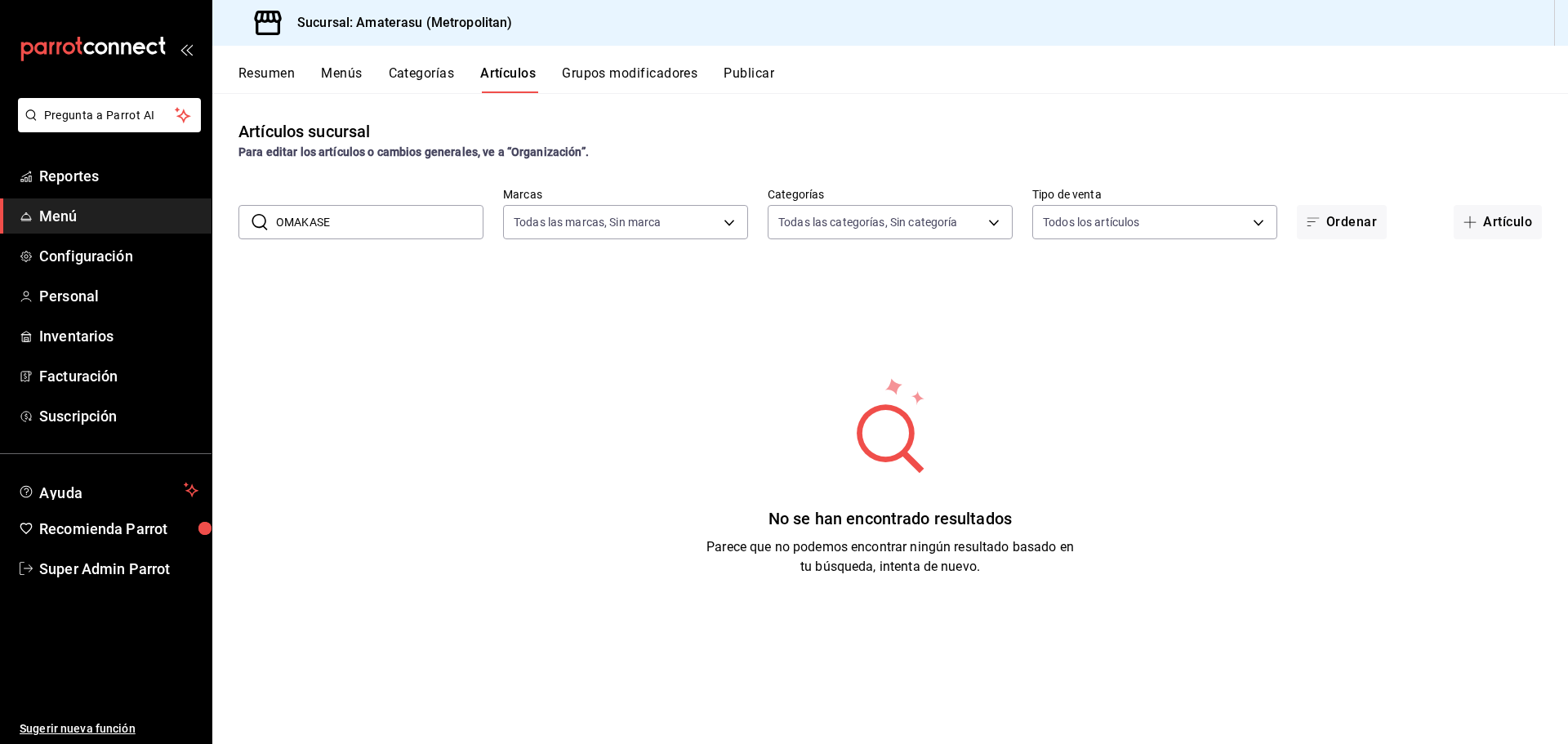
type input "OMAKASE"
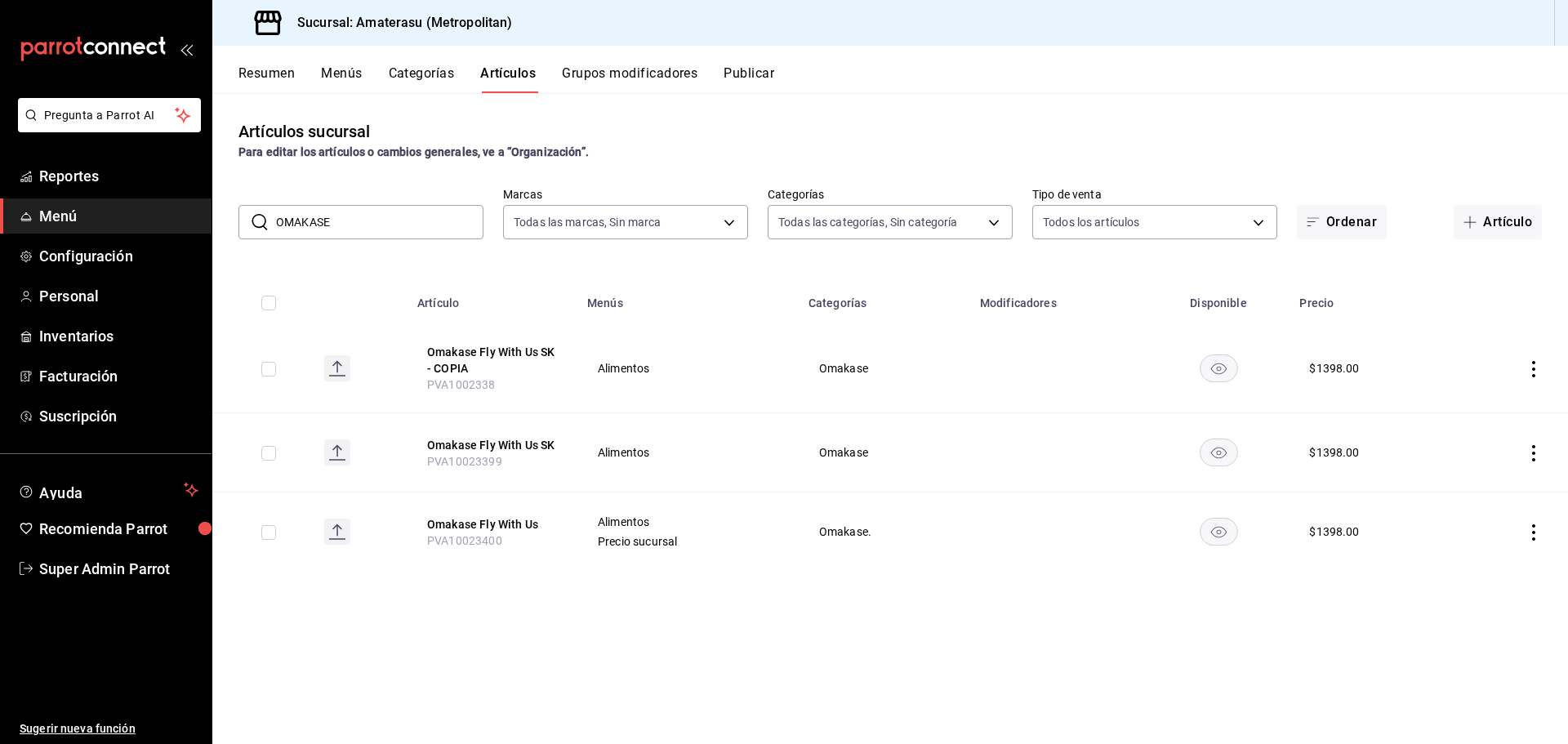
click at [400, 64] on div "Resumen Menús Categorías Artículos Grupos modificadores Publicar" at bounding box center [890, 69] width 1356 height 47
click at [401, 64] on div "Resumen Menús Categorías Artículos Grupos modificadores Publicar" at bounding box center [890, 69] width 1356 height 47
click at [418, 78] on button "Categorías" at bounding box center [421, 79] width 66 height 28
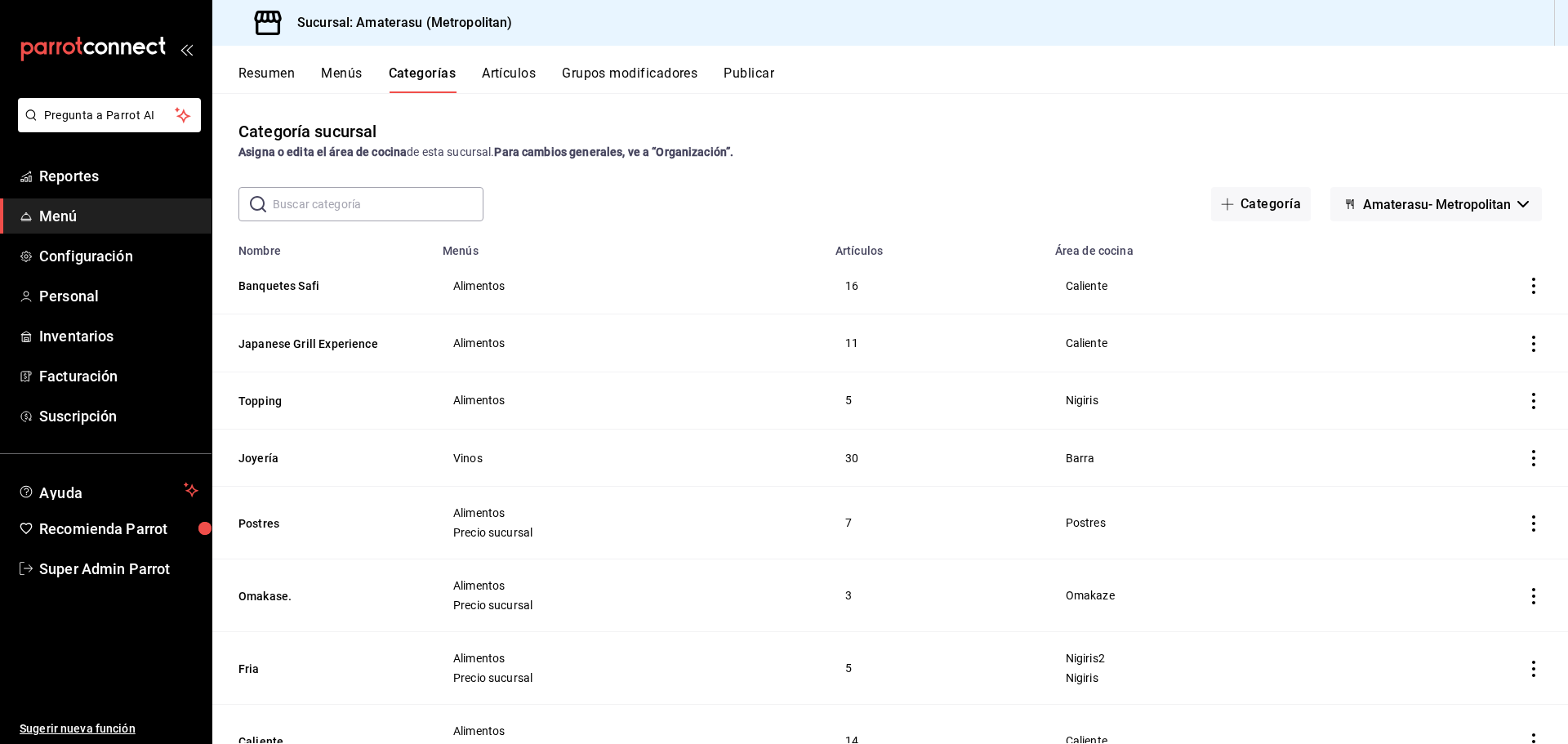
click at [398, 204] on input "text" at bounding box center [377, 204] width 210 height 33
type input "OMAKASE"
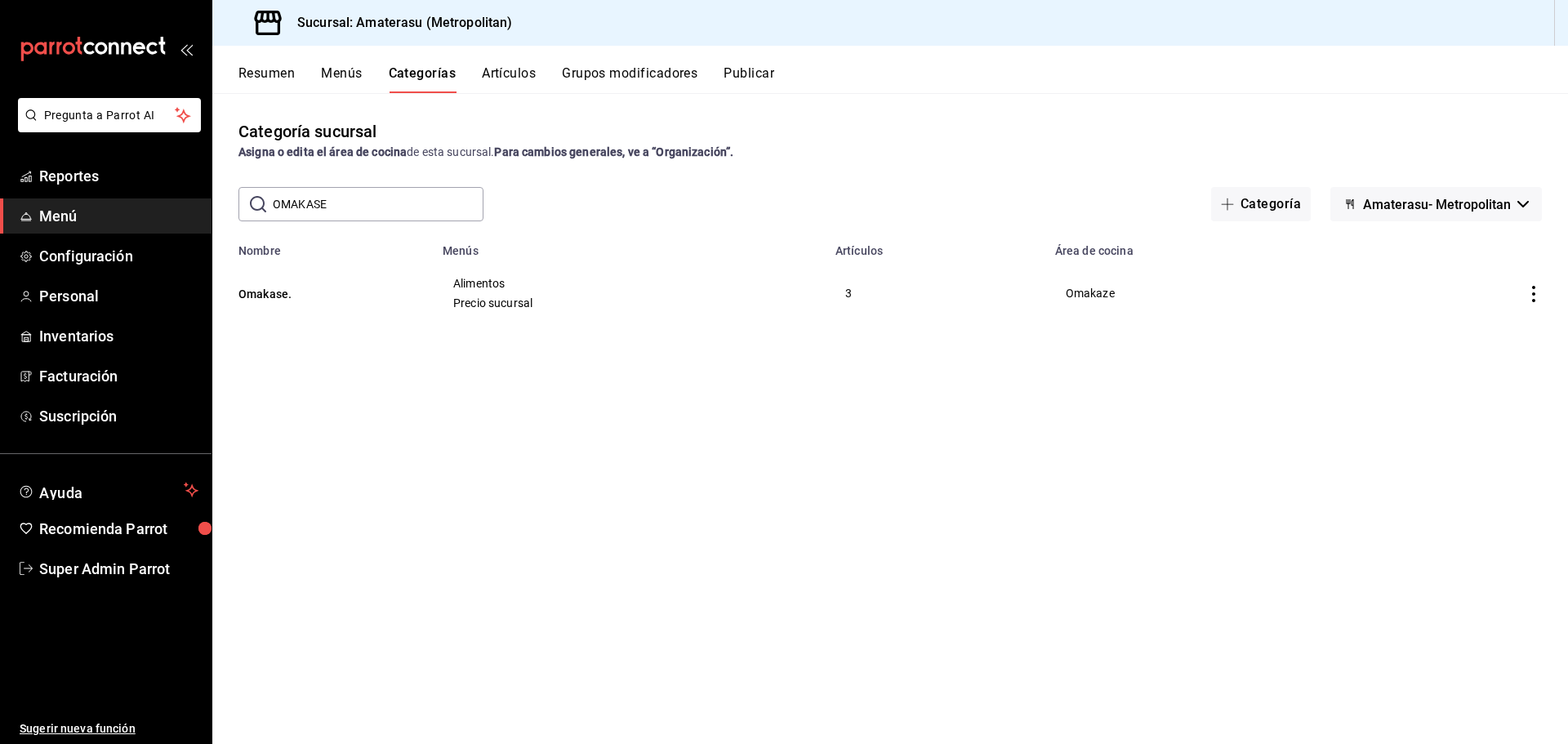
click at [749, 393] on div "Categoría sucursal Asigna o edita el área de cocina de esta sucursal. Para camb…" at bounding box center [890, 418] width 1356 height 650
click at [260, 294] on button "Omakase." at bounding box center [319, 293] width 163 height 17
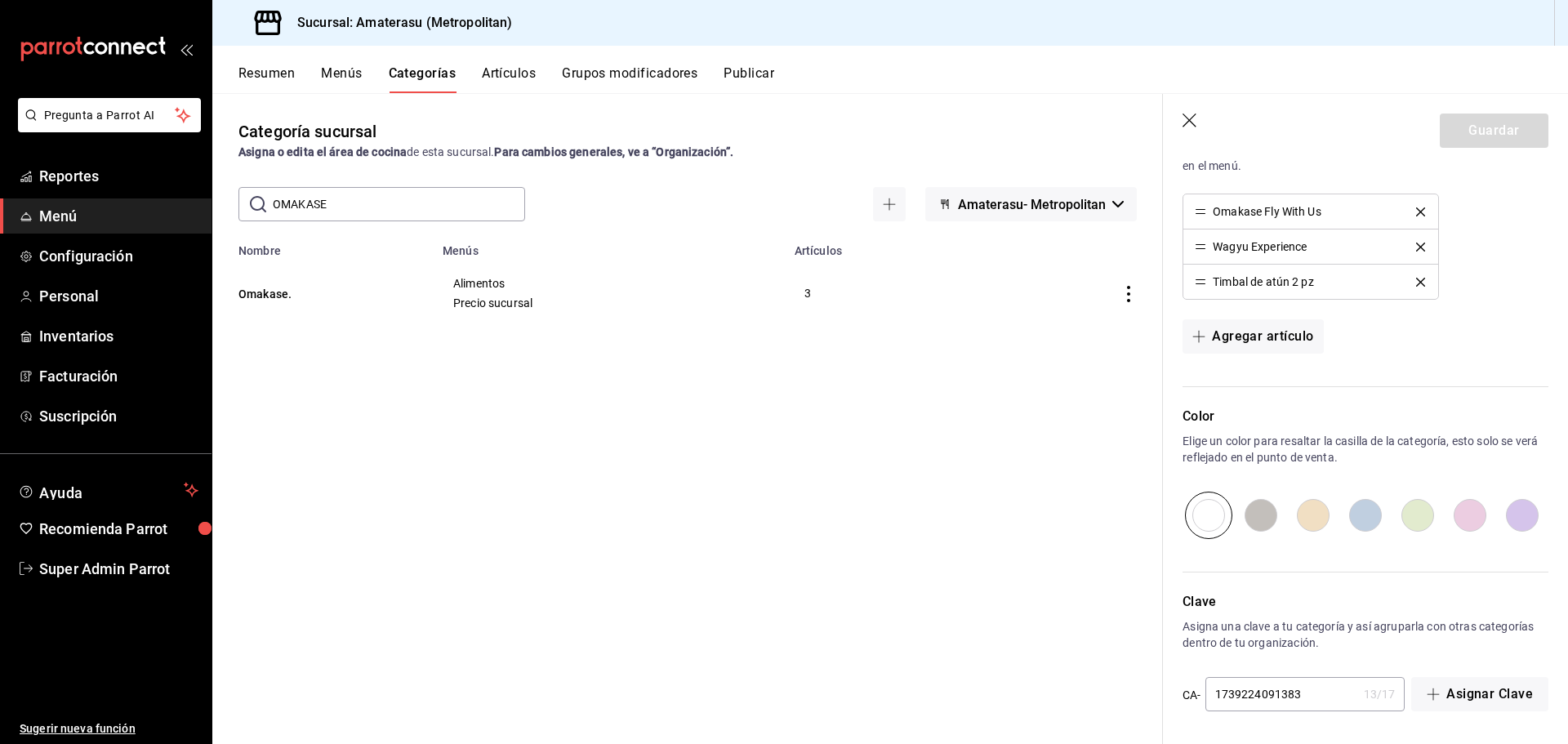
scroll to position [616, 0]
click at [486, 289] on span "Alimentos" at bounding box center [609, 284] width 311 height 12
click at [517, 77] on button "Artículos" at bounding box center [509, 79] width 54 height 28
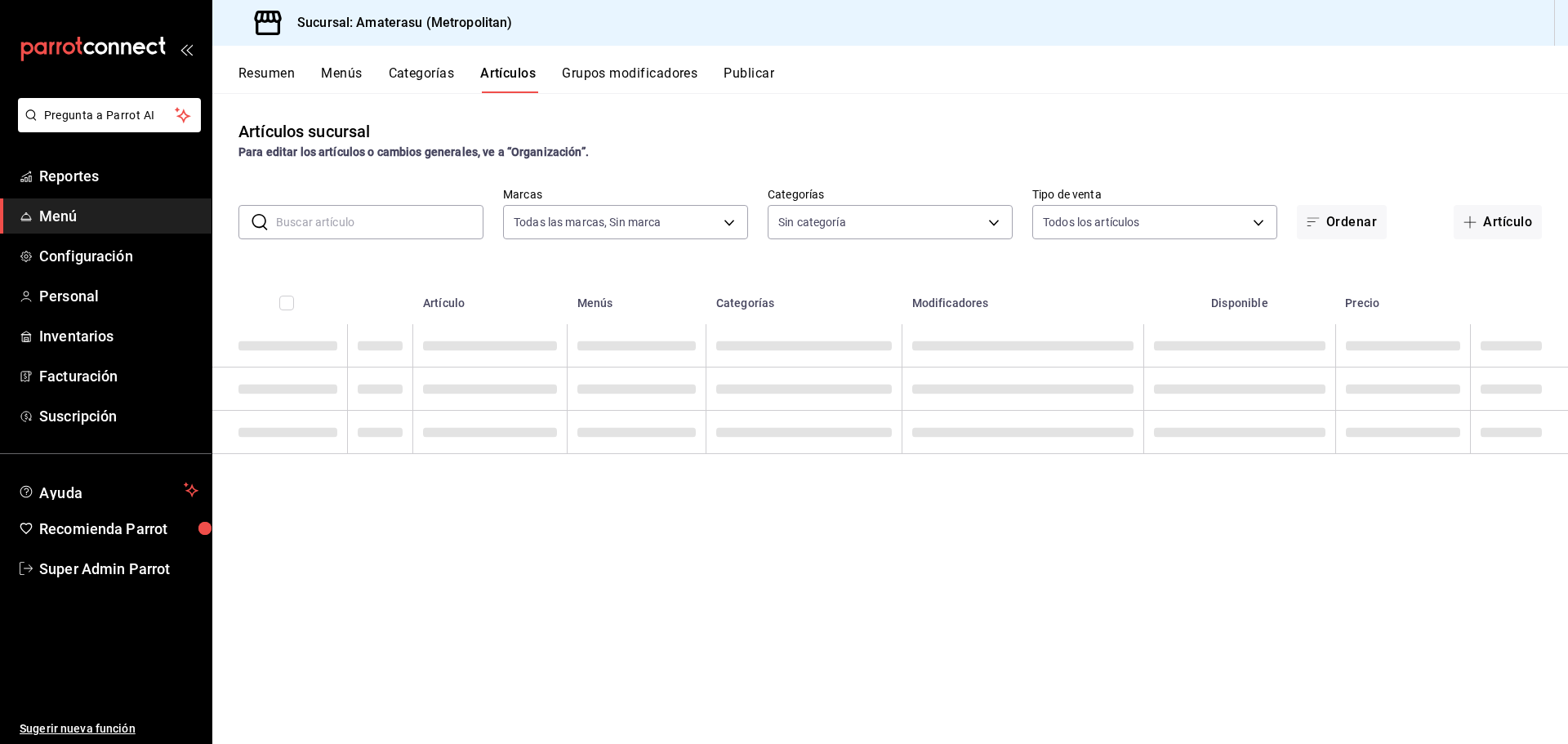
type input "e4cd7fcb-d45b-43ae-a99f-ad4ccfcd9032,f3afaab8-8c3d-4e49-a299-af9bdf6027b2"
type input "087d9878-8a04-48ff-ab24-0b3ef0fdf69f,f9a59ea1-282a-4f27-8dee-44d2a5bc8fe2,3473a…"
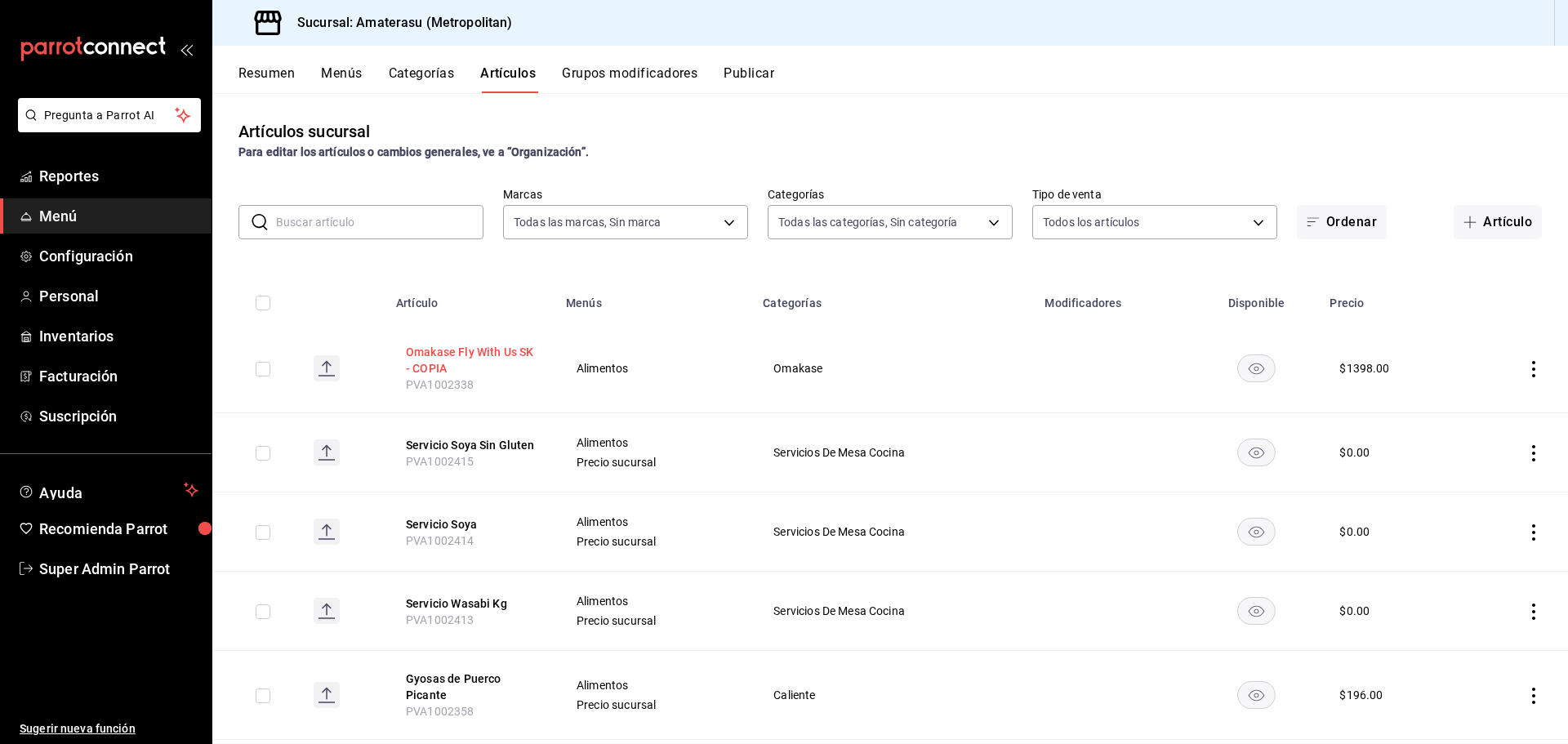
click at [492, 359] on button "Omakase Fly With Us SK - COPIA" at bounding box center [471, 360] width 130 height 33
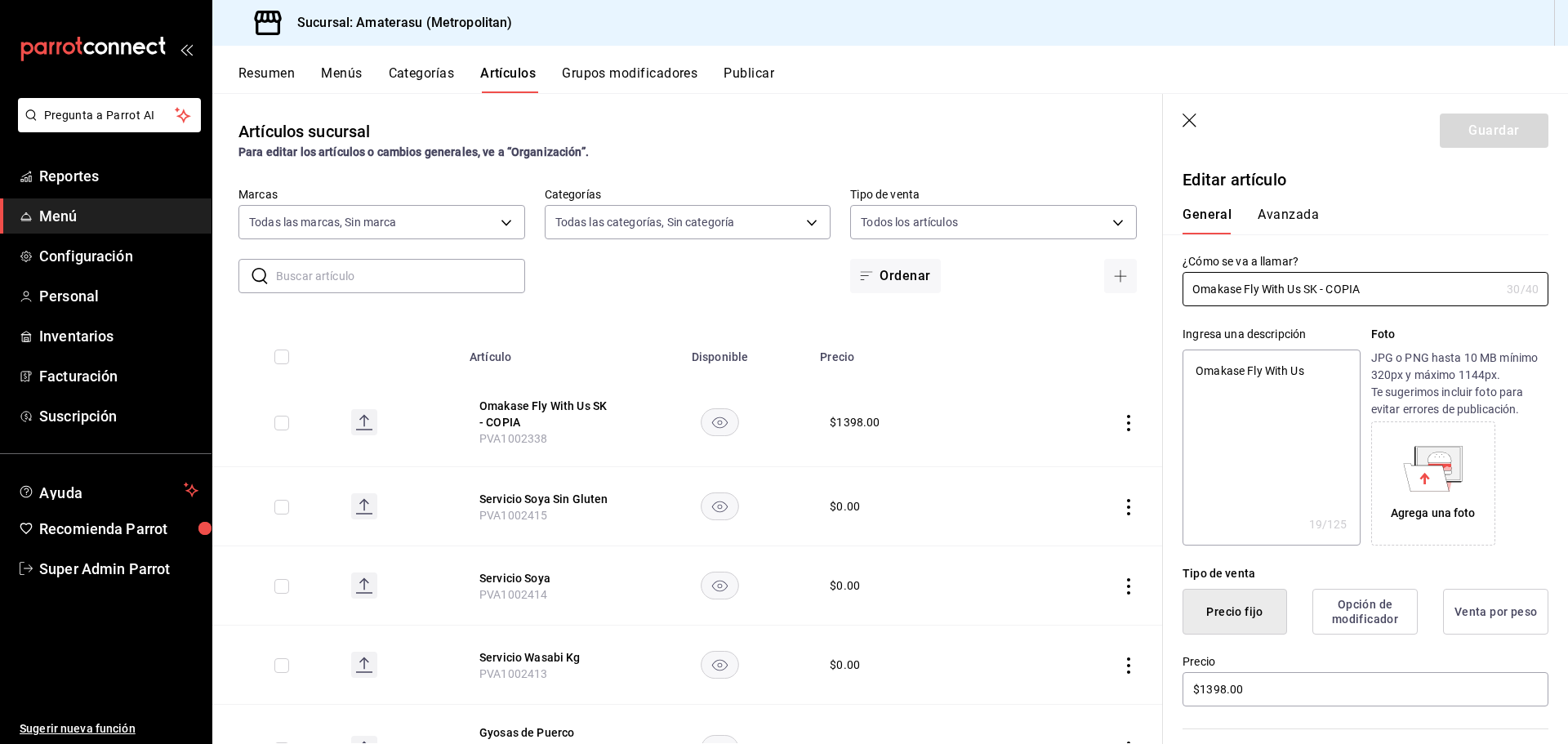
click at [1313, 207] on button "Avanzada" at bounding box center [1288, 220] width 61 height 28
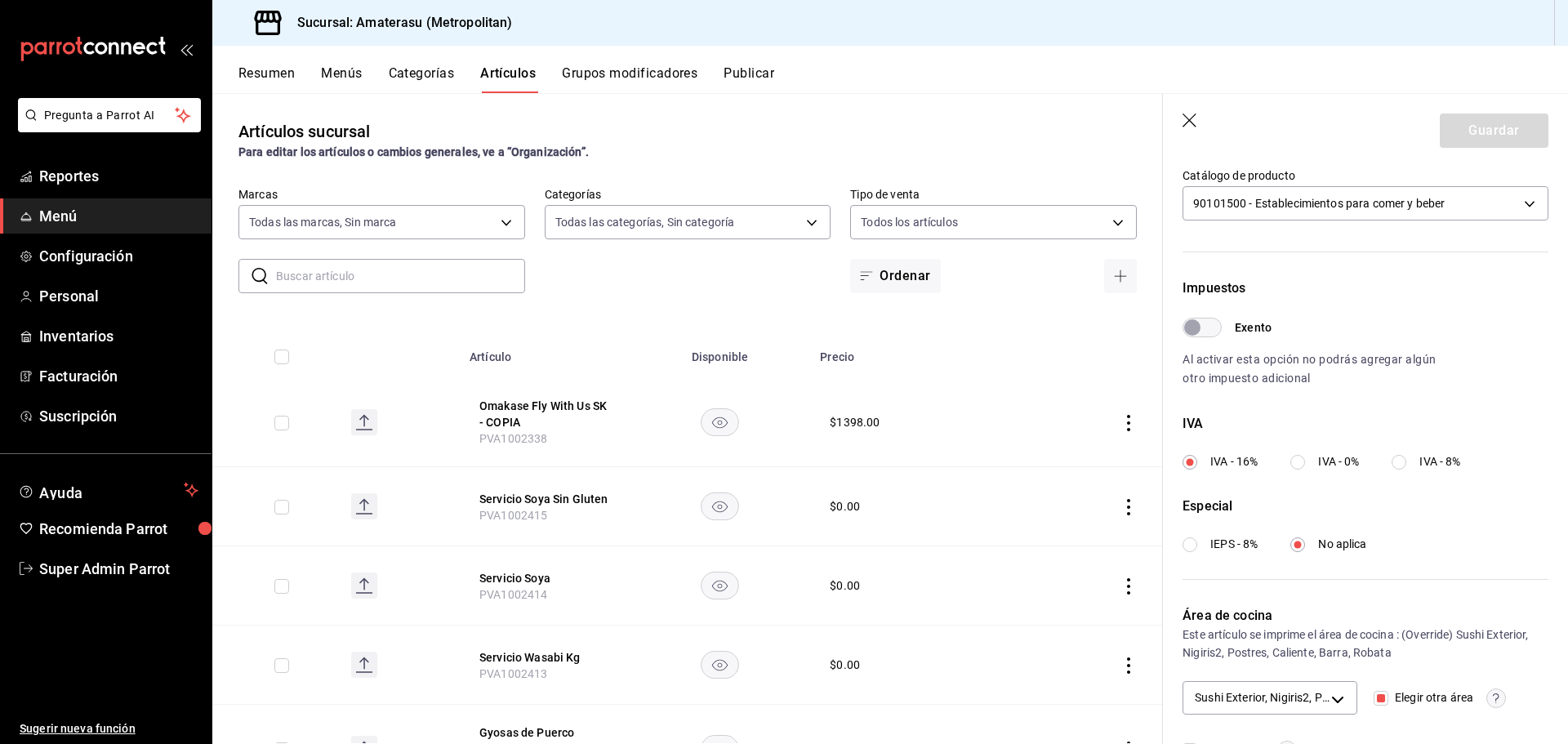
scroll to position [428, 0]
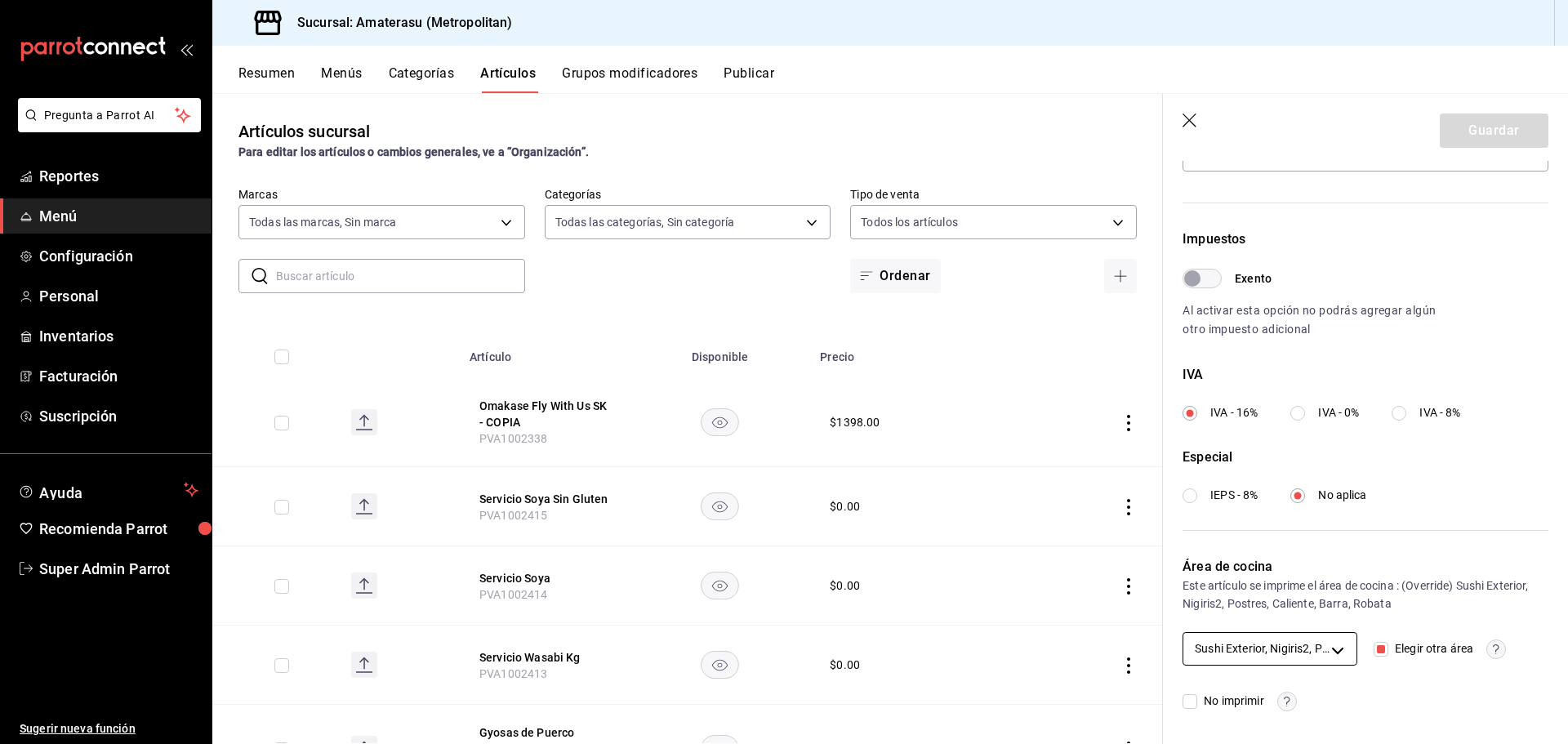
click at [1329, 643] on body "Pregunta a Parrot AI Reportes Menú Configuración Personal Inventarios Facturaci…" at bounding box center [784, 372] width 1568 height 744
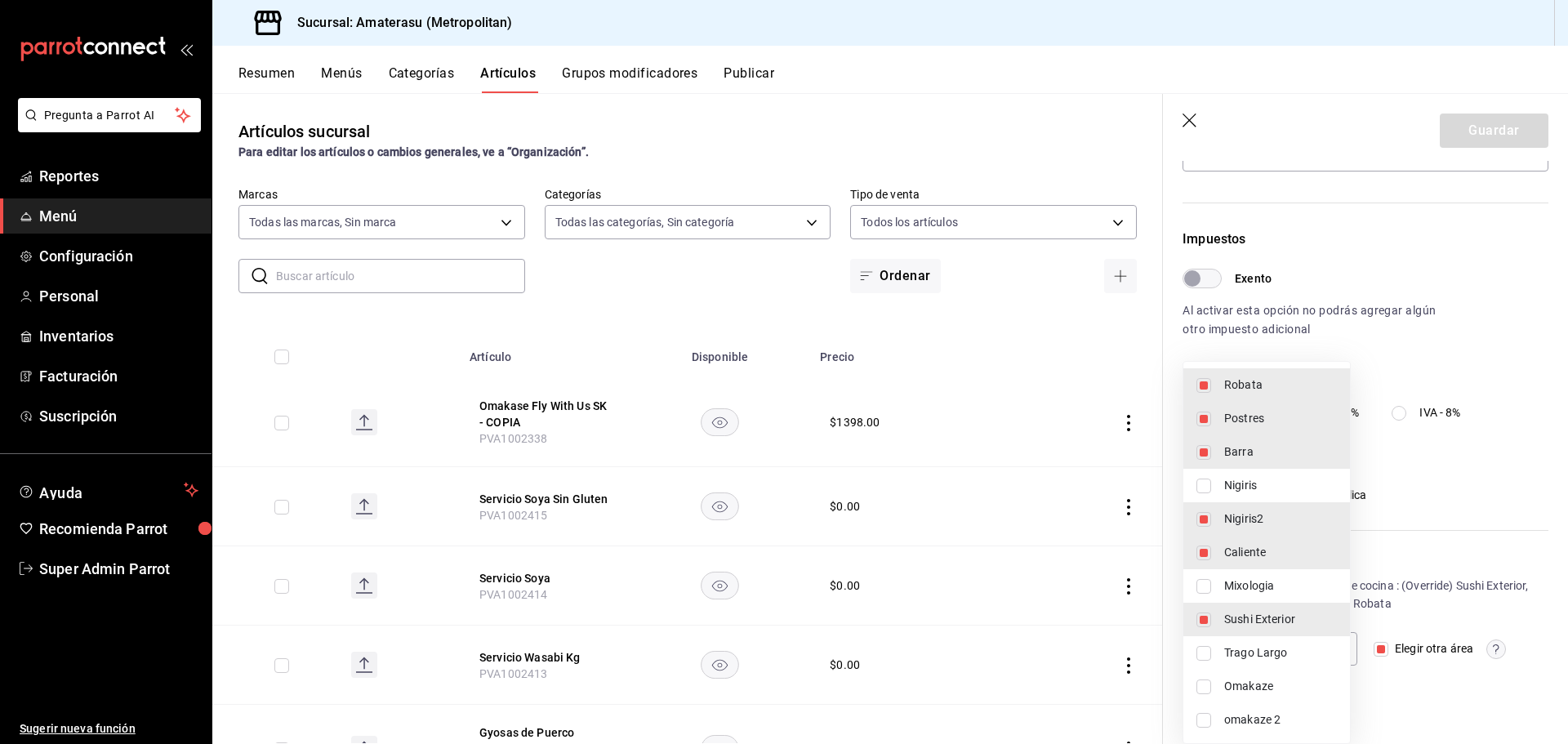
click at [1421, 573] on div at bounding box center [784, 372] width 1568 height 744
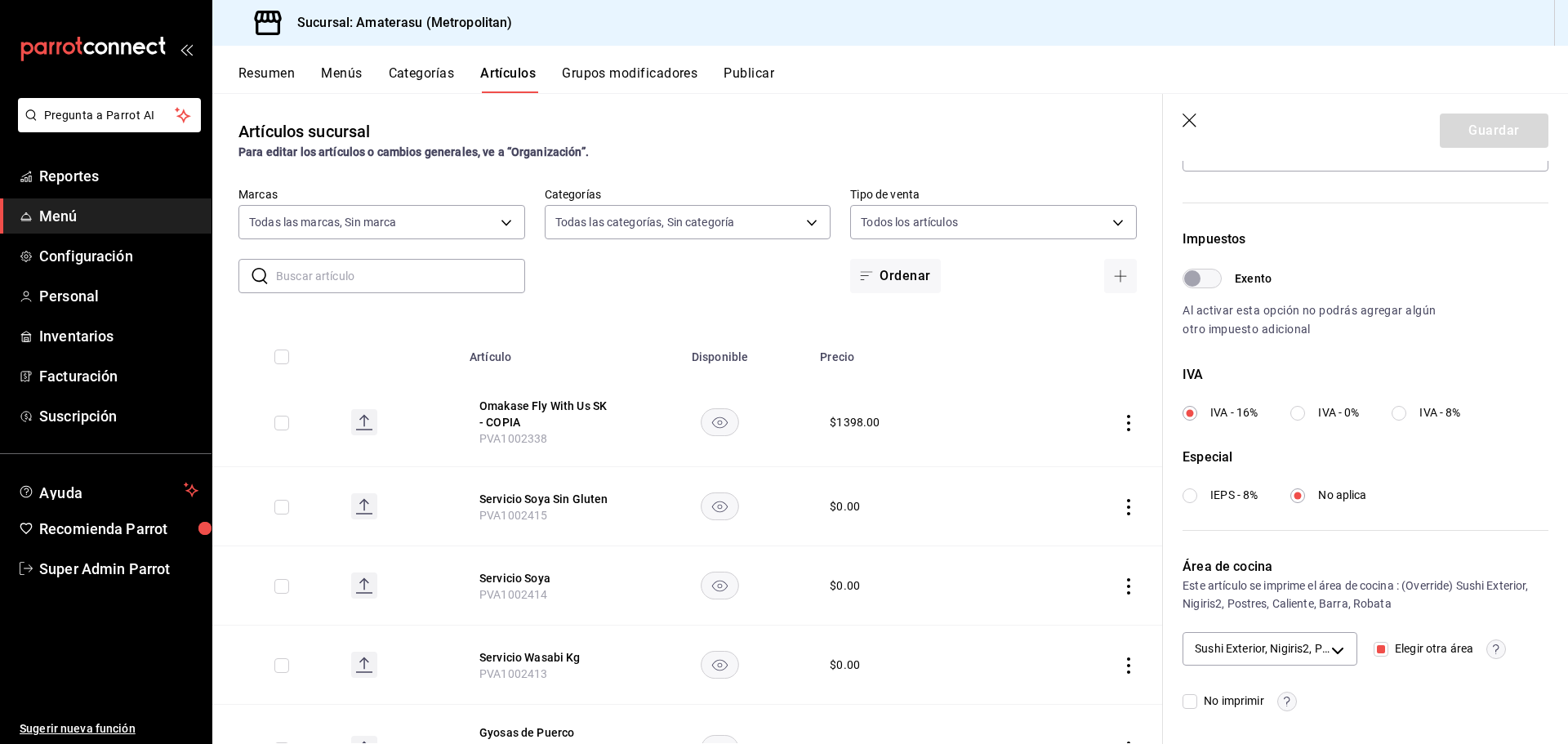
click at [1192, 118] on icon "button" at bounding box center [1191, 122] width 17 height 17
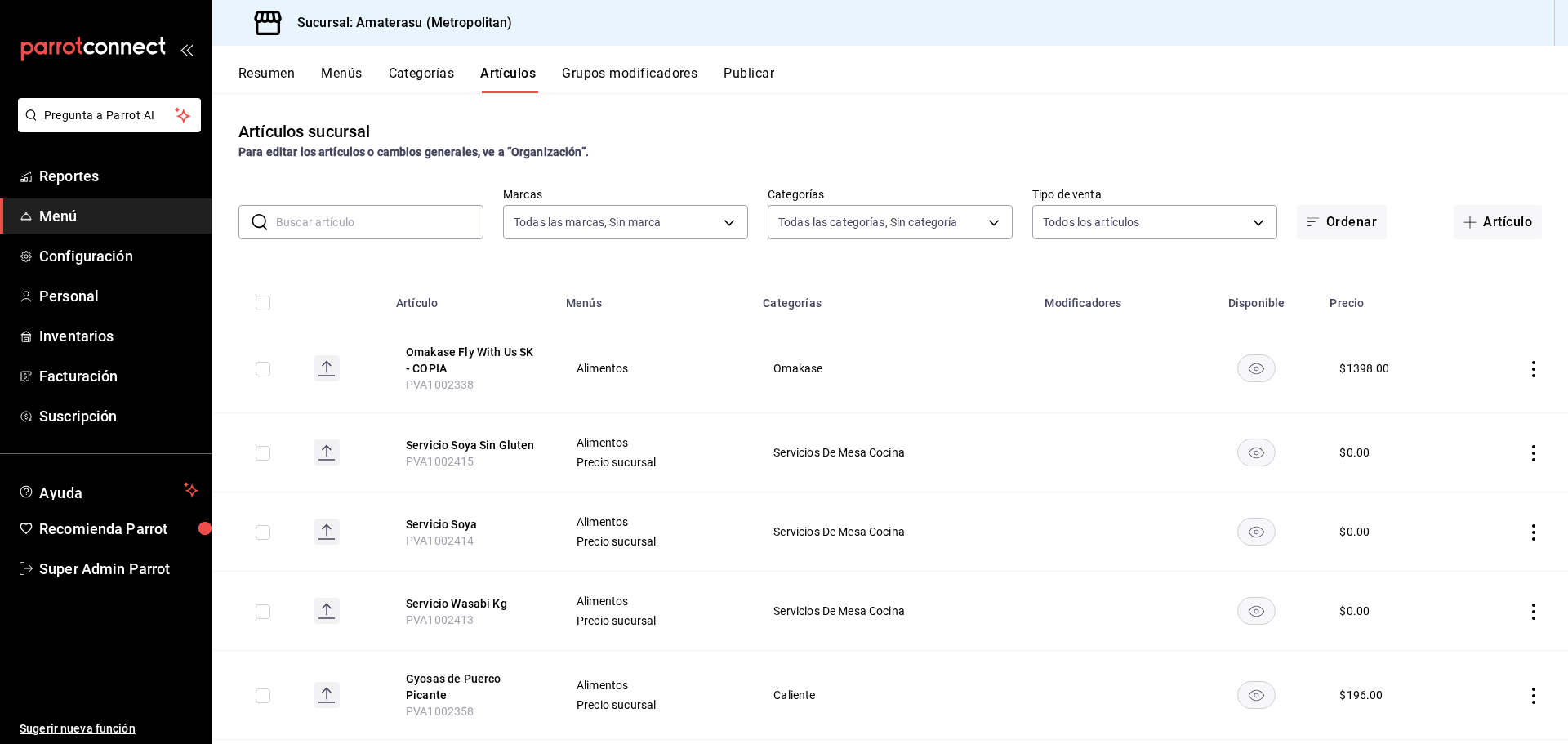
click at [396, 65] on button "Categorías" at bounding box center [421, 79] width 66 height 28
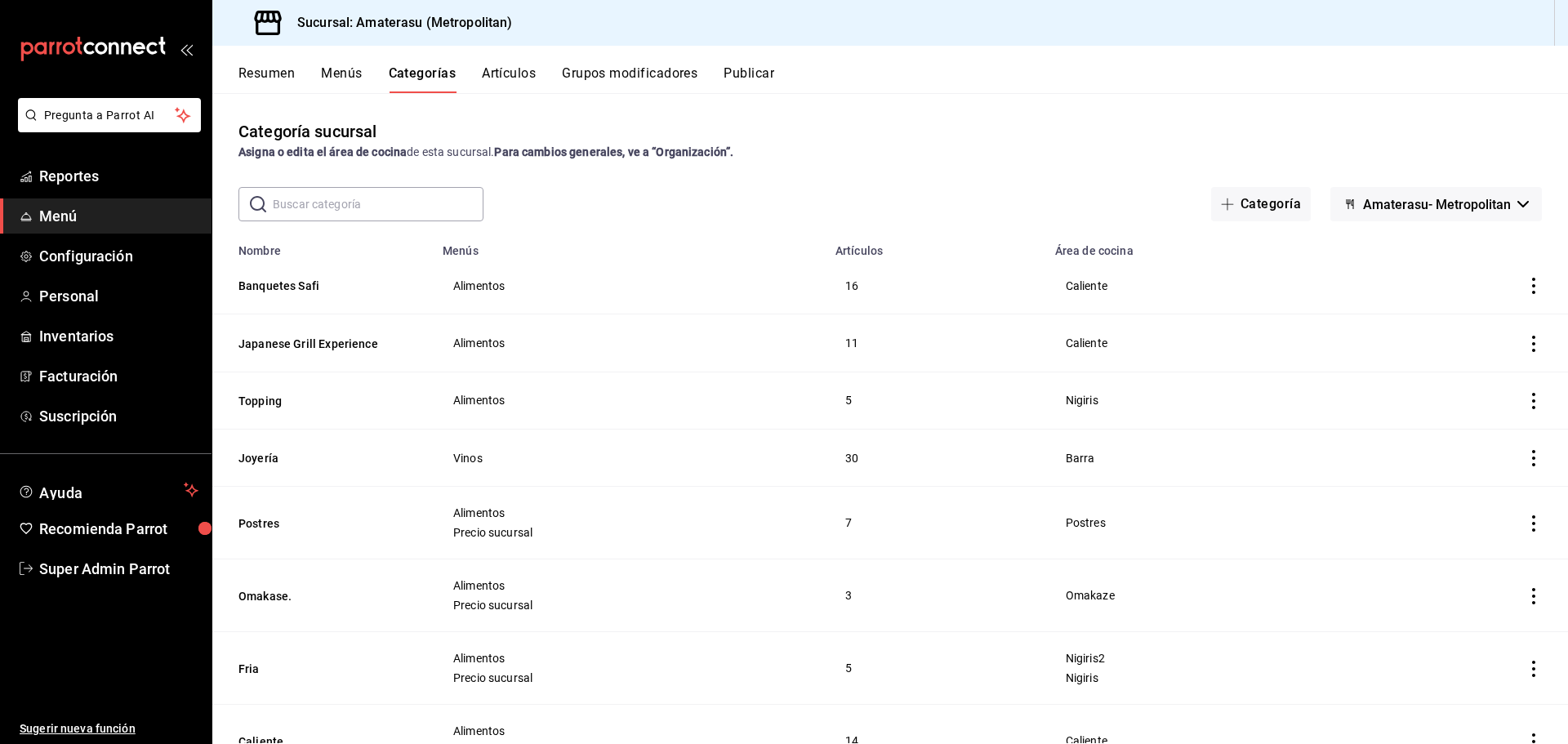
click at [524, 76] on button "Artículos" at bounding box center [509, 79] width 54 height 28
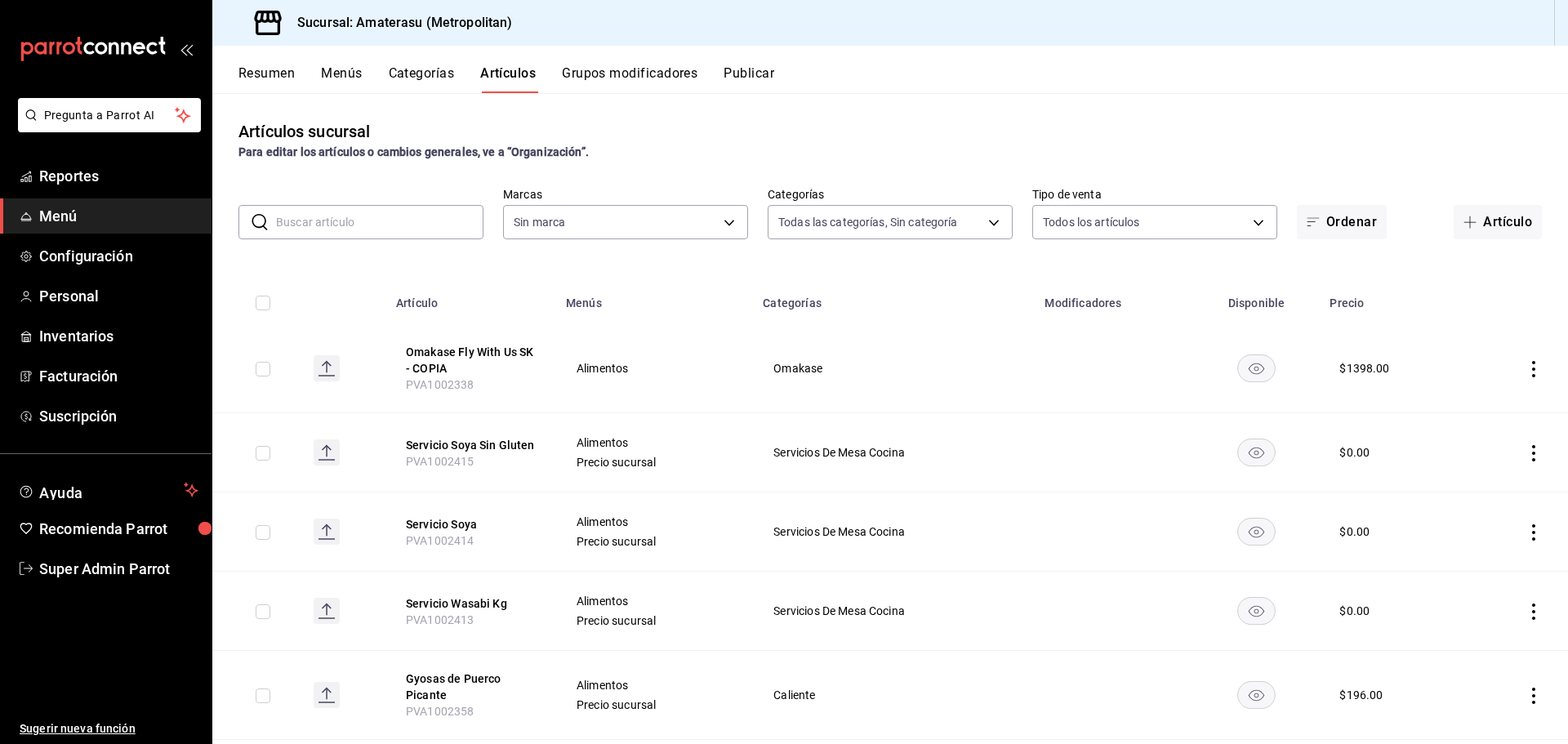
type input "087d9878-8a04-48ff-ab24-0b3ef0fdf69f,f9a59ea1-282a-4f27-8dee-44d2a5bc8fe2,3473a…"
type input "e4cd7fcb-d45b-43ae-a99f-ad4ccfcd9032,f3afaab8-8c3d-4e49-a299-af9bdf6027b2"
click at [343, 71] on button "Menús" at bounding box center [341, 79] width 41 height 28
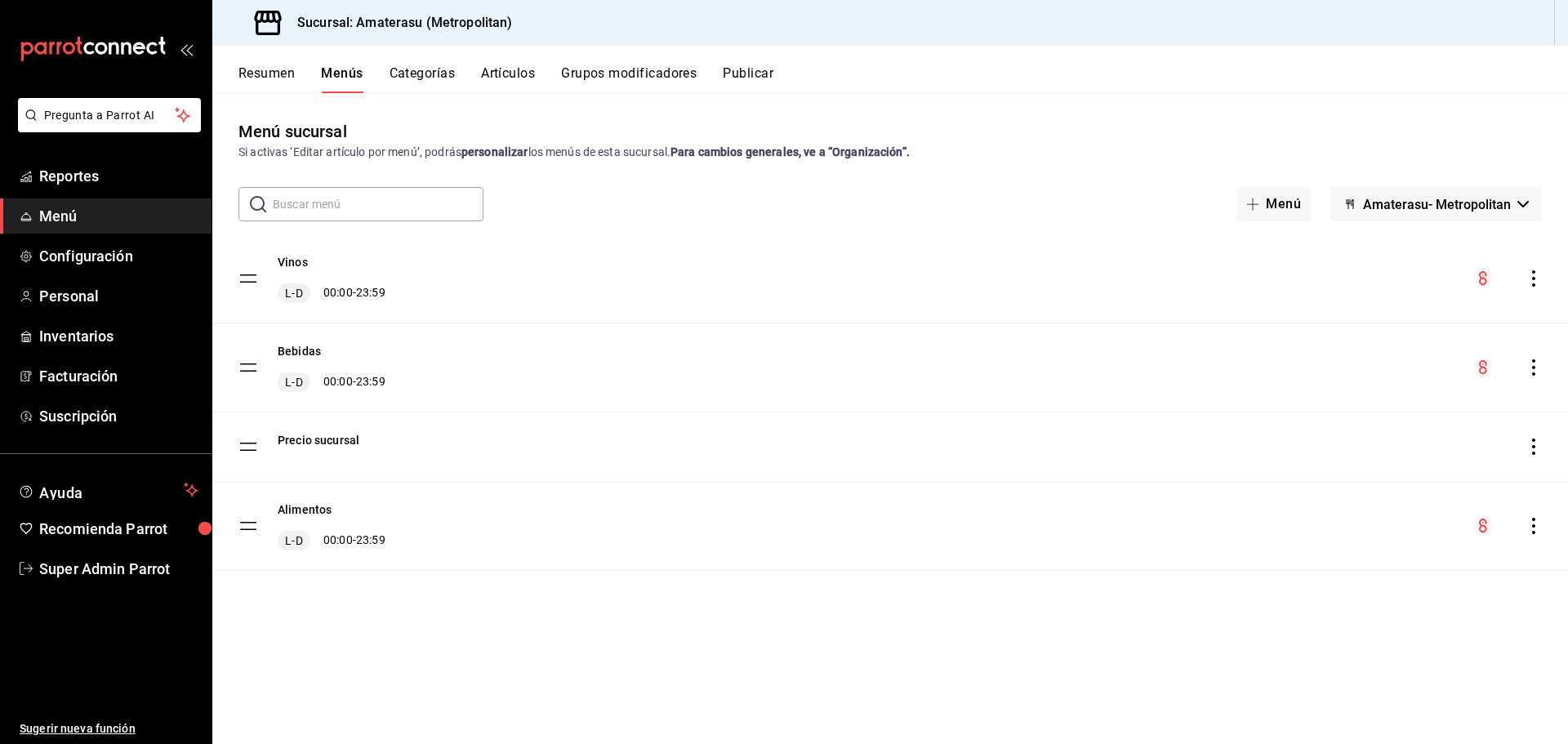
click at [445, 73] on button "Categorías" at bounding box center [422, 79] width 66 height 28
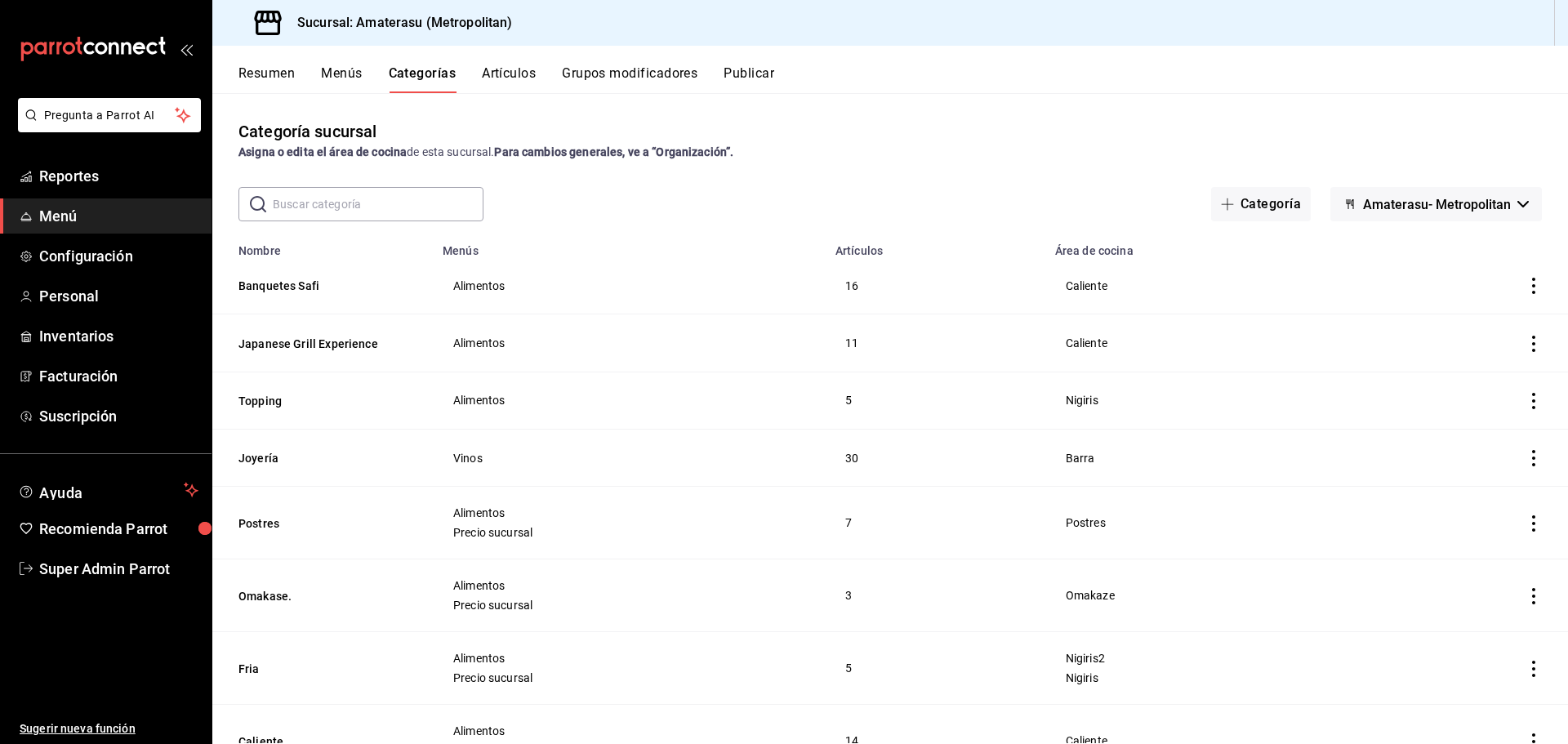
click at [334, 72] on button "Menús" at bounding box center [341, 79] width 41 height 28
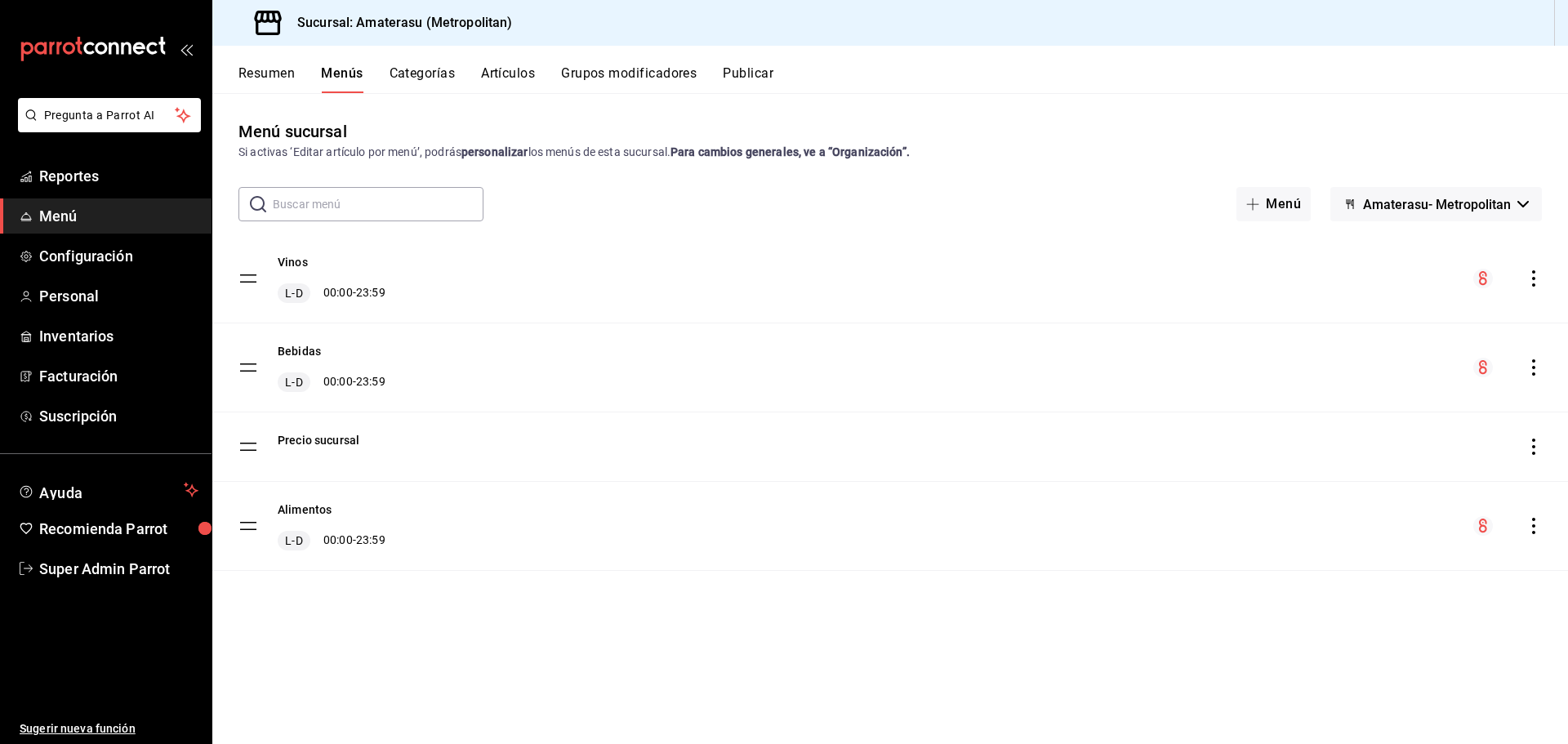
click at [509, 73] on button "Artículos" at bounding box center [508, 79] width 54 height 28
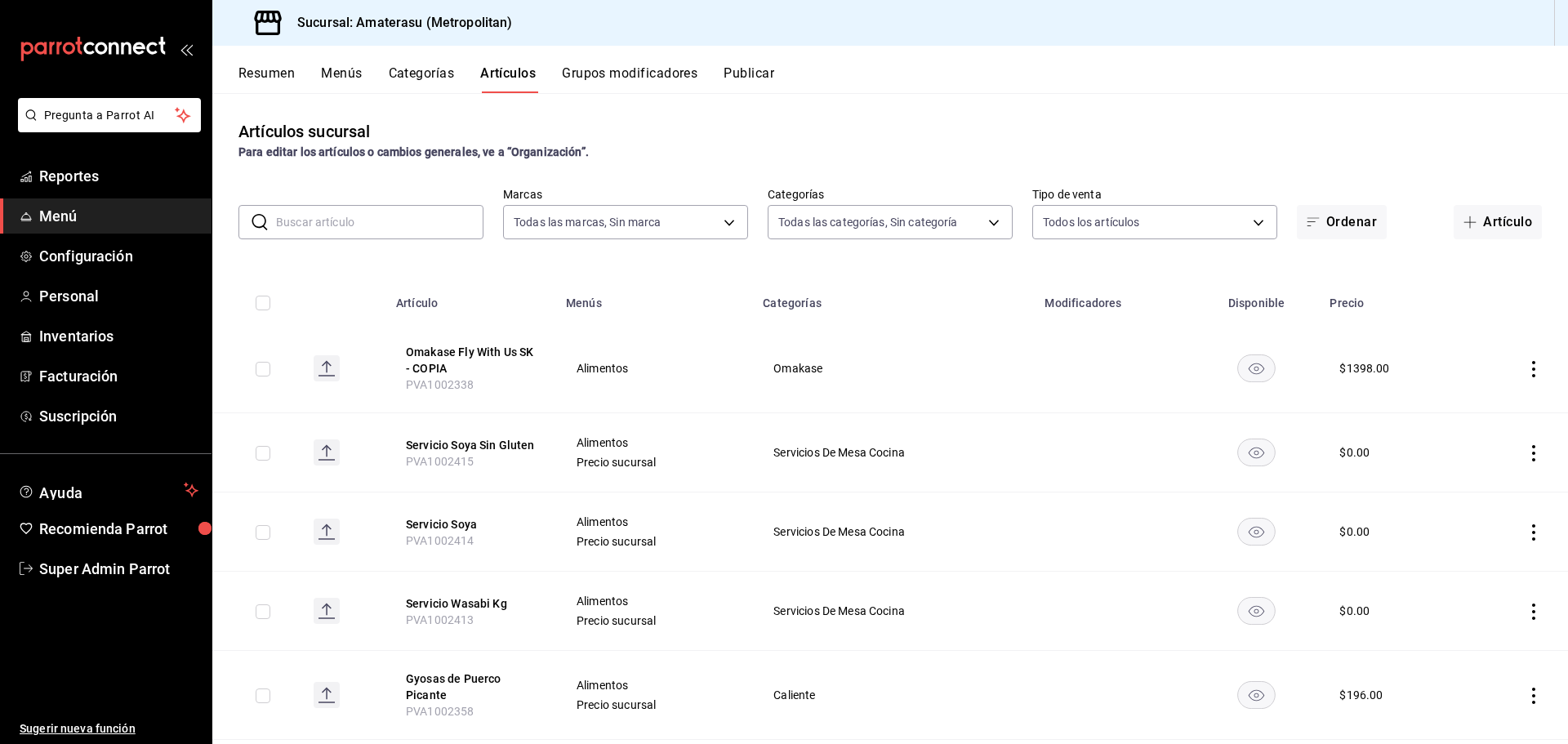
type input "e4cd7fcb-d45b-43ae-a99f-ad4ccfcd9032,f3afaab8-8c3d-4e49-a299-af9bdf6027b2"
type input "087d9878-8a04-48ff-ab24-0b3ef0fdf69f,f9a59ea1-282a-4f27-8dee-44d2a5bc8fe2,3473a…"
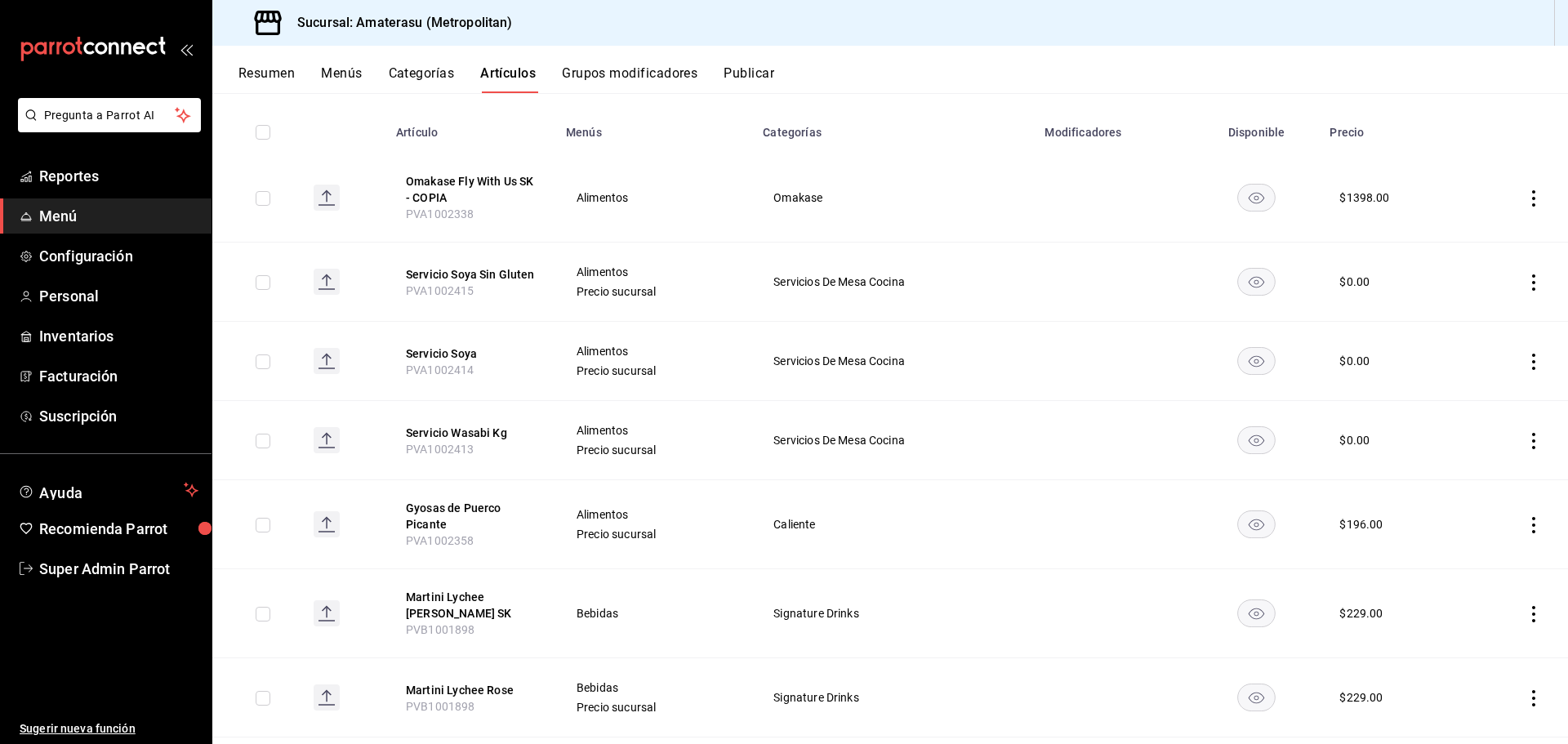
scroll to position [82, 0]
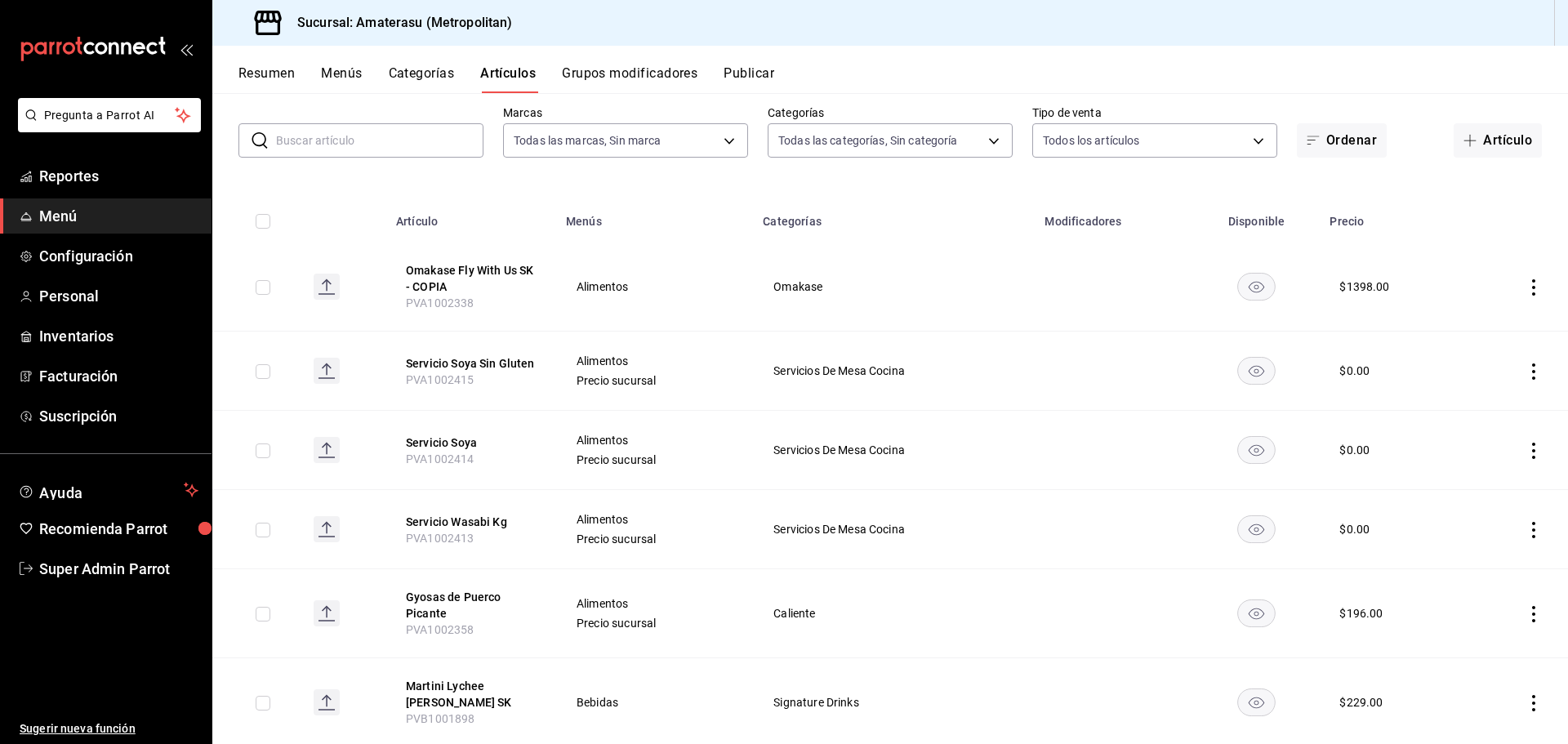
click at [423, 63] on div "Resumen Menús Categorías Artículos Grupos modificadores Publicar" at bounding box center [890, 69] width 1356 height 47
click at [428, 67] on button "Categorías" at bounding box center [421, 79] width 66 height 28
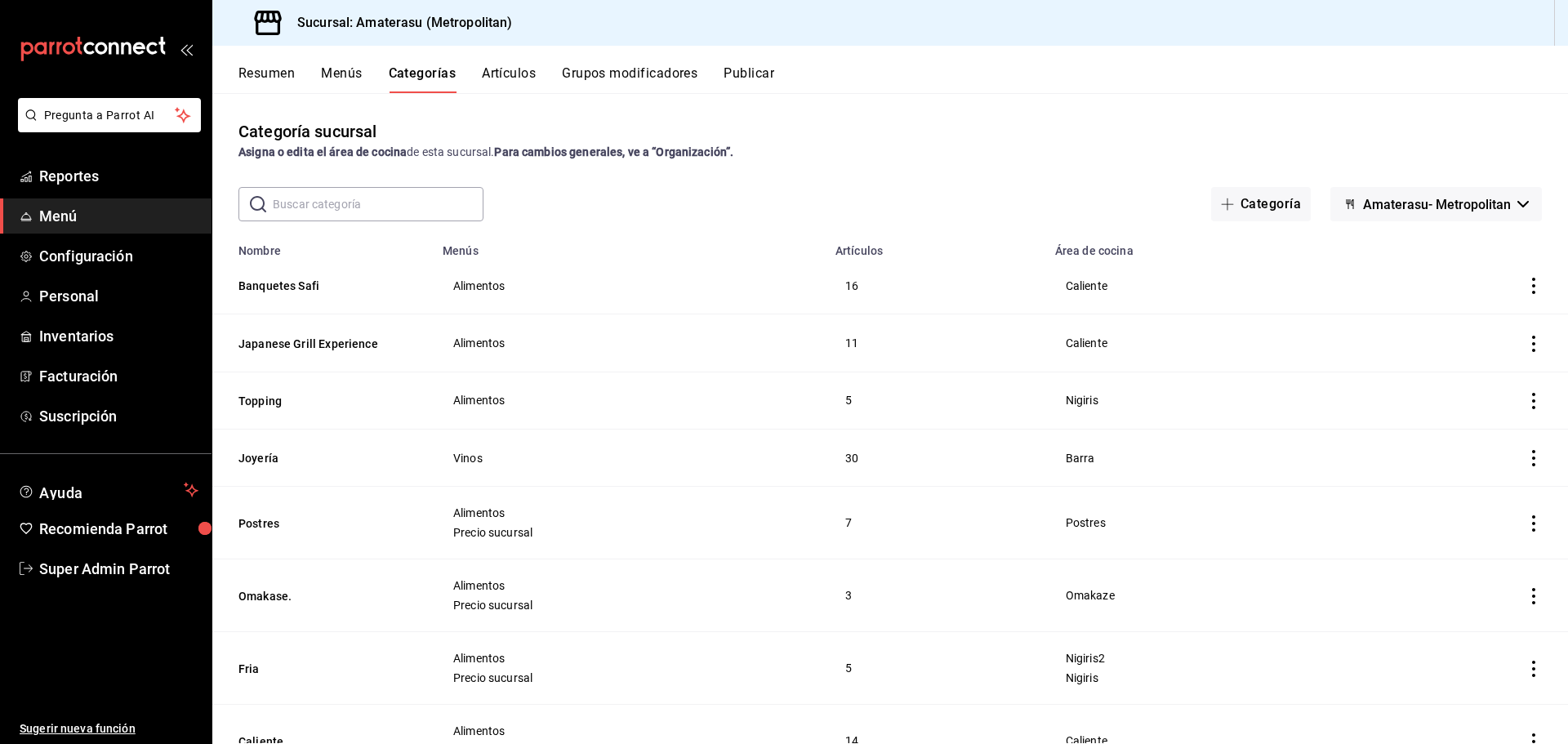
click at [351, 79] on button "Menús" at bounding box center [341, 79] width 41 height 28
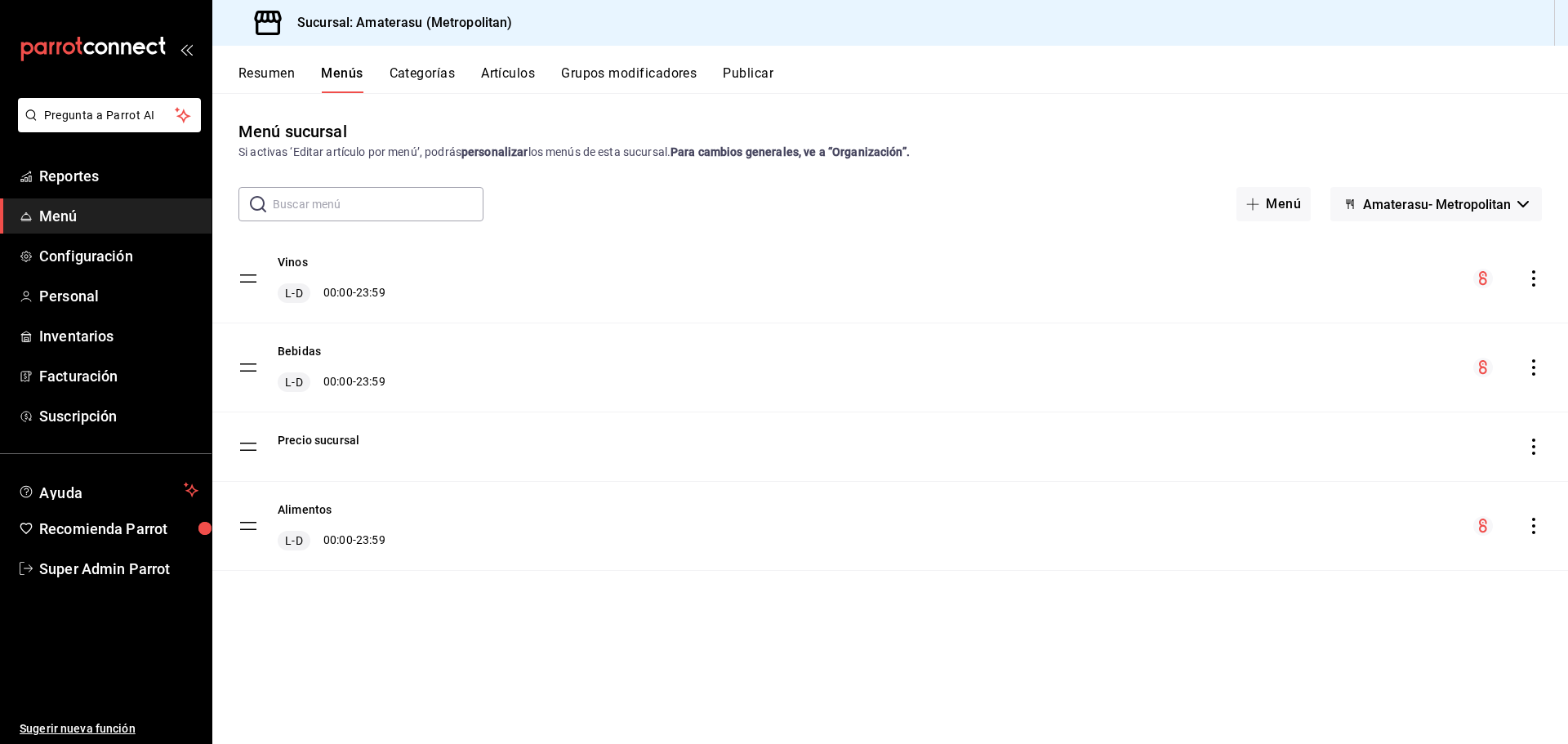
click at [441, 79] on button "Categorías" at bounding box center [422, 79] width 66 height 28
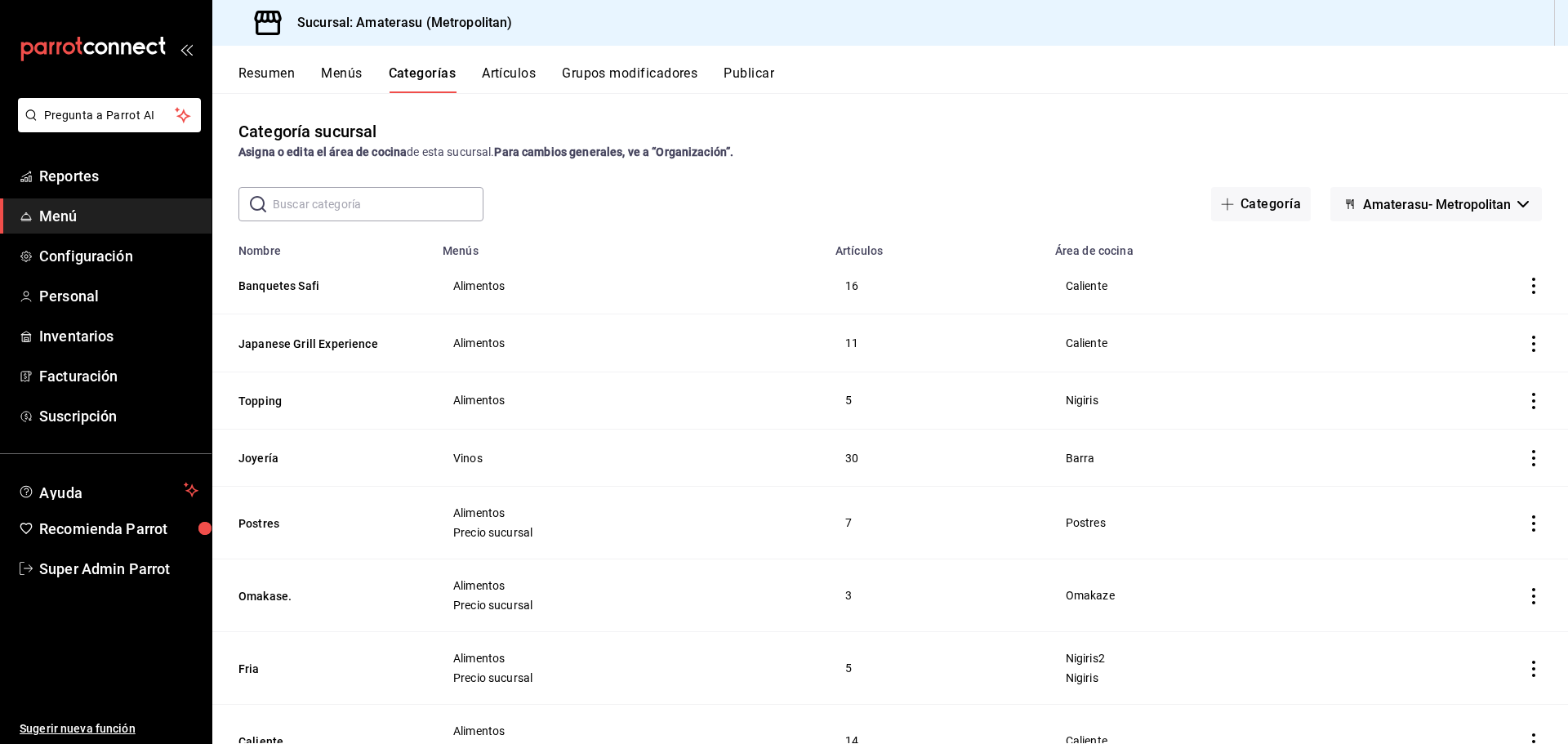
click at [340, 76] on button "Menús" at bounding box center [341, 79] width 41 height 28
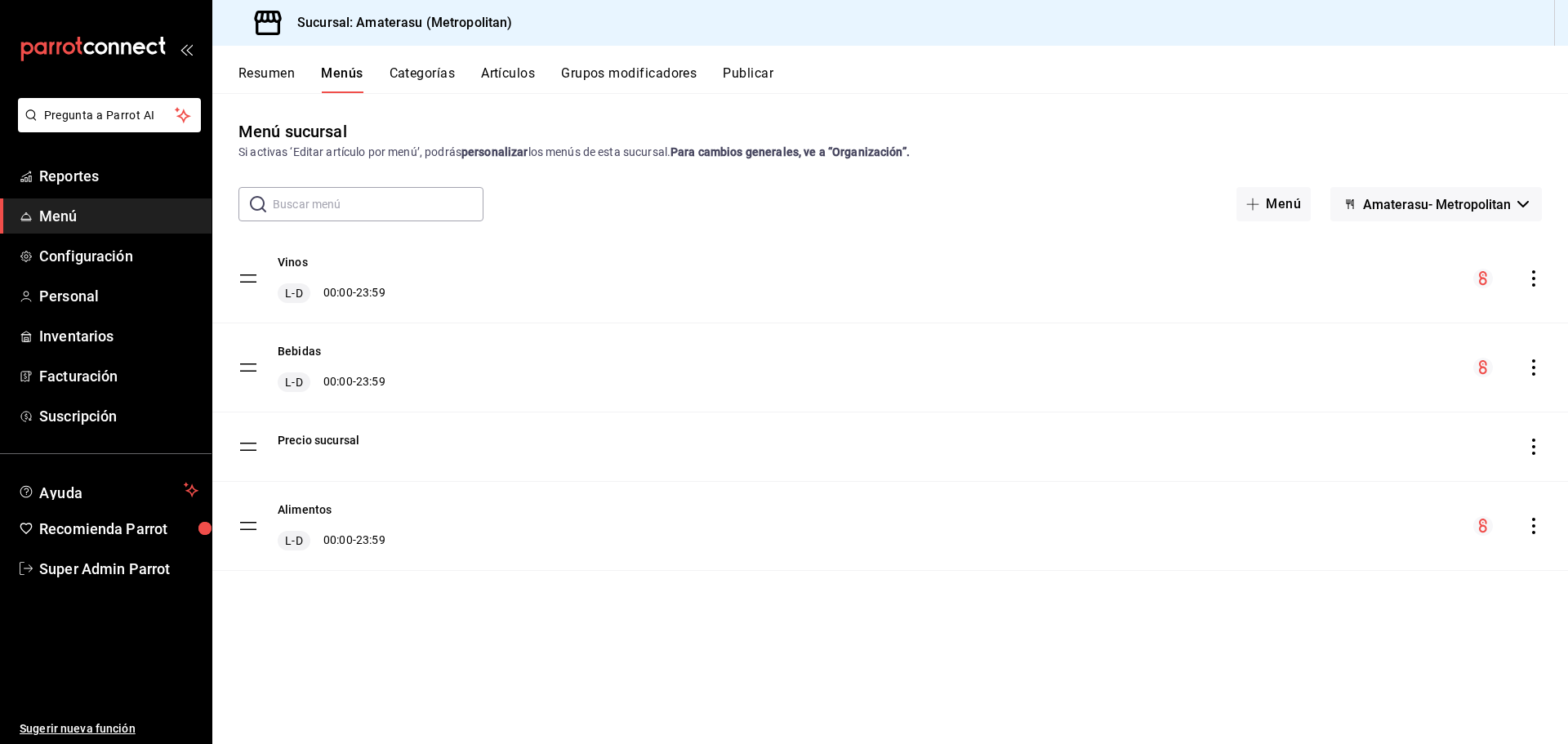
click at [395, 79] on button "Categorías" at bounding box center [422, 79] width 66 height 28
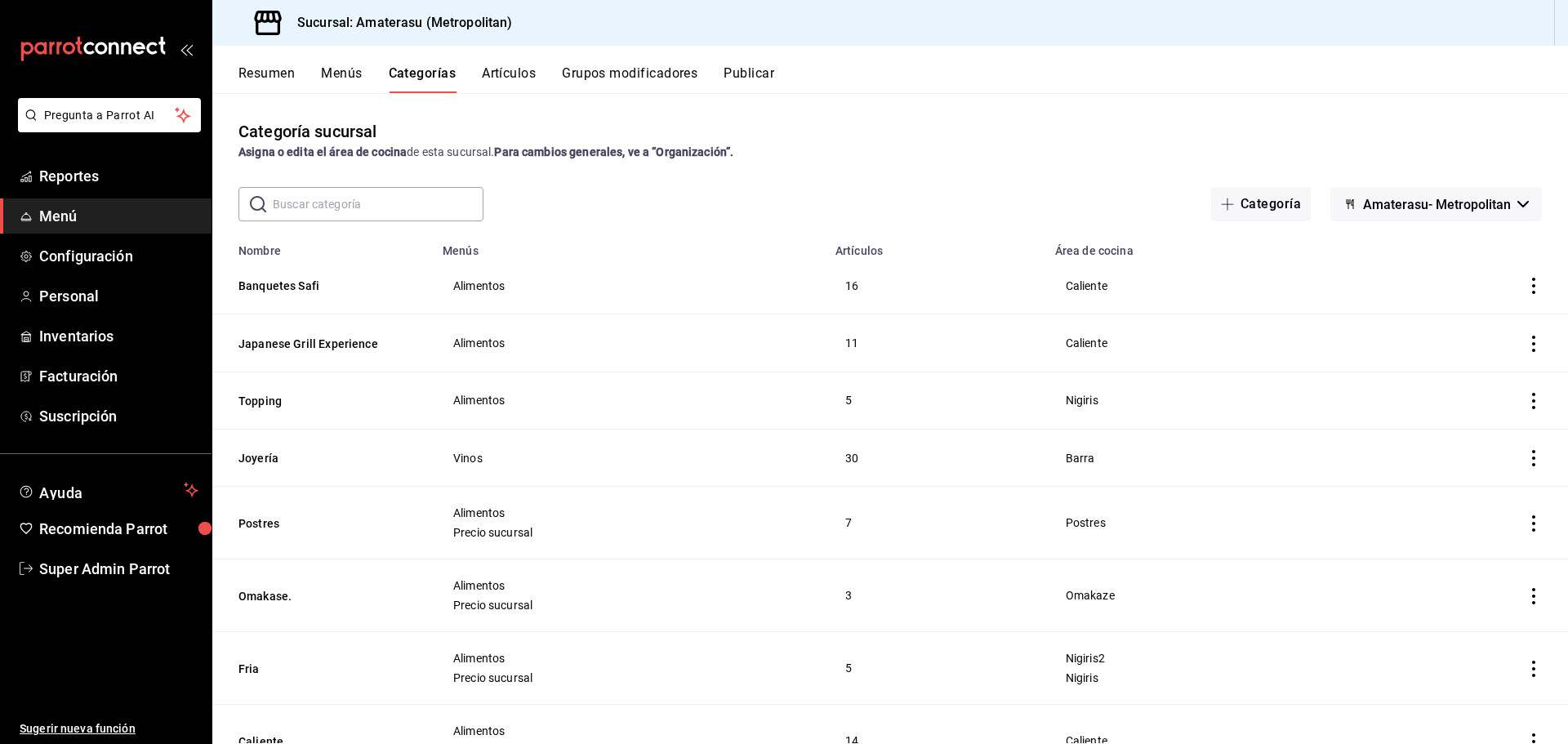
click at [336, 80] on button "Menús" at bounding box center [341, 79] width 41 height 28
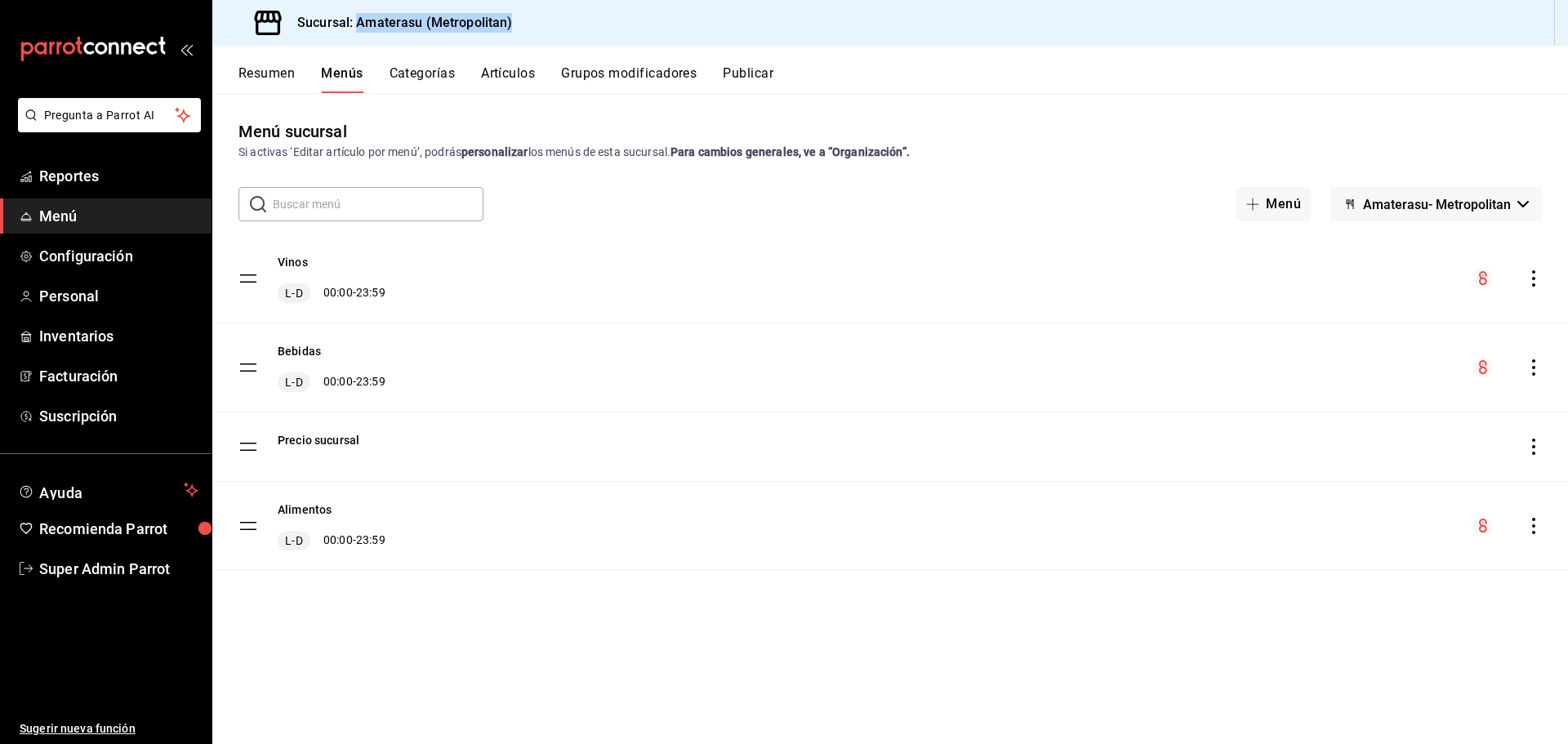
drag, startPoint x: 521, startPoint y: 15, endPoint x: 359, endPoint y: 17, distance: 162.0
click at [359, 17] on div "Sucursal: Amaterasu (Metropolitan)" at bounding box center [890, 23] width 1356 height 45
copy h3 "Amaterasu ([GEOGRAPHIC_DATA])"
click at [561, 132] on div "Menú sucursal Si activas ‘Editar artículo por menú’, podrás personalizar los me…" at bounding box center [890, 140] width 1356 height 41
click at [503, 70] on button "Artículos" at bounding box center [508, 79] width 54 height 28
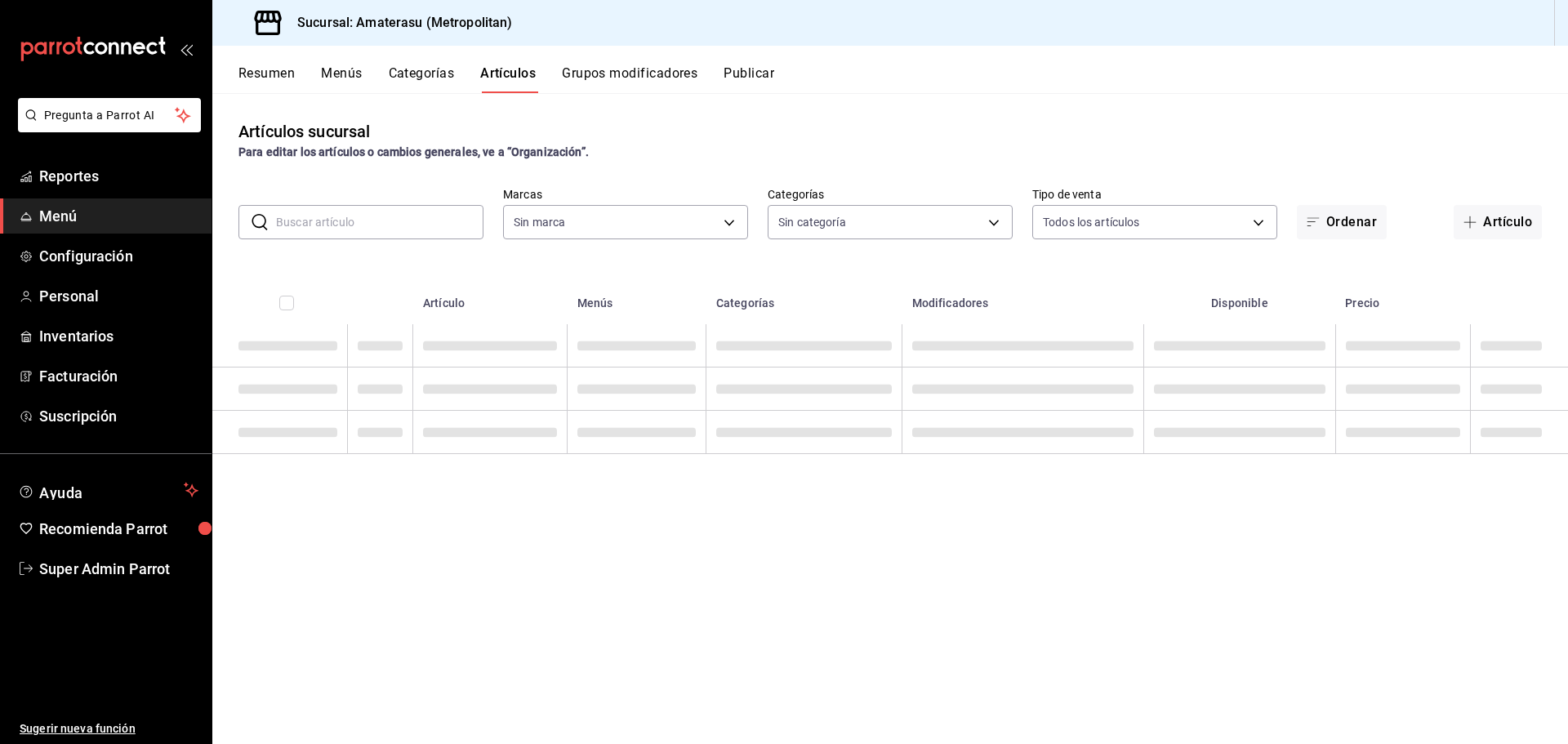
type input "e4cd7fcb-d45b-43ae-a99f-ad4ccfcd9032,f3afaab8-8c3d-4e49-a299-af9bdf6027b2"
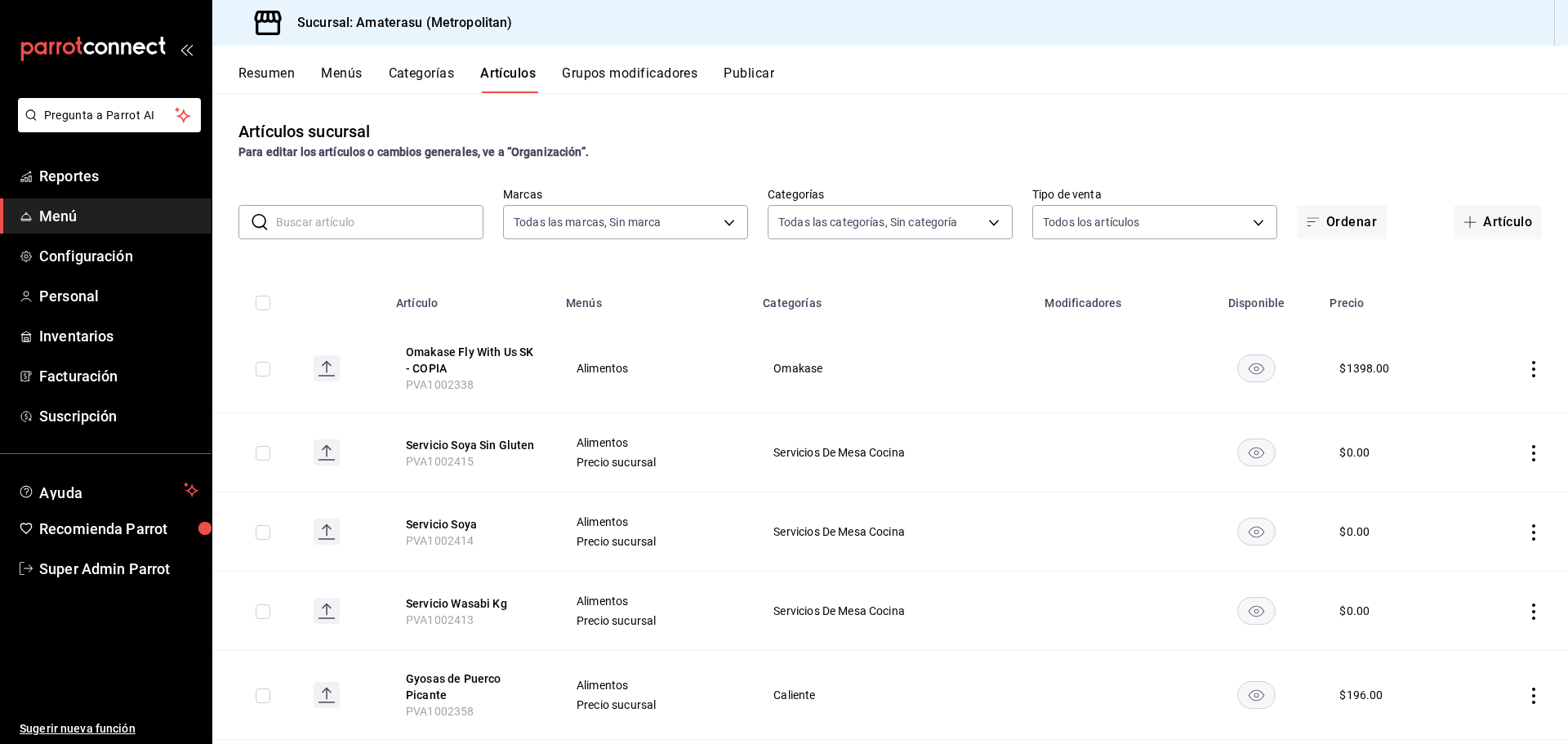
type input "087d9878-8a04-48ff-ab24-0b3ef0fdf69f,f9a59ea1-282a-4f27-8dee-44d2a5bc8fe2,3473a…"
click at [418, 223] on input "text" at bounding box center [379, 221] width 207 height 33
type input "m"
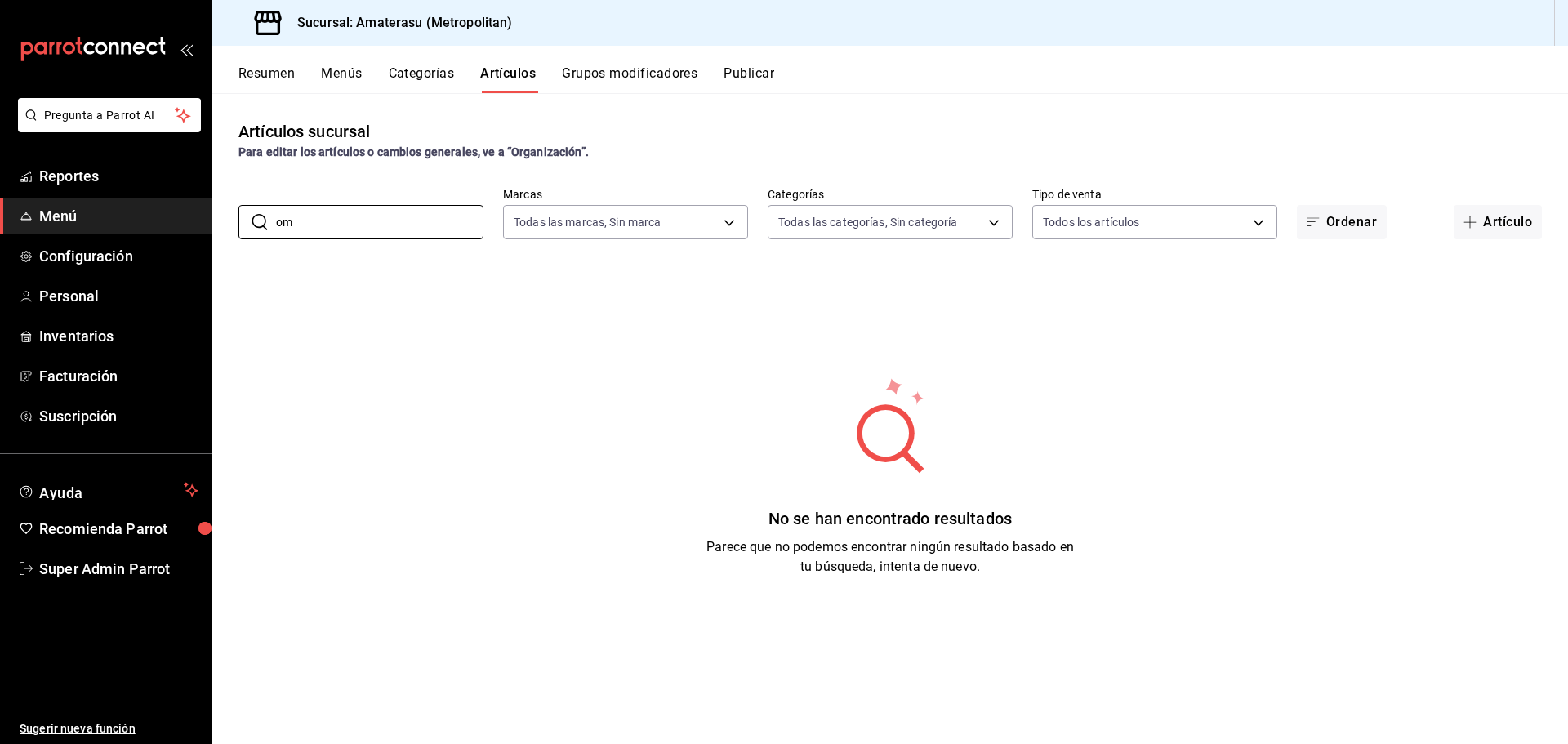
type input "OMAKASE"
